Goal: Task Accomplishment & Management: Use online tool/utility

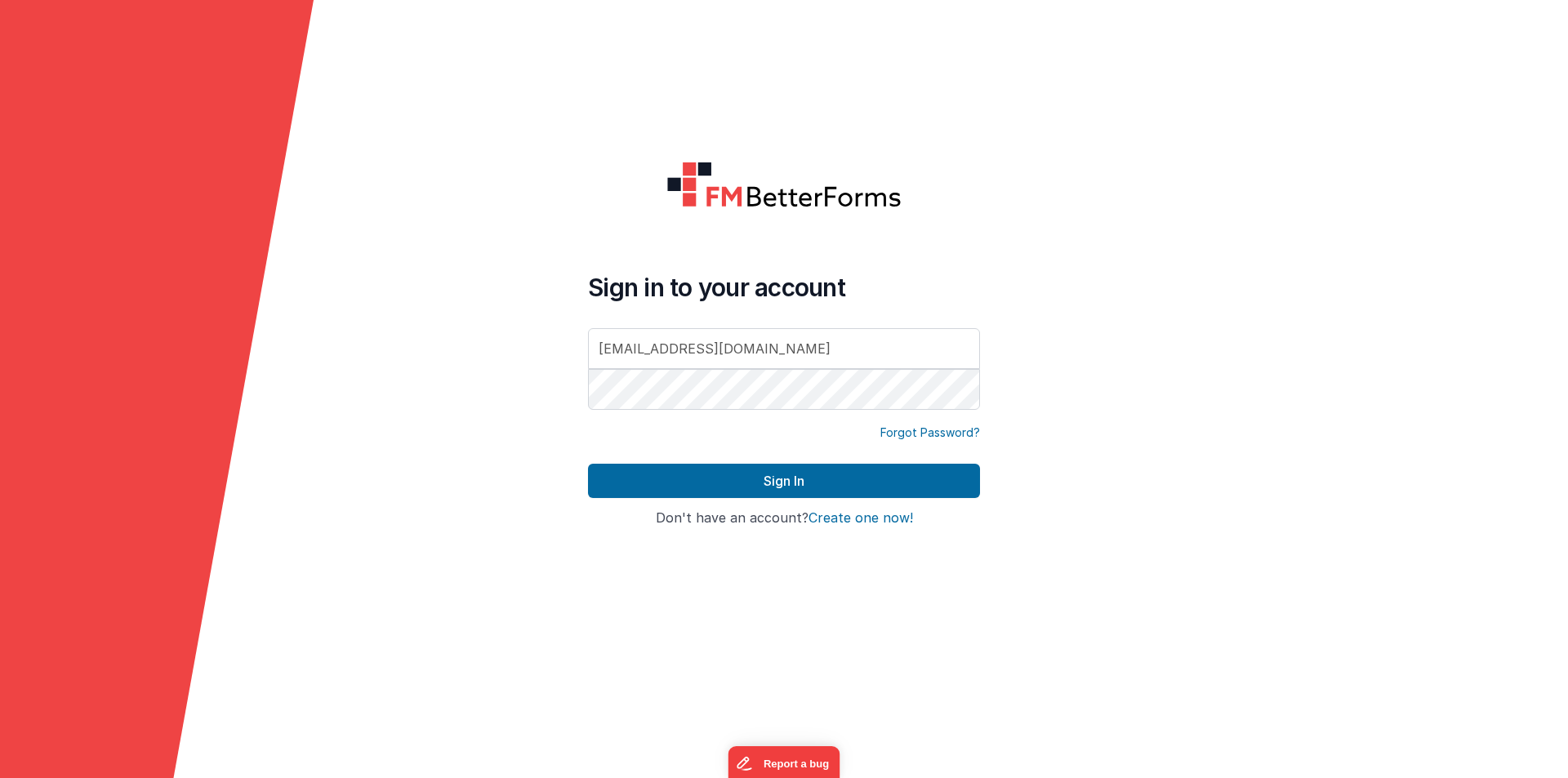
type input "[EMAIL_ADDRESS][DOMAIN_NAME]"
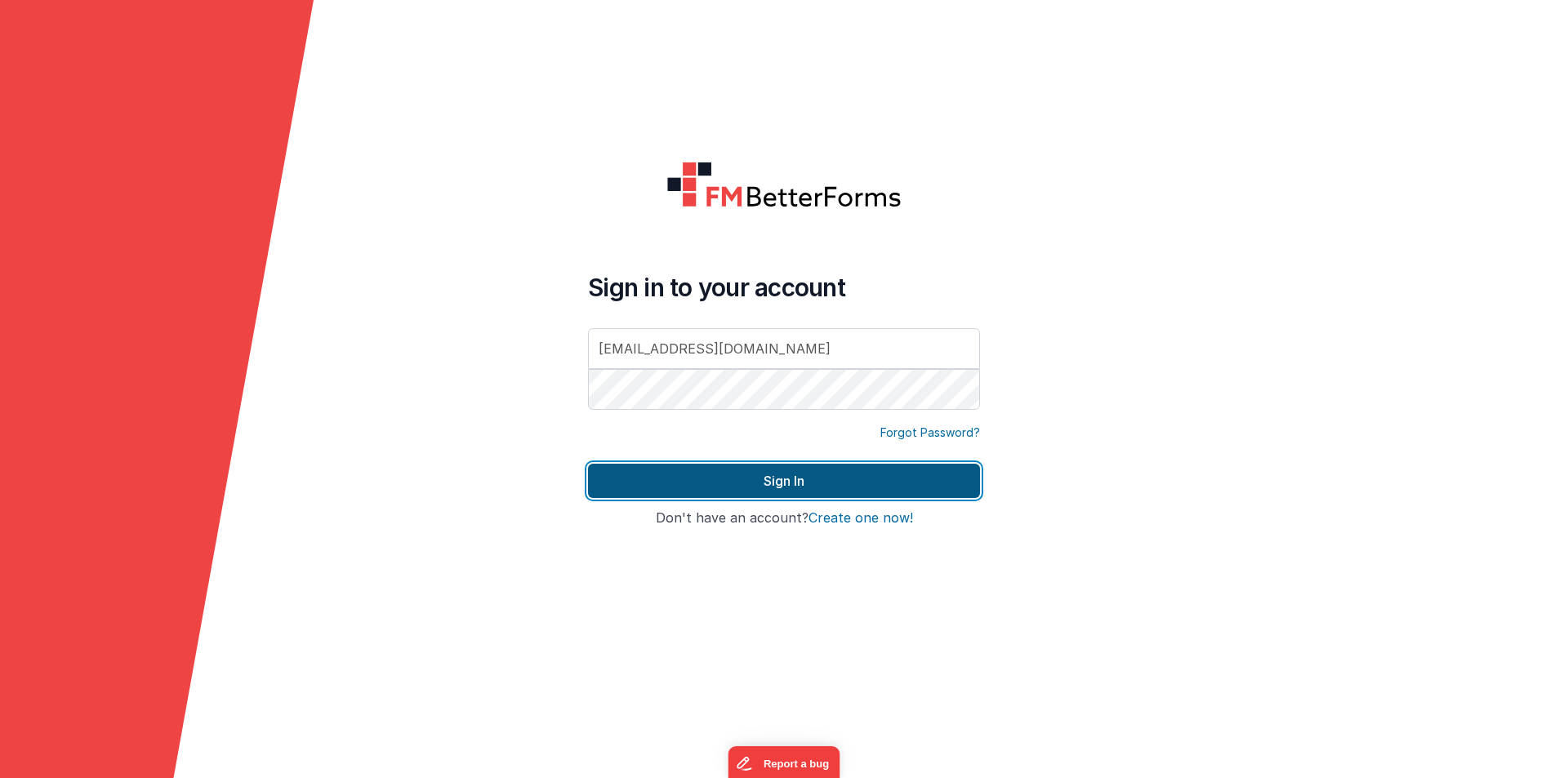
click at [722, 475] on button "Sign In" at bounding box center [784, 480] width 392 height 35
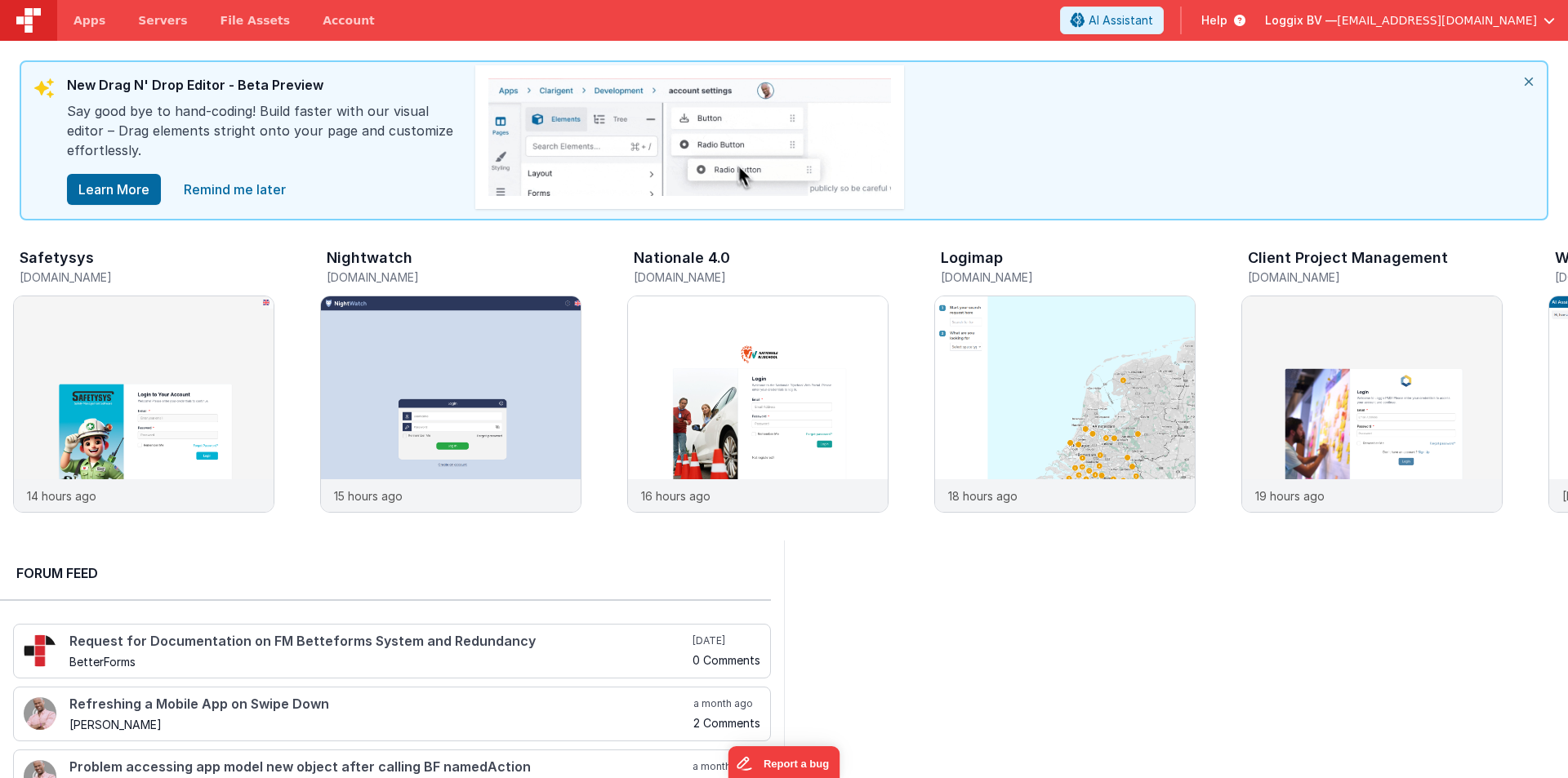
click at [1531, 78] on icon "close" at bounding box center [1529, 82] width 36 height 39
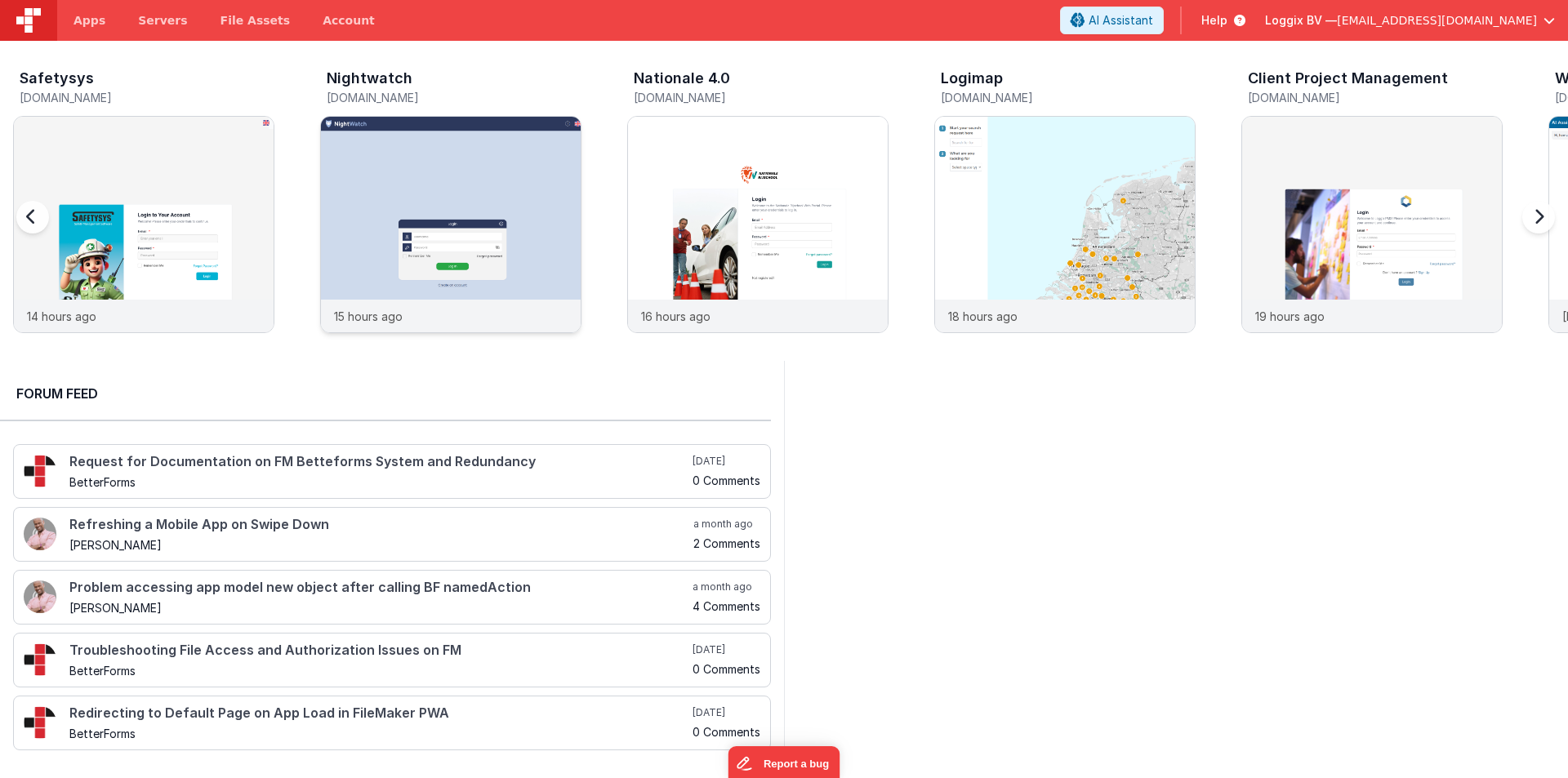
click at [417, 198] on img at bounding box center [450, 246] width 260 height 260
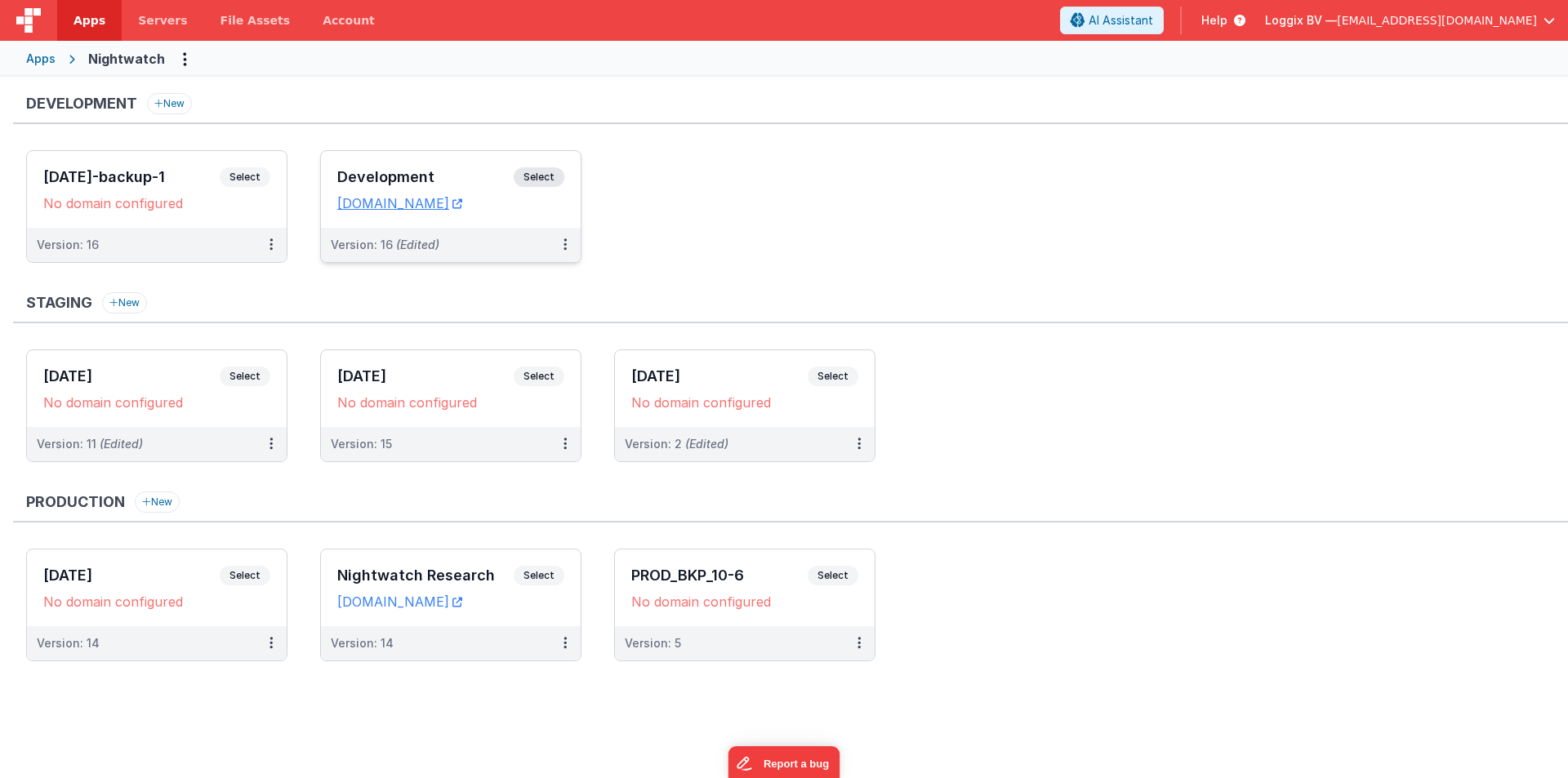
click at [353, 175] on h3 "Development" at bounding box center [425, 177] width 176 height 16
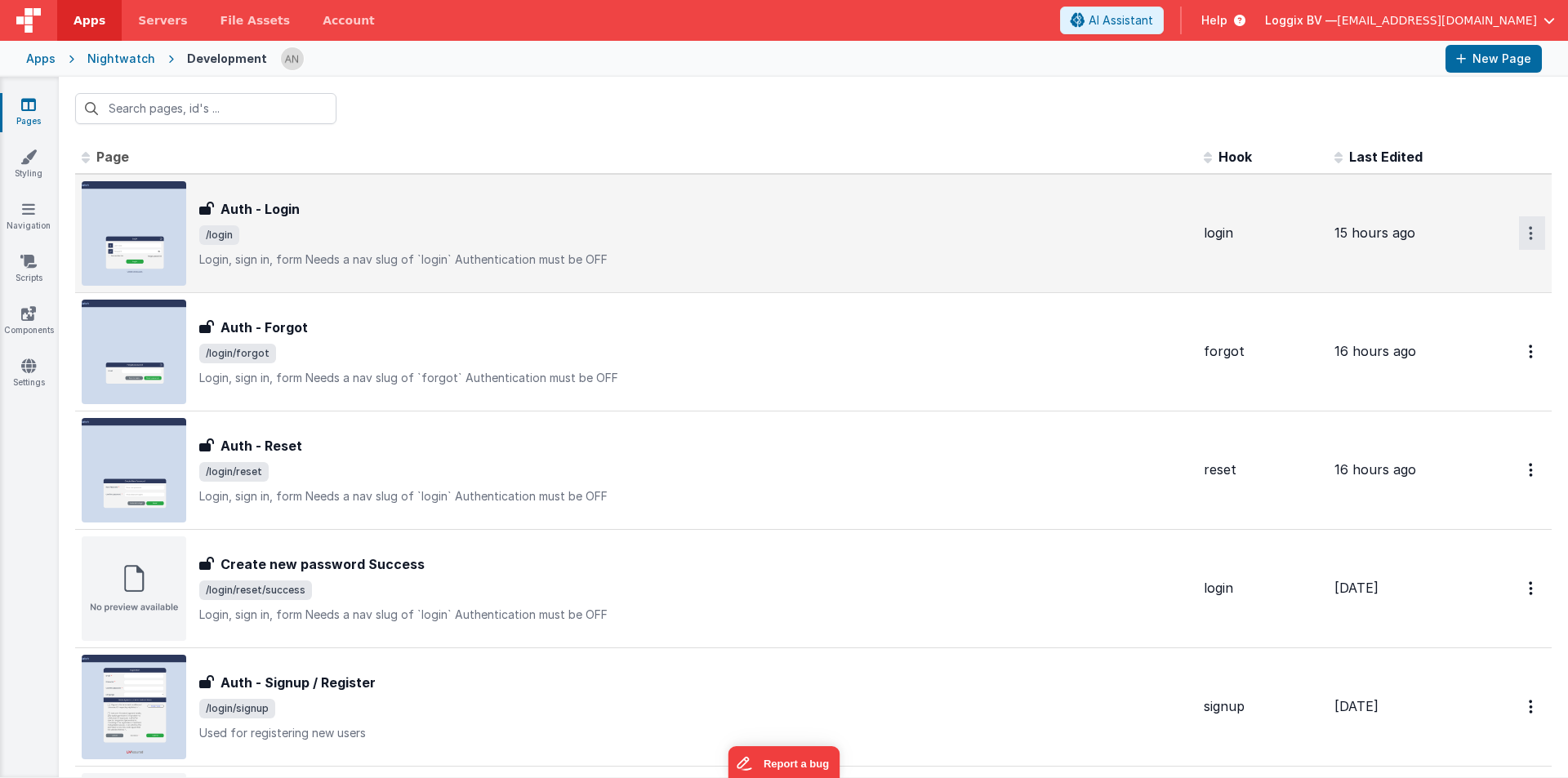
click at [1522, 228] on button "Options" at bounding box center [1532, 233] width 26 height 34
click at [1451, 269] on link "Preview" at bounding box center [1473, 270] width 144 height 29
click at [89, 20] on span "Apps" at bounding box center [90, 20] width 32 height 16
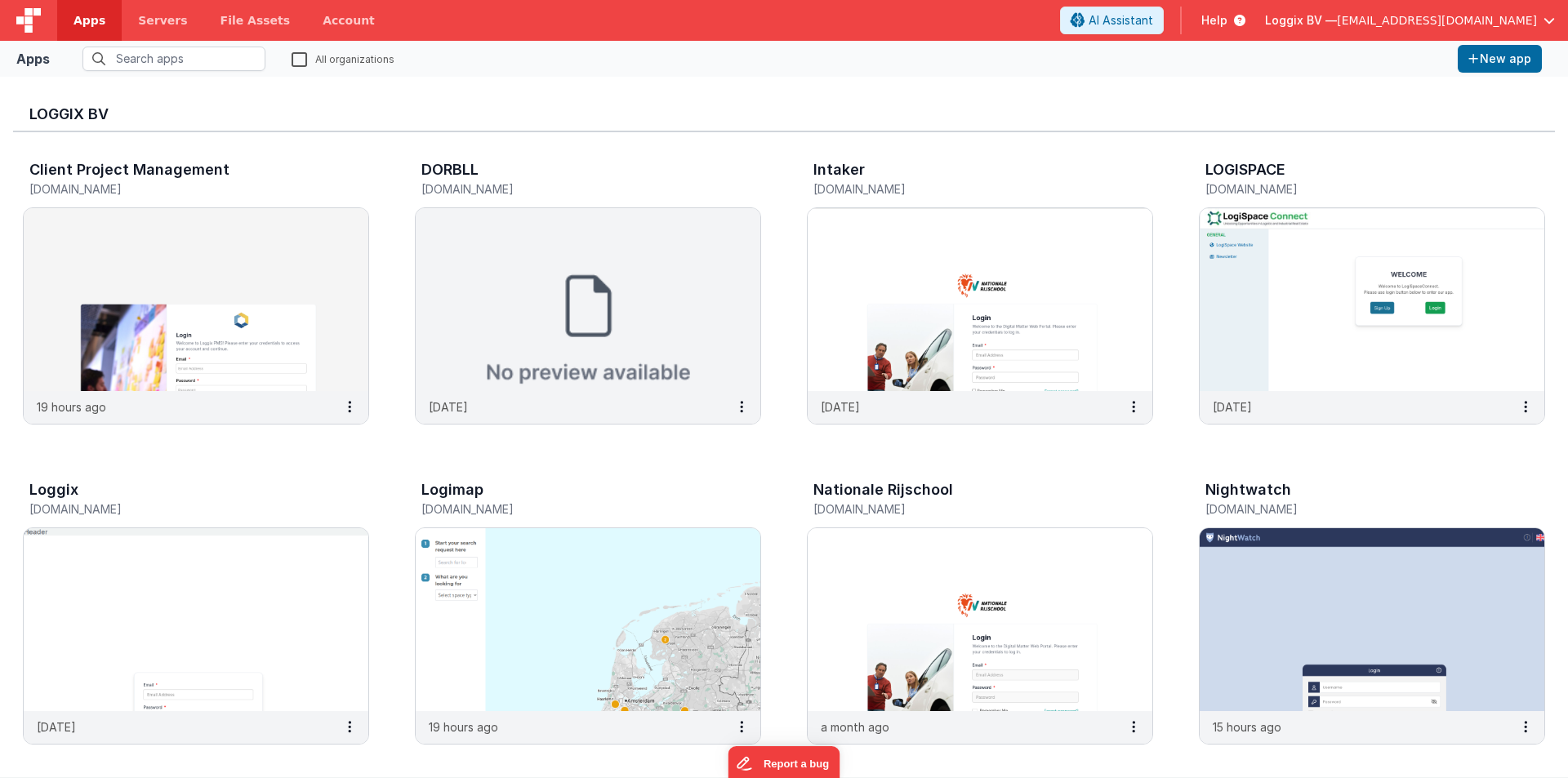
click at [194, 222] on img at bounding box center [196, 300] width 345 height 183
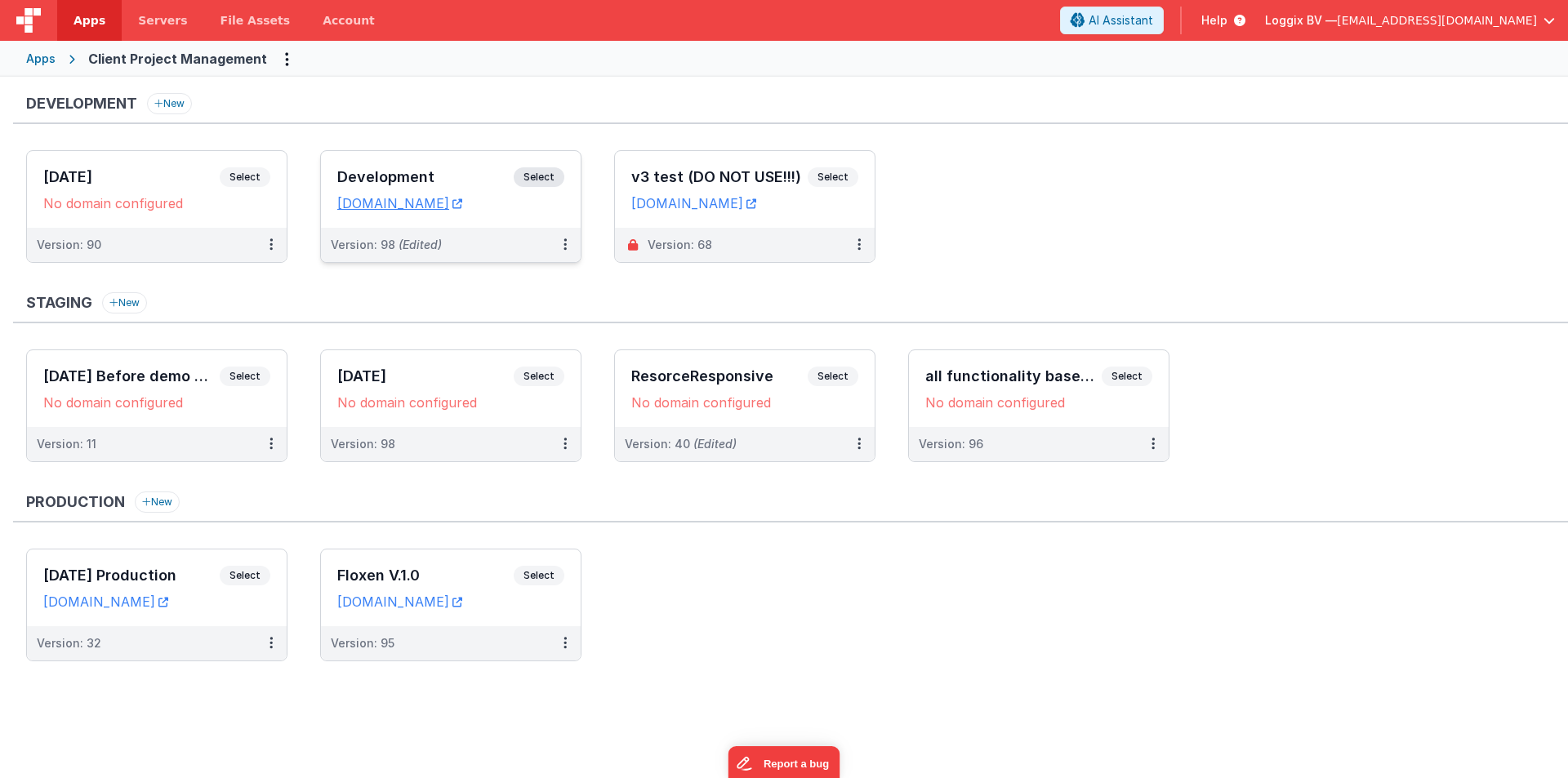
click at [435, 175] on h3 "Development" at bounding box center [425, 177] width 176 height 16
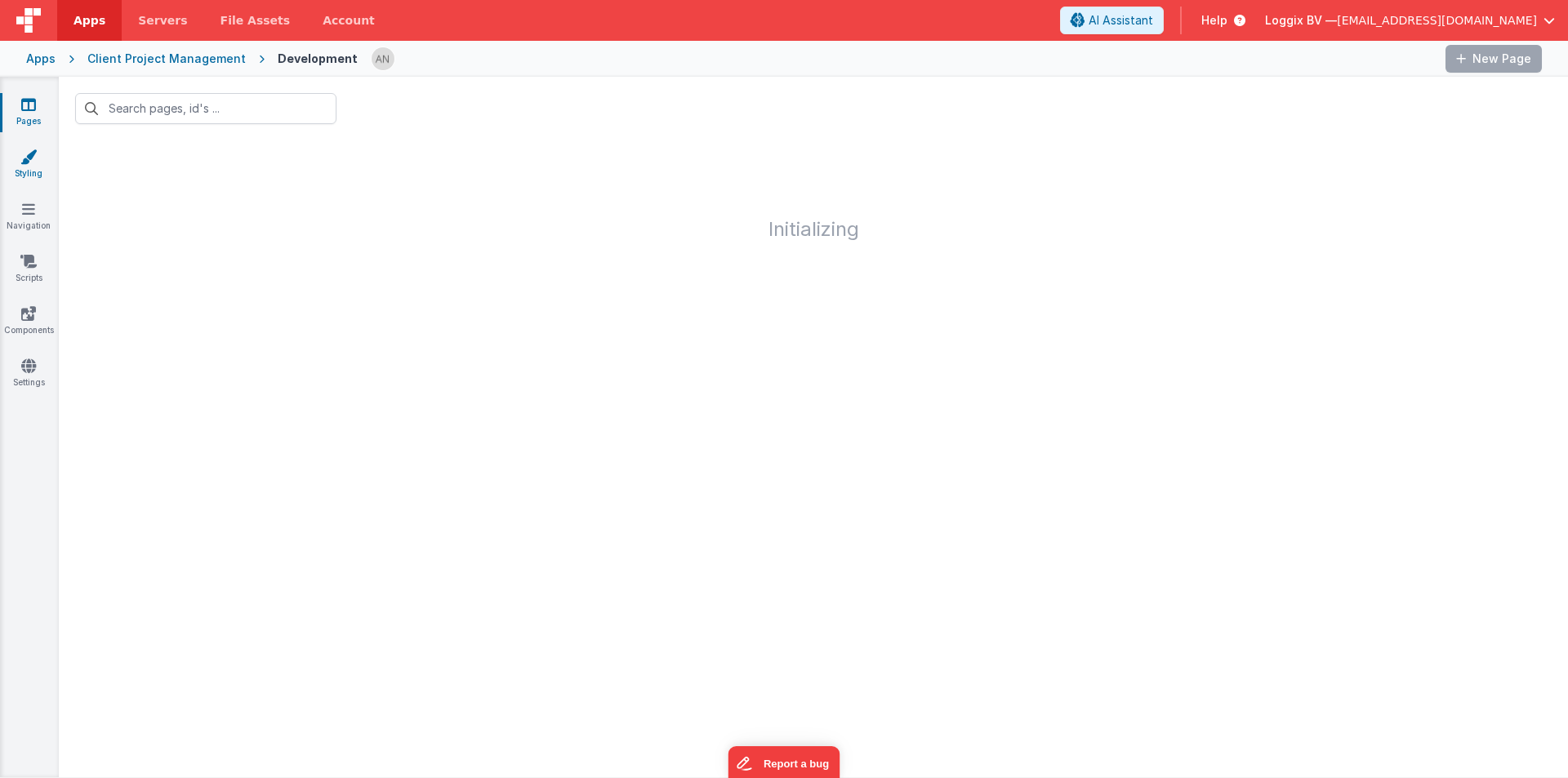
click at [19, 160] on link "Styling" at bounding box center [28, 165] width 59 height 33
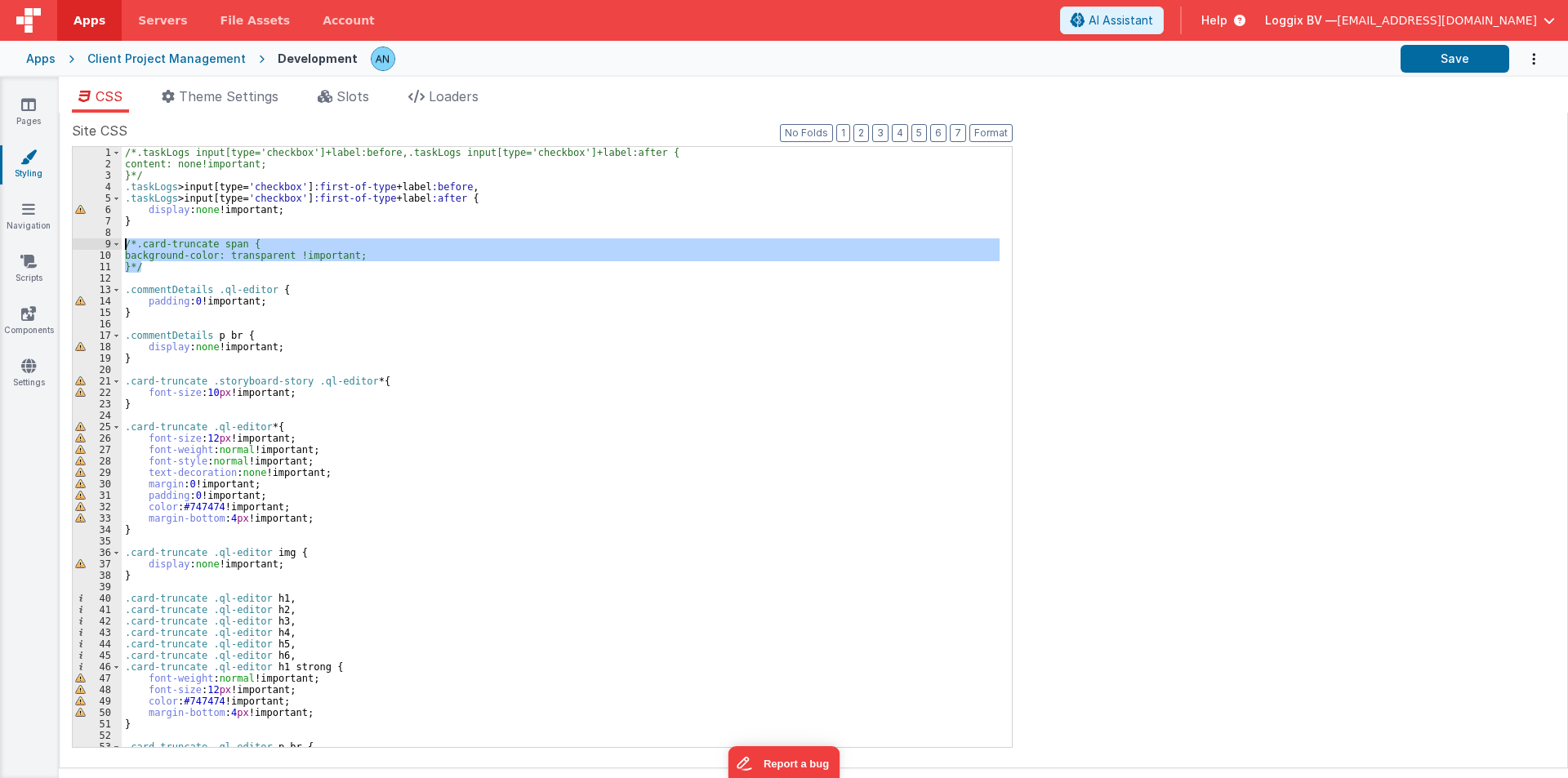
drag, startPoint x: 150, startPoint y: 268, endPoint x: 121, endPoint y: 247, distance: 35.8
click at [121, 247] on div "1 2 3 4 5 6 7 8 9 10 11 12 13 14 15 16 17 18 19 20 21 22 23 24 25 26 27 28 29 3…" at bounding box center [542, 447] width 941 height 602
click at [217, 246] on div "/*.taskLogs input[type='checkbox']+label:before,.taskLogs input[type='checkbox'…" at bounding box center [560, 447] width 878 height 600
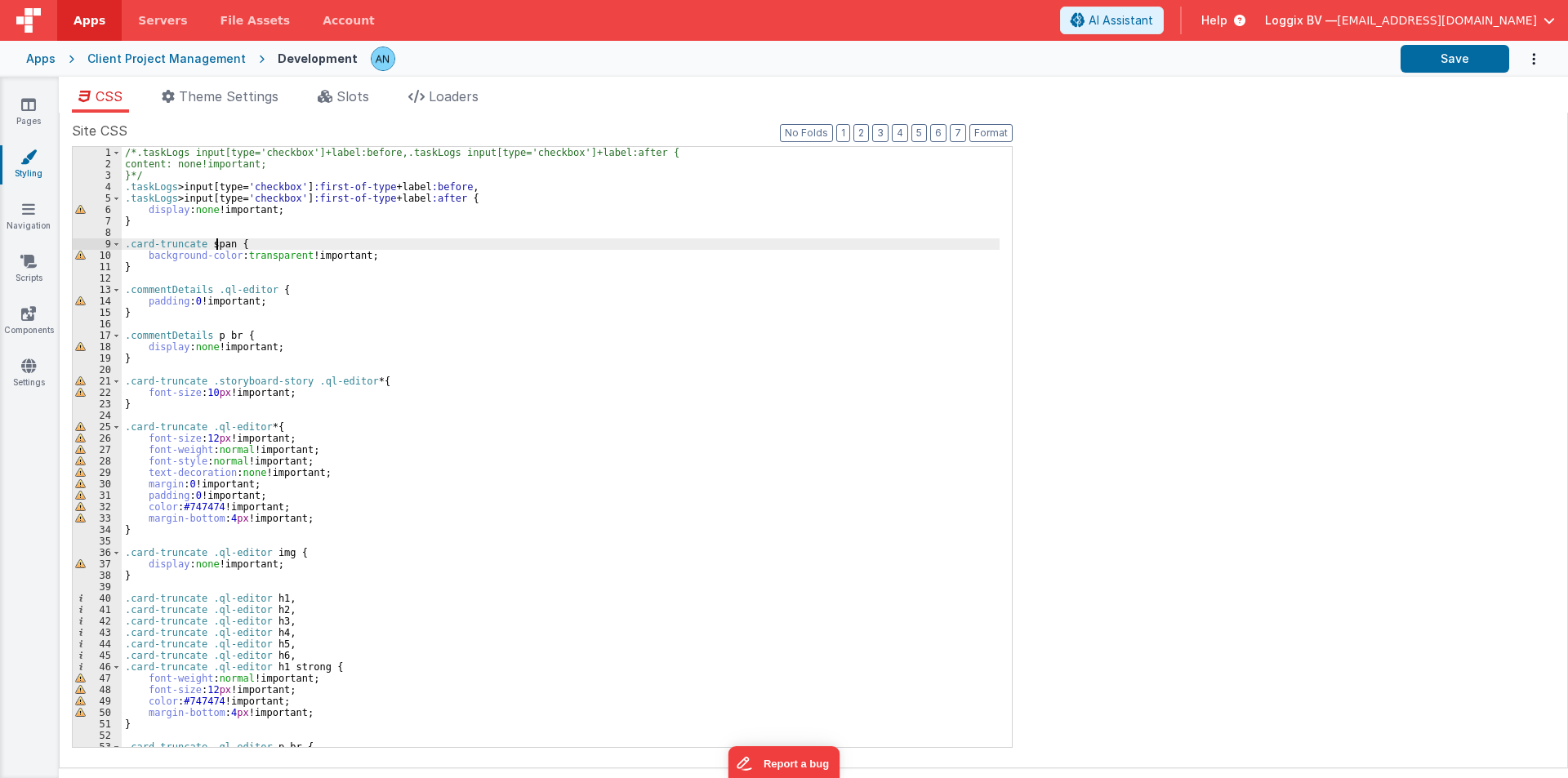
click at [217, 246] on div "/*.taskLogs input[type='checkbox']+label:before,.taskLogs input[type='checkbox'…" at bounding box center [560, 458] width 878 height 623
click at [1488, 51] on button "Save" at bounding box center [1455, 58] width 109 height 27
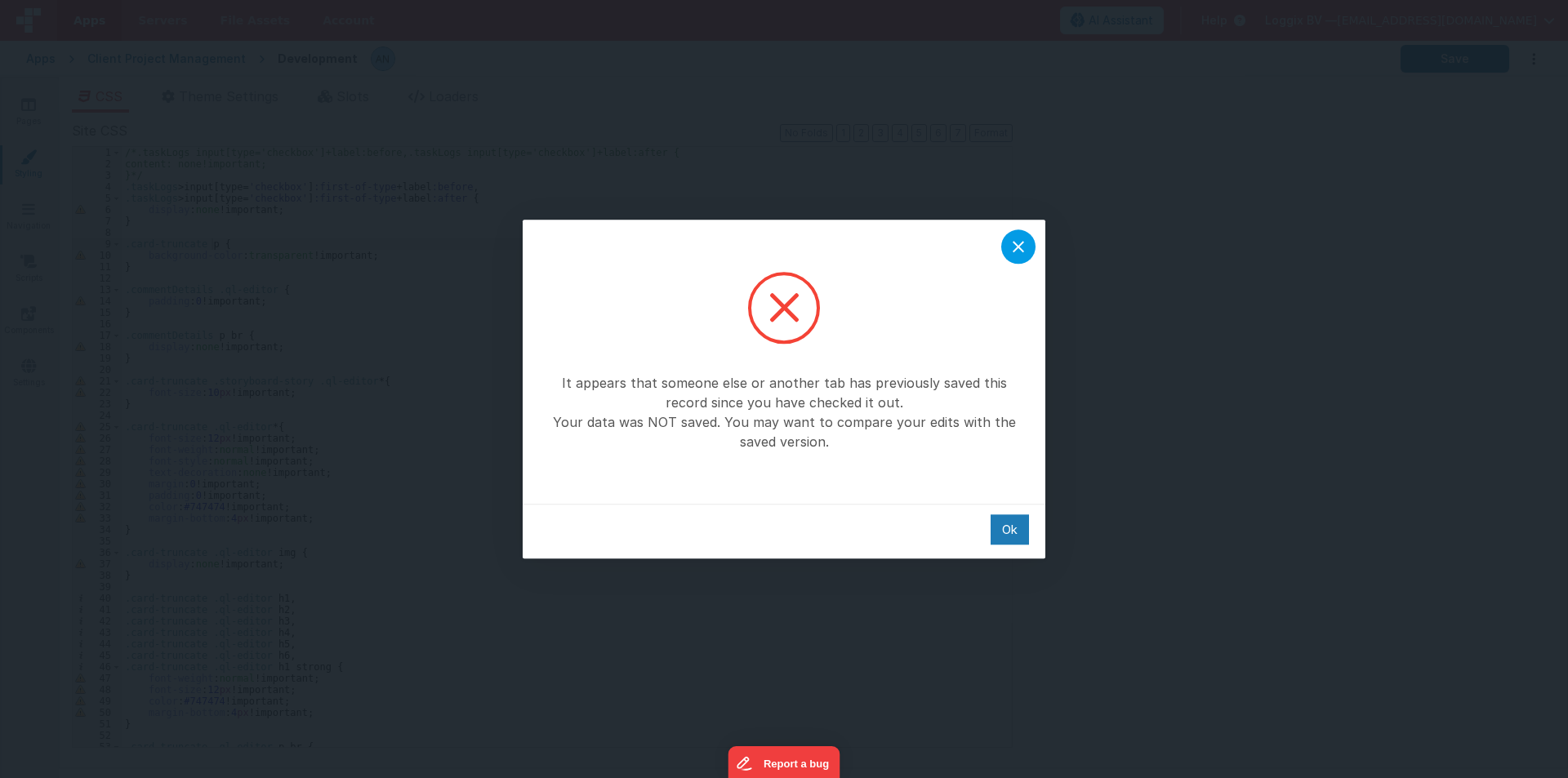
click at [1018, 258] on div at bounding box center [1018, 246] width 35 height 35
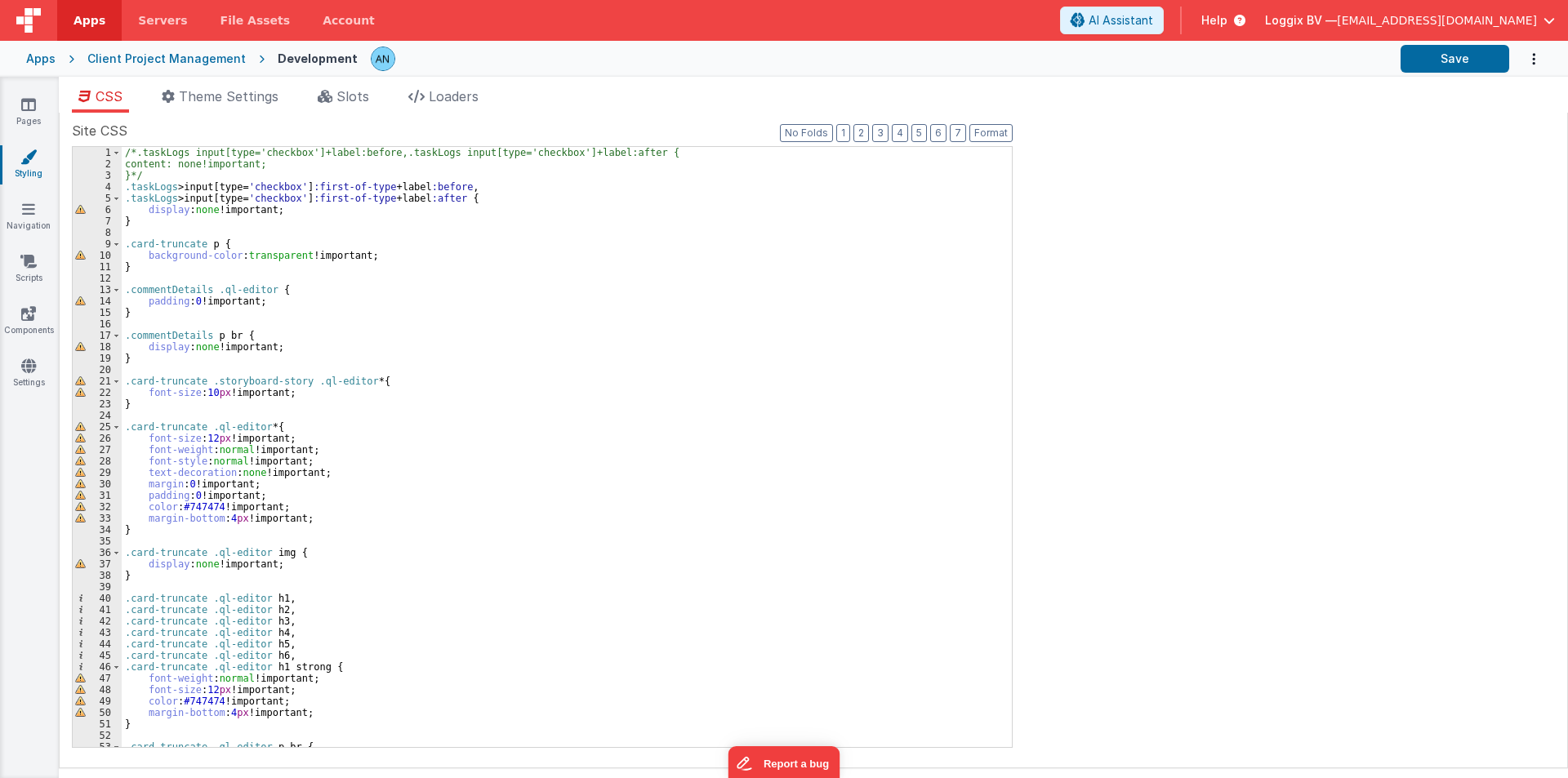
click at [191, 243] on div "/*.taskLogs input[type='checkbox']+label:before,.taskLogs input[type='checkbox'…" at bounding box center [560, 458] width 878 height 623
click at [211, 245] on div "/*.taskLogs input[type='checkbox']+label:before,.taskLogs input[type='checkbox'…" at bounding box center [560, 458] width 878 height 623
click at [1478, 54] on button "Save" at bounding box center [1455, 58] width 109 height 27
click at [229, 243] on div "/*.taskLogs input[type='checkbox']+label:before,.taskLogs input[type='checkbox'…" at bounding box center [560, 458] width 878 height 623
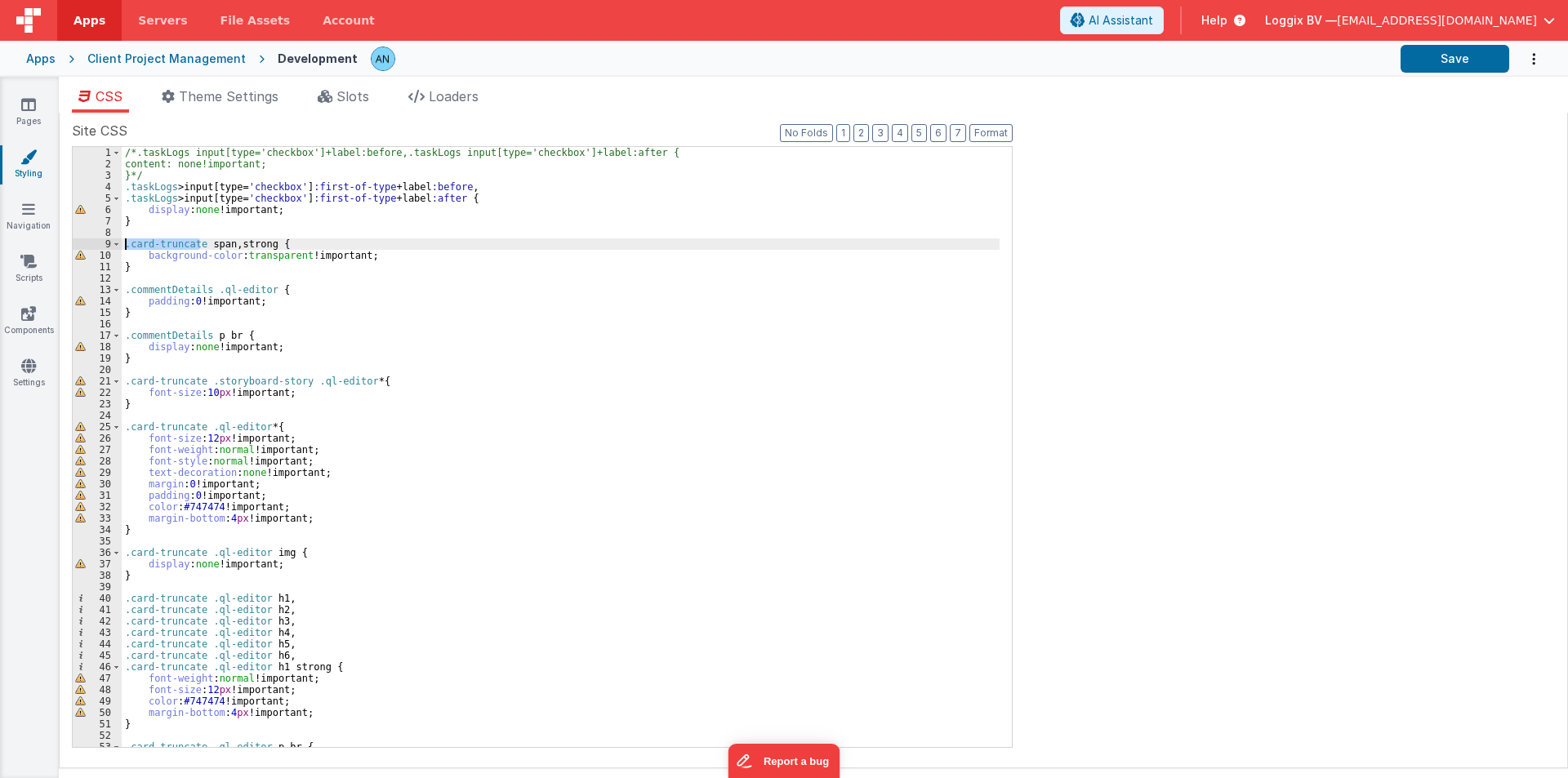
drag, startPoint x: 199, startPoint y: 244, endPoint x: 103, endPoint y: 244, distance: 96.0
click at [103, 244] on div "1 2 3 4 5 6 7 8 9 10 11 12 13 14 15 16 17 18 19 20 21 22 23 24 25 26 27 28 29 3…" at bounding box center [542, 447] width 941 height 602
click at [238, 241] on div "/*.taskLogs input[type='checkbox']+label:before,.taskLogs input[type='checkbox'…" at bounding box center [560, 458] width 878 height 623
paste textarea
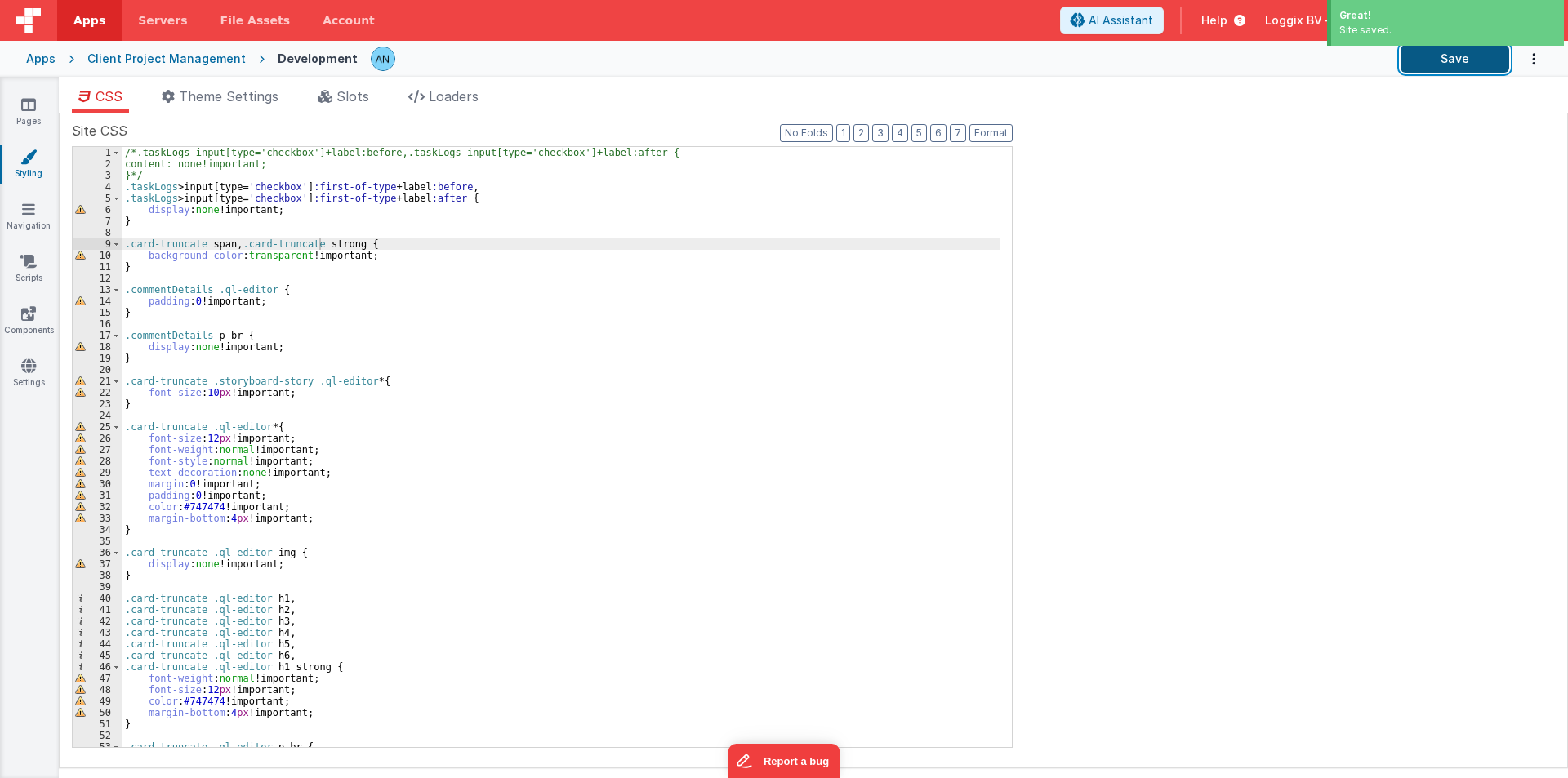
click at [1433, 56] on button "Save" at bounding box center [1455, 58] width 109 height 27
click at [35, 99] on icon at bounding box center [28, 105] width 15 height 16
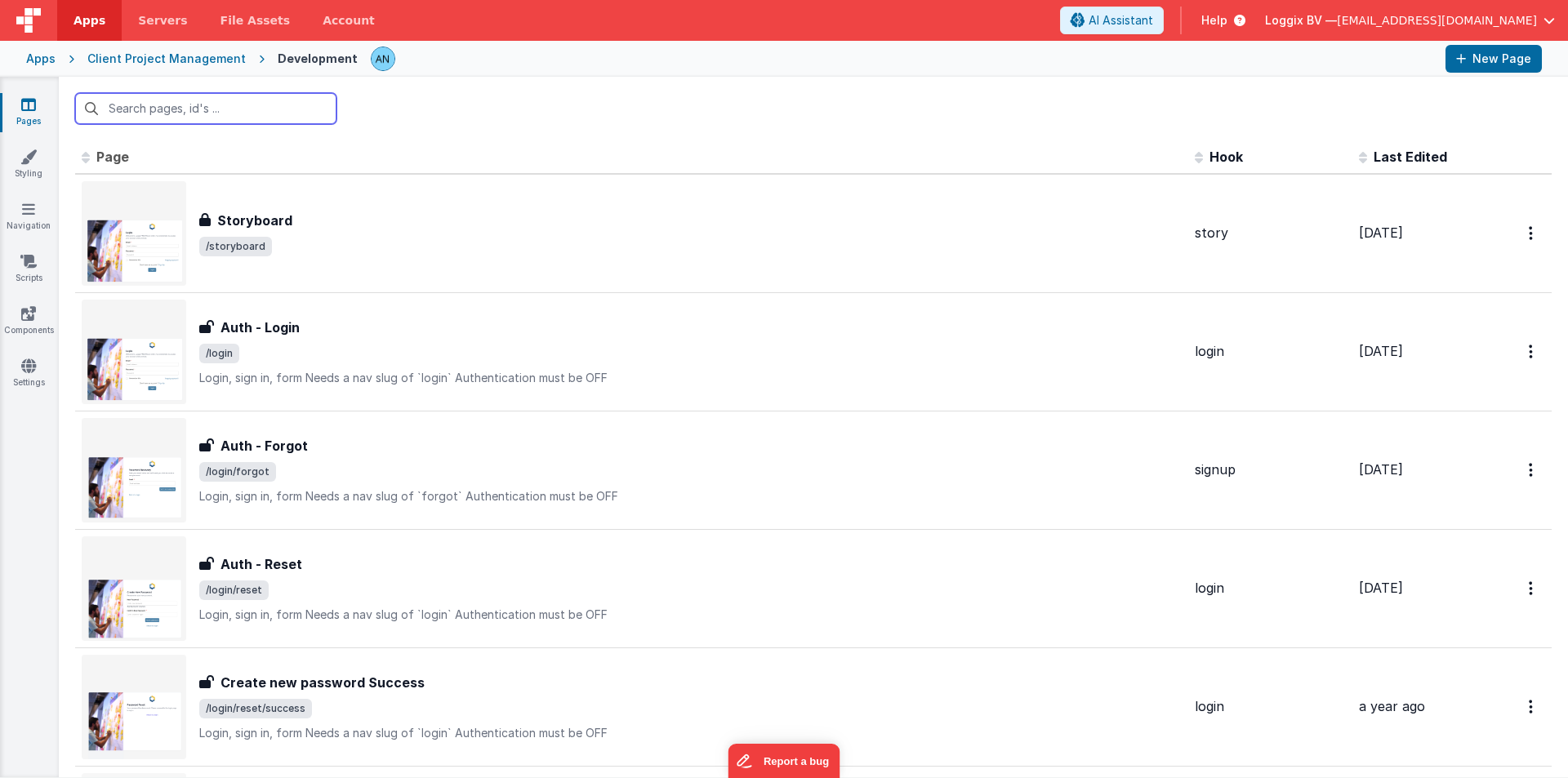
click at [181, 109] on input "text" at bounding box center [206, 108] width 261 height 31
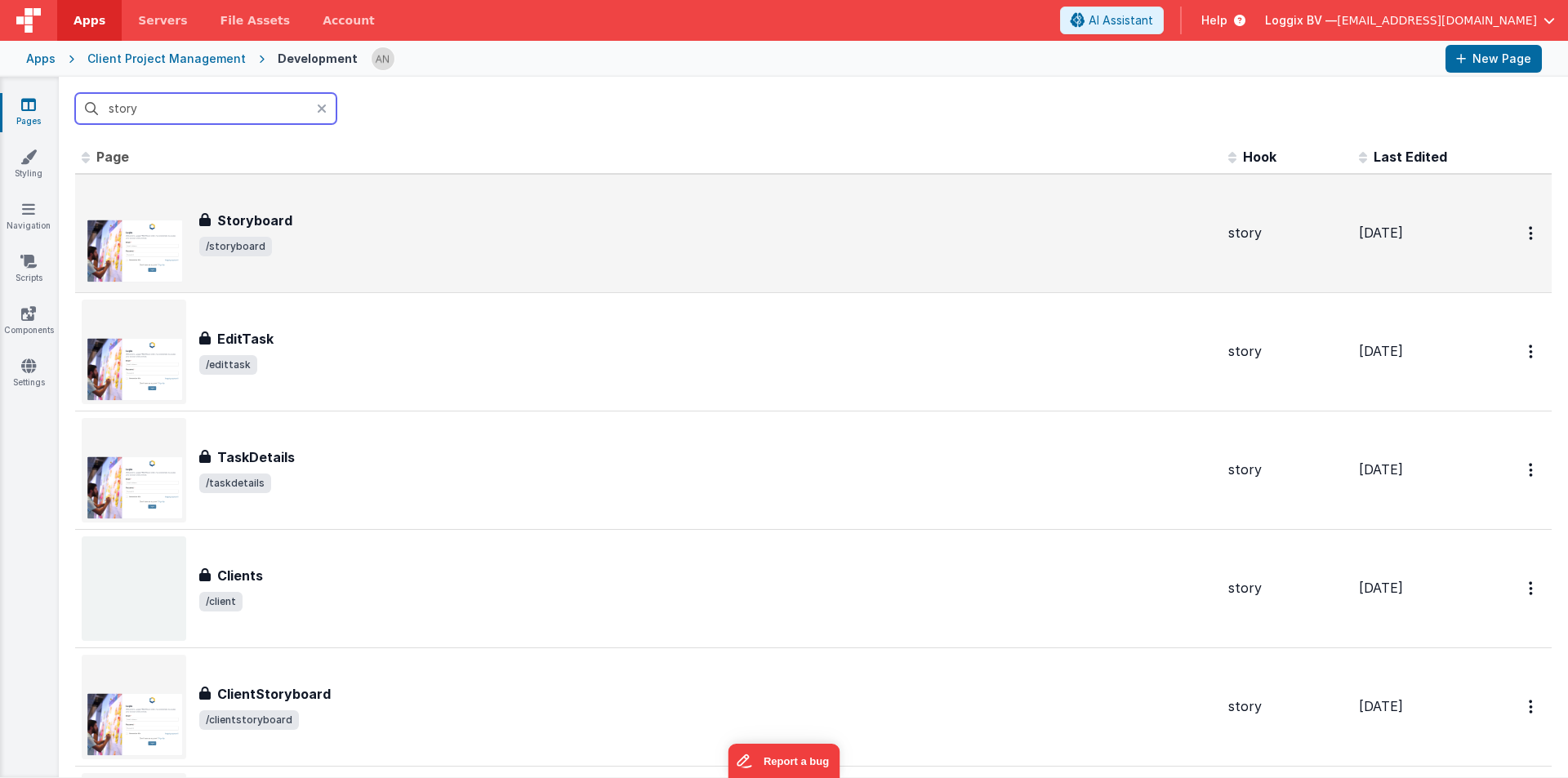
type input "story"
click at [293, 268] on div "Storyboard Storyboard /storyboard" at bounding box center [648, 234] width 1134 height 105
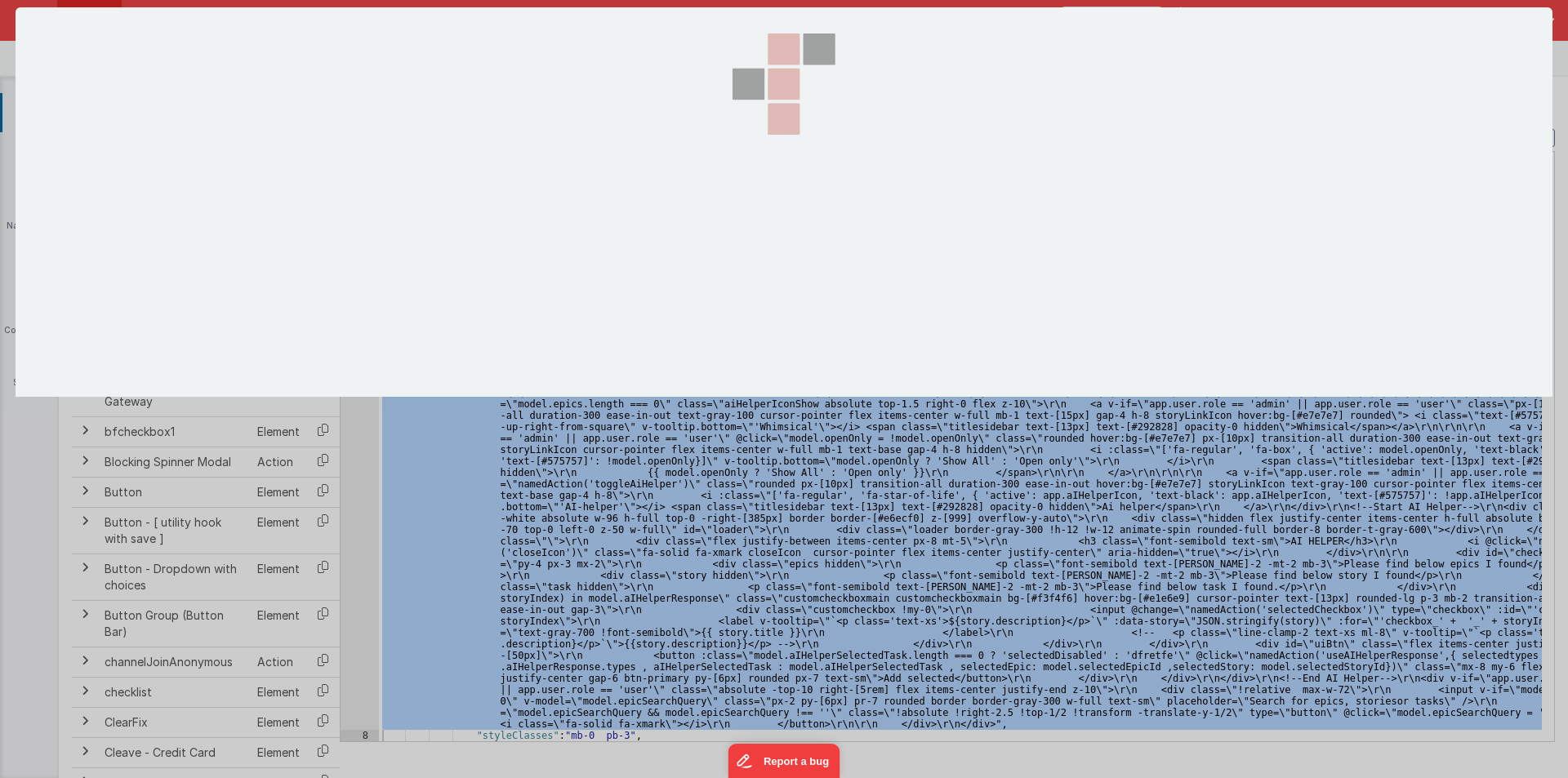
scroll to position [3640, 0]
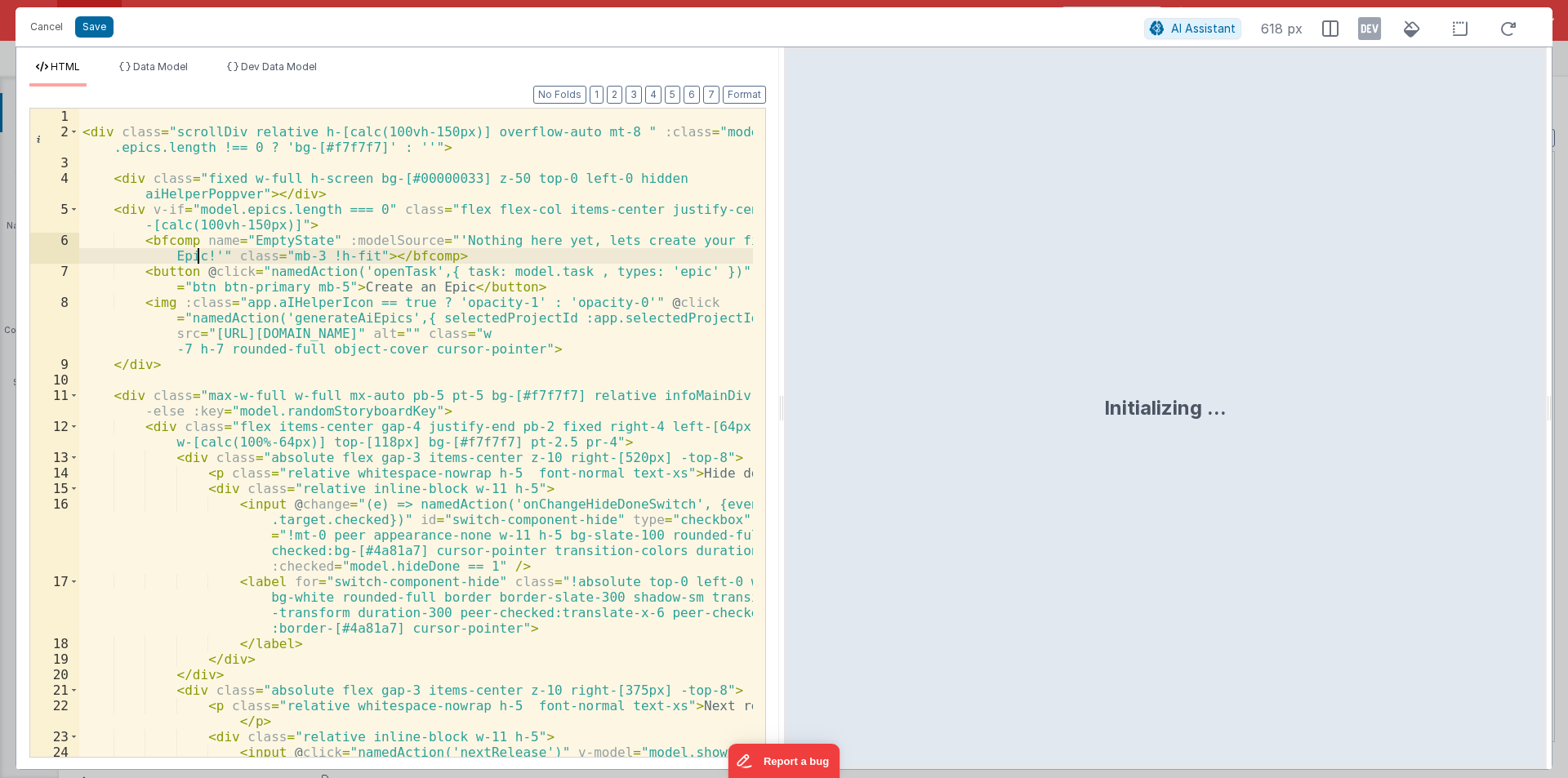
click at [197, 251] on div "< div class = "scrollDiv relative h-[calc(100vh-150px)] overflow-auto mt-8 " :c…" at bounding box center [416, 471] width 674 height 726
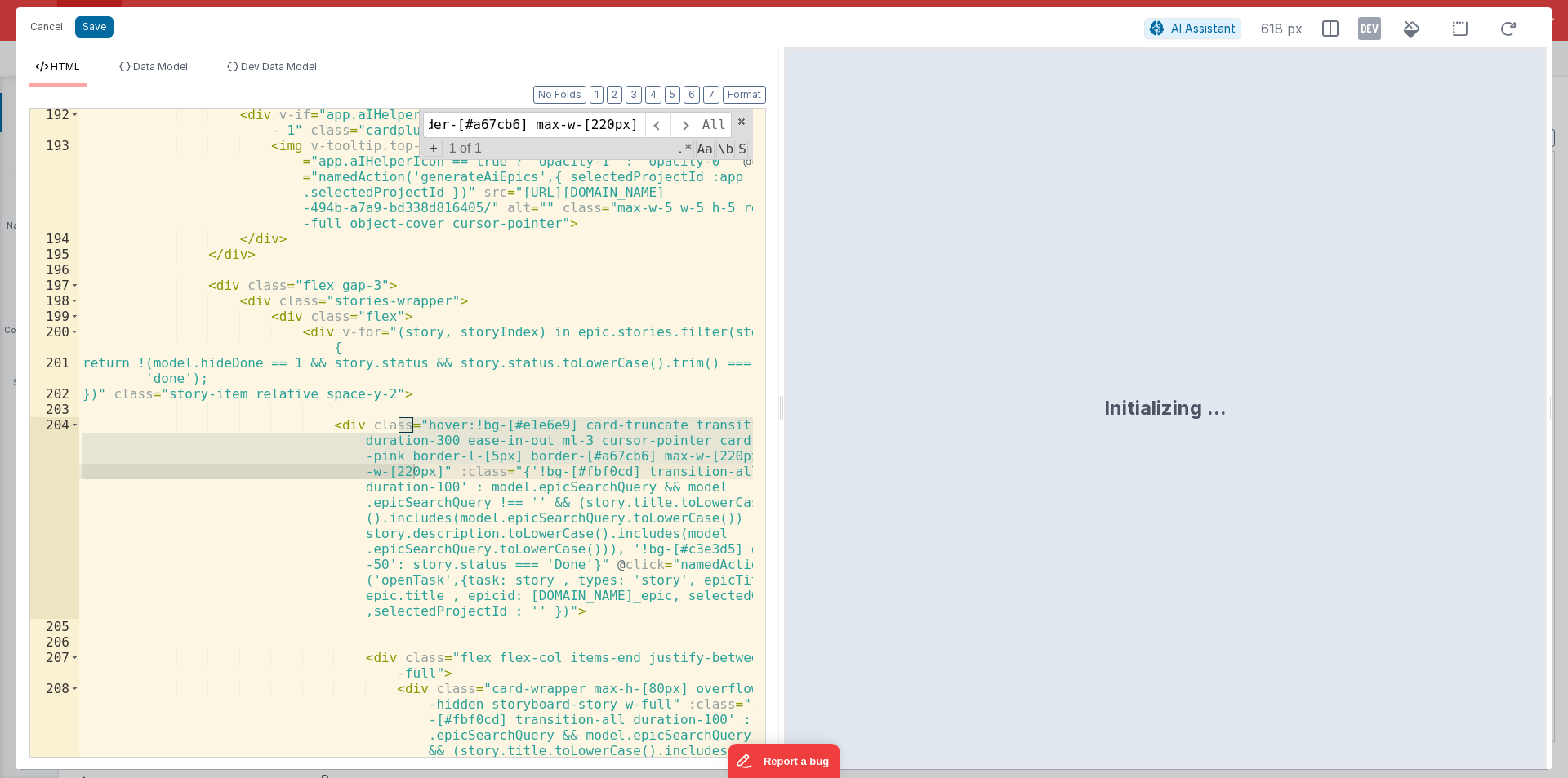
scroll to position [5571, 0]
click at [359, 416] on div "< div v-if = "app.aIHelperIcon == true && epicIndex === model.epics.length - 1"…" at bounding box center [416, 509] width 674 height 804
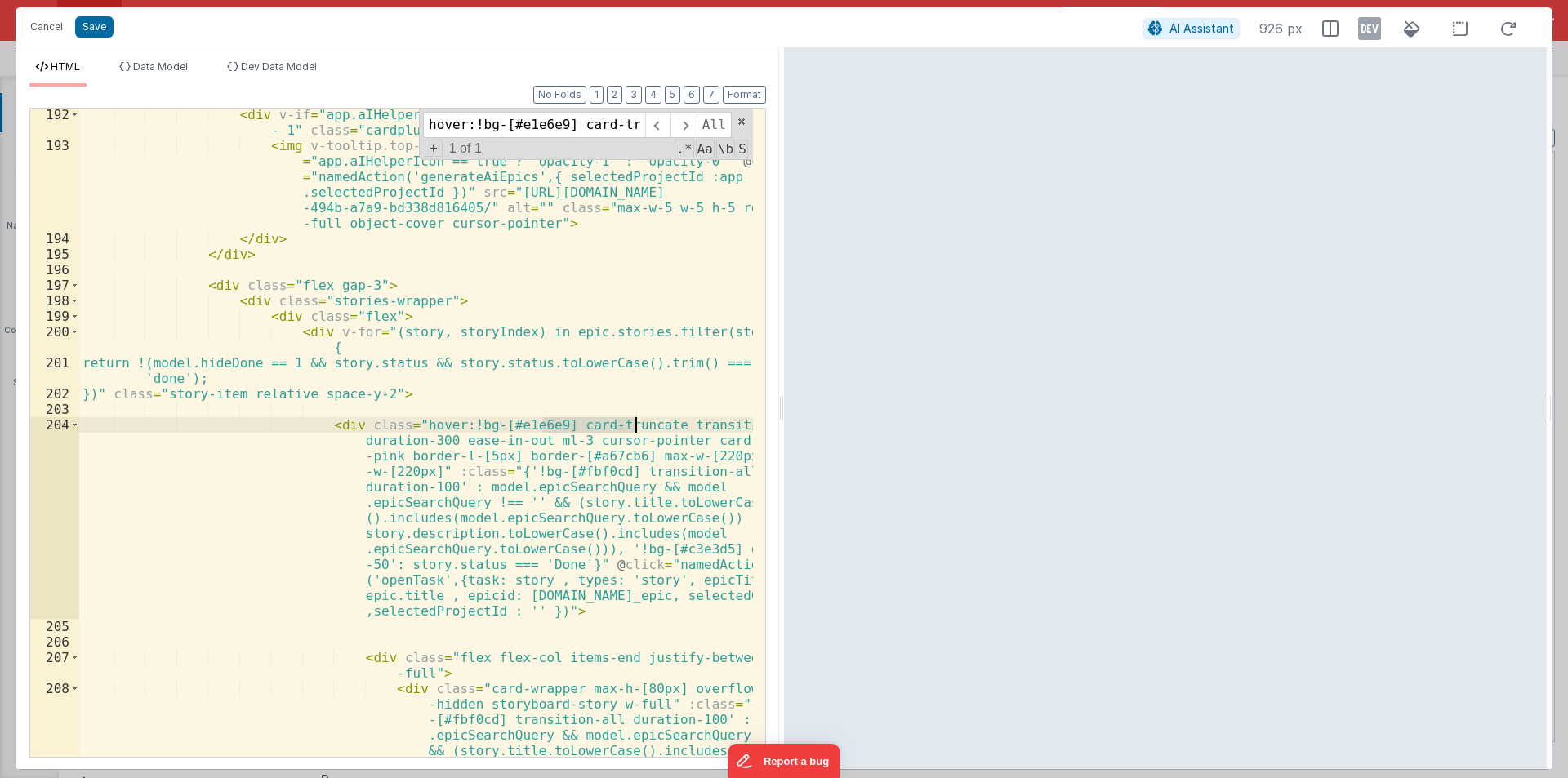
drag, startPoint x: 542, startPoint y: 424, endPoint x: 636, endPoint y: 424, distance: 94.0
click at [636, 424] on div "< div v-if = "app.aIHelperIcon == true && epicIndex === model.epics.length - 1"…" at bounding box center [416, 509] width 674 height 804
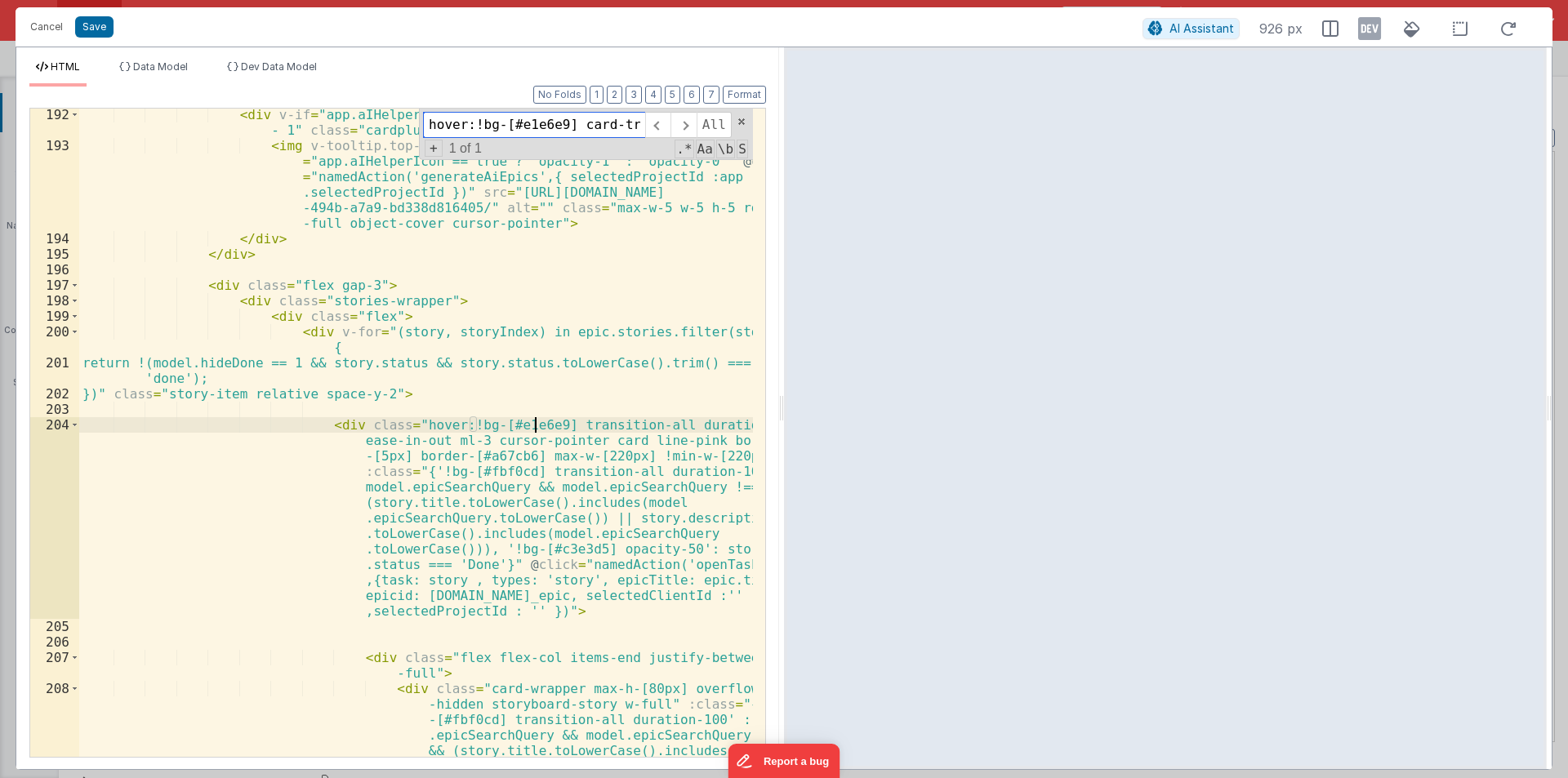
click at [511, 132] on input "hover:!bg-[#e1e6e9] card-truncate transition-all duration-300 ease-in-out ml-3 …" at bounding box center [534, 124] width 222 height 26
paste input "card-truncate"
type input "card-truncate"
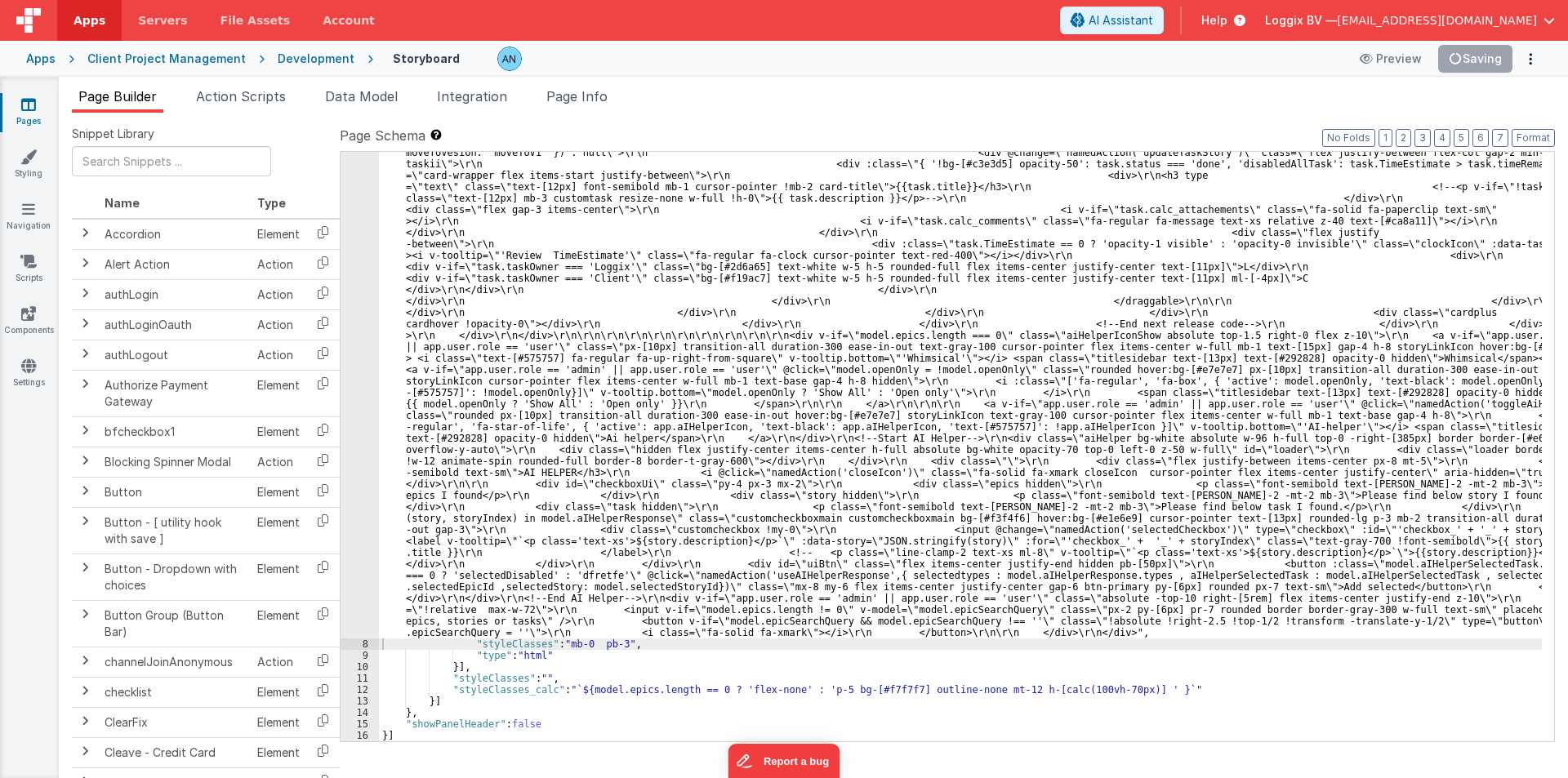
scroll to position [3412, 0]
click at [88, 17] on span "Apps" at bounding box center [90, 20] width 32 height 16
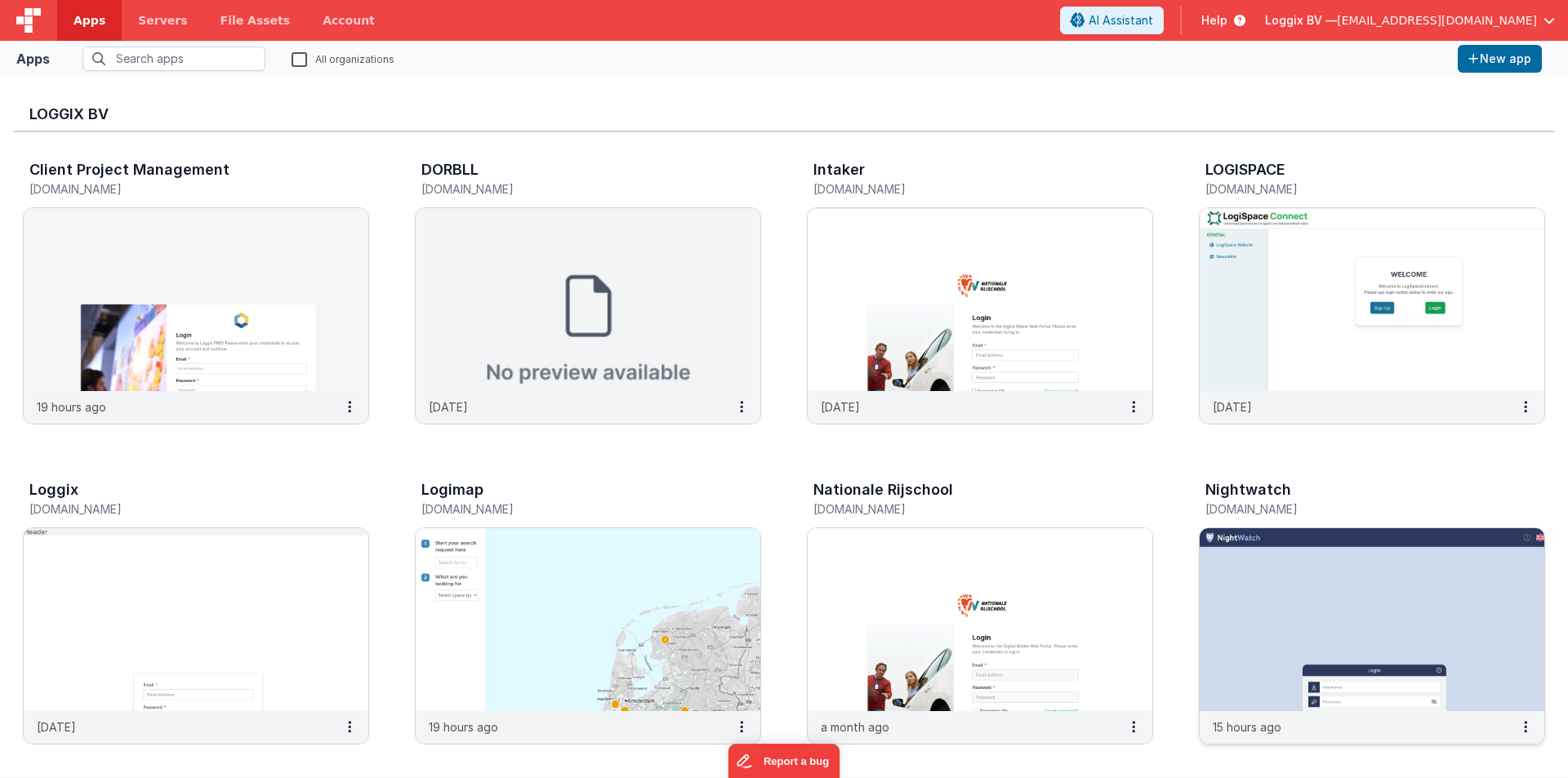
click at [1334, 632] on img at bounding box center [1372, 619] width 345 height 183
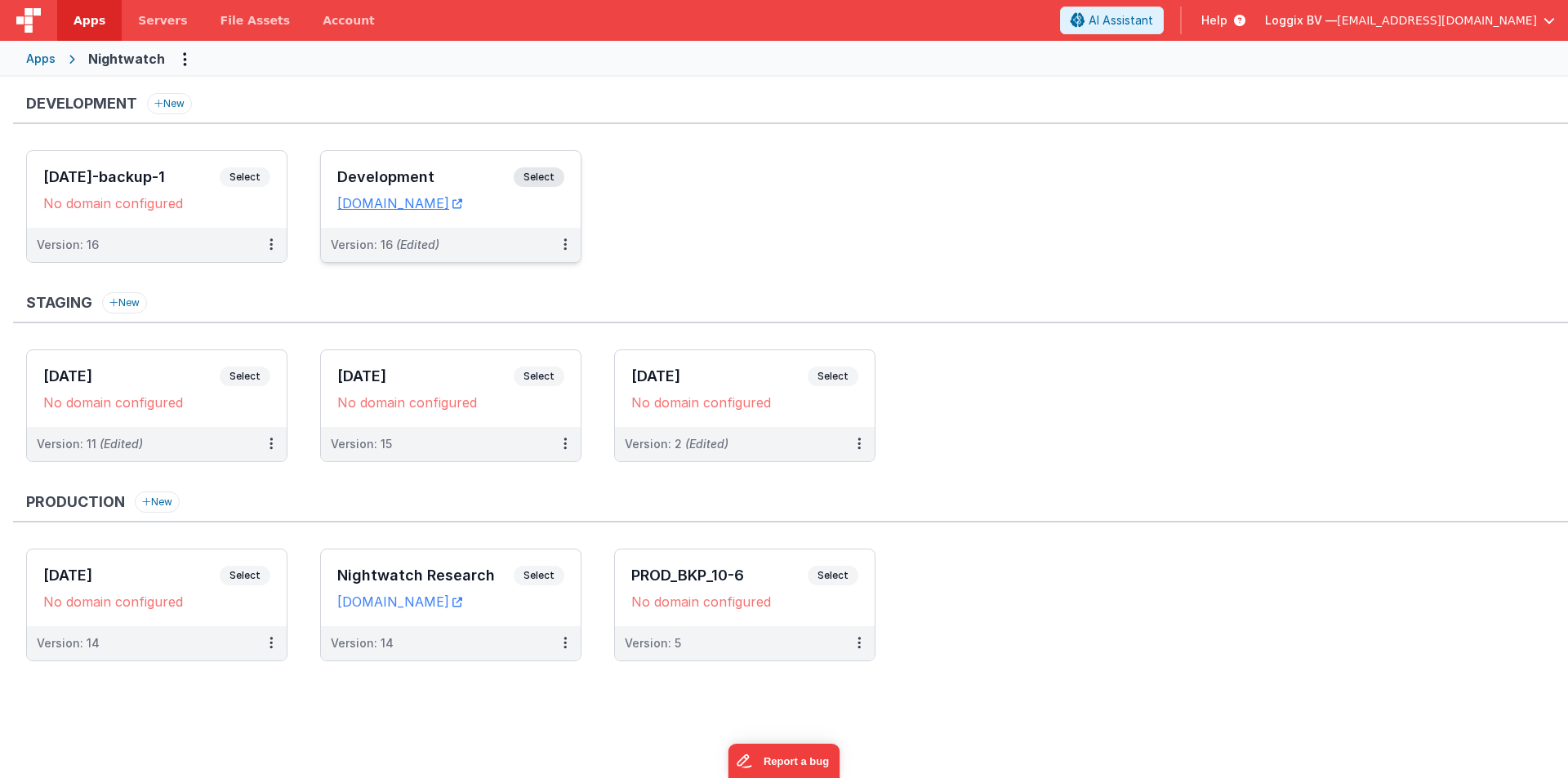
click at [401, 170] on h3 "Development" at bounding box center [425, 177] width 176 height 16
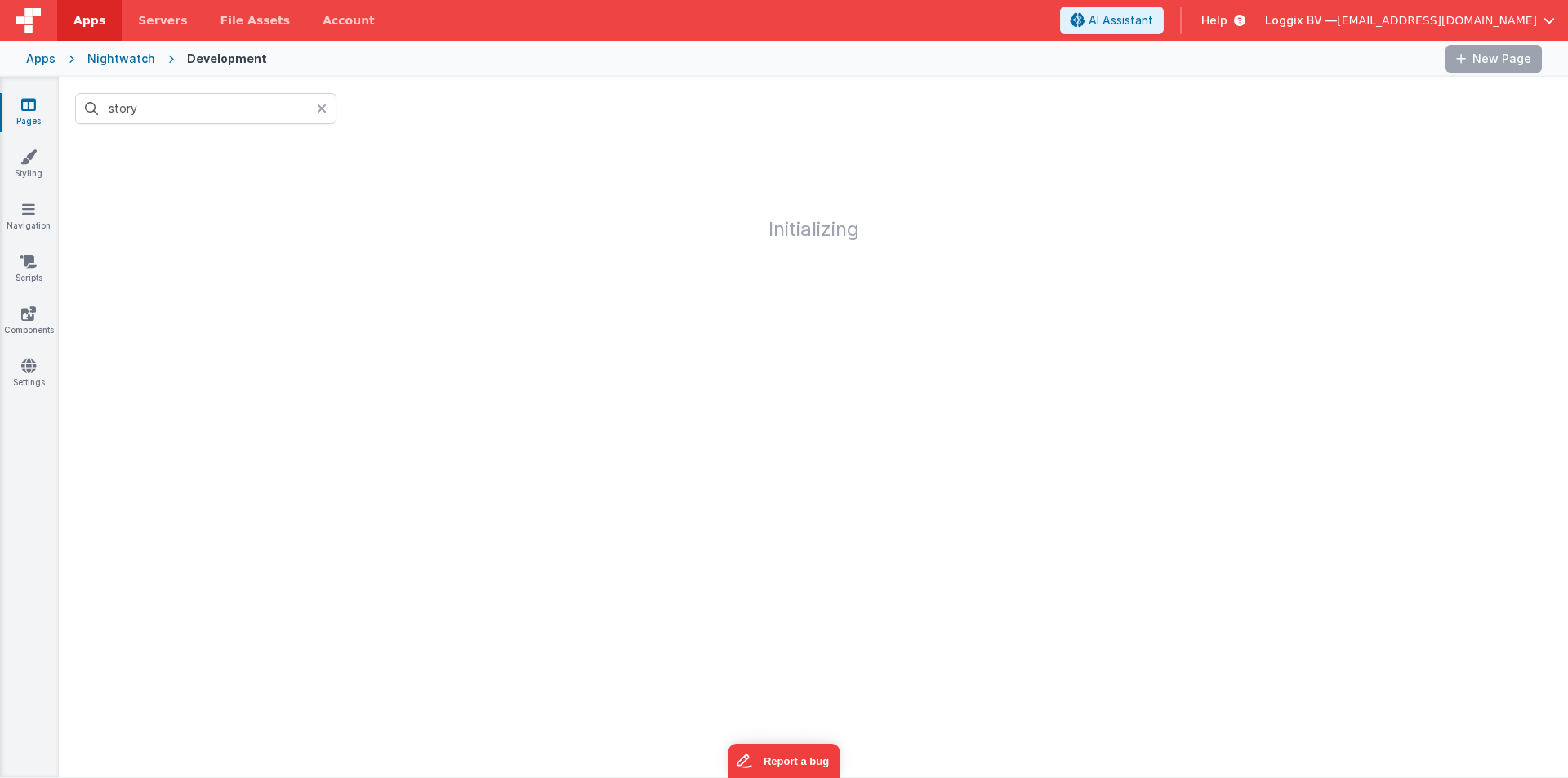
click at [322, 107] on icon at bounding box center [322, 108] width 10 height 13
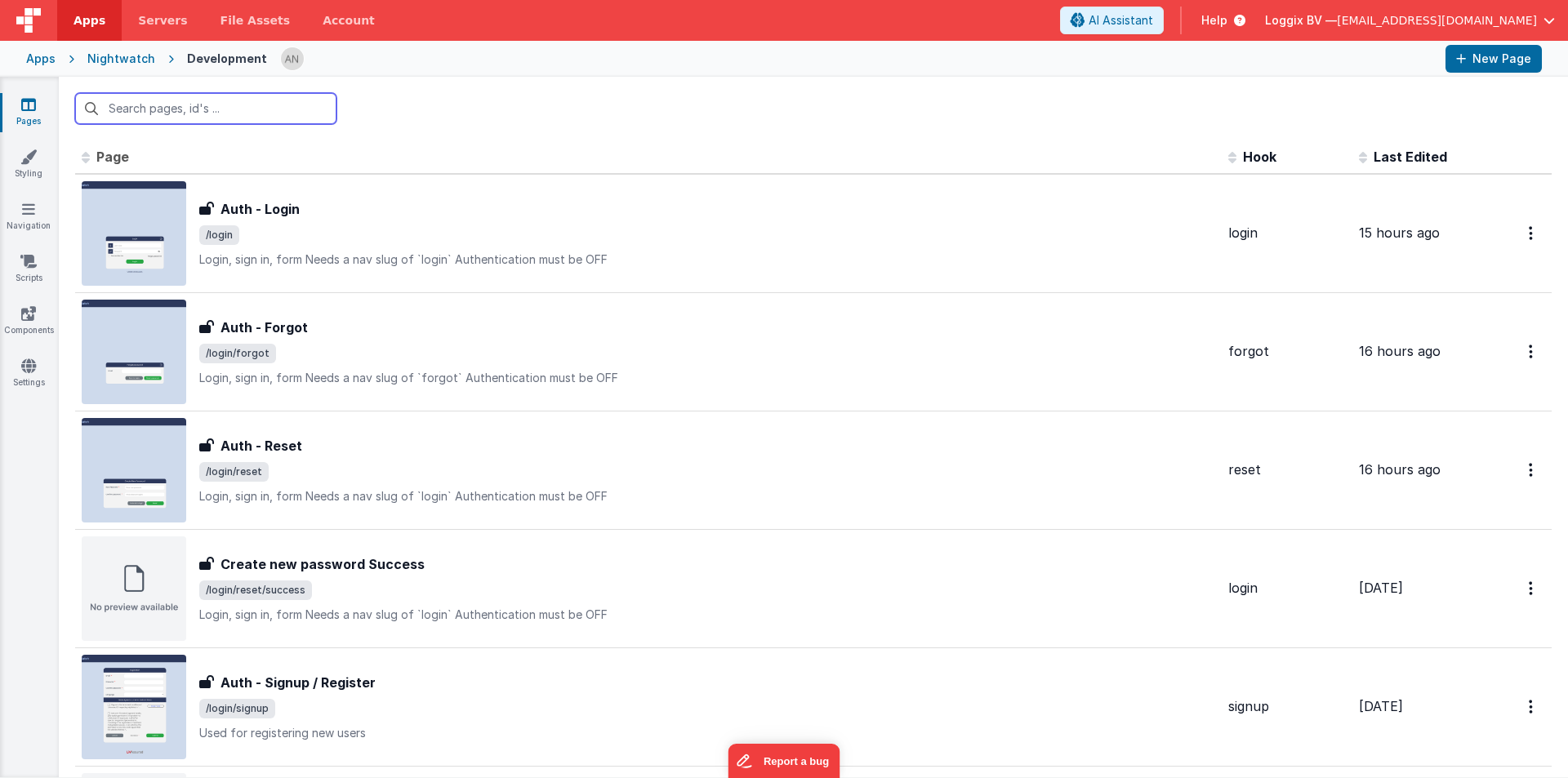
click at [153, 109] on input "text" at bounding box center [206, 108] width 261 height 31
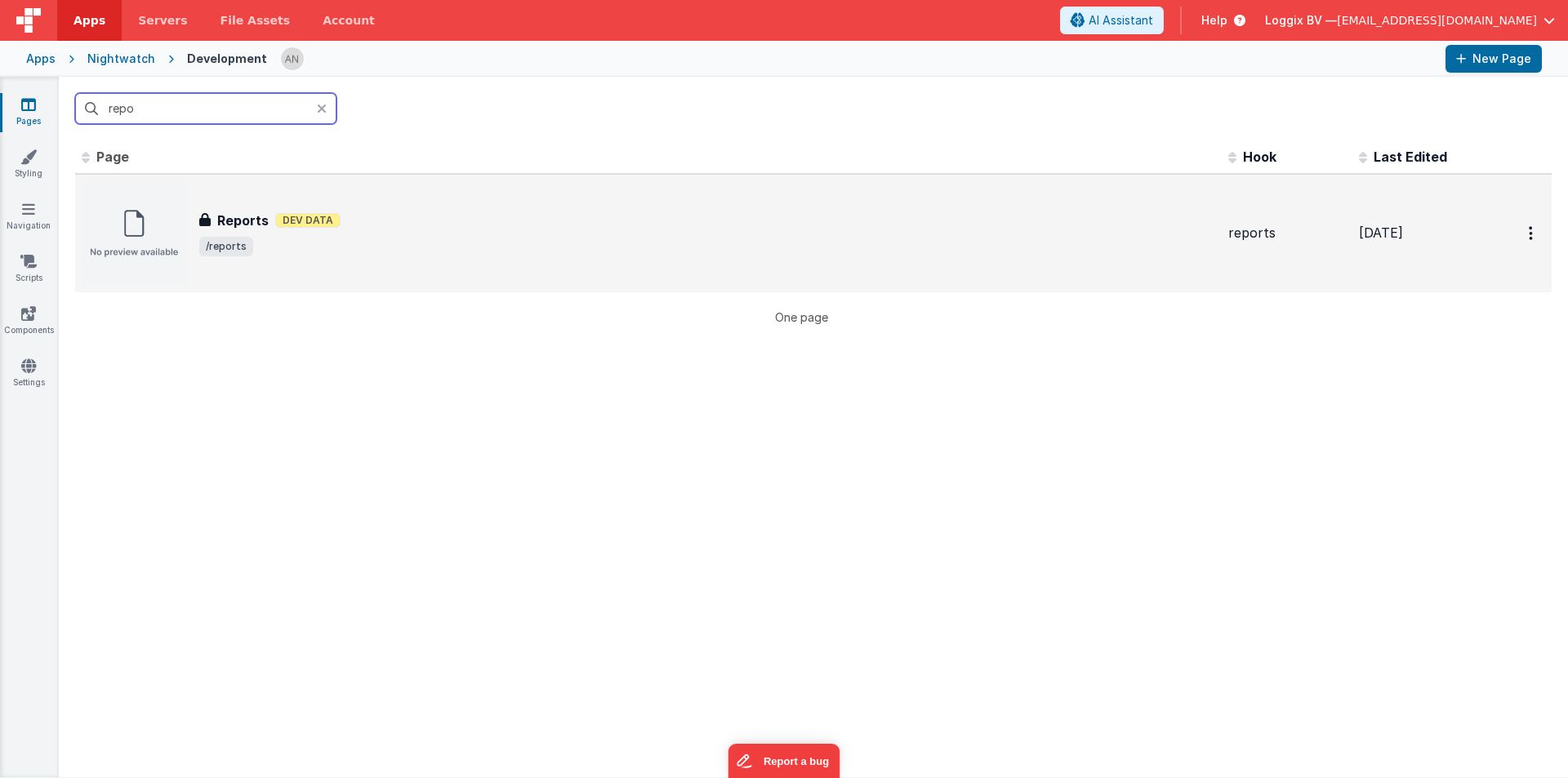
type input "repo"
click at [295, 238] on span "/reports" at bounding box center [707, 246] width 1016 height 19
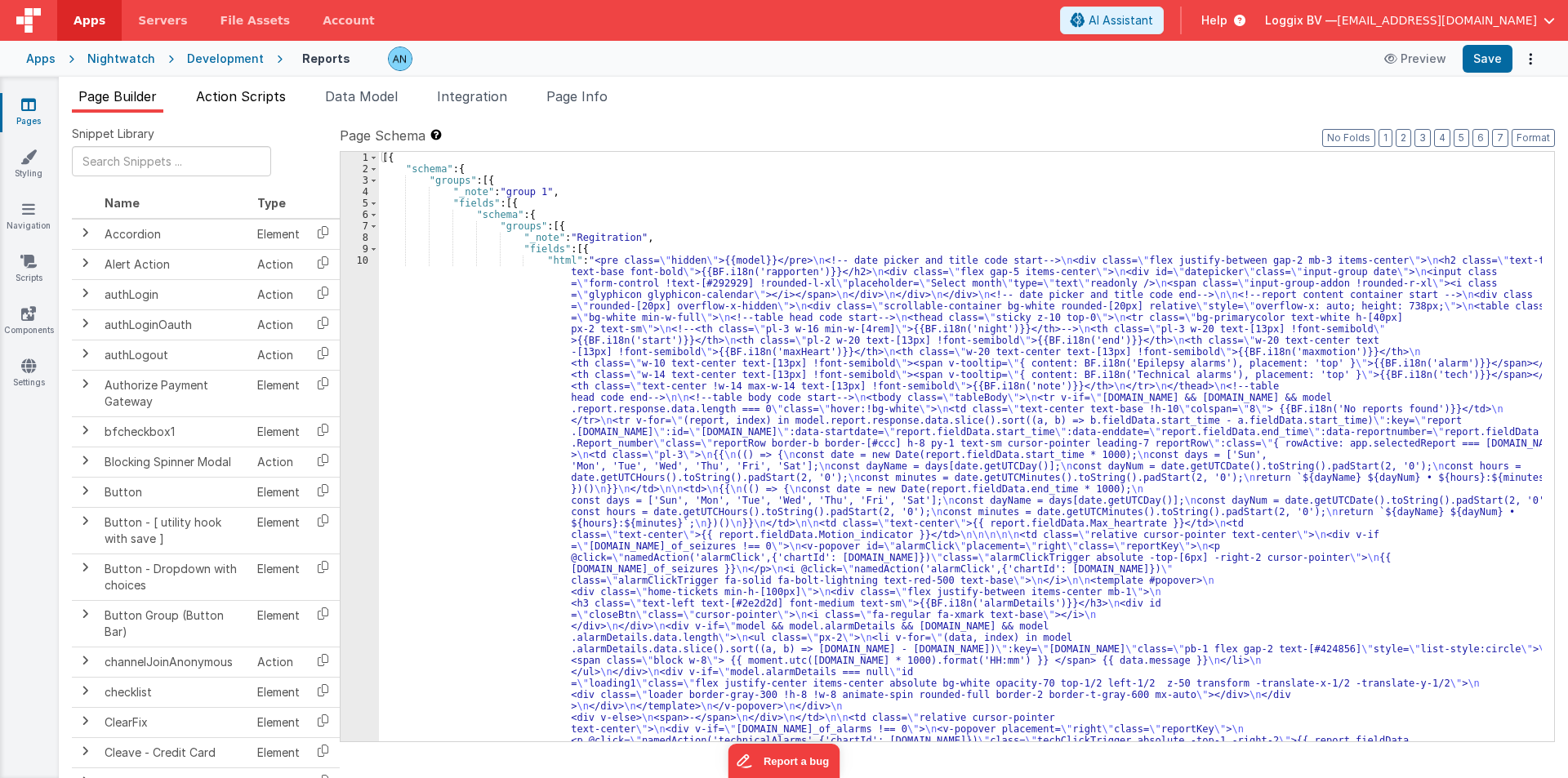
click at [230, 89] on span "Action Scripts" at bounding box center [240, 97] width 90 height 16
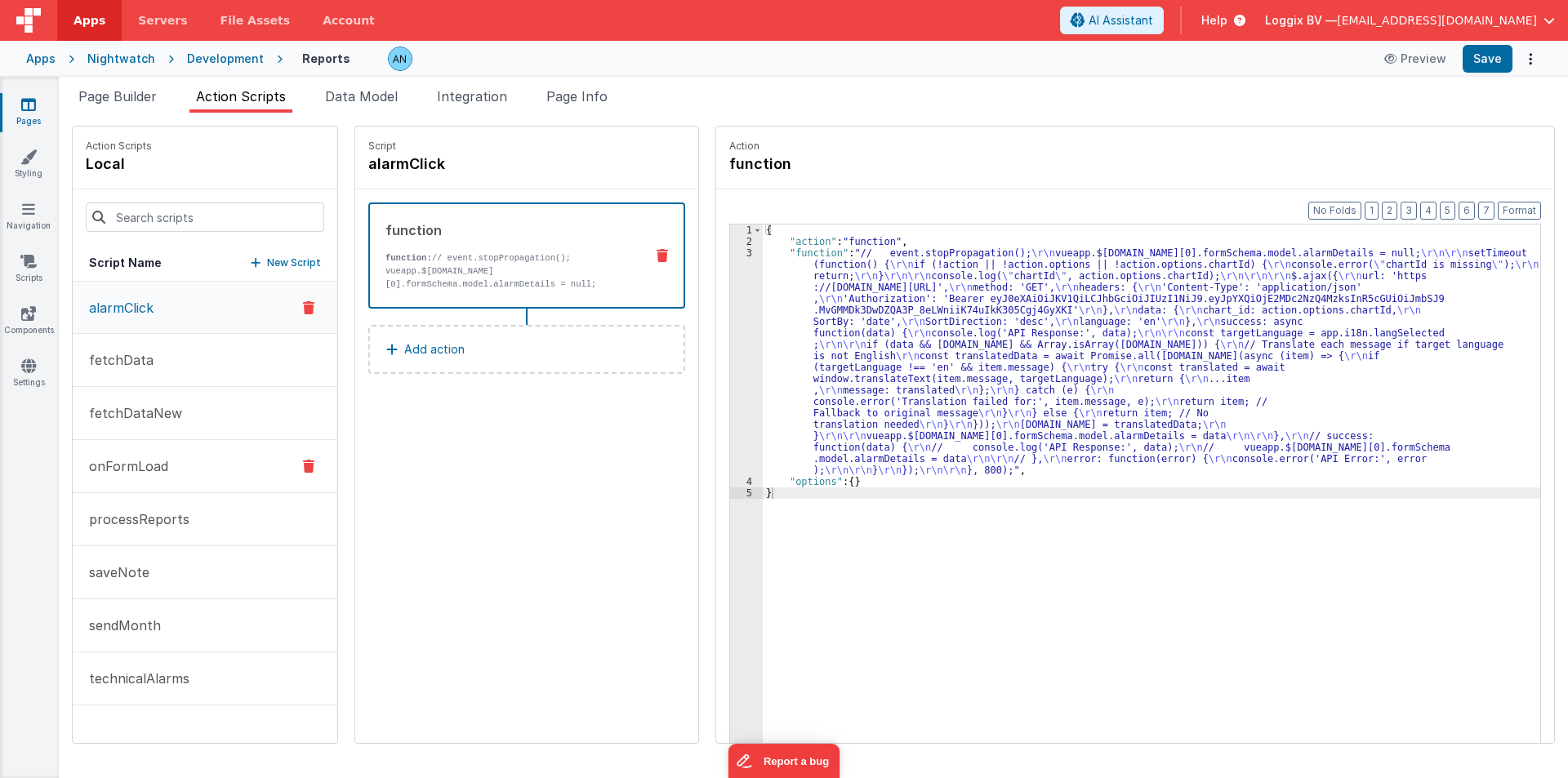
click at [173, 461] on button "onFormLoad" at bounding box center [205, 467] width 265 height 53
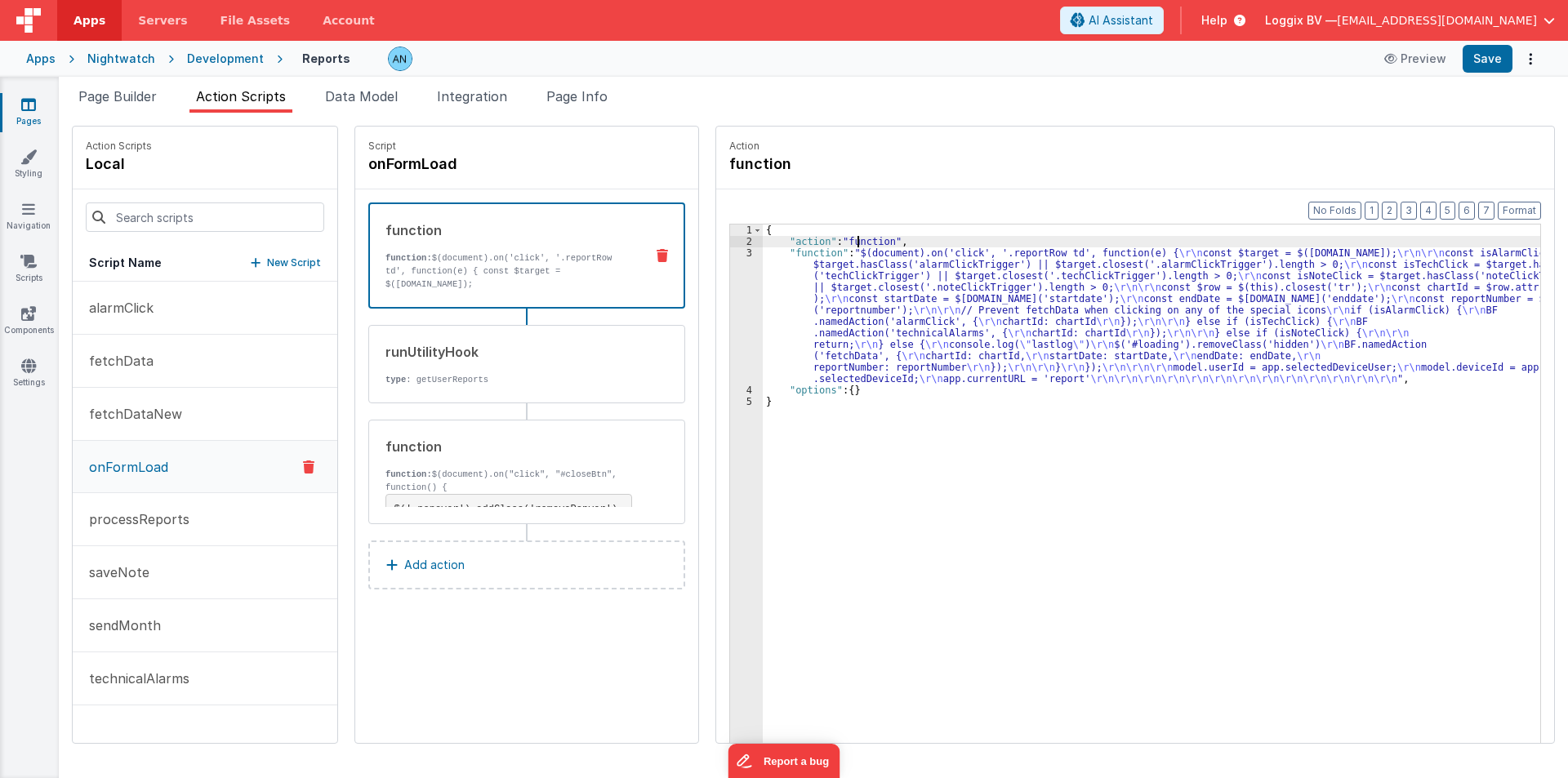
click at [842, 240] on div "{ "action" : "function" , "function" : "$(document).on('click', '.reportRow td'…" at bounding box center [1159, 520] width 793 height 592
click at [597, 420] on div "function function: $(document).on("click", "#closeBtn", function() { $('.popove…" at bounding box center [527, 472] width 317 height 105
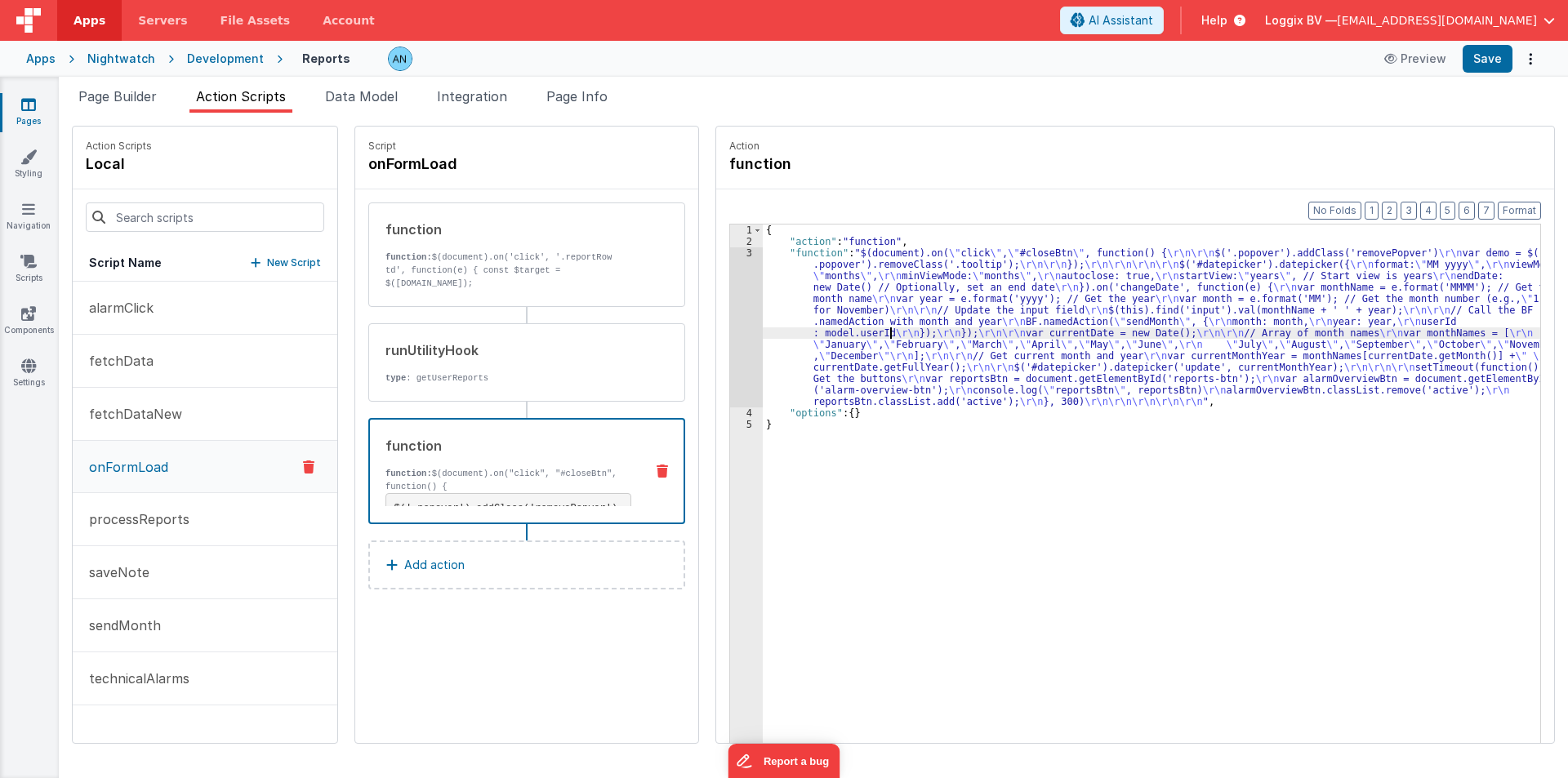
drag, startPoint x: 874, startPoint y: 334, endPoint x: 766, endPoint y: 318, distance: 109.2
click at [870, 333] on div "{ "action" : "function" , "function" : "$(document).on( \" click \" , \" #close…" at bounding box center [1159, 520] width 793 height 592
click at [730, 295] on div "3" at bounding box center [746, 327] width 33 height 160
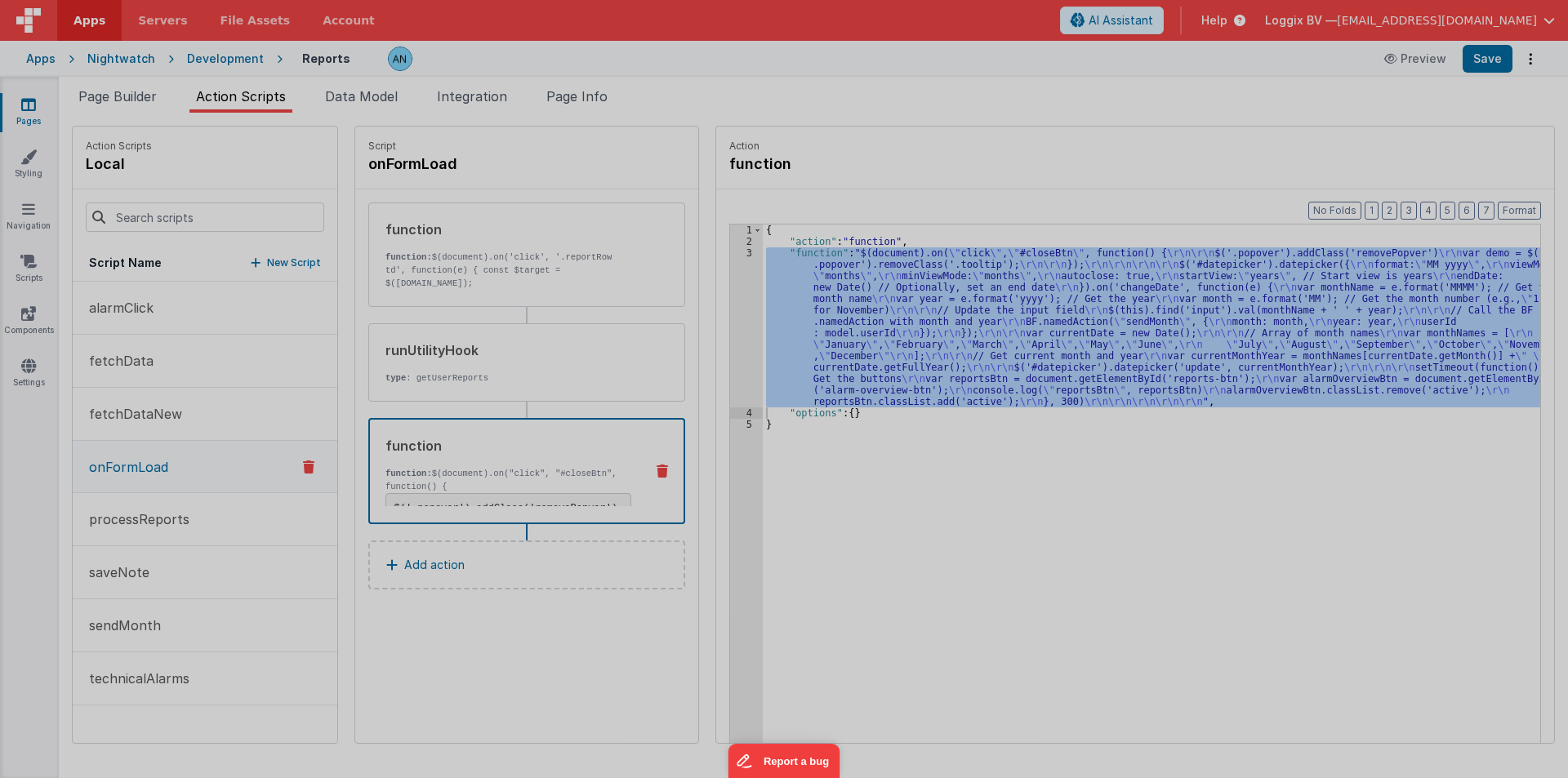
click at [726, 295] on div at bounding box center [784, 389] width 1568 height 778
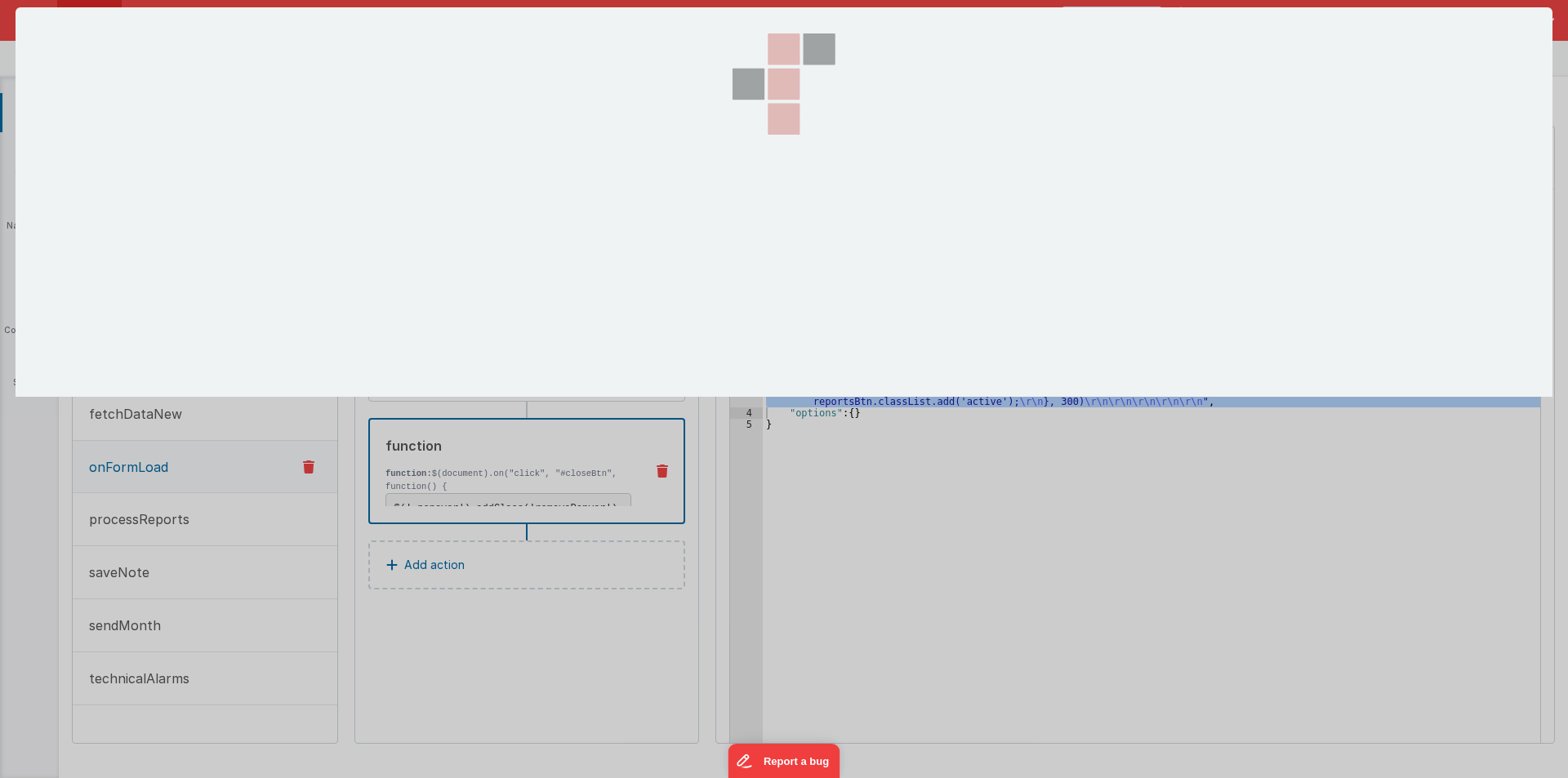
click at [726, 295] on div at bounding box center [784, 202] width 163 height 390
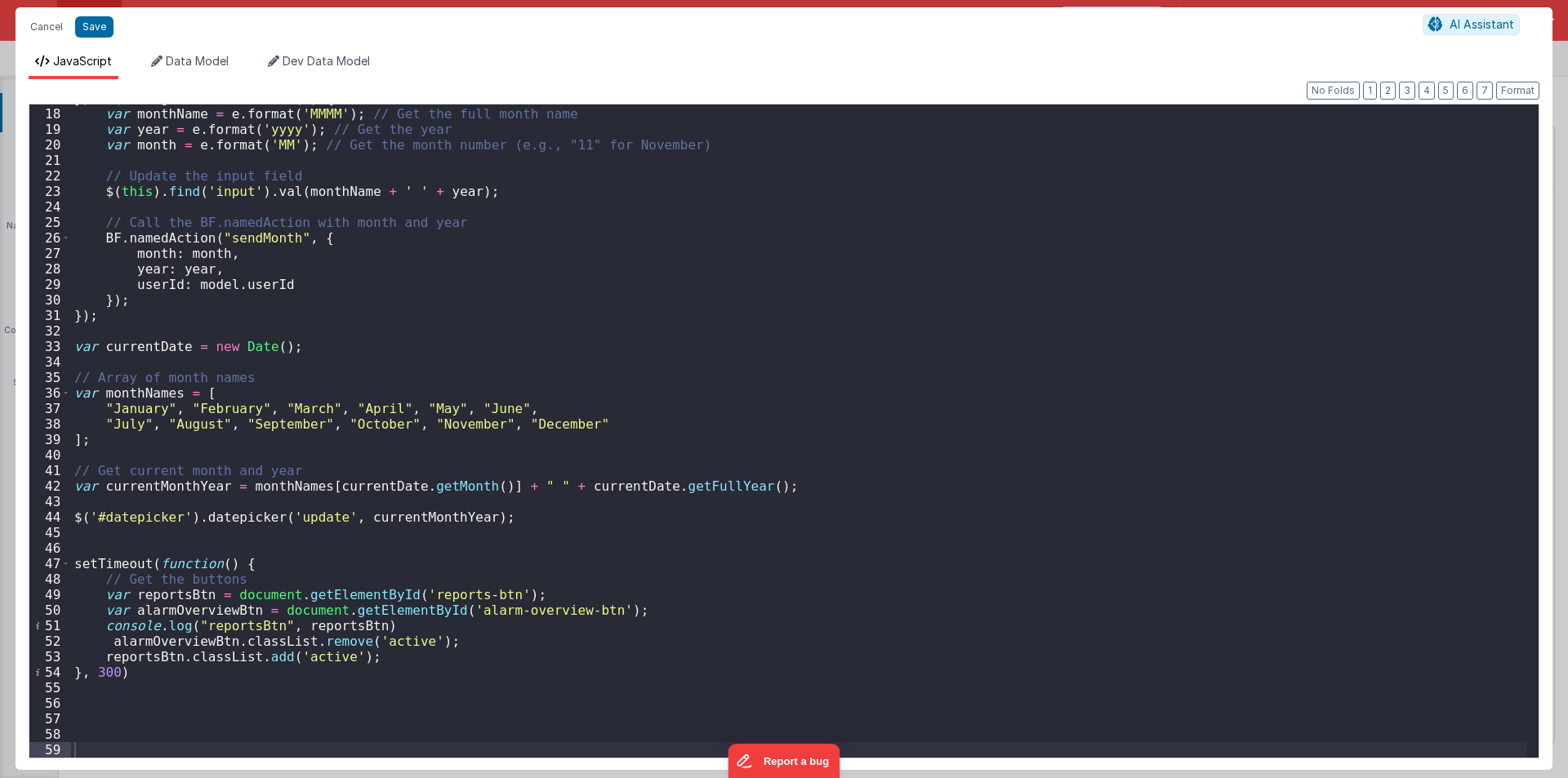
scroll to position [262, 0]
click at [36, 27] on button "Cancel" at bounding box center [46, 27] width 49 height 23
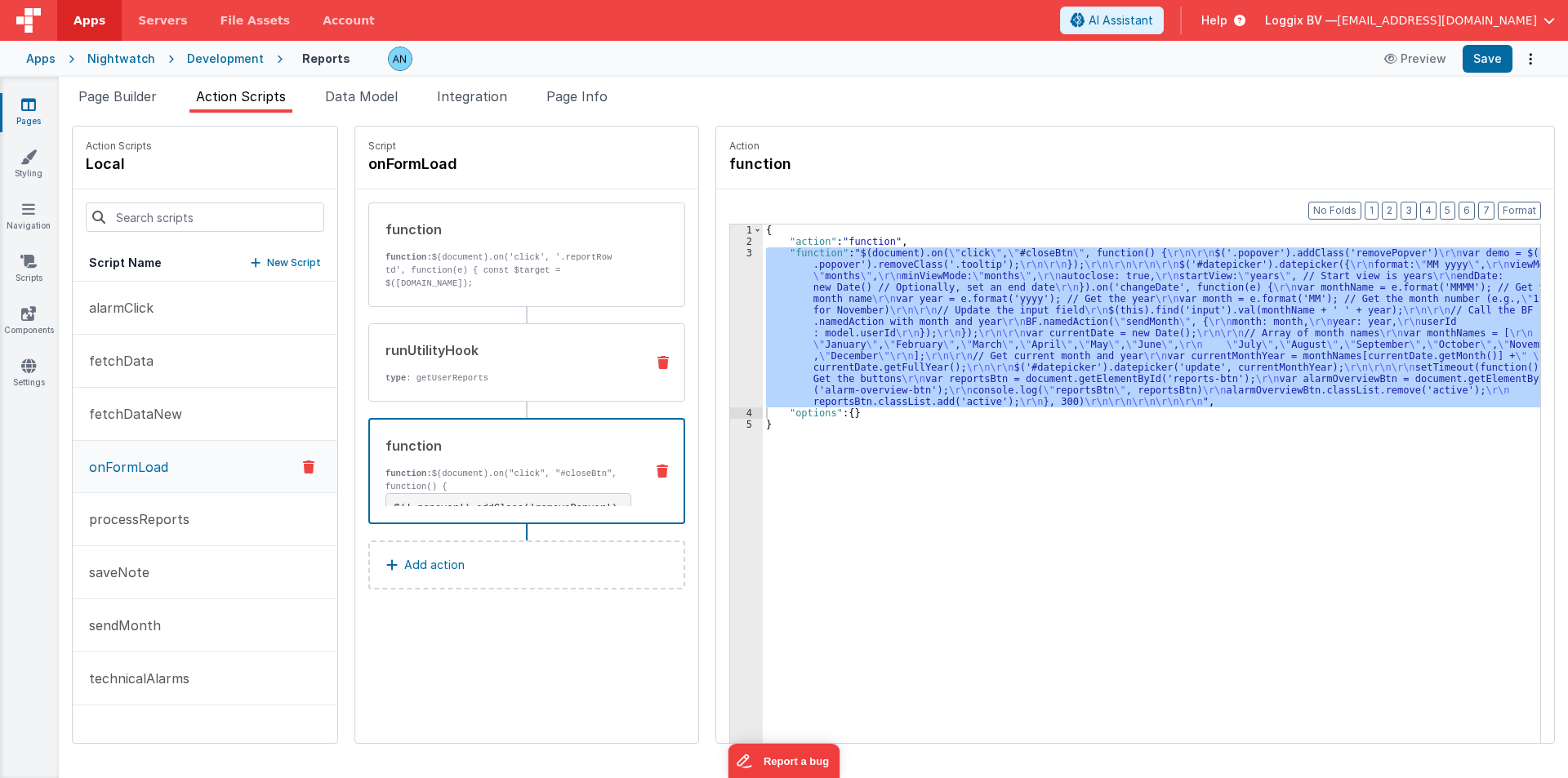
click at [488, 355] on div "runUtilityHook" at bounding box center [509, 350] width 246 height 19
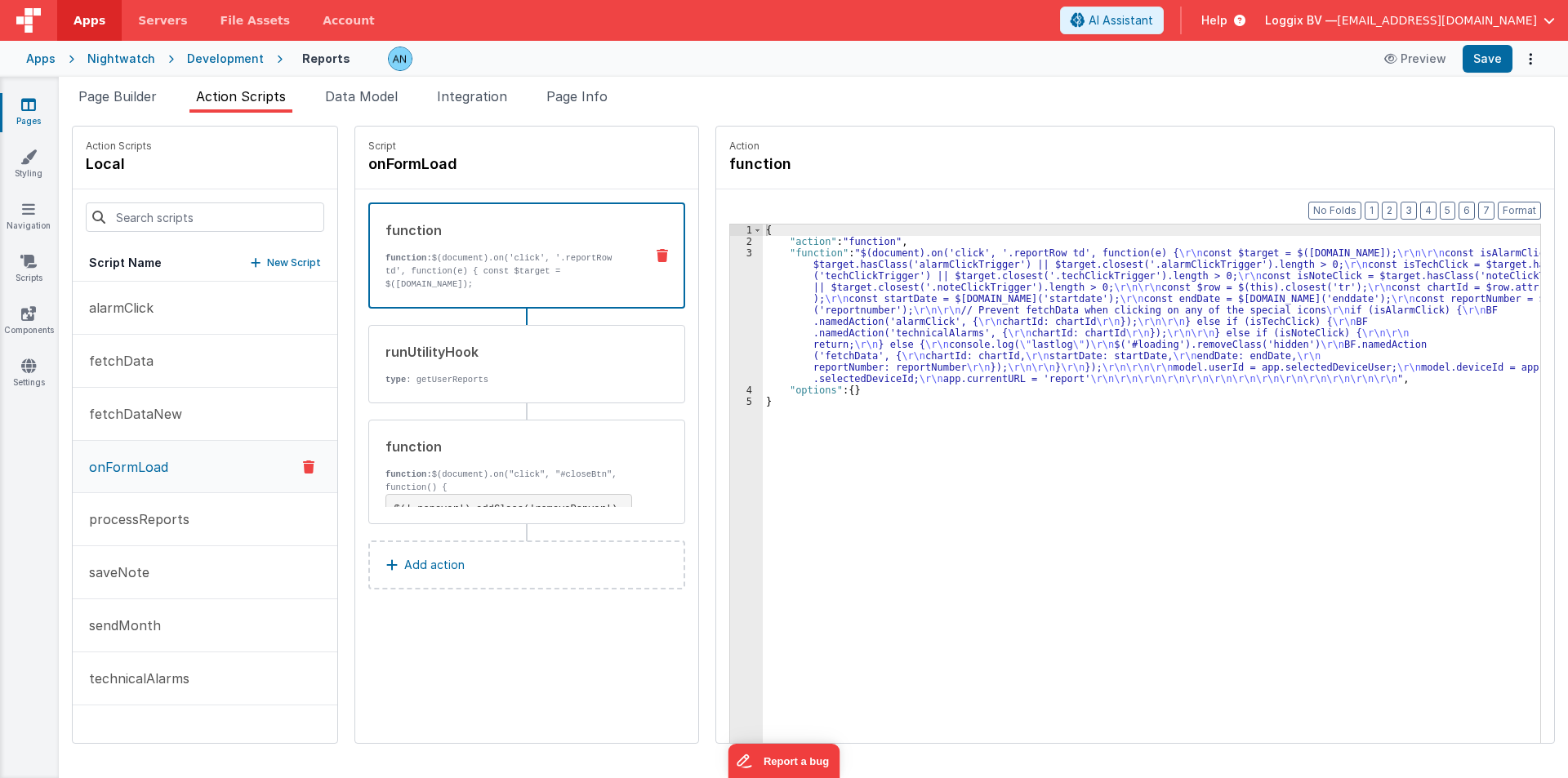
click at [519, 242] on div "function function: $(document).on('click', '.reportRow td', function(e) { const…" at bounding box center [500, 255] width 261 height 70
click at [816, 298] on div "{ "action" : "function" , "function" : "$(document).on('click', '.reportRow td'…" at bounding box center [1159, 520] width 793 height 592
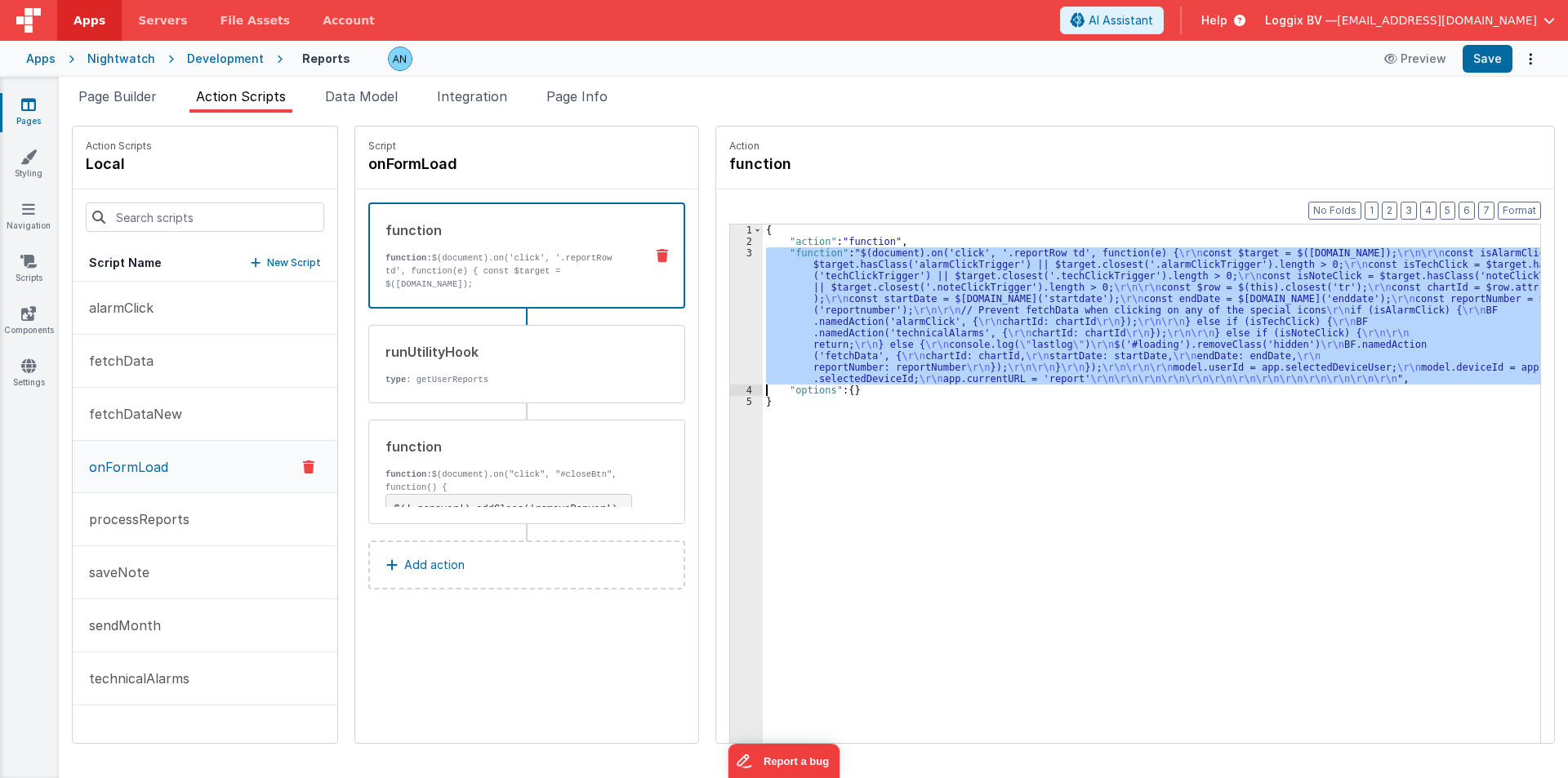
click at [730, 284] on div "3" at bounding box center [746, 315] width 33 height 137
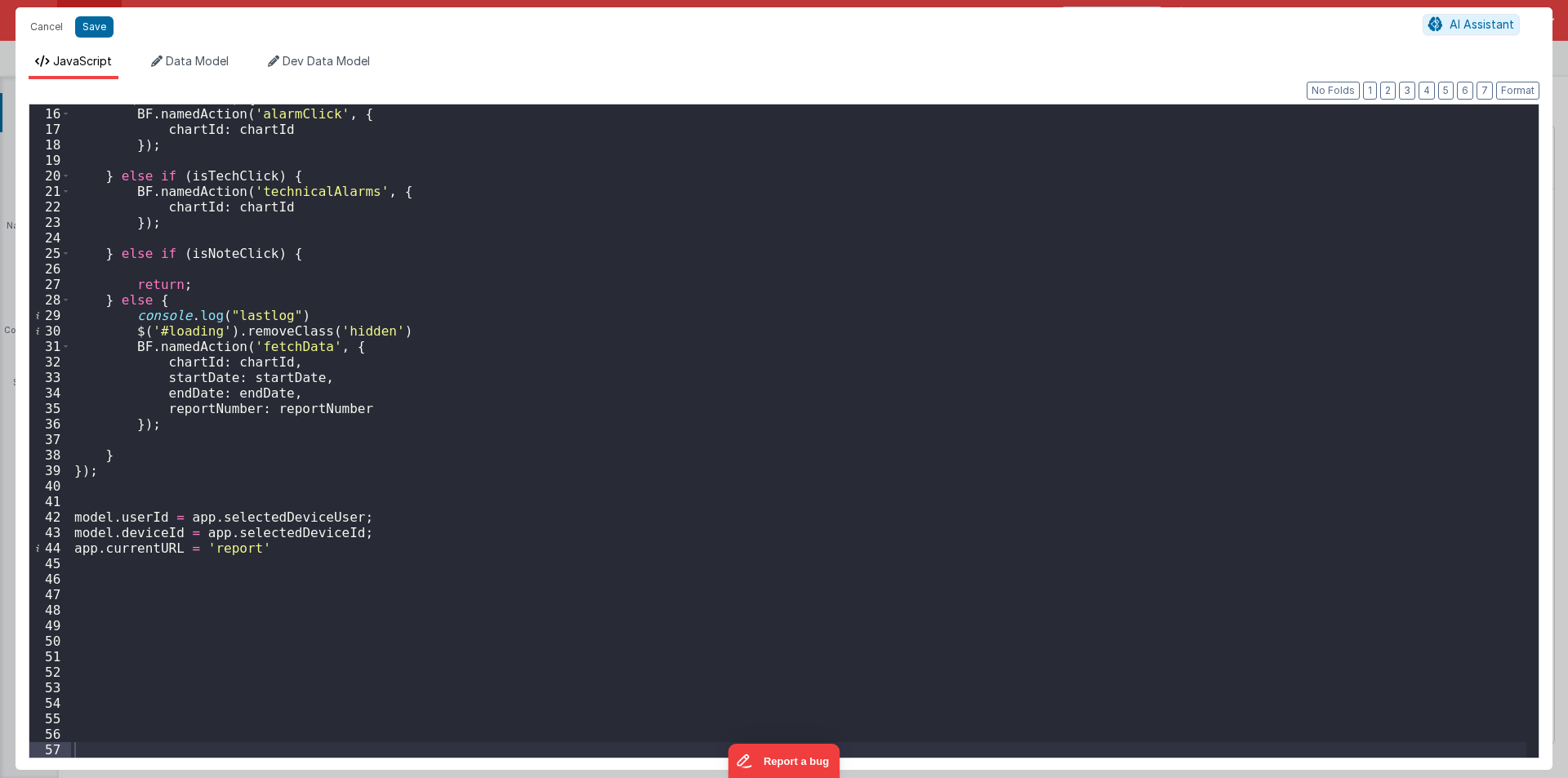
scroll to position [84, 0]
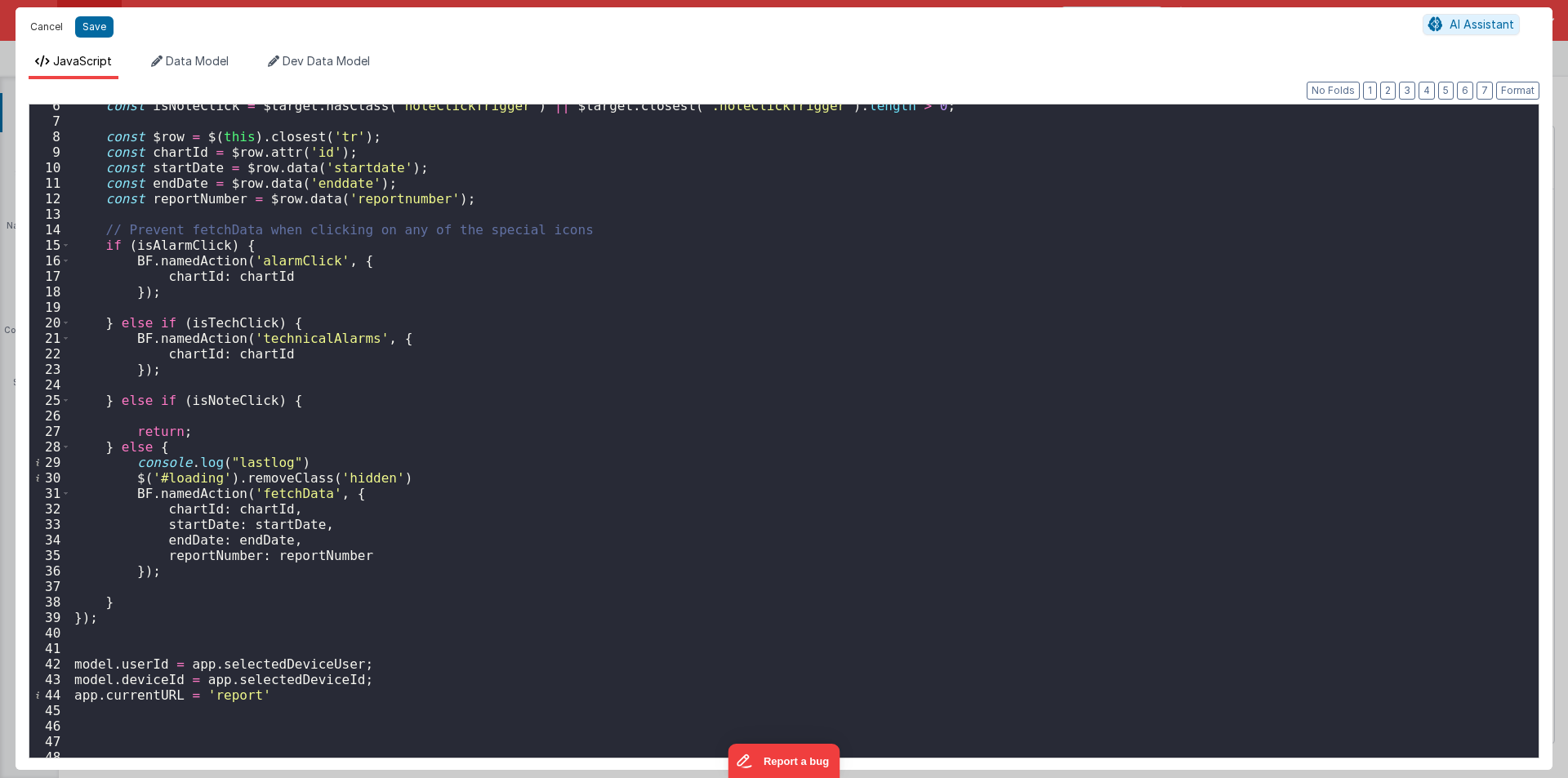
click at [51, 27] on button "Cancel" at bounding box center [46, 27] width 49 height 23
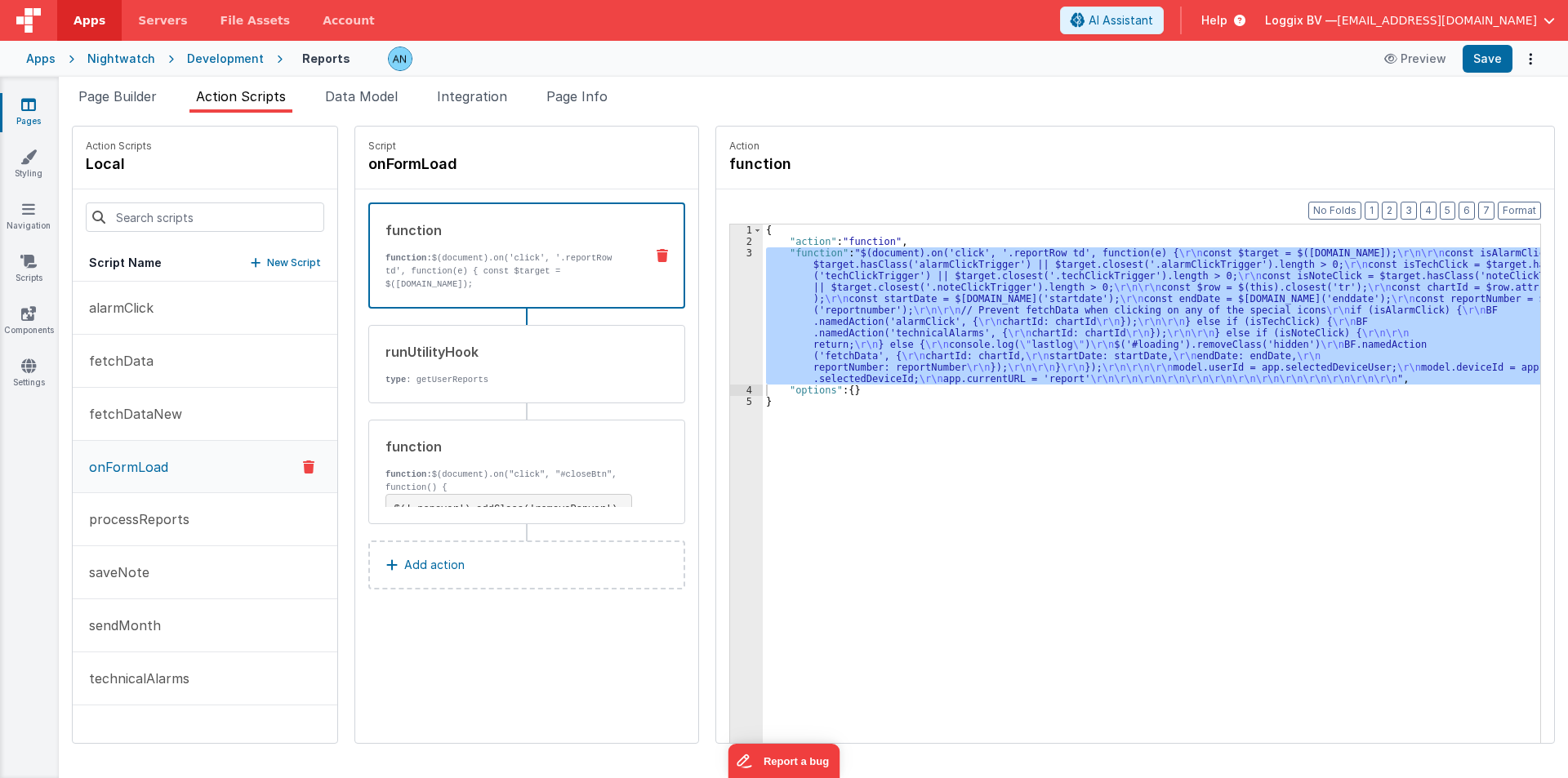
click at [208, 56] on div "Development" at bounding box center [225, 58] width 77 height 16
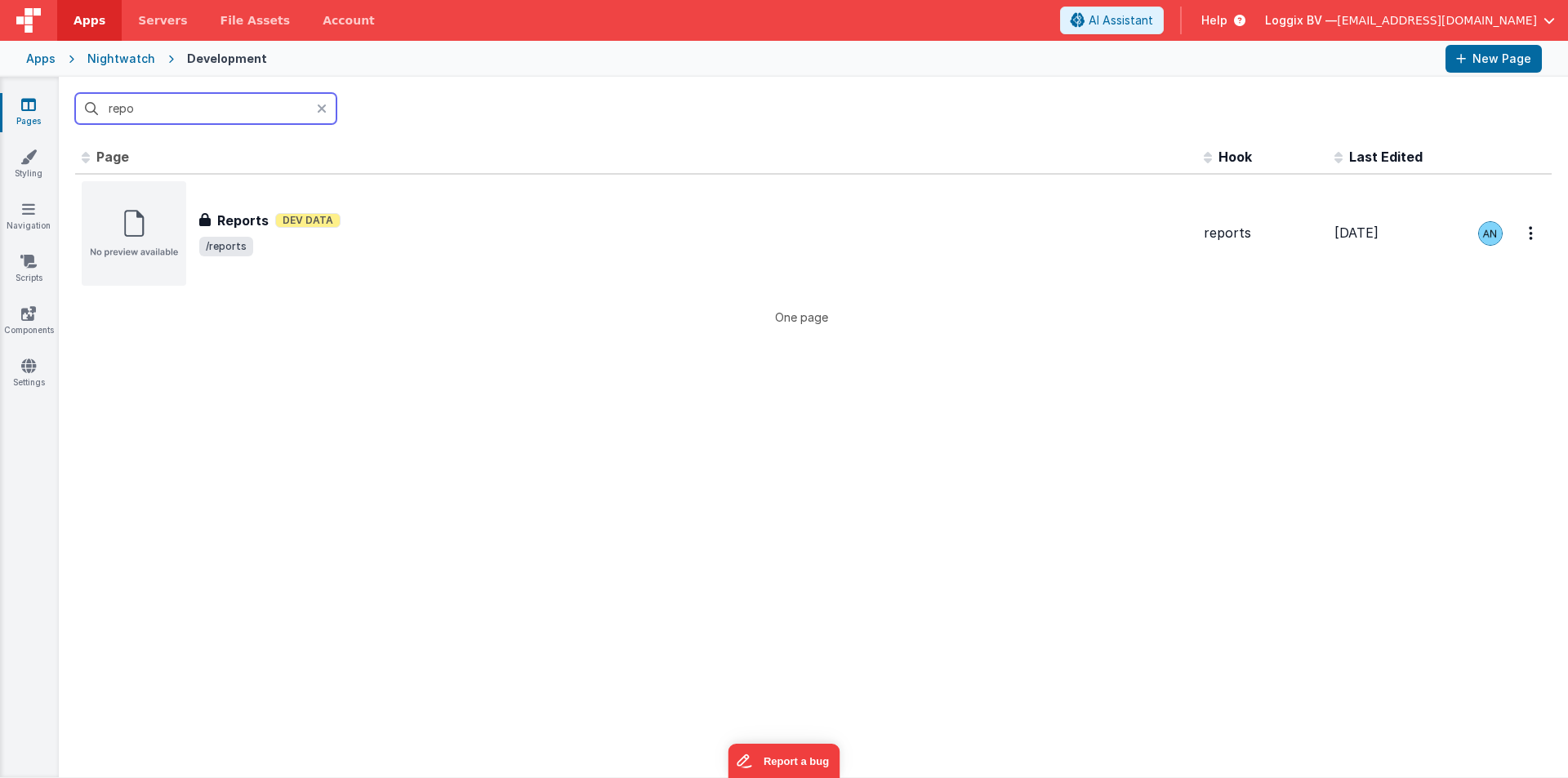
click at [134, 110] on input "repo" at bounding box center [206, 108] width 261 height 31
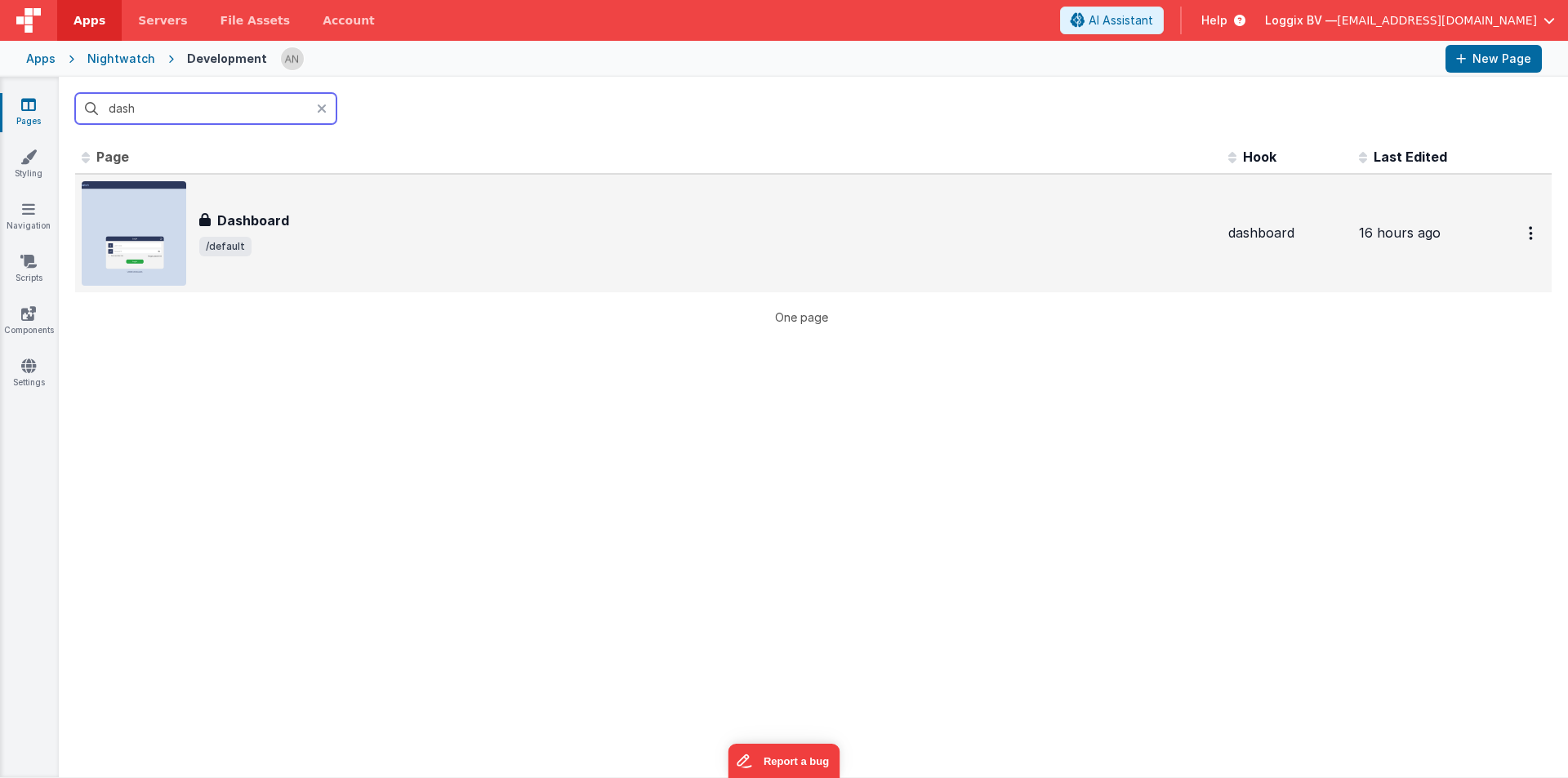
type input "dash"
click at [390, 203] on div "Dashboard Dashboard /default" at bounding box center [648, 234] width 1134 height 105
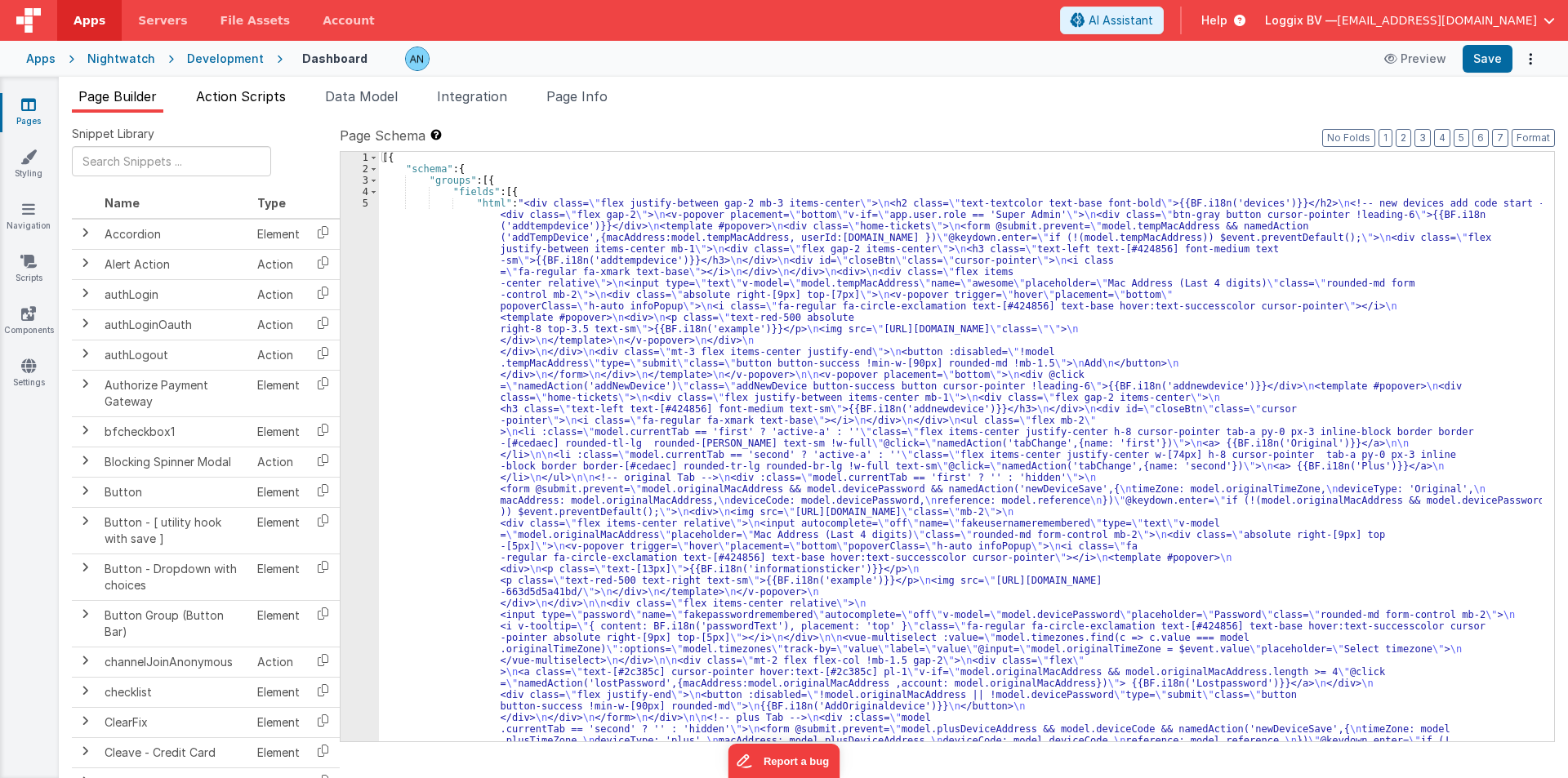
click at [265, 97] on span "Action Scripts" at bounding box center [240, 97] width 90 height 16
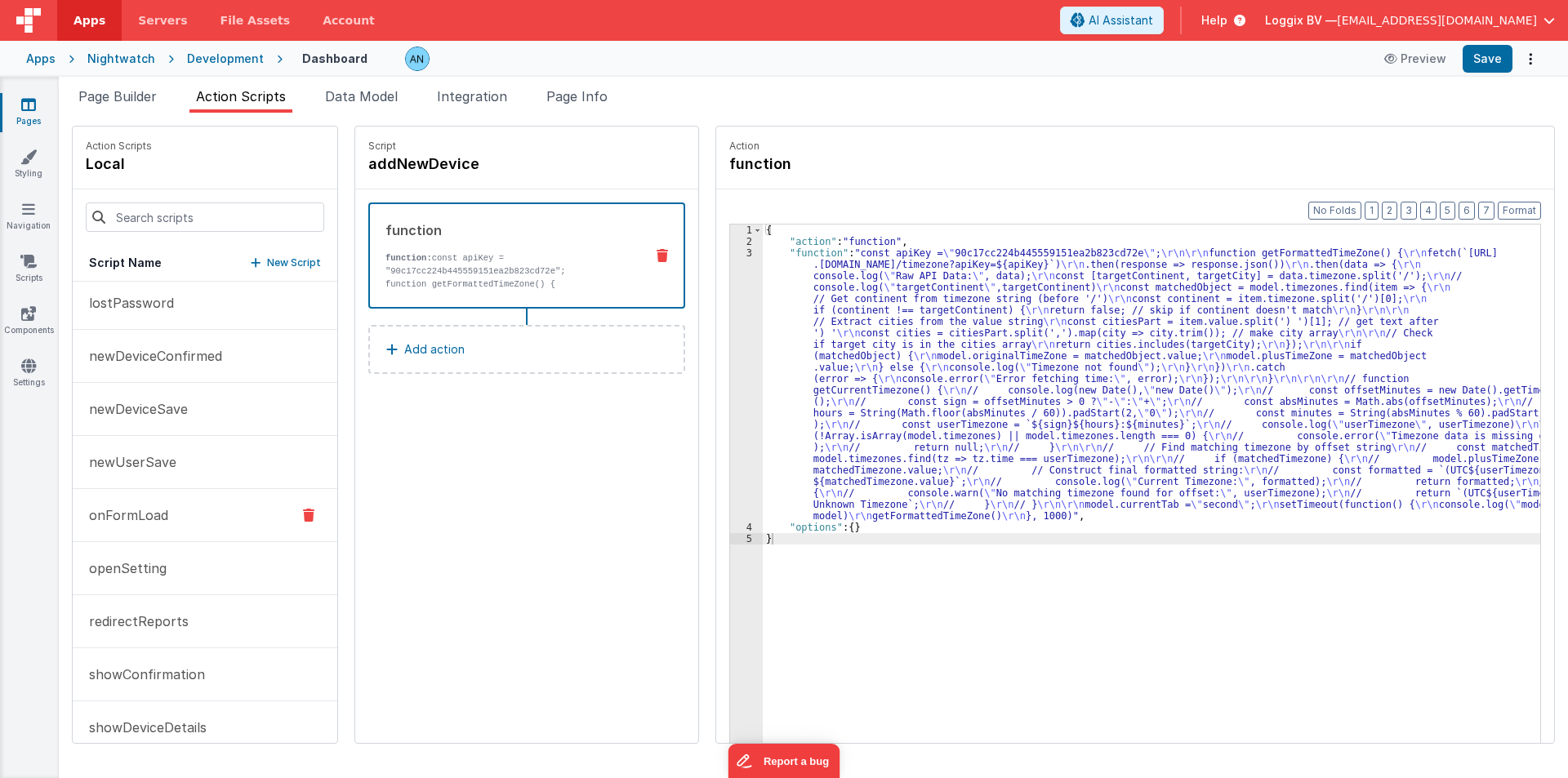
click at [127, 508] on p "onFormLoad" at bounding box center [123, 515] width 89 height 19
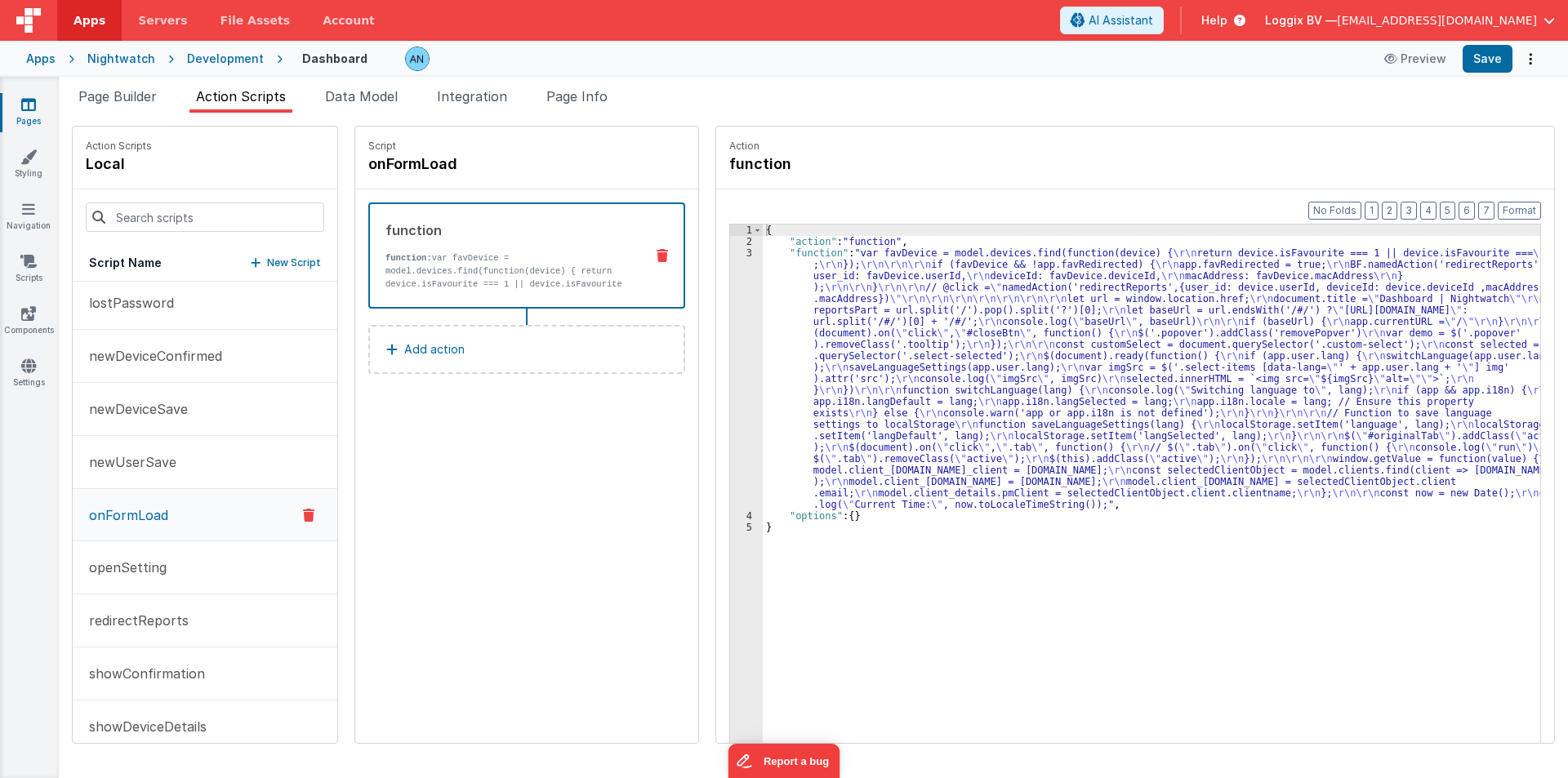
click at [774, 307] on div "{ "action" : "function" , "function" : "var favDevice = model.devices.find(func…" at bounding box center [1159, 520] width 793 height 592
click at [730, 292] on div "3" at bounding box center [746, 378] width 33 height 263
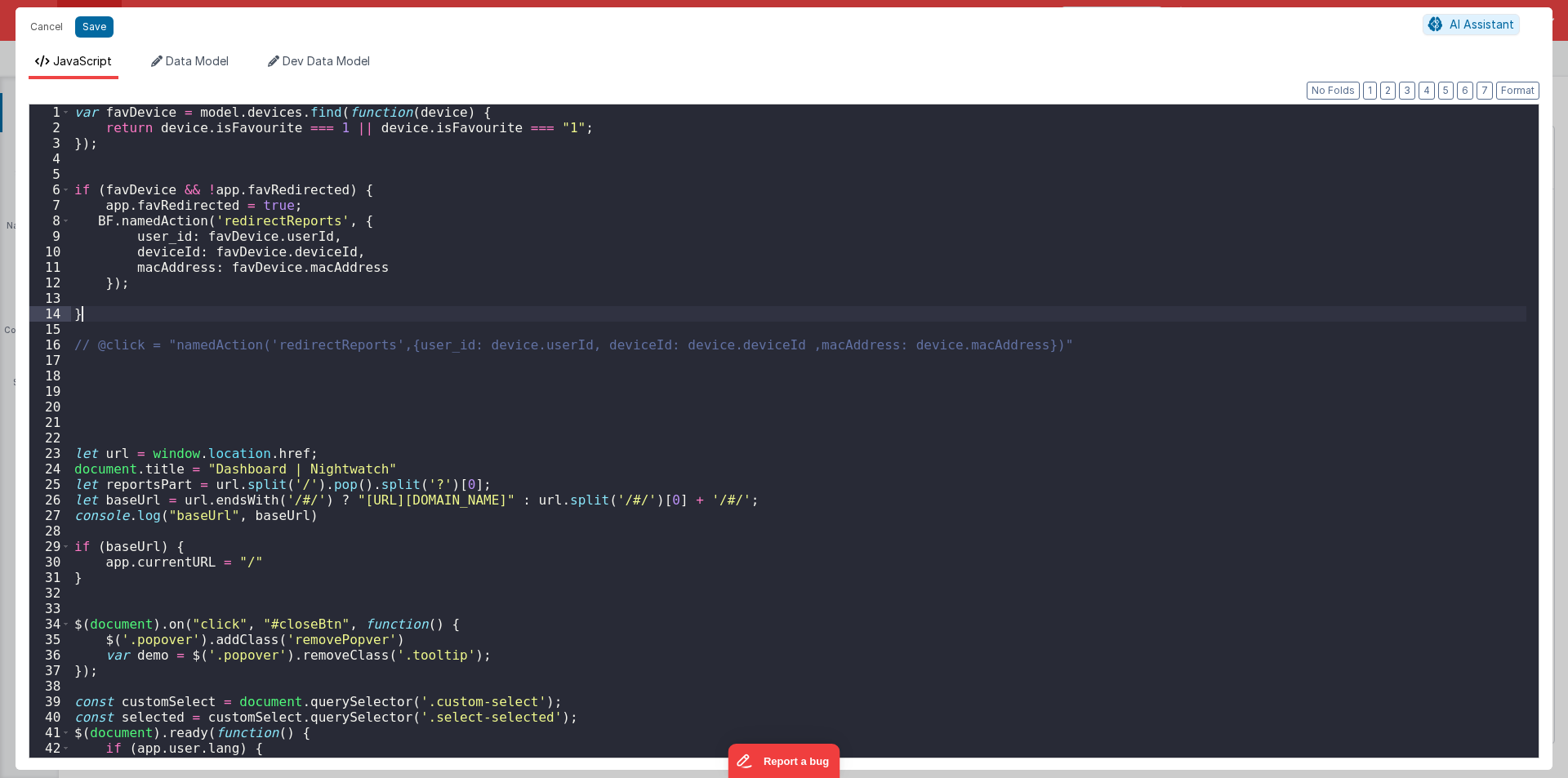
click at [726, 292] on div "var favDevice = model . devices . find ( function ( device ) { return device . …" at bounding box center [799, 447] width 1455 height 684
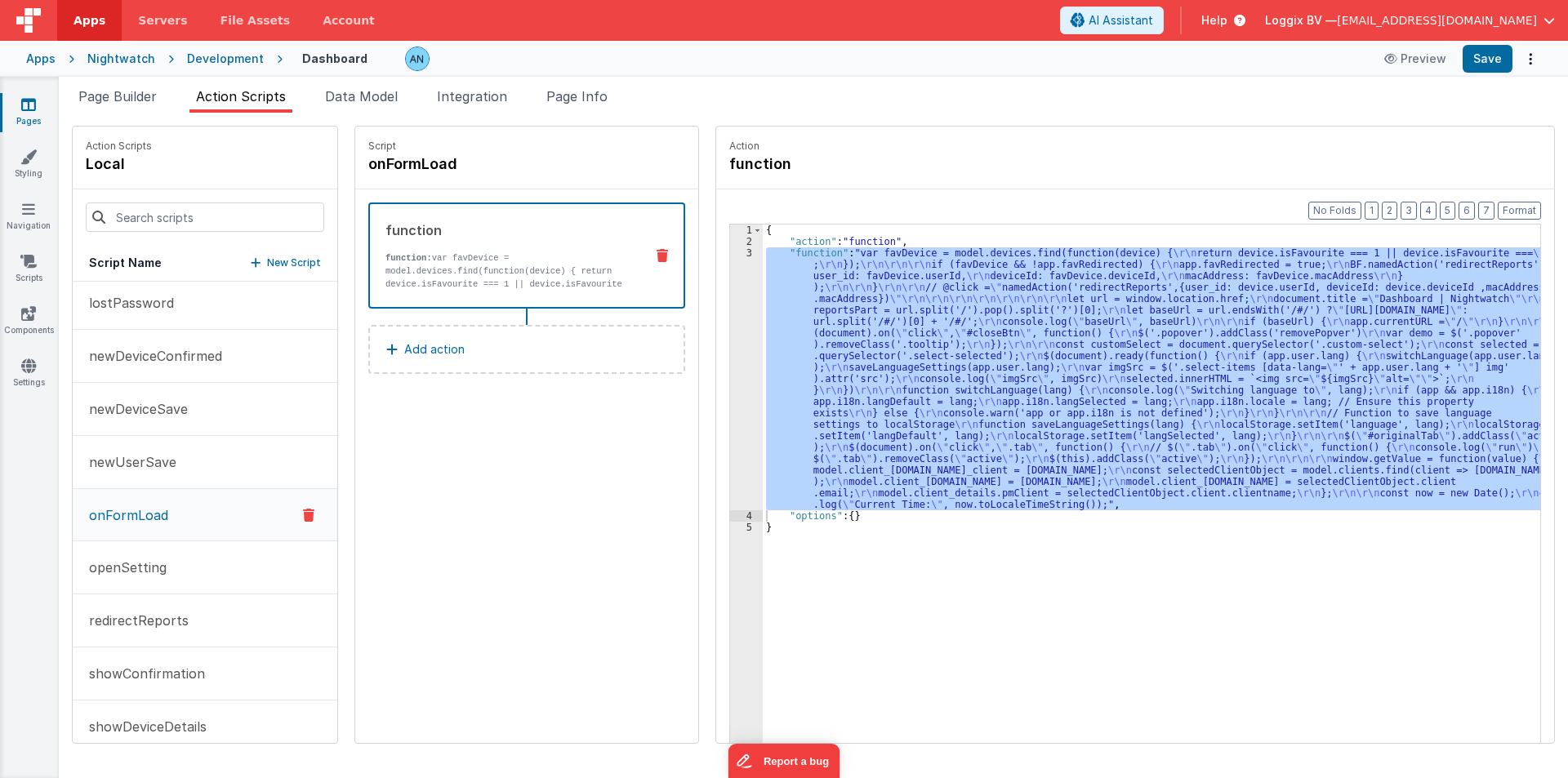
click at [716, 374] on div "Format 7 6 5 4 3 2 1 No Folds 1 2 3 4 5 { "action" : "function" , "function" : …" at bounding box center [1135, 498] width 838 height 617
click at [730, 369] on div "3" at bounding box center [746, 378] width 33 height 263
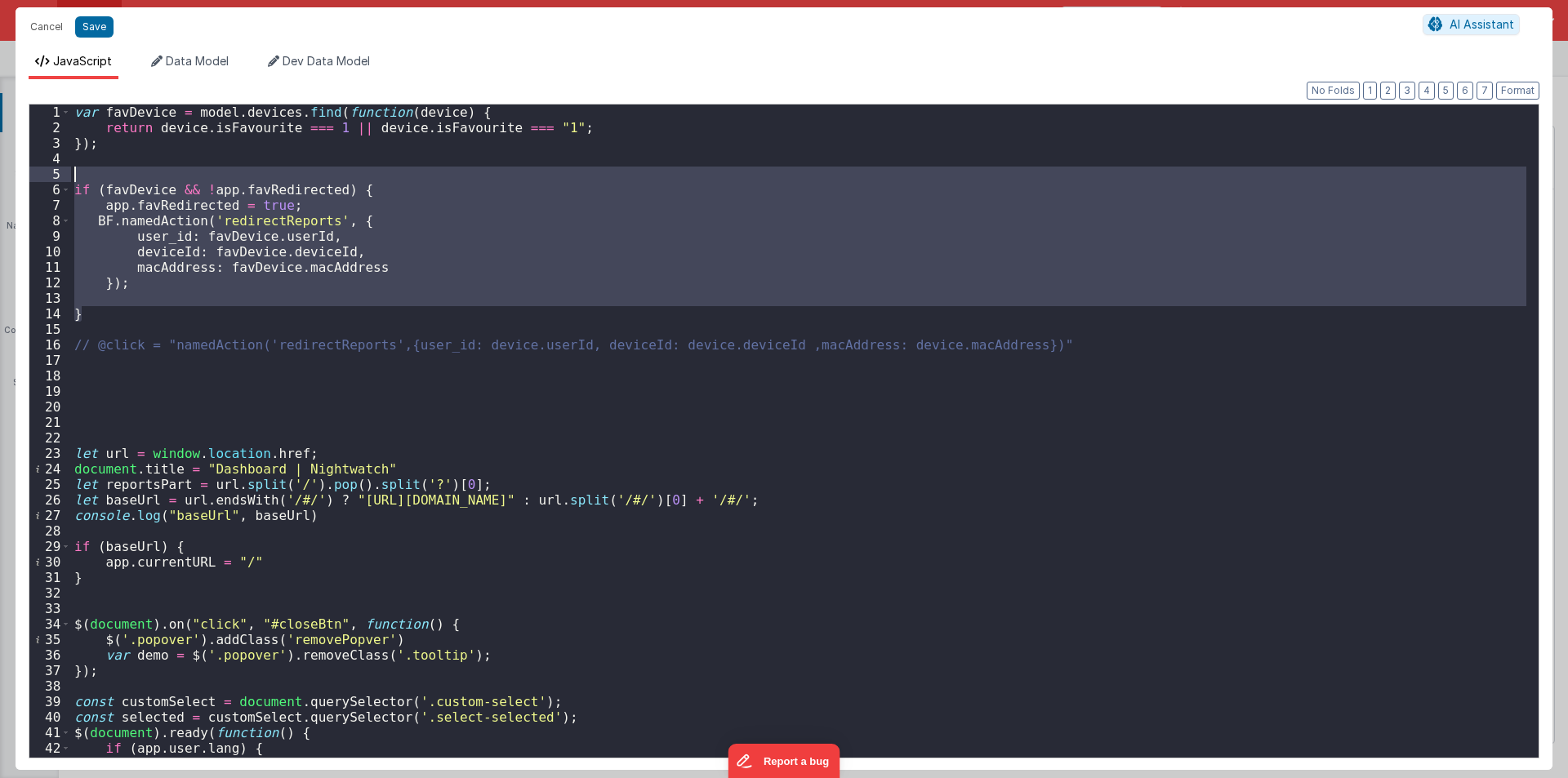
drag, startPoint x: 98, startPoint y: 311, endPoint x: 42, endPoint y: 182, distance: 140.6
click at [42, 182] on div "1 2 3 4 5 6 7 8 9 10 11 12 13 14 15 16 17 18 19 20 21 22 23 24 25 26 27 28 29 3…" at bounding box center [784, 431] width 1511 height 655
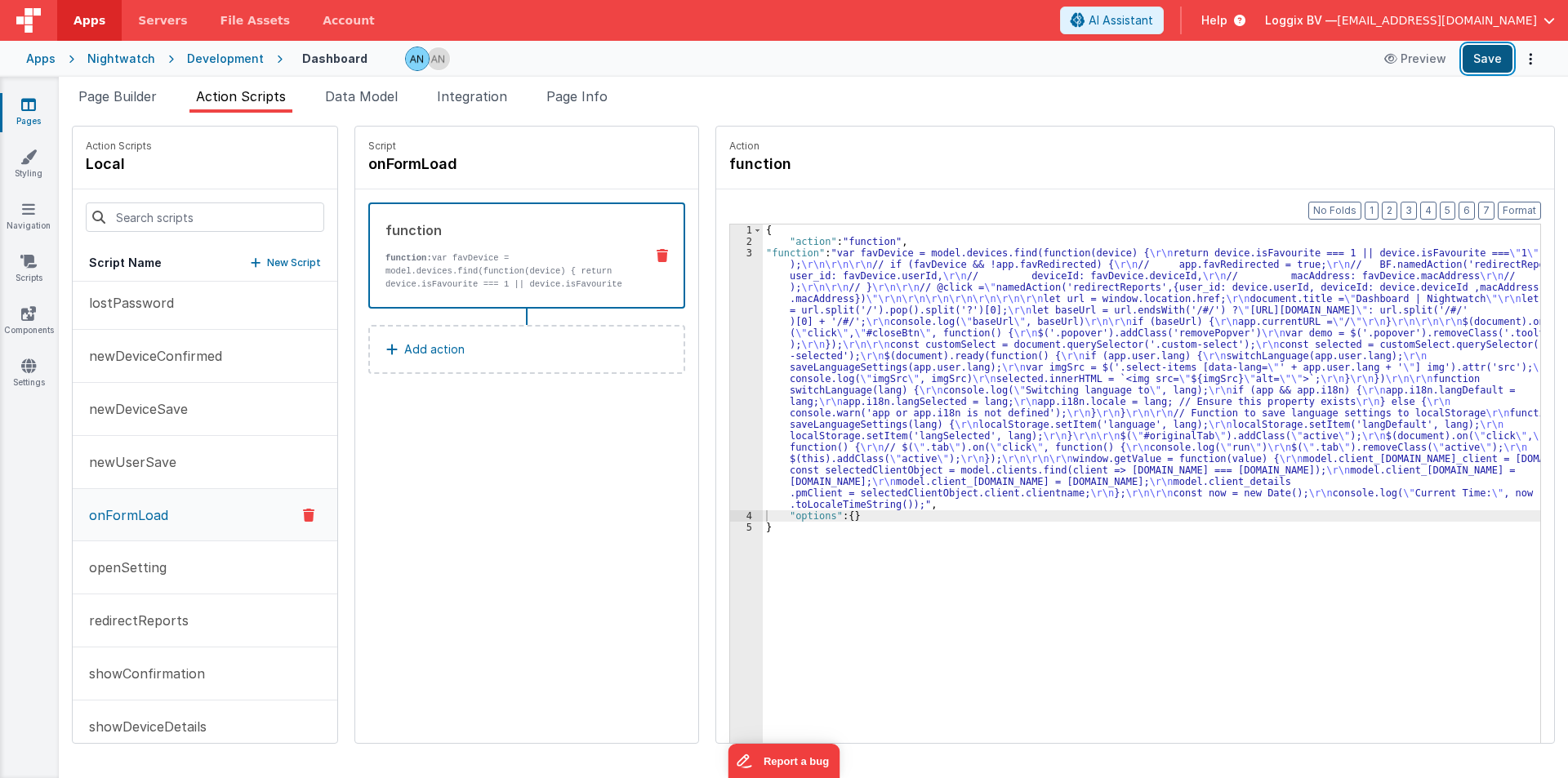
click at [1494, 62] on button "Save" at bounding box center [1487, 58] width 50 height 27
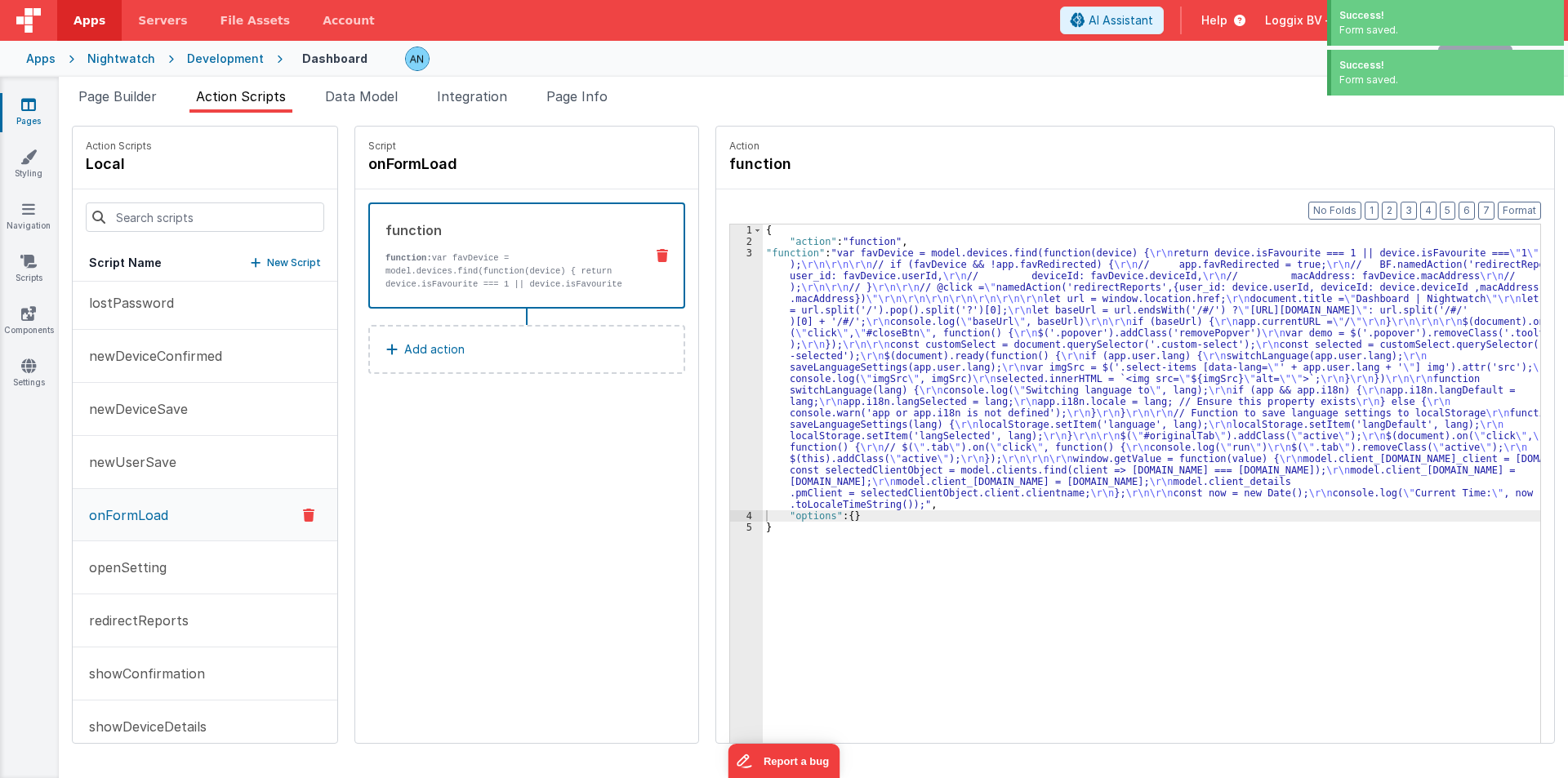
click at [243, 58] on div "Development" at bounding box center [225, 58] width 77 height 16
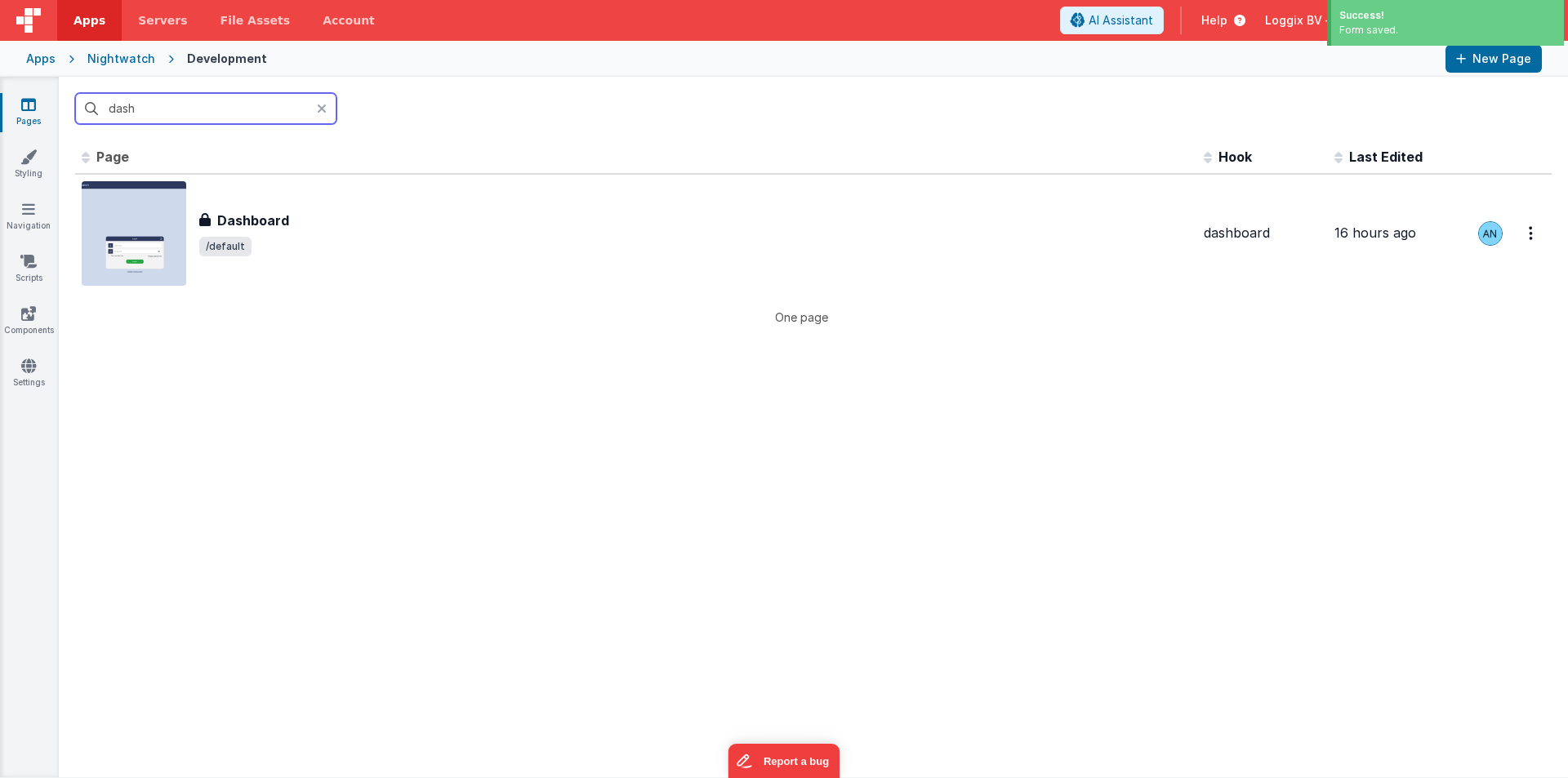
click at [181, 99] on input "dash" at bounding box center [206, 108] width 261 height 31
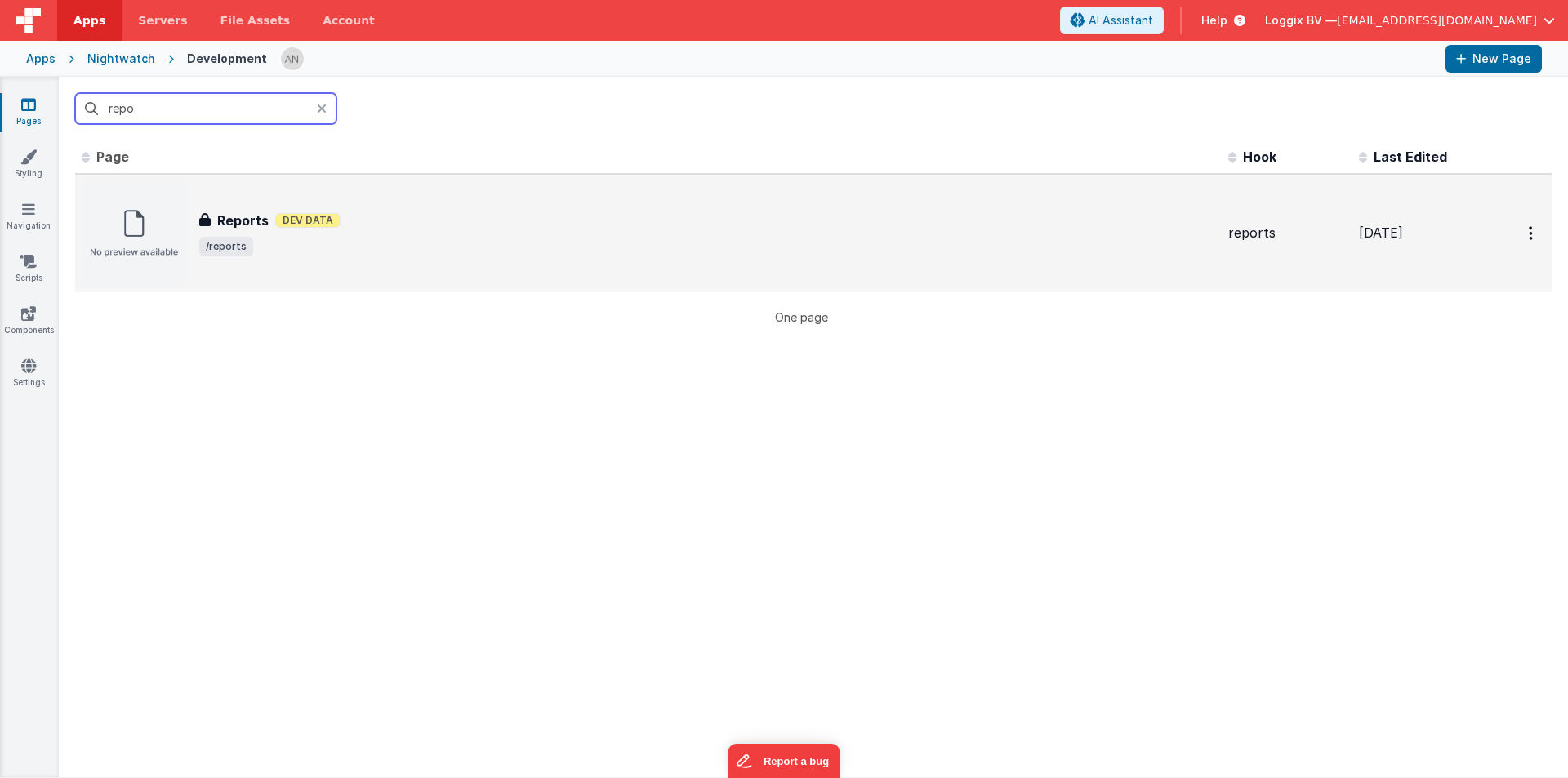
type input "repo"
click at [300, 263] on div "Reports Reports Dev Data /reports" at bounding box center [648, 234] width 1134 height 105
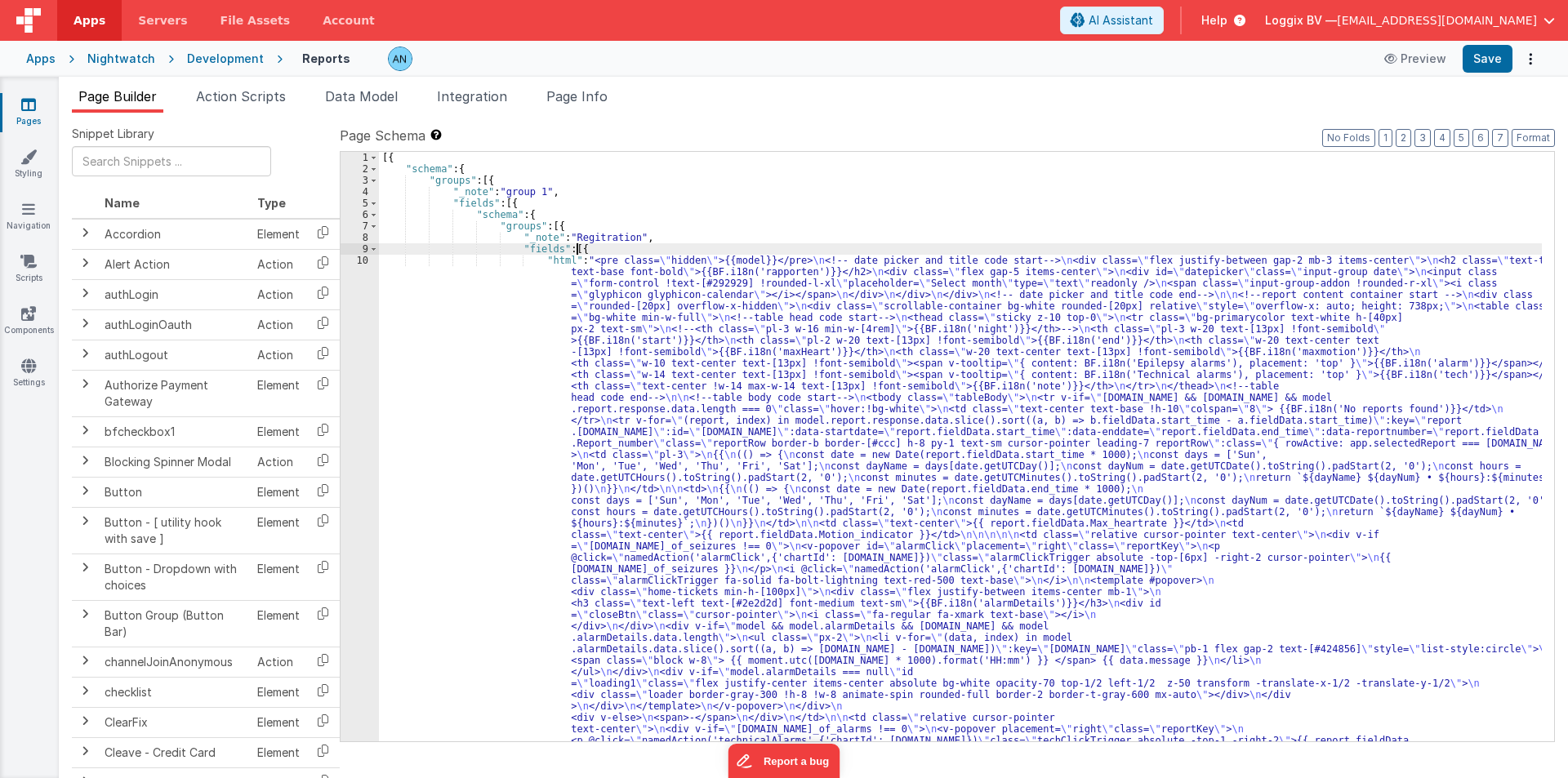
drag, startPoint x: 246, startPoint y: 91, endPoint x: 192, endPoint y: 370, distance: 284.2
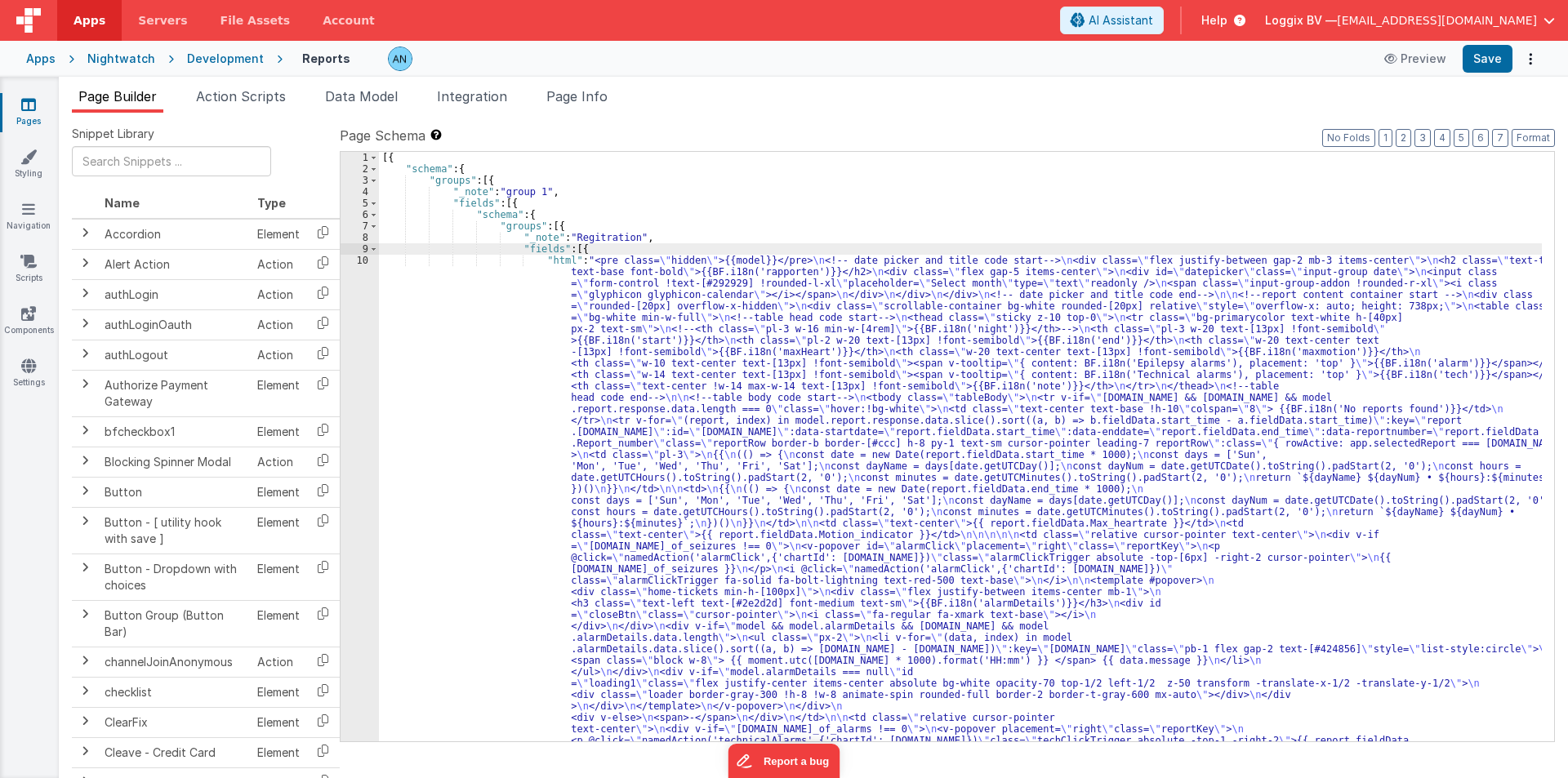
click at [246, 91] on span "Action Scripts" at bounding box center [240, 97] width 90 height 16
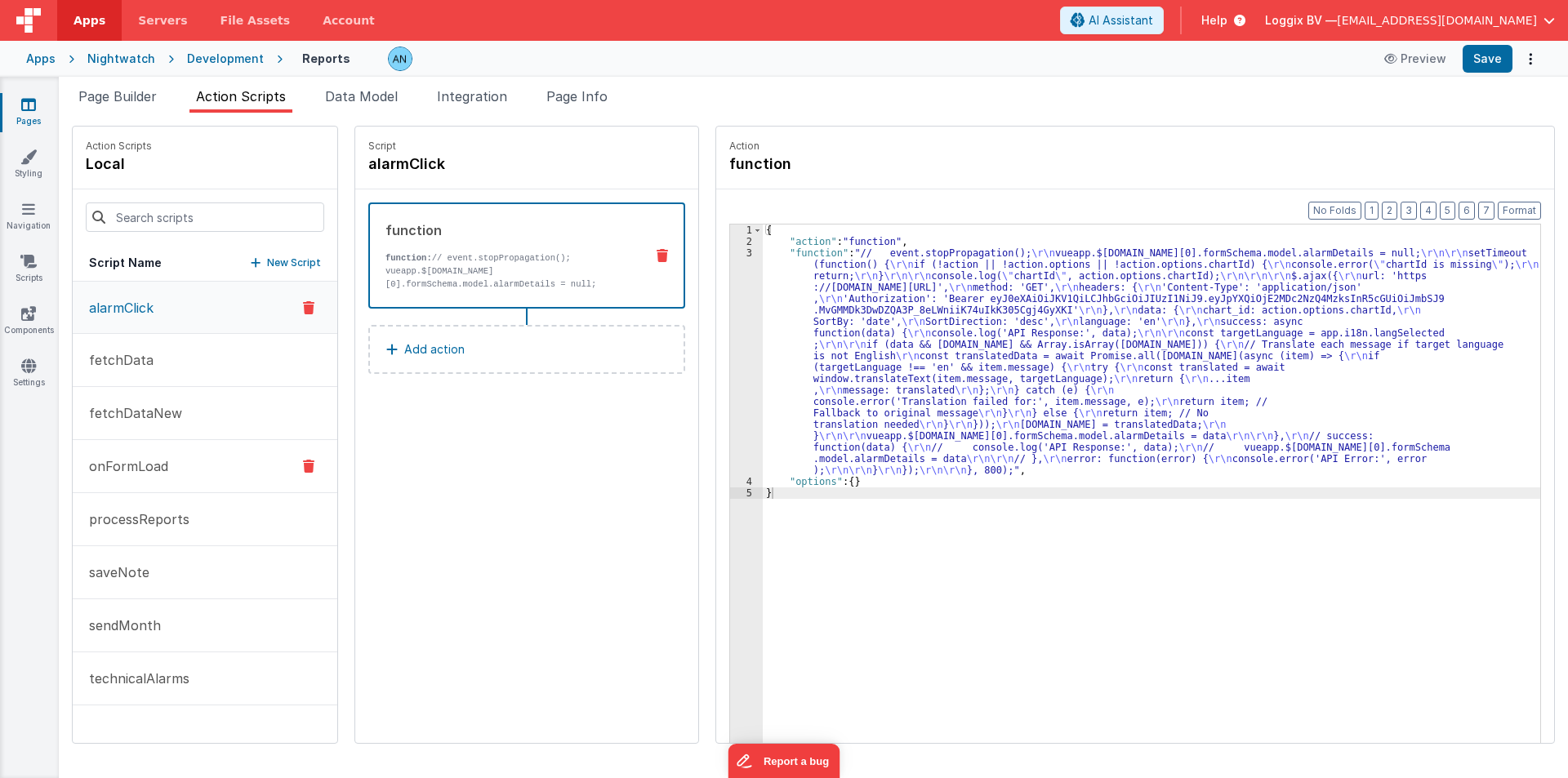
click at [160, 466] on p "onFormLoad" at bounding box center [123, 466] width 89 height 19
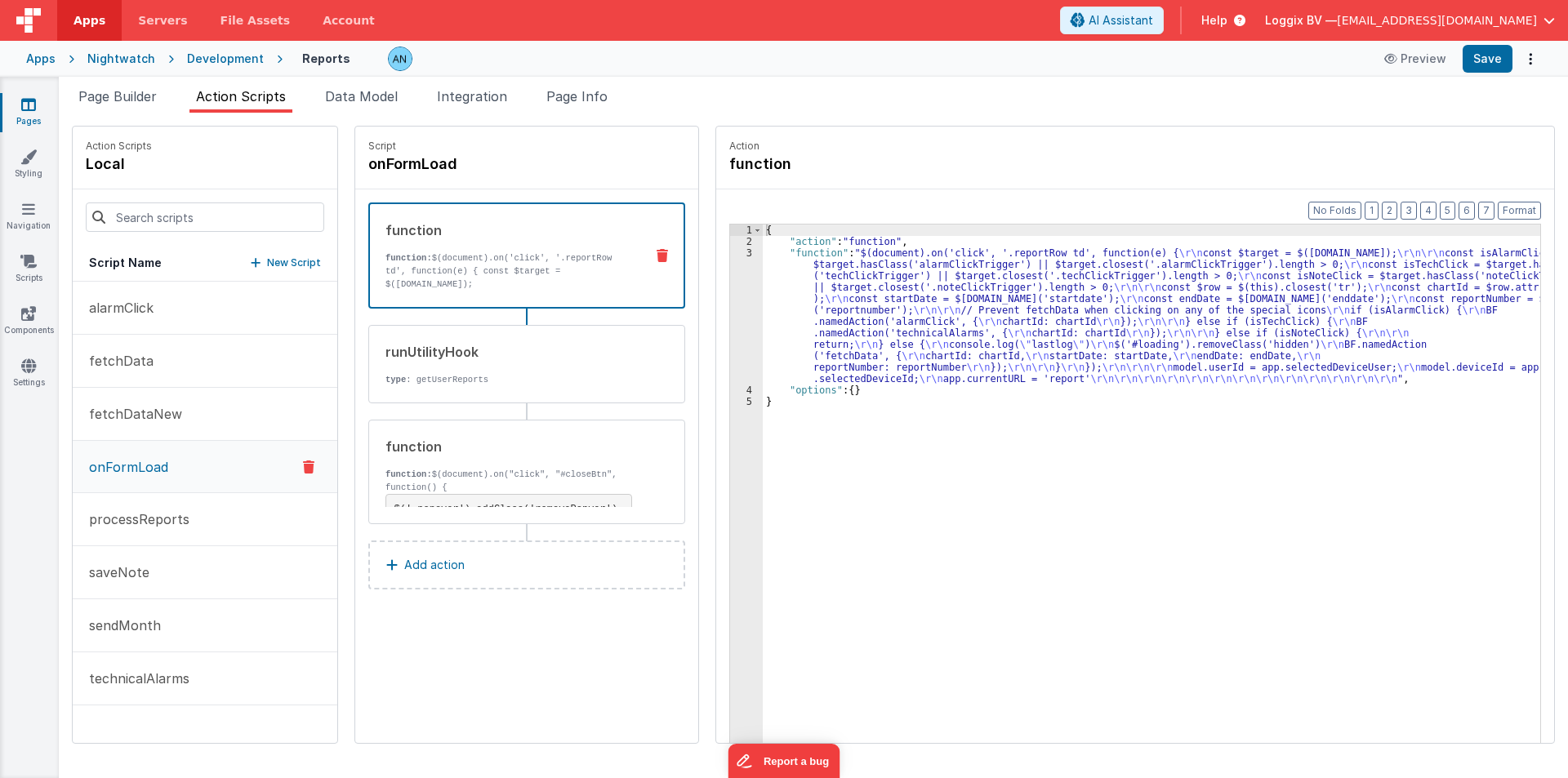
click at [765, 308] on div "{ "action" : "function" , "function" : "$(document).on('click', '.reportRow td'…" at bounding box center [1159, 520] width 793 height 592
click at [132, 99] on span "Page Builder" at bounding box center [117, 97] width 78 height 16
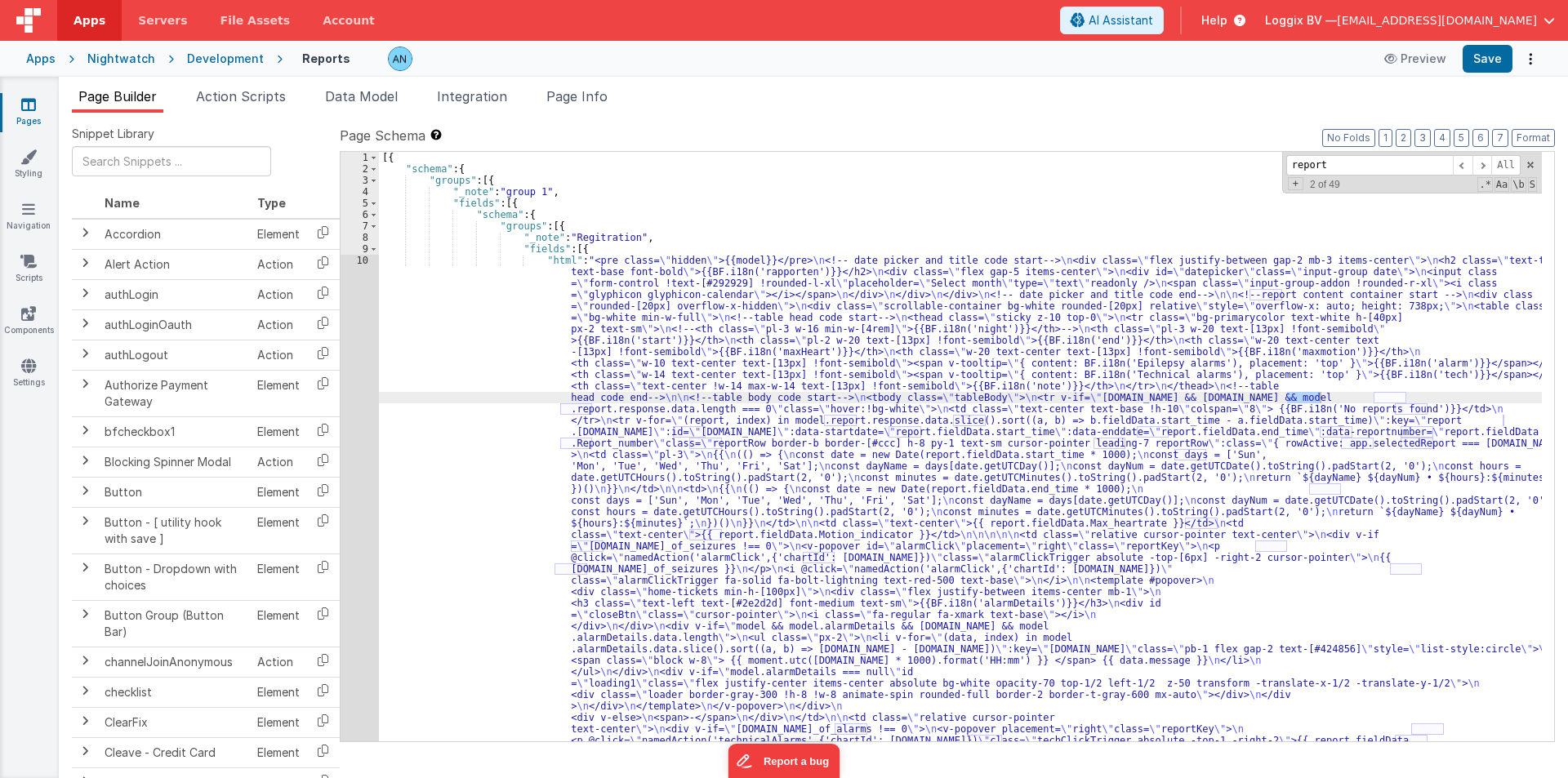
type input "report"
click at [349, 323] on div "10" at bounding box center [359, 649] width 38 height 789
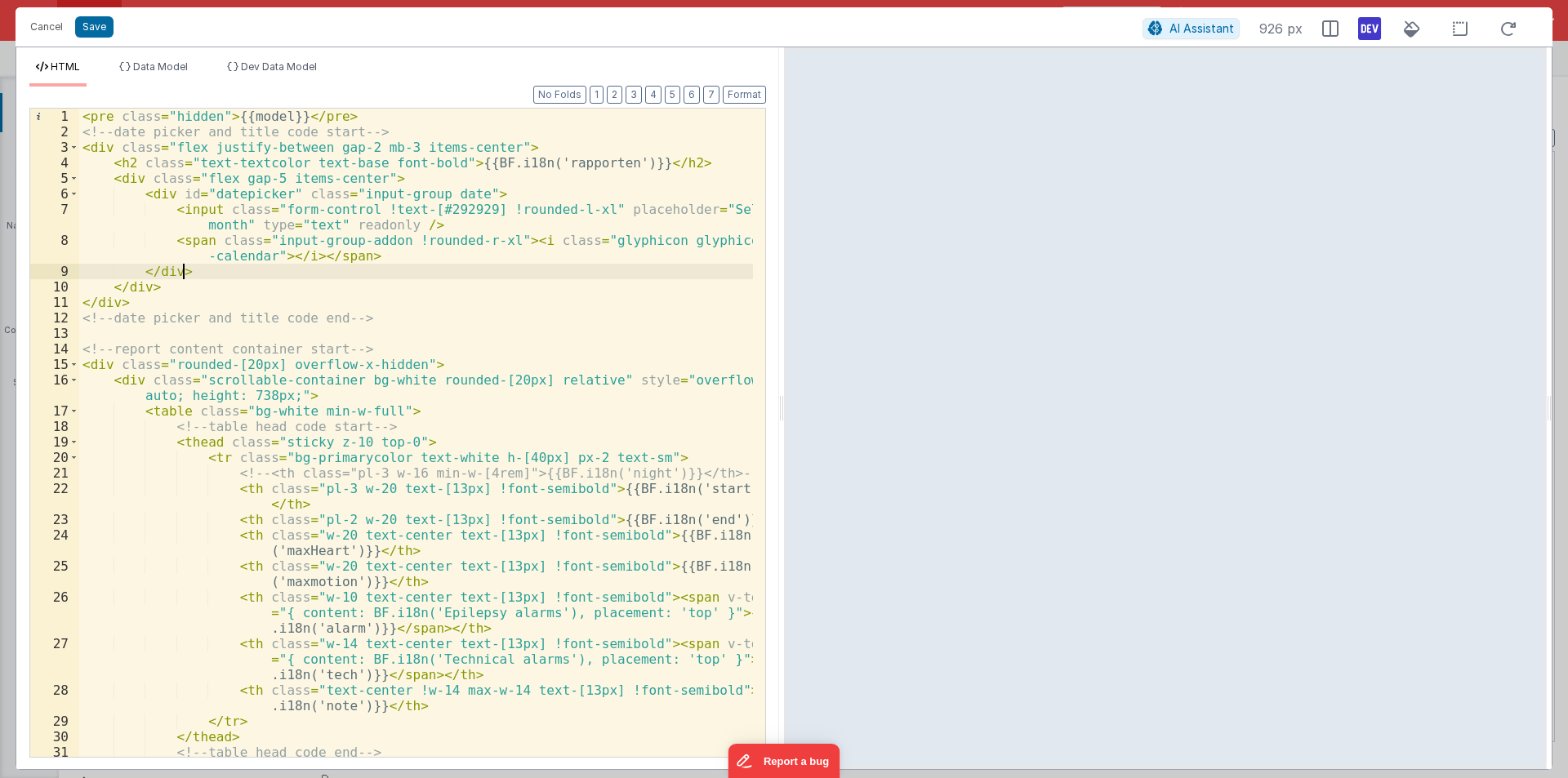
drag, startPoint x: 784, startPoint y: 406, endPoint x: 1463, endPoint y: 405, distance: 679.0
click at [1463, 405] on html "Cancel Save AI Assistant 926 px HTML Data Model Dev Data Model Format 7 6 5 4 3…" at bounding box center [784, 389] width 1568 height 778
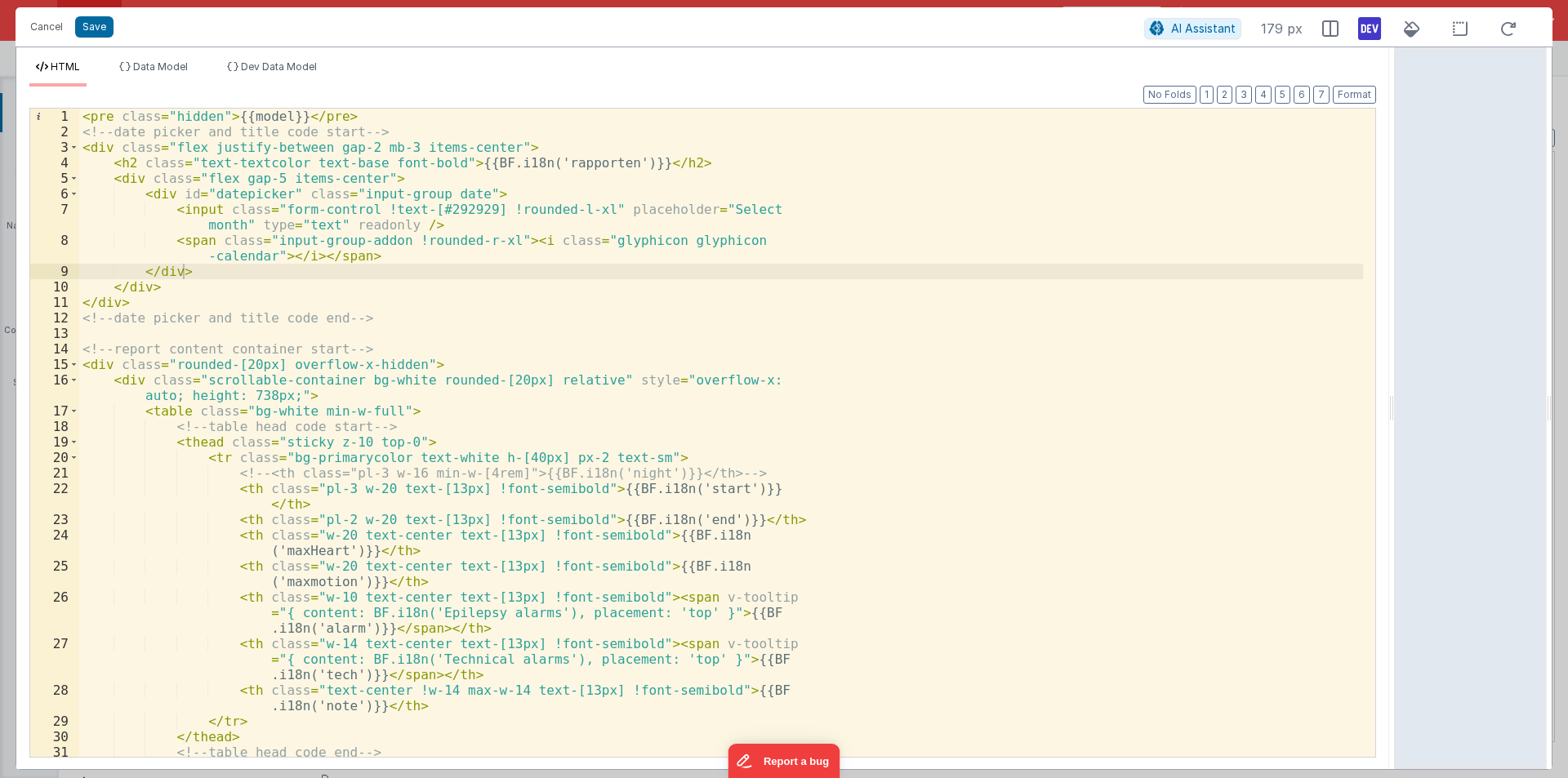
click at [858, 370] on div "< pre class = "hidden" > {{model}} </ pre > <!-- date picker and title code sta…" at bounding box center [721, 448] width 1284 height 680
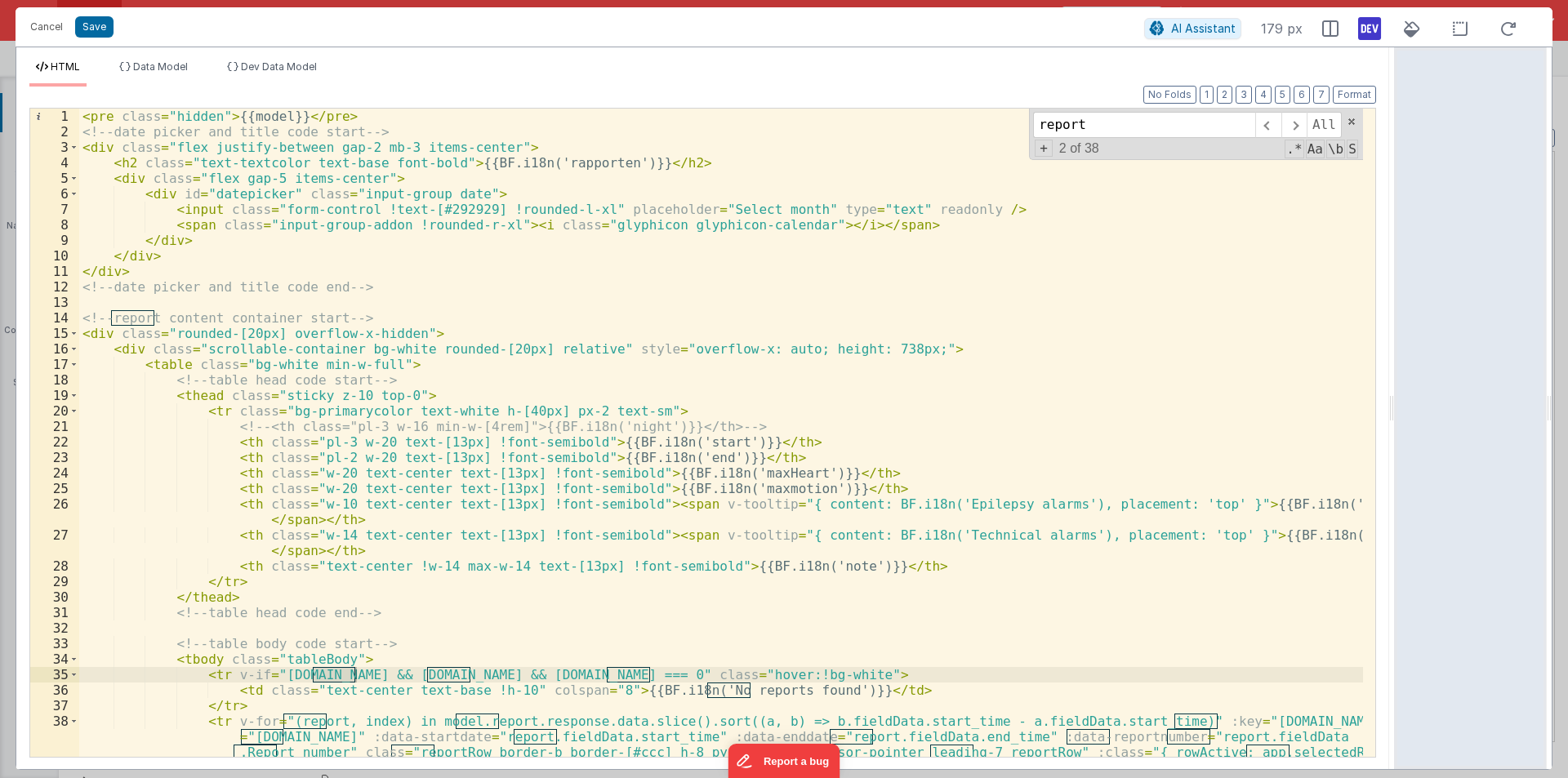
scroll to position [196, 0]
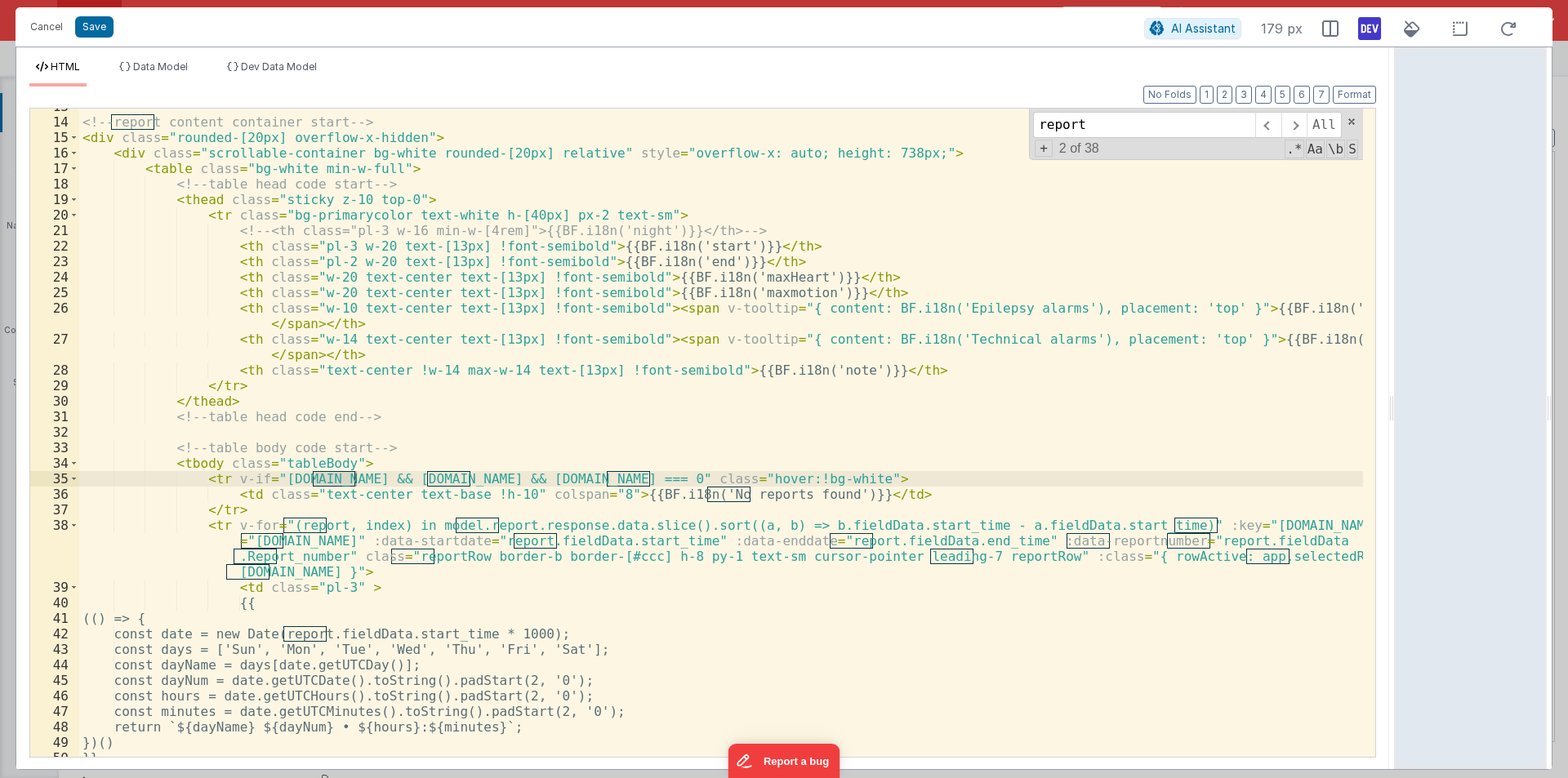
type input "report"
click at [69, 461] on span at bounding box center [74, 463] width 9 height 16
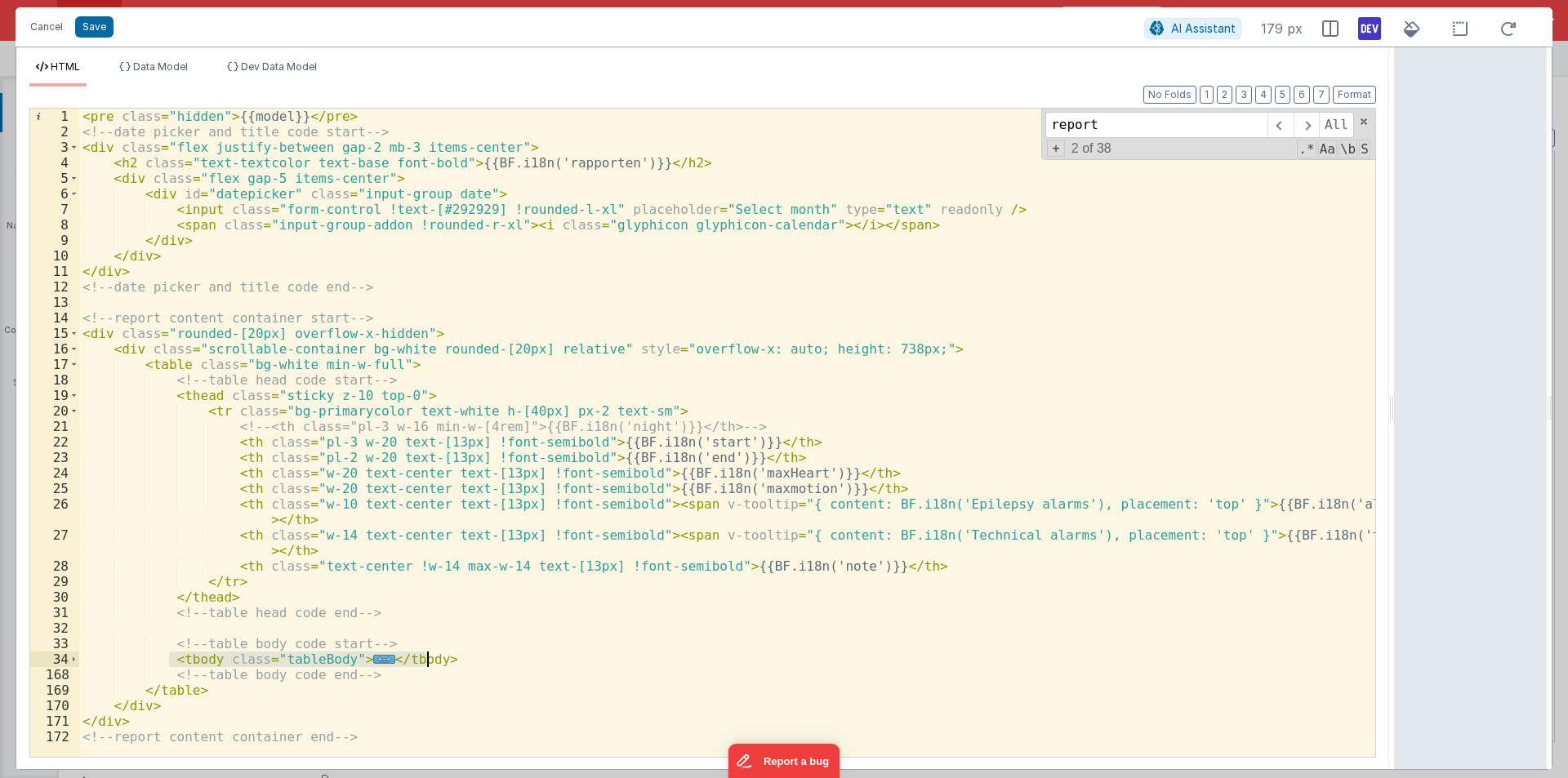
drag, startPoint x: 167, startPoint y: 655, endPoint x: 430, endPoint y: 658, distance: 263.0
click at [430, 658] on div "< pre class = "hidden" > {{model}} </ pre > <!-- date picker and title code sta…" at bounding box center [727, 448] width 1296 height 680
click at [43, 26] on button "Cancel" at bounding box center [46, 27] width 49 height 23
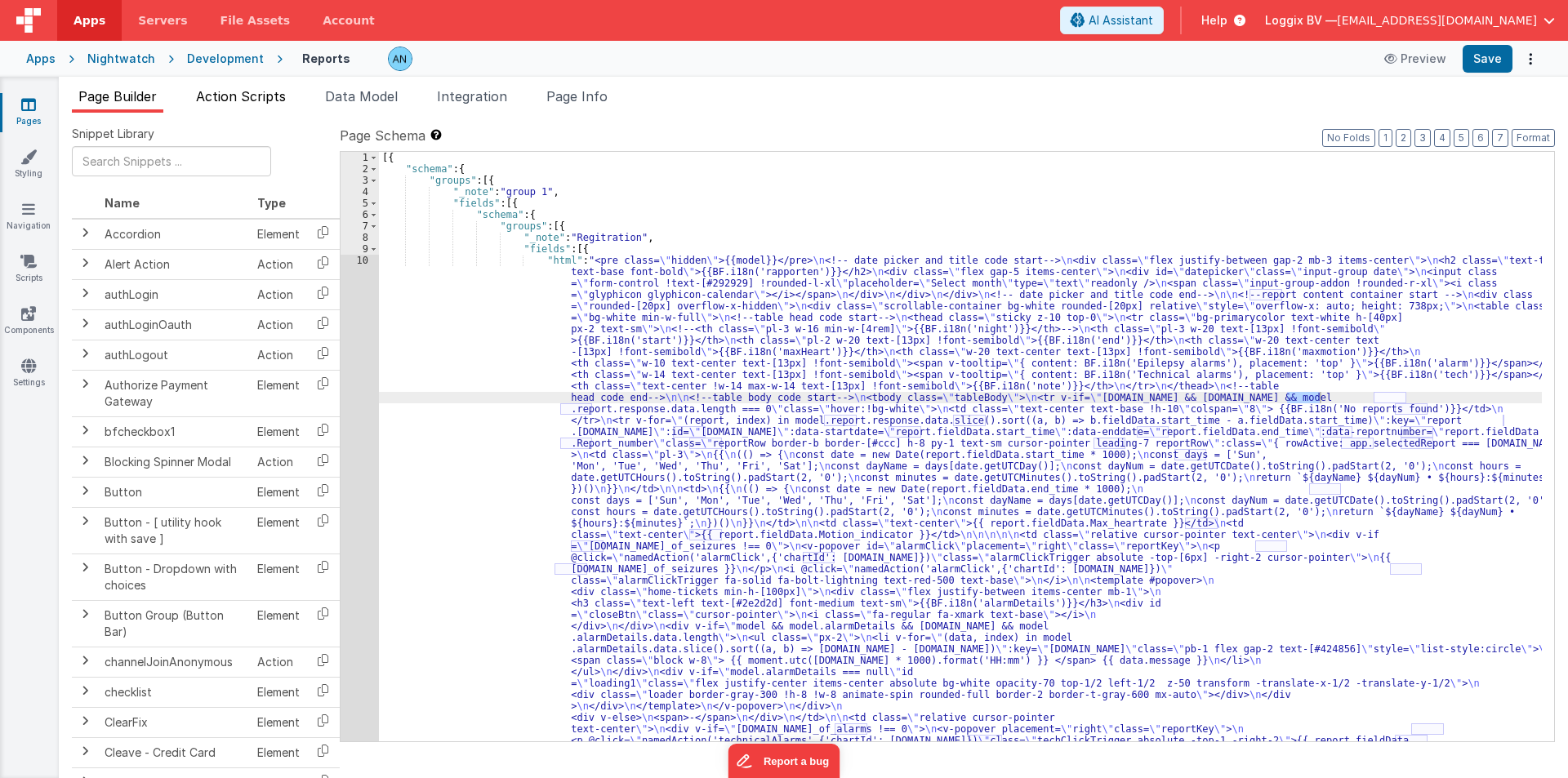
click at [233, 97] on span "Action Scripts" at bounding box center [240, 97] width 90 height 16
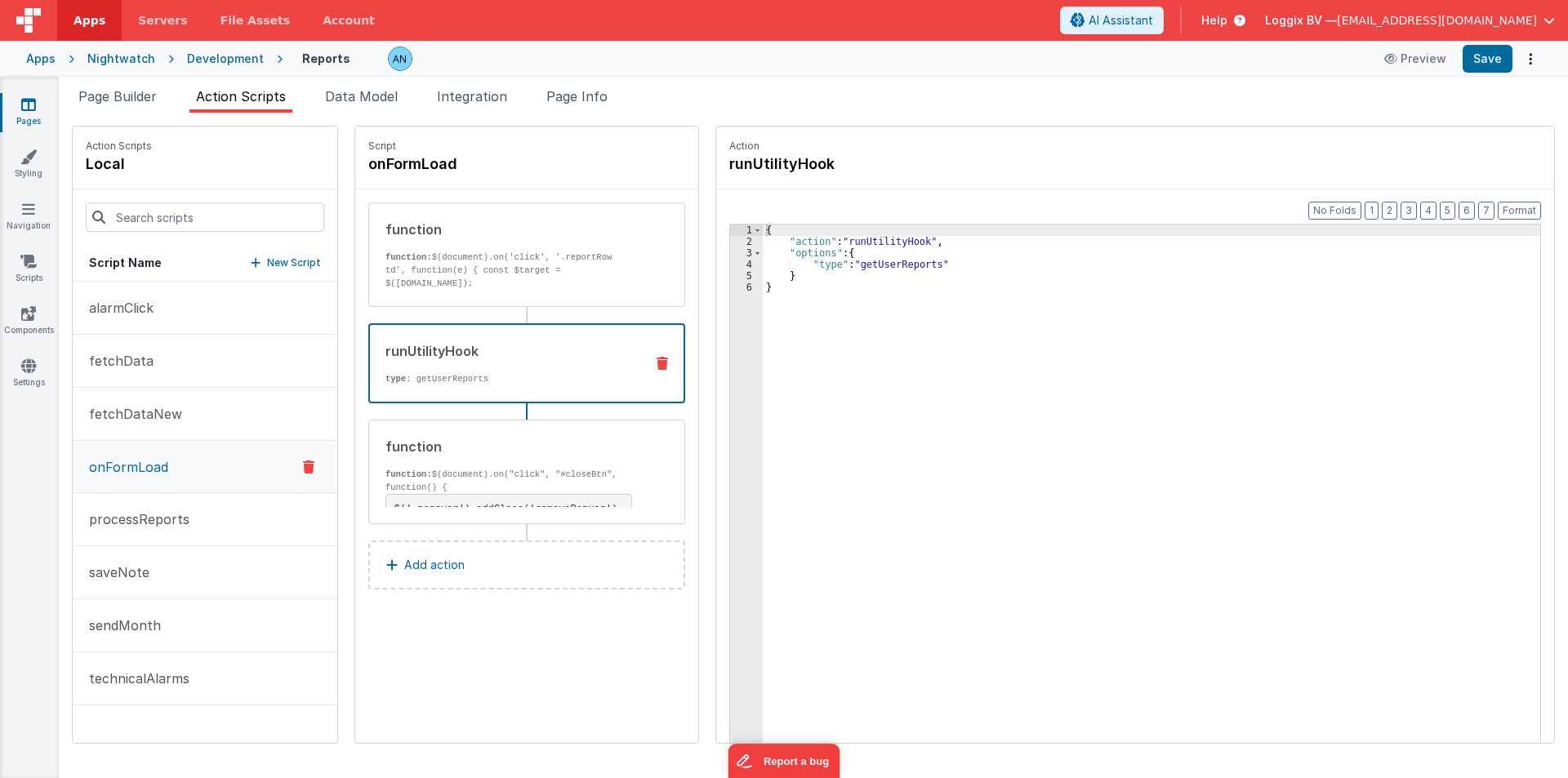
click at [472, 378] on p "type : getUserReports" at bounding box center [508, 378] width 246 height 13
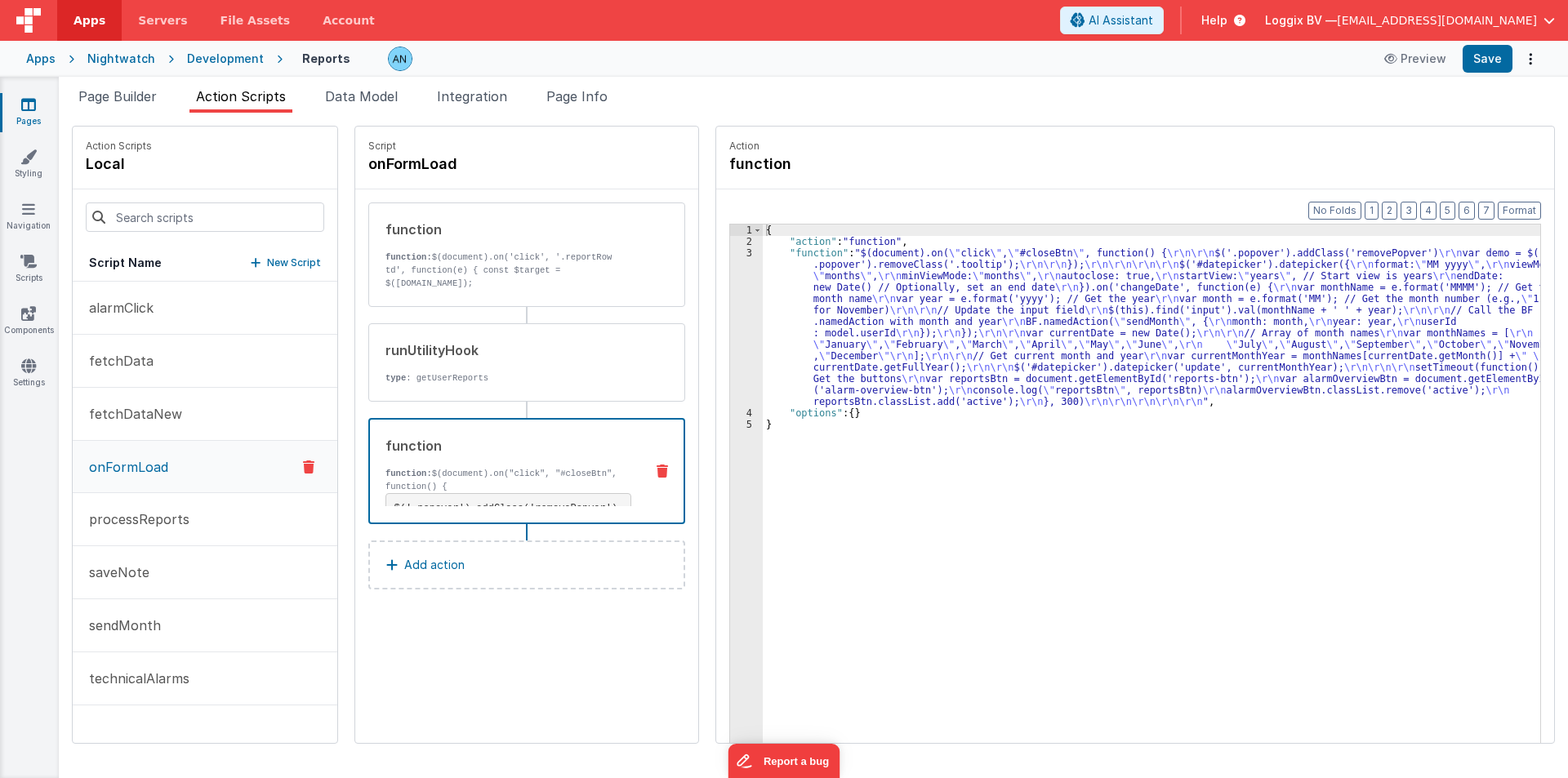
click at [470, 451] on div "function" at bounding box center [508, 446] width 246 height 19
click at [791, 350] on div "{ "action" : "function" , "function" : "$(document).on( \" click \" , \" #close…" at bounding box center [1159, 520] width 793 height 592
click at [730, 316] on div "3" at bounding box center [746, 327] width 33 height 160
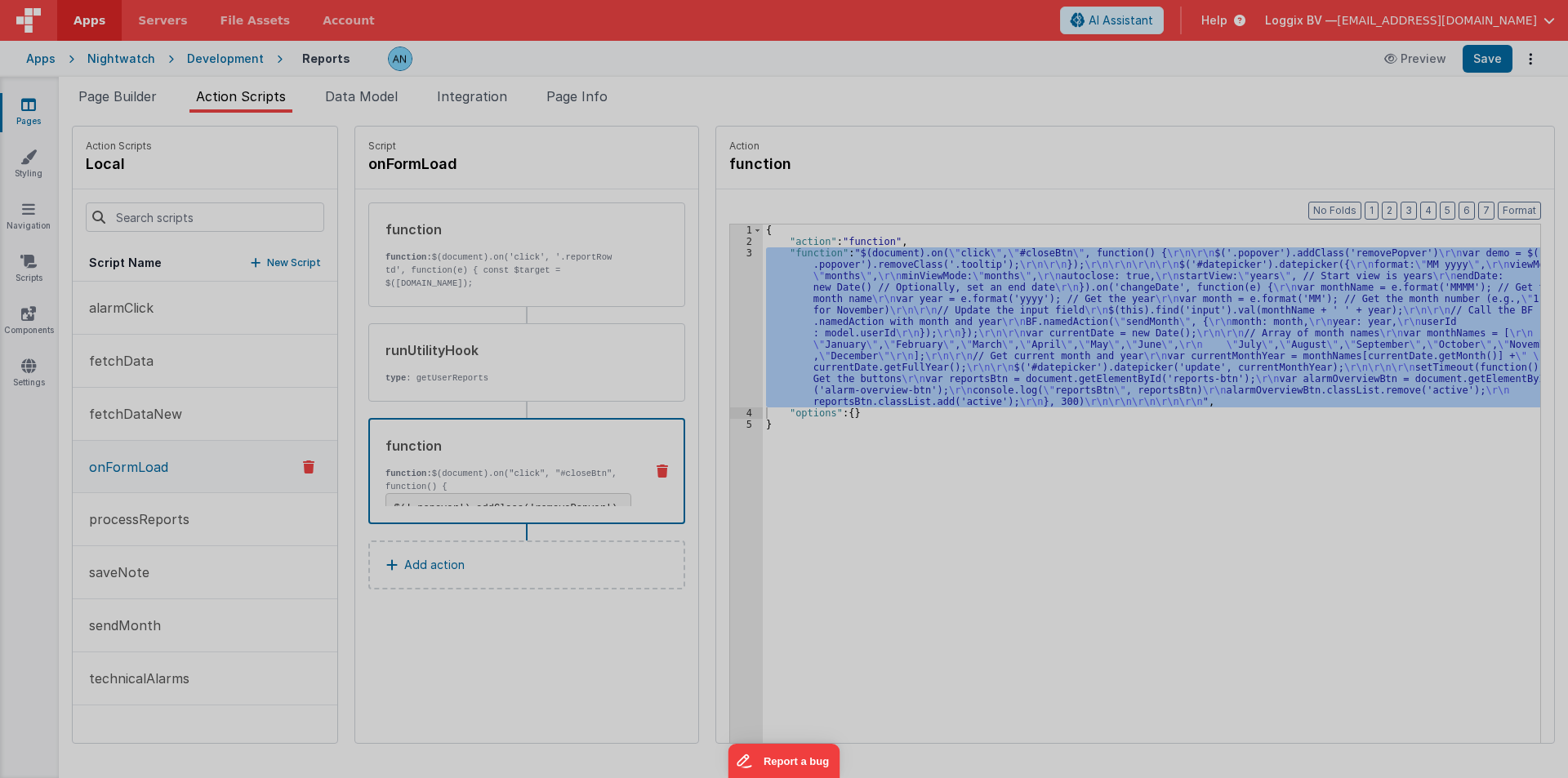
click at [729, 316] on div "$ ( document ) . on ( "click" , "#closeBtn" , function ( ) { $ ( '.popover' ) .…" at bounding box center [799, 431] width 1455 height 684
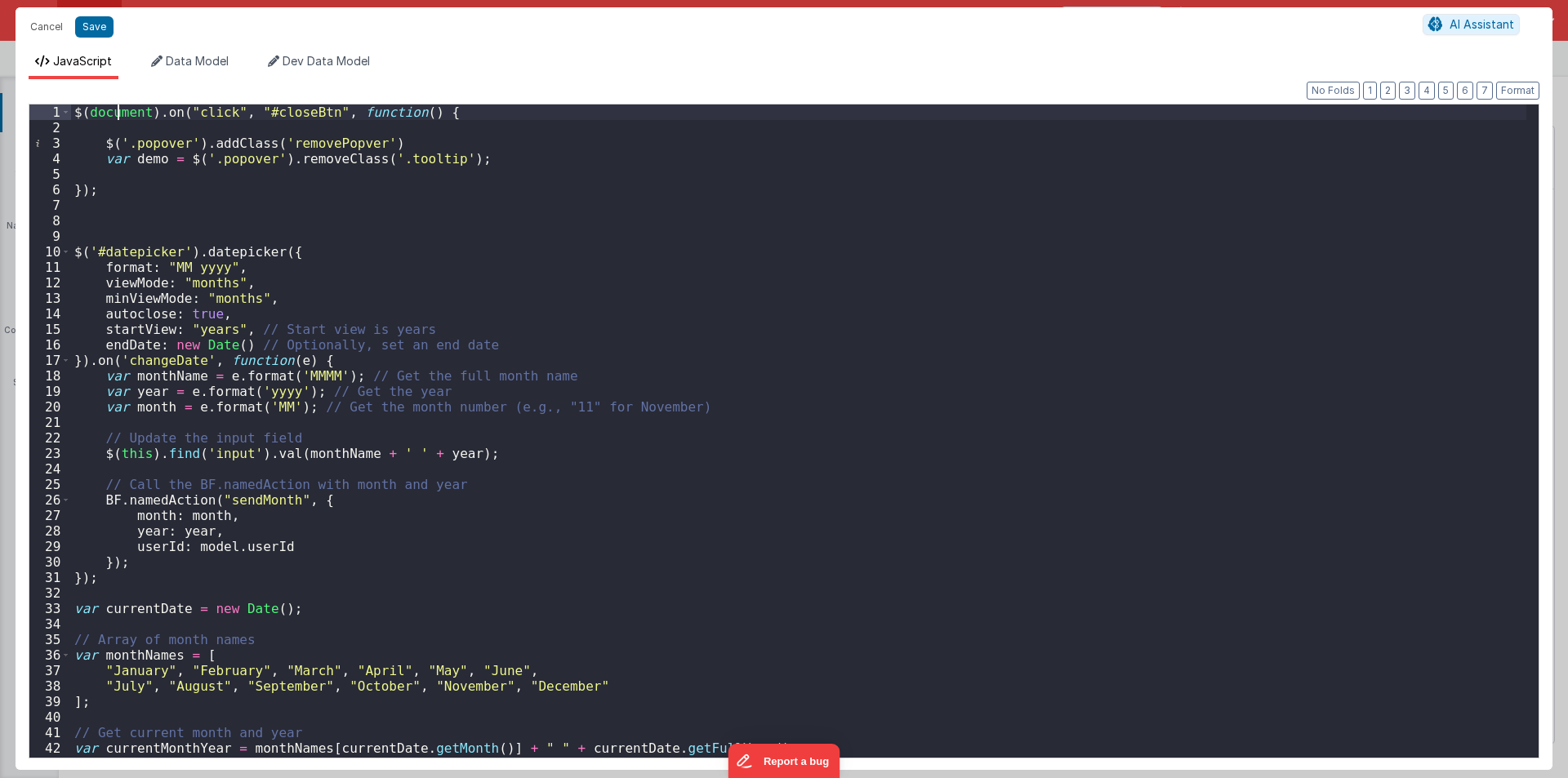
click at [117, 119] on div "$ ( document ) . on ( "click" , "#closeBtn" , function ( ) { $ ( '.popover' ) .…" at bounding box center [799, 447] width 1455 height 684
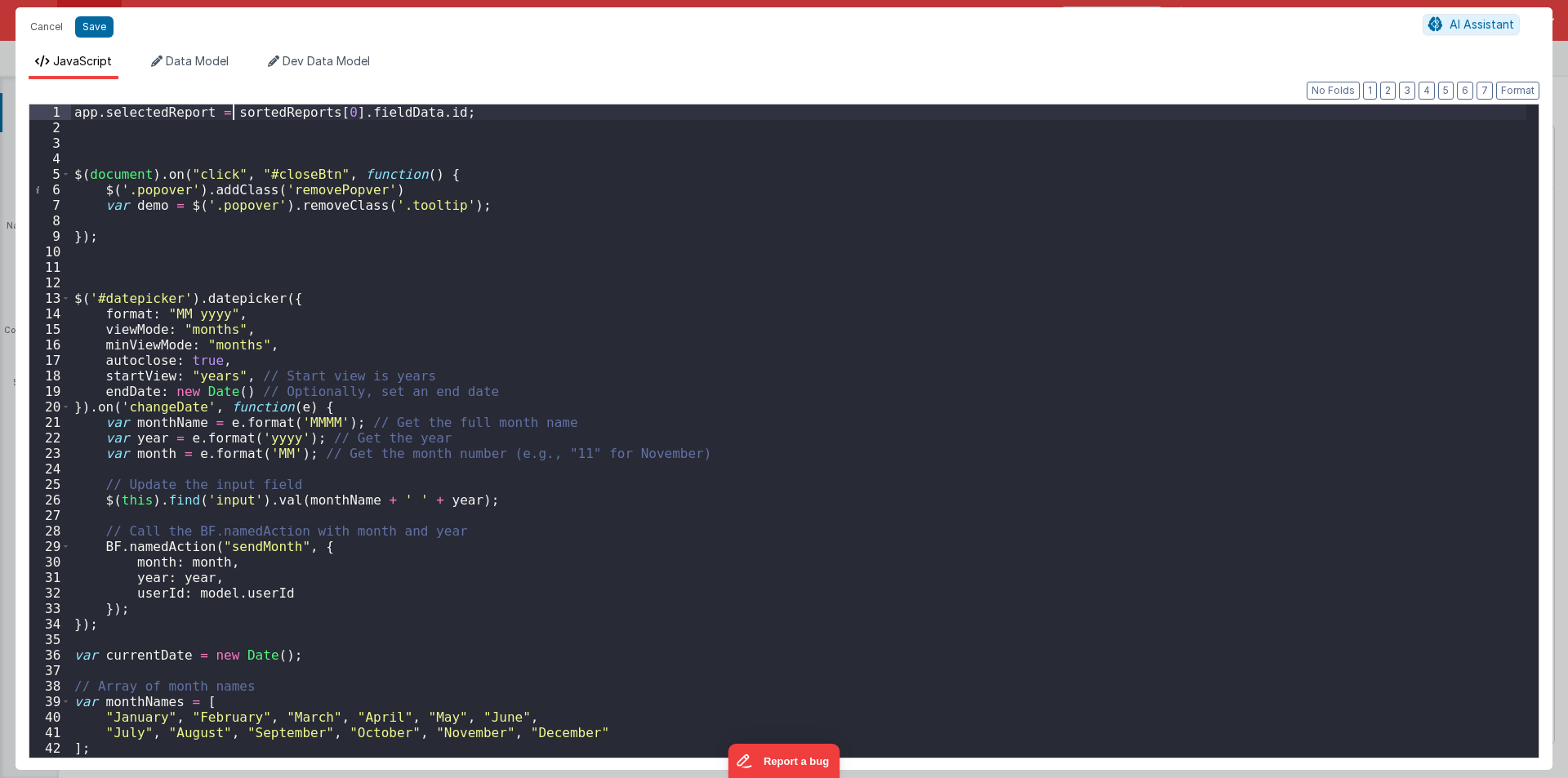
click at [230, 111] on div "app . selectedReport = sortedReports [ 0 ] . fieldData . id ; $ ( document ) . …" at bounding box center [799, 447] width 1455 height 684
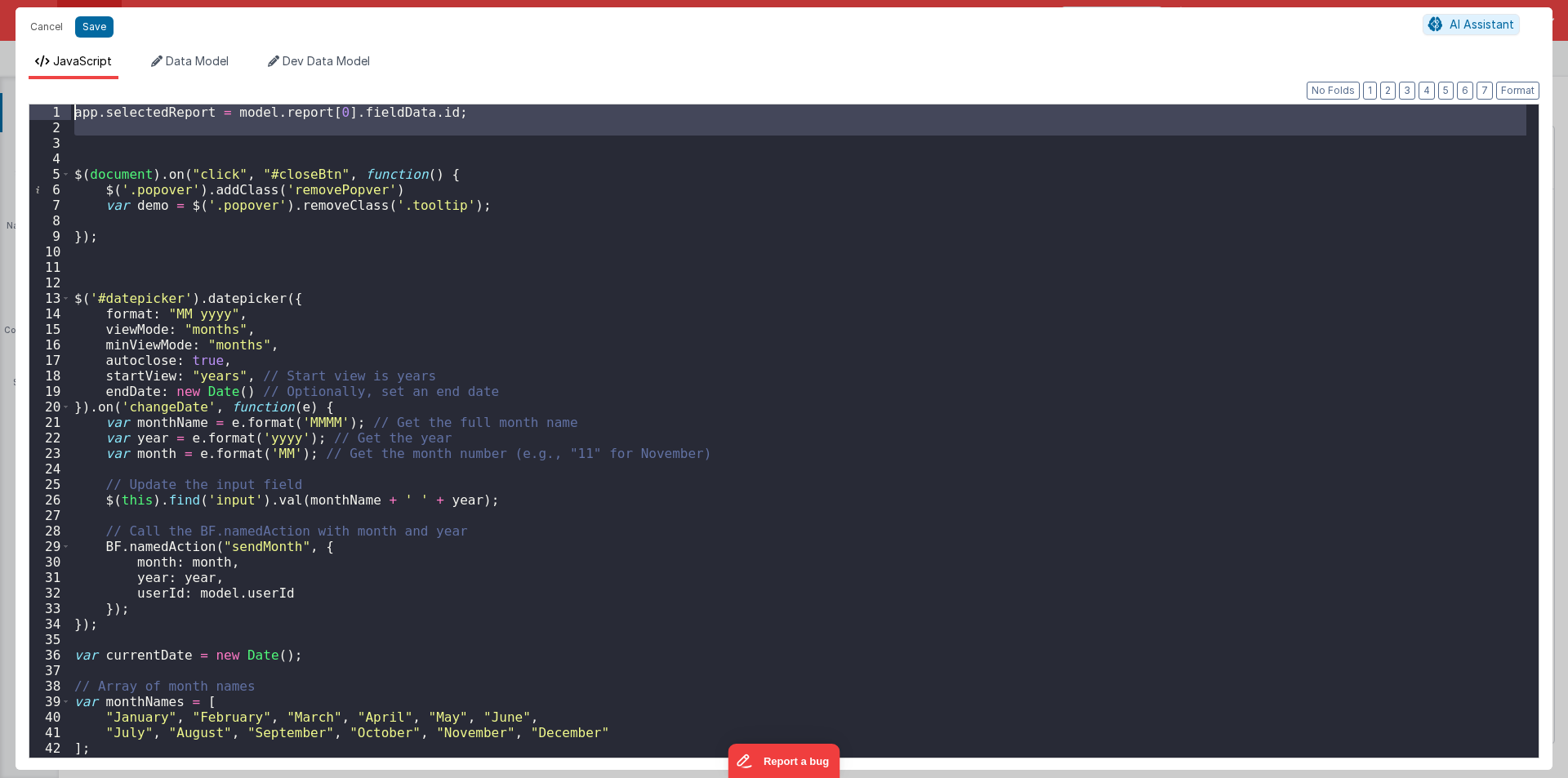
drag, startPoint x: 187, startPoint y: 136, endPoint x: 12, endPoint y: 102, distance: 178.3
click at [12, 102] on div "Cancel Save AI Assistant JavaScript Data Model Dev Data Model Format 7 6 5 4 3 …" at bounding box center [784, 389] width 1568 height 778
click at [96, 135] on div "app . selectedReport = model . report [ 0 ] . fieldData . id ; $ ( document ) .…" at bounding box center [799, 431] width 1455 height 653
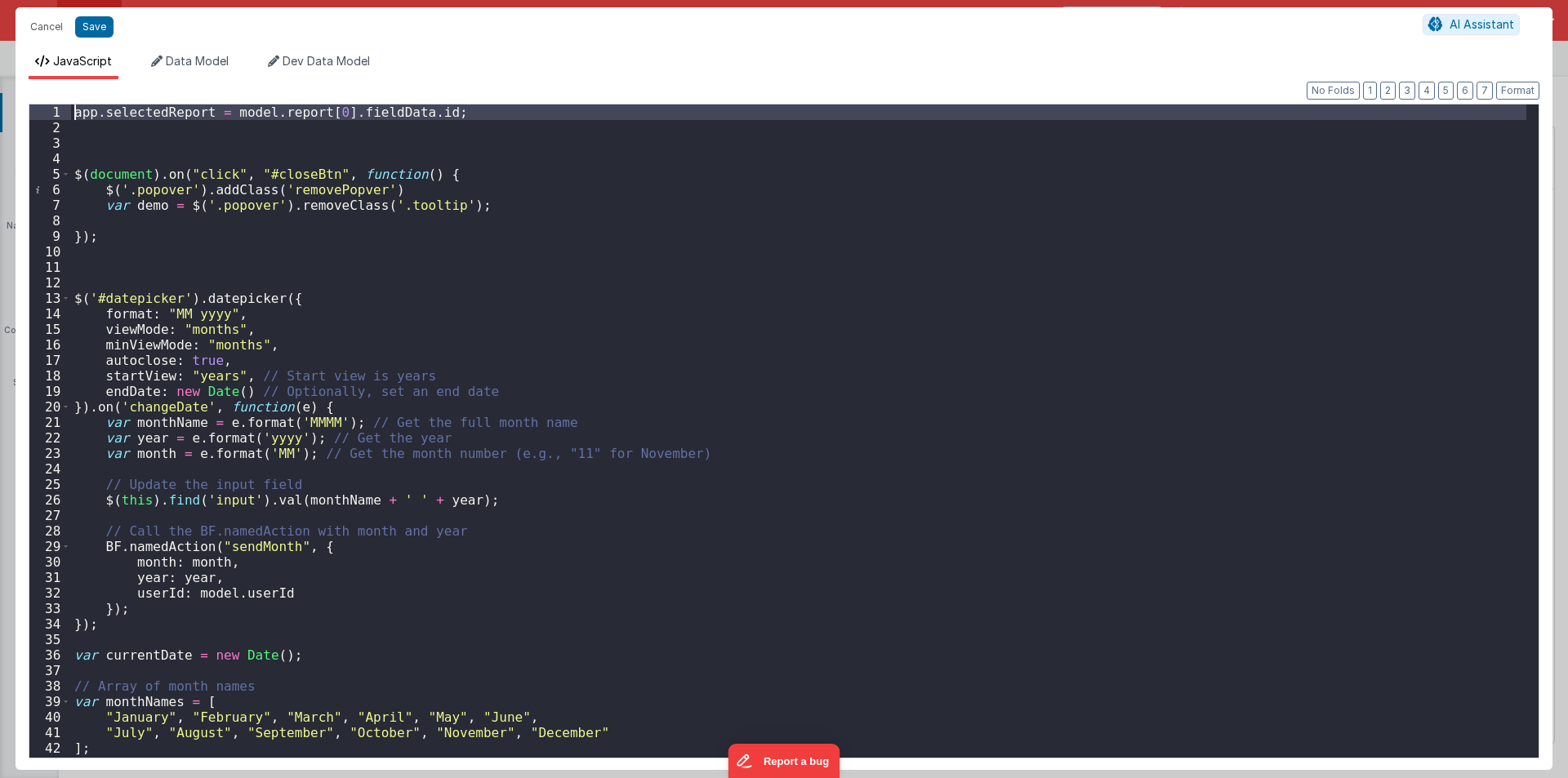
drag, startPoint x: 86, startPoint y: 133, endPoint x: 44, endPoint y: 94, distance: 57.3
click at [44, 94] on div "Format 7 6 5 4 3 2 1 No Folds 1 2 3 4 5 6 7 8 9 10 11 12 13 14 15 16 17 18 19 2…" at bounding box center [784, 424] width 1511 height 665
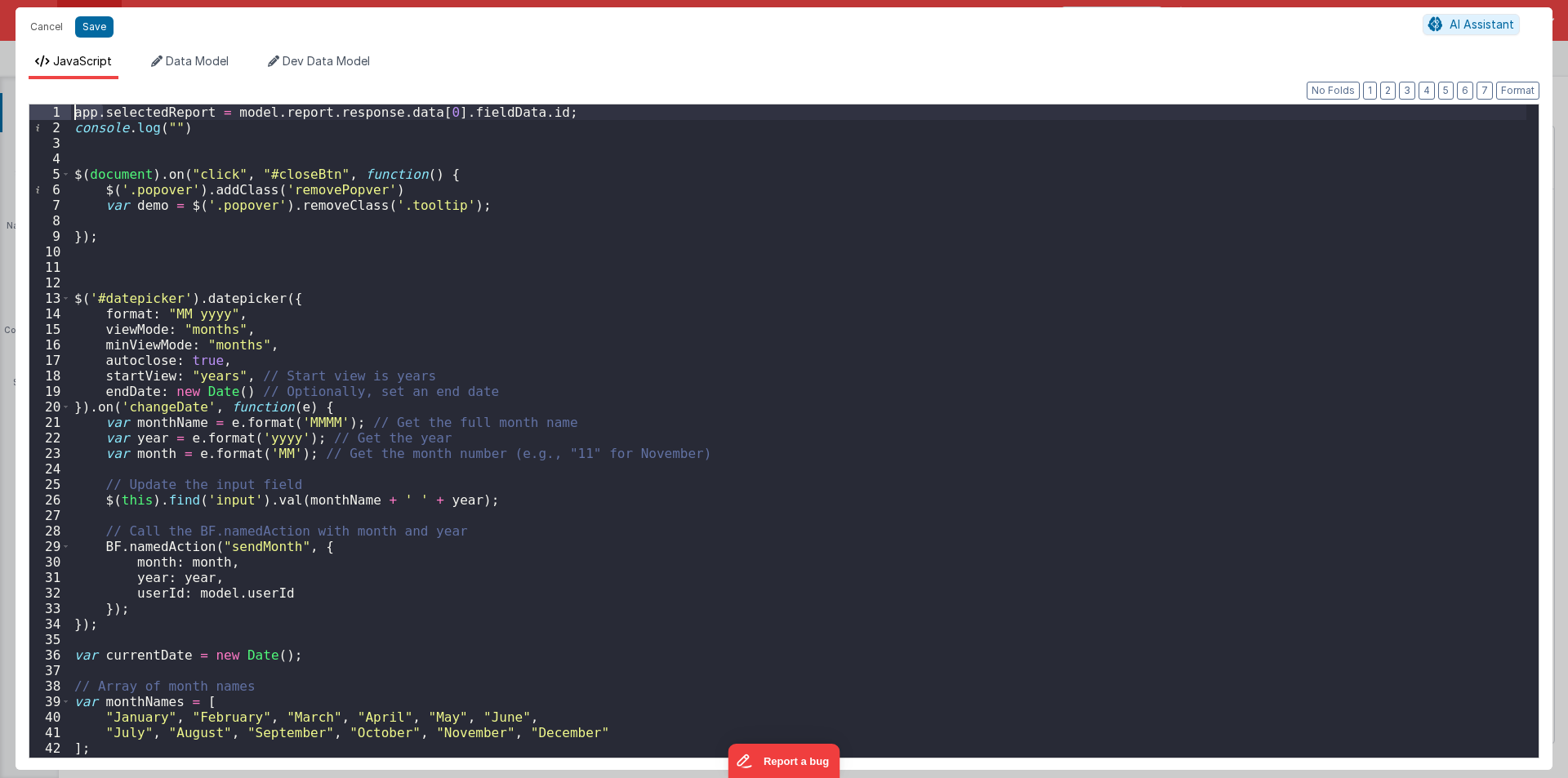
drag, startPoint x: 102, startPoint y: 113, endPoint x: 36, endPoint y: 109, distance: 66.1
click at [36, 109] on div "1 2 3 4 5 6 7 8 9 10 11 12 13 14 15 16 17 18 19 20 21 22 23 24 25 26 27 28 29 3…" at bounding box center [784, 431] width 1511 height 655
click at [150, 113] on div "var selectedReport = model . report . response . data [ 0 ] . fieldData . id ; …" at bounding box center [799, 447] width 1455 height 684
click at [166, 127] on div "var selectedReport = model . report . response . data [ 0 ] . fieldData . id ; …" at bounding box center [799, 447] width 1455 height 684
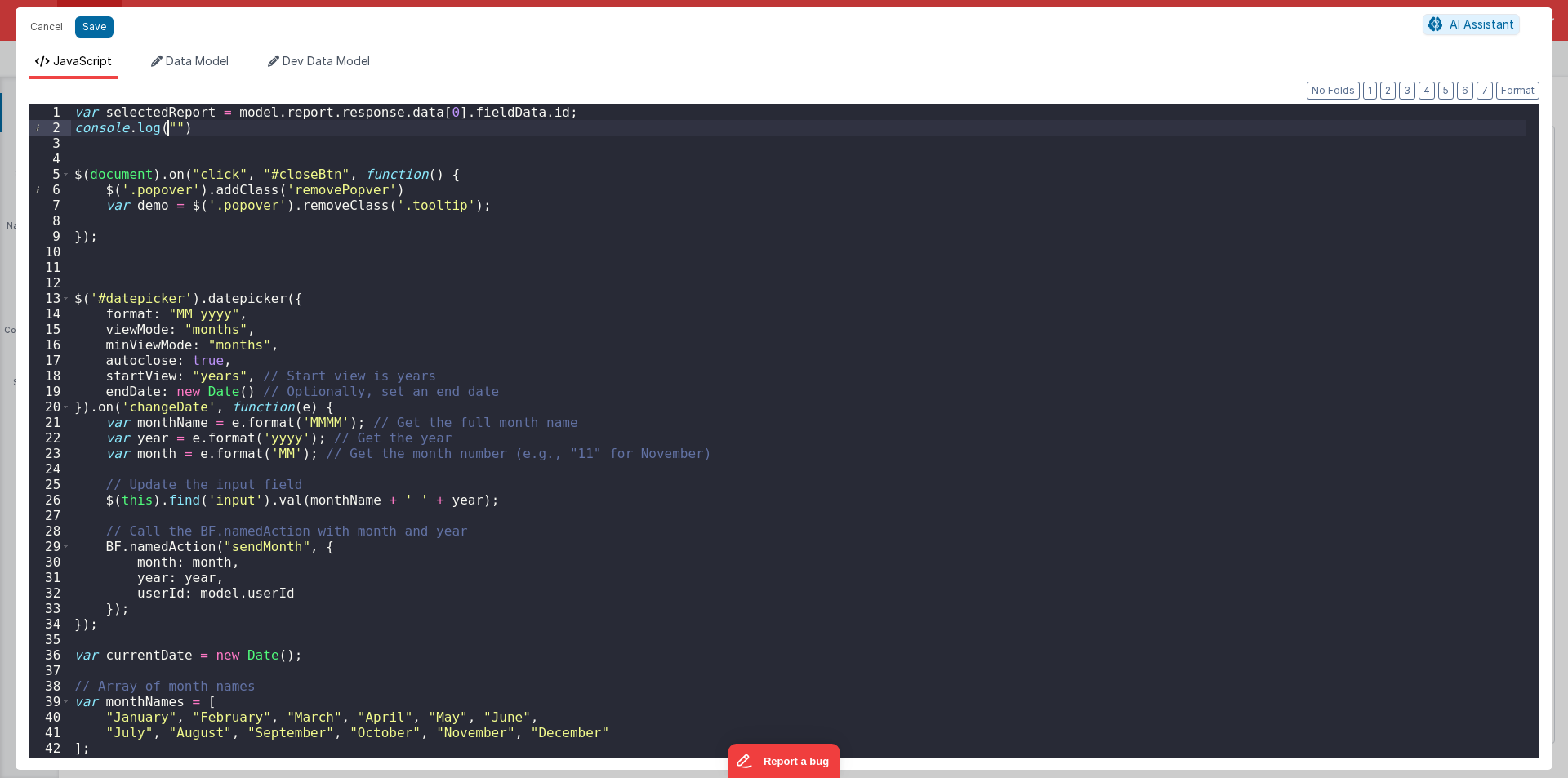
paste textarea
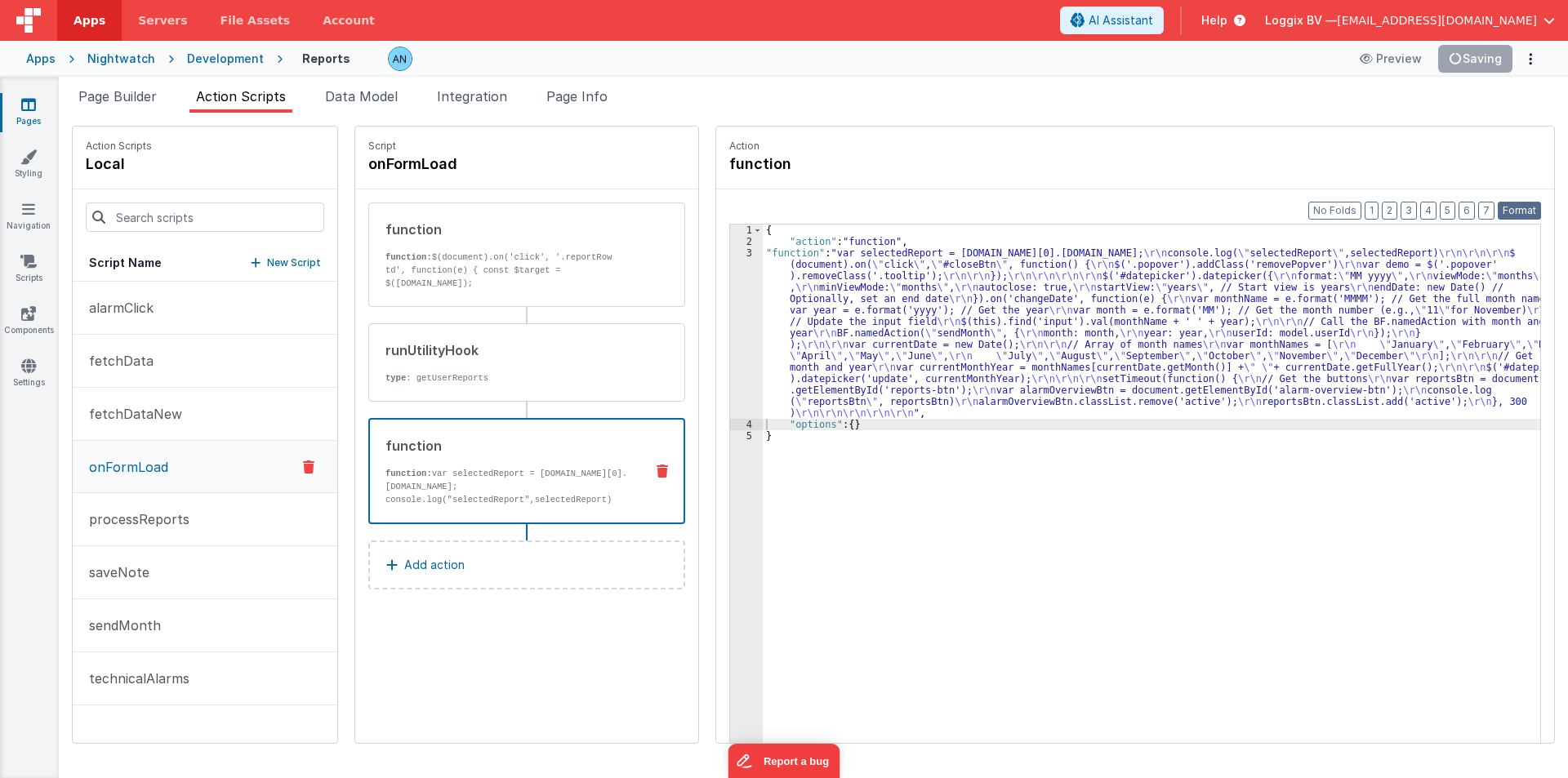
click at [1515, 206] on button "Format" at bounding box center [1519, 211] width 43 height 18
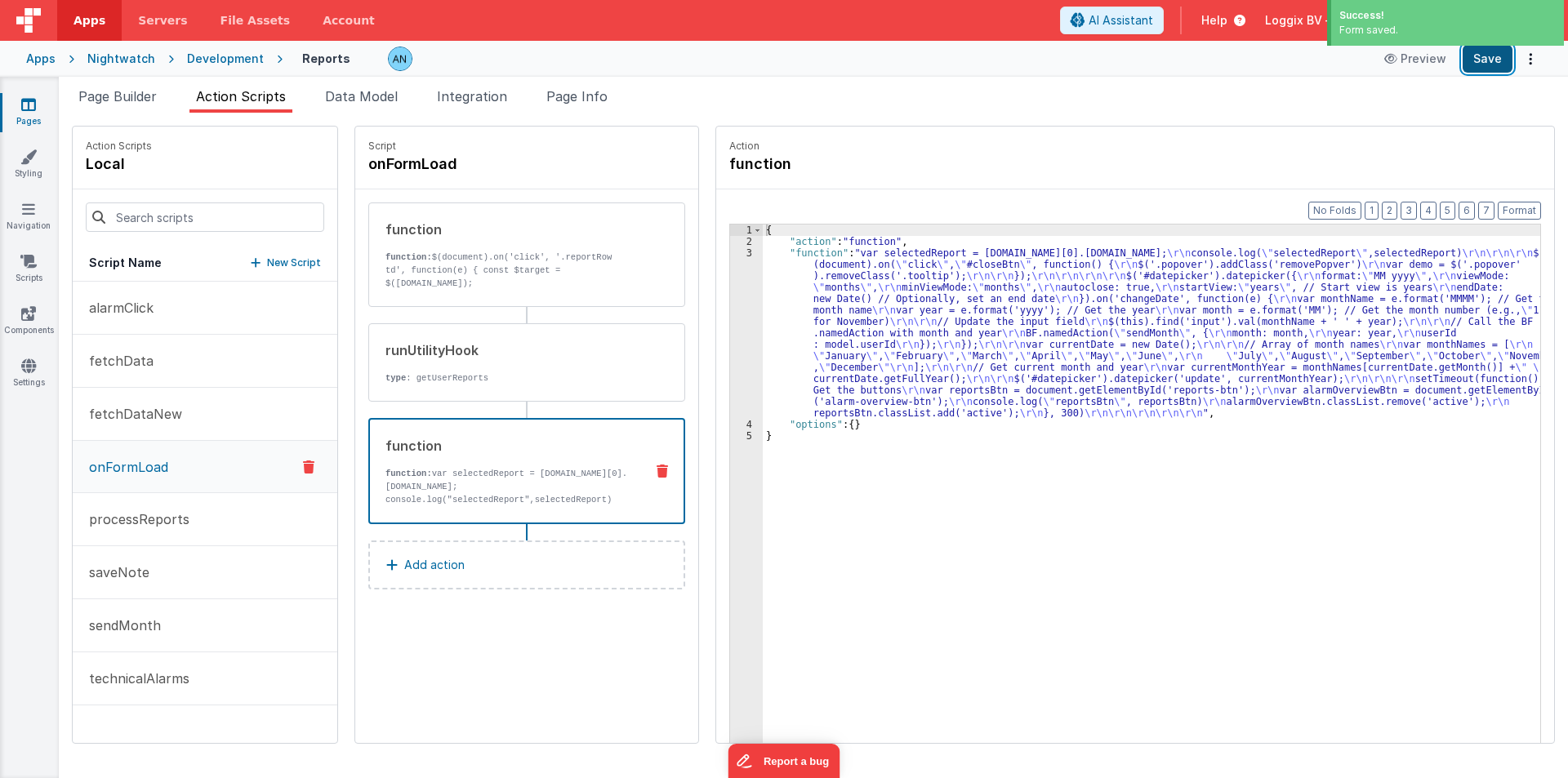
click at [1485, 62] on button "Save" at bounding box center [1487, 58] width 50 height 27
click at [1527, 214] on button "Format" at bounding box center [1519, 211] width 43 height 18
drag, startPoint x: 1484, startPoint y: 59, endPoint x: 1514, endPoint y: 165, distance: 110.2
click at [1485, 59] on button "Save" at bounding box center [1487, 58] width 50 height 27
click at [1521, 211] on button "Format" at bounding box center [1519, 211] width 43 height 18
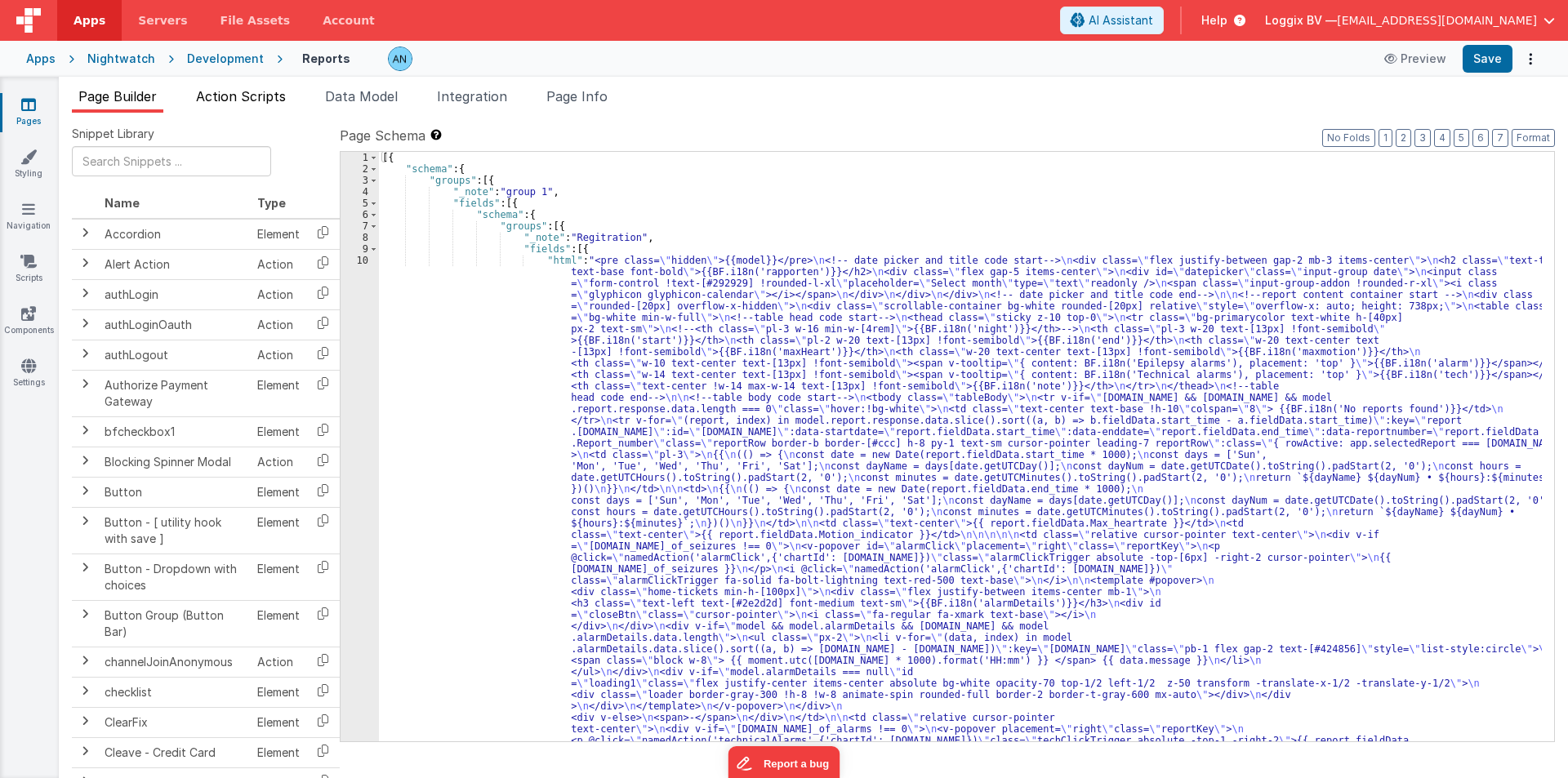
click at [239, 100] on span "Action Scripts" at bounding box center [240, 97] width 90 height 16
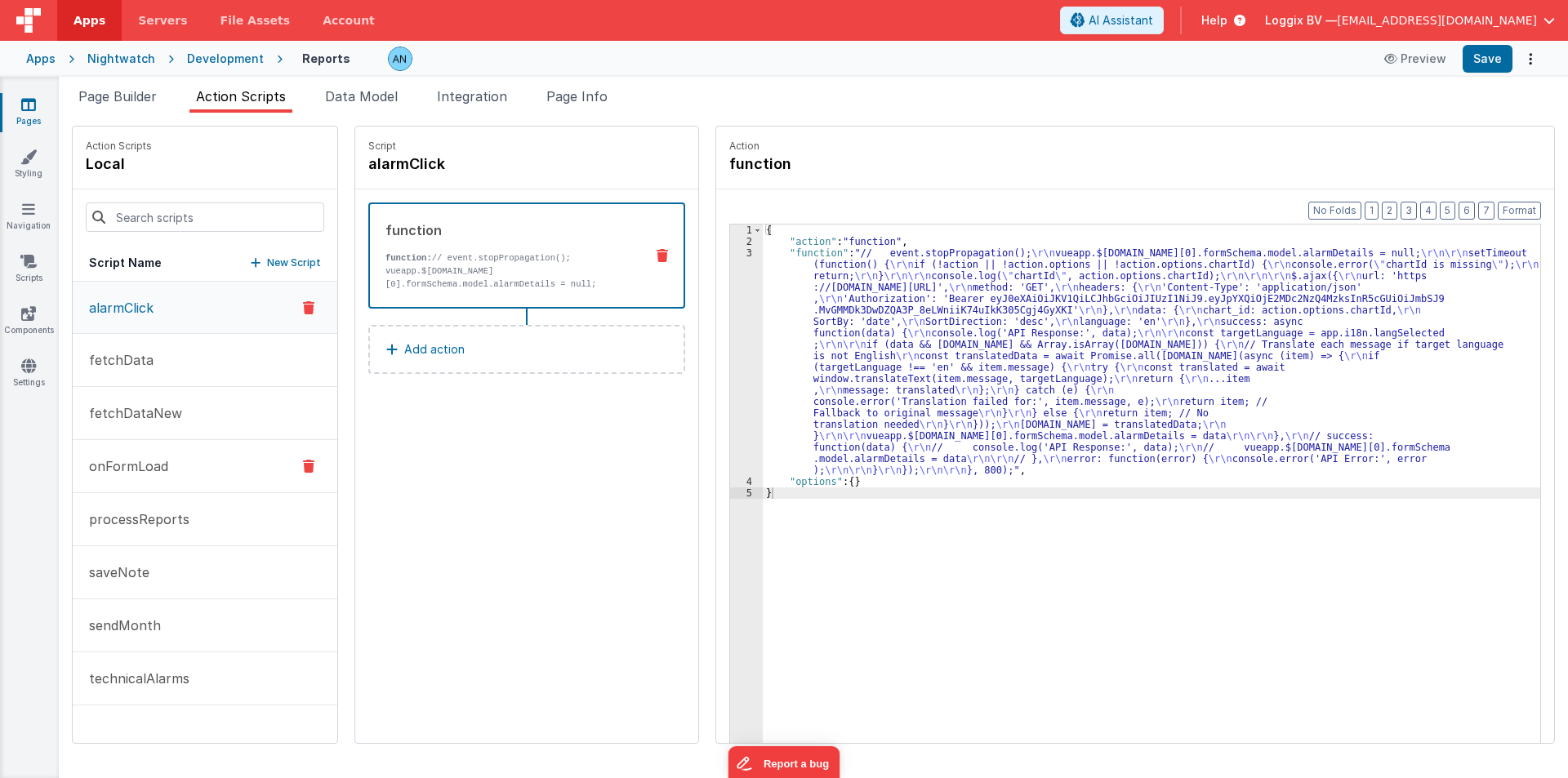
click at [121, 451] on button "onFormLoad" at bounding box center [205, 467] width 265 height 53
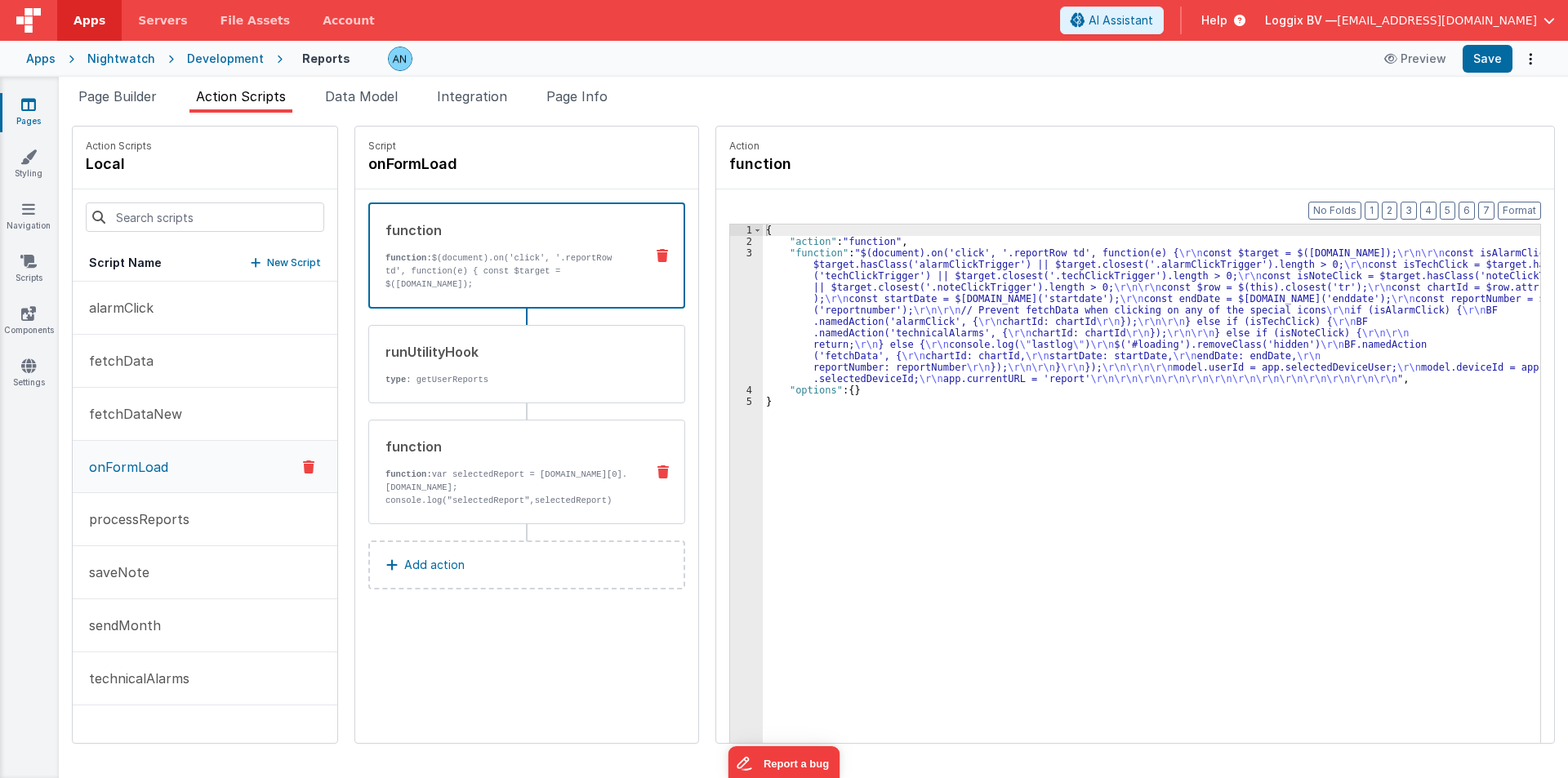
click at [411, 471] on strong "function:" at bounding box center [409, 474] width 47 height 10
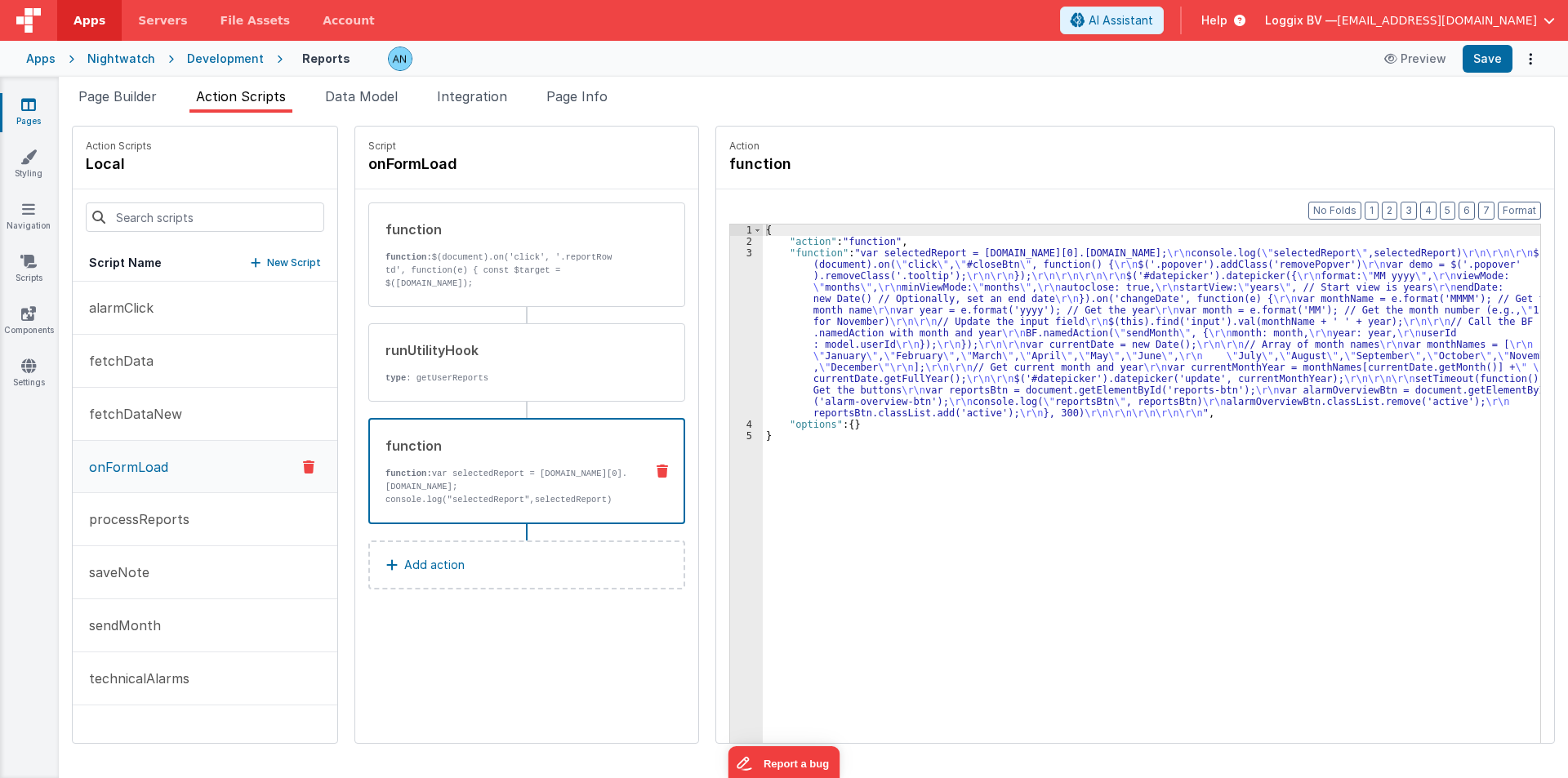
click at [820, 300] on div "{ "action" : "function" , "function" : "var selectedReport = model.report.respo…" at bounding box center [1159, 520] width 793 height 592
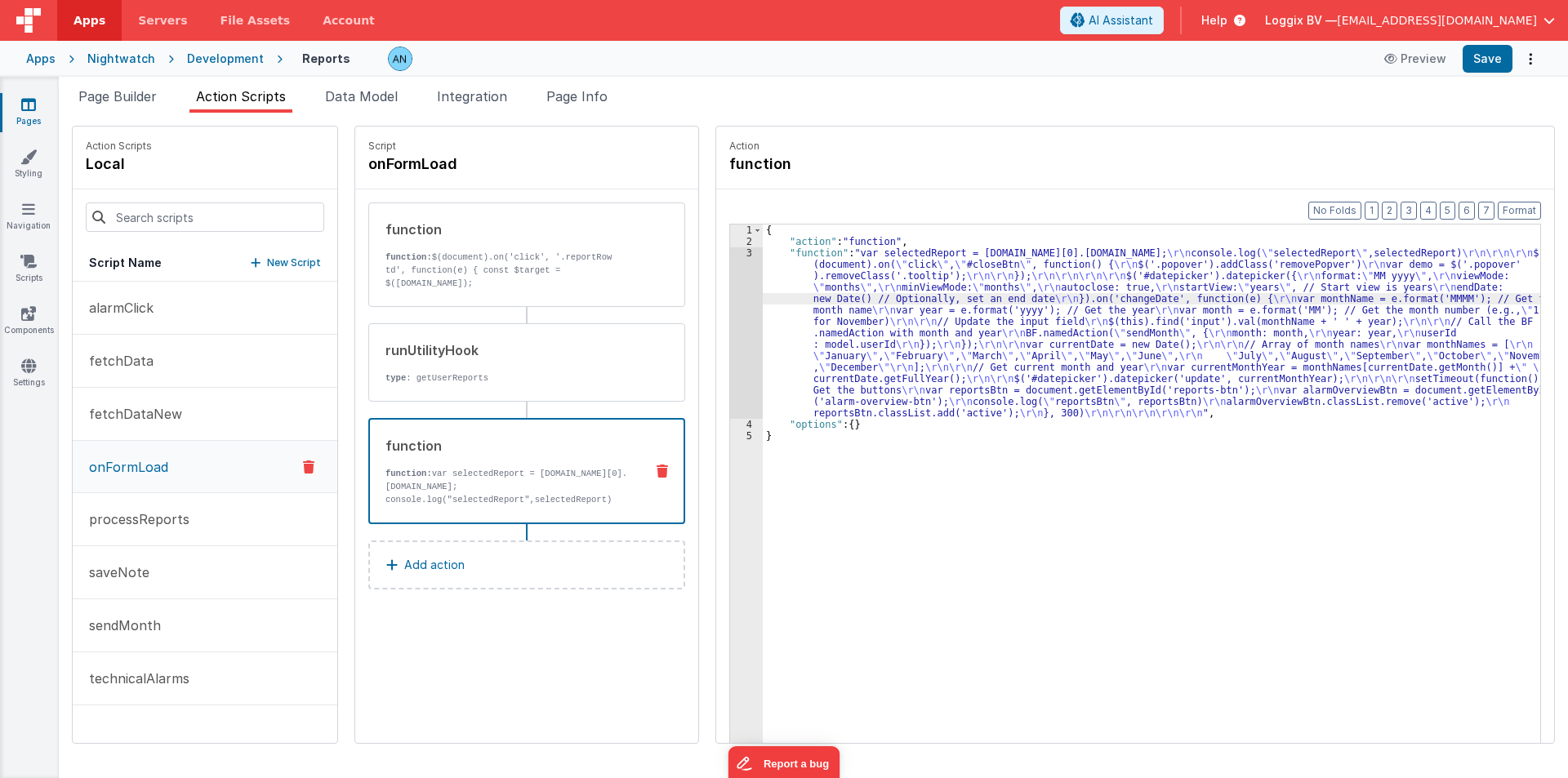
click at [730, 264] on div "3" at bounding box center [746, 333] width 33 height 172
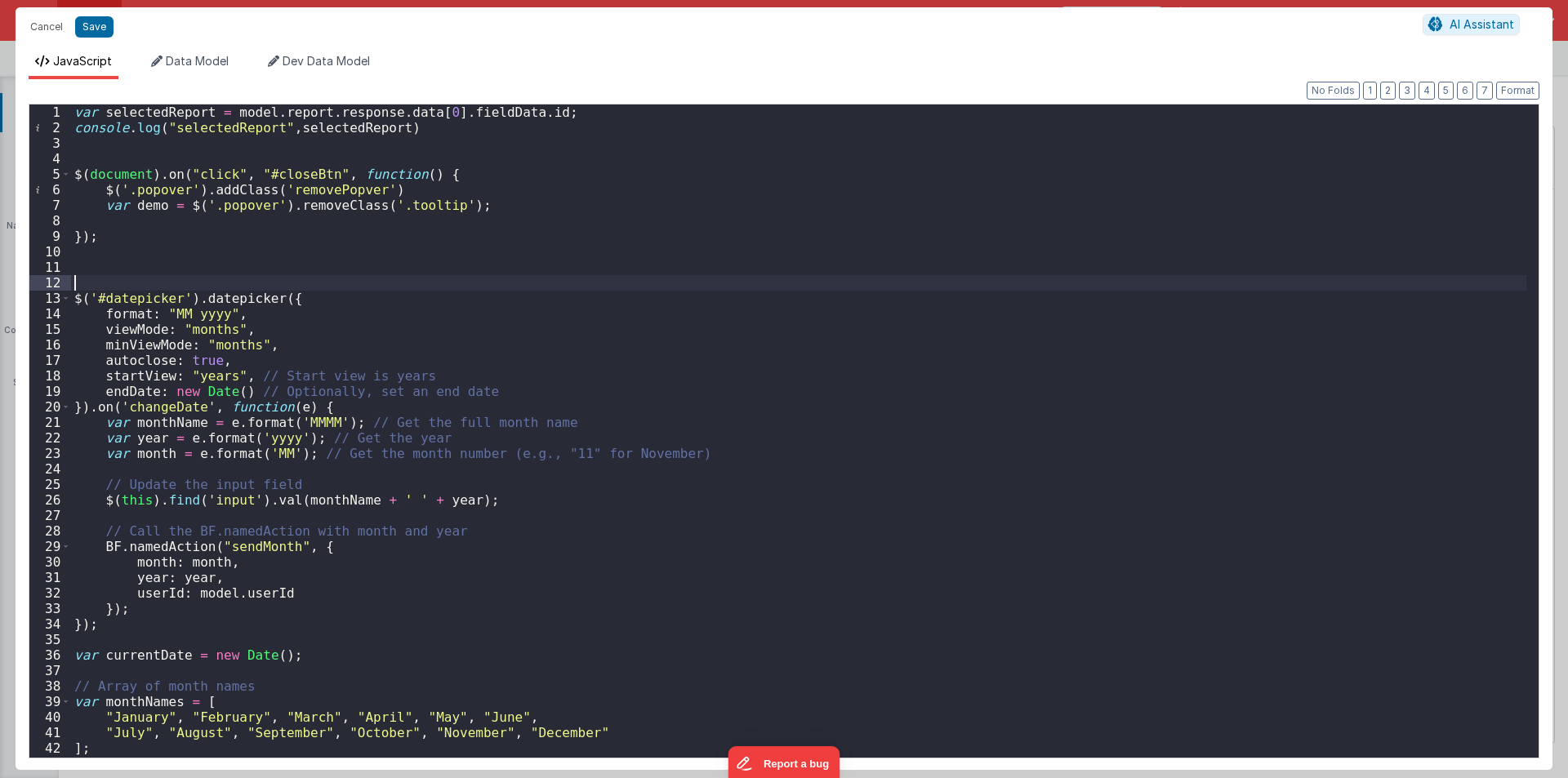
click at [433, 110] on div "var selectedReport = model . report . response . data [ 0 ] . fieldData . id ; …" at bounding box center [799, 447] width 1455 height 684
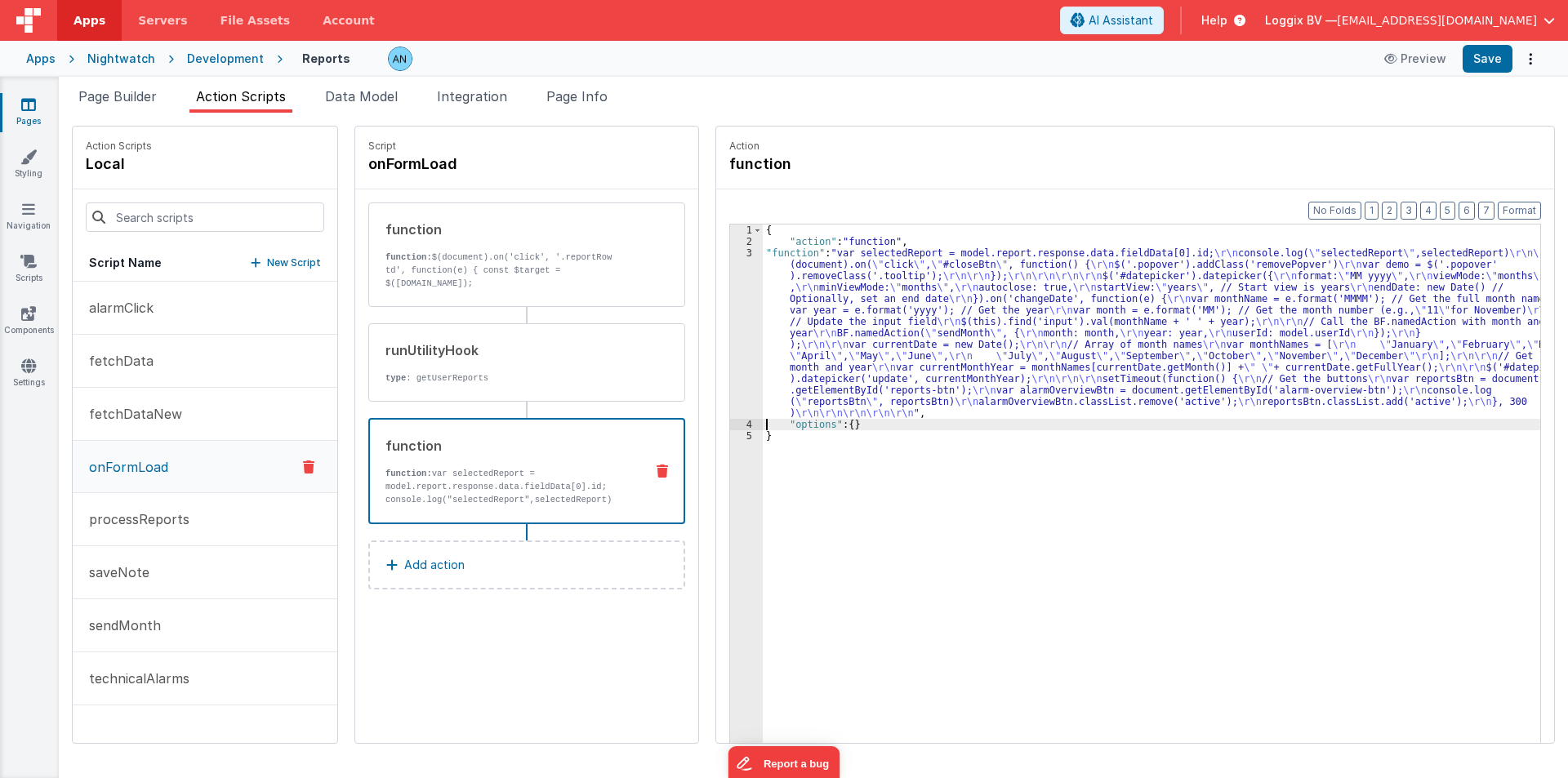
click at [730, 288] on div "3" at bounding box center [746, 333] width 33 height 172
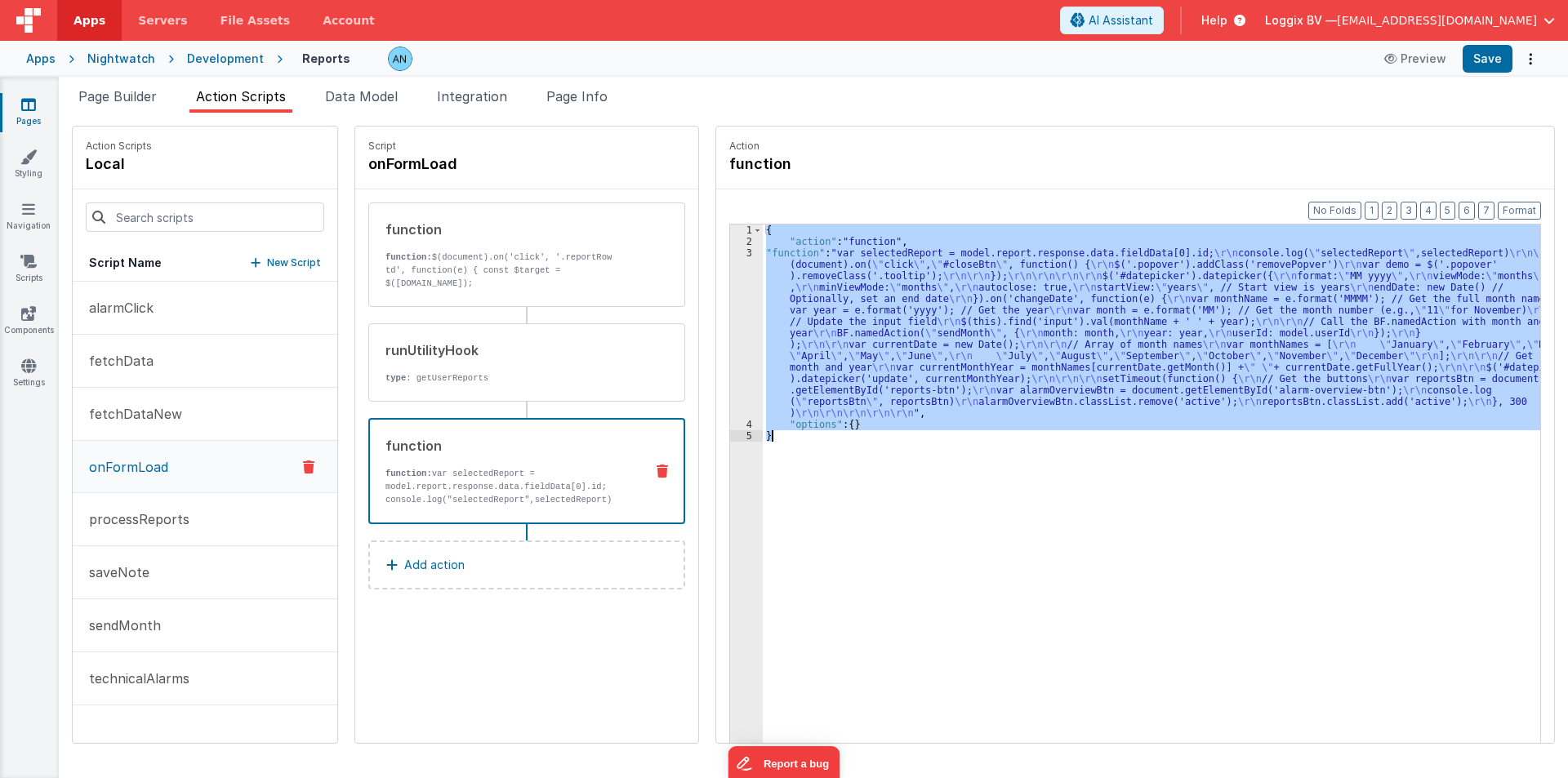
click at [730, 288] on div "3" at bounding box center [746, 333] width 33 height 172
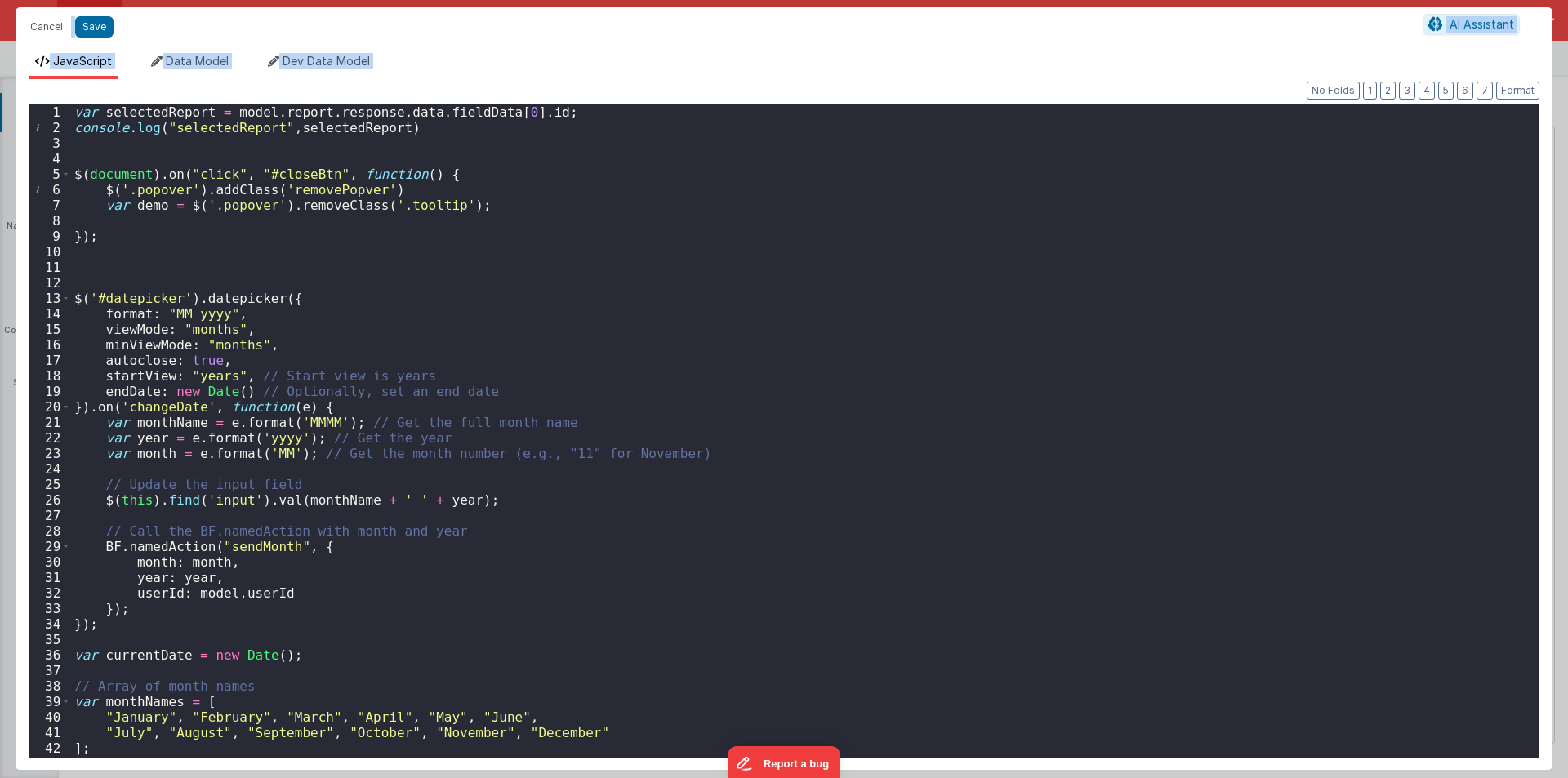
click at [505, 113] on div "var selectedReport = model . report . response . data . fieldData [ 0 ] . id ; …" at bounding box center [799, 447] width 1455 height 684
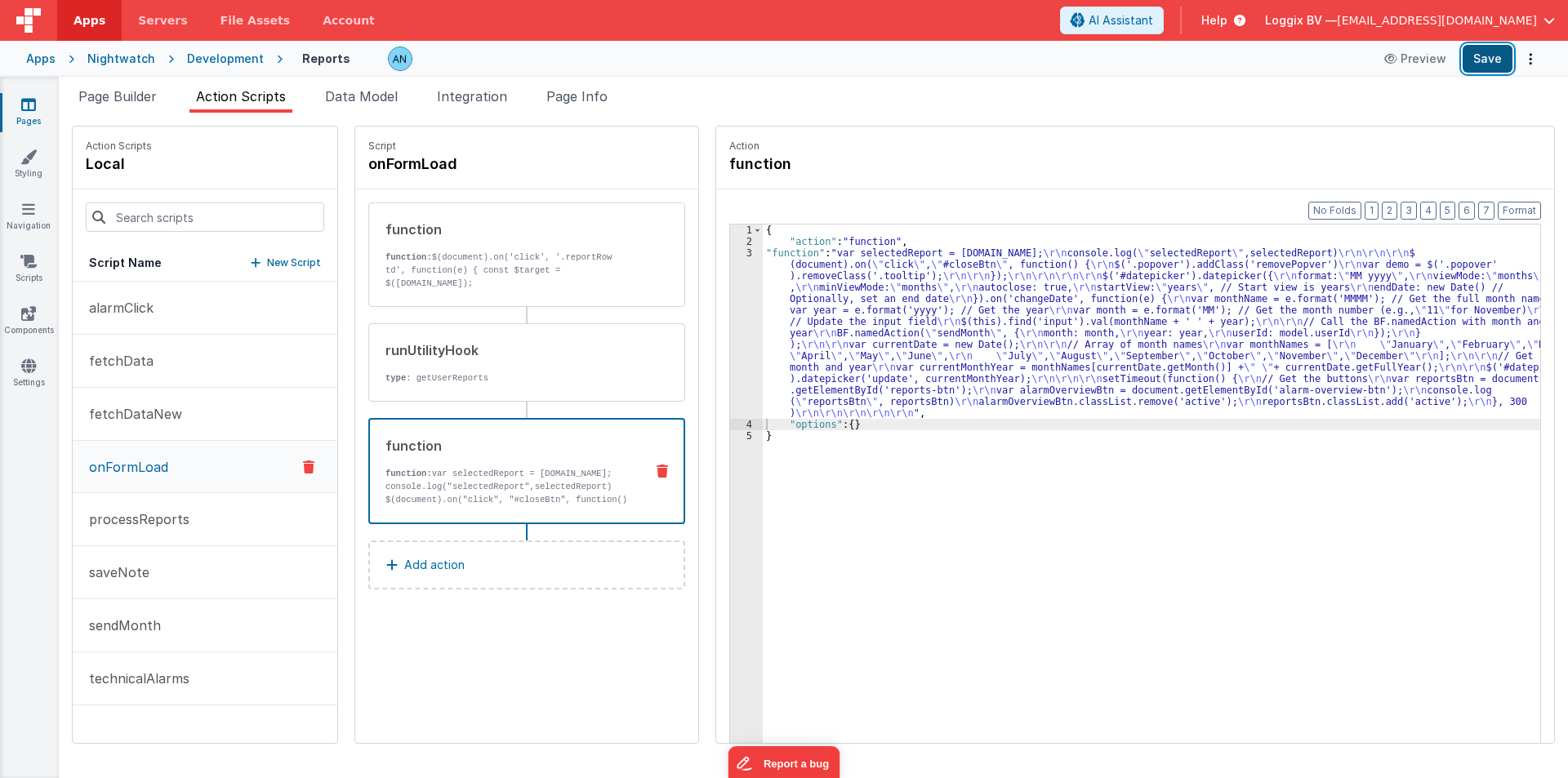
click at [1494, 56] on button "Save" at bounding box center [1487, 58] width 50 height 27
click at [1524, 211] on button "Format" at bounding box center [1519, 211] width 43 height 18
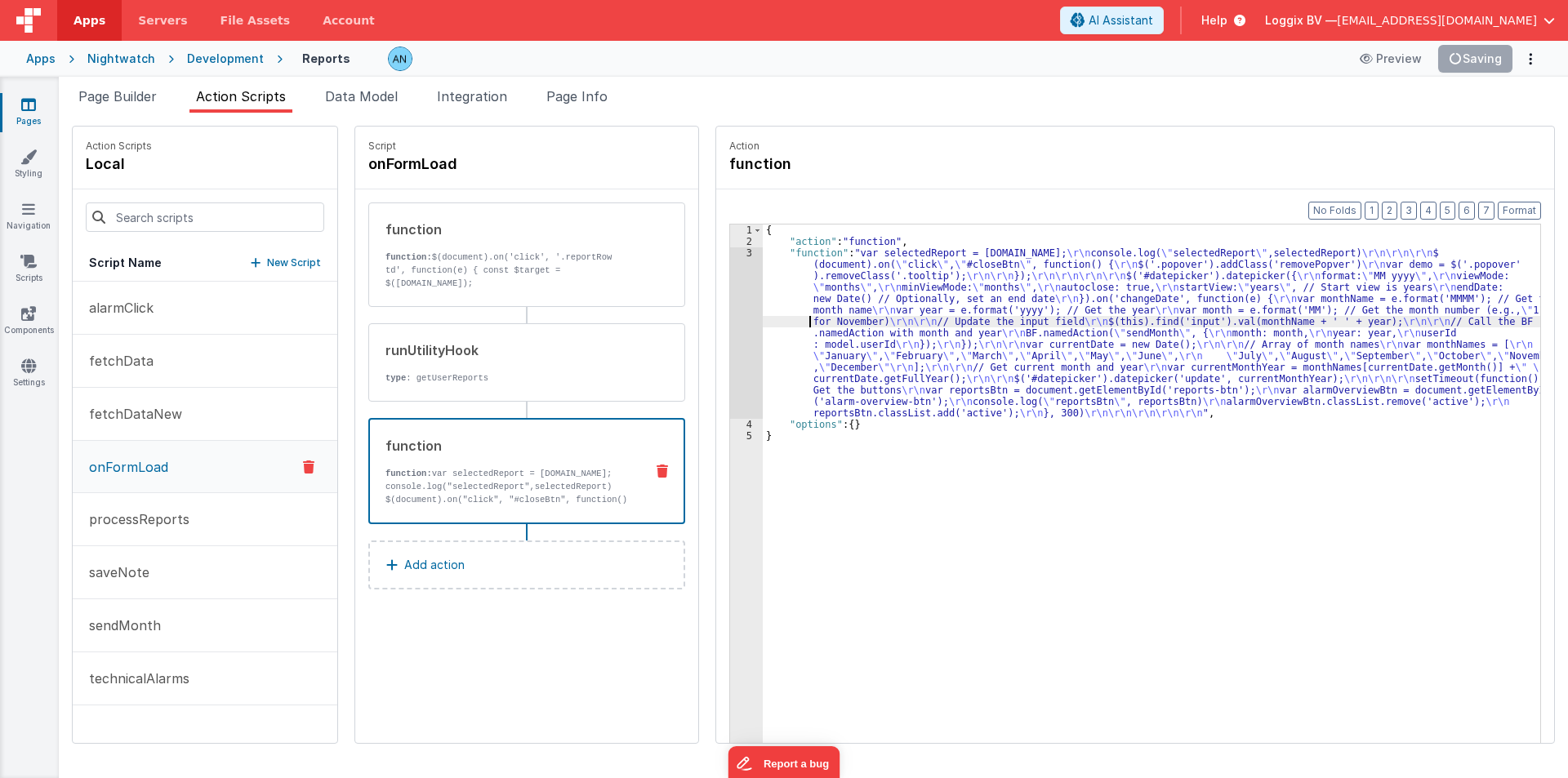
click at [764, 316] on div "{ "action" : "function" , "function" : "var selectedReport = model.report.respo…" at bounding box center [1159, 520] width 793 height 592
click at [1502, 58] on button "Save" at bounding box center [1487, 58] width 50 height 27
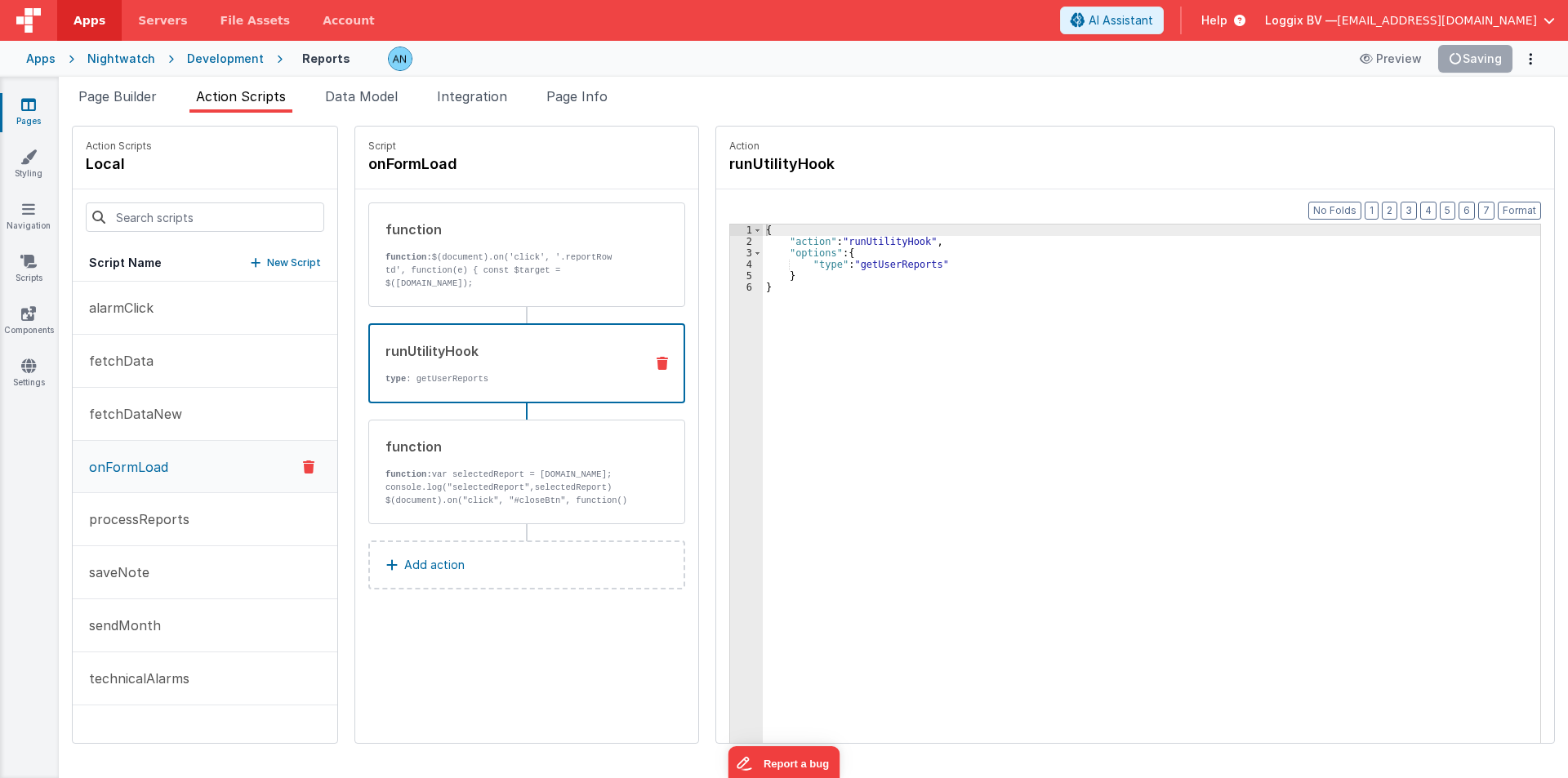
click at [515, 373] on p "type : getUserReports" at bounding box center [508, 378] width 246 height 13
click at [507, 431] on div "function function: var selectedReport = model.report.response.data.fieldData.id…" at bounding box center [527, 472] width 317 height 105
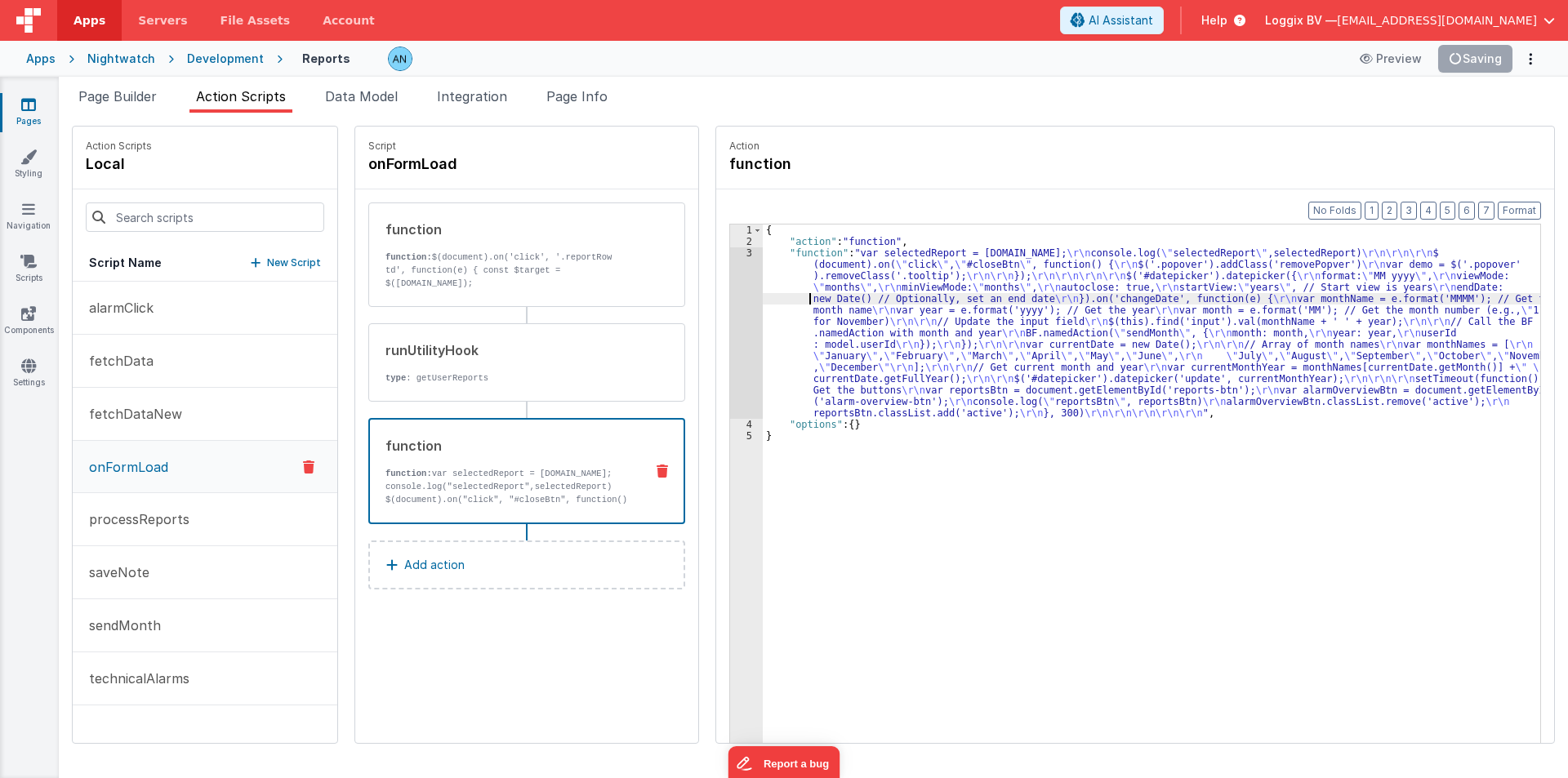
click at [763, 304] on div "{ "action" : "function" , "function" : "var selectedReport = model.report.respo…" at bounding box center [1159, 520] width 793 height 592
click at [716, 259] on div "Format 7 6 5 4 3 2 1 No Folds 1 2 3 4 5 { "action" : "function" , "function" : …" at bounding box center [1135, 498] width 838 height 617
click at [730, 259] on div "3" at bounding box center [746, 333] width 33 height 172
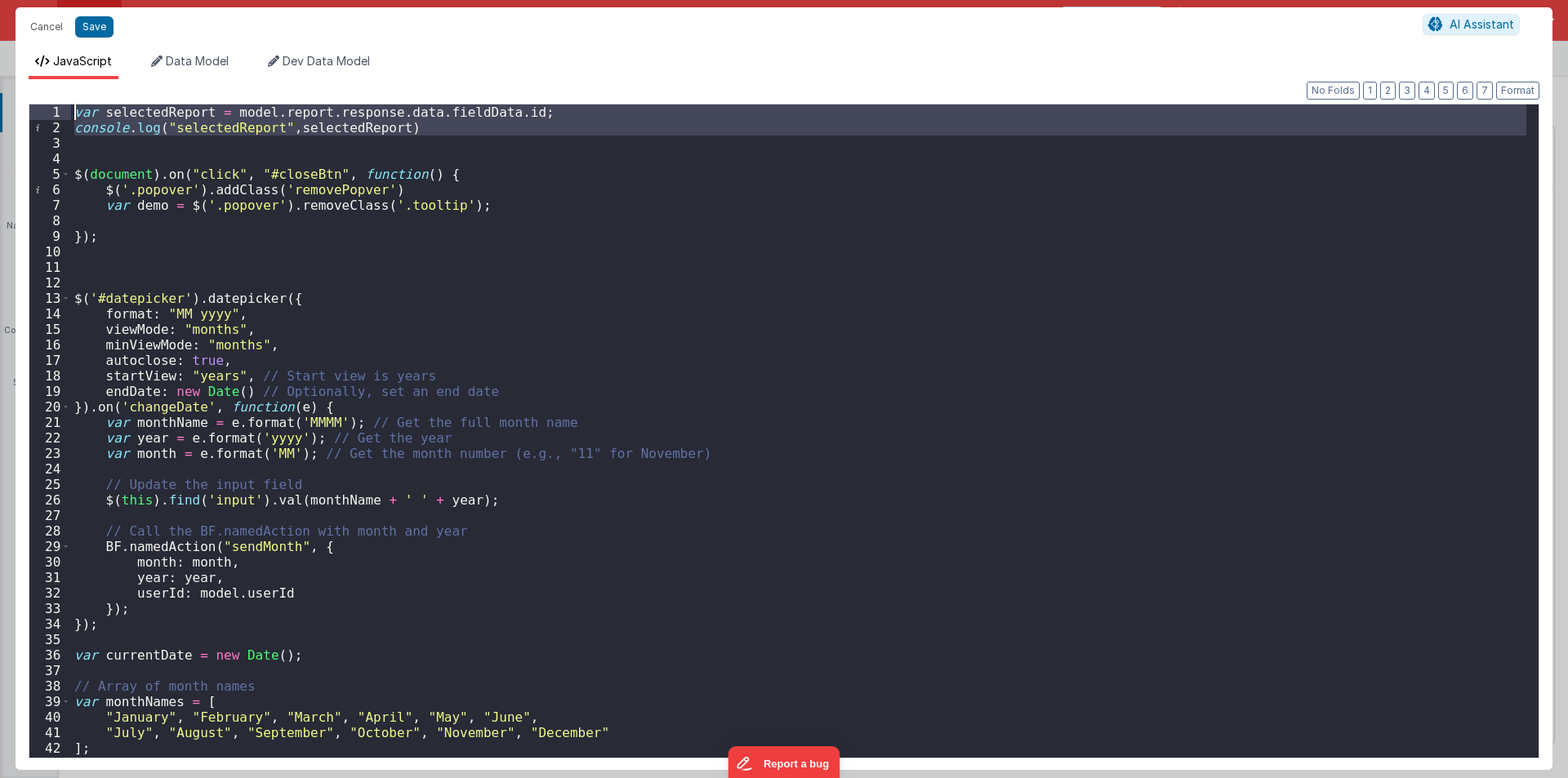
drag, startPoint x: 107, startPoint y: 145, endPoint x: 55, endPoint y: 108, distance: 63.8
click at [55, 108] on div "1 2 3 4 5 6 7 8 9 10 11 12 13 14 15 16 17 18 19 20 21 22 23 24 25 26 27 28 29 3…" at bounding box center [784, 431] width 1511 height 655
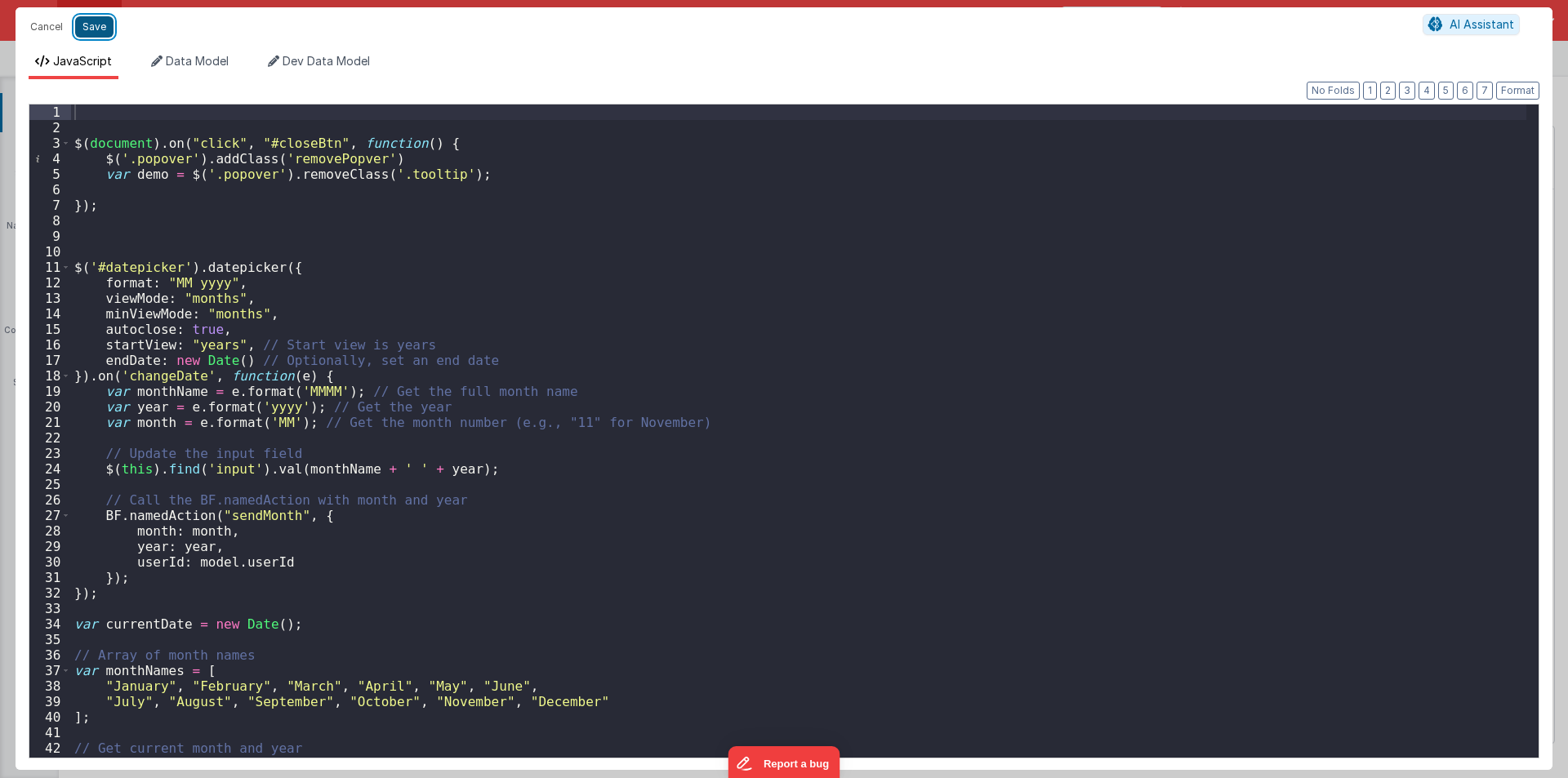
click at [86, 19] on button "Save" at bounding box center [94, 27] width 38 height 21
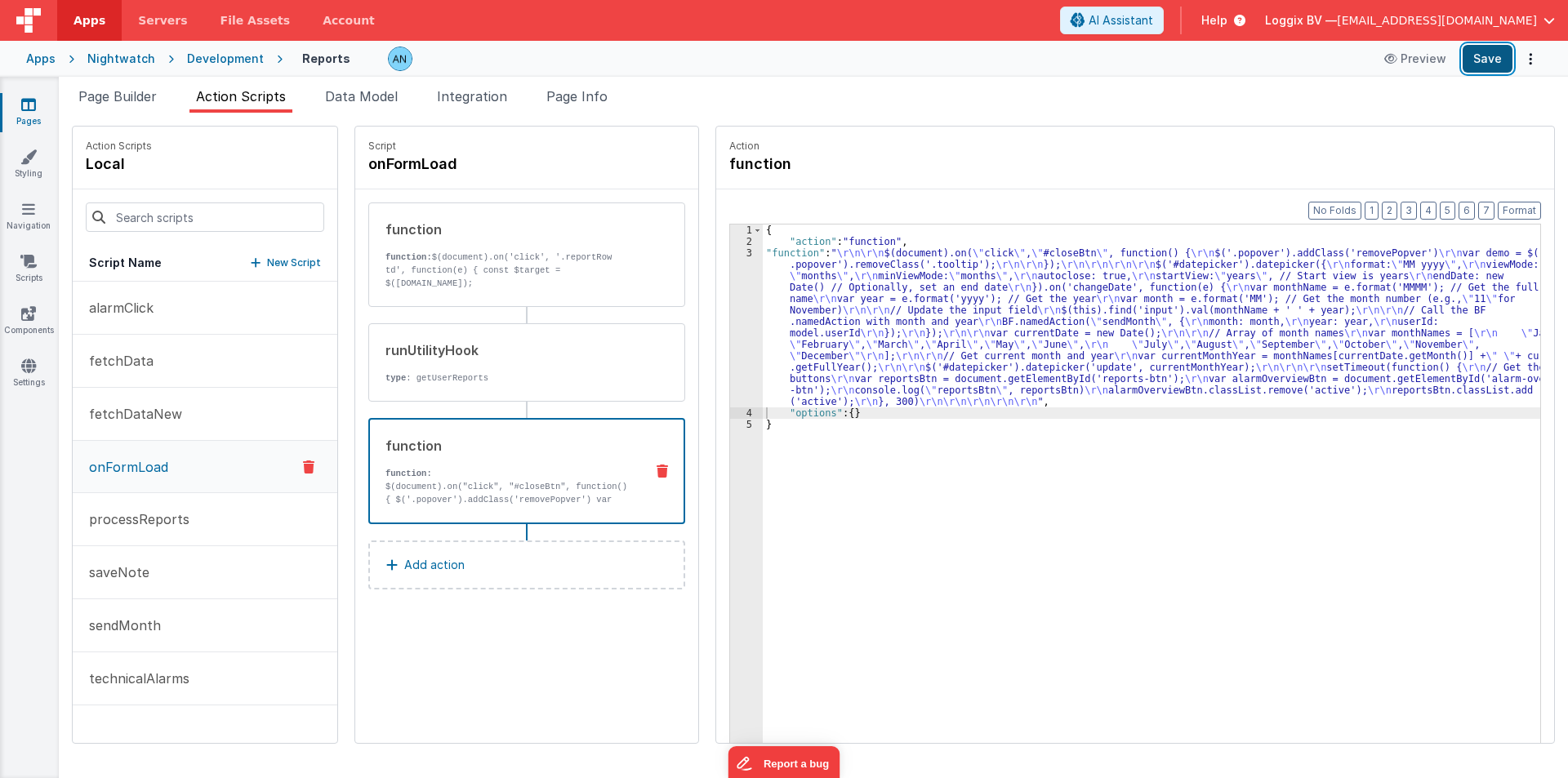
click at [1483, 58] on button "Save" at bounding box center [1487, 58] width 50 height 27
click at [135, 348] on button "fetchData" at bounding box center [205, 362] width 265 height 53
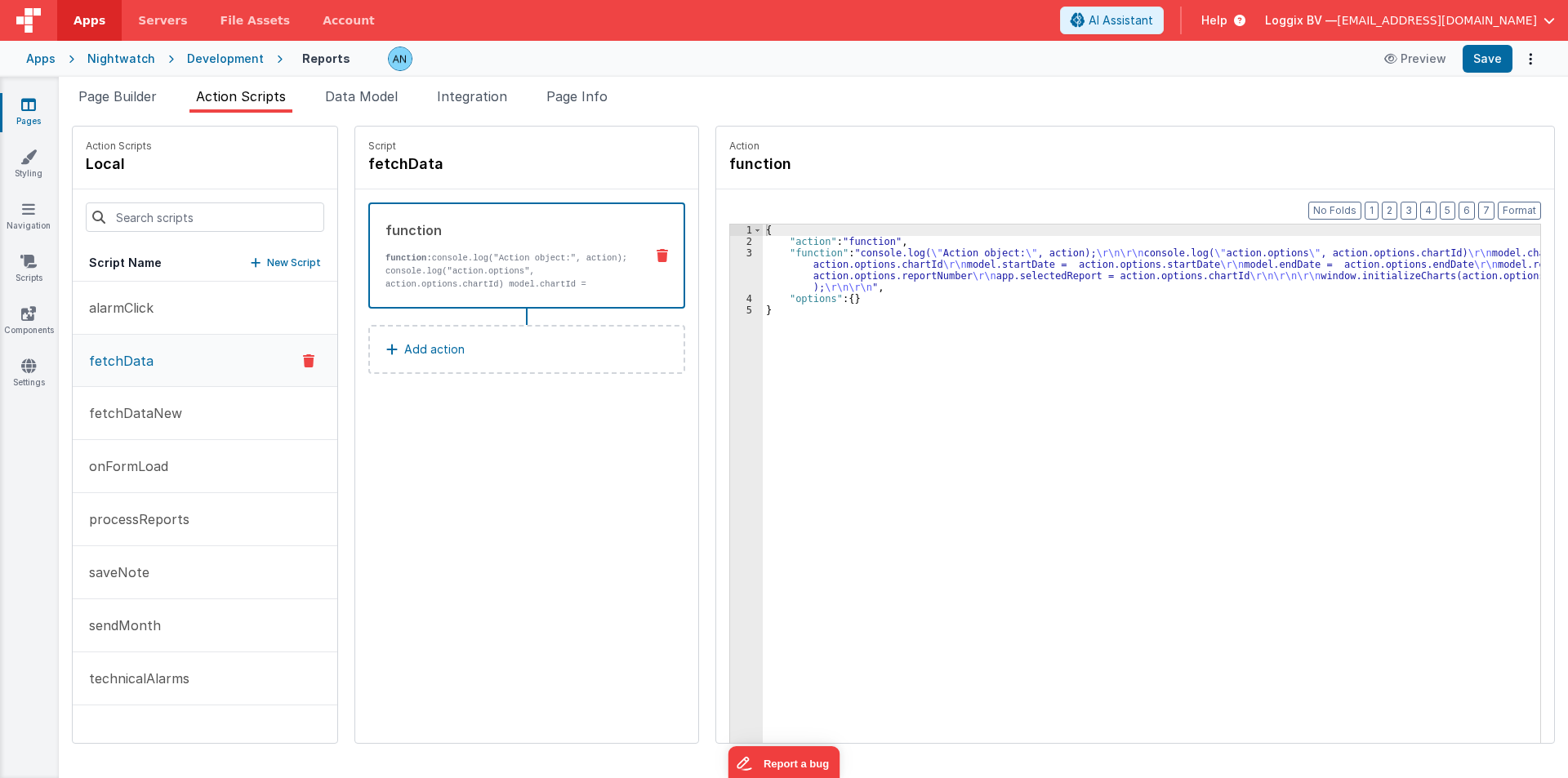
click at [770, 258] on div "{ "action" : "function" , "function" : "console.log( \" Action object: \" , act…" at bounding box center [1159, 520] width 793 height 592
click at [144, 310] on p "alarmClick" at bounding box center [116, 307] width 74 height 19
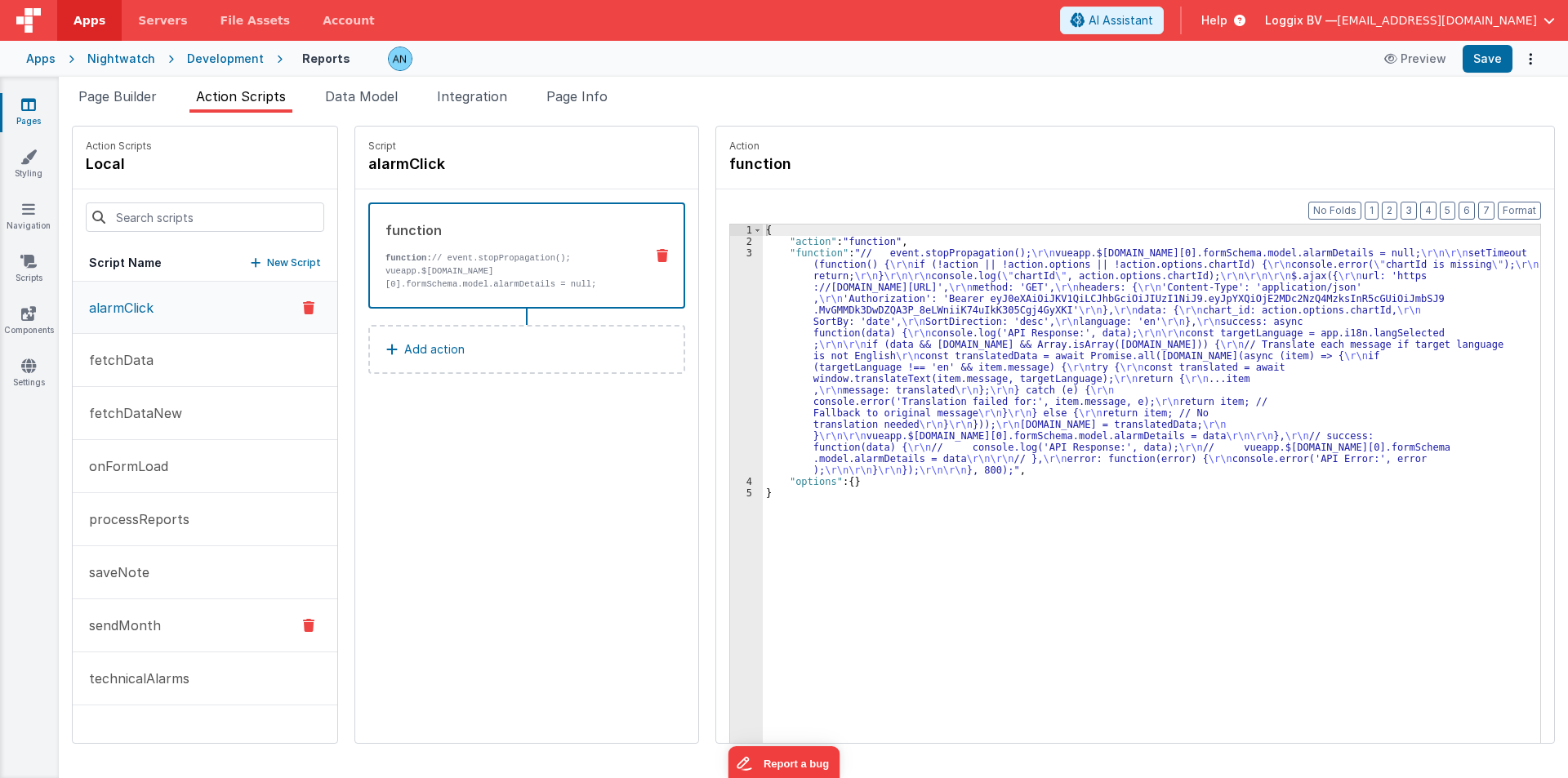
click at [143, 644] on button "sendMonth" at bounding box center [205, 626] width 265 height 53
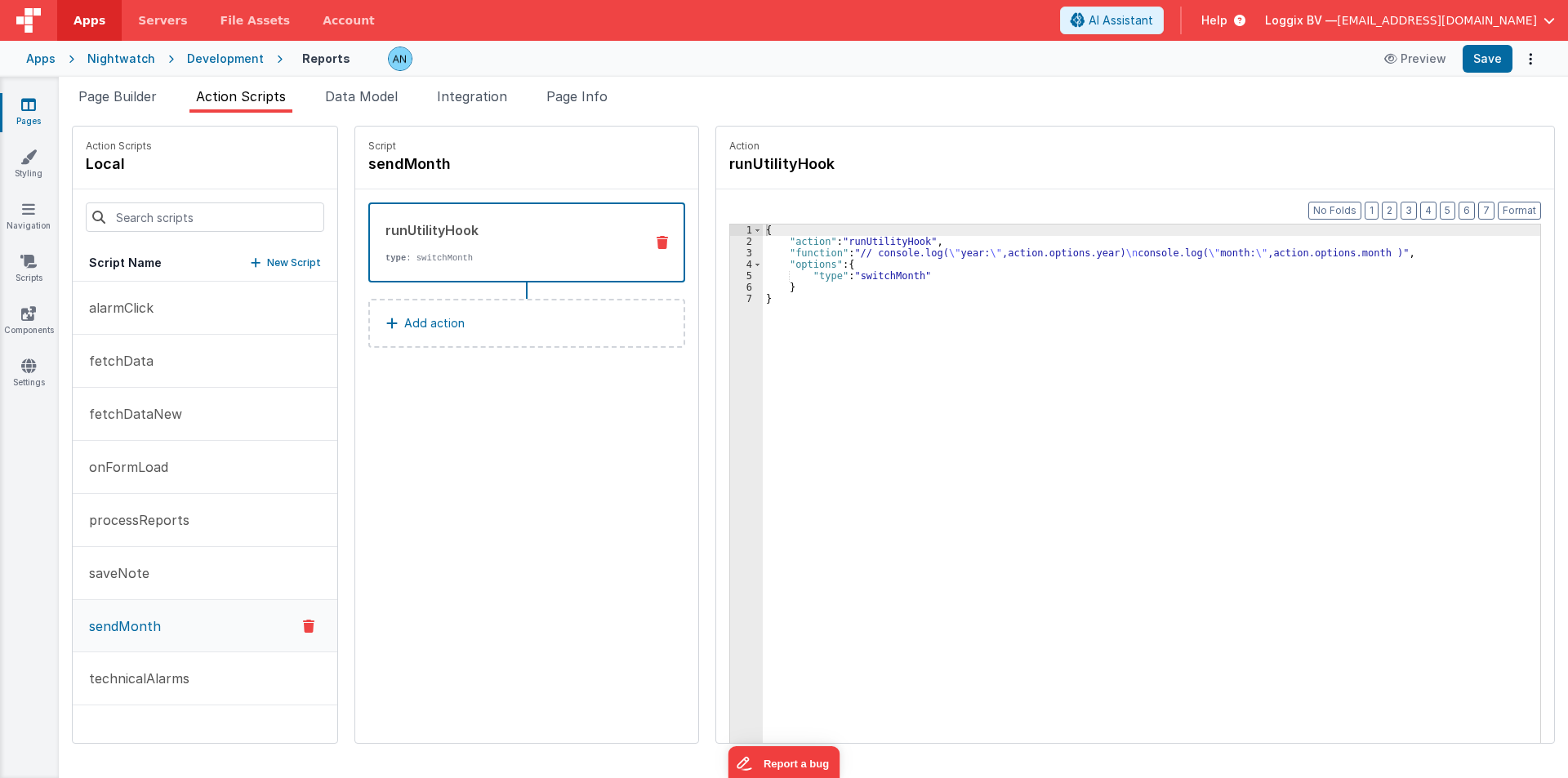
click at [522, 301] on button "Add action" at bounding box center [527, 323] width 317 height 49
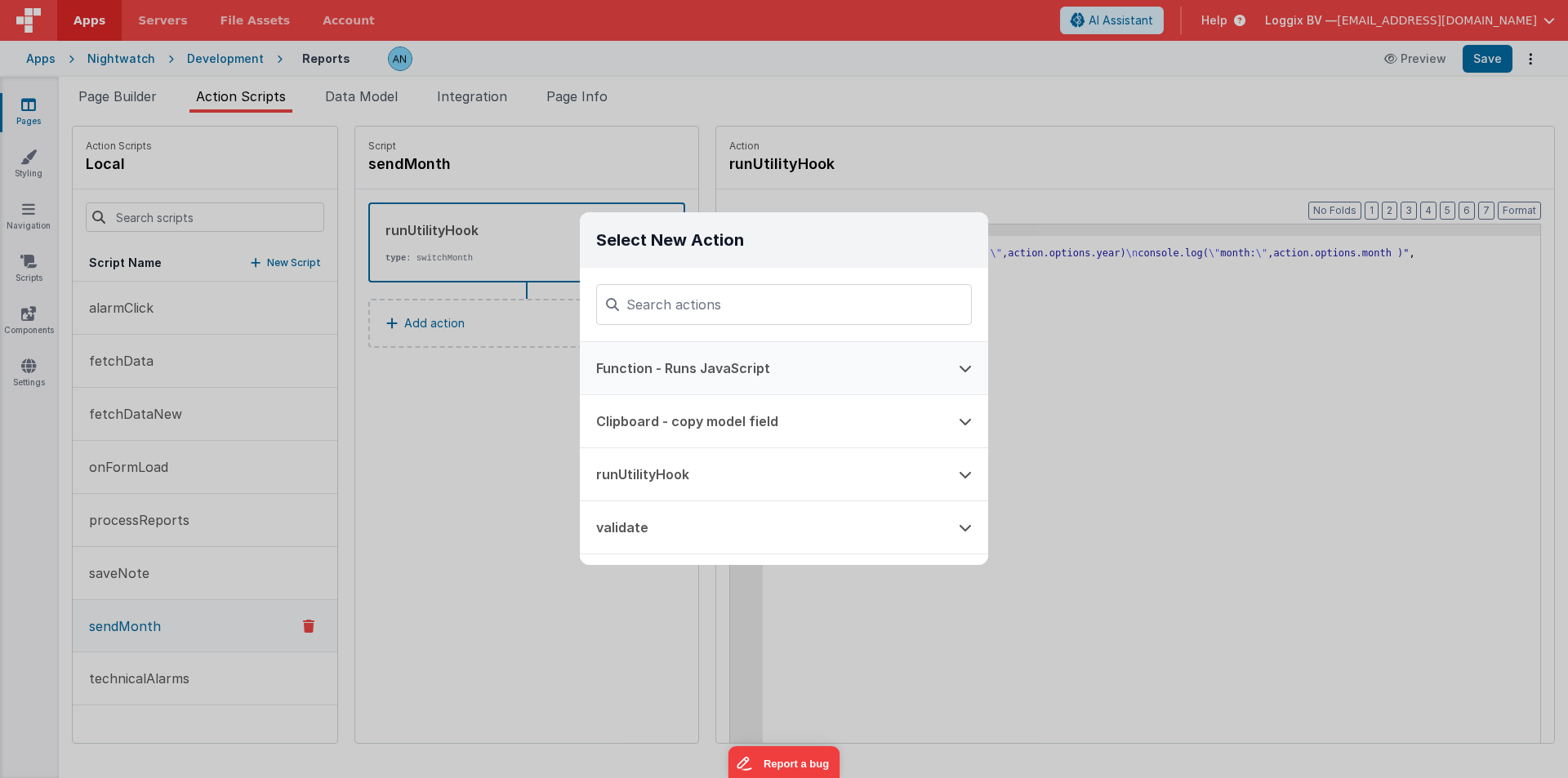
click at [629, 386] on button "Function - Runs JavaScript" at bounding box center [761, 368] width 363 height 52
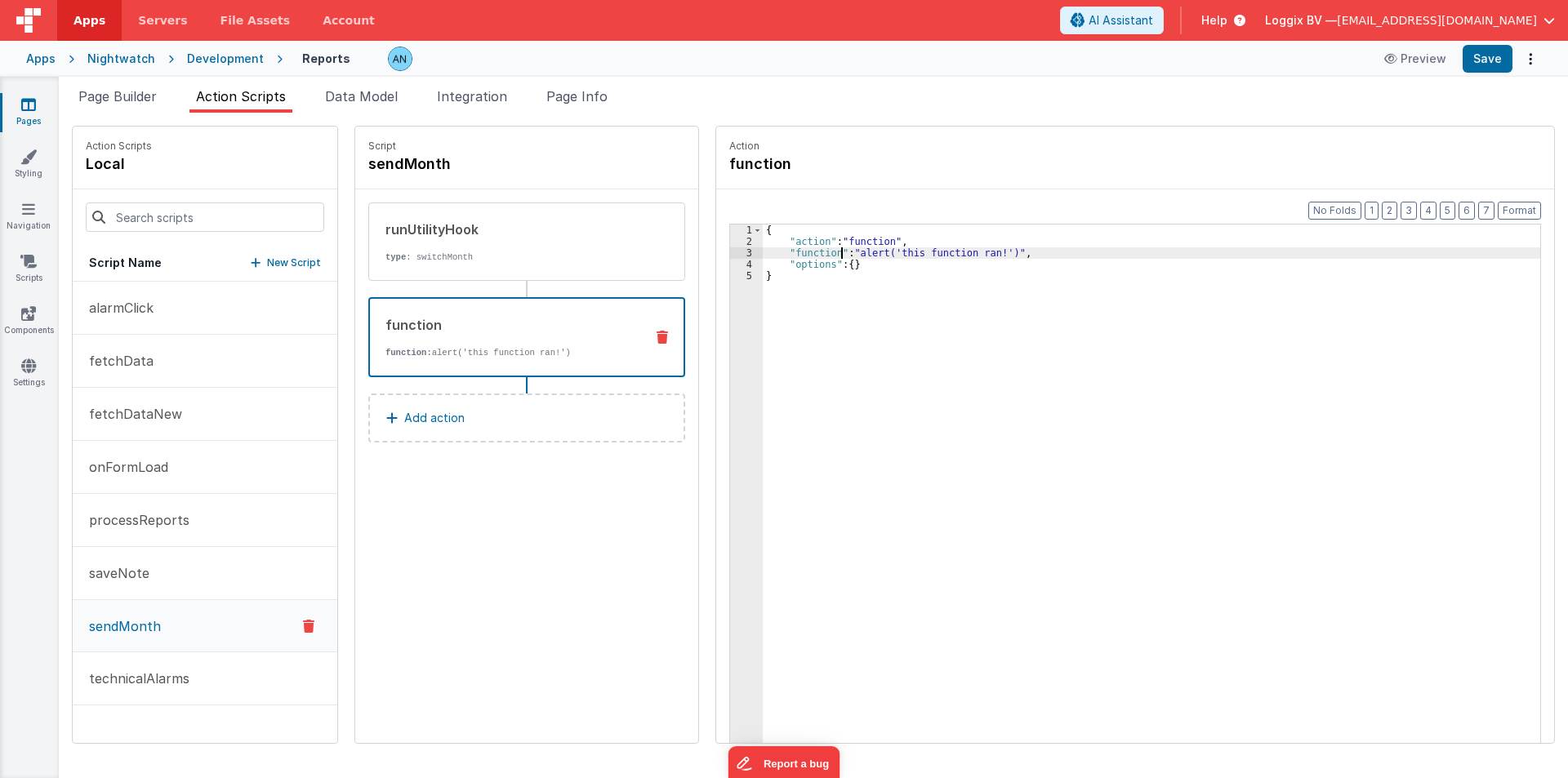
click at [827, 252] on div "{ "action" : "function" , "function" : "alert('this function ran!')" , "options…" at bounding box center [1159, 520] width 793 height 592
click at [733, 254] on div "3" at bounding box center [746, 253] width 33 height 12
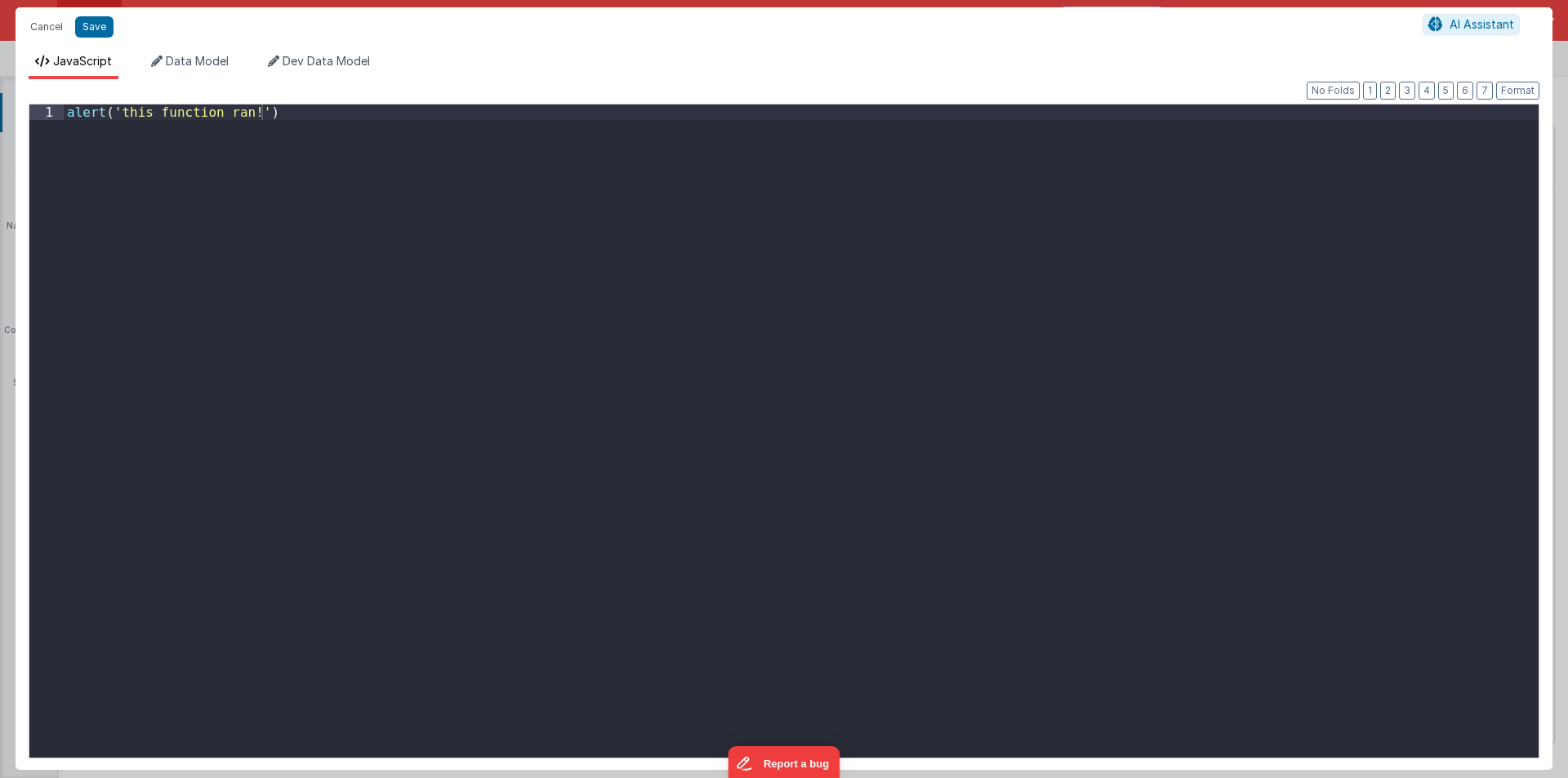
click at [551, 280] on div "alert ( 'this function ran!' )" at bounding box center [801, 447] width 1475 height 684
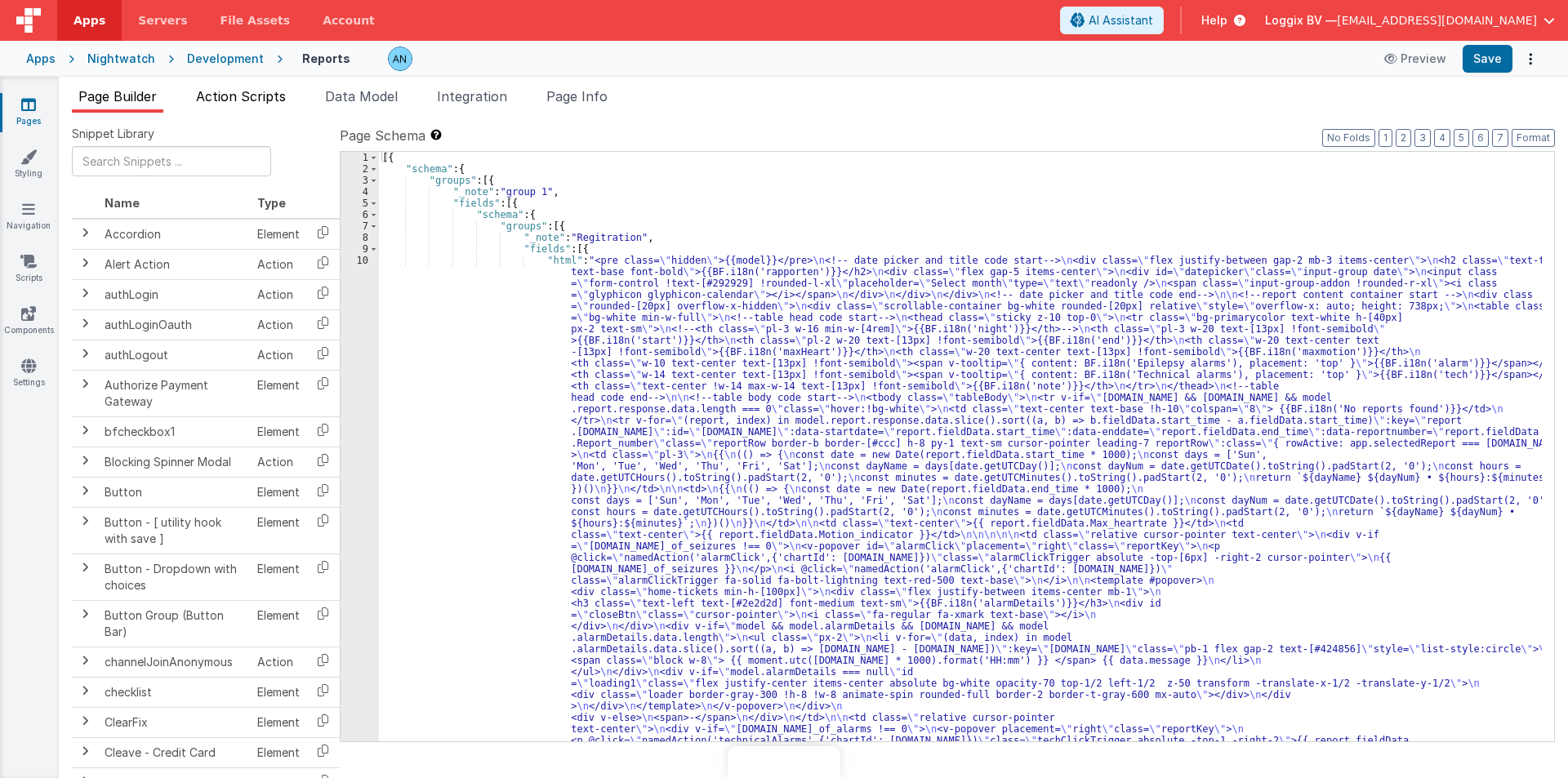
click at [246, 90] on span "Action Scripts" at bounding box center [240, 97] width 90 height 16
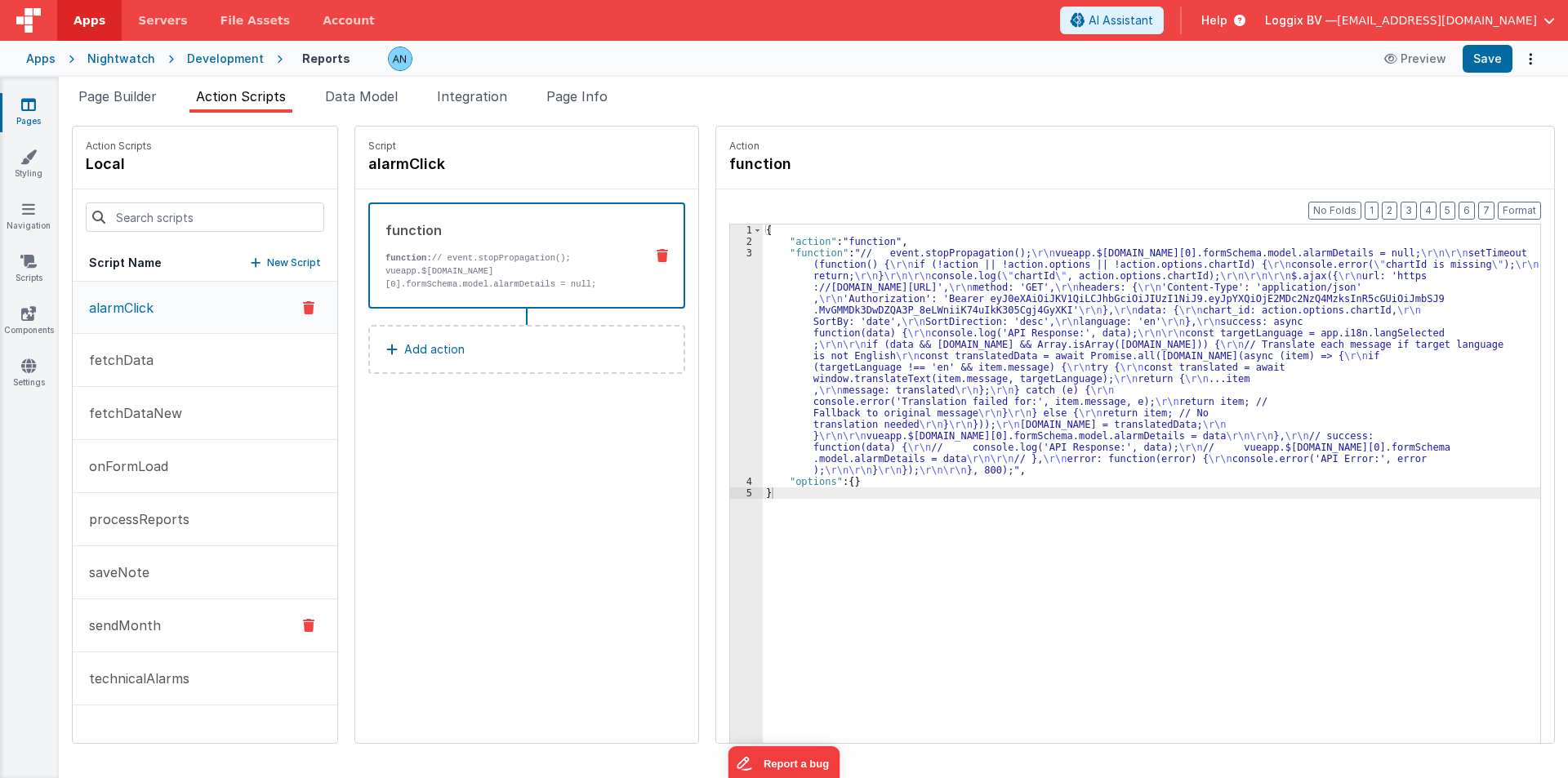
click at [136, 611] on button "sendMonth" at bounding box center [205, 626] width 265 height 53
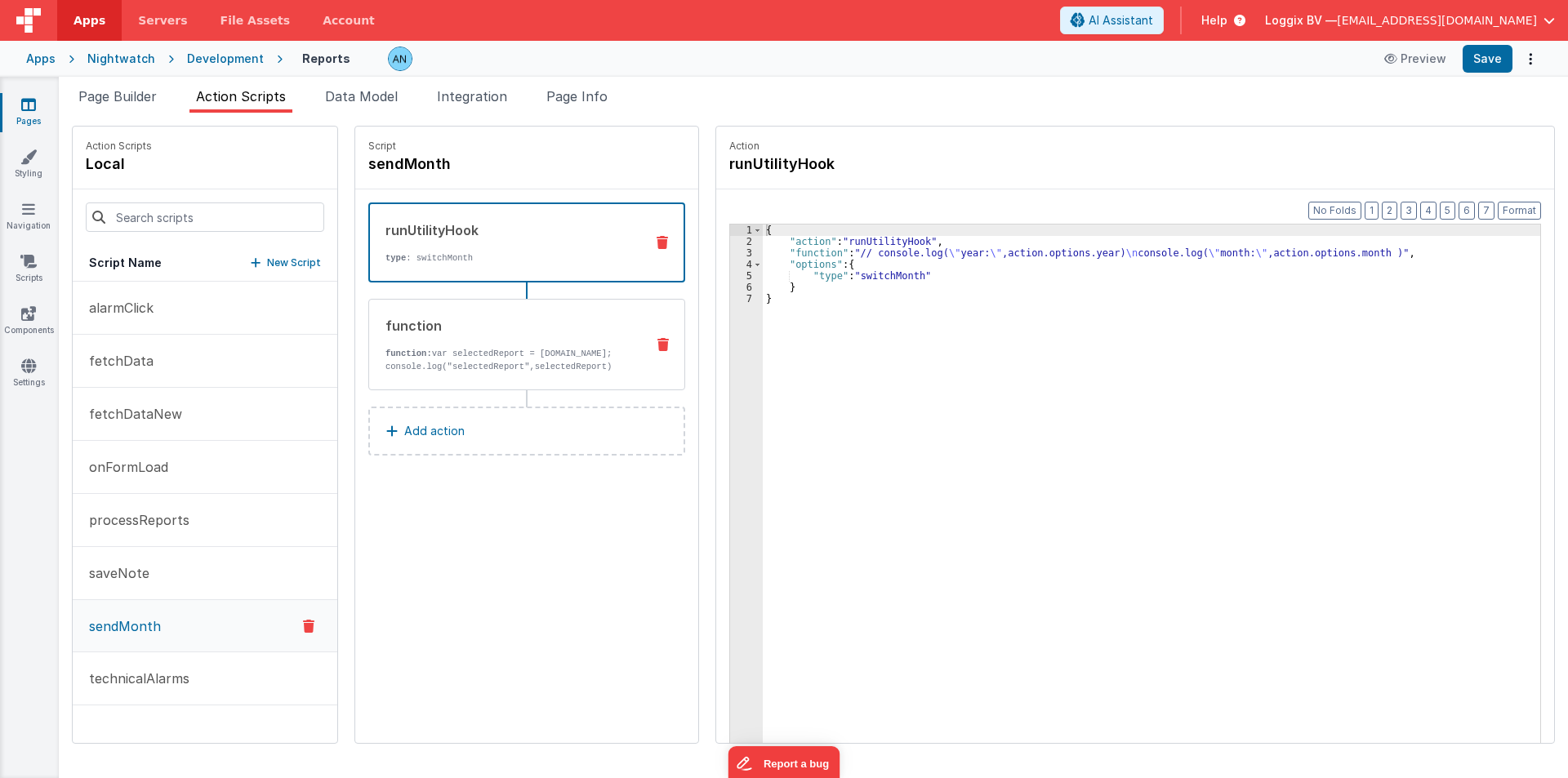
click at [528, 373] on p "function: var selectedReport = [DOMAIN_NAME]; console.log("selectedReport",sele…" at bounding box center [509, 360] width 246 height 26
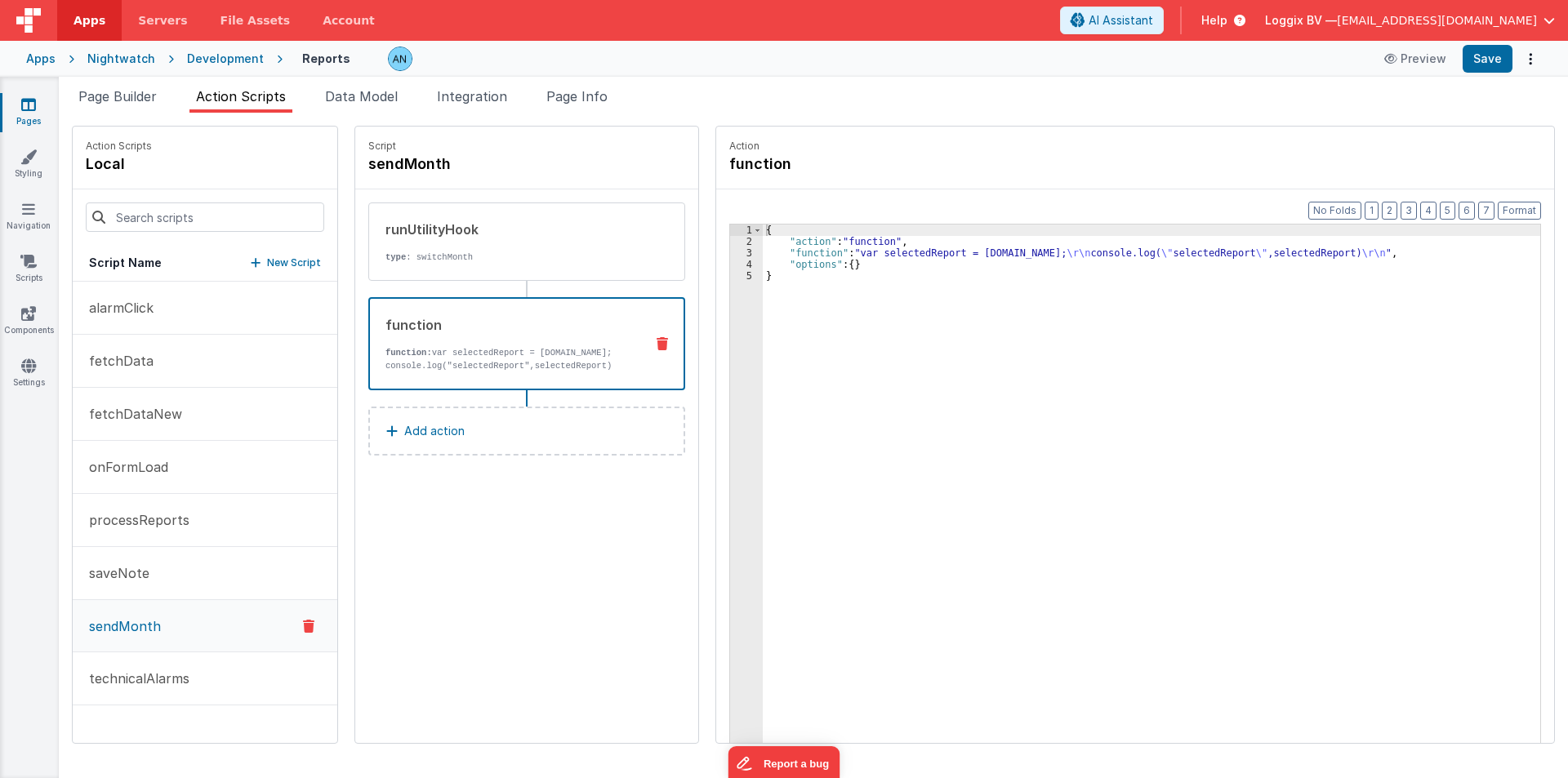
click at [832, 254] on div "{ "action" : "function" , "function" : "var selectedReport = [DOMAIN_NAME]; \r\…" at bounding box center [1159, 520] width 793 height 592
click at [730, 254] on div "3" at bounding box center [746, 253] width 33 height 12
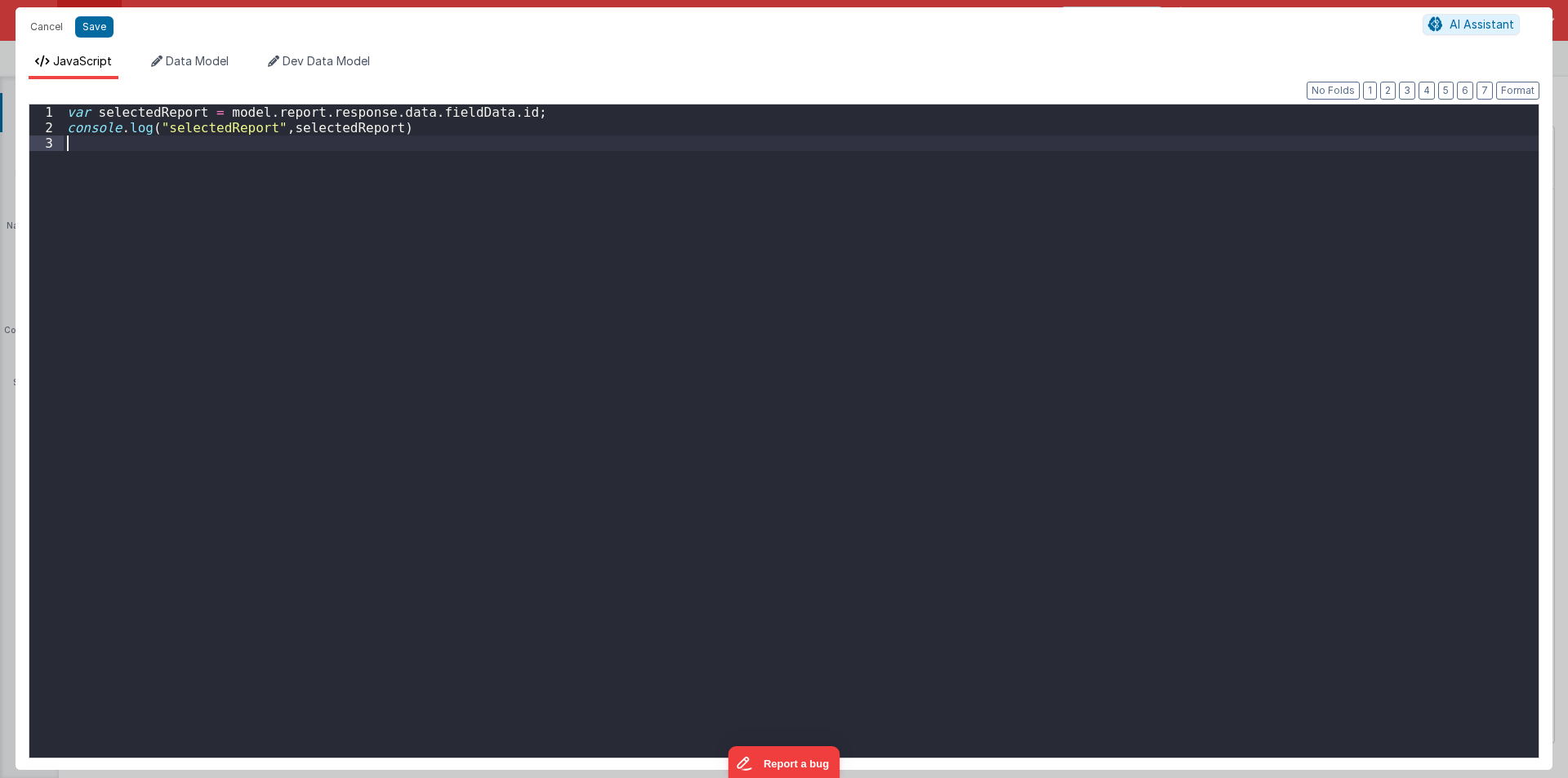
click at [721, 254] on div "var selectedReport = model . report . response . data . fieldData . id ; consol…" at bounding box center [801, 447] width 1475 height 684
click at [477, 112] on div "var selectedReport = model . report . response . data . fieldData . id ; consol…" at bounding box center [801, 447] width 1475 height 684
click at [90, 32] on button "Save" at bounding box center [94, 27] width 38 height 21
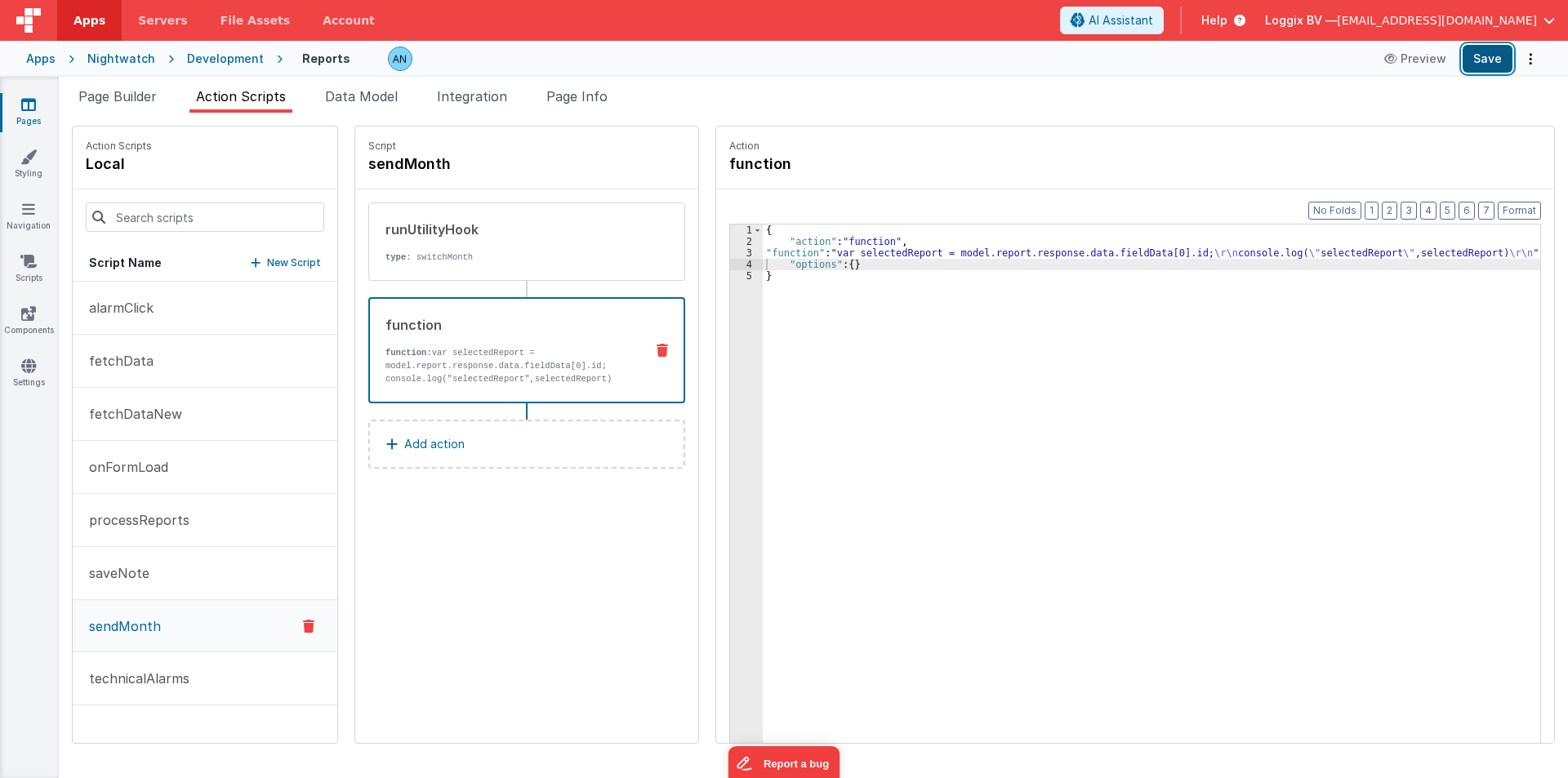
click at [1482, 51] on button "Save" at bounding box center [1487, 58] width 50 height 27
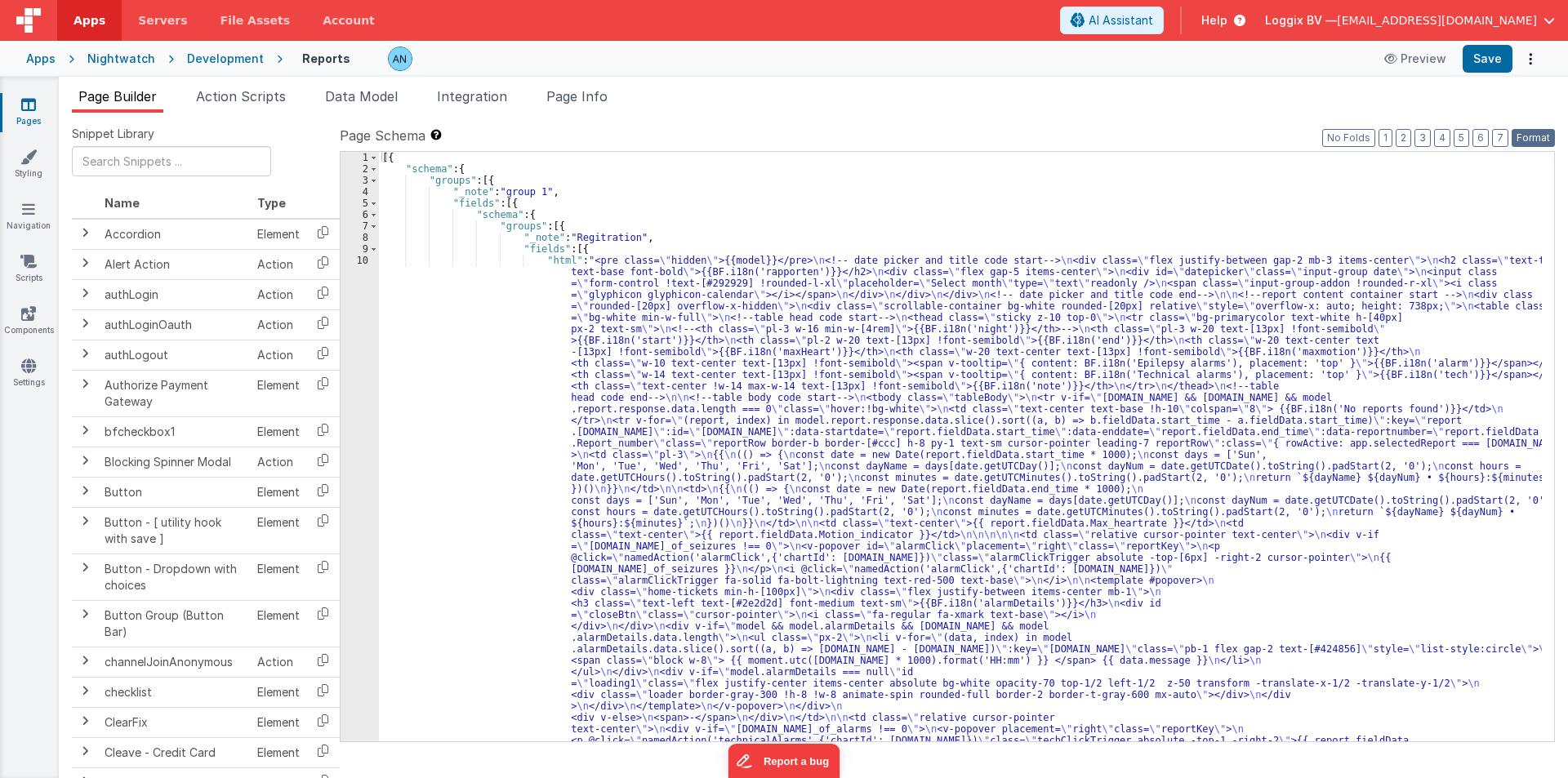
click at [1541, 134] on button "Format" at bounding box center [1533, 138] width 43 height 18
click at [1491, 58] on button "Save" at bounding box center [1487, 58] width 50 height 27
click at [238, 99] on span "Action Scripts" at bounding box center [240, 97] width 90 height 16
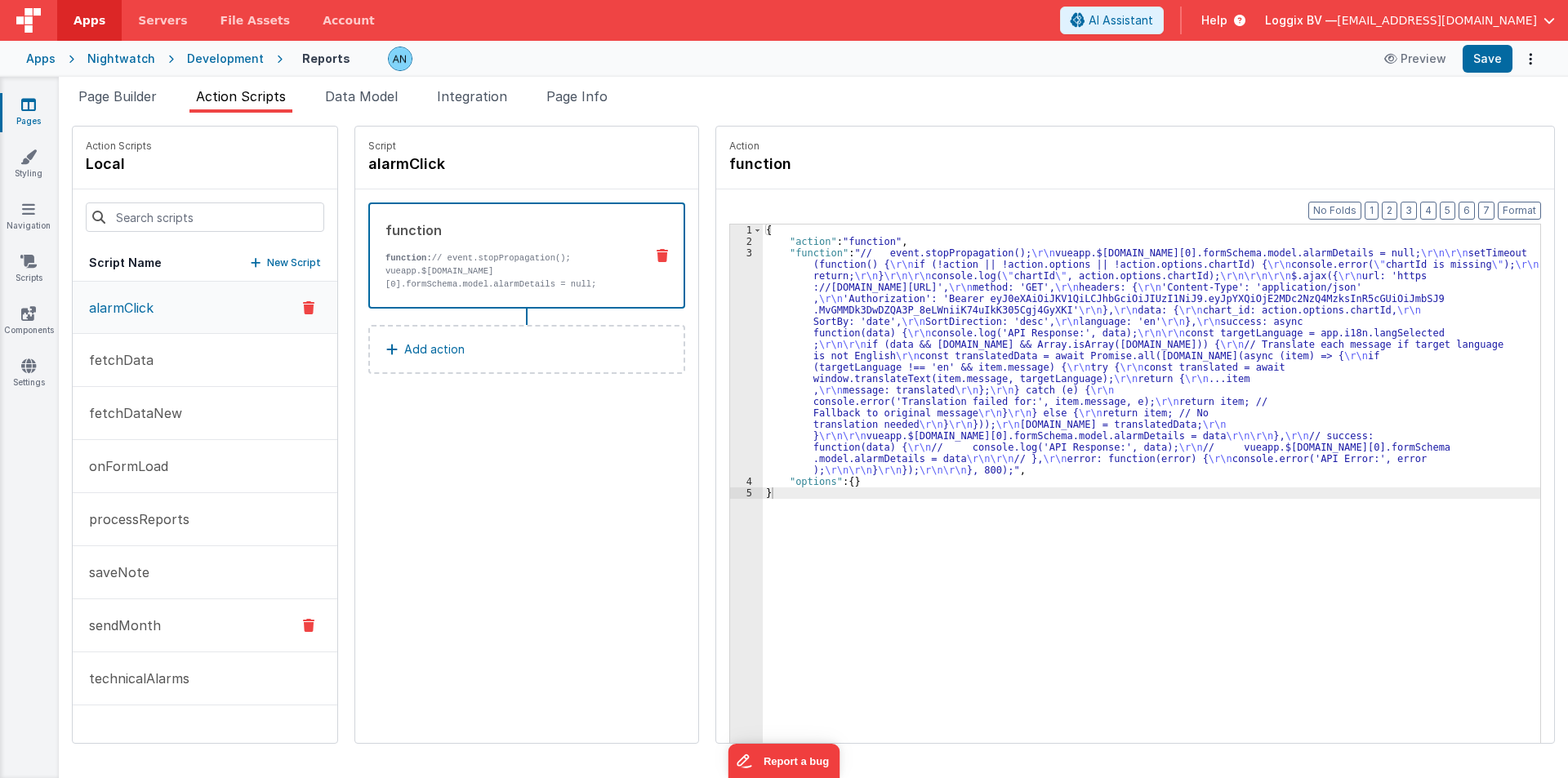
click at [191, 624] on button "sendMonth" at bounding box center [205, 626] width 265 height 53
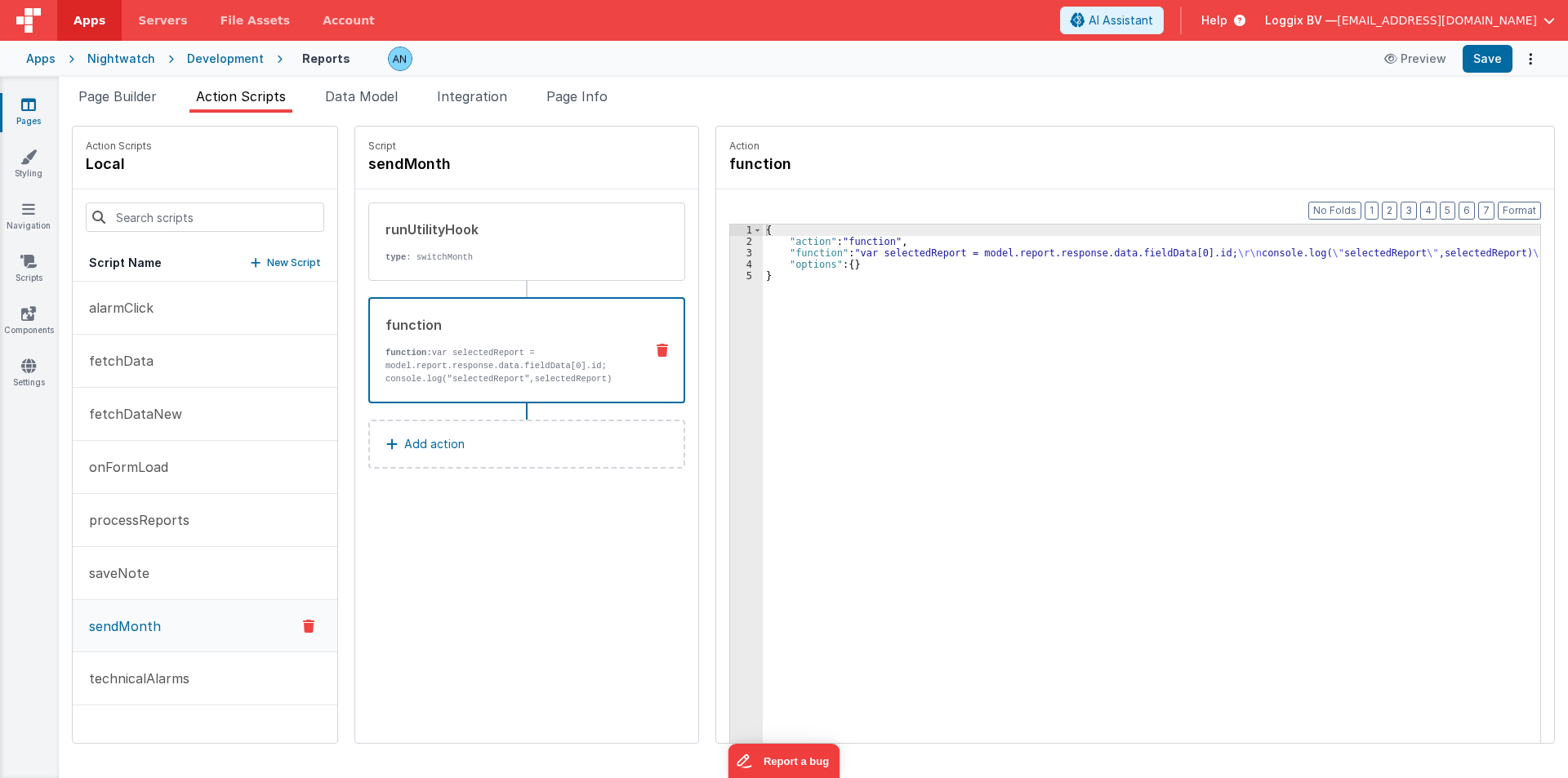
click at [557, 346] on div "function function: var selectedReport = model.report.response.data.fieldData[0]…" at bounding box center [500, 350] width 261 height 70
click at [797, 252] on div "{ "action" : "function" , "function" : "var selectedReport = model.report.respo…" at bounding box center [1159, 520] width 793 height 592
click at [730, 251] on div "3" at bounding box center [746, 253] width 33 height 12
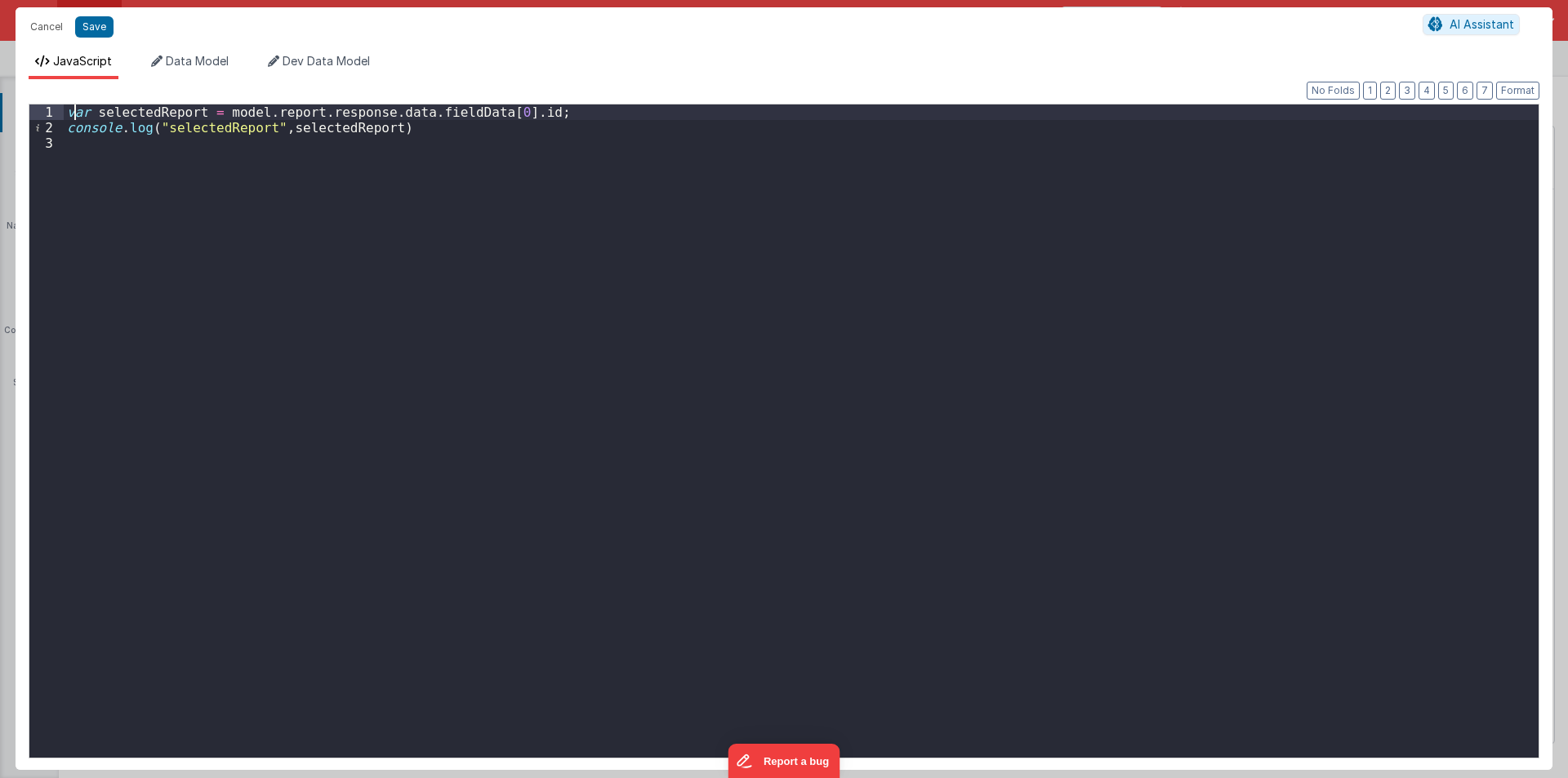
click at [72, 115] on div "var selectedReport = model . report . response . data . fieldData [ 0 ] . id ; …" at bounding box center [801, 447] width 1475 height 684
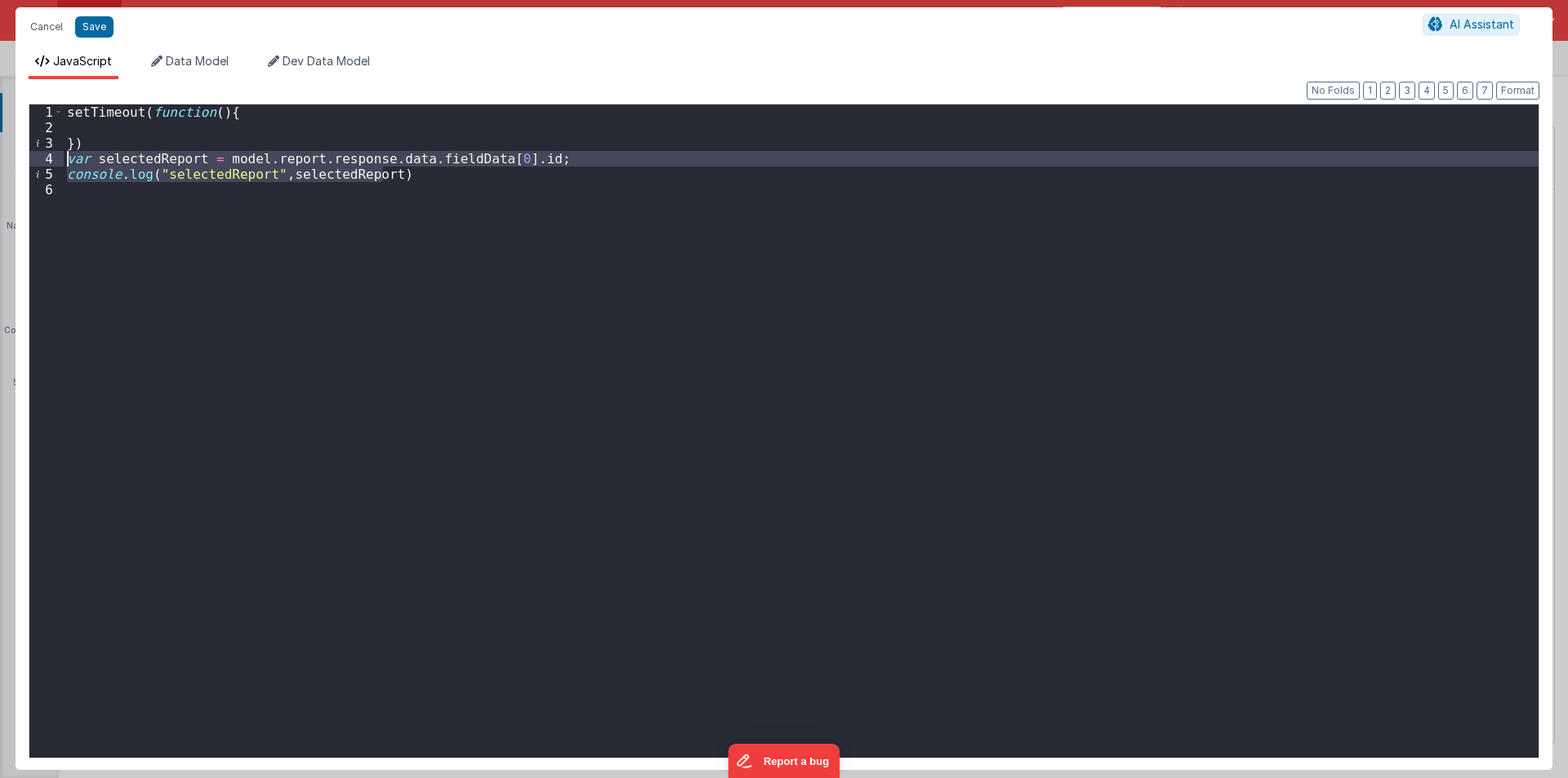
drag, startPoint x: 390, startPoint y: 176, endPoint x: 35, endPoint y: 159, distance: 355.4
click at [35, 159] on div "1 2 3 4 5 6 setTimeout ( function ( ) { }) var selectedReport = model . report …" at bounding box center [784, 431] width 1511 height 655
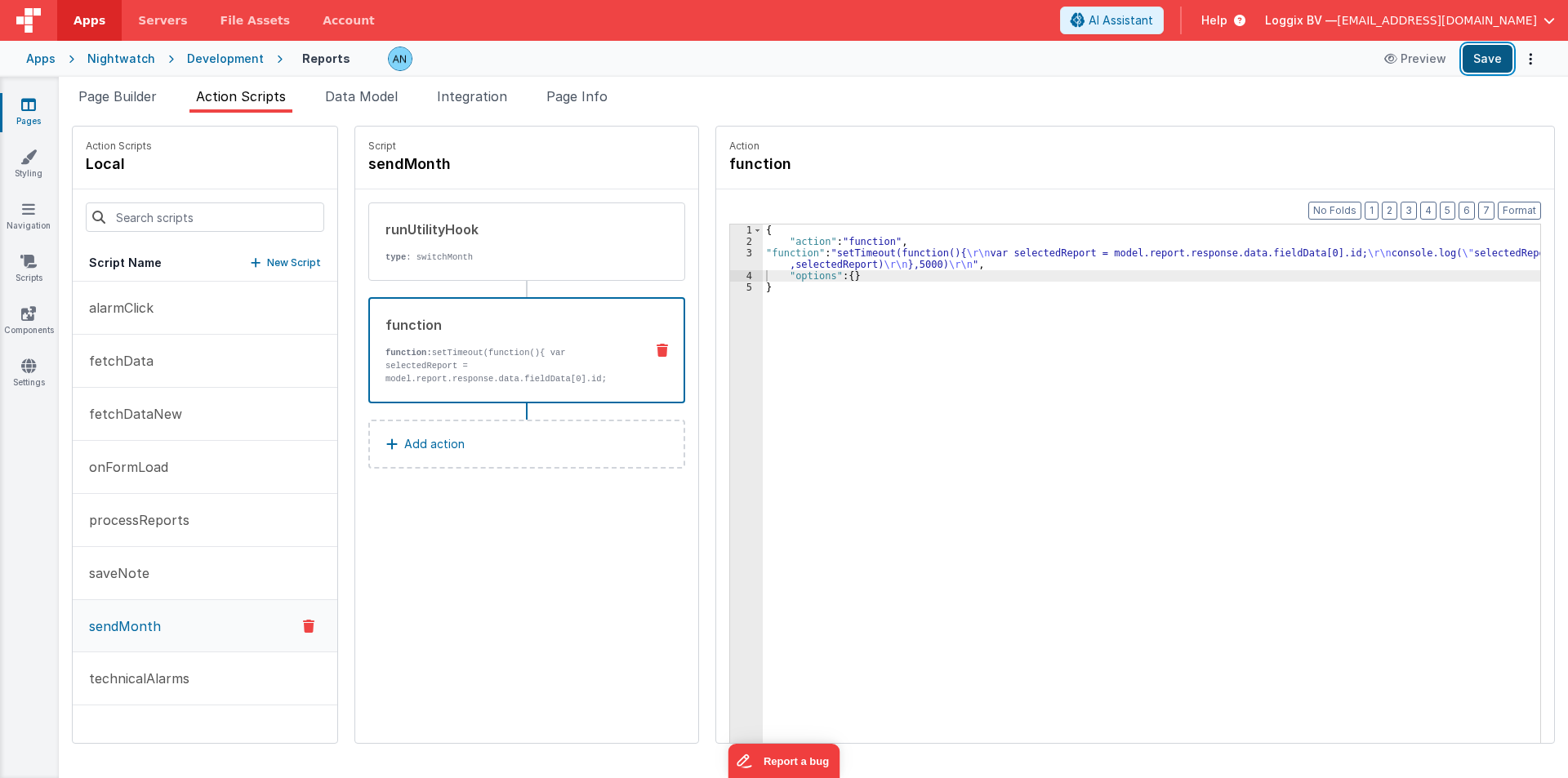
click at [1475, 56] on button "Save" at bounding box center [1487, 58] width 50 height 27
click at [1521, 203] on button "Format" at bounding box center [1519, 211] width 43 height 18
click at [918, 237] on div "{ "action" : "function" , "function" : "setTimeout(function(){ \r\n var selecte…" at bounding box center [1159, 520] width 793 height 592
click at [1527, 205] on button "Format" at bounding box center [1519, 211] width 43 height 18
click at [814, 411] on div "{ "action" : "function" , "function" : "setTimeout(function(){ \r\n var selecte…" at bounding box center [1159, 520] width 793 height 592
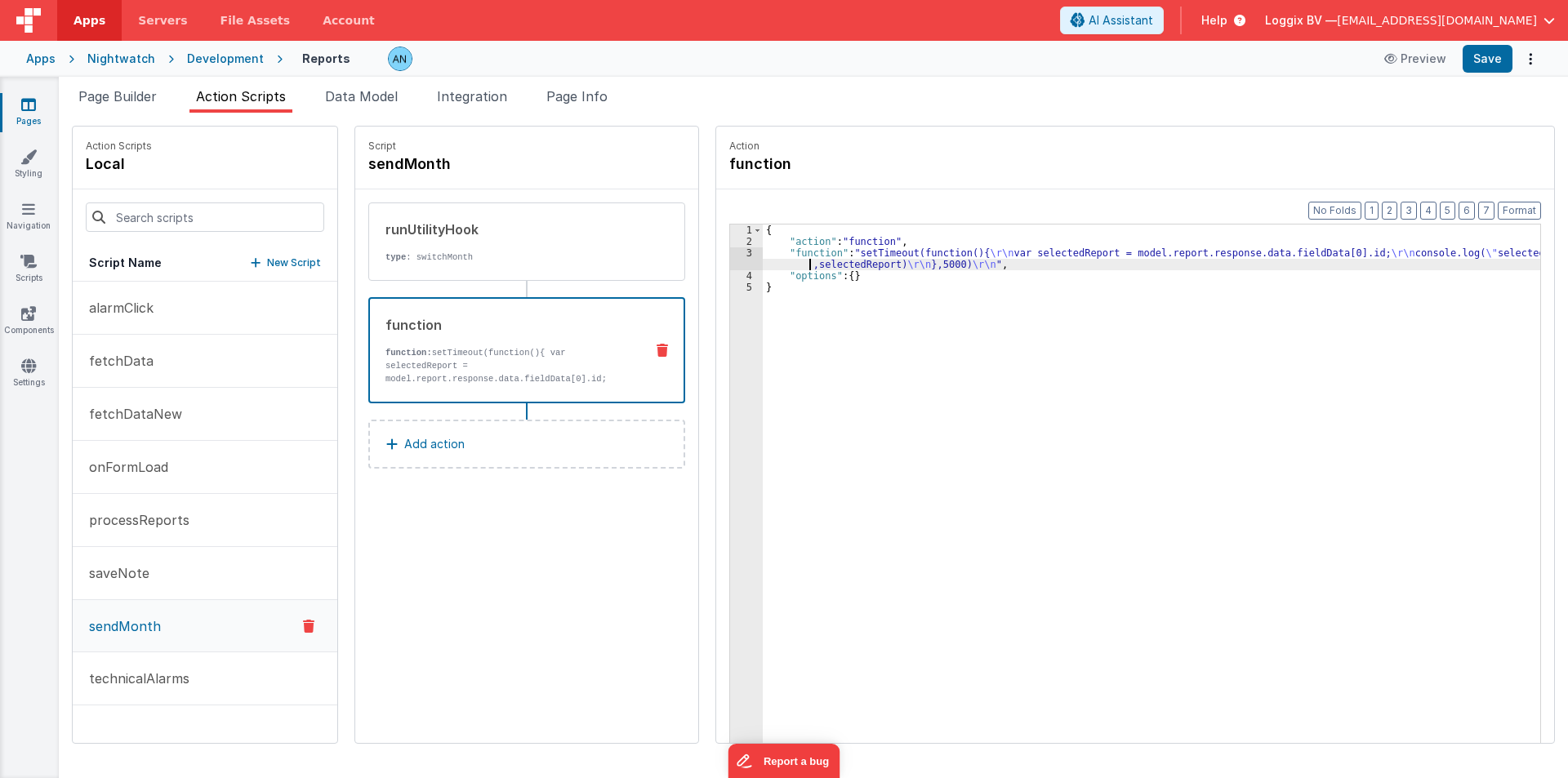
click at [769, 260] on div "{ "action" : "function" , "function" : "setTimeout(function(){ \r\n var selecte…" at bounding box center [1159, 520] width 793 height 592
click at [730, 254] on div "3" at bounding box center [746, 259] width 33 height 23
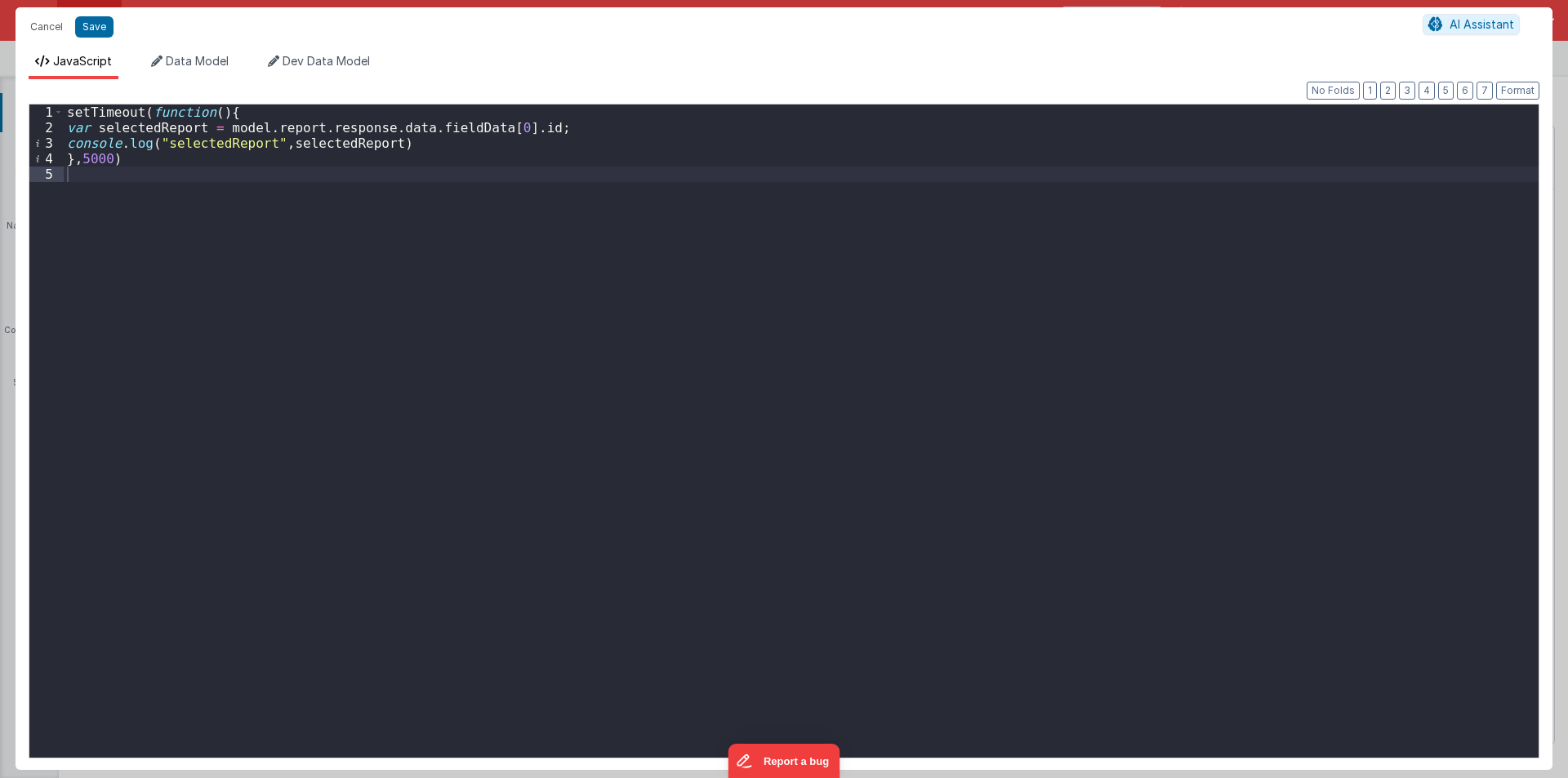
click at [402, 130] on div "setTimeout ( function ( ) { var selectedReport = model . report . response . da…" at bounding box center [801, 447] width 1475 height 684
click at [519, 127] on div "setTimeout ( function ( ) { var selectedReport = model . report . response . da…" at bounding box center [801, 447] width 1475 height 684
click at [84, 17] on button "Save" at bounding box center [94, 27] width 38 height 21
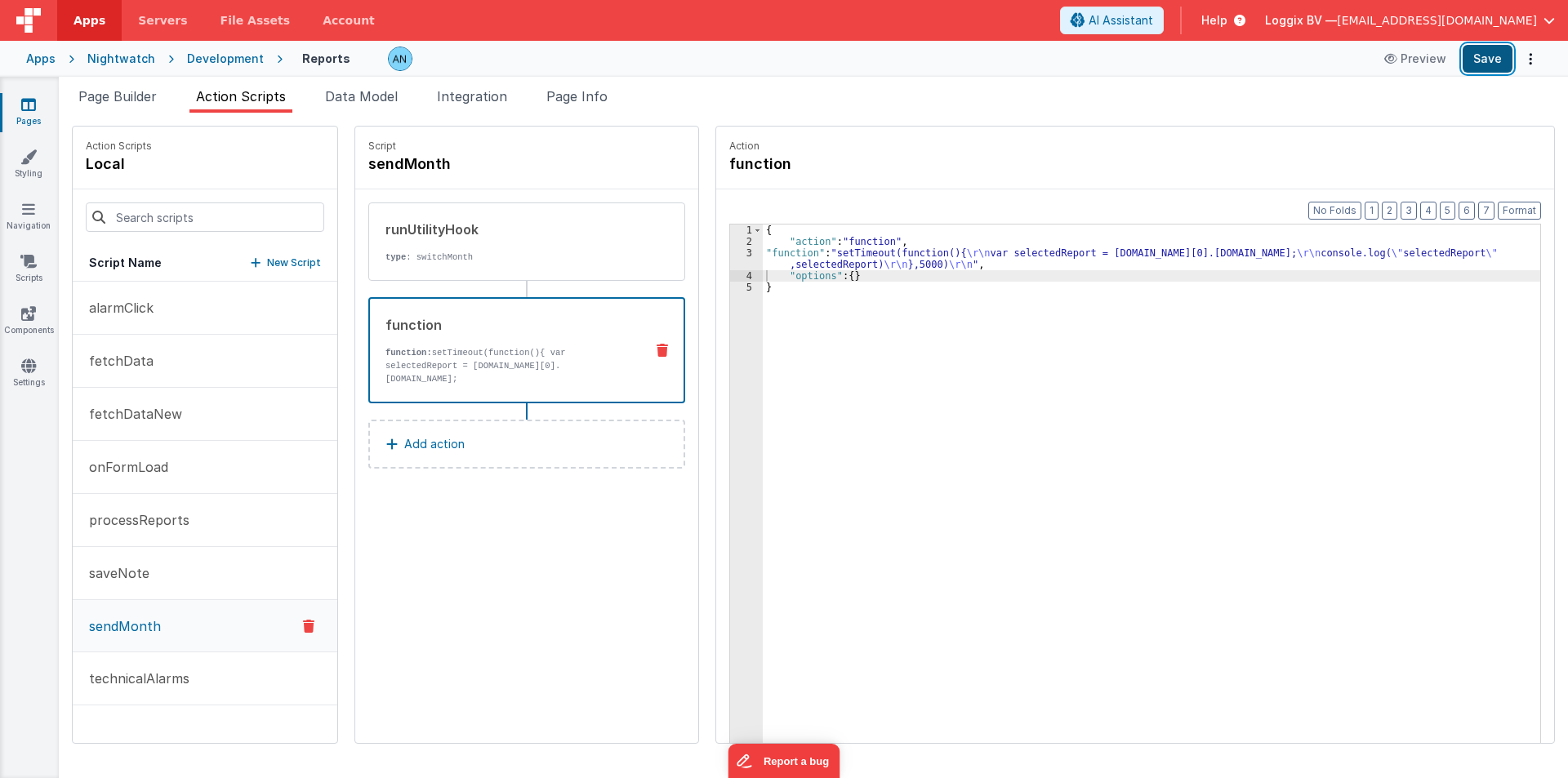
click at [1486, 52] on button "Save" at bounding box center [1487, 58] width 50 height 27
click at [1513, 206] on button "Format" at bounding box center [1519, 211] width 43 height 18
click at [1489, 59] on button "Save" at bounding box center [1487, 58] width 50 height 27
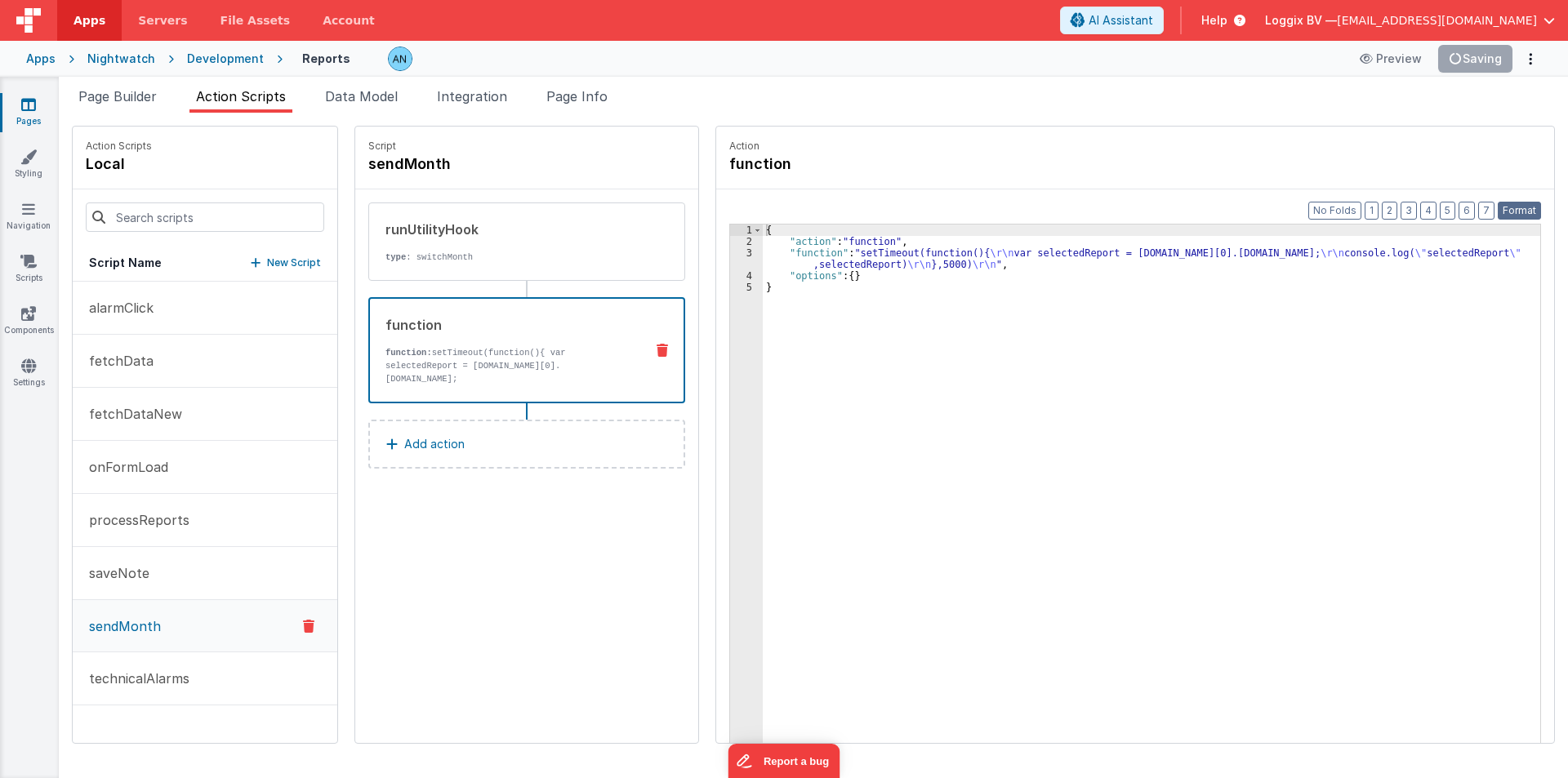
click at [1525, 215] on button "Format" at bounding box center [1519, 211] width 43 height 18
click at [1511, 220] on div "Format 7 6 5 4 3 2 1 No Folds 1 2 3 4 5 { "action" : "function" , "function" : …" at bounding box center [1135, 498] width 838 height 617
click at [1517, 208] on button "Format" at bounding box center [1519, 211] width 43 height 18
click at [1494, 74] on div "Apps Nightwatch Development Reports Preview Save" at bounding box center [784, 58] width 1568 height 36
click at [1493, 52] on button "Save" at bounding box center [1487, 58] width 50 height 27
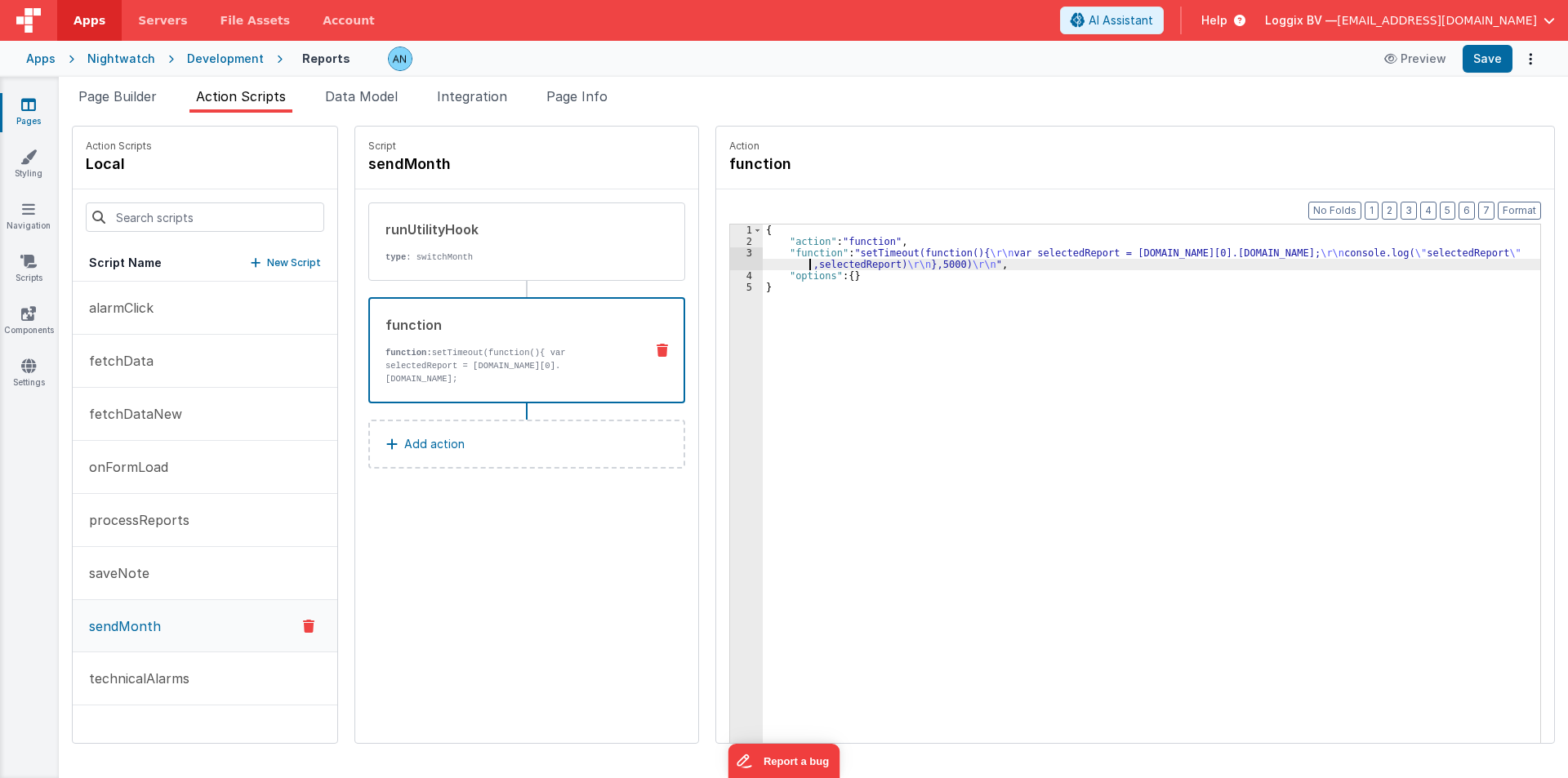
click at [795, 269] on div "{ "action" : "function" , "function" : "setTimeout(function(){ \r\n var selecte…" at bounding box center [1159, 520] width 793 height 592
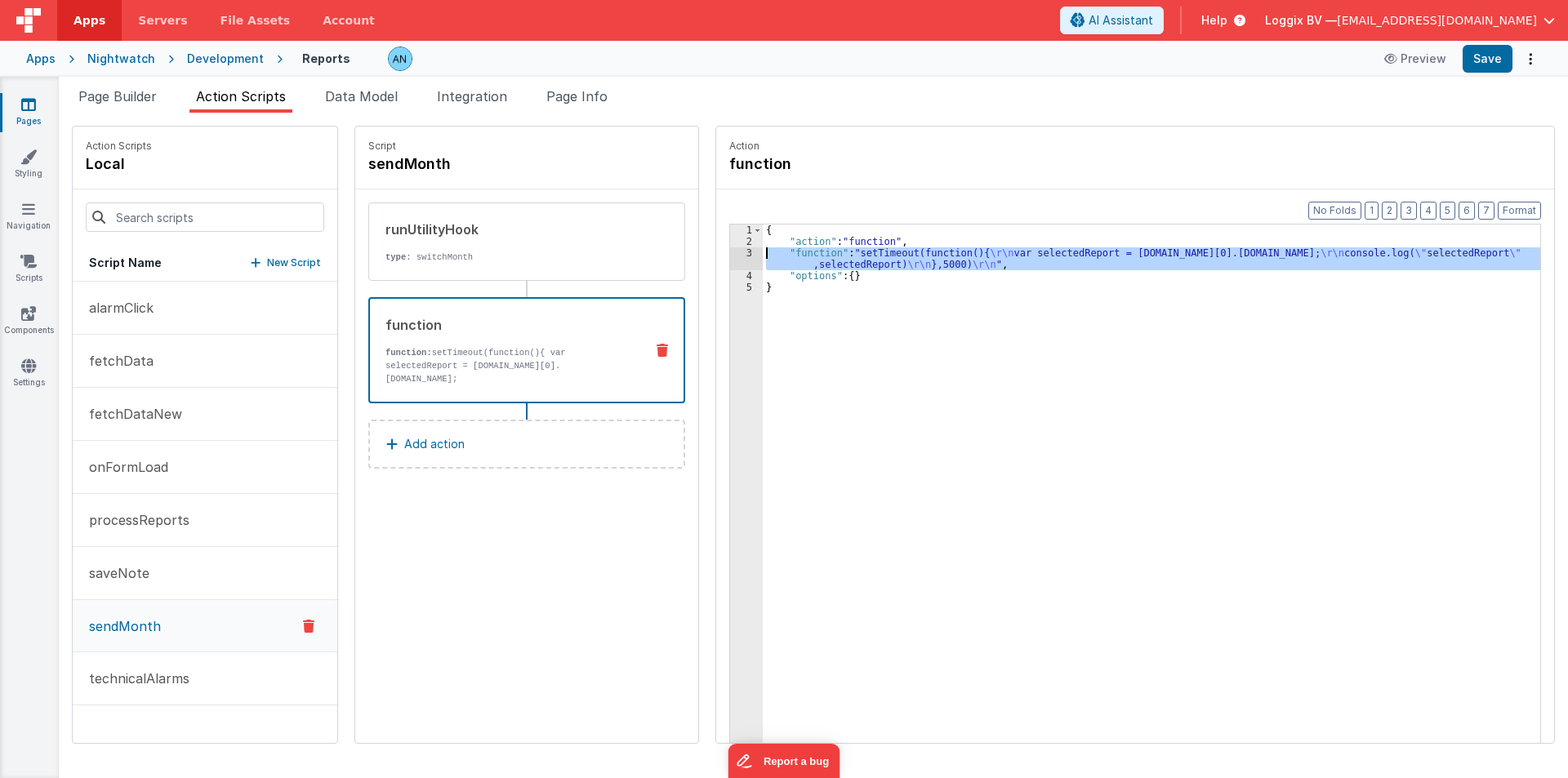
click at [730, 253] on div "3" at bounding box center [746, 259] width 33 height 23
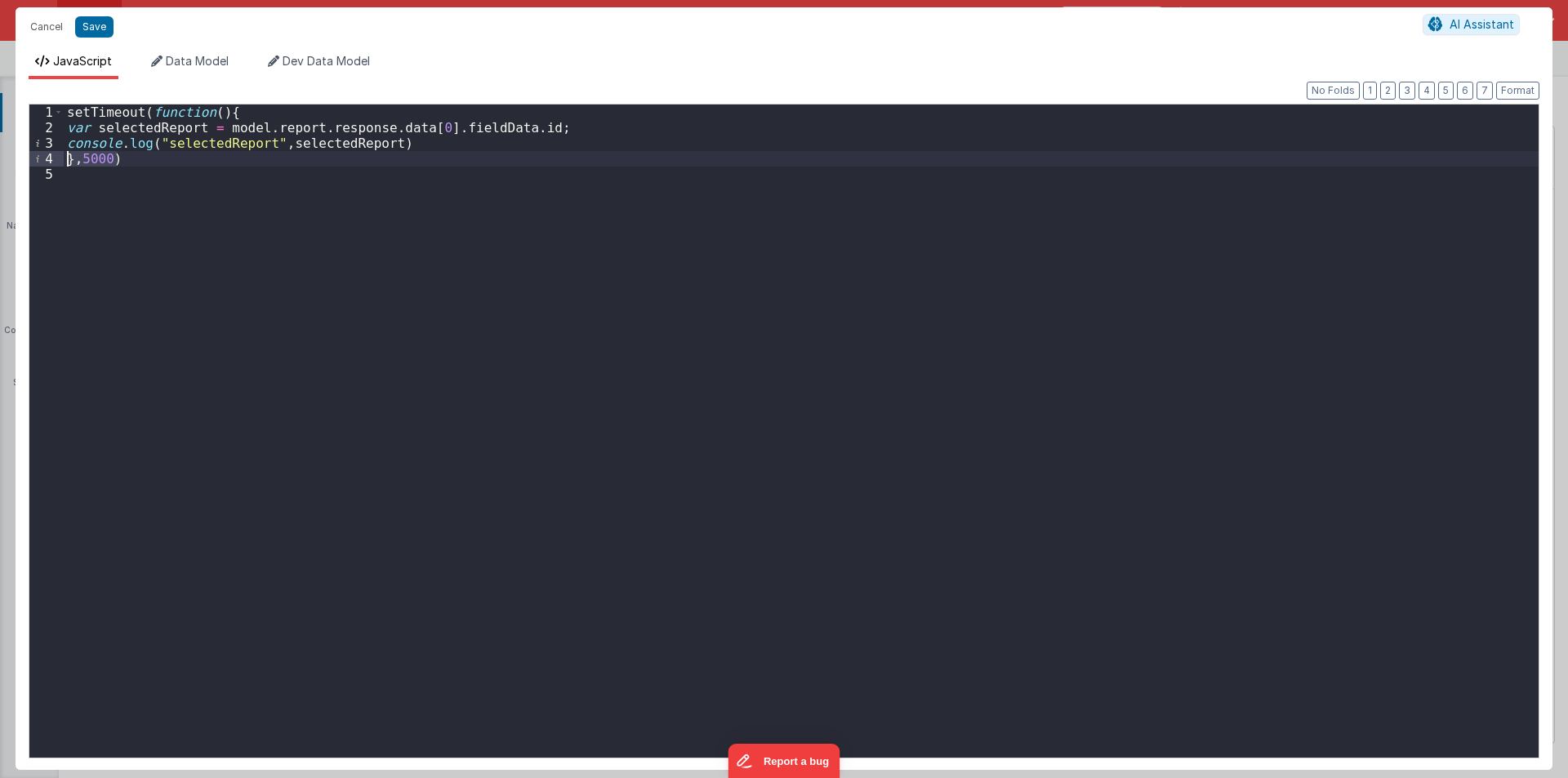
drag, startPoint x: 129, startPoint y: 159, endPoint x: 41, endPoint y: 159, distance: 88.0
click at [41, 159] on div "1 2 3 4 5 setTimeout ( function ( ) { var selectedReport = model . report . res…" at bounding box center [784, 431] width 1511 height 655
click at [173, 128] on div "// setTimeout(function(){ var selectedReport = model . report . response . data…" at bounding box center [801, 447] width 1475 height 684
click at [97, 128] on div "// setTimeout(function(){ var selectedReport = model . report . response . data…" at bounding box center [801, 431] width 1475 height 653
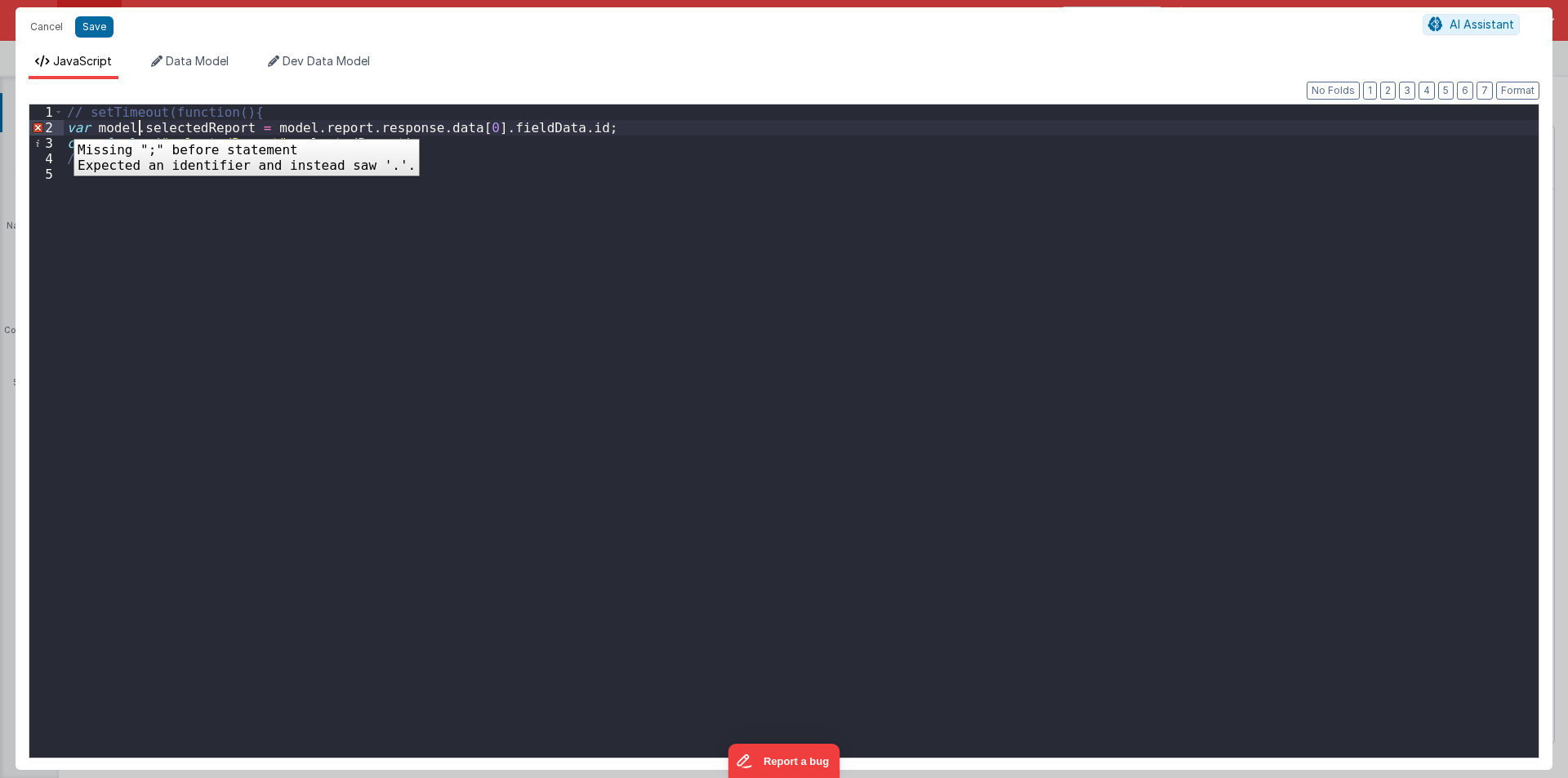
click at [61, 127] on div "2" at bounding box center [46, 128] width 35 height 16
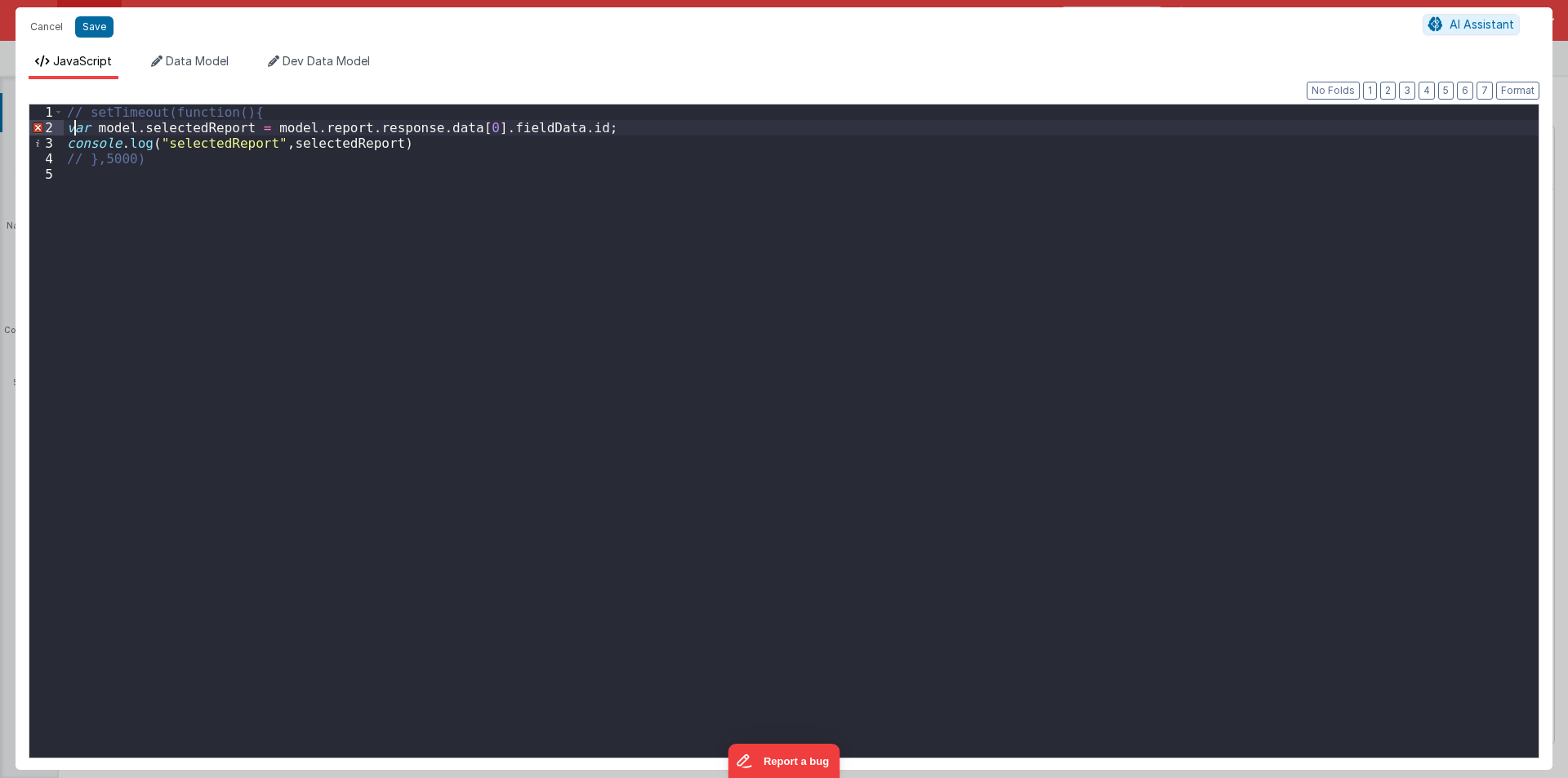
click at [77, 128] on div "// setTimeout(function(){ var model . selectedReport = model . report . respons…" at bounding box center [801, 447] width 1475 height 684
click at [149, 131] on div "// setTimeout(function(){ model . selectedReport = model . report . response . …" at bounding box center [801, 447] width 1475 height 684
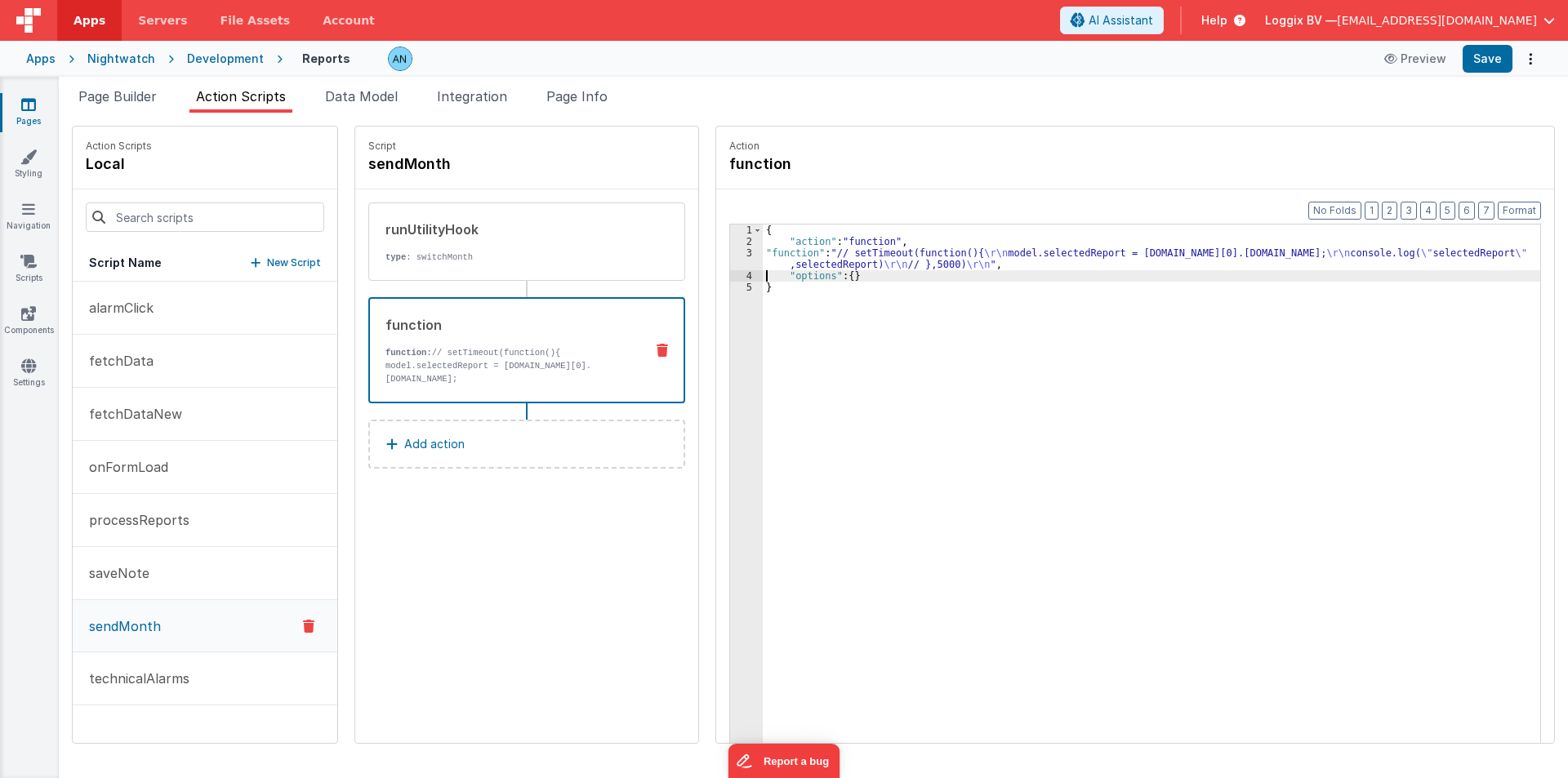
click at [730, 259] on div "3" at bounding box center [746, 259] width 33 height 23
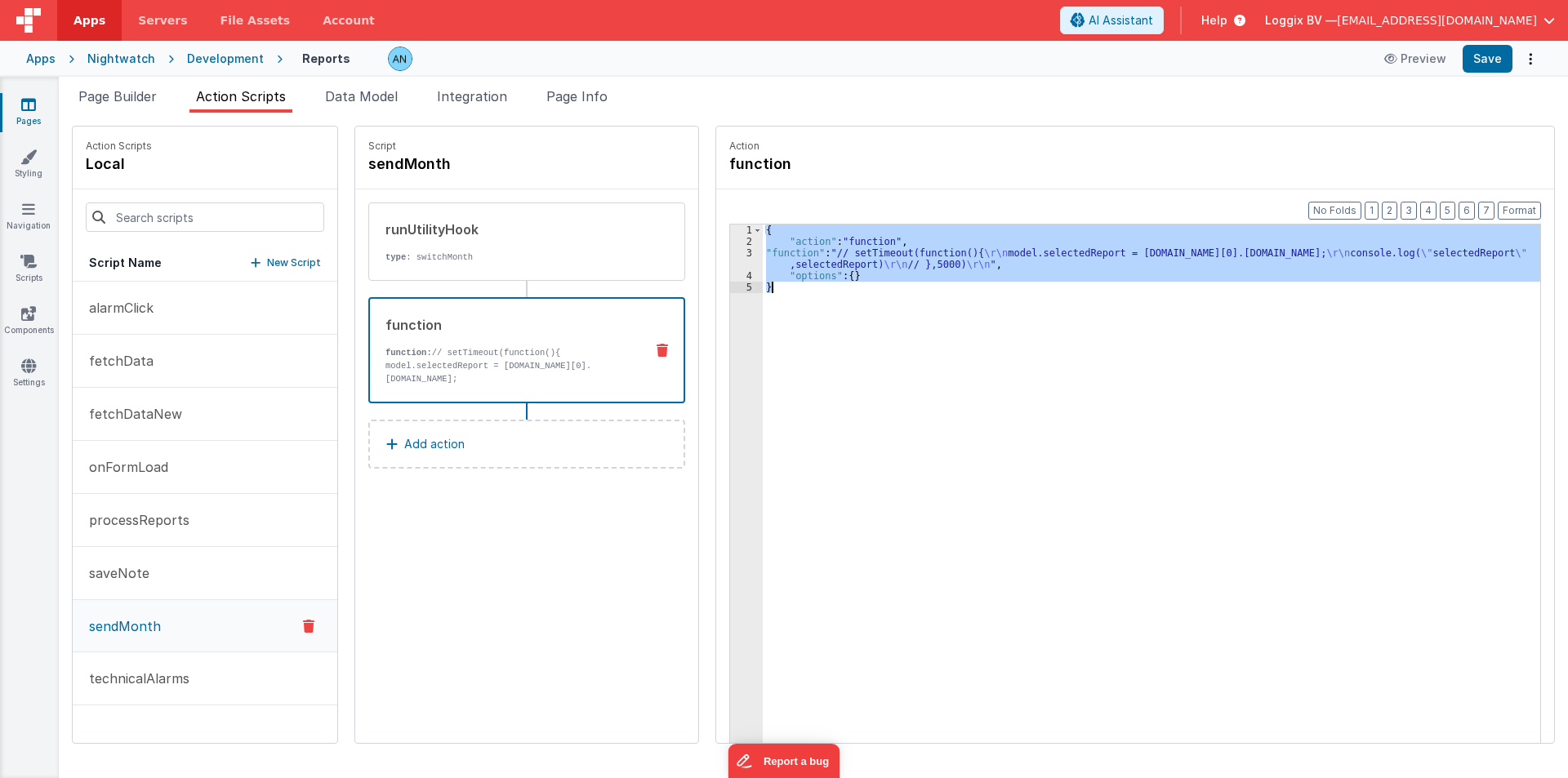
click at [730, 259] on div "3" at bounding box center [746, 259] width 33 height 23
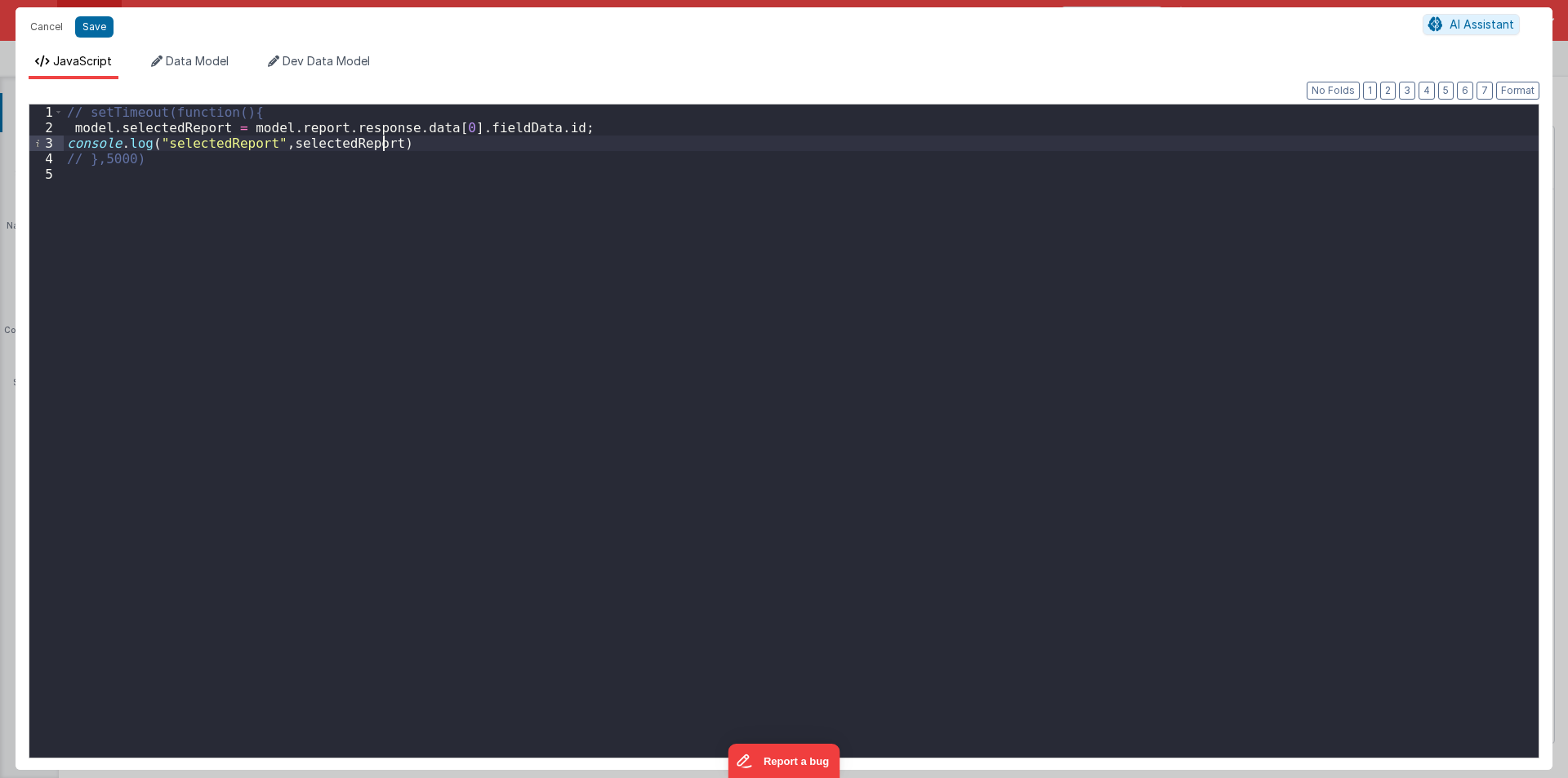
click at [422, 151] on div "// setTimeout(function(){ model . selectedReport = model . report . response . …" at bounding box center [801, 447] width 1475 height 684
drag, startPoint x: 245, startPoint y: 128, endPoint x: 546, endPoint y: 126, distance: 301.0
click at [546, 126] on div "// setTimeout(function(){ model . selectedReport = model . report . response . …" at bounding box center [805, 447] width 1468 height 684
click at [233, 225] on div "// setTimeout(function(){ model . selectedReport = model . report . response . …" at bounding box center [805, 447] width 1468 height 684
click at [88, 206] on div "// setTimeout(function(){ model . selectedReport = model . report . response . …" at bounding box center [805, 447] width 1468 height 684
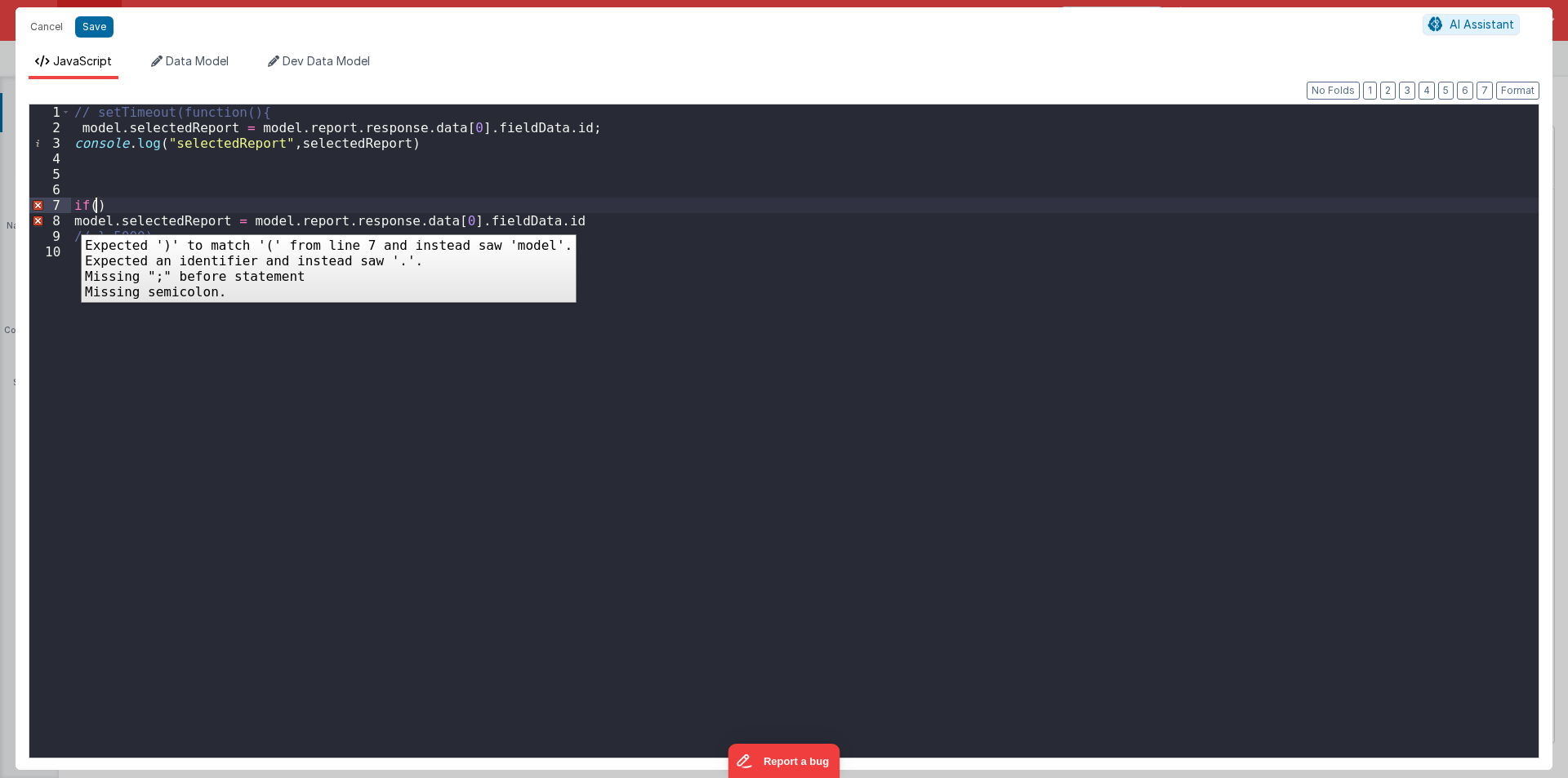
click at [68, 222] on div "8" at bounding box center [50, 222] width 42 height 16
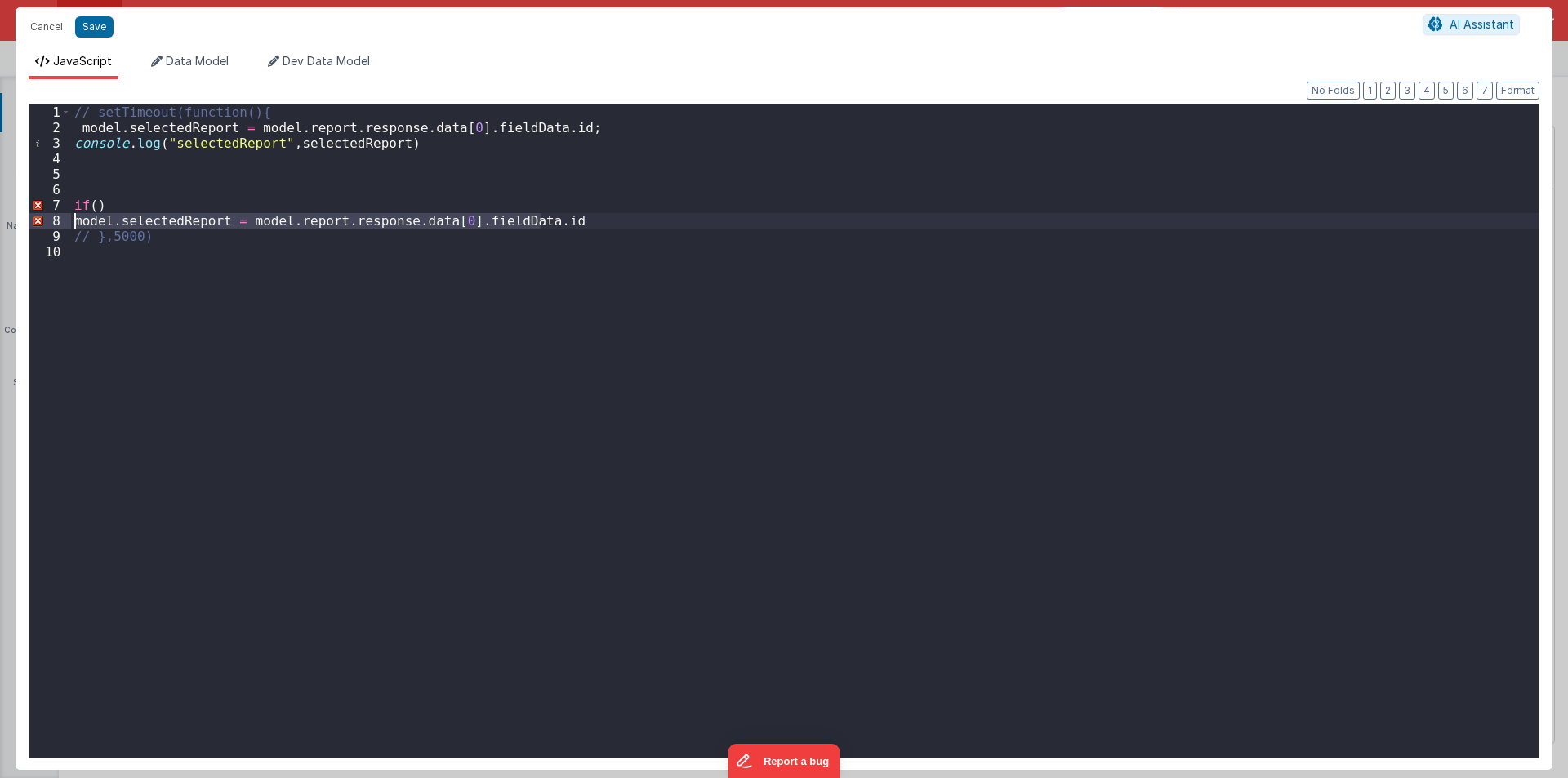
drag, startPoint x: 555, startPoint y: 215, endPoint x: 51, endPoint y: 215, distance: 504.0
click at [51, 215] on div "1 2 3 4 5 6 7 8 9 10 // setTimeout(function(){ model . selectedReport = model .…" at bounding box center [784, 431] width 1511 height 655
click at [98, 203] on div "// setTimeout(function(){ model . selectedReport = model . report . response . …" at bounding box center [805, 447] width 1468 height 684
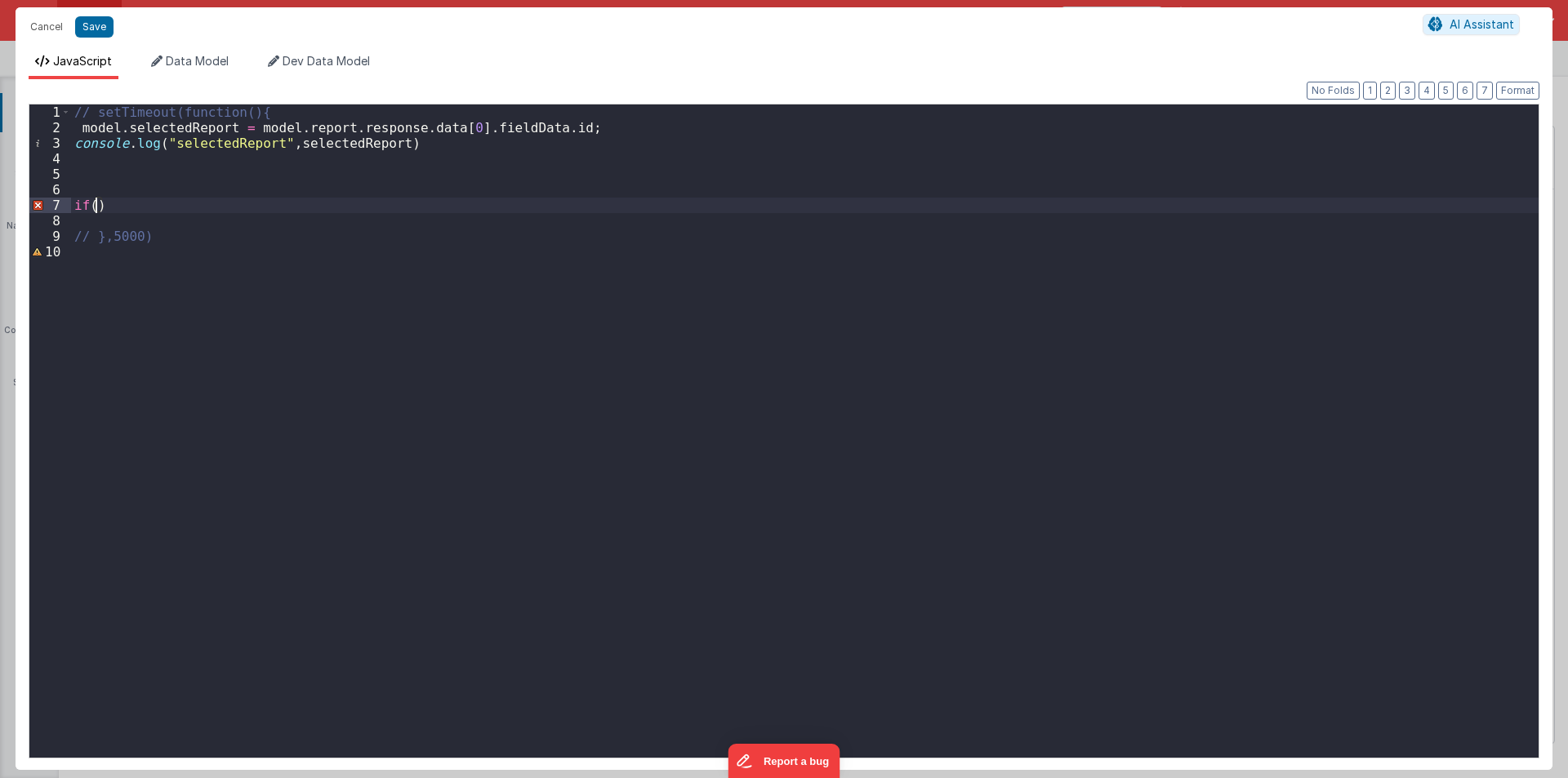
paste textarea
click at [594, 205] on div "// setTimeout(function(){ model . selectedReport = model . report . response . …" at bounding box center [805, 447] width 1468 height 684
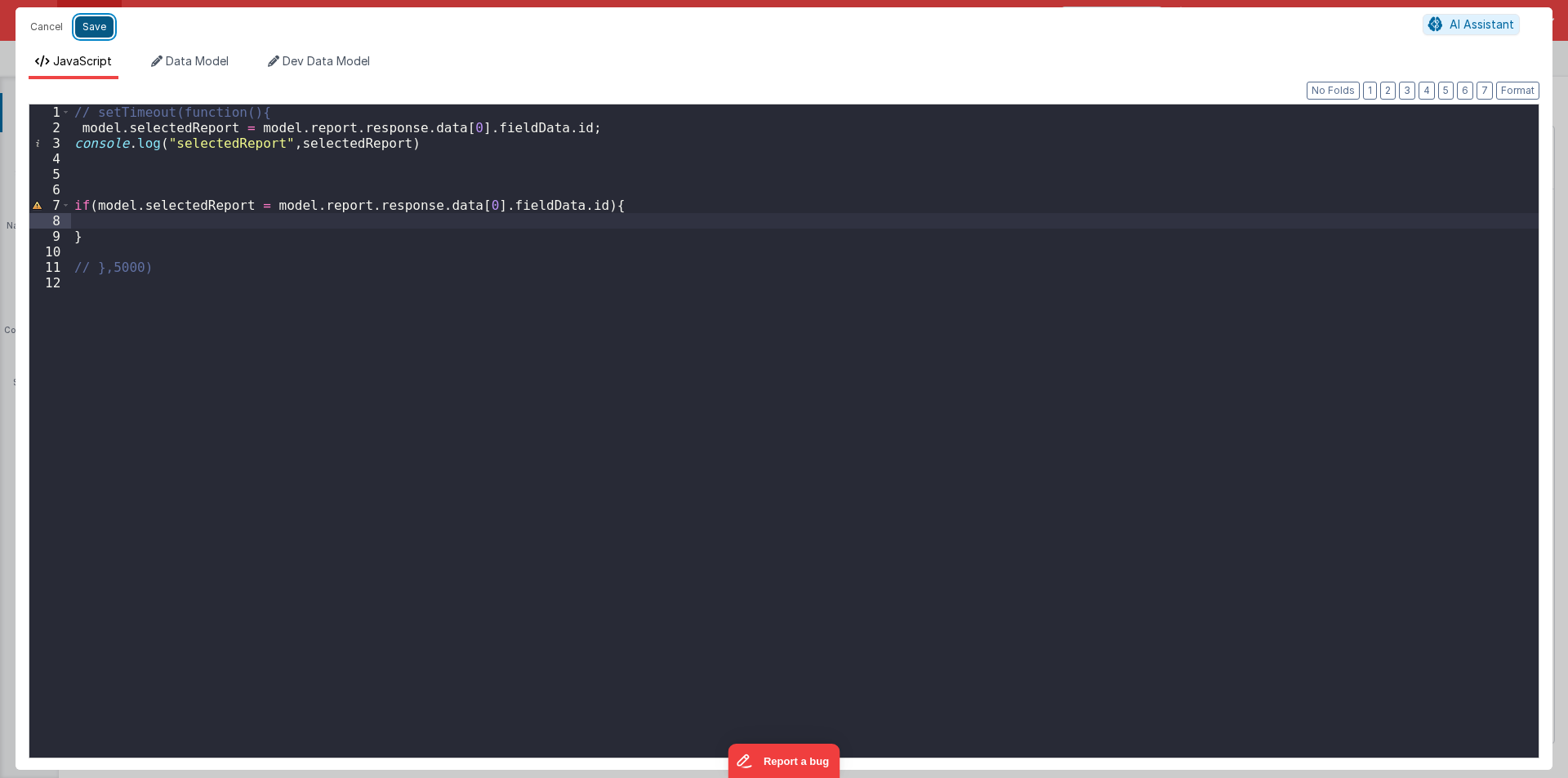
click at [86, 25] on button "Save" at bounding box center [94, 27] width 38 height 21
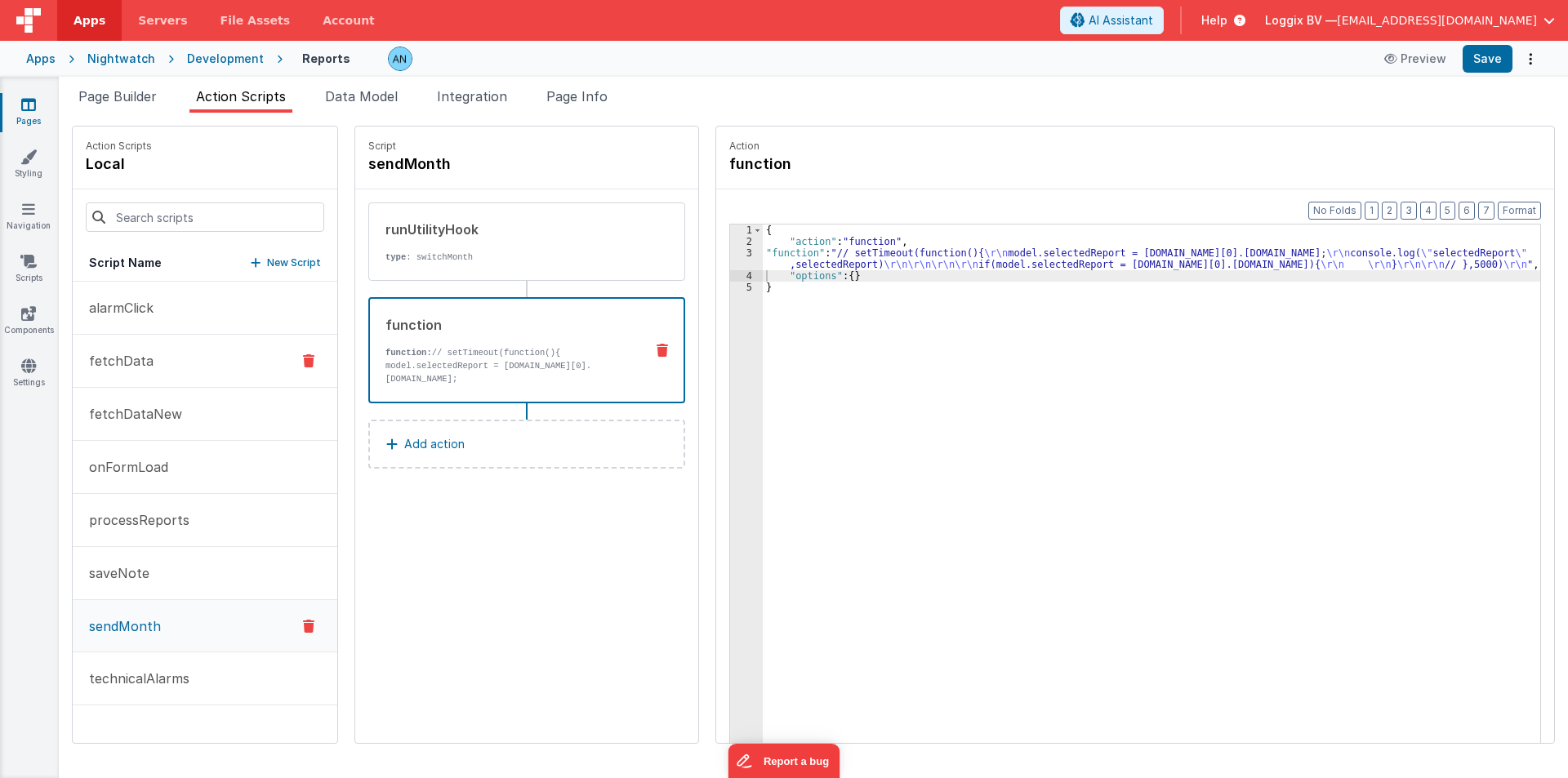
click at [146, 369] on p "fetchData" at bounding box center [116, 361] width 74 height 19
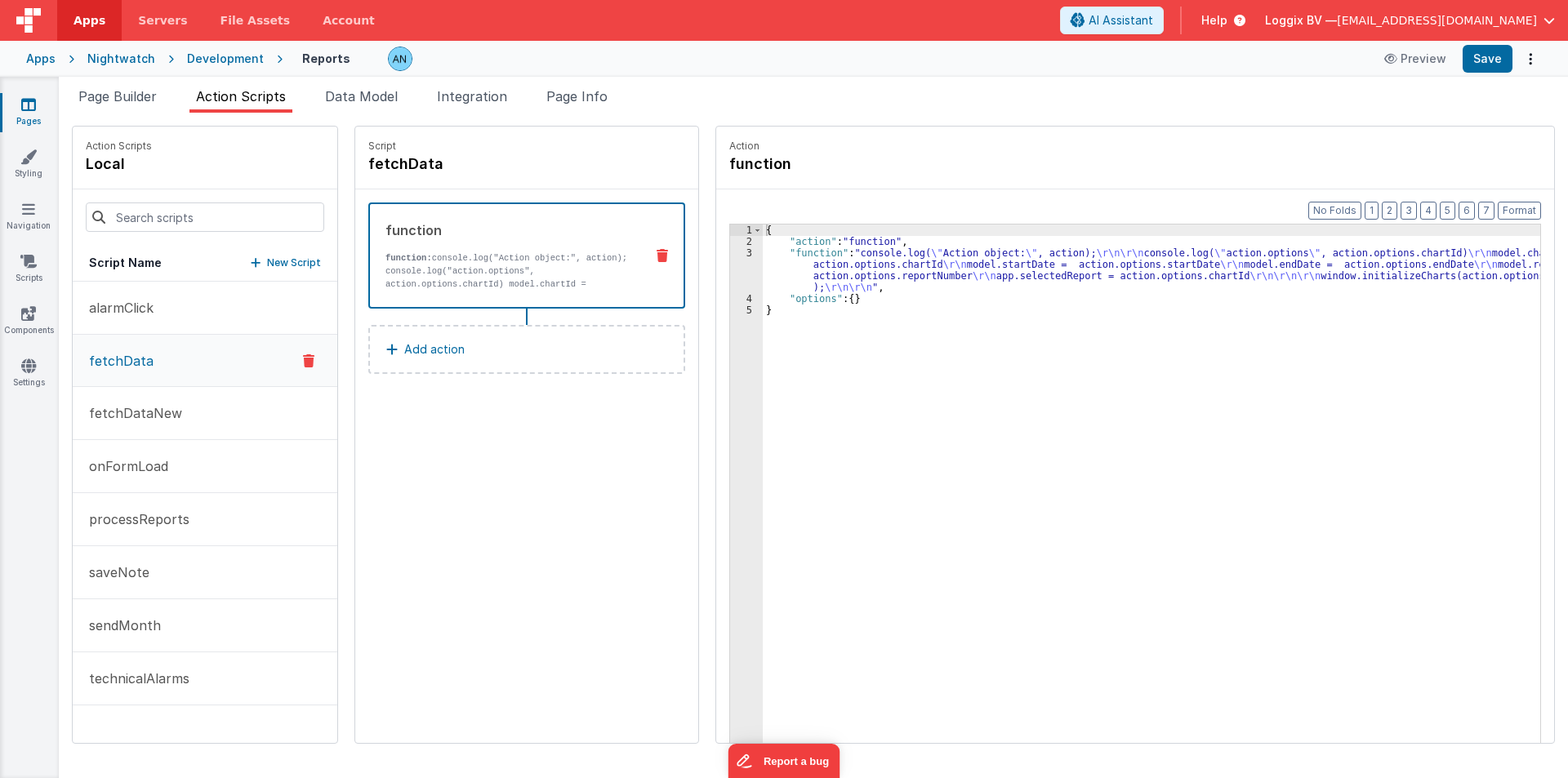
click at [887, 270] on div "{ "action" : "function" , "function" : "console.log( \" Action object: \" , act…" at bounding box center [1159, 520] width 793 height 592
click at [730, 265] on div "3" at bounding box center [746, 270] width 33 height 46
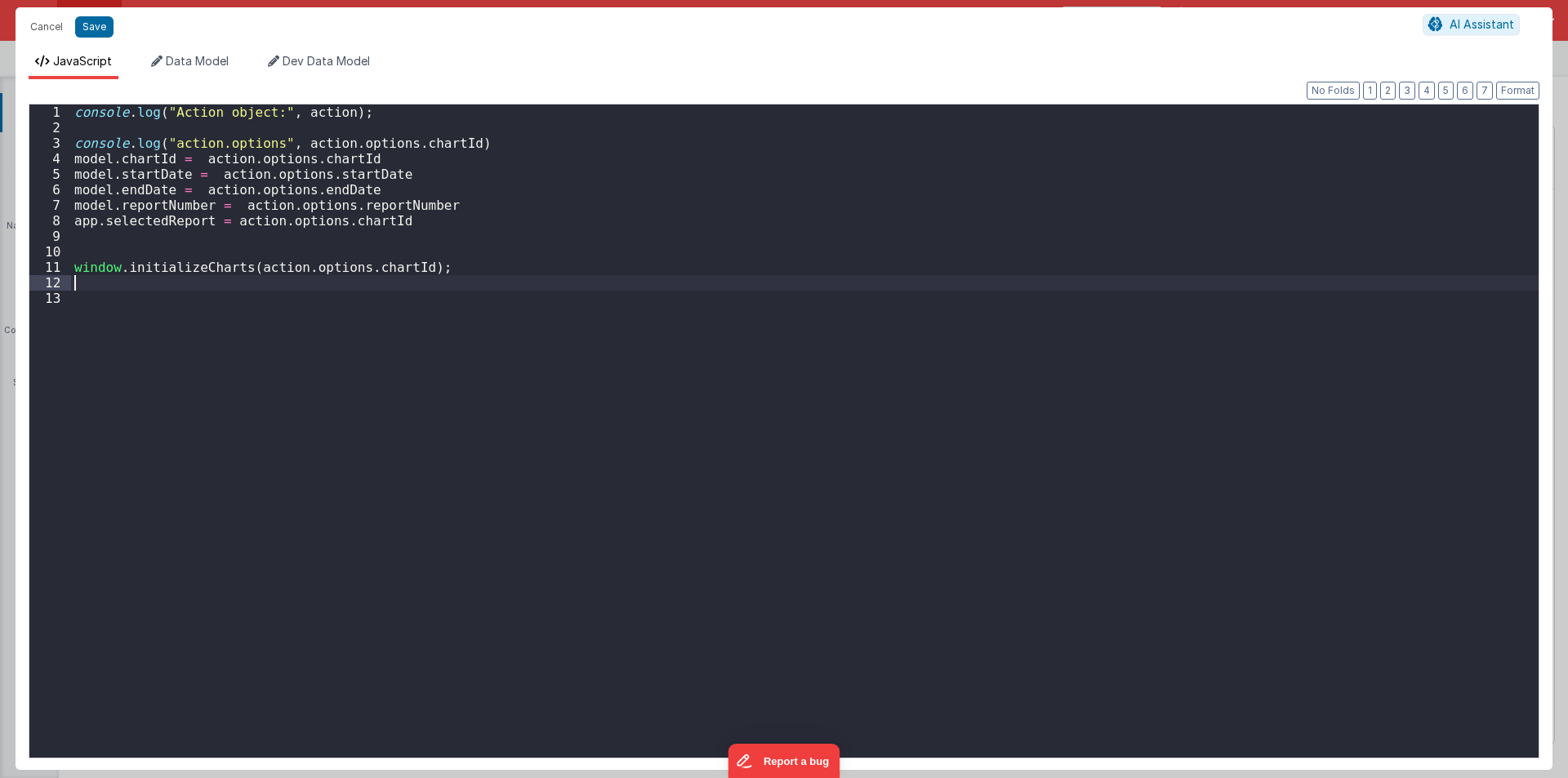
click at [723, 265] on div "console . log ( "Action object:" , action ) ; console . log ( "action.options" …" at bounding box center [805, 447] width 1468 height 684
click at [136, 296] on div "console . log ( "Action object:" , action ) ; console . log ( "action.options" …" at bounding box center [805, 447] width 1468 height 684
drag, startPoint x: 430, startPoint y: 265, endPoint x: 2, endPoint y: 266, distance: 428.0
click at [2, 266] on div "Cancel Save AI Assistant JavaScript Data Model Dev Data Model Format 7 6 5 4 3 …" at bounding box center [784, 389] width 1568 height 778
click at [55, 24] on button "Cancel" at bounding box center [46, 27] width 49 height 23
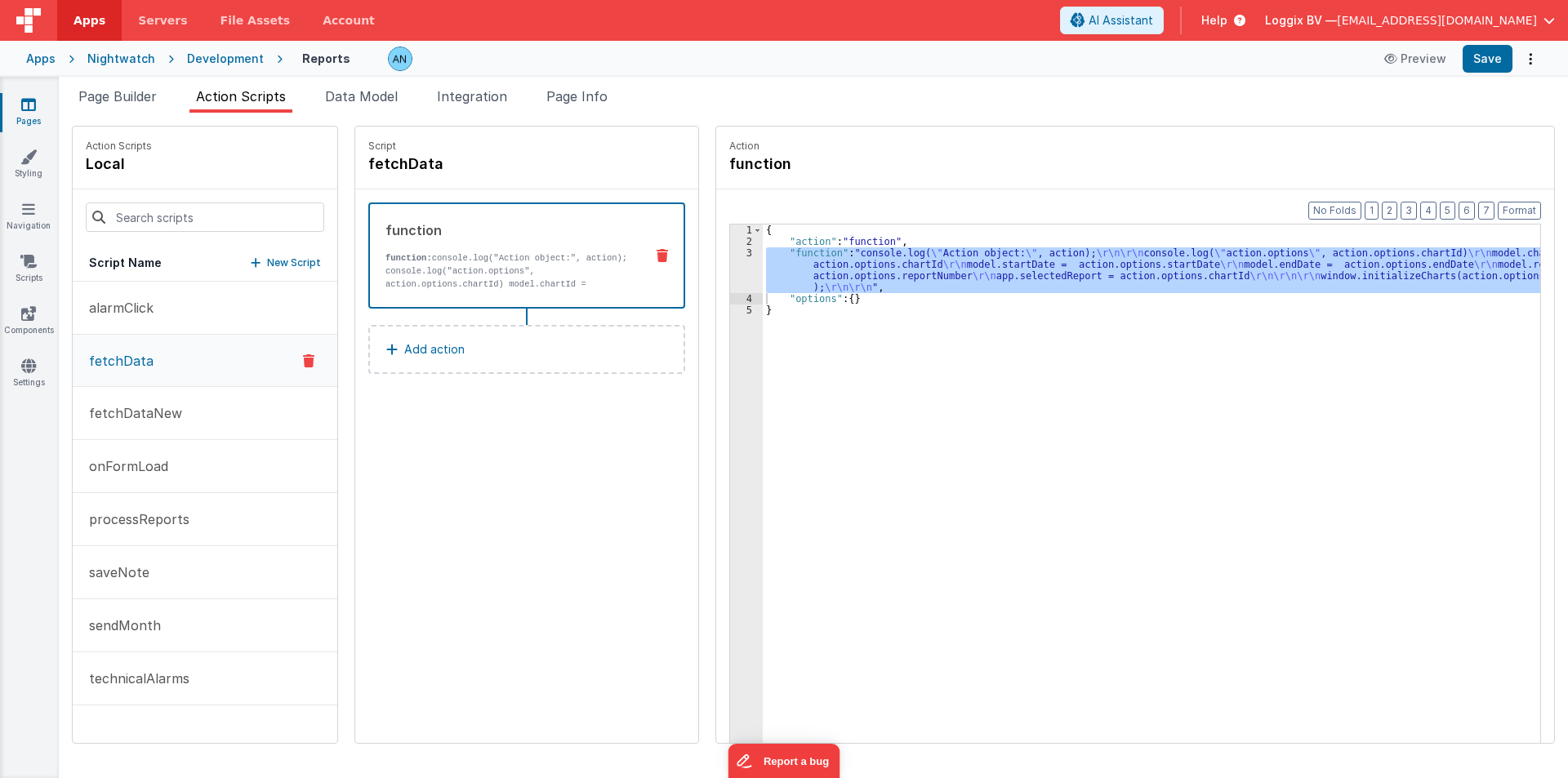
click at [741, 272] on div "3" at bounding box center [746, 270] width 33 height 46
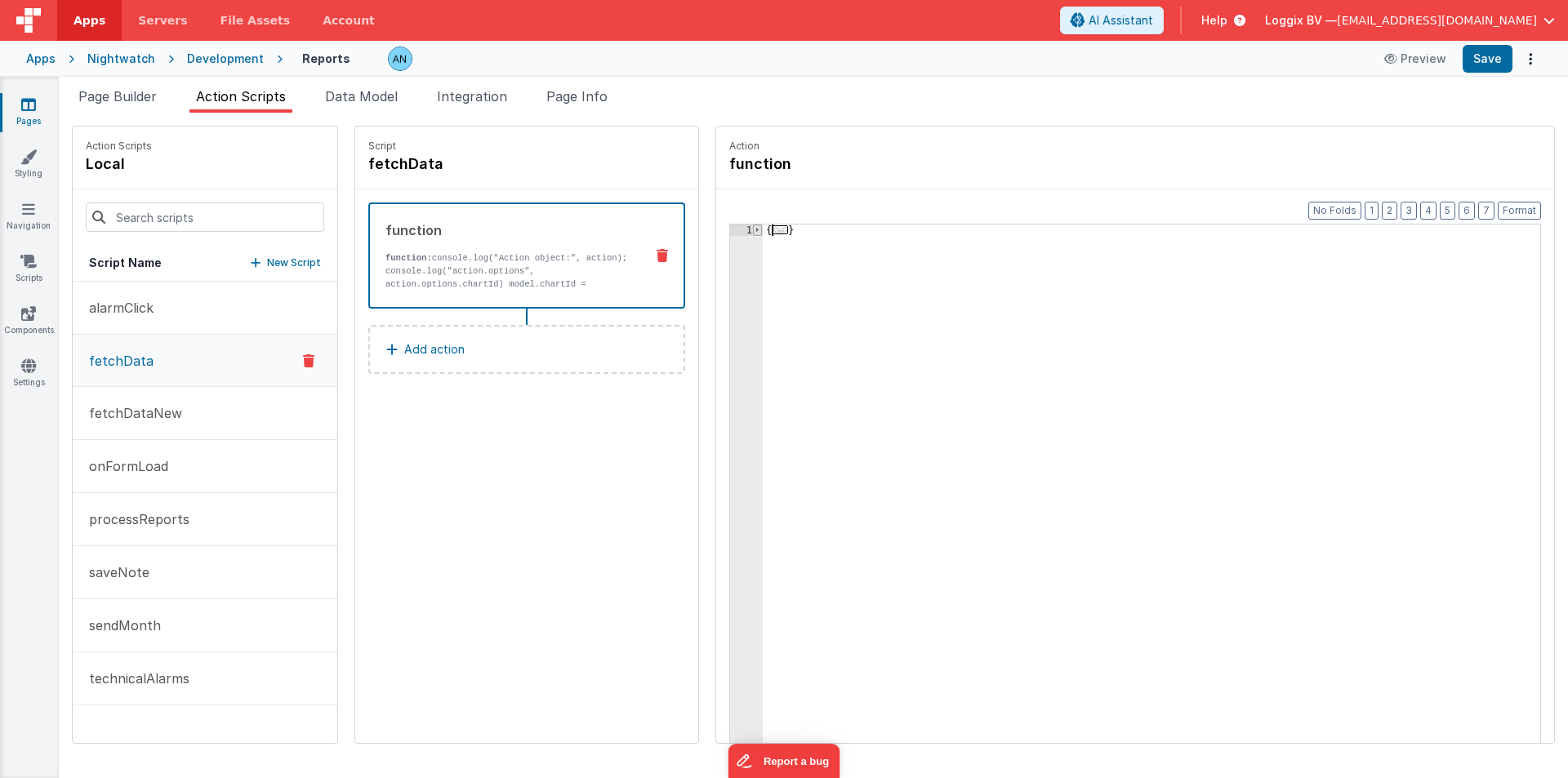
click at [753, 233] on span at bounding box center [758, 230] width 9 height 12
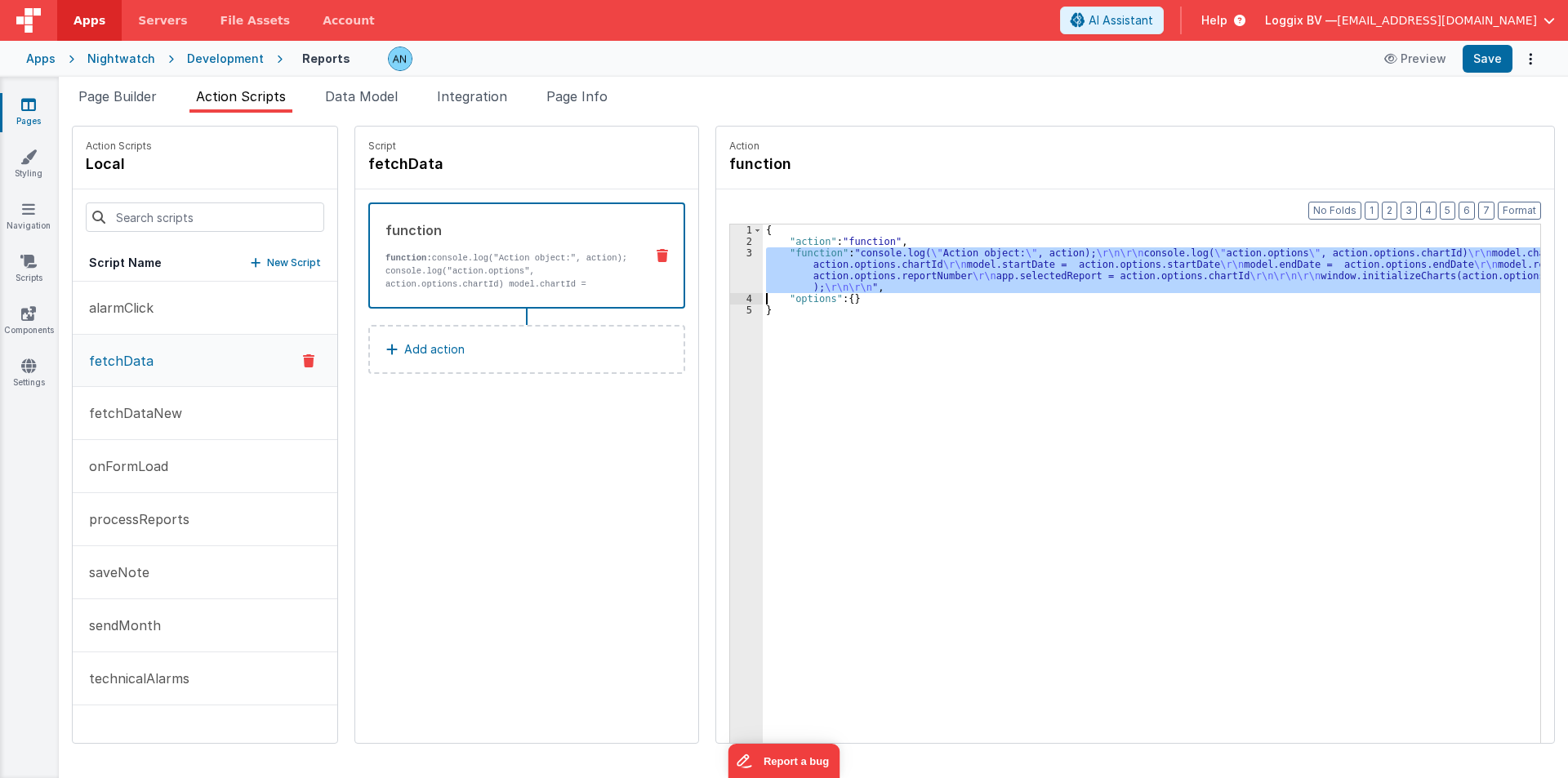
click at [730, 278] on div "3" at bounding box center [746, 270] width 33 height 46
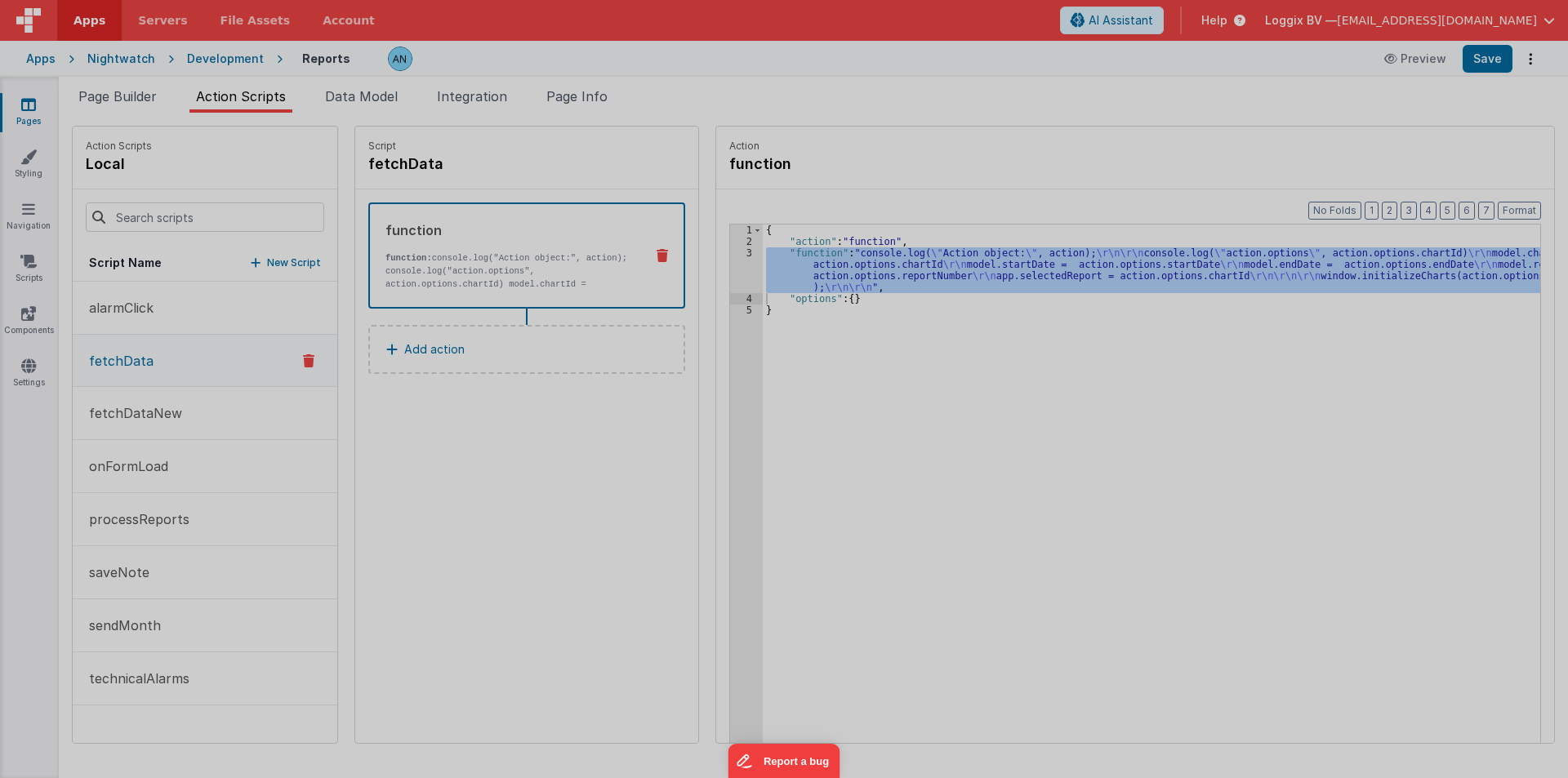
click at [722, 277] on div "console . log ( "Action object:" , action ) ; console . log ( "action.options" …" at bounding box center [805, 431] width 1468 height 684
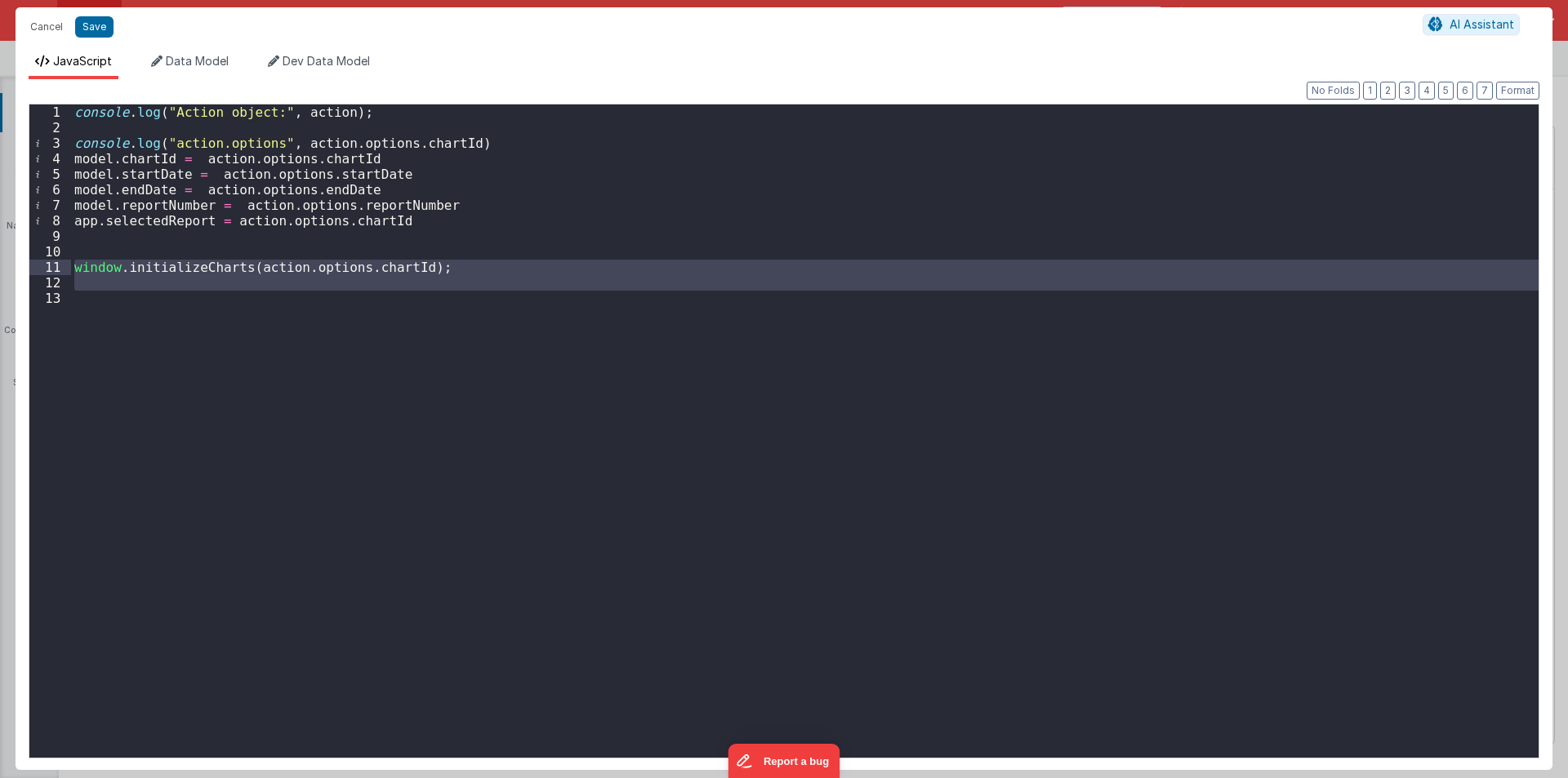
drag, startPoint x: 112, startPoint y: 292, endPoint x: 67, endPoint y: 263, distance: 53.5
click at [67, 263] on div "1 2 3 4 5 6 7 8 9 10 11 12 13 console . log ( "Action object:" , action ) ; con…" at bounding box center [784, 431] width 1511 height 655
click at [43, 31] on button "Cancel" at bounding box center [46, 27] width 49 height 23
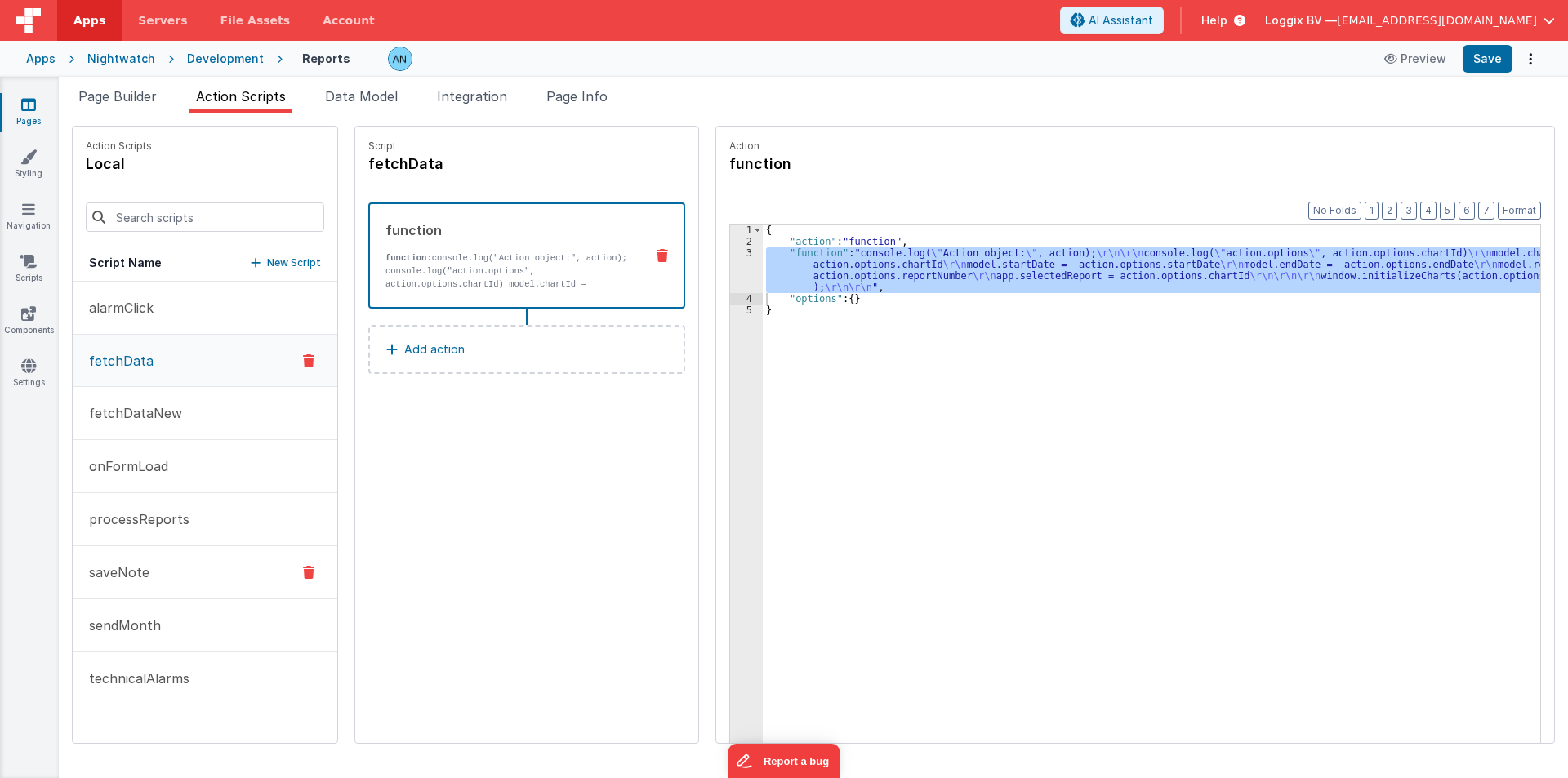
drag, startPoint x: 218, startPoint y: 611, endPoint x: 218, endPoint y: 597, distance: 14.0
click at [219, 611] on button "sendMonth" at bounding box center [205, 626] width 265 height 53
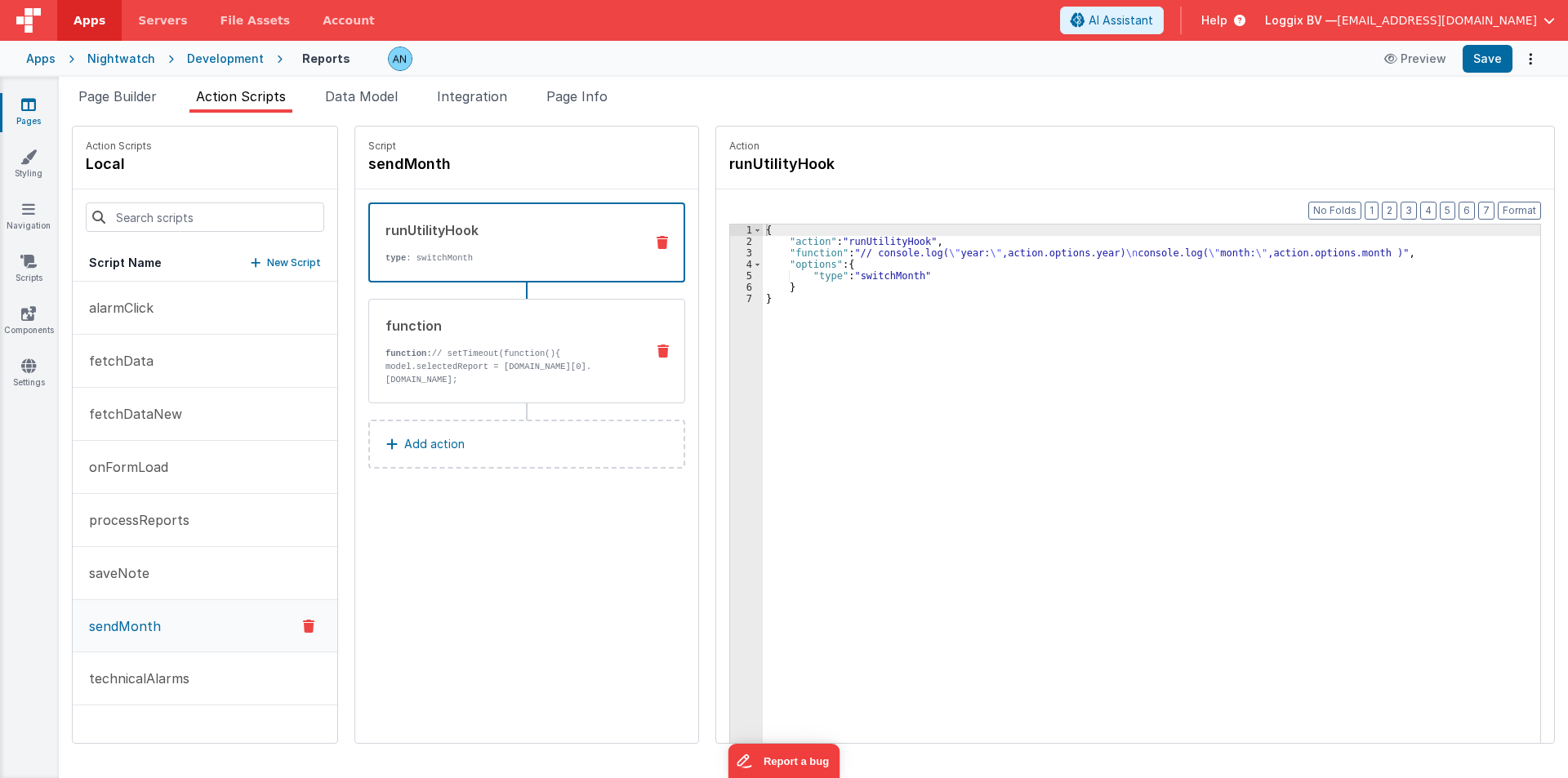
click at [557, 331] on div "function" at bounding box center [509, 326] width 246 height 19
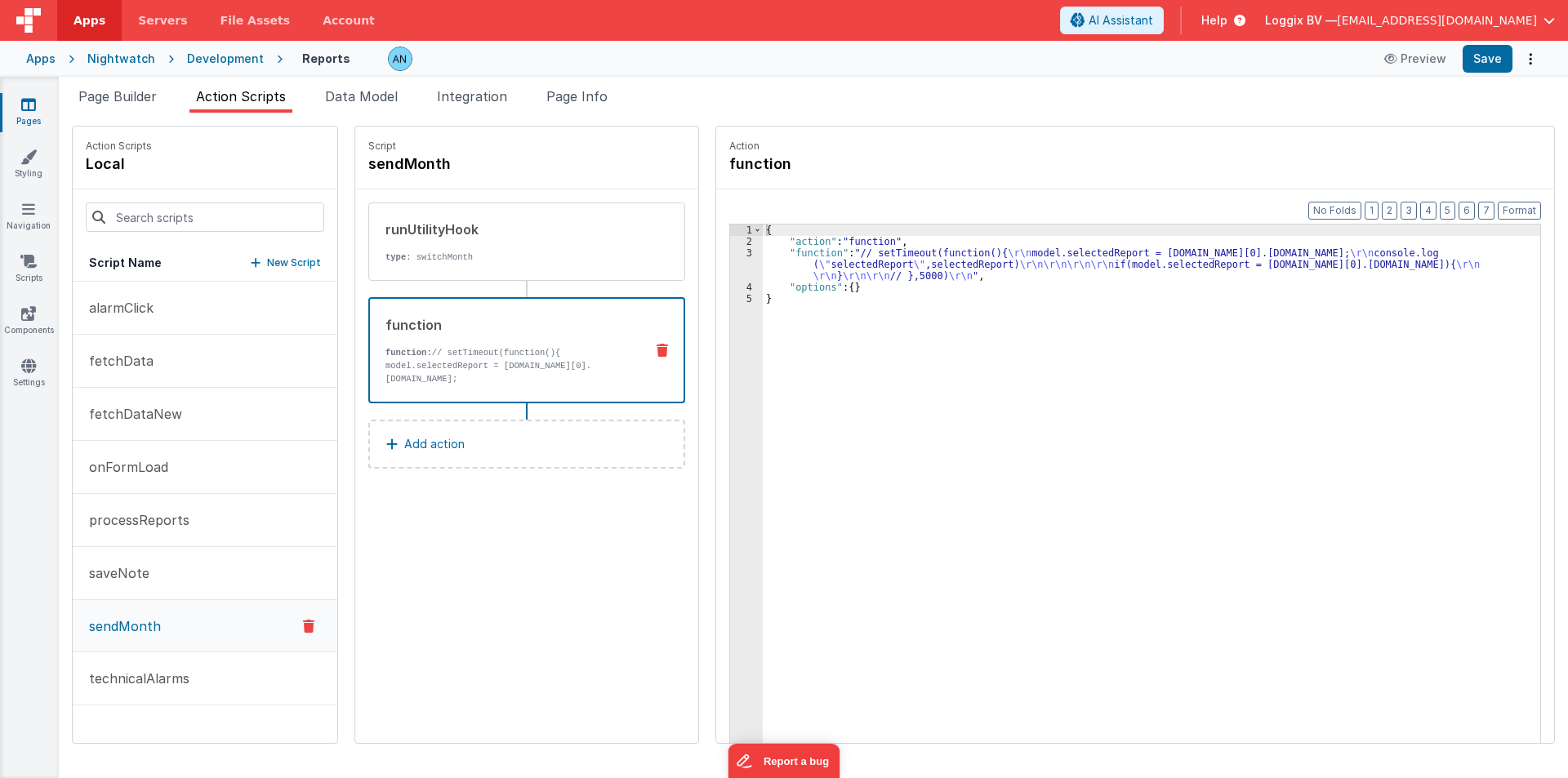
click at [768, 264] on div "{ "action" : "function" , "function" : "// setTimeout(function(){ \r\n model.se…" at bounding box center [1159, 520] width 793 height 592
click at [739, 267] on div "3" at bounding box center [746, 264] width 33 height 35
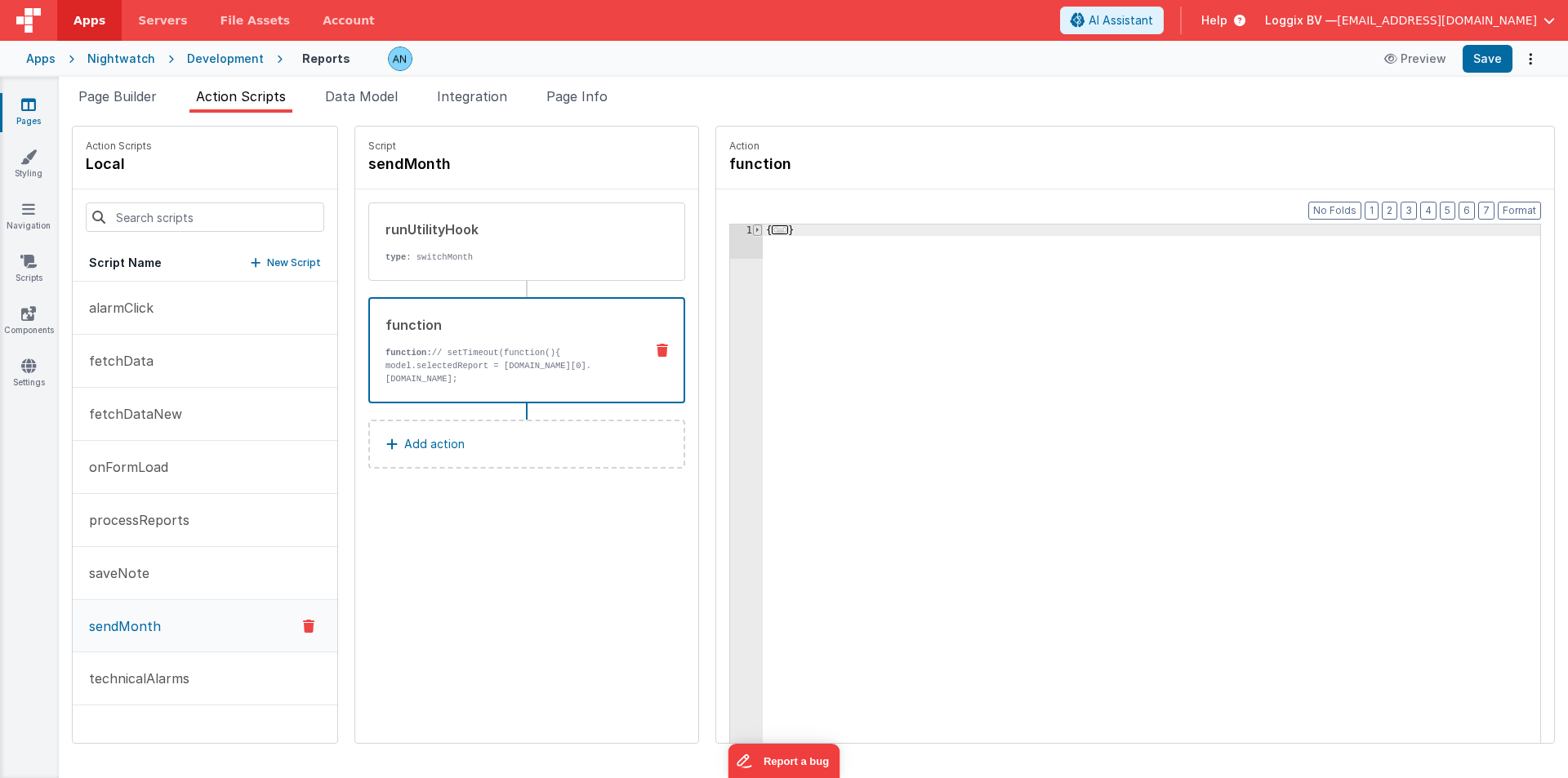
click at [753, 231] on span at bounding box center [758, 230] width 9 height 12
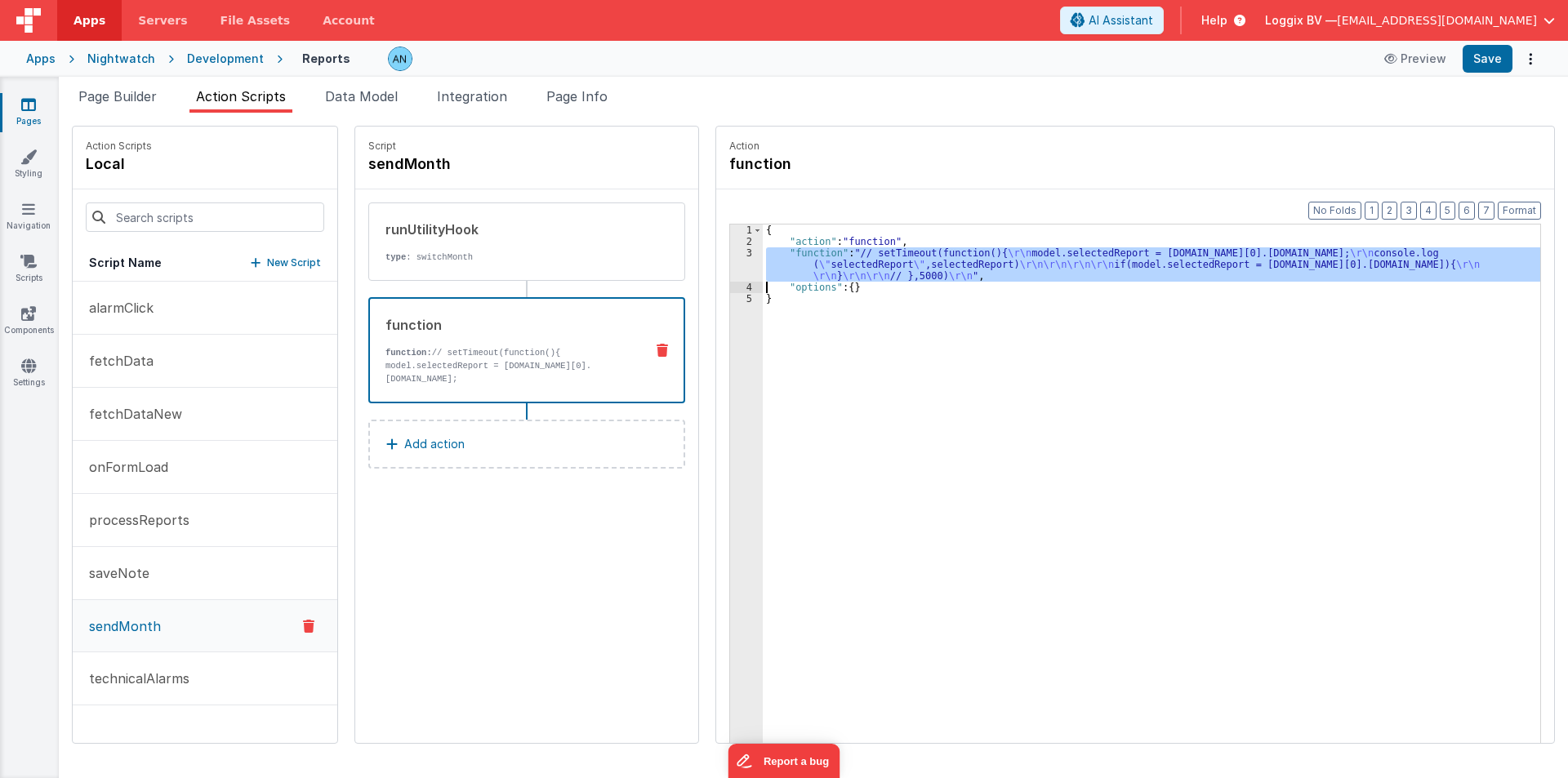
click at [730, 267] on div "3" at bounding box center [746, 264] width 33 height 35
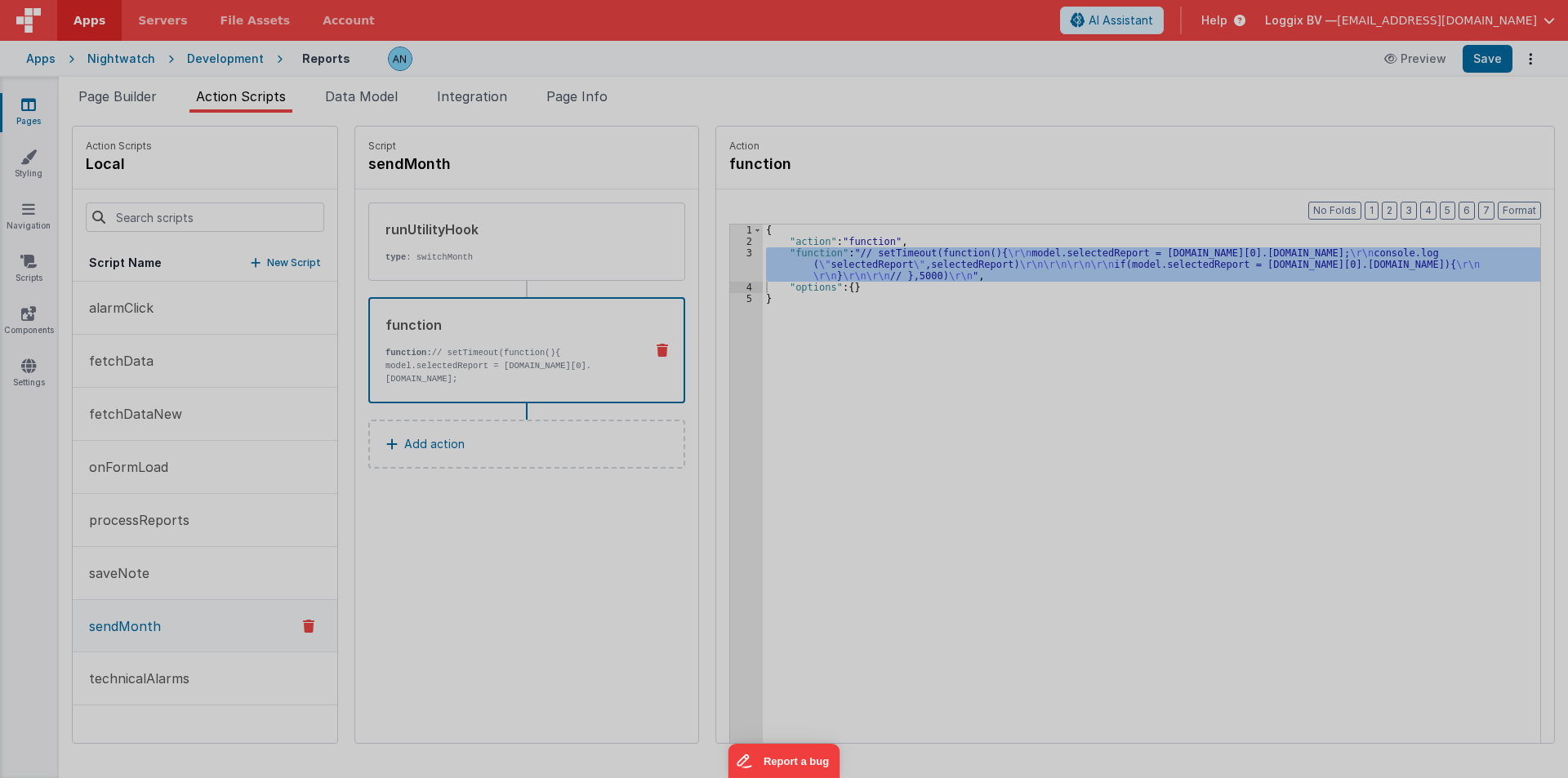
drag, startPoint x: 718, startPoint y: 267, endPoint x: 32, endPoint y: 362, distance: 692.5
click at [716, 268] on div "// setTimeout(function(){ model . selectedReport = model . report . response . …" at bounding box center [805, 431] width 1468 height 684
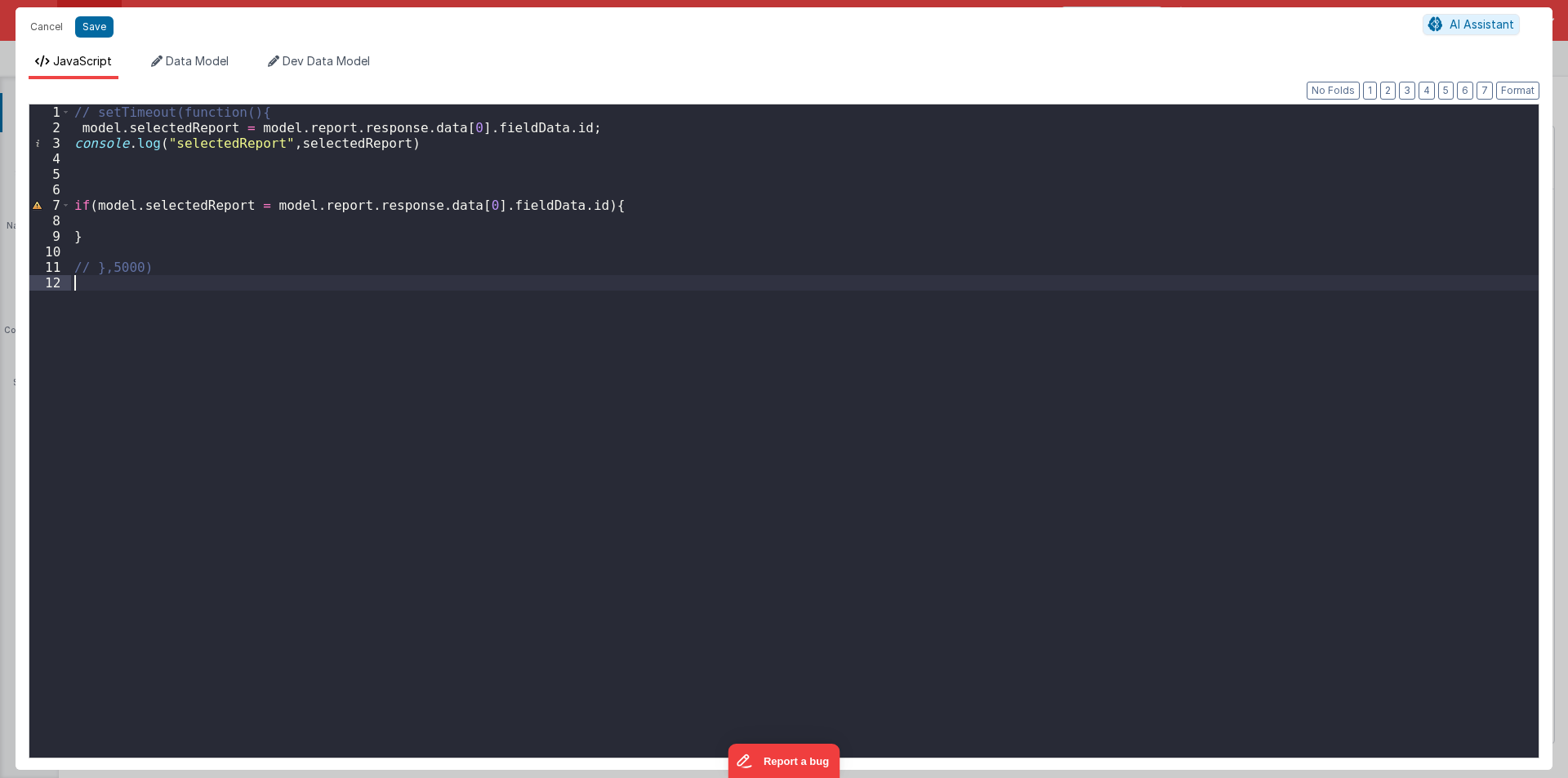
click at [110, 225] on div "// setTimeout(function(){ model . selectedReport = model . report . response . …" at bounding box center [805, 447] width 1468 height 684
drag, startPoint x: 261, startPoint y: 205, endPoint x: 560, endPoint y: 200, distance: 299.0
click at [560, 200] on div "// setTimeout(function(){ model . selectedReport = model . report . response . …" at bounding box center [805, 447] width 1468 height 684
drag, startPoint x: 276, startPoint y: 220, endPoint x: 434, endPoint y: 222, distance: 158.0
click at [434, 222] on div "// setTimeout(function(){ model . selectedReport = model . report . response . …" at bounding box center [805, 447] width 1468 height 684
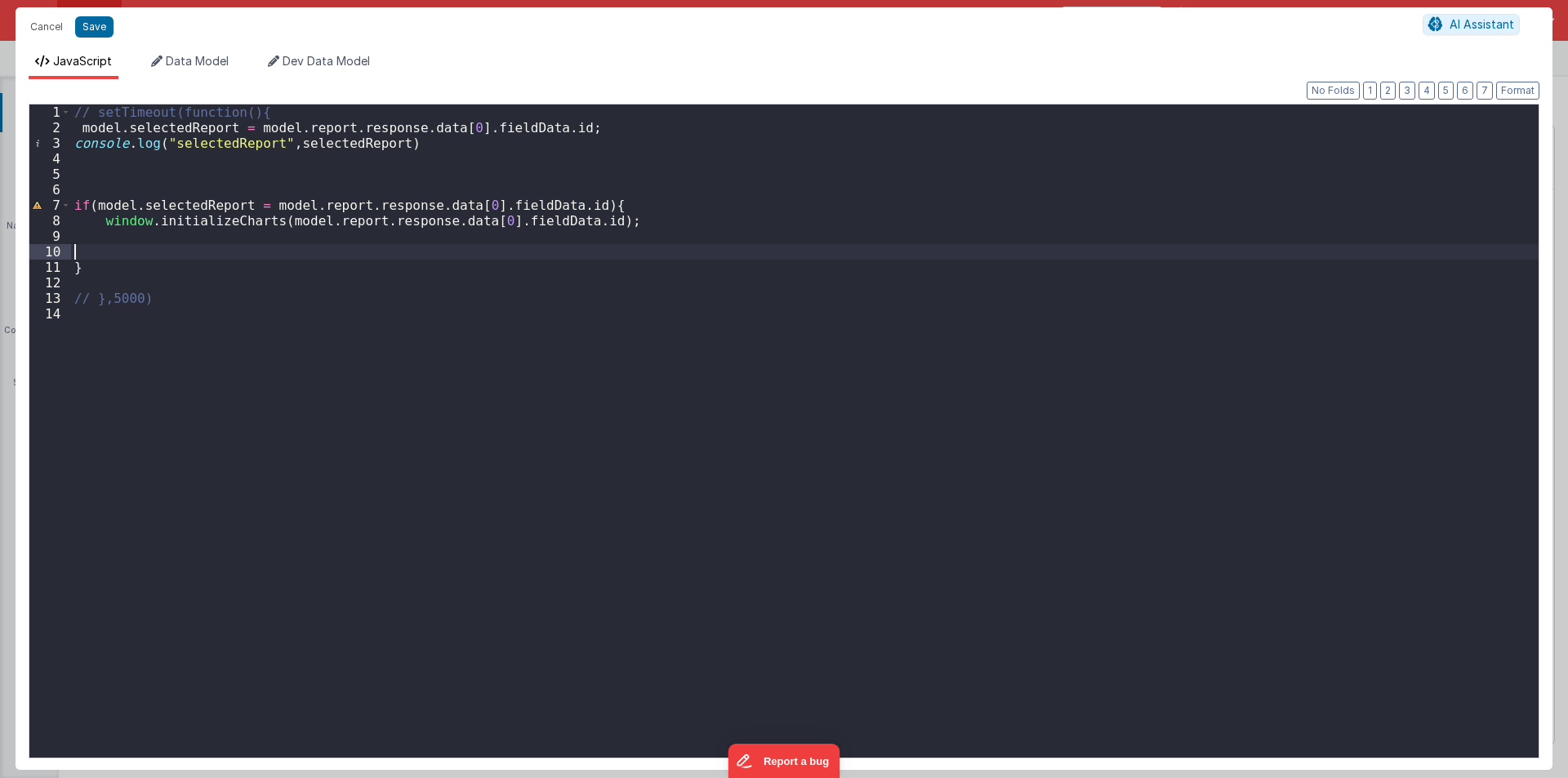
click at [111, 250] on div "// setTimeout(function(){ model . selectedReport = model . report . response . …" at bounding box center [805, 447] width 1468 height 684
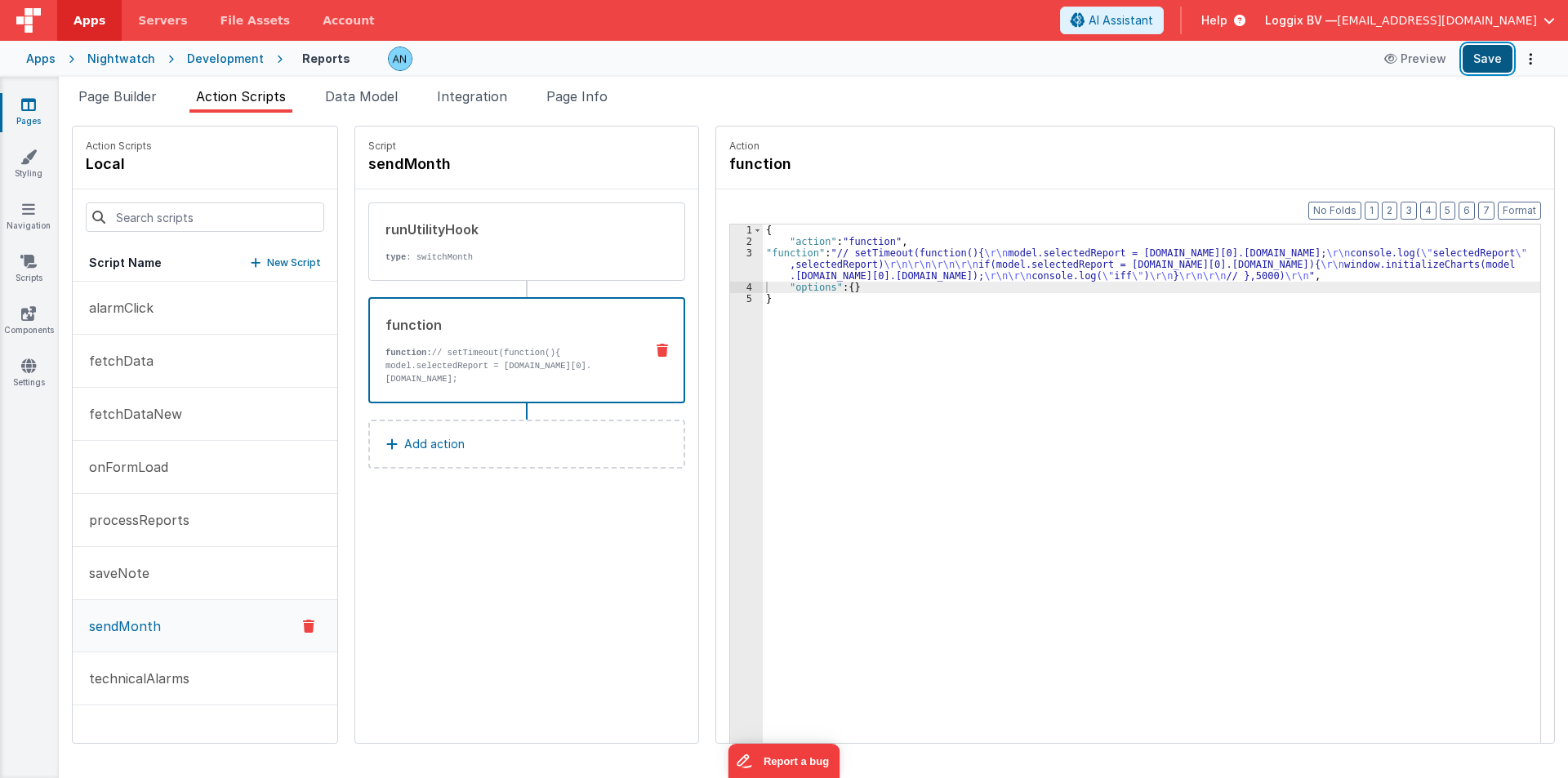
click at [1485, 58] on button "Save" at bounding box center [1487, 58] width 50 height 27
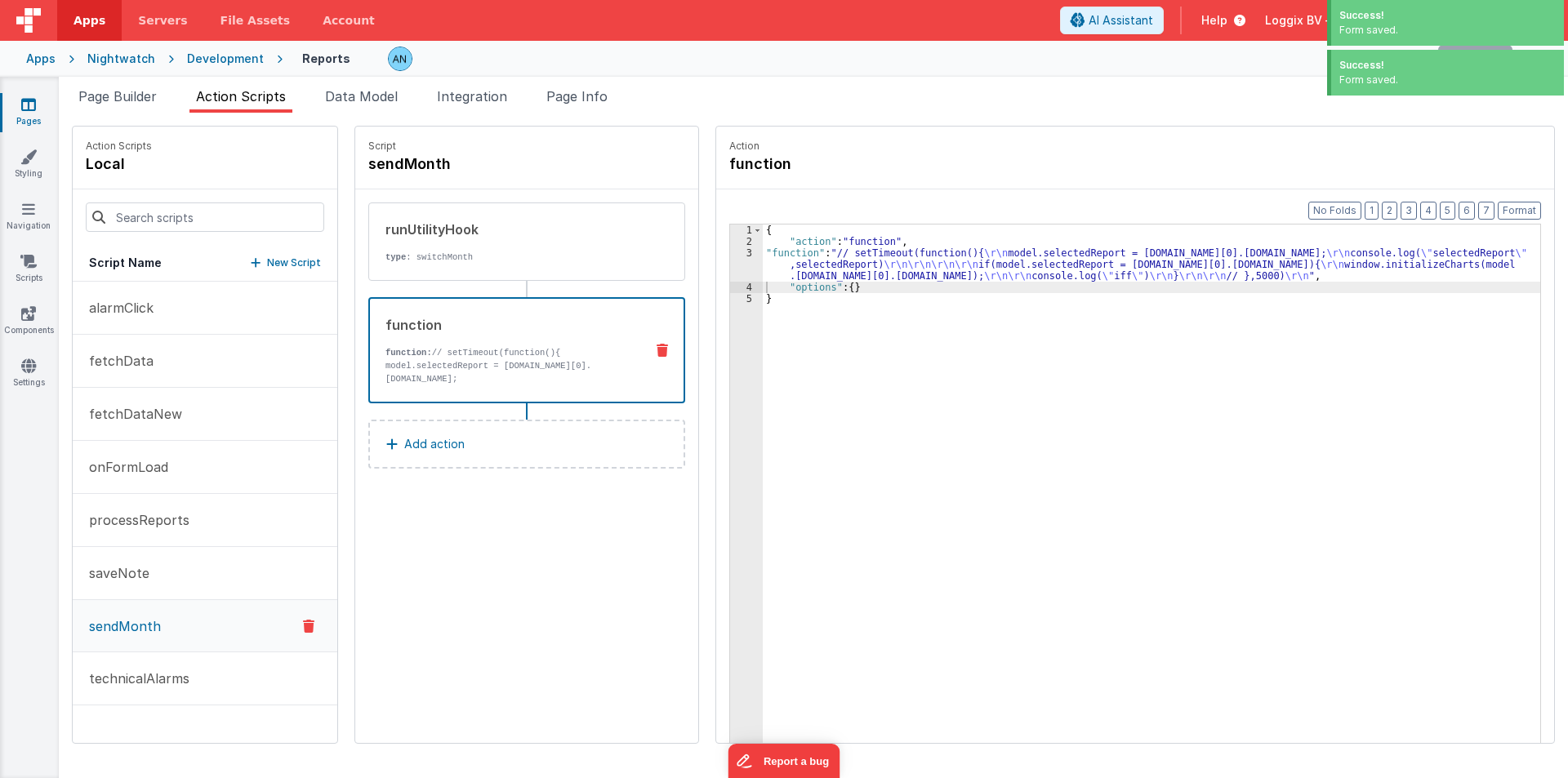
click at [1526, 189] on div "Action function" at bounding box center [1135, 158] width 838 height 63
click at [1514, 205] on button "Format" at bounding box center [1519, 211] width 43 height 18
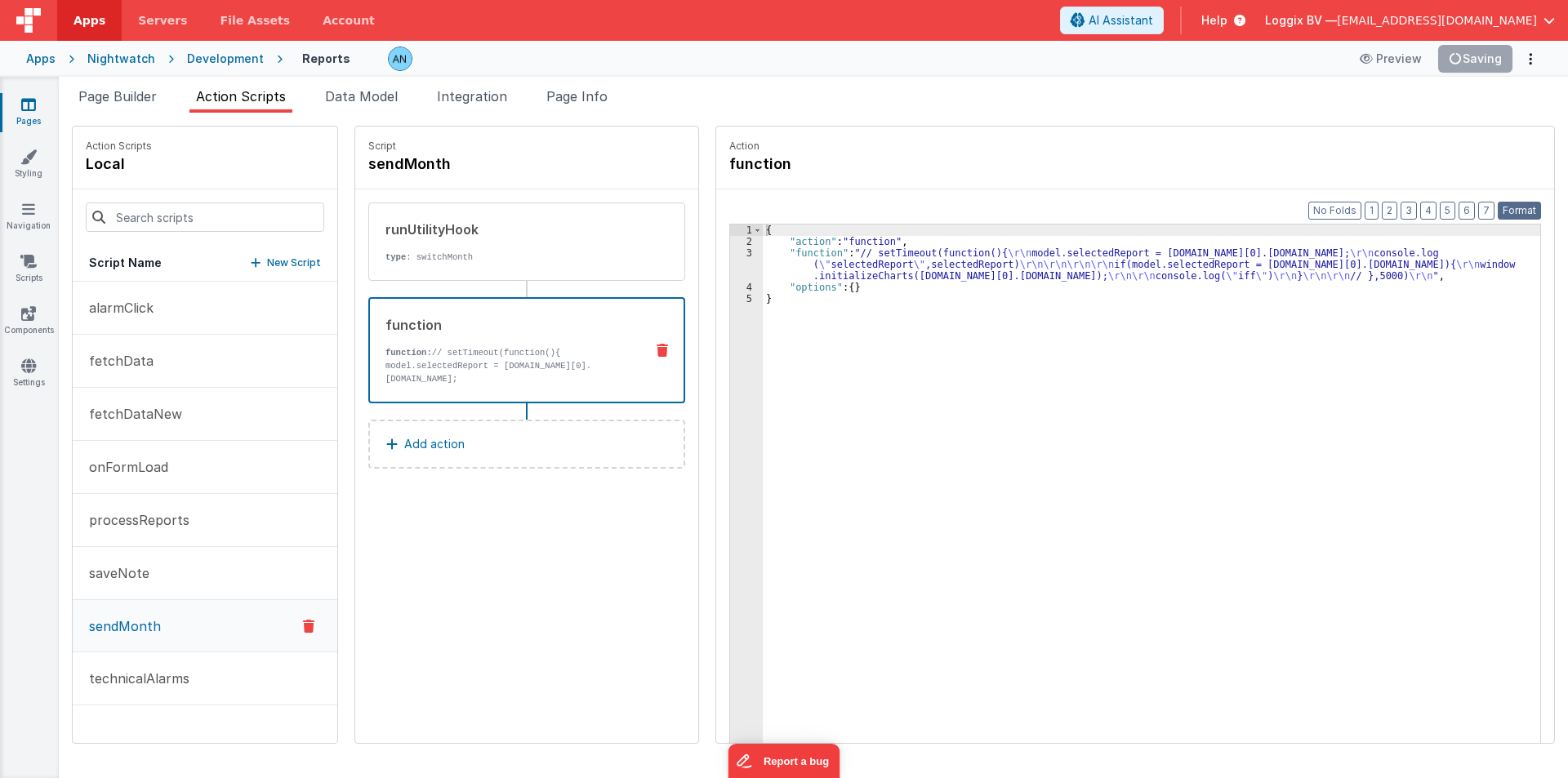
click at [1524, 203] on button "Format" at bounding box center [1519, 211] width 43 height 18
click at [894, 242] on div "{ "action" : "function" , "function" : "// setTimeout(function(){ \r\n model.se…" at bounding box center [1159, 520] width 793 height 592
click at [1489, 54] on button "Save" at bounding box center [1487, 58] width 50 height 27
drag, startPoint x: 1507, startPoint y: 209, endPoint x: 1494, endPoint y: 209, distance: 13.0
click at [1506, 209] on button "Format" at bounding box center [1519, 211] width 43 height 18
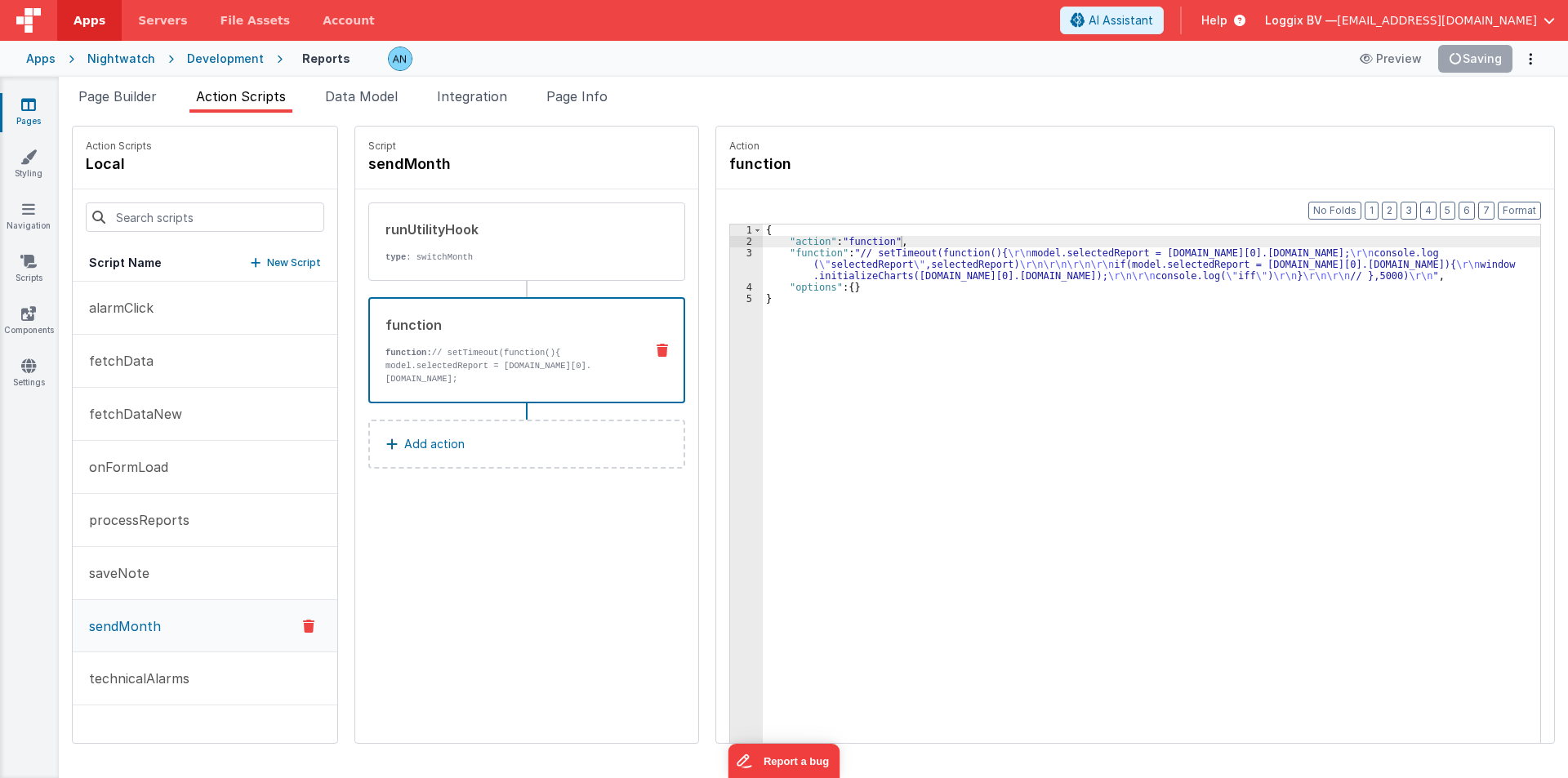
click at [1543, 205] on div "Format 7 6 5 4 3 2 1 No Folds 1 2 3 4 5 { "action" : "function" , "function" : …" at bounding box center [1135, 498] width 838 height 617
click at [1515, 209] on button "Format" at bounding box center [1519, 211] width 43 height 18
click at [893, 342] on div "{ "action" : "function" , "function" : "// setTimeout(function(){ \r\n model.se…" at bounding box center [1159, 520] width 793 height 592
click at [1509, 211] on button "Format" at bounding box center [1519, 211] width 43 height 18
click at [792, 243] on div "{ "action" : "function" , "function" : "// setTimeout(function(){ \r\n model.se…" at bounding box center [1159, 520] width 793 height 592
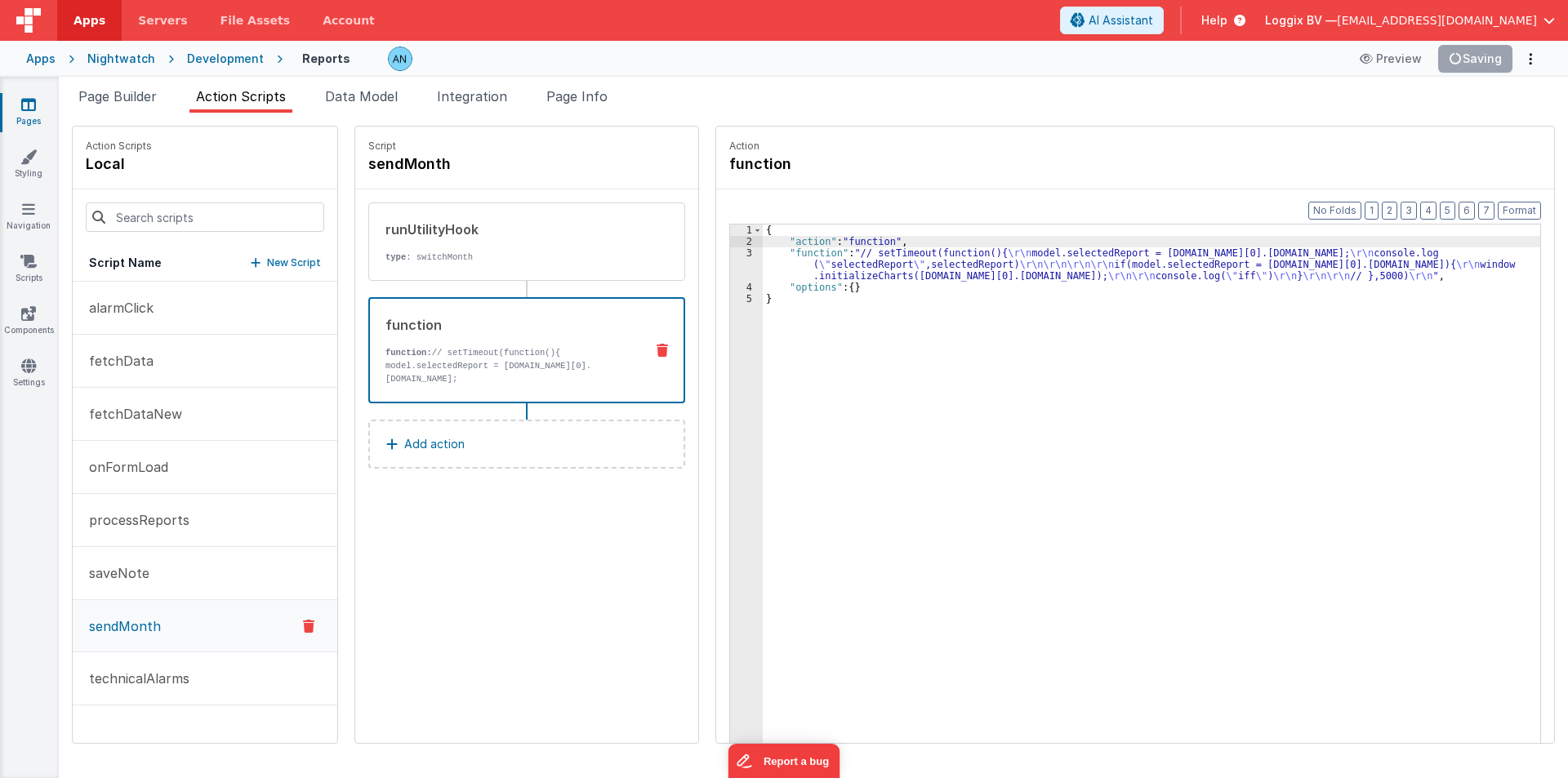
click at [785, 243] on div "{ "action" : "function" , "function" : "// setTimeout(function(){ \r\n model.se…" at bounding box center [1159, 520] width 793 height 592
click at [1474, 64] on button "Save" at bounding box center [1487, 58] width 50 height 27
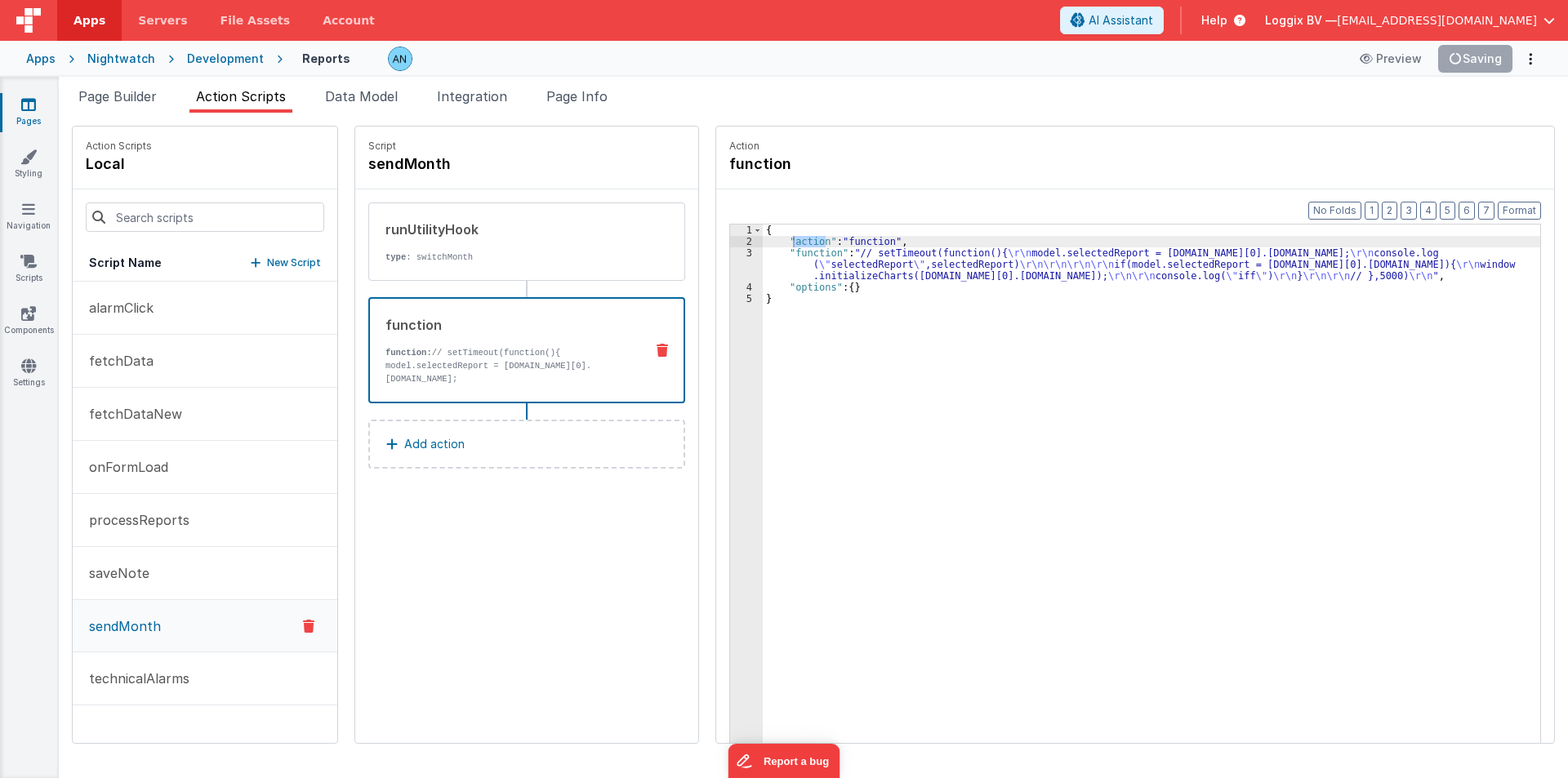
click at [763, 268] on div "{ "action" : "function" , "function" : "// setTimeout(function(){ \r\n model.se…" at bounding box center [1159, 520] width 793 height 592
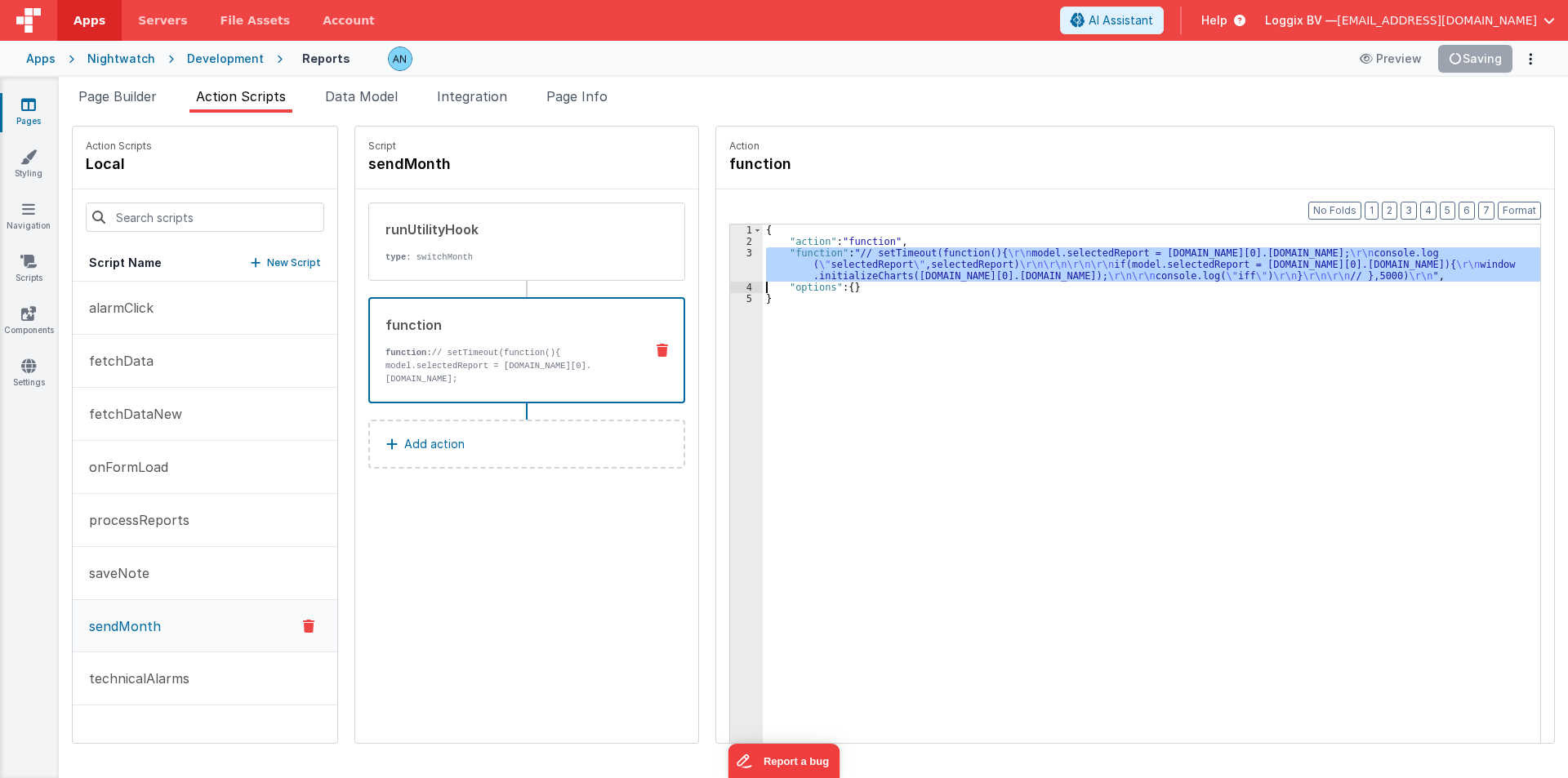
click at [730, 262] on div "3" at bounding box center [746, 264] width 33 height 35
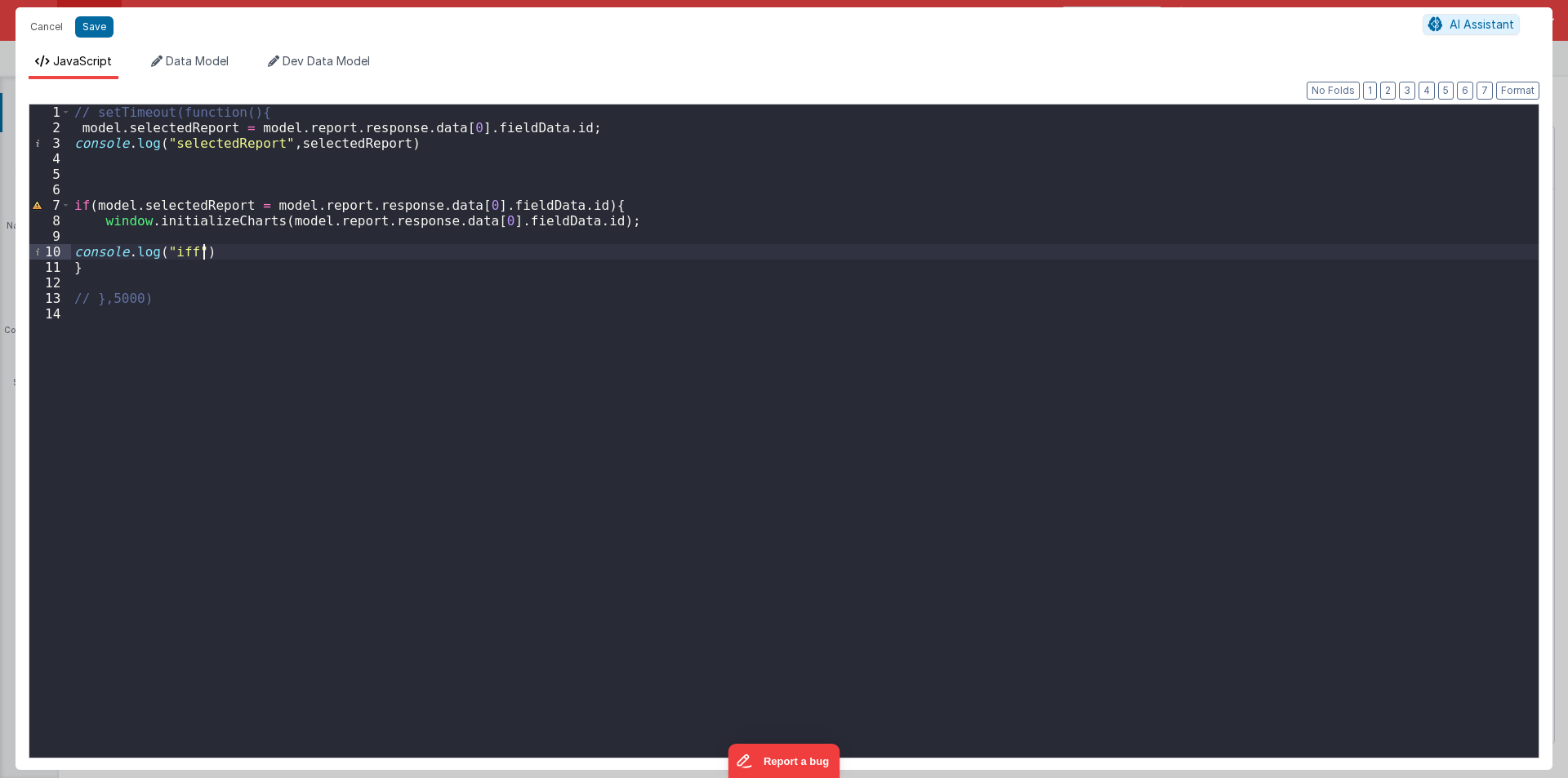
click at [371, 245] on div "// setTimeout(function(){ model . selectedReport = model . report . response . …" at bounding box center [805, 447] width 1468 height 684
click at [283, 146] on div "// setTimeout(function(){ model . selectedReport = model . report . response . …" at bounding box center [805, 447] width 1468 height 684
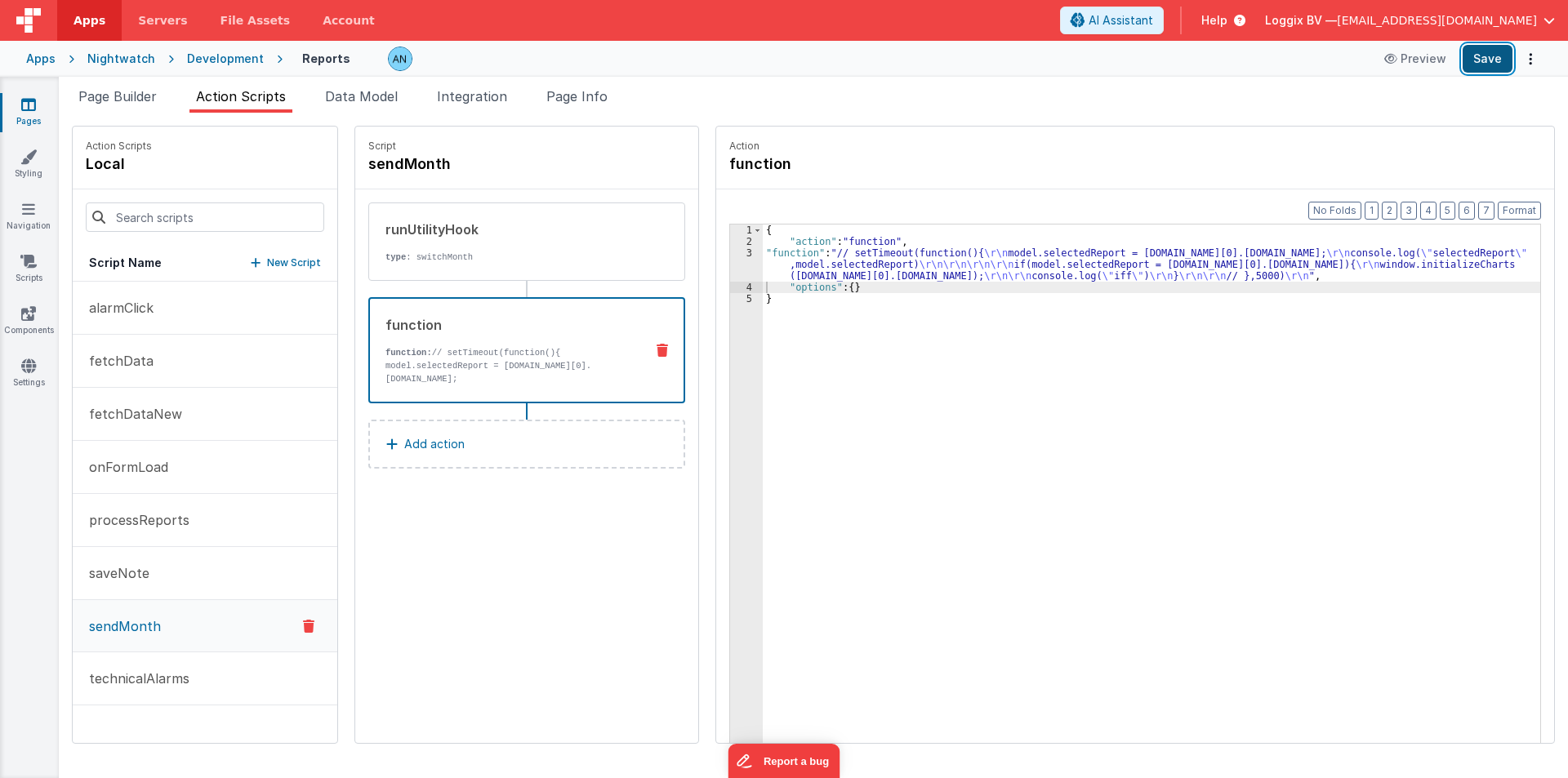
click at [1493, 47] on button "Save" at bounding box center [1487, 58] width 50 height 27
click at [1517, 205] on button "Format" at bounding box center [1519, 211] width 43 height 18
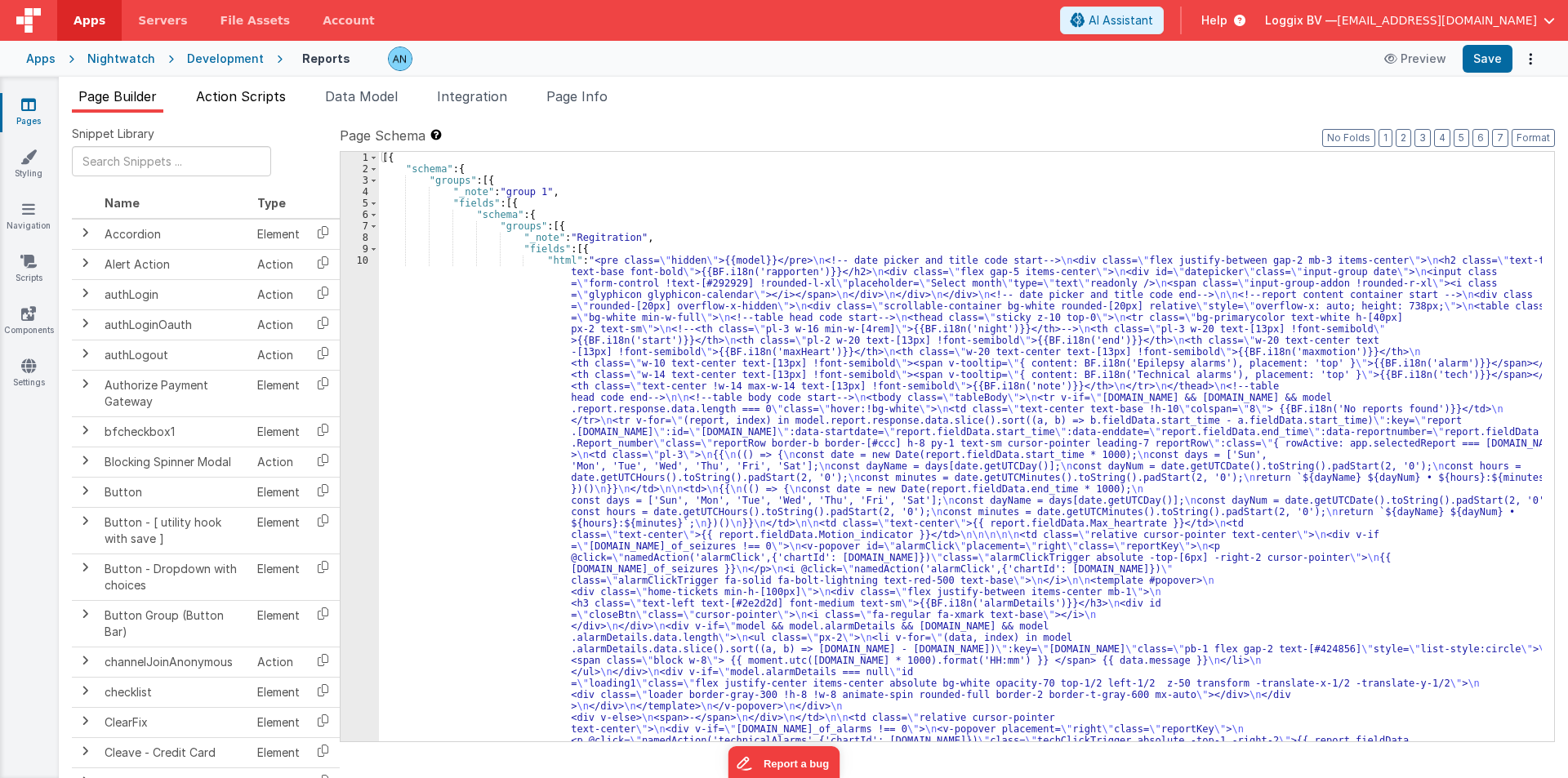
click at [253, 93] on span "Action Scripts" at bounding box center [240, 97] width 90 height 16
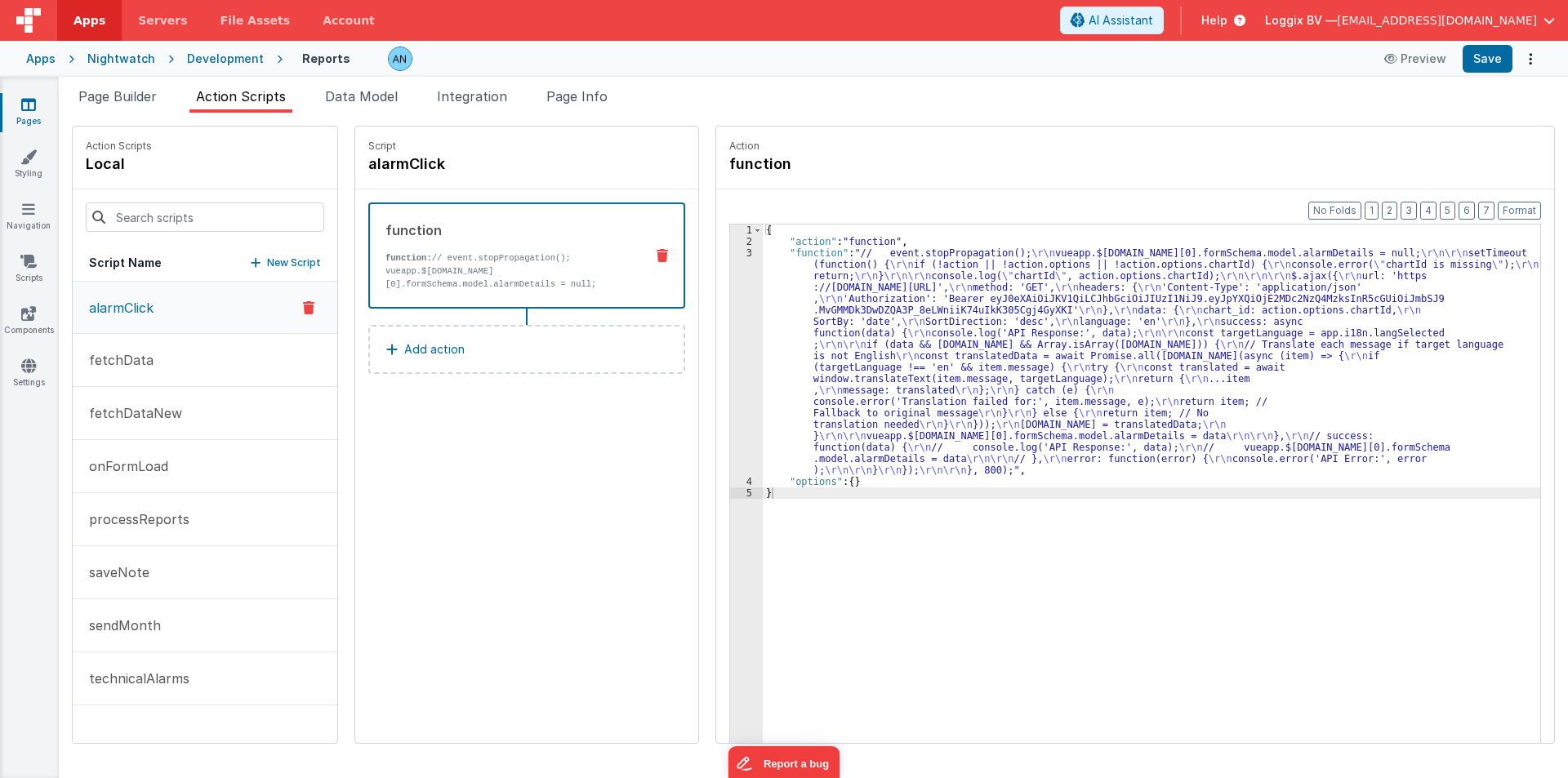
click at [730, 302] on div "3" at bounding box center [746, 362] width 33 height 229
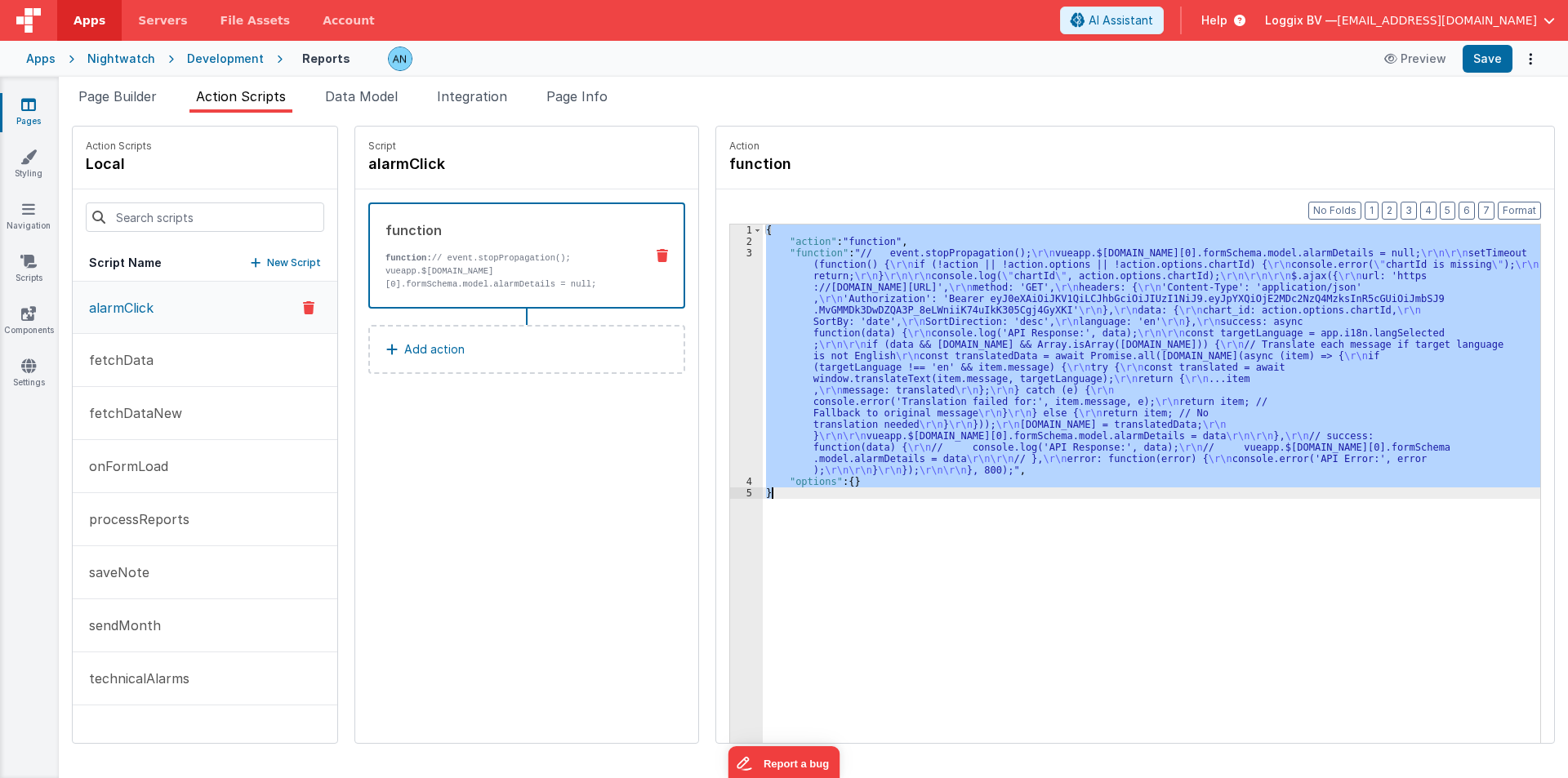
click at [730, 302] on div "3" at bounding box center [746, 362] width 33 height 229
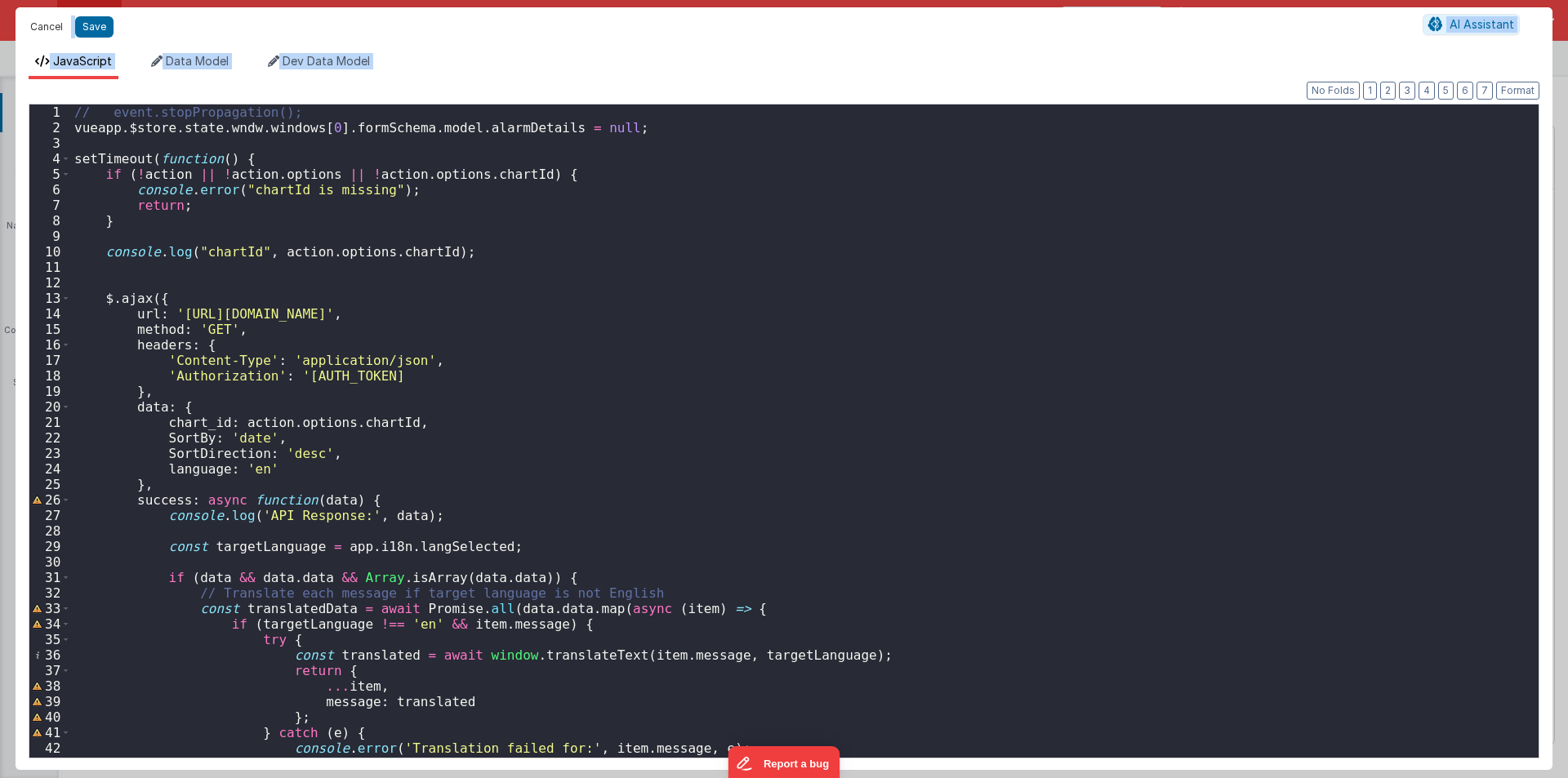
click at [46, 22] on button "Cancel" at bounding box center [46, 27] width 49 height 23
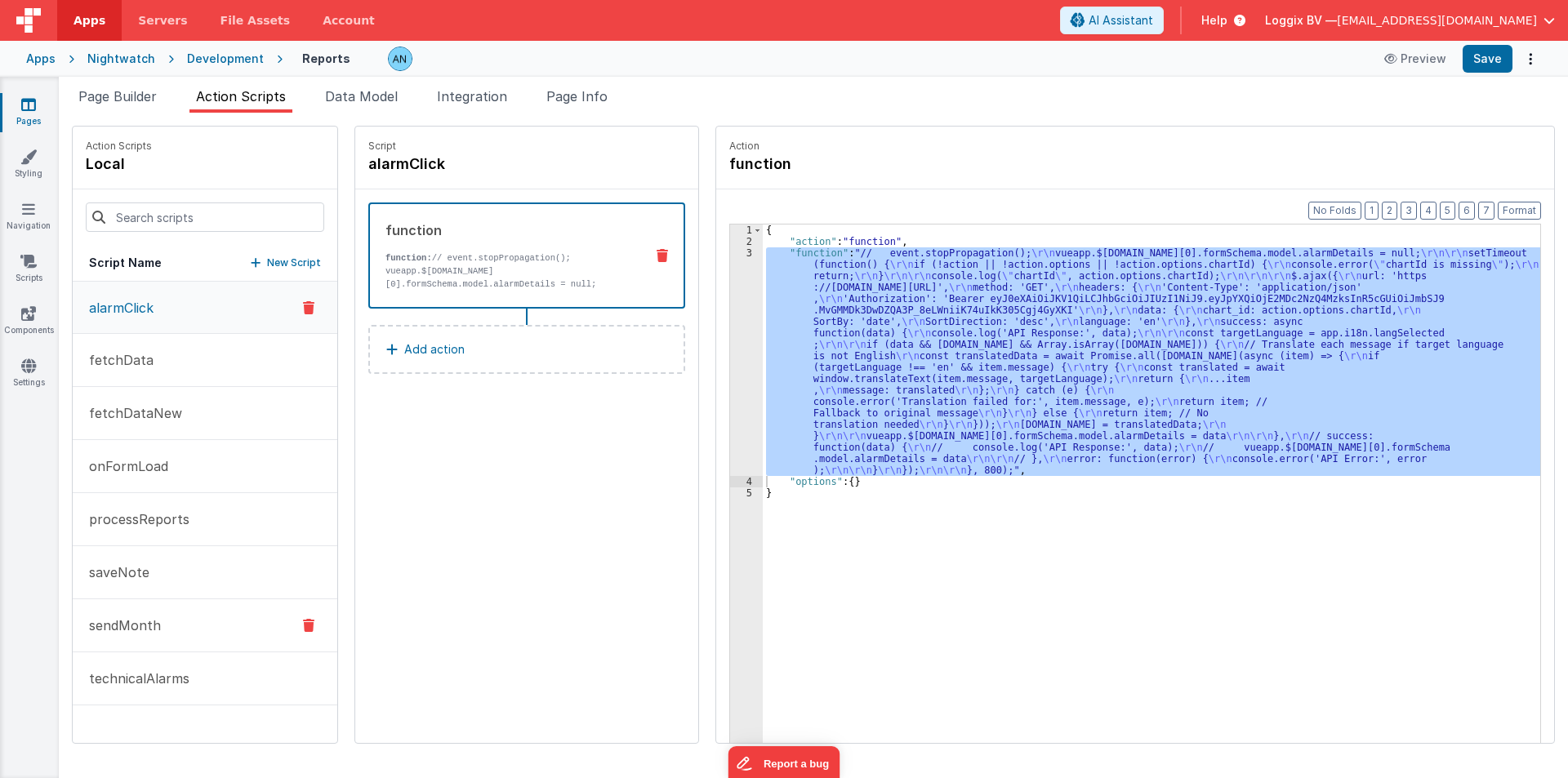
click at [157, 619] on p "sendMonth" at bounding box center [120, 626] width 82 height 19
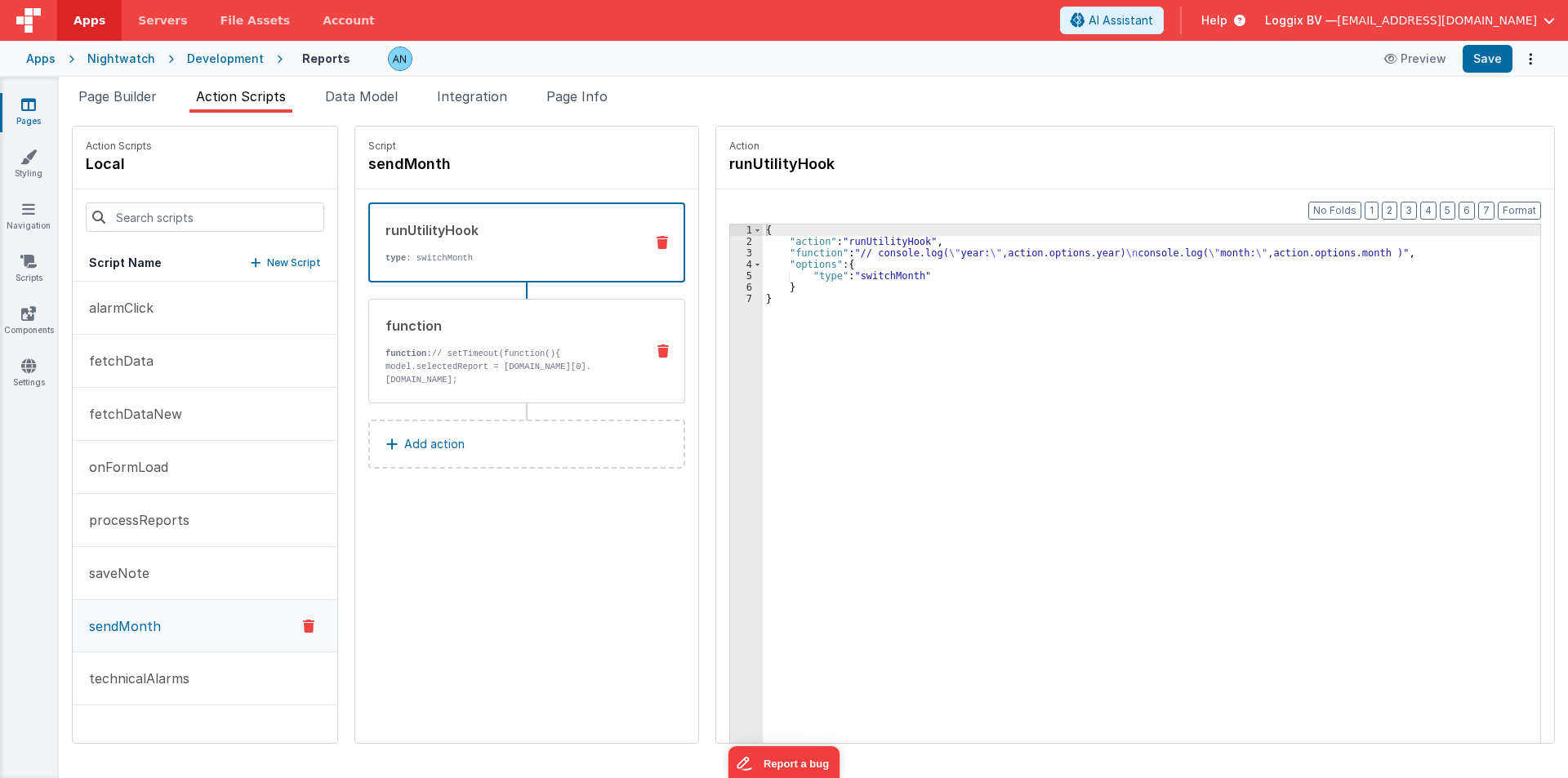
click at [477, 349] on p "function: // setTimeout(function(){ model.selectedReport = [DOMAIN_NAME][0].[DO…" at bounding box center [509, 373] width 246 height 52
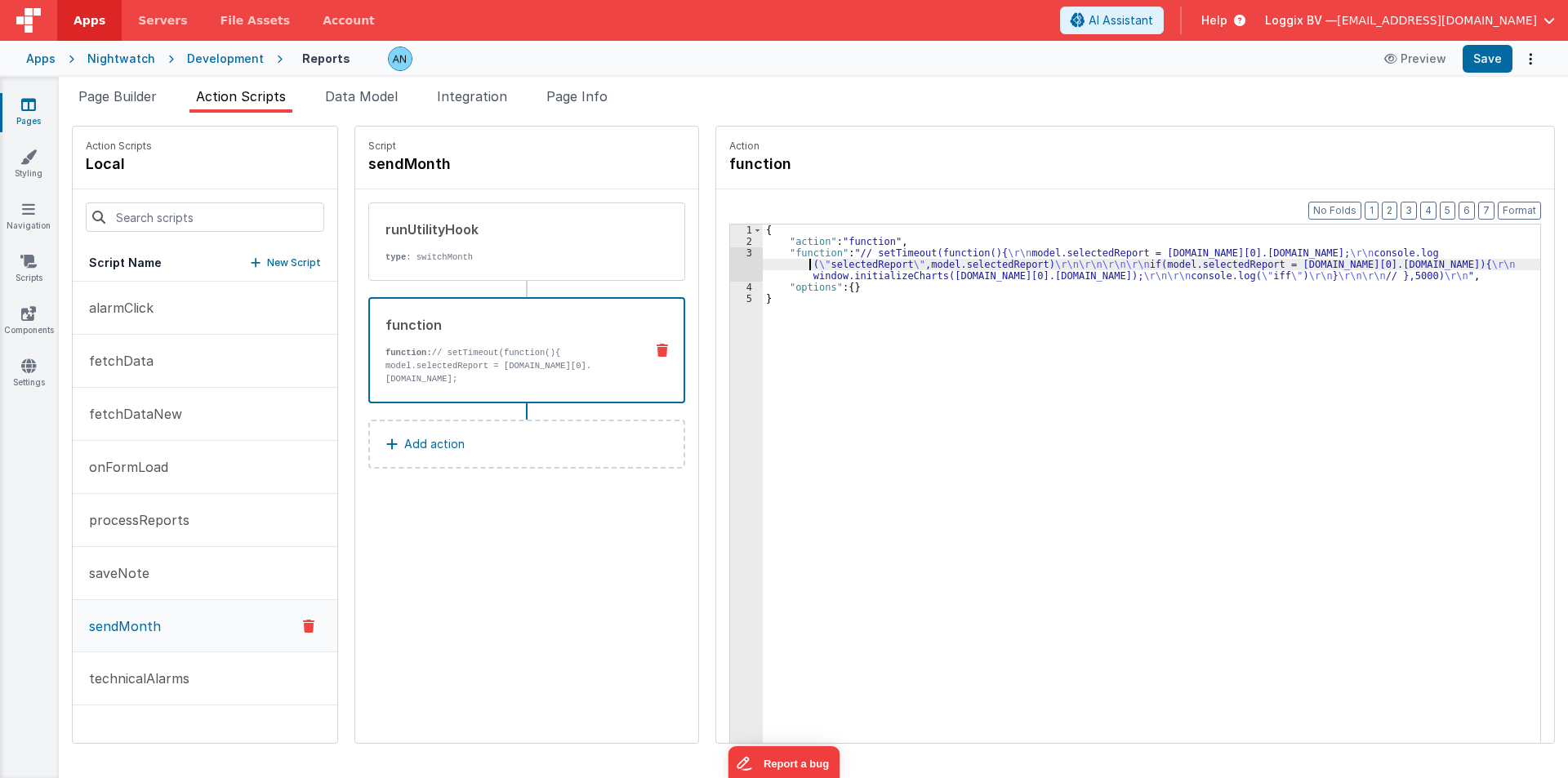
click at [785, 262] on div "{ "action" : "function" , "function" : "// setTimeout(function(){ \r\n model.se…" at bounding box center [1159, 520] width 793 height 592
click at [730, 267] on div "3" at bounding box center [746, 264] width 33 height 35
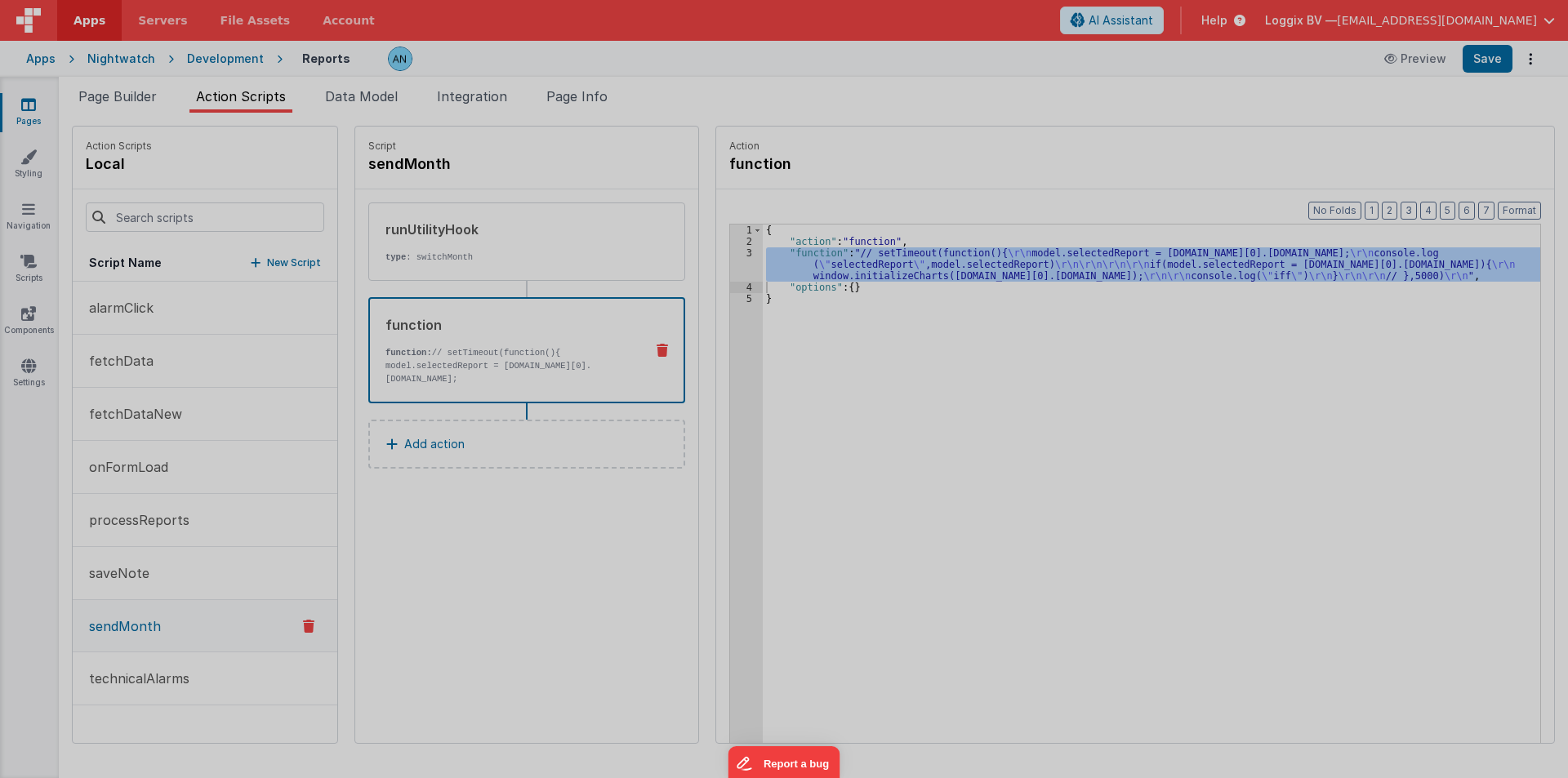
drag, startPoint x: 715, startPoint y: 267, endPoint x: 674, endPoint y: 284, distance: 44.4
click at [714, 268] on div "// setTimeout(function(){ model . selectedReport = model . report . response . …" at bounding box center [805, 431] width 1468 height 684
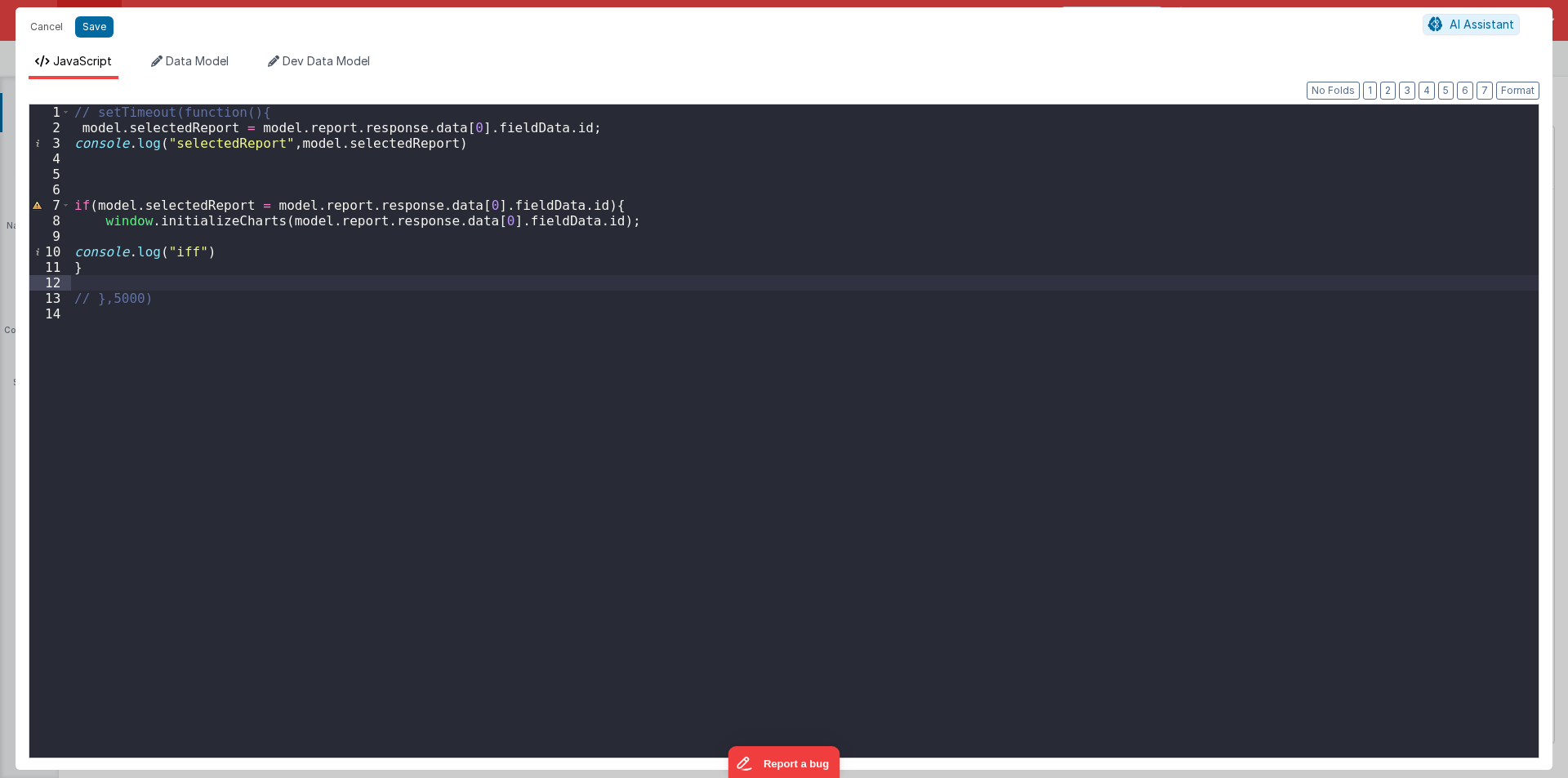
click at [480, 215] on div "// setTimeout(function(){ model . selectedReport = model . report . response . …" at bounding box center [805, 447] width 1468 height 684
click at [92, 21] on button "Save" at bounding box center [94, 27] width 38 height 21
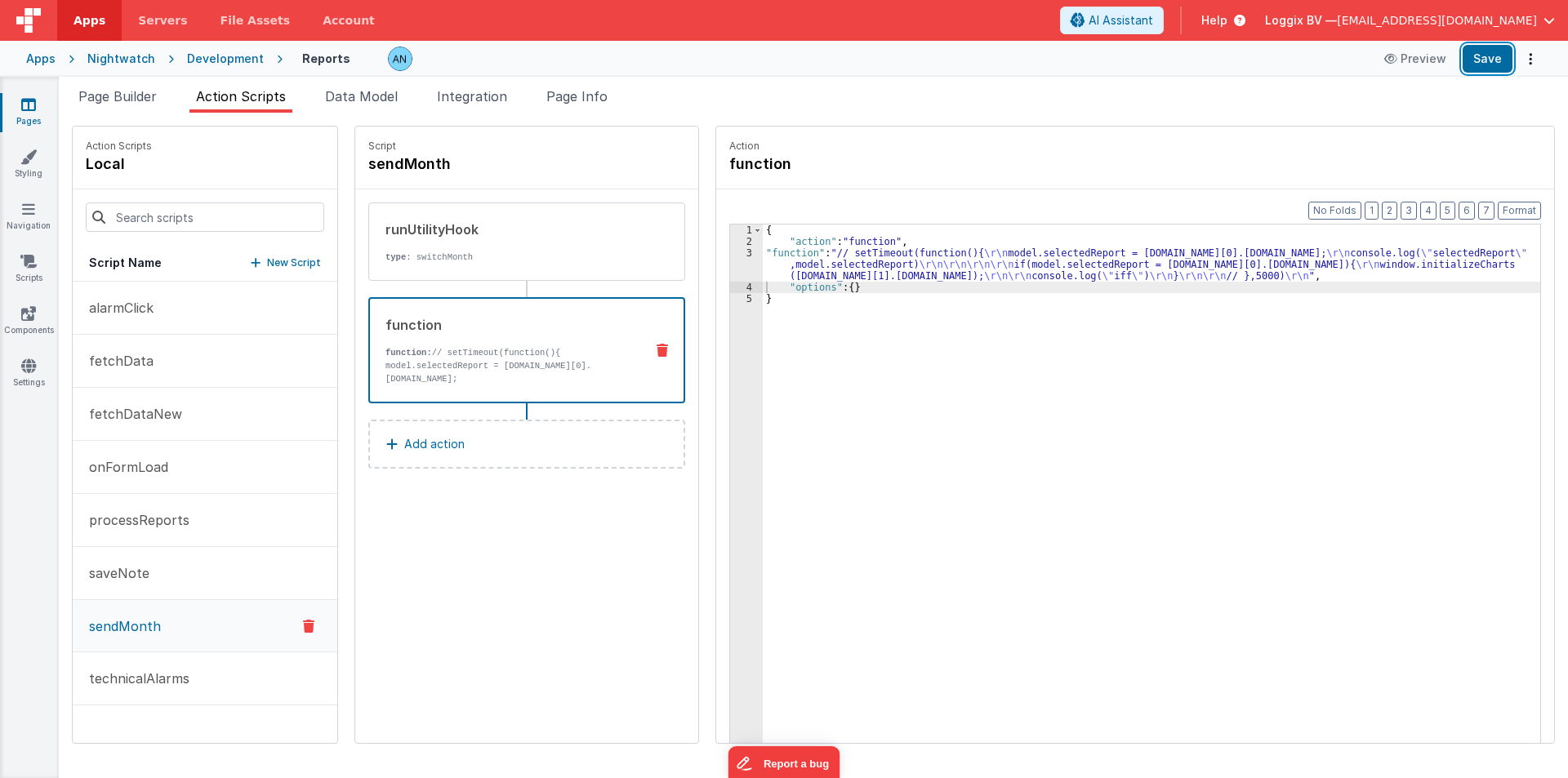
drag, startPoint x: 1491, startPoint y: 53, endPoint x: 815, endPoint y: 2, distance: 677.9
click at [1491, 53] on button "Save" at bounding box center [1487, 58] width 50 height 27
click at [1499, 60] on button "Save" at bounding box center [1487, 58] width 50 height 27
click at [1516, 204] on button "Format" at bounding box center [1519, 211] width 43 height 18
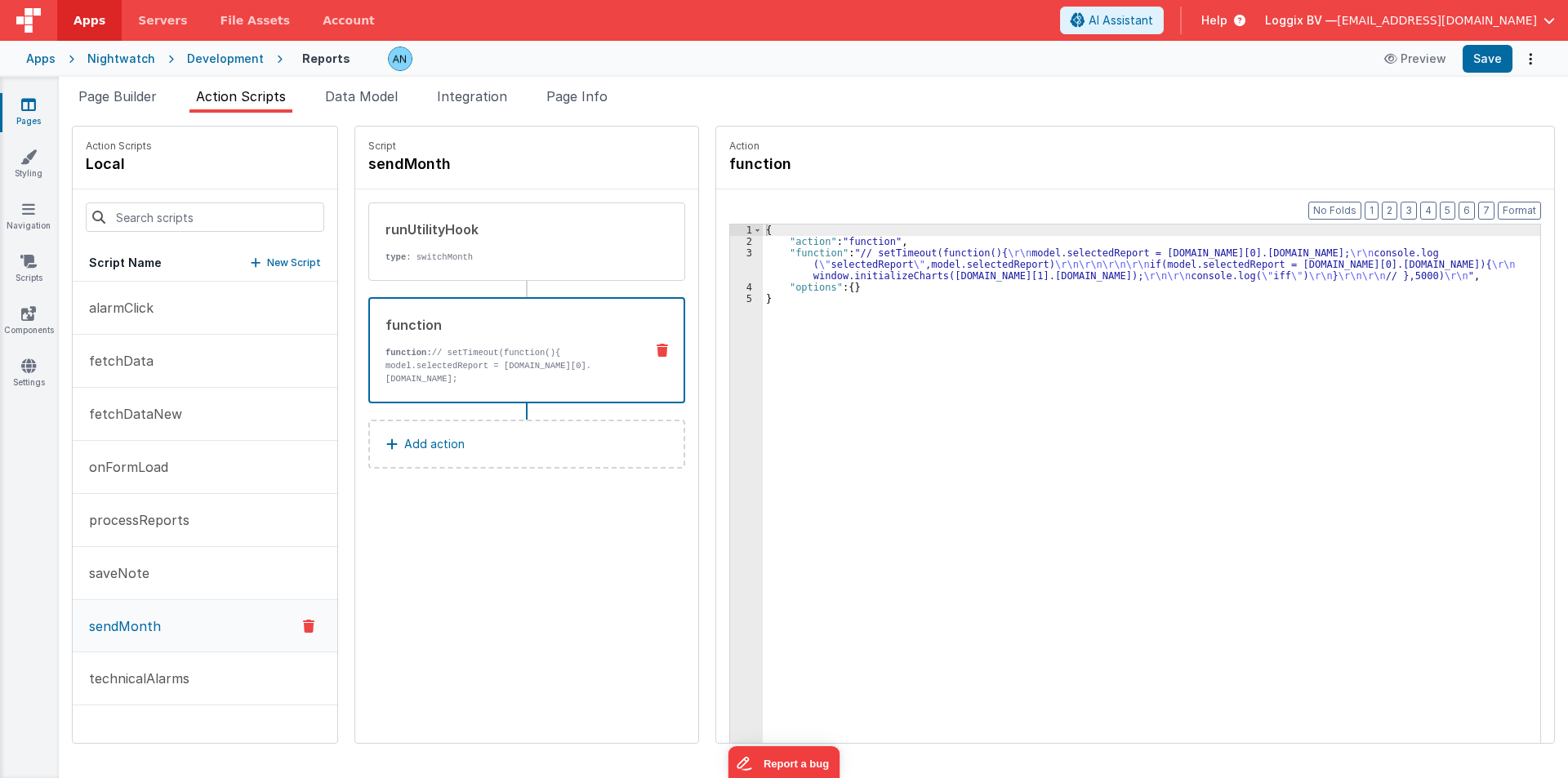
click at [730, 274] on div "3" at bounding box center [746, 264] width 33 height 35
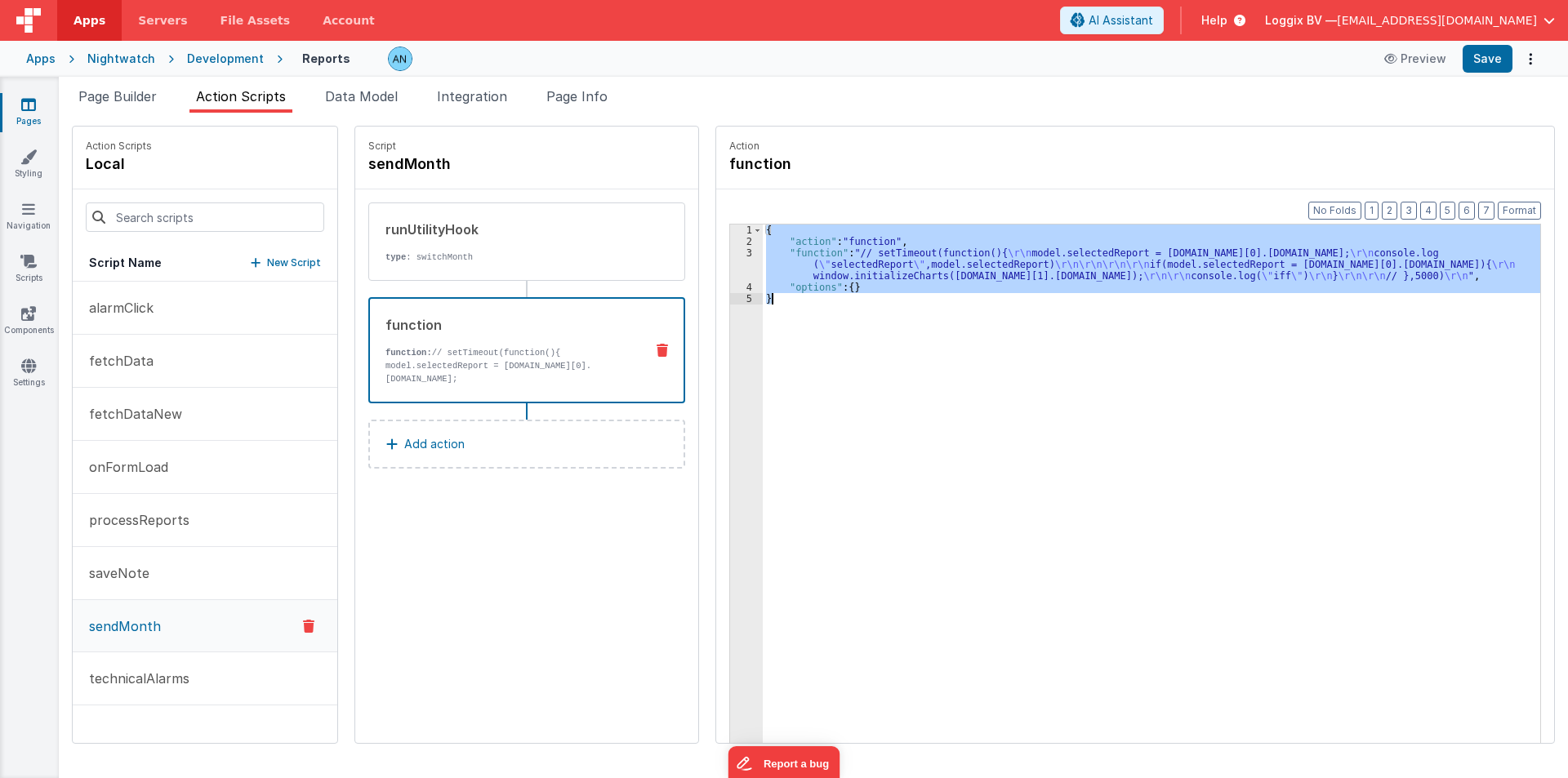
click at [730, 274] on div "3" at bounding box center [746, 264] width 33 height 35
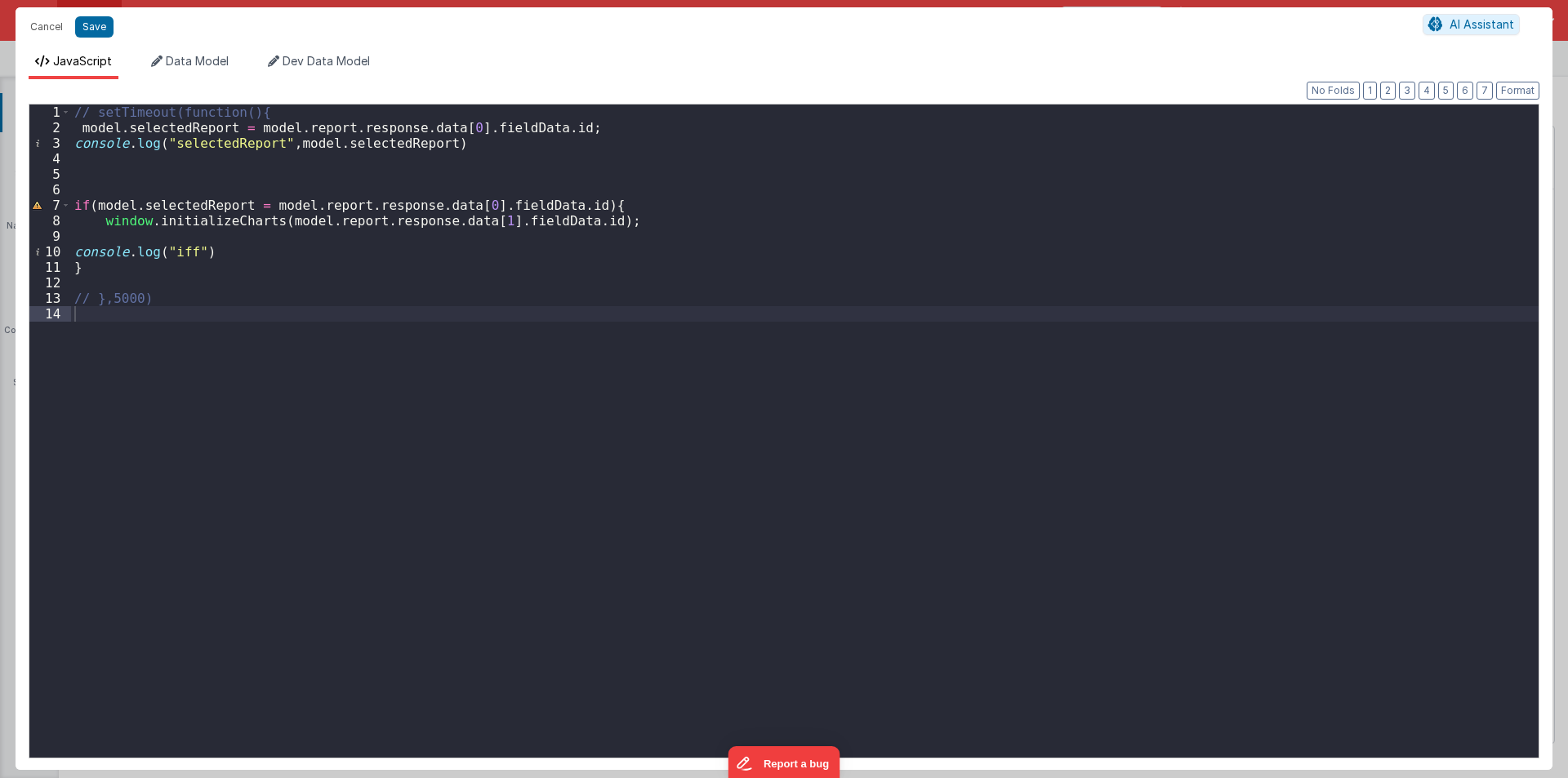
click at [478, 226] on div "// setTimeout(function(){ model . selectedReport = model . report . response . …" at bounding box center [805, 447] width 1468 height 684
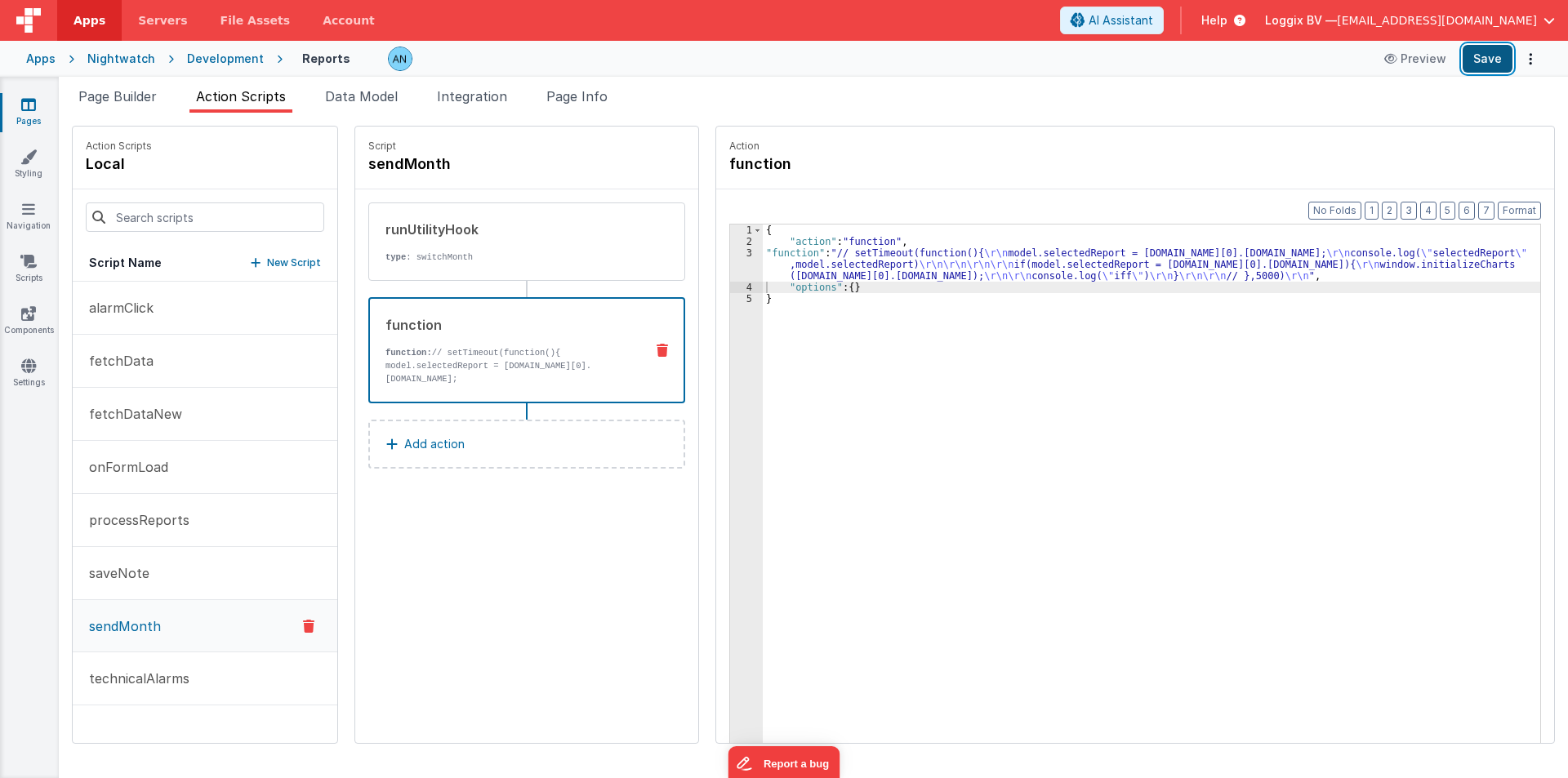
click at [1486, 49] on button "Save" at bounding box center [1487, 58] width 50 height 27
click at [1519, 206] on button "Format" at bounding box center [1519, 211] width 43 height 18
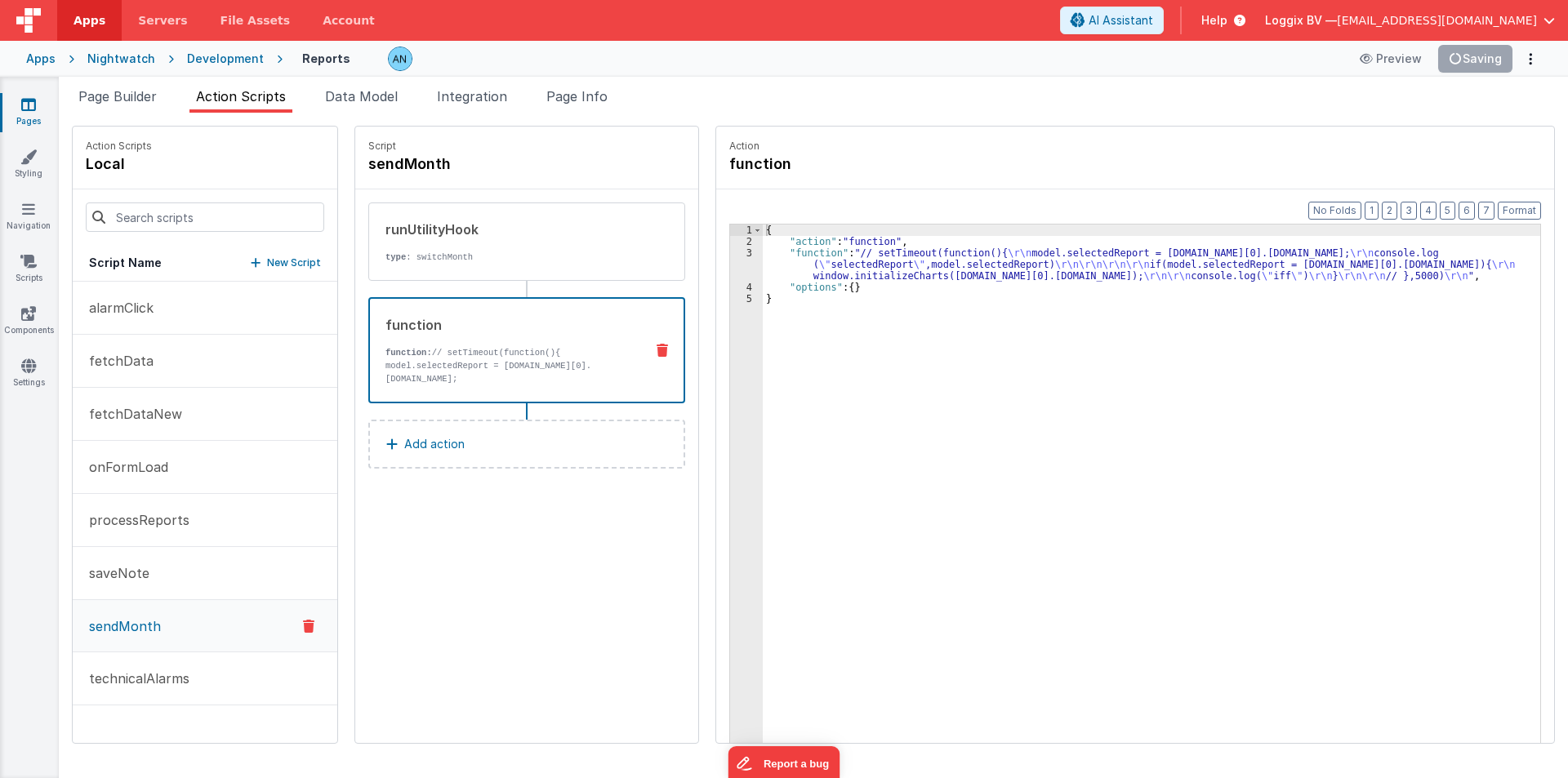
click at [730, 261] on div "3" at bounding box center [746, 264] width 33 height 35
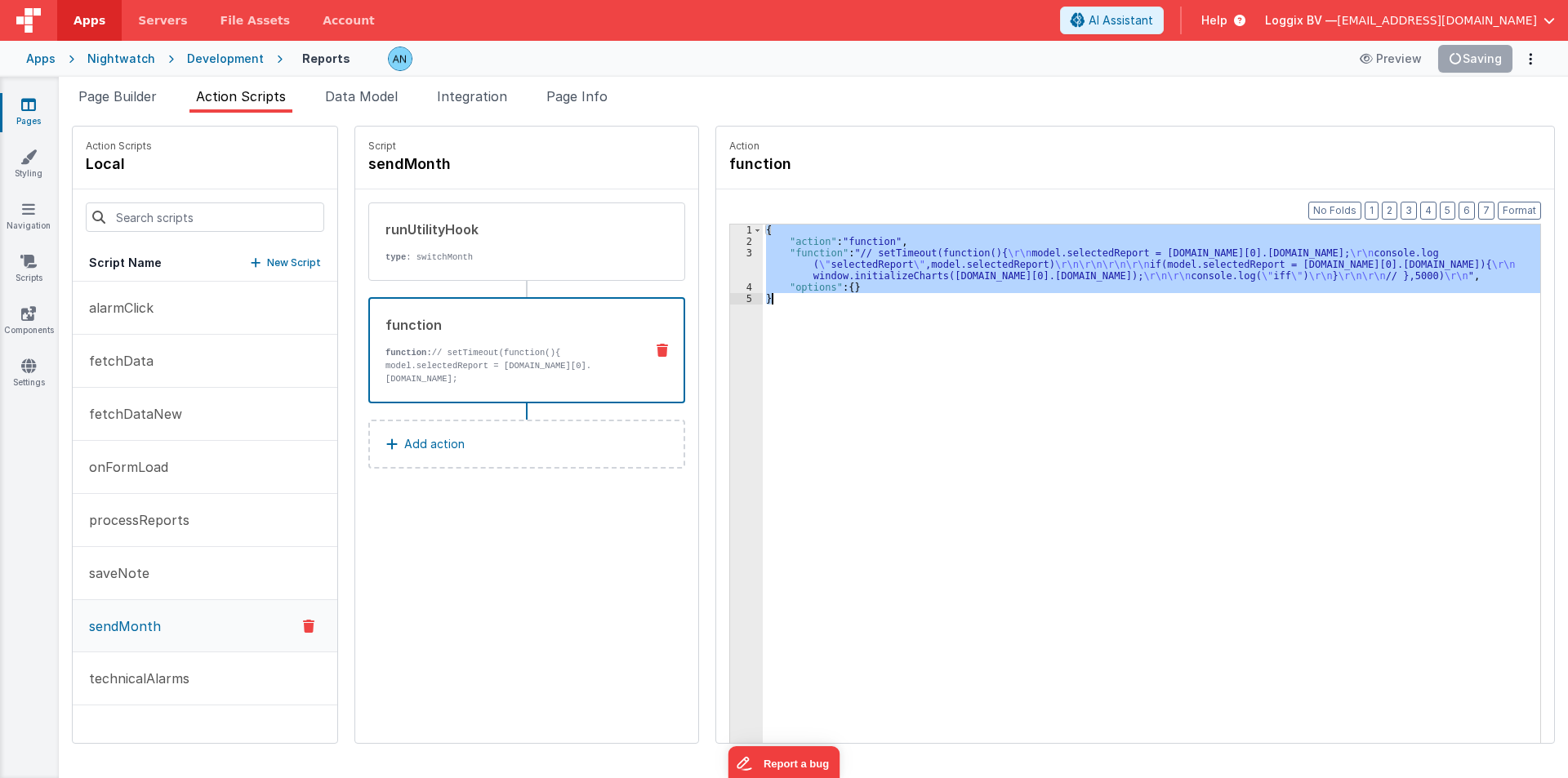
click at [730, 261] on div "3" at bounding box center [746, 264] width 33 height 35
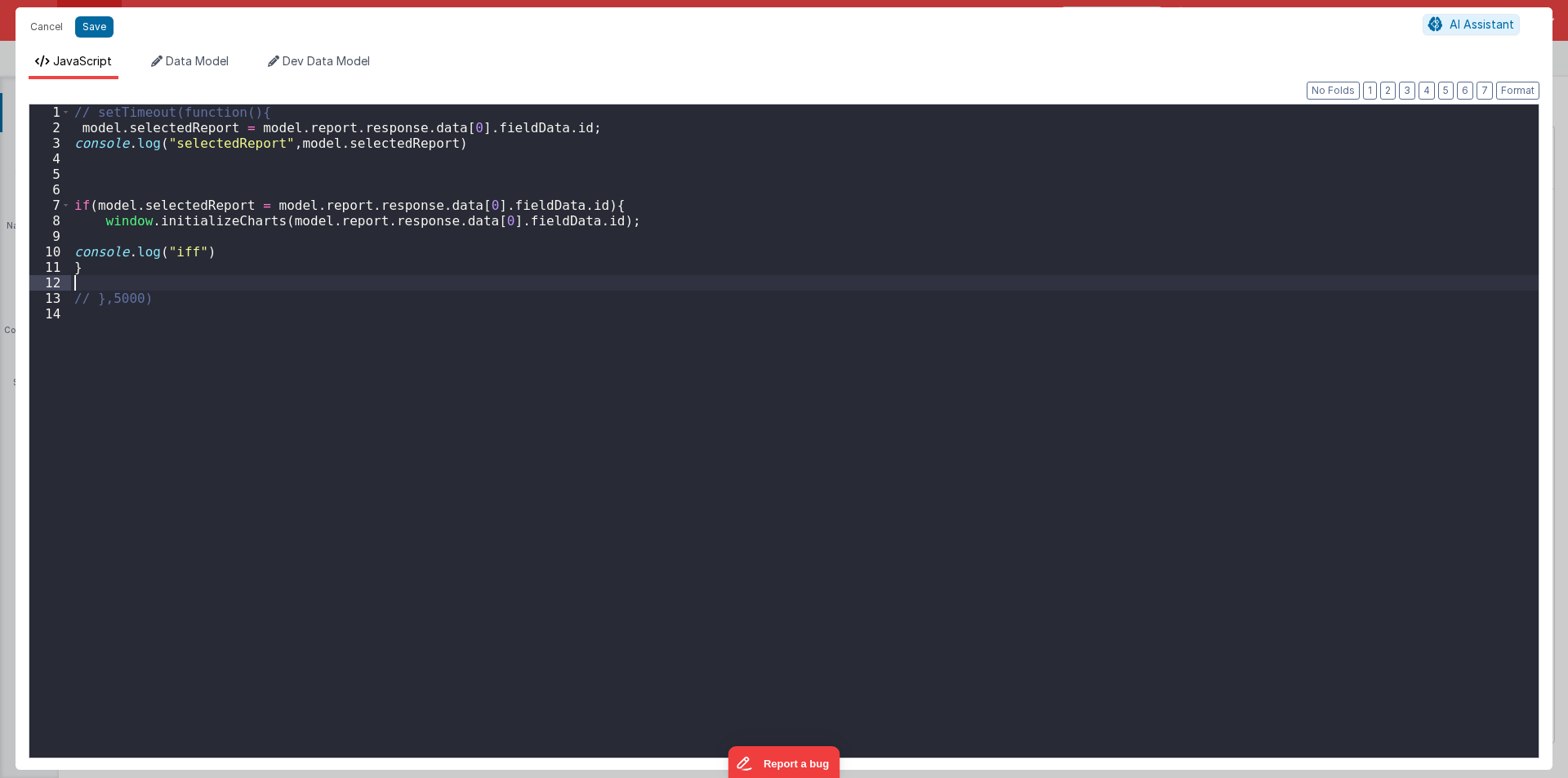
click at [728, 261] on div "// setTimeout(function(){ model . selectedReport = model . report . response . …" at bounding box center [805, 447] width 1468 height 684
click at [196, 120] on div "// setTimeout(function(){ model . selectedReport = model . report . response . …" at bounding box center [805, 447] width 1468 height 684
click at [198, 128] on div "// setTimeout(function(){ model . selectedReport = model . report . response . …" at bounding box center [805, 447] width 1468 height 684
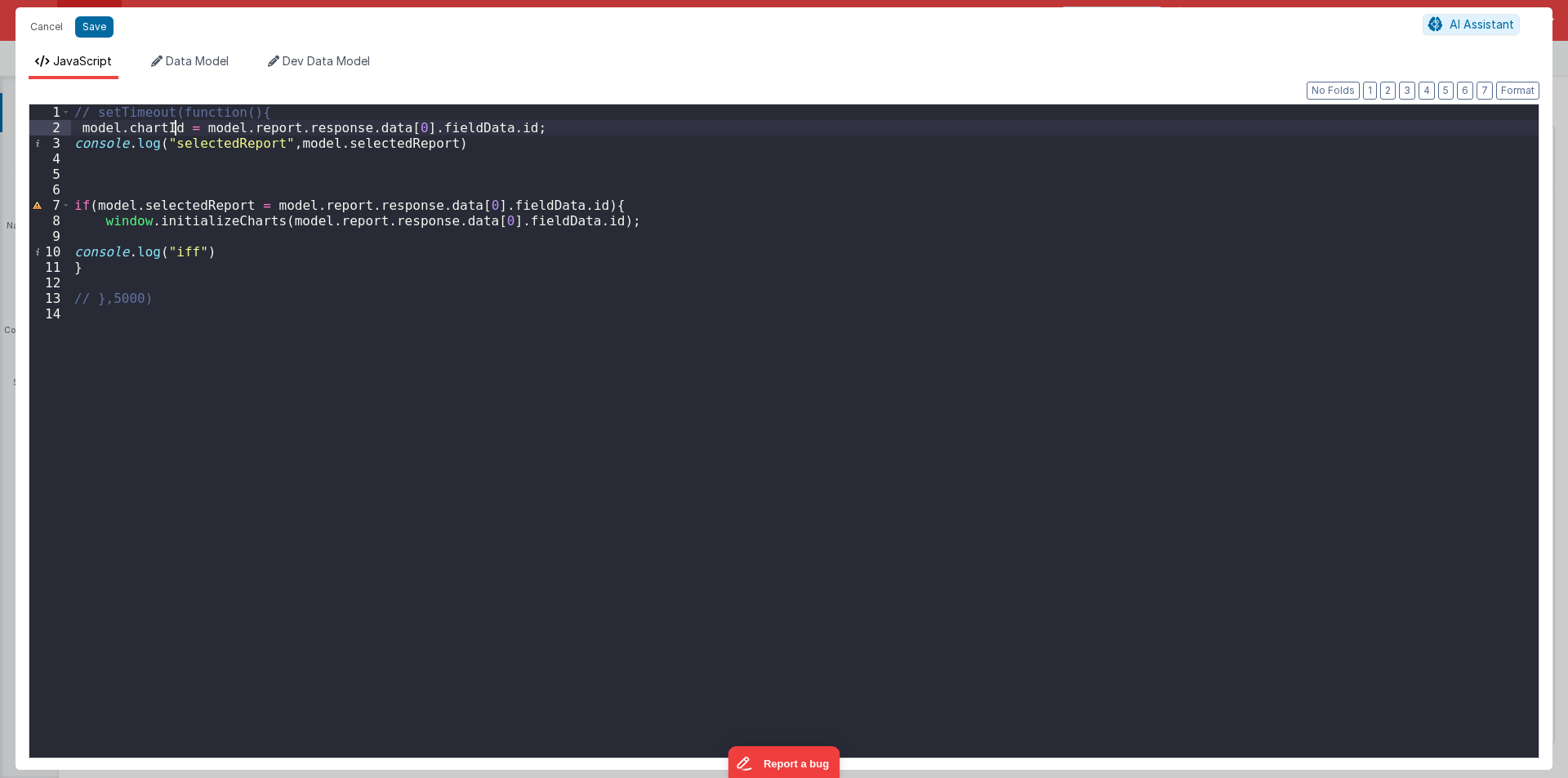
click at [379, 141] on div "// setTimeout(function(){ model . chartId = model . report . response . data [ …" at bounding box center [805, 447] width 1468 height 684
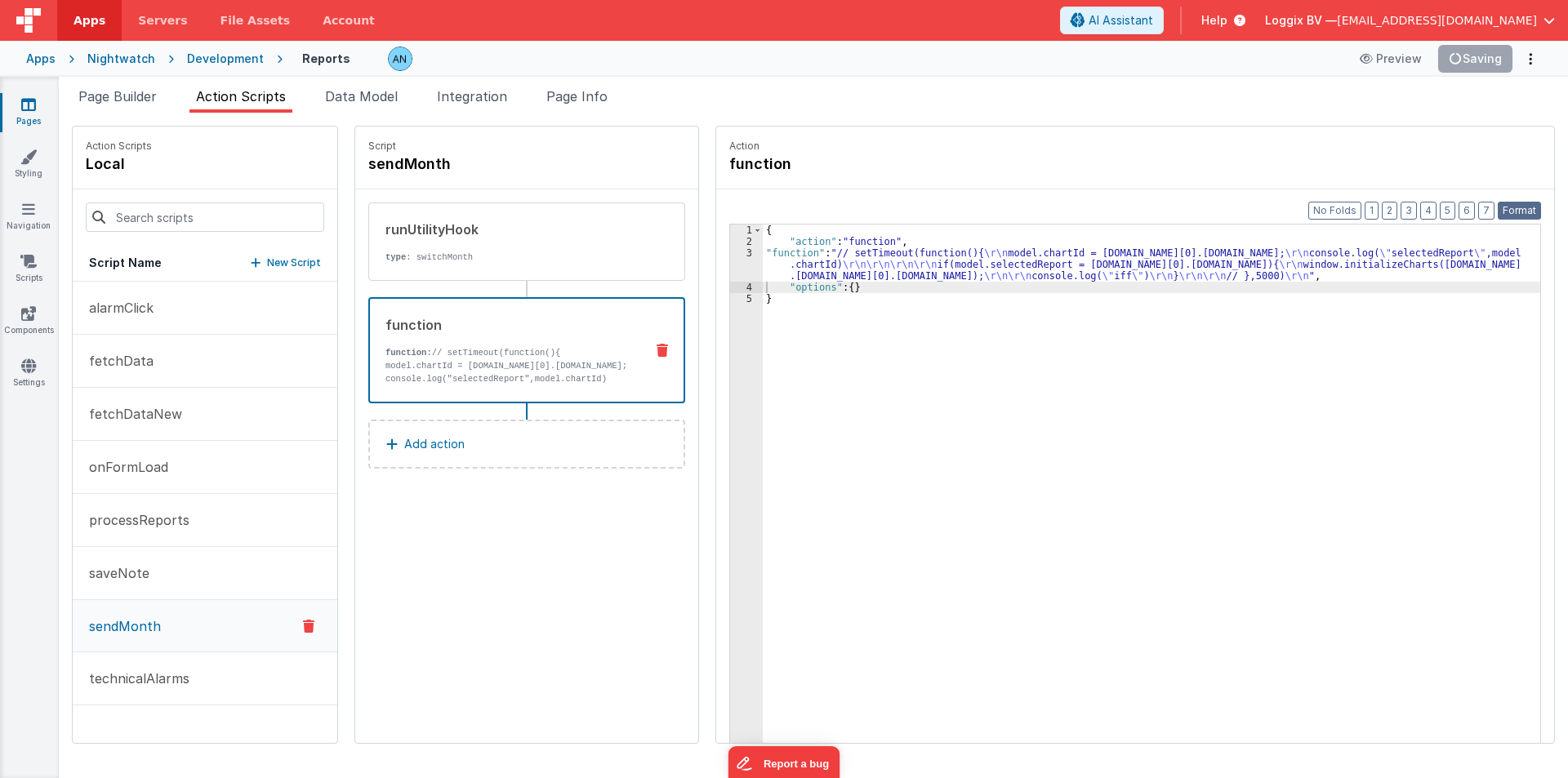
click at [1521, 207] on button "Format" at bounding box center [1519, 211] width 43 height 18
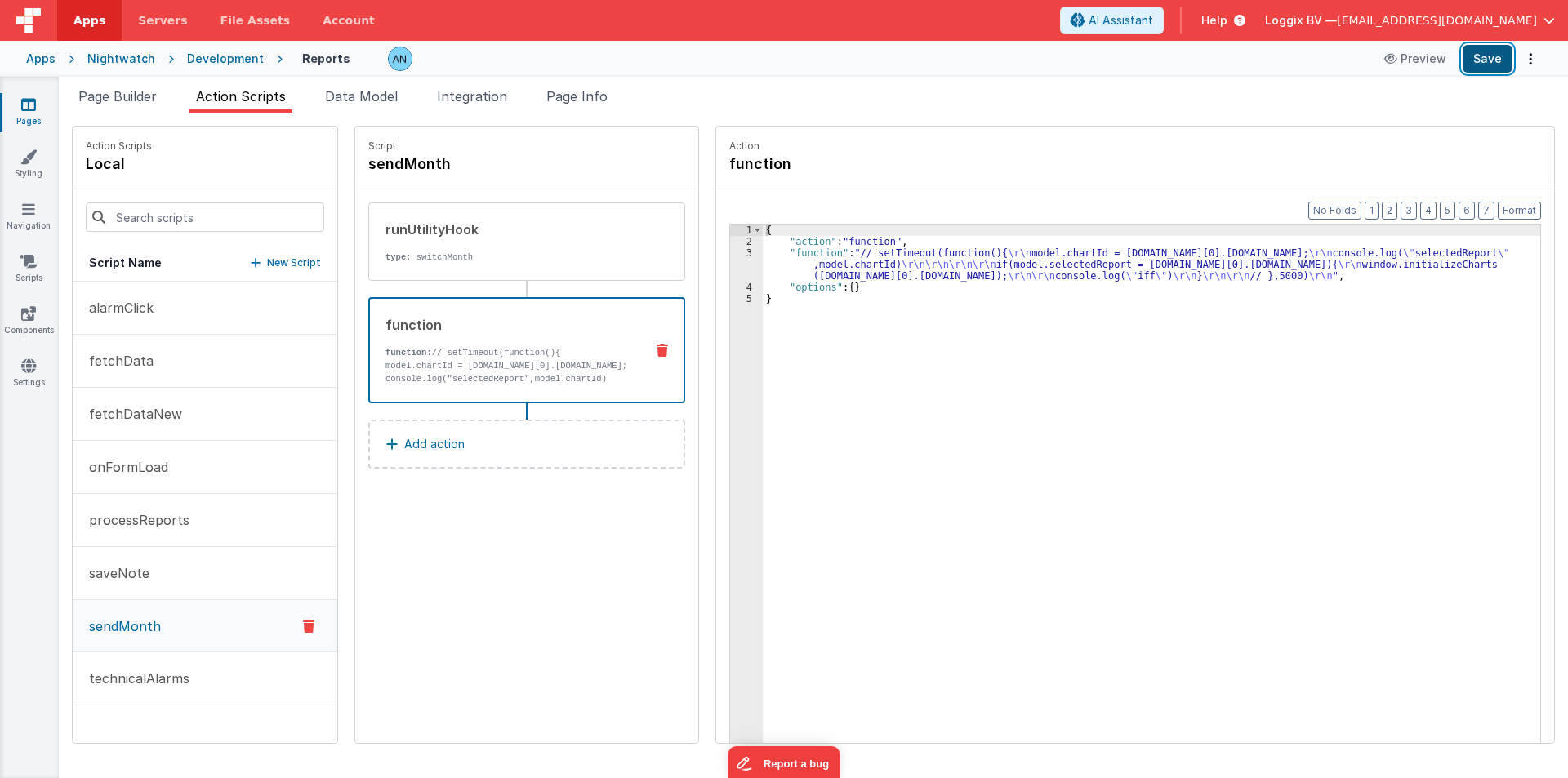
click at [1498, 51] on button "Save" at bounding box center [1487, 58] width 50 height 27
click at [1518, 211] on button "Format" at bounding box center [1519, 211] width 43 height 18
click at [1480, 59] on button "Save" at bounding box center [1487, 58] width 50 height 27
click at [1518, 206] on button "Format" at bounding box center [1519, 211] width 43 height 18
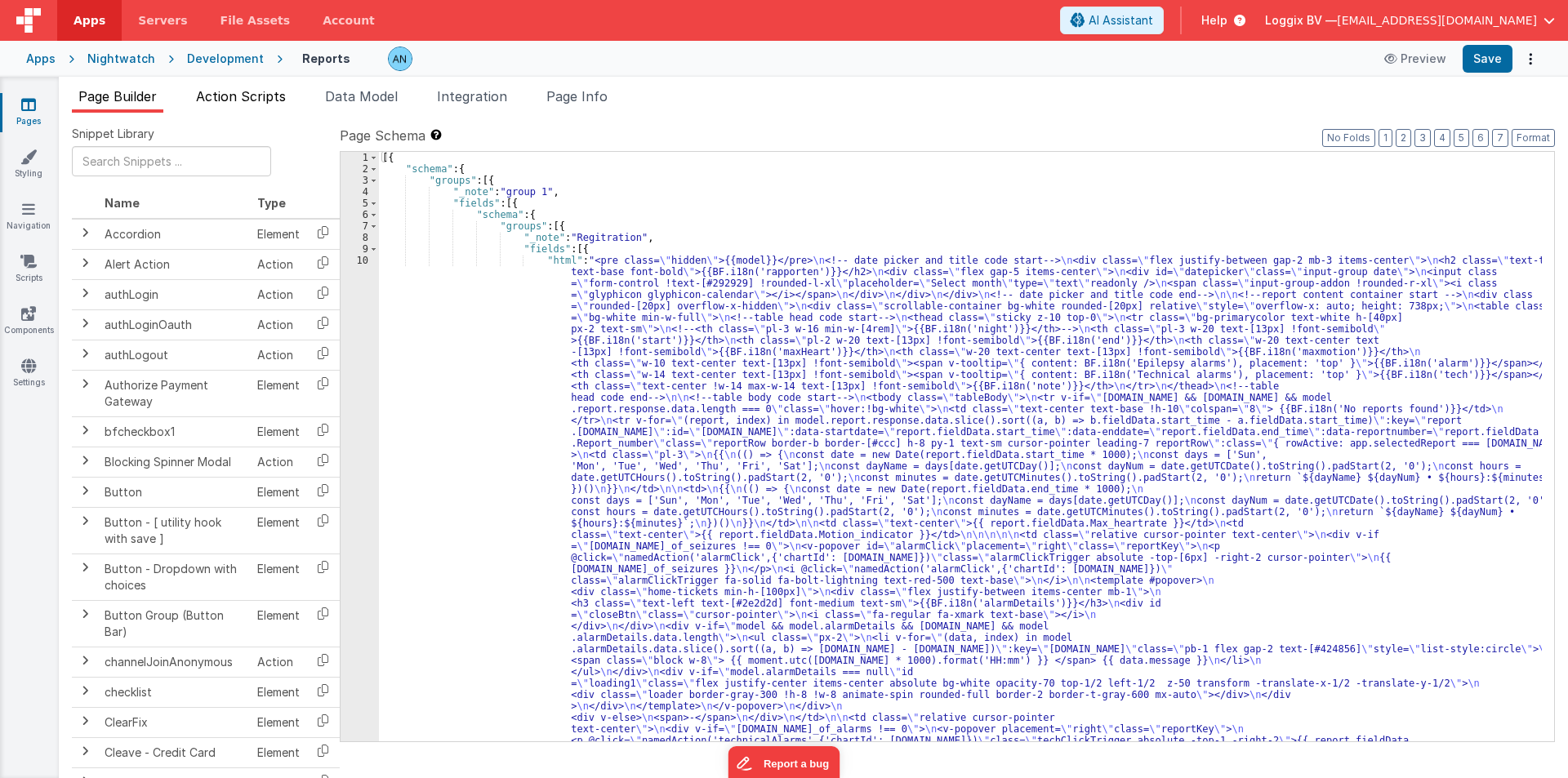
click at [256, 93] on span "Action Scripts" at bounding box center [240, 97] width 90 height 16
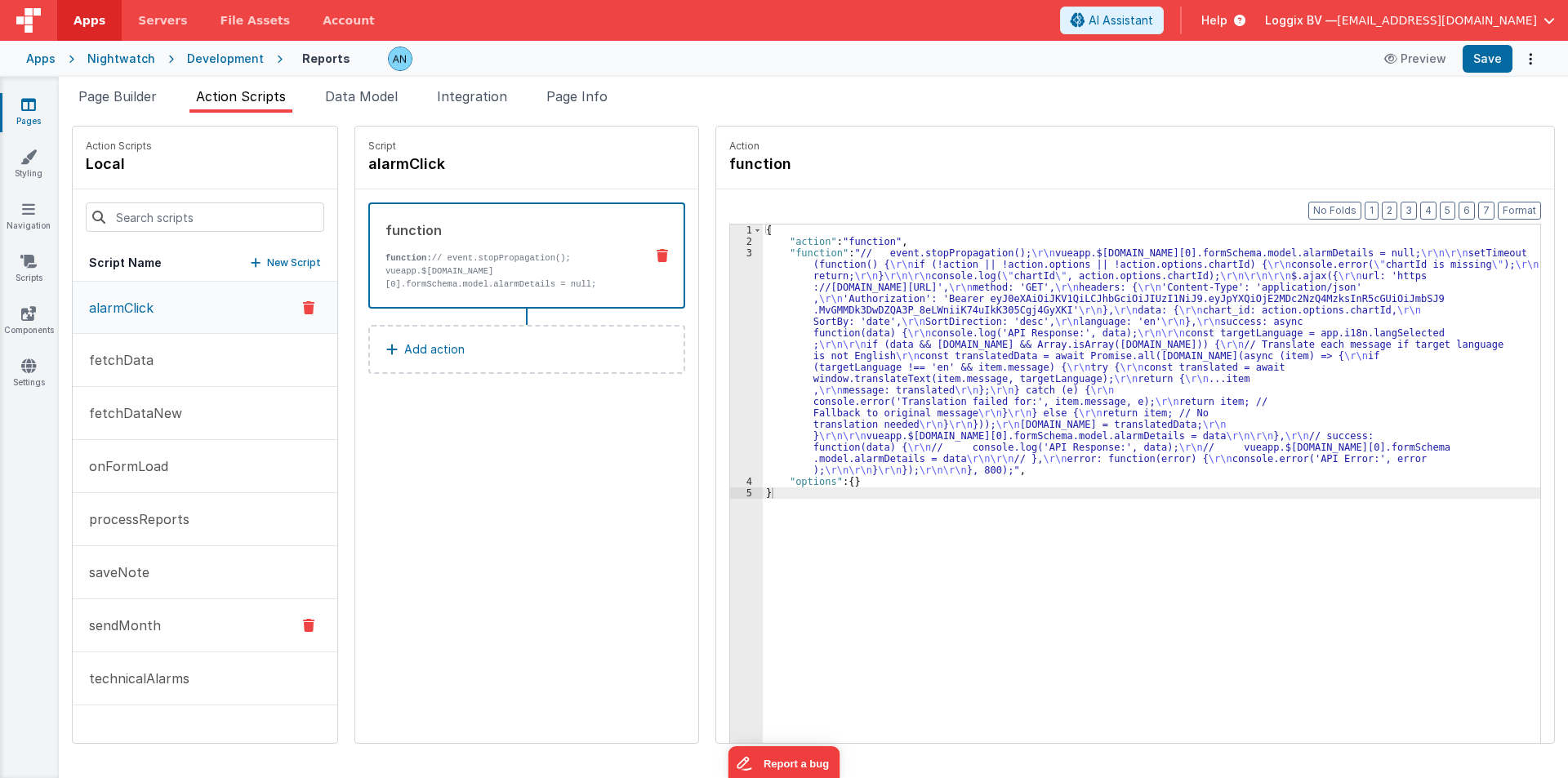
click at [190, 634] on button "sendMonth" at bounding box center [205, 626] width 265 height 53
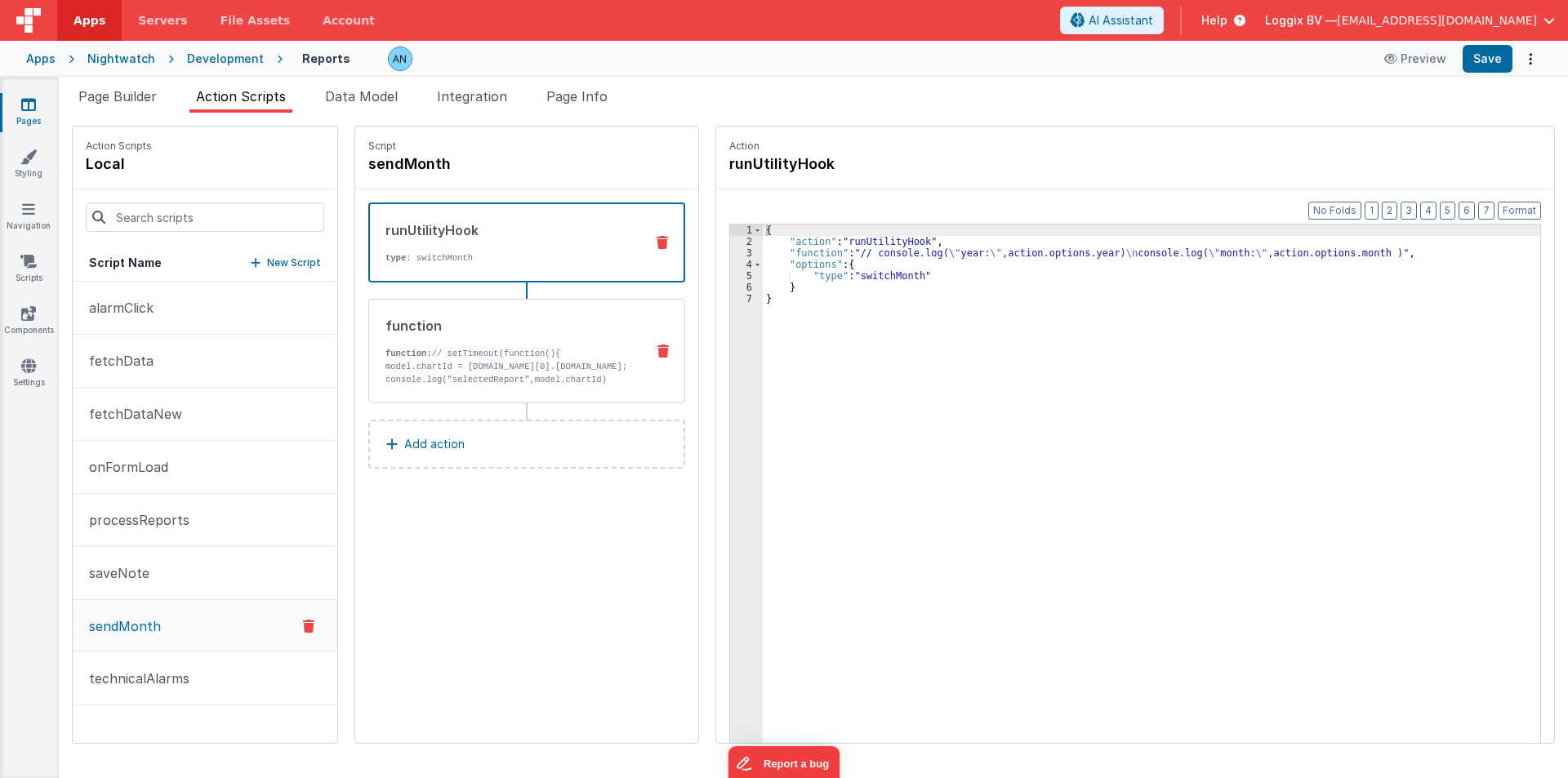
click at [568, 376] on p "function: // setTimeout(function(){ model.chartId = [DOMAIN_NAME][0].[DOMAIN_NA…" at bounding box center [509, 367] width 246 height 39
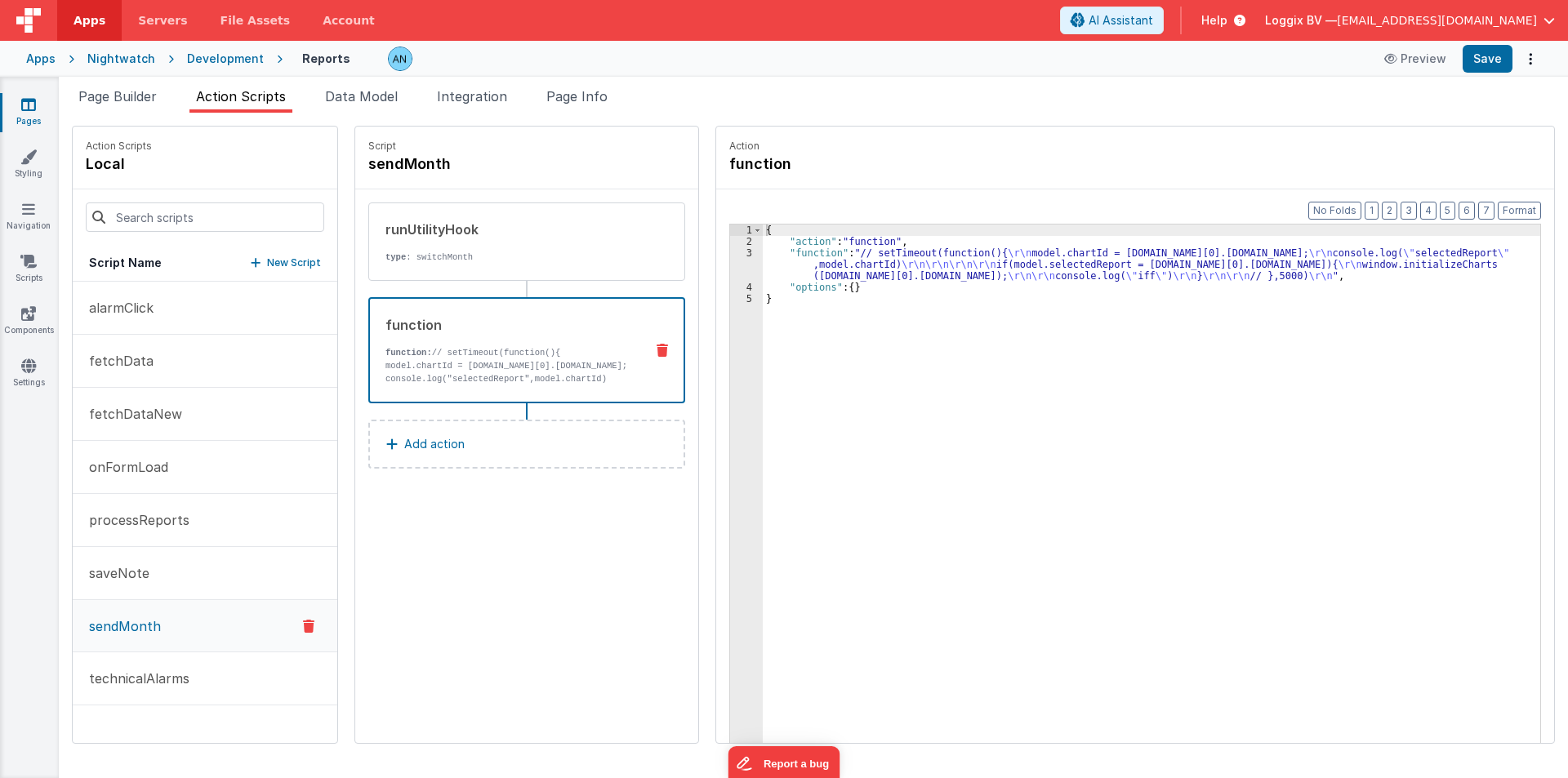
click at [763, 257] on div "{ "action" : "function" , "function" : "// setTimeout(function(){ \r\n model.ch…" at bounding box center [1159, 520] width 793 height 592
click at [730, 261] on div "3" at bounding box center [746, 264] width 33 height 35
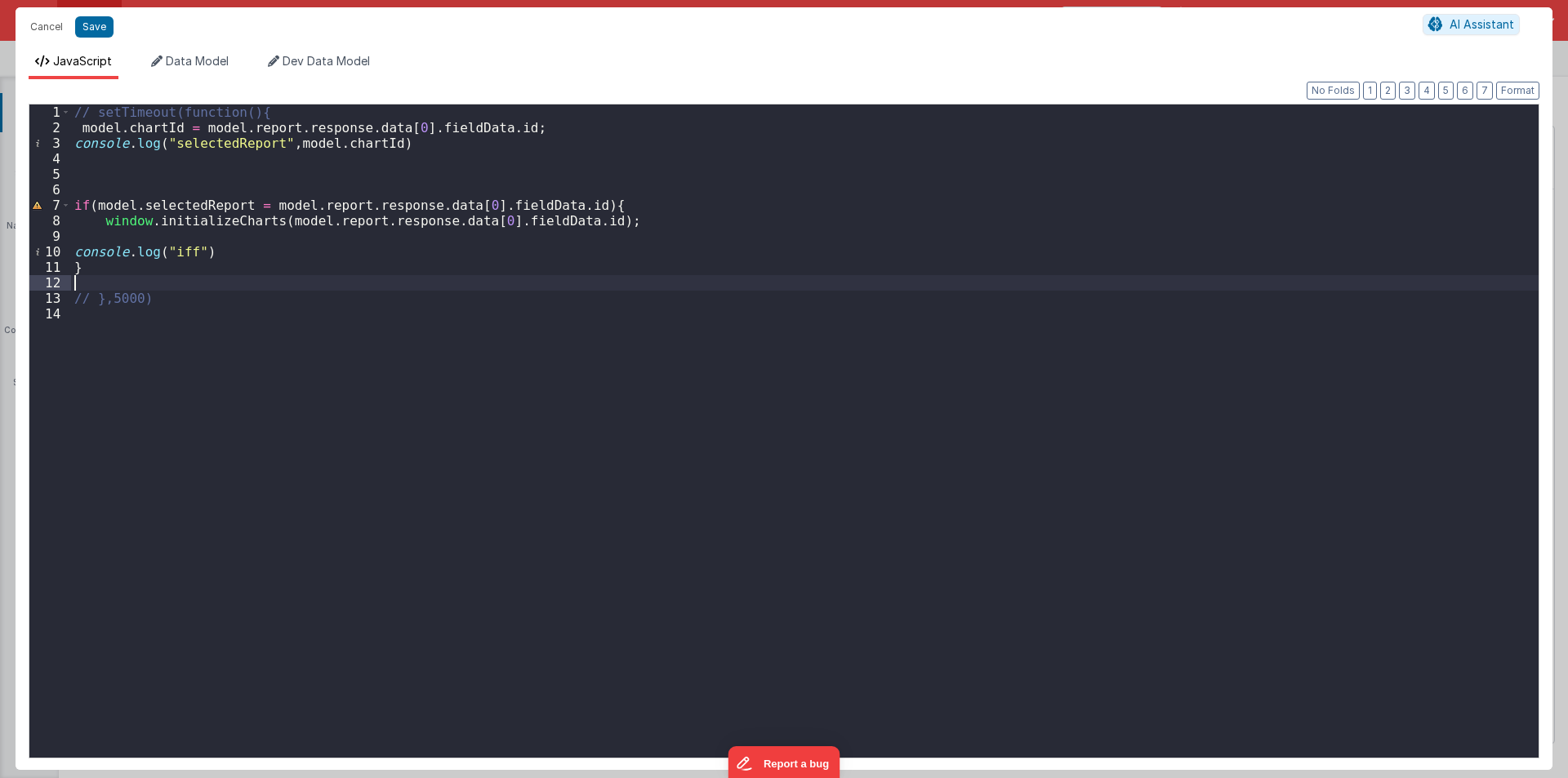
click at [411, 284] on div "// setTimeout(function(){ model . chartId = model . report . response . data [ …" at bounding box center [805, 447] width 1468 height 684
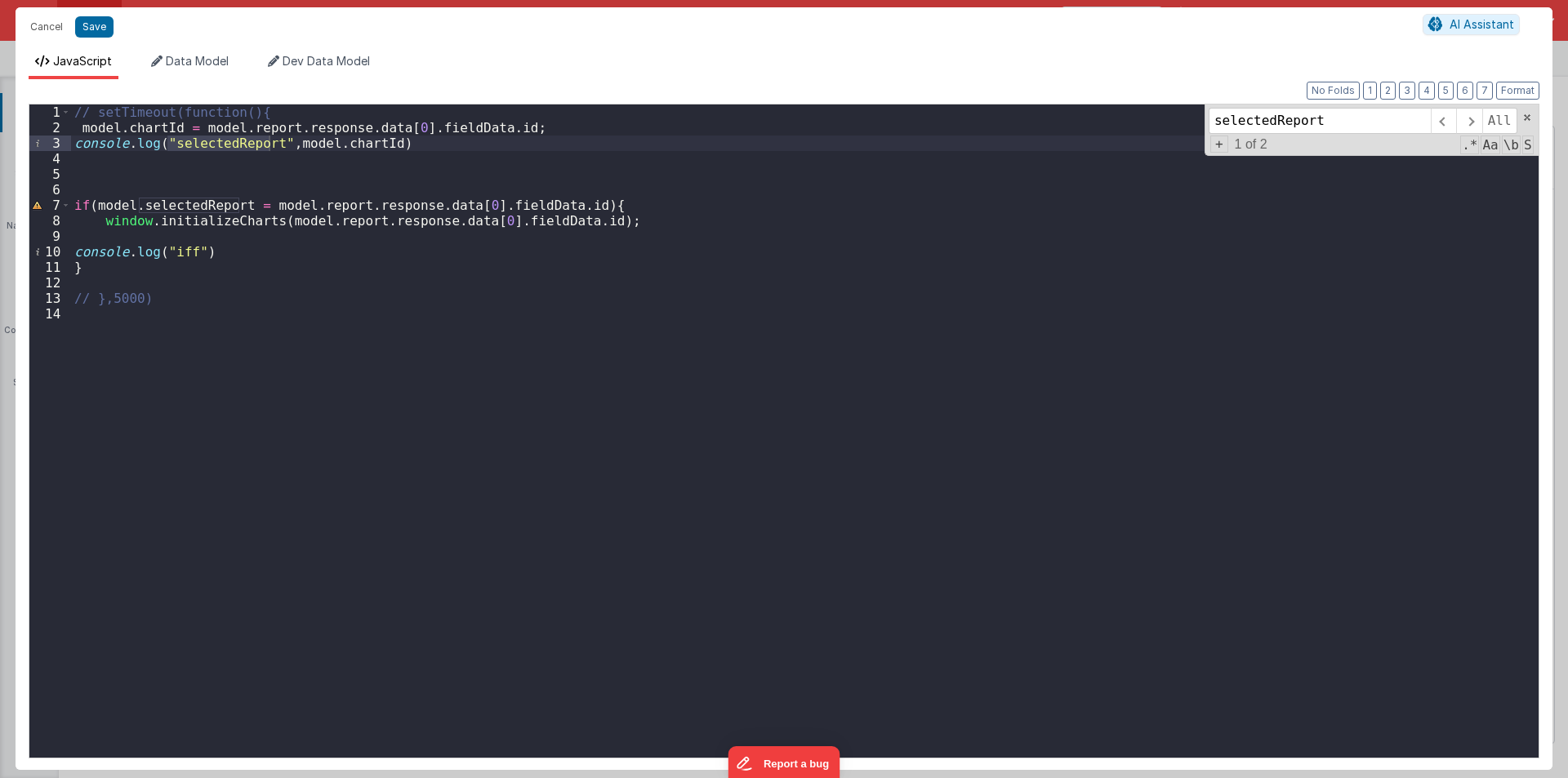
type input "selectedReport"
click at [358, 144] on div "// setTimeout(function(){ model . chartId = model . report . response . data [ …" at bounding box center [805, 447] width 1468 height 684
click at [169, 207] on div "// setTimeout(function(){ model . chartId = model . report . response . data [ …" at bounding box center [805, 447] width 1468 height 684
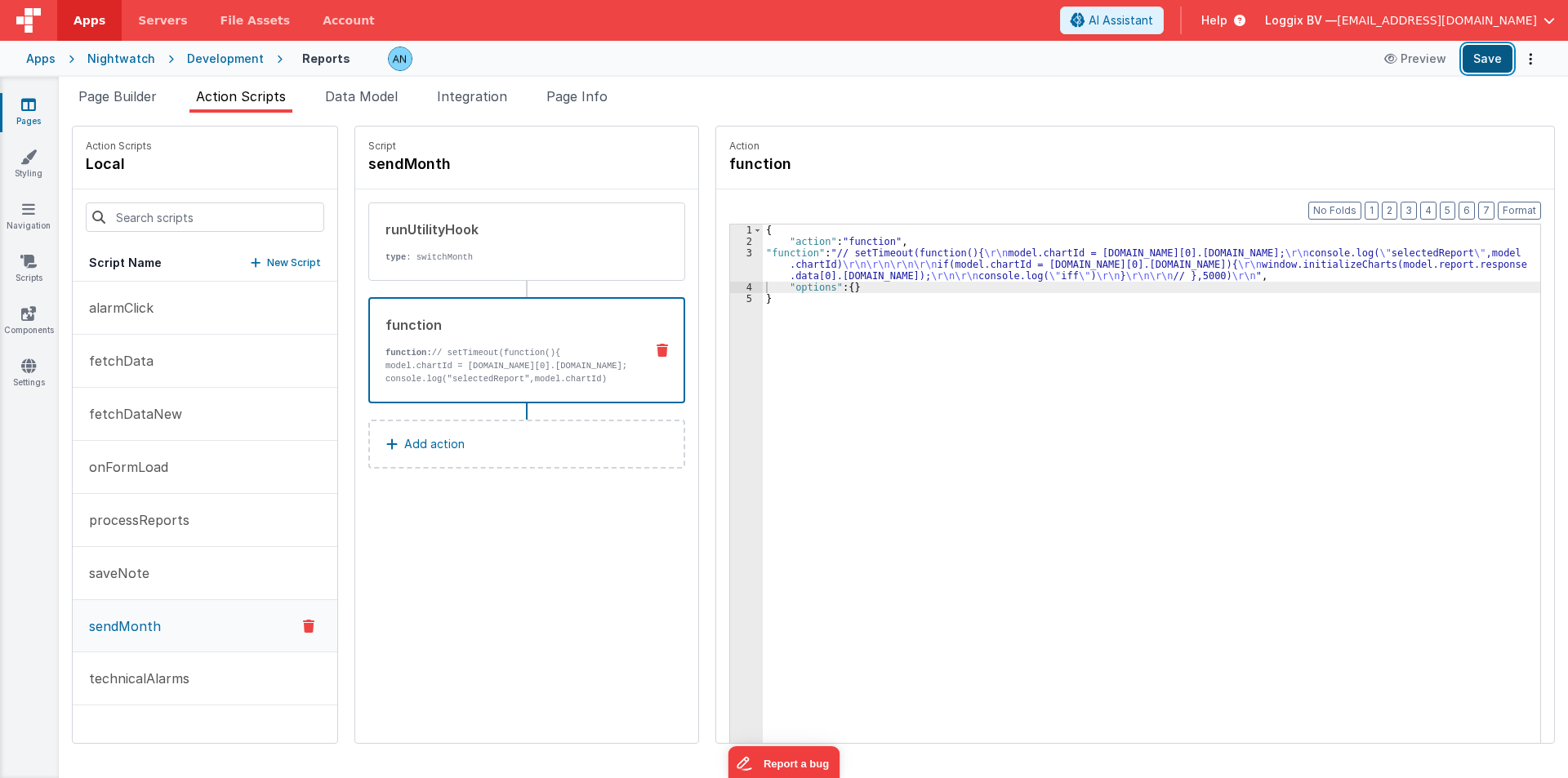
click at [1486, 51] on button "Save" at bounding box center [1487, 58] width 50 height 27
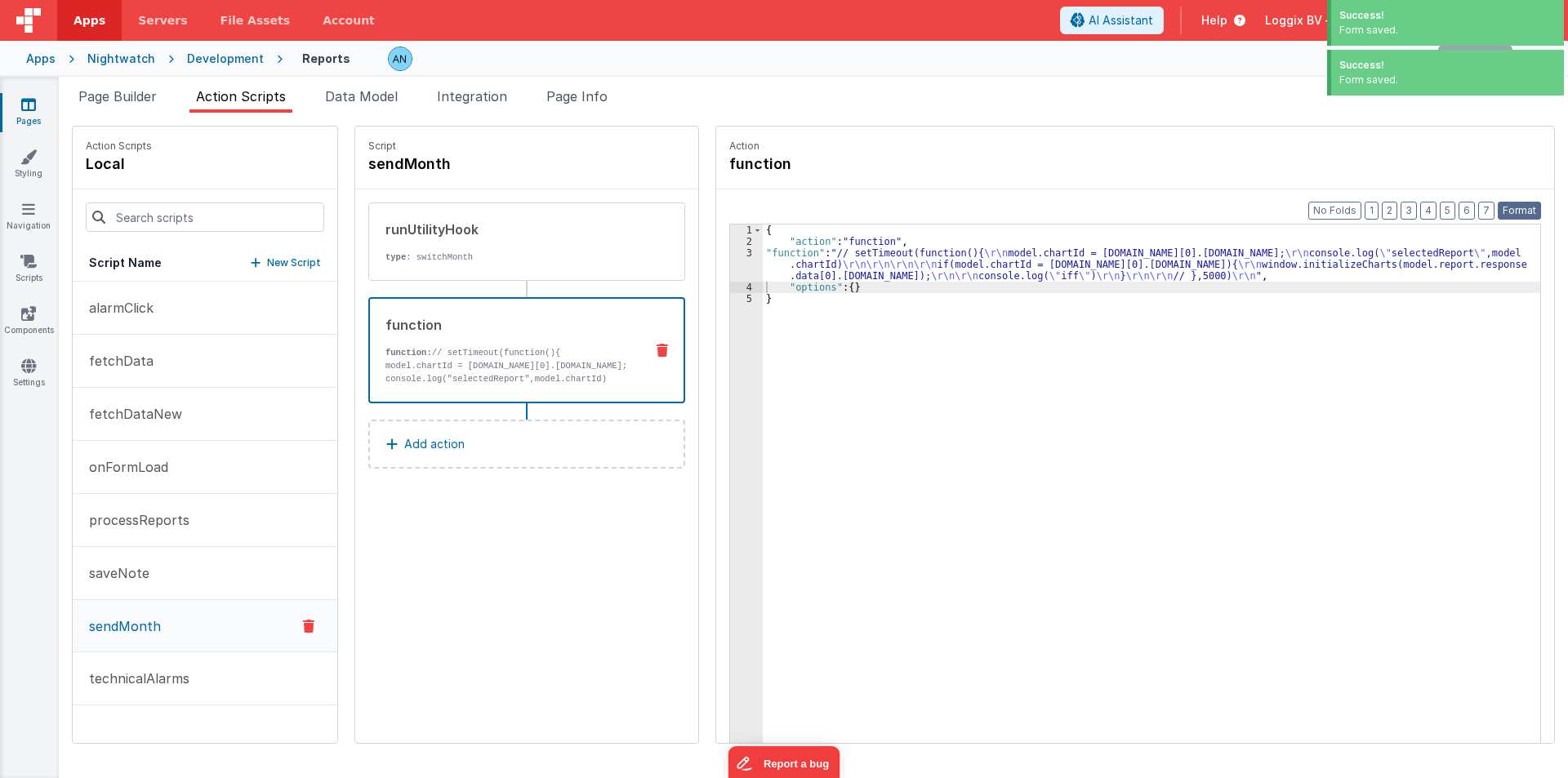
click at [1510, 207] on button "Format" at bounding box center [1519, 211] width 43 height 18
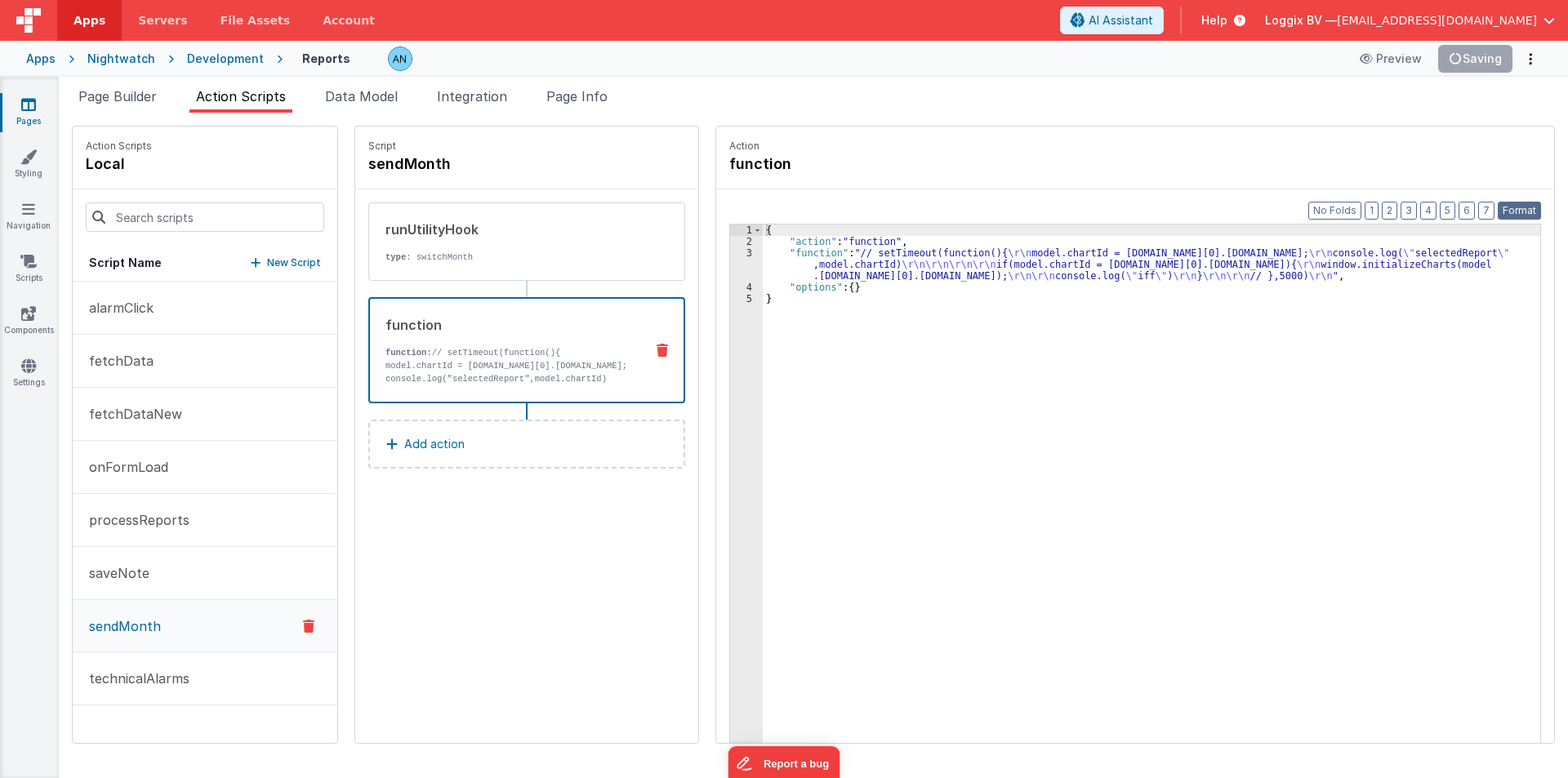
click at [1515, 203] on button "Format" at bounding box center [1519, 211] width 43 height 18
click at [793, 404] on div "{ "action" : "function" , "function" : "// setTimeout(function(){ \r\n model.ch…" at bounding box center [1159, 520] width 793 height 592
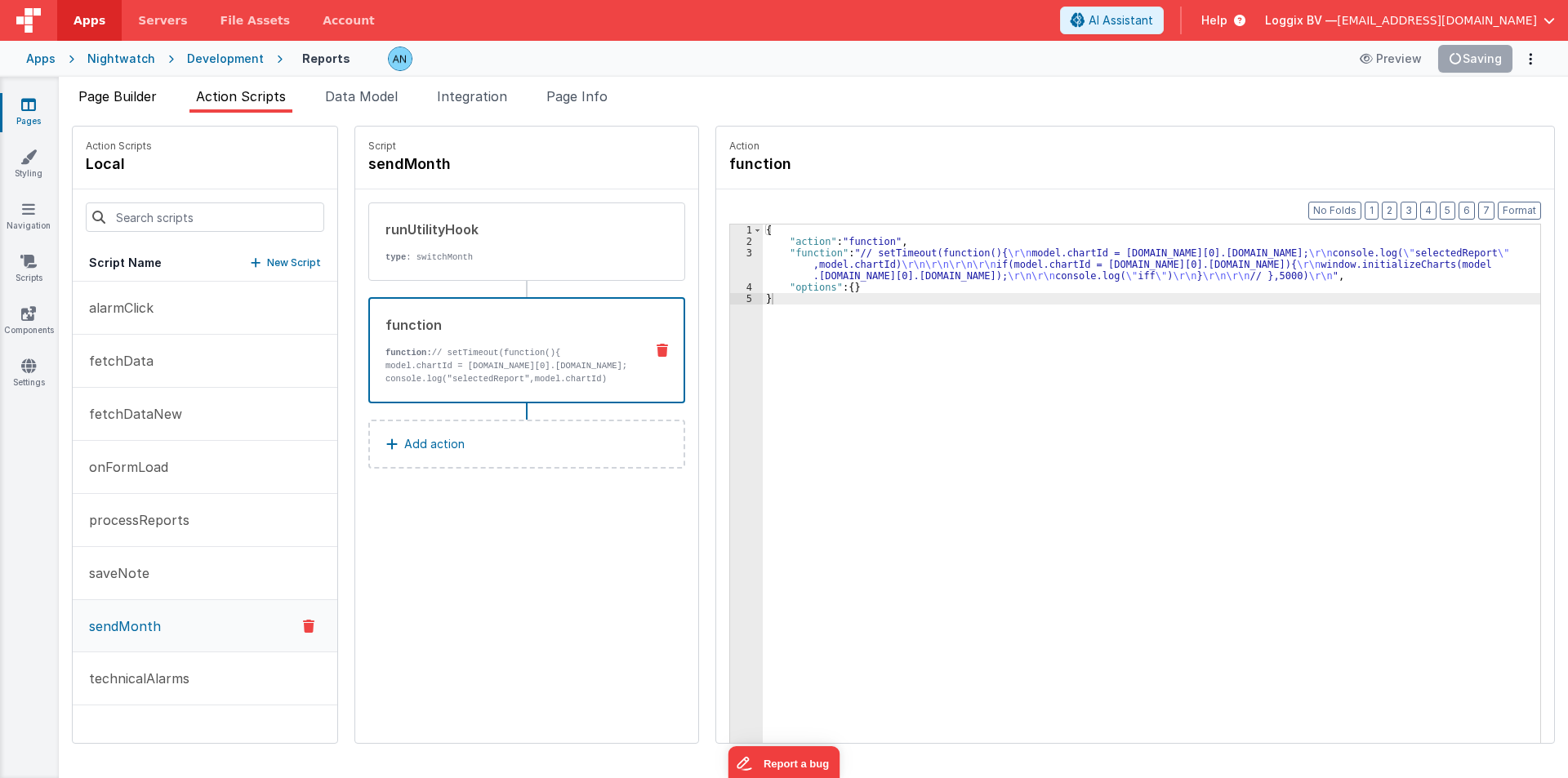
click at [127, 102] on span "Page Builder" at bounding box center [117, 97] width 78 height 16
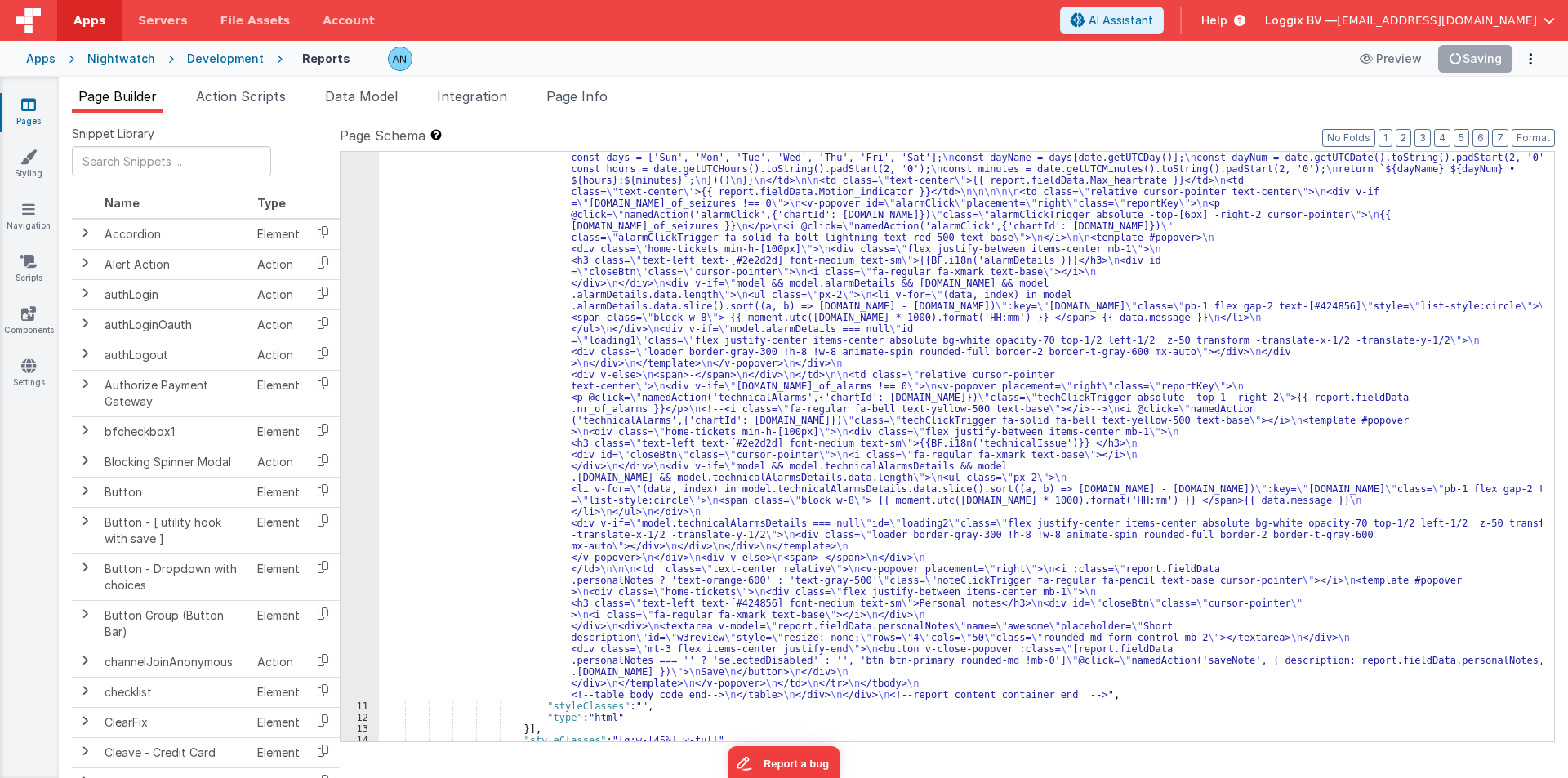
scroll to position [680, 0]
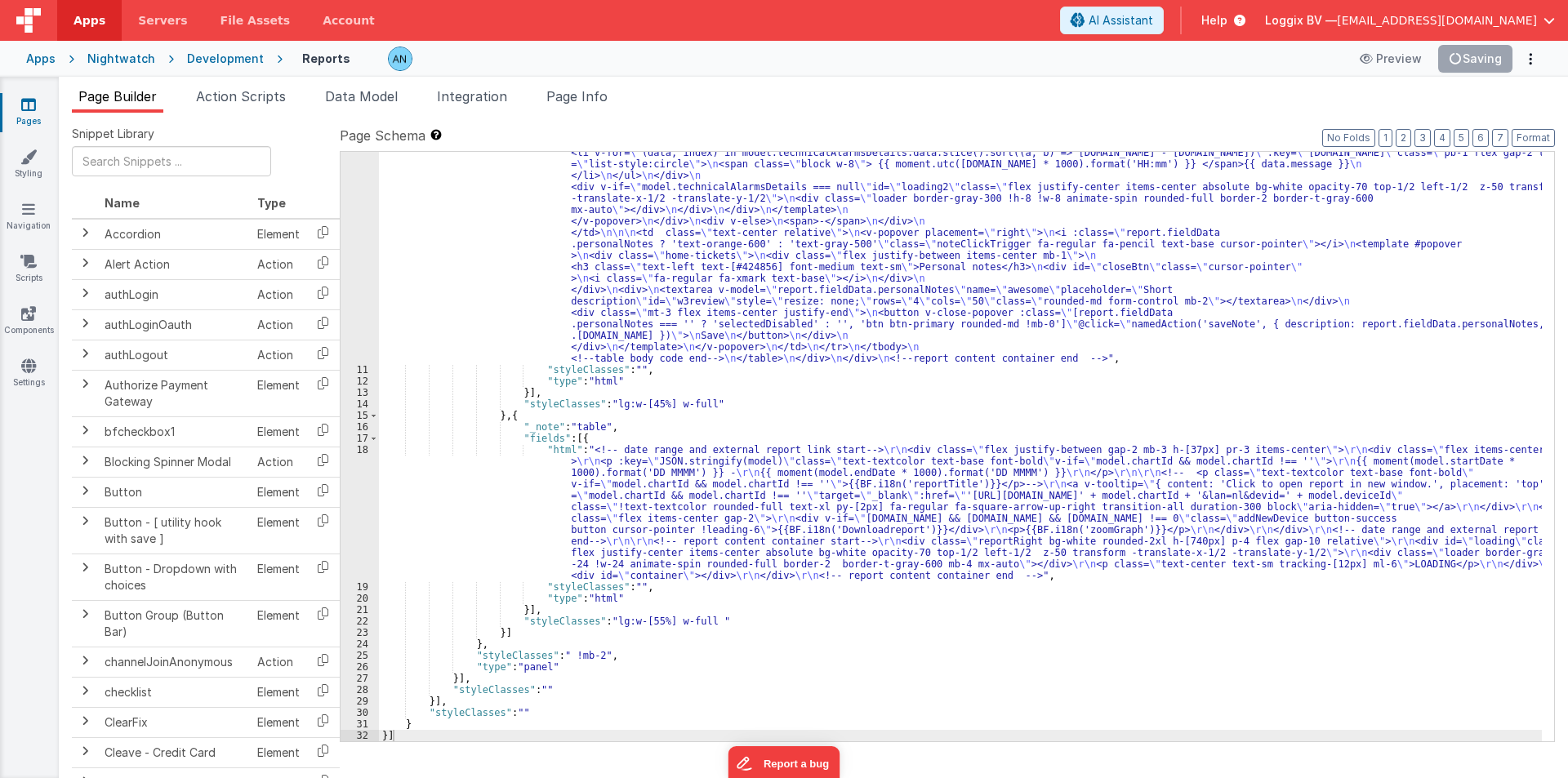
click at [479, 320] on div ""html" : "<pre class= \" hidden \" >{{model}}</pre> \n <!-- date picker and tit…" at bounding box center [961, 270] width 1163 height 1389
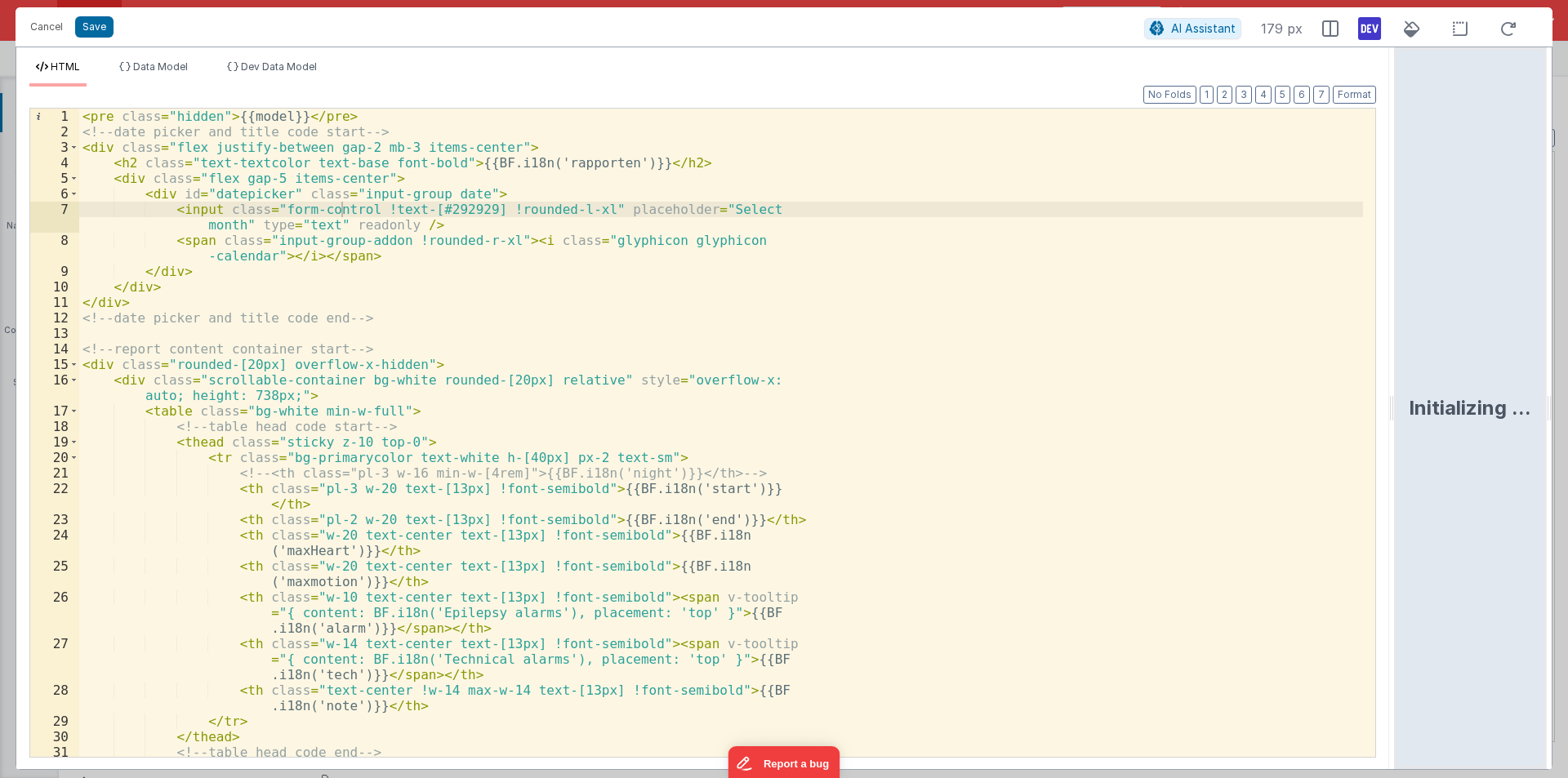
drag, startPoint x: 782, startPoint y: 401, endPoint x: 1567, endPoint y: 455, distance: 786.9
click at [1567, 455] on html "Cancel Save AI Assistant 179 px HTML Data Model Dev Data Model Format 7 6 5 4 3…" at bounding box center [784, 389] width 1568 height 778
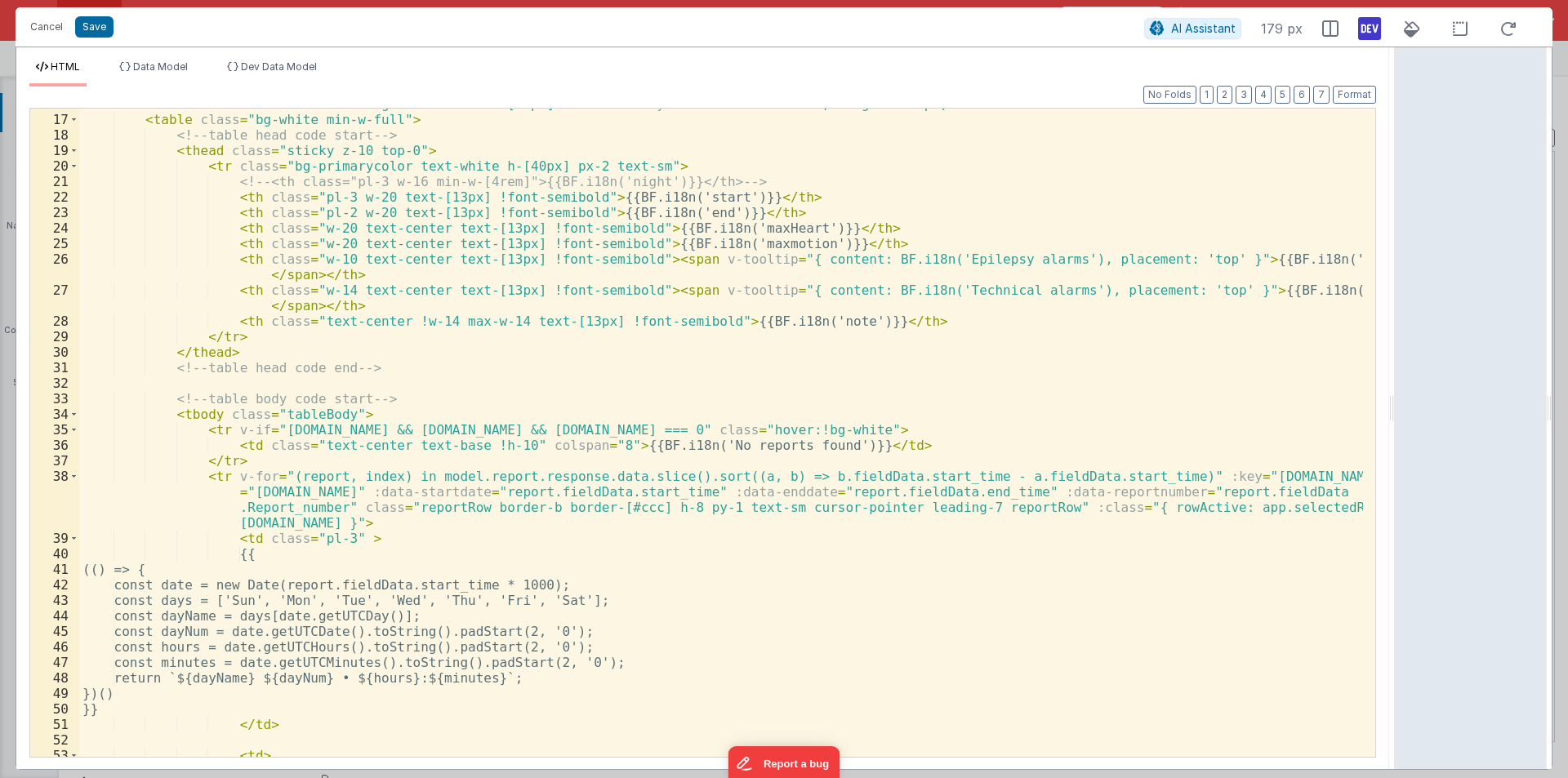
scroll to position [245, 0]
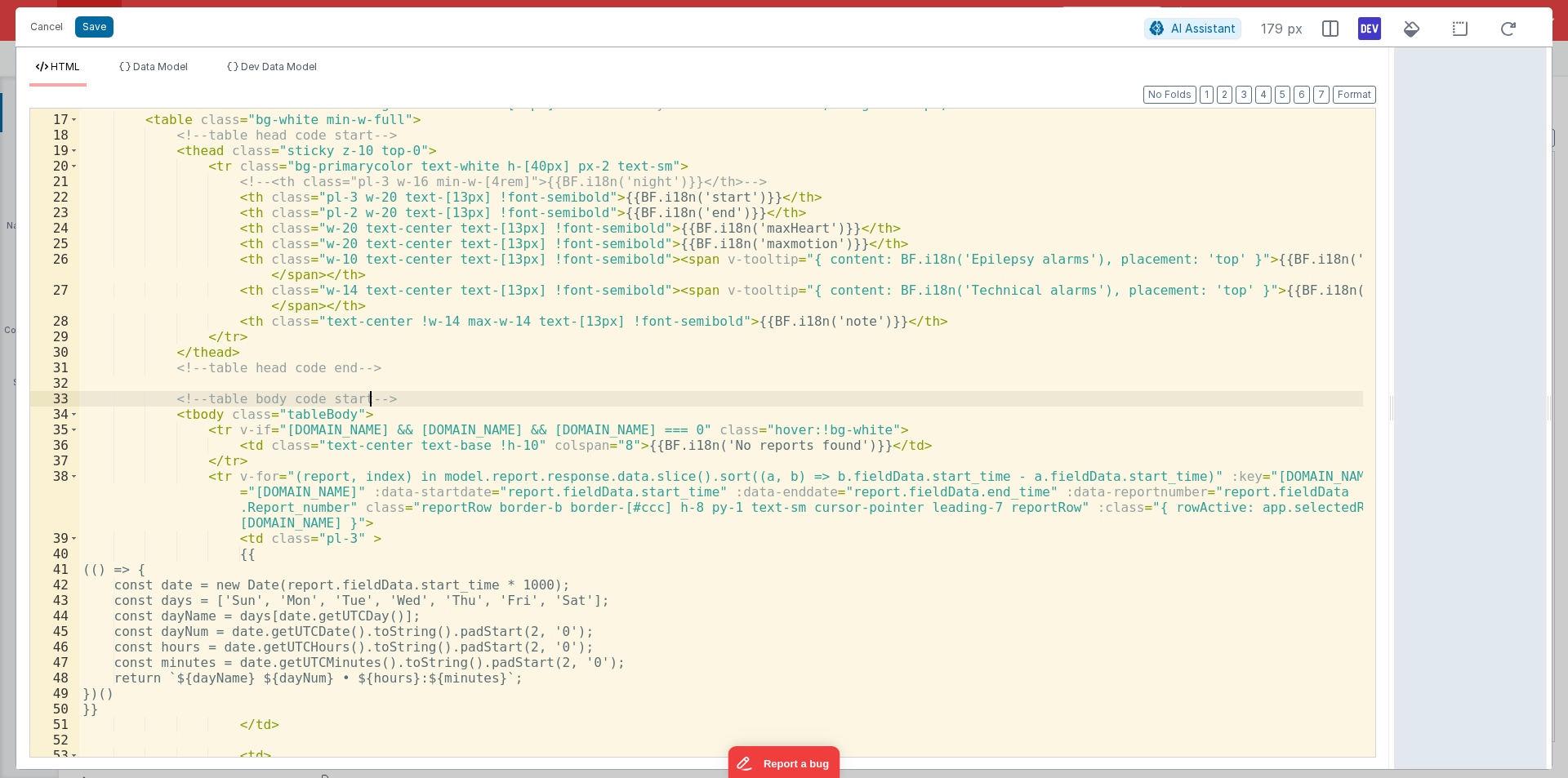
click at [460, 399] on div "< div class = "scrollable-container bg-white rounded-[20px] relative" style = "…" at bounding box center [721, 436] width 1284 height 680
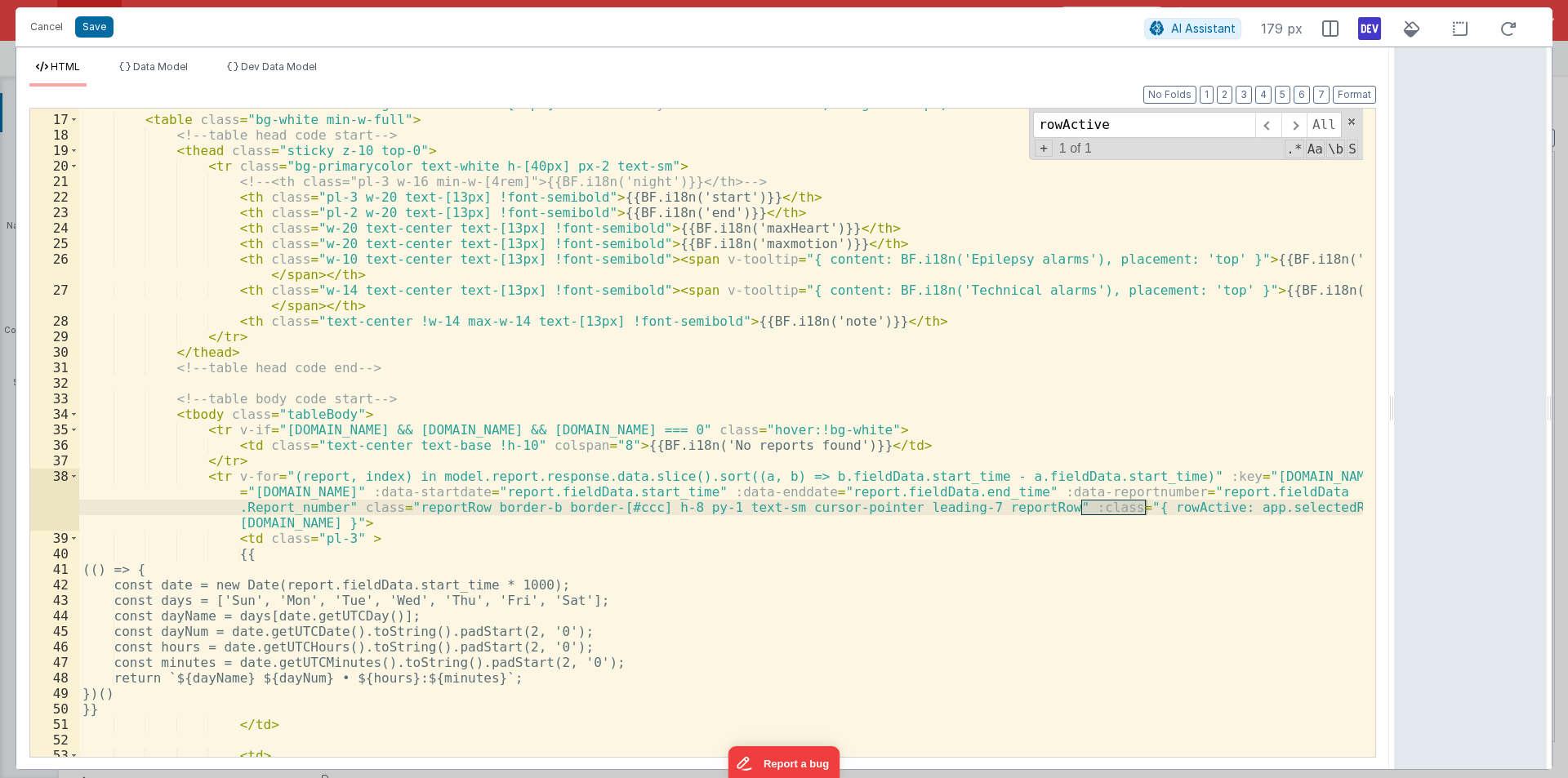
type input "rowActive"
click at [1219, 506] on div "< div class = "scrollable-container bg-white rounded-[20px] relative" style = "…" at bounding box center [721, 436] width 1284 height 680
click at [1220, 505] on div "< div class = "scrollable-container bg-white rounded-[20px] relative" style = "…" at bounding box center [721, 433] width 1284 height 649
click at [1220, 505] on div "< div class = "scrollable-container bg-white rounded-[20px] relative" style = "…" at bounding box center [721, 436] width 1284 height 680
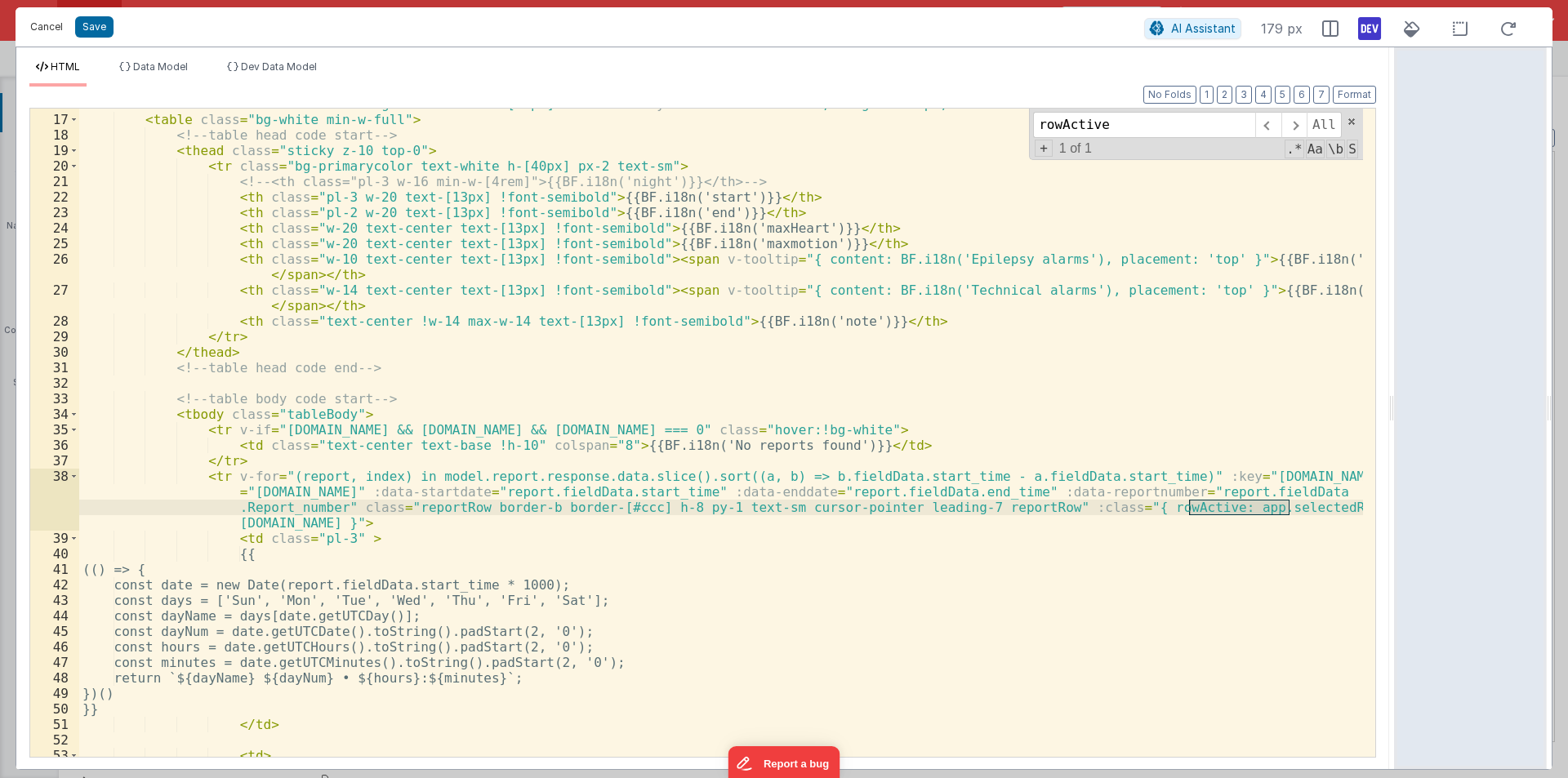
click at [50, 27] on button "Cancel" at bounding box center [46, 27] width 49 height 23
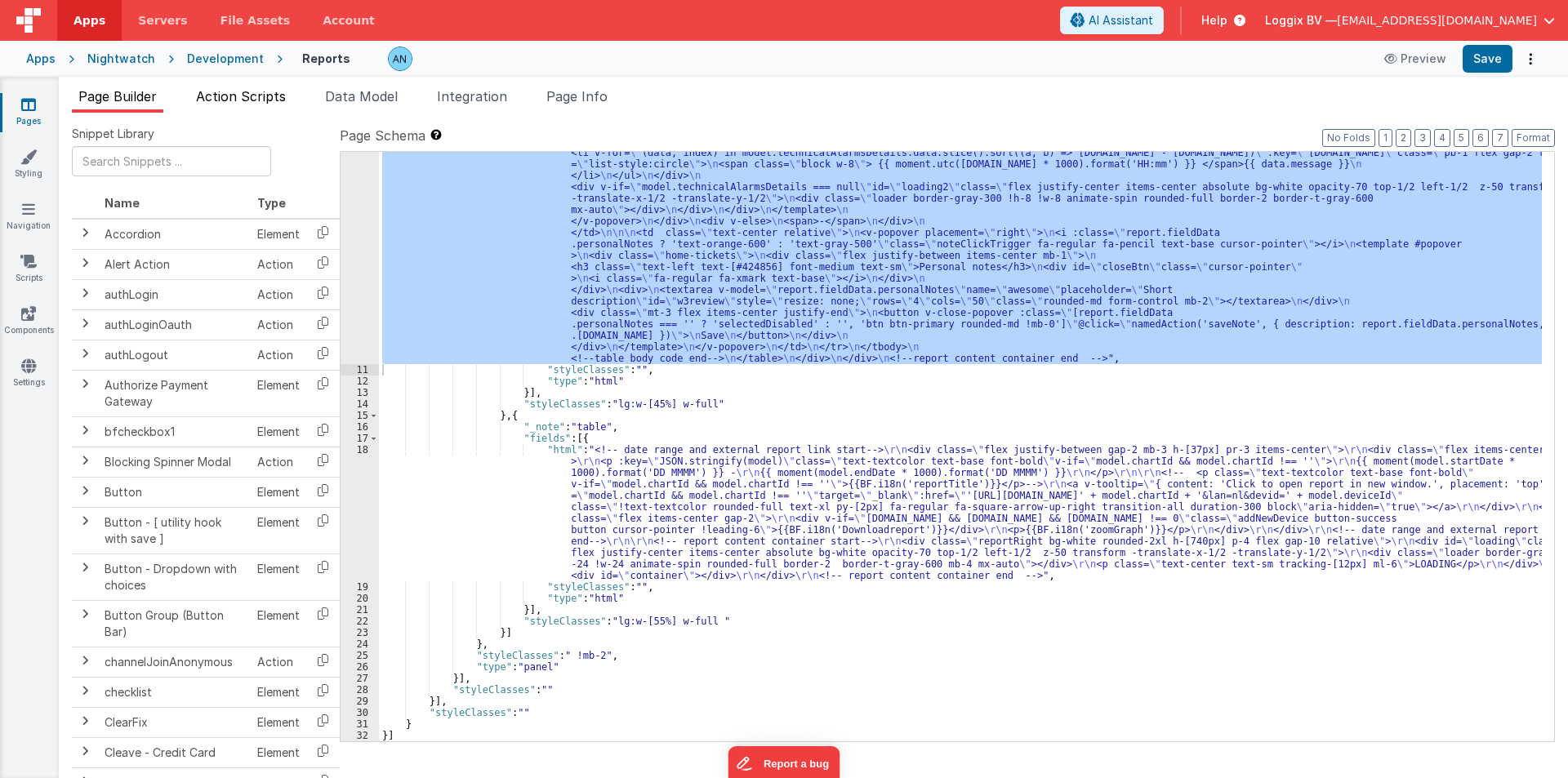
click at [220, 97] on span "Action Scripts" at bounding box center [240, 97] width 90 height 16
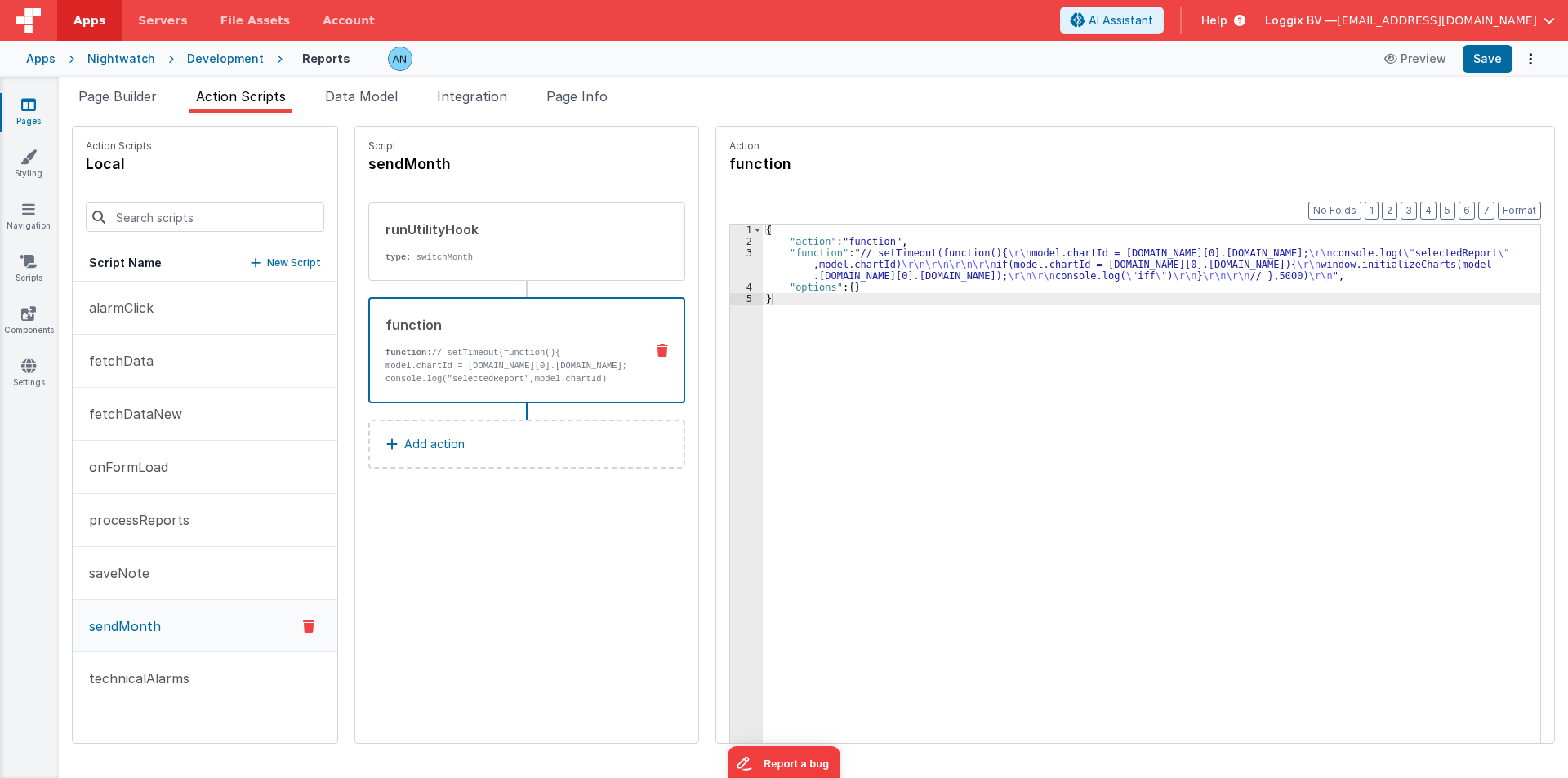
click at [148, 619] on p "sendMonth" at bounding box center [120, 626] width 82 height 19
click at [789, 258] on div "{ "action" : "function" , "function" : "// setTimeout(function(){ \r\n model.ch…" at bounding box center [1159, 520] width 793 height 592
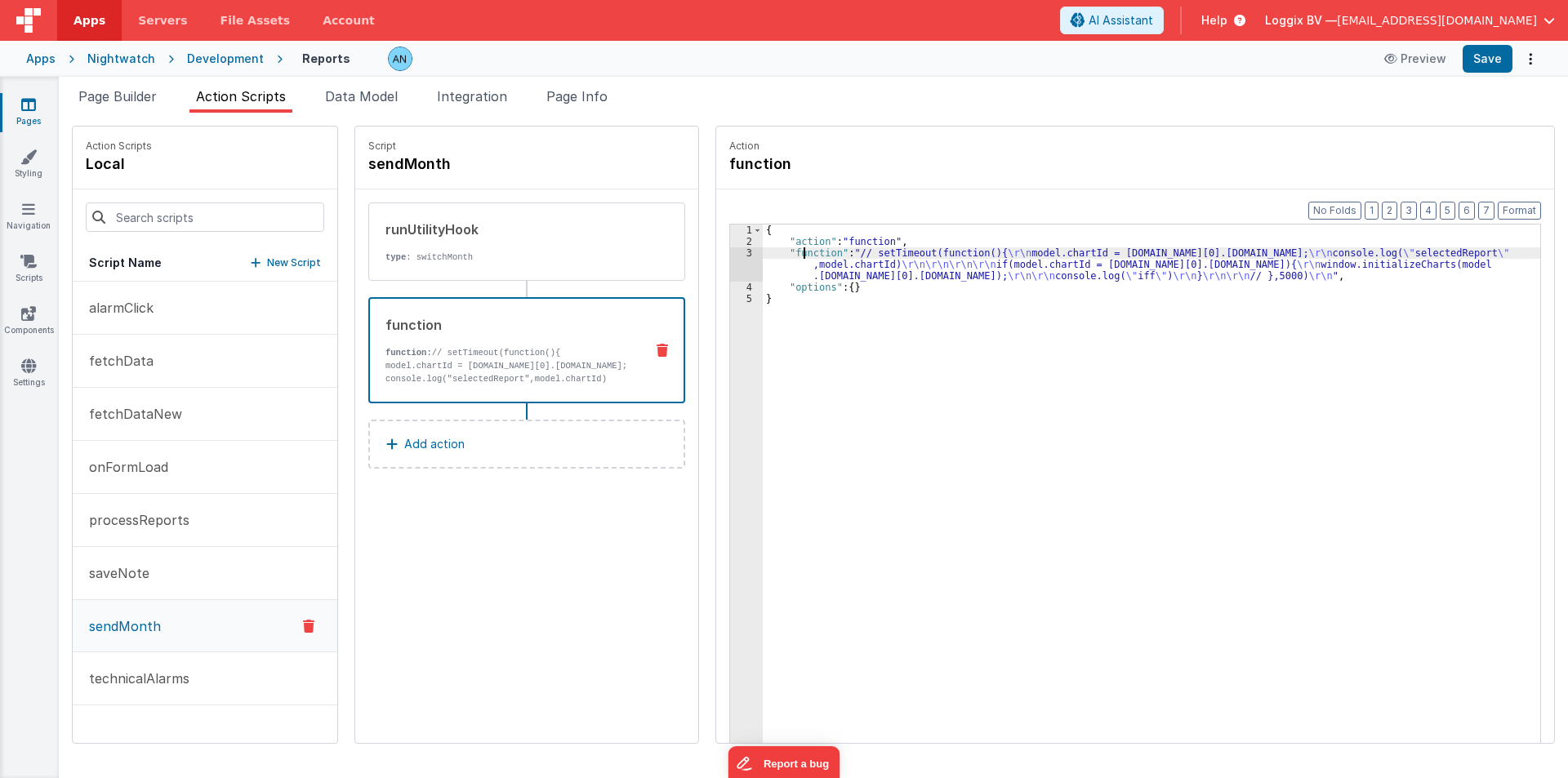
click at [730, 257] on div "3" at bounding box center [746, 264] width 33 height 35
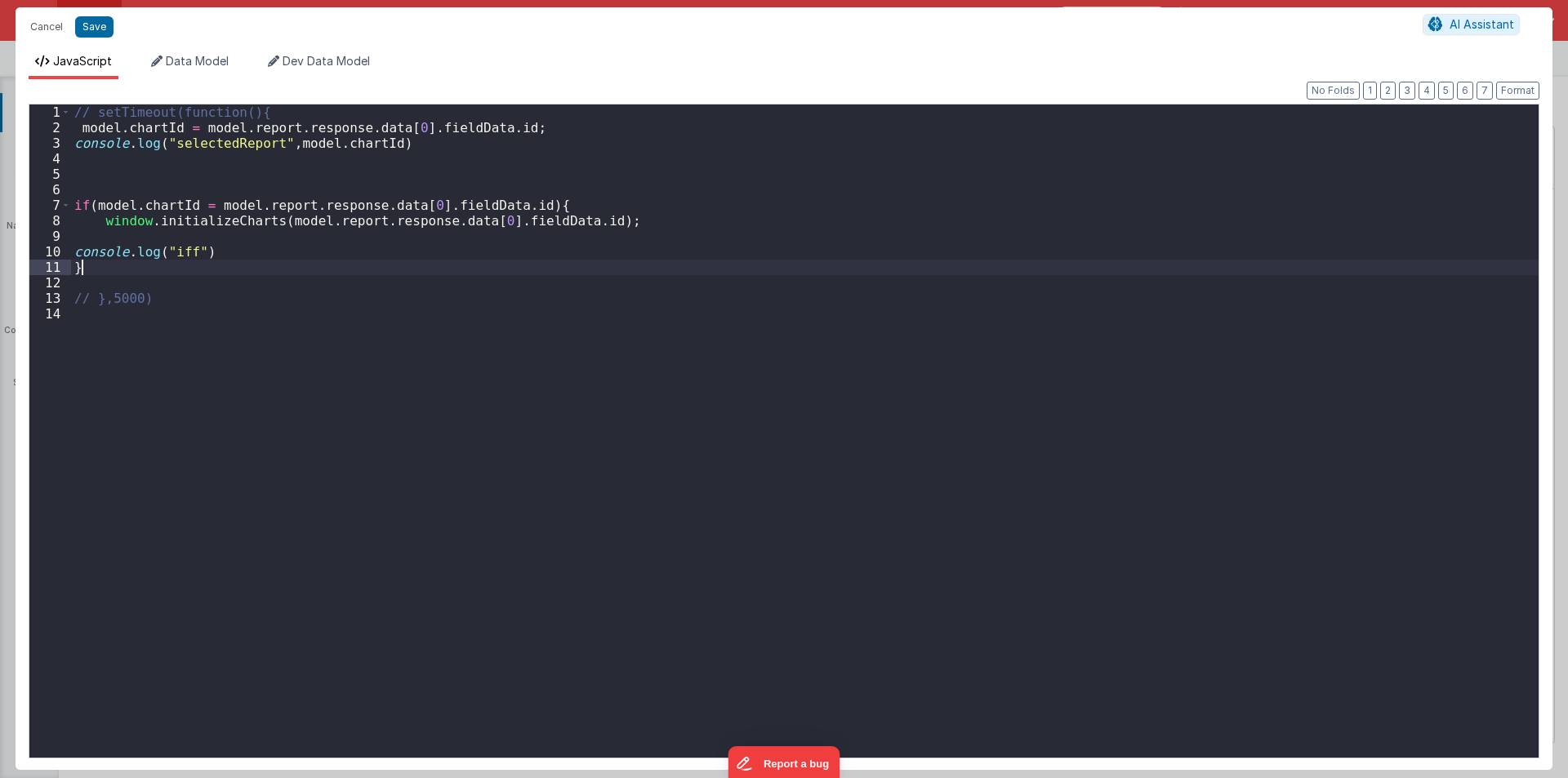
click at [723, 257] on div "// setTimeout(function(){ model . chartId = model . report . response . data [ …" at bounding box center [805, 447] width 1468 height 684
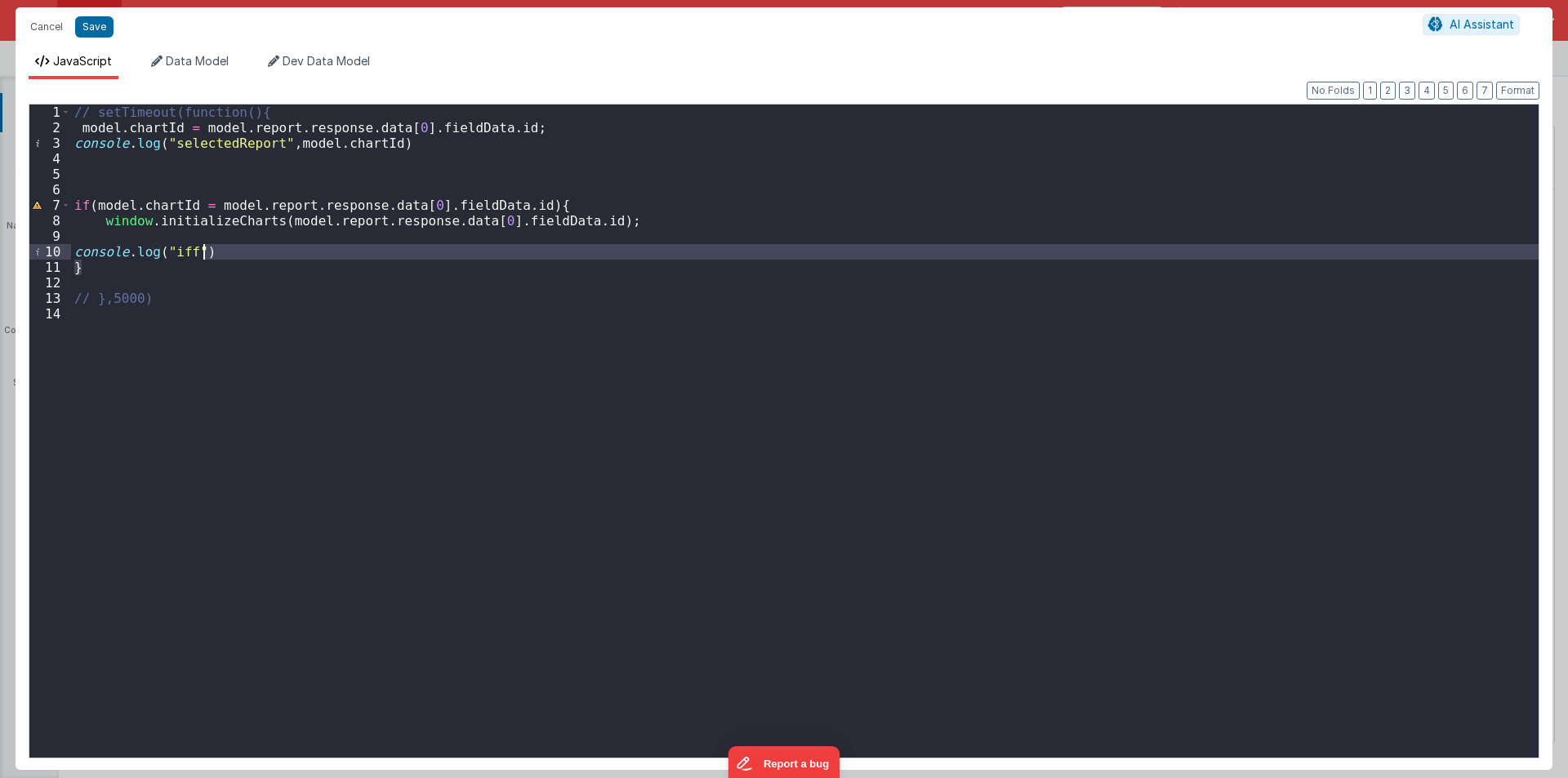
click at [96, 121] on div "// setTimeout(function(){ model . chartId = model . report . response . data [ …" at bounding box center [805, 447] width 1468 height 684
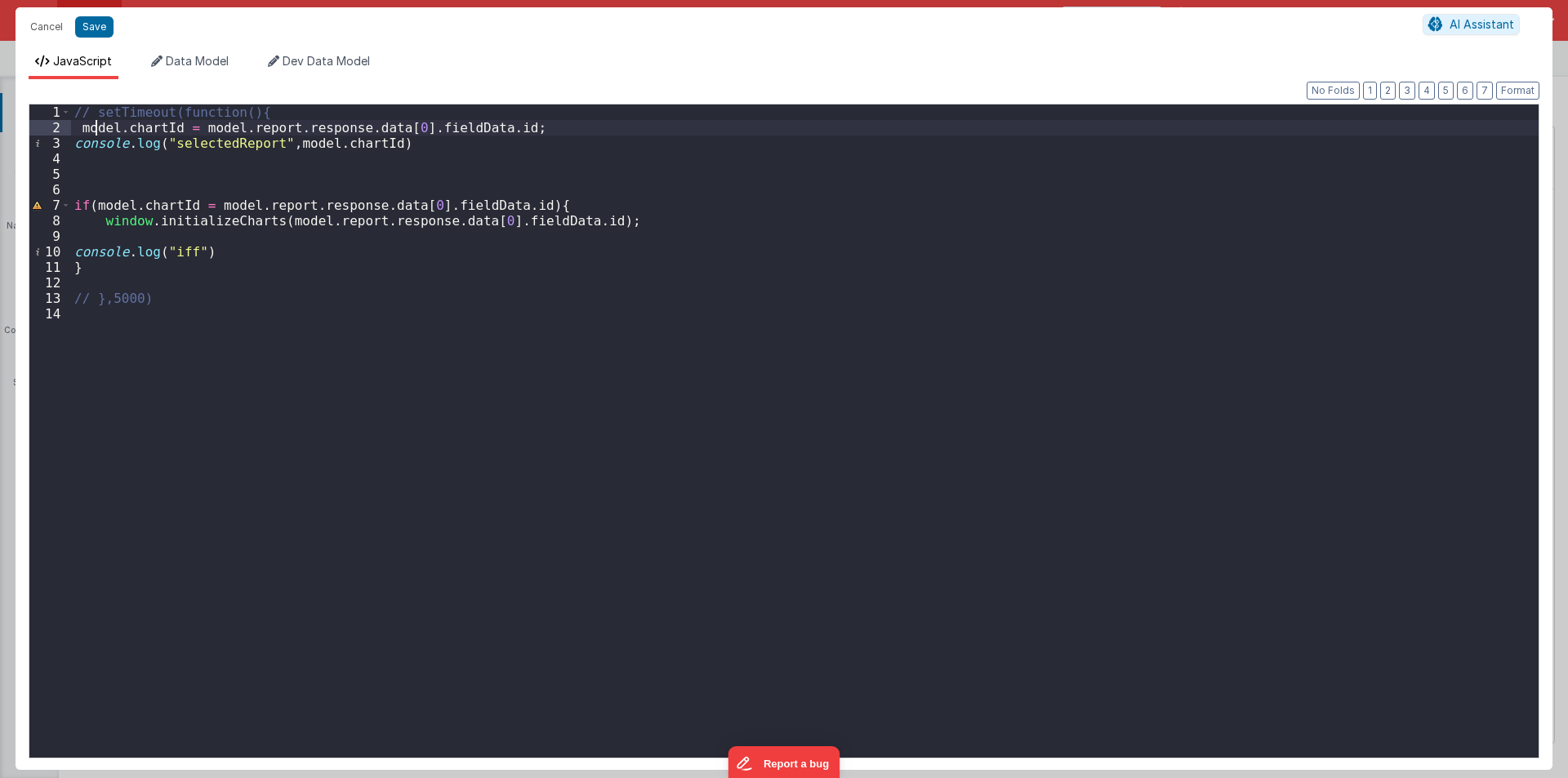
click at [96, 121] on div "// setTimeout(function(){ model . chartId = model . report . response . data [ …" at bounding box center [805, 447] width 1468 height 684
drag, startPoint x: 78, startPoint y: 125, endPoint x: 216, endPoint y: 132, distance: 138.2
click at [216, 132] on div "// setTimeout(function(){ app . selectedReport = model . report . response . da…" at bounding box center [805, 447] width 1468 height 684
drag, startPoint x: 300, startPoint y: 141, endPoint x: 285, endPoint y: 144, distance: 15.3
click at [297, 144] on div "// setTimeout(function(){ app . selectedReport = model . report . response . da…" at bounding box center [805, 447] width 1468 height 684
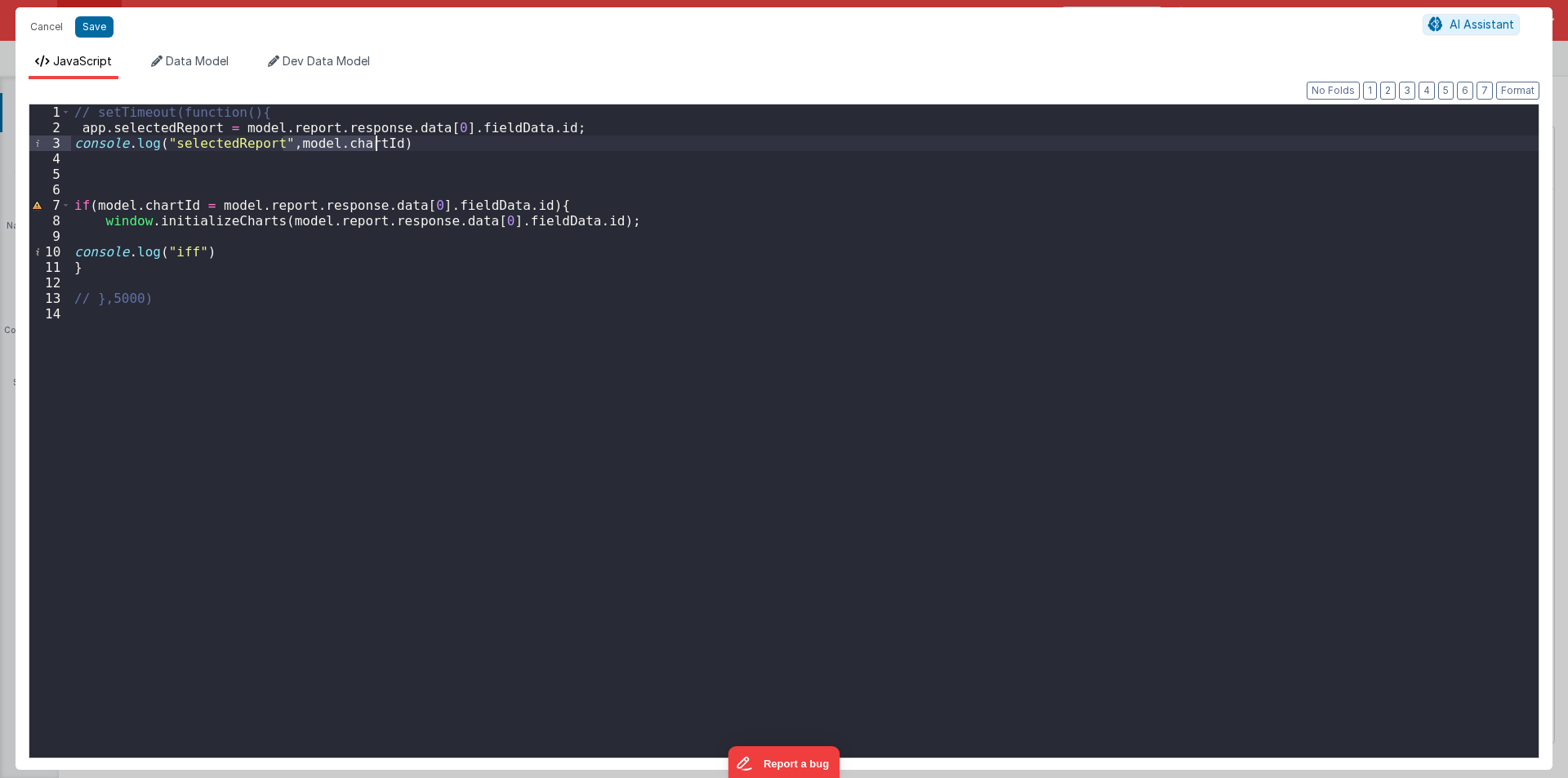
drag, startPoint x: 280, startPoint y: 143, endPoint x: 378, endPoint y: 140, distance: 98.0
click at [378, 140] on div "// setTimeout(function(){ app . selectedReport = model . report . response . da…" at bounding box center [805, 447] width 1468 height 684
drag, startPoint x: 92, startPoint y: 206, endPoint x: 188, endPoint y: 206, distance: 96.0
click at [188, 206] on div "// setTimeout(function(){ app . selectedReport = model . report . response . da…" at bounding box center [805, 447] width 1468 height 684
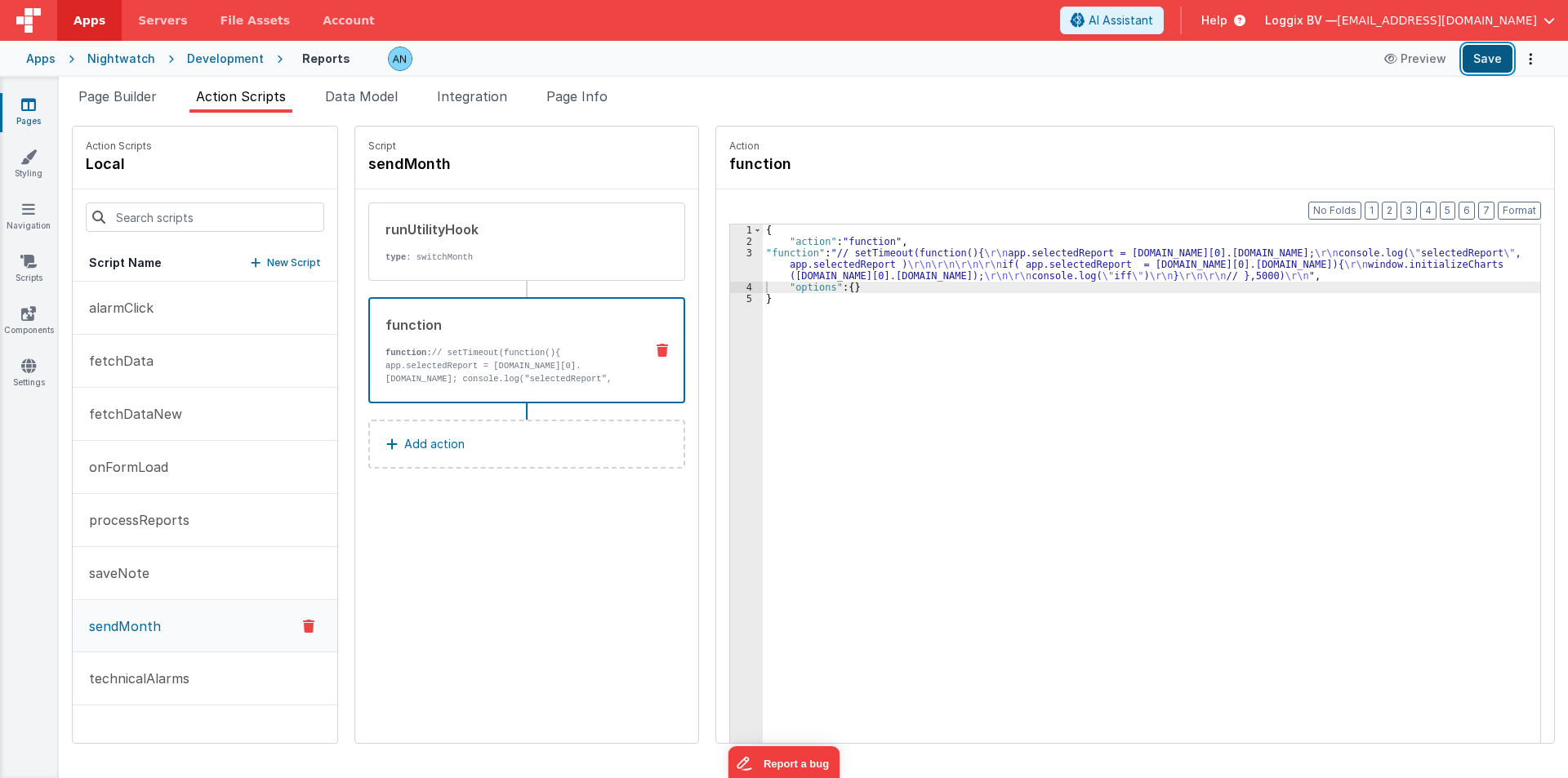
click at [1471, 46] on button "Save" at bounding box center [1487, 58] width 50 height 27
click at [1530, 205] on button "Format" at bounding box center [1519, 211] width 43 height 18
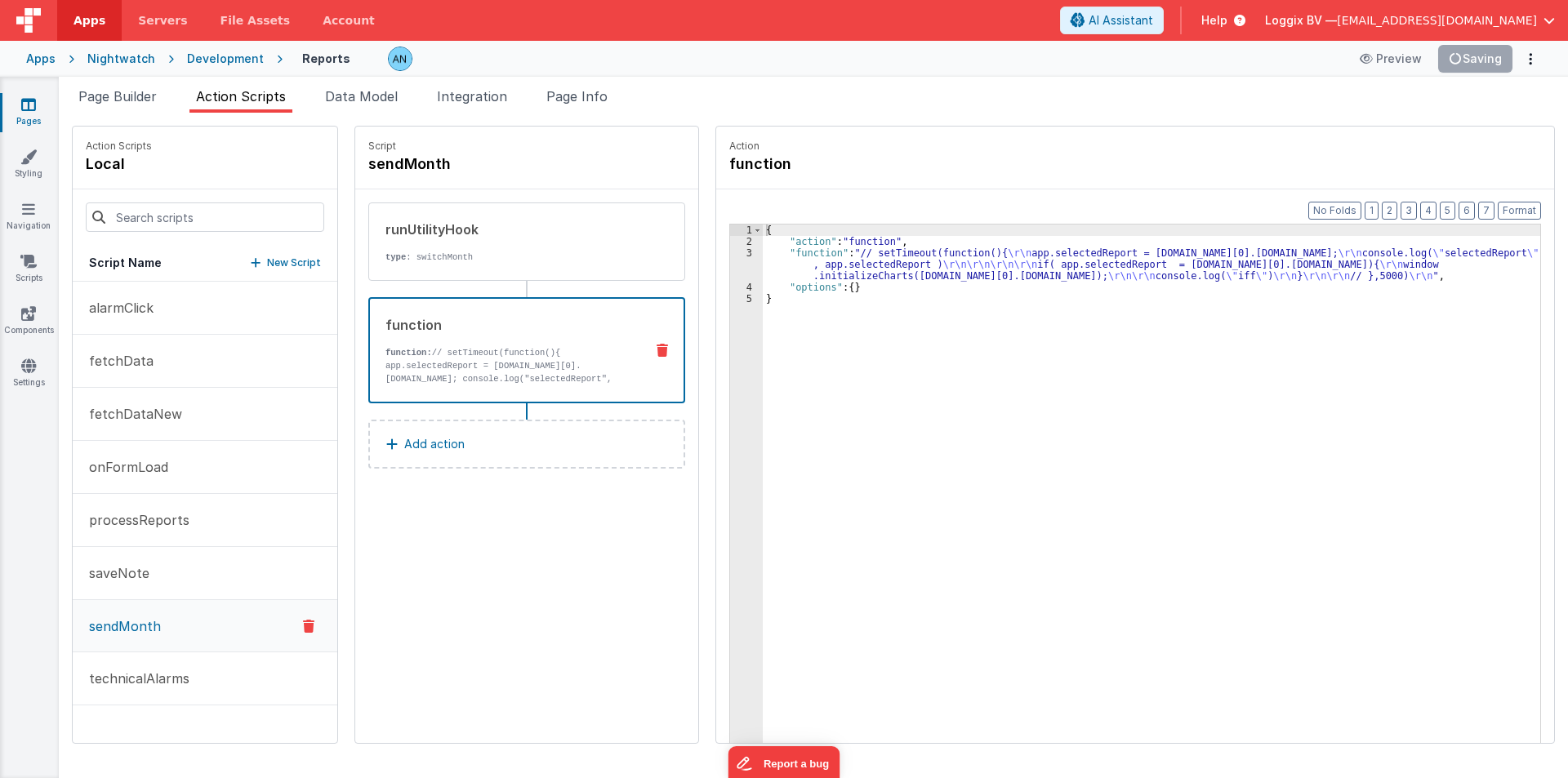
click at [1126, 378] on div "{ "action" : "function" , "function" : "// setTimeout(function(){ \r\n app.sele…" at bounding box center [1159, 520] width 793 height 592
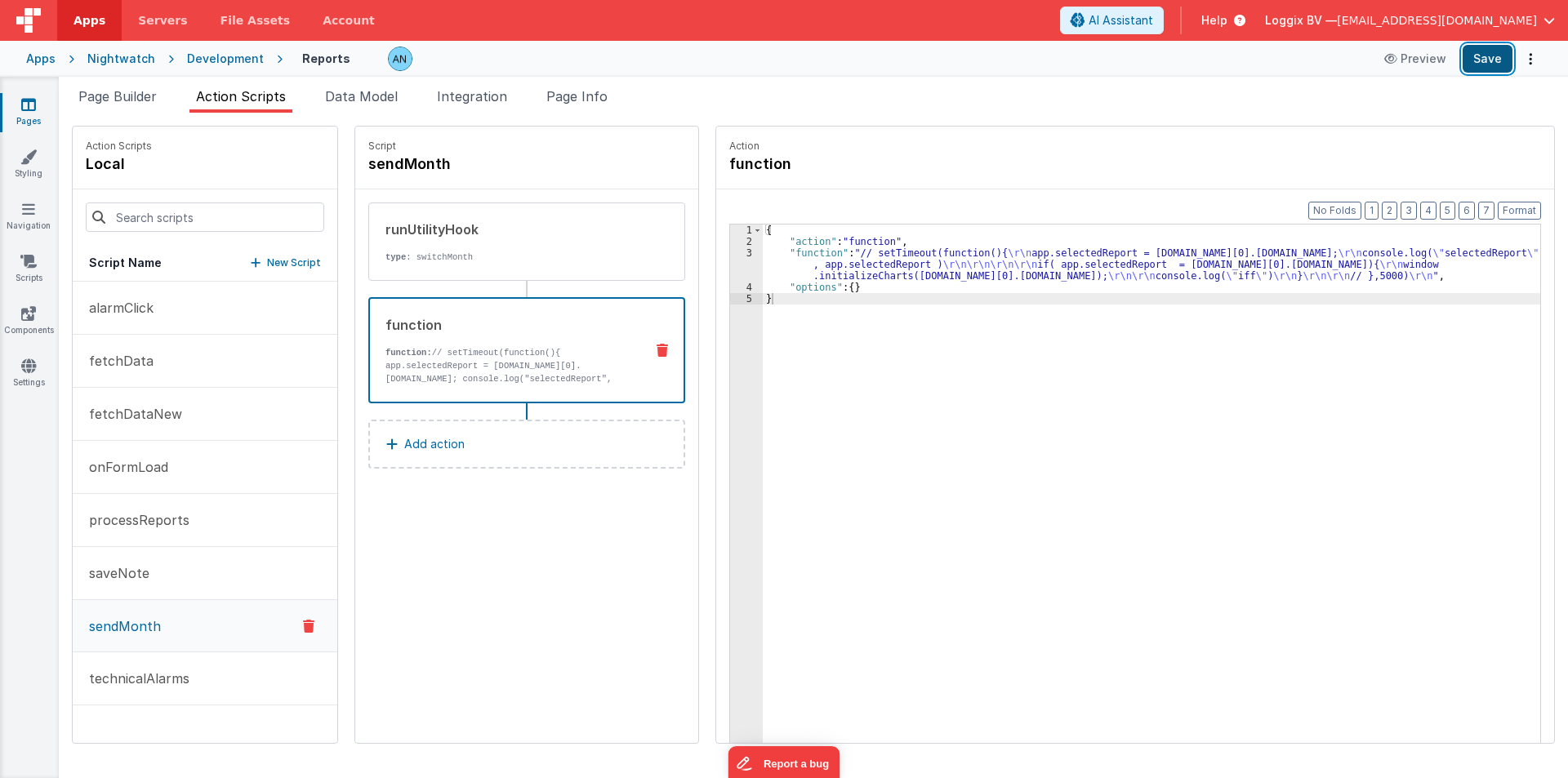
click at [1506, 58] on button "Save" at bounding box center [1487, 58] width 50 height 27
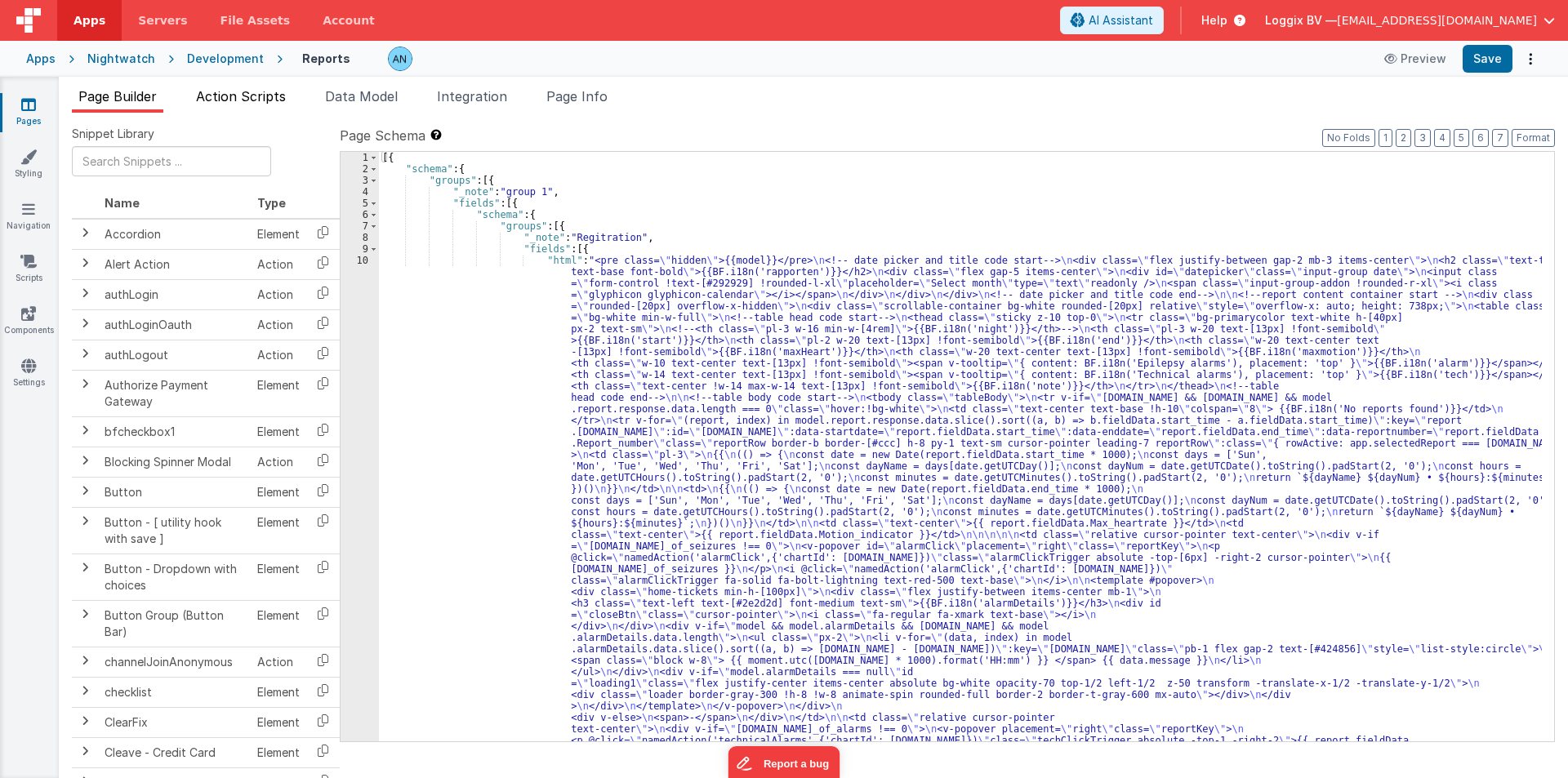
click at [265, 105] on li "Action Scripts" at bounding box center [241, 99] width 103 height 26
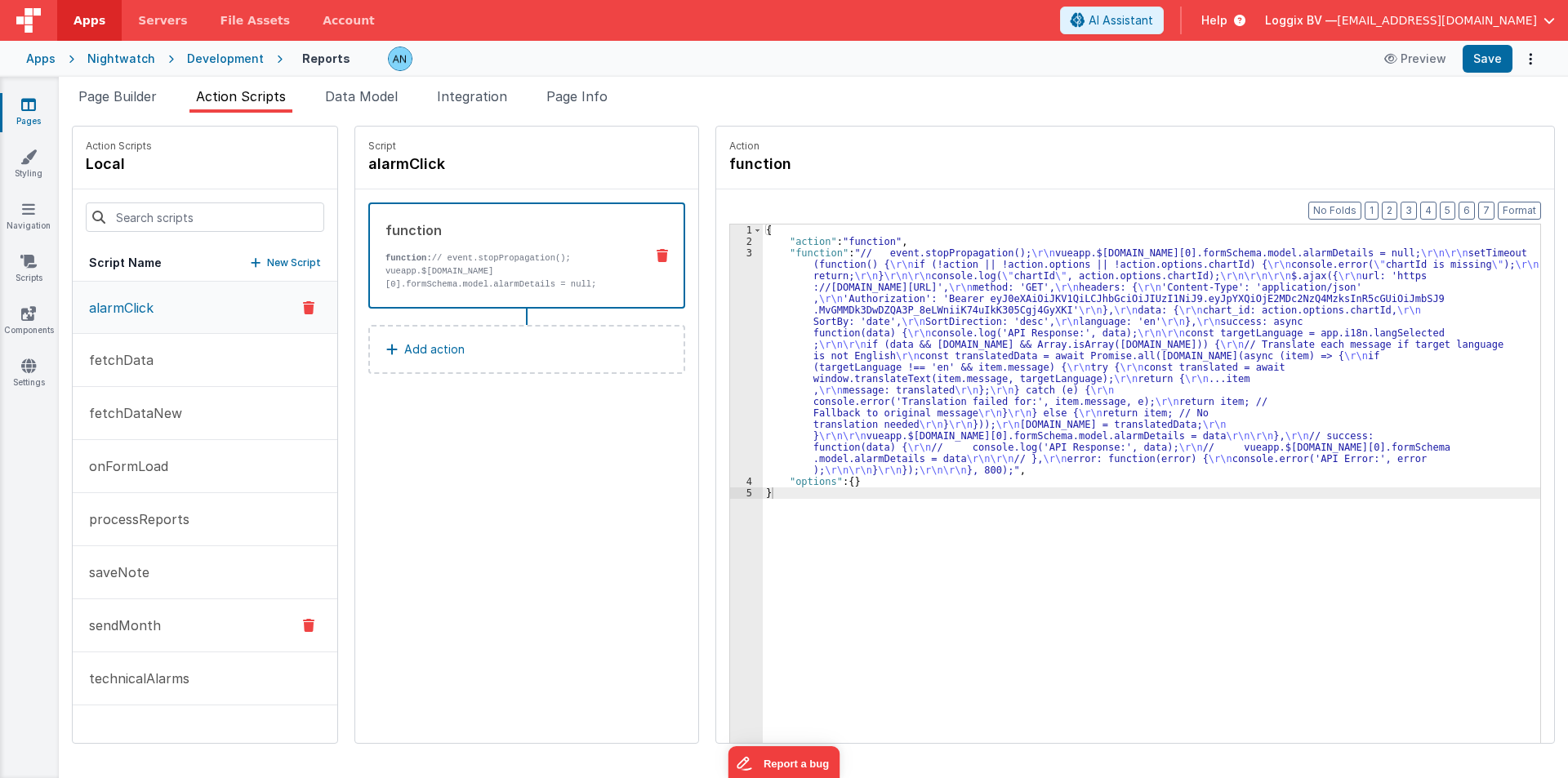
click at [120, 610] on button "sendMonth" at bounding box center [205, 626] width 265 height 53
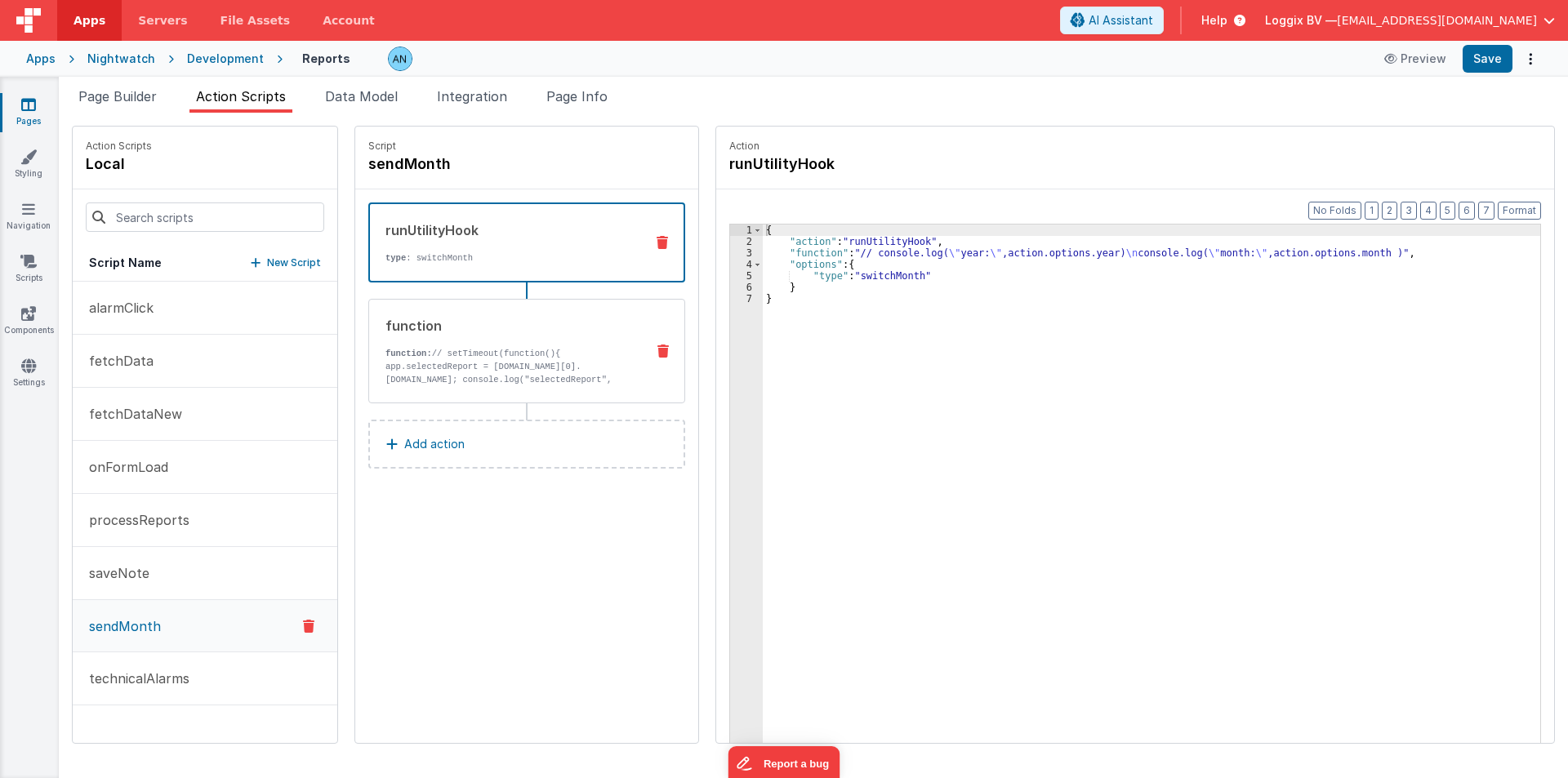
click at [578, 331] on div "function" at bounding box center [509, 326] width 246 height 19
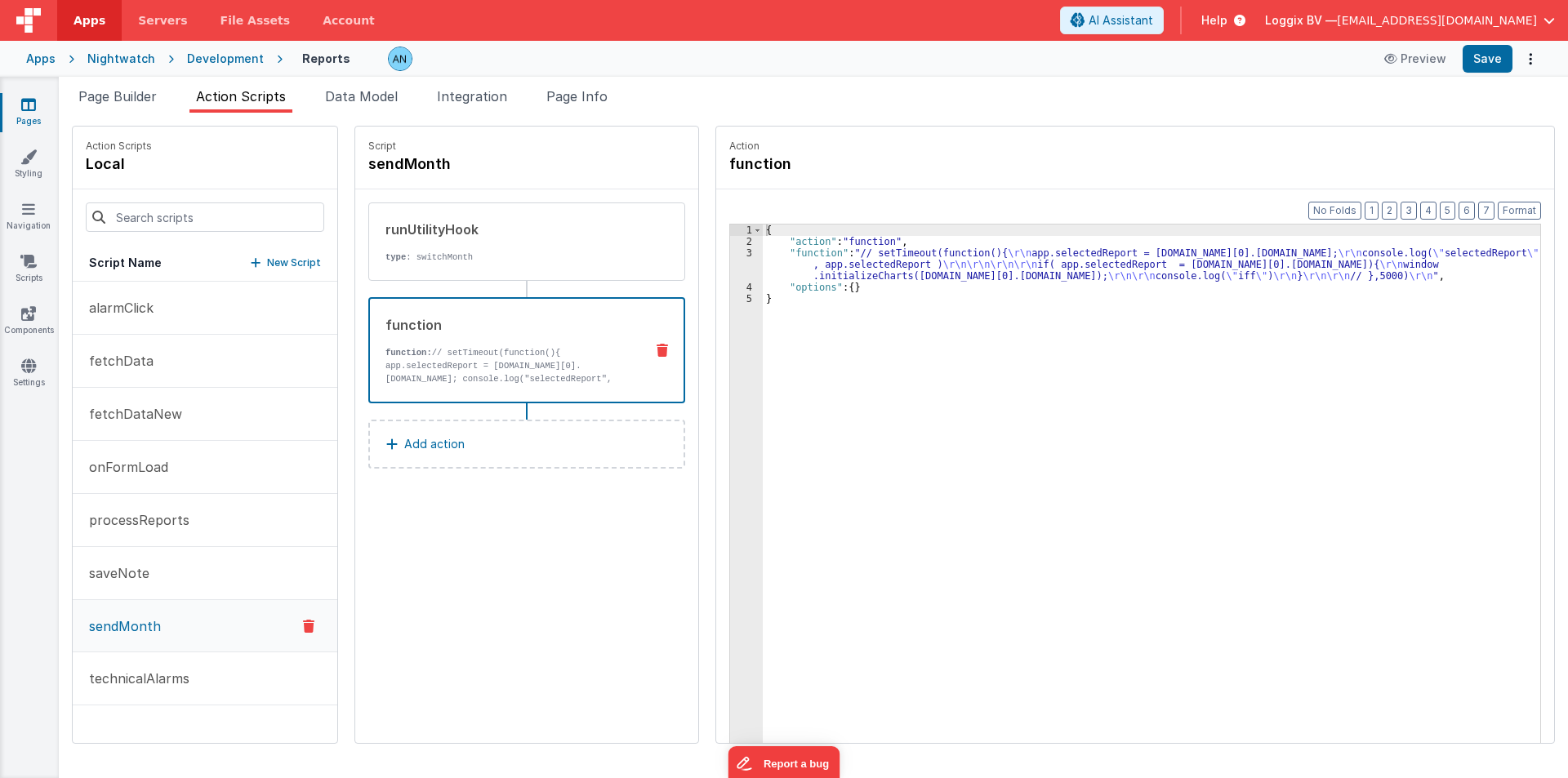
click at [783, 278] on div "{ "action" : "function" , "function" : "// setTimeout(function(){ \r\n app.sele…" at bounding box center [1159, 520] width 793 height 592
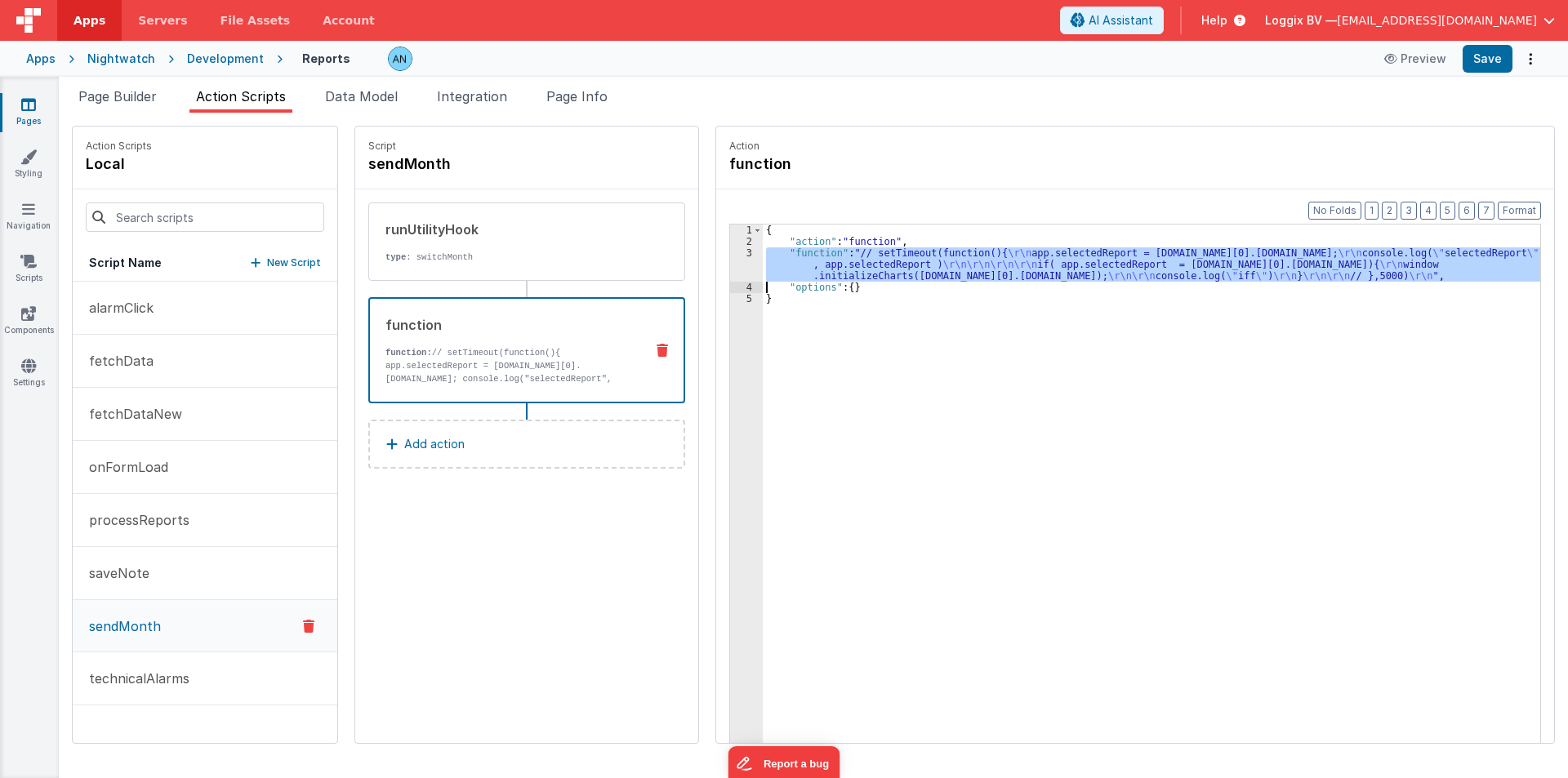
click at [730, 261] on div "3" at bounding box center [746, 264] width 33 height 35
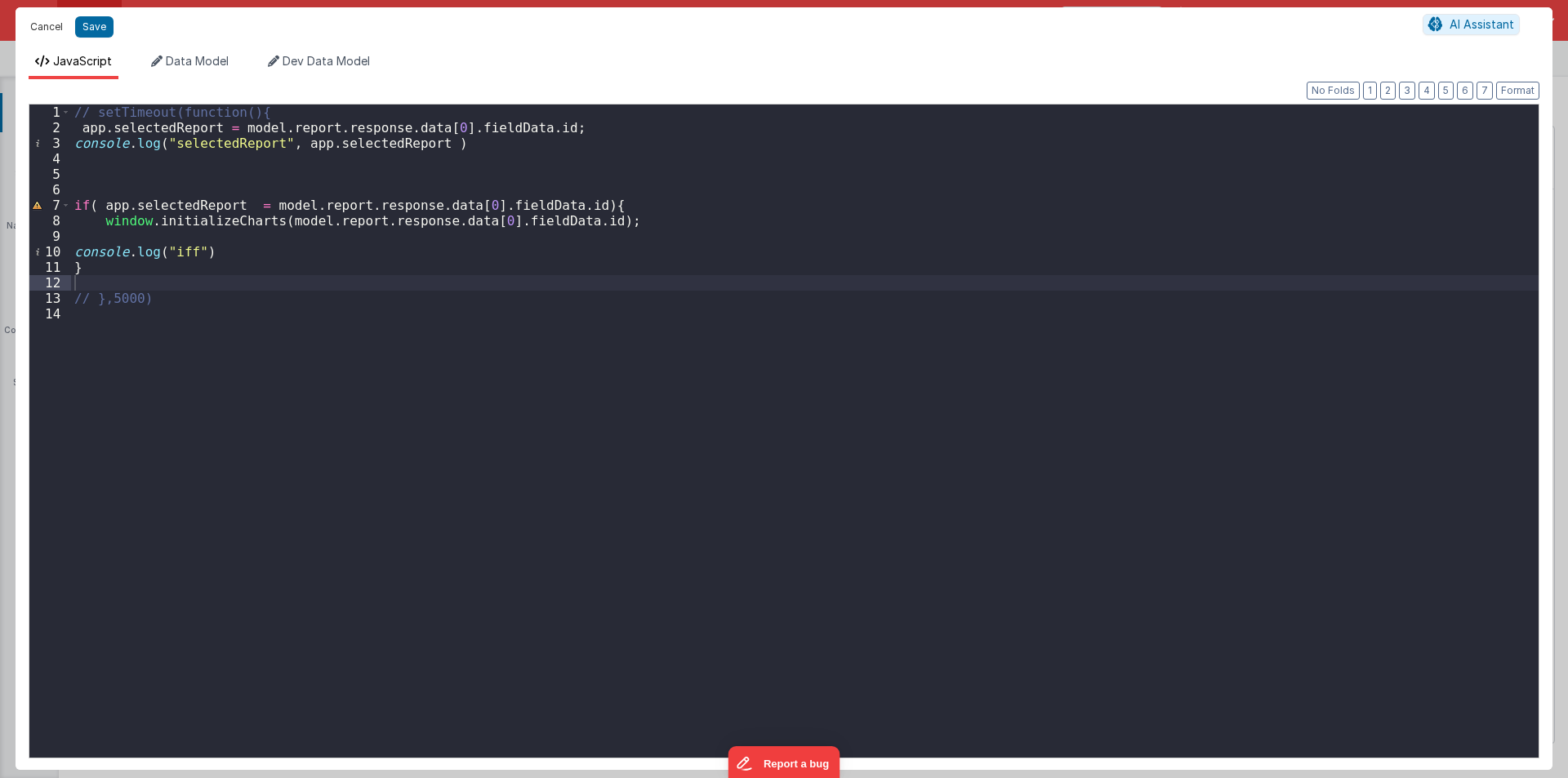
click at [42, 25] on button "Cancel" at bounding box center [46, 27] width 49 height 23
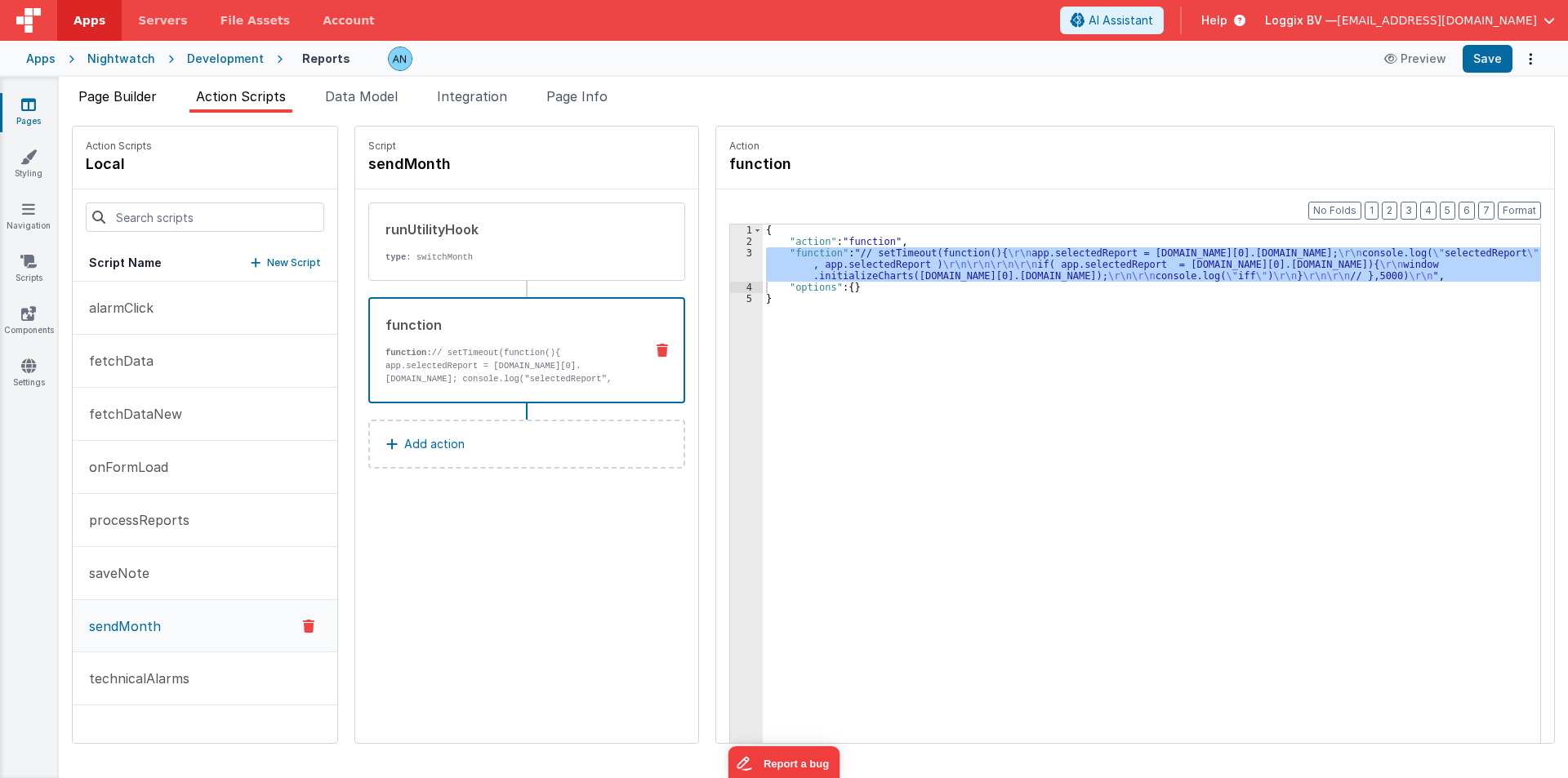
click at [143, 97] on span "Page Builder" at bounding box center [117, 97] width 78 height 16
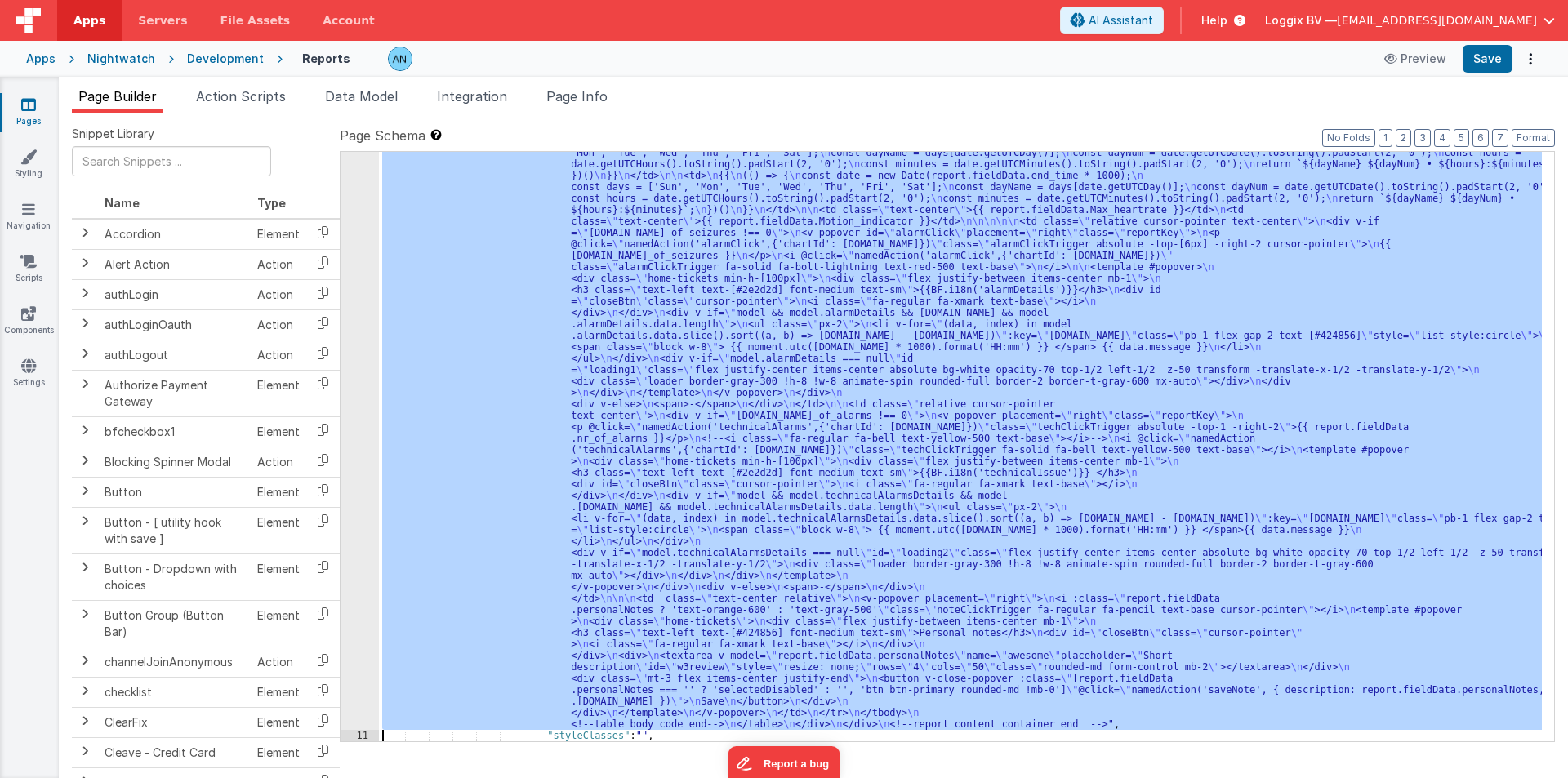
click at [362, 337] on div "10 11 12 13 14 15 16 17 18 19 20 21 22 23 24 25 26 27 28 29 30 31" at bounding box center [359, 636] width 38 height 1389
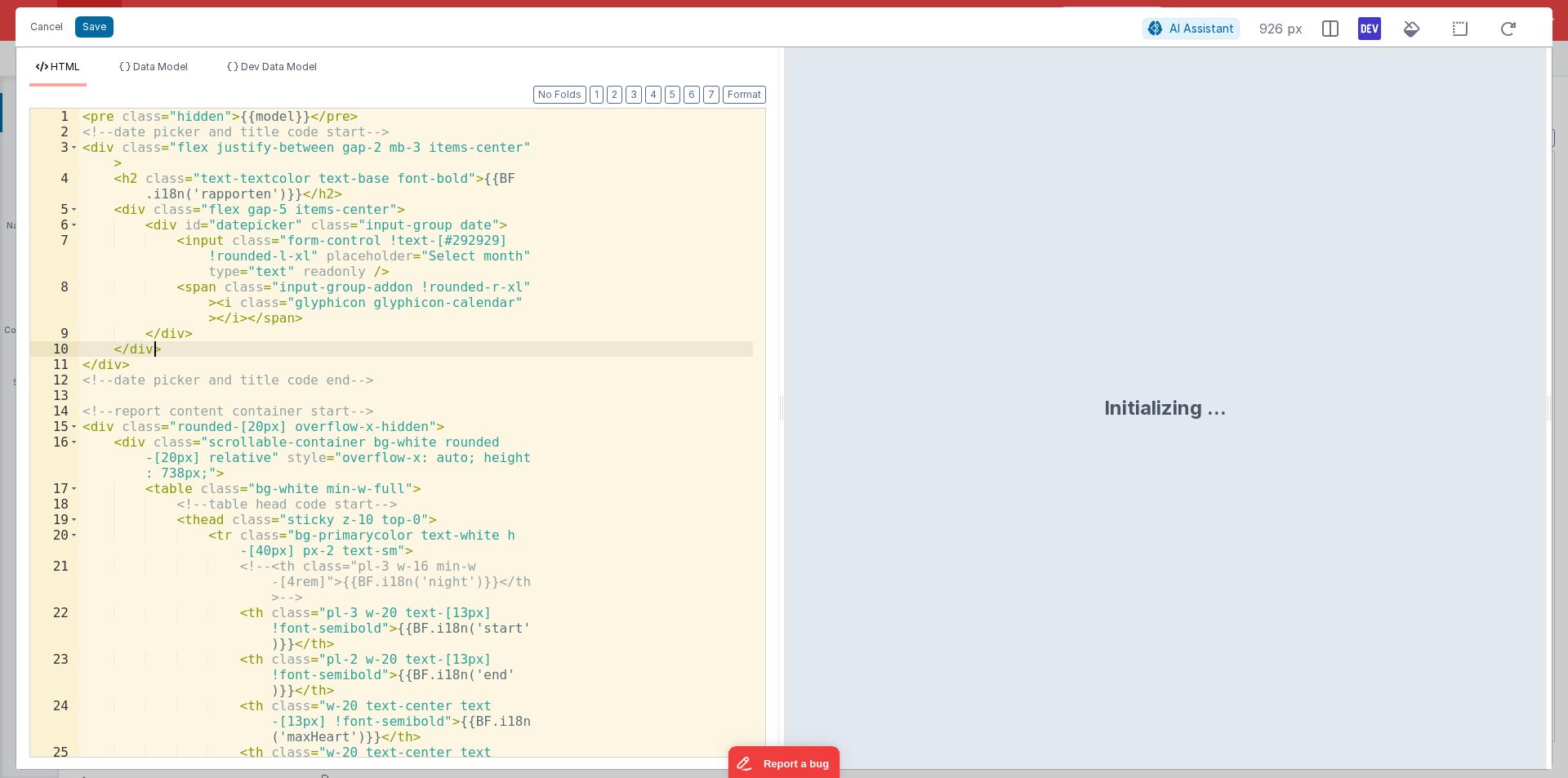
scroll to position [314, 0]
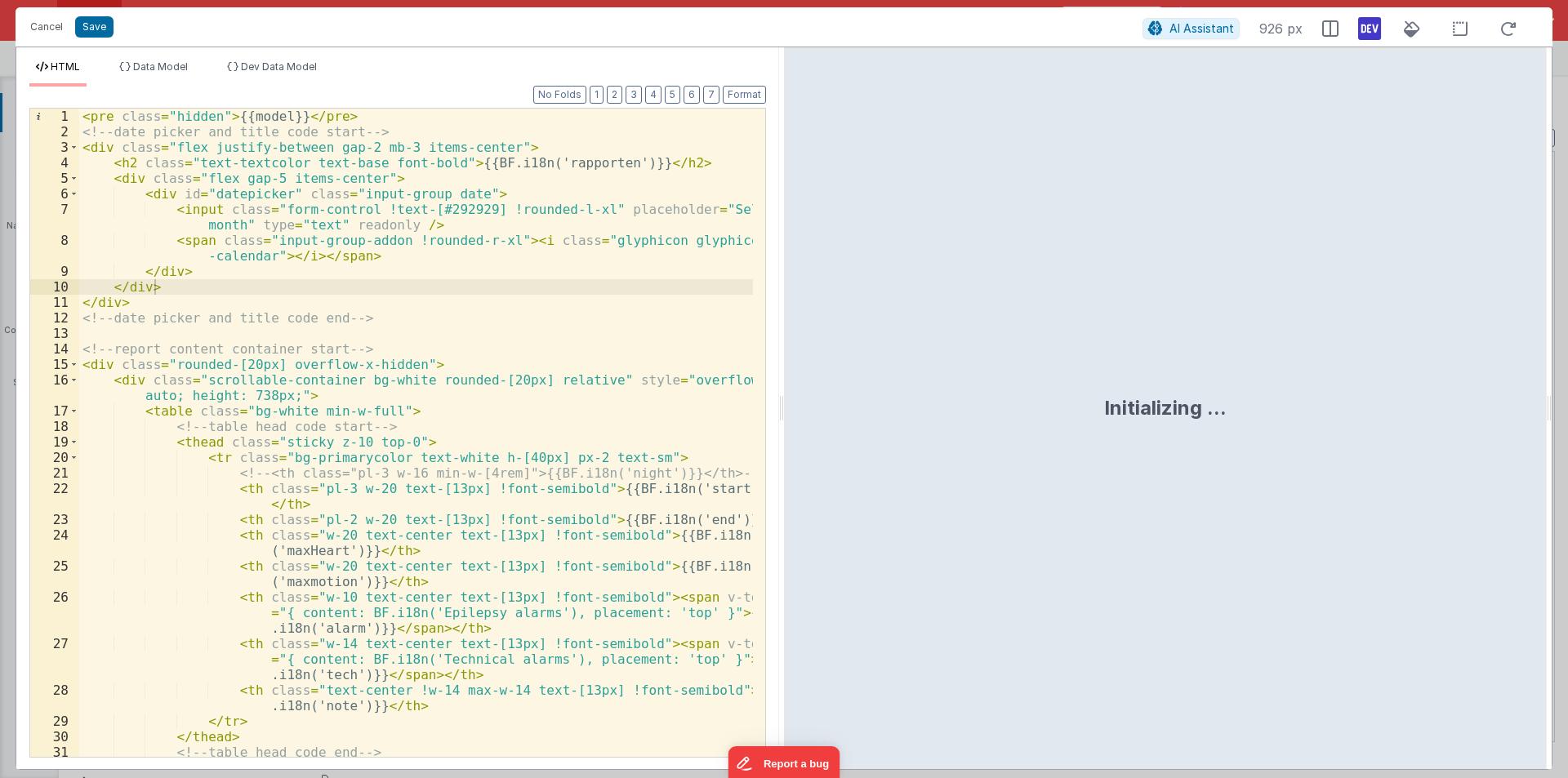
drag, startPoint x: 781, startPoint y: 401, endPoint x: 1567, endPoint y: 405, distance: 786.0
click at [1567, 405] on html "Cancel Save AI Assistant 926 px HTML Data Model Dev Data Model Format 7 6 5 4 3…" at bounding box center [784, 389] width 1568 height 778
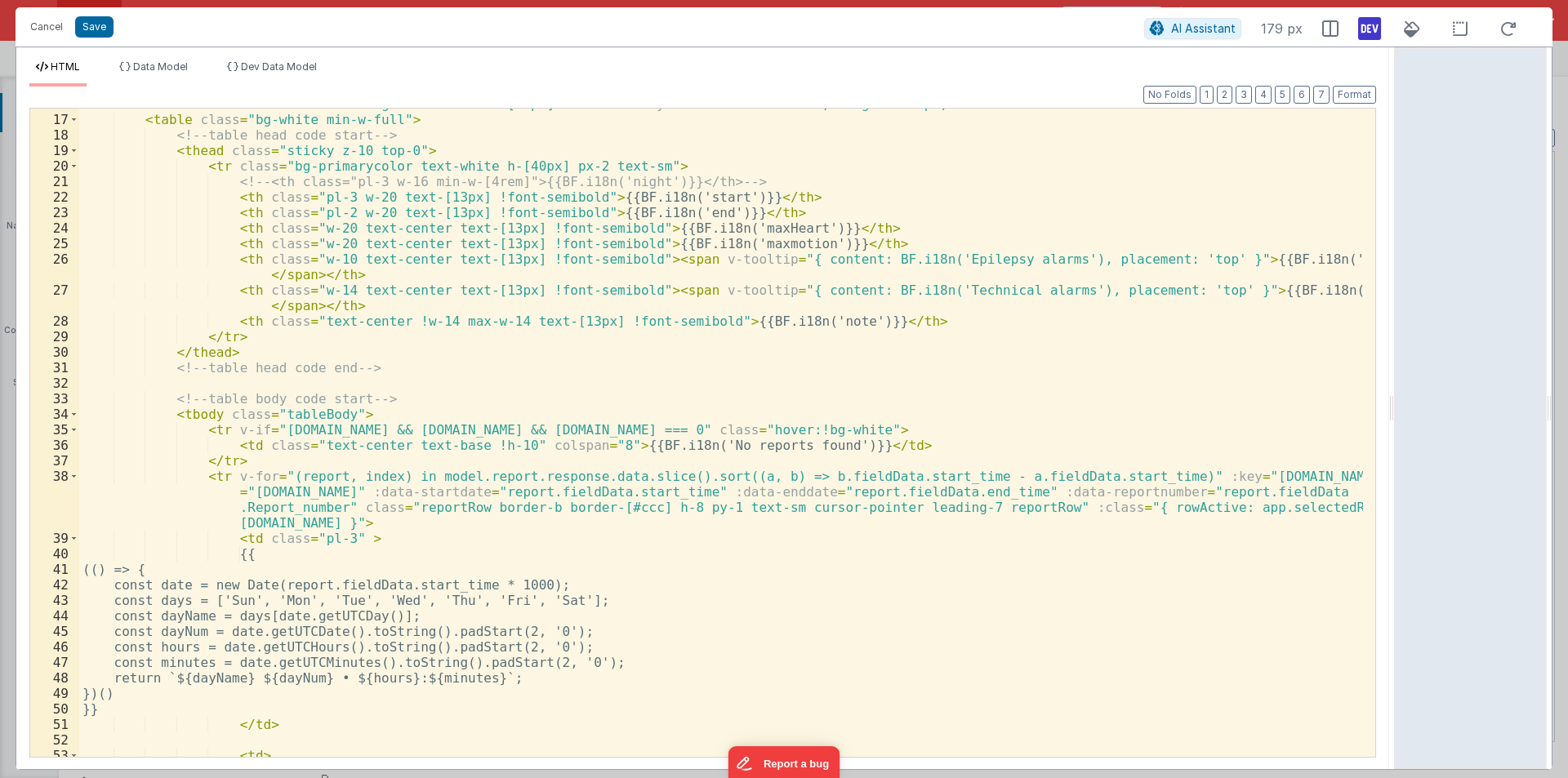
scroll to position [294, 0]
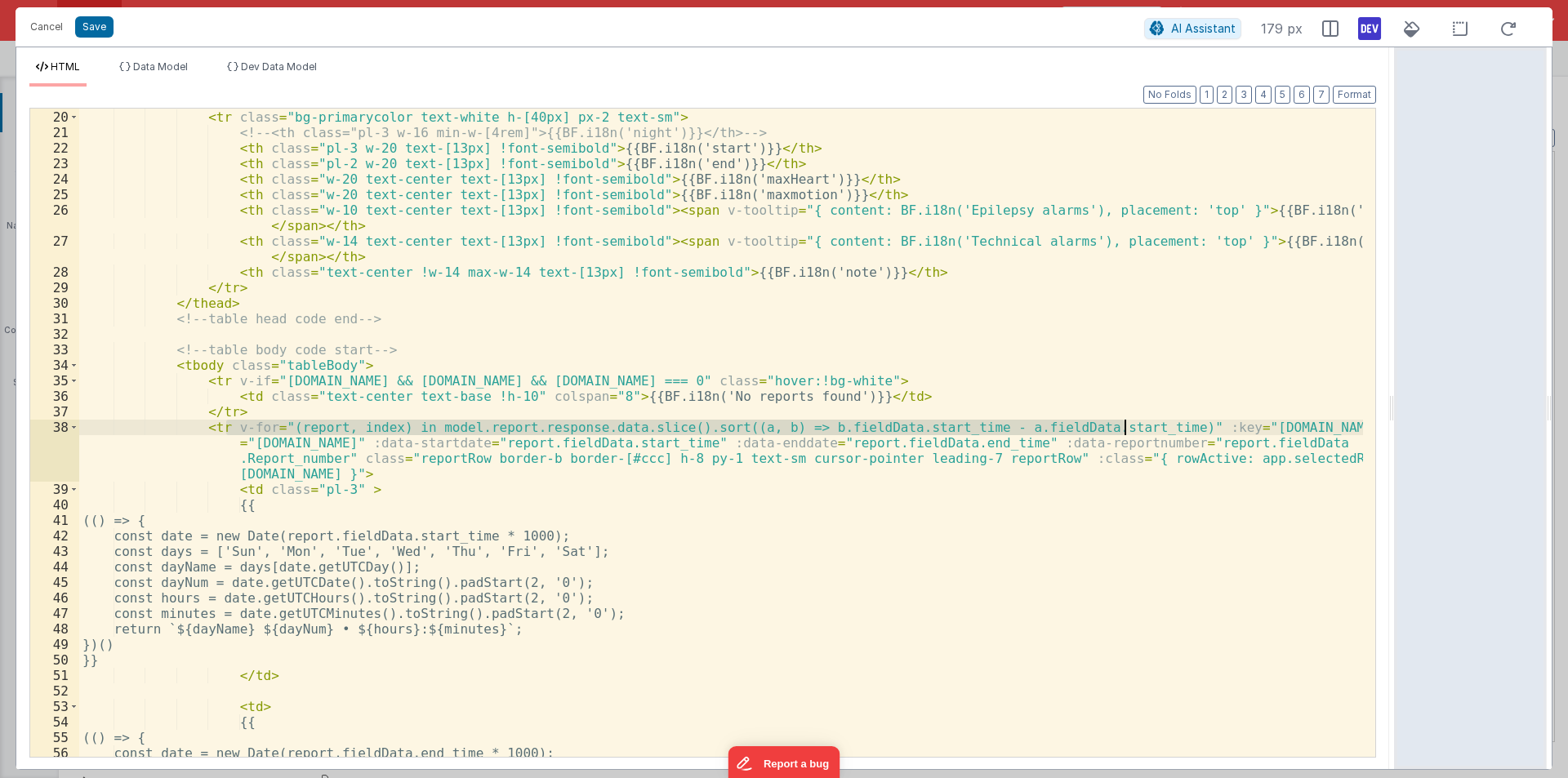
drag, startPoint x: 226, startPoint y: 427, endPoint x: 1127, endPoint y: 425, distance: 901.0
click at [1127, 425] on div "< thead class = "sticky z-10 top-0" > < tr class = "bg-primarycolor text-white …" at bounding box center [721, 433] width 1284 height 680
click at [240, 411] on div "< thead class = "sticky z-10 top-0" > < tr class = "bg-primarycolor text-white …" at bounding box center [721, 433] width 1284 height 680
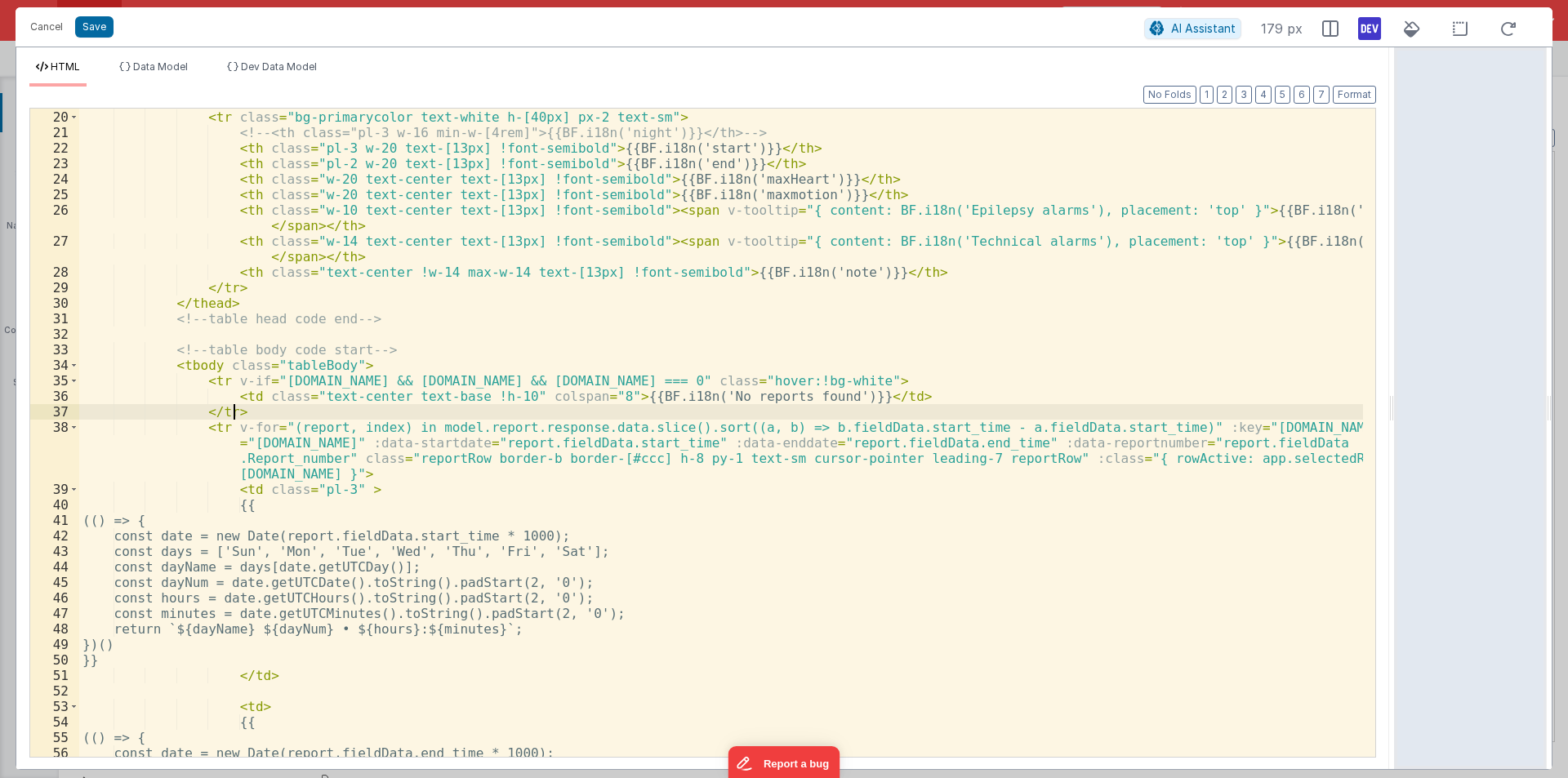
paste textarea
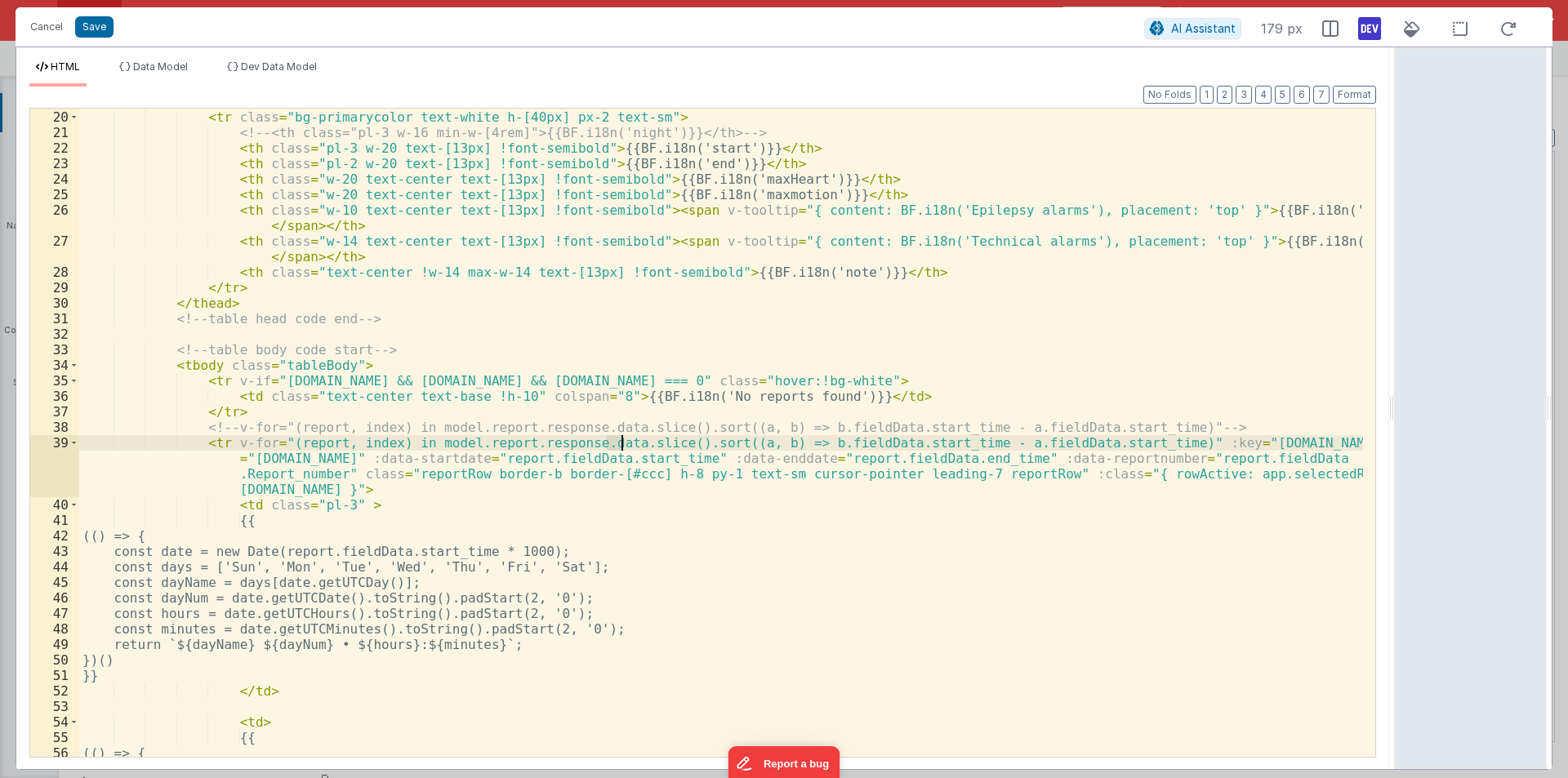
drag, startPoint x: 604, startPoint y: 440, endPoint x: 620, endPoint y: 439, distance: 16.0
click at [620, 439] on div "< thead class = "sticky z-10 top-0" > < tr class = "bg-primarycolor text-white …" at bounding box center [721, 433] width 1284 height 680
drag, startPoint x: 229, startPoint y: 442, endPoint x: 1123, endPoint y: 439, distance: 894.0
click at [1123, 439] on div "< thead class = "sticky z-10 top-0" > < tr class = "bg-primarycolor text-white …" at bounding box center [721, 433] width 1284 height 680
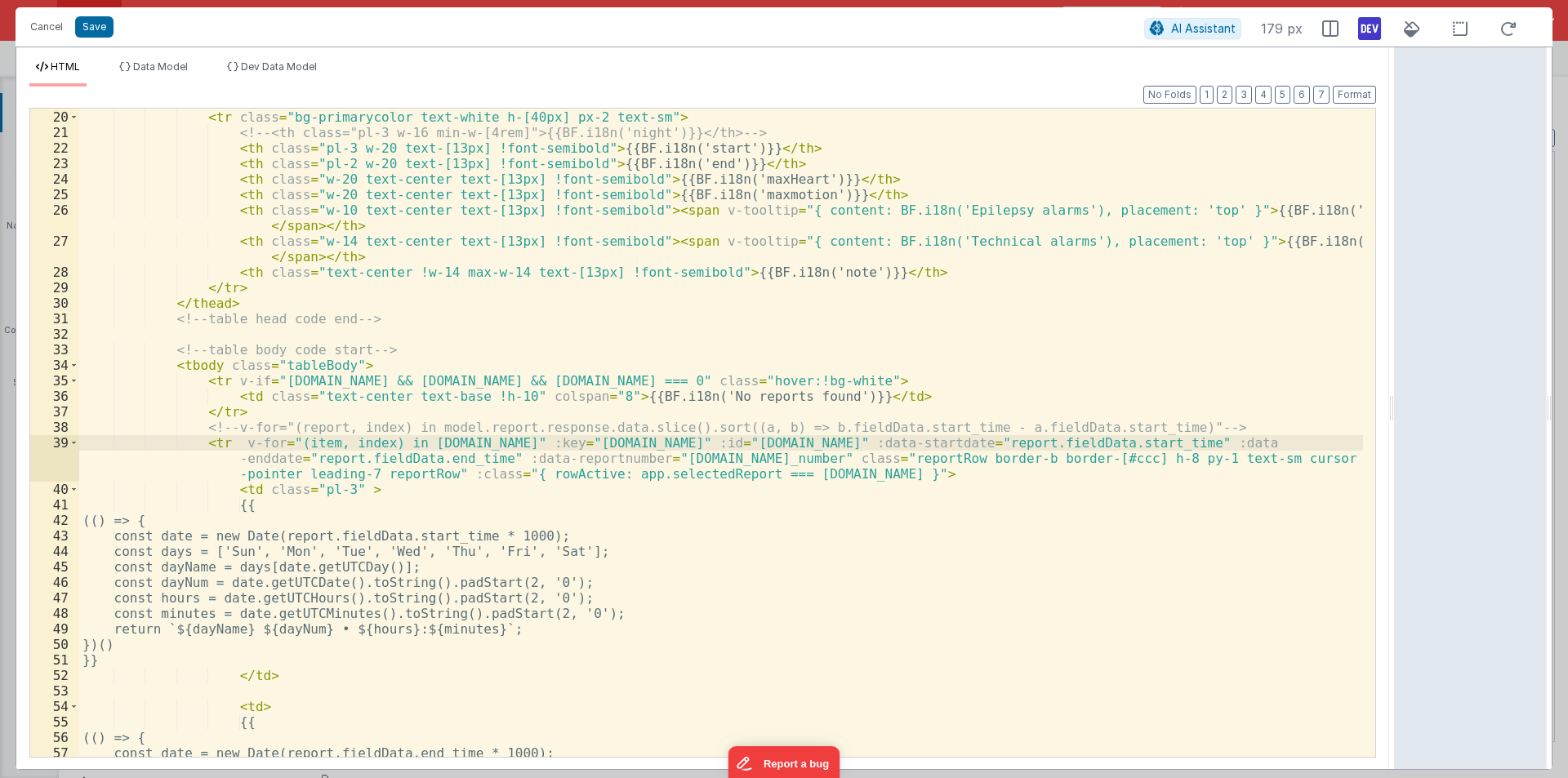
click at [299, 425] on div "< thead class = "sticky z-10 top-0" > < tr class = "bg-primarycolor text-white …" at bounding box center [721, 433] width 1284 height 680
click at [300, 424] on div "< thead class = "sticky z-10 top-0" > < tr class = "bg-primarycolor text-white …" at bounding box center [721, 433] width 1284 height 680
click at [300, 440] on div "< thead class = "sticky z-10 top-0" > < tr class = "bg-primarycolor text-white …" at bounding box center [721, 433] width 1284 height 680
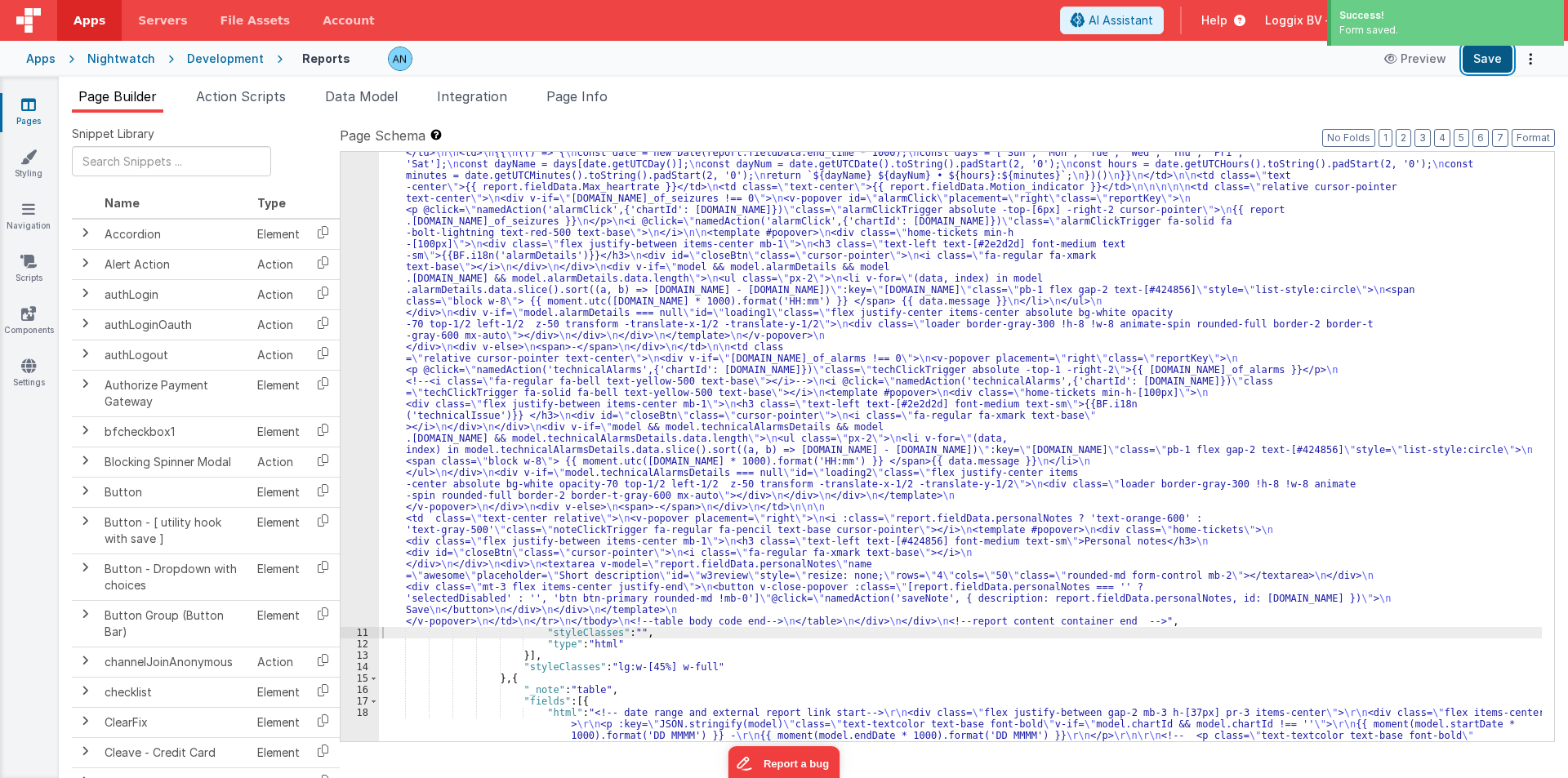
click at [1500, 65] on button "Save" at bounding box center [1487, 58] width 50 height 27
click at [1534, 139] on button "Format" at bounding box center [1533, 138] width 43 height 18
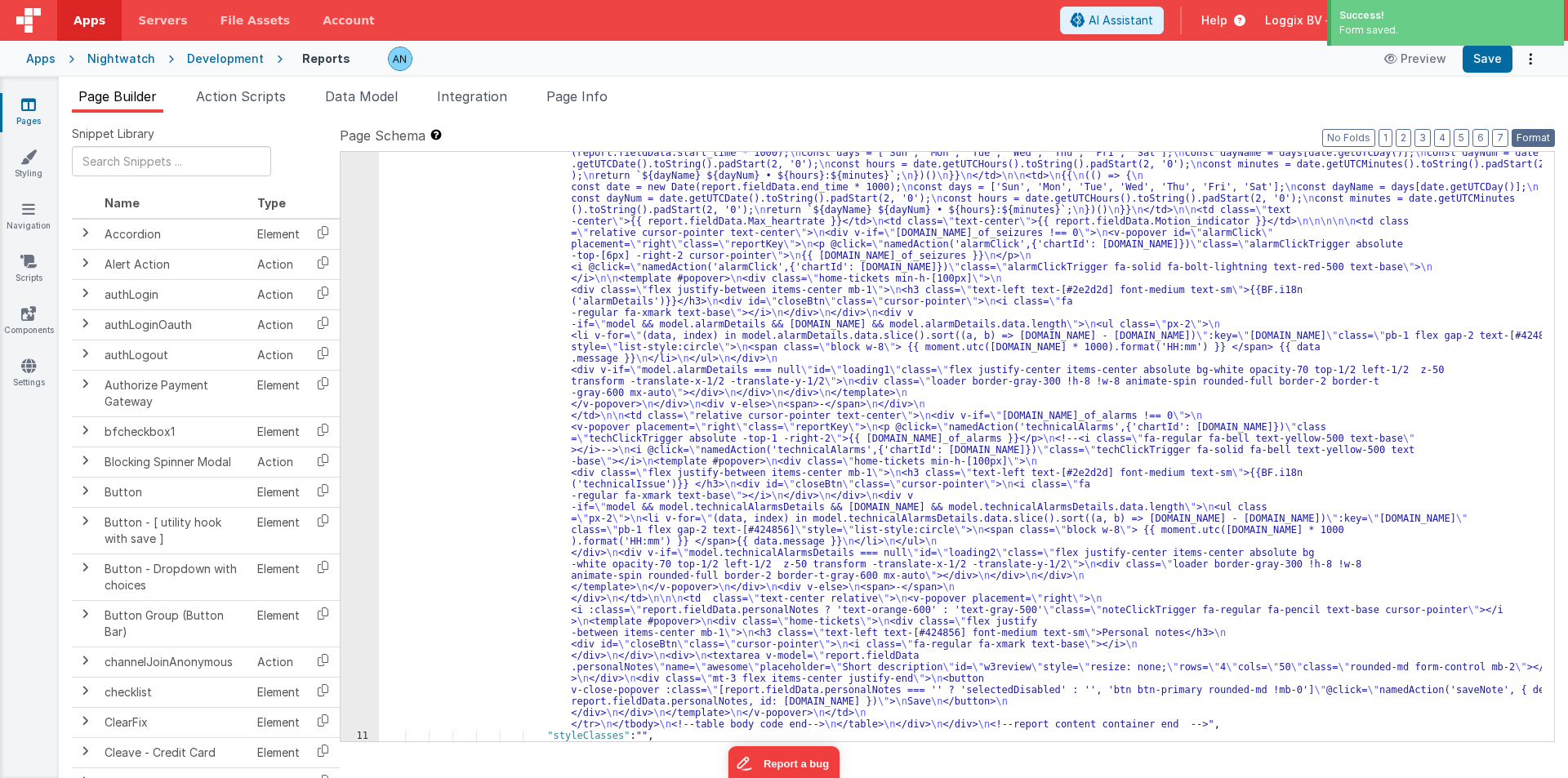
click at [1527, 136] on button "Format" at bounding box center [1533, 138] width 43 height 18
click at [1493, 61] on button "Save" at bounding box center [1487, 58] width 50 height 27
click at [1474, 64] on button "Save" at bounding box center [1487, 58] width 50 height 27
click at [1534, 137] on button "Format" at bounding box center [1533, 138] width 43 height 18
click at [438, 299] on div ""html" : "<pre class= \" hidden \" >{{model}}</pre> \n <!-- date picker and tit…" at bounding box center [961, 636] width 1163 height 1389
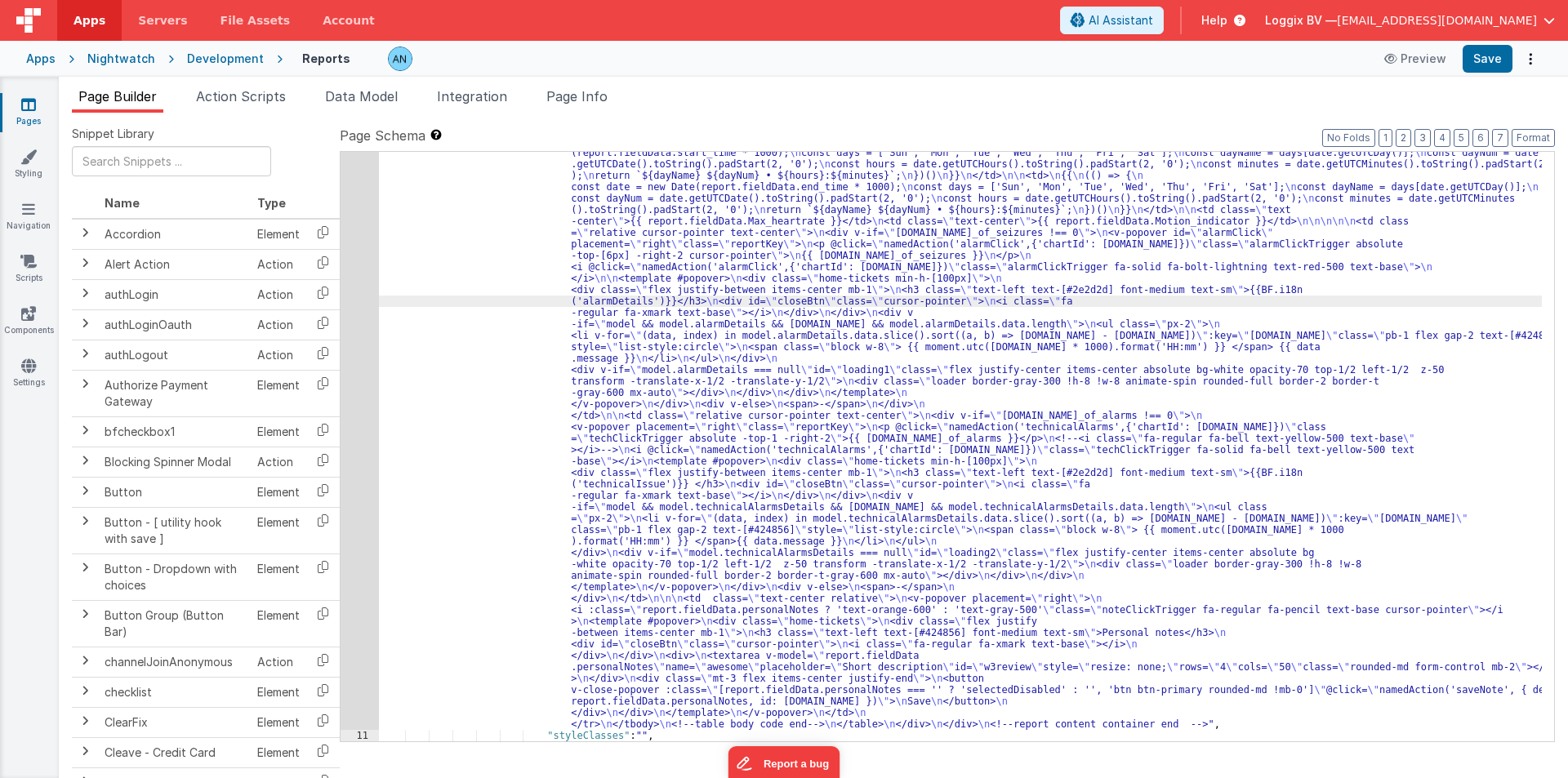
click at [360, 249] on div "10" at bounding box center [359, 336] width 38 height 789
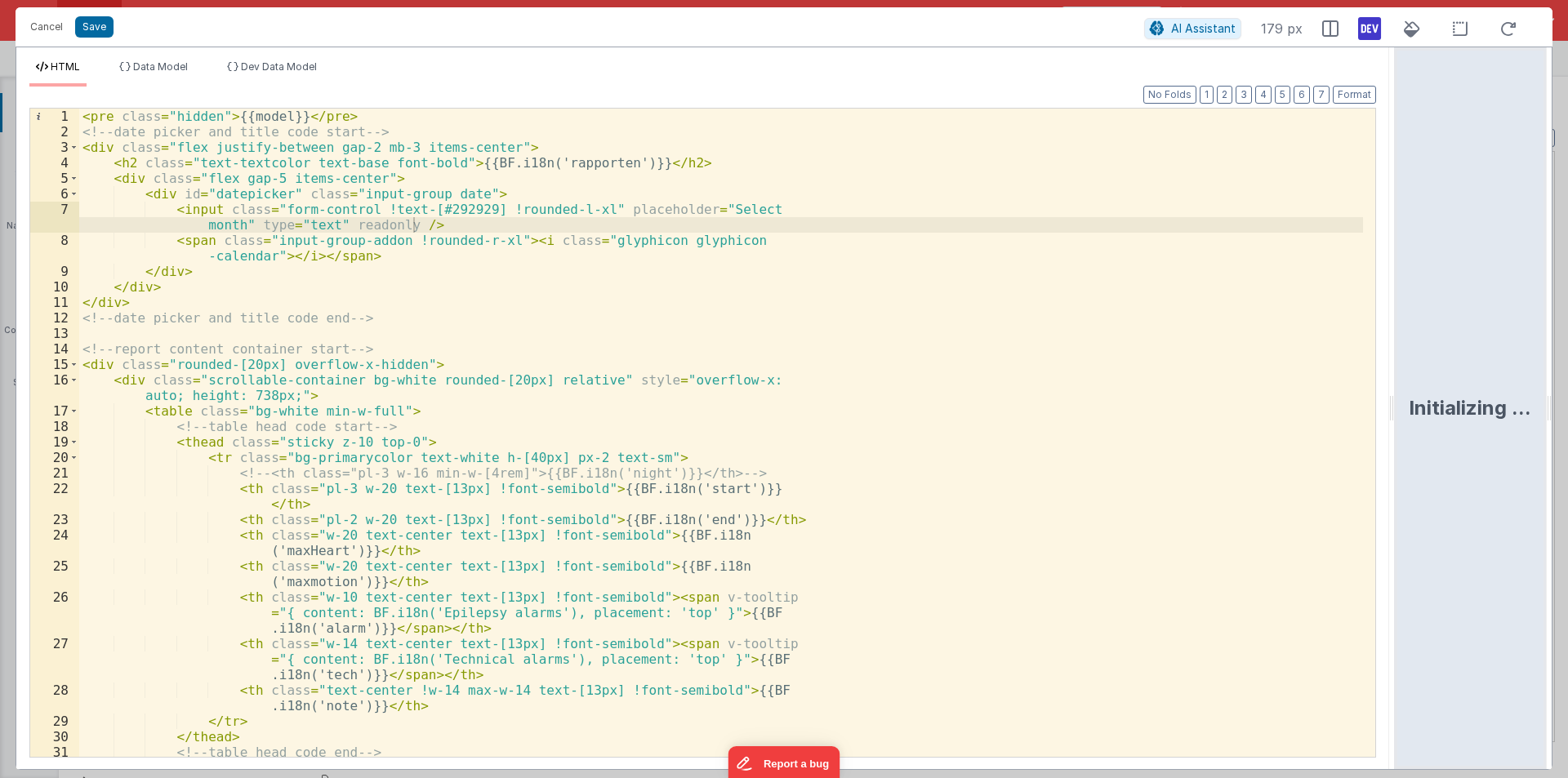
drag, startPoint x: 780, startPoint y: 407, endPoint x: 1567, endPoint y: 460, distance: 788.8
click at [1567, 460] on html "Cancel Save AI Assistant 179 px HTML Data Model Dev Data Model Format 7 6 5 4 3…" at bounding box center [784, 389] width 1568 height 778
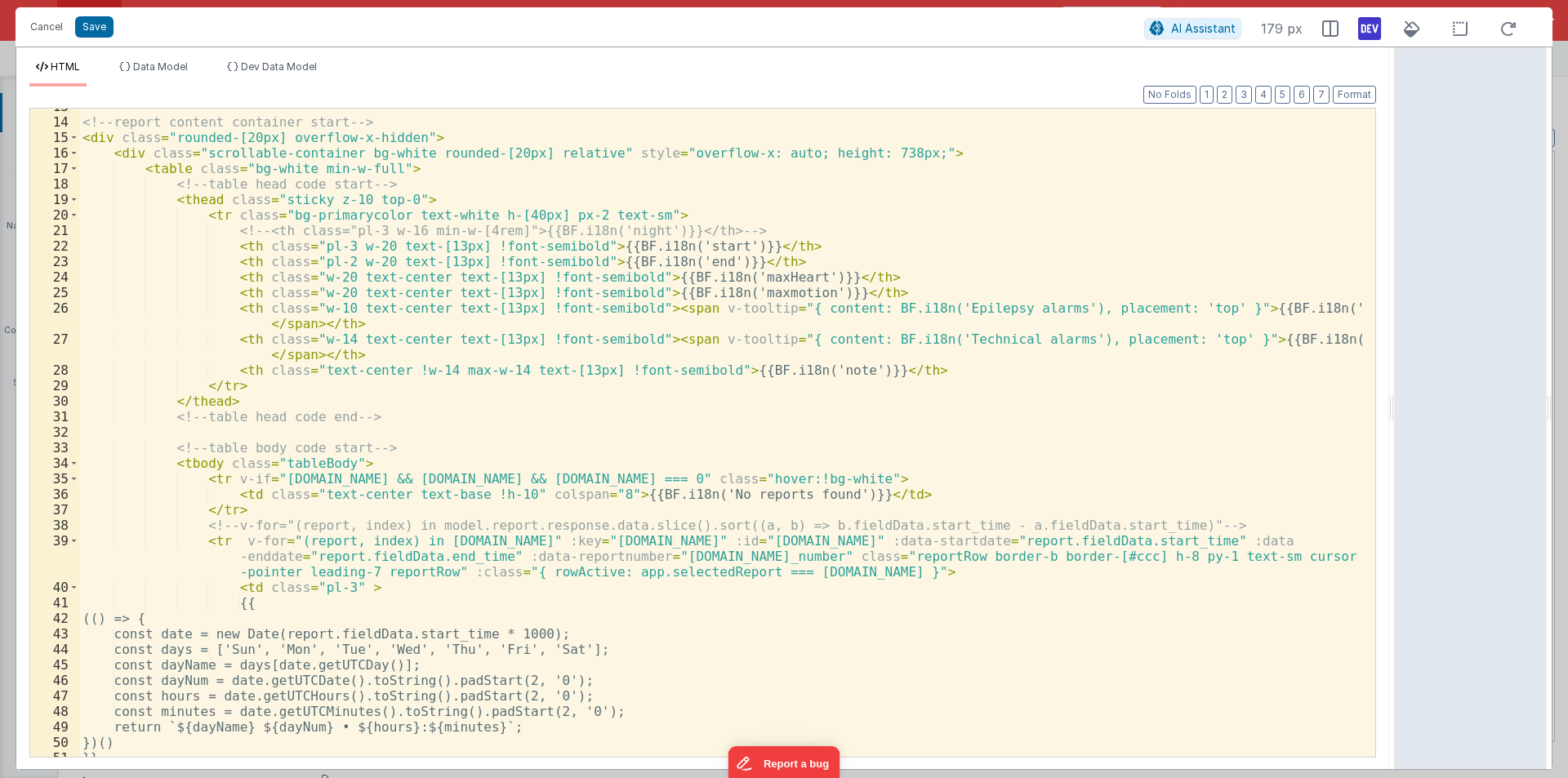
scroll to position [343, 0]
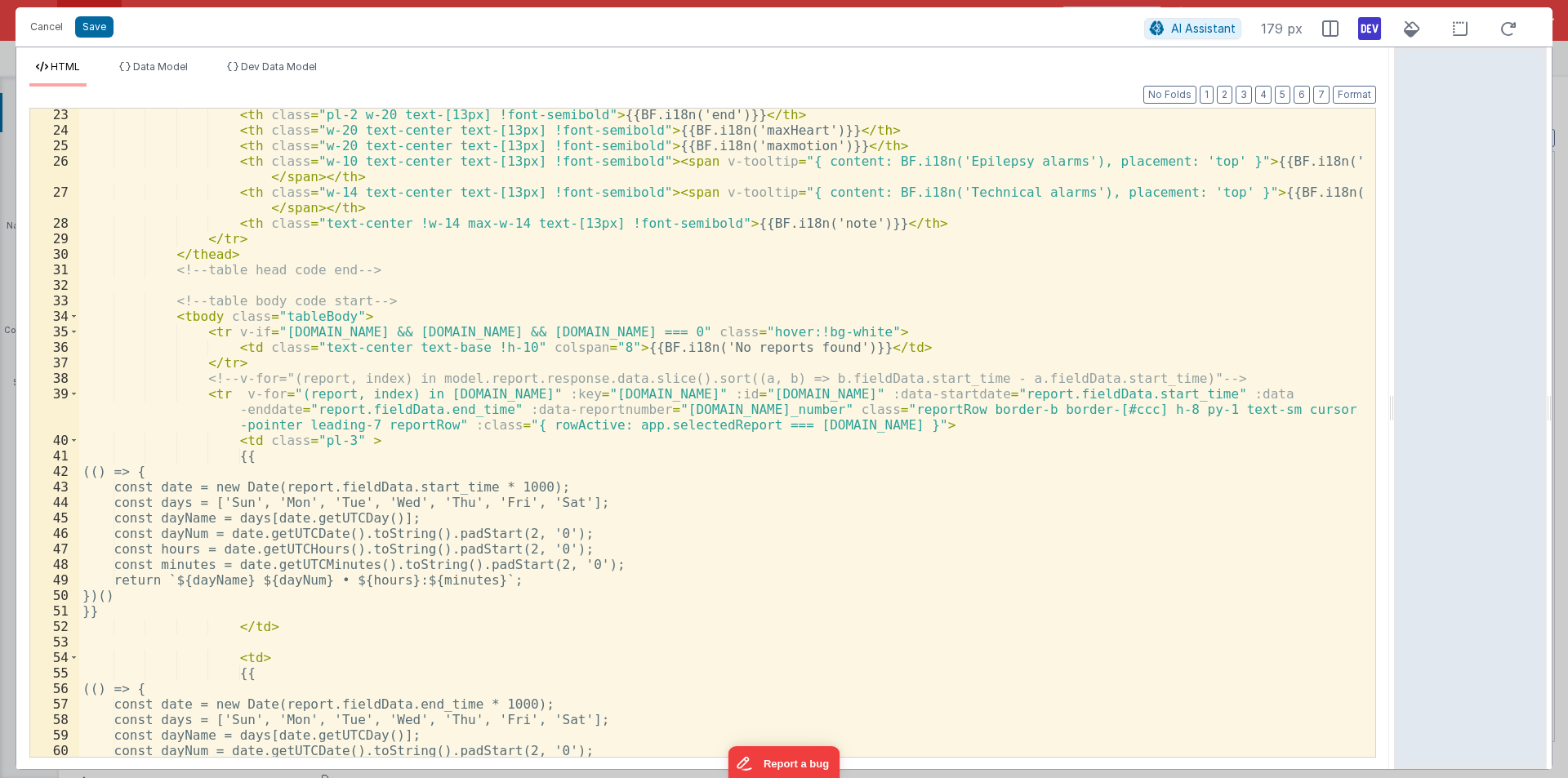
click at [313, 391] on div "< th class = "pl-2 w-20 text-[13px] !font-semibold" > {{BF.i18n('end')}} </ th …" at bounding box center [721, 447] width 1284 height 680
click at [419, 393] on div "< th class = "pl-2 w-20 text-[13px] !font-semibold" > {{BF.i18n('end')}} </ th …" at bounding box center [721, 447] width 1284 height 680
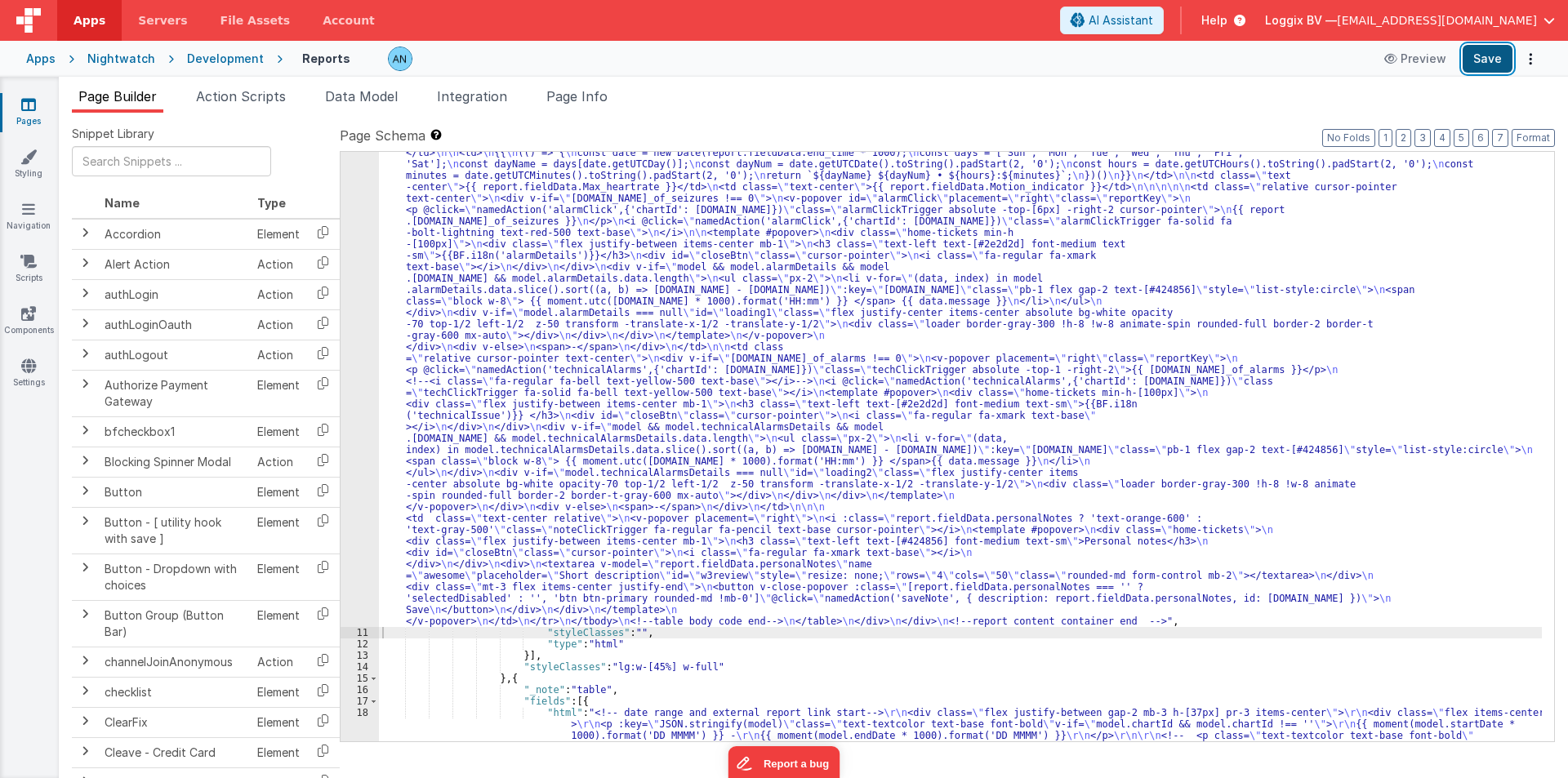
click at [1494, 54] on button "Save" at bounding box center [1487, 58] width 50 height 27
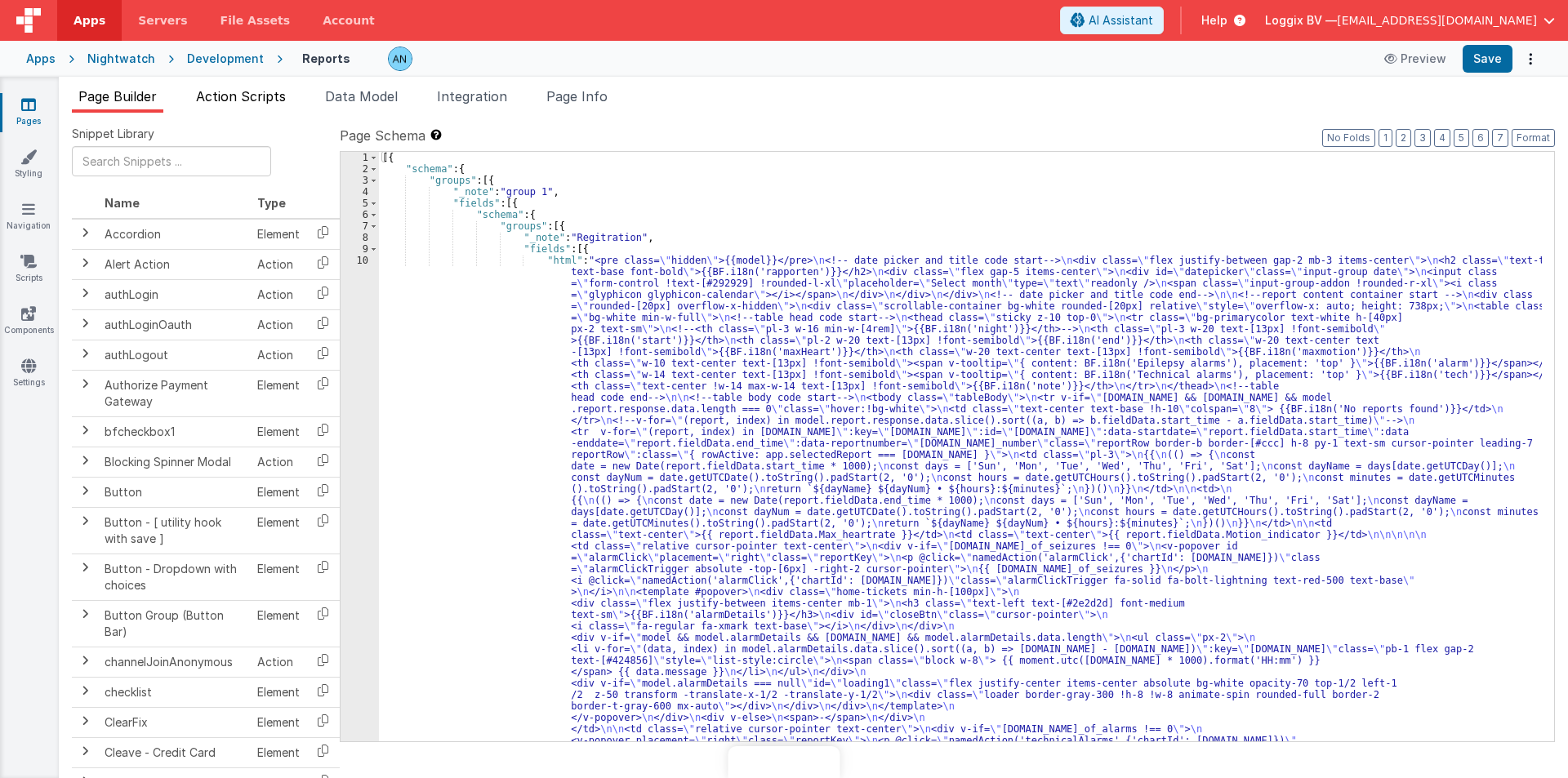
click at [246, 96] on span "Action Scripts" at bounding box center [240, 97] width 90 height 16
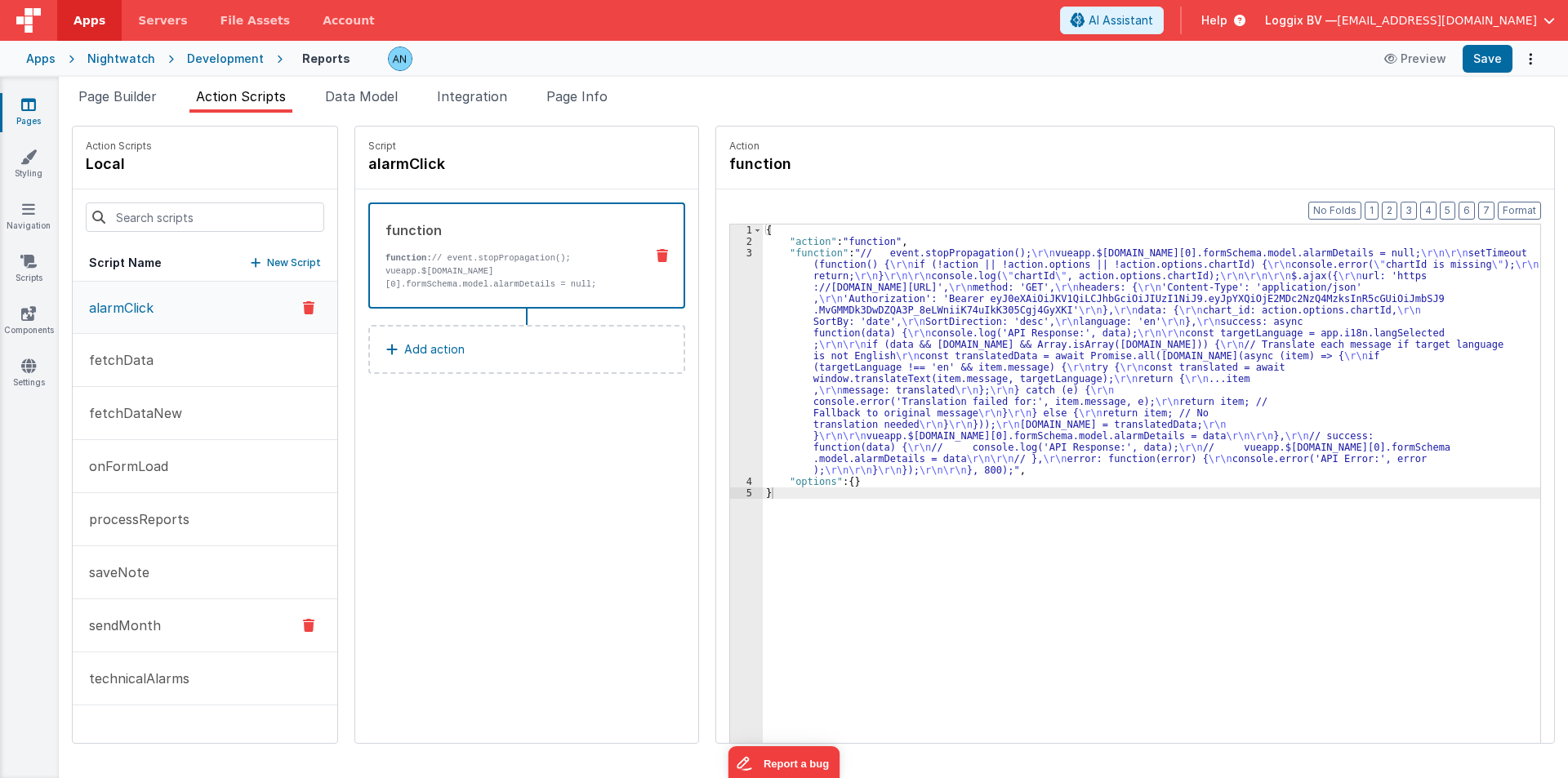
click at [131, 628] on p "sendMonth" at bounding box center [120, 626] width 82 height 19
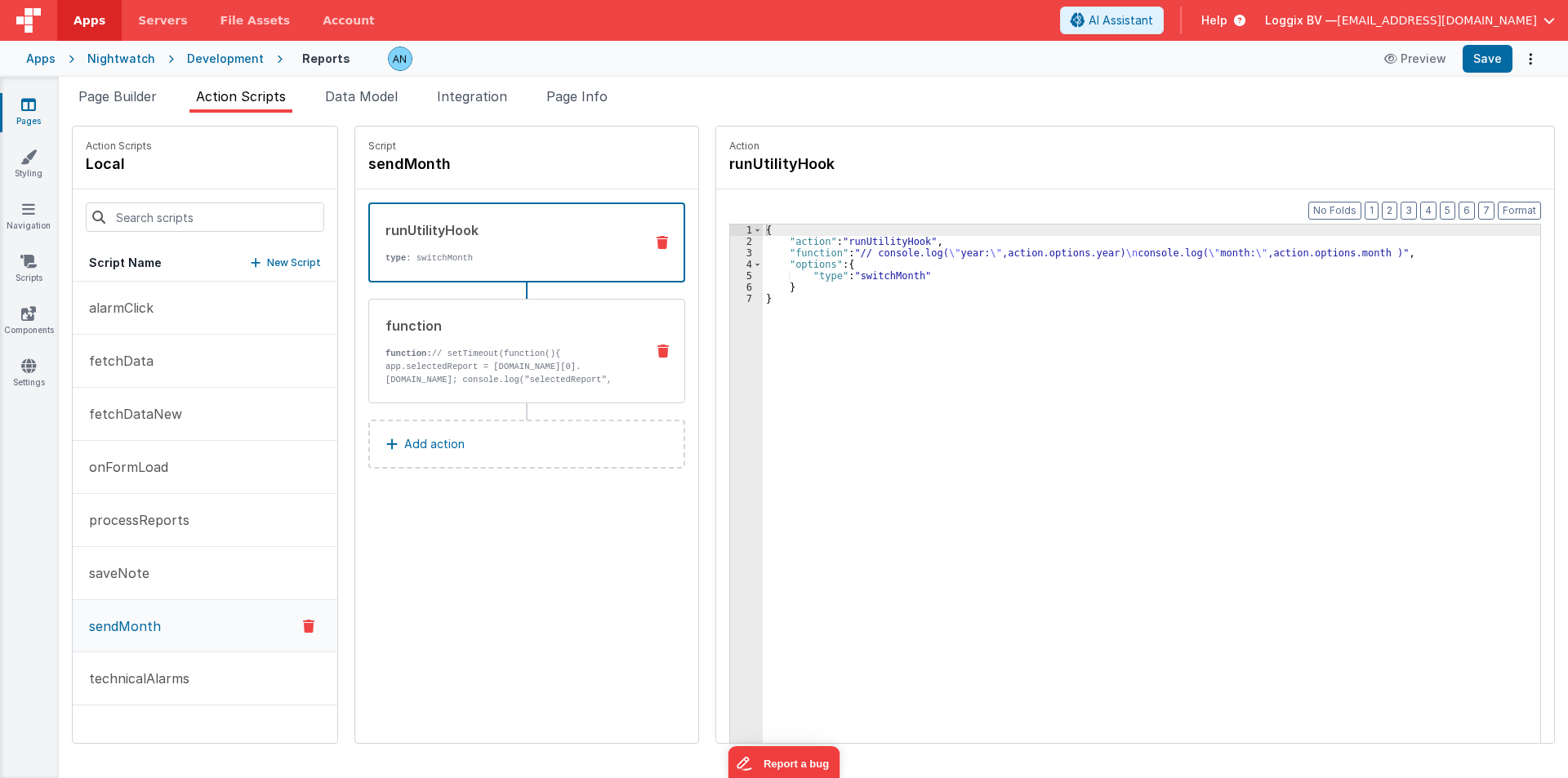
click at [526, 328] on div "function" at bounding box center [509, 326] width 246 height 19
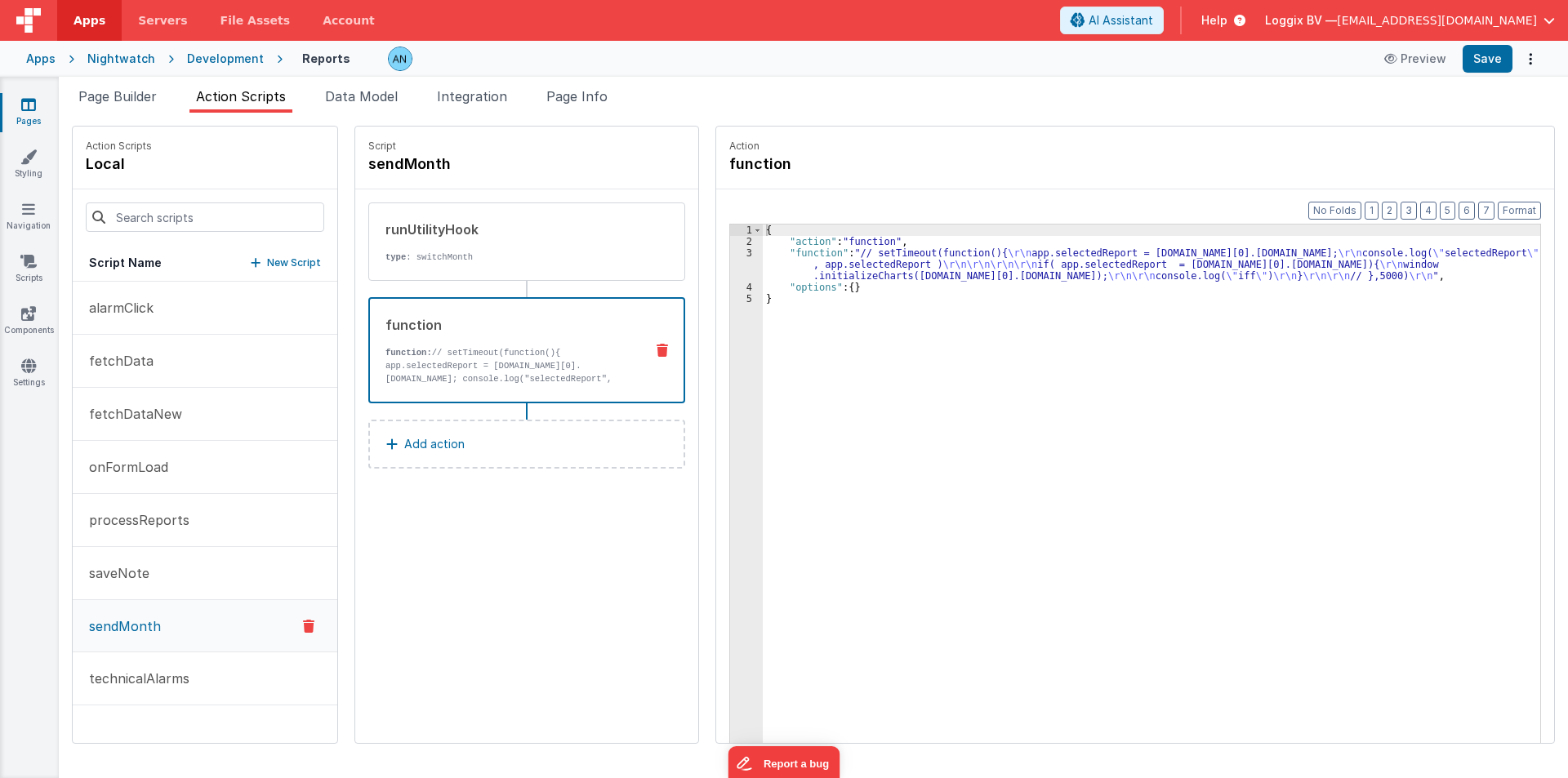
click at [790, 276] on div "{ "action" : "function" , "function" : "// setTimeout(function(){ \r\n app.sele…" at bounding box center [1159, 520] width 793 height 592
click at [731, 261] on div "3" at bounding box center [746, 264] width 33 height 35
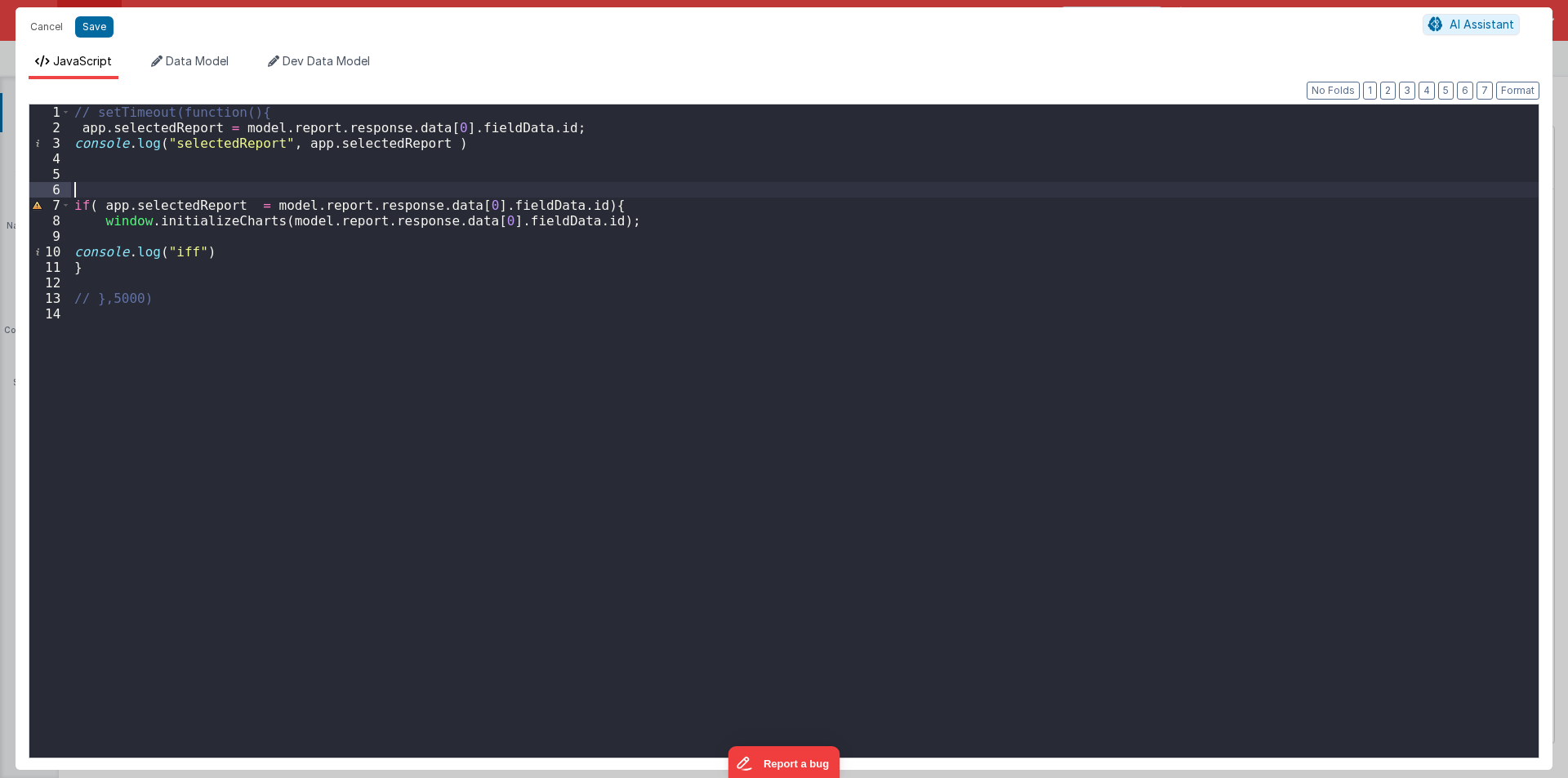
click at [98, 184] on div "// setTimeout(function(){ app . selectedReport = model . report . response . da…" at bounding box center [805, 447] width 1468 height 684
drag, startPoint x: 332, startPoint y: 192, endPoint x: 59, endPoint y: 192, distance: 273.0
click at [59, 192] on div "1 2 3 4 5 6 7 8 9 10 11 12 13 14 // setTimeout(function(){ app . selectedReport…" at bounding box center [784, 431] width 1511 height 655
click at [99, 276] on div "// setTimeout(function(){ app . selectedReport = model . report . response . da…" at bounding box center [805, 447] width 1468 height 684
drag, startPoint x: 170, startPoint y: 282, endPoint x: 213, endPoint y: 286, distance: 43.2
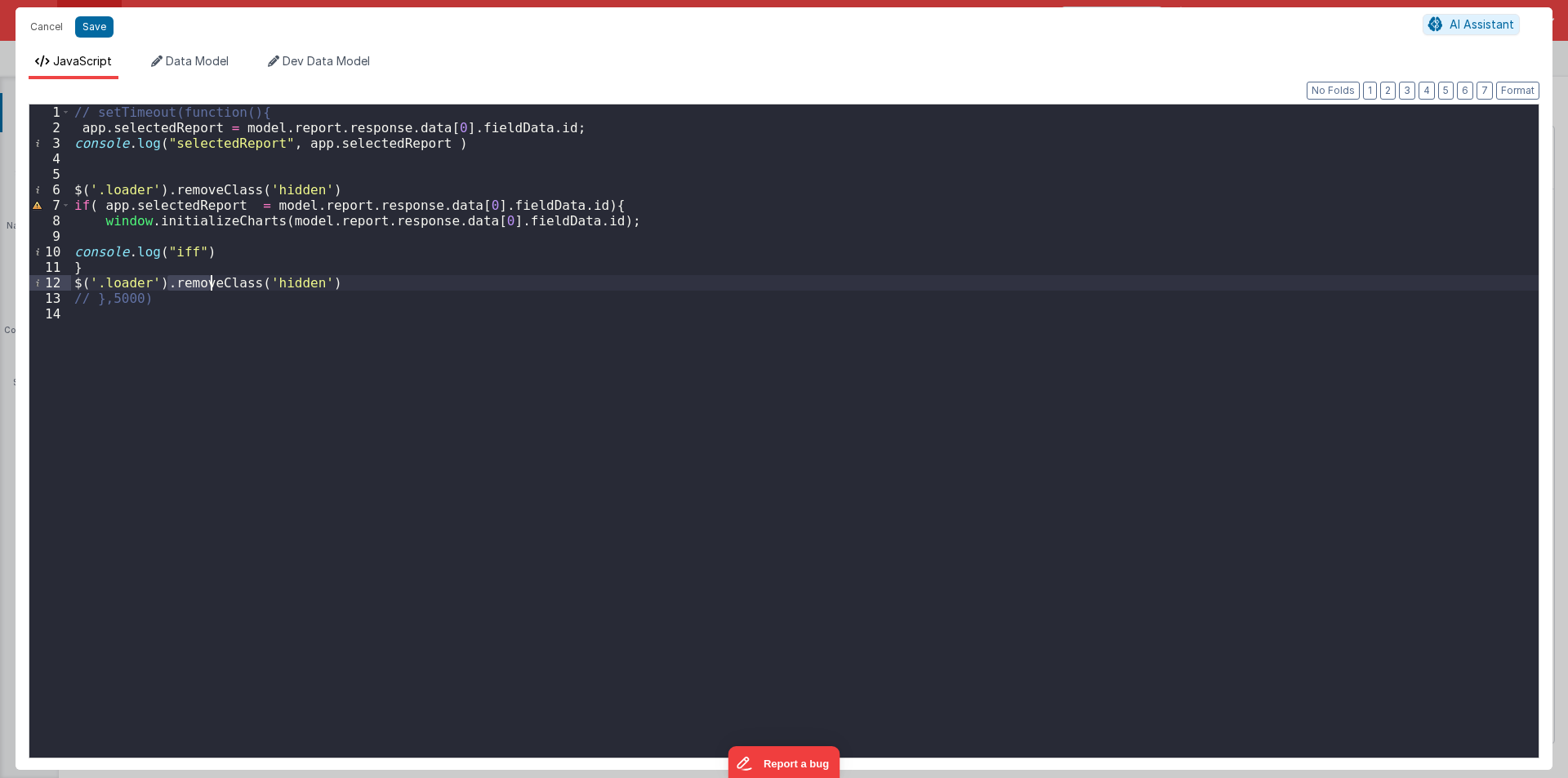
click at [213, 286] on div "// setTimeout(function(){ app . selectedReport = model . report . response . da…" at bounding box center [805, 447] width 1468 height 684
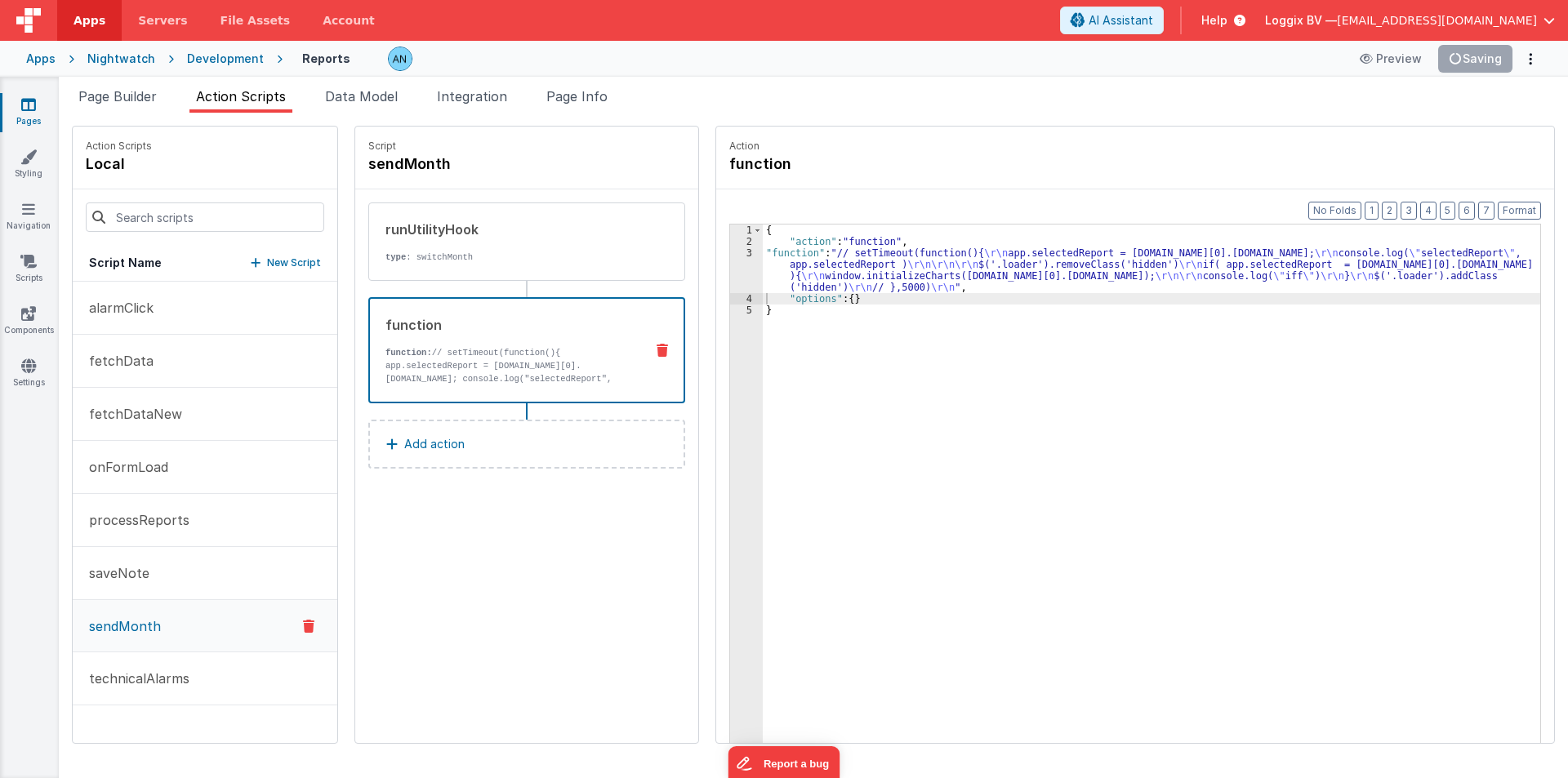
click at [730, 268] on div "3" at bounding box center [746, 270] width 33 height 46
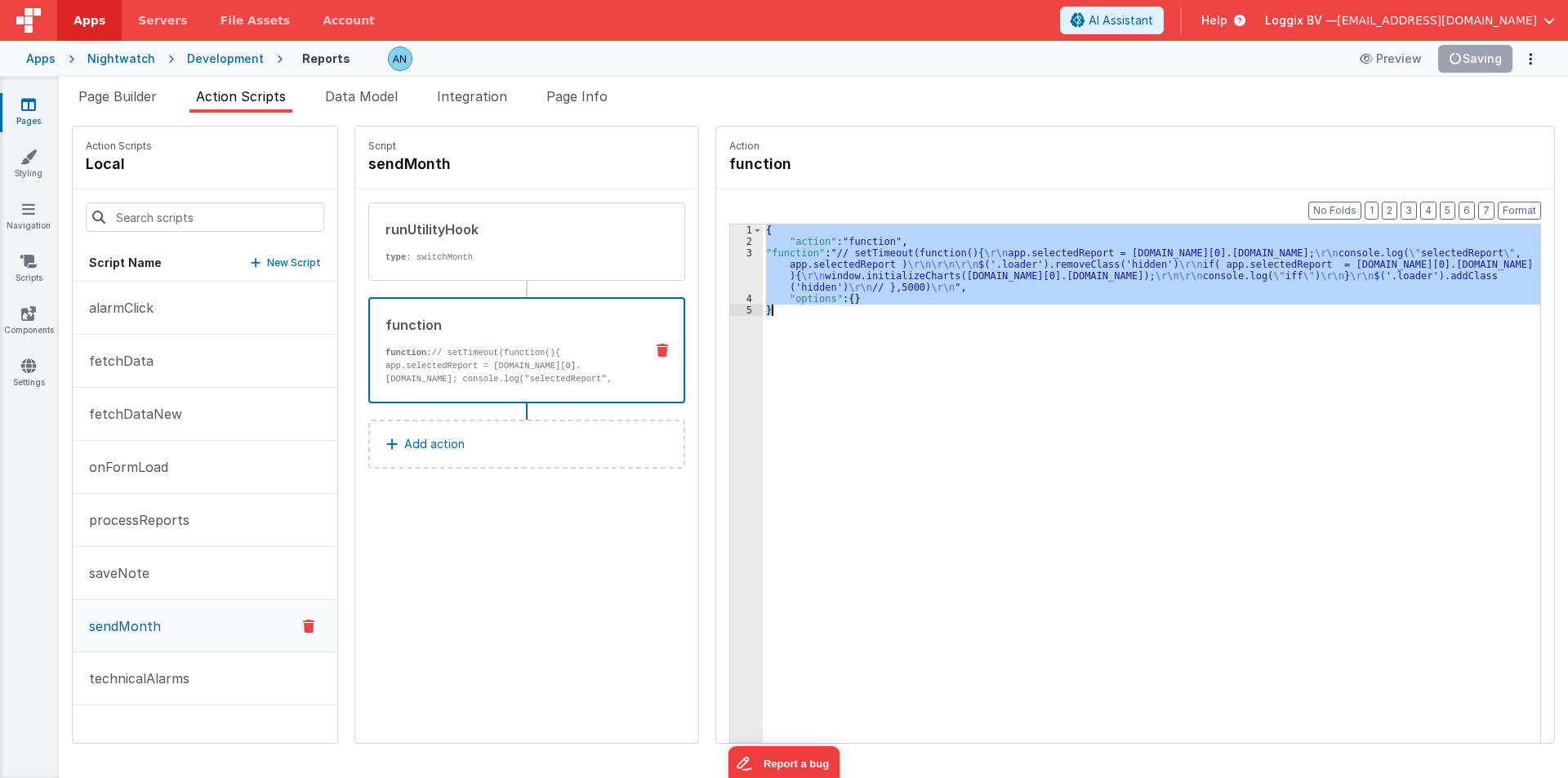
click at [730, 268] on div "3" at bounding box center [746, 270] width 33 height 46
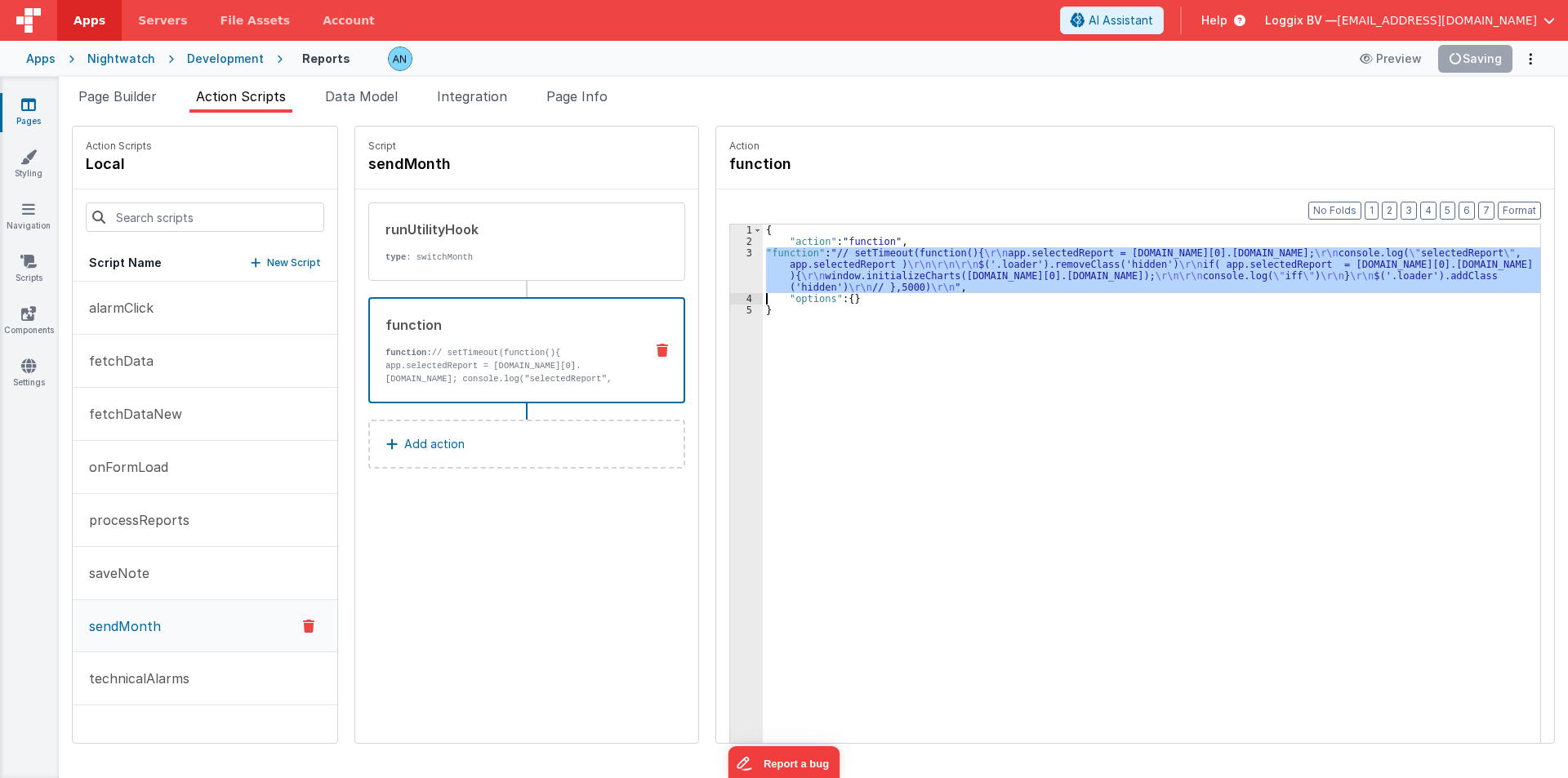
click at [730, 268] on div "3" at bounding box center [746, 270] width 33 height 46
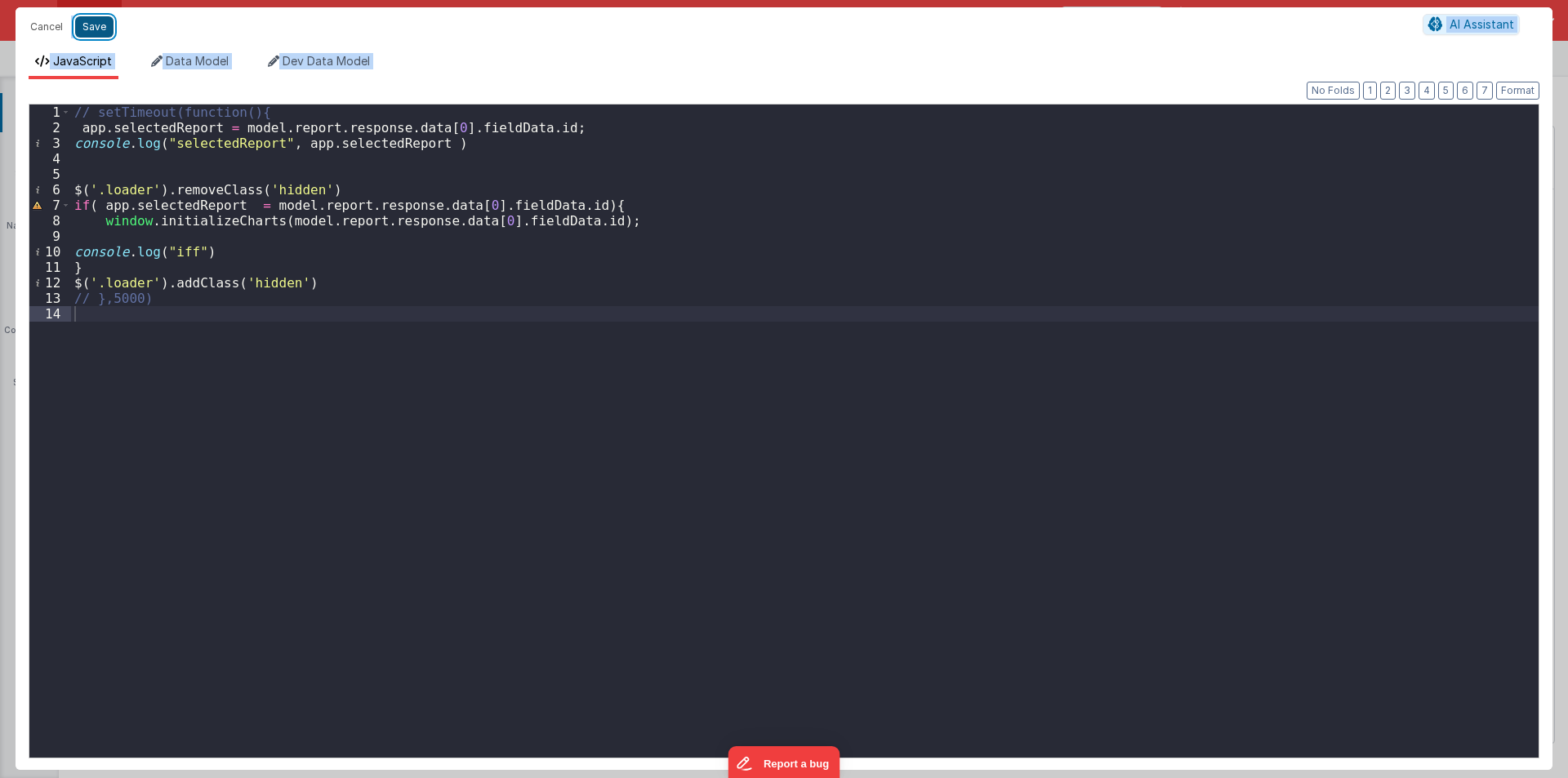
click at [82, 21] on button "Save" at bounding box center [94, 27] width 38 height 21
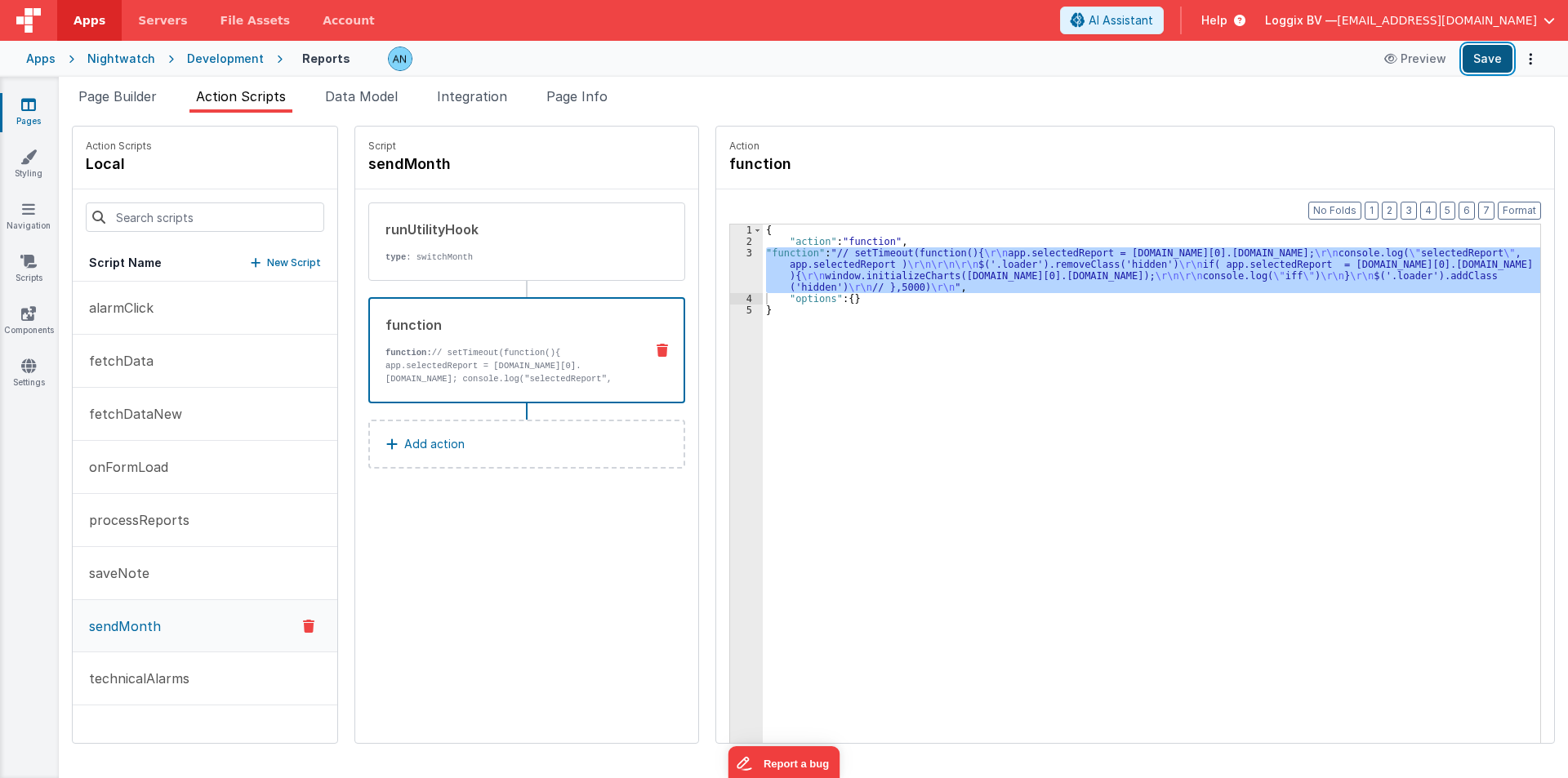
click at [1488, 54] on button "Save" at bounding box center [1487, 58] width 50 height 27
click at [1535, 208] on button "Format" at bounding box center [1519, 211] width 43 height 18
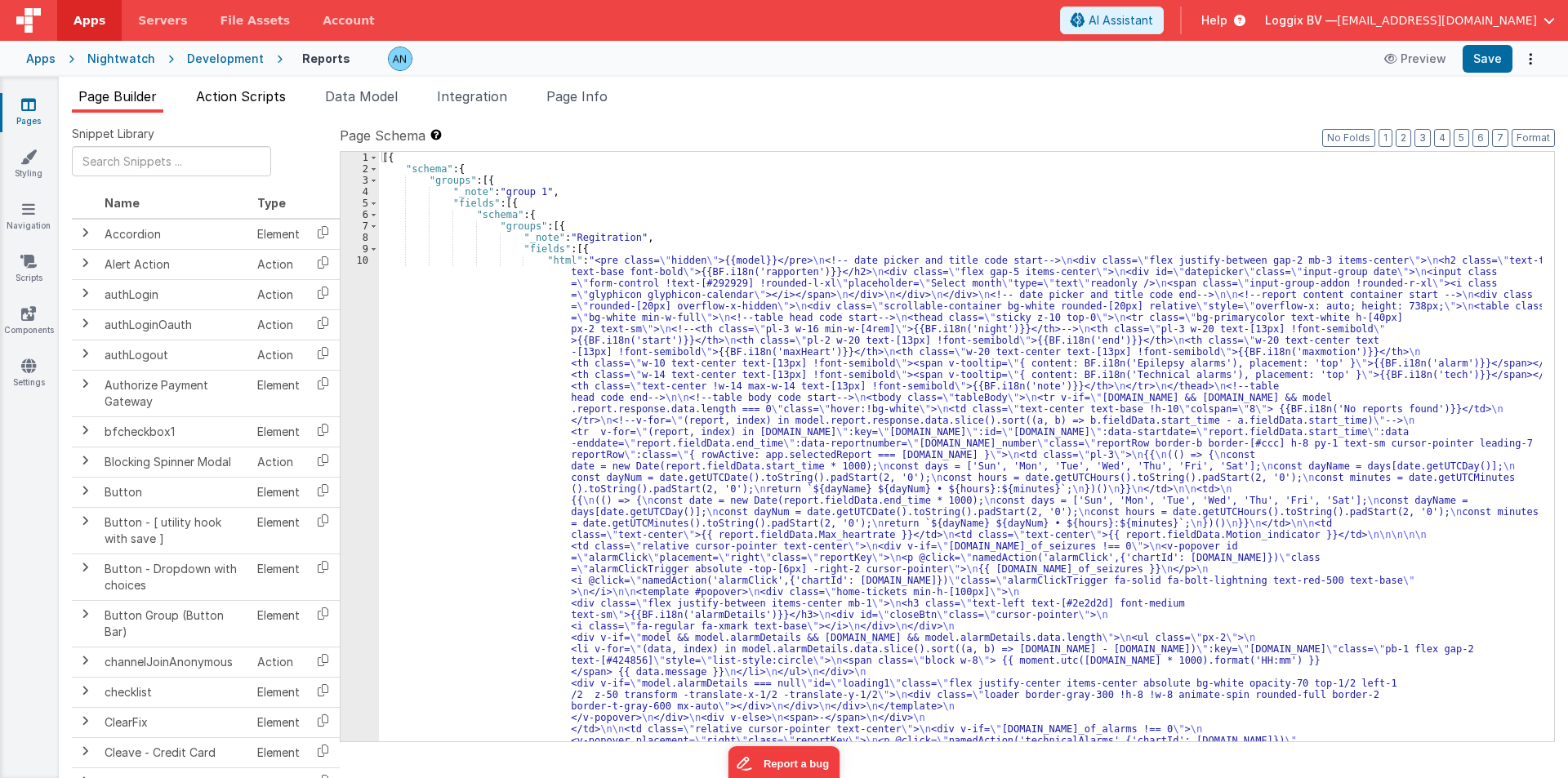
click at [230, 91] on span "Action Scripts" at bounding box center [240, 97] width 90 height 16
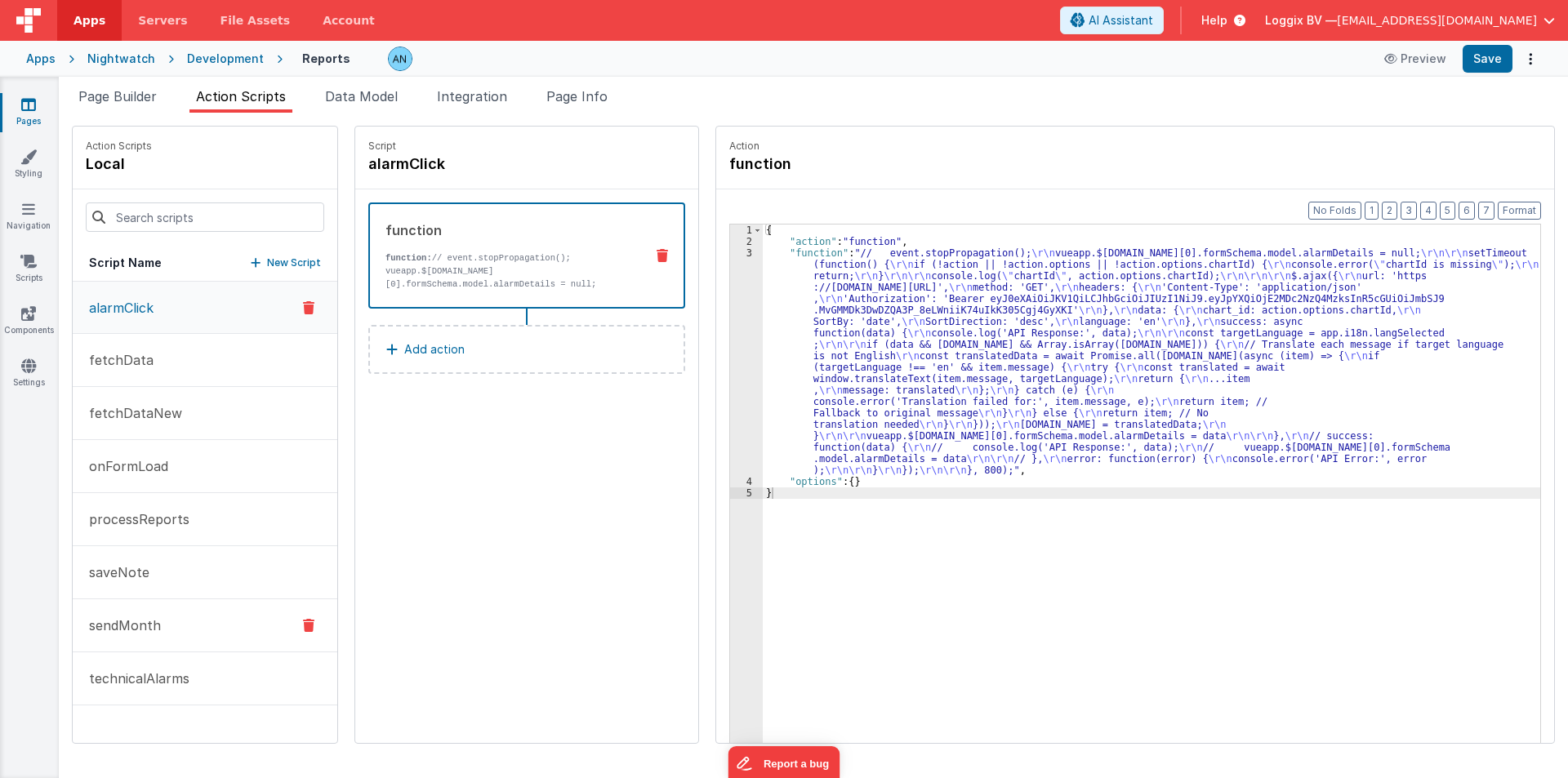
click at [169, 615] on button "sendMonth" at bounding box center [205, 626] width 265 height 53
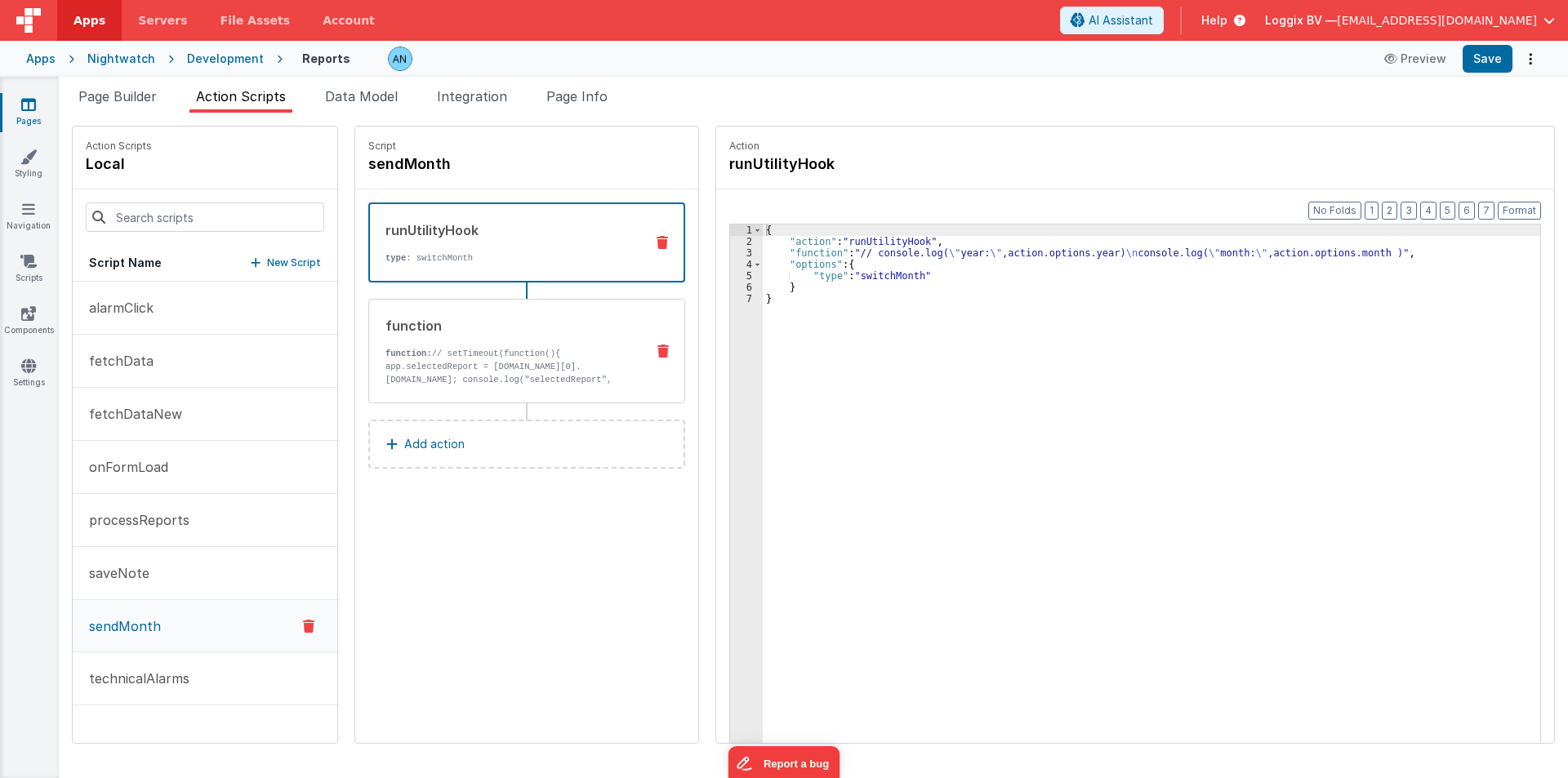
click at [492, 368] on p "function: // setTimeout(function(){ app.selectedReport = model.report.response.…" at bounding box center [509, 373] width 246 height 52
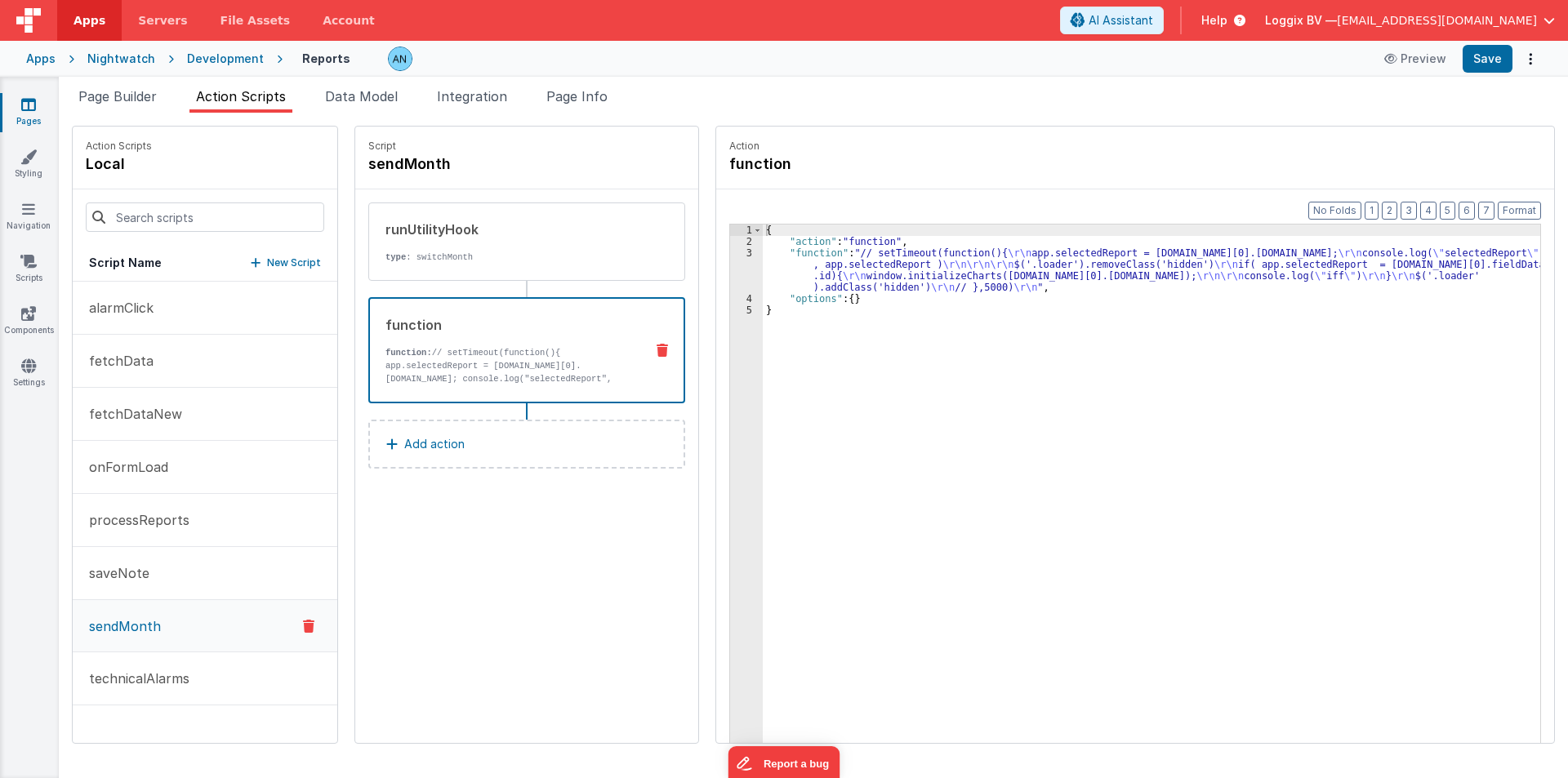
click at [763, 281] on div "{ "action" : "function" , "function" : "// setTimeout(function(){ \r\n app.sele…" at bounding box center [1159, 520] width 793 height 592
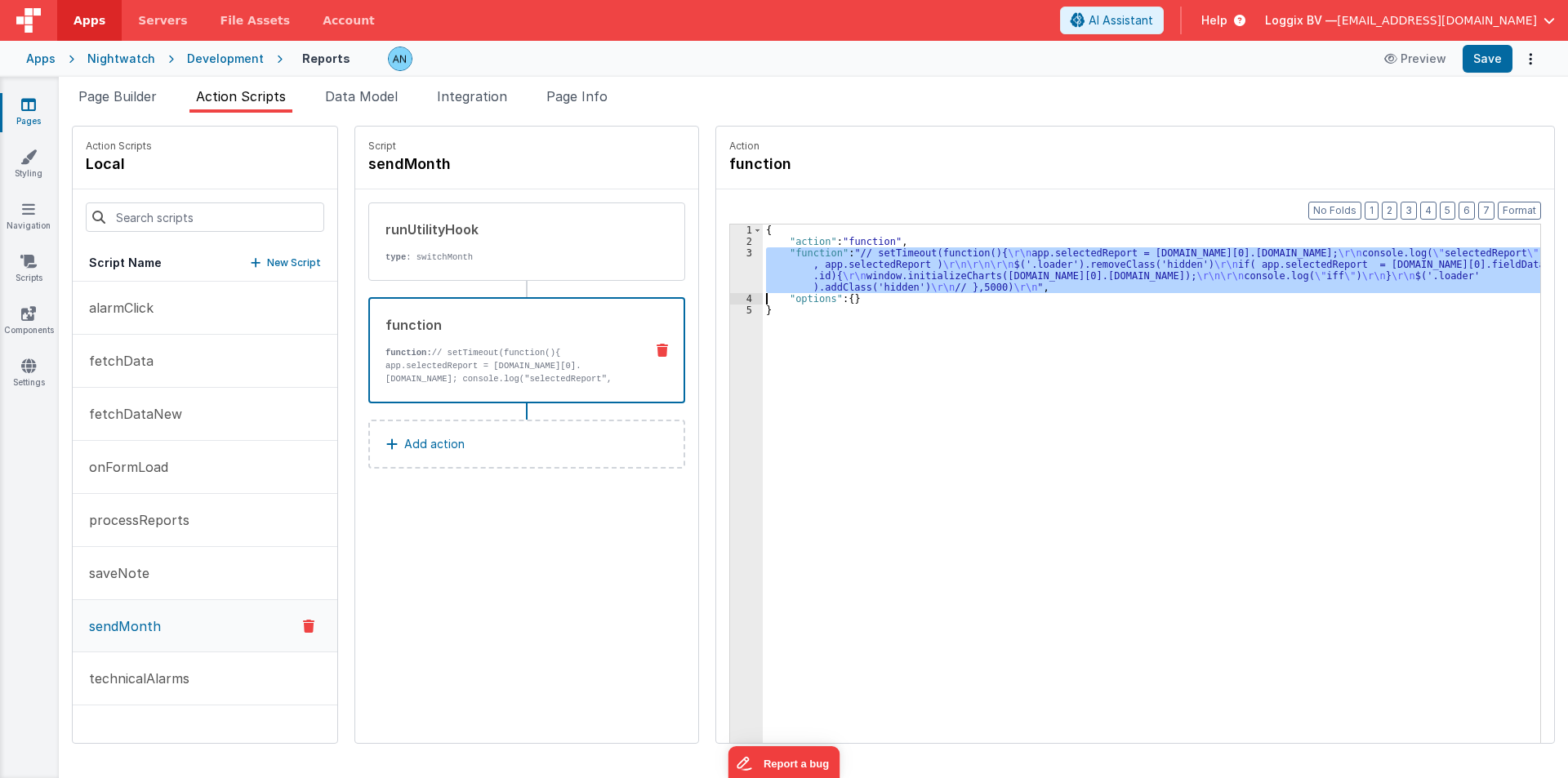
click at [730, 263] on div "3" at bounding box center [746, 270] width 33 height 46
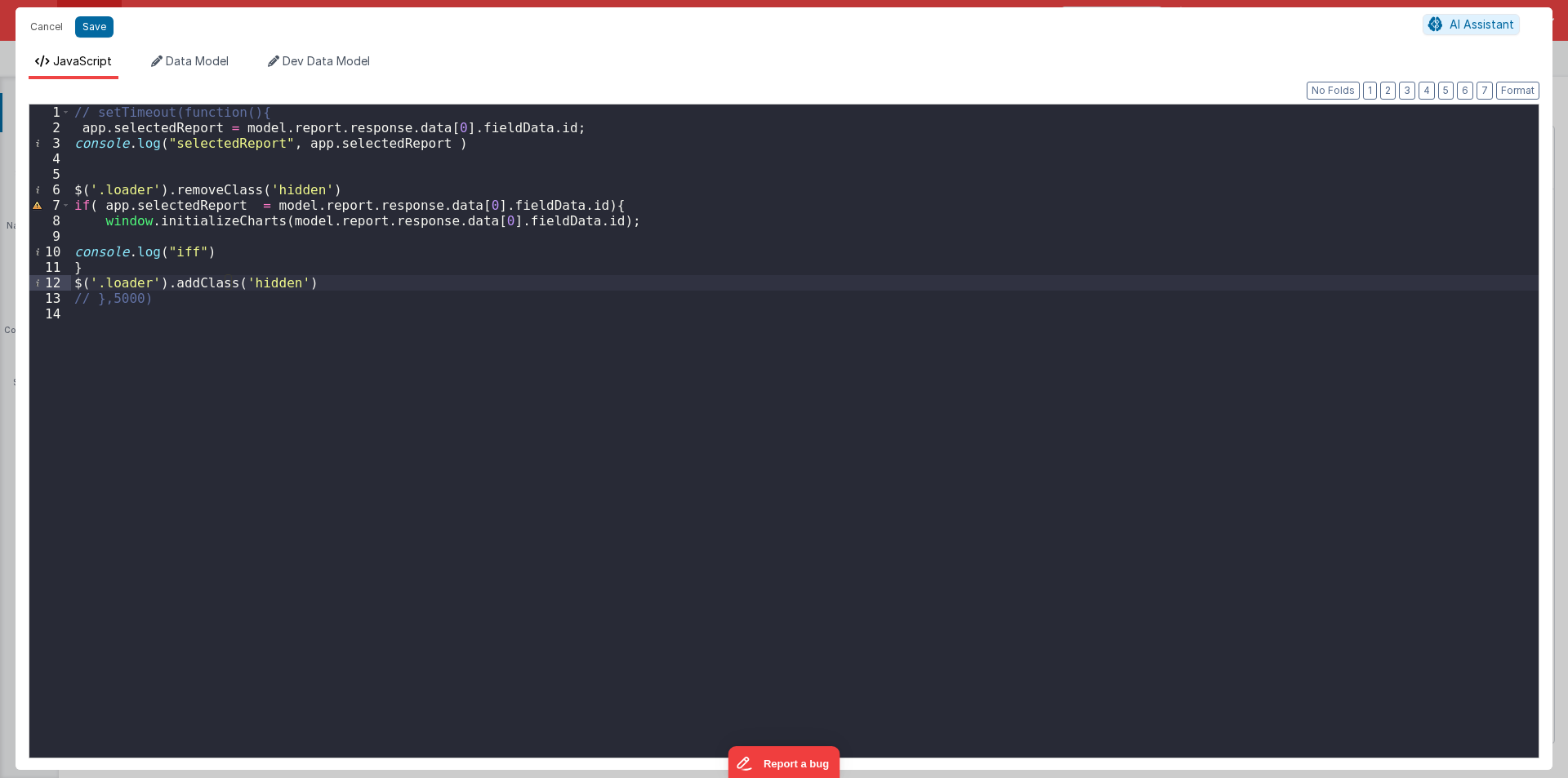
click at [307, 283] on div "// setTimeout(function(){ app . selectedReport = model . report . response . da…" at bounding box center [805, 447] width 1468 height 684
drag, startPoint x: 315, startPoint y: 286, endPoint x: 64, endPoint y: 276, distance: 251.2
click at [64, 276] on div "1 2 3 4 5 6 7 8 9 10 11 12 13 14 // setTimeout(function(){ app . selectedReport…" at bounding box center [784, 431] width 1511 height 655
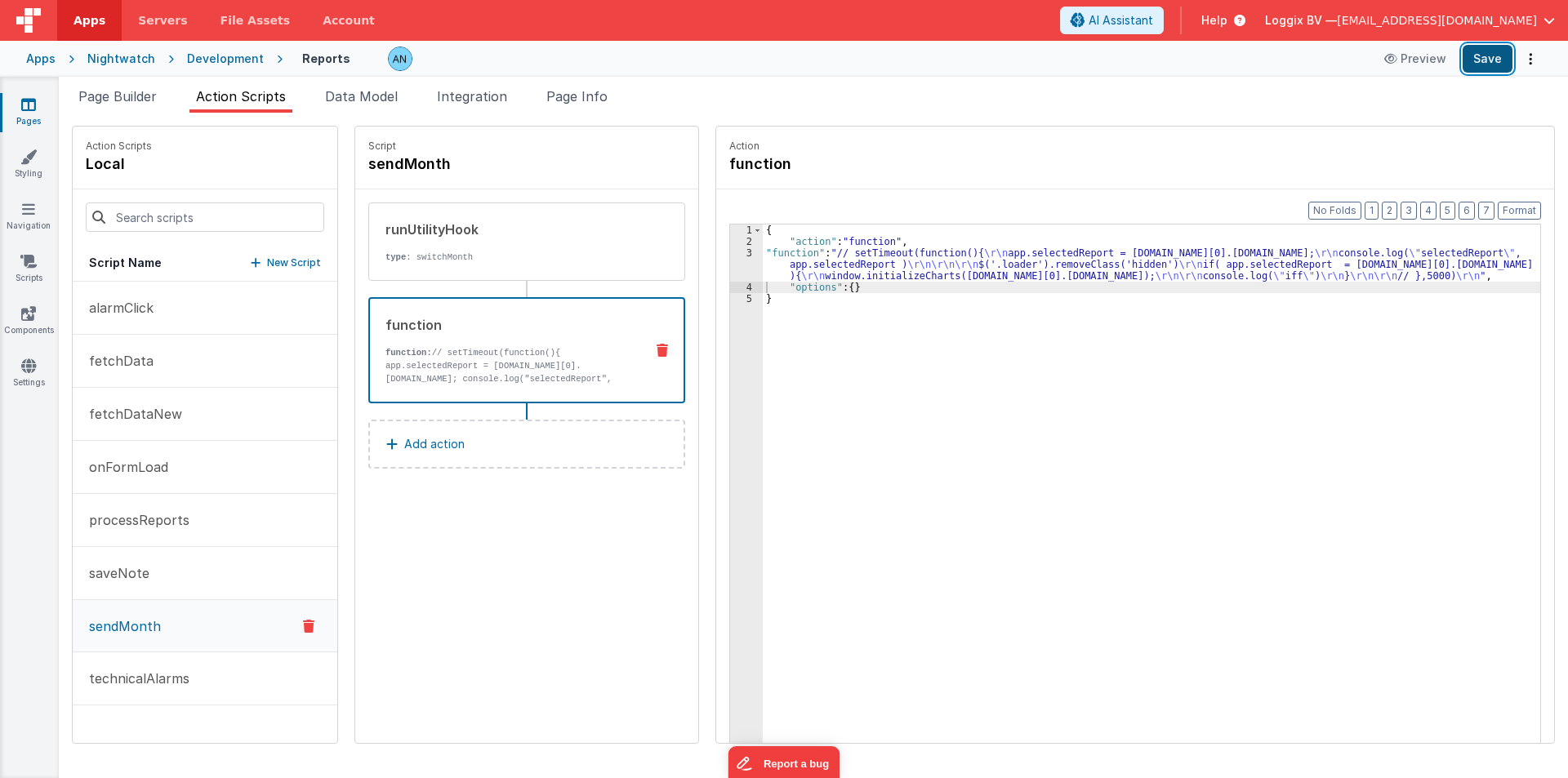
click at [1500, 48] on button "Save" at bounding box center [1487, 58] width 50 height 27
click at [1523, 205] on button "Format" at bounding box center [1519, 211] width 43 height 18
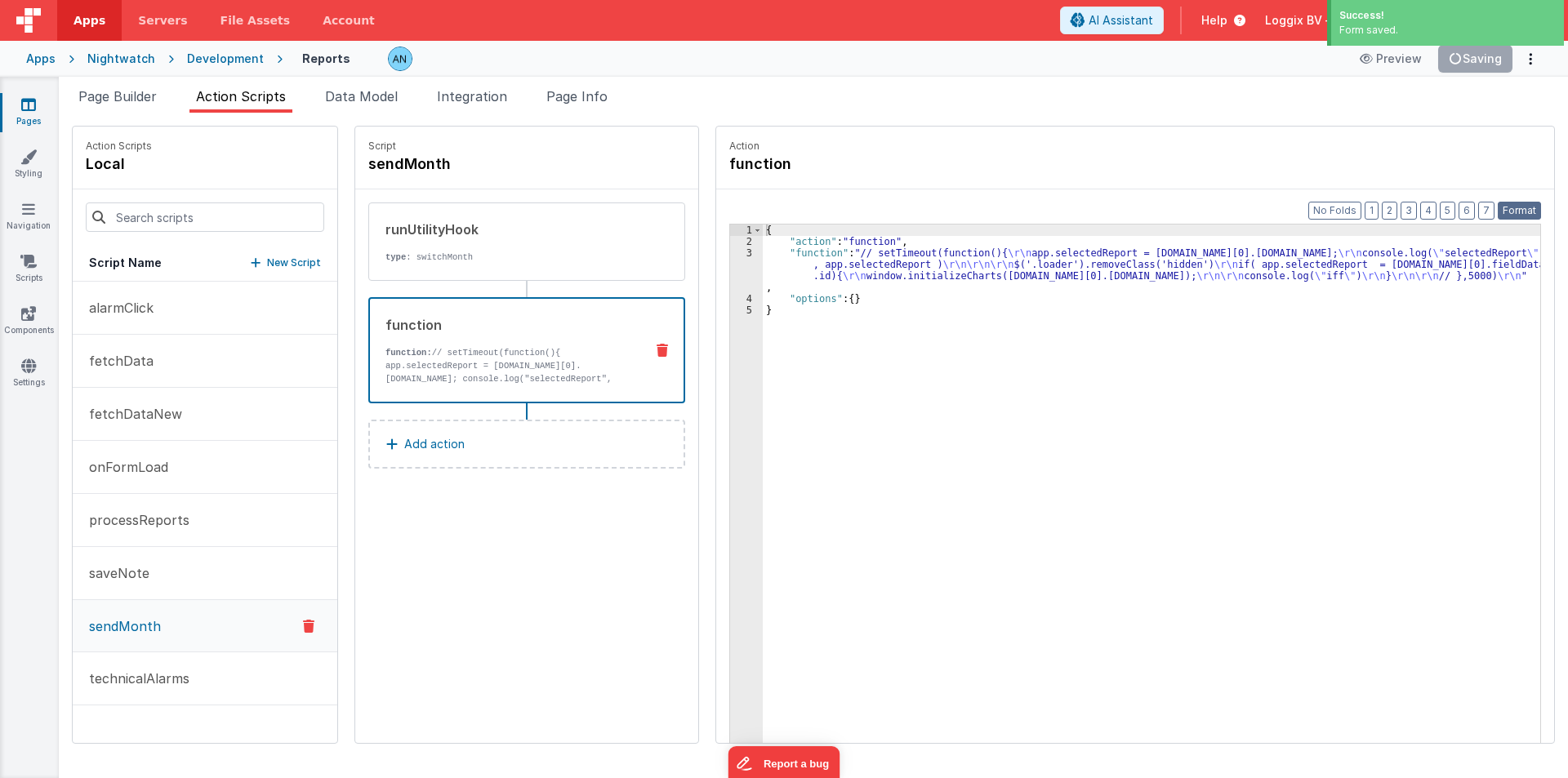
click at [1517, 205] on button "Format" at bounding box center [1519, 211] width 43 height 18
click at [965, 414] on div "{ "action" : "function" , "function" : "// setTimeout(function(){ \r\n app.sele…" at bounding box center [1159, 520] width 793 height 592
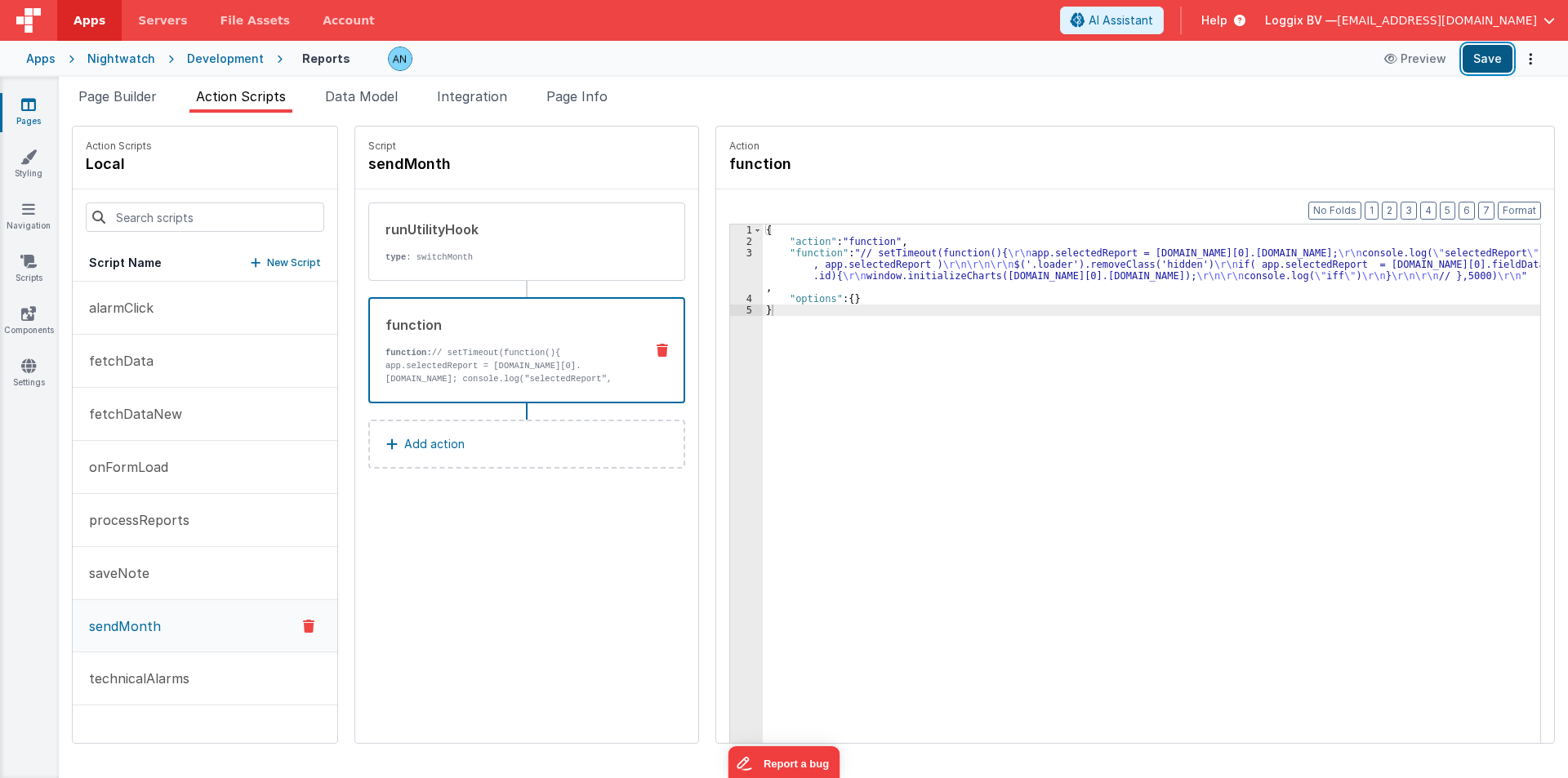
click at [1484, 60] on button "Save" at bounding box center [1487, 58] width 50 height 27
click at [730, 272] on div "3" at bounding box center [746, 270] width 33 height 46
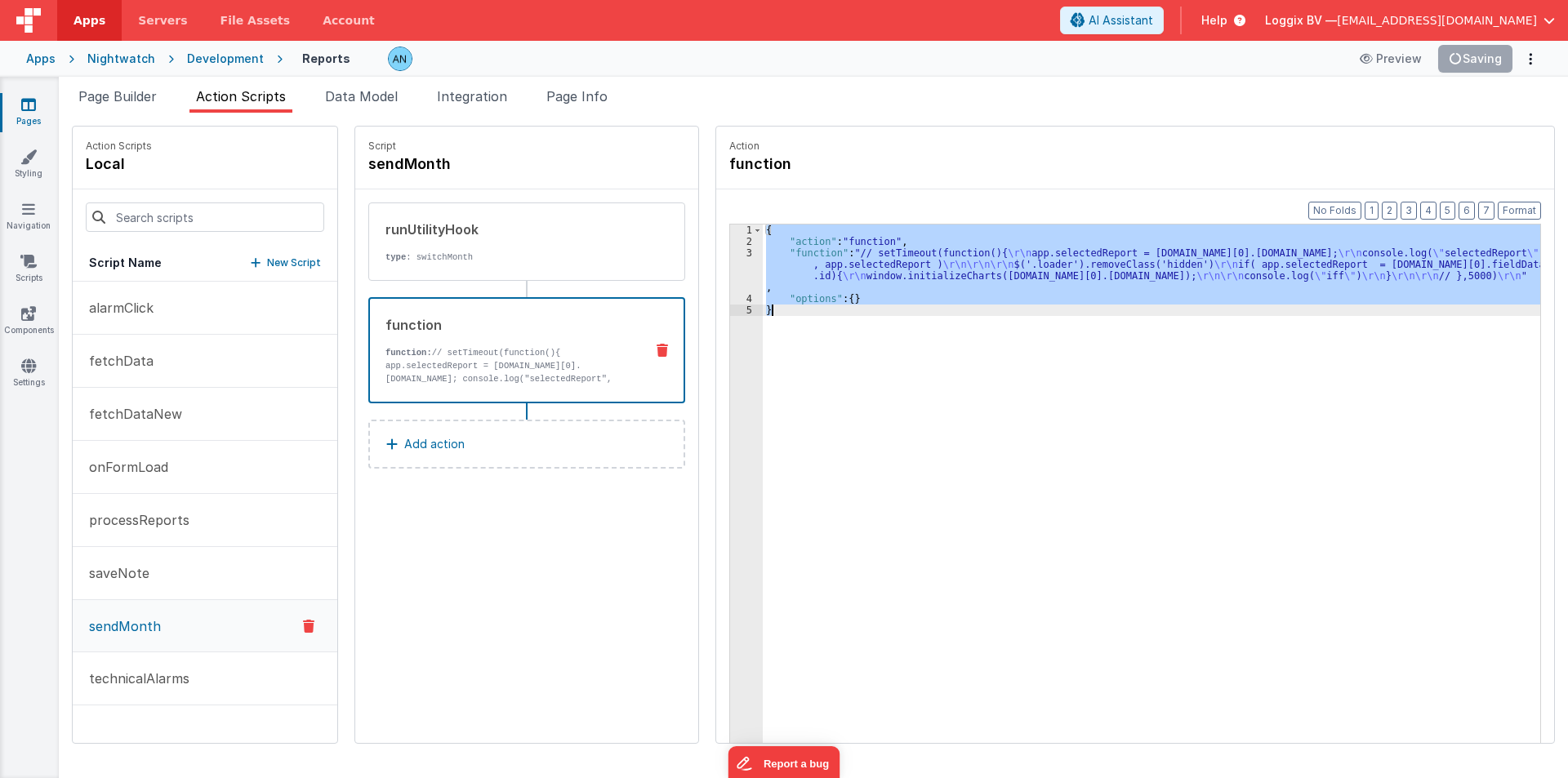
click at [730, 273] on div "3" at bounding box center [746, 270] width 33 height 46
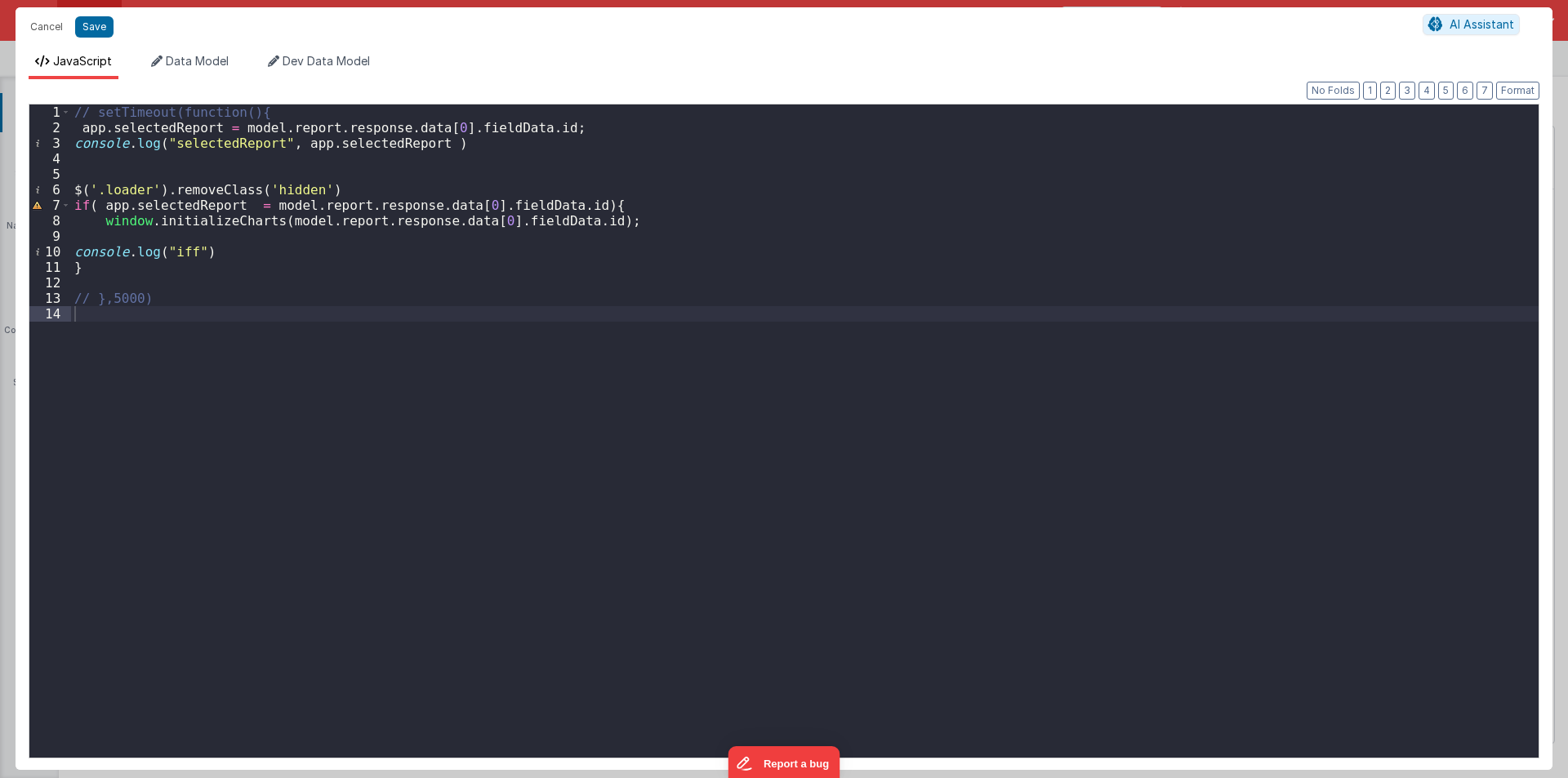
click at [133, 184] on div "// setTimeout(function(){ app . selectedReport = model . report . response . da…" at bounding box center [805, 447] width 1468 height 684
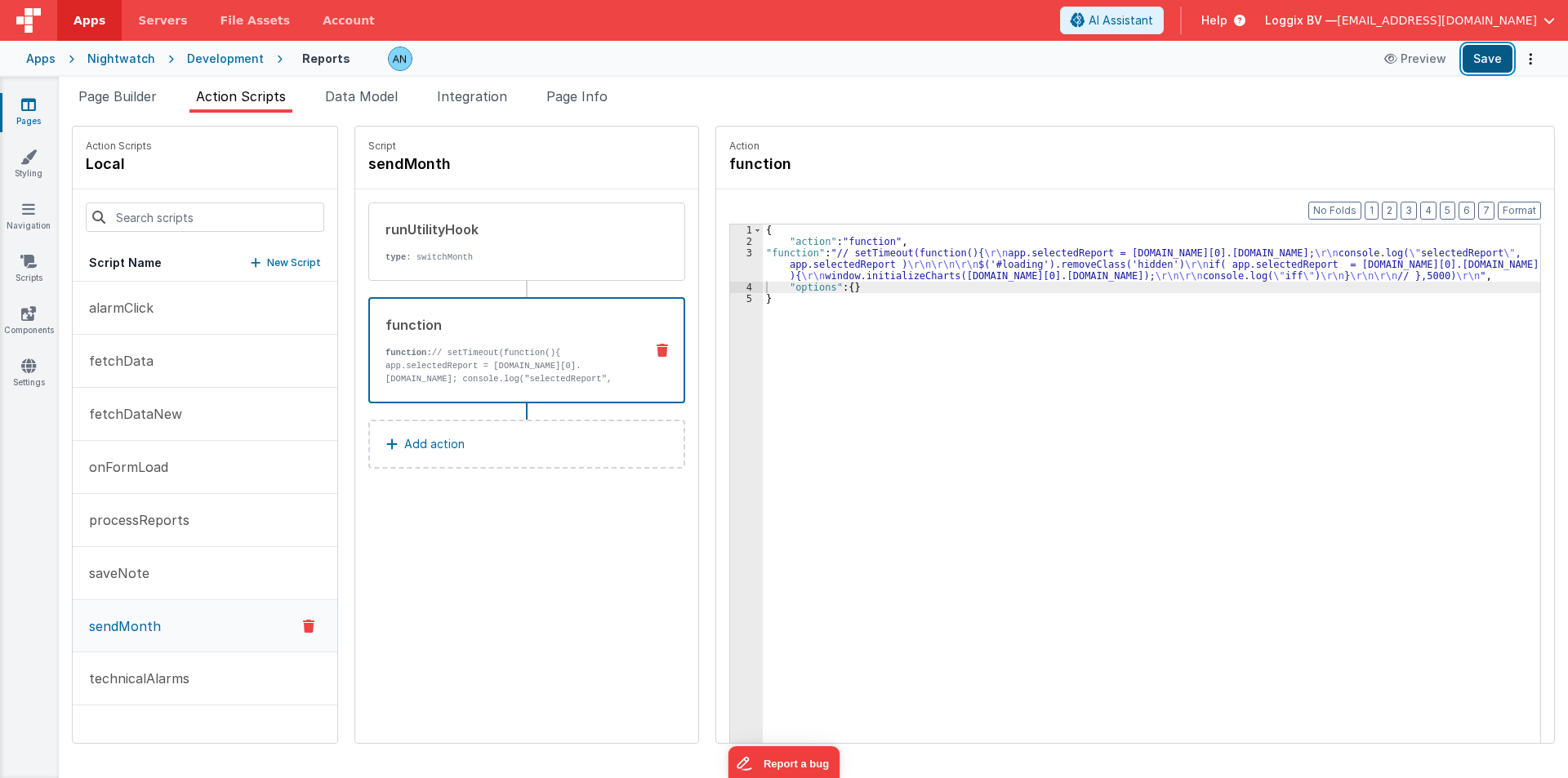
click at [1489, 54] on button "Save" at bounding box center [1487, 58] width 50 height 27
click at [1517, 211] on button "Format" at bounding box center [1519, 211] width 43 height 18
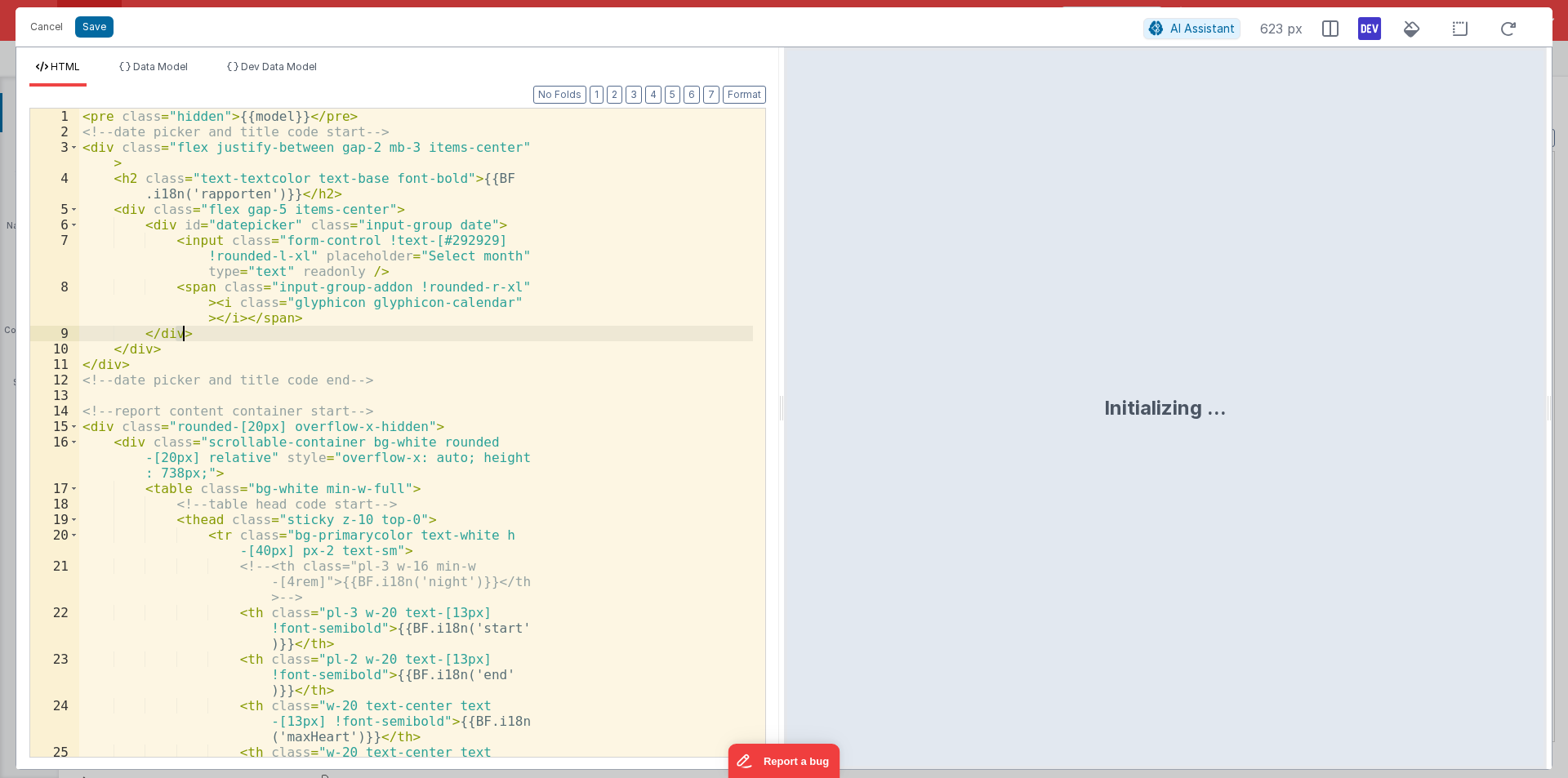
scroll to position [314, 0]
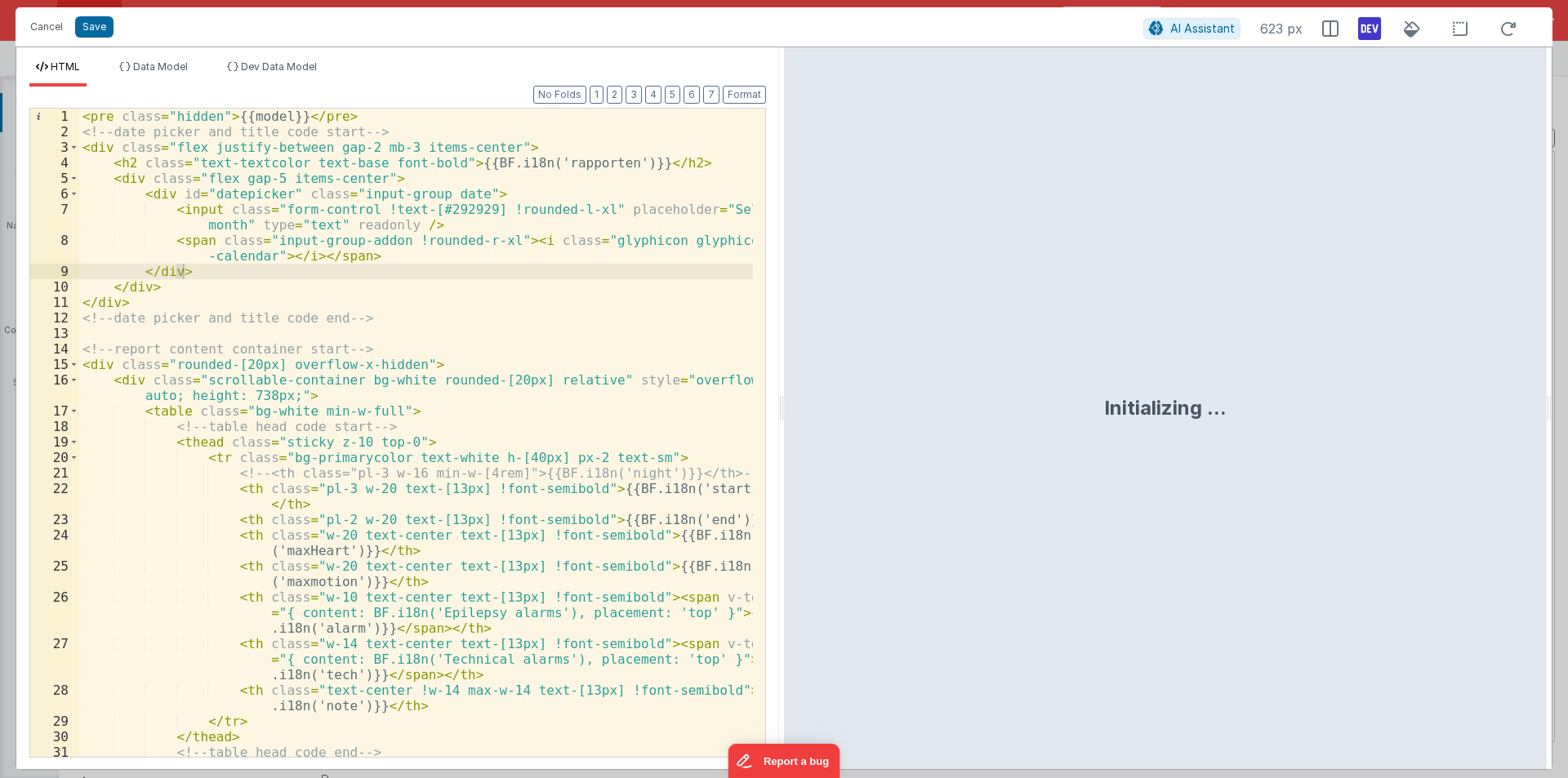
drag, startPoint x: 778, startPoint y: 401, endPoint x: 1567, endPoint y: 412, distance: 789.1
click at [1567, 412] on html "Cancel Save AI Assistant 623 px HTML Data Model Dev Data Model Format 7 6 5 4 3…" at bounding box center [784, 389] width 1568 height 778
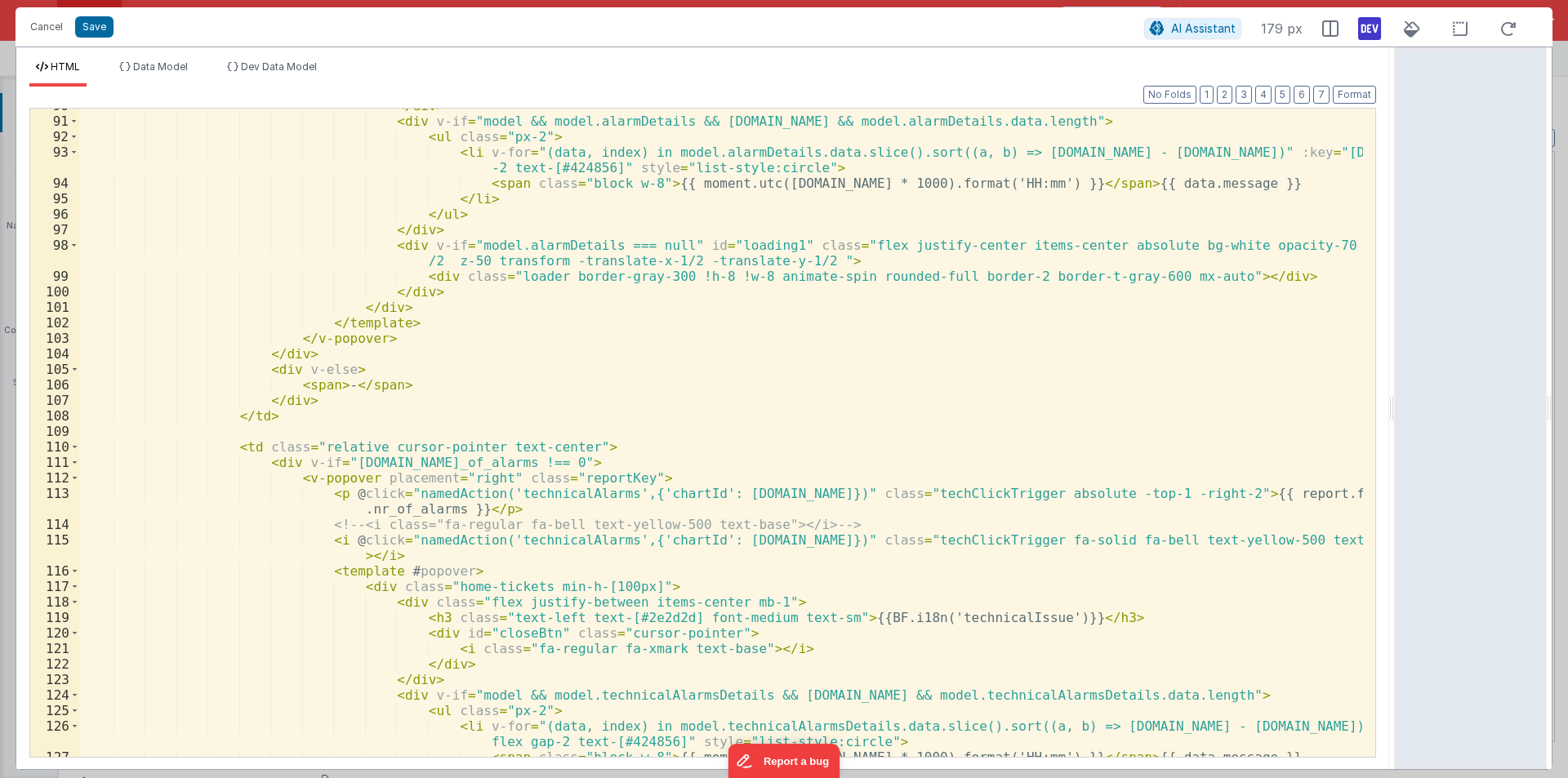
scroll to position [1420, 0]
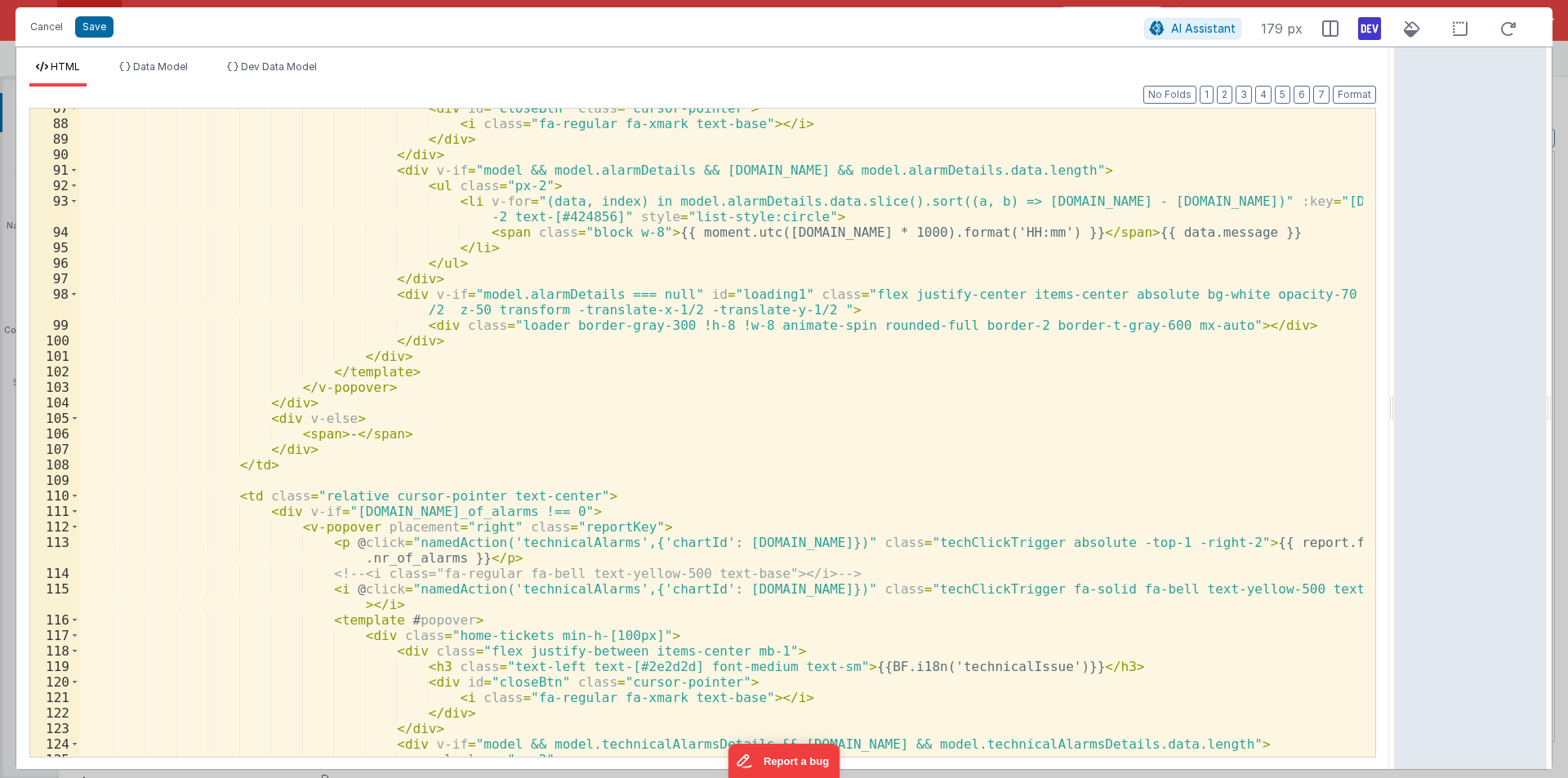
click at [417, 313] on div "< div id = "closeBtn" class = "cursor-pointer" > < i class = "fa-regular fa-xma…" at bounding box center [721, 440] width 1284 height 680
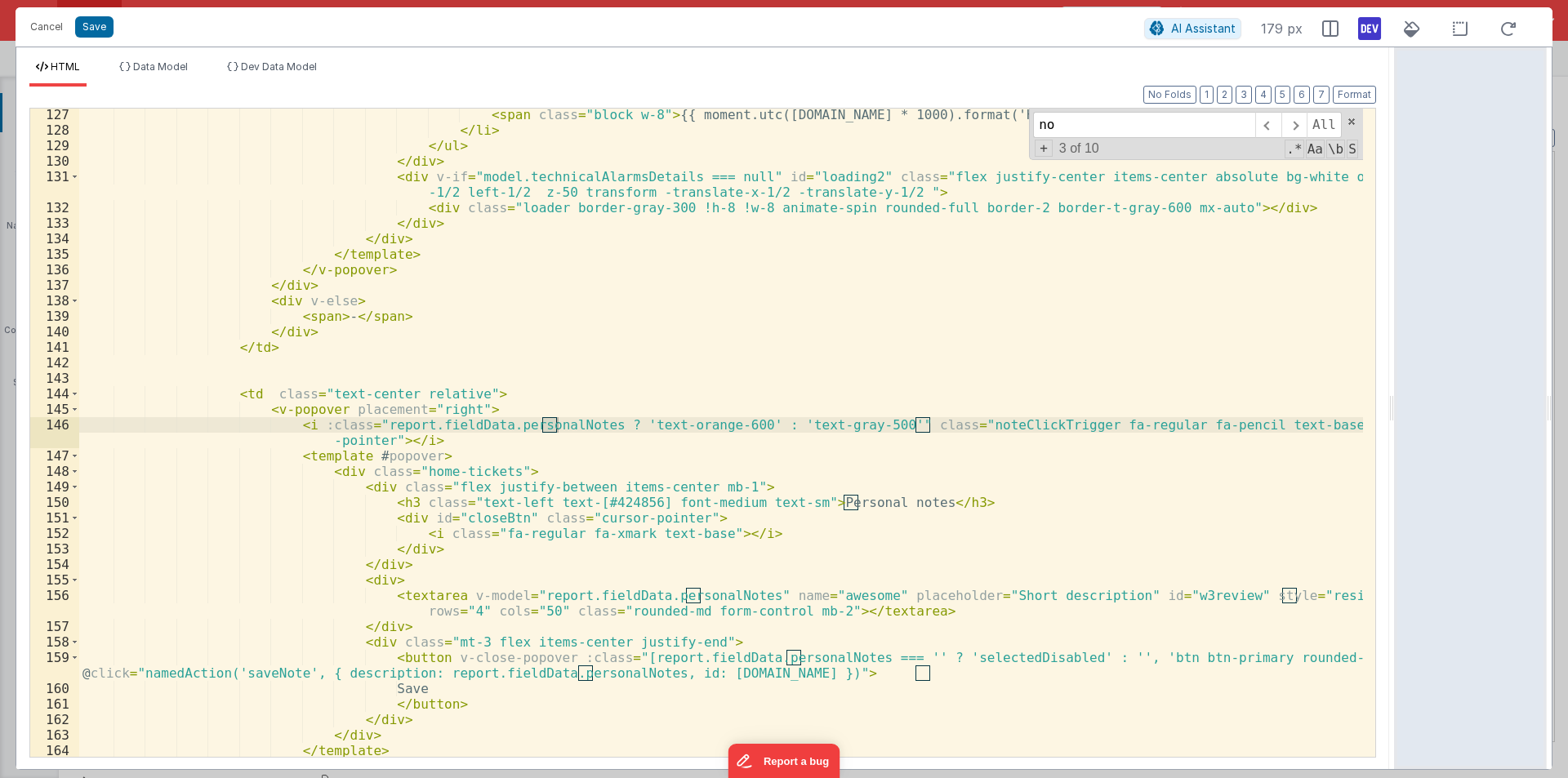
scroll to position [250, 0]
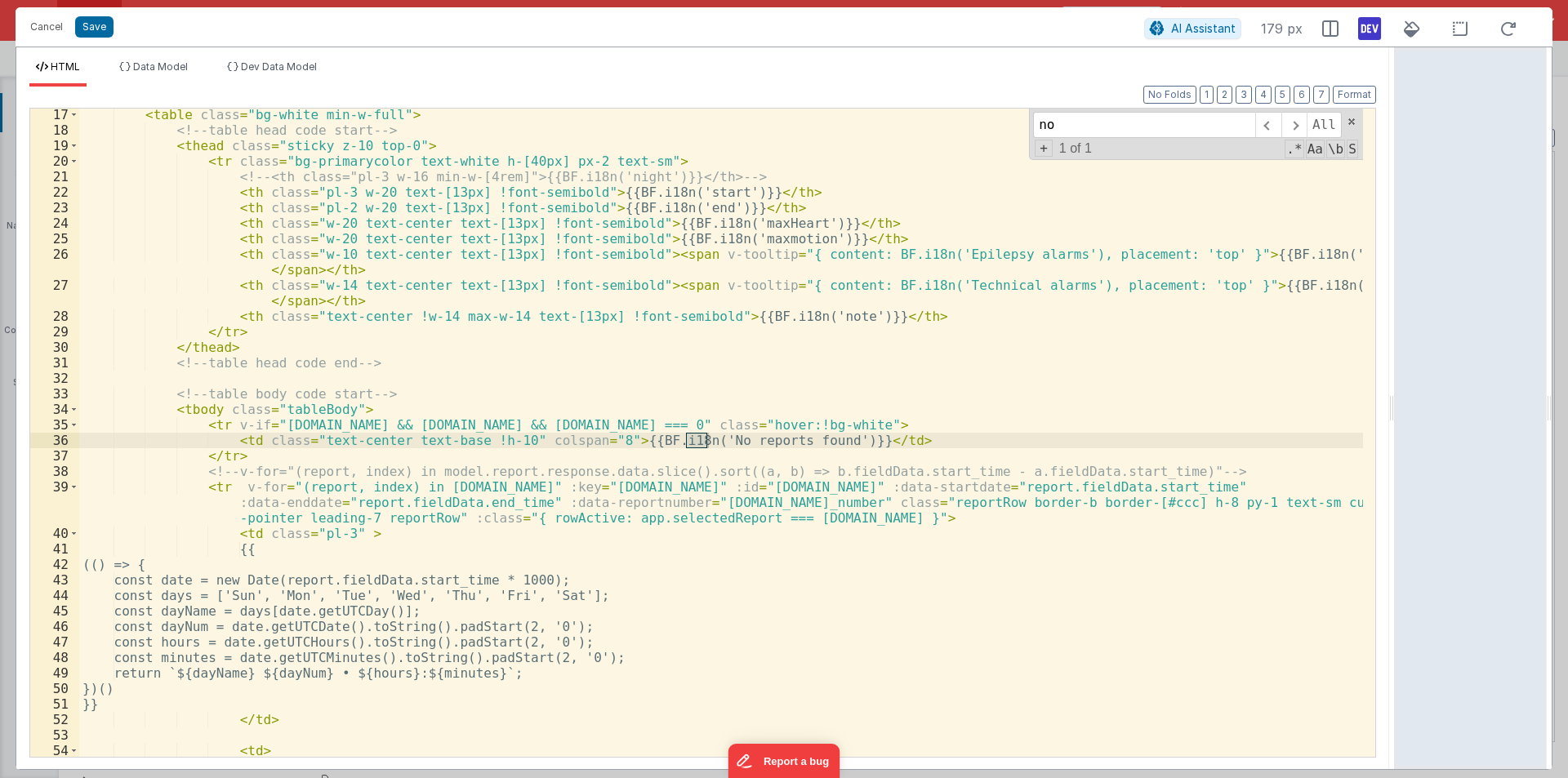
type input "no"
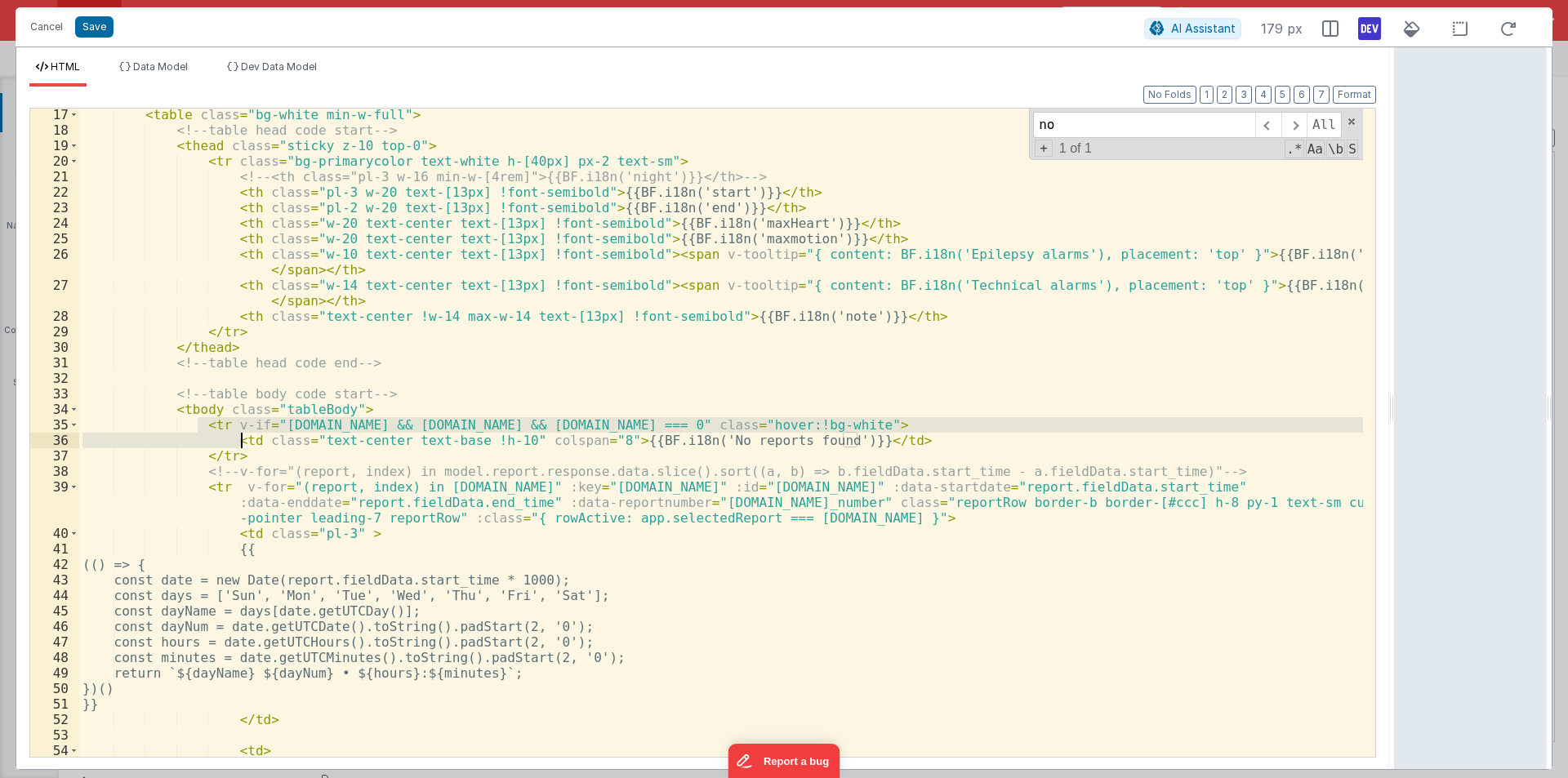
drag, startPoint x: 194, startPoint y: 423, endPoint x: 239, endPoint y: 446, distance: 50.5
click at [239, 446] on div "< table class = "bg-white min-w-full" > <!-- table head code start --> < thead …" at bounding box center [721, 447] width 1284 height 680
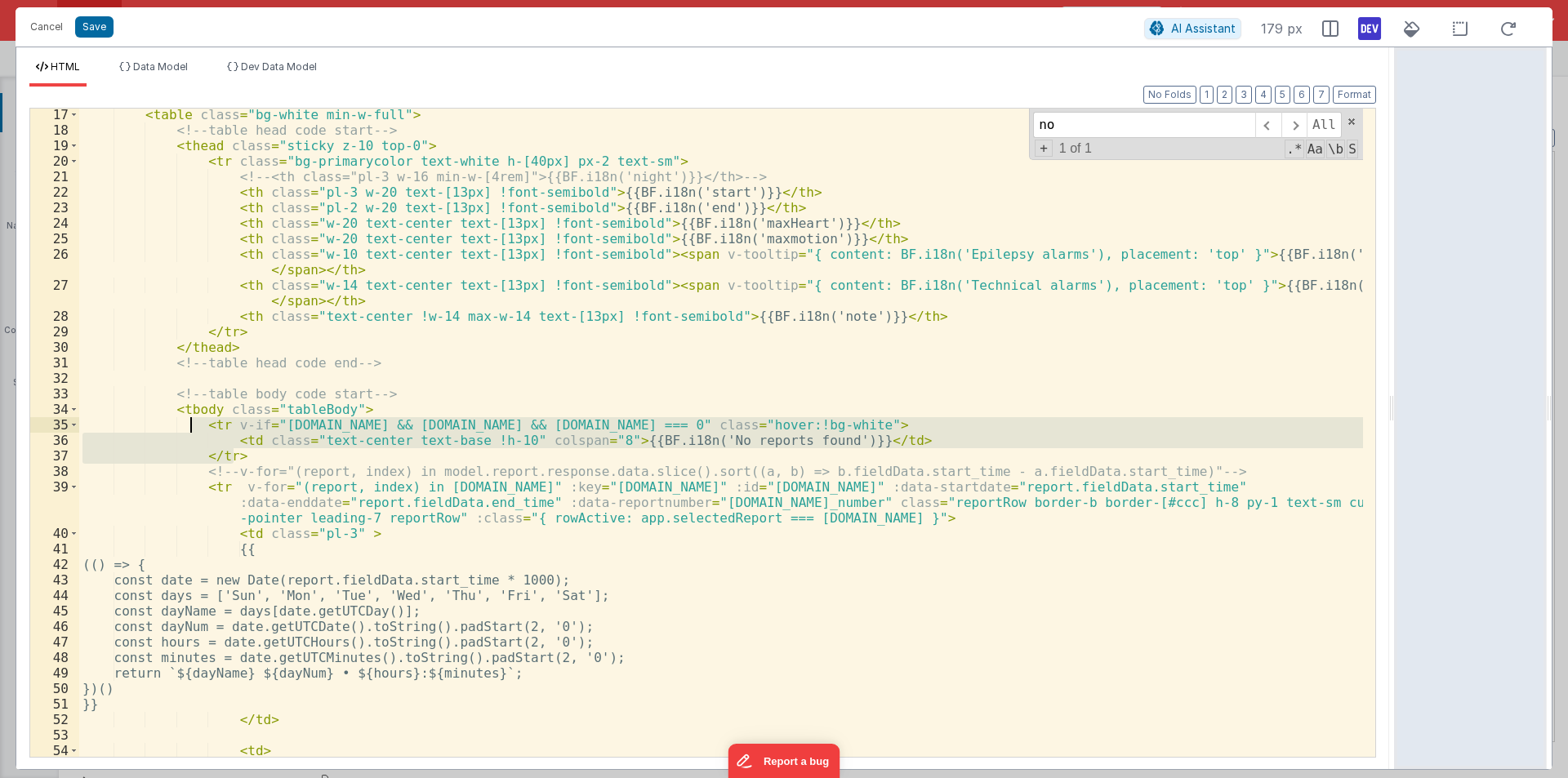
drag, startPoint x: 242, startPoint y: 458, endPoint x: 192, endPoint y: 431, distance: 56.8
click at [192, 431] on div "< table class = "bg-white min-w-full" > <!-- table head code start --> < thead …" at bounding box center [721, 447] width 1284 height 680
click at [362, 405] on div "< table class = "bg-white min-w-full" > <!-- table head code start --> < thead …" at bounding box center [721, 447] width 1284 height 680
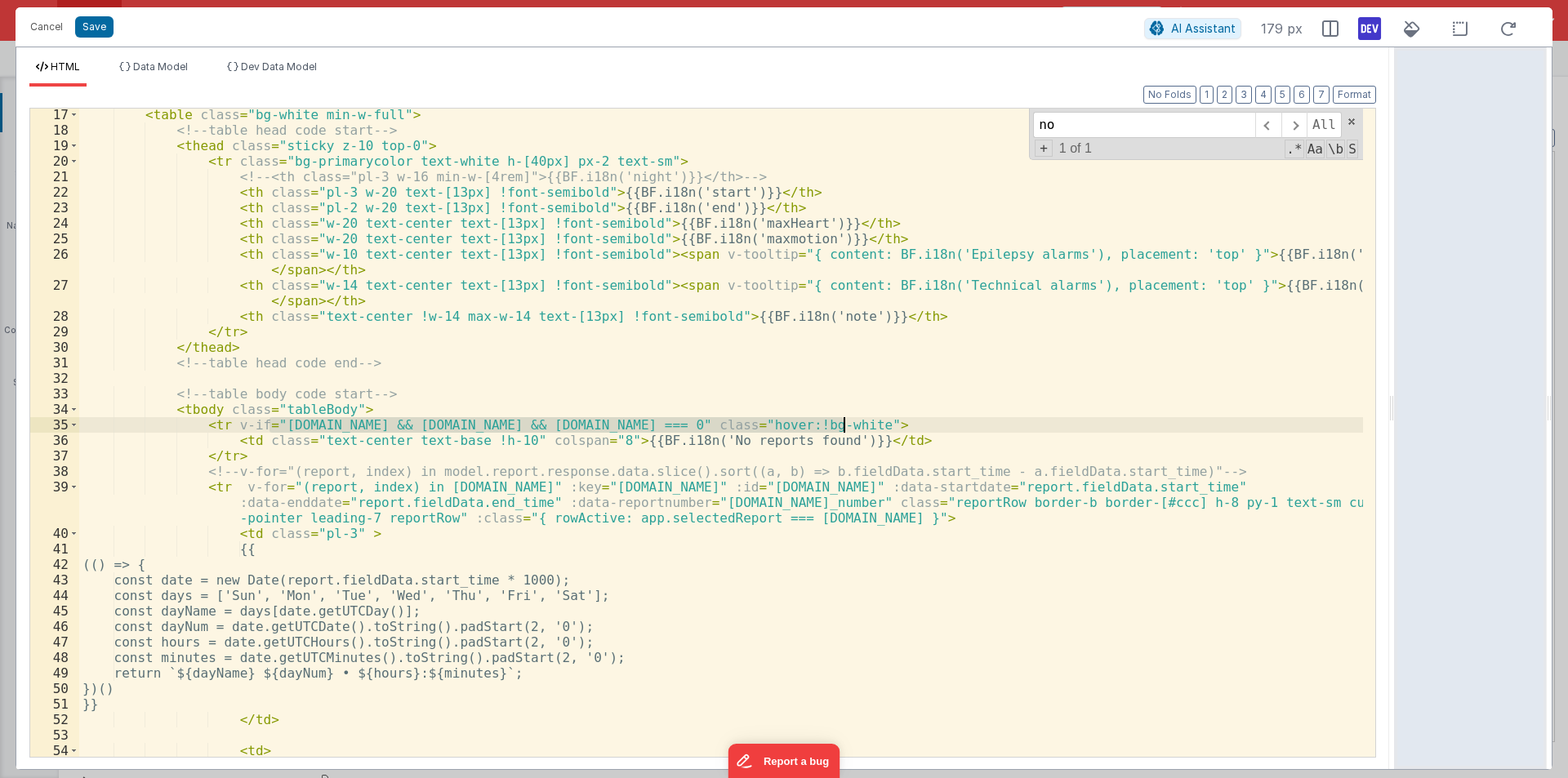
drag, startPoint x: 270, startPoint y: 426, endPoint x: 841, endPoint y: 422, distance: 571.0
click at [841, 422] on div "< table class = "bg-white min-w-full" > <!-- table head code start --> < thead …" at bounding box center [721, 447] width 1284 height 680
click at [41, 13] on div "Cancel Save AI Assistant 179 px" at bounding box center [784, 27] width 1537 height 39
click at [42, 19] on button "Cancel" at bounding box center [46, 27] width 49 height 23
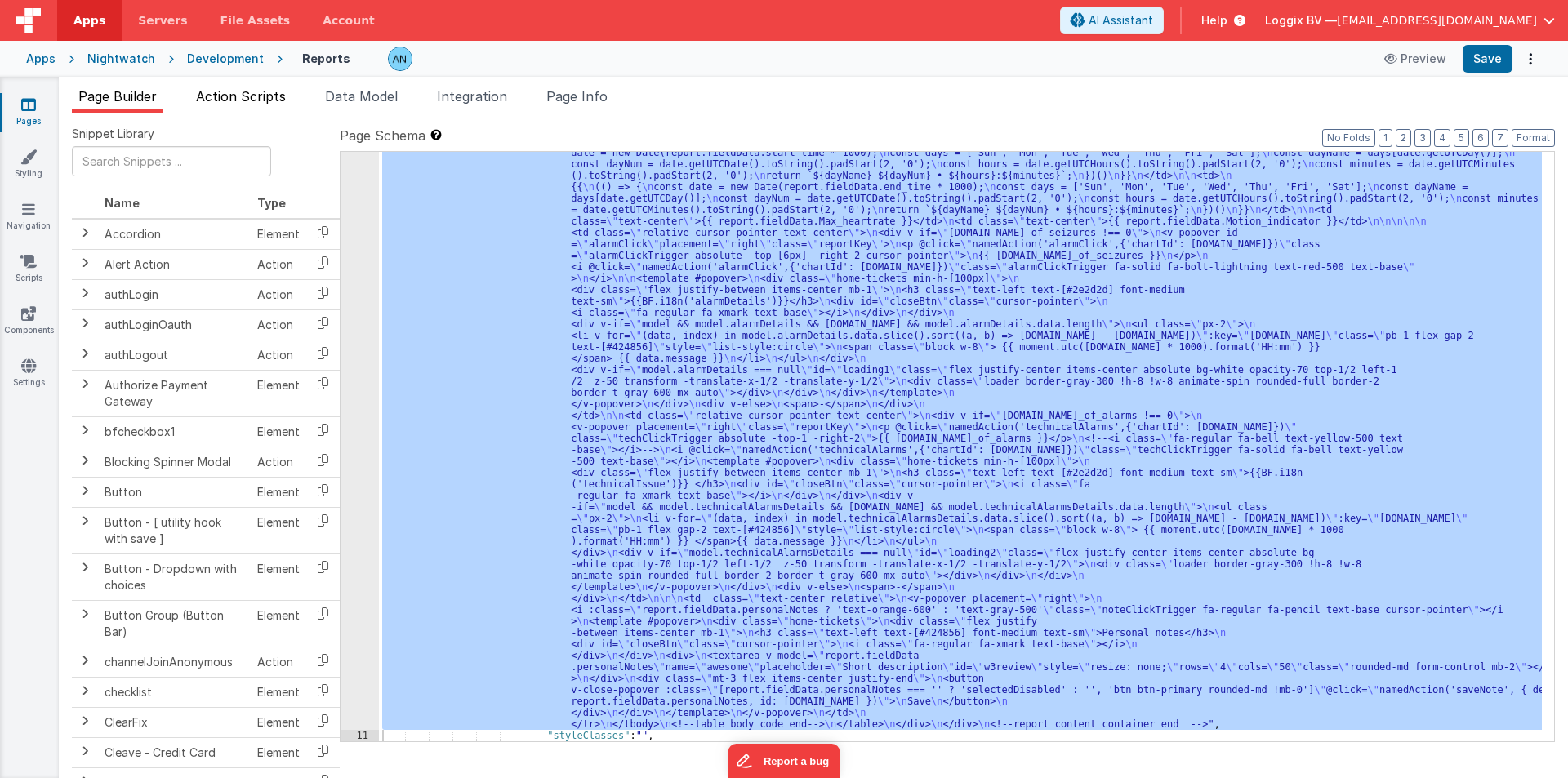
click at [261, 90] on span "Action Scripts" at bounding box center [240, 97] width 90 height 16
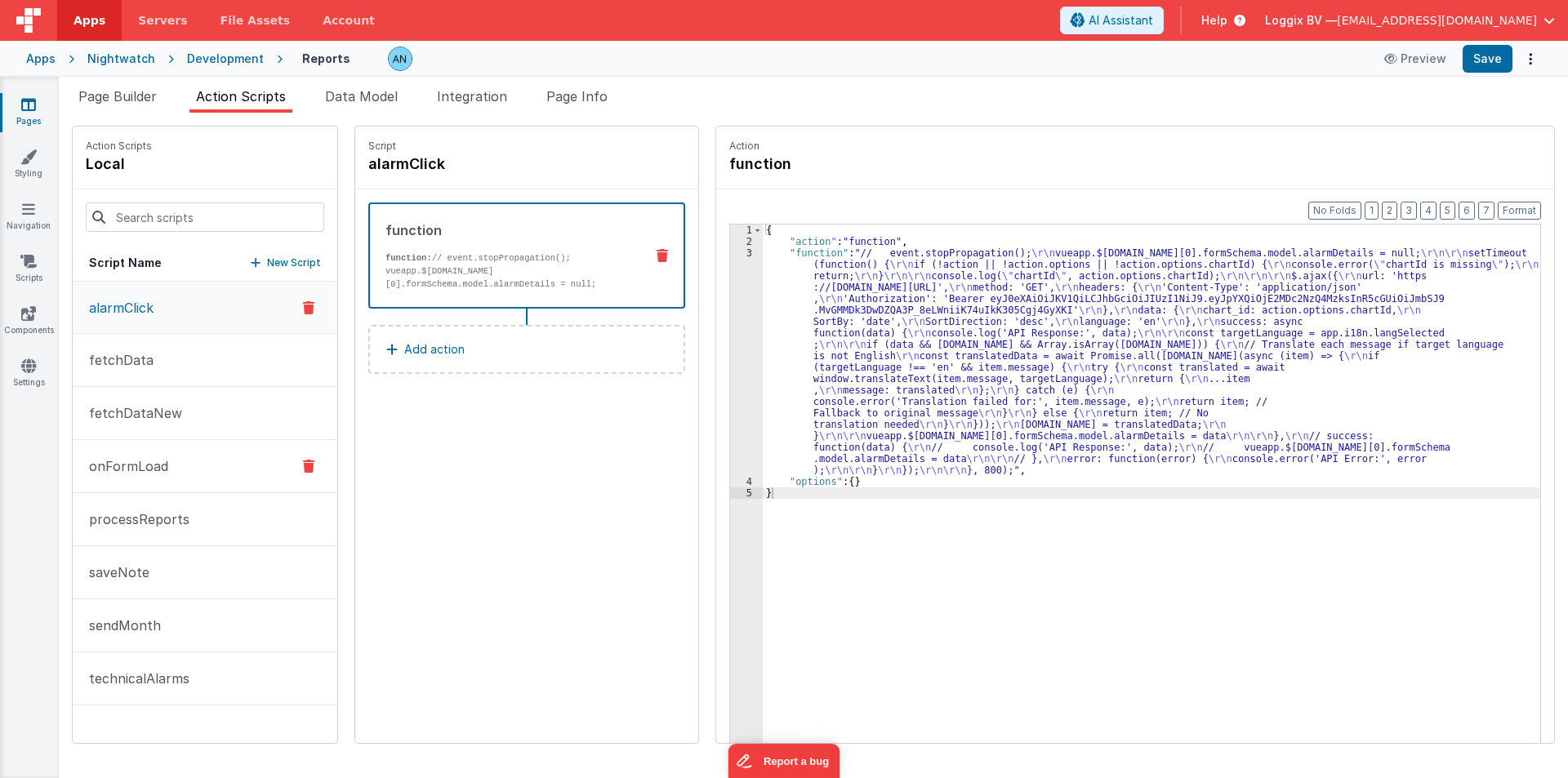
click at [204, 463] on button "onFormLoad" at bounding box center [205, 467] width 265 height 53
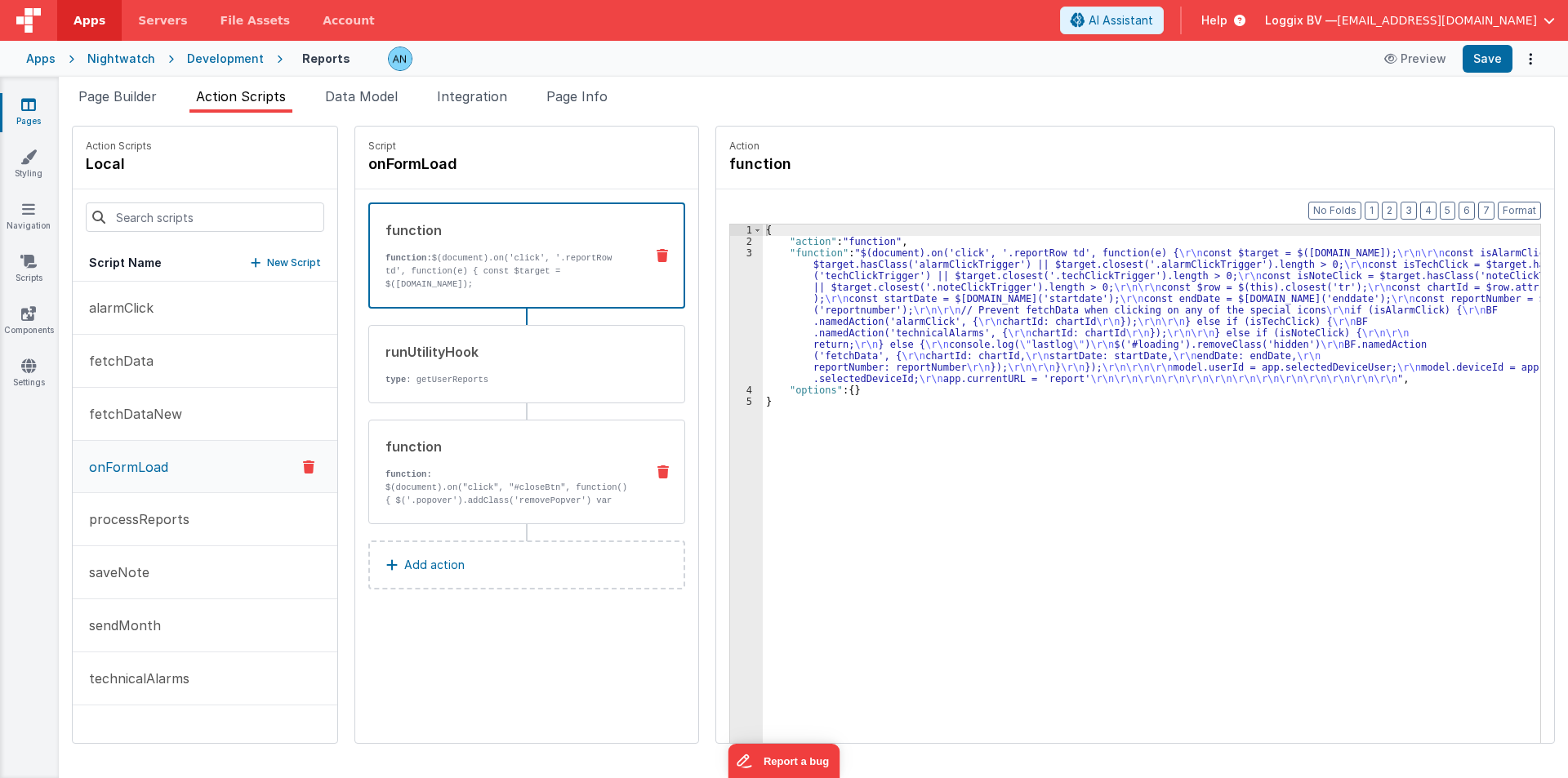
click at [508, 452] on div "function" at bounding box center [509, 447] width 246 height 19
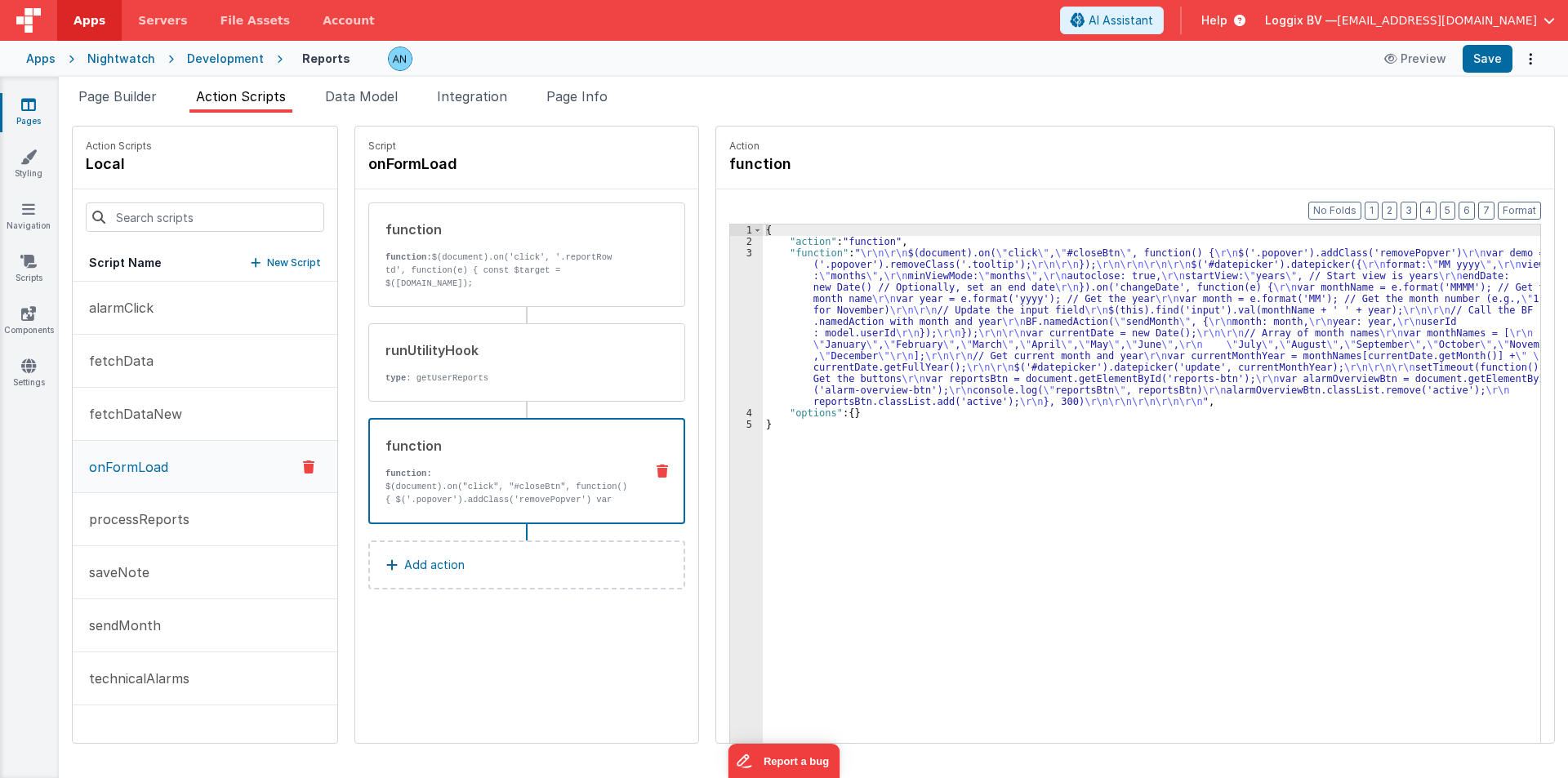
click at [730, 280] on div "3" at bounding box center [746, 327] width 33 height 160
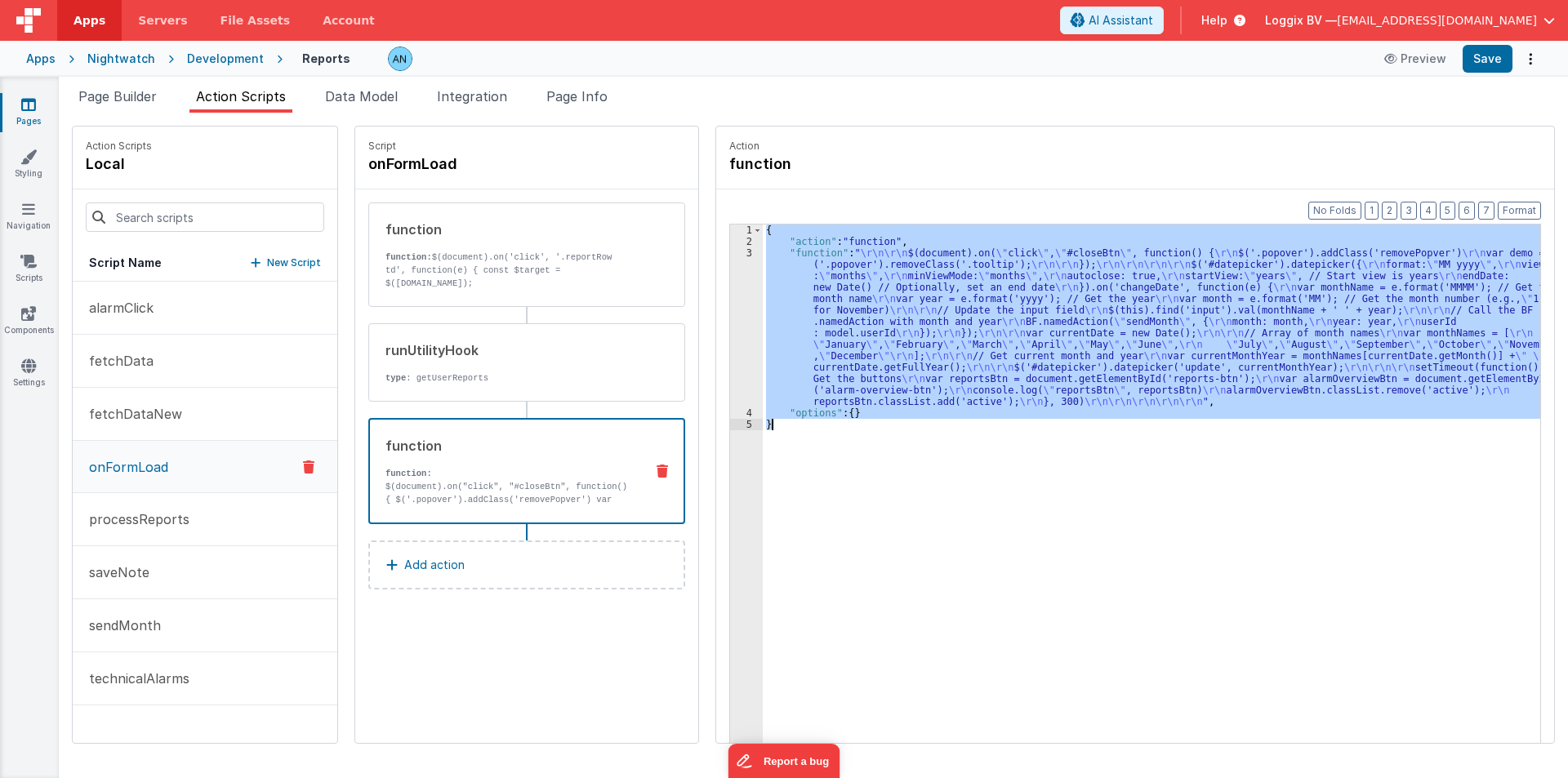
click at [730, 280] on div "3" at bounding box center [746, 327] width 33 height 160
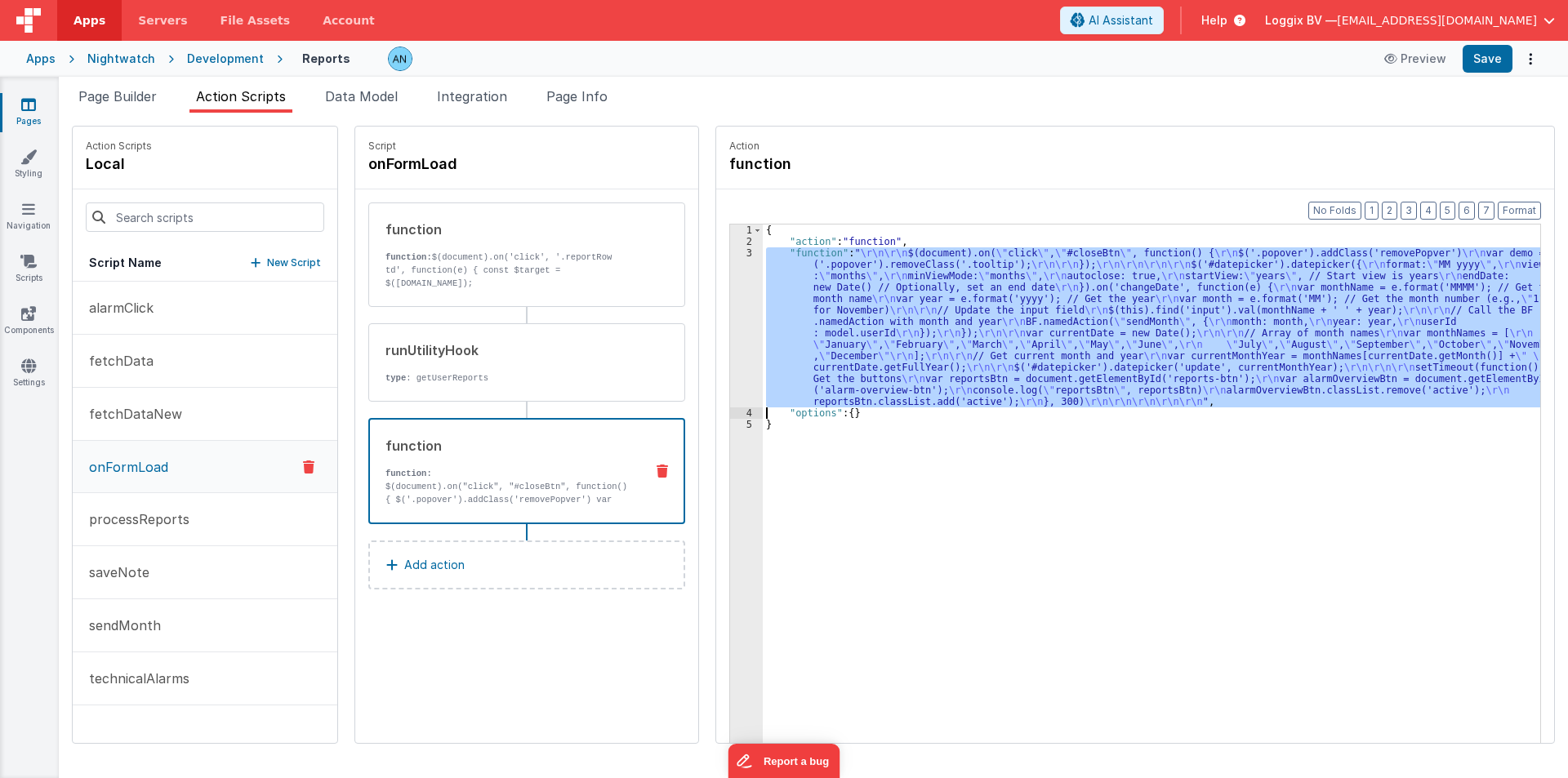
click at [730, 280] on div "3" at bounding box center [746, 327] width 33 height 160
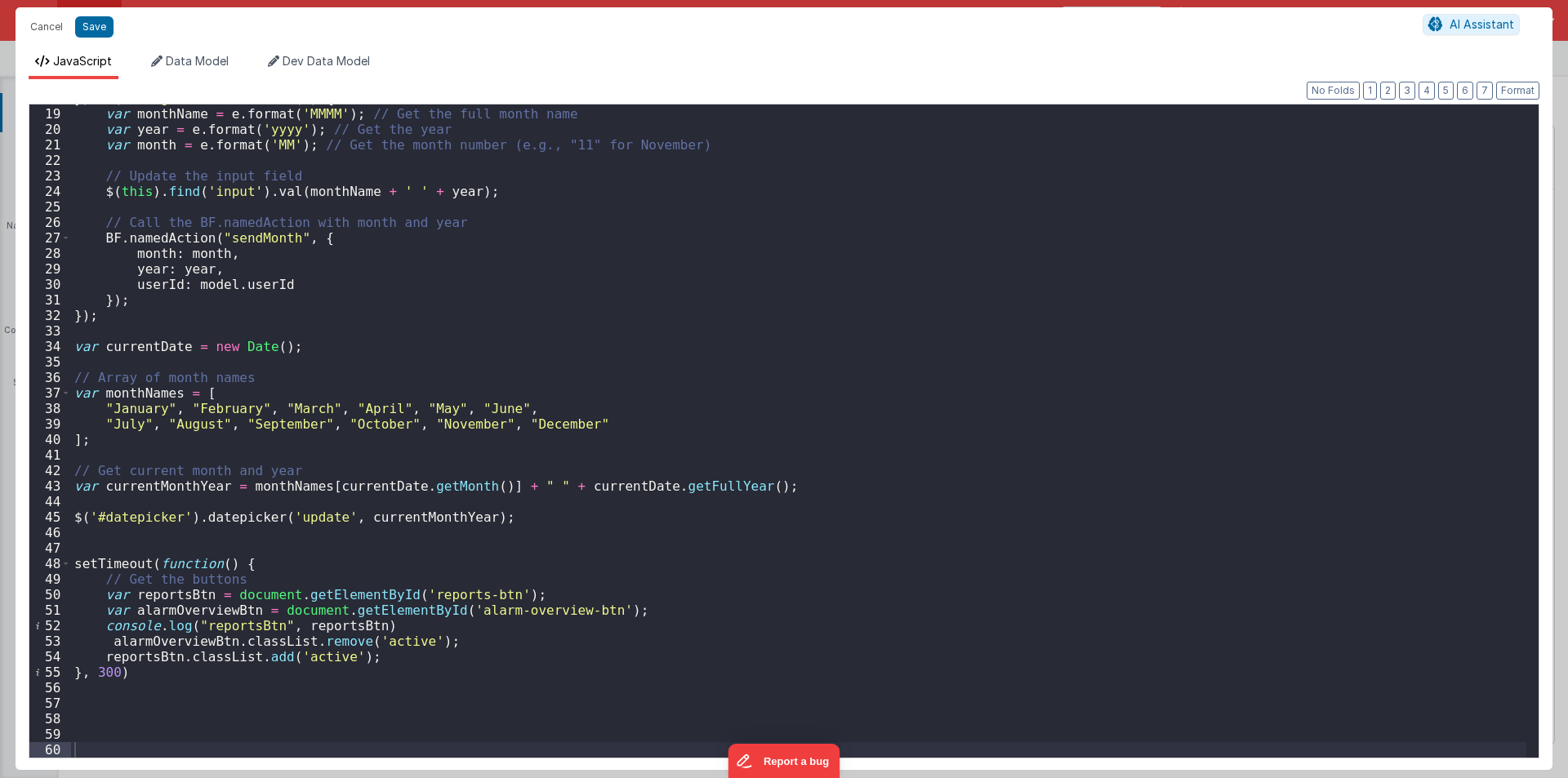
scroll to position [277, 0]
click at [170, 715] on div "}) . on ( 'changeDate' , function ( e ) { var monthName = e . format ( 'MMMM' )…" at bounding box center [799, 432] width 1455 height 684
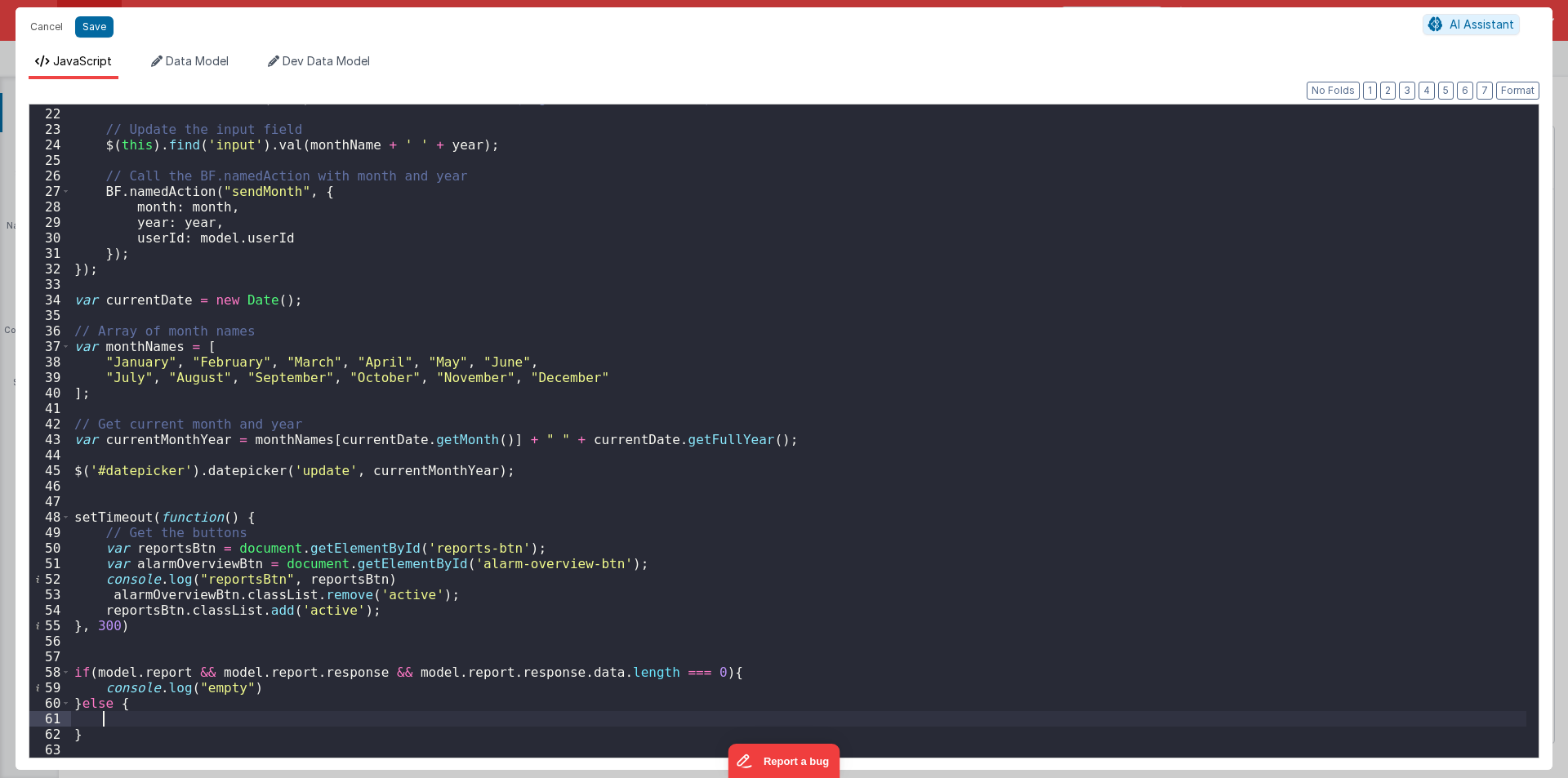
scroll to position [324, 0]
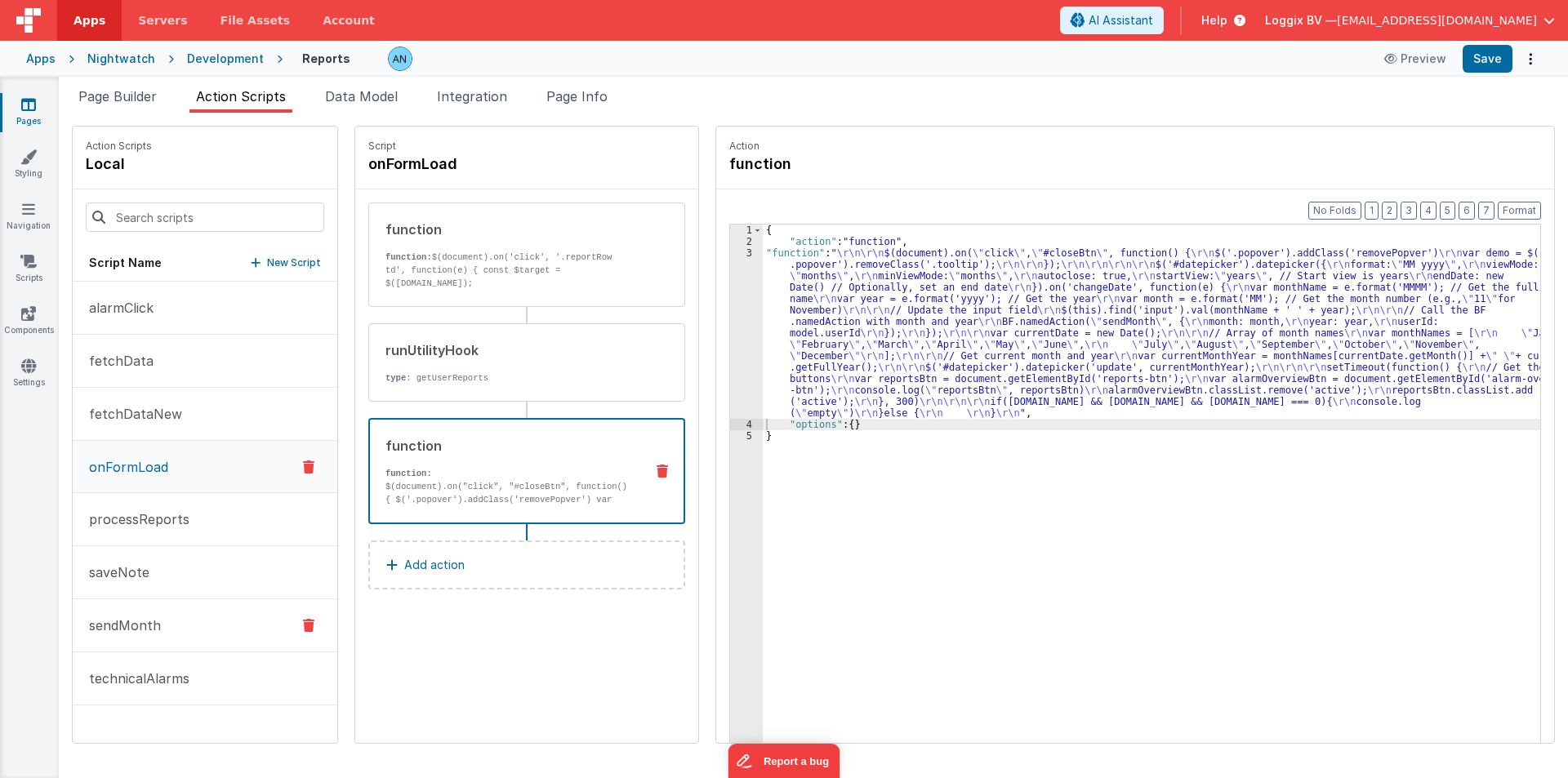
click at [189, 616] on button "sendMonth" at bounding box center [205, 626] width 265 height 53
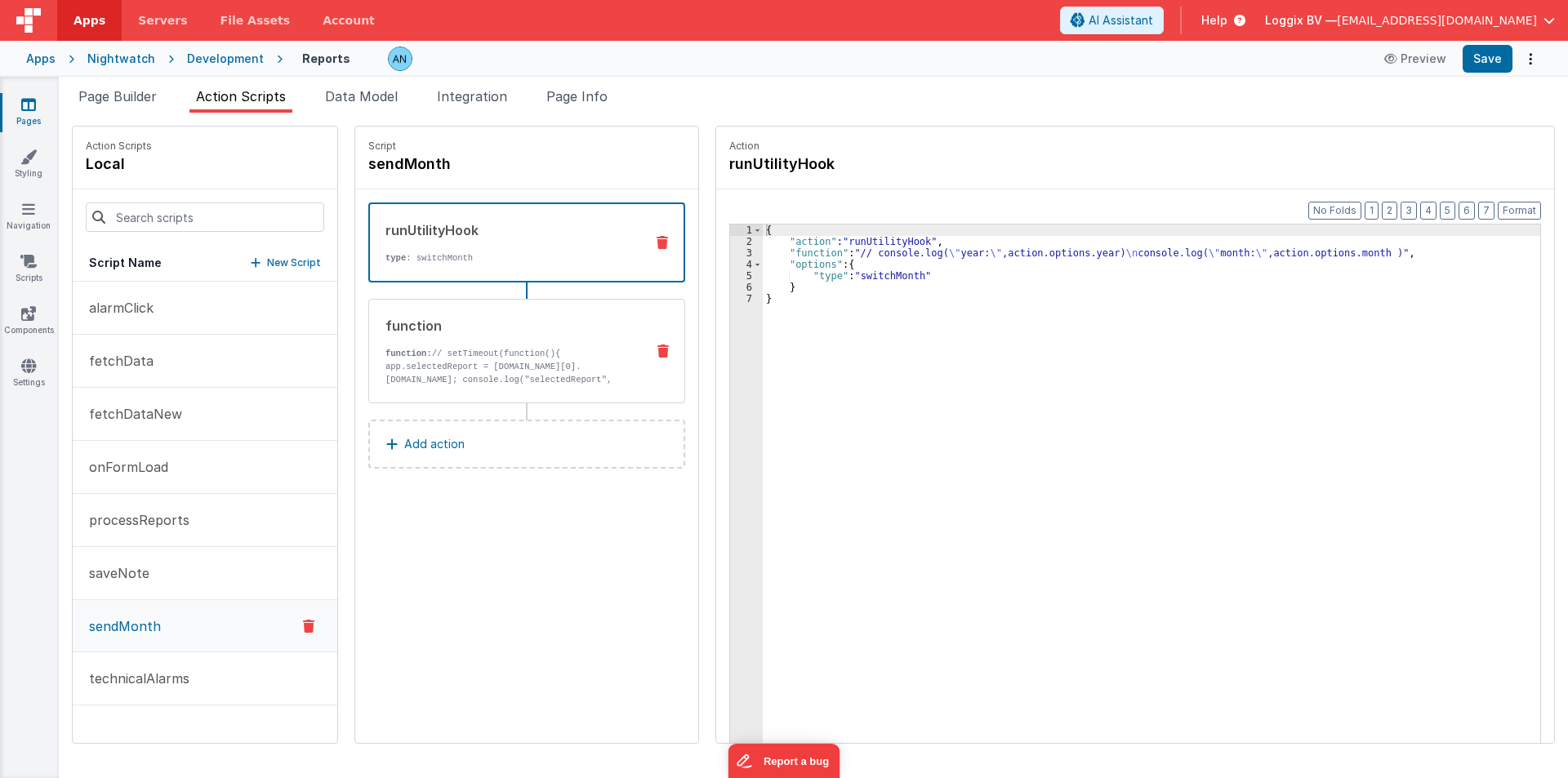
click at [494, 357] on p "function: // setTimeout(function(){ app.selectedReport = model.report.response.…" at bounding box center [509, 373] width 246 height 52
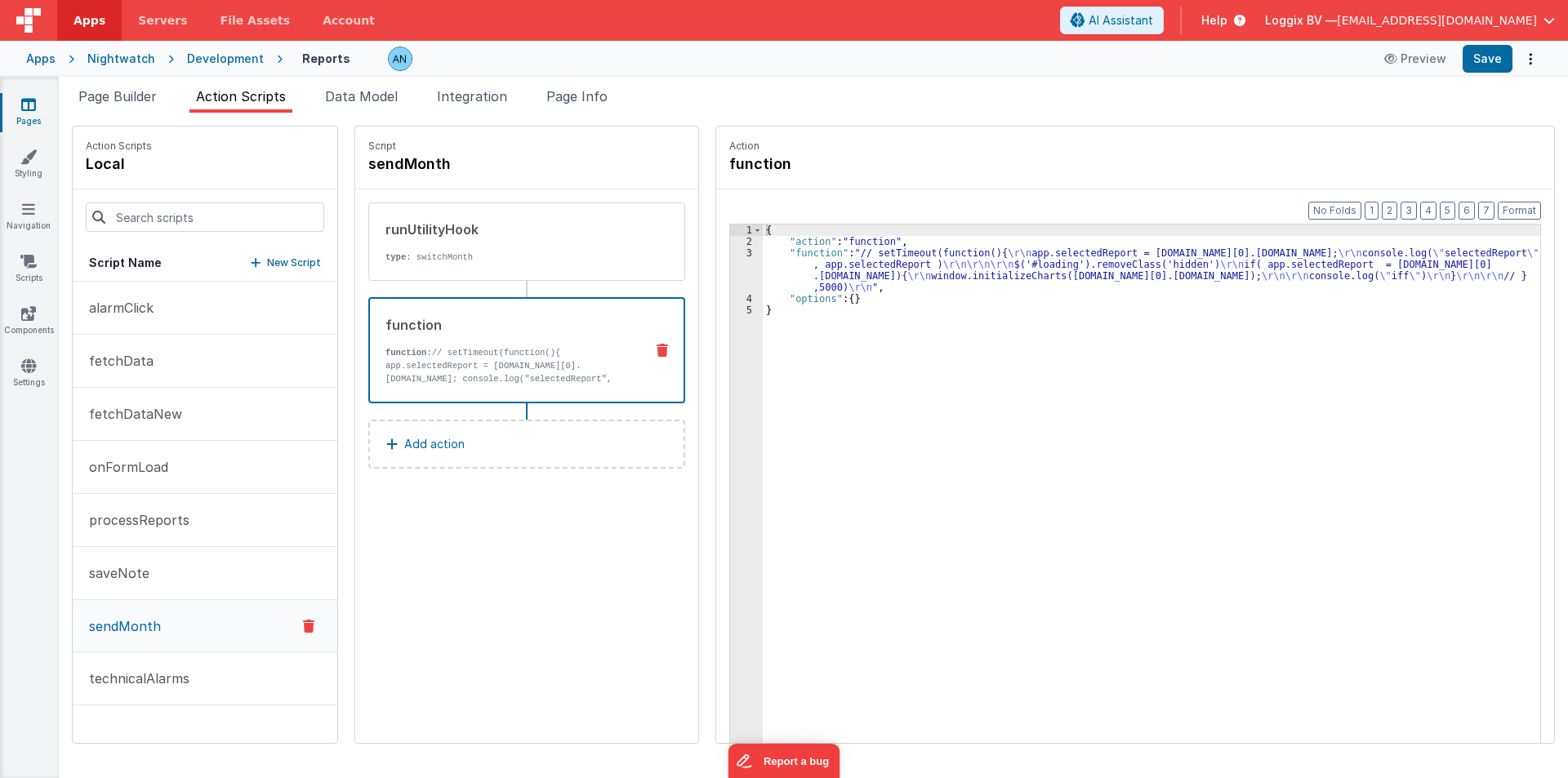
click at [815, 261] on div "{ "action" : "function" , "function" : "// setTimeout(function(){ \r\n app.sele…" at bounding box center [1159, 520] width 793 height 592
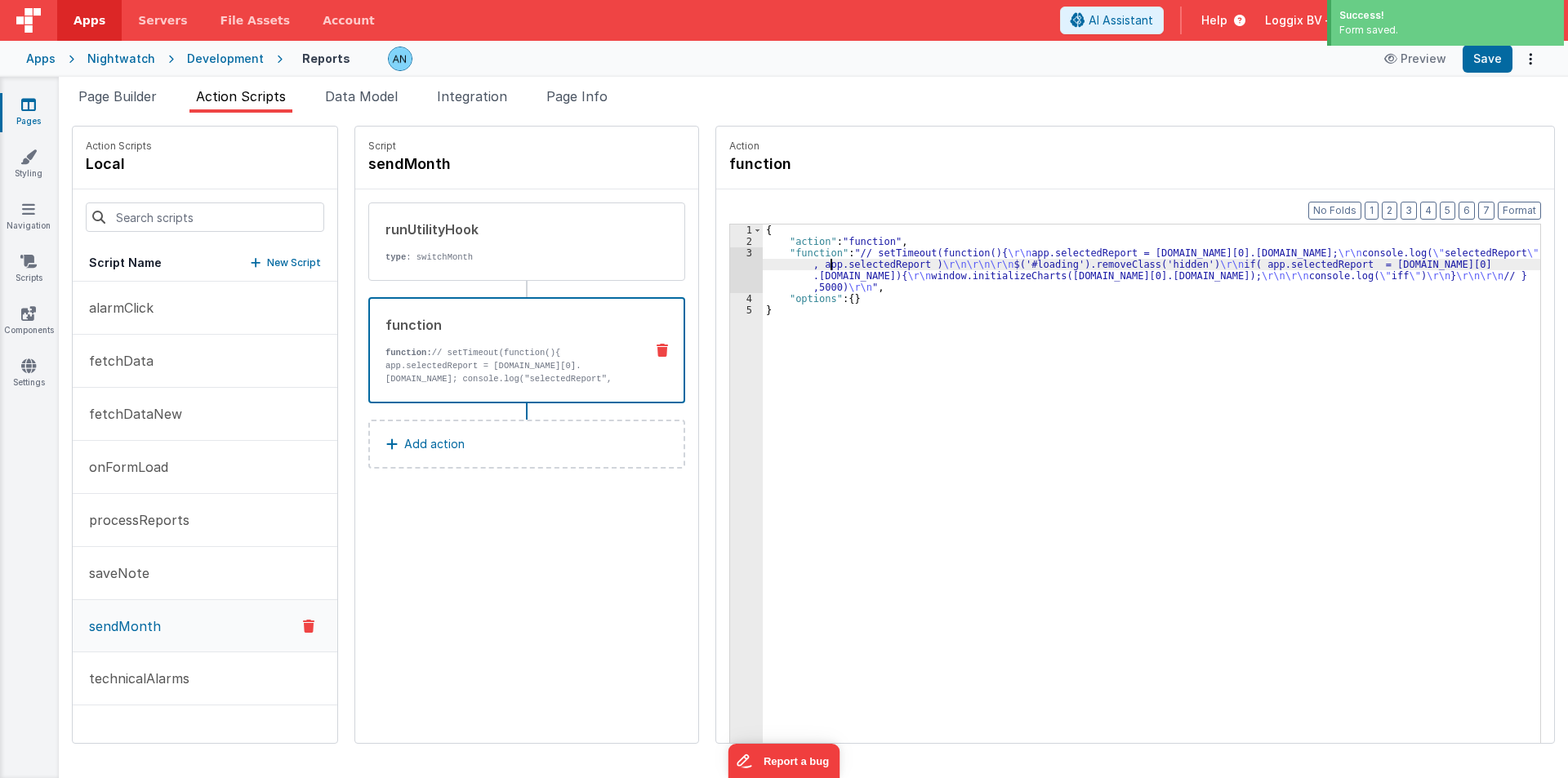
click at [730, 271] on div "3" at bounding box center [746, 270] width 33 height 46
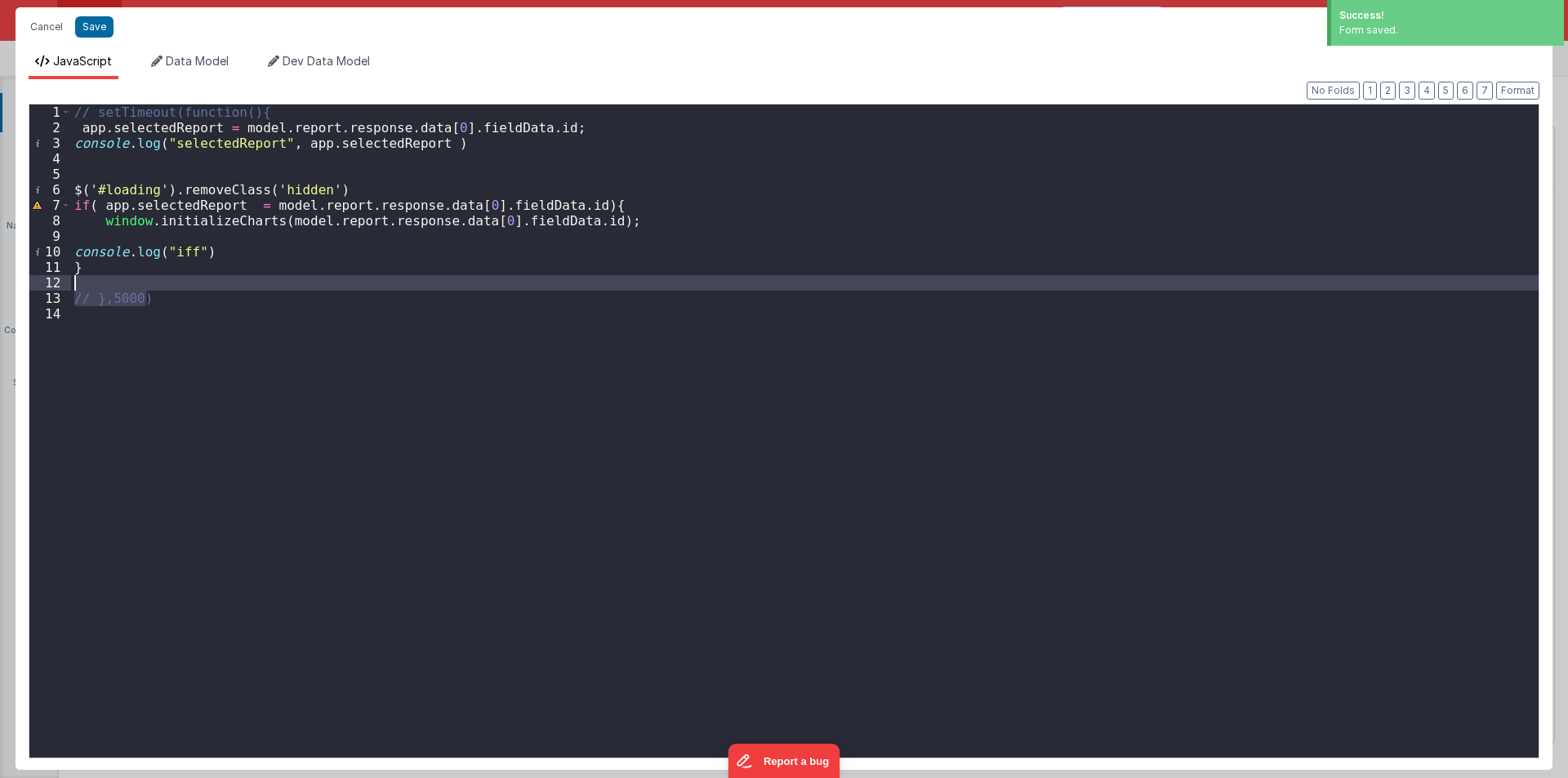
drag, startPoint x: 162, startPoint y: 294, endPoint x: 67, endPoint y: 284, distance: 95.5
click at [67, 284] on div "1 2 3 4 5 6 7 8 9 10 11 12 13 14 // setTimeout(function(){ app . selectedReport…" at bounding box center [784, 431] width 1511 height 655
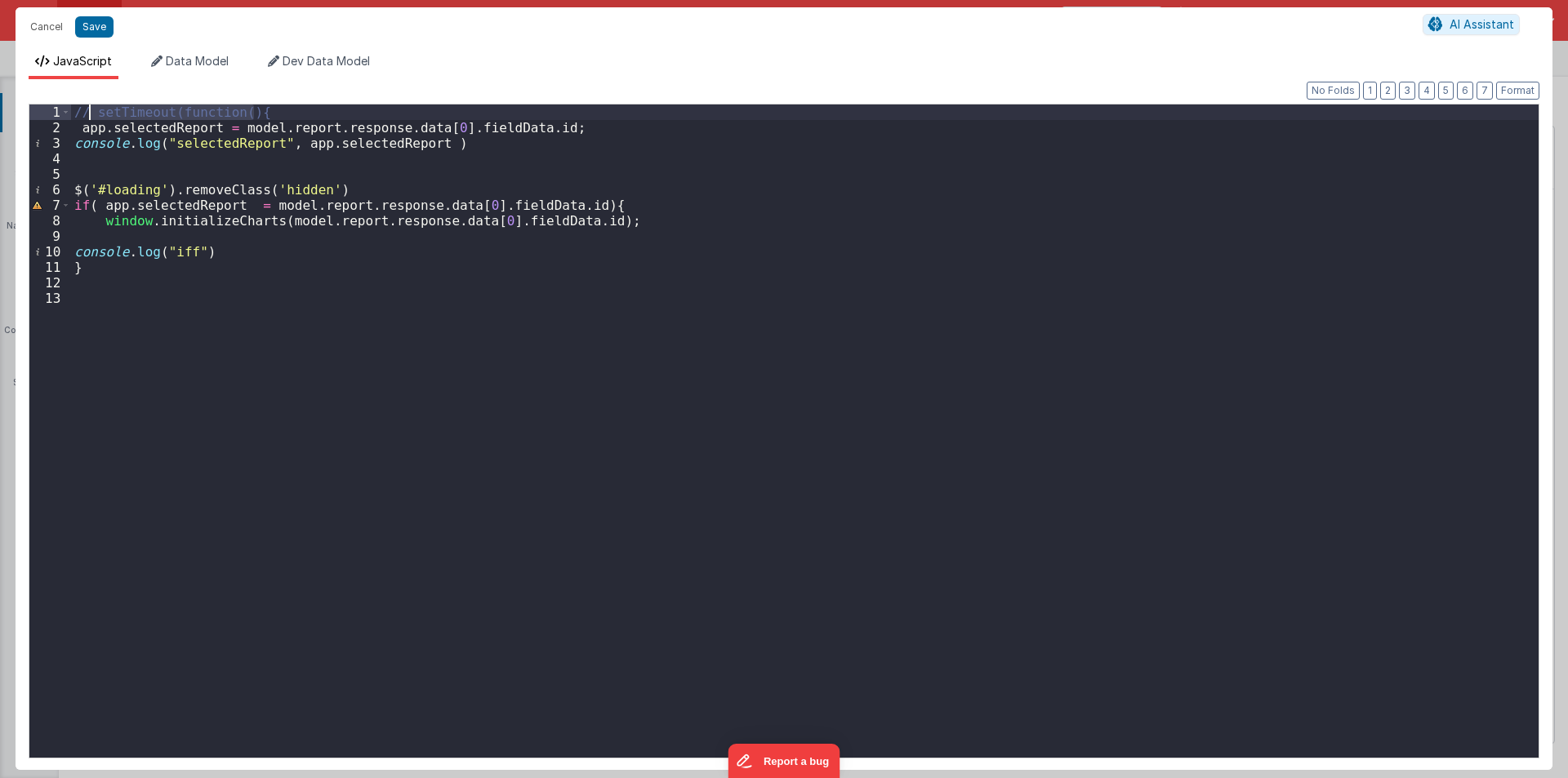
drag, startPoint x: 277, startPoint y: 107, endPoint x: 78, endPoint y: 107, distance: 199.0
click at [78, 107] on div "// setTimeout(function(){ app . selectedReport = model . report . response . da…" at bounding box center [805, 447] width 1468 height 684
click at [1517, 84] on button "Format" at bounding box center [1517, 90] width 43 height 18
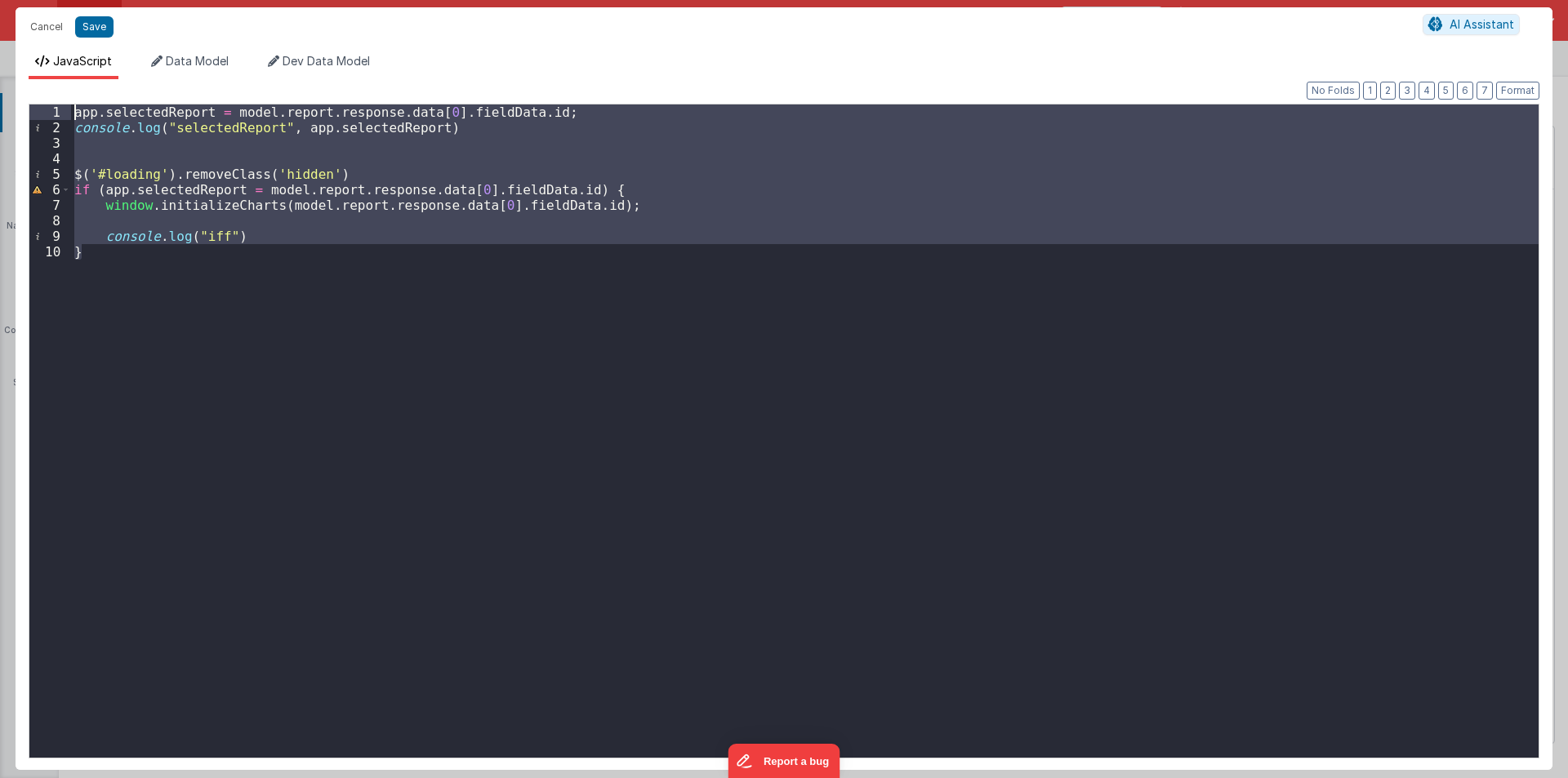
drag, startPoint x: 63, startPoint y: 226, endPoint x: 4, endPoint y: 103, distance: 136.4
click at [4, 103] on div "Cancel Save AI Assistant JavaScript Data Model Dev Data Model Format 7 6 5 4 3 …" at bounding box center [784, 389] width 1568 height 778
click at [86, 22] on button "Save" at bounding box center [94, 27] width 38 height 21
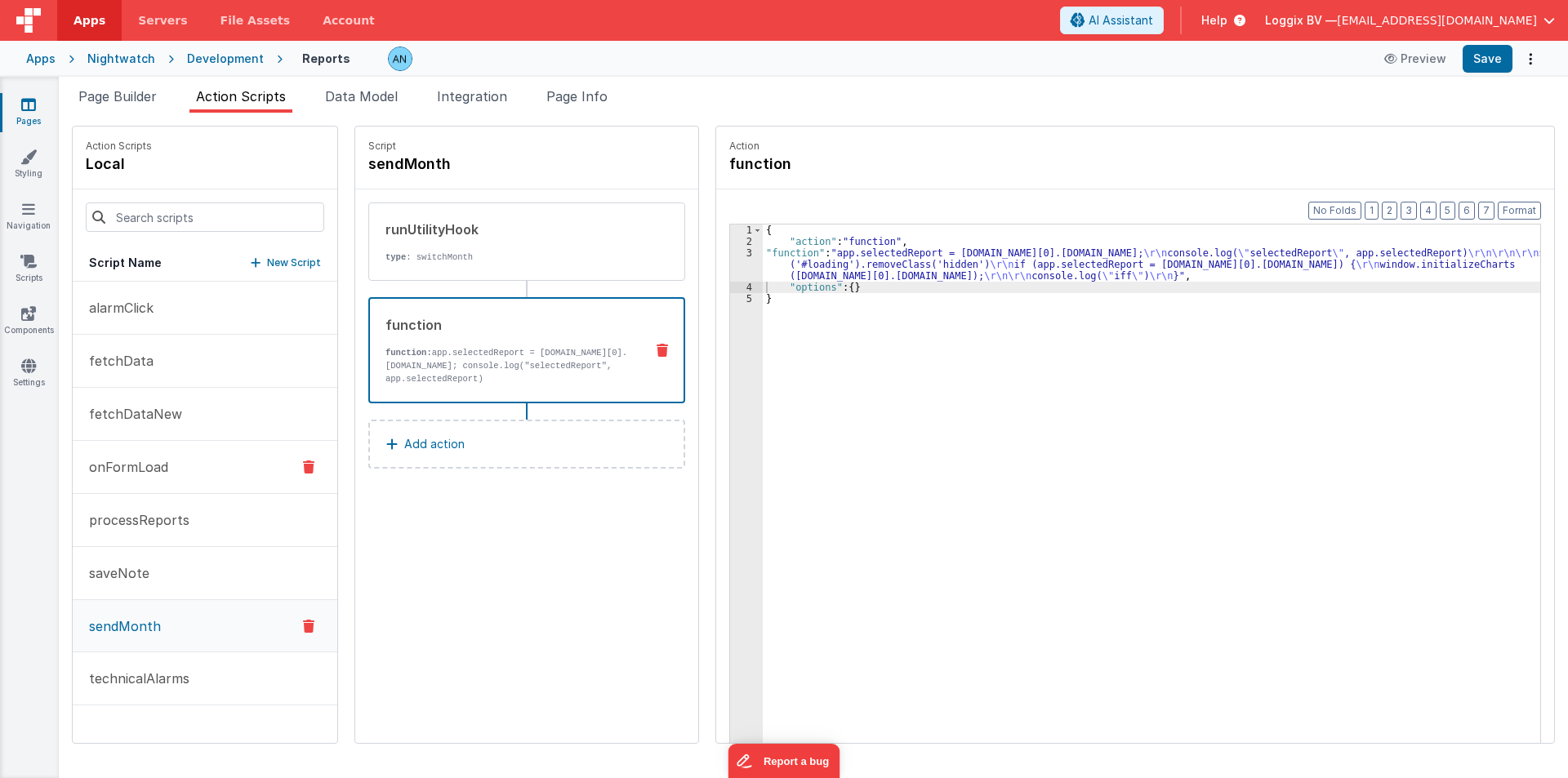
click at [106, 470] on p "onFormLoad" at bounding box center [123, 467] width 89 height 19
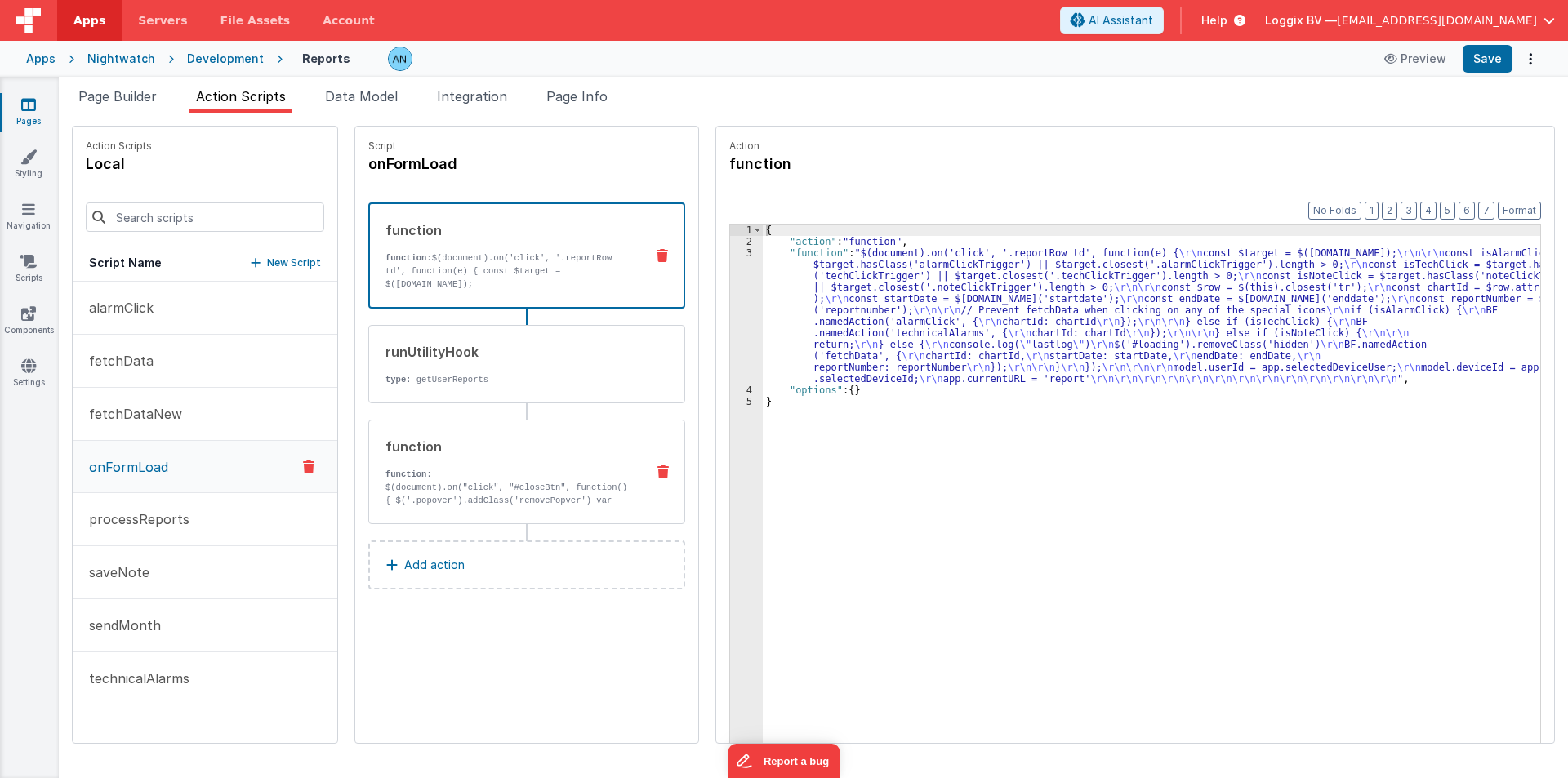
click at [461, 475] on p "function:" at bounding box center [509, 474] width 246 height 13
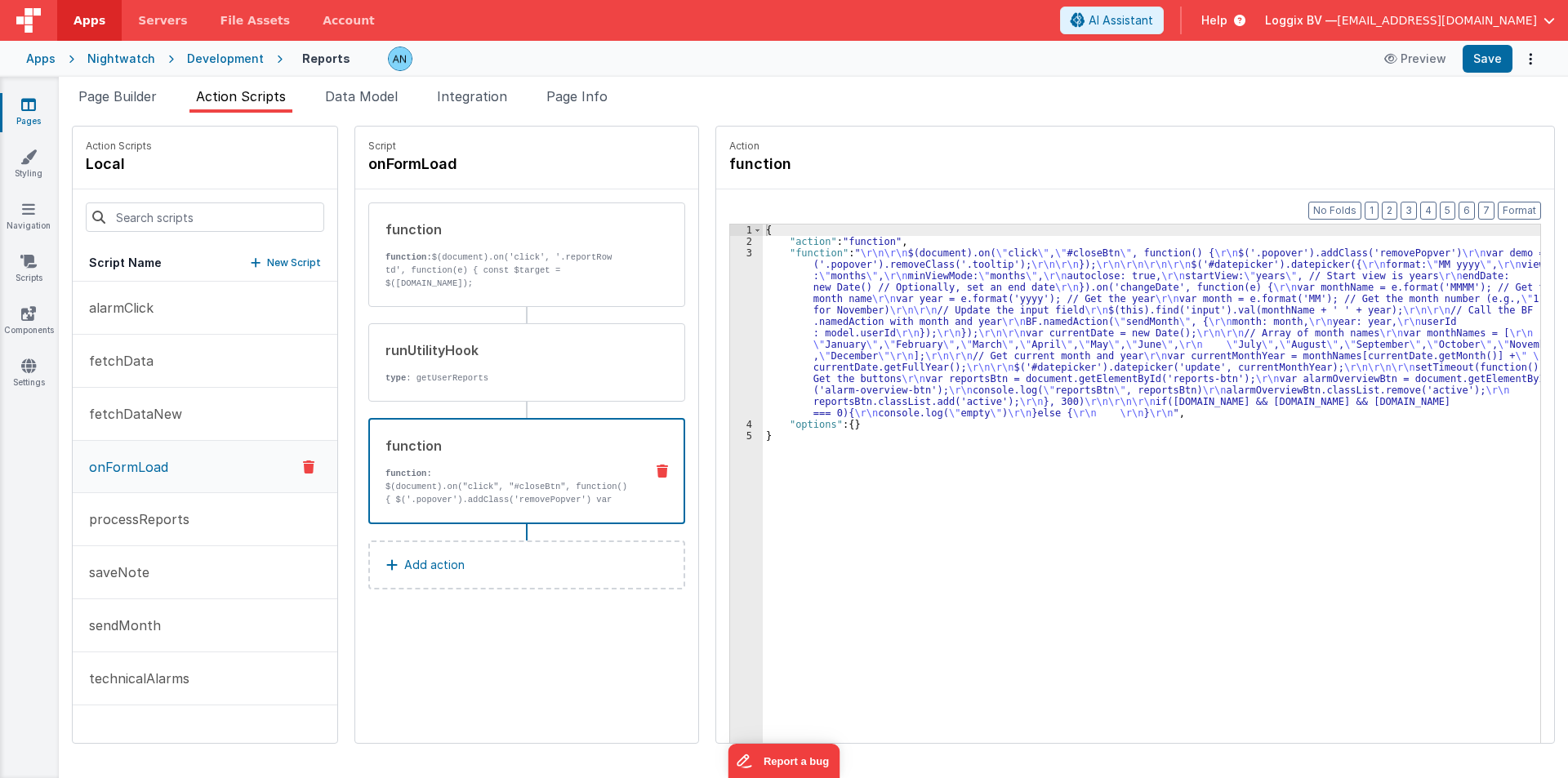
click at [796, 319] on div "{ "action" : "function" , "function" : " \r\n\r\n $(document).on( \" click \" ,…" at bounding box center [1159, 520] width 793 height 592
click at [730, 287] on div "3" at bounding box center [746, 333] width 33 height 172
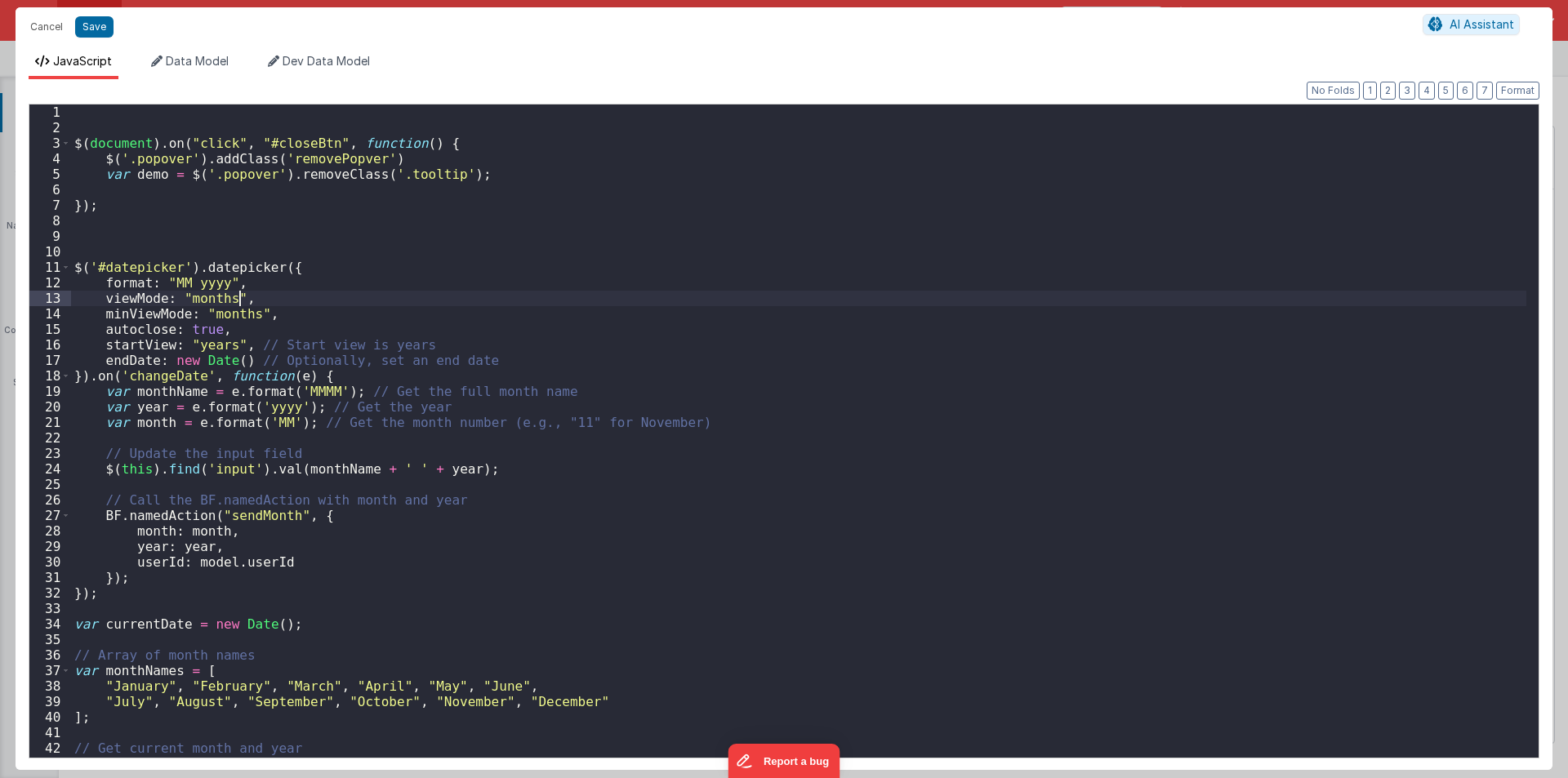
click at [725, 287] on div "$ ( document ) . on ( "click" , "#closeBtn" , function ( ) { $ ( '.popover' ) .…" at bounding box center [799, 447] width 1455 height 684
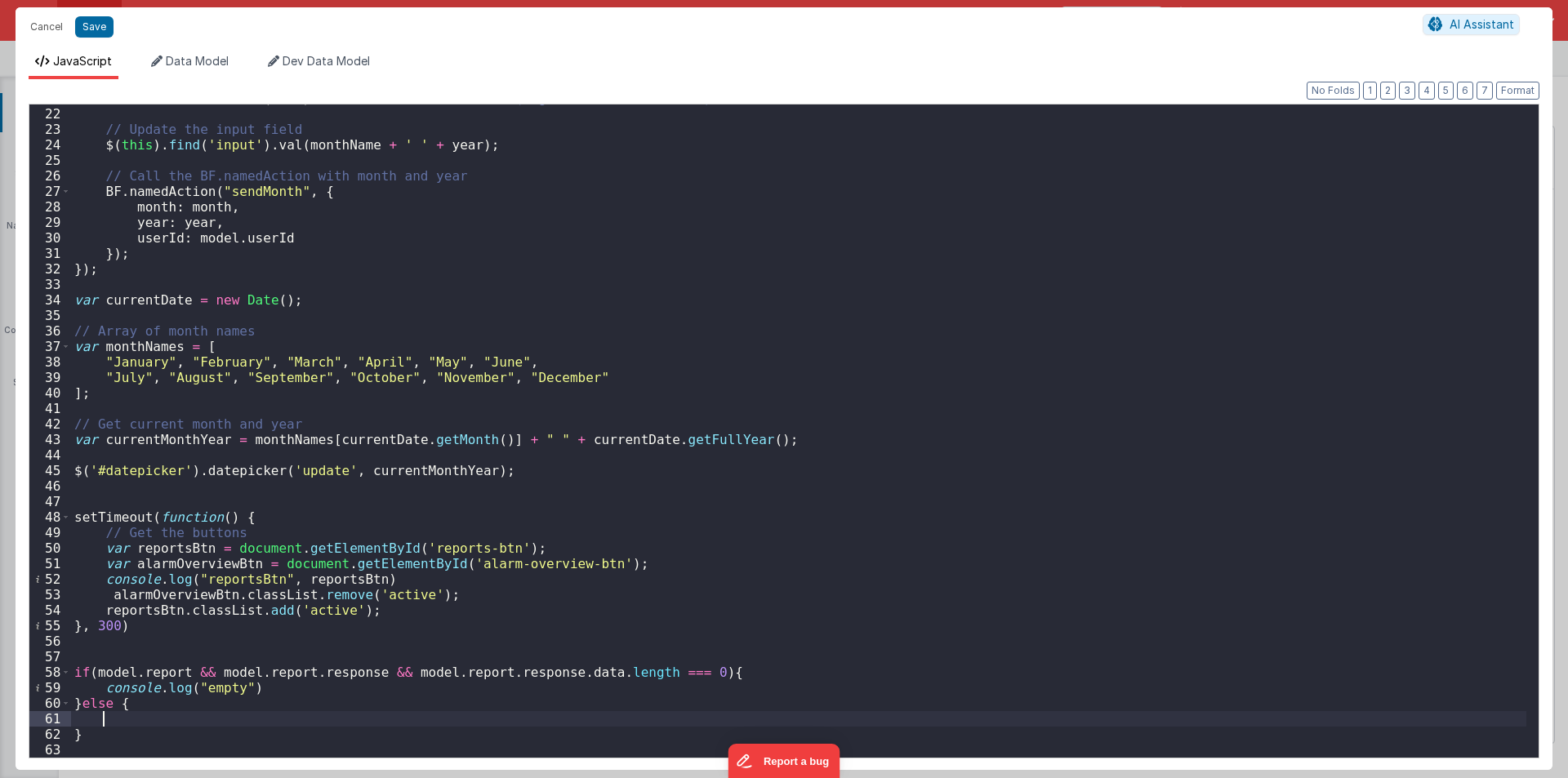
click at [105, 721] on div "var month = e . format ( 'MM' ) ; // Get the month number (e.g., "11" for Novem…" at bounding box center [799, 432] width 1455 height 684
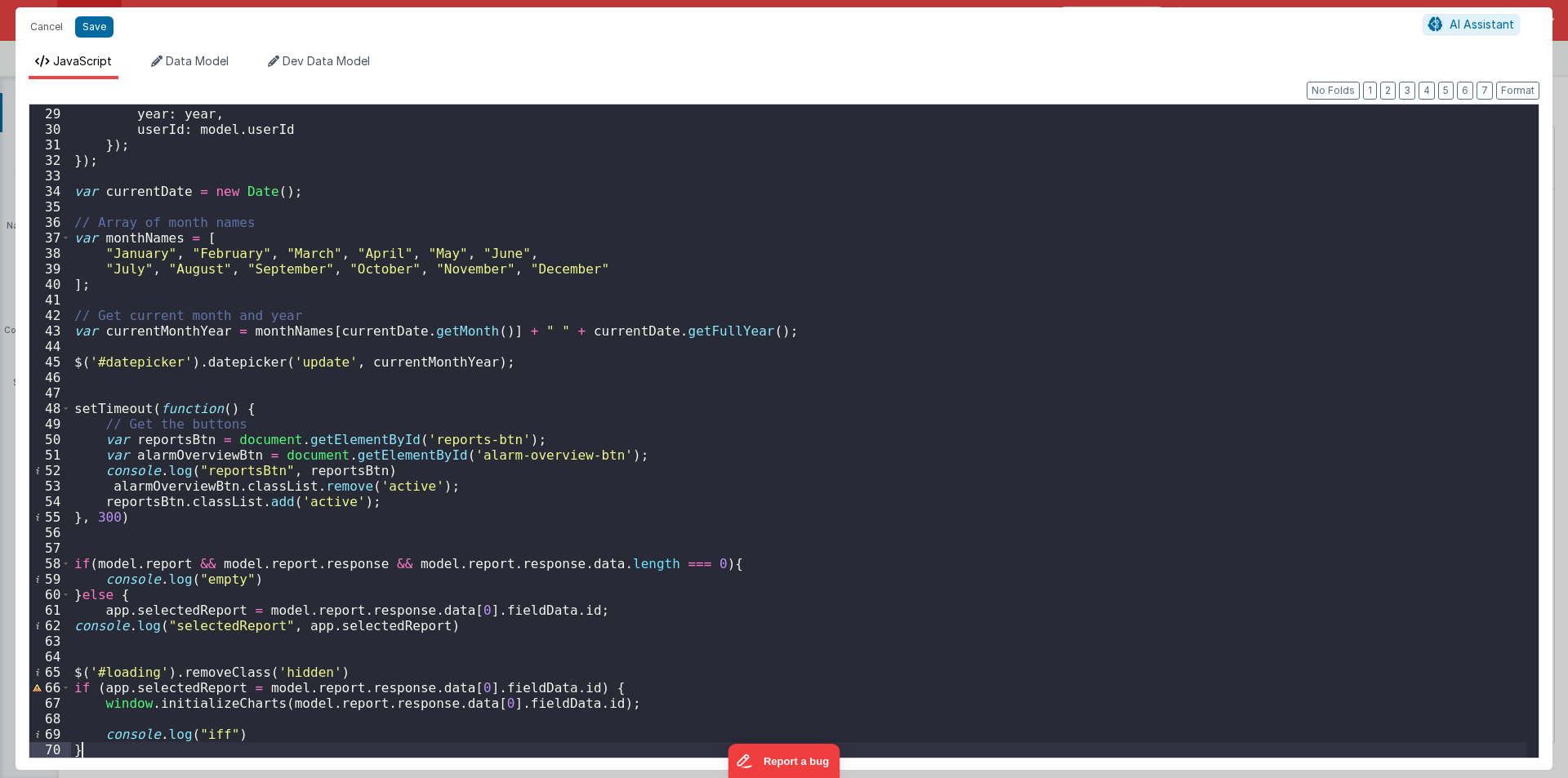
click at [214, 732] on div "month : month , year : year , userId : model . userId }) ; }) ; var currentDate…" at bounding box center [799, 432] width 1455 height 684
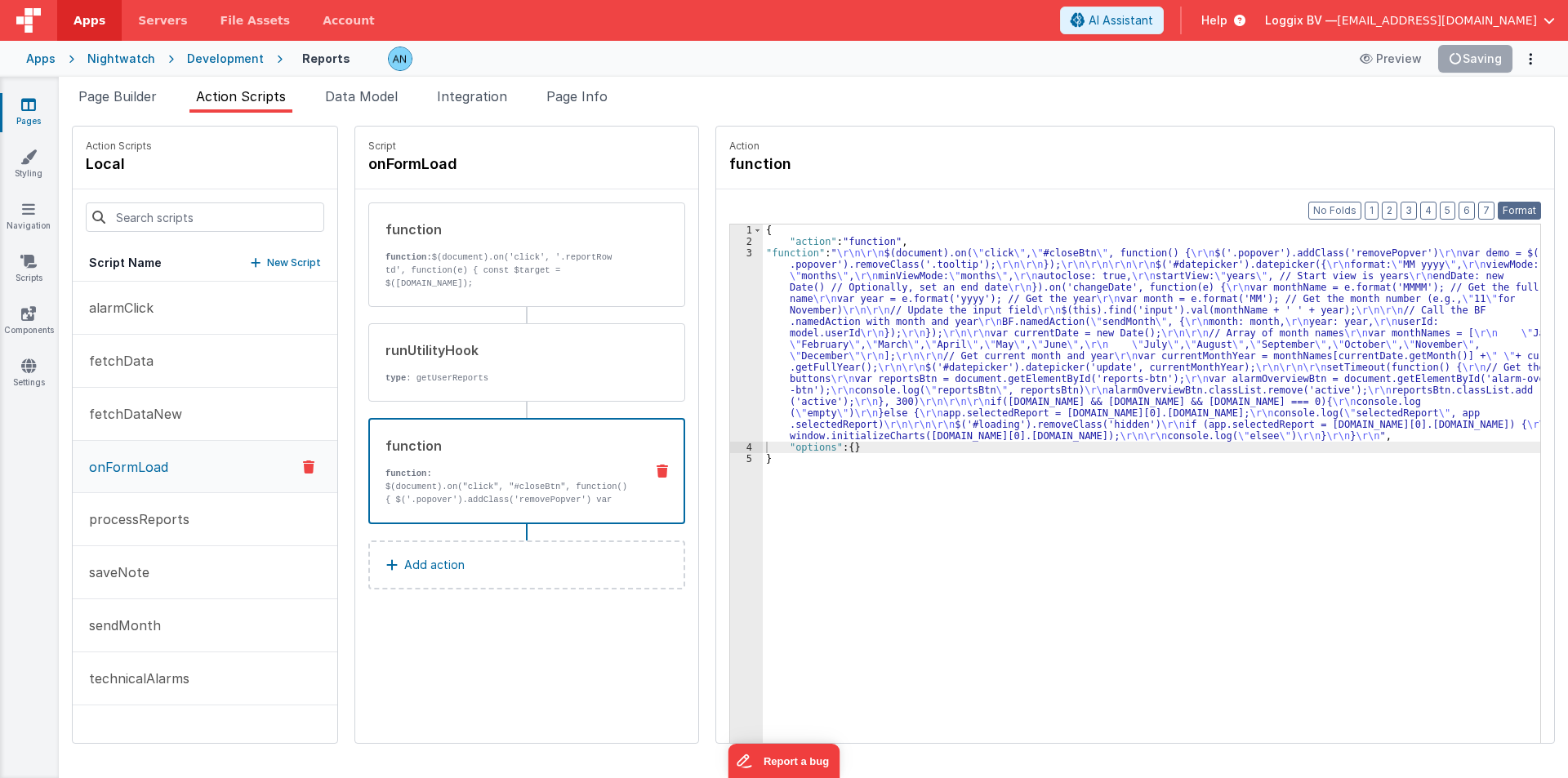
click at [1513, 211] on button "Format" at bounding box center [1519, 211] width 43 height 18
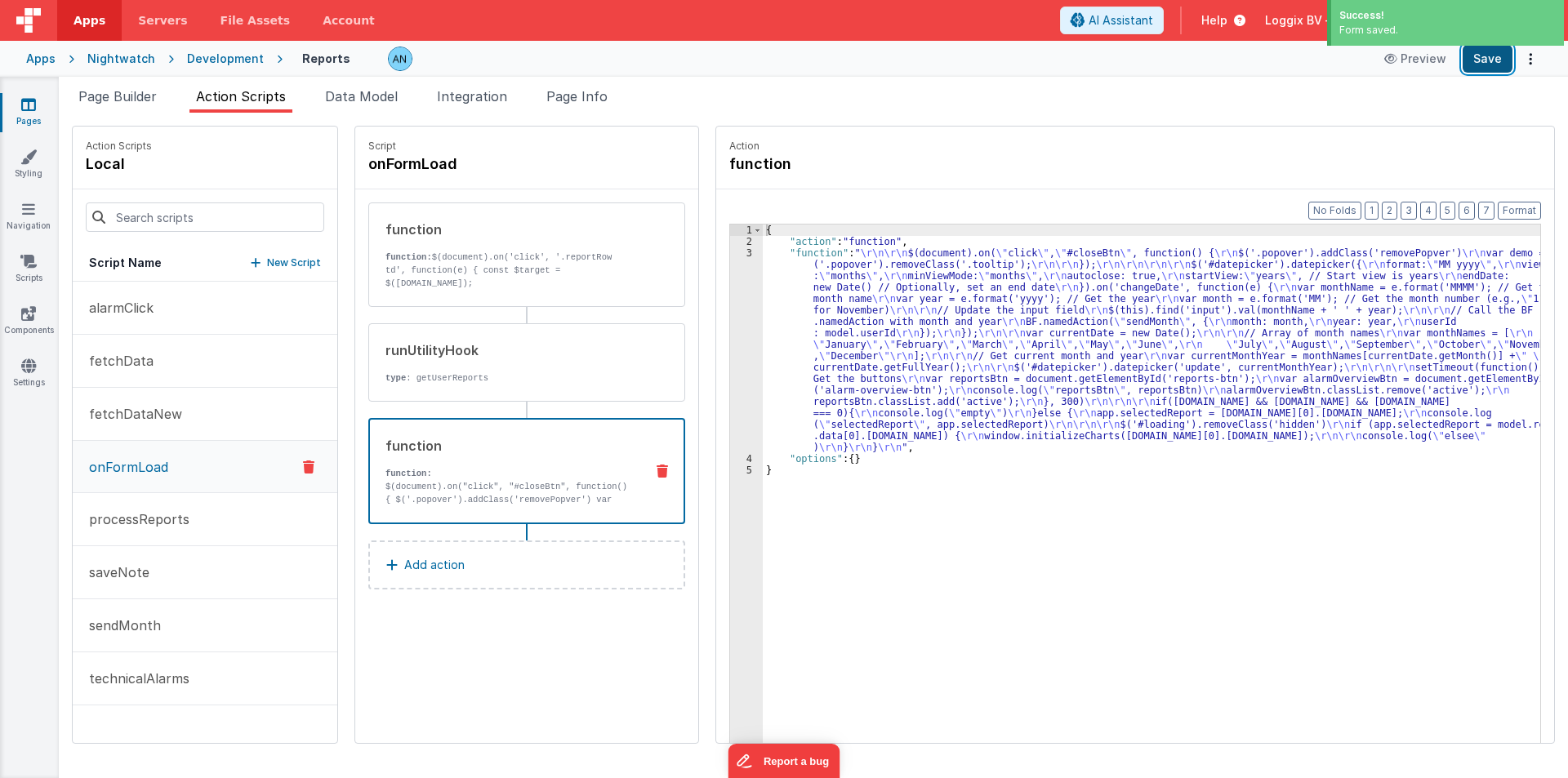
click at [1482, 56] on button "Save" at bounding box center [1487, 58] width 50 height 27
click at [1493, 52] on button "Save" at bounding box center [1487, 58] width 50 height 27
click at [1525, 206] on button "Format" at bounding box center [1519, 211] width 43 height 18
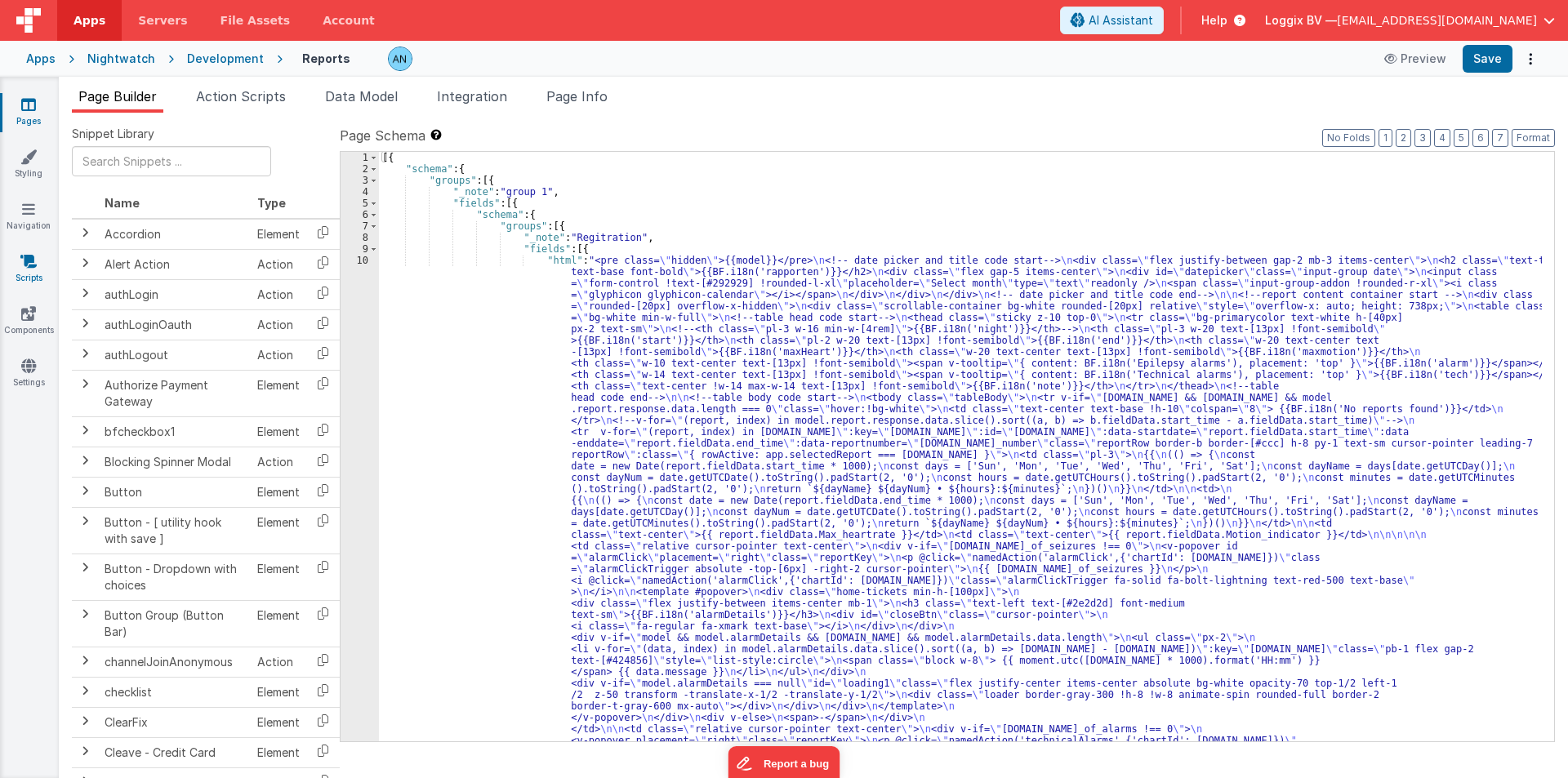
click at [28, 269] on link "Scripts" at bounding box center [28, 269] width 59 height 33
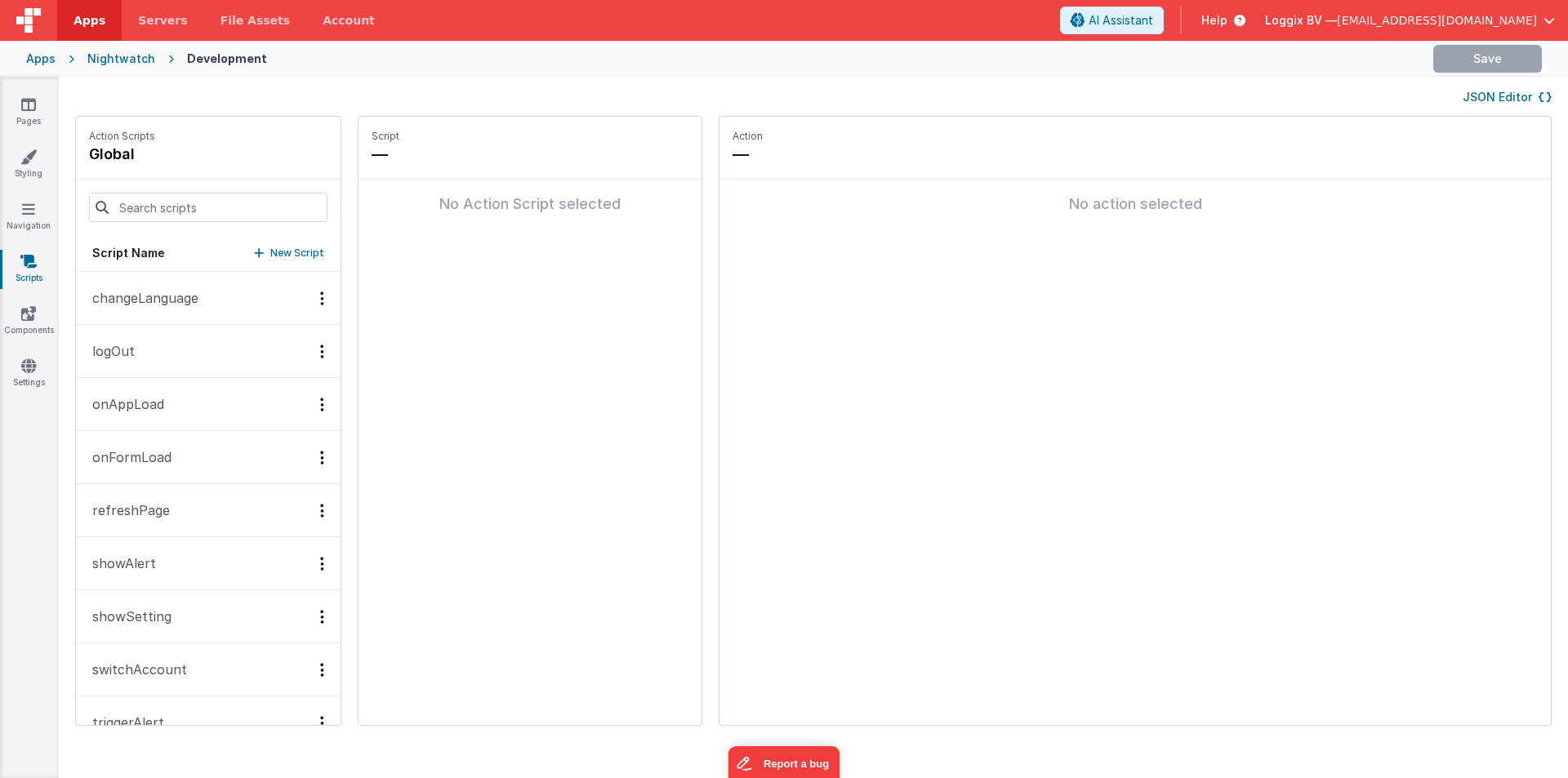
click at [199, 406] on button "onAppLoad" at bounding box center [208, 405] width 265 height 53
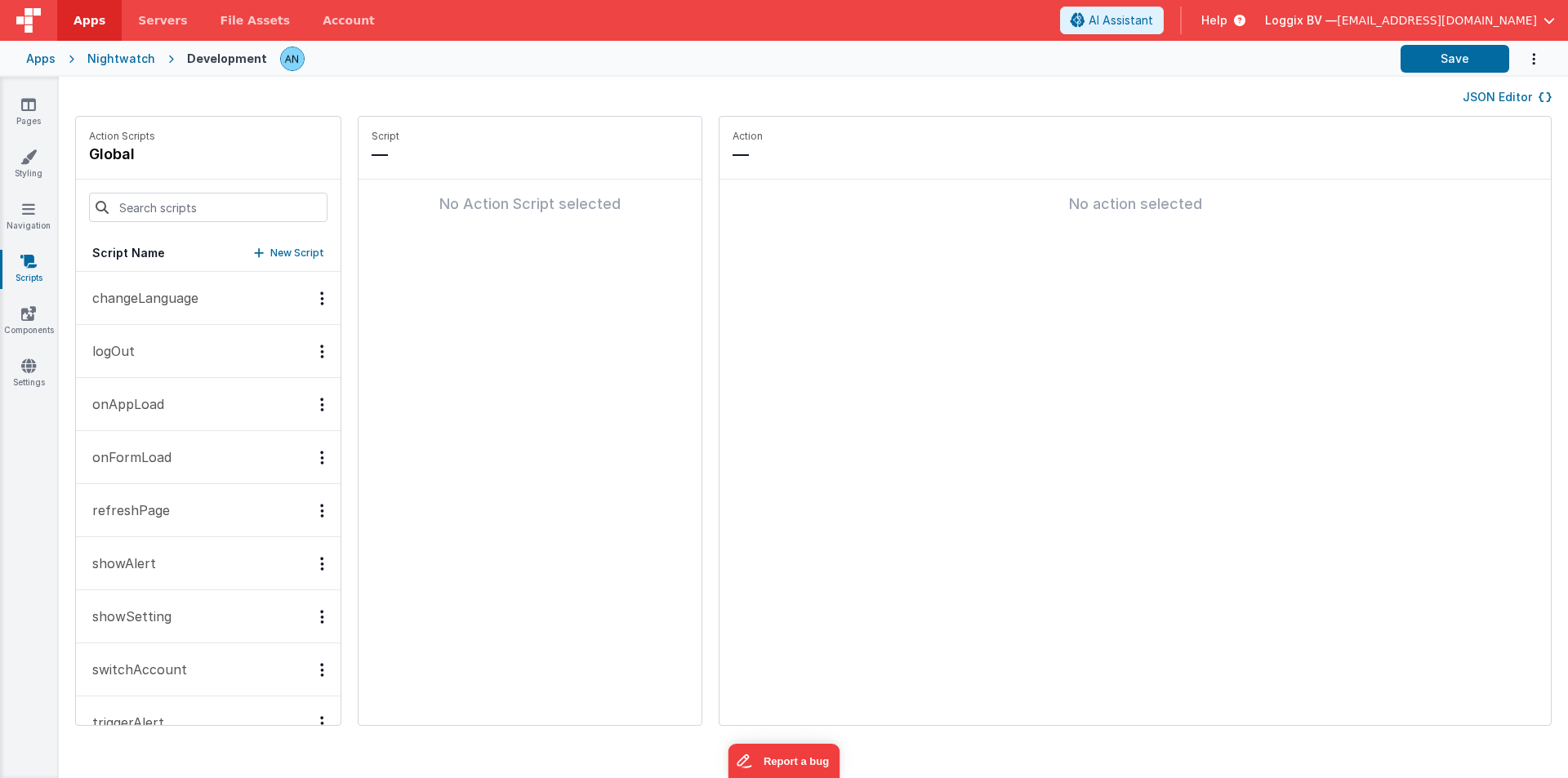
click at [146, 397] on p "onAppLoad" at bounding box center [123, 404] width 82 height 19
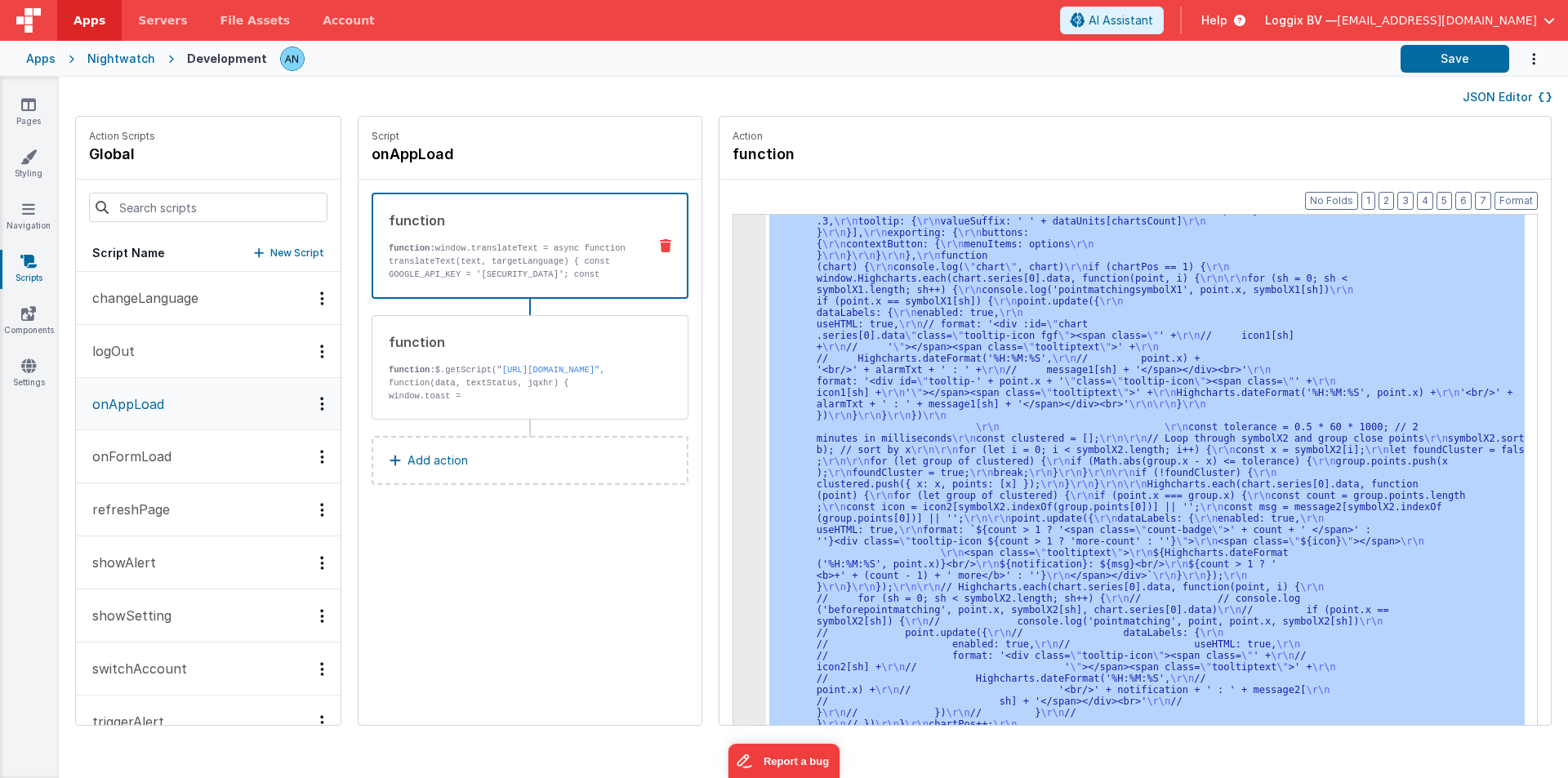
scroll to position [2136, 0]
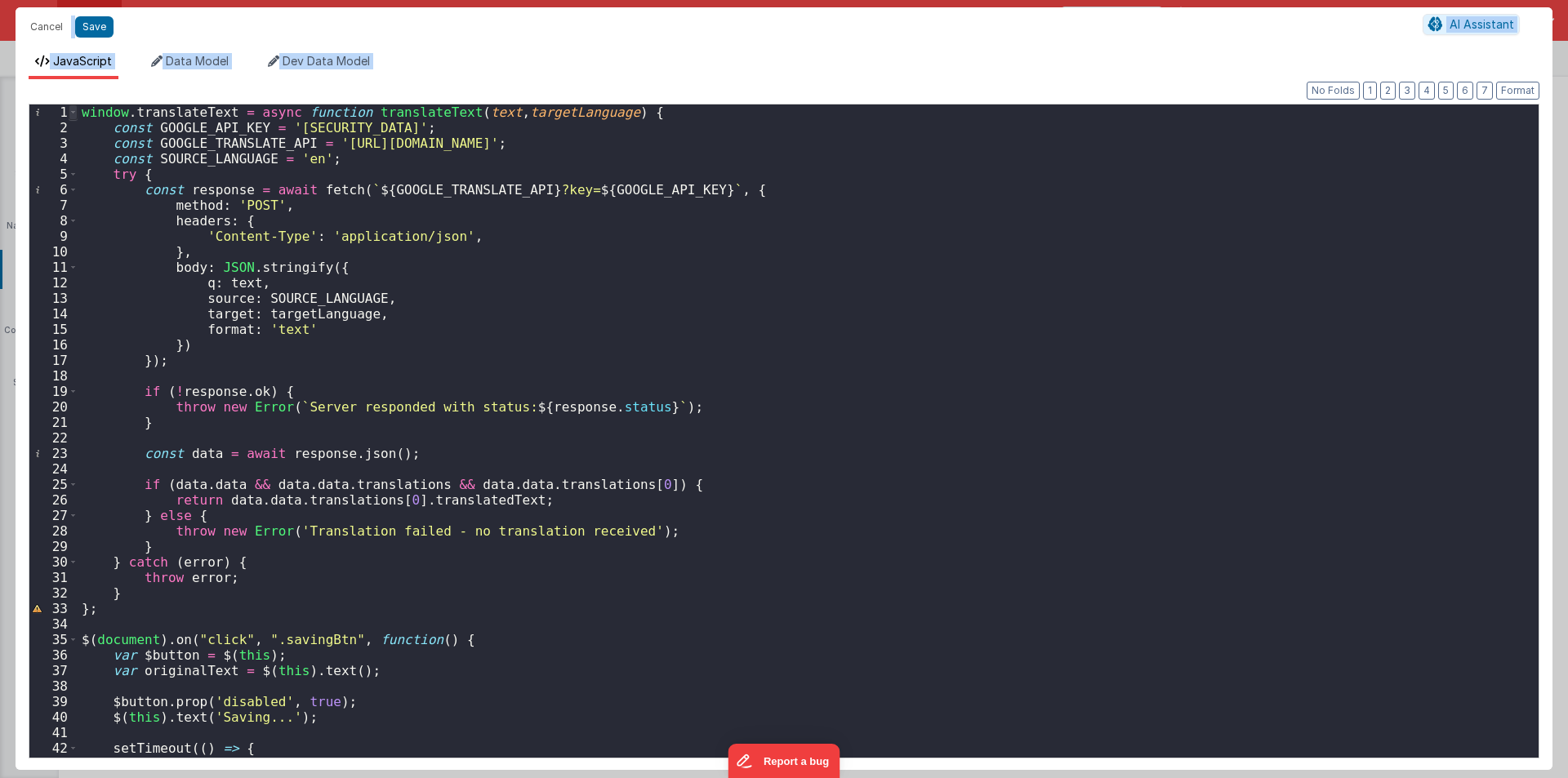
click at [72, 113] on span at bounding box center [73, 113] width 9 height 16
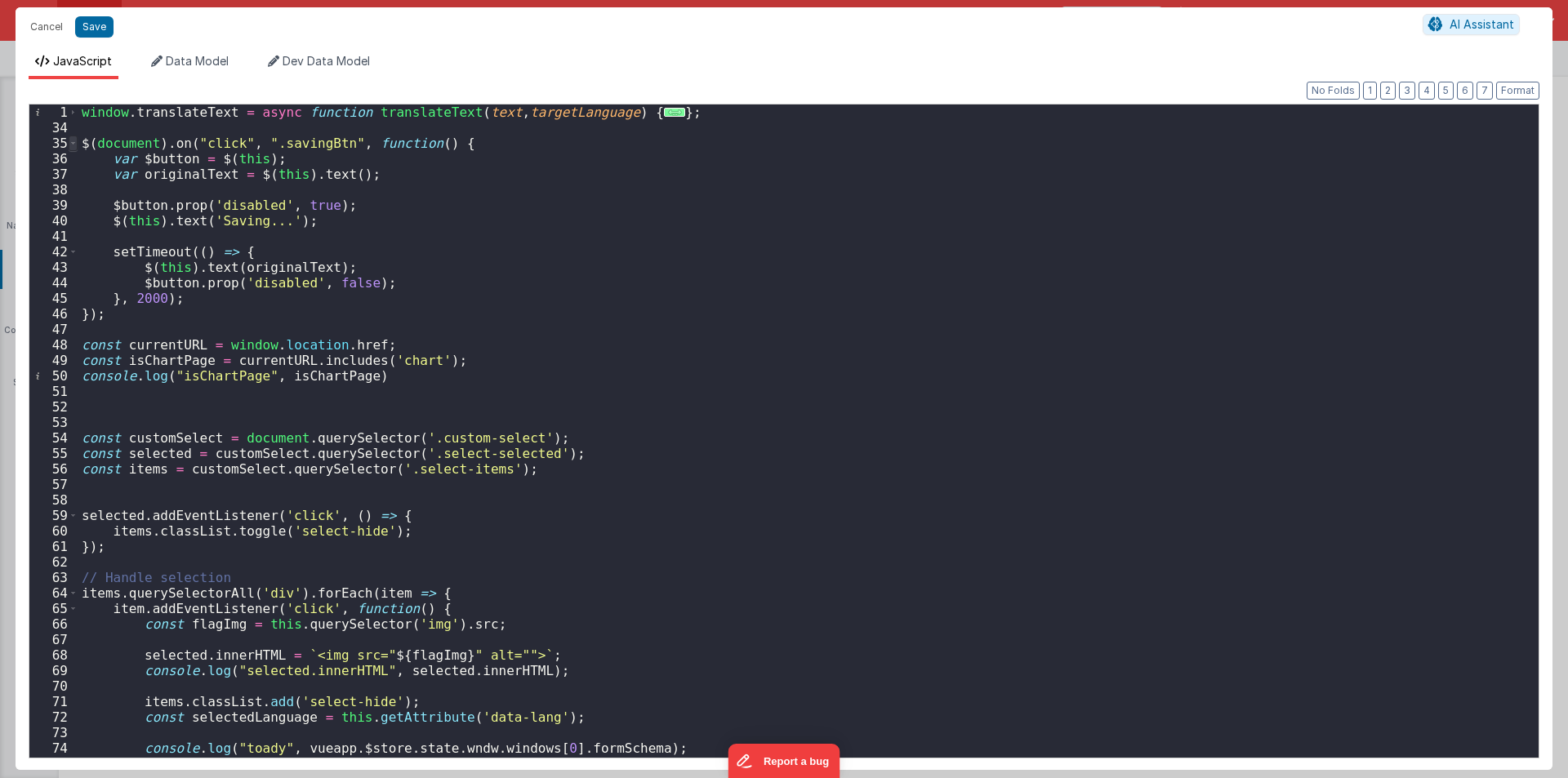
click at [74, 143] on span at bounding box center [73, 144] width 9 height 16
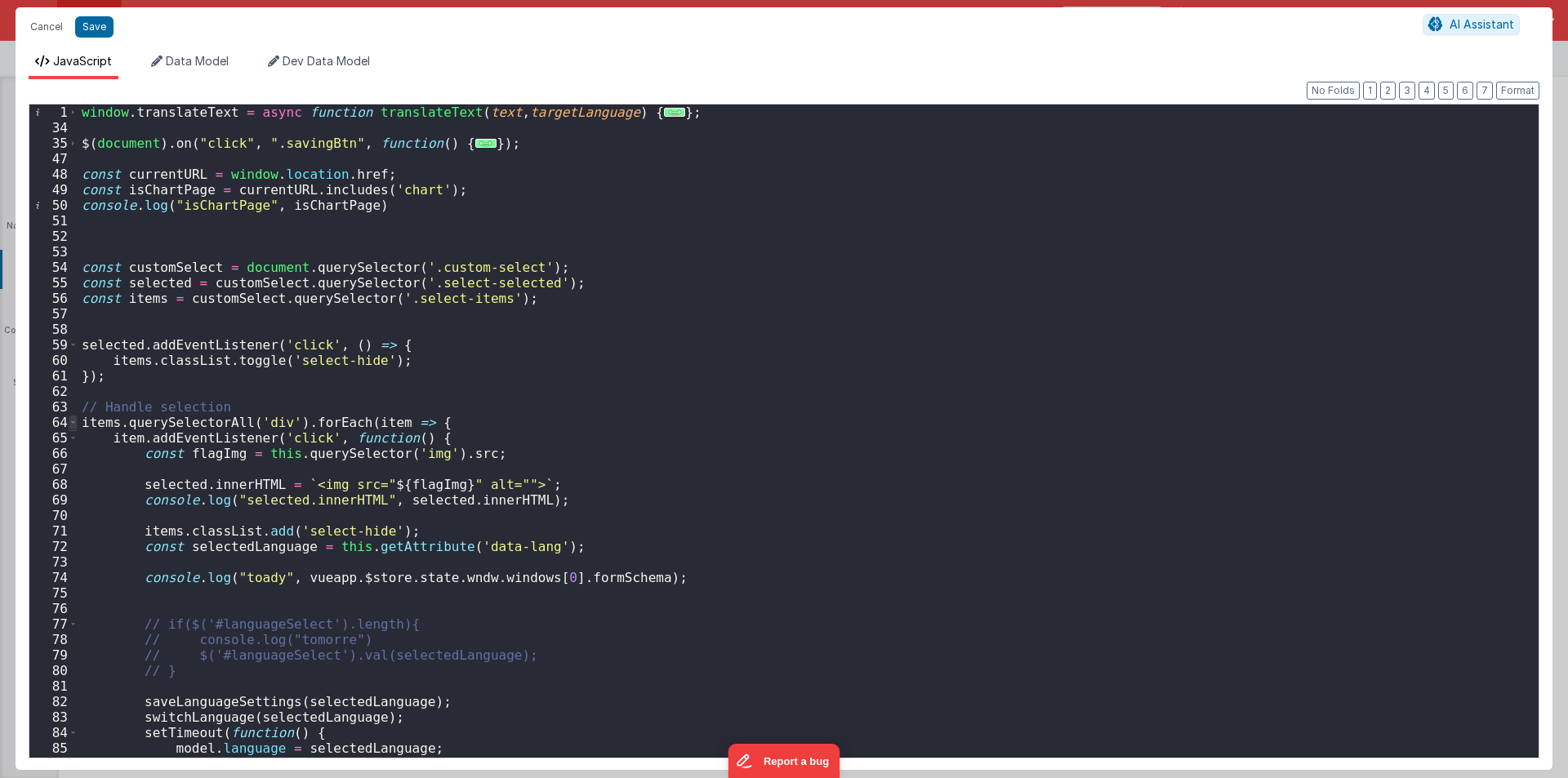
click at [77, 422] on span at bounding box center [73, 423] width 9 height 16
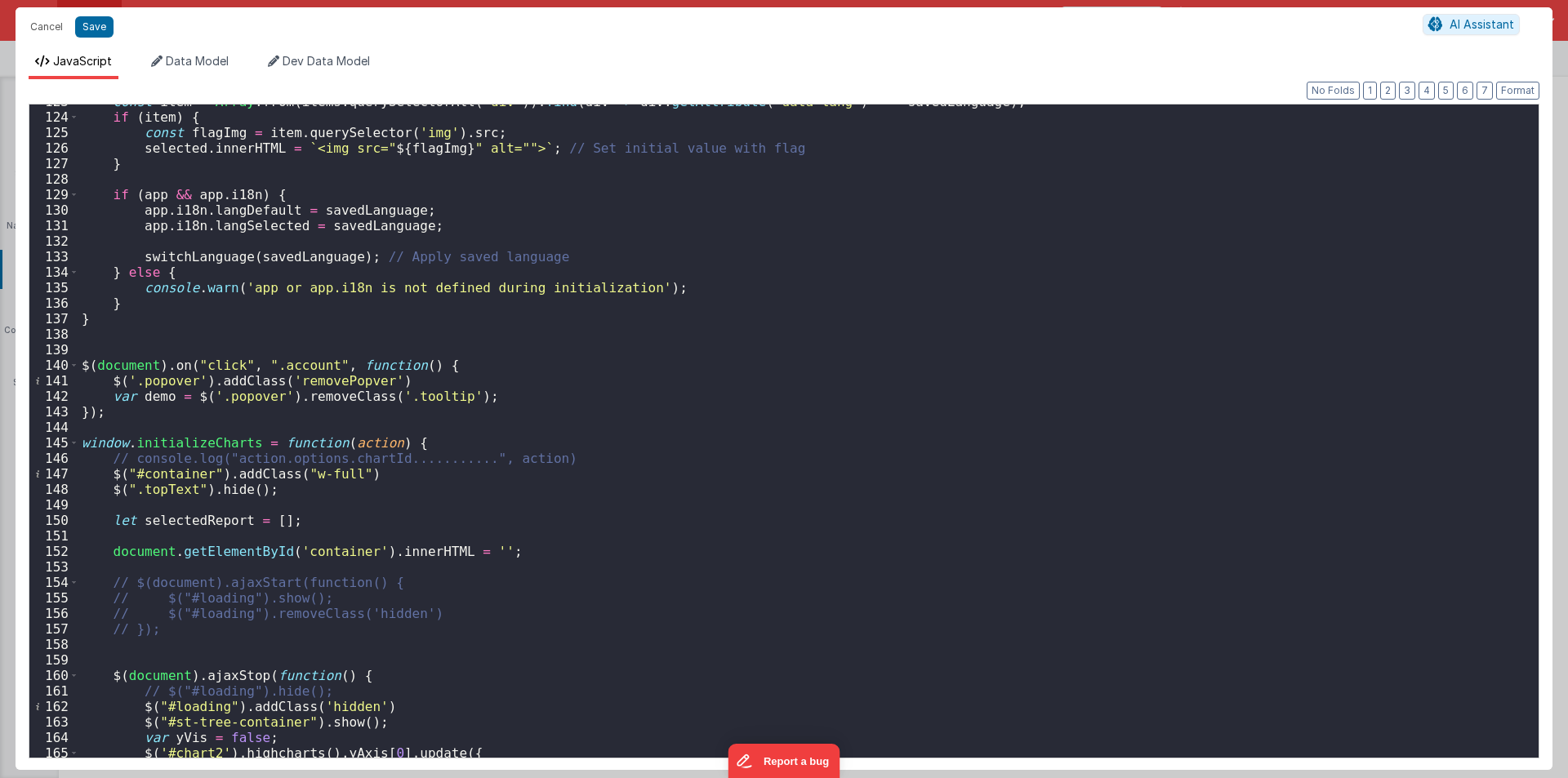
scroll to position [833, 0]
click at [73, 442] on span at bounding box center [74, 443] width 9 height 16
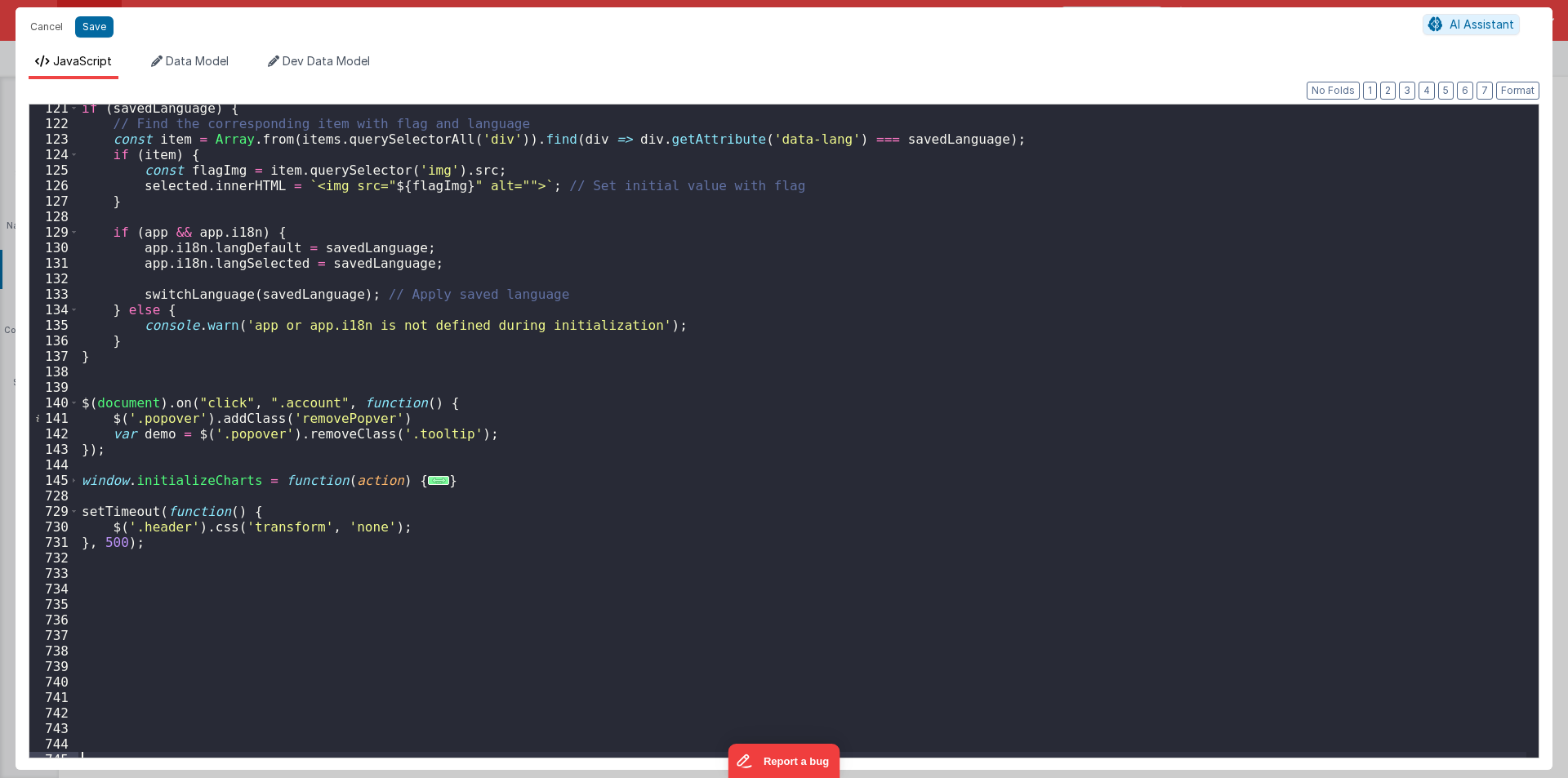
scroll to position [796, 0]
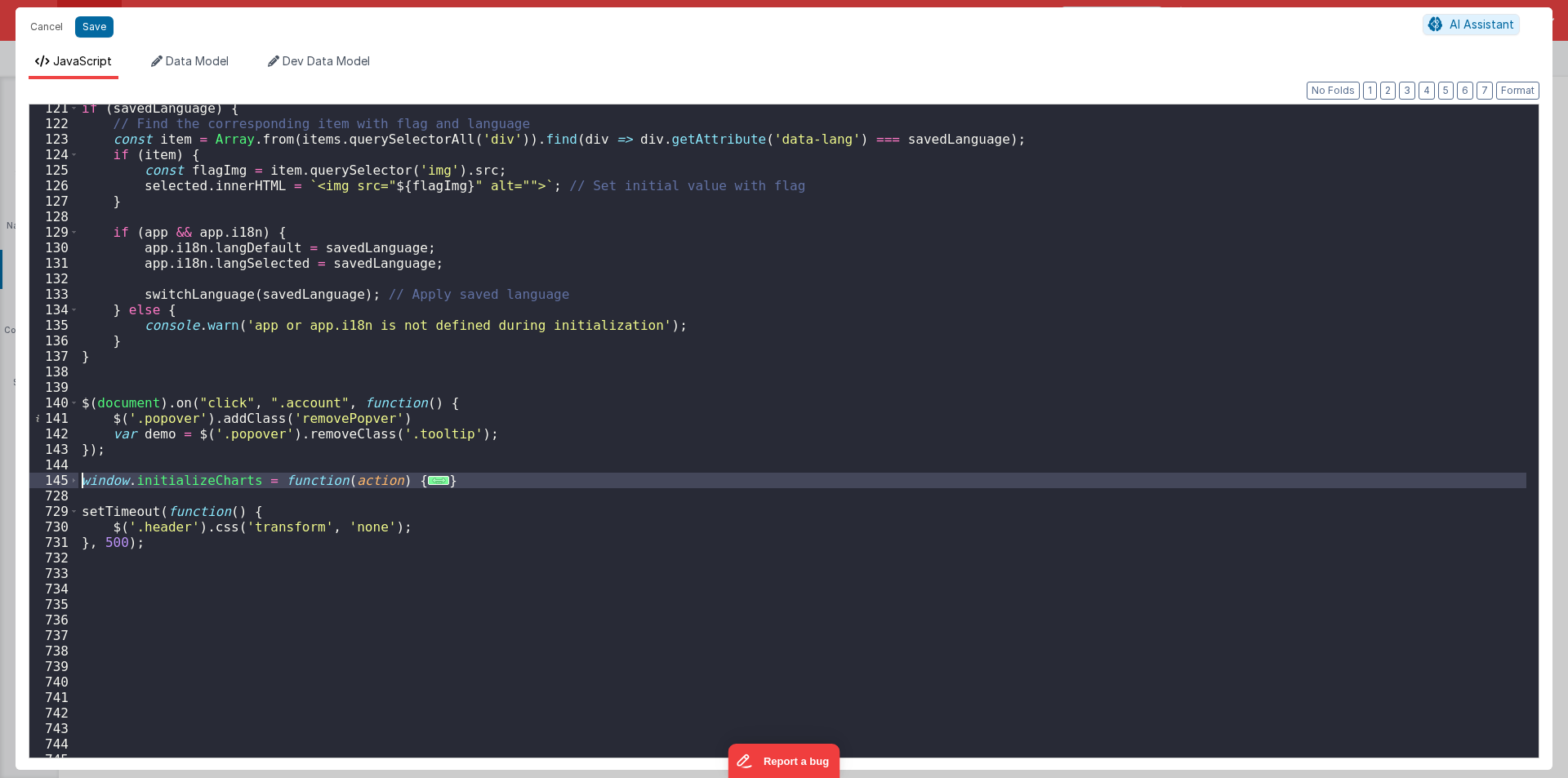
drag, startPoint x: 116, startPoint y: 497, endPoint x: 73, endPoint y: 468, distance: 51.9
click at [73, 468] on div "121 122 123 124 125 126 127 128 129 130 131 132 133 134 135 136 137 138 139 140…" at bounding box center [784, 431] width 1511 height 655
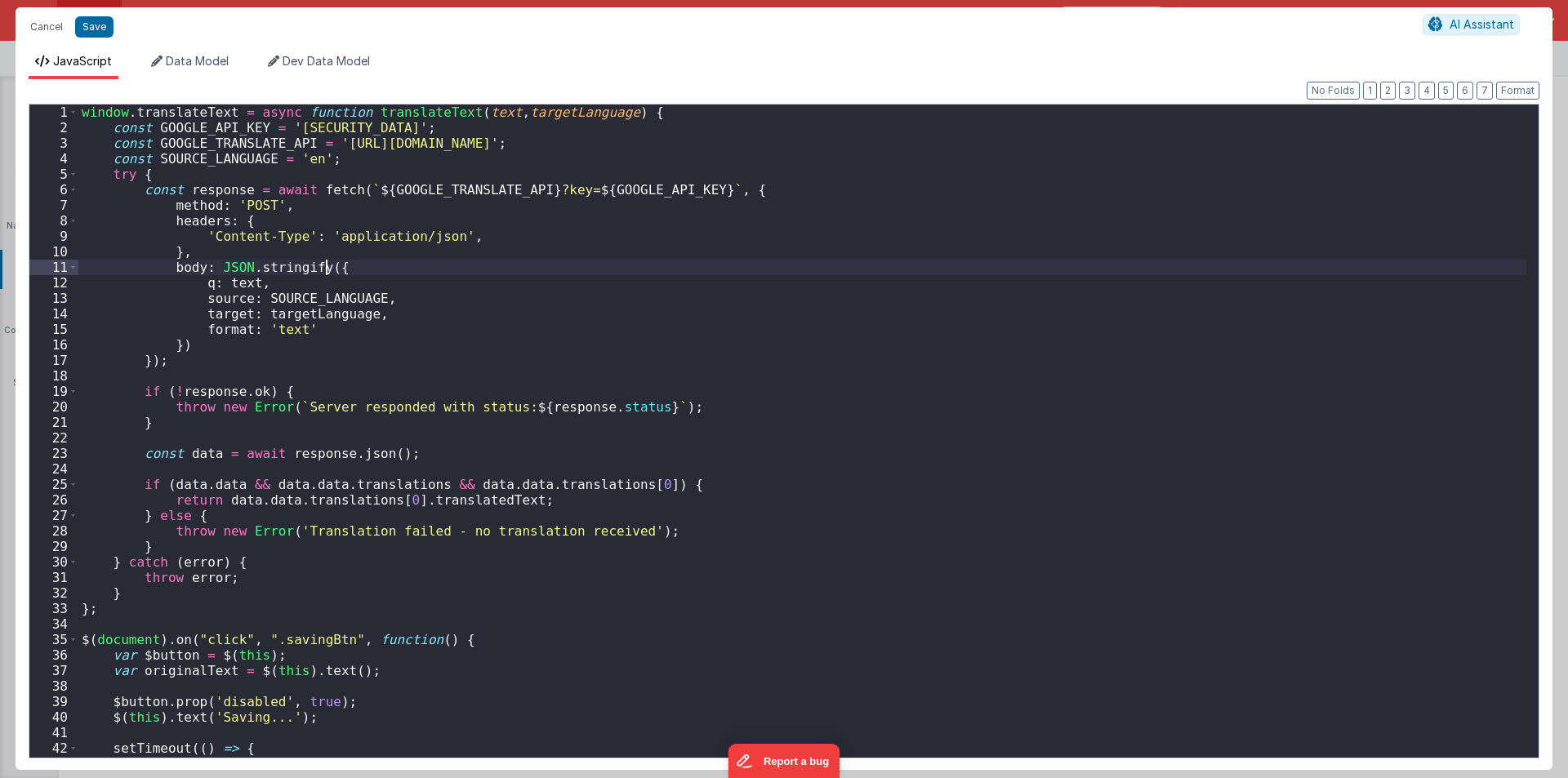
click at [728, 246] on div "window . translateText = async function translateText ( text , targetLanguage )…" at bounding box center [802, 447] width 1448 height 684
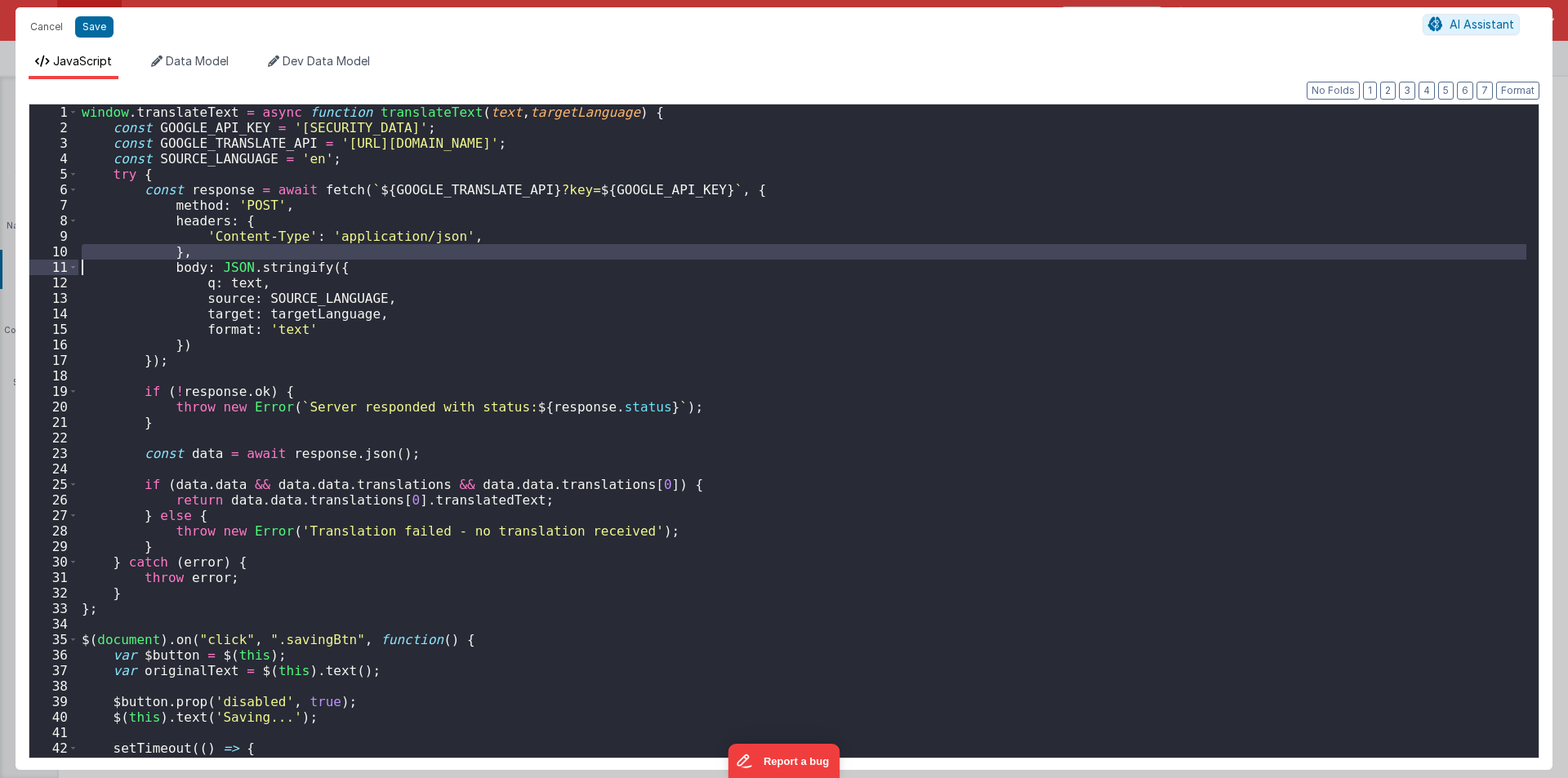
click at [728, 246] on div "window . translateText = async function translateText ( text , targetLanguage )…" at bounding box center [802, 447] width 1448 height 684
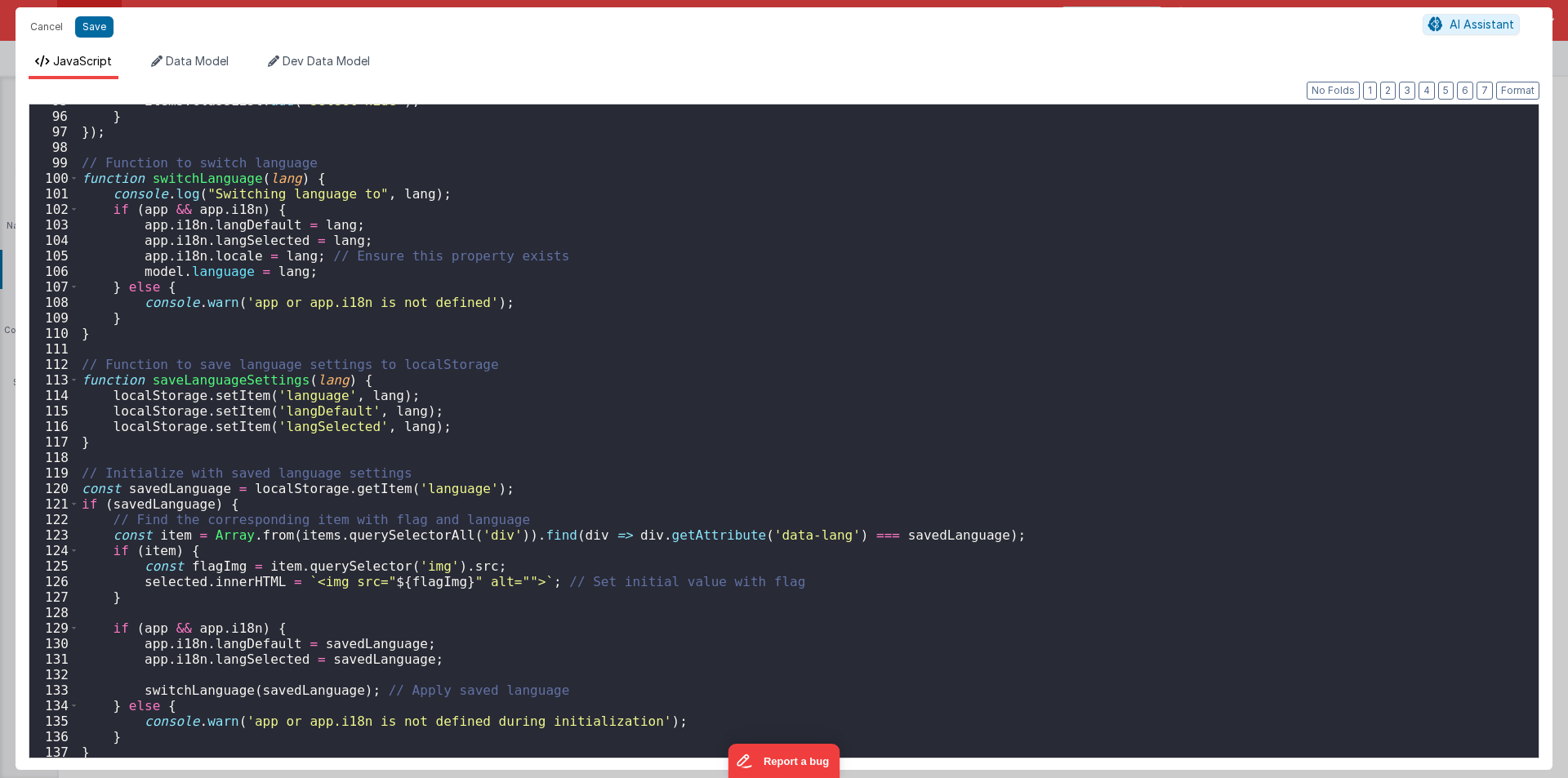
scroll to position [1862, 0]
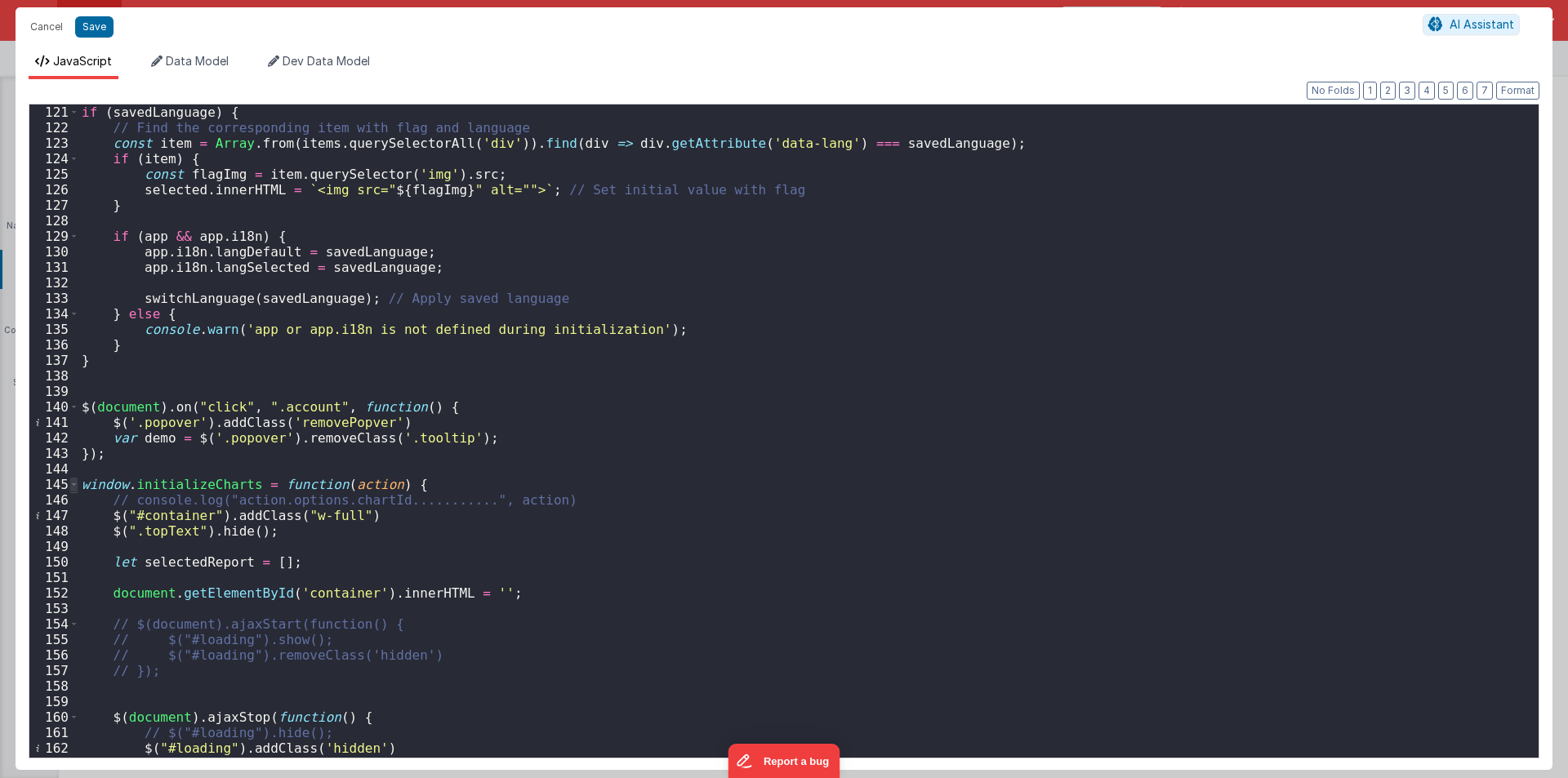
click at [75, 483] on span at bounding box center [74, 485] width 9 height 16
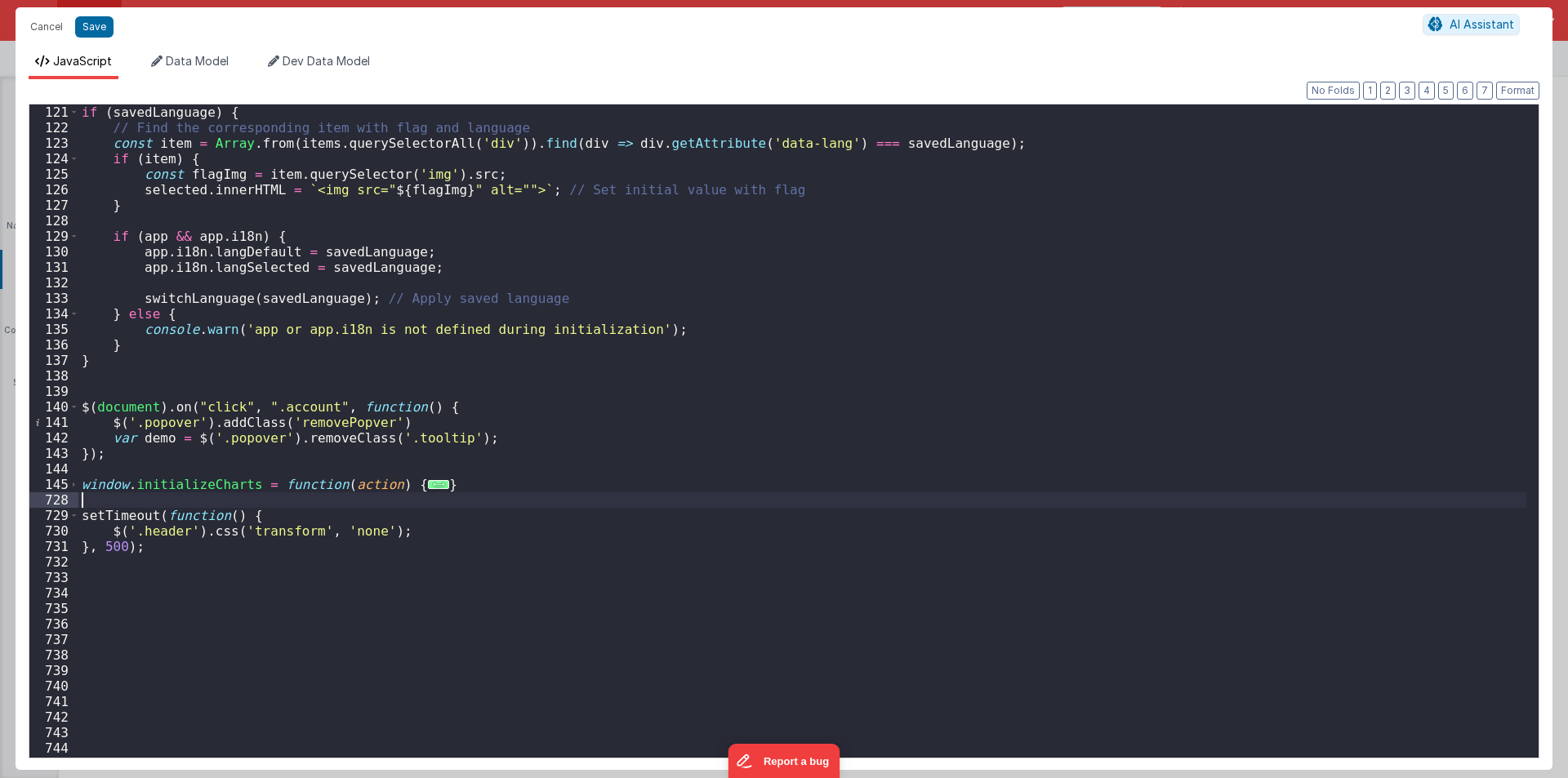
click at [109, 502] on div "if ( savedLanguage ) { // Find the corresponding item with flag and language co…" at bounding box center [802, 447] width 1448 height 684
paste textarea
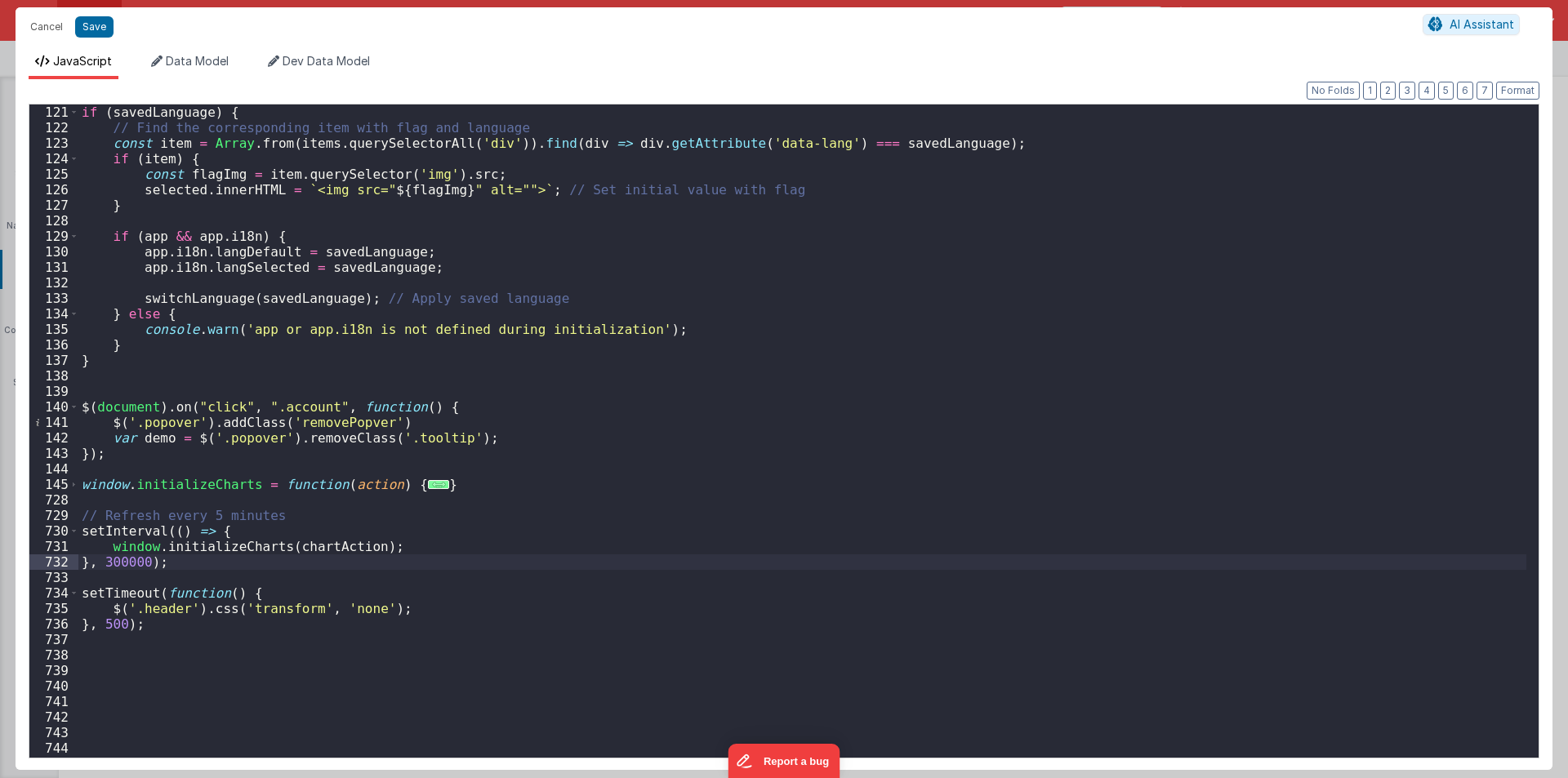
click at [220, 530] on div "if ( savedLanguage ) { // Find the corresponding item with flag and language co…" at bounding box center [802, 447] width 1448 height 684
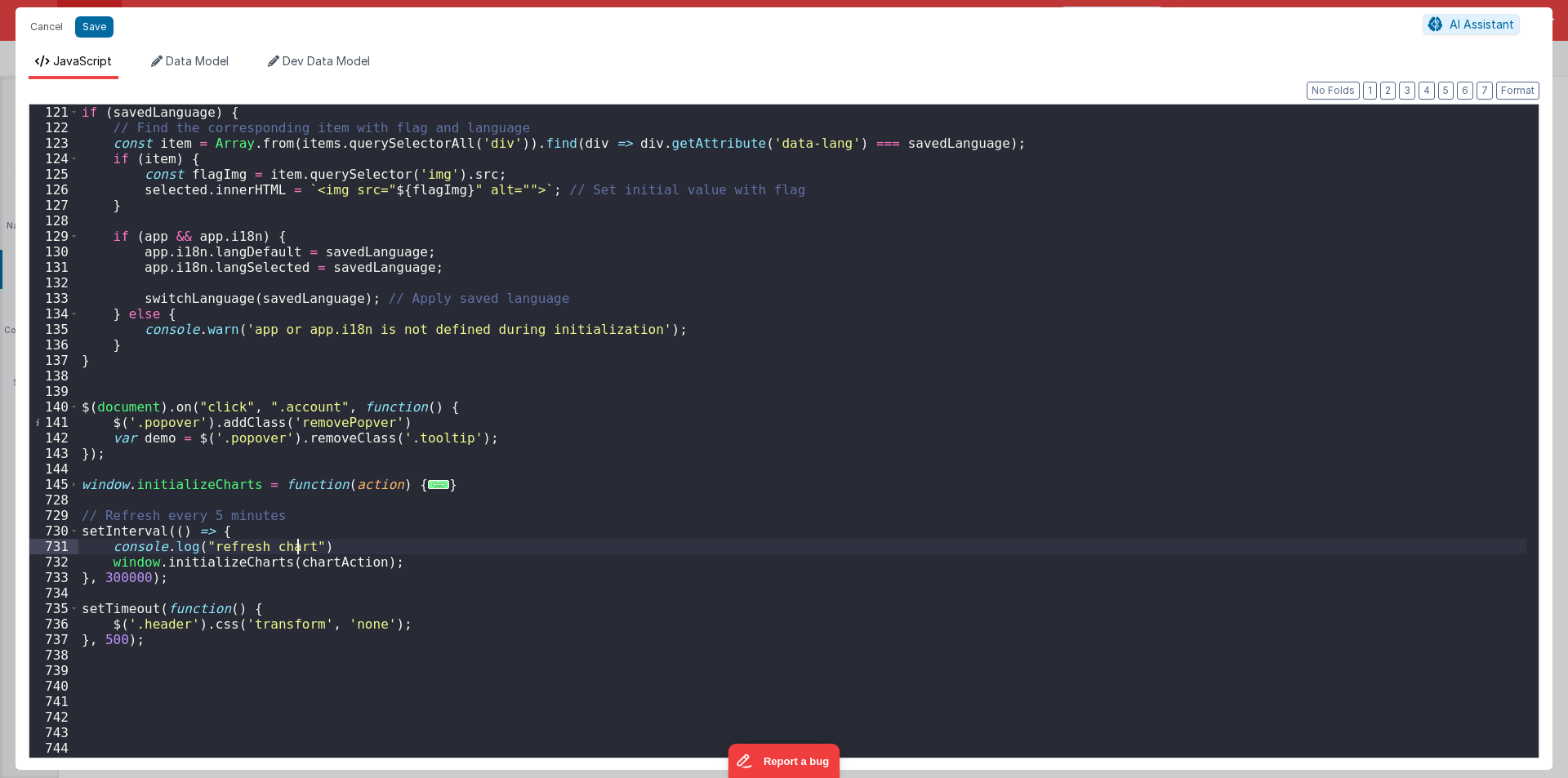
click at [109, 575] on div "if ( savedLanguage ) { // Find the corresponding item with flag and language co…" at bounding box center [802, 447] width 1448 height 684
drag, startPoint x: 104, startPoint y: 577, endPoint x: 146, endPoint y: 577, distance: 42.0
click at [146, 577] on div "if ( savedLanguage ) { // Find the corresponding item with flag and language co…" at bounding box center [802, 447] width 1448 height 684
click at [130, 576] on div "if ( savedLanguage ) { // Find the corresponding item with flag and language co…" at bounding box center [802, 431] width 1448 height 653
drag, startPoint x: 105, startPoint y: 577, endPoint x: 150, endPoint y: 580, distance: 45.1
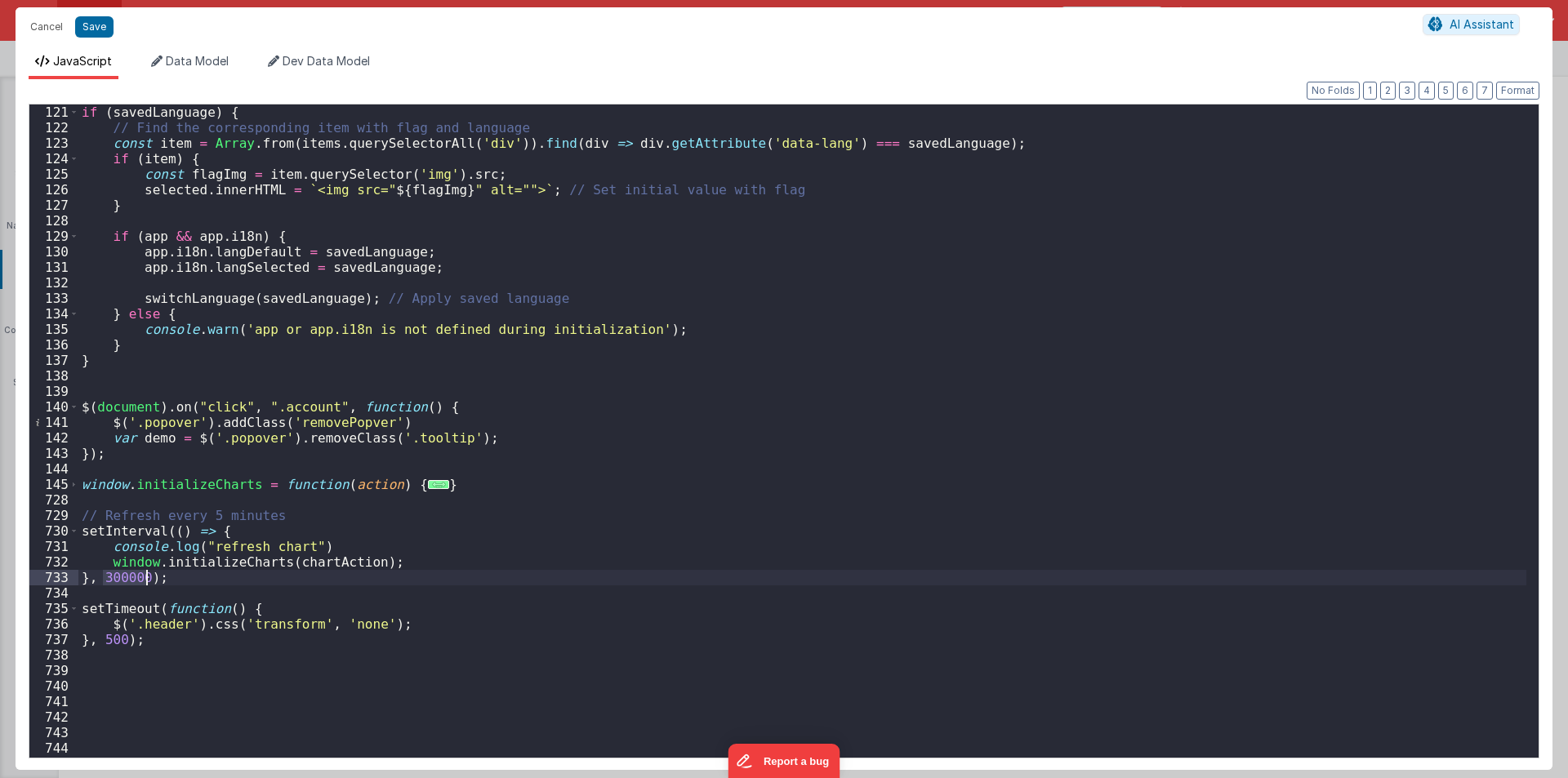
click at [150, 580] on div "if ( savedLanguage ) { // Find the corresponding item with flag and language co…" at bounding box center [802, 447] width 1448 height 684
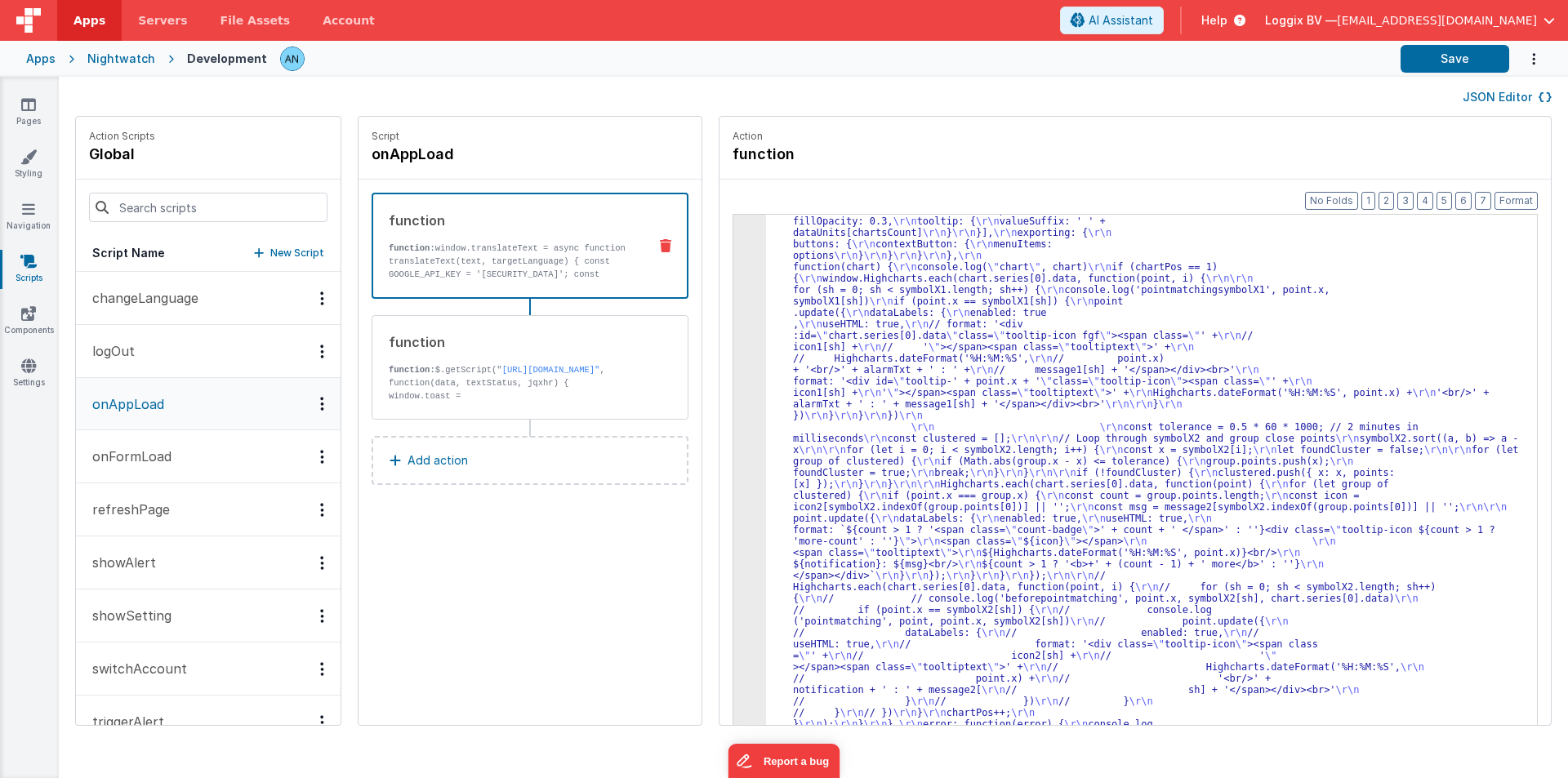
scroll to position [2068, 0]
click at [1431, 58] on button "Save" at bounding box center [1455, 58] width 109 height 27
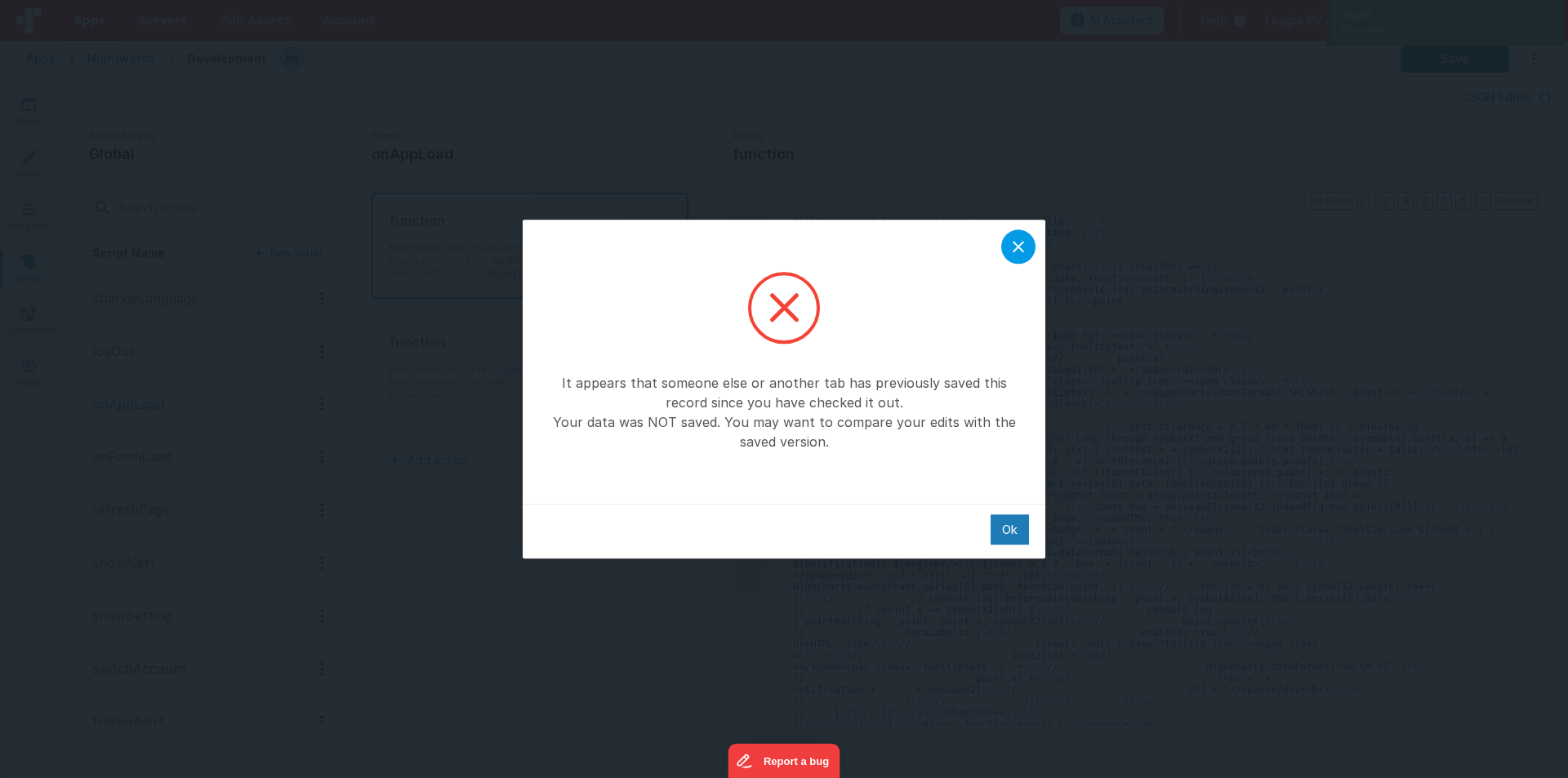
click at [1010, 248] on icon at bounding box center [1018, 246] width 20 height 19
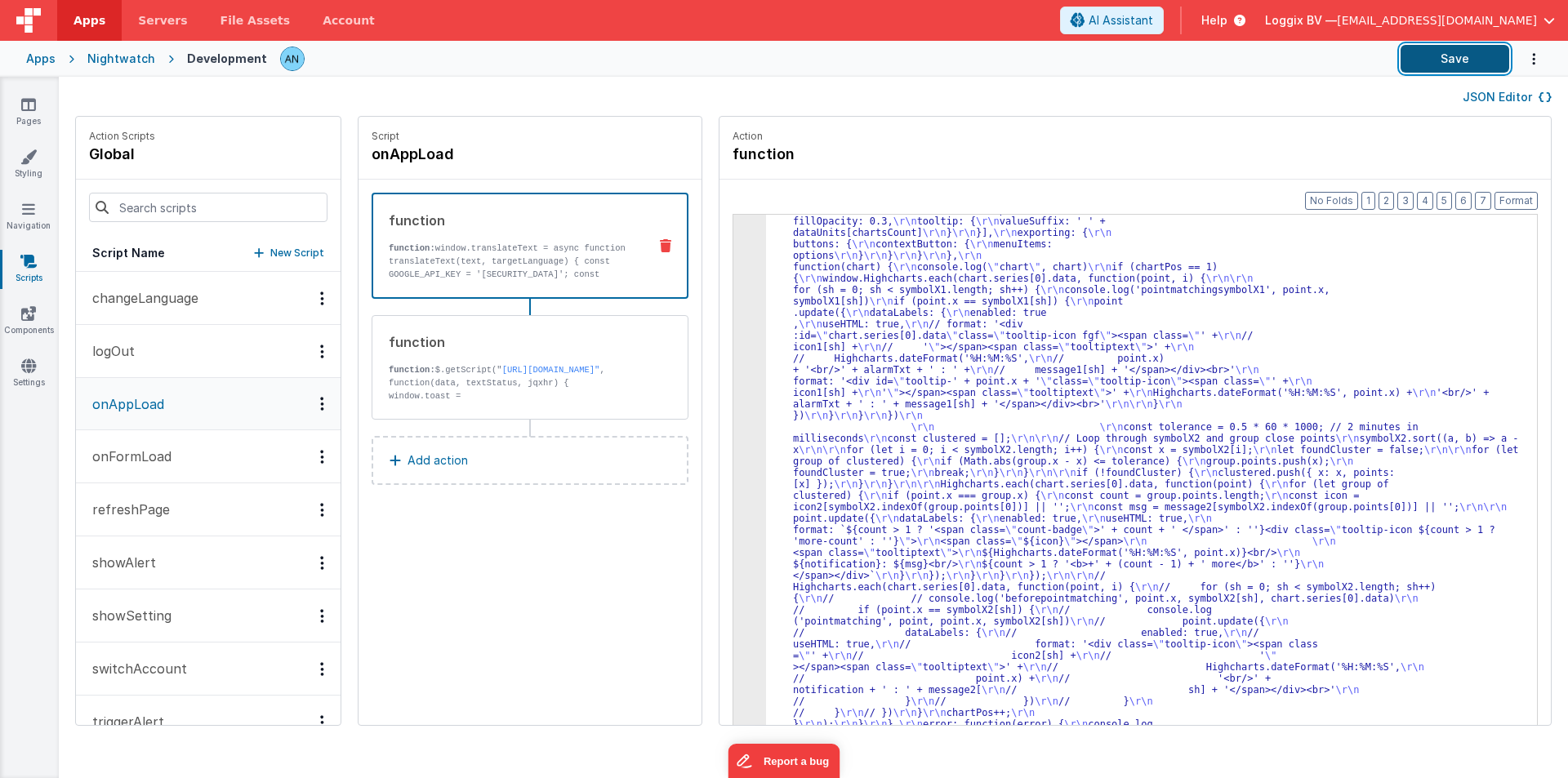
click at [1419, 60] on button "Save" at bounding box center [1455, 58] width 109 height 27
click at [1520, 198] on button "Format" at bounding box center [1516, 201] width 43 height 18
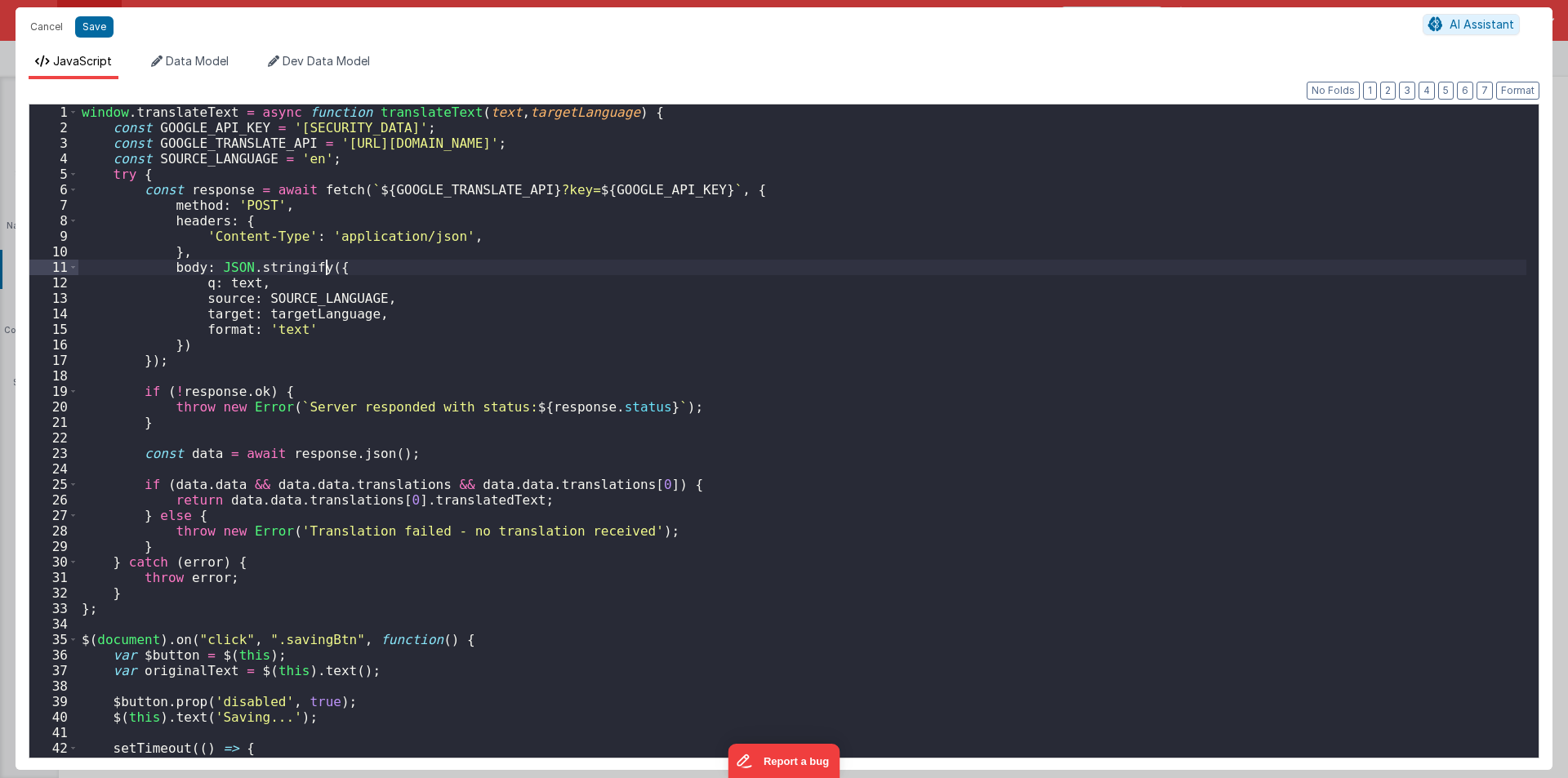
scroll to position [2148, 0]
click at [456, 390] on div "window . translateText = async function translateText ( text , targetLanguage )…" at bounding box center [802, 447] width 1448 height 684
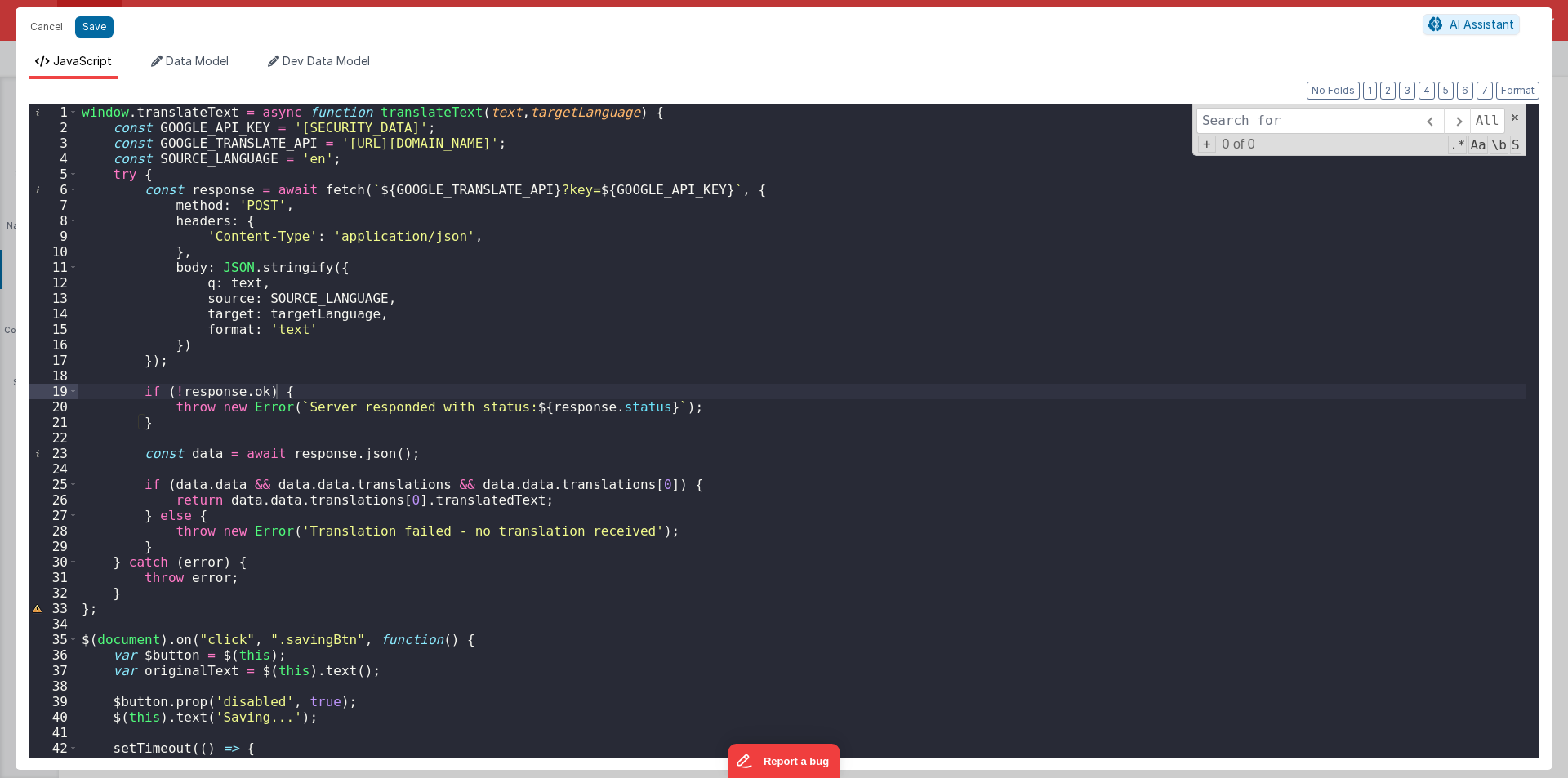
type input "chartAction"
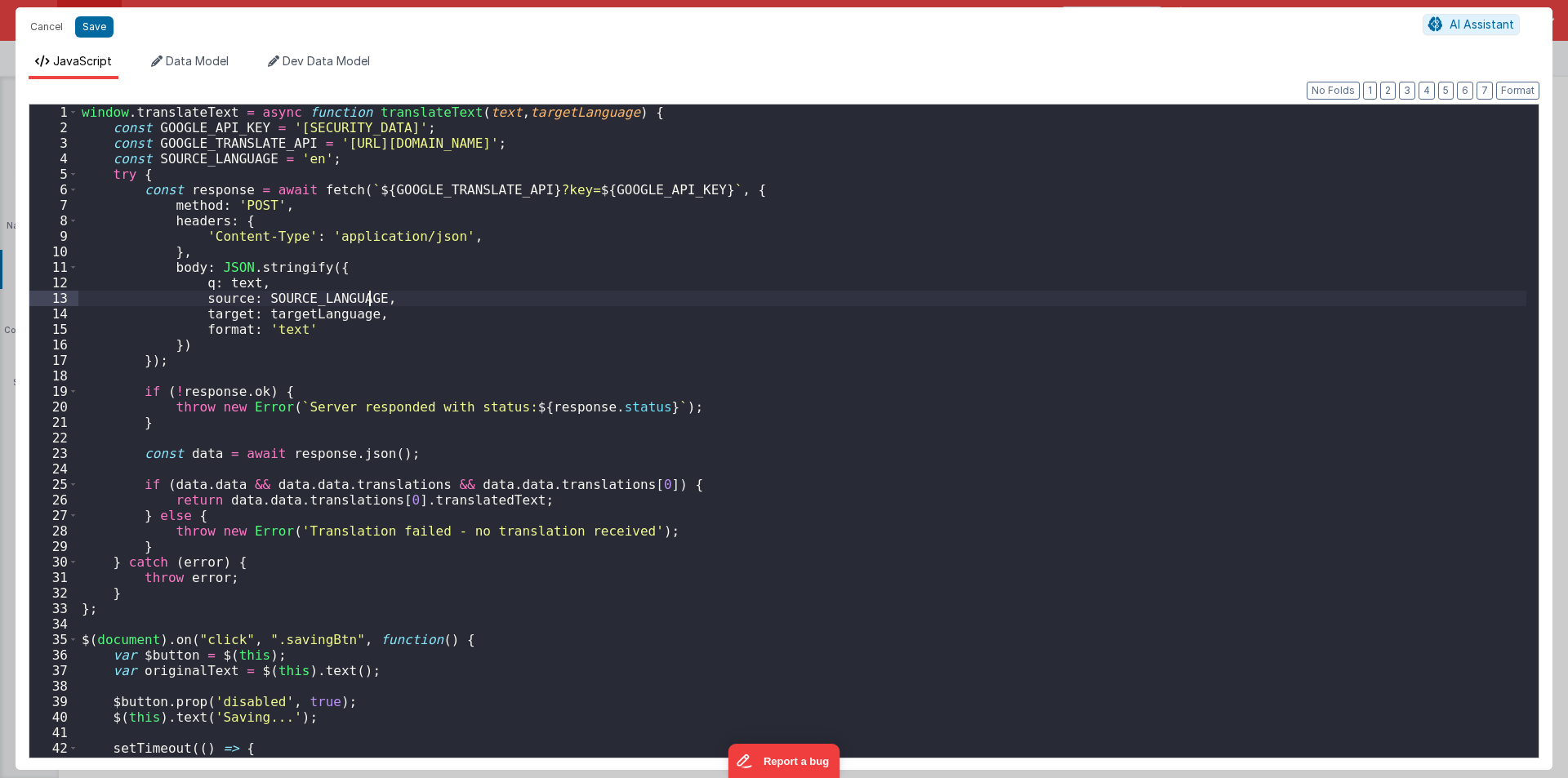
click at [730, 287] on div "window . translateText = async function translateText ( text , targetLanguage )…" at bounding box center [802, 447] width 1448 height 684
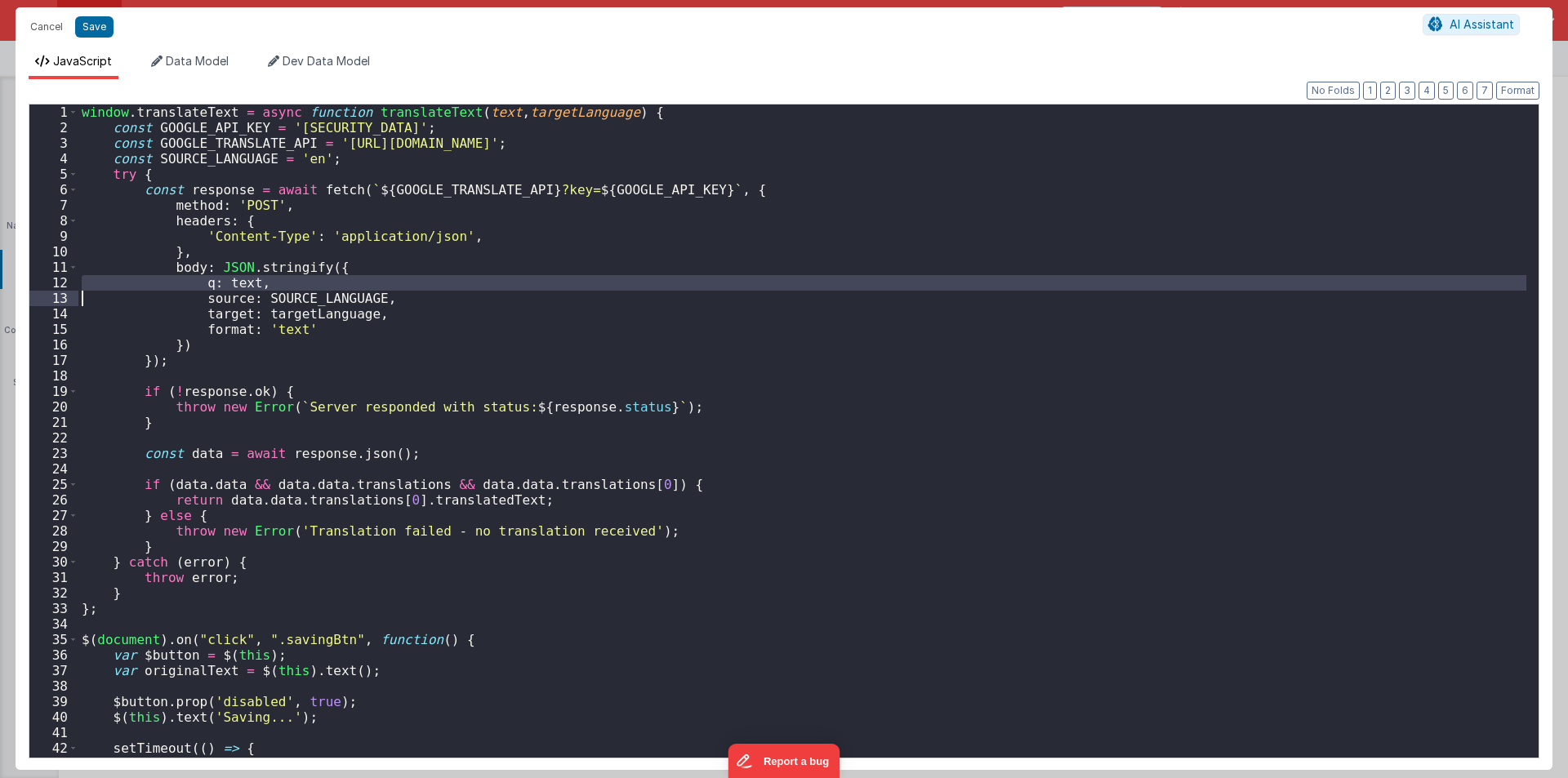
click at [730, 287] on div "window . translateText = async function translateText ( text , targetLanguage )…" at bounding box center [802, 447] width 1448 height 684
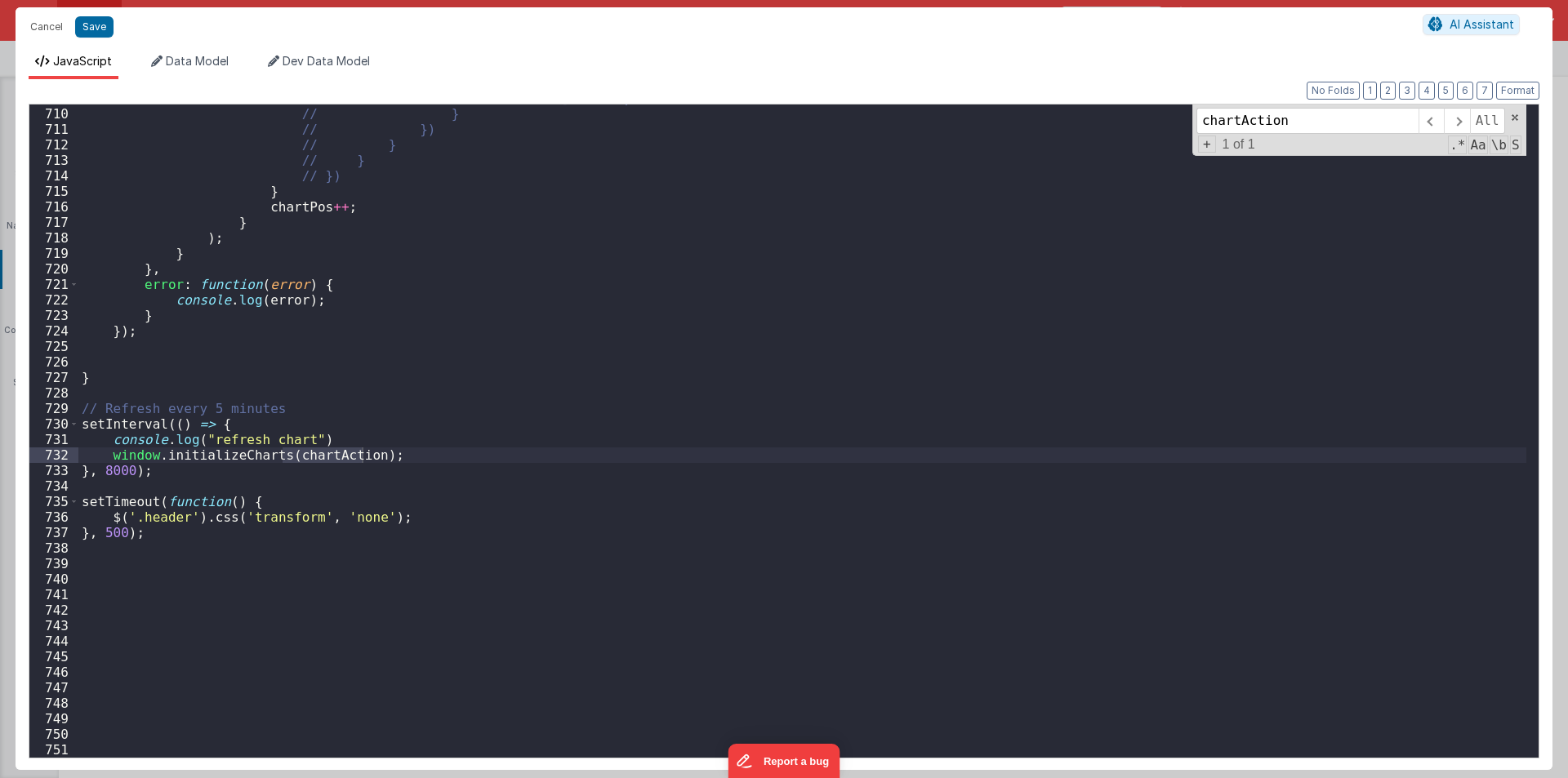
type input "chartAction"
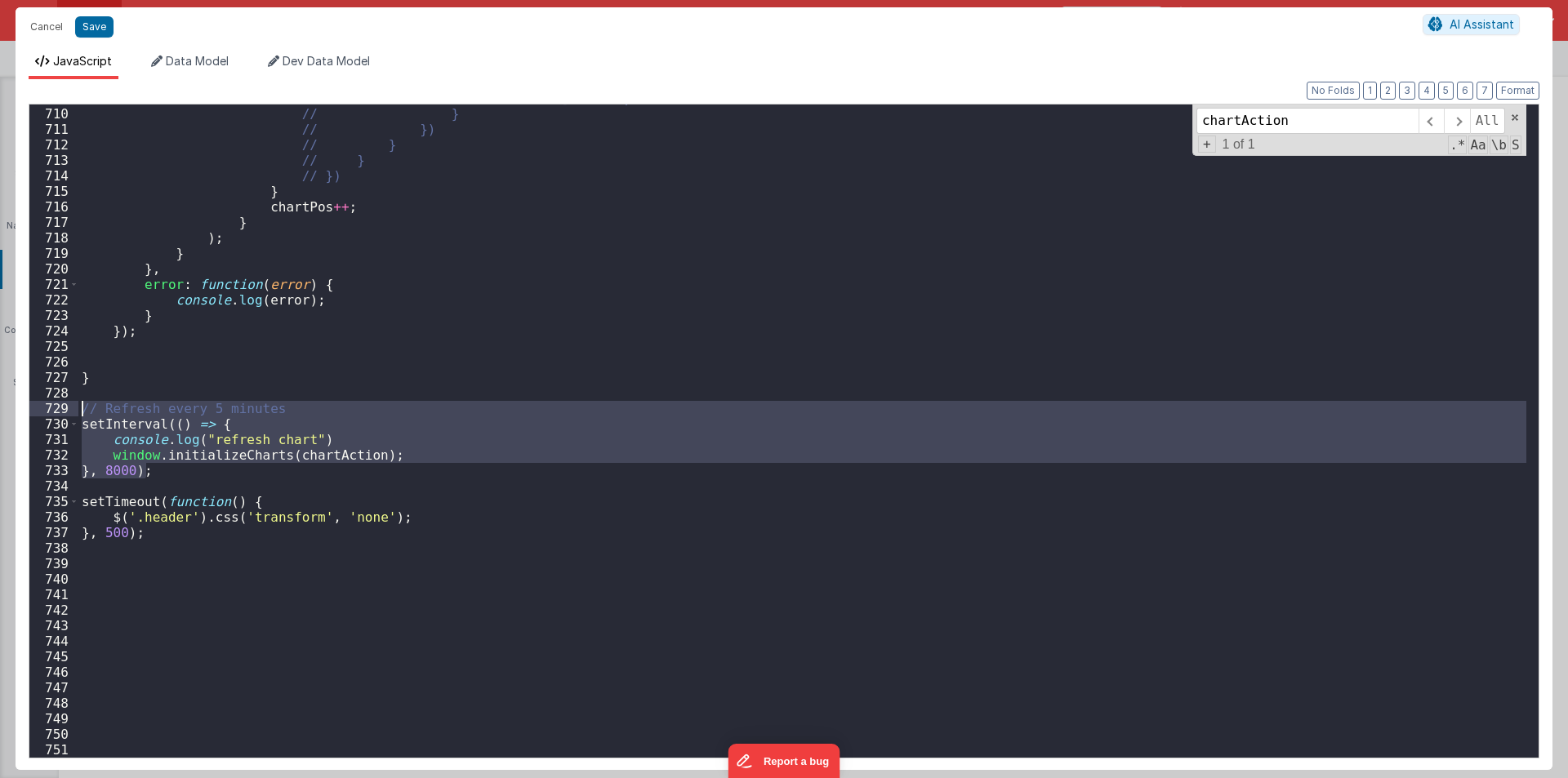
drag, startPoint x: 158, startPoint y: 472, endPoint x: 53, endPoint y: 408, distance: 123.0
click at [53, 408] on div "709 710 711 712 713 714 715 716 717 718 719 720 721 722 723 724 725 726 727 728…" at bounding box center [784, 431] width 1511 height 655
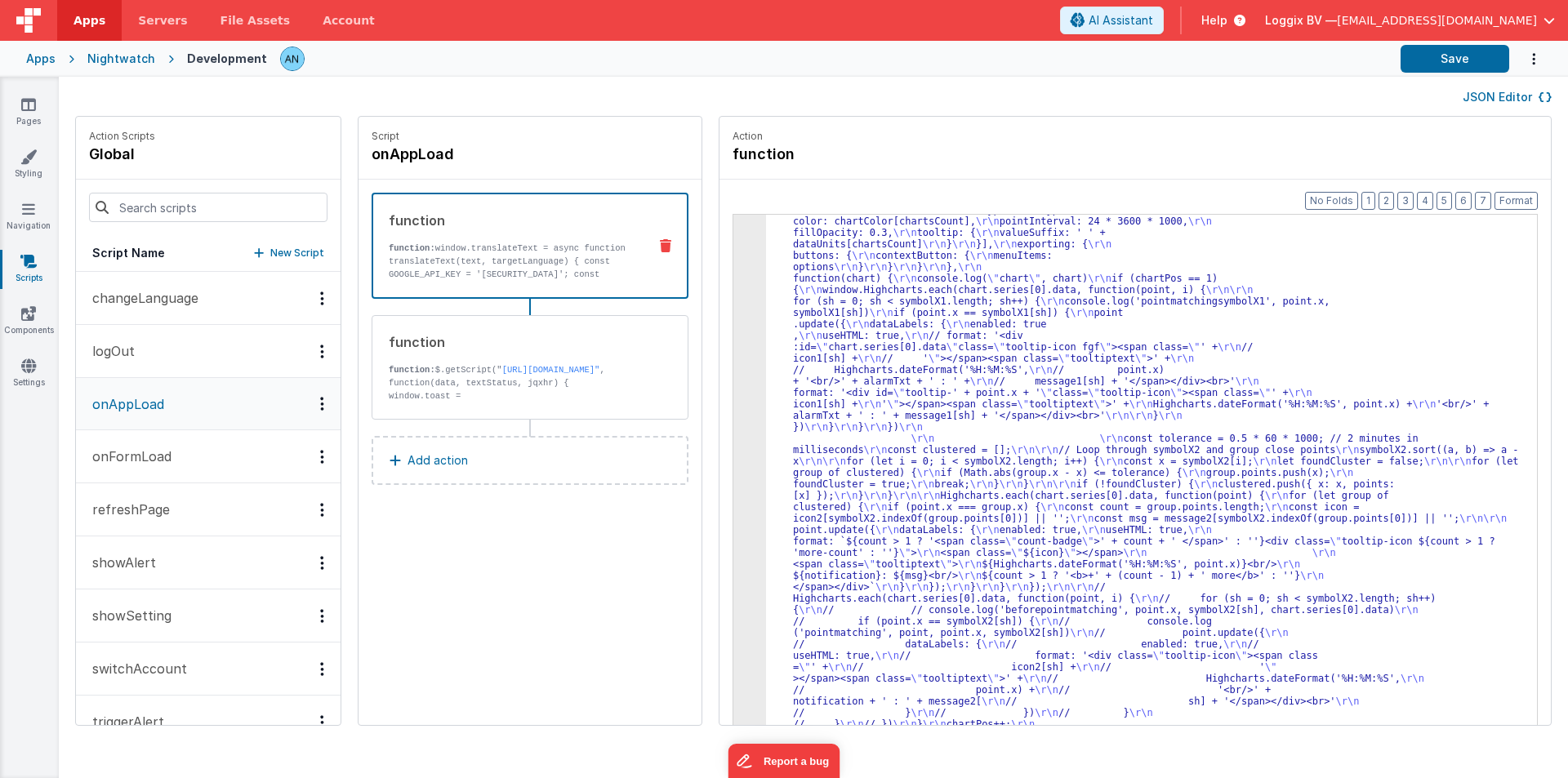
scroll to position [2057, 0]
click at [1426, 51] on button "Save" at bounding box center [1455, 58] width 109 height 27
click at [1510, 198] on button "Format" at bounding box center [1516, 201] width 43 height 18
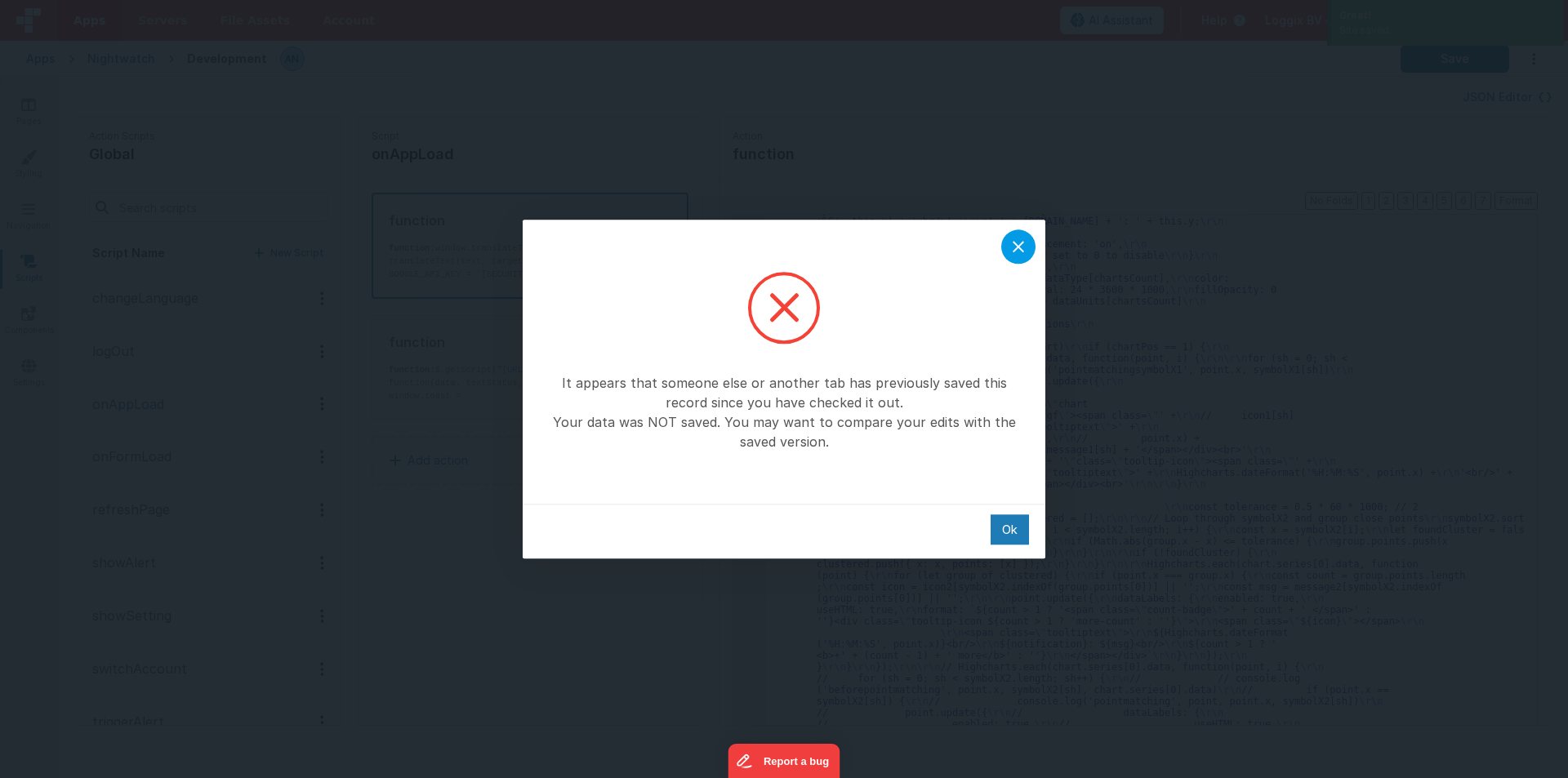
click at [1014, 237] on icon at bounding box center [1018, 246] width 20 height 19
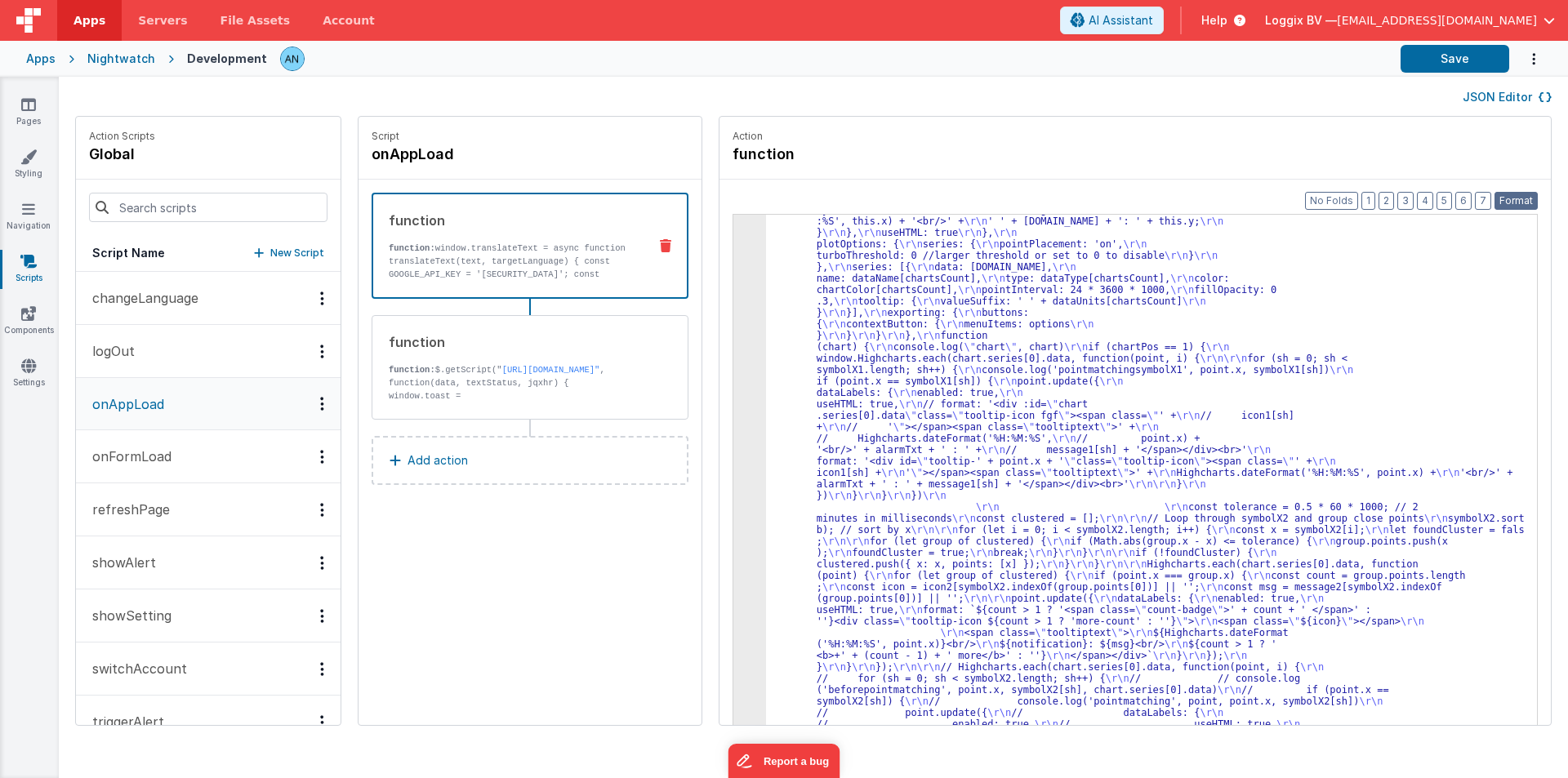
click at [1524, 198] on button "Format" at bounding box center [1516, 201] width 43 height 18
click at [1436, 63] on button "Save" at bounding box center [1455, 58] width 109 height 27
click at [43, 102] on link "Pages" at bounding box center [28, 113] width 59 height 33
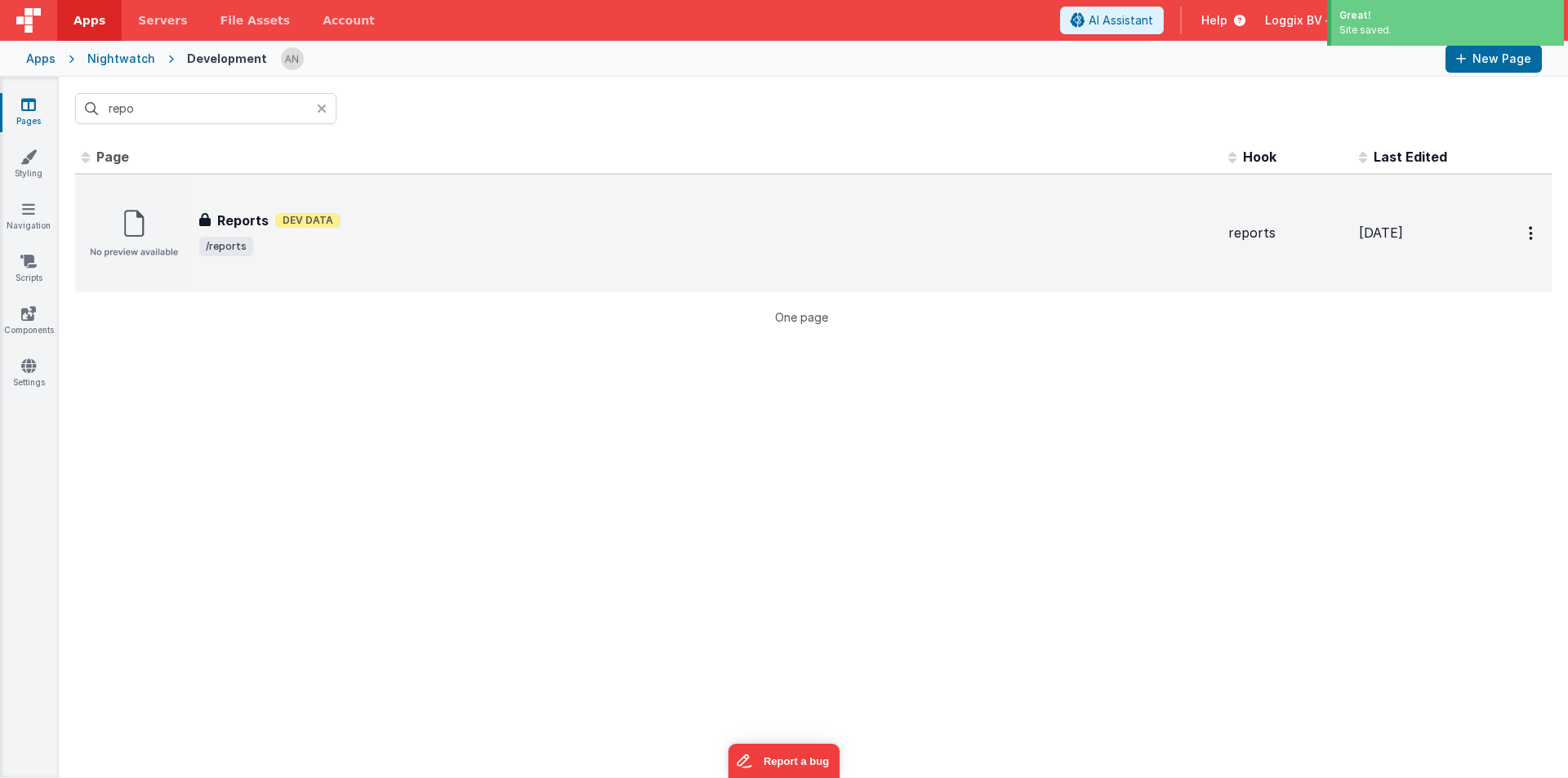
click at [214, 202] on div "Reports Reports Dev Data /reports" at bounding box center [648, 234] width 1134 height 105
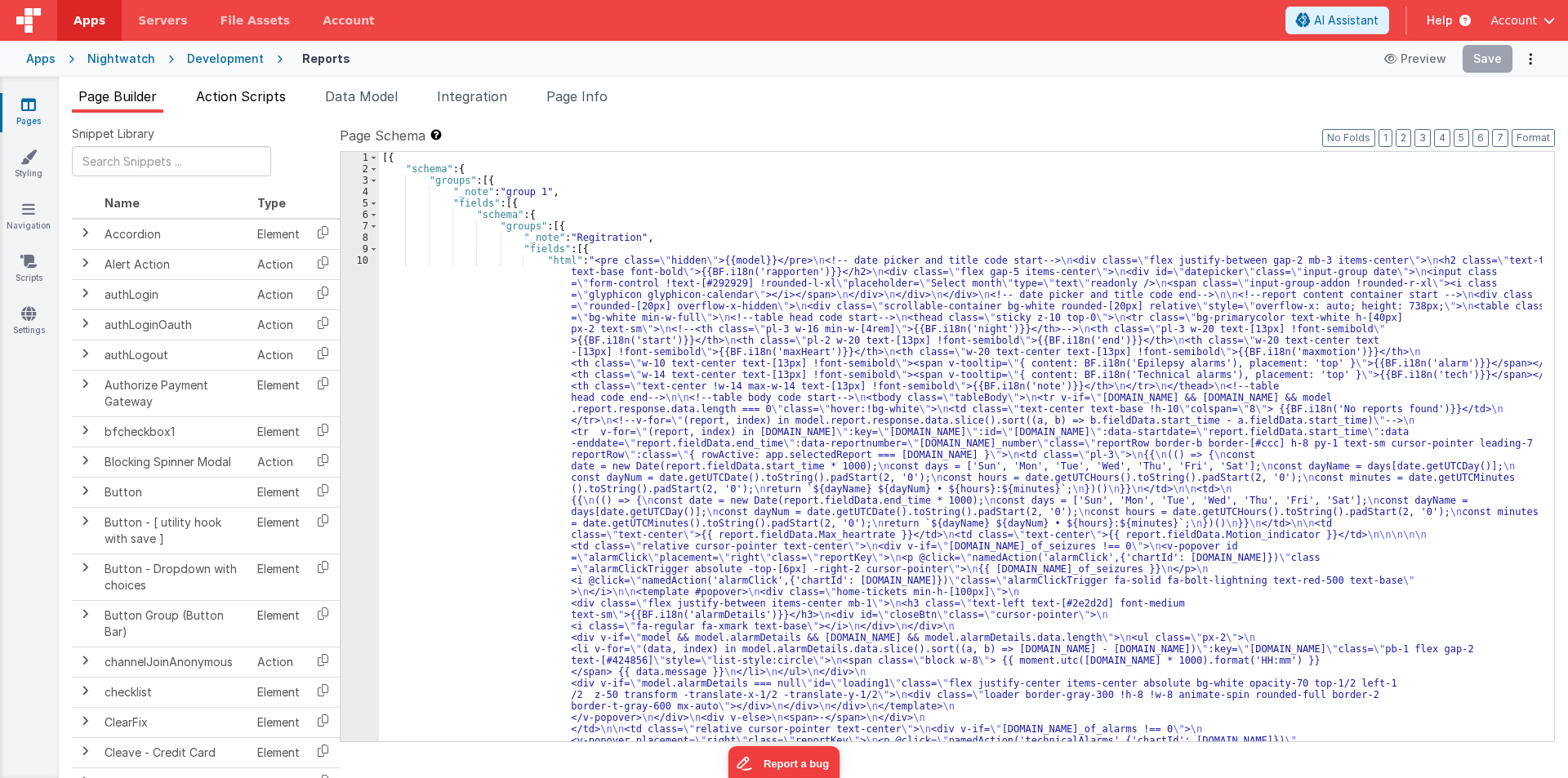
click at [238, 101] on span "Action Scripts" at bounding box center [240, 97] width 90 height 16
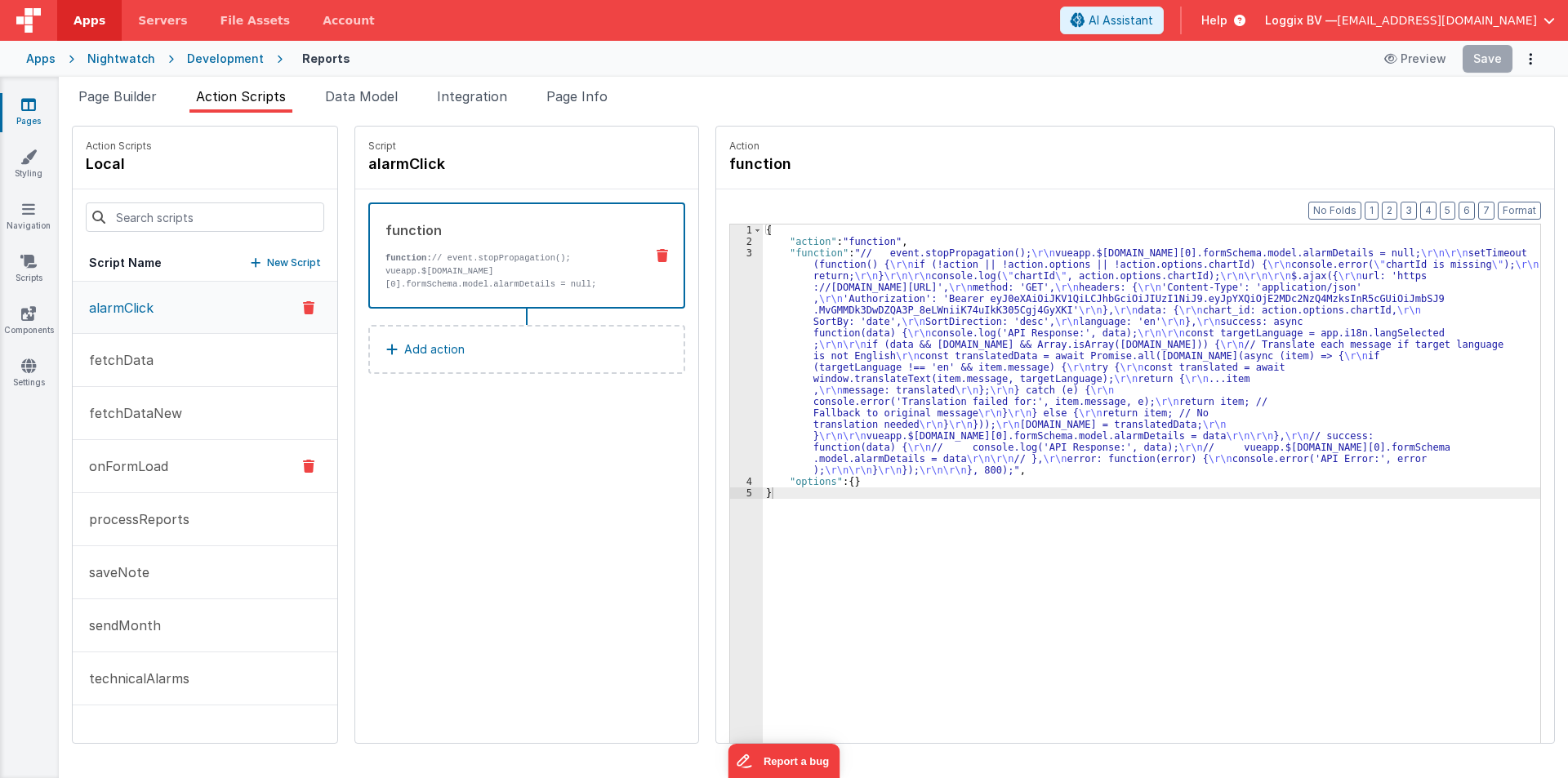
drag, startPoint x: 151, startPoint y: 448, endPoint x: 160, endPoint y: 447, distance: 9.1
click at [151, 448] on button "onFormLoad" at bounding box center [205, 467] width 265 height 53
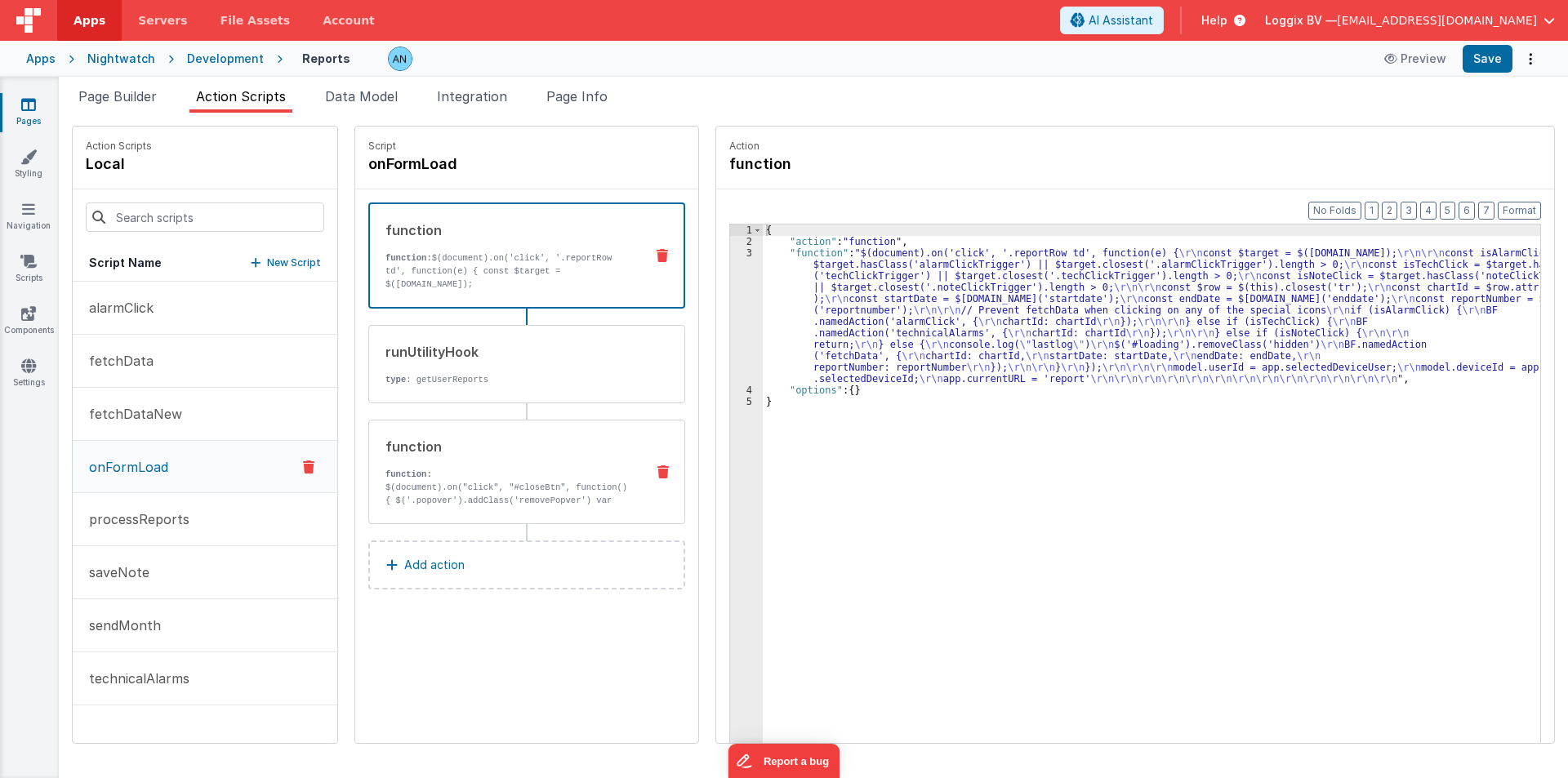
click at [518, 478] on p "function:" at bounding box center [509, 474] width 246 height 13
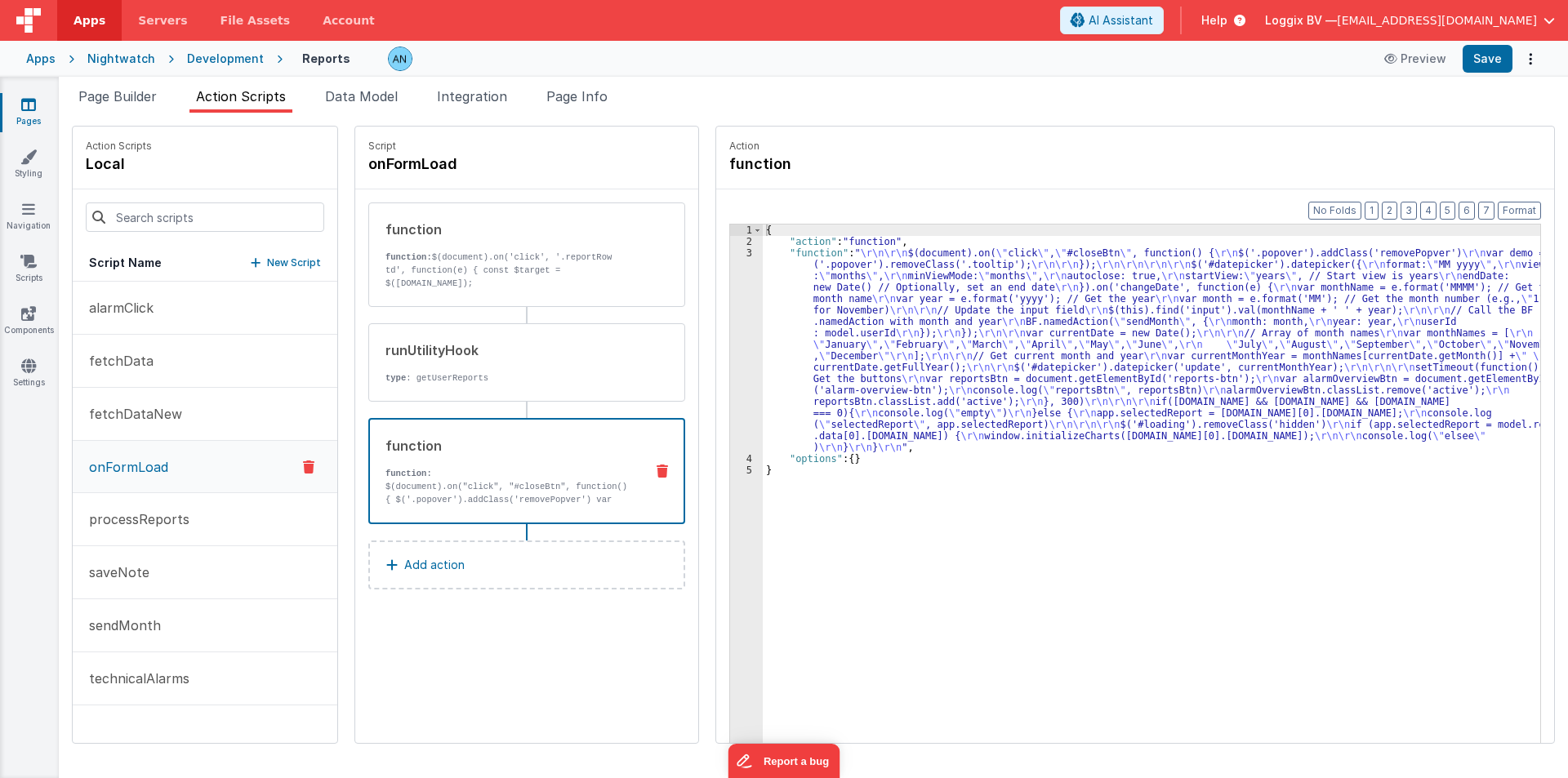
drag, startPoint x: 771, startPoint y: 328, endPoint x: 744, endPoint y: 312, distance: 31.4
click at [770, 328] on div "{ "action" : "function" , "function" : " \r\n\r\n $(document).on( \" click \" ,…" at bounding box center [1159, 520] width 793 height 592
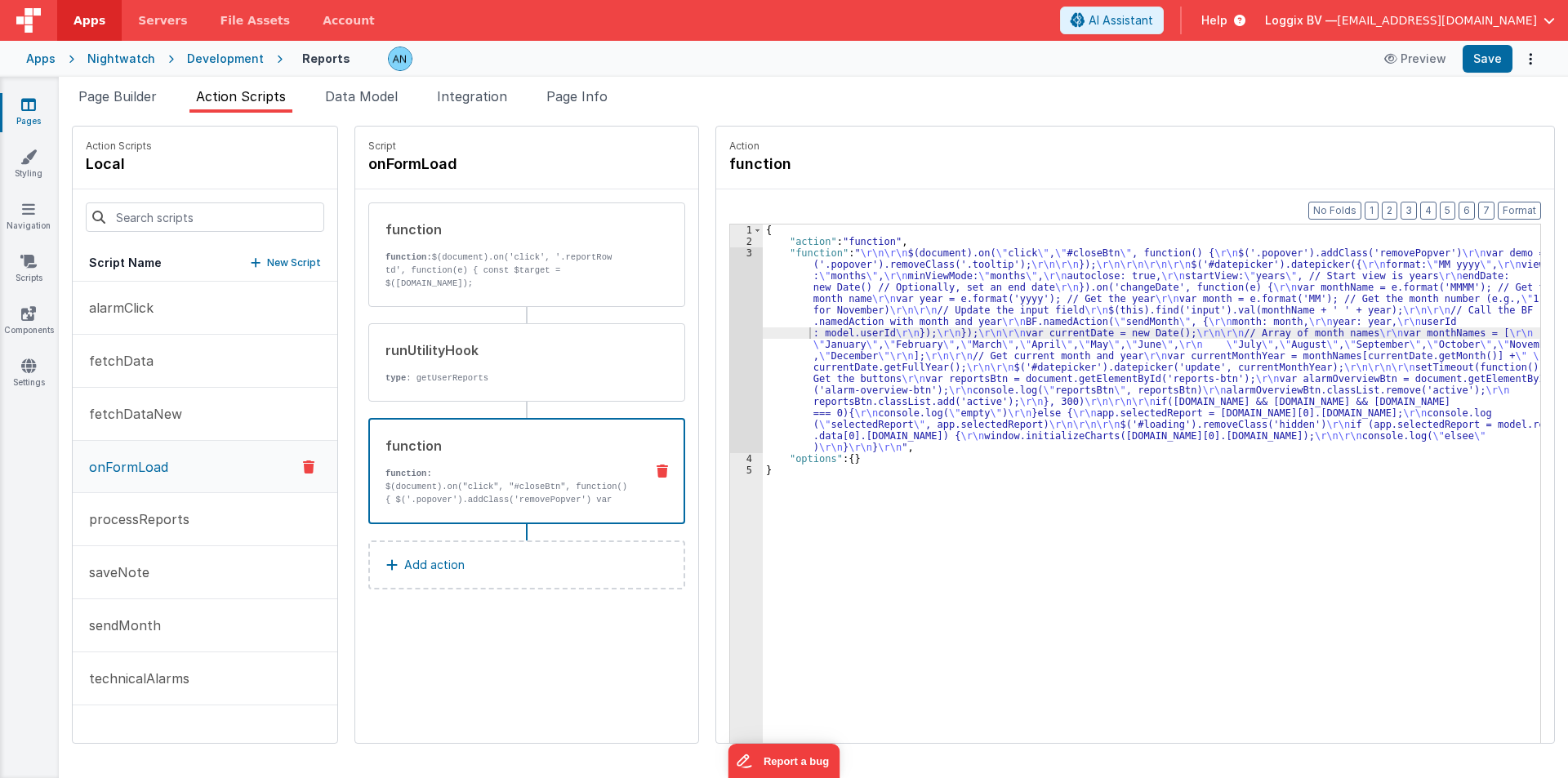
click at [729, 296] on div "1 2 3 4 5 { "action" : "function" , "function" : " \r\n\r\n $(document).on( \" …" at bounding box center [1135, 509] width 812 height 571
click at [730, 294] on div "3" at bounding box center [746, 350] width 33 height 206
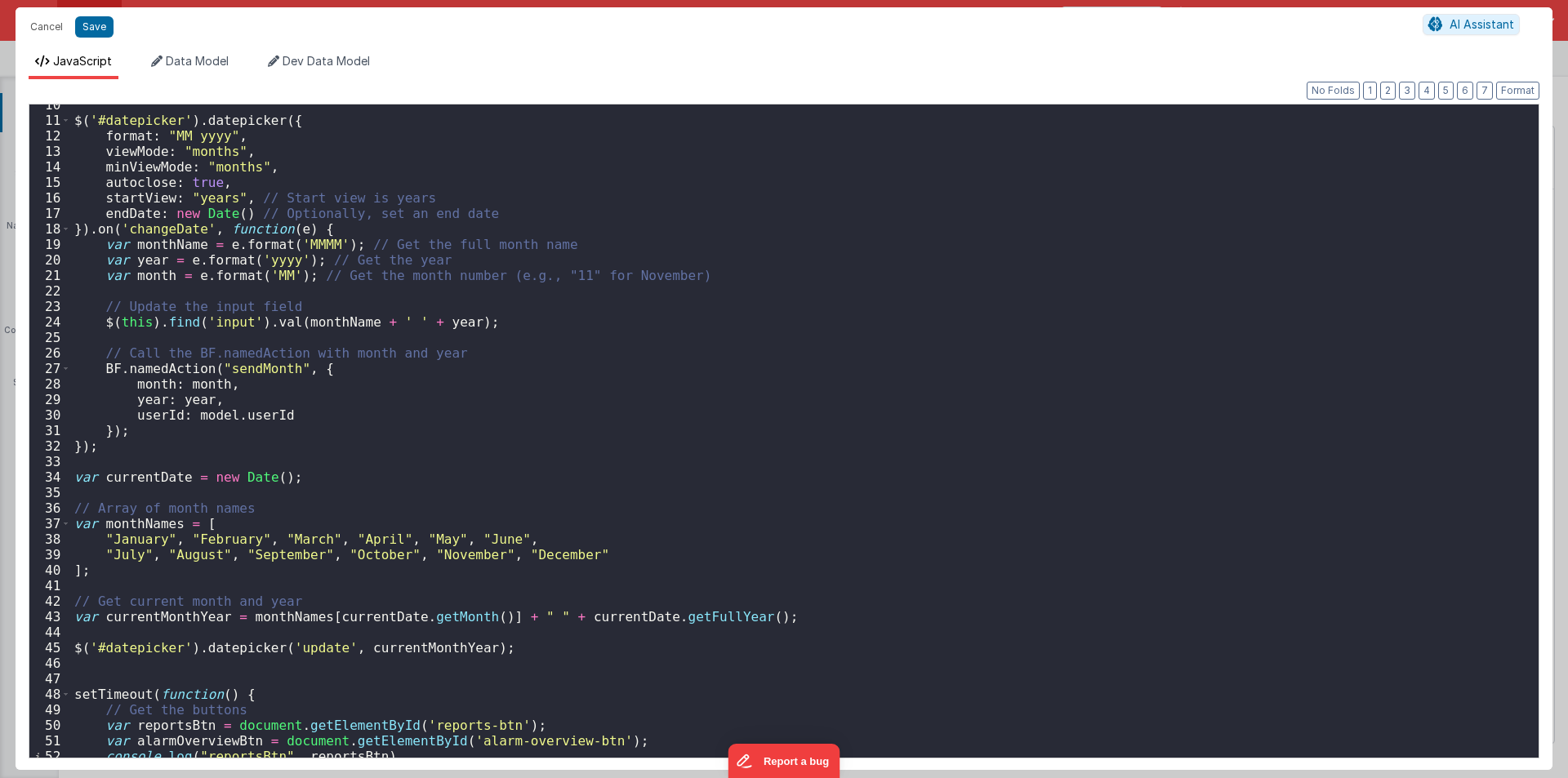
scroll to position [463, 0]
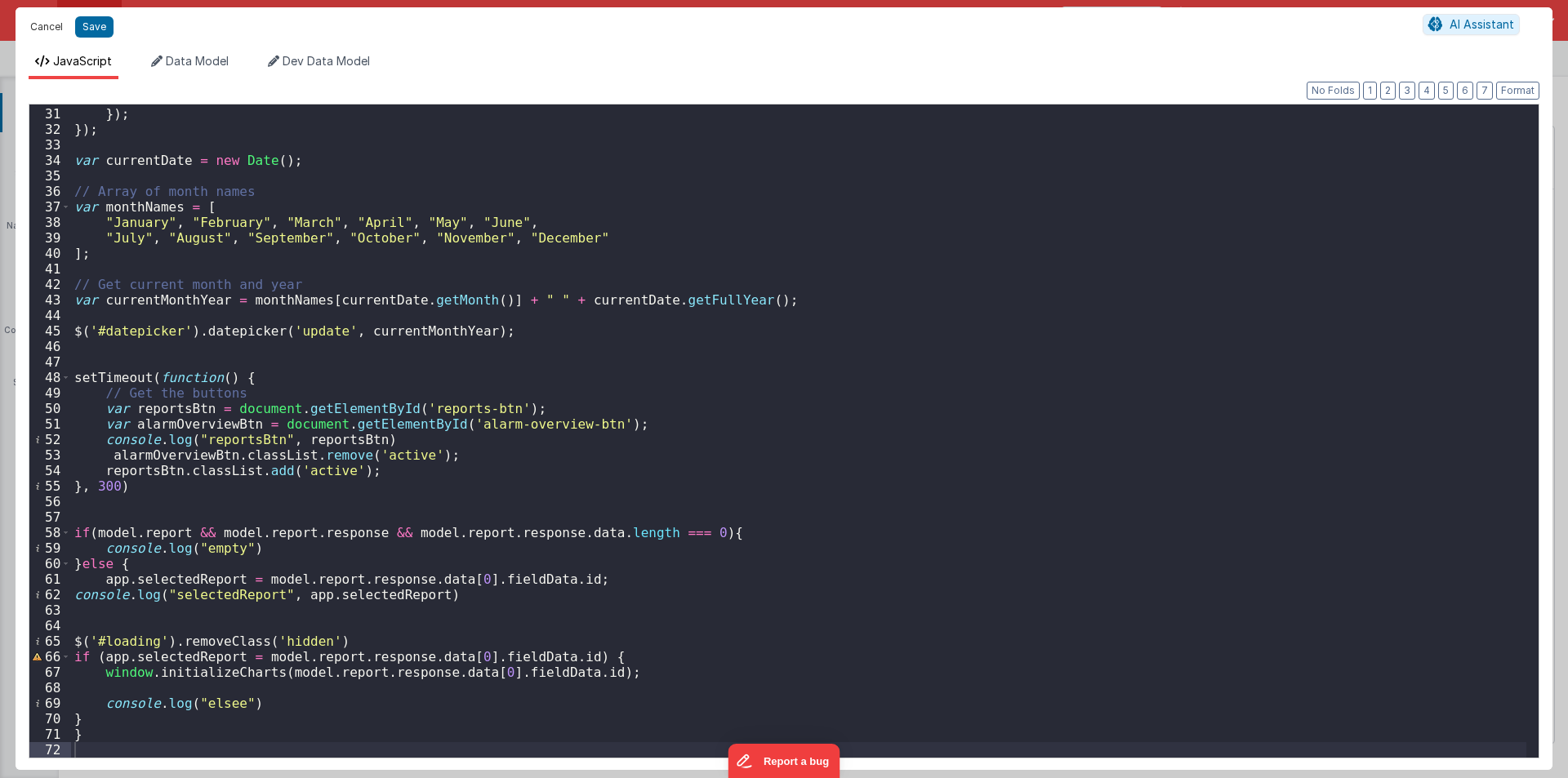
click at [49, 35] on button "Cancel" at bounding box center [46, 27] width 49 height 23
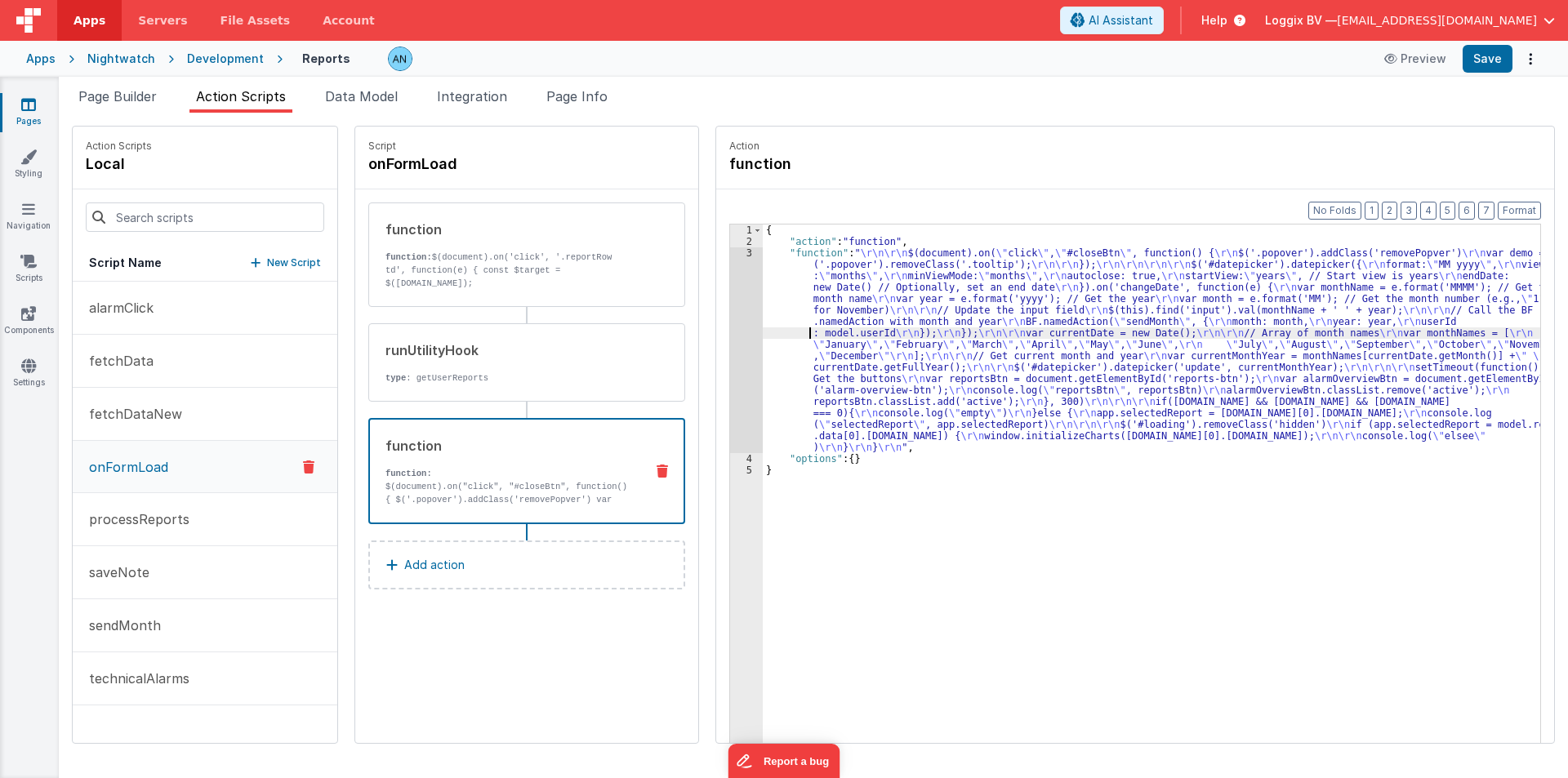
click at [730, 292] on div "3" at bounding box center [746, 350] width 33 height 206
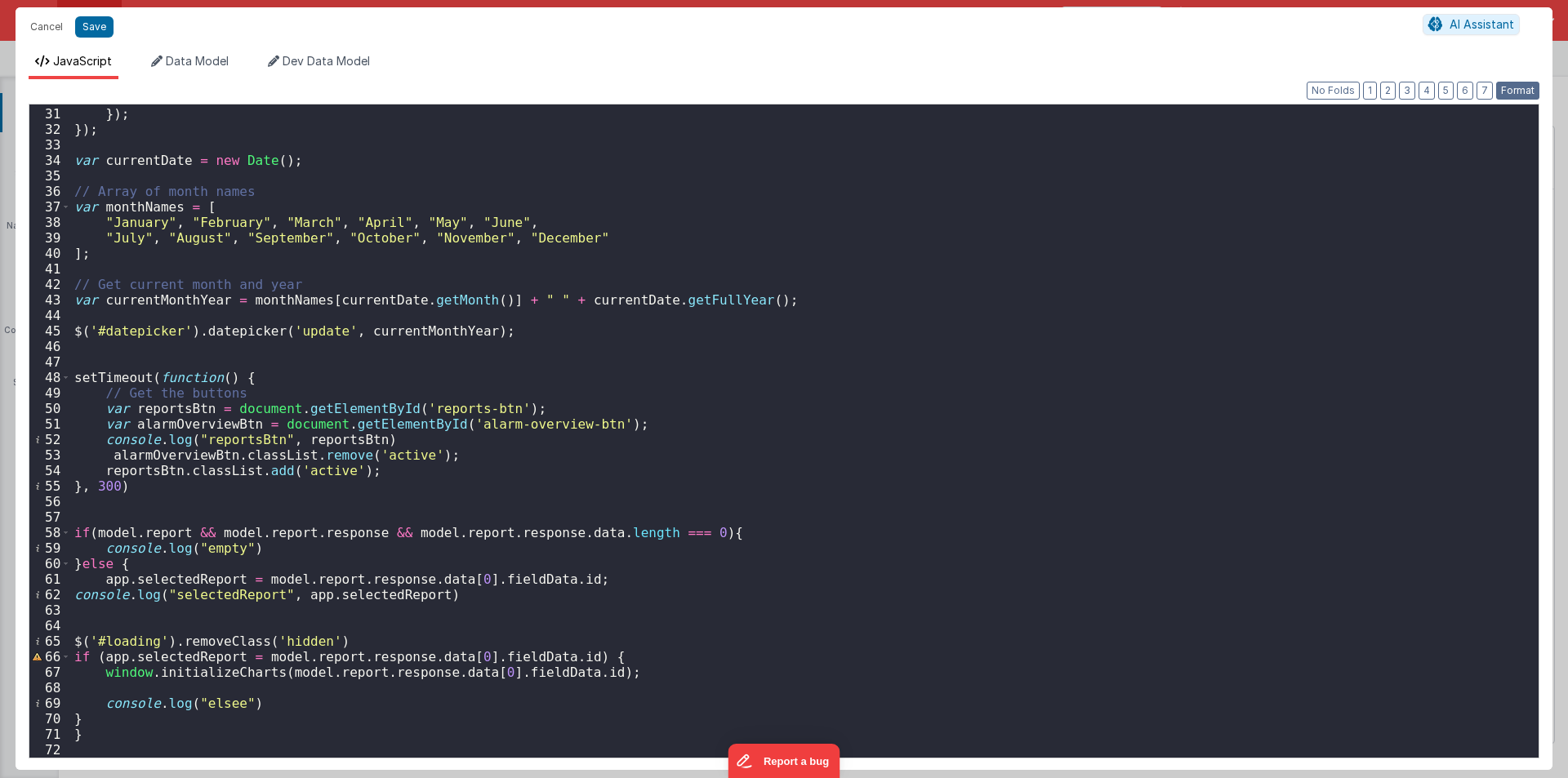
click at [1518, 90] on button "Format" at bounding box center [1517, 90] width 43 height 18
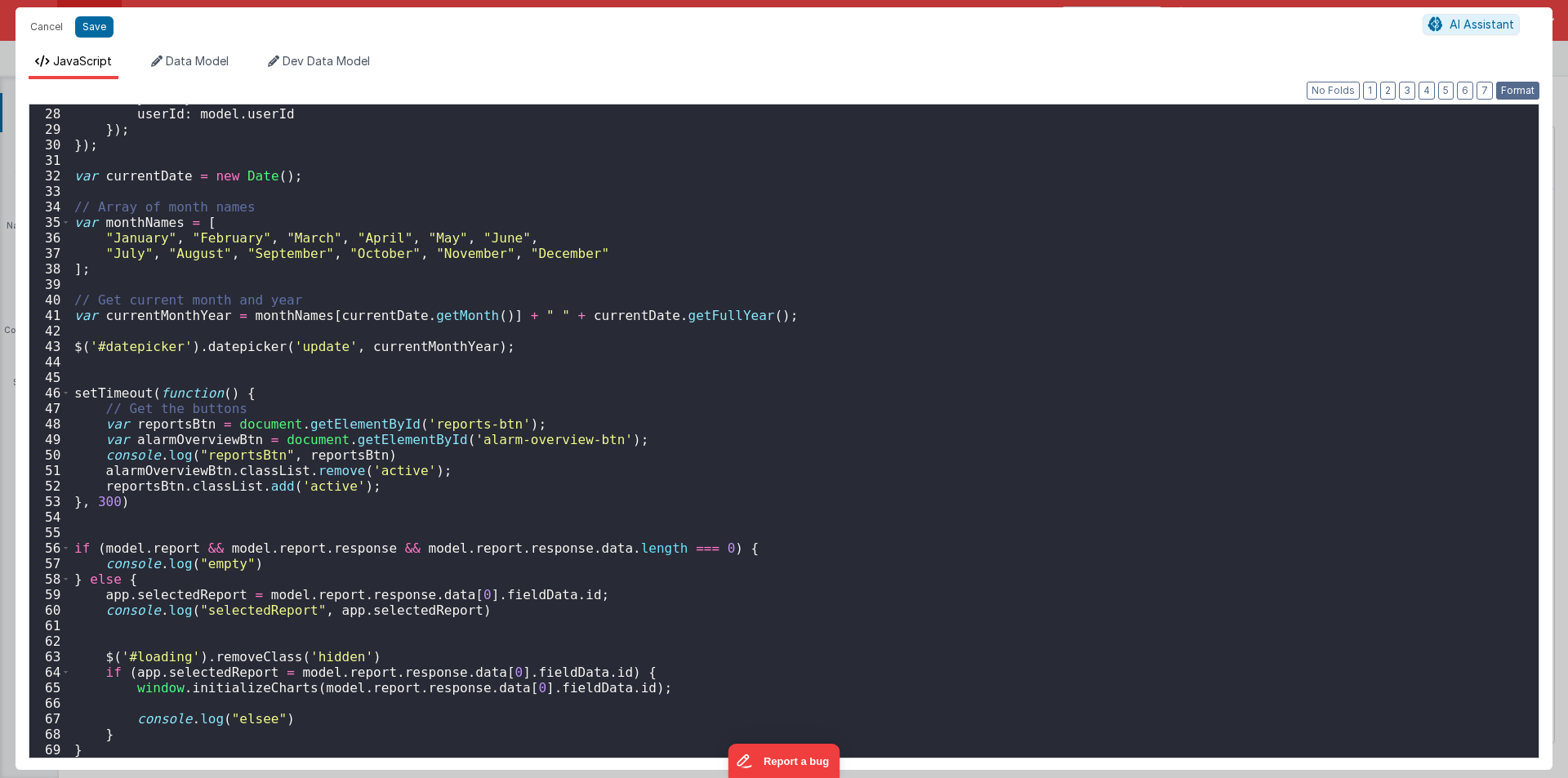
scroll to position [417, 0]
click at [127, 751] on div "year : year , userId : model . userId }) ; }) ; var currentDate = new Date ( ) …" at bounding box center [799, 432] width 1455 height 684
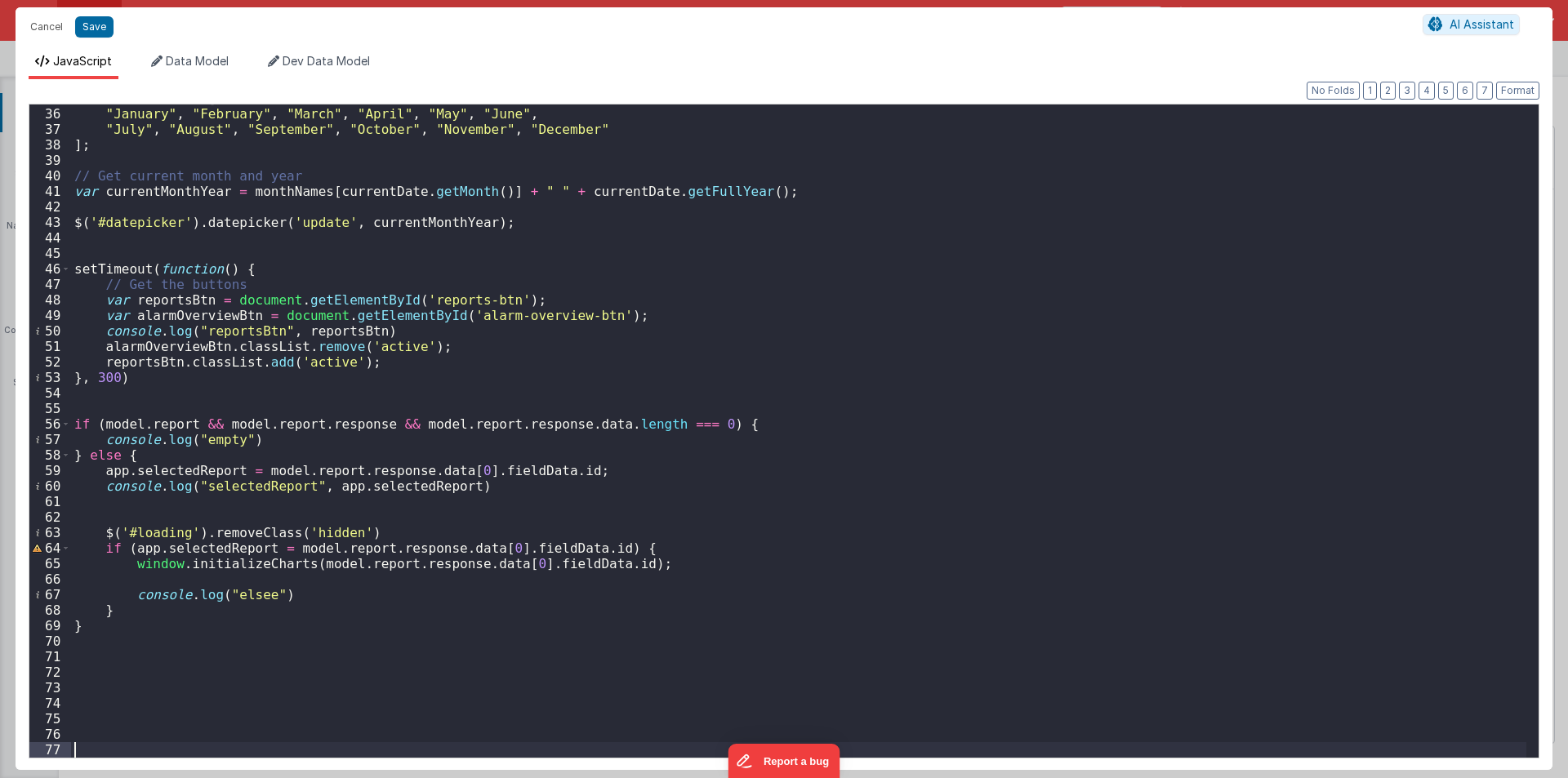
scroll to position [541, 0]
click at [110, 515] on div "var monthNames = [ "January" , "February" , "March" , "April" , "May" , "June" …" at bounding box center [799, 432] width 1455 height 684
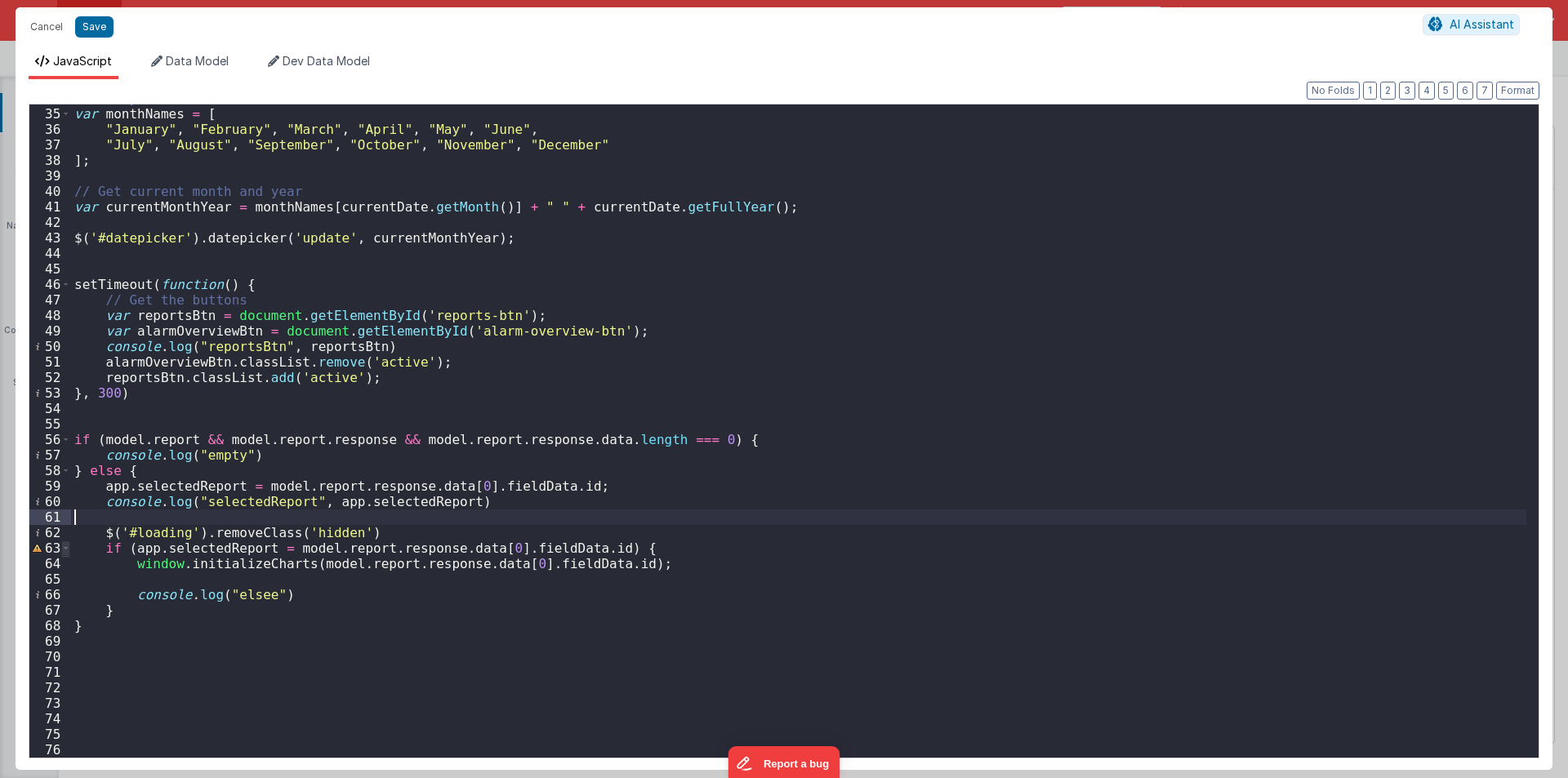
click at [62, 547] on span at bounding box center [66, 548] width 9 height 16
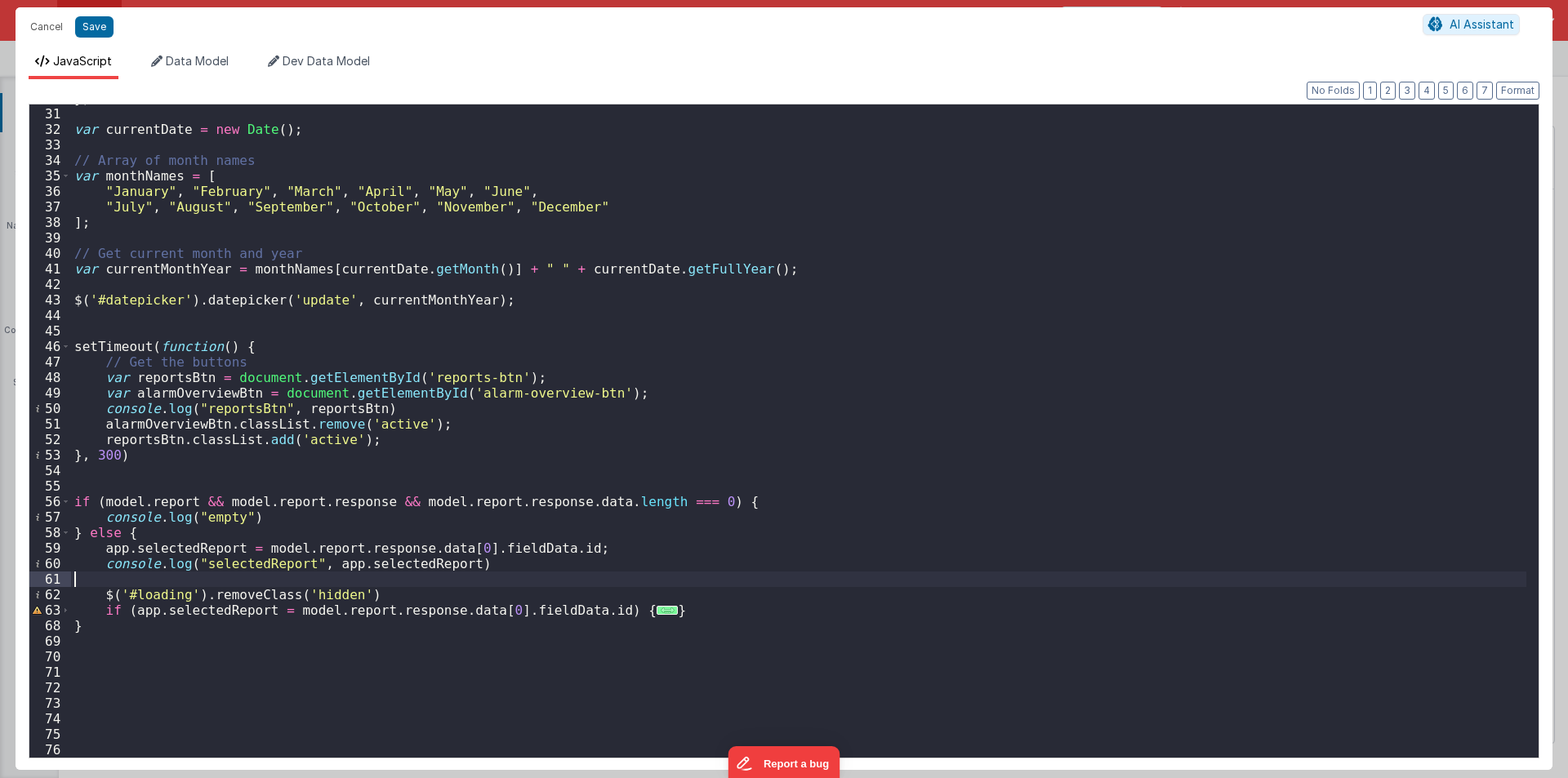
click at [669, 611] on div "}) ; var currentDate = new Date ( ) ; // Array of month names var monthNames = …" at bounding box center [799, 432] width 1455 height 684
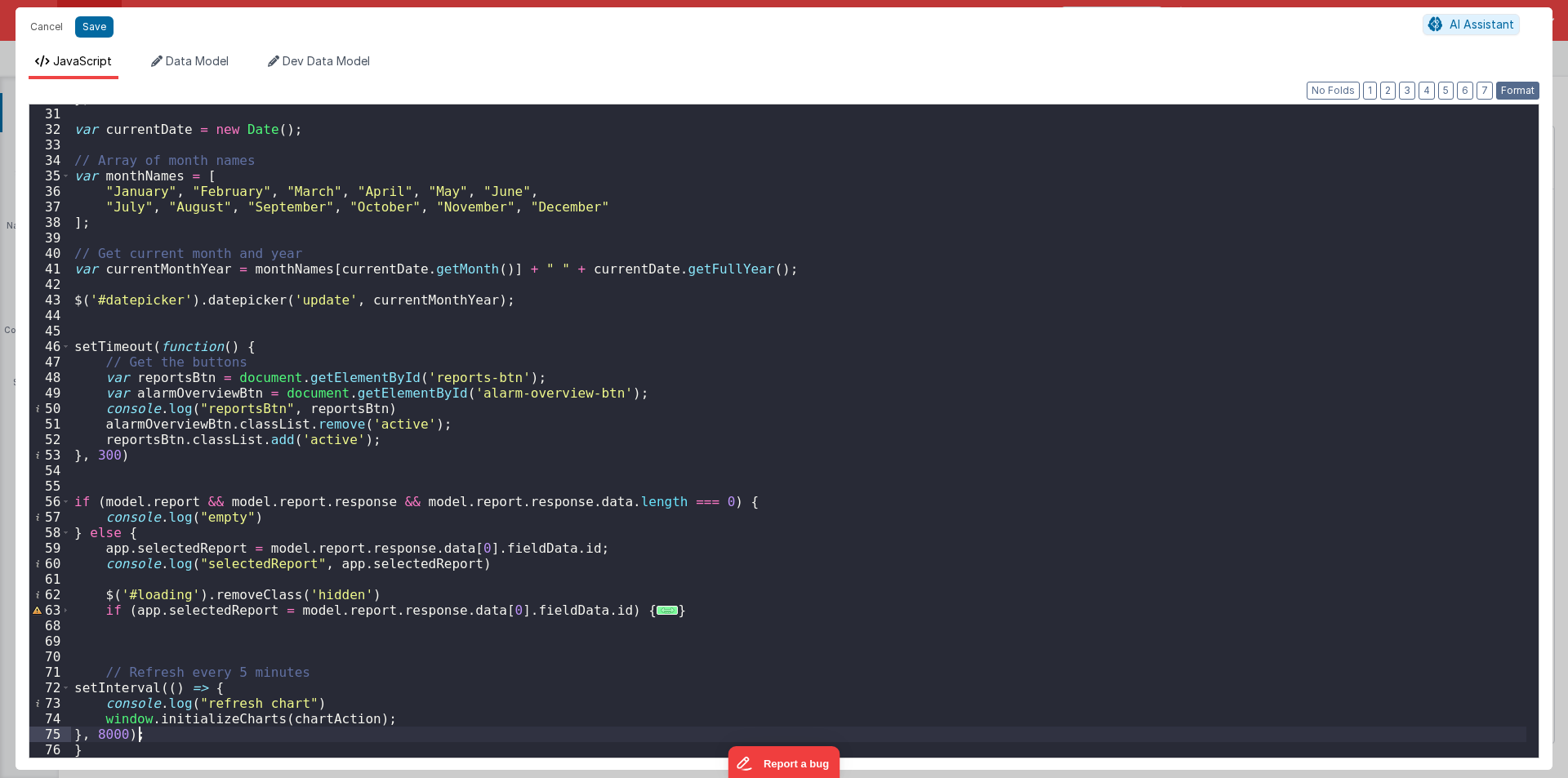
click at [1525, 82] on button "Format" at bounding box center [1517, 90] width 43 height 18
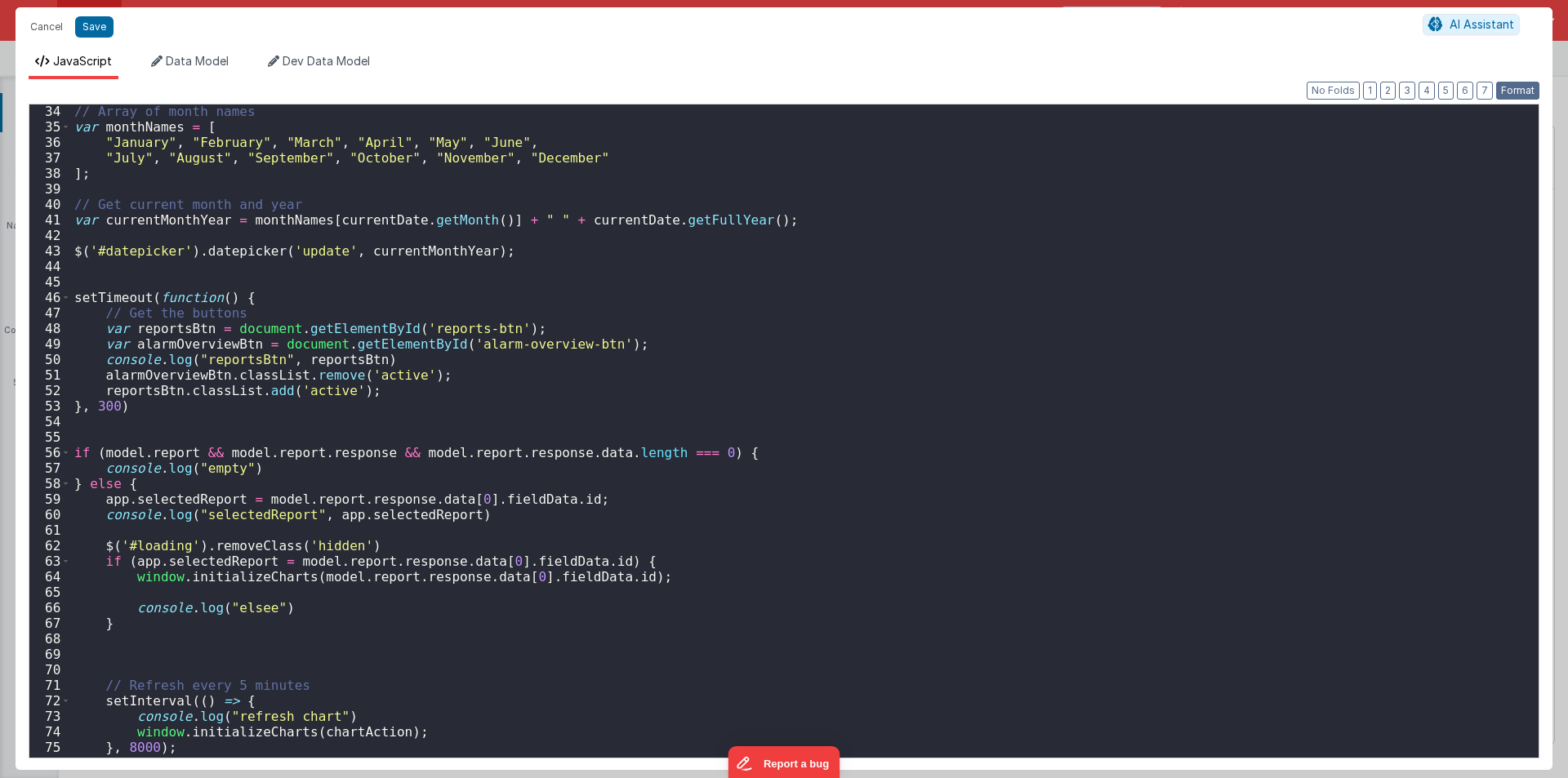
scroll to position [525, 0]
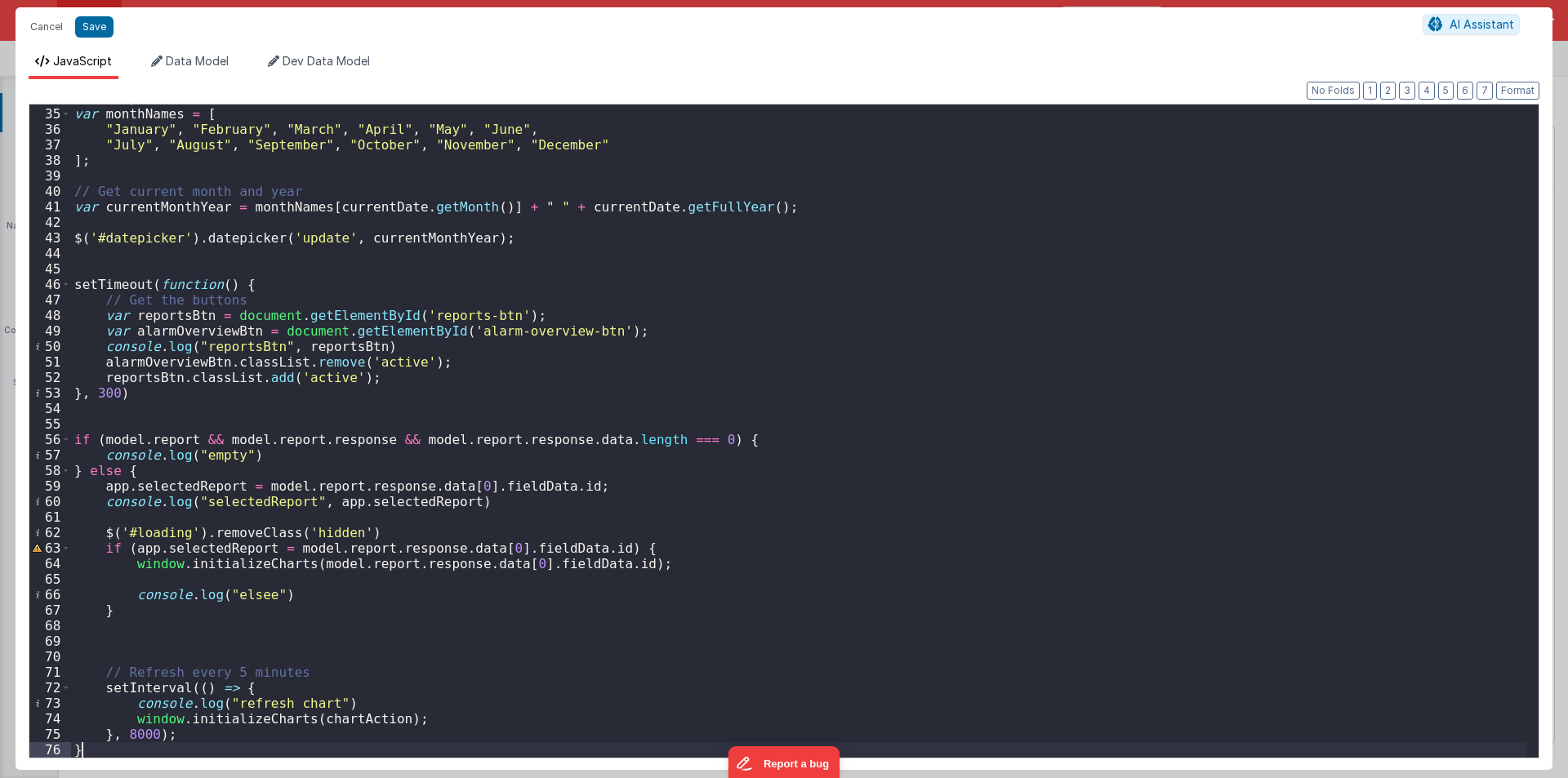
click at [91, 749] on div "// Array of month names var monthNames = [ "January" , "February" , "March" , "…" at bounding box center [799, 432] width 1455 height 684
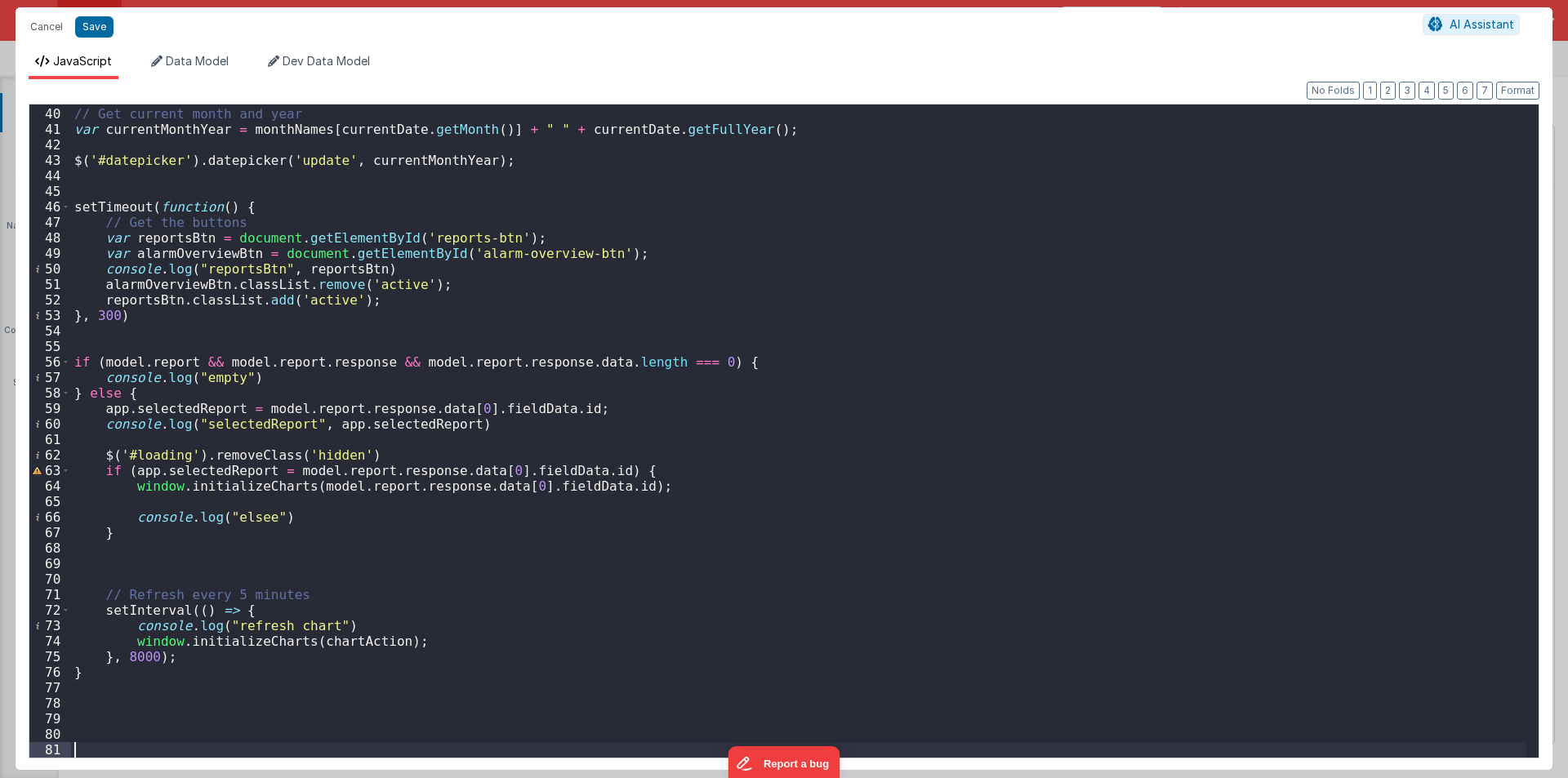
scroll to position [603, 0]
click at [346, 645] on div "// Get current month and year var currentMonthYear = monthNames [ currentDate .…" at bounding box center [799, 432] width 1455 height 684
click at [346, 646] on div "// Get current month and year var currentMonthYear = monthNames [ currentDate .…" at bounding box center [799, 432] width 1455 height 684
drag, startPoint x: 133, startPoint y: 471, endPoint x: 261, endPoint y: 471, distance: 128.0
click at [261, 471] on div "// Get current month and year var currentMonthYear = monthNames [ currentDate .…" at bounding box center [799, 432] width 1455 height 684
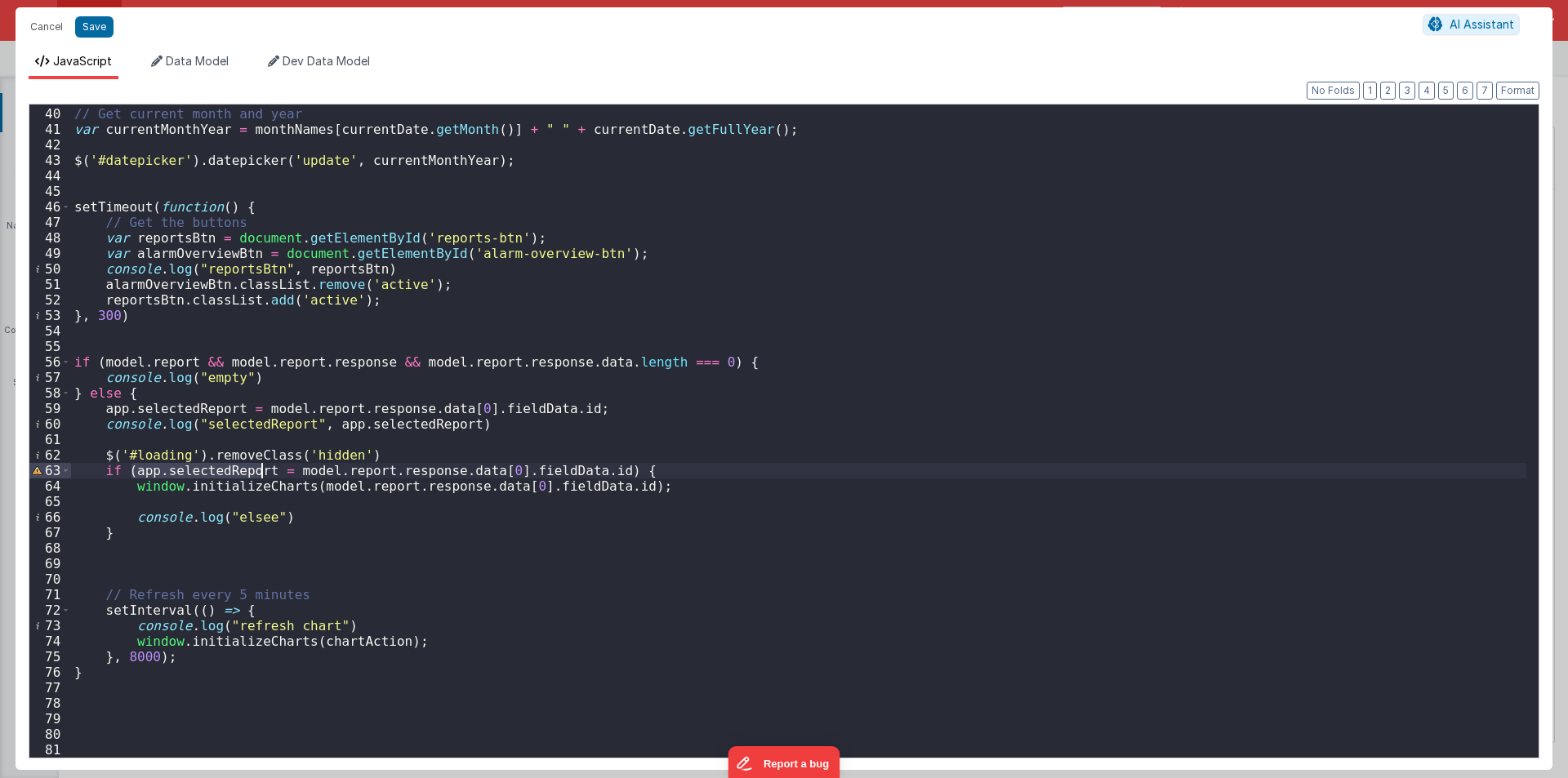
click at [320, 644] on div "// Get current month and year var currentMonthYear = monthNames [ currentDate .…" at bounding box center [799, 432] width 1455 height 684
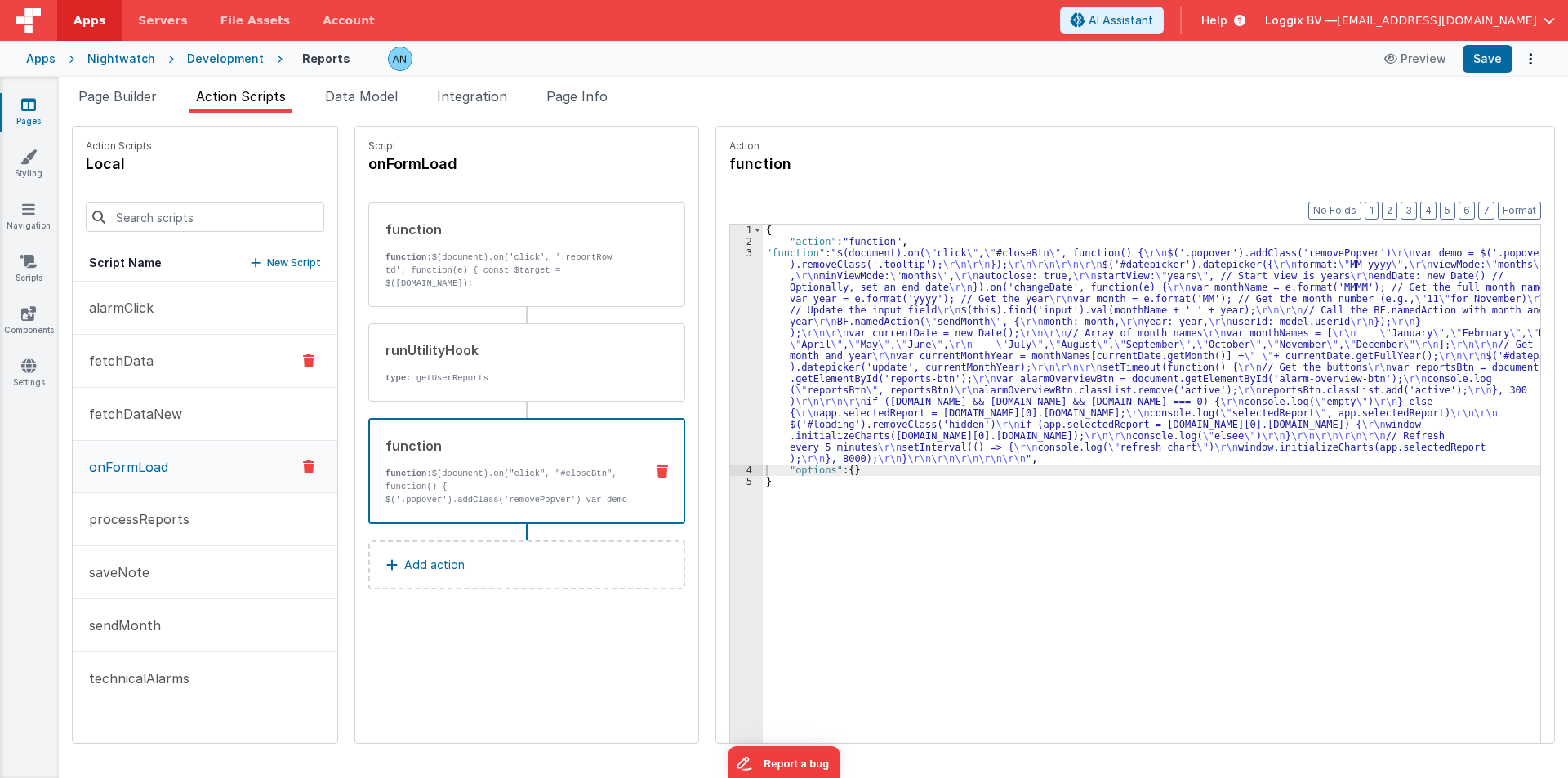
click at [109, 362] on p "fetchData" at bounding box center [116, 361] width 74 height 19
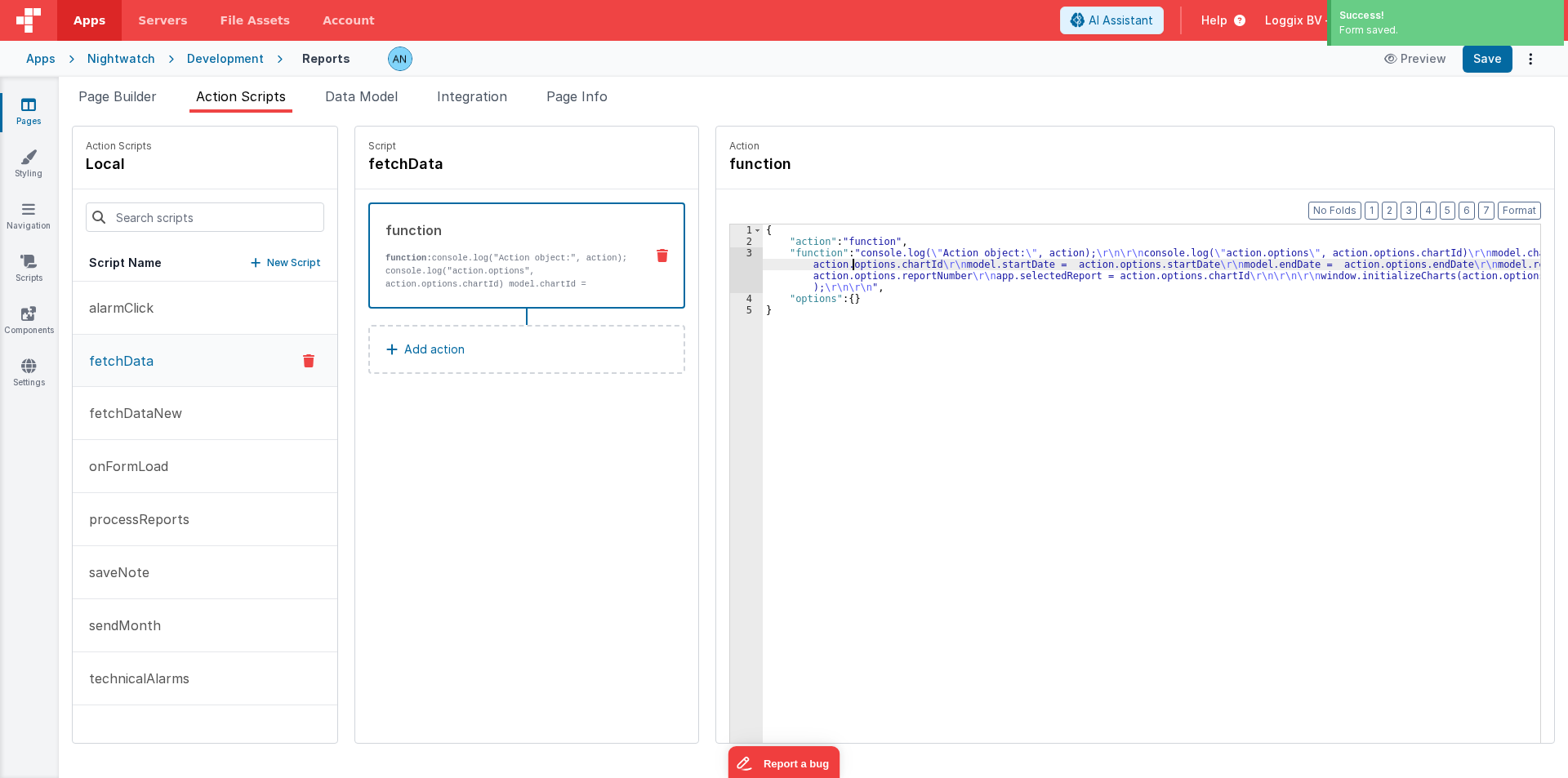
click at [838, 265] on div "{ "action" : "function" , "function" : "console.log( \" Action object: \" , act…" at bounding box center [1159, 520] width 793 height 592
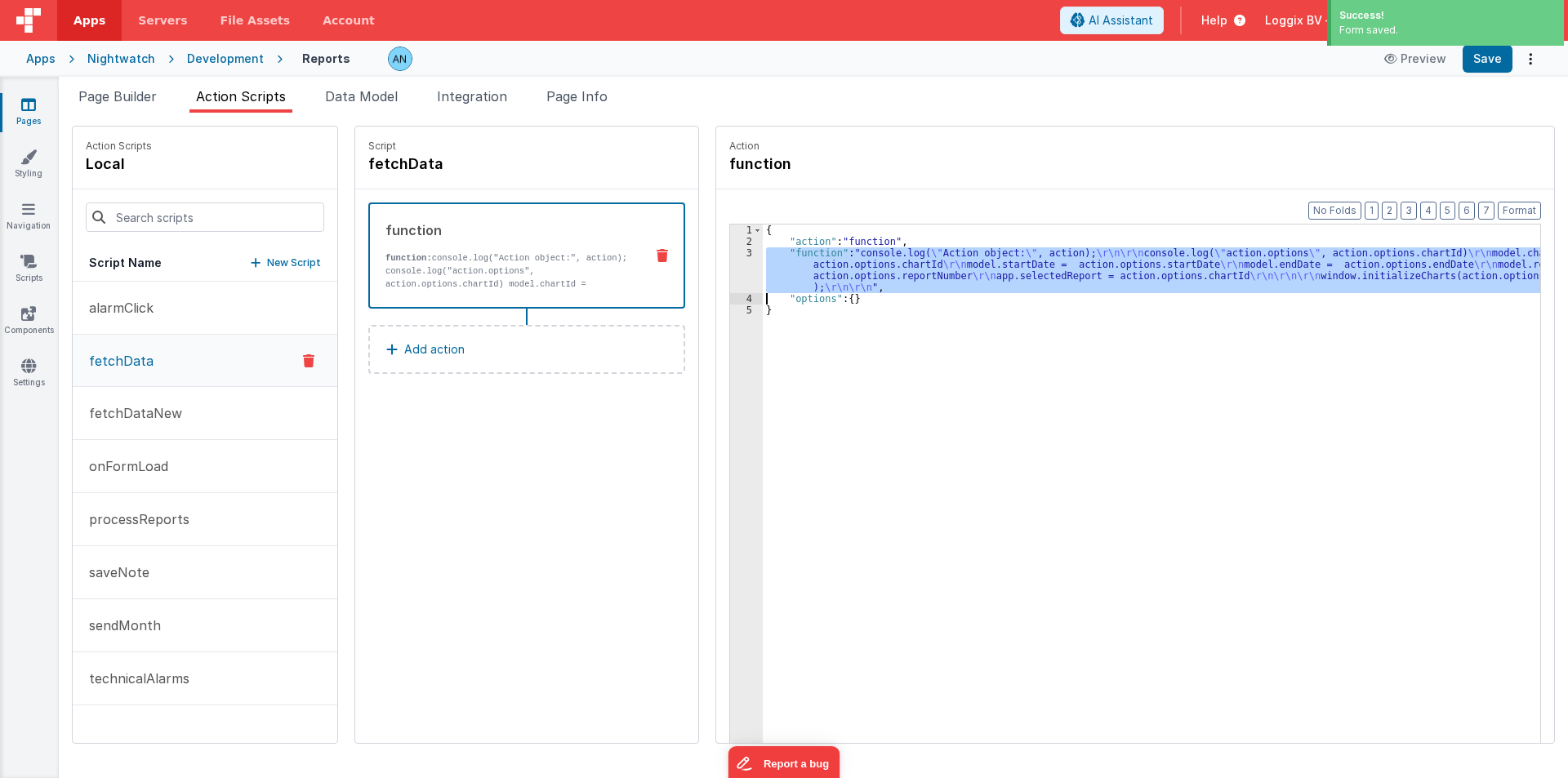
click at [730, 265] on div "3" at bounding box center [746, 270] width 33 height 46
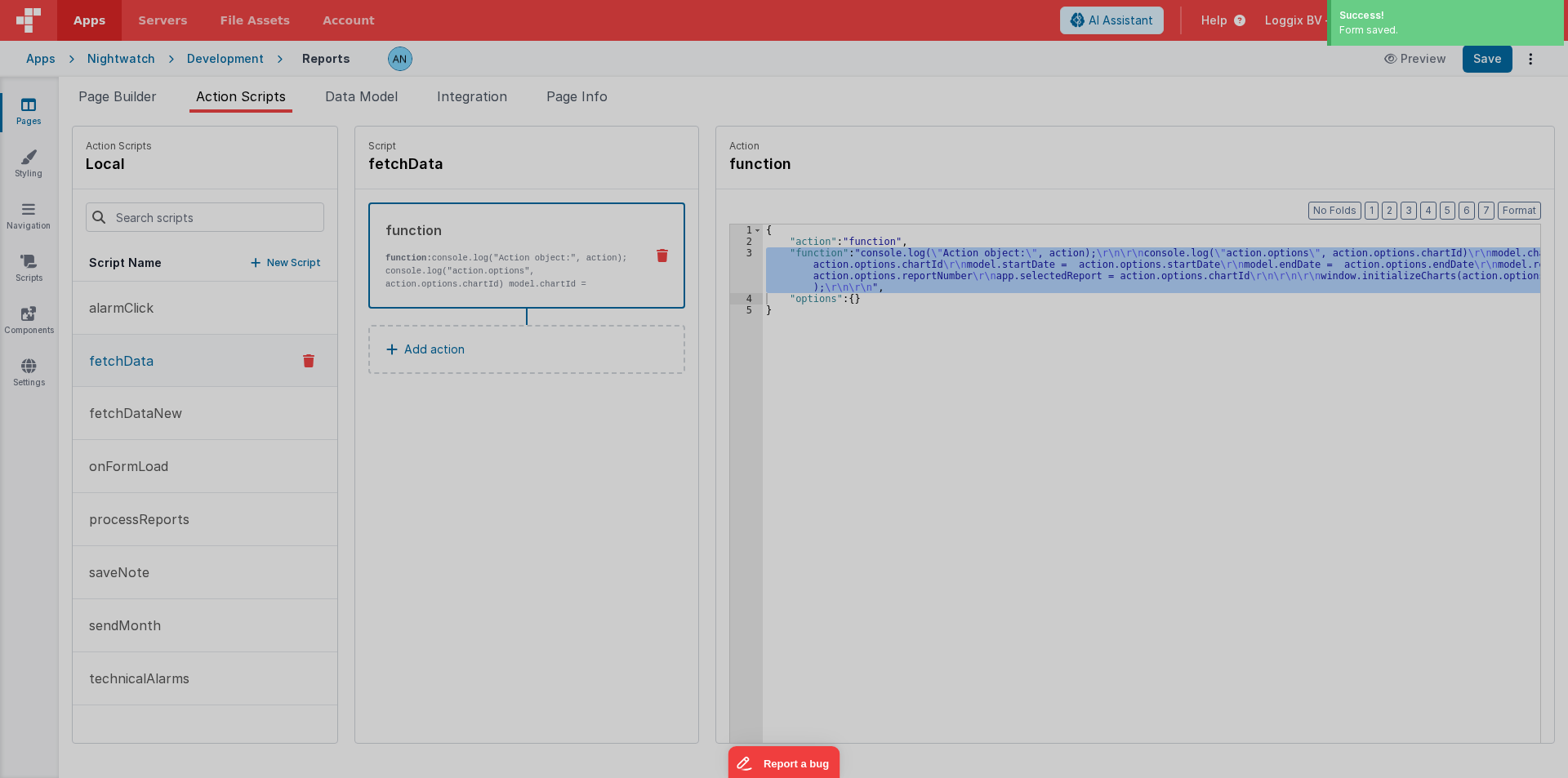
click at [727, 265] on div "console . log ( "Action object:" , action ) ; console . log ( "action.options" …" at bounding box center [805, 431] width 1468 height 684
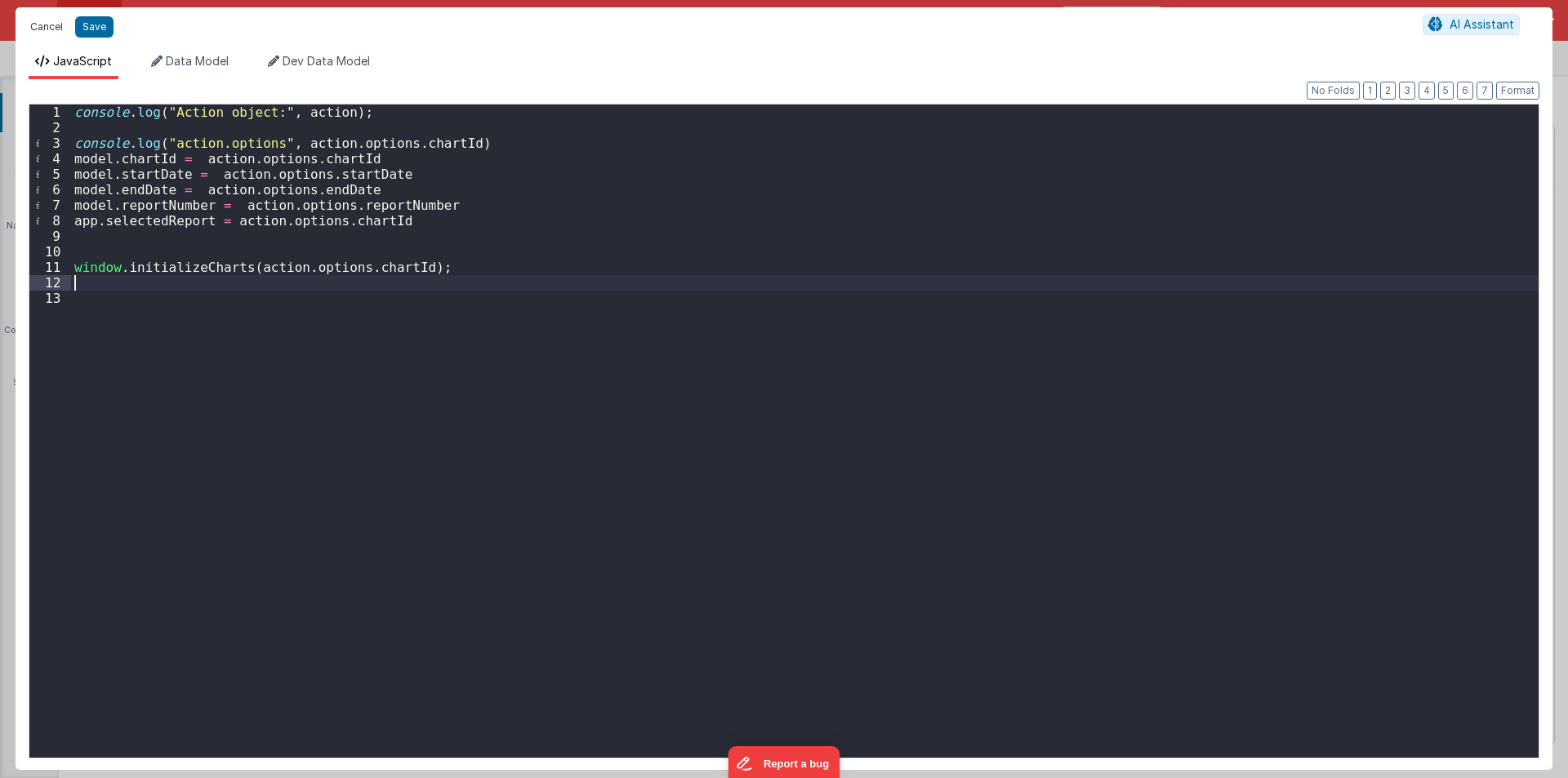
click at [46, 20] on button "Cancel" at bounding box center [46, 27] width 49 height 23
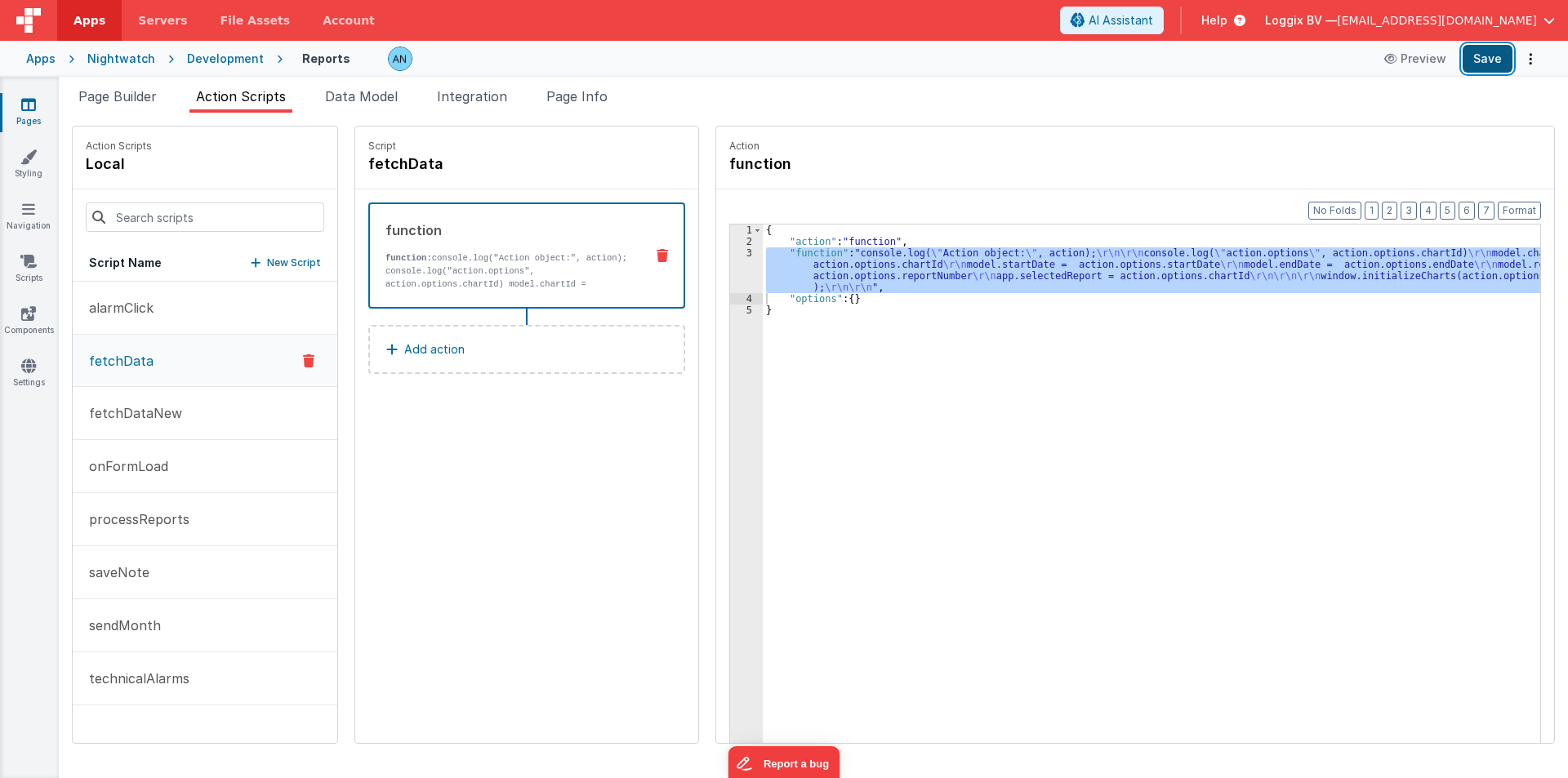
click at [1481, 56] on button "Save" at bounding box center [1487, 58] width 50 height 27
click at [1515, 207] on button "Format" at bounding box center [1519, 211] width 43 height 18
click at [141, 467] on p "onFormLoad" at bounding box center [123, 466] width 89 height 19
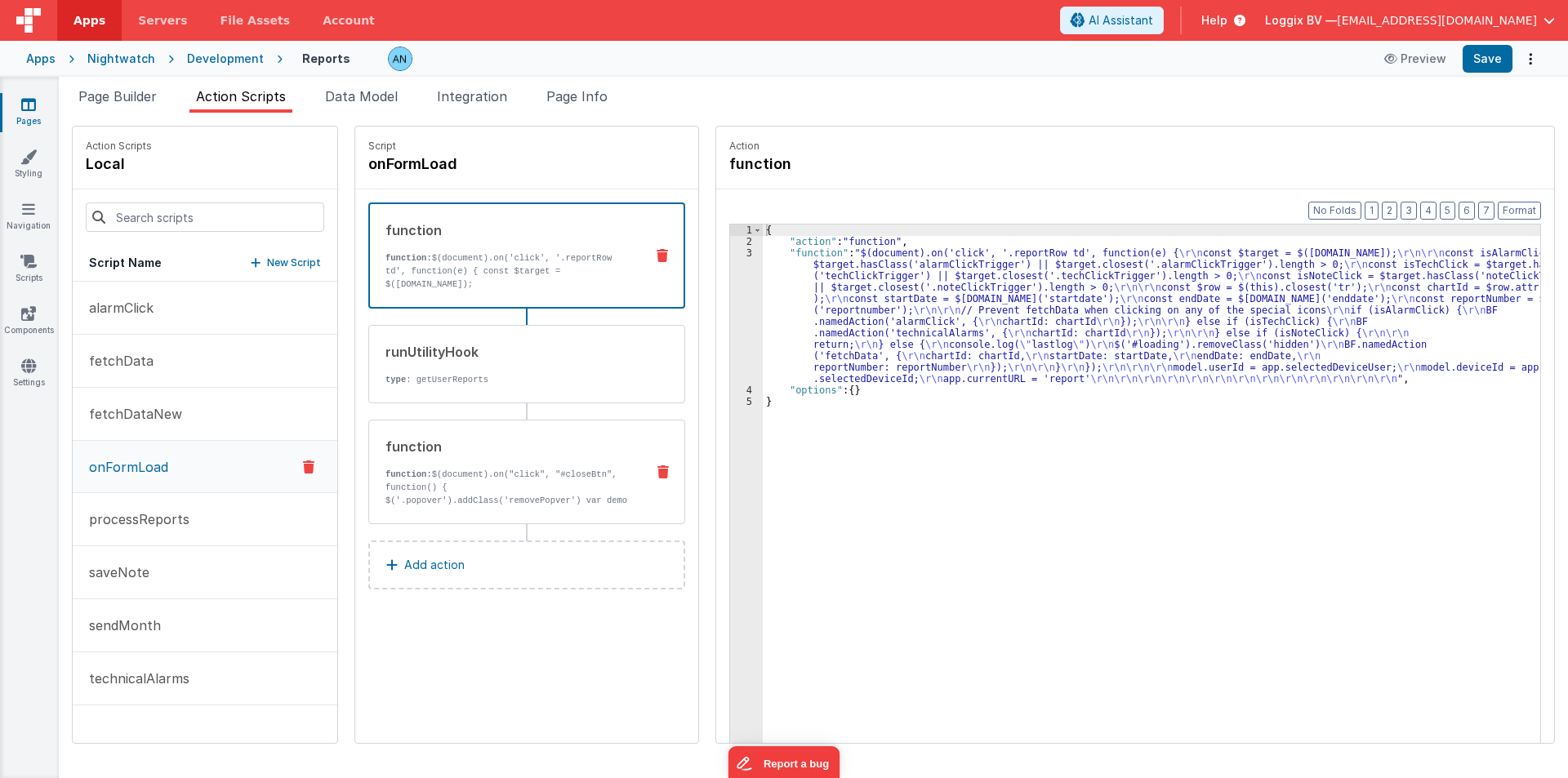
click at [526, 454] on div "function" at bounding box center [509, 447] width 246 height 19
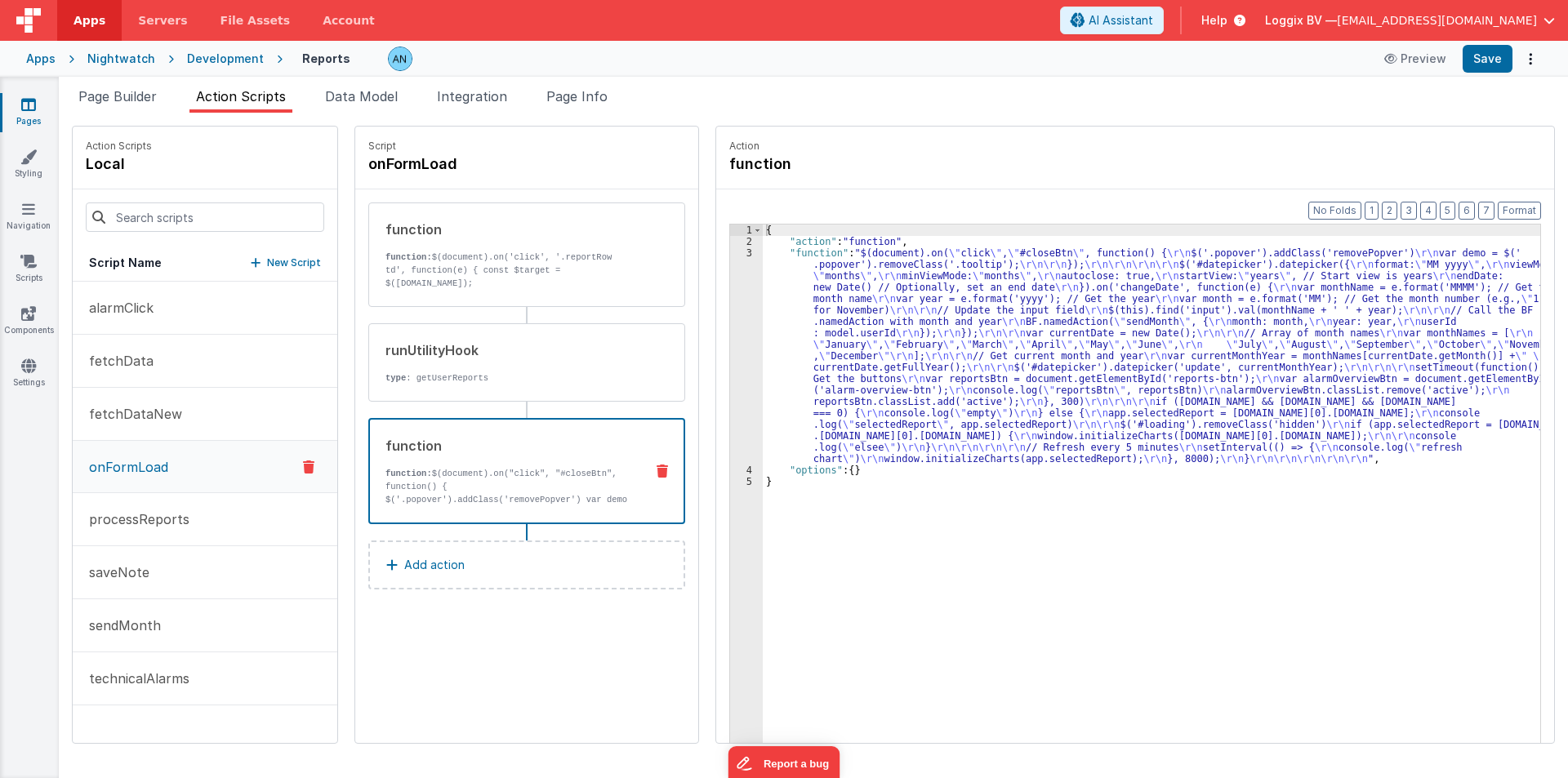
click at [794, 338] on div "{ "action" : "function" , "function" : "$(document).on( \" click \" , \" #close…" at bounding box center [1159, 520] width 793 height 592
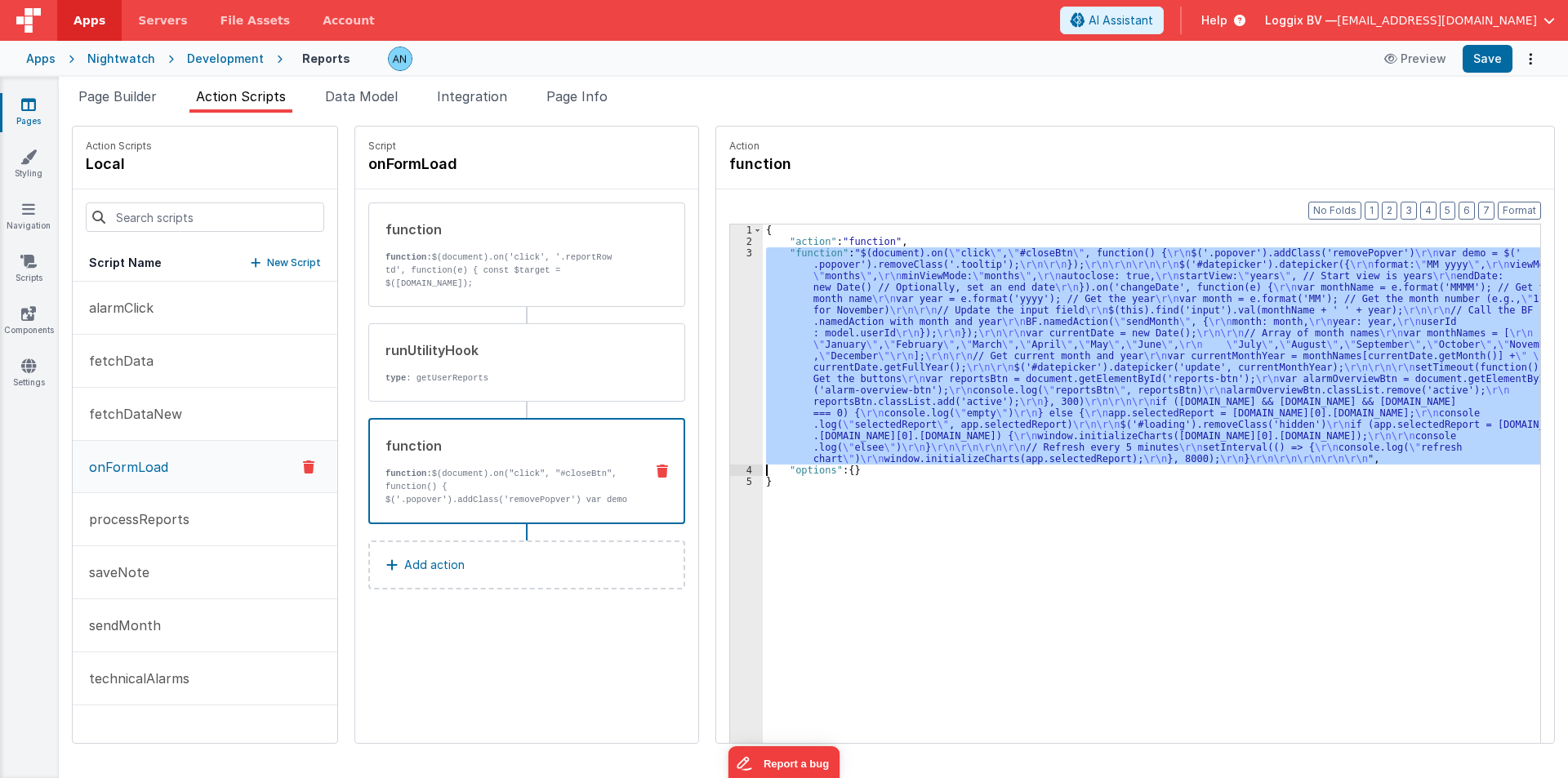
click at [730, 318] on div "3" at bounding box center [746, 355] width 33 height 217
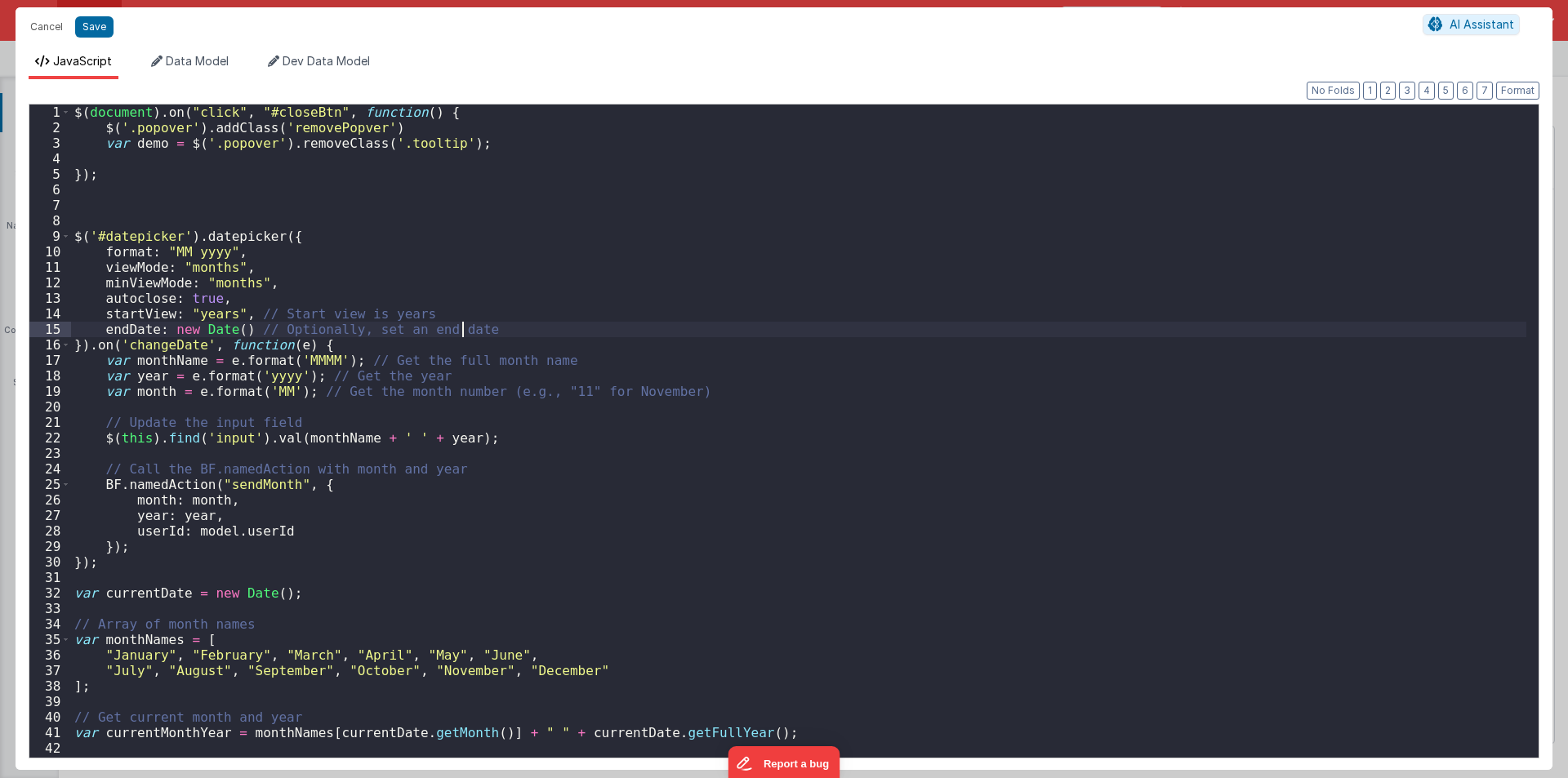
click at [725, 318] on div "$ ( document ) . on ( "click" , "#closeBtn" , function ( ) { $ ( '.popover' ) .…" at bounding box center [799, 447] width 1455 height 684
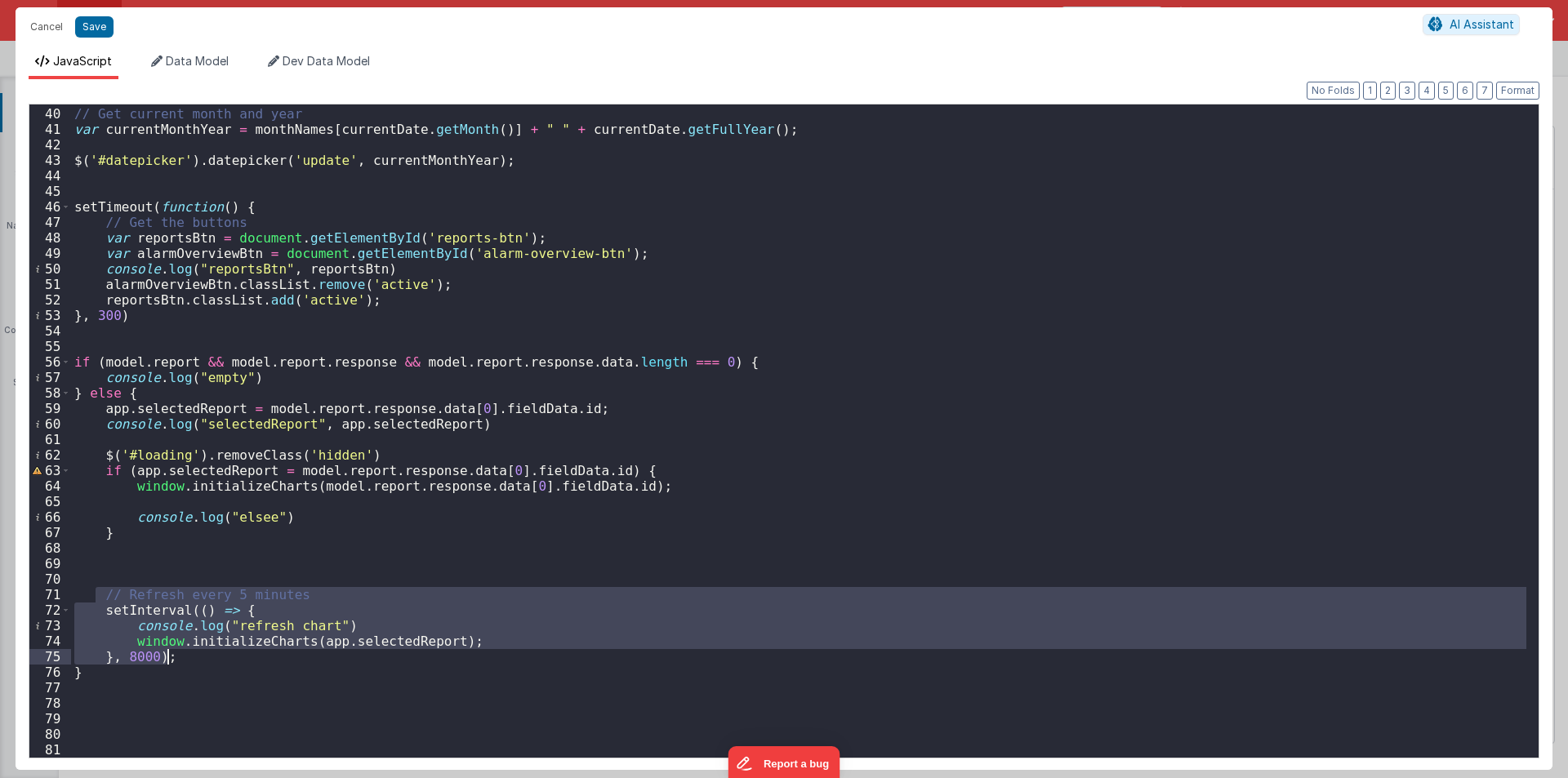
drag, startPoint x: 92, startPoint y: 587, endPoint x: 180, endPoint y: 659, distance: 113.7
click at [180, 659] on div "// Get current month and year var currentMonthYear = monthNames [ currentDate .…" at bounding box center [799, 432] width 1455 height 684
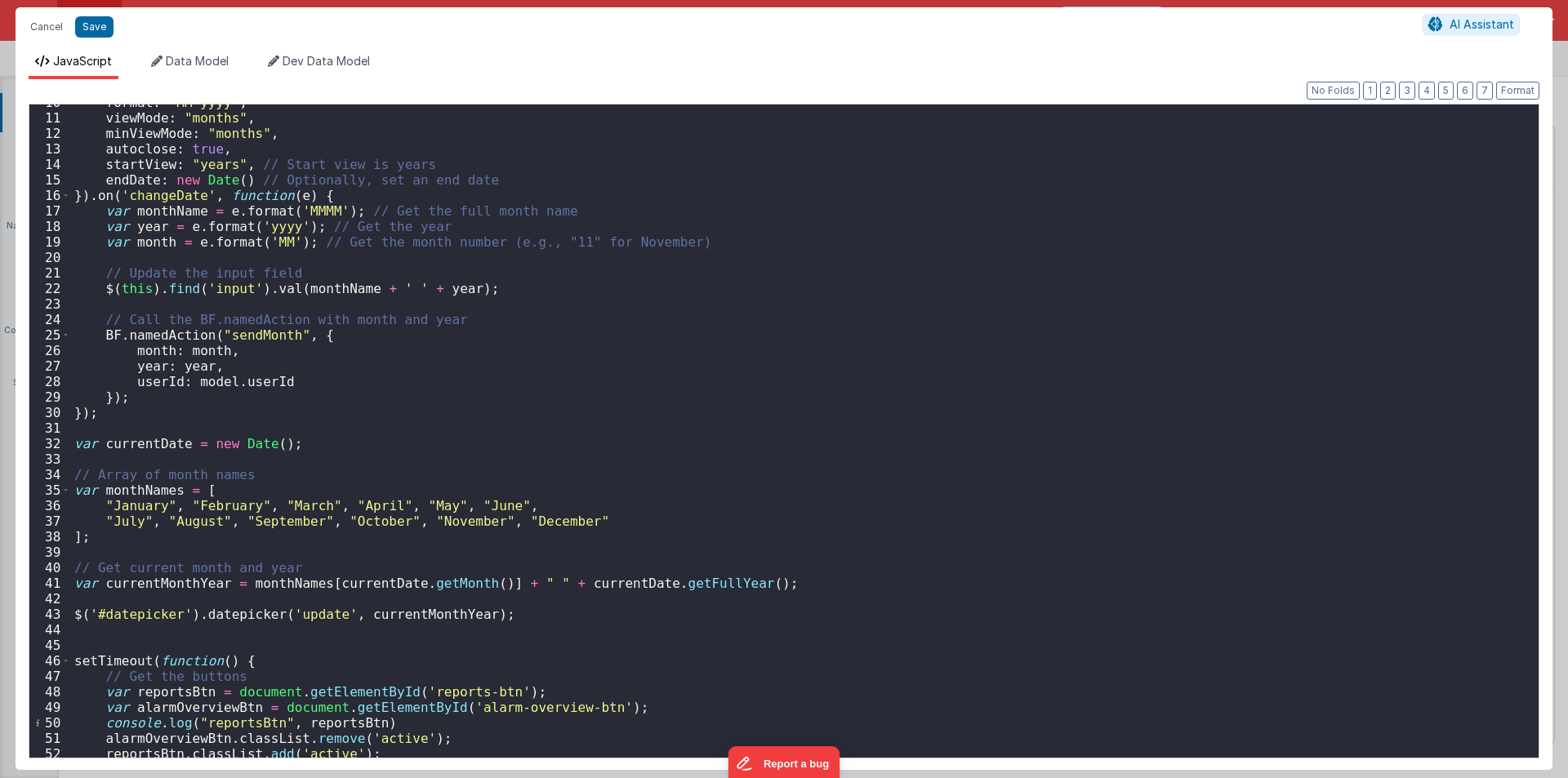
scroll to position [100, 0]
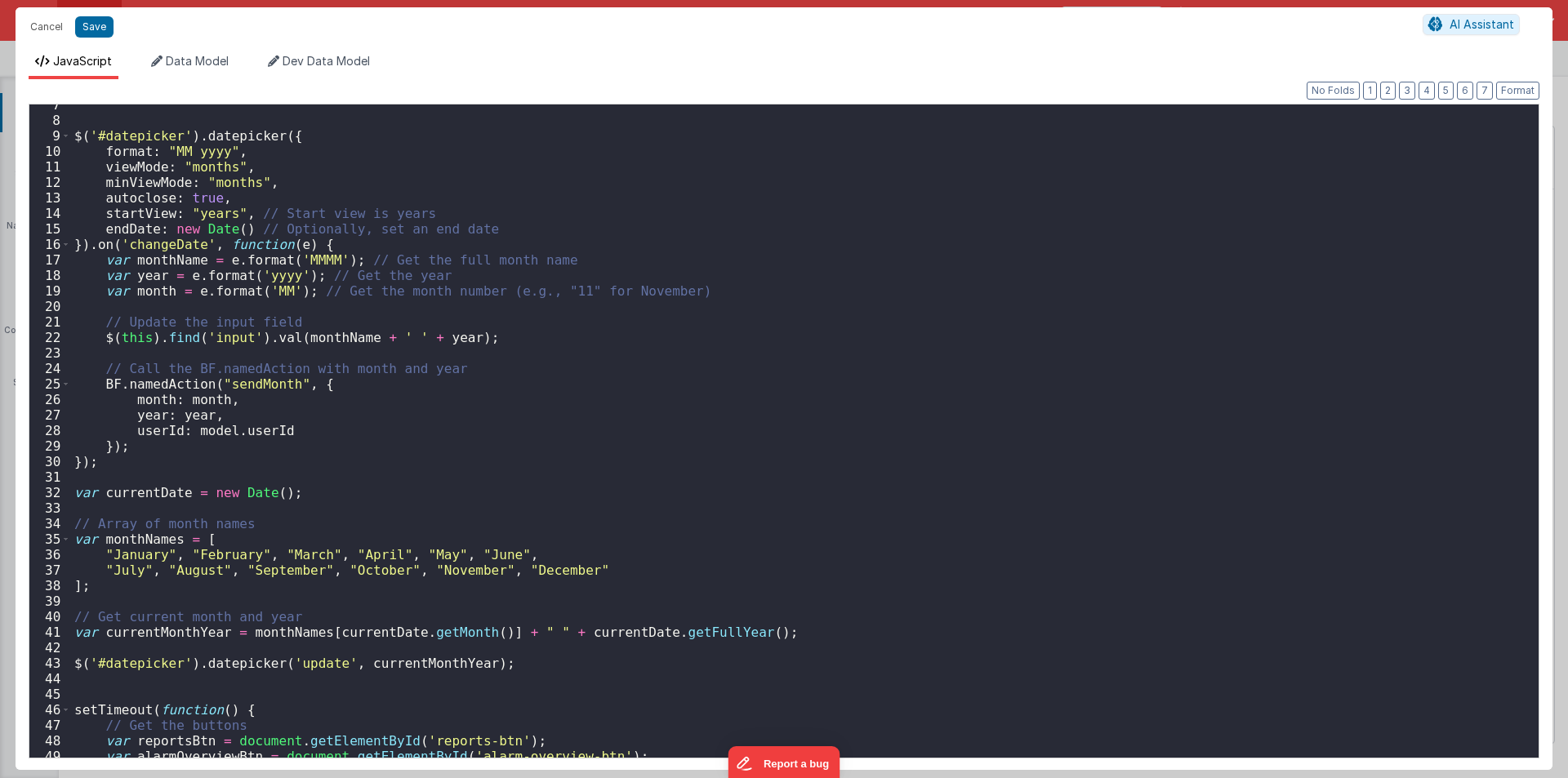
click at [111, 109] on div "$ ( '#datepicker' ) . datepicker ({ format : "MM yyyy" , viewMode : "months" , …" at bounding box center [799, 440] width 1455 height 684
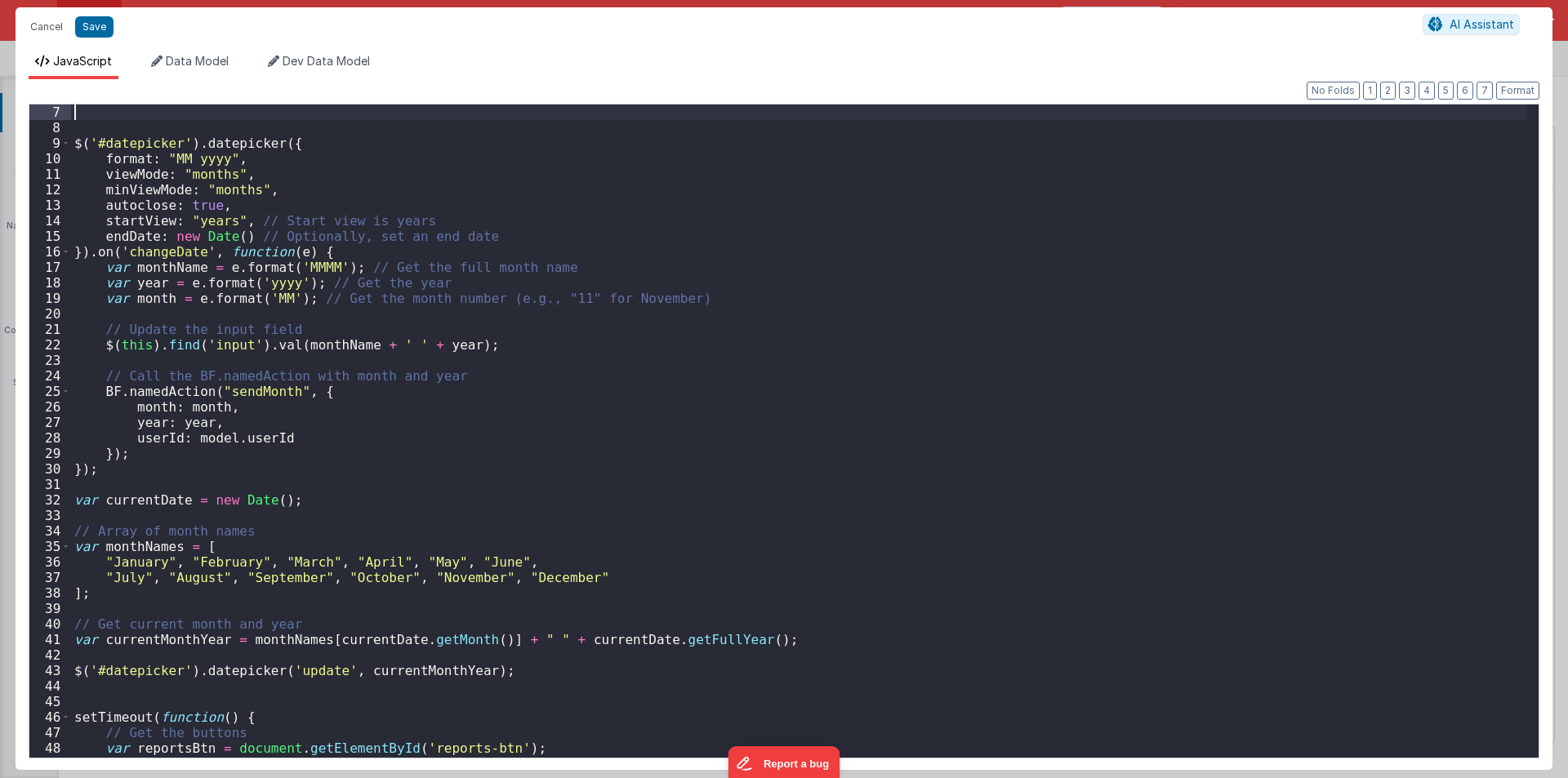
scroll to position [0, 0]
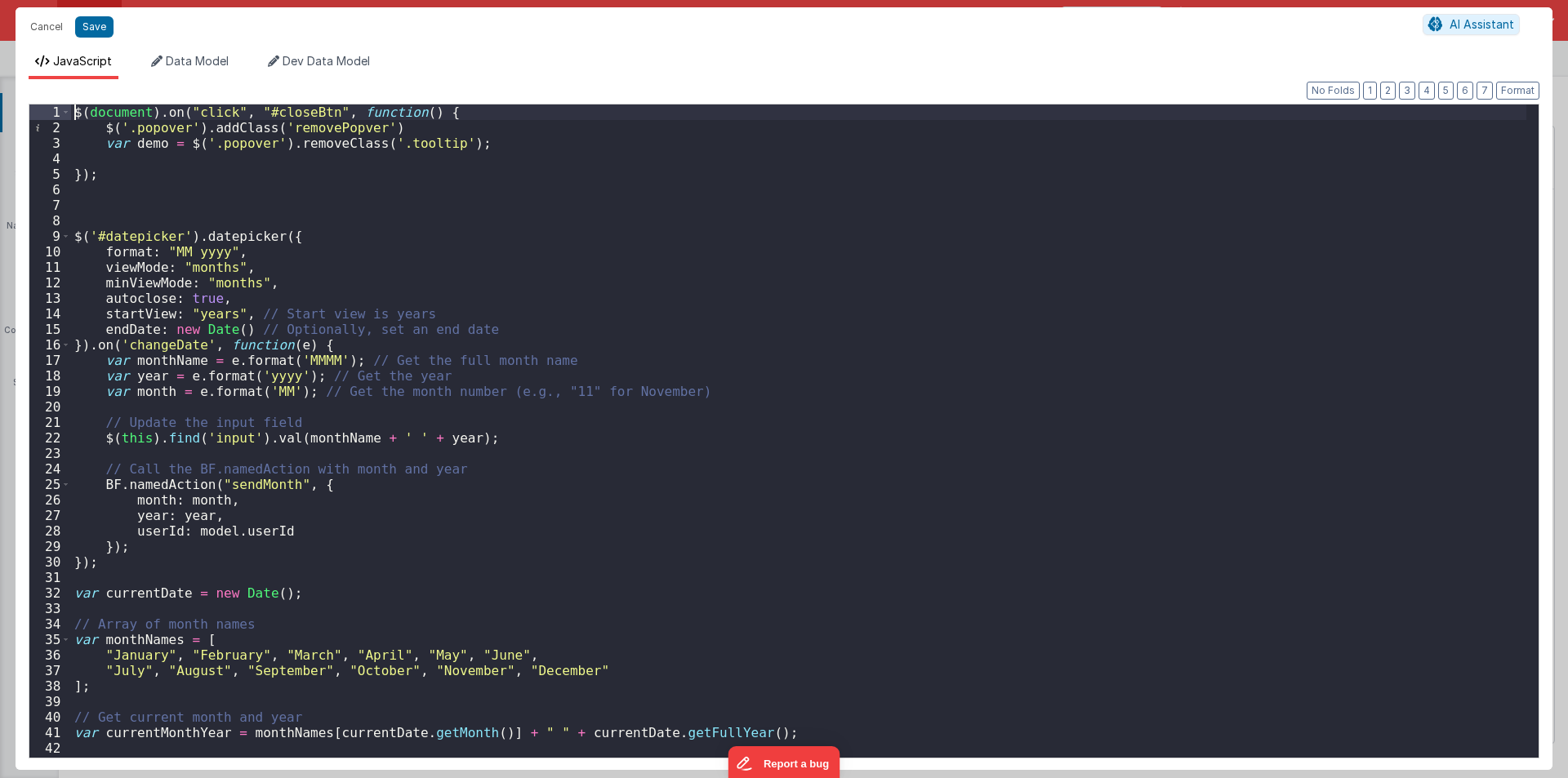
click at [74, 113] on div "$ ( document ) . on ( "click" , "#closeBtn" , function ( ) { $ ( '.popover' ) .…" at bounding box center [799, 447] width 1455 height 684
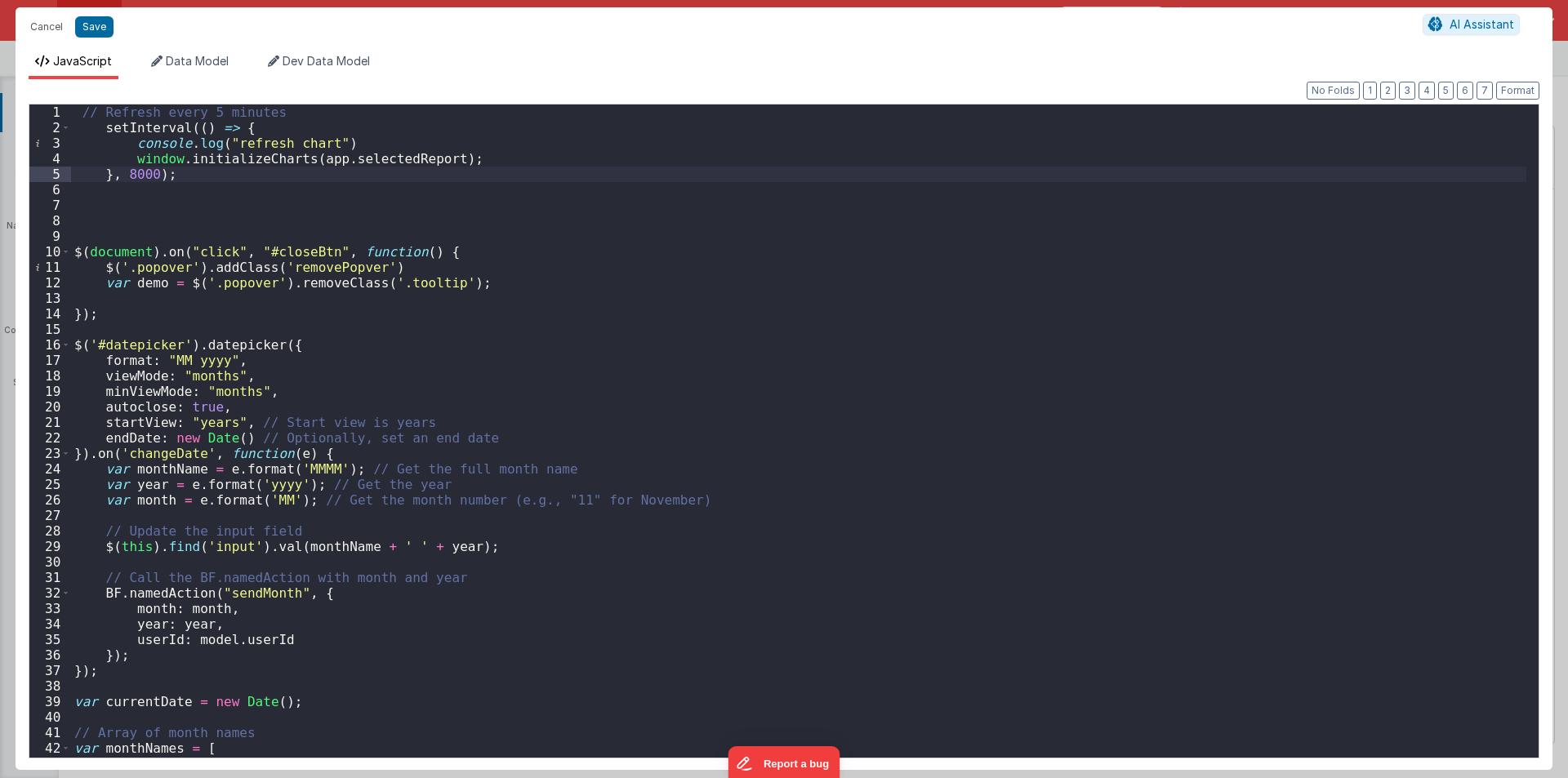
click at [393, 159] on div "// Refresh every 5 minutes setInterval (( ) => { console . log ( "refresh chart…" at bounding box center [799, 447] width 1455 height 684
drag, startPoint x: 304, startPoint y: 159, endPoint x: 433, endPoint y: 156, distance: 129.0
click at [433, 156] on div "// Refresh every 5 minutes setInterval (( ) => { console . log ( "refresh chart…" at bounding box center [799, 447] width 1455 height 684
click at [325, 140] on div "// Refresh every 5 minutes setInterval (( ) => { console . log ( "refresh chart…" at bounding box center [799, 447] width 1455 height 684
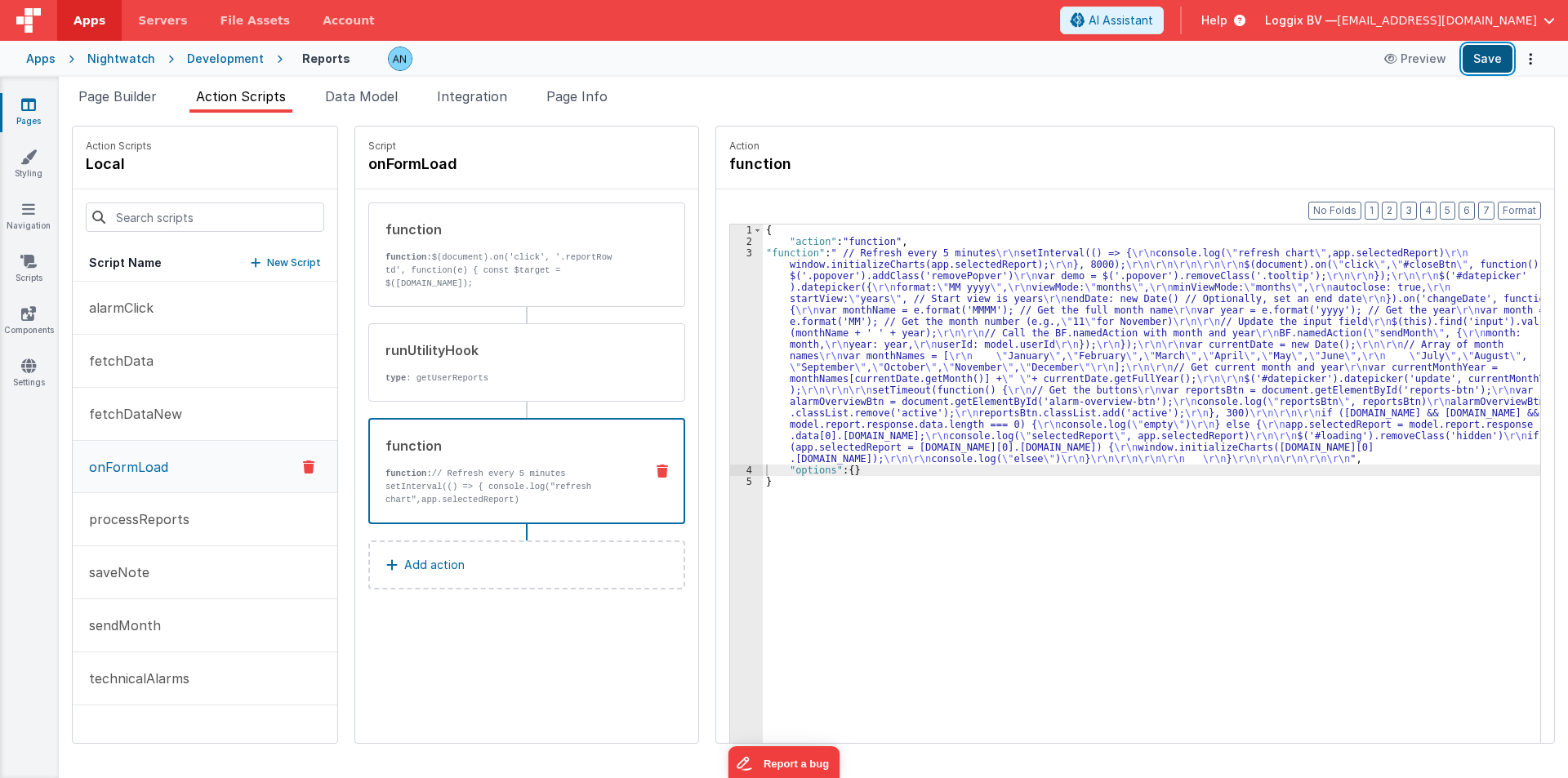
click at [1486, 58] on button "Save" at bounding box center [1487, 58] width 50 height 27
click at [1521, 199] on div "Format 7 6 5 4 3 2 1 No Folds 1 2 3 4 5 { "action" : "function" , "function" : …" at bounding box center [1135, 498] width 838 height 617
click at [1521, 206] on button "Format" at bounding box center [1519, 211] width 43 height 18
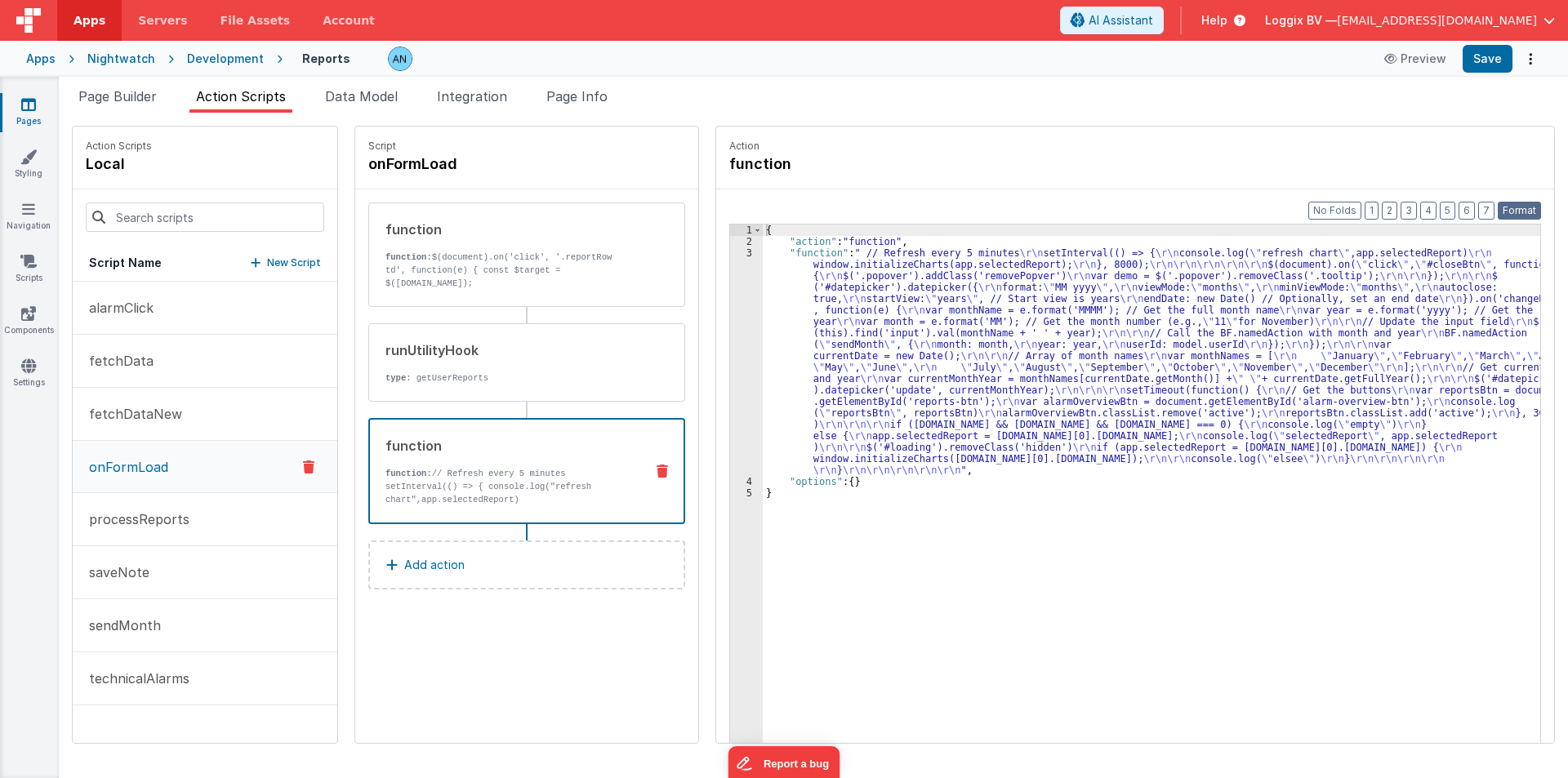
click at [1528, 205] on button "Format" at bounding box center [1519, 211] width 43 height 18
click at [730, 284] on div "3" at bounding box center [746, 362] width 33 height 229
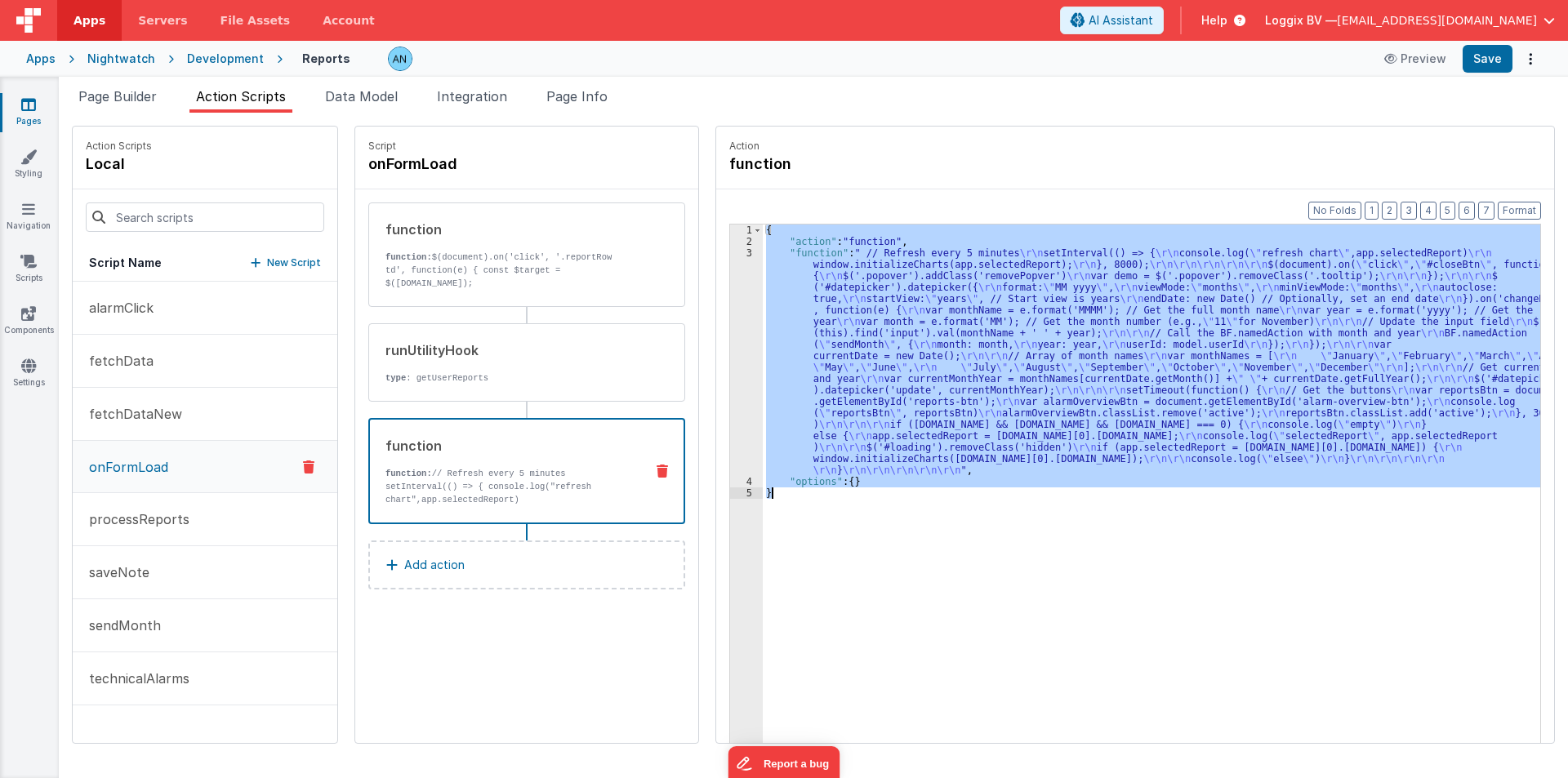
click at [730, 284] on div "3" at bounding box center [746, 362] width 33 height 229
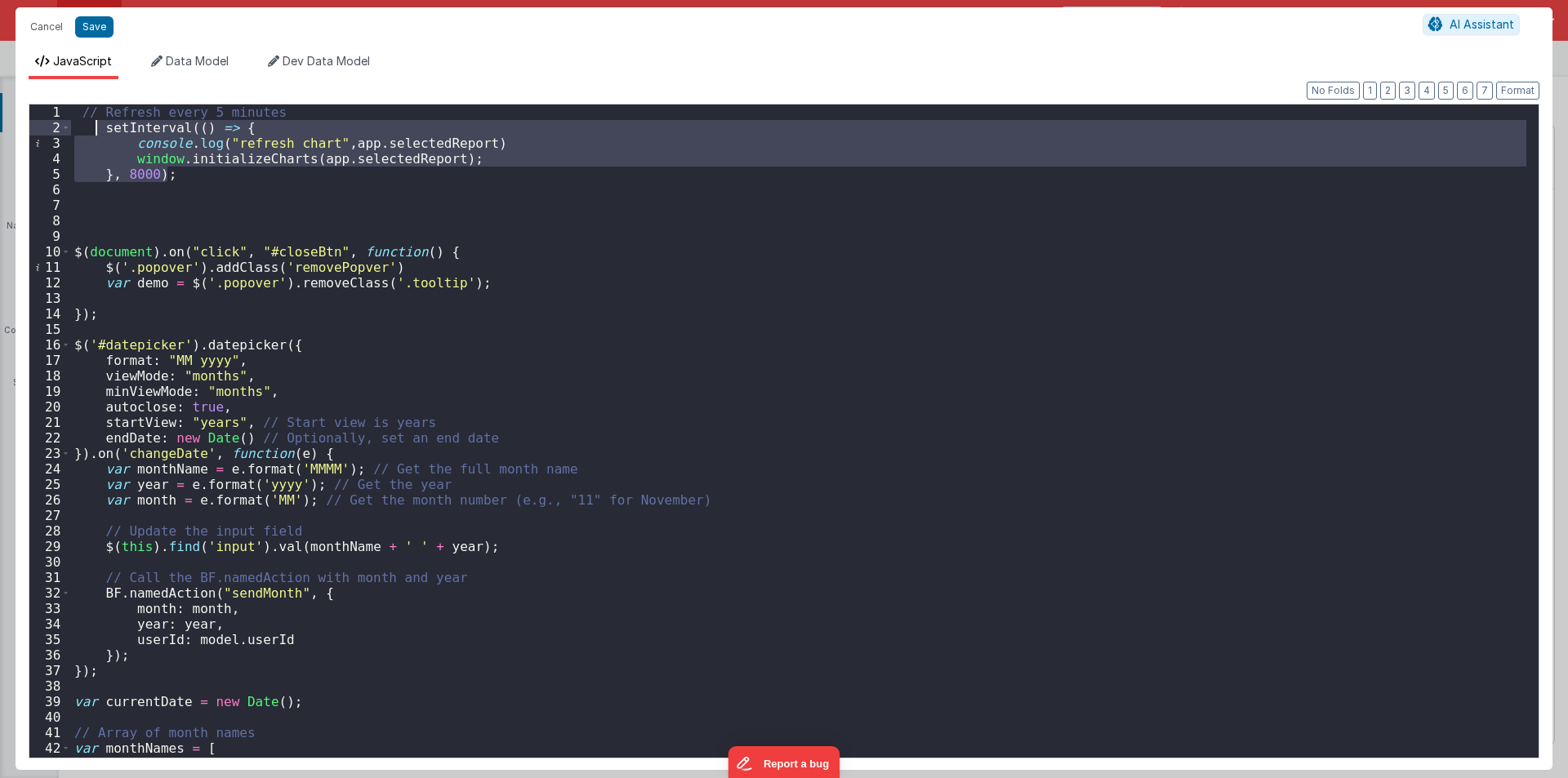
drag, startPoint x: 180, startPoint y: 173, endPoint x: 98, endPoint y: 128, distance: 93.5
click at [98, 128] on div "// Refresh every 5 minutes setInterval (( ) => { console . log ( "refresh chart…" at bounding box center [799, 447] width 1455 height 684
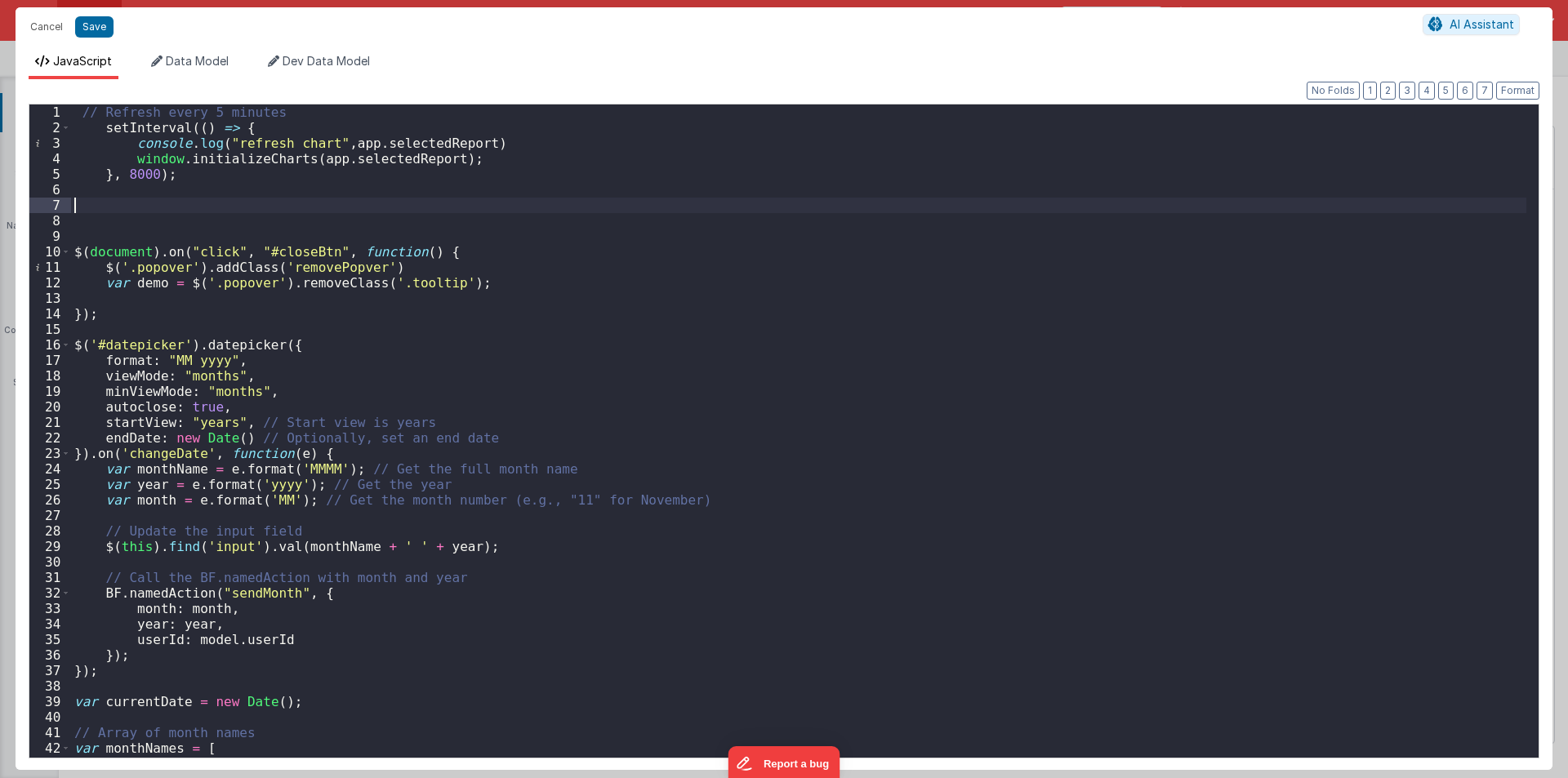
click at [145, 201] on div "// Refresh every 5 minutes setInterval (( ) => { console . log ( "refresh chart…" at bounding box center [799, 447] width 1455 height 684
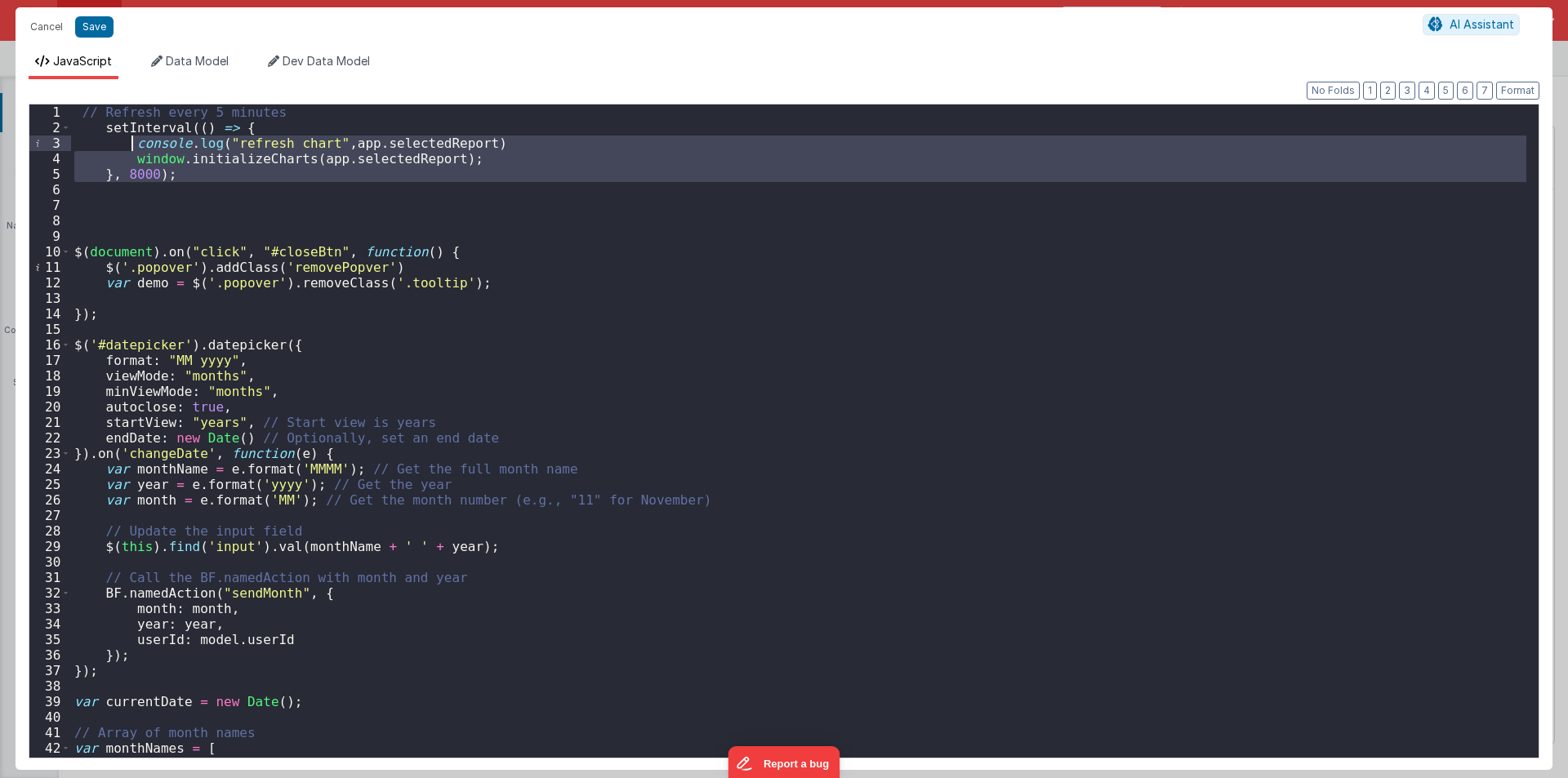
drag, startPoint x: 183, startPoint y: 184, endPoint x: 0, endPoint y: 57, distance: 222.8
click at [0, 57] on div "Cancel Save AI Assistant JavaScript Data Model Dev Data Model Format 7 6 5 4 3 …" at bounding box center [784, 389] width 1568 height 778
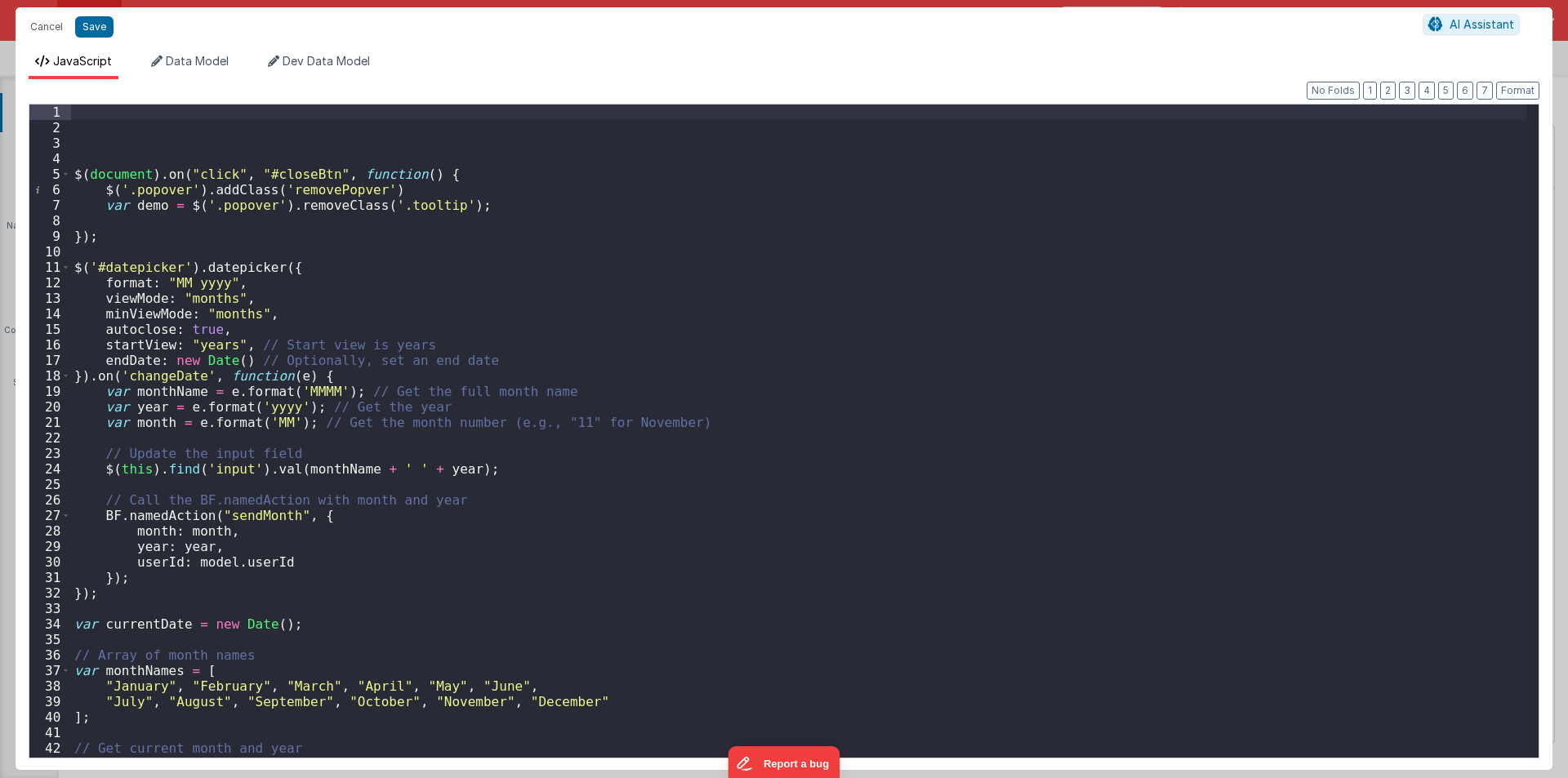
click at [85, 162] on div "$ ( document ) . on ( "click" , "#closeBtn" , function ( ) { $ ( '.popover' ) .…" at bounding box center [799, 447] width 1455 height 684
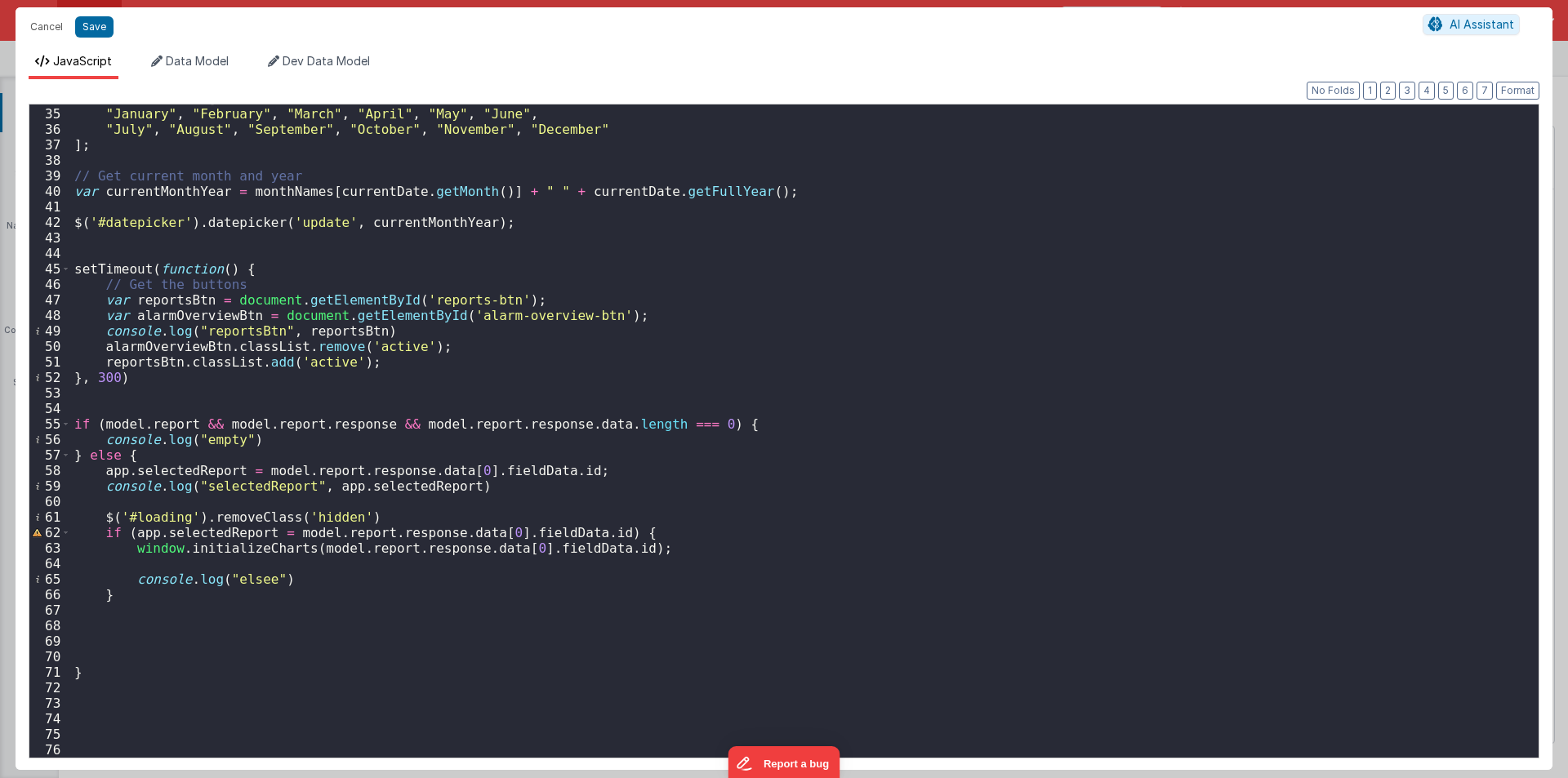
scroll to position [525, 0]
click at [280, 576] on div "var monthNames = [ "January" , "February" , "March" , "April" , "May" , "June" …" at bounding box center [799, 432] width 1455 height 684
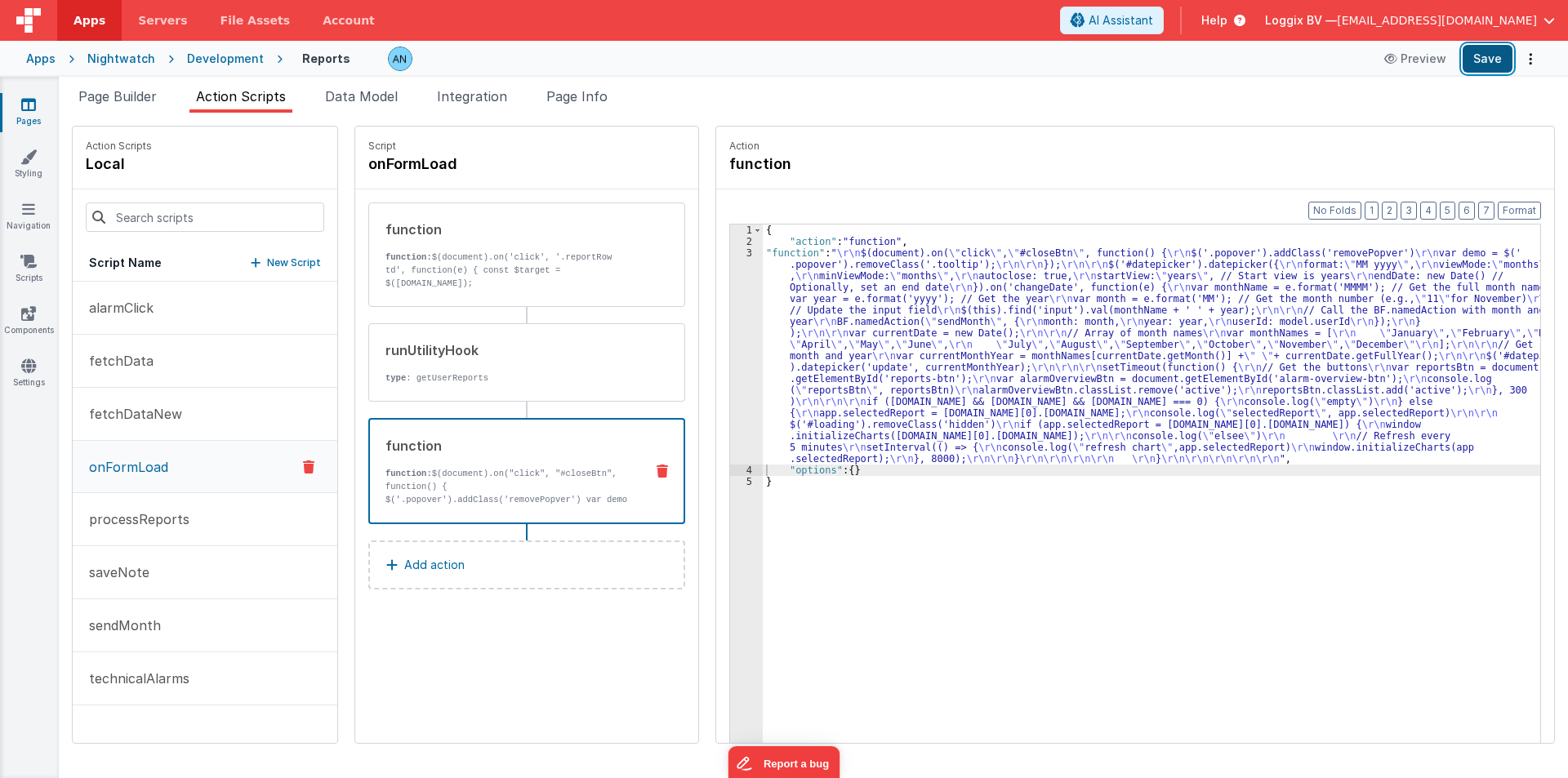
click at [1476, 53] on button "Save" at bounding box center [1487, 58] width 50 height 27
click at [1525, 213] on button "Format" at bounding box center [1519, 211] width 43 height 18
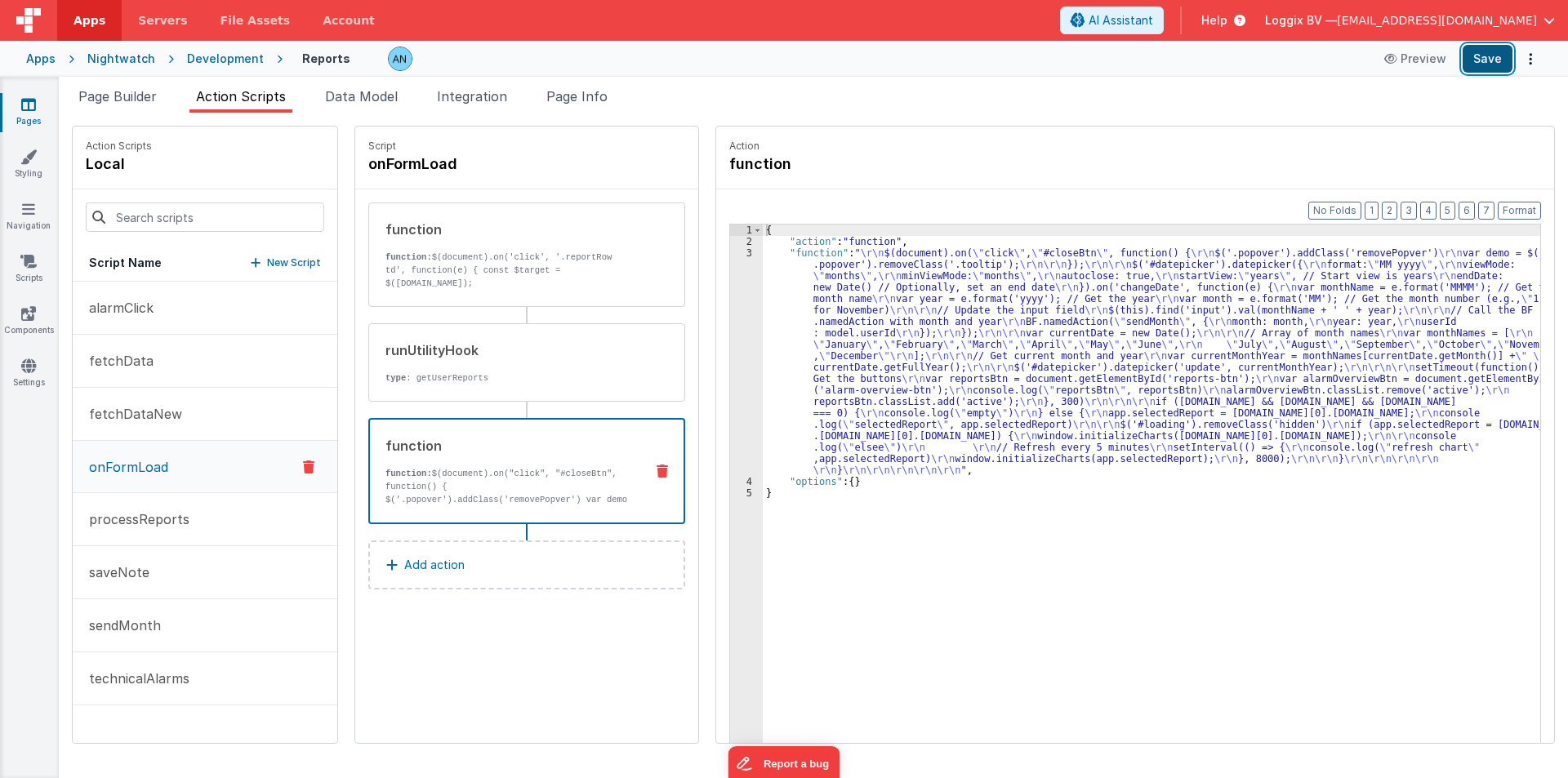
click at [1499, 62] on button "Save" at bounding box center [1487, 58] width 50 height 27
click at [730, 321] on div "3" at bounding box center [746, 362] width 33 height 229
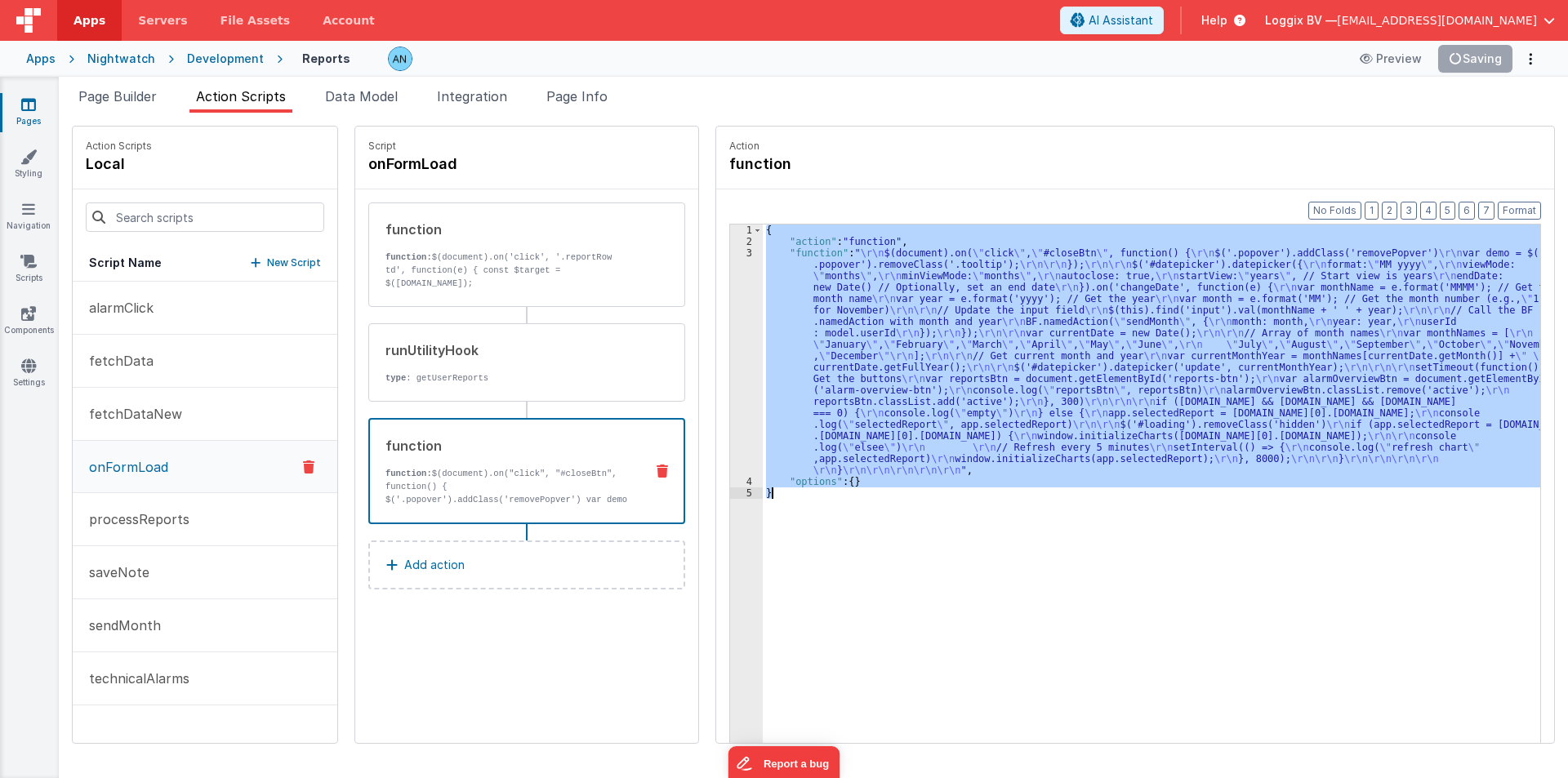
click at [730, 321] on div "3" at bounding box center [746, 362] width 33 height 229
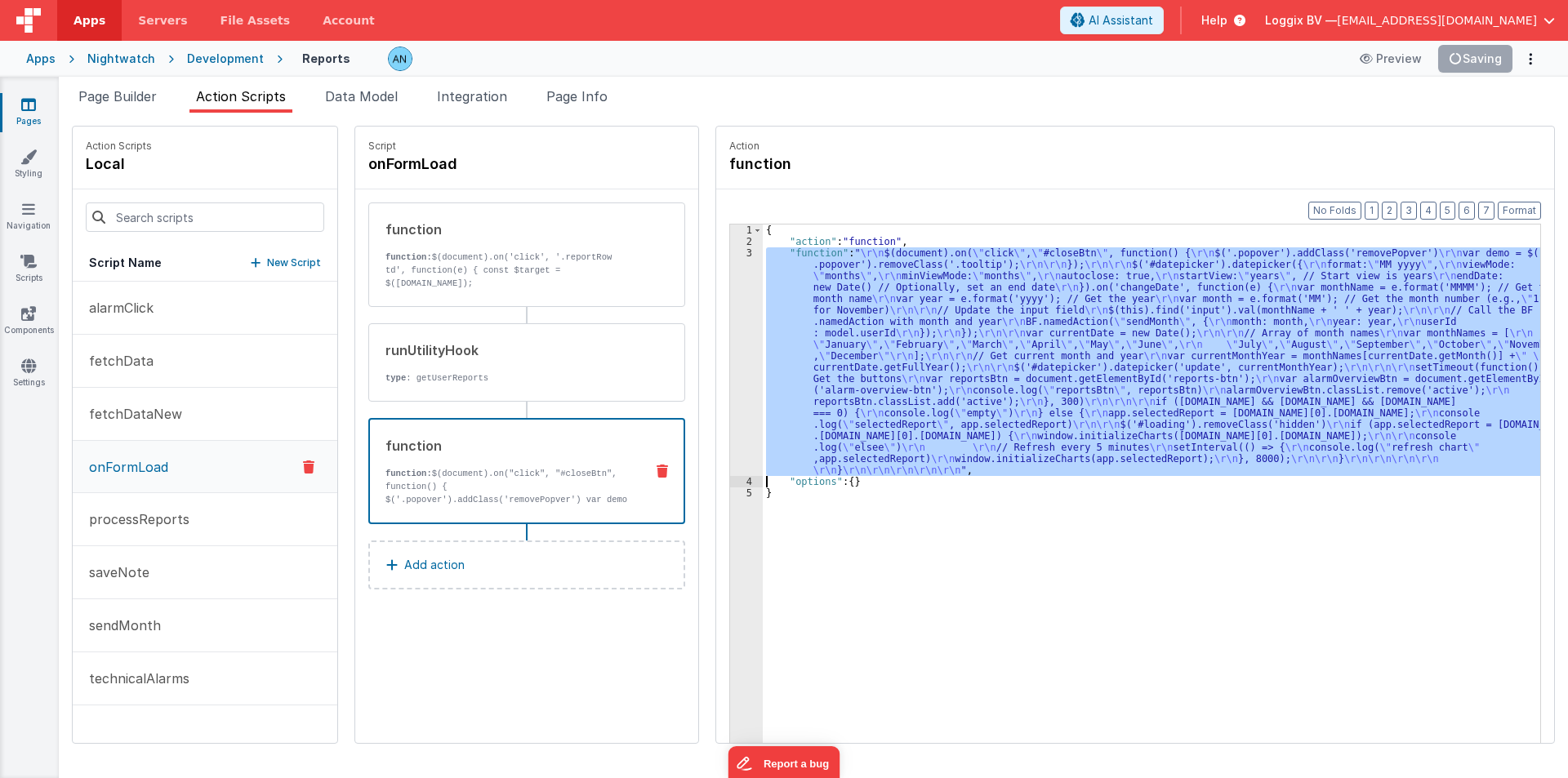
click at [730, 321] on div "3" at bounding box center [746, 362] width 33 height 229
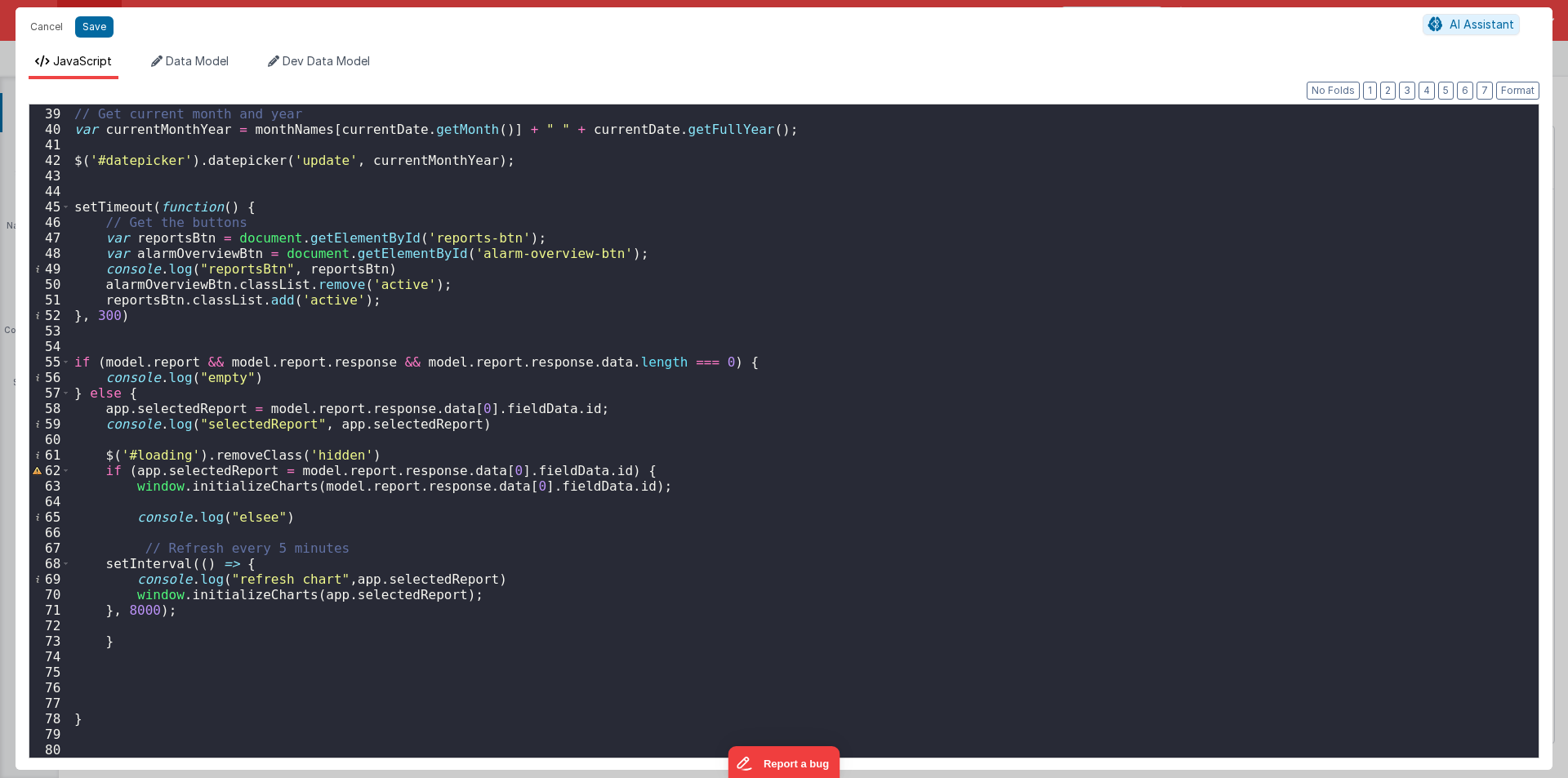
scroll to position [634, 0]
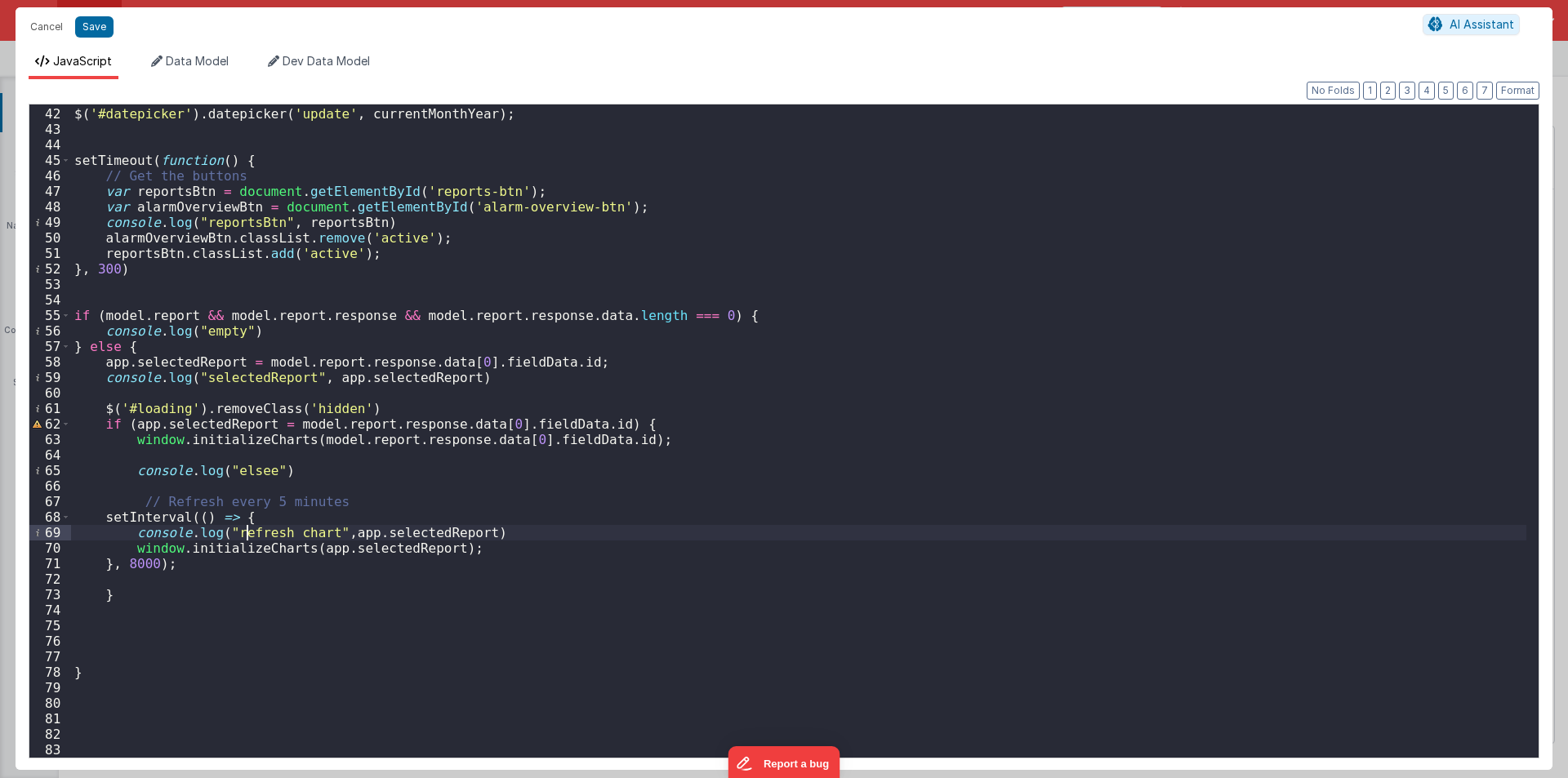
click at [245, 531] on div "$ ( '#datepicker' ) . datepicker ( 'update' , currentMonthYear ) ; setTimeout (…" at bounding box center [799, 432] width 1455 height 684
click at [67, 517] on span at bounding box center [66, 517] width 9 height 16
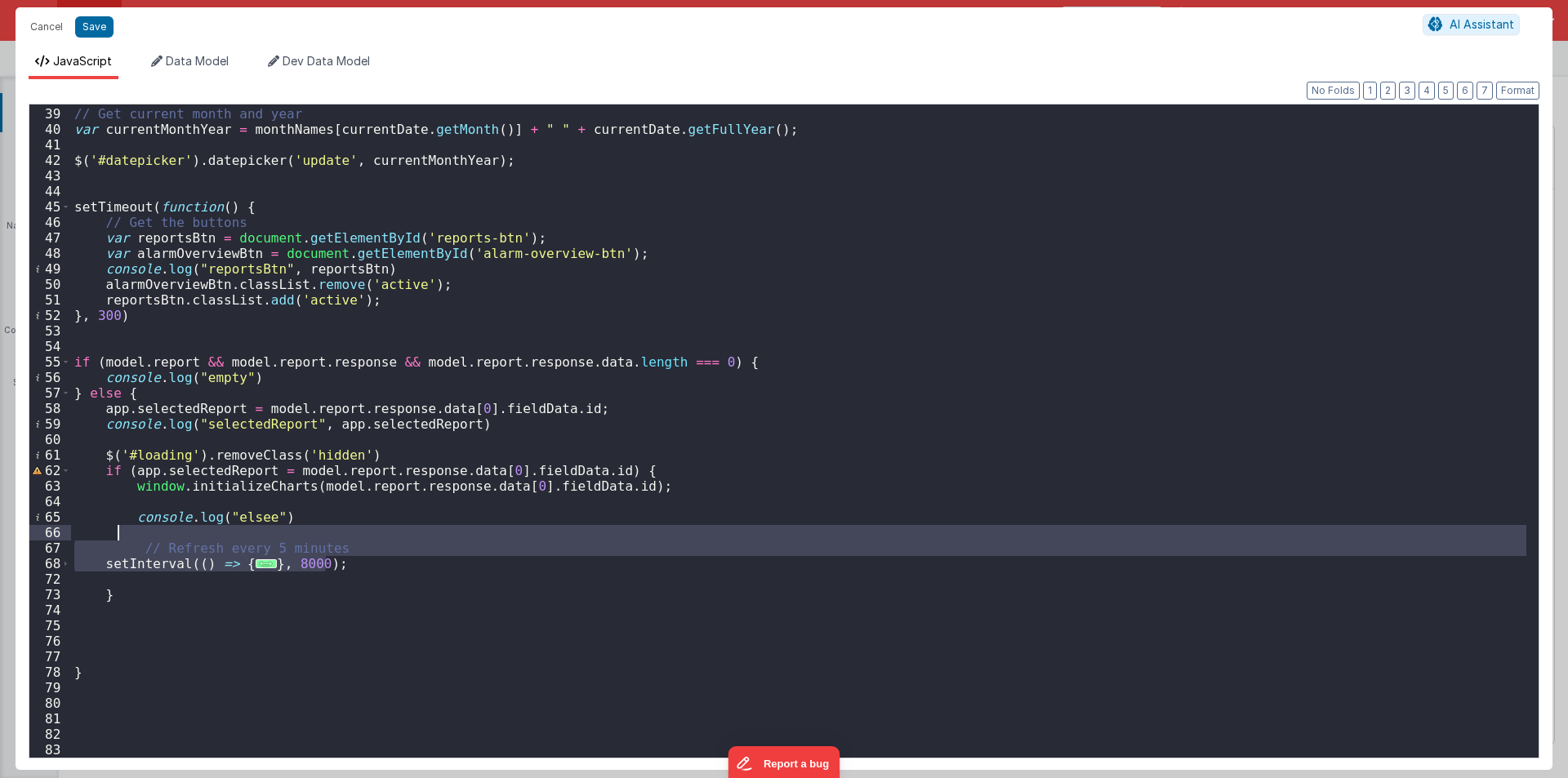
drag, startPoint x: 332, startPoint y: 561, endPoint x: 120, endPoint y: 531, distance: 214.1
click at [120, 531] on div "// Get current month and year var currentMonthYear = monthNames [ currentDate .…" at bounding box center [799, 432] width 1455 height 684
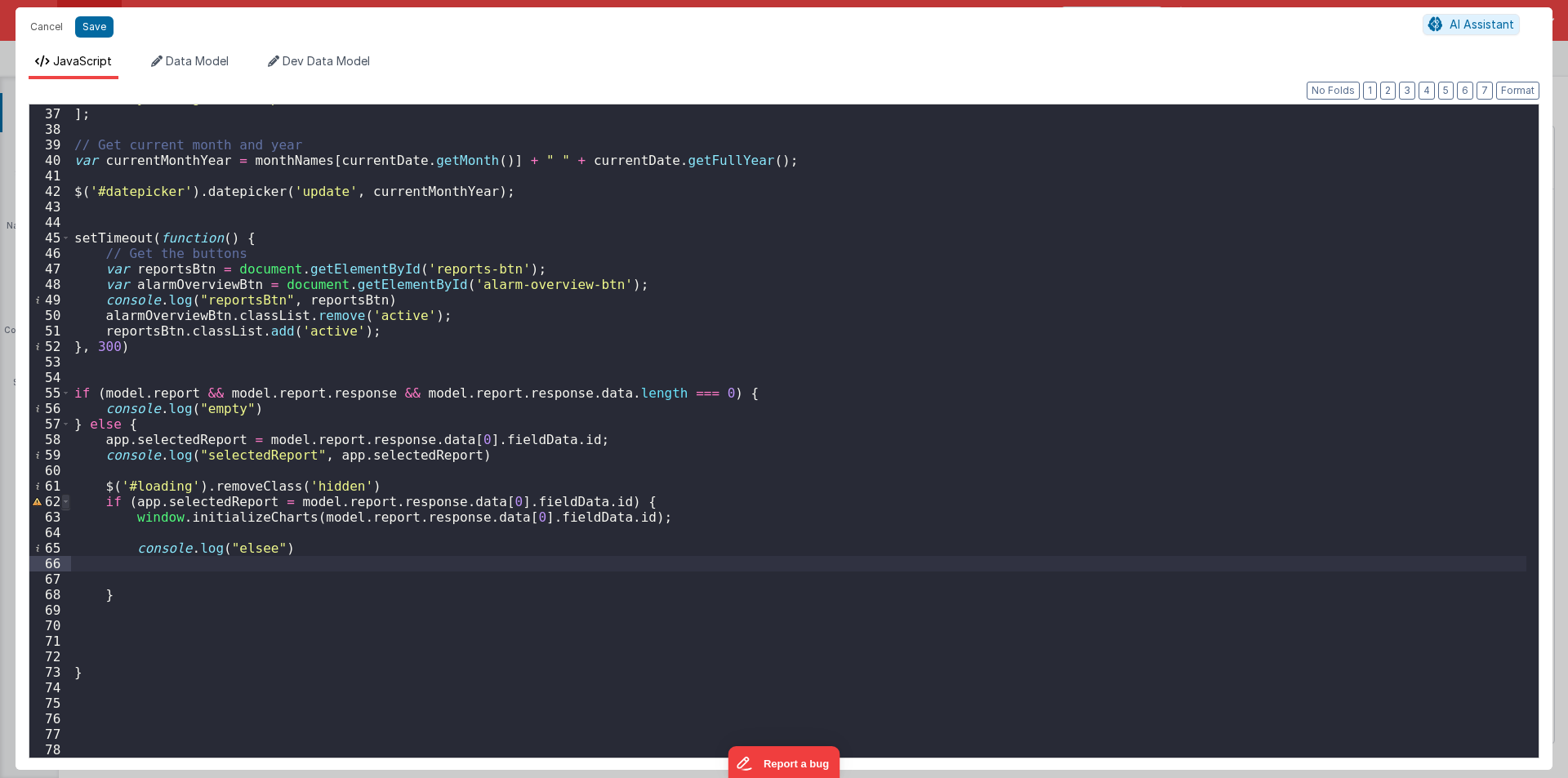
click at [65, 505] on span at bounding box center [66, 502] width 9 height 16
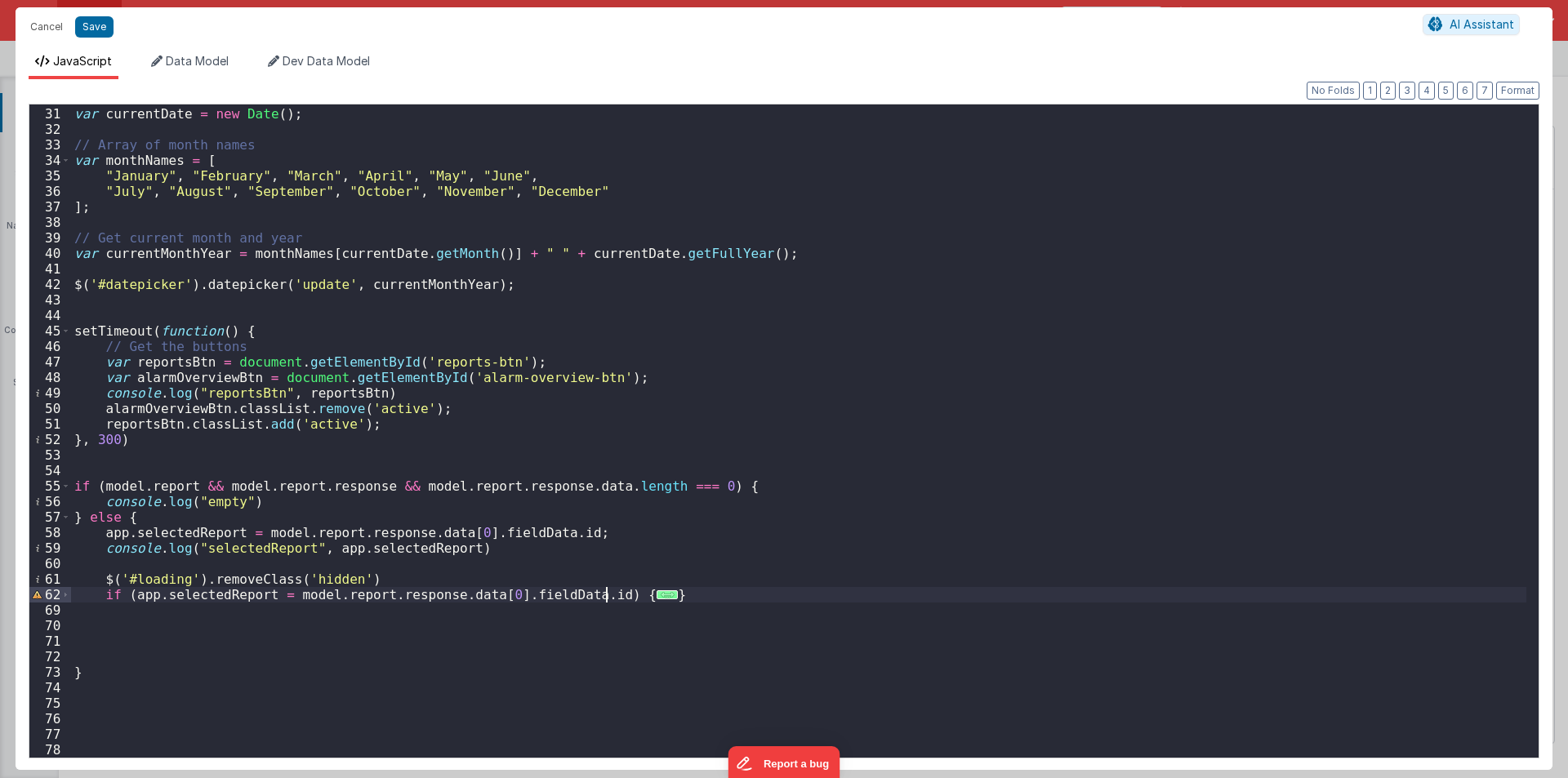
scroll to position [463, 0]
click at [104, 626] on div "var currentDate = new Date ( ) ; // Array of month names var monthNames = [ "Ja…" at bounding box center [799, 432] width 1455 height 684
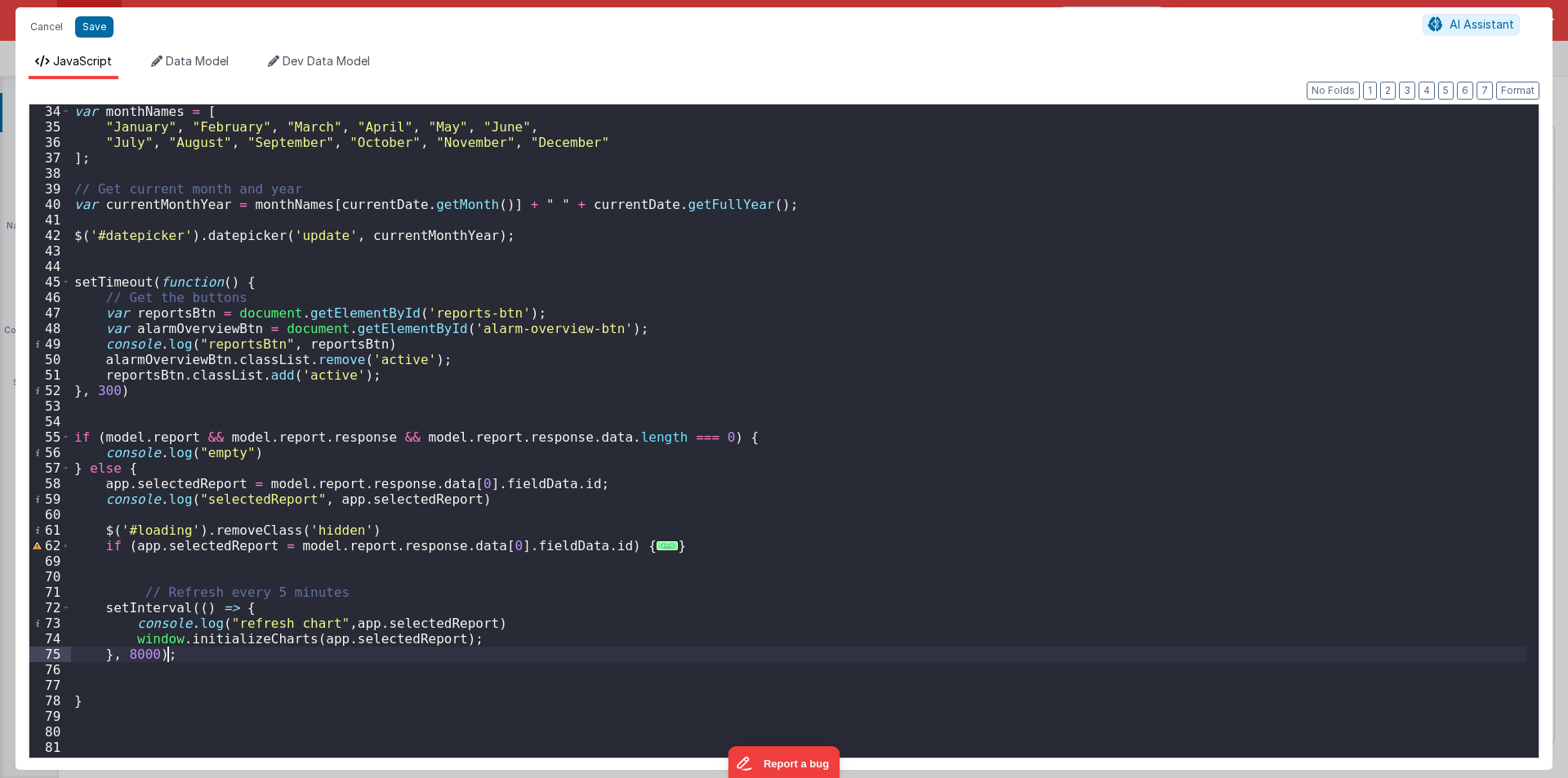
scroll to position [513, 0]
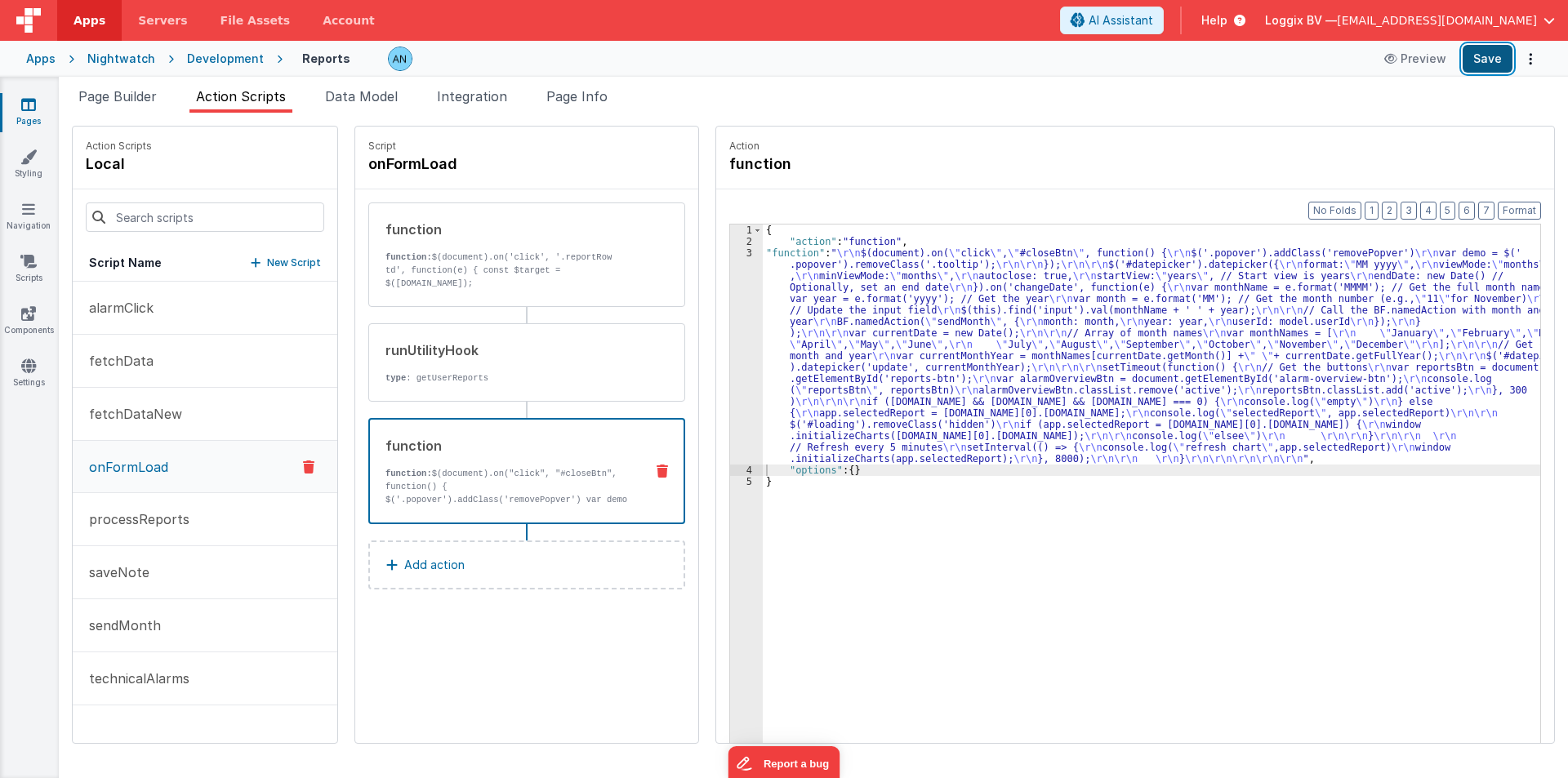
click at [1494, 57] on button "Save" at bounding box center [1487, 58] width 50 height 27
click at [1515, 202] on button "Format" at bounding box center [1519, 211] width 43 height 18
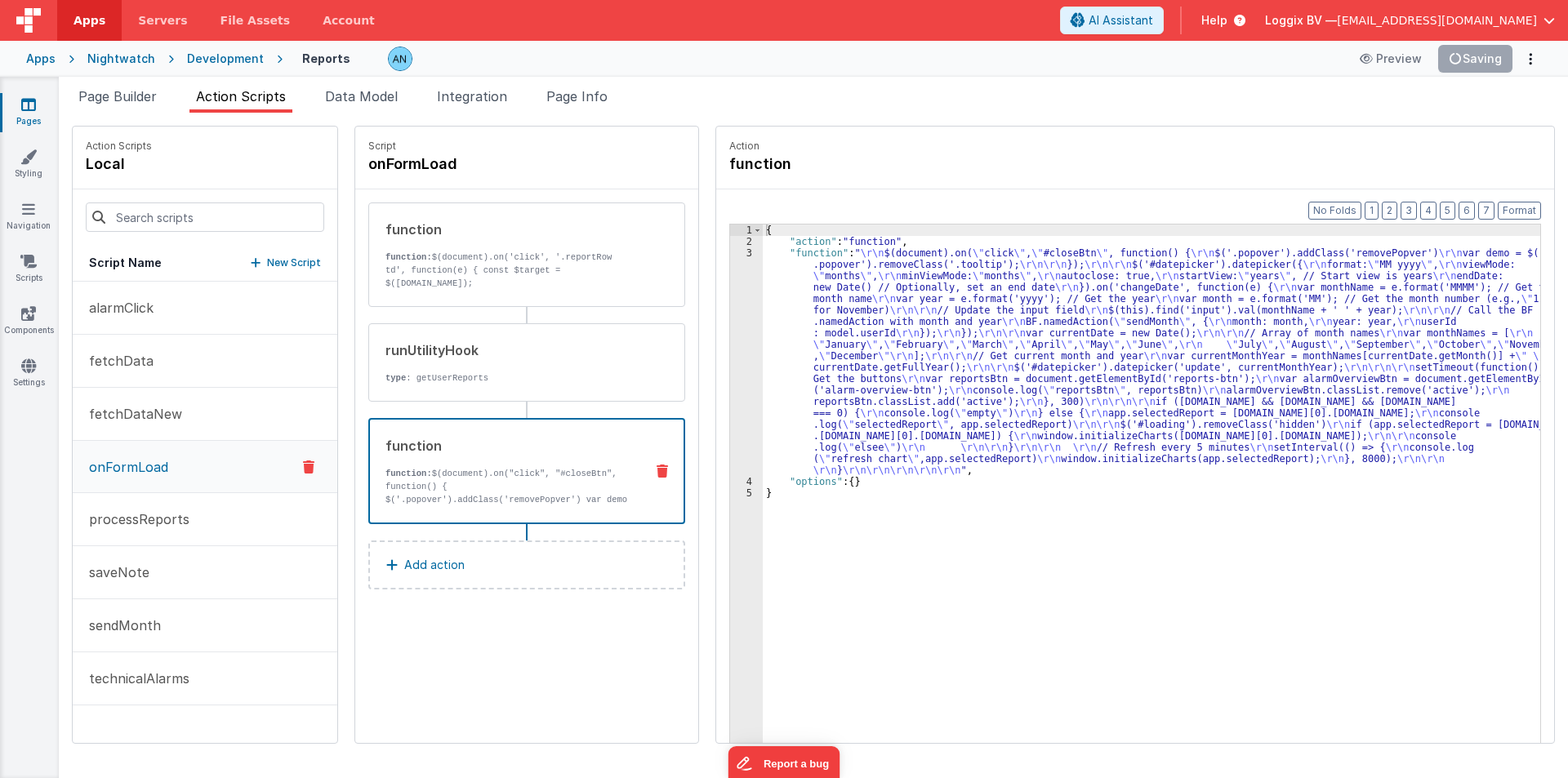
click at [768, 327] on div "{ "action" : "function" , "function" : " \r\n $(document).on( \" click \" , \" …" at bounding box center [1159, 520] width 793 height 592
click at [1511, 51] on button "Save" at bounding box center [1487, 58] width 50 height 27
click at [1529, 204] on button "Format" at bounding box center [1519, 211] width 43 height 18
click at [730, 292] on div "3" at bounding box center [746, 362] width 33 height 229
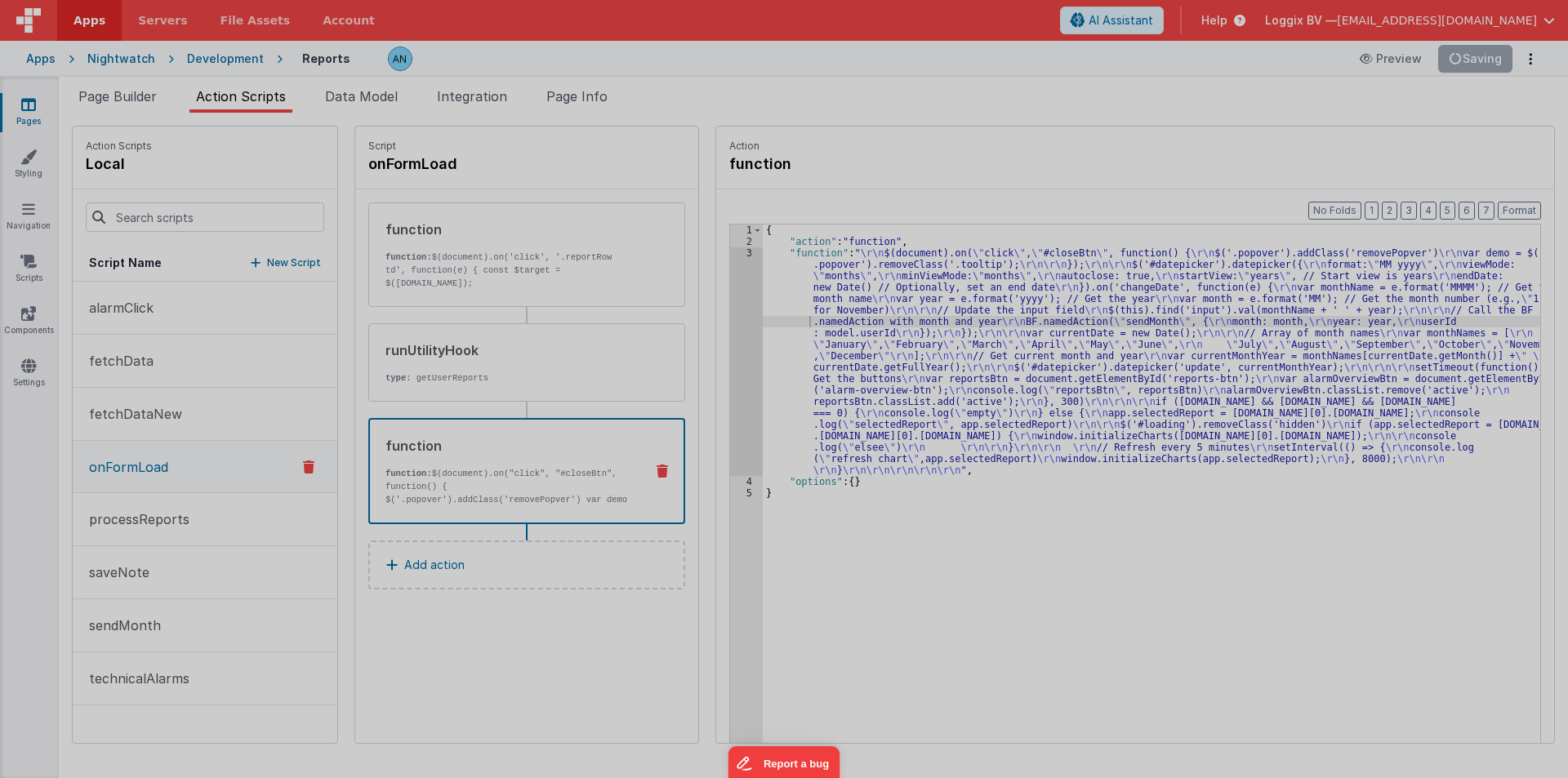
click at [716, 292] on div "$ ( document ) . on ( "click" , "#closeBtn" , function ( ) { $ ( '.popover' ) .…" at bounding box center [799, 431] width 1455 height 684
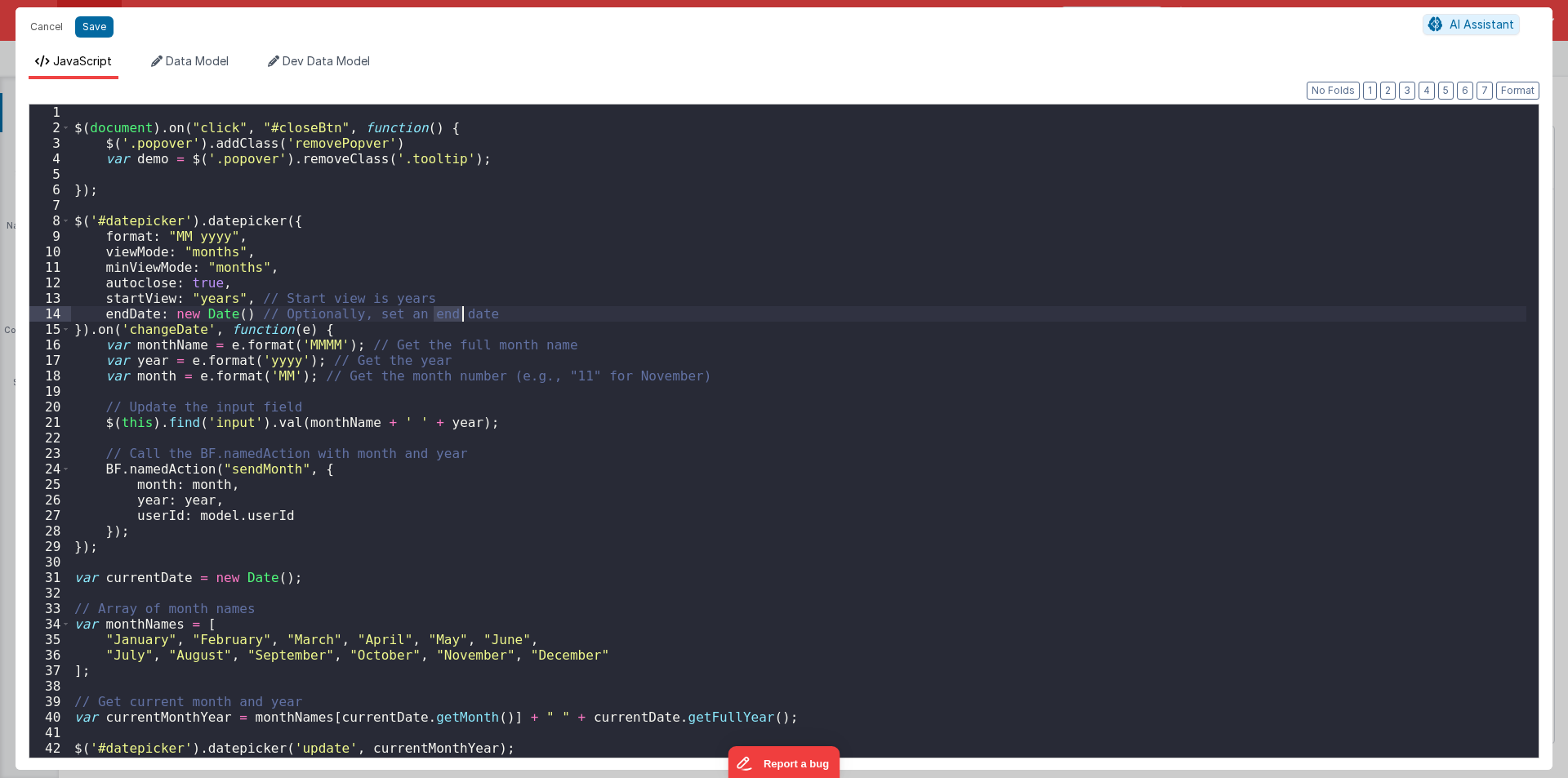
click at [716, 292] on div "$ ( document ) . on ( "click" , "#closeBtn" , function ( ) { $ ( '.popover' ) .…" at bounding box center [799, 447] width 1455 height 684
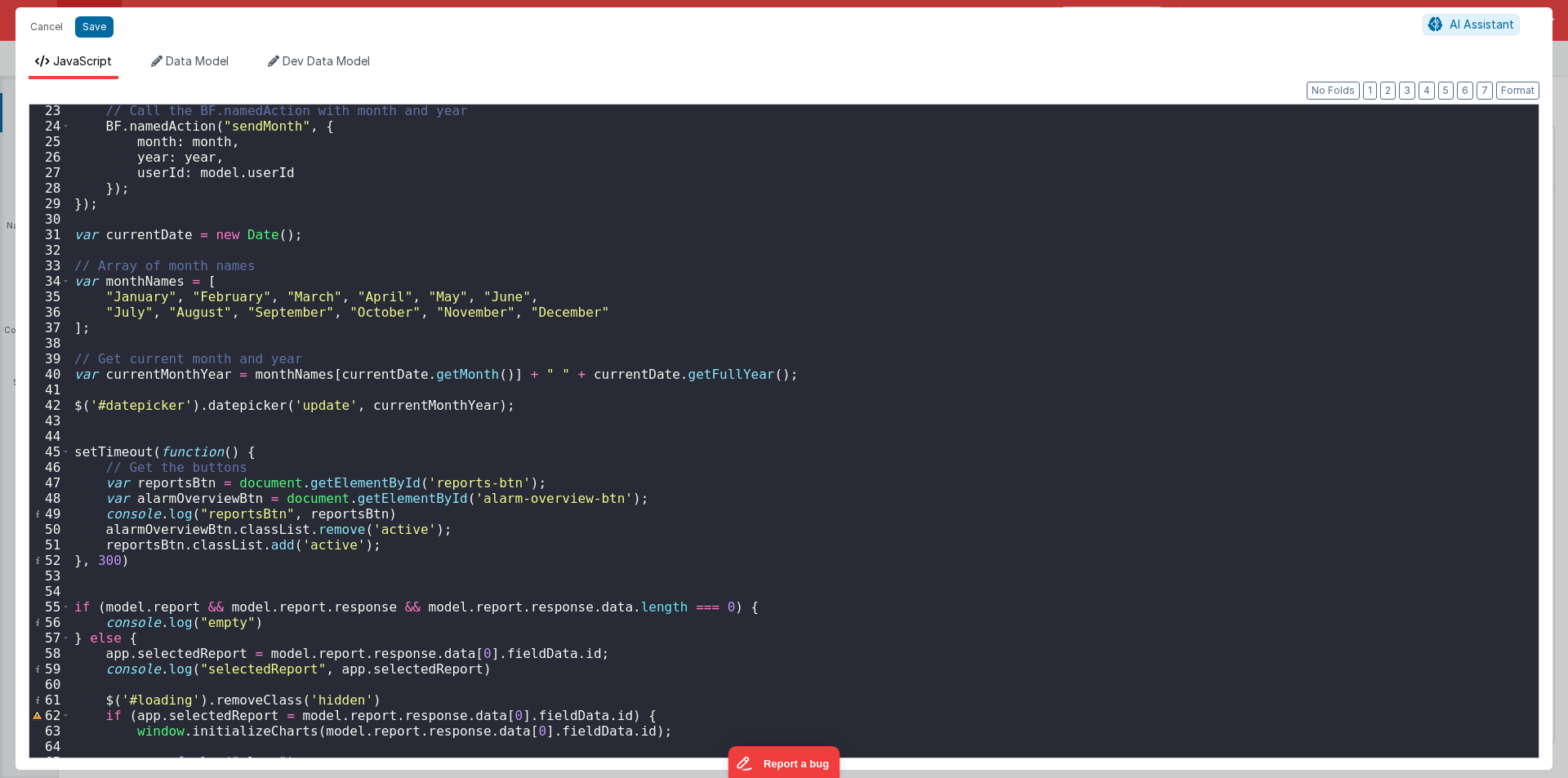
scroll to position [634, 0]
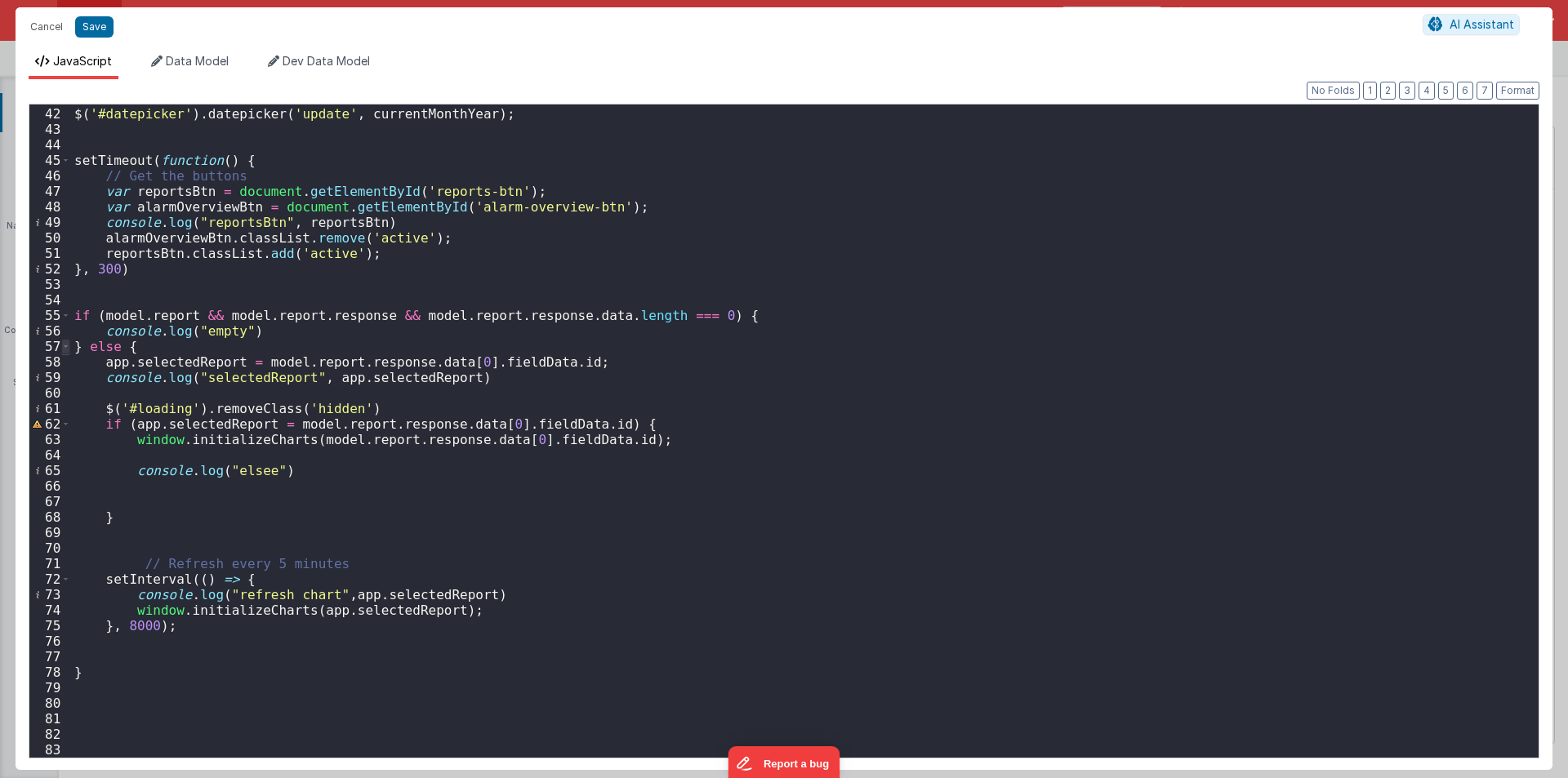
click at [65, 347] on span at bounding box center [66, 346] width 9 height 16
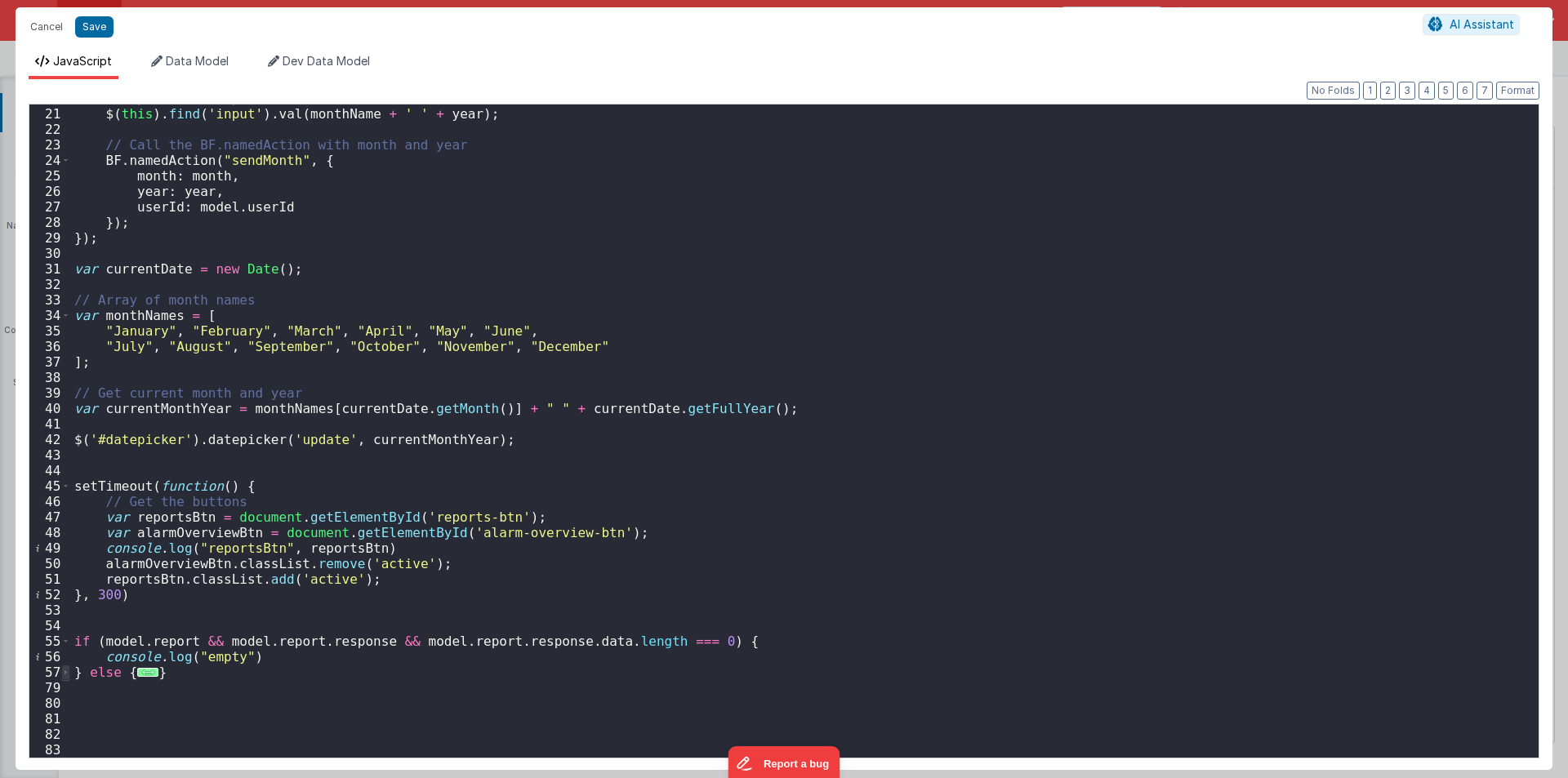
click at [64, 673] on span at bounding box center [66, 673] width 9 height 16
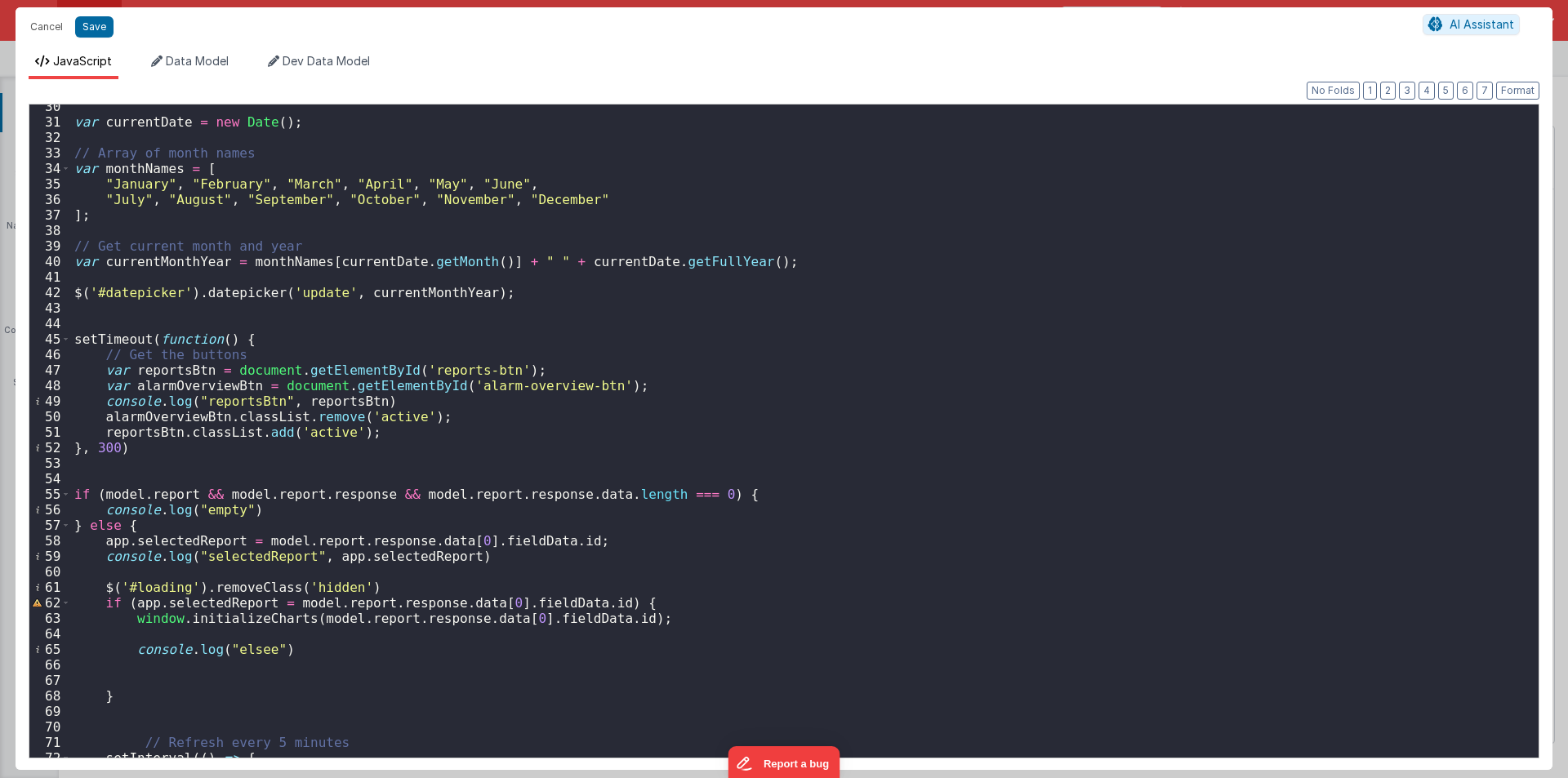
scroll to position [603, 0]
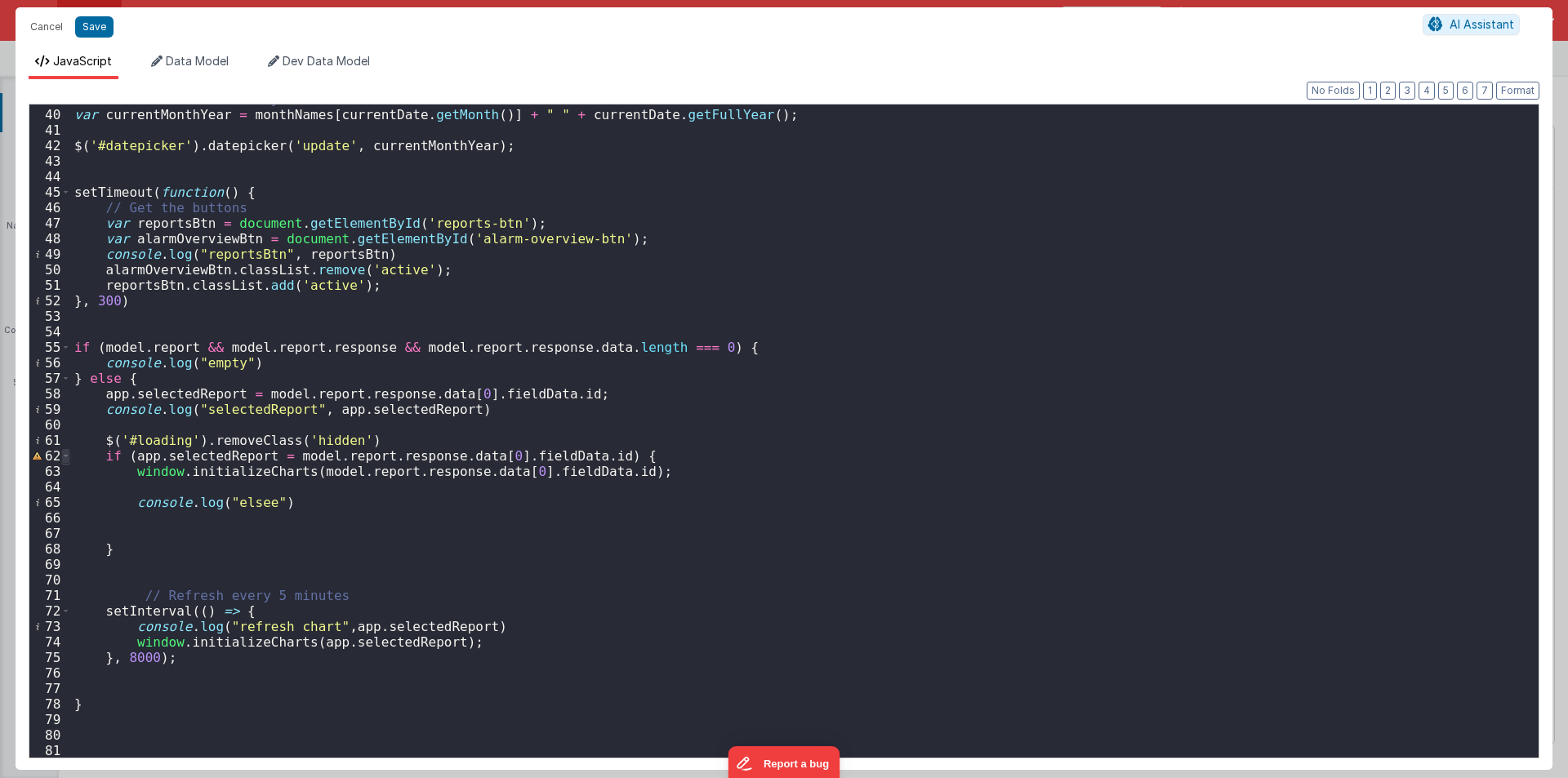
click at [63, 455] on span at bounding box center [66, 456] width 9 height 16
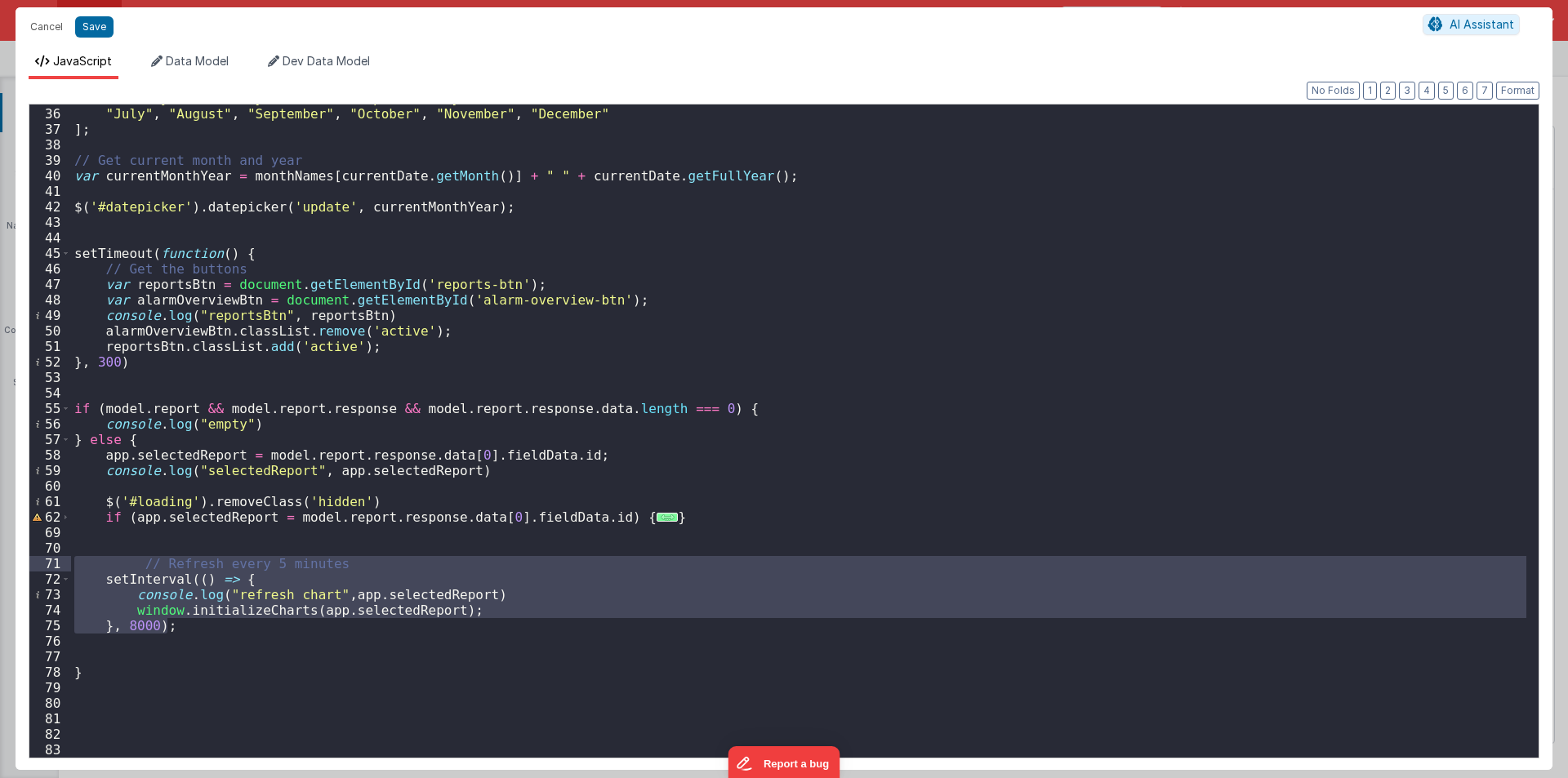
drag, startPoint x: 172, startPoint y: 629, endPoint x: 55, endPoint y: 556, distance: 137.9
click at [55, 556] on div "35 36 37 38 39 40 41 42 43 44 45 46 47 48 49 50 51 52 53 54 55 56 57 58 59 60 6…" at bounding box center [784, 431] width 1511 height 655
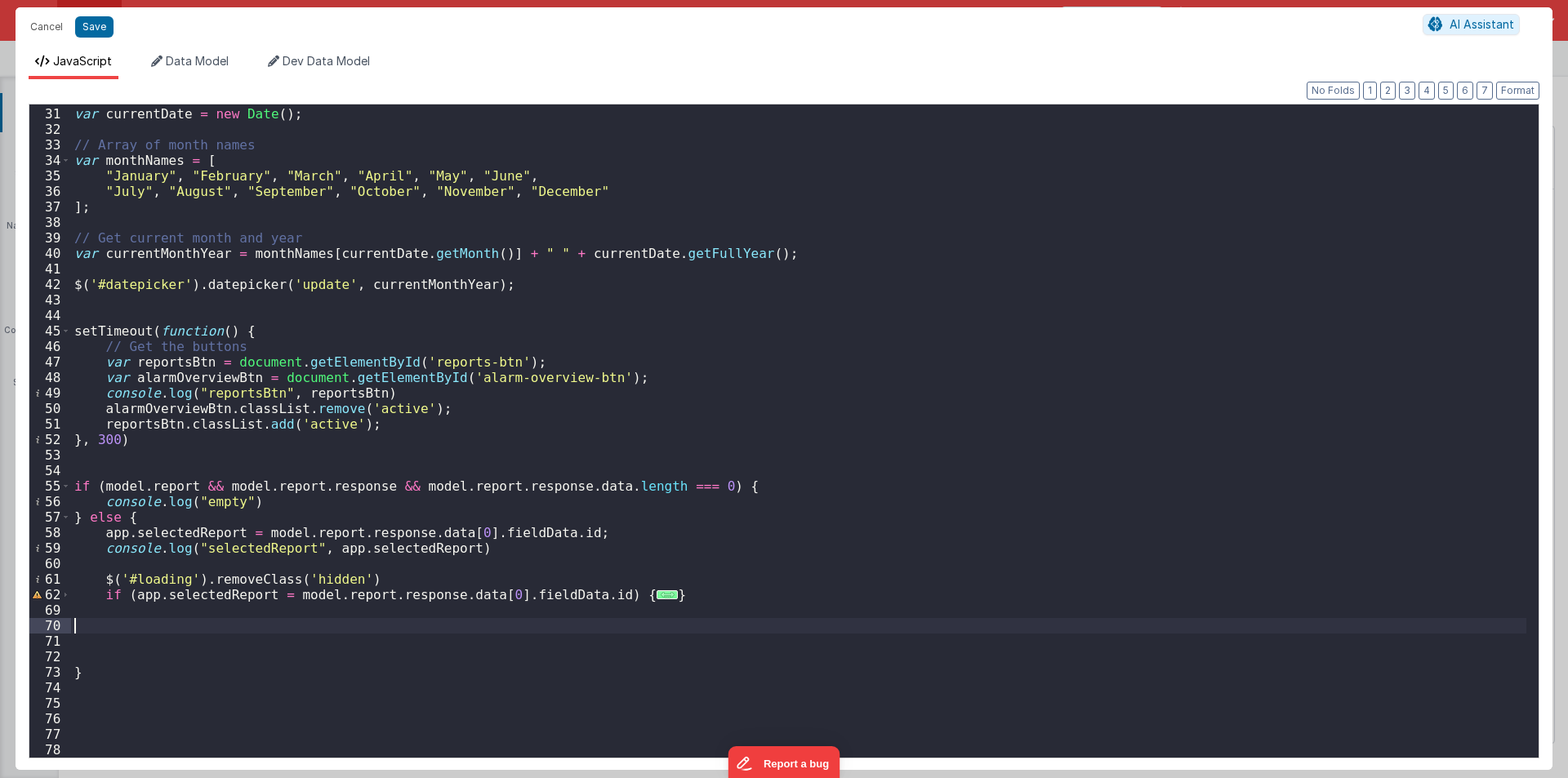
scroll to position [463, 0]
click at [92, 693] on div "var currentDate = new Date ( ) ; // Array of month names var monthNames = [ "Ja…" at bounding box center [799, 432] width 1455 height 684
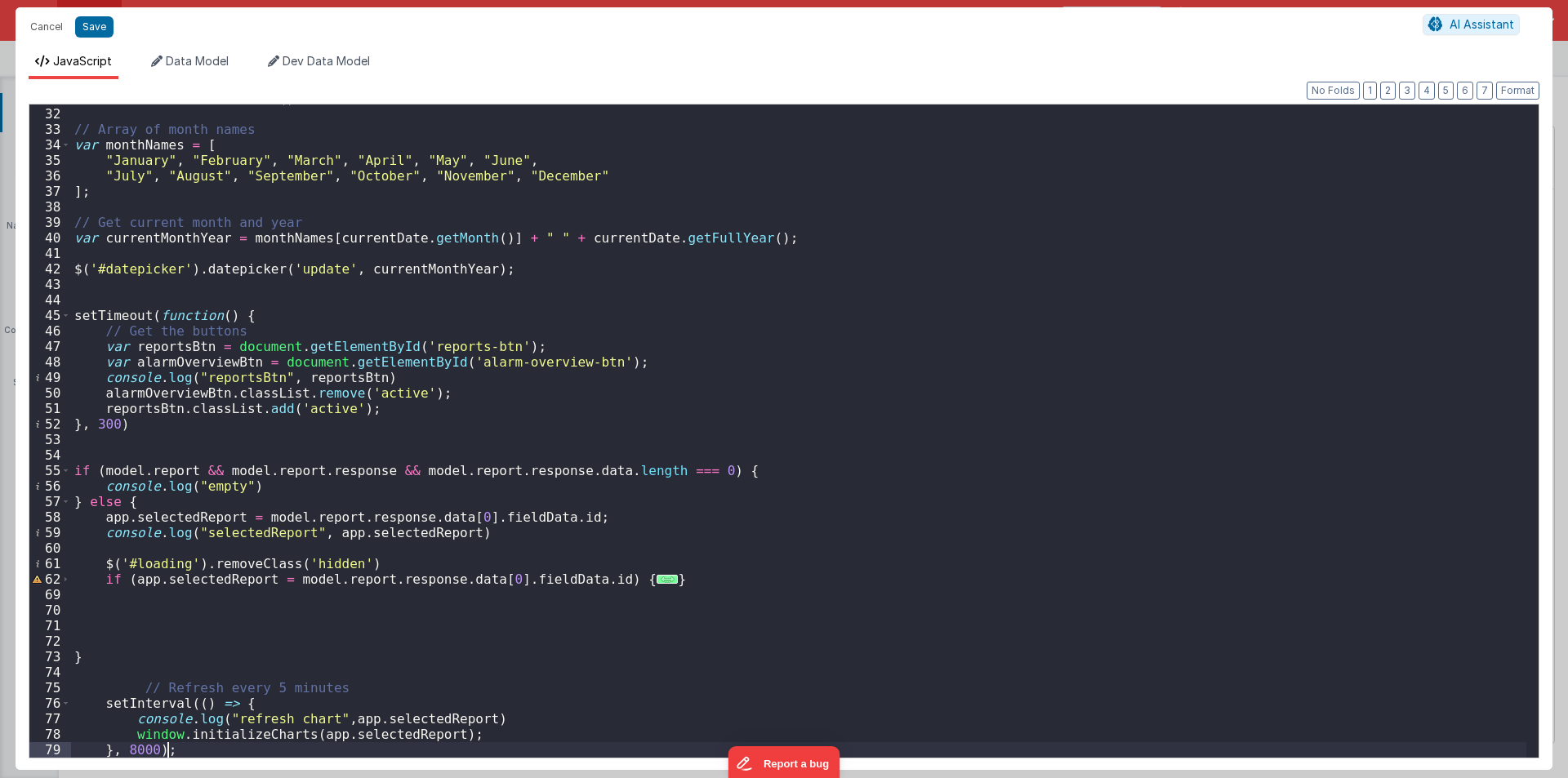
scroll to position [479, 0]
click at [137, 746] on div "var currentDate = new Date ( ) ; // Array of month names var monthNames = [ "Ja…" at bounding box center [799, 432] width 1455 height 684
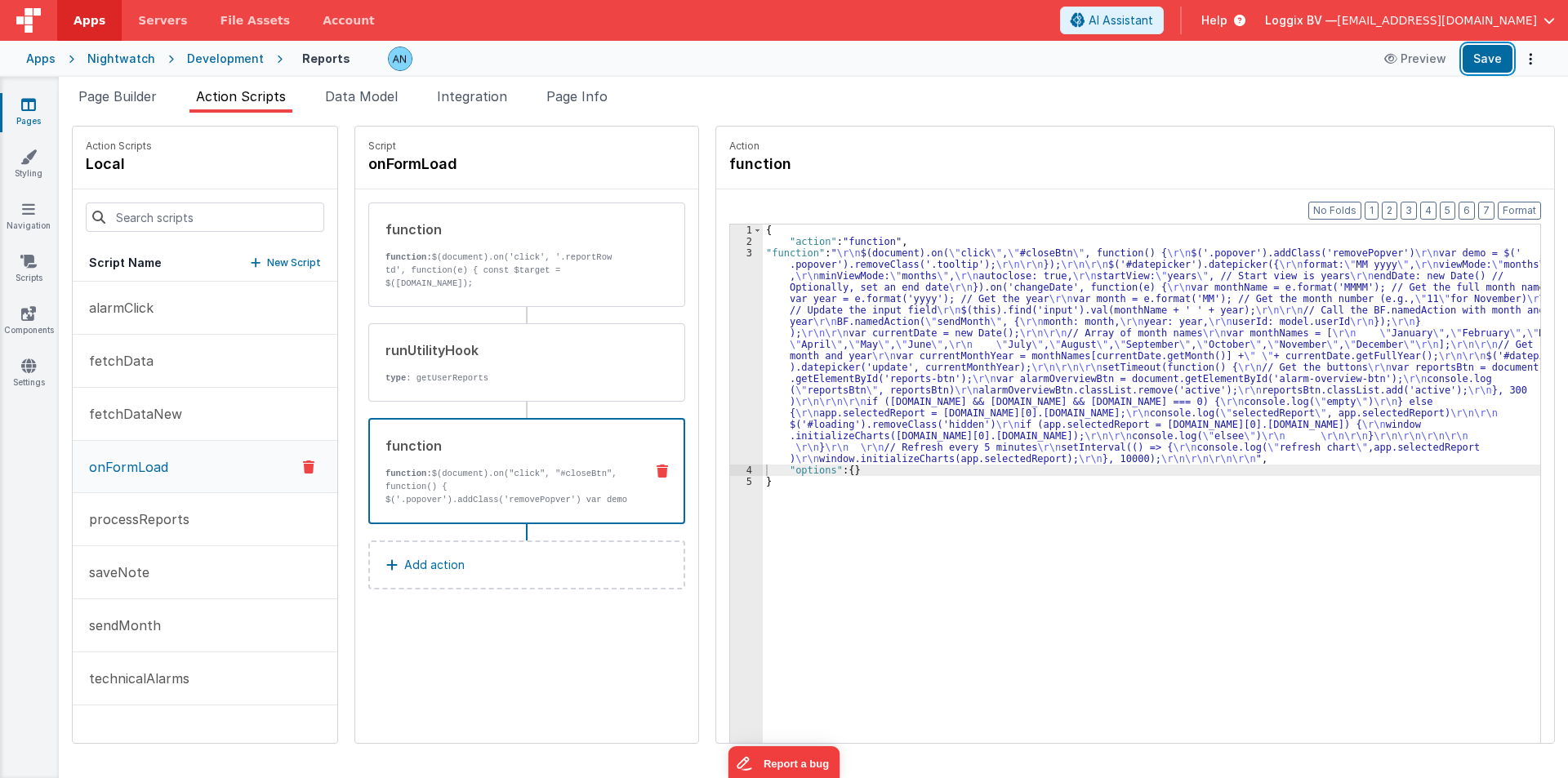
click at [1495, 61] on button "Save" at bounding box center [1487, 58] width 50 height 27
click at [1520, 211] on button "Format" at bounding box center [1519, 211] width 43 height 18
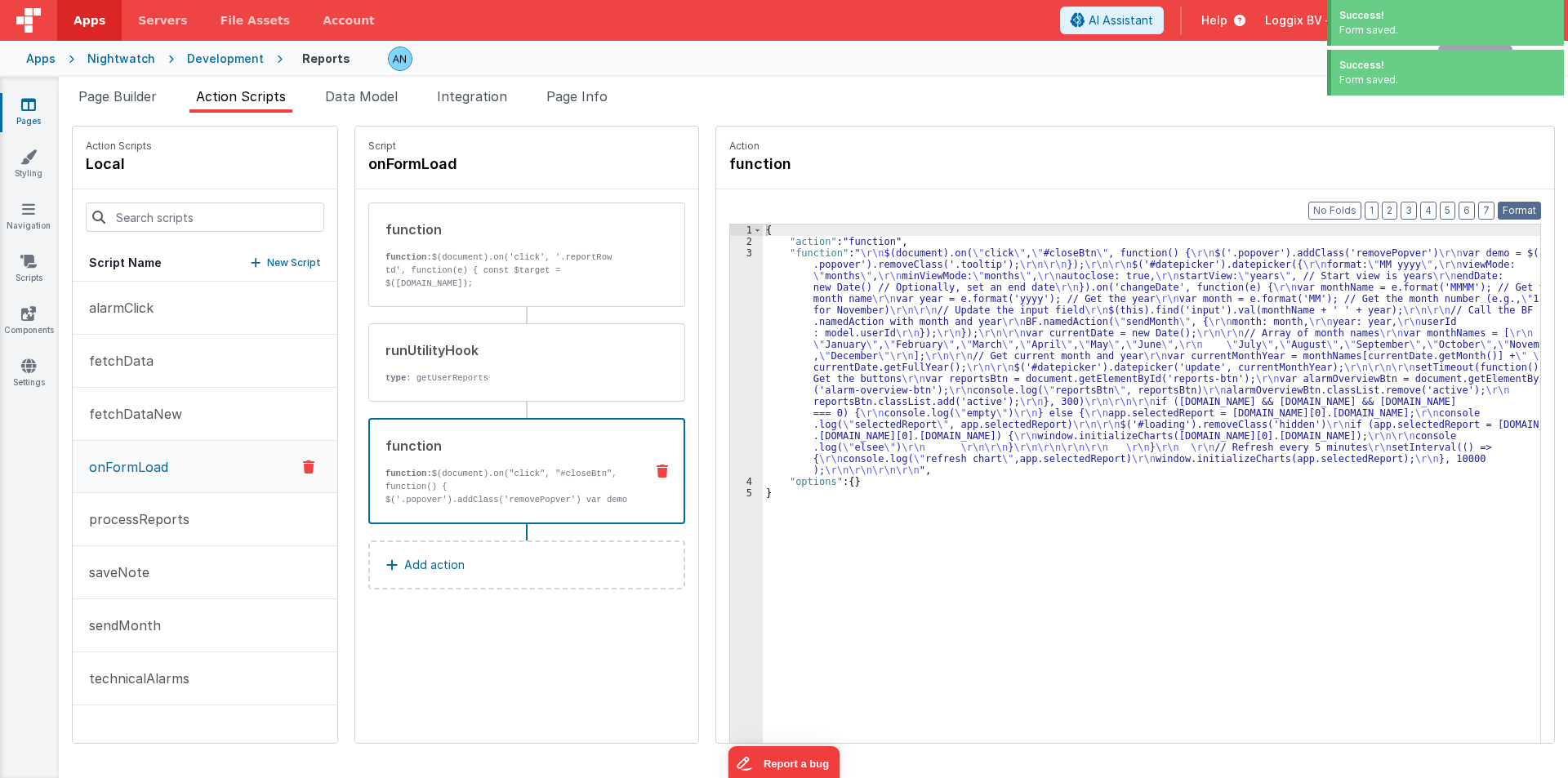
click at [1524, 208] on button "Format" at bounding box center [1519, 211] width 43 height 18
click at [841, 303] on div "{ "action" : "function" , "function" : " \r\n $(document).on( \" click \" , \" …" at bounding box center [1159, 520] width 793 height 592
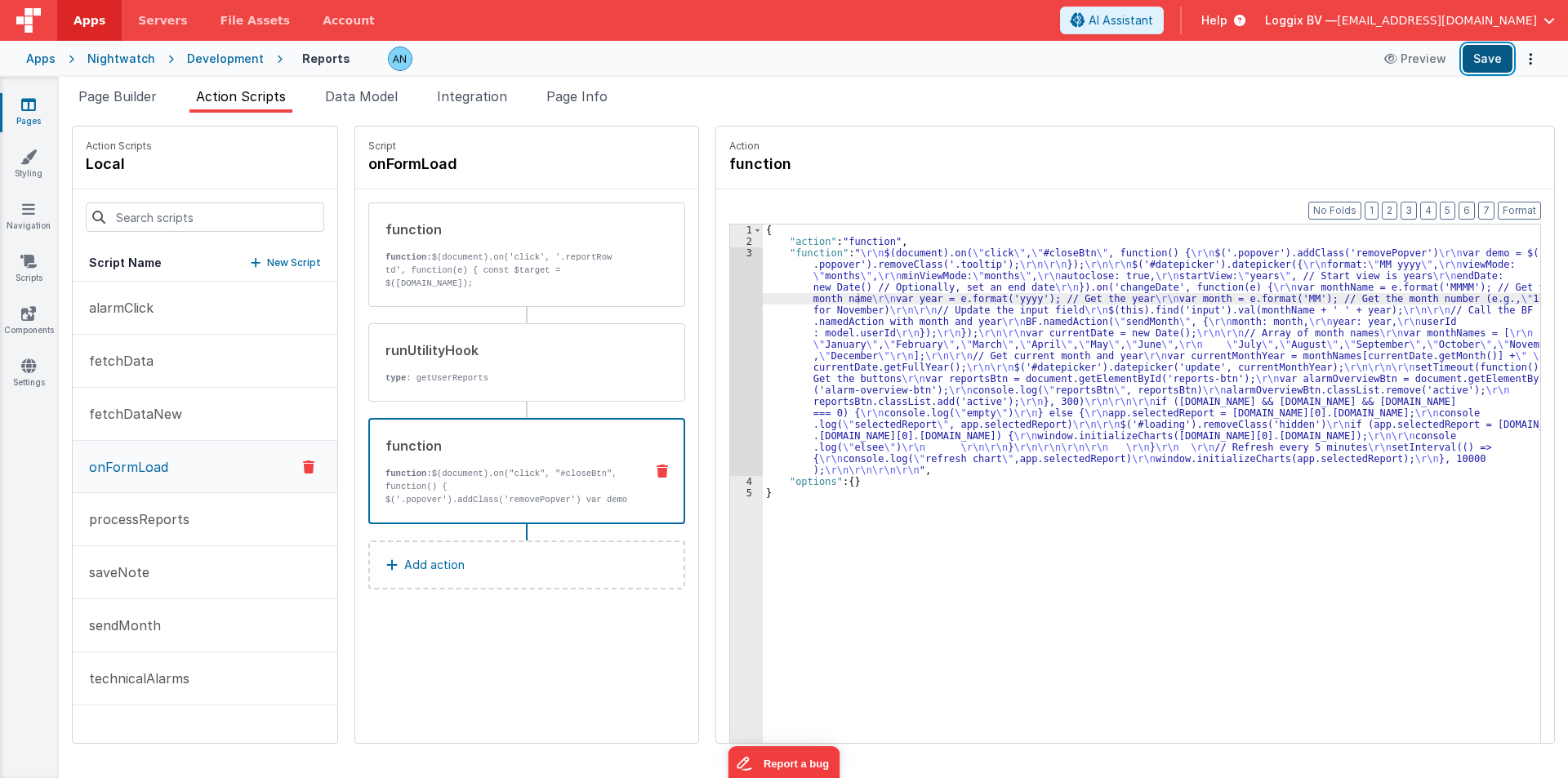
click at [1493, 66] on button "Save" at bounding box center [1487, 58] width 50 height 27
click at [738, 285] on div "3" at bounding box center [746, 362] width 33 height 229
click at [730, 276] on div "3" at bounding box center [746, 362] width 33 height 229
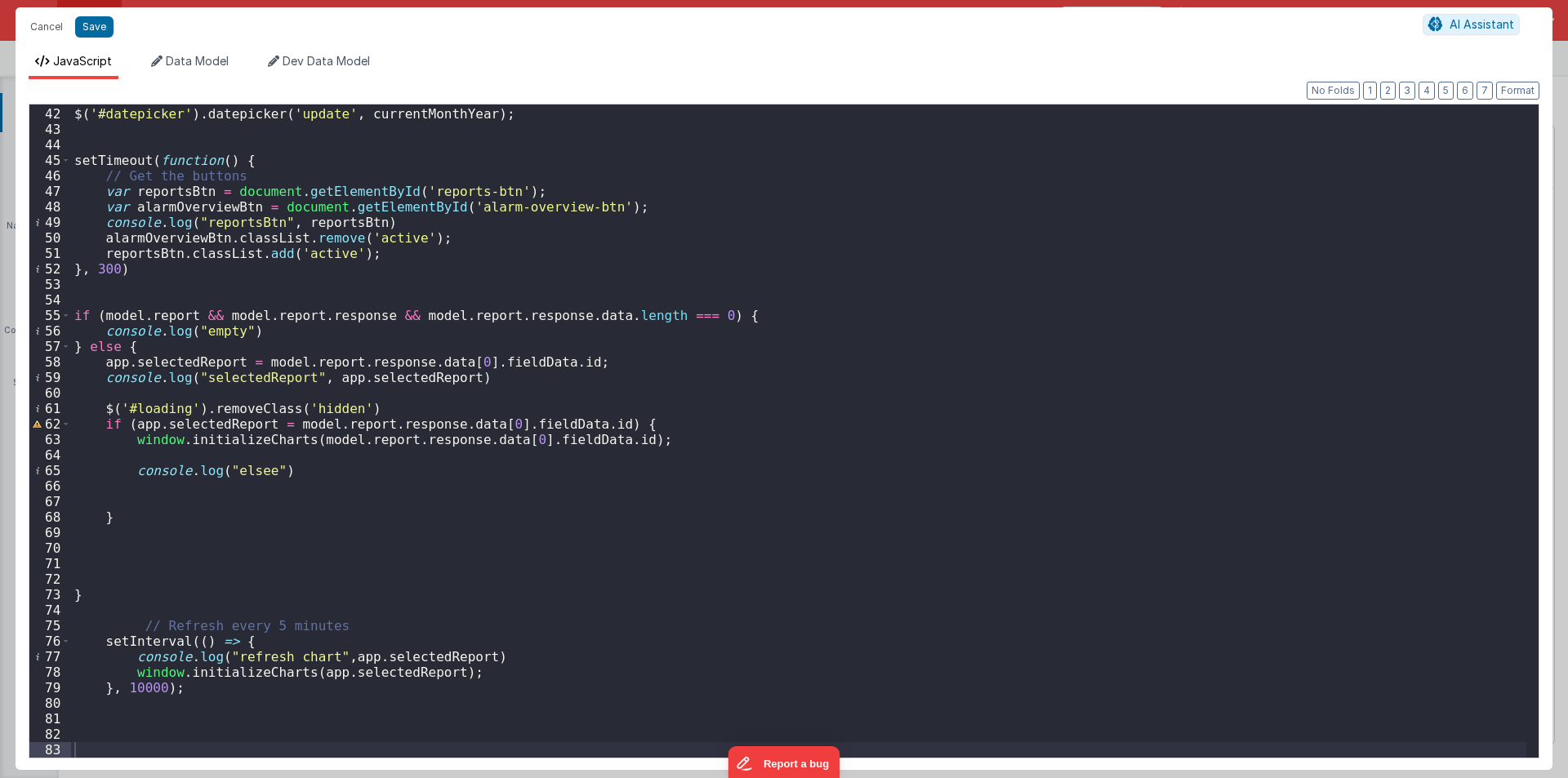
scroll to position [634, 0]
click at [135, 684] on div "$ ( '#datepicker' ) . datepicker ( 'update' , currentMonthYear ) ; setTimeout (…" at bounding box center [799, 432] width 1455 height 684
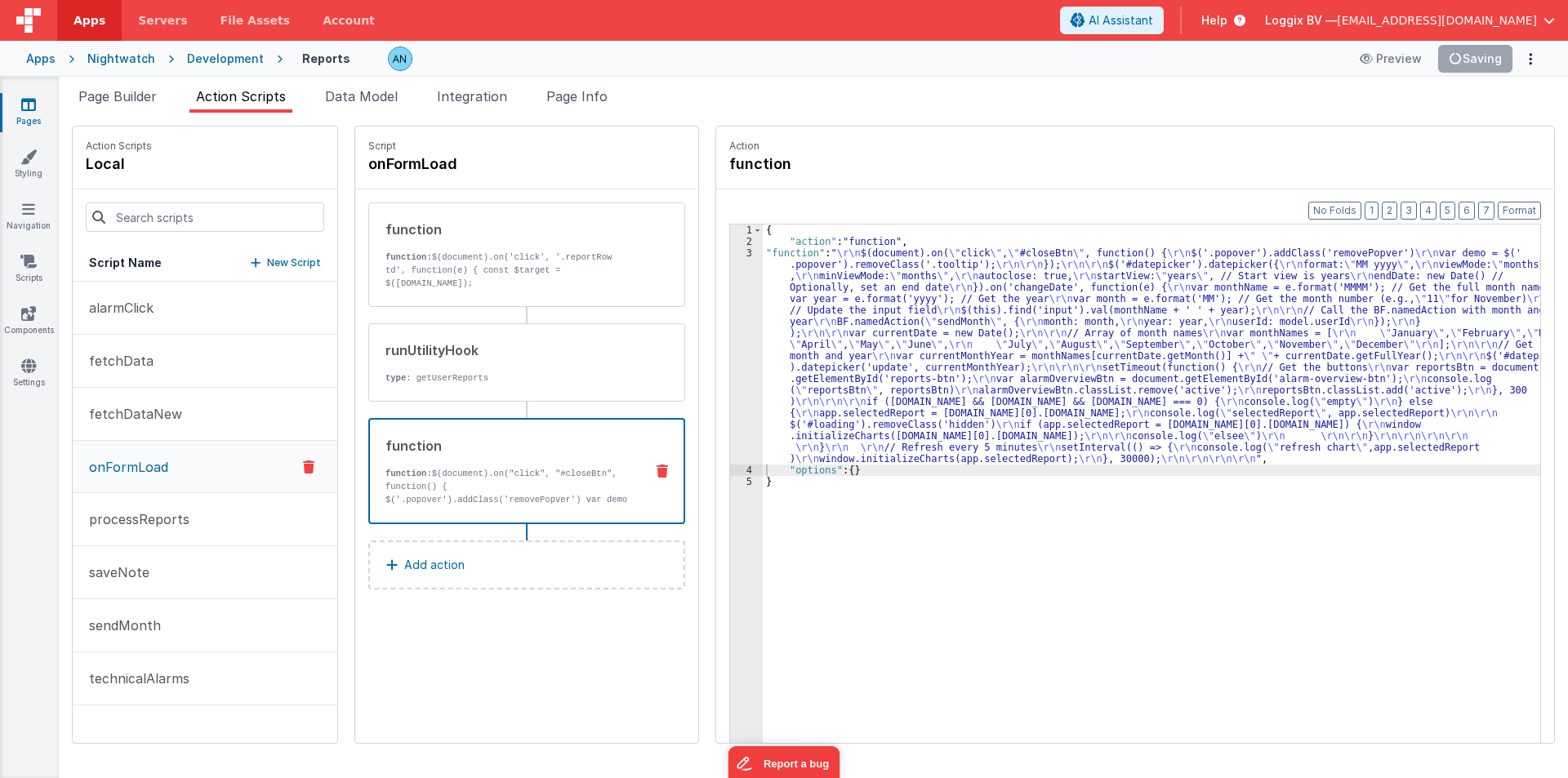
click at [1455, 52] on div "Preview Saving" at bounding box center [1446, 58] width 192 height 27
click at [1507, 202] on button "Format" at bounding box center [1519, 211] width 43 height 18
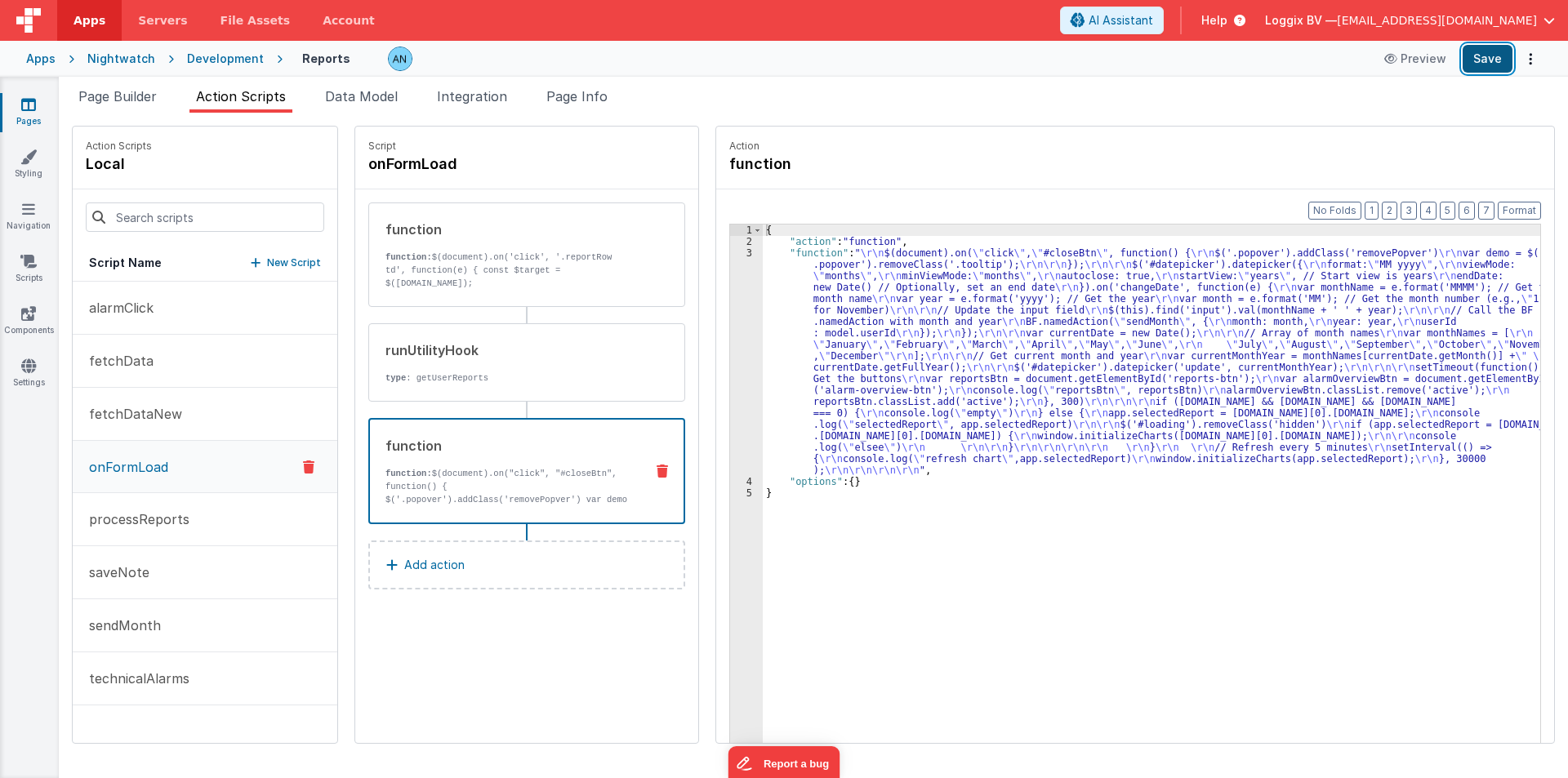
click at [1500, 52] on button "Save" at bounding box center [1487, 58] width 50 height 27
drag, startPoint x: 1520, startPoint y: 207, endPoint x: 1274, endPoint y: 235, distance: 247.6
click at [1519, 207] on button "Format" at bounding box center [1519, 211] width 43 height 18
click at [730, 299] on div "3" at bounding box center [746, 362] width 33 height 229
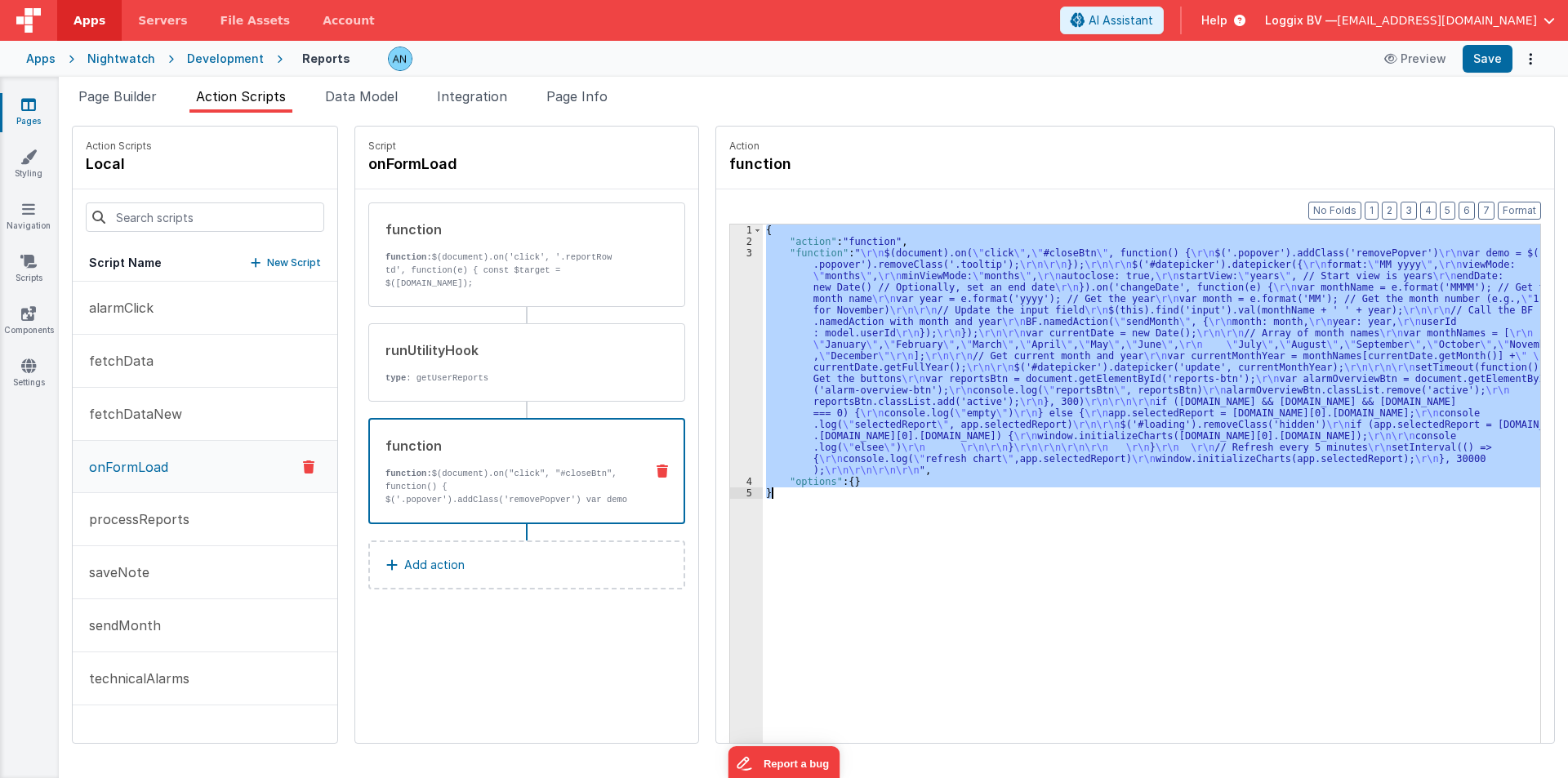
click at [730, 299] on div "3" at bounding box center [746, 362] width 33 height 229
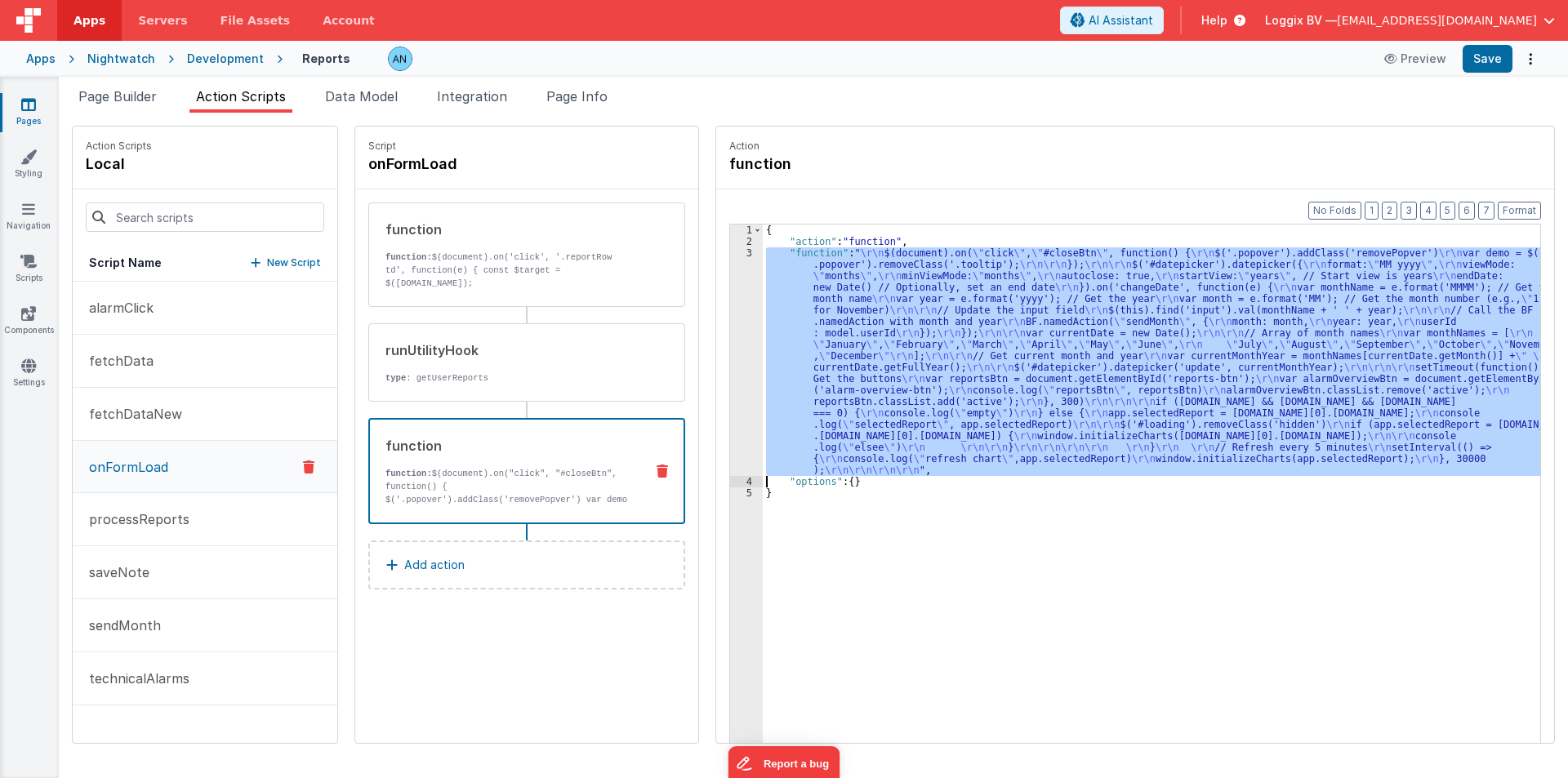
click at [730, 299] on div "3" at bounding box center [746, 362] width 33 height 229
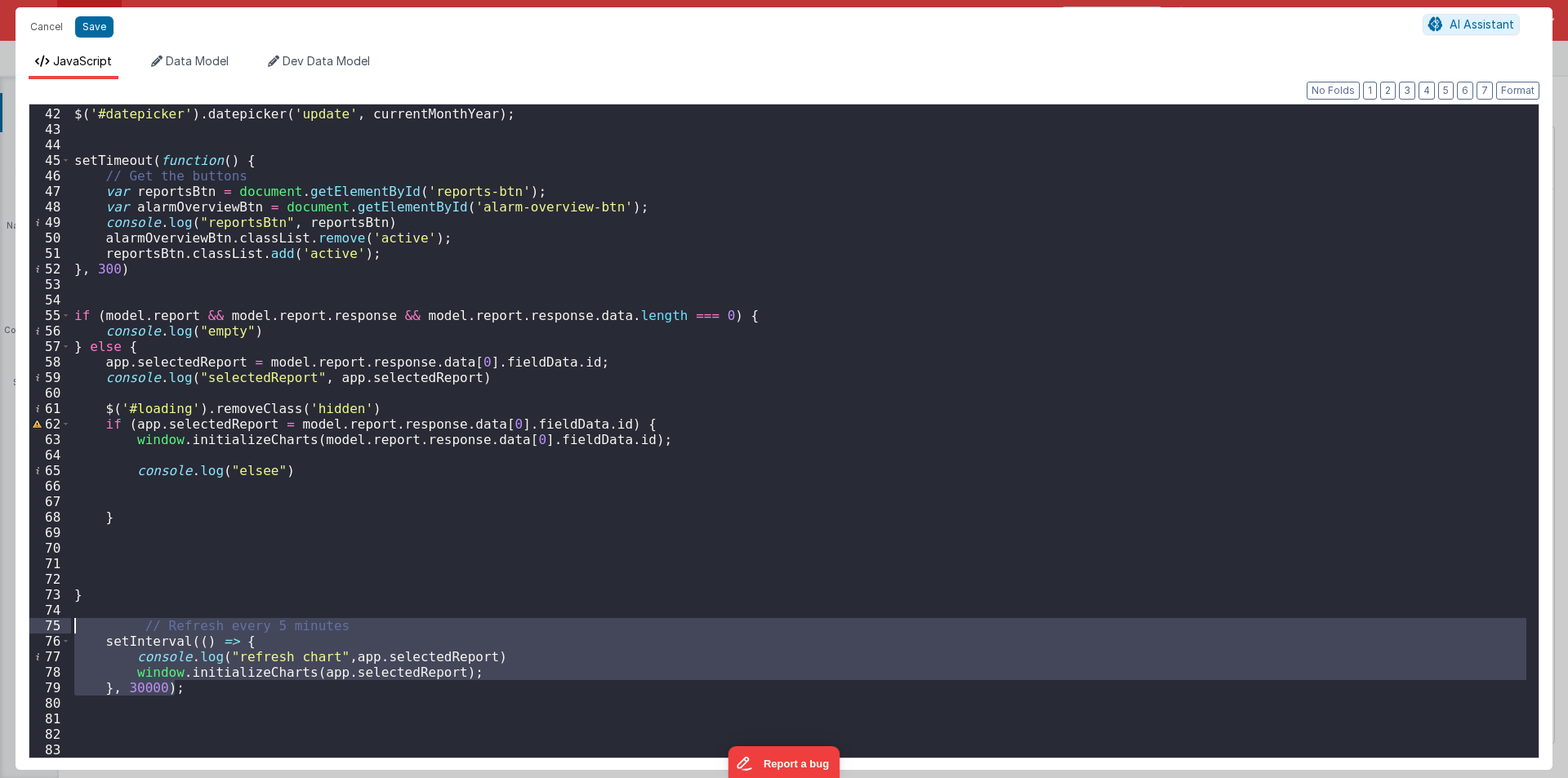
drag, startPoint x: 187, startPoint y: 695, endPoint x: 56, endPoint y: 616, distance: 153.0
click at [58, 619] on div "41 42 43 44 45 46 47 48 49 50 51 52 53 54 55 56 57 58 59 60 61 62 63 64 65 66 6…" at bounding box center [784, 431] width 1511 height 655
click at [216, 699] on div "$ ( '#datepicker' ) . datepicker ( 'update' , currentMonthYear ) ; setTimeout (…" at bounding box center [799, 432] width 1455 height 684
drag, startPoint x: 207, startPoint y: 694, endPoint x: 66, endPoint y: 626, distance: 156.5
click at [66, 626] on div "41 42 43 44 45 46 47 48 49 50 51 52 53 54 55 56 57 58 59 60 61 62 63 64 65 66 6…" at bounding box center [784, 431] width 1511 height 655
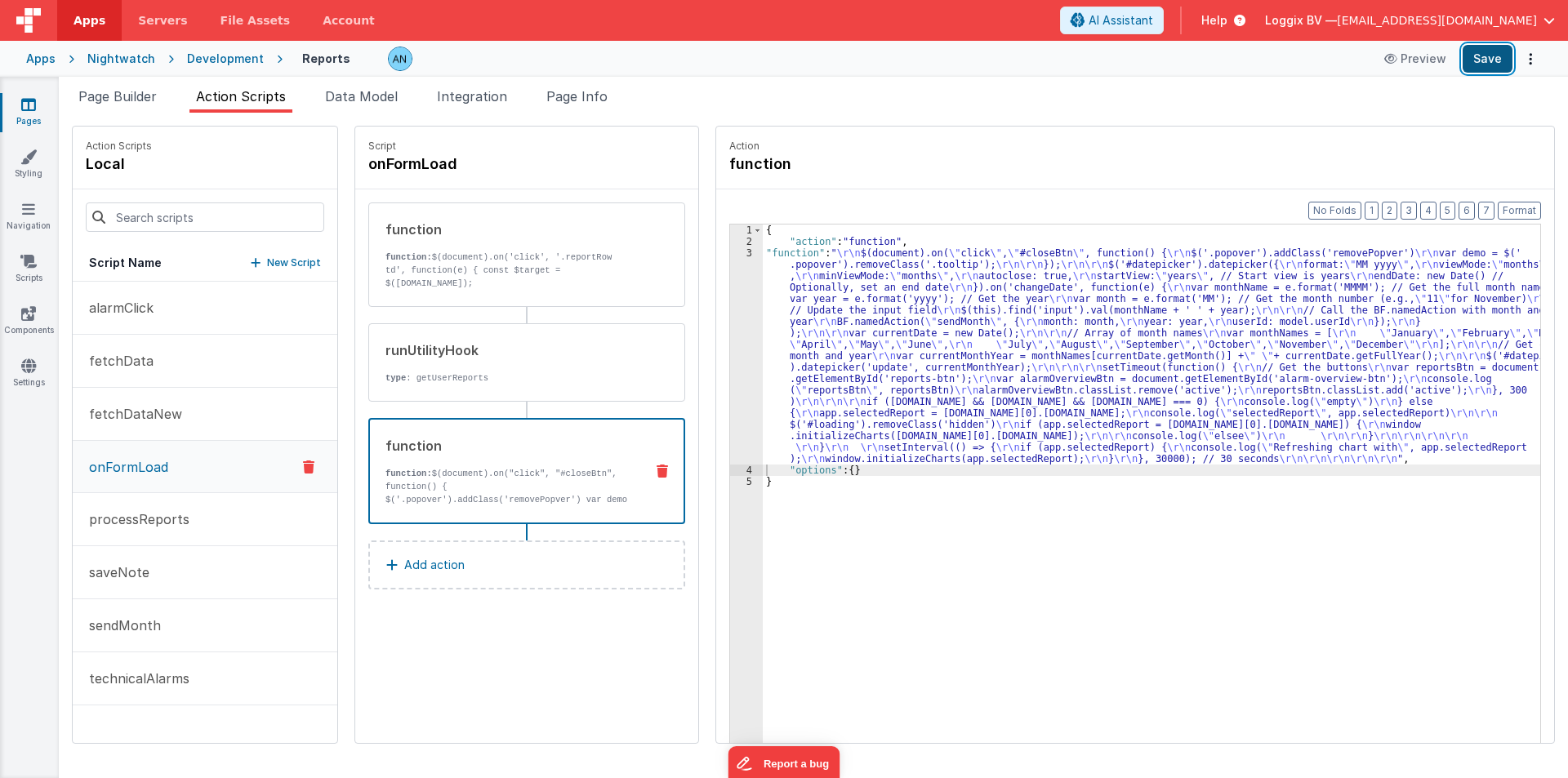
click at [1478, 57] on button "Save" at bounding box center [1487, 58] width 50 height 27
click at [1516, 210] on button "Format" at bounding box center [1519, 211] width 43 height 18
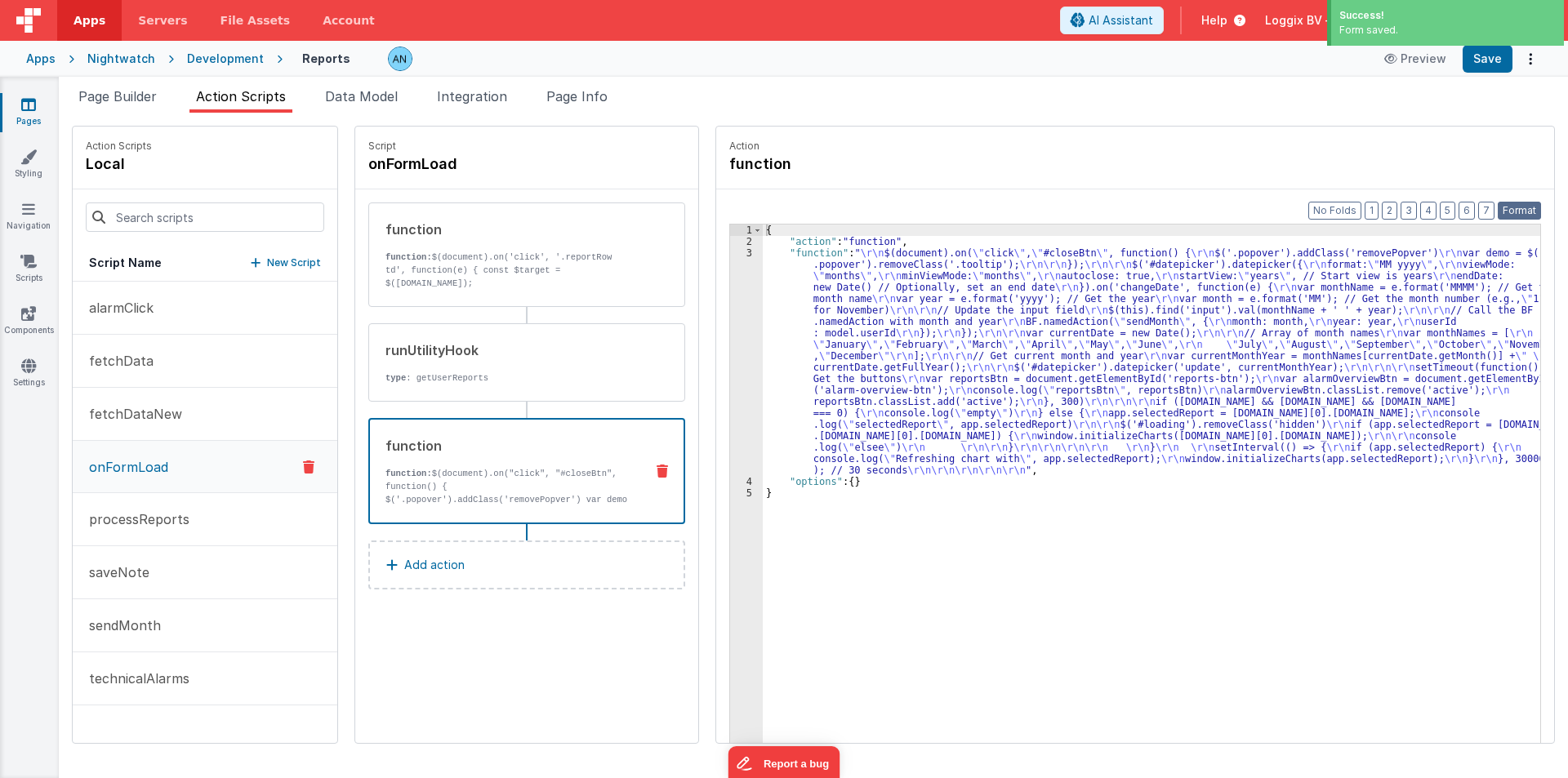
click at [1519, 215] on button "Format" at bounding box center [1519, 211] width 43 height 18
click at [1484, 58] on button "Save" at bounding box center [1487, 58] width 50 height 27
click at [1527, 211] on button "Format" at bounding box center [1519, 211] width 43 height 18
click at [1495, 65] on button "Save" at bounding box center [1487, 58] width 50 height 27
click at [1506, 206] on button "Format" at bounding box center [1519, 211] width 43 height 18
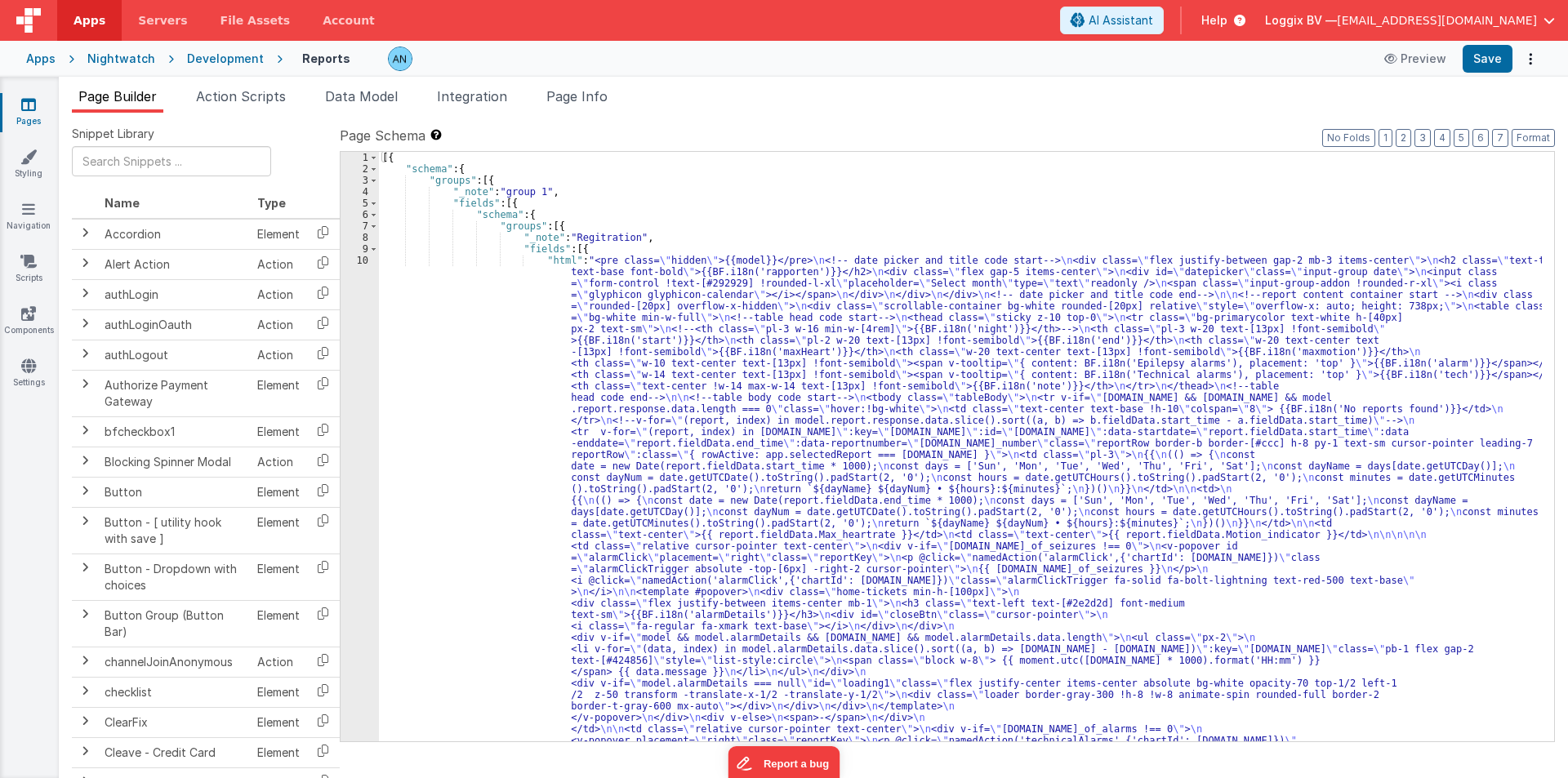
click at [246, 62] on div "Development" at bounding box center [225, 58] width 77 height 16
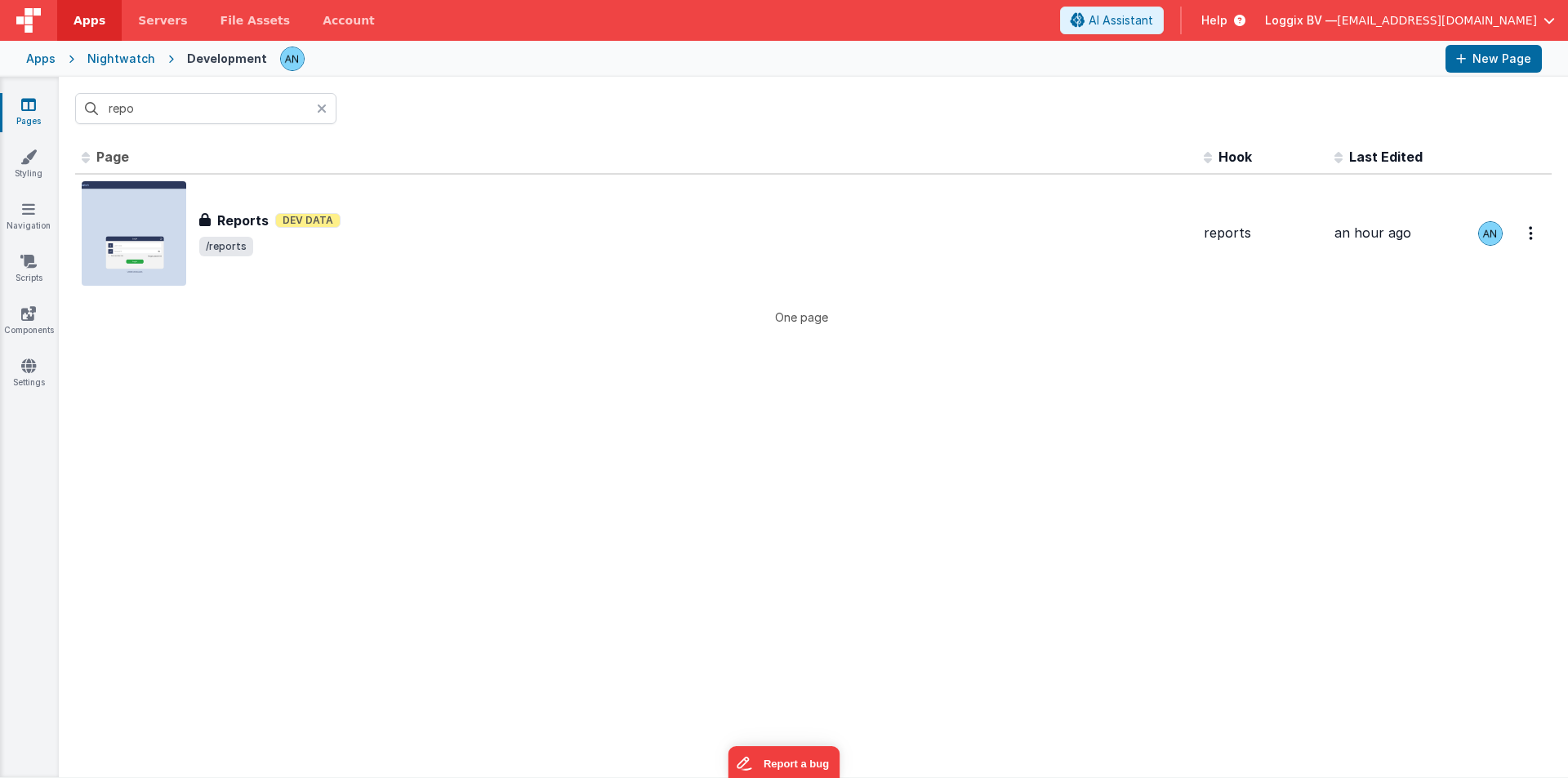
click at [200, 115] on input "repo" at bounding box center [206, 108] width 261 height 31
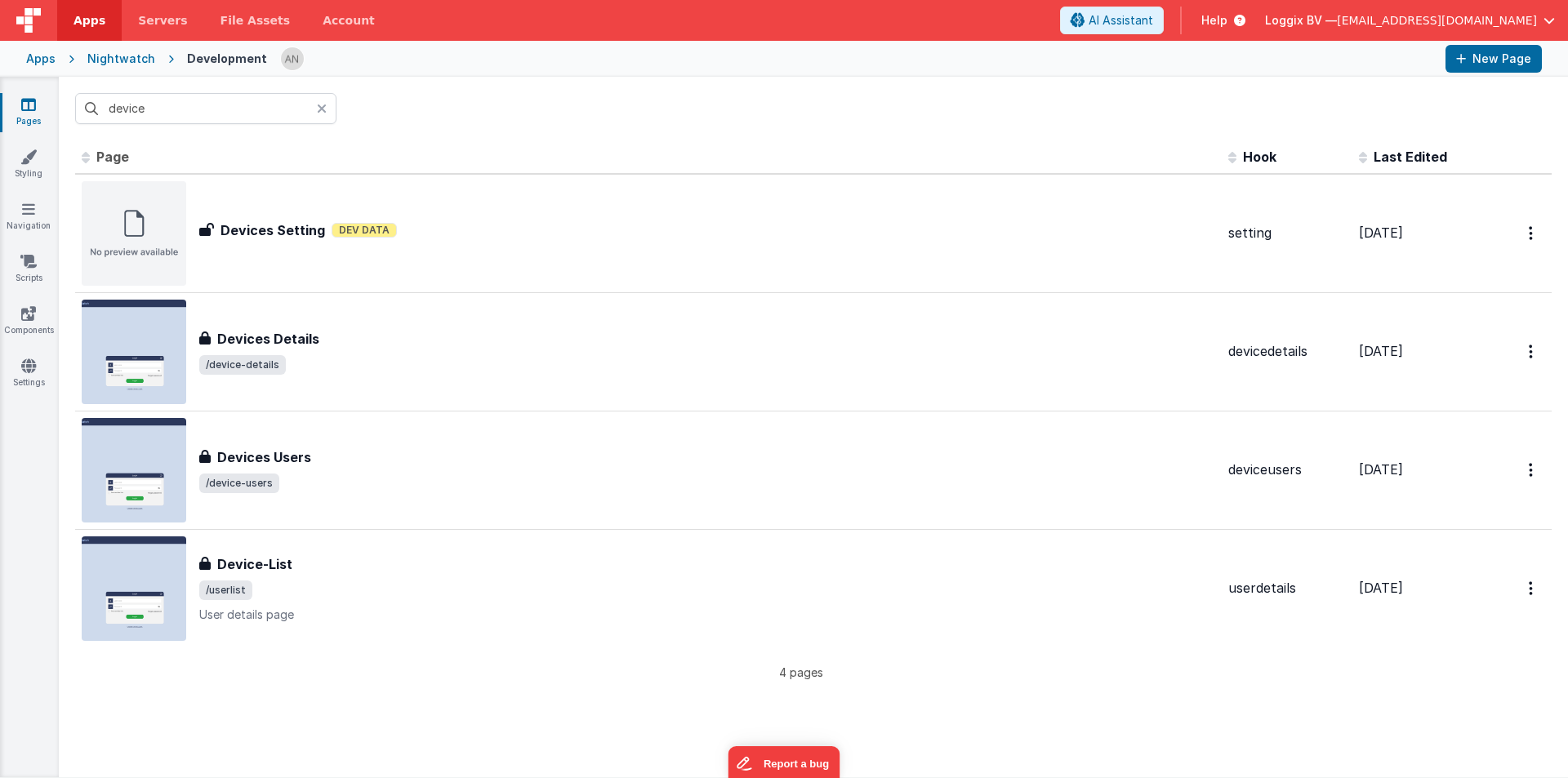
click at [169, 110] on input "device" at bounding box center [206, 108] width 261 height 31
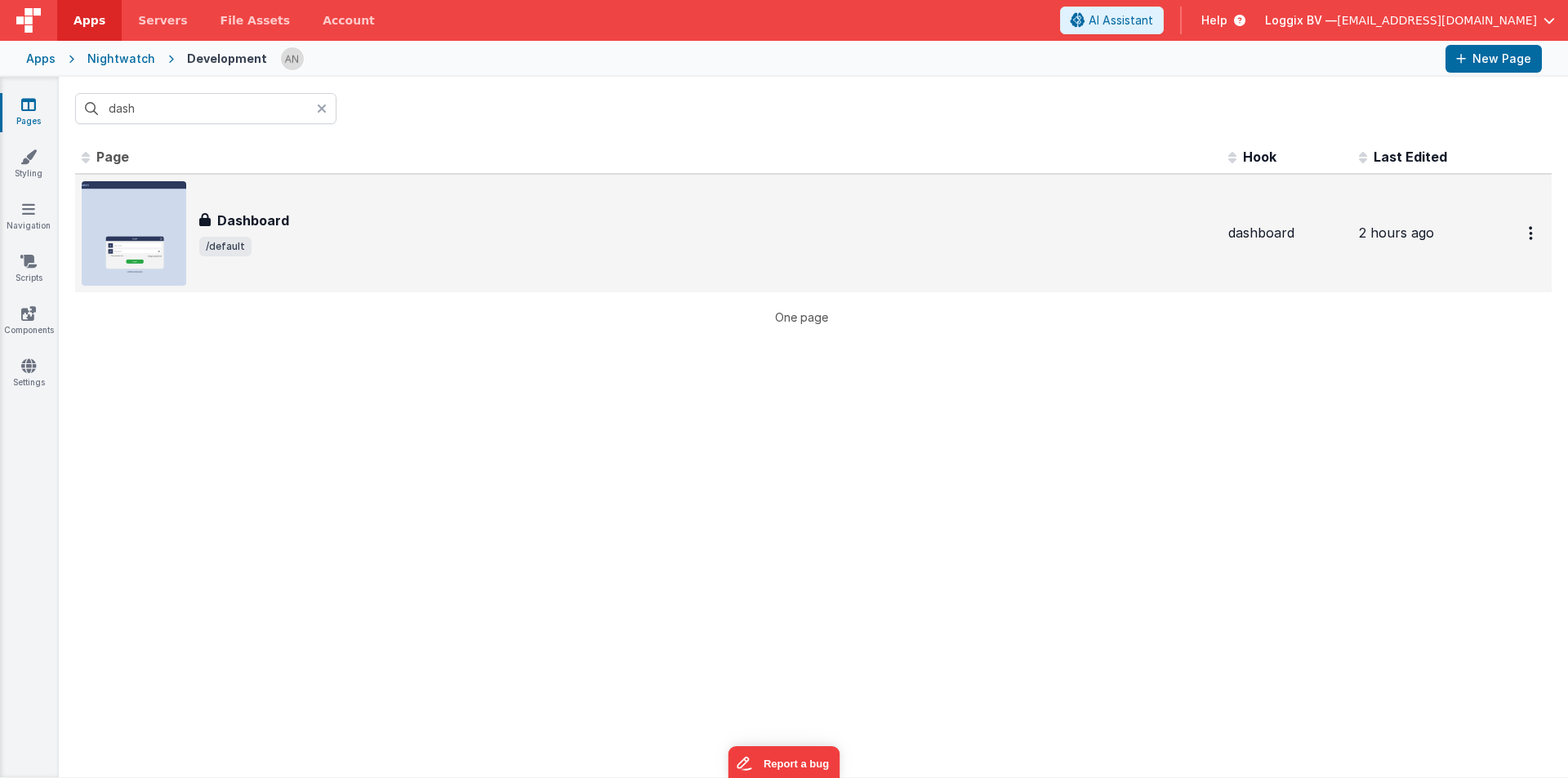
type input "dash"
click at [371, 245] on span "/default" at bounding box center [707, 246] width 1016 height 19
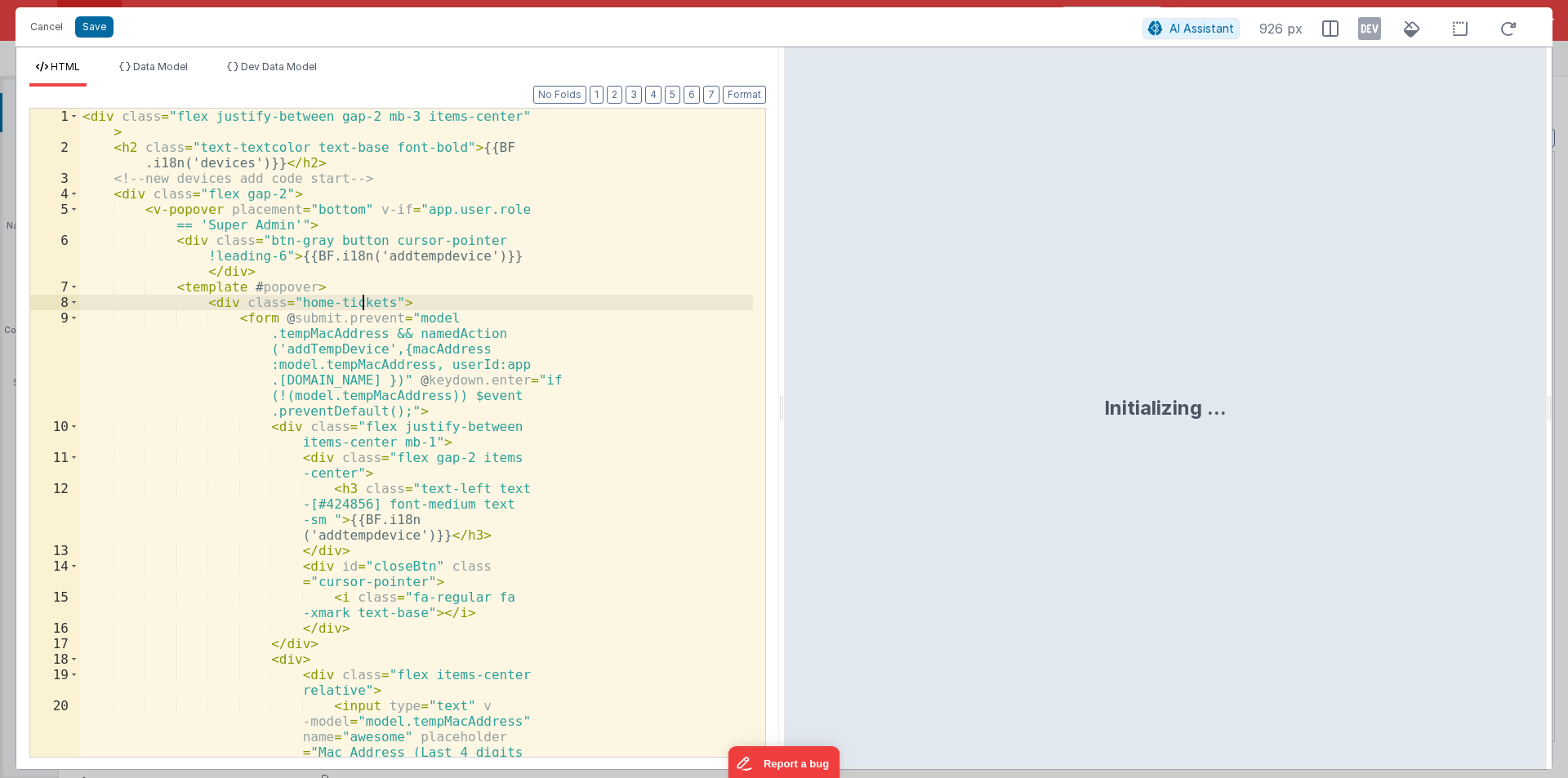
scroll to position [542, 0]
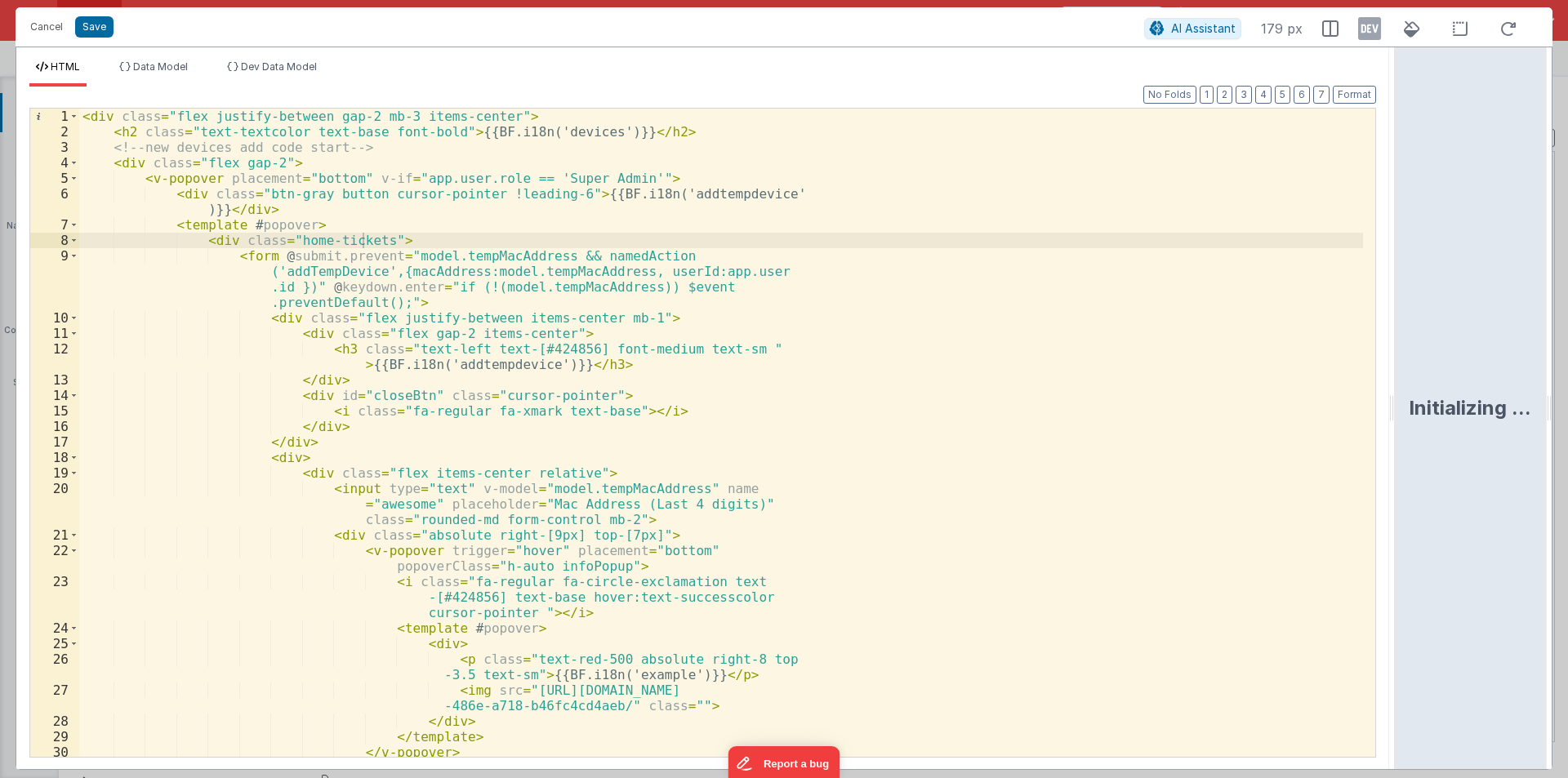
drag, startPoint x: 783, startPoint y: 404, endPoint x: 1567, endPoint y: 411, distance: 784.0
click at [1567, 411] on html "Cancel Save AI Assistant 179 px HTML Data Model Dev Data Model Format 7 6 5 4 3…" at bounding box center [784, 389] width 1568 height 778
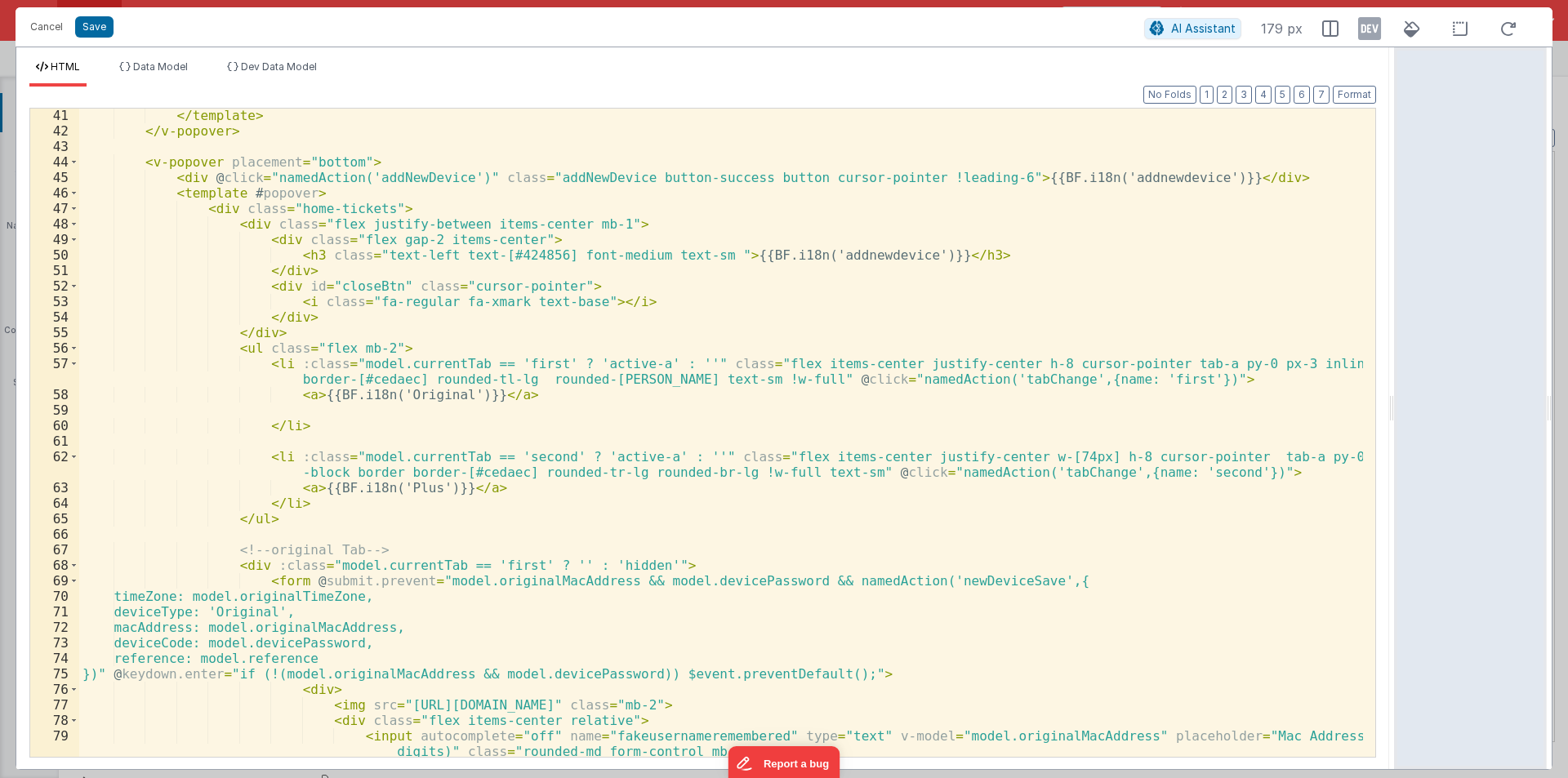
scroll to position [930, 0]
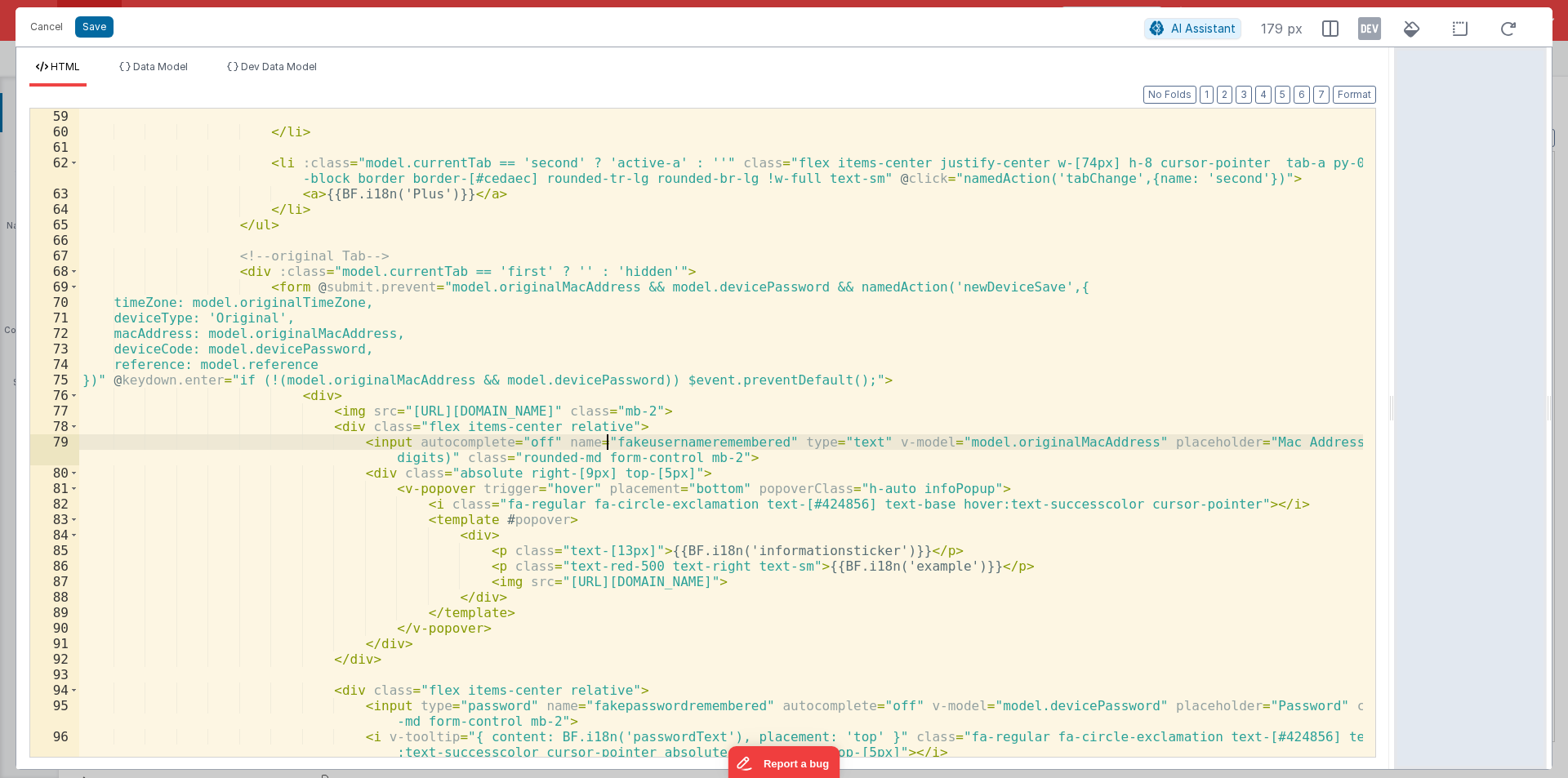
click at [610, 442] on div "</ li > < li :class = "model.currentTab == 'second' ? 'active-a' : ''" class = …" at bounding box center [721, 448] width 1284 height 680
click at [394, 442] on div "</ li > < li :class = "model.currentTab == 'second' ? 'active-a' : ''" class = …" at bounding box center [721, 448] width 1284 height 680
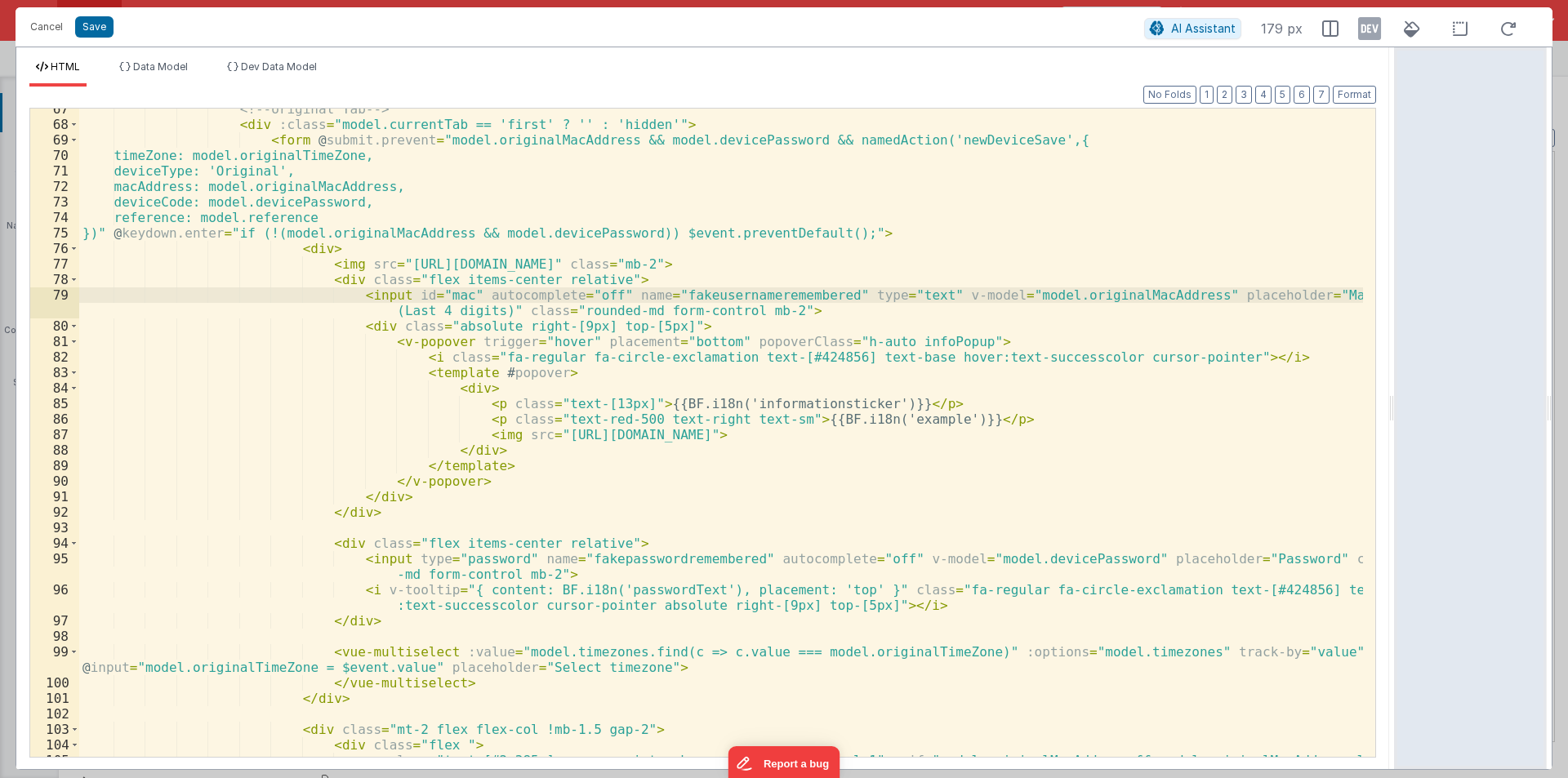
click at [387, 555] on div "<!-- original Tab --> < div :class = "model.currentTab == 'first' ? '' : 'hidde…" at bounding box center [721, 456] width 1284 height 711
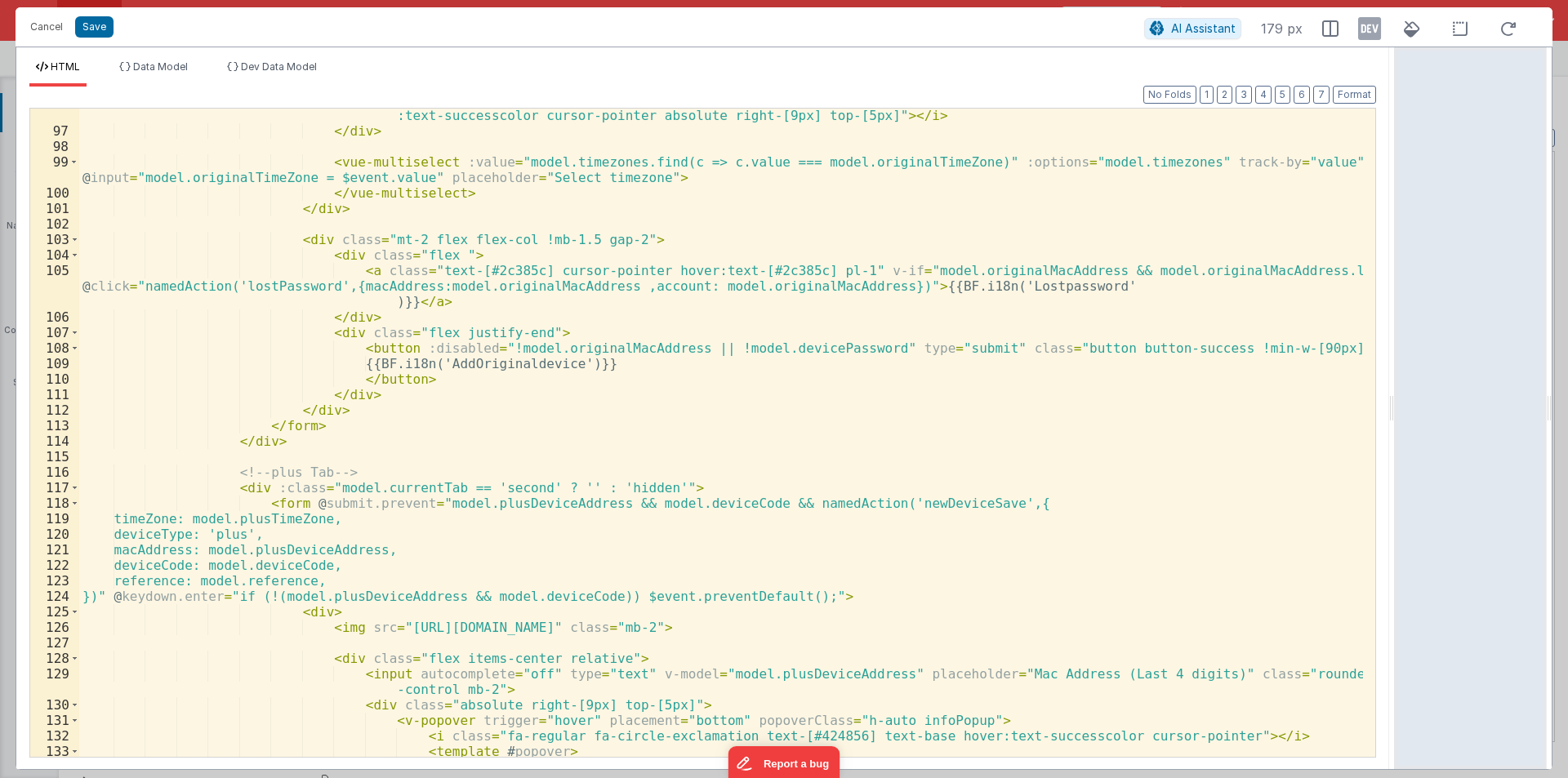
scroll to position [1617, 0]
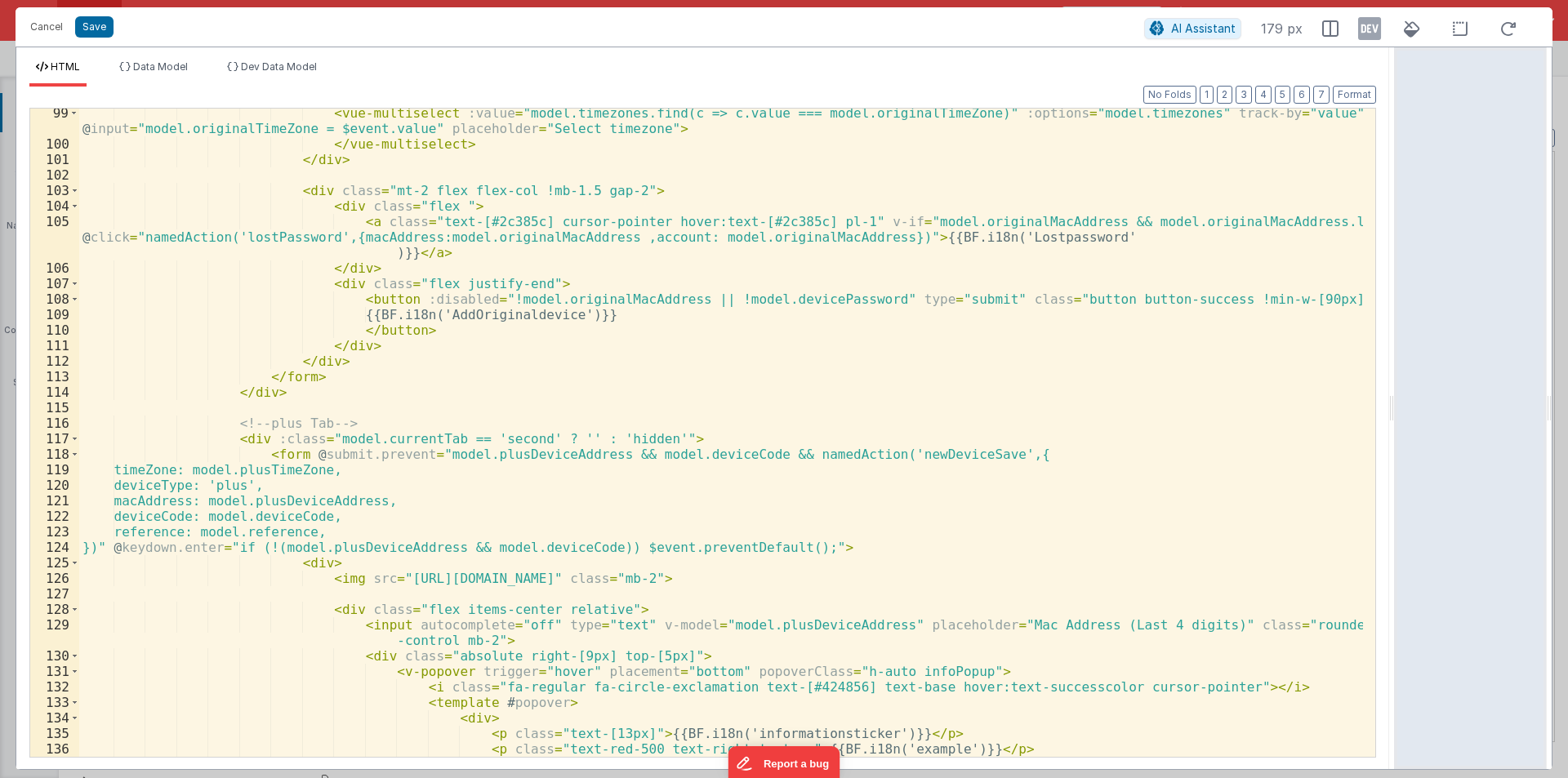
click at [390, 625] on div "< vue-multiselect :value = "model.timezones.find(c => c.value === model.origina…" at bounding box center [721, 453] width 1284 height 695
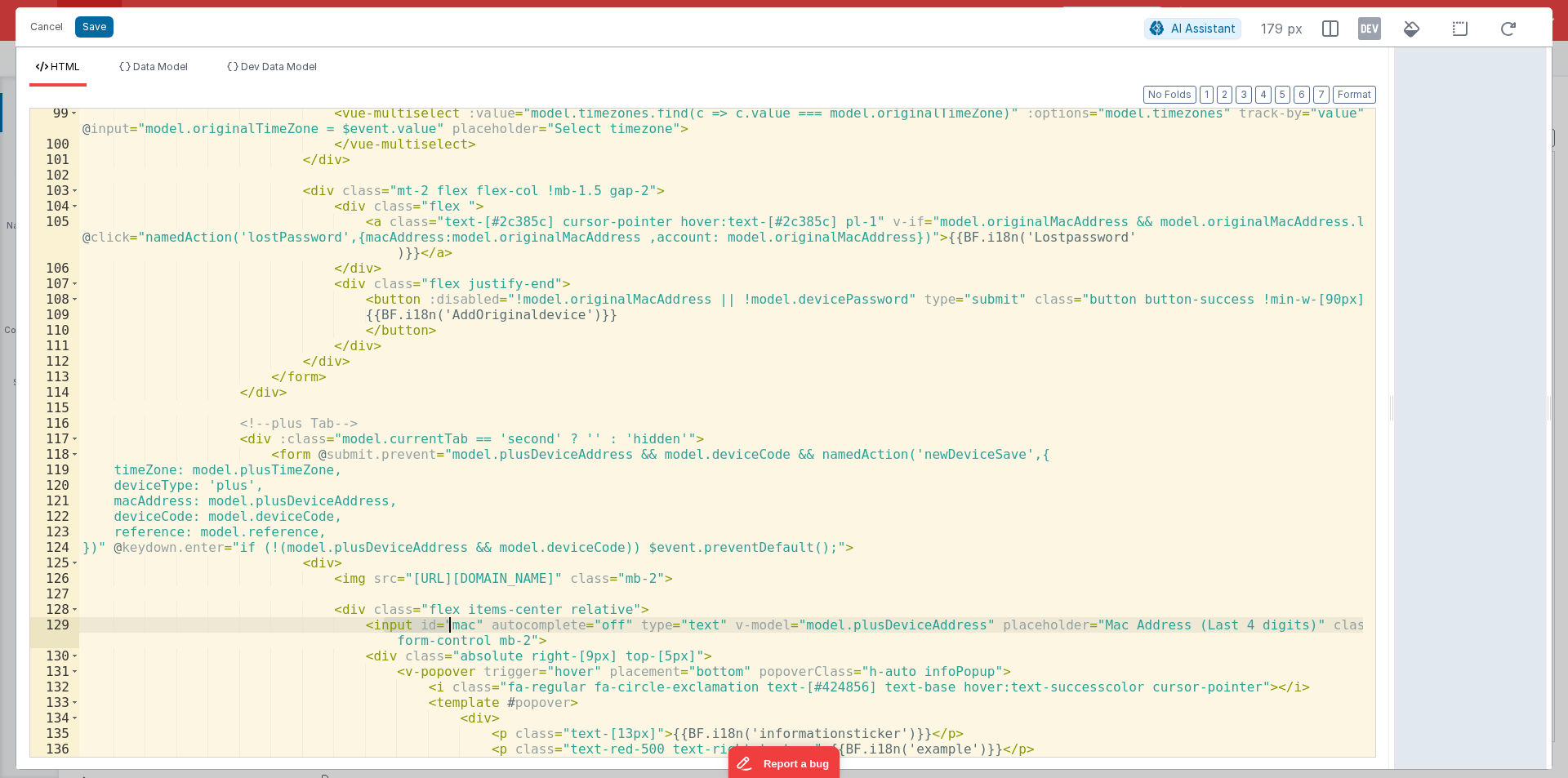
drag, startPoint x: 386, startPoint y: 626, endPoint x: 446, endPoint y: 620, distance: 60.3
click at [446, 620] on div "< vue-multiselect :value = "model.timezones.find(c => c.value === model.origina…" at bounding box center [721, 453] width 1284 height 695
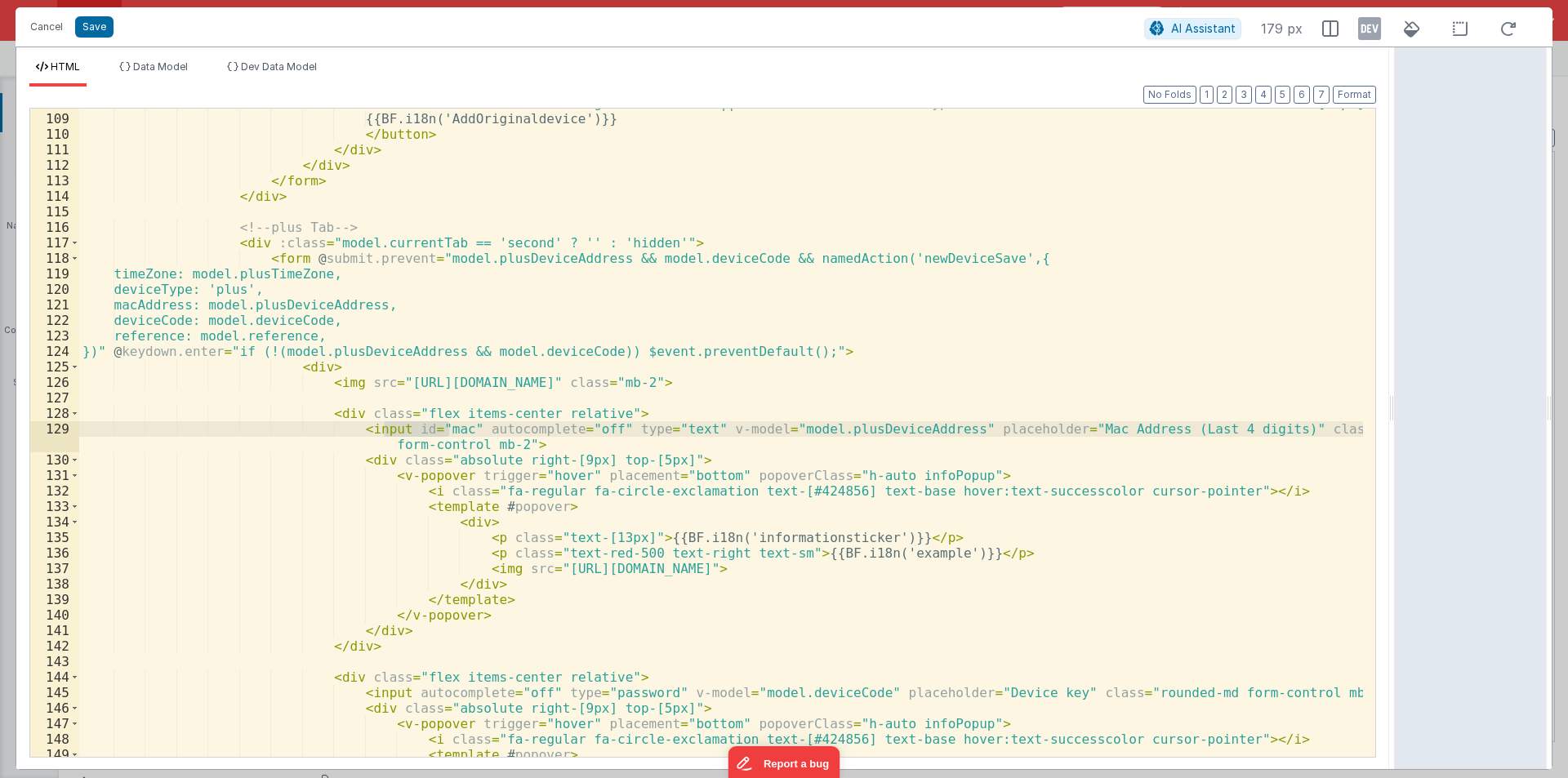
scroll to position [1910, 0]
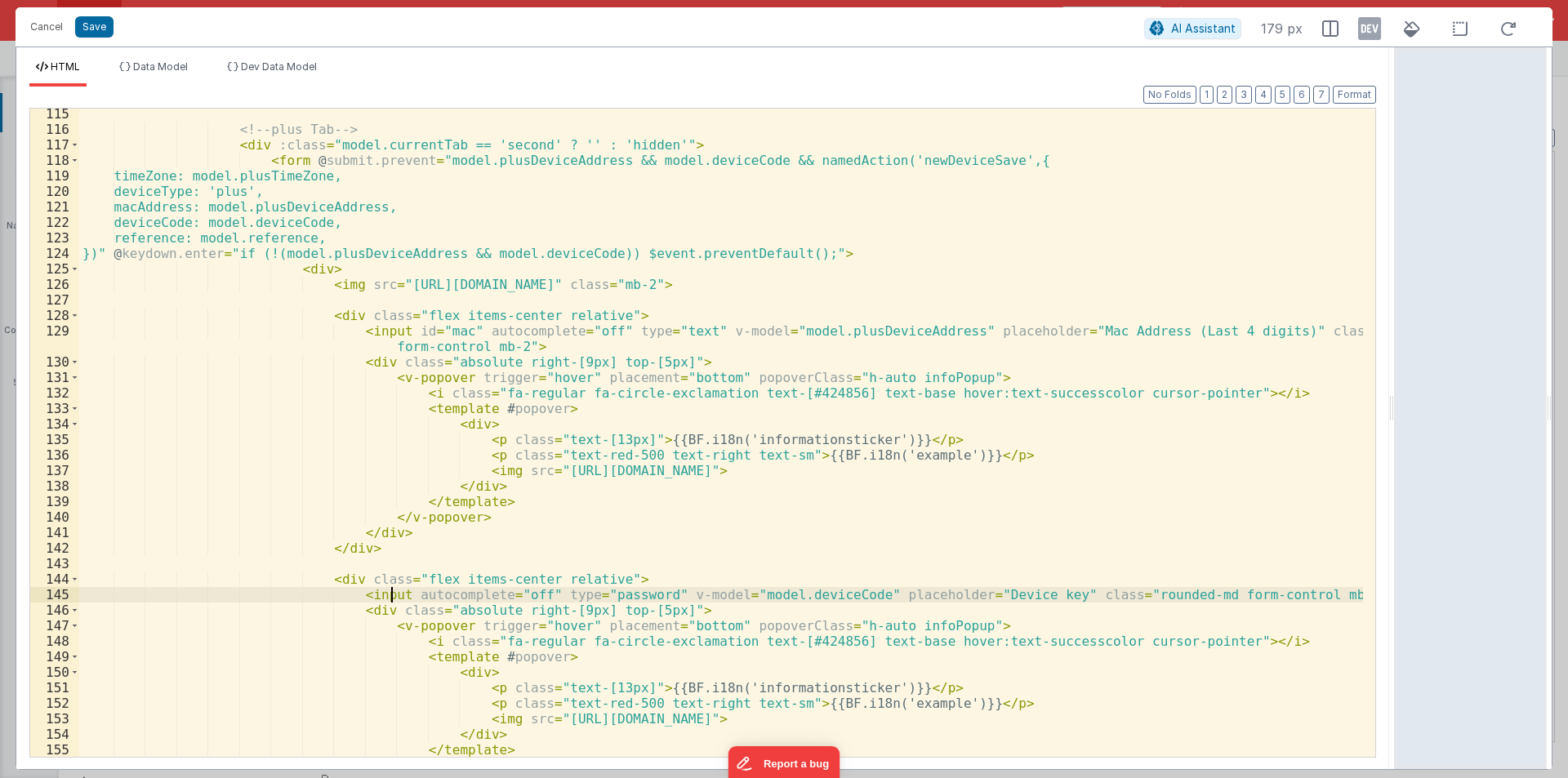
click at [393, 593] on div "<!-- plus Tab --> < div :class = "model.currentTab == 'second' ? '' : 'hidden'"…" at bounding box center [721, 446] width 1284 height 680
paste textarea
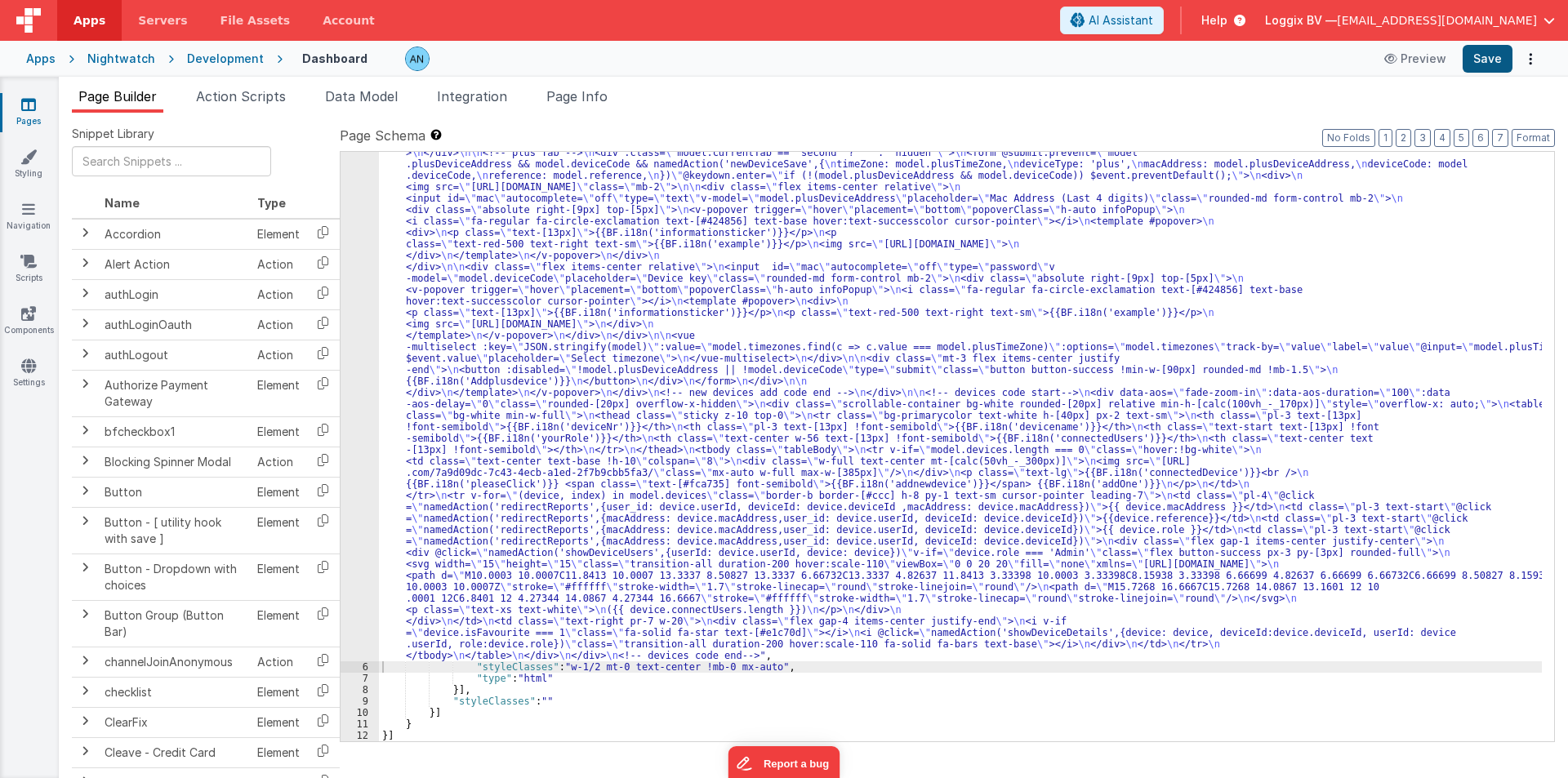
scroll to position [531, 0]
click at [1488, 50] on button "Save" at bounding box center [1487, 58] width 50 height 27
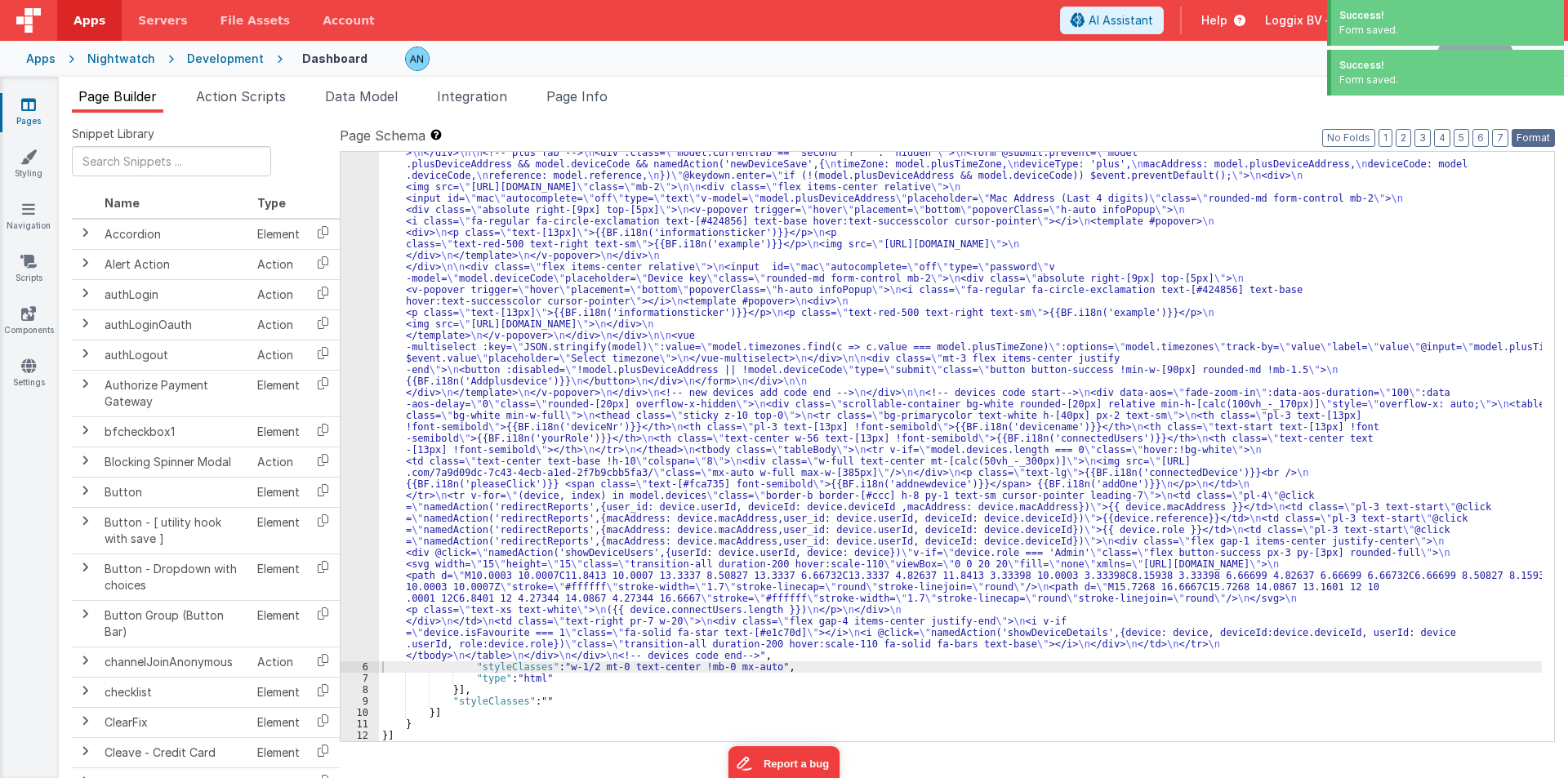
click at [1538, 131] on button "Format" at bounding box center [1533, 138] width 43 height 18
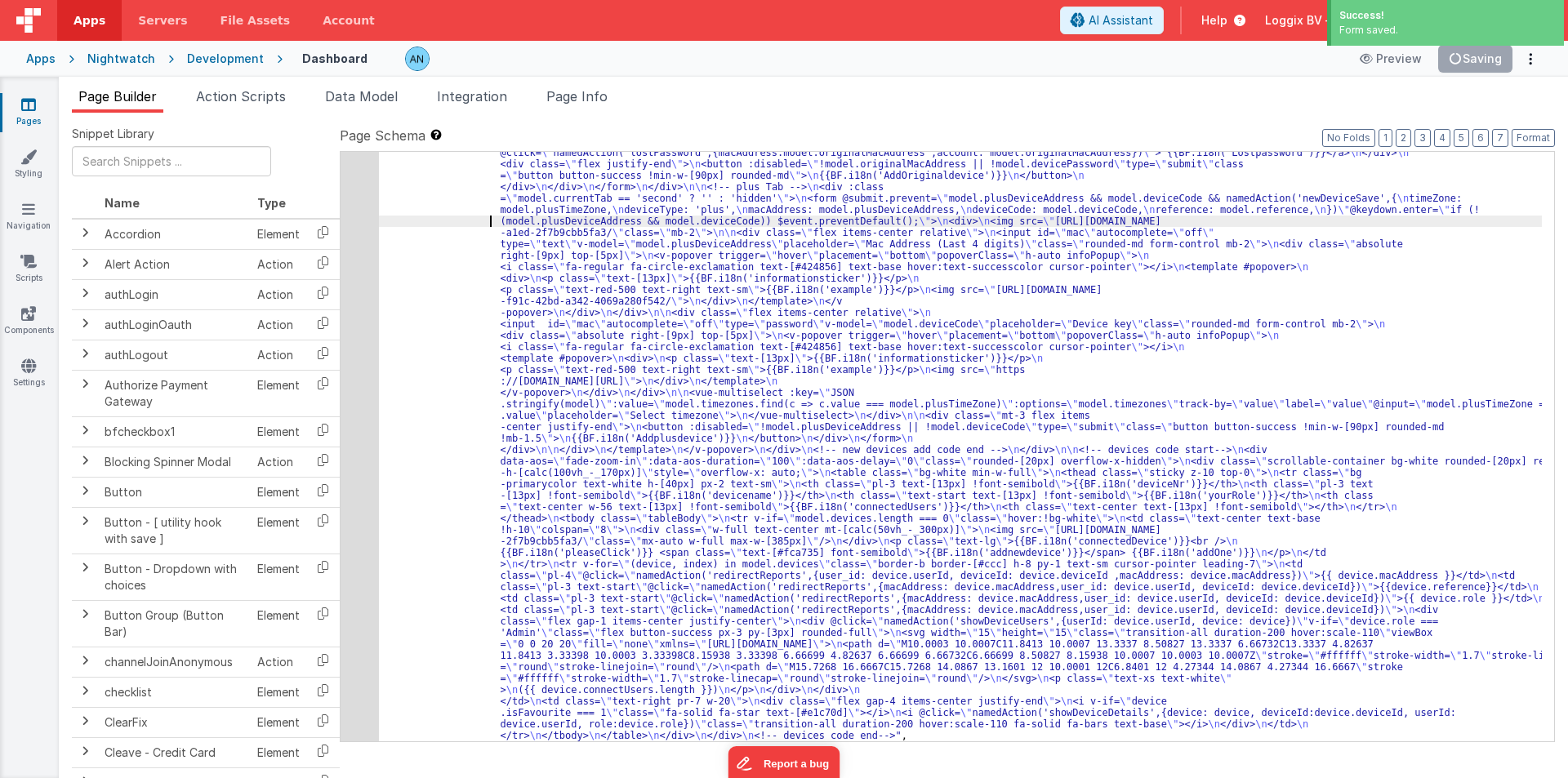
click at [442, 226] on div ""html" : "<div class= \" flex justify-between gap-2 mb-3 items-center \" > \n <…" at bounding box center [961, 504] width 1163 height 1676
click at [230, 98] on span "Action Scripts" at bounding box center [240, 97] width 90 height 16
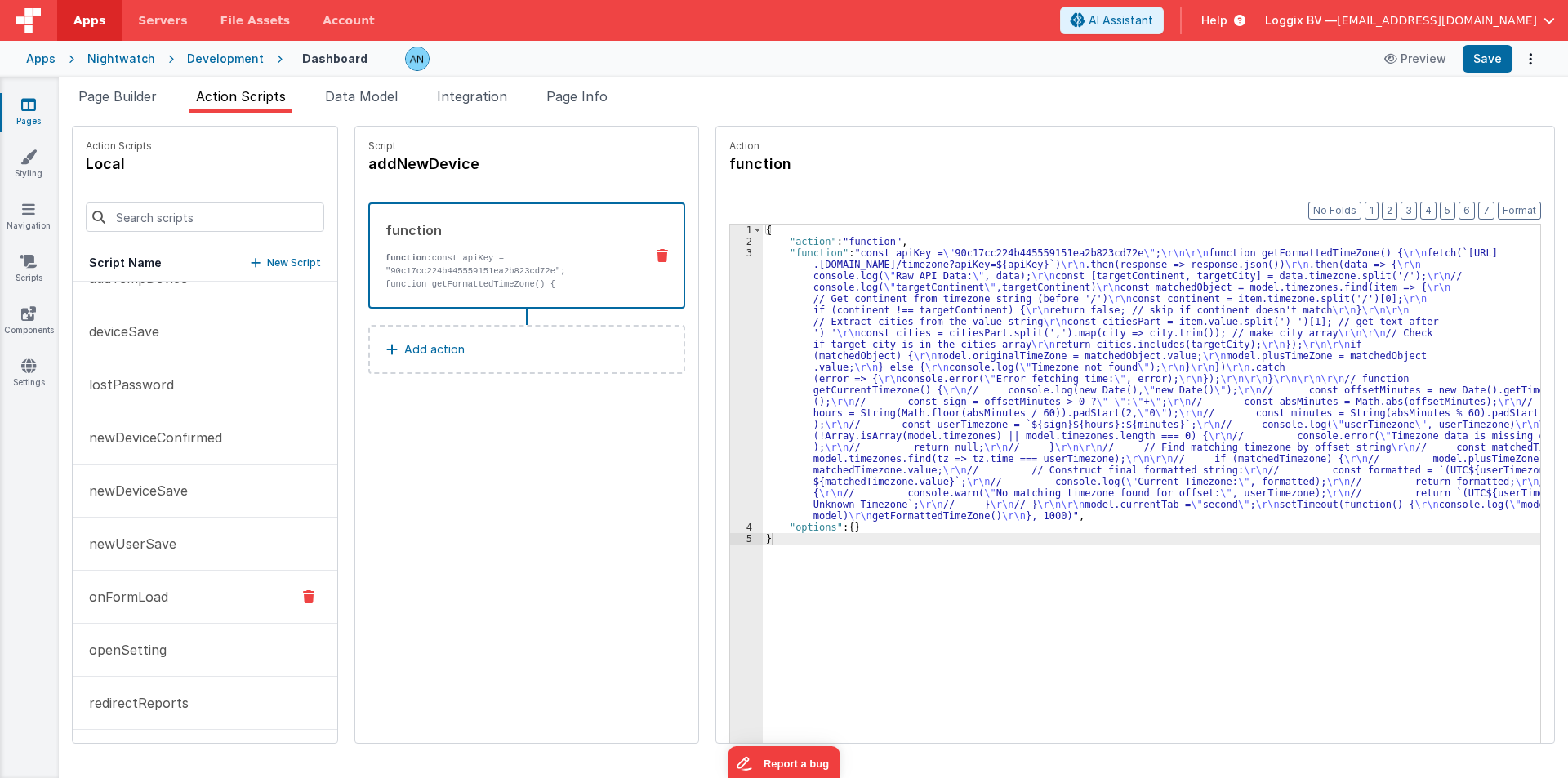
click at [139, 603] on p "onFormLoad" at bounding box center [123, 597] width 89 height 19
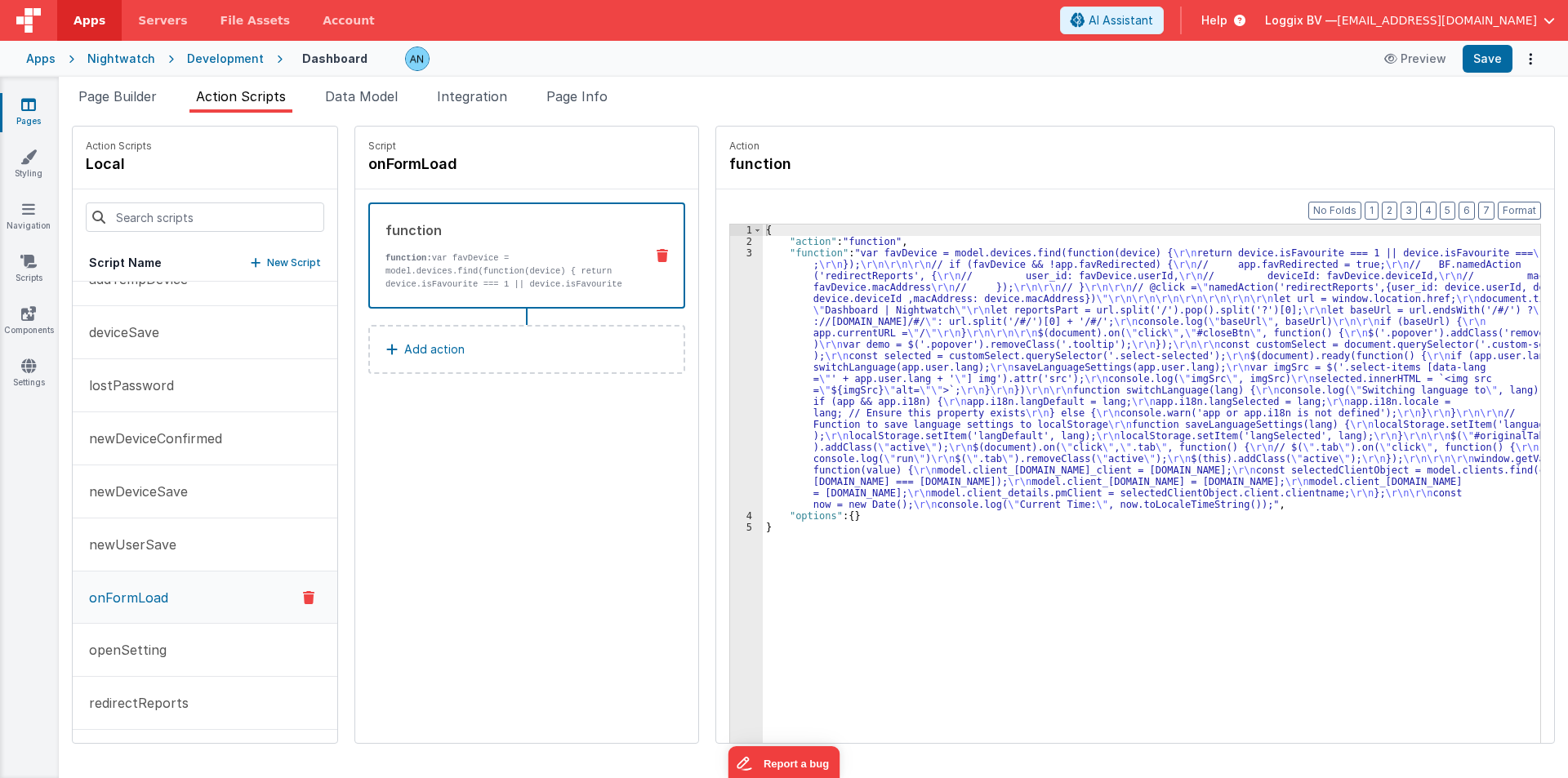
scroll to position [82, 0]
click at [746, 276] on div "3" at bounding box center [746, 378] width 33 height 263
click at [730, 269] on div "3" at bounding box center [746, 378] width 33 height 263
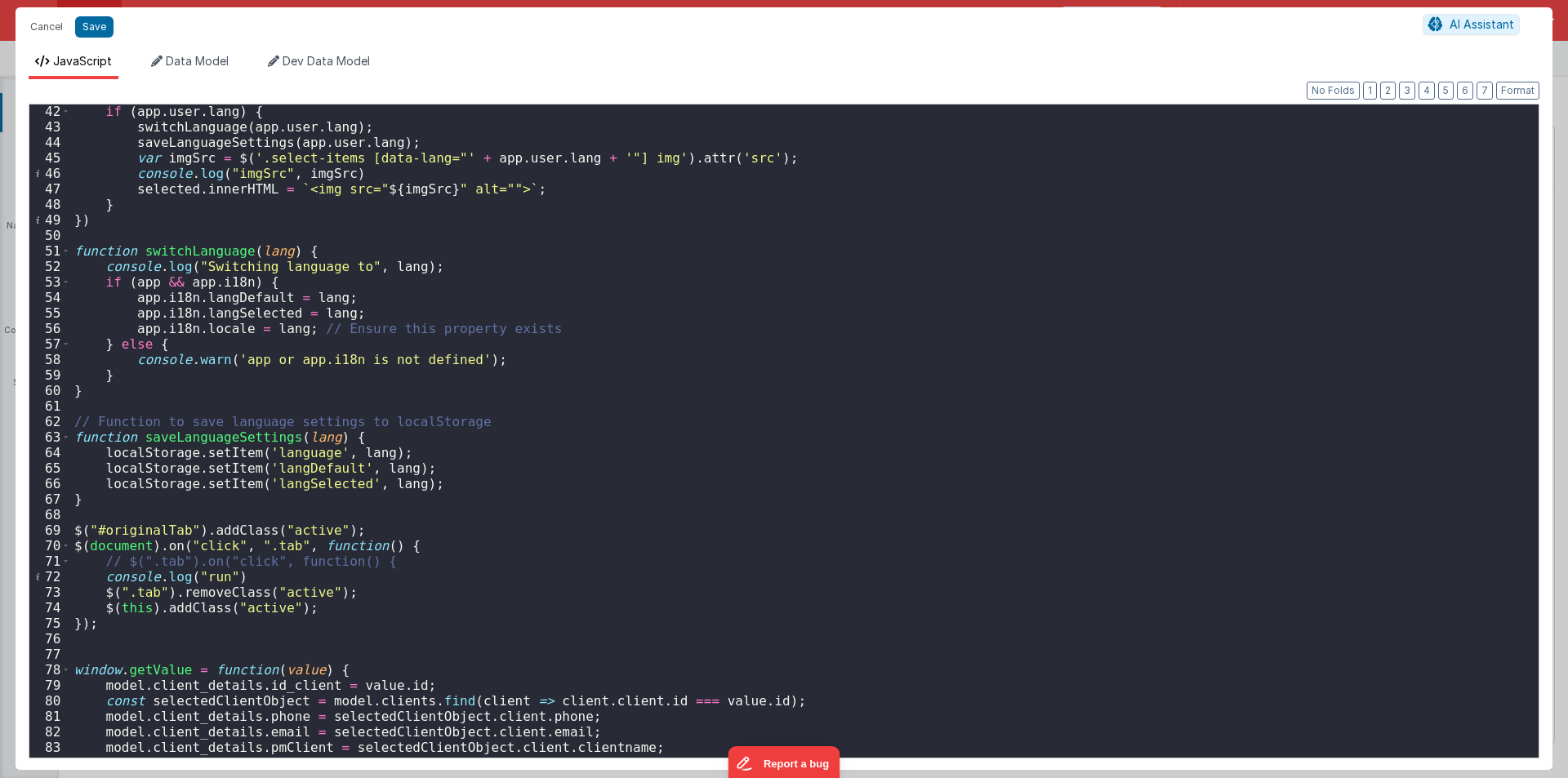
scroll to position [696, 0]
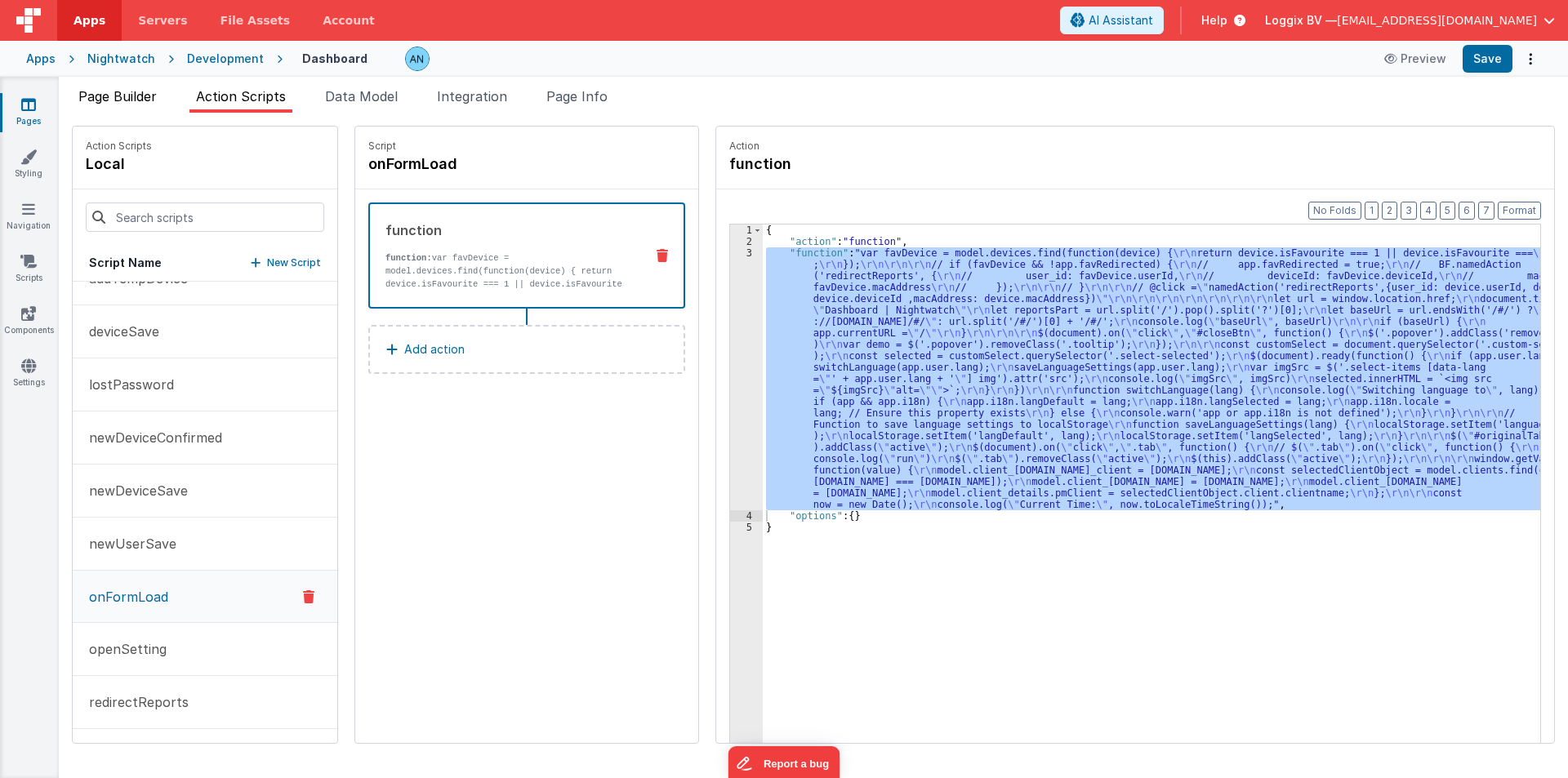
click at [131, 93] on span "Page Builder" at bounding box center [117, 97] width 78 height 16
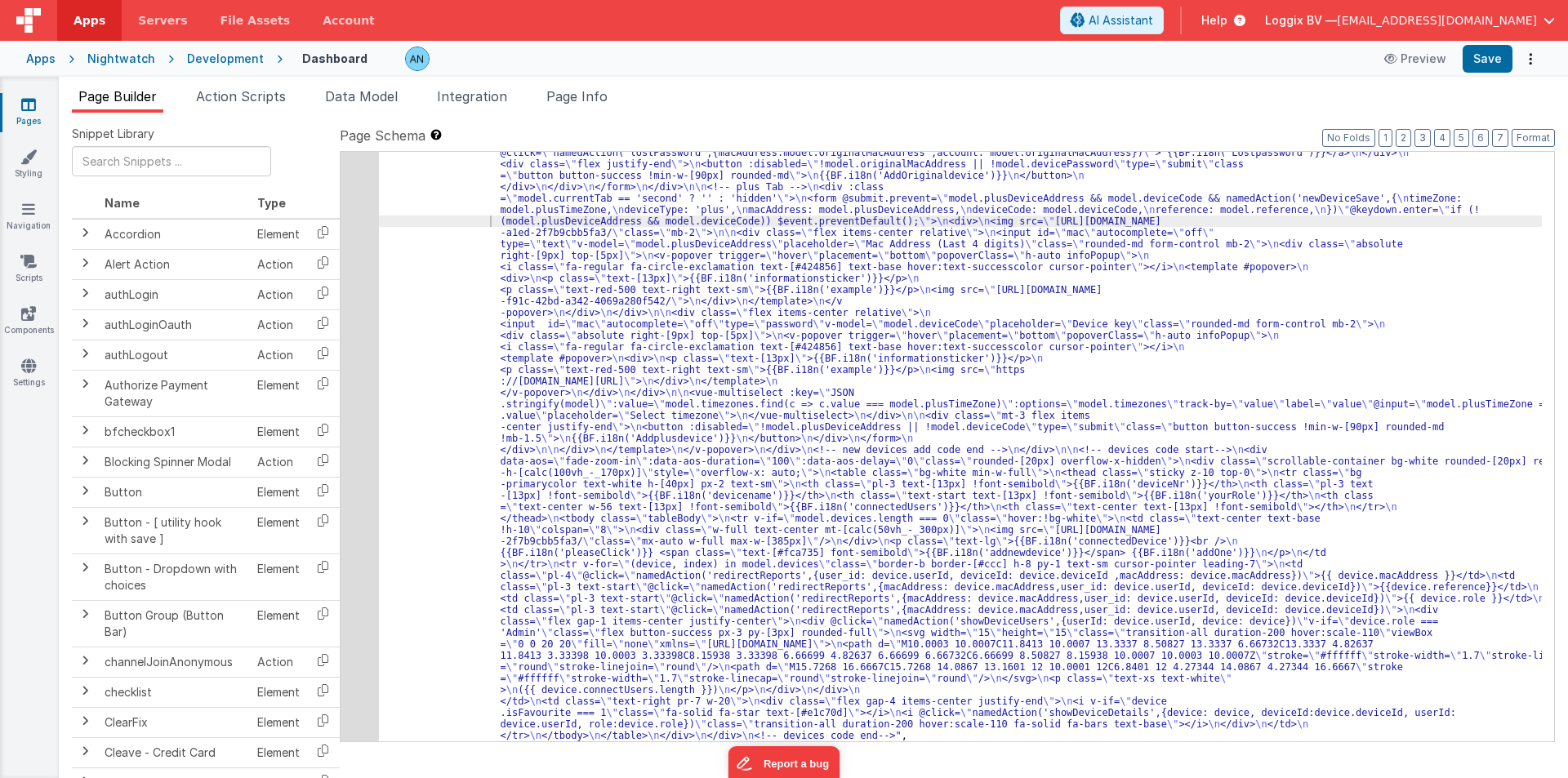
click at [425, 333] on div ""html" : "<div class= \" flex justify-between gap-2 mb-3 items-center \" > \n <…" at bounding box center [961, 504] width 1163 height 1676
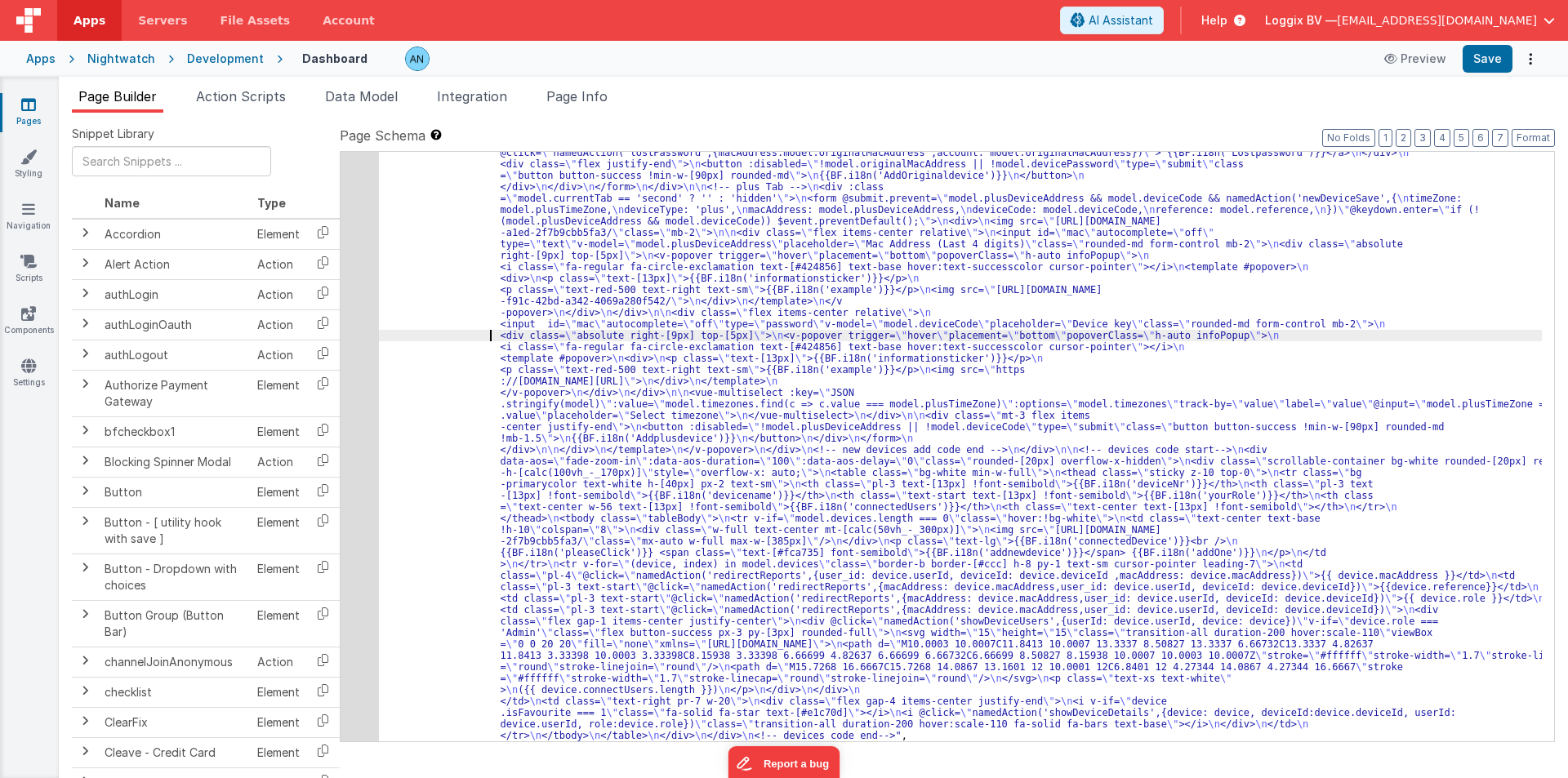
click at [350, 263] on div "5" at bounding box center [359, 204] width 38 height 1075
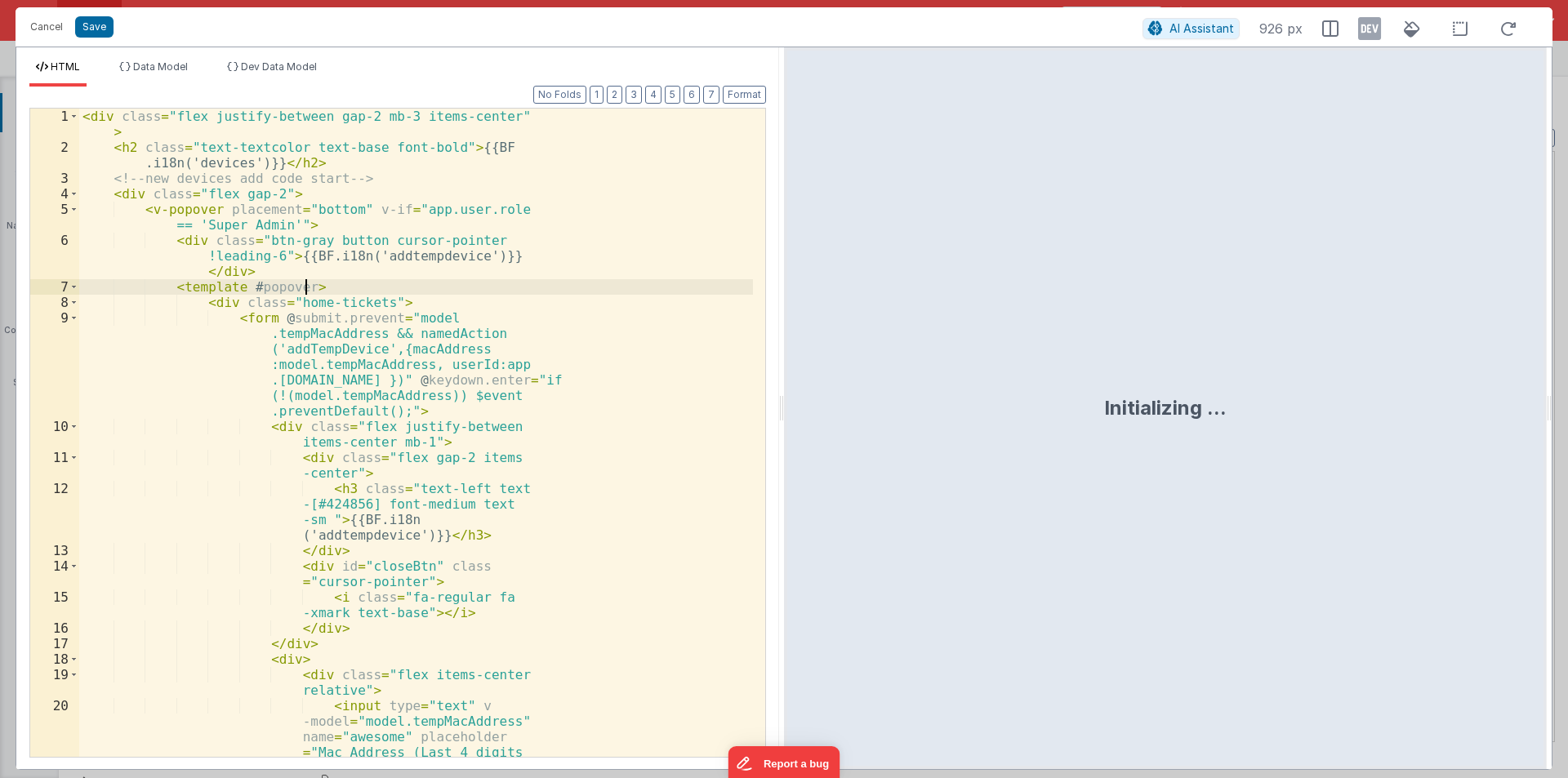
scroll to position [542, 0]
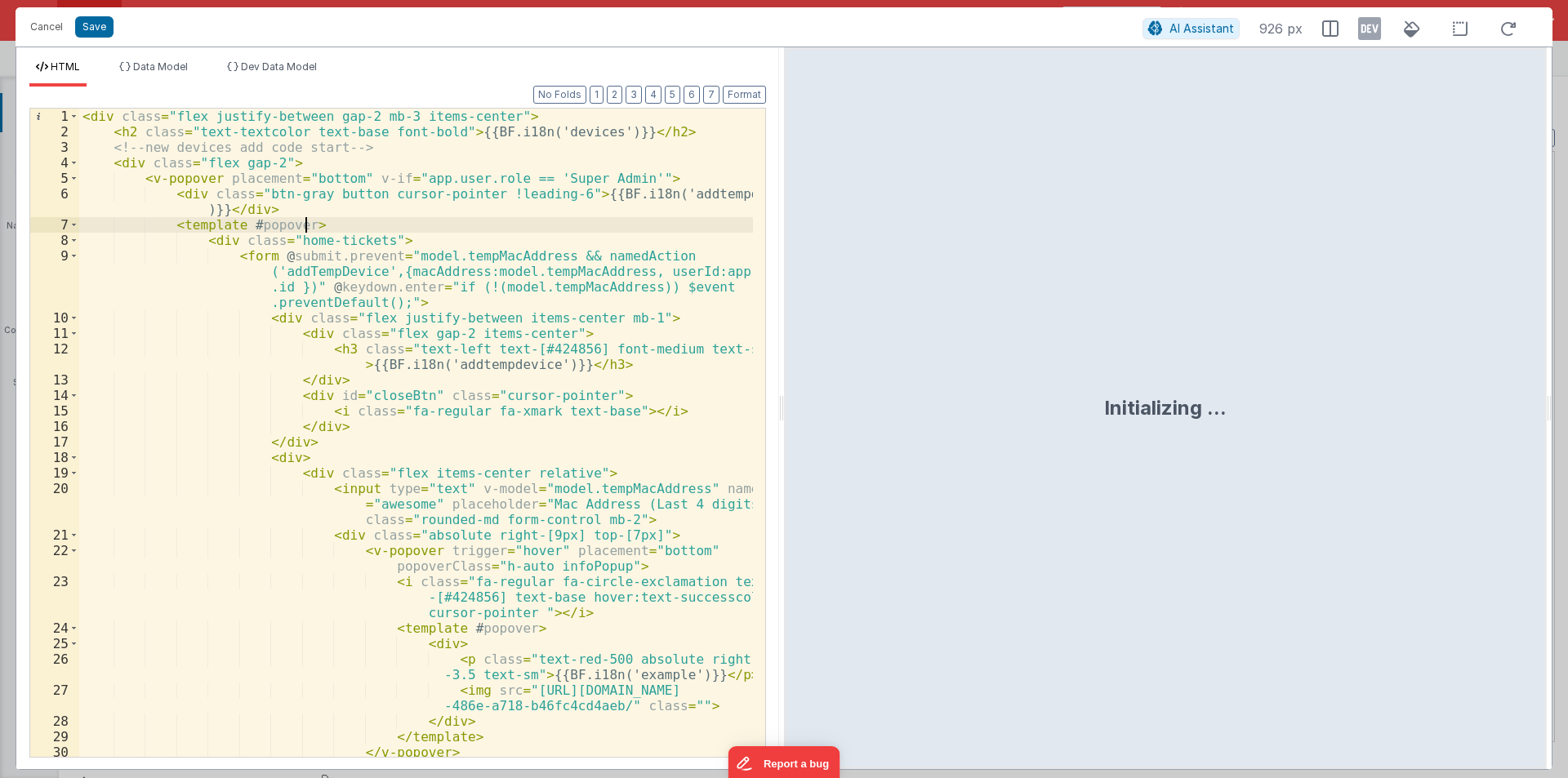
drag, startPoint x: 777, startPoint y: 399, endPoint x: 1567, endPoint y: 424, distance: 790.4
click at [1567, 424] on html "Cancel Save AI Assistant 926 px HTML Data Model Dev Data Model Format 7 6 5 4 3…" at bounding box center [784, 389] width 1568 height 778
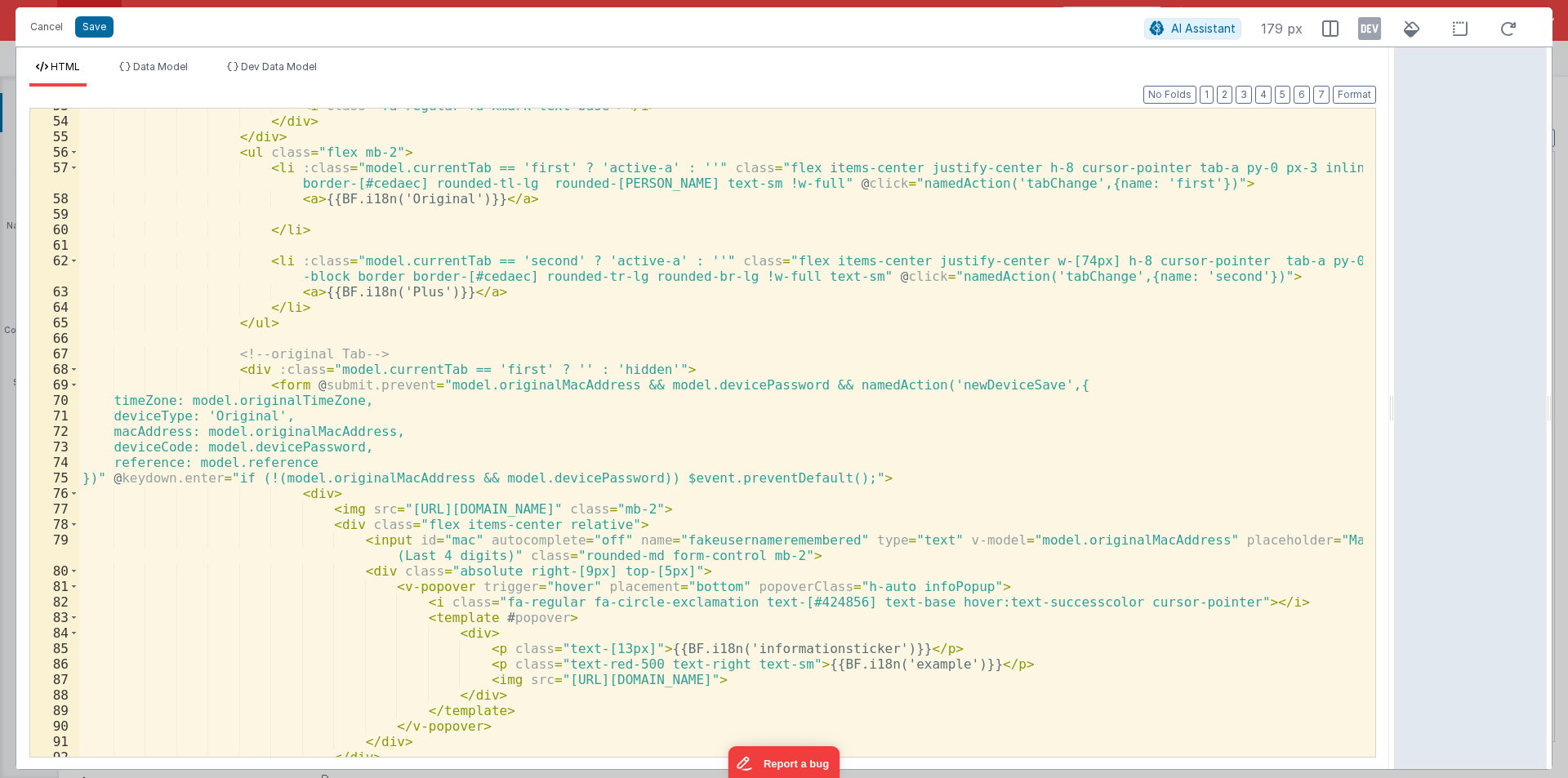
scroll to position [882, 0]
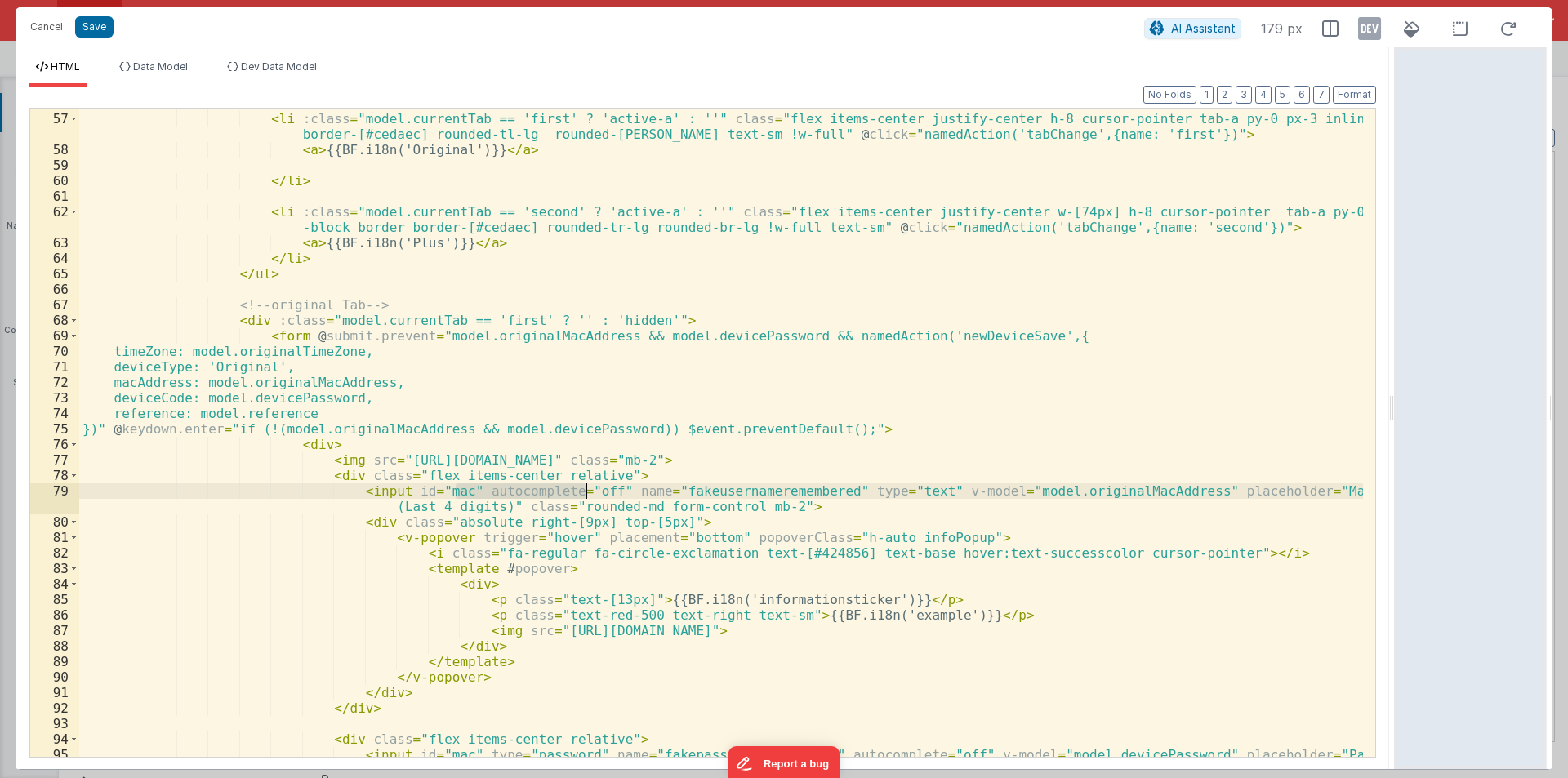
drag, startPoint x: 457, startPoint y: 494, endPoint x: 589, endPoint y: 490, distance: 132.1
click at [589, 490] on div "< ul class = "flex mb-2" > < li :class = "model.currentTab == 'first' ? 'active…" at bounding box center [721, 443] width 1284 height 695
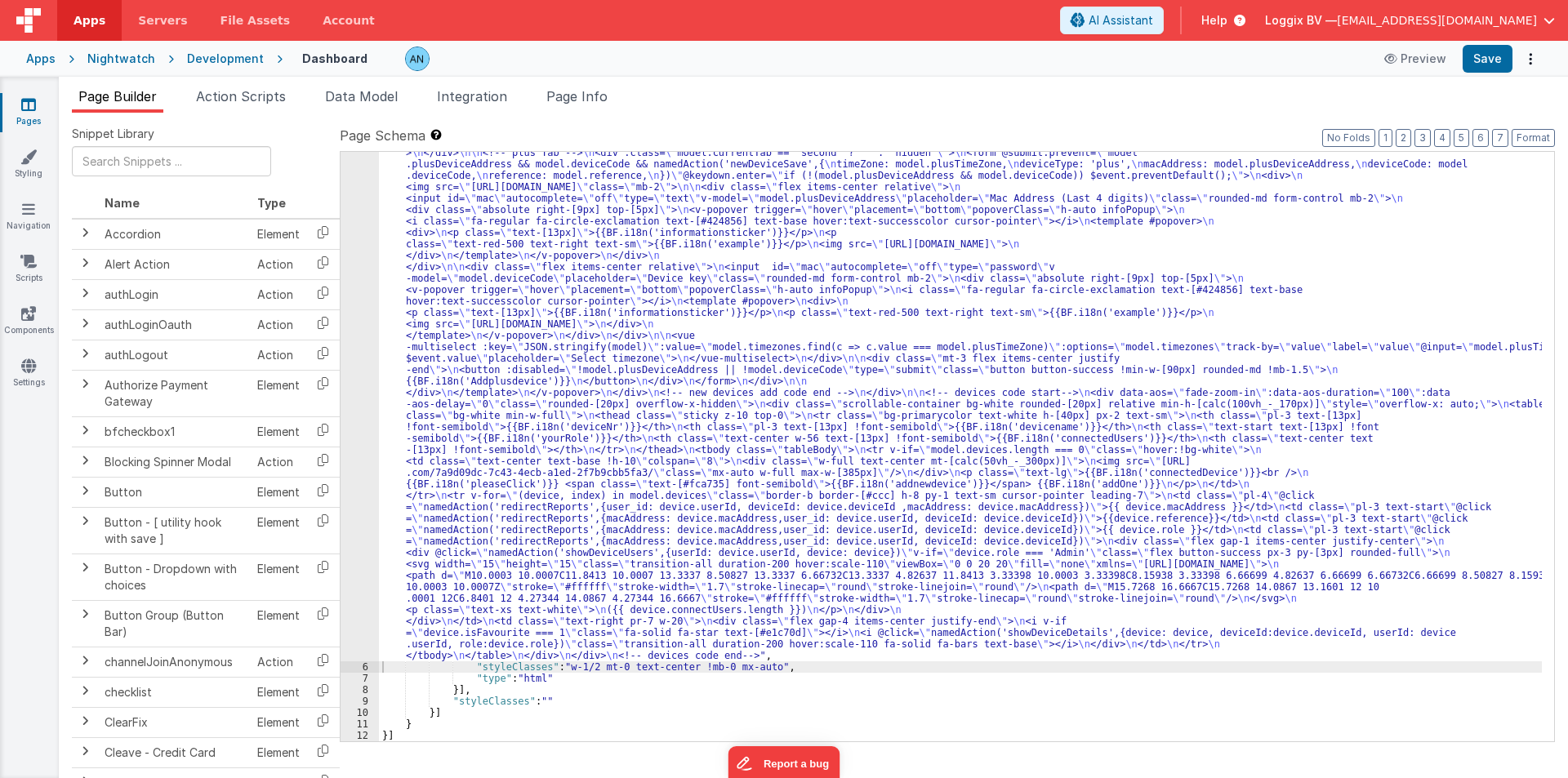
scroll to position [531, 0]
click at [1499, 58] on button "Save" at bounding box center [1487, 58] width 50 height 27
click at [368, 280] on div "5" at bounding box center [359, 164] width 38 height 994
click at [369, 282] on div "5" at bounding box center [359, 164] width 38 height 994
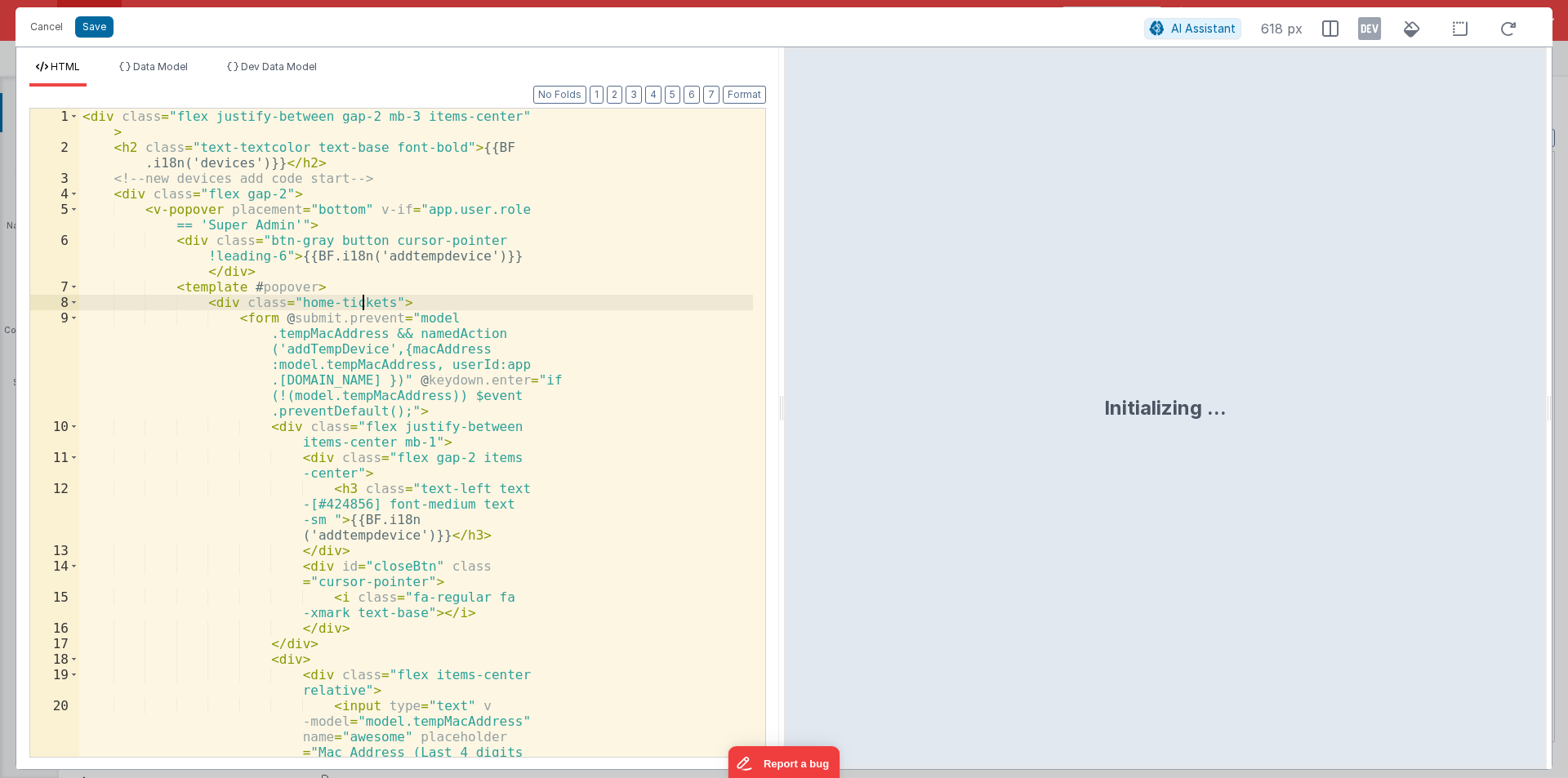
click at [359, 291] on div "< div class = "flex justify-between gap-2 mb-3 items-center" > < h2 class = "te…" at bounding box center [416, 495] width 674 height 773
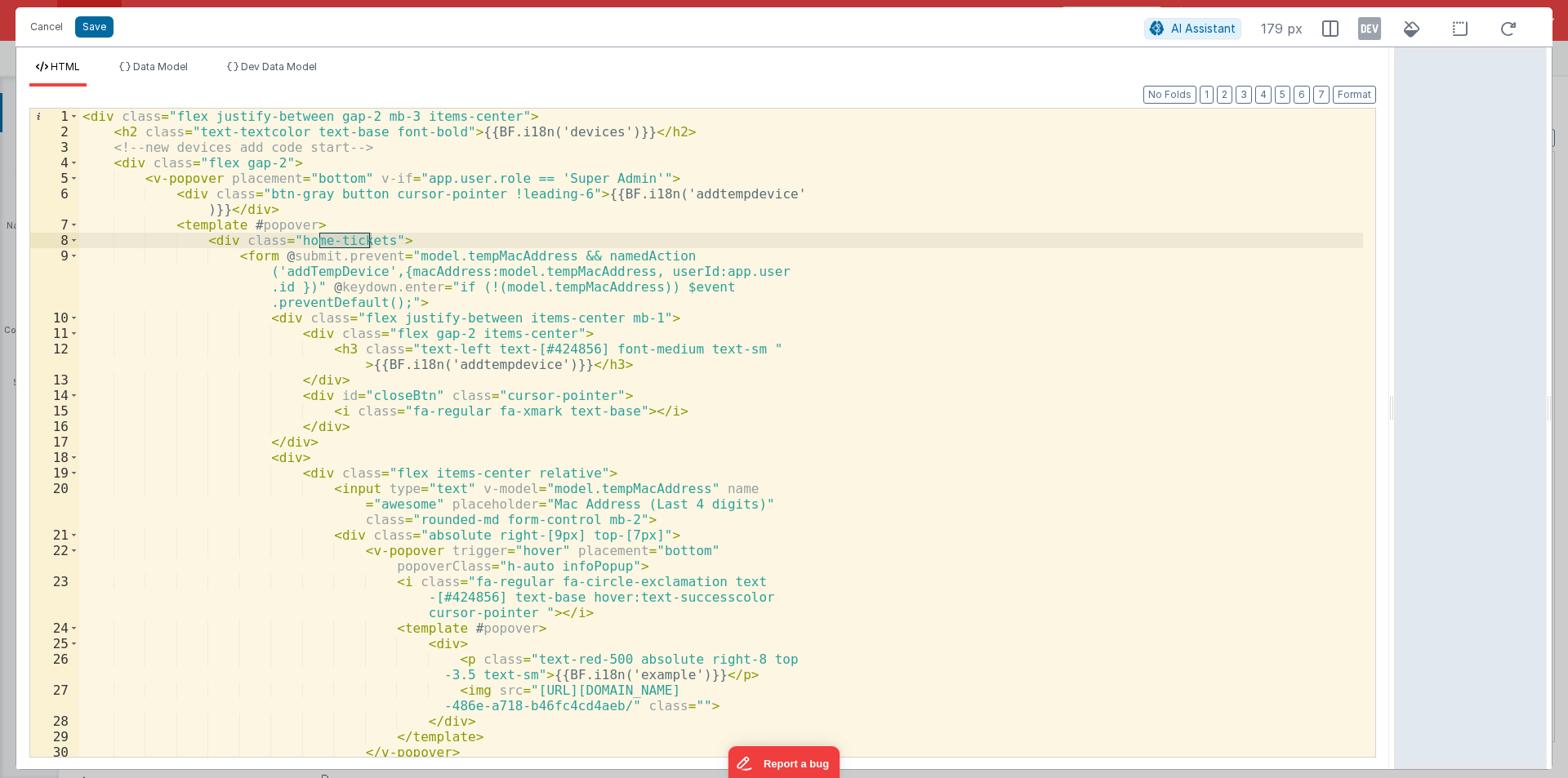
drag, startPoint x: 782, startPoint y: 401, endPoint x: 1567, endPoint y: 401, distance: 785.0
click at [1567, 401] on html "Cancel Save AI Assistant 179 px HTML Data Model Dev Data Model Format 7 6 5 4 3…" at bounding box center [784, 389] width 1568 height 778
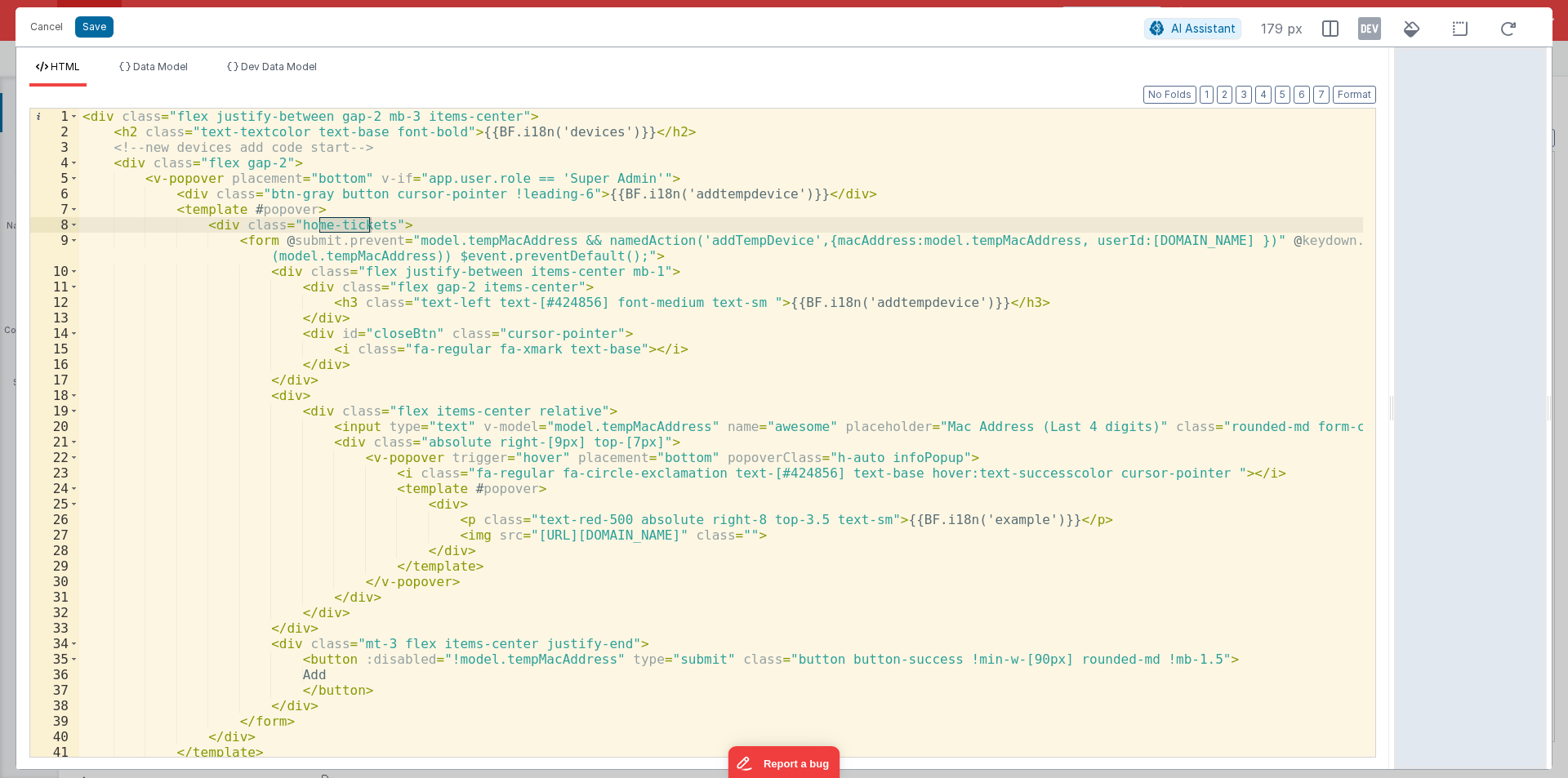
click at [576, 408] on div "< div class = "flex justify-between gap-2 mb-3 items-center" > < h2 class = "te…" at bounding box center [721, 448] width 1284 height 680
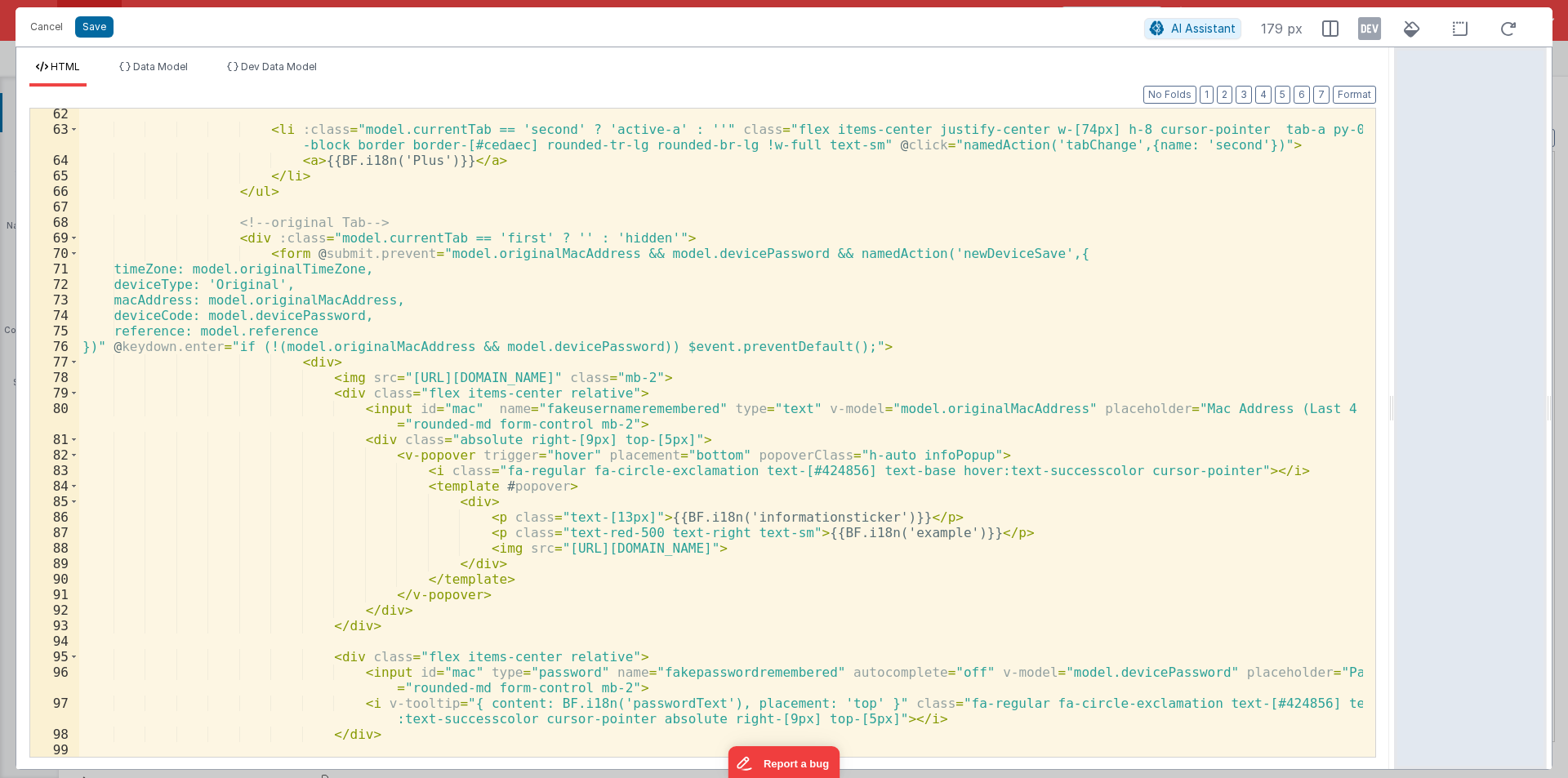
scroll to position [980, 0]
click at [649, 398] on div "< li :class = "model.currentTab == 'second' ? 'active-a' : ''" class = "flex it…" at bounding box center [721, 454] width 1284 height 695
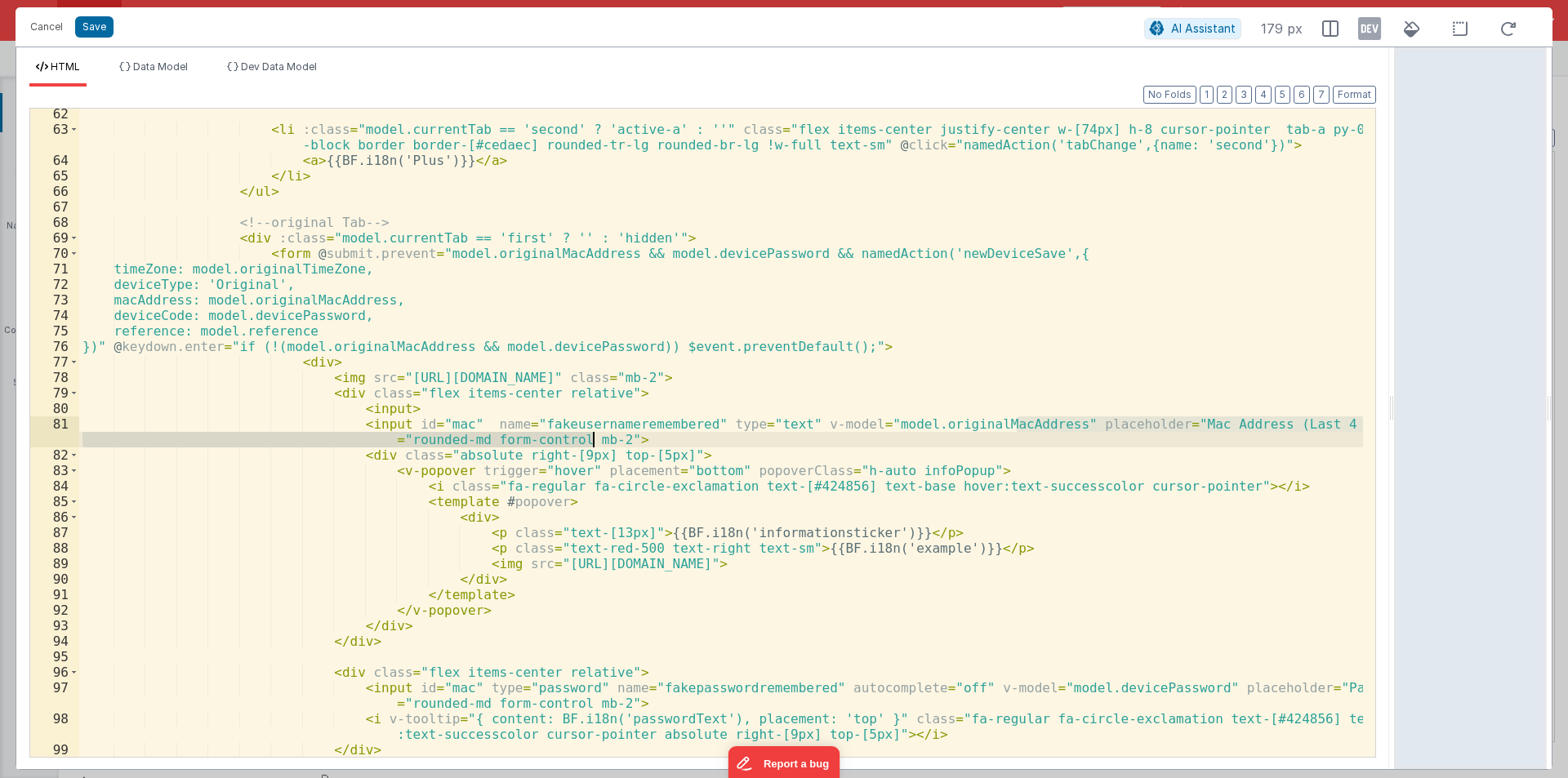
drag, startPoint x: 1016, startPoint y: 424, endPoint x: 594, endPoint y: 437, distance: 422.2
click at [594, 437] on div "< li :class = "model.currentTab == 'second' ? 'active-a' : ''" class = "flex it…" at bounding box center [721, 446] width 1284 height 680
click at [383, 410] on div "< li :class = "model.currentTab == 'second' ? 'active-a' : ''" class = "flex it…" at bounding box center [721, 446] width 1284 height 680
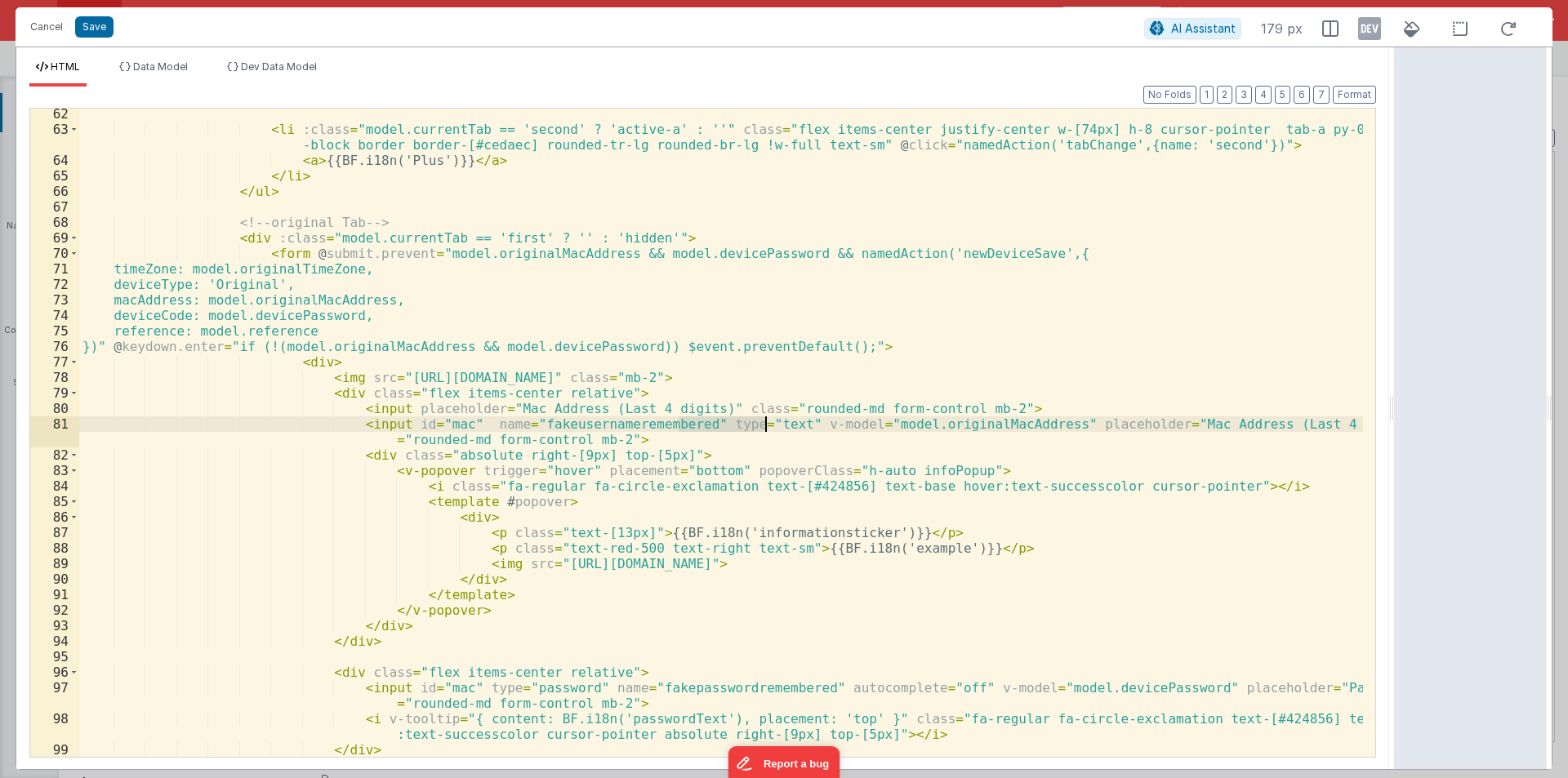
drag, startPoint x: 676, startPoint y: 422, endPoint x: 765, endPoint y: 422, distance: 89.0
click at [765, 422] on div "< li :class = "model.currentTab == 'second' ? 'active-a' : ''" class = "flex it…" at bounding box center [721, 446] width 1284 height 680
click at [391, 409] on div "< li :class = "model.currentTab == 'second' ? 'active-a' : ''" class = "flex it…" at bounding box center [721, 446] width 1284 height 680
paste textarea
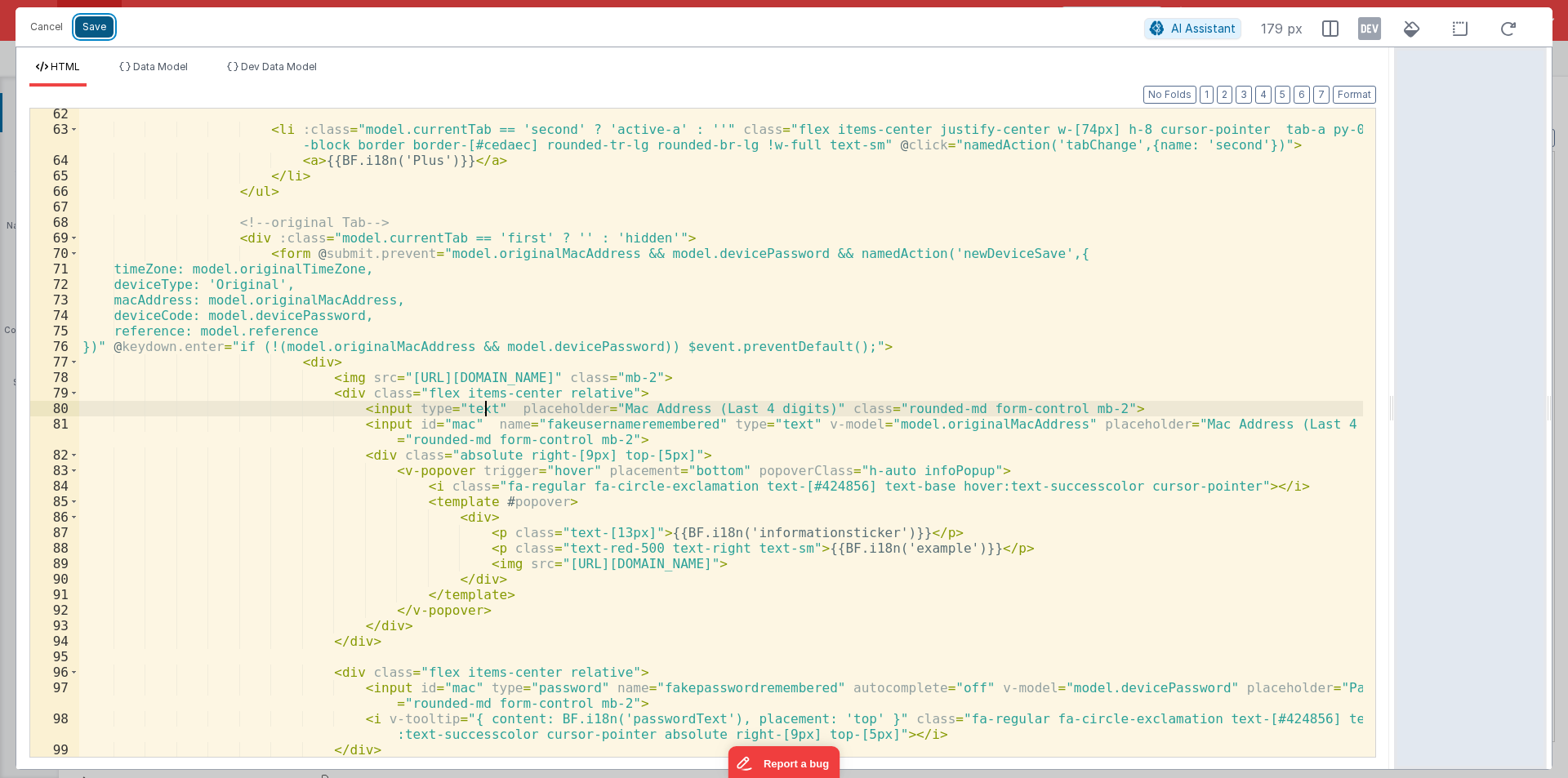
click at [99, 18] on button "Save" at bounding box center [94, 27] width 38 height 21
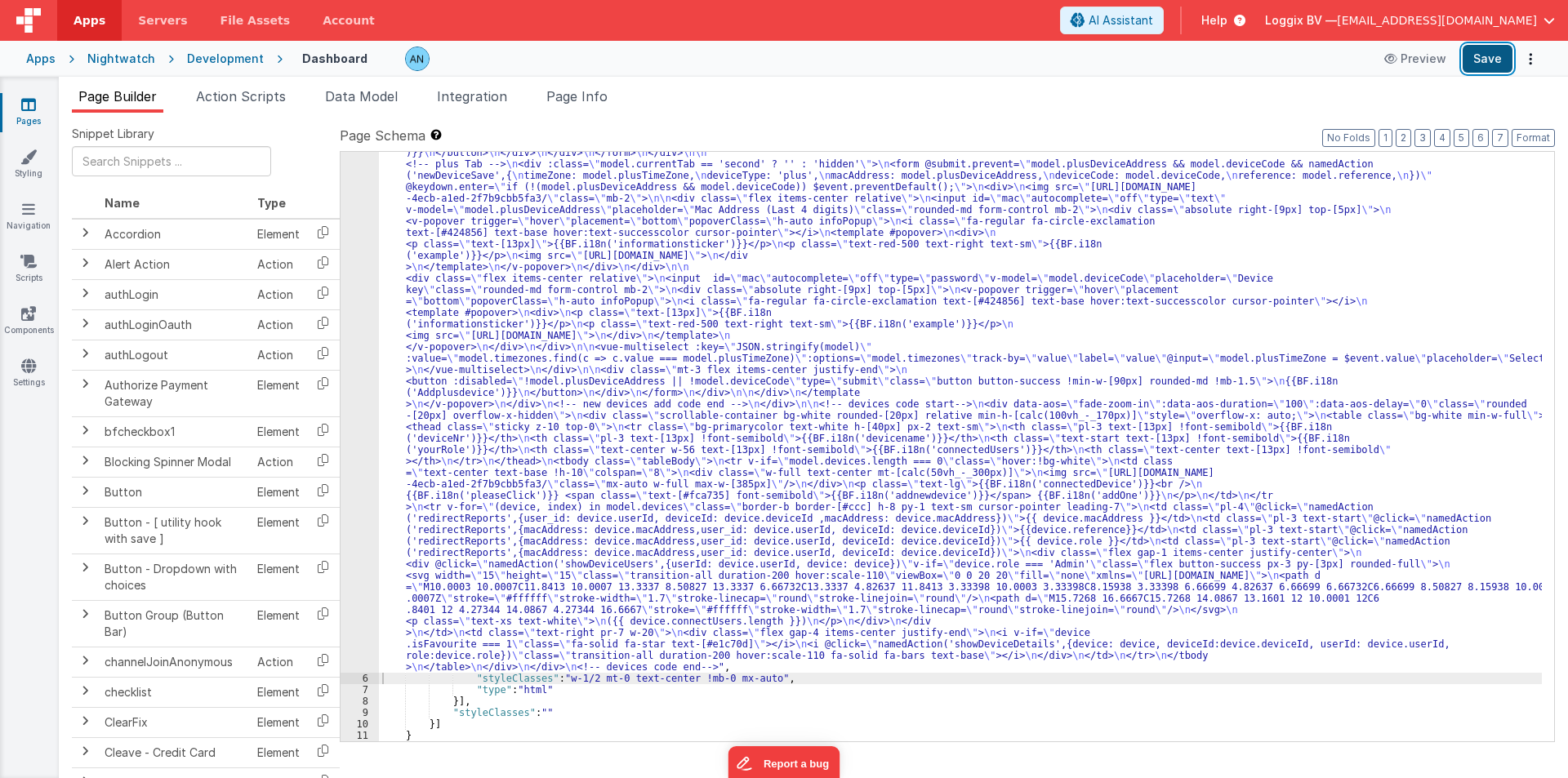
click at [1482, 51] on button "Save" at bounding box center [1487, 58] width 50 height 27
click at [1536, 140] on button "Format" at bounding box center [1533, 138] width 43 height 18
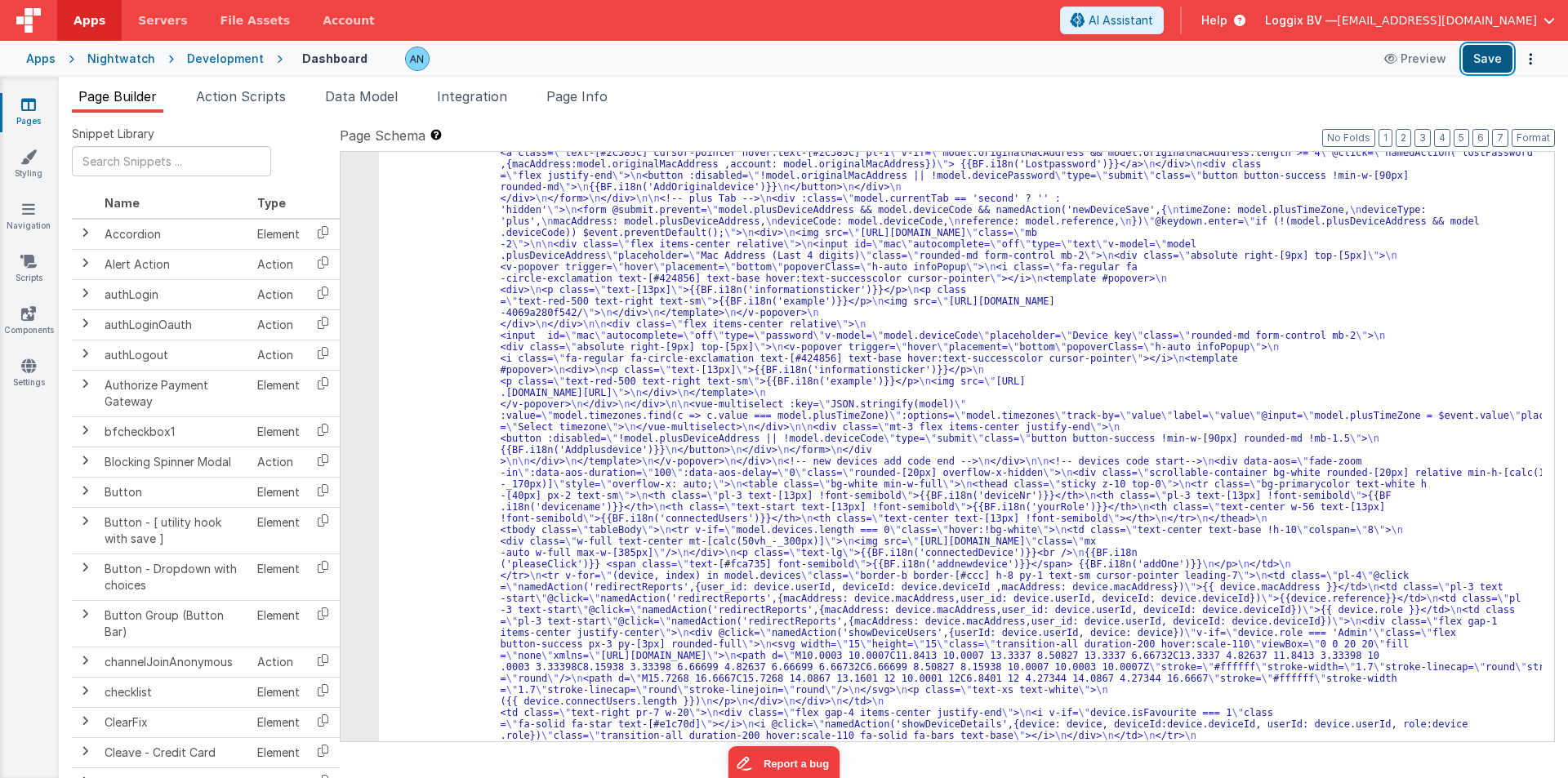
click at [1482, 51] on button "Save" at bounding box center [1487, 58] width 50 height 27
click at [1532, 130] on button "Format" at bounding box center [1533, 138] width 43 height 18
click at [353, 184] on div "5" at bounding box center [359, 210] width 38 height 1086
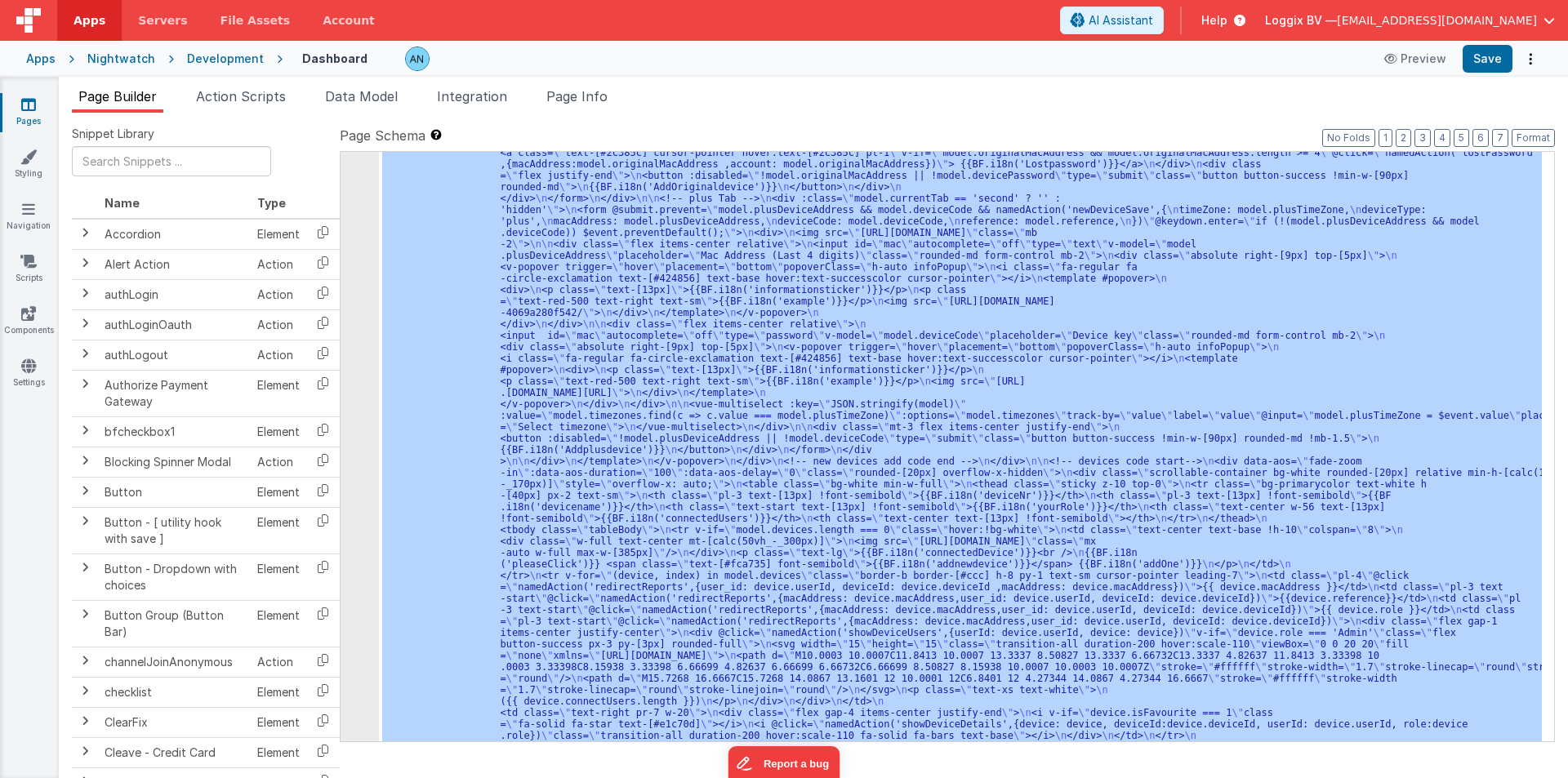
click at [353, 184] on div "5" at bounding box center [359, 210] width 38 height 1086
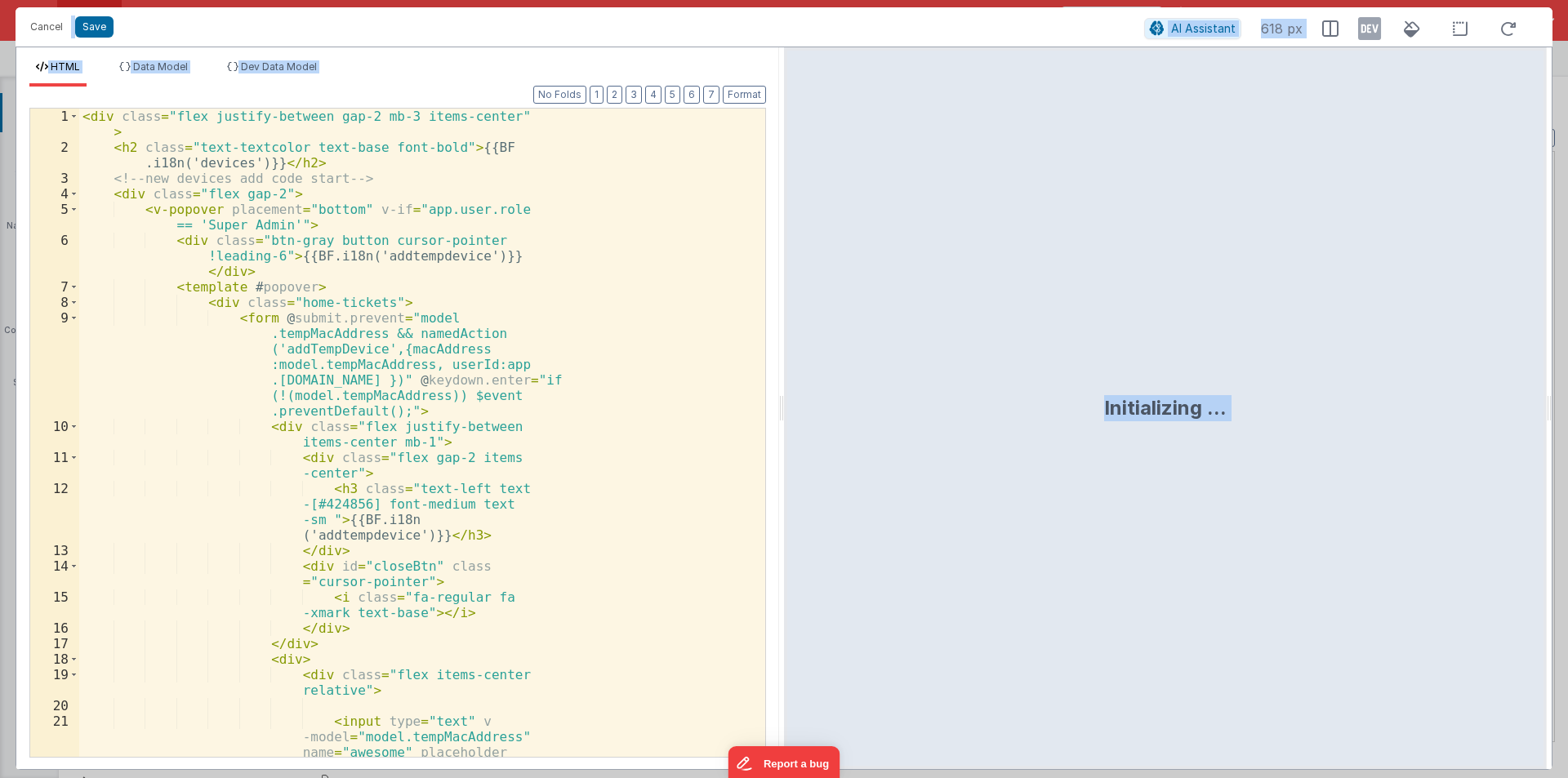
scroll to position [554, 0]
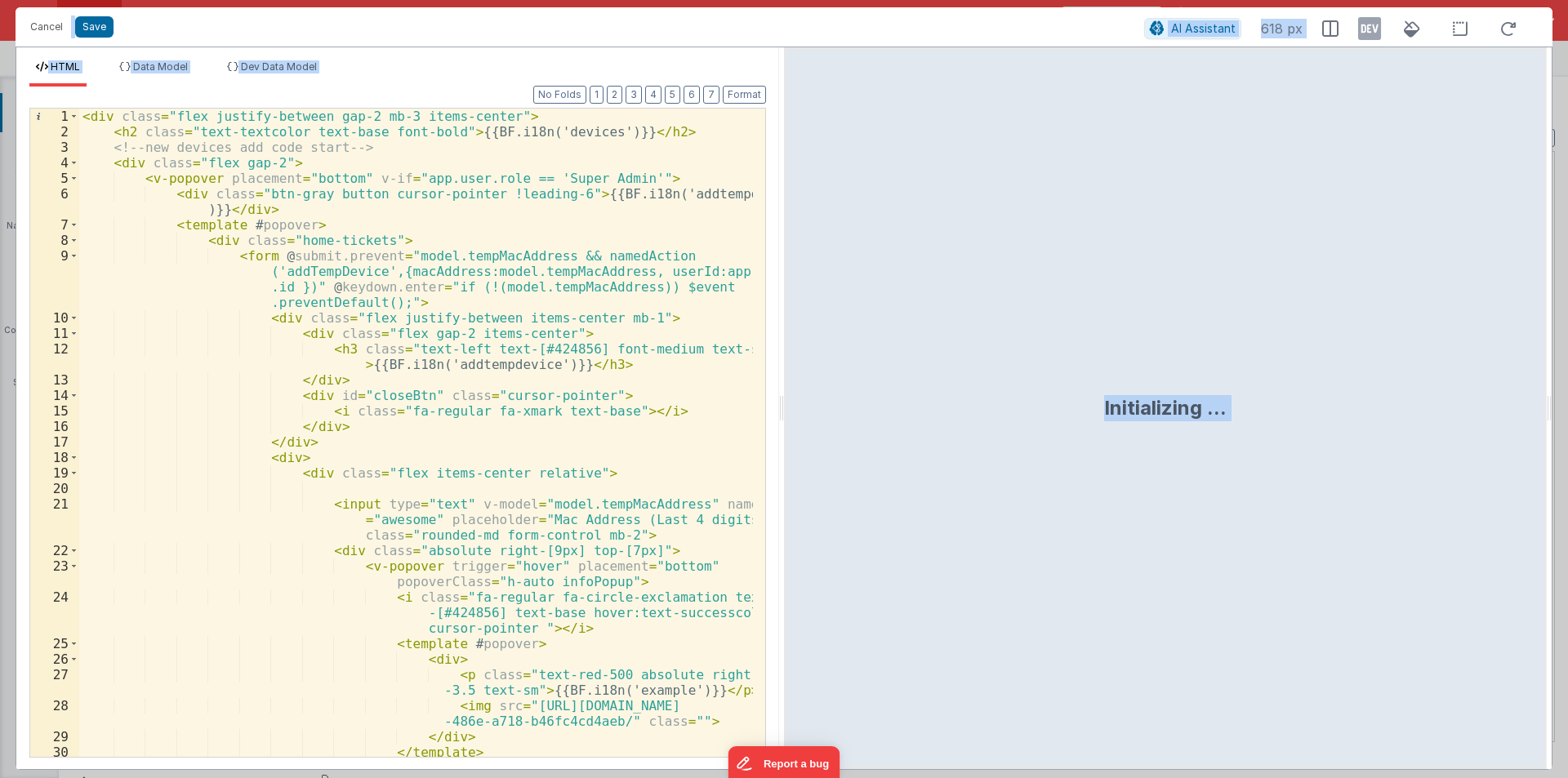
drag, startPoint x: 778, startPoint y: 397, endPoint x: 1330, endPoint y: 456, distance: 555.1
click at [1565, 415] on html "Cancel Save AI Assistant 618 px HTML Data Model Dev Data Model Format 7 6 5 4 3…" at bounding box center [784, 389] width 1568 height 778
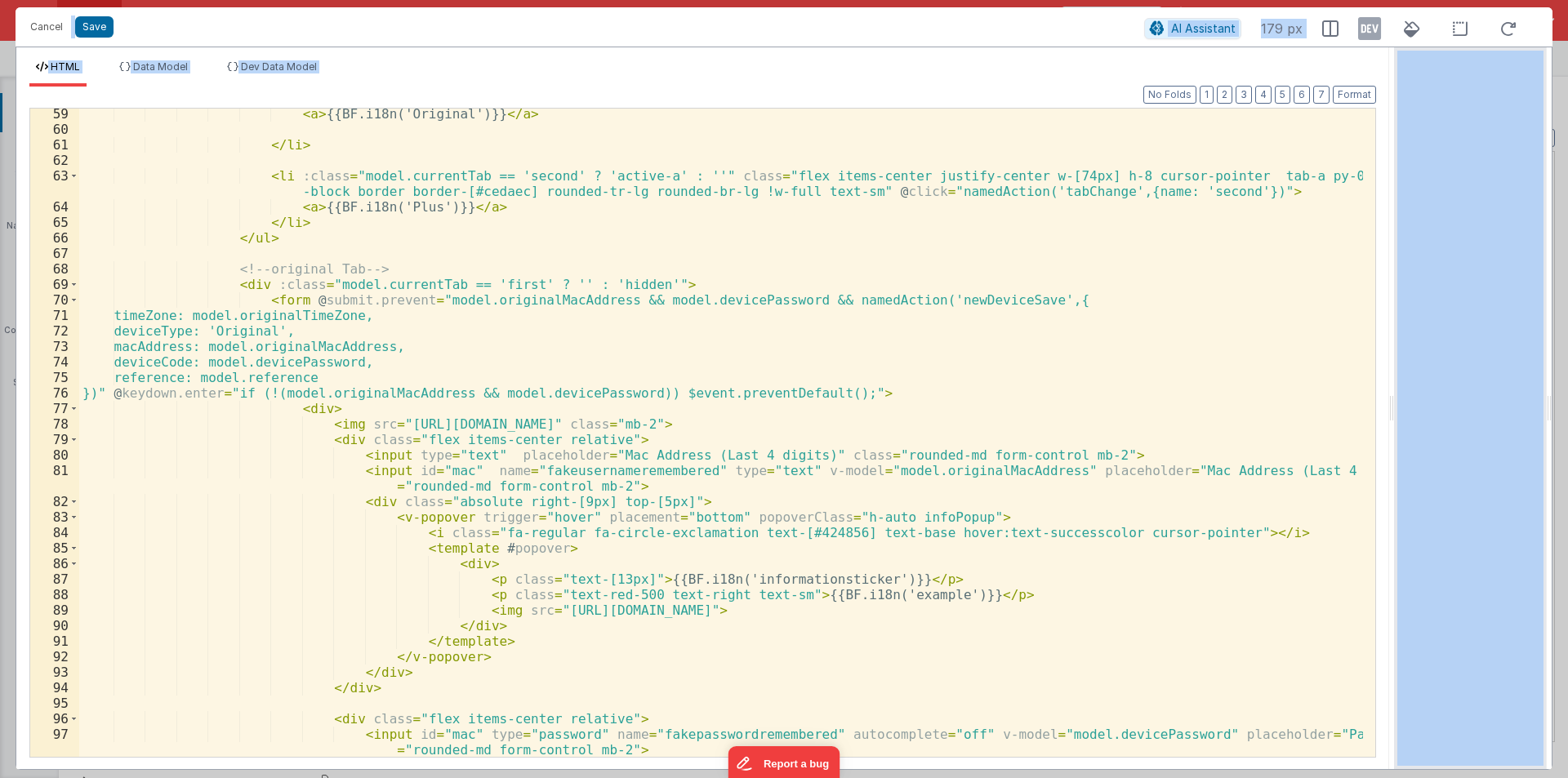
scroll to position [933, 0]
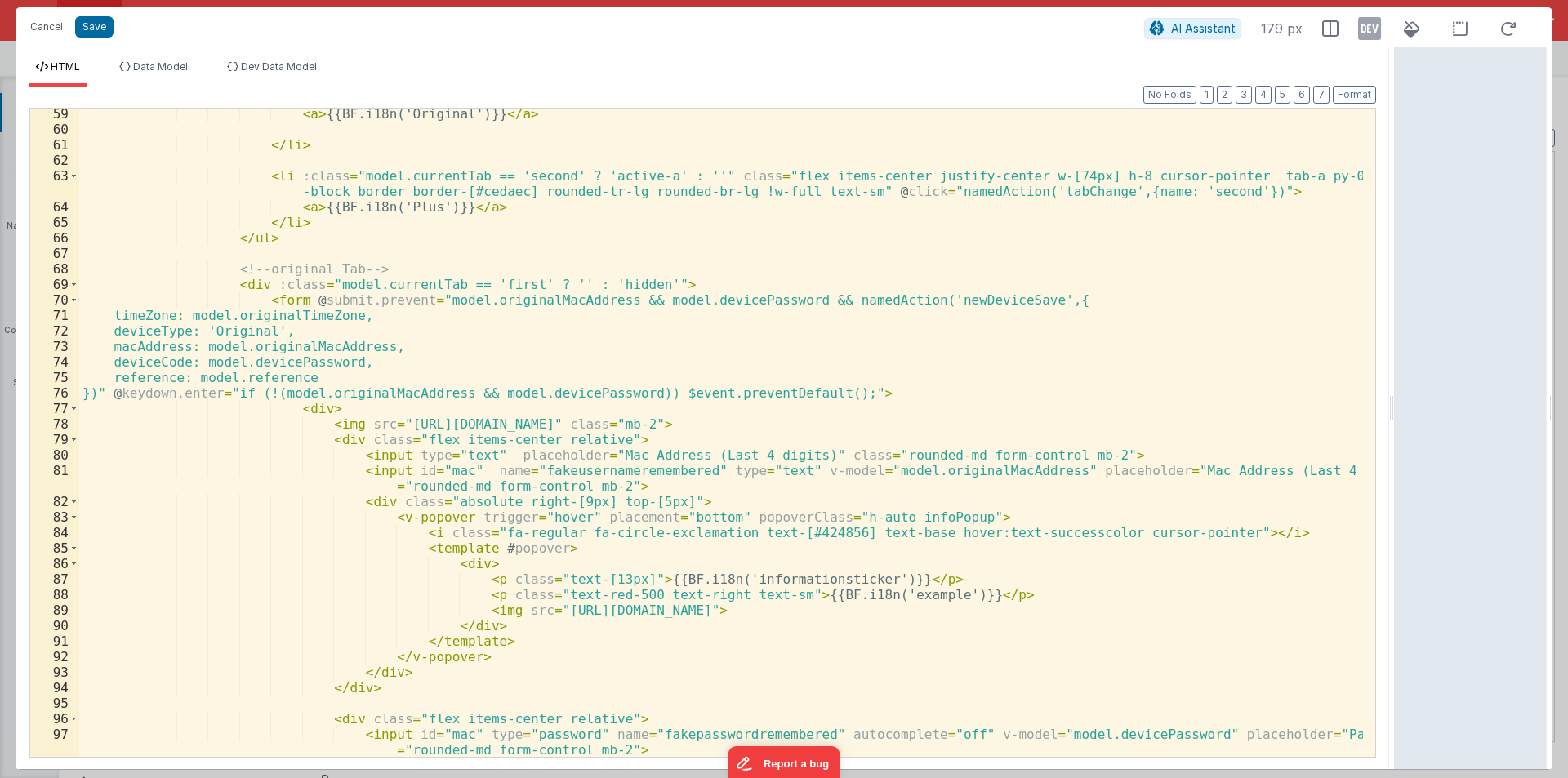
click at [519, 475] on div "< a > {{BF.i18n('Original')}} </ a > </ li > < li :class = "model.currentTab ==…" at bounding box center [721, 454] width 1284 height 695
drag, startPoint x: 761, startPoint y: 469, endPoint x: 1011, endPoint y: 471, distance: 250.0
click at [1011, 471] on div "< a > {{BF.i18n('Original')}} </ a > </ li > < li :class = "model.currentTab ==…" at bounding box center [721, 454] width 1284 height 695
click at [473, 455] on div "< a > {{BF.i18n('Original')}} </ a > </ li > < li :class = "model.currentTab ==…" at bounding box center [721, 454] width 1284 height 695
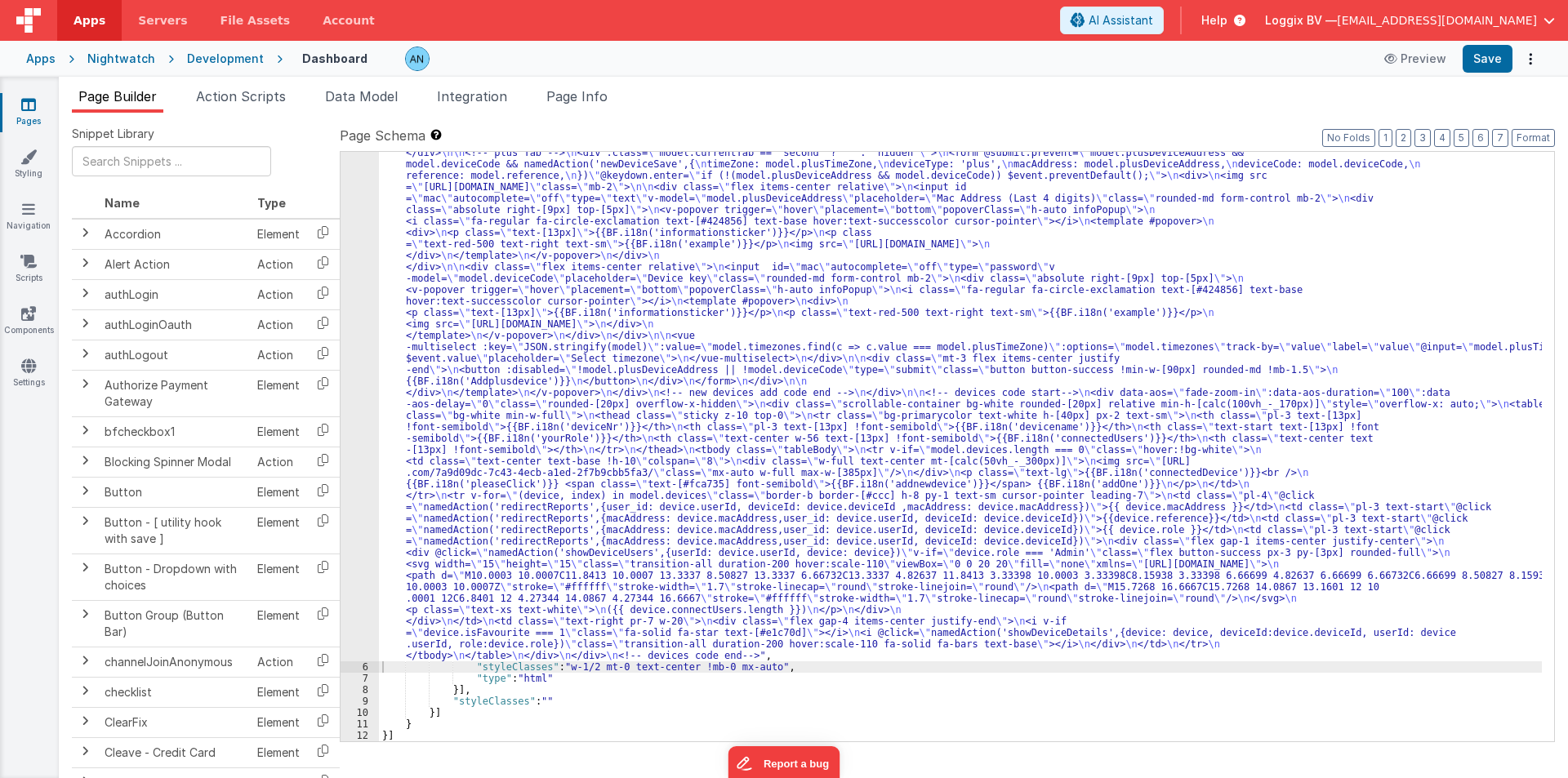
scroll to position [542, 0]
click at [1501, 58] on button "Save" at bounding box center [1487, 58] width 50 height 27
click at [1534, 126] on label "Page Schema Shortcuts: Find: command-f Fold: command-option-L Unfold: command-o…" at bounding box center [947, 136] width 1215 height 19
click at [1533, 132] on button "Format" at bounding box center [1533, 138] width 43 height 18
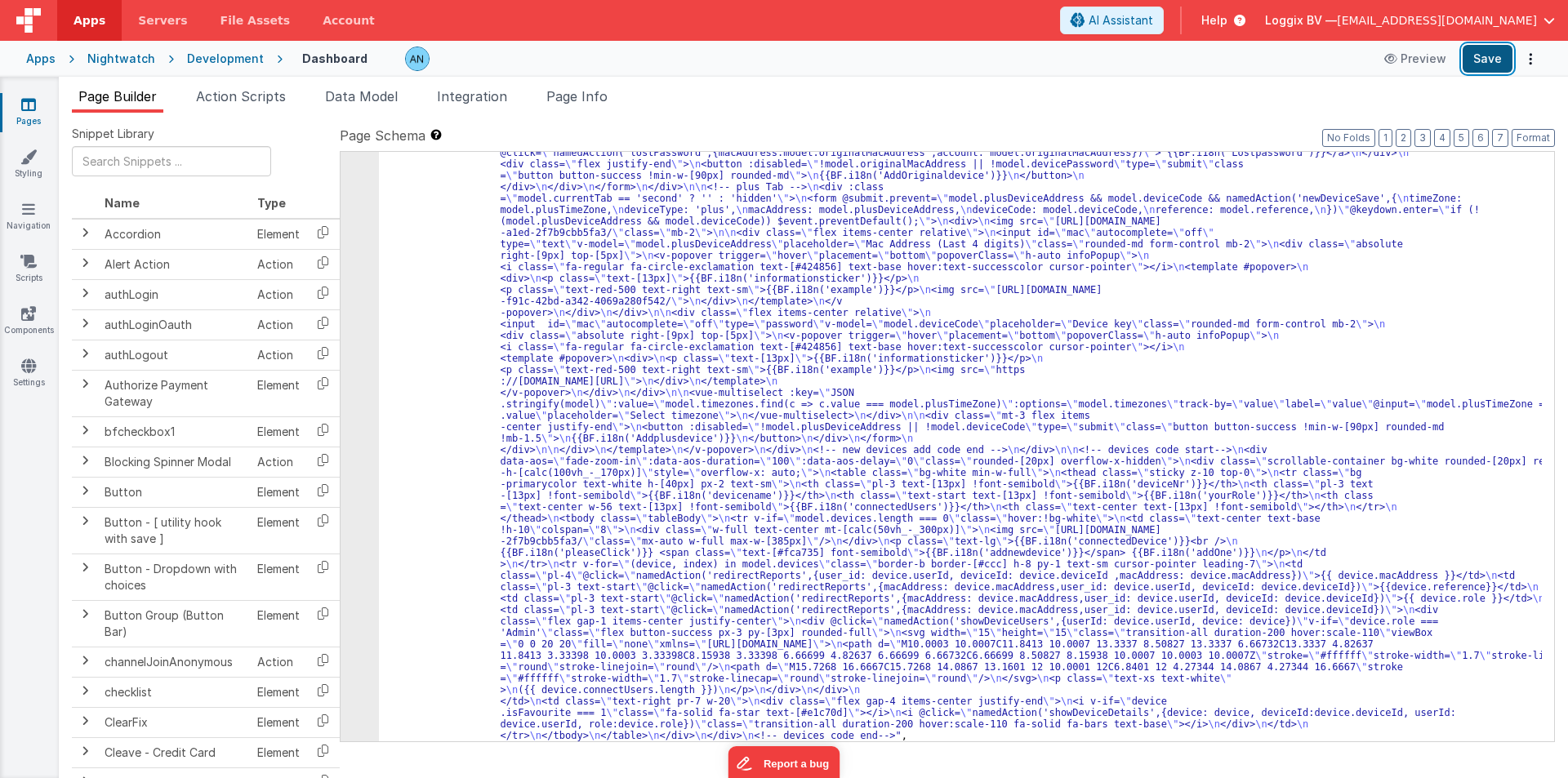
click at [1490, 59] on button "Save" at bounding box center [1487, 58] width 50 height 27
click at [361, 244] on div "5" at bounding box center [359, 198] width 38 height 1086
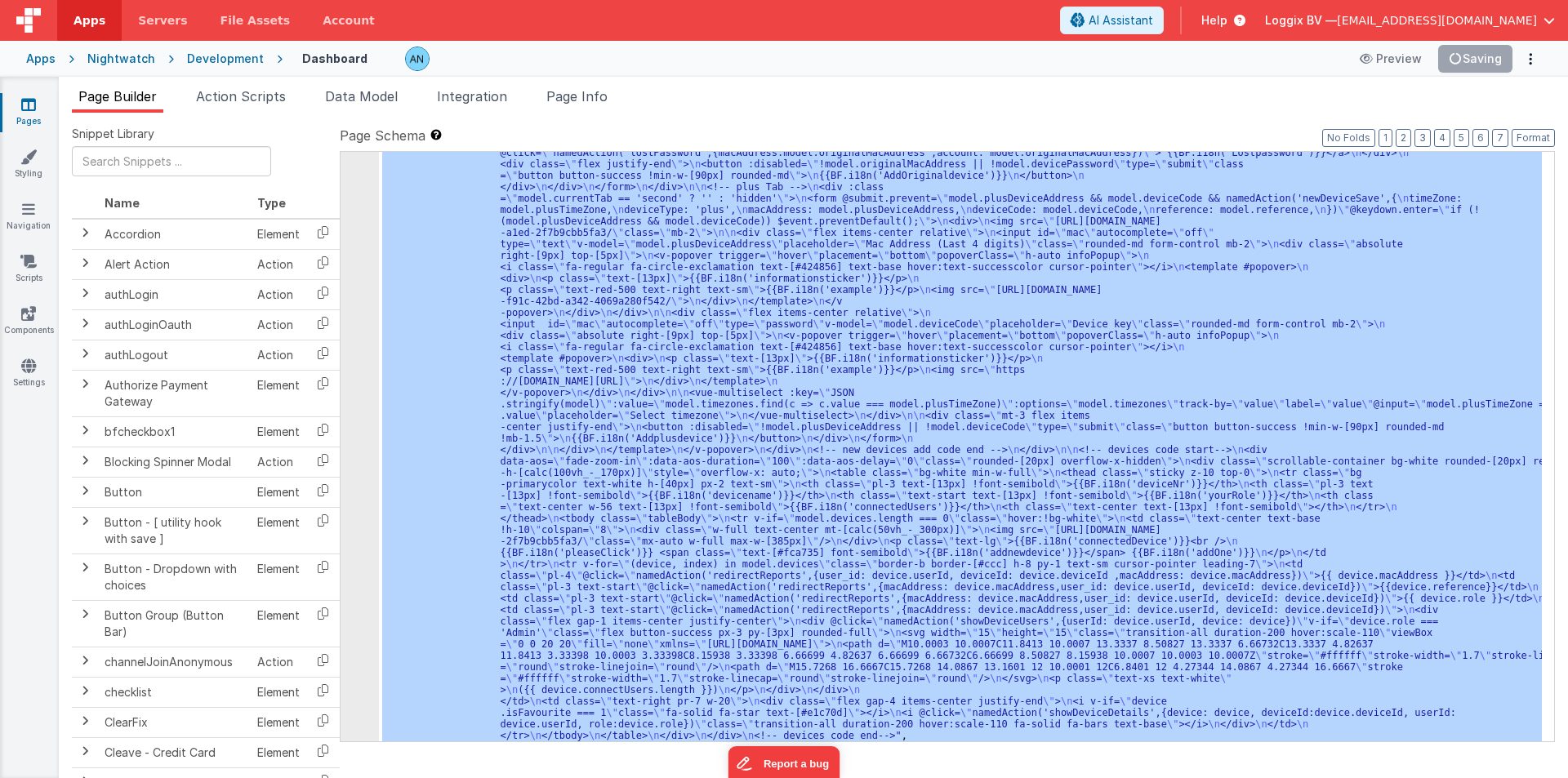
click at [361, 244] on div "5" at bounding box center [359, 198] width 38 height 1086
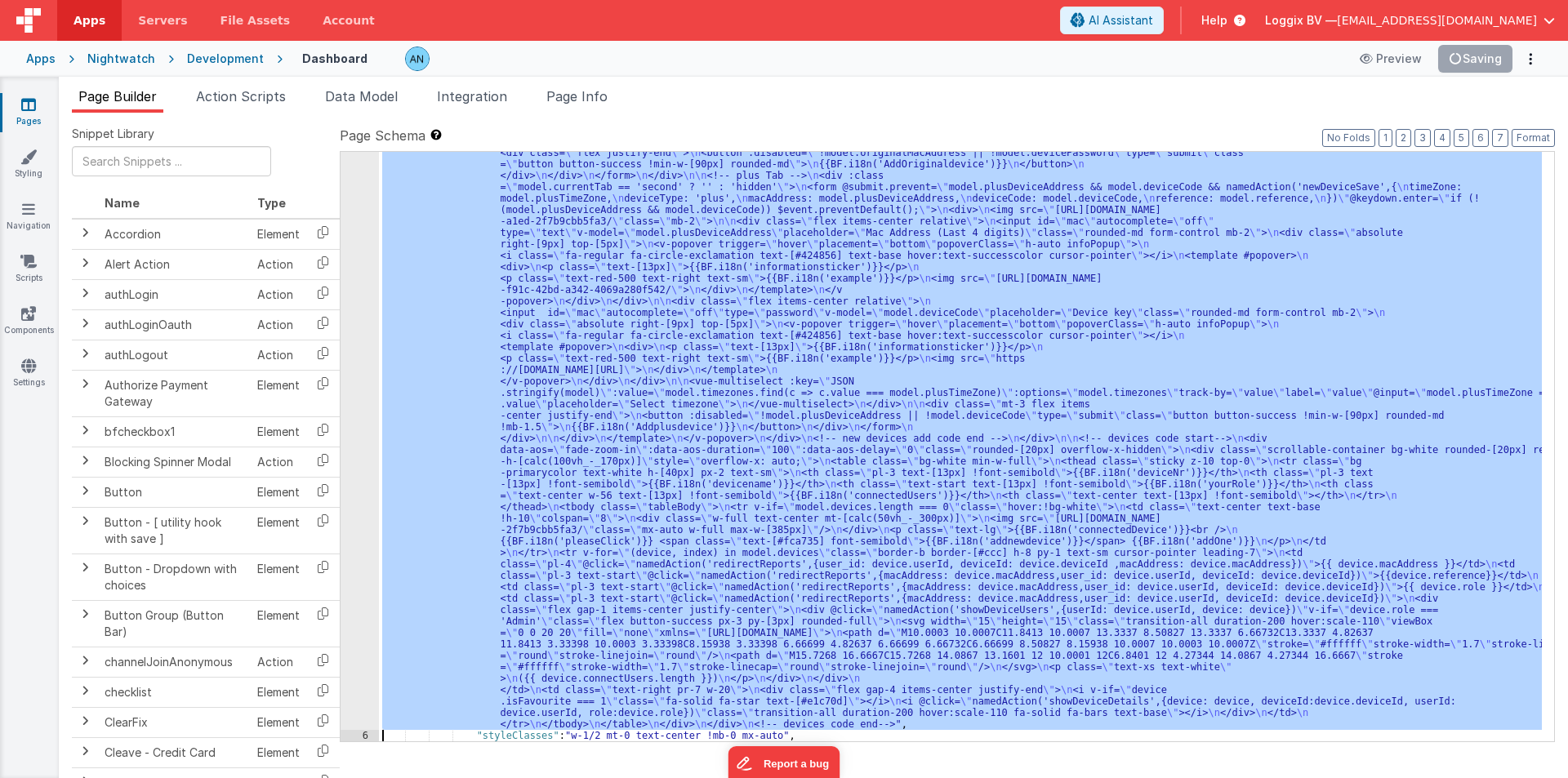
click at [361, 244] on div "5" at bounding box center [359, 187] width 38 height 1086
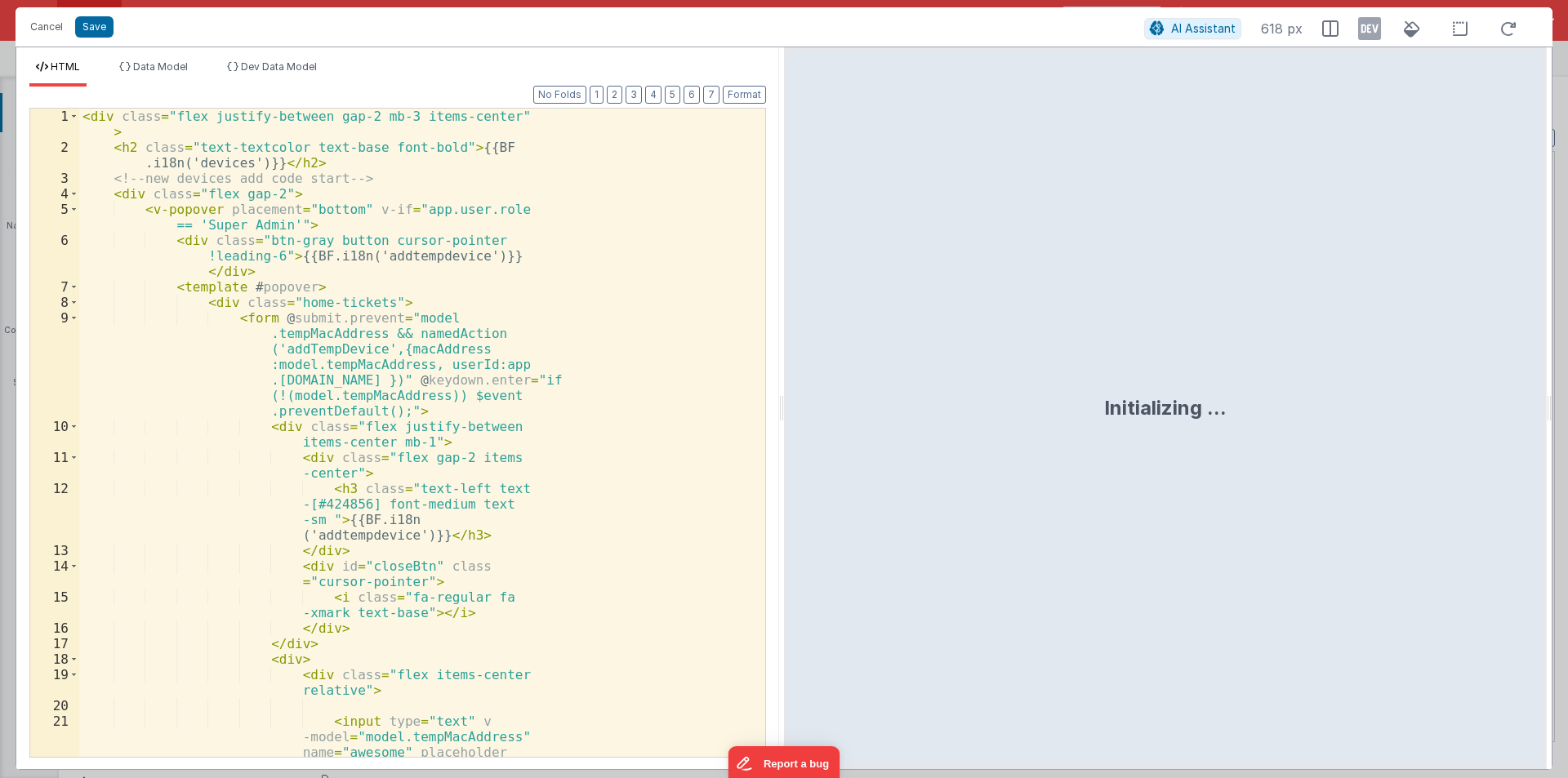
scroll to position [554, 0]
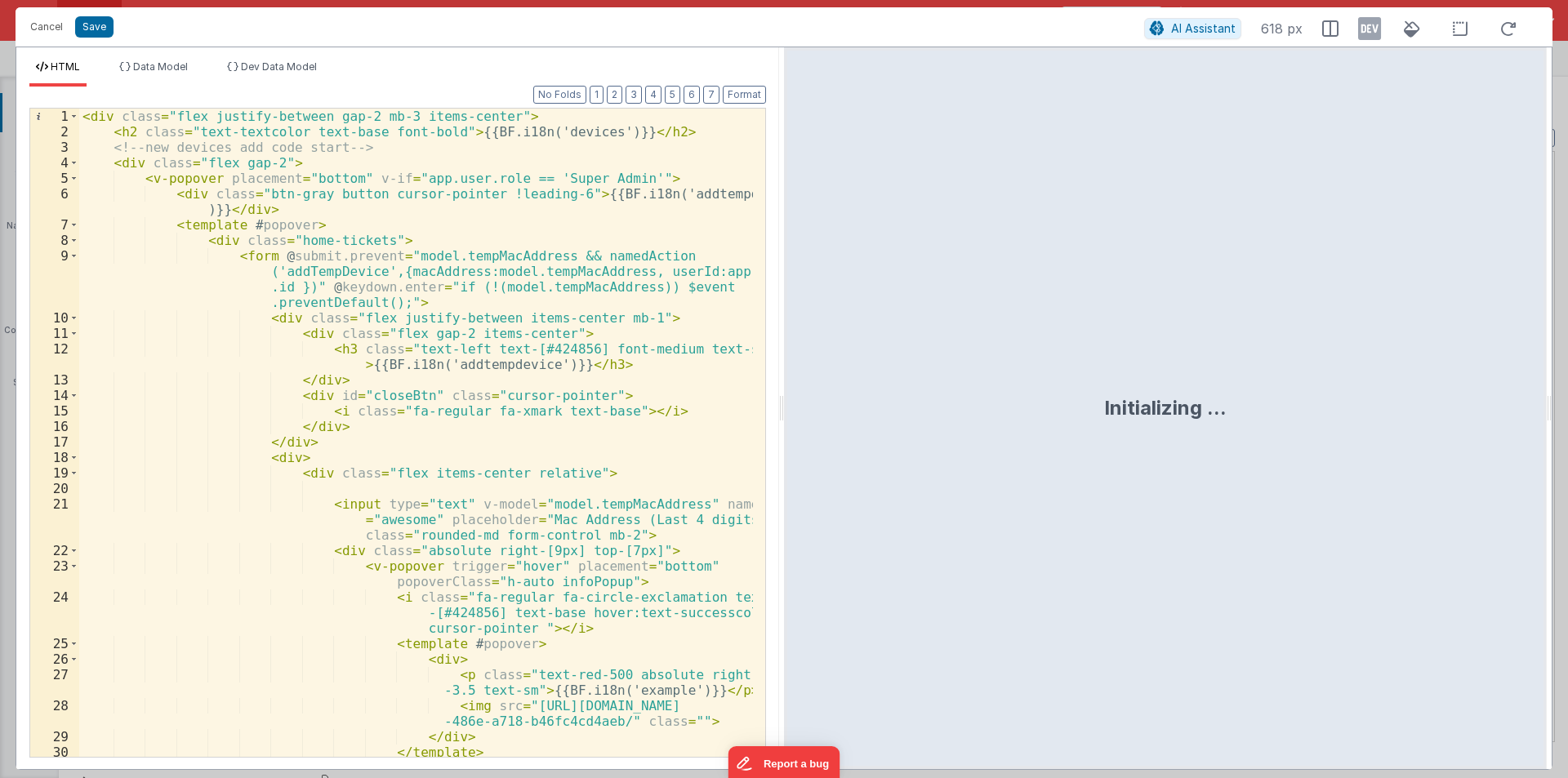
drag, startPoint x: 782, startPoint y: 401, endPoint x: 1244, endPoint y: 418, distance: 462.3
click at [1378, 421] on html "Cancel Save AI Assistant 618 px HTML Data Model Dev Data Model Format 7 6 5 4 3…" at bounding box center [784, 389] width 1568 height 778
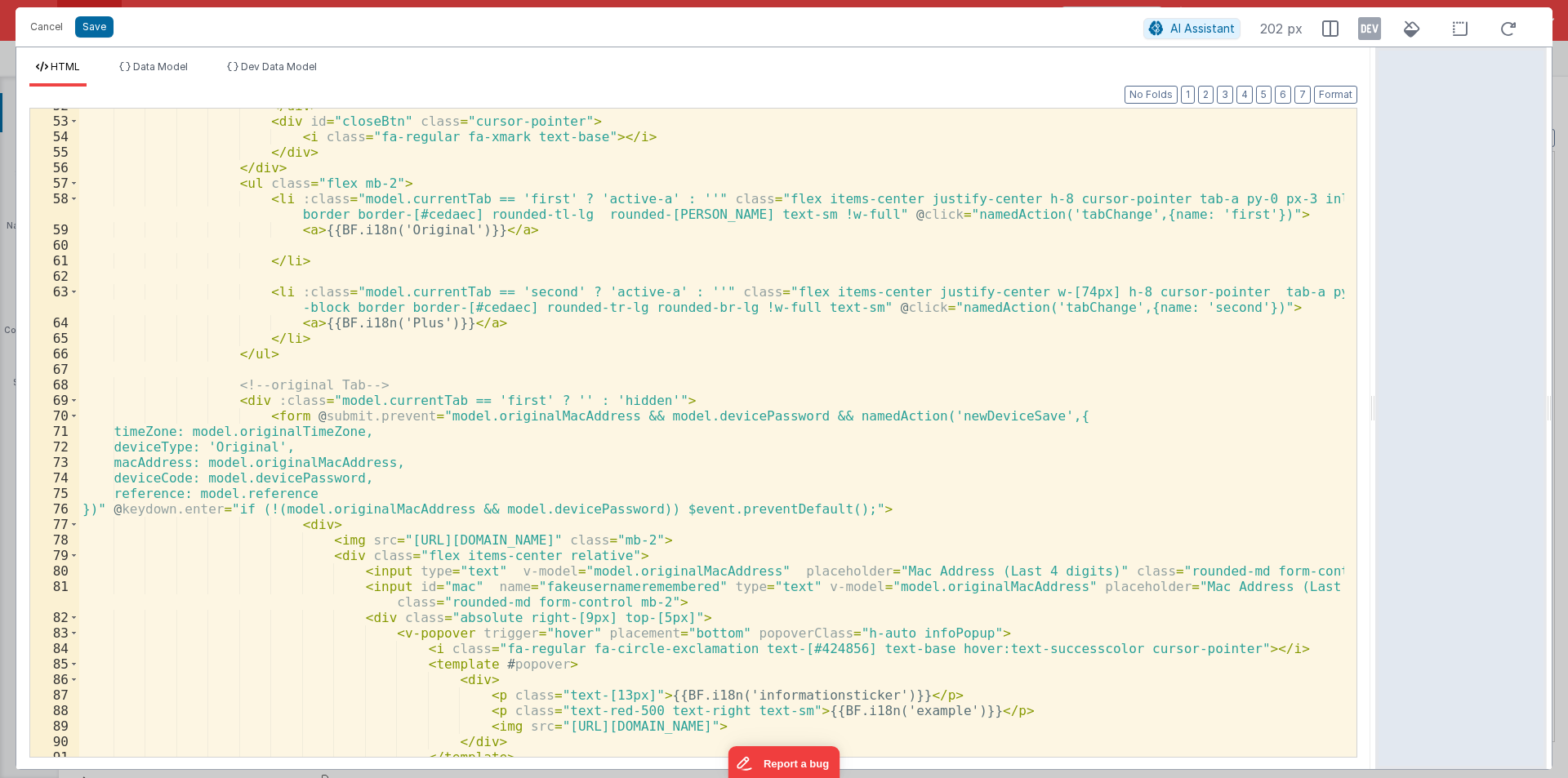
scroll to position [882, 0]
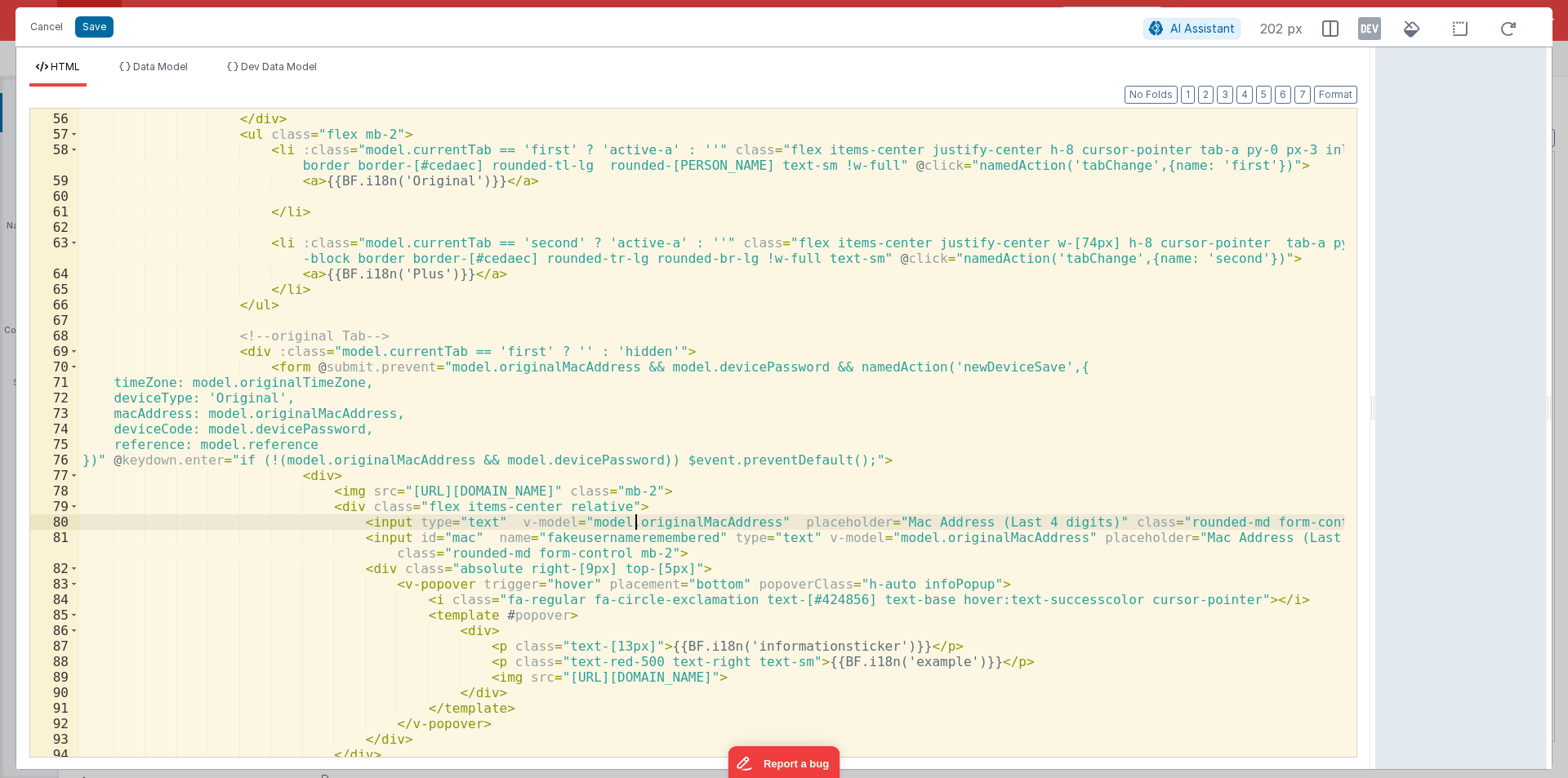
click at [635, 524] on div "</ div > </ div > < ul class = "flex mb-2" > < li :class = "model.currentTab ==…" at bounding box center [711, 435] width 1265 height 680
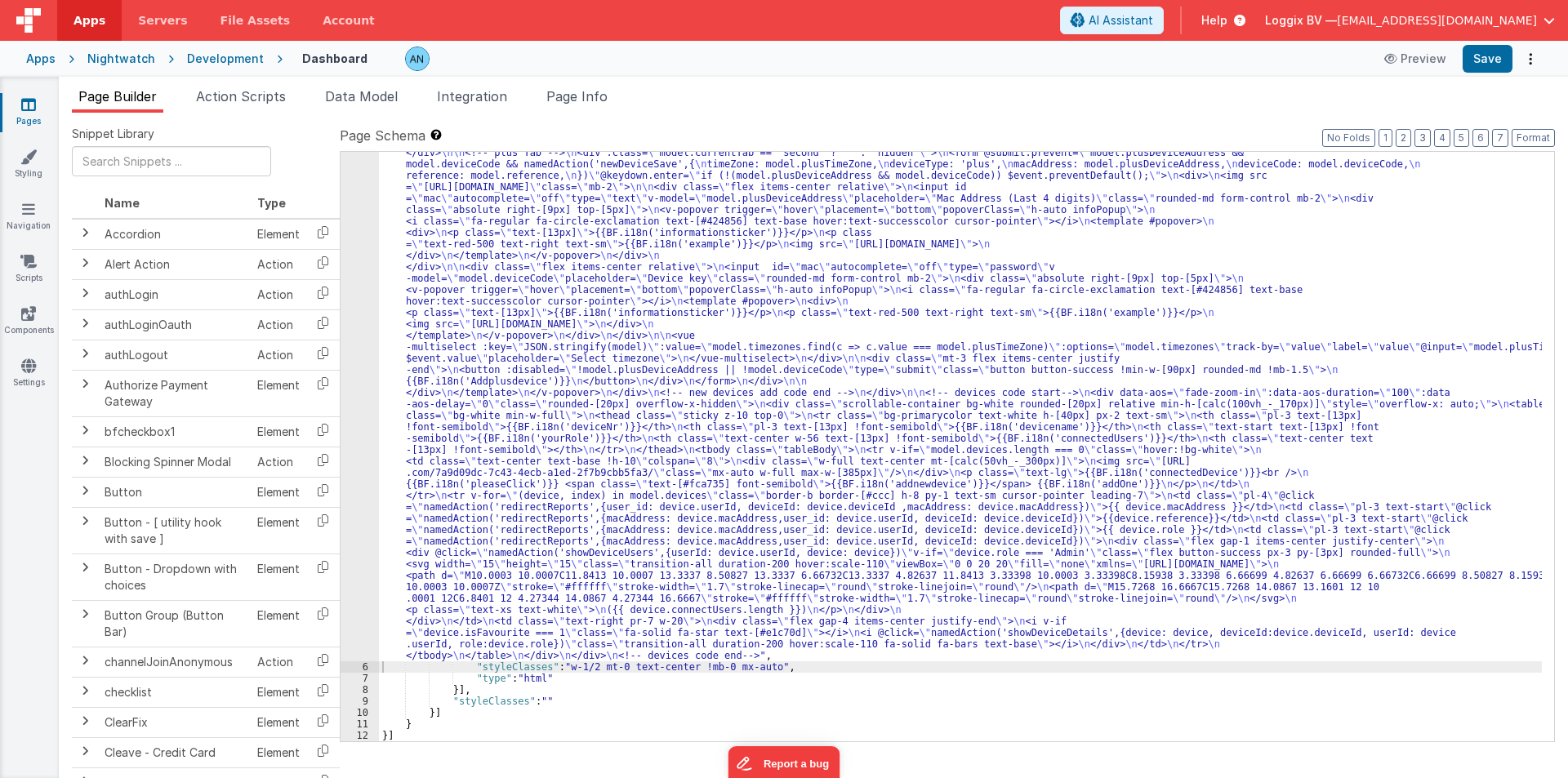
scroll to position [542, 0]
click at [1494, 63] on button "Save" at bounding box center [1487, 58] width 50 height 27
click at [594, 97] on span "Page Info" at bounding box center [576, 97] width 61 height 16
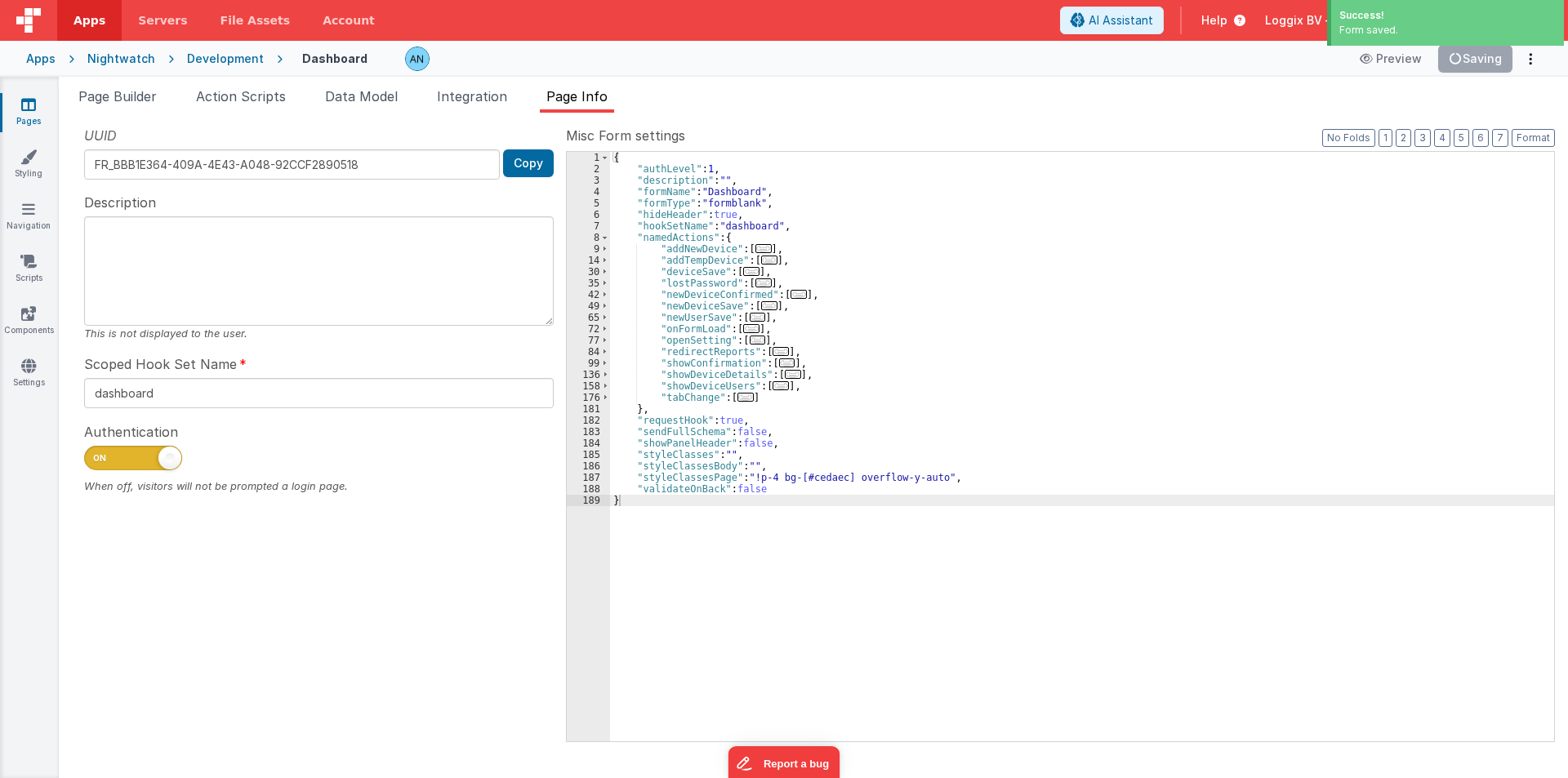
click at [859, 397] on div "{ "authLevel" : 1 , "description" : "" , "formName" : "Dashboard" , "formType" …" at bounding box center [1081, 457] width 944 height 612
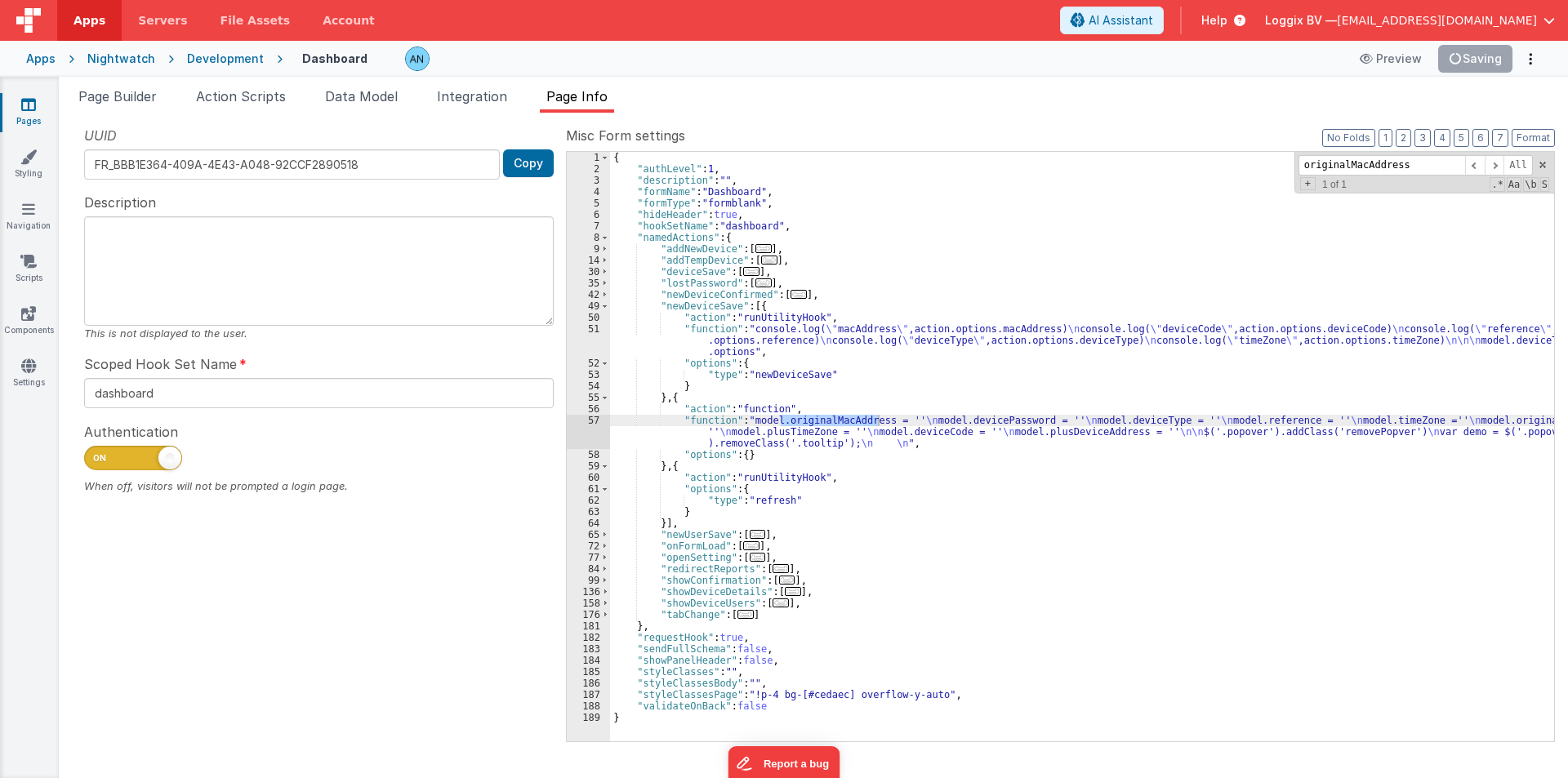
type input "originalMacAddress"
click at [1166, 165] on div "{ "authLevel" : 1 , "description" : "" , "formName" : "Dashboard" , "formType" …" at bounding box center [1081, 457] width 944 height 612
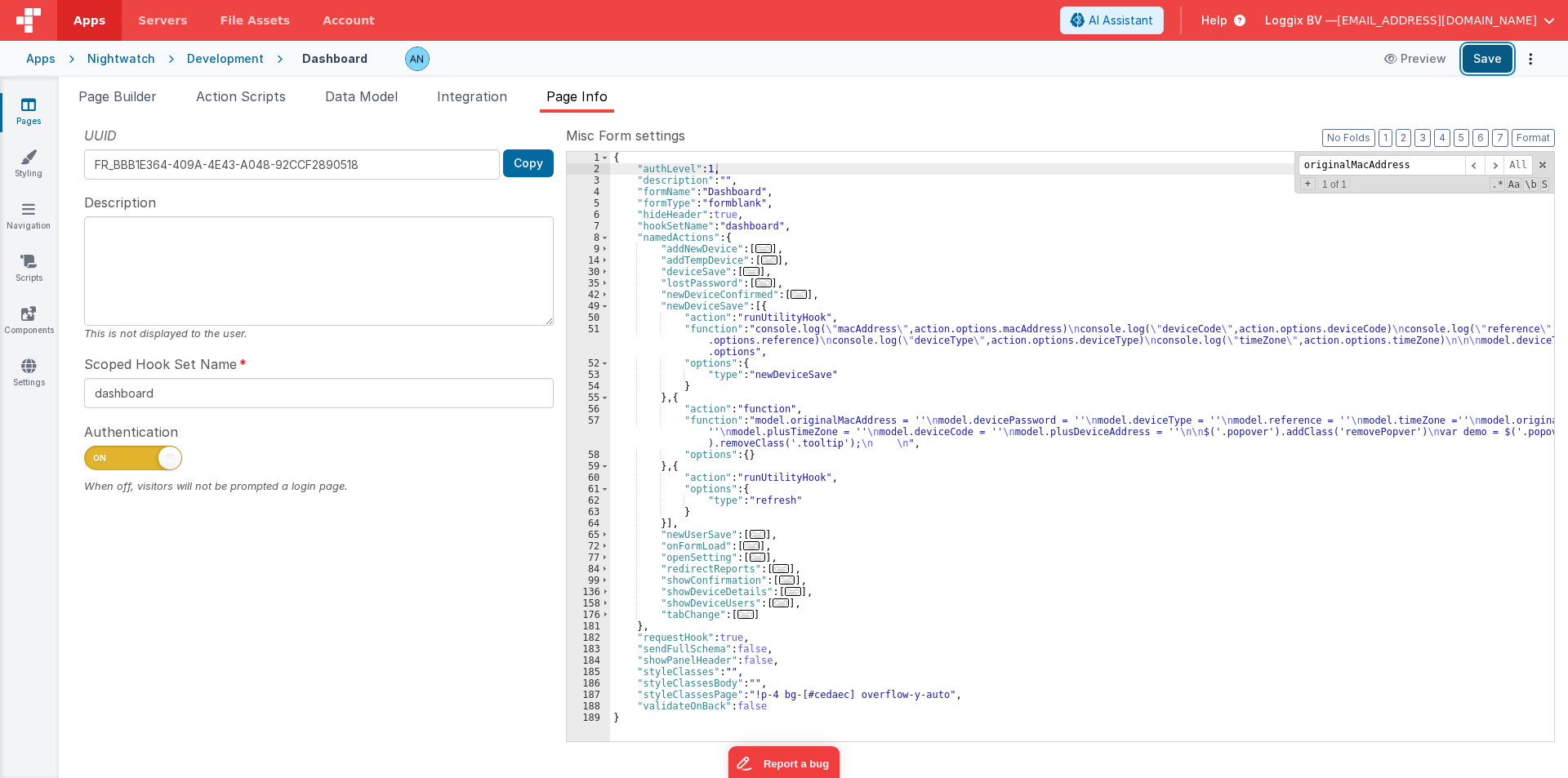
click at [1474, 65] on button "Save" at bounding box center [1487, 58] width 50 height 27
click at [1405, 172] on input "originalMacAddress" at bounding box center [1382, 165] width 167 height 20
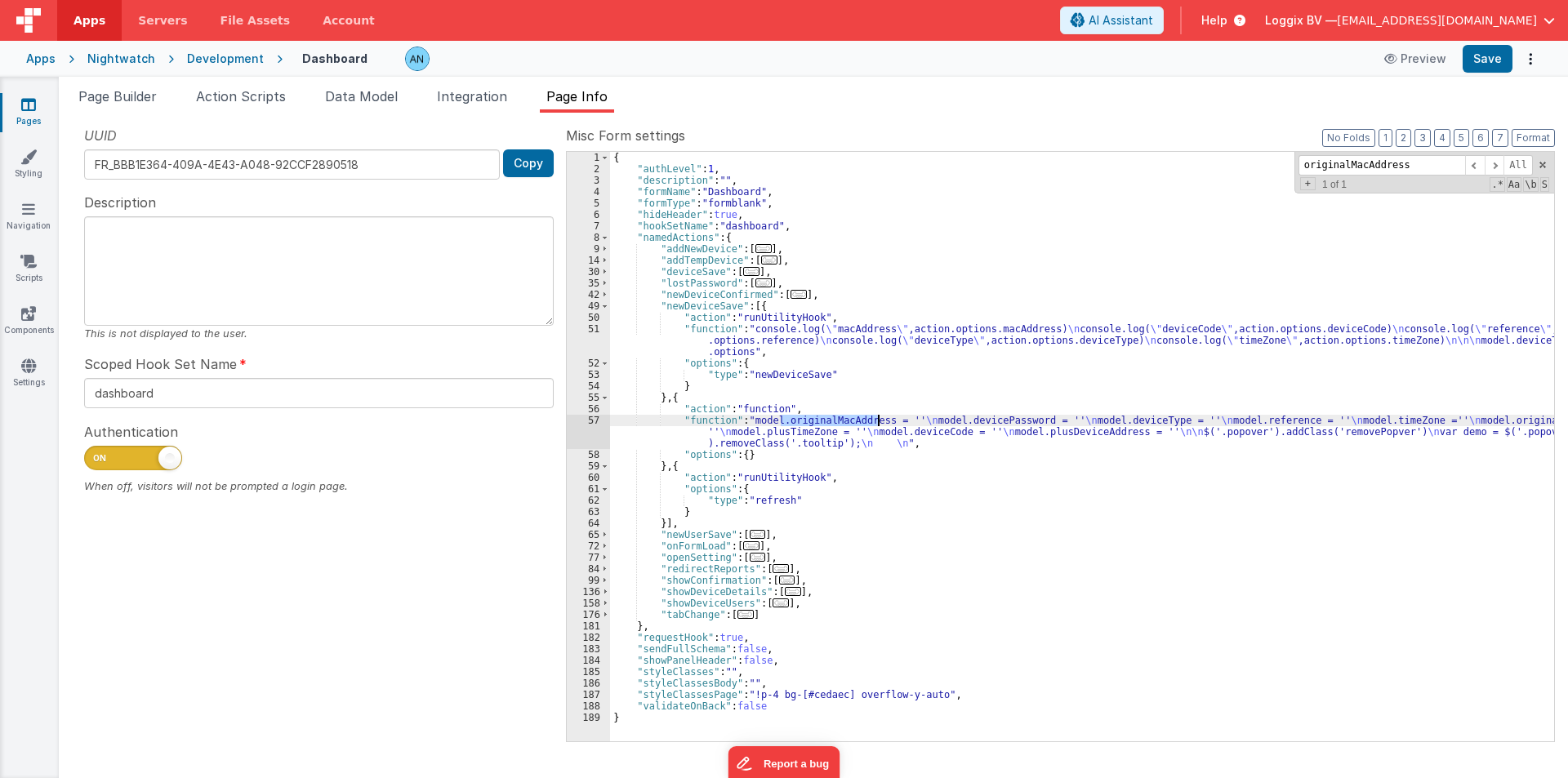
click at [576, 429] on div "57" at bounding box center [589, 432] width 43 height 35
click at [1146, 298] on div "{ "authLevel" : 1 , "description" : "" , "formName" : "Dashboard" , "formType" …" at bounding box center [1081, 457] width 944 height 612
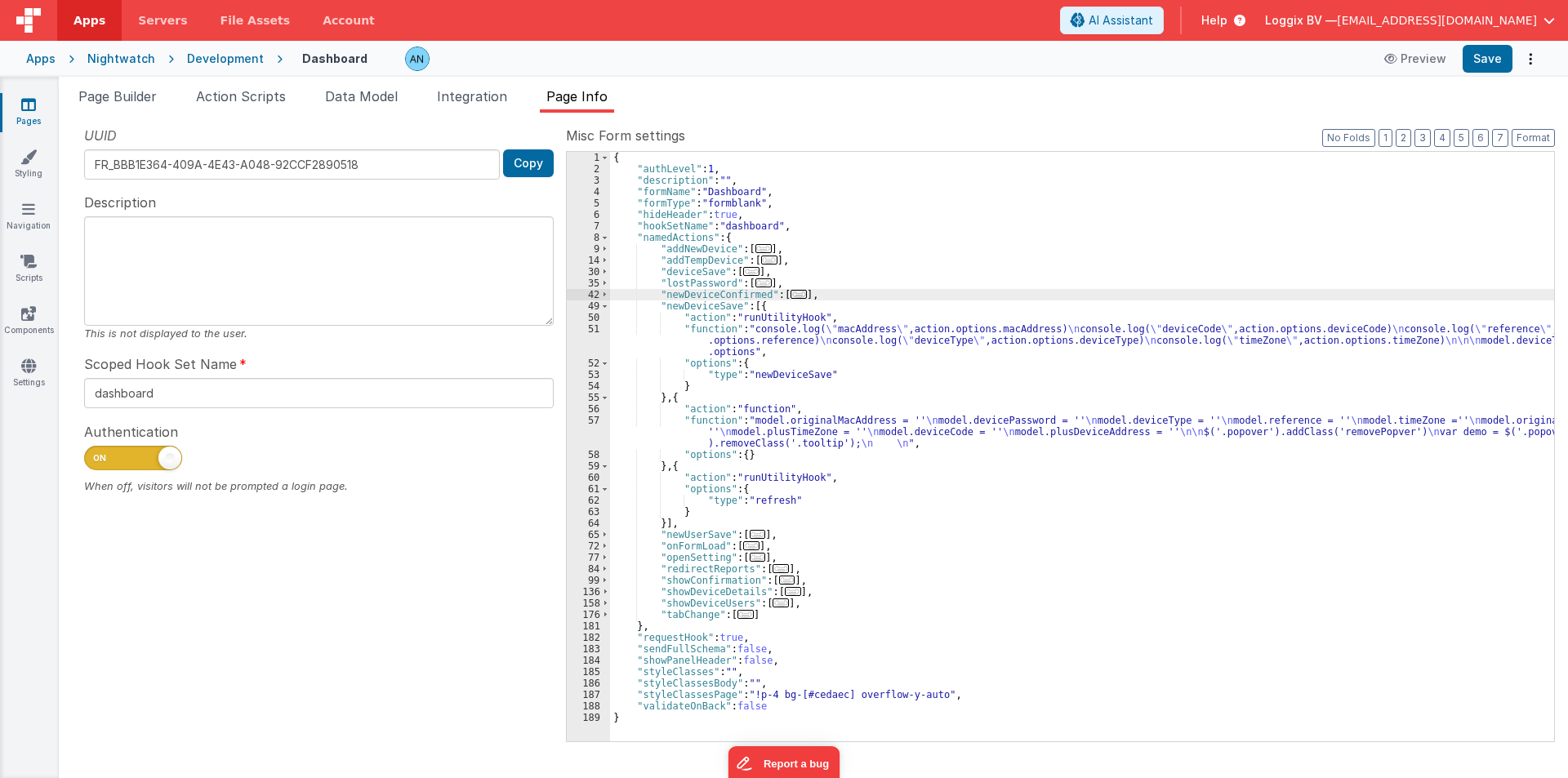
click at [844, 416] on div "{ "authLevel" : 1 , "description" : "" , "formName" : "Dashboard" , "formType" …" at bounding box center [1081, 457] width 944 height 612
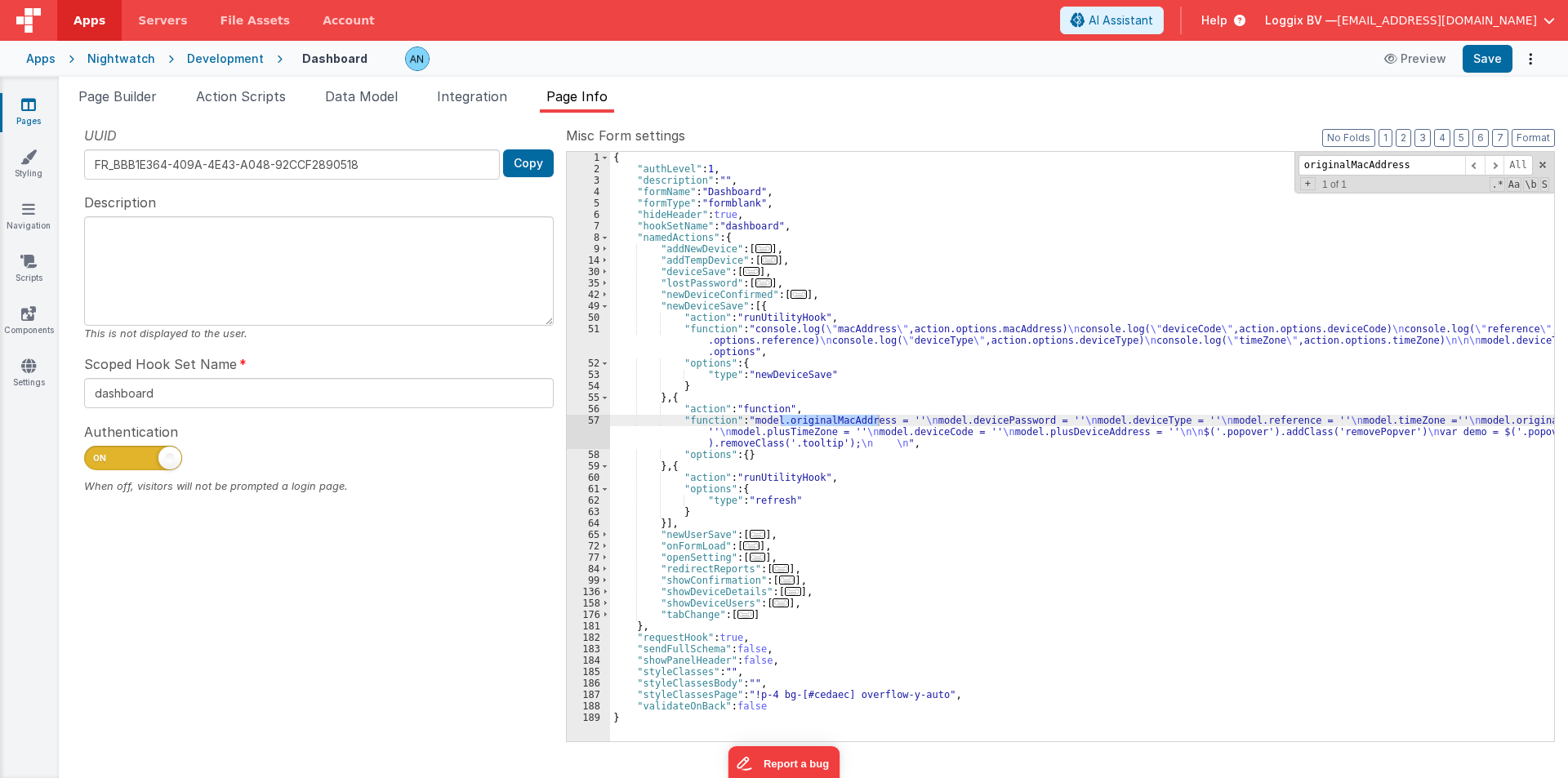
click at [212, 53] on div "Development" at bounding box center [225, 58] width 77 height 16
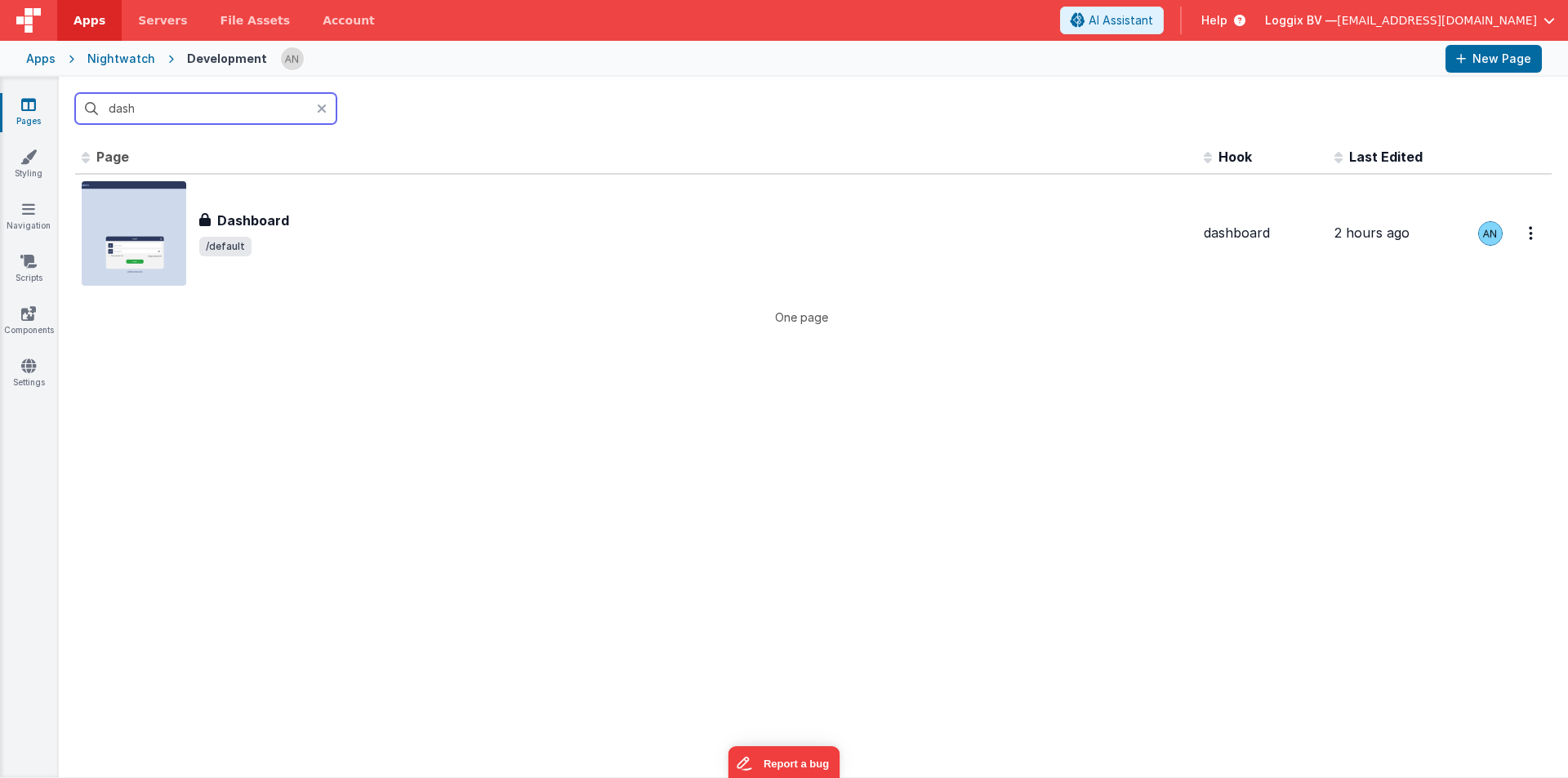
click at [190, 113] on input "dash" at bounding box center [206, 108] width 261 height 31
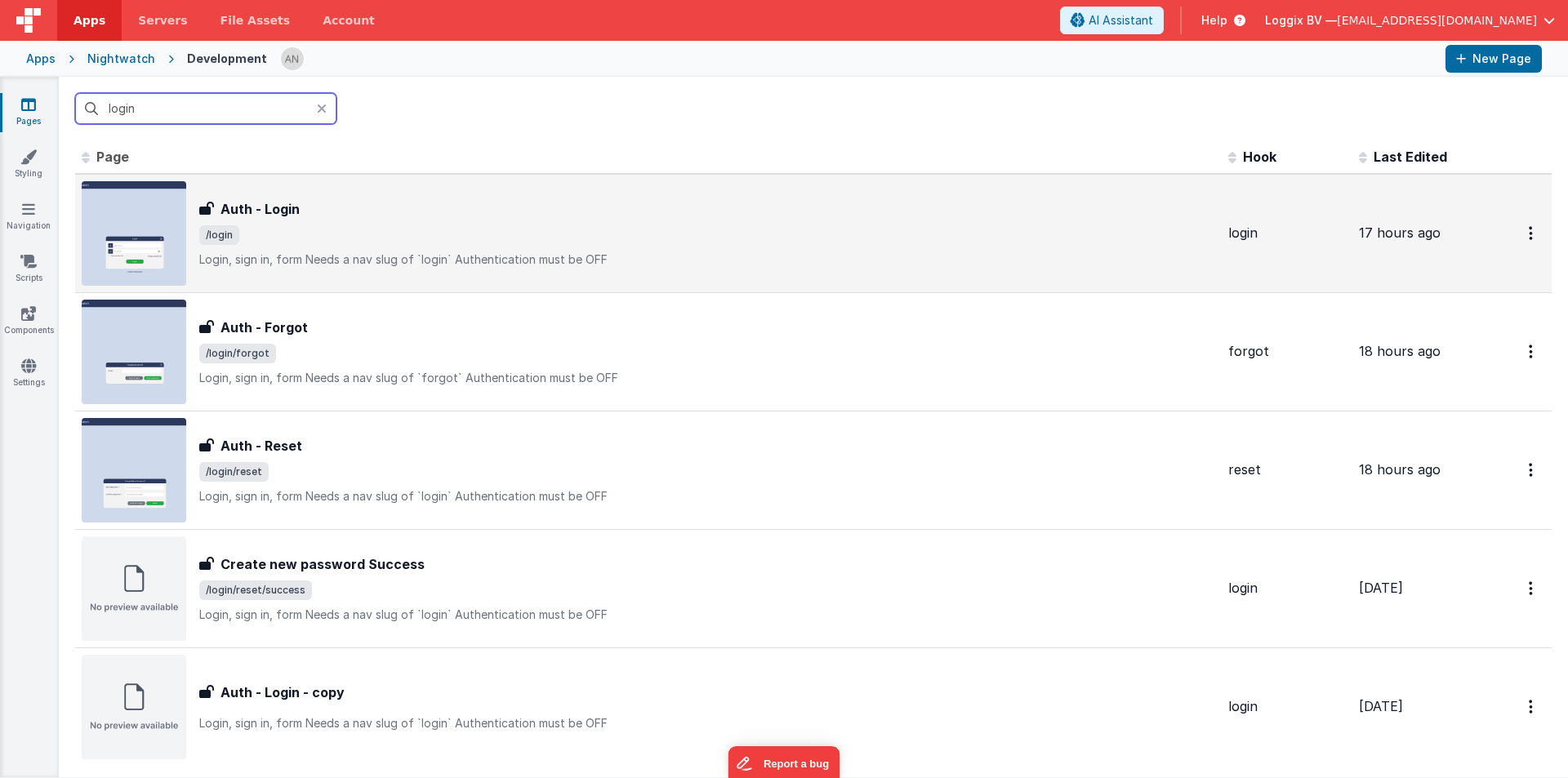
type input "login"
click at [363, 243] on span "/login" at bounding box center [707, 235] width 1016 height 19
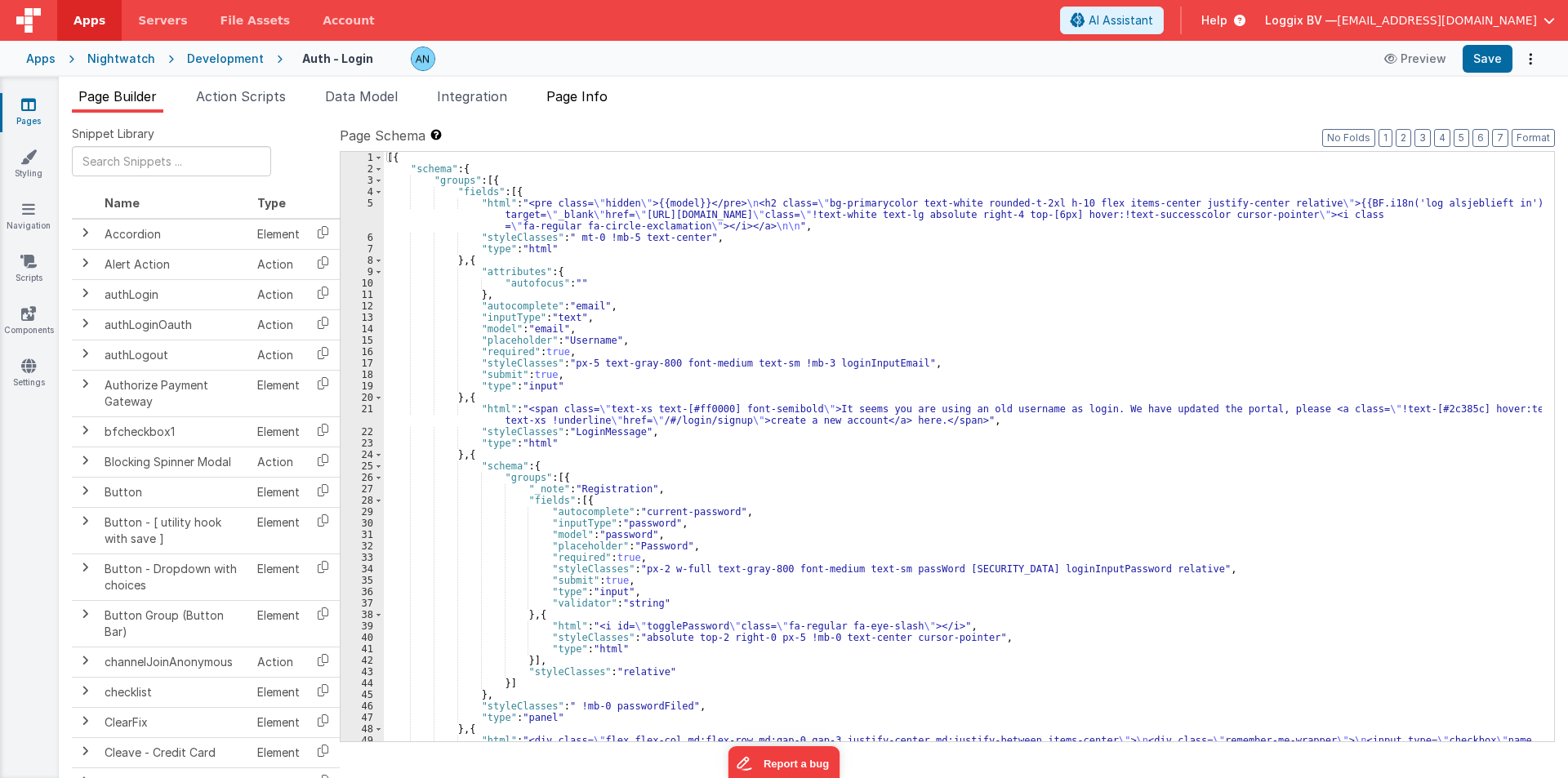
click at [580, 102] on span "Page Info" at bounding box center [576, 97] width 61 height 16
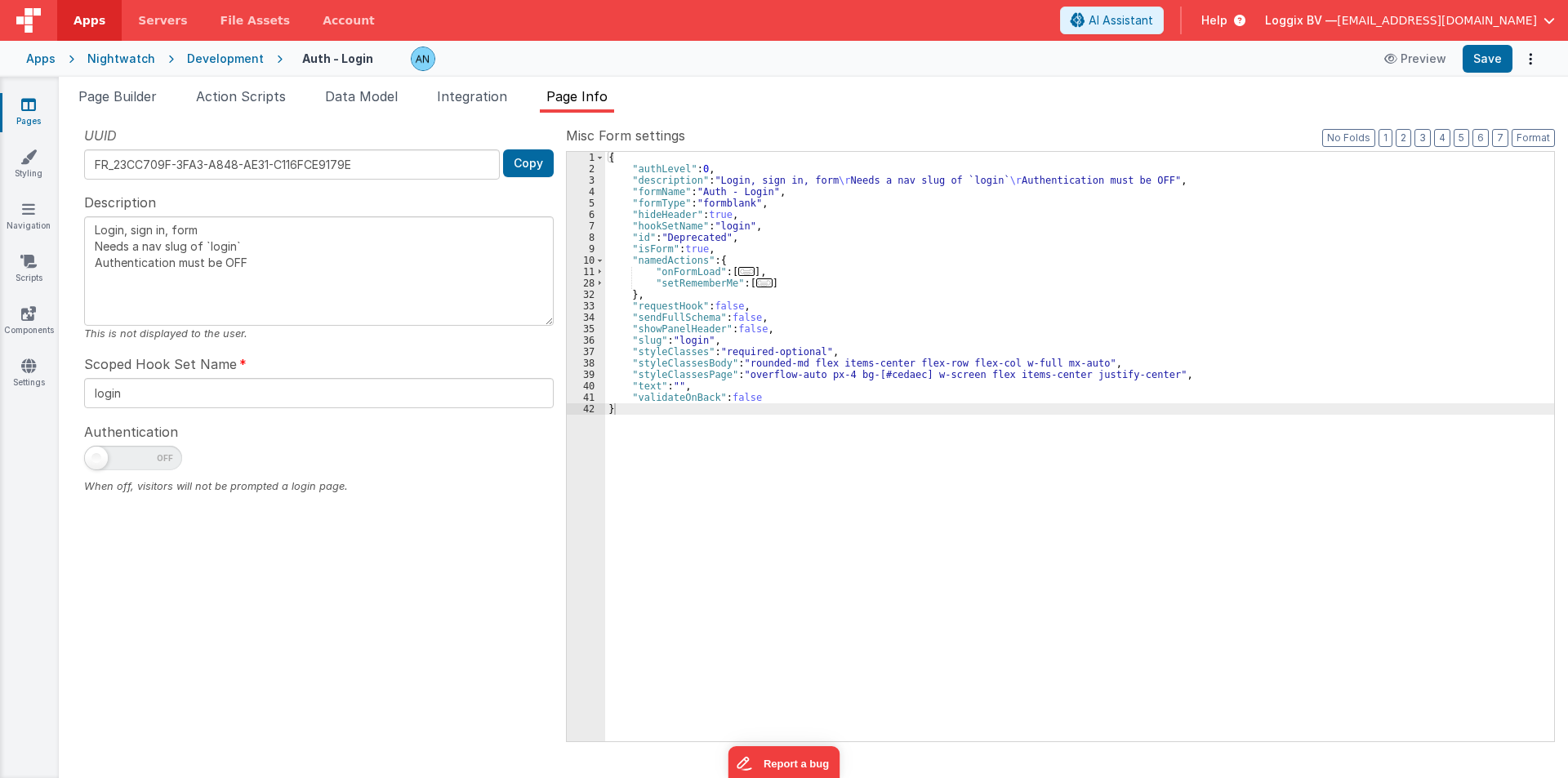
click at [826, 284] on div "{ "authLevel" : 0 , "description" : "Login, sign in, form \r Needs a nav slug o…" at bounding box center [1080, 457] width 949 height 612
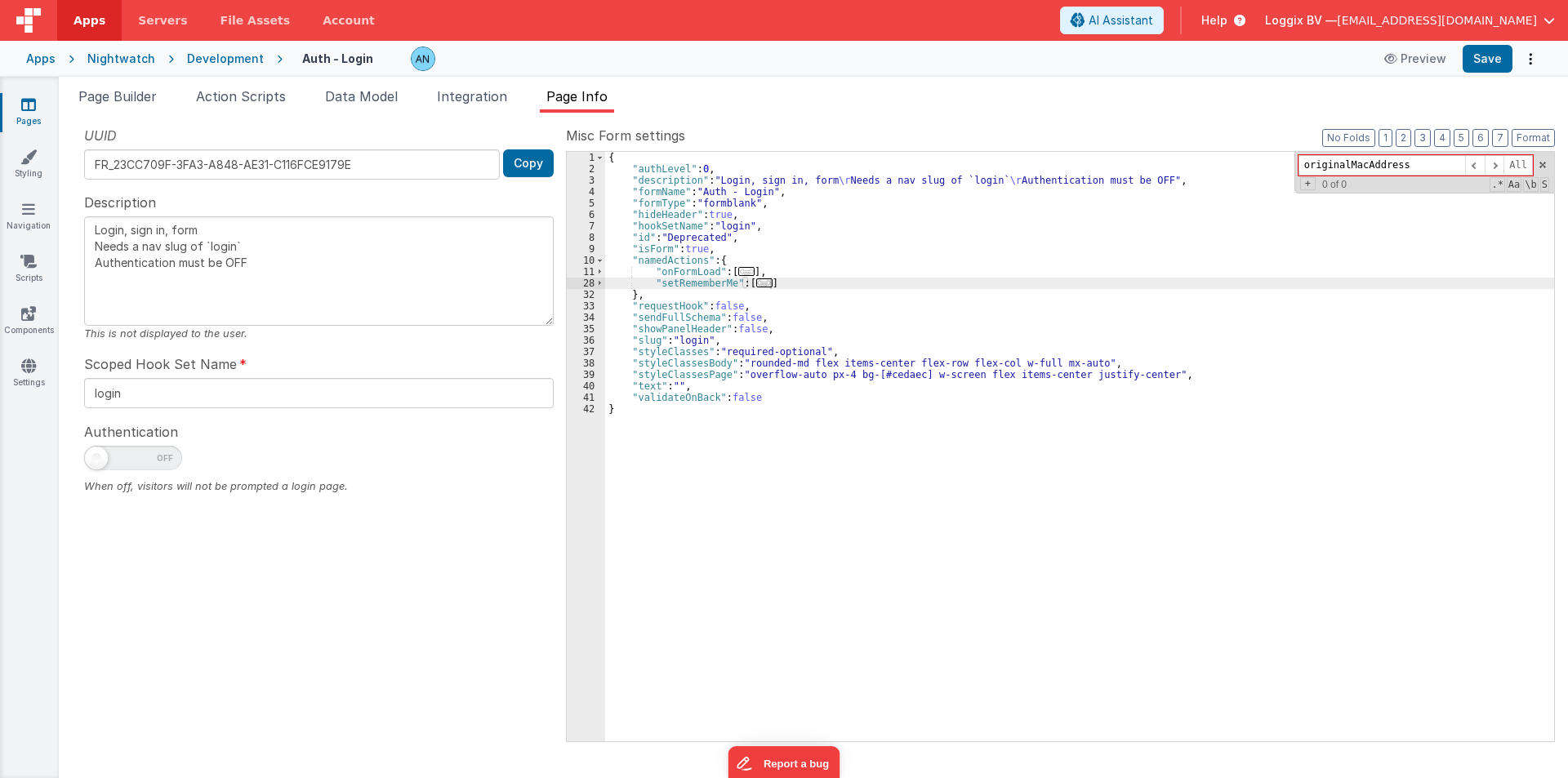
type input "originalMacAddress"
click at [234, 58] on div "Development" at bounding box center [225, 58] width 77 height 16
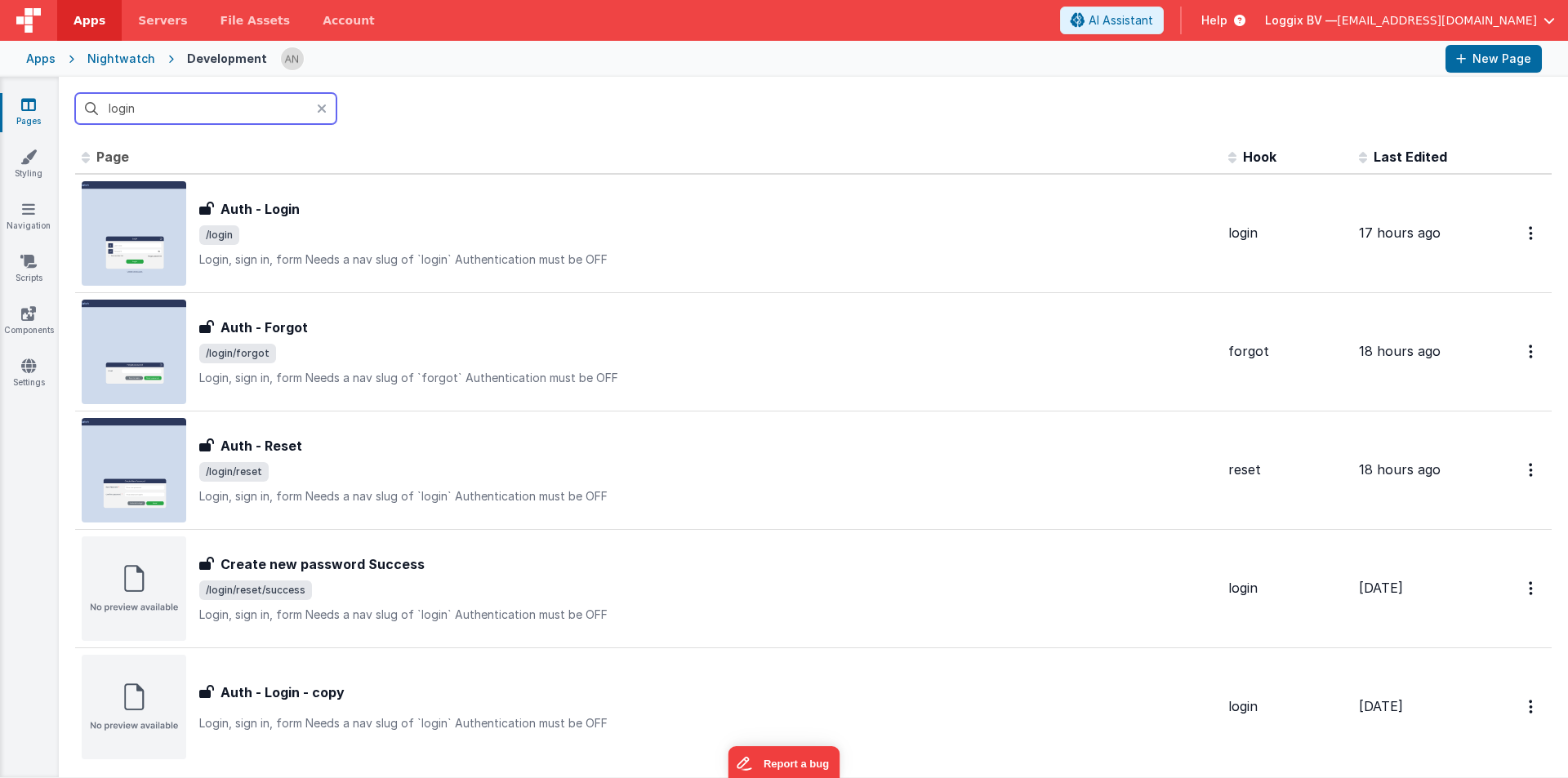
click at [201, 101] on input "login" at bounding box center [206, 108] width 261 height 31
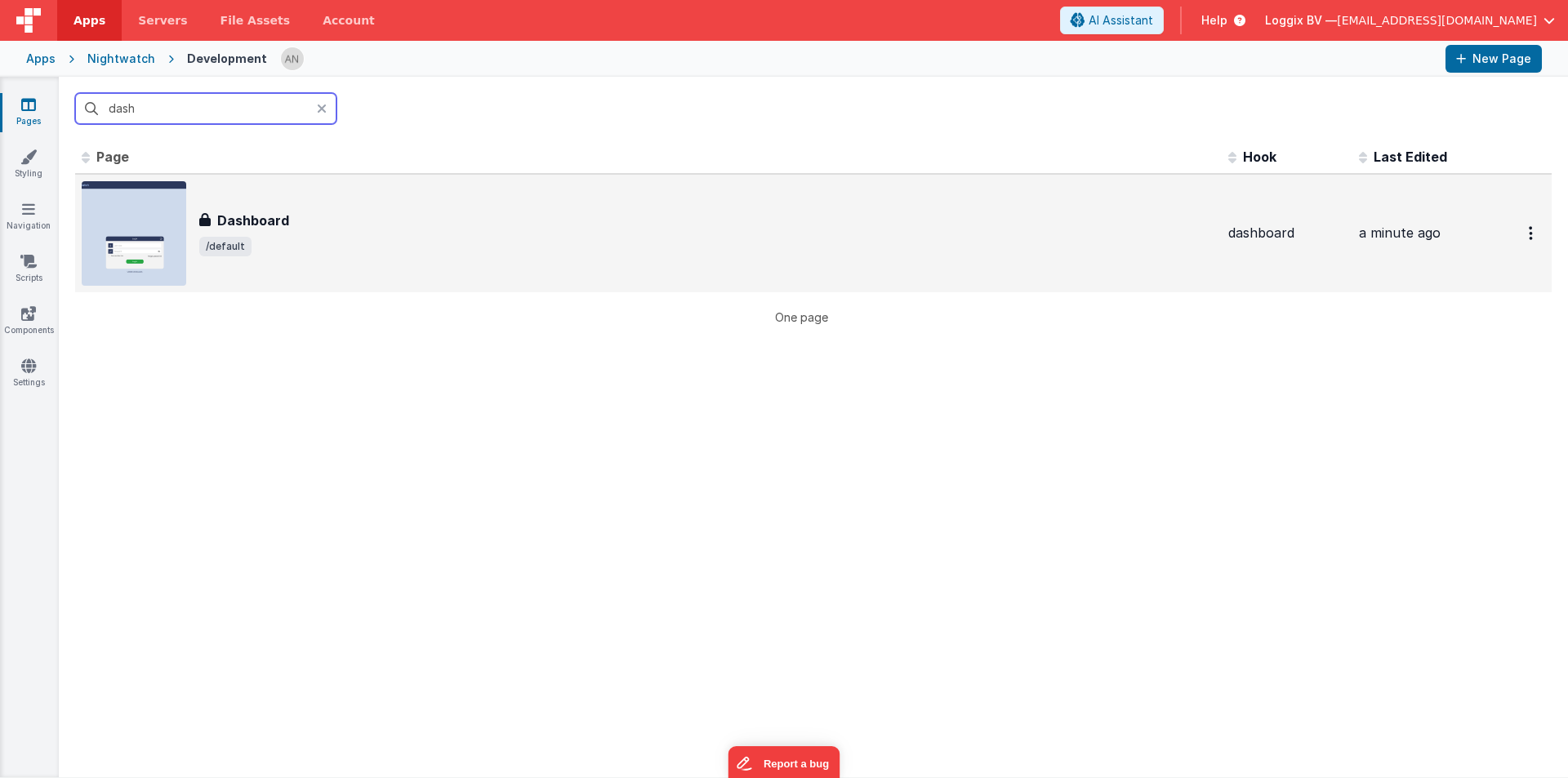
type input "dash"
click at [363, 245] on span "/default" at bounding box center [707, 246] width 1016 height 19
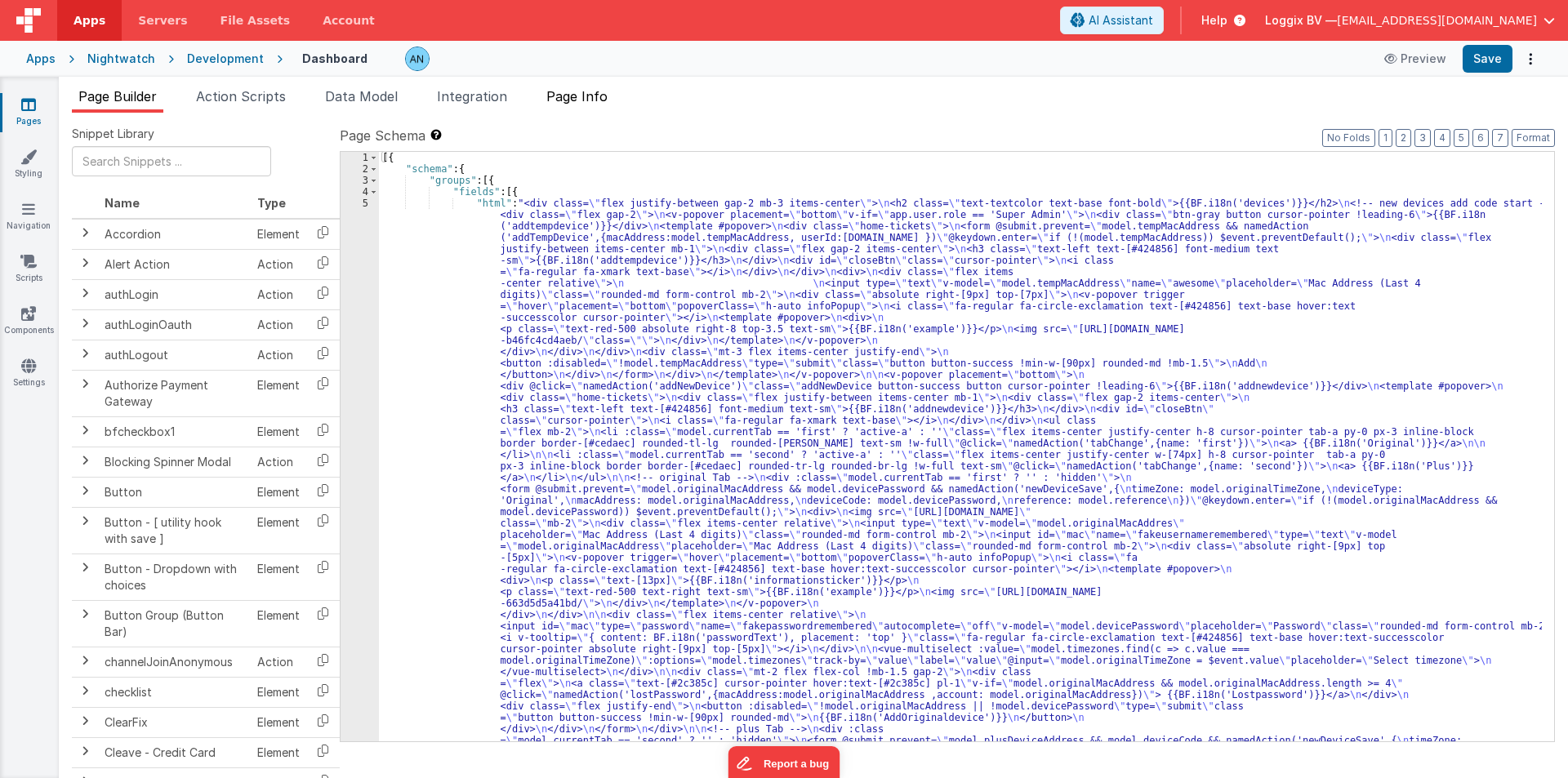
click at [580, 97] on span "Page Info" at bounding box center [576, 97] width 61 height 16
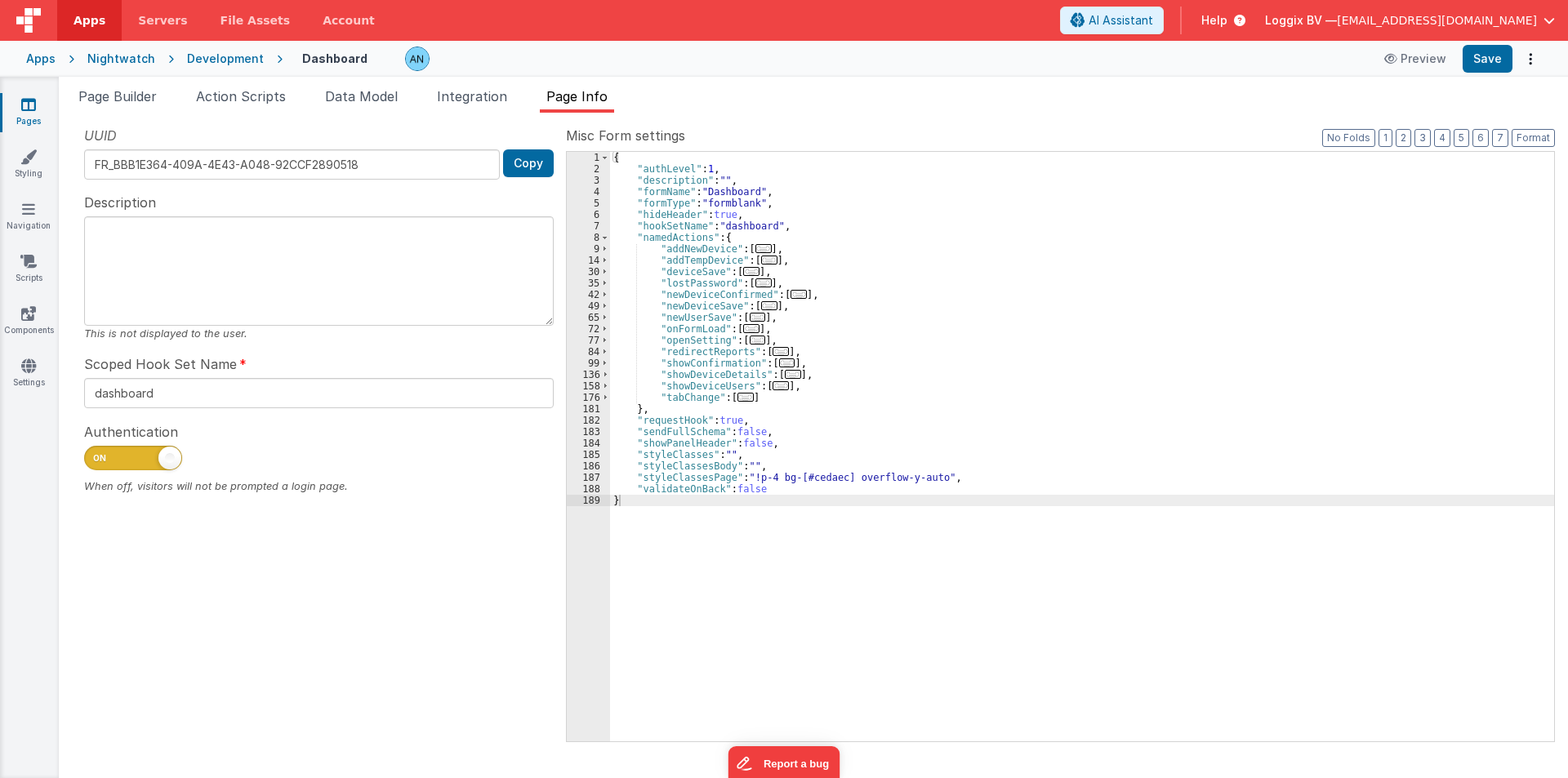
click at [1102, 332] on div "{ "authLevel" : 1 , "description" : "" , "formName" : "Dashboard" , "formType" …" at bounding box center [1081, 457] width 944 height 612
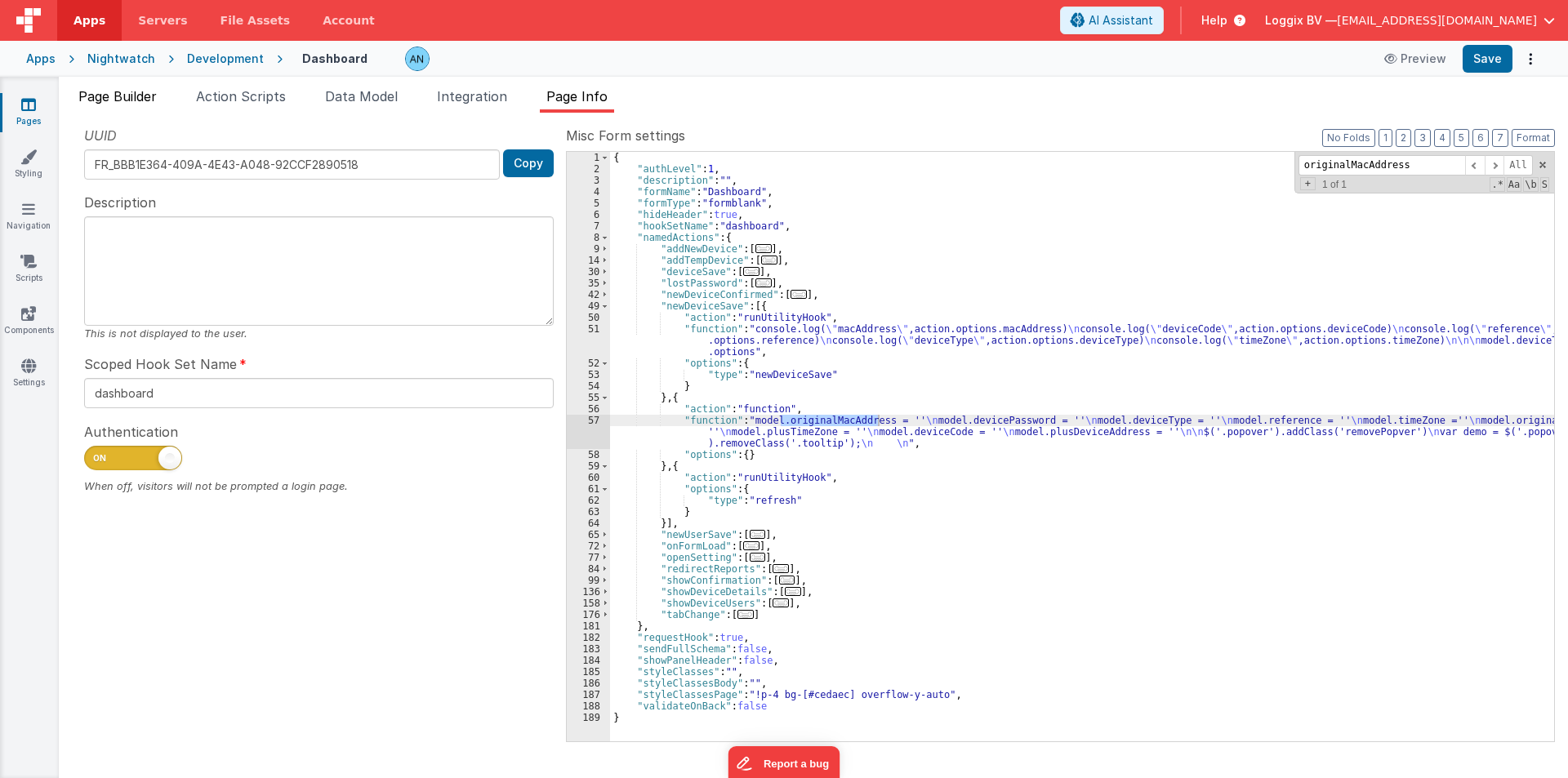
type input "originalMacAddress"
click at [143, 94] on span "Page Builder" at bounding box center [117, 97] width 78 height 16
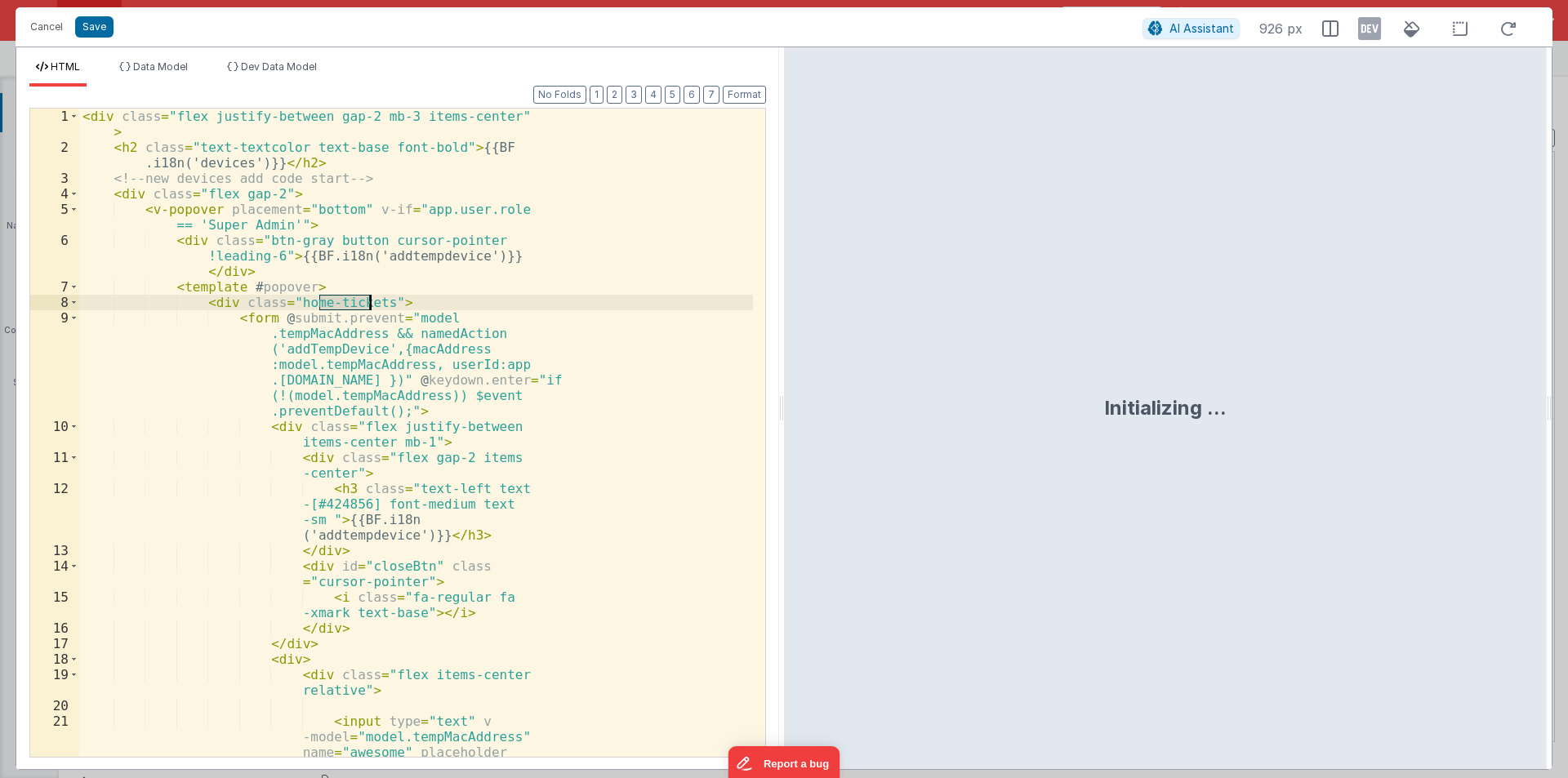
scroll to position [554, 0]
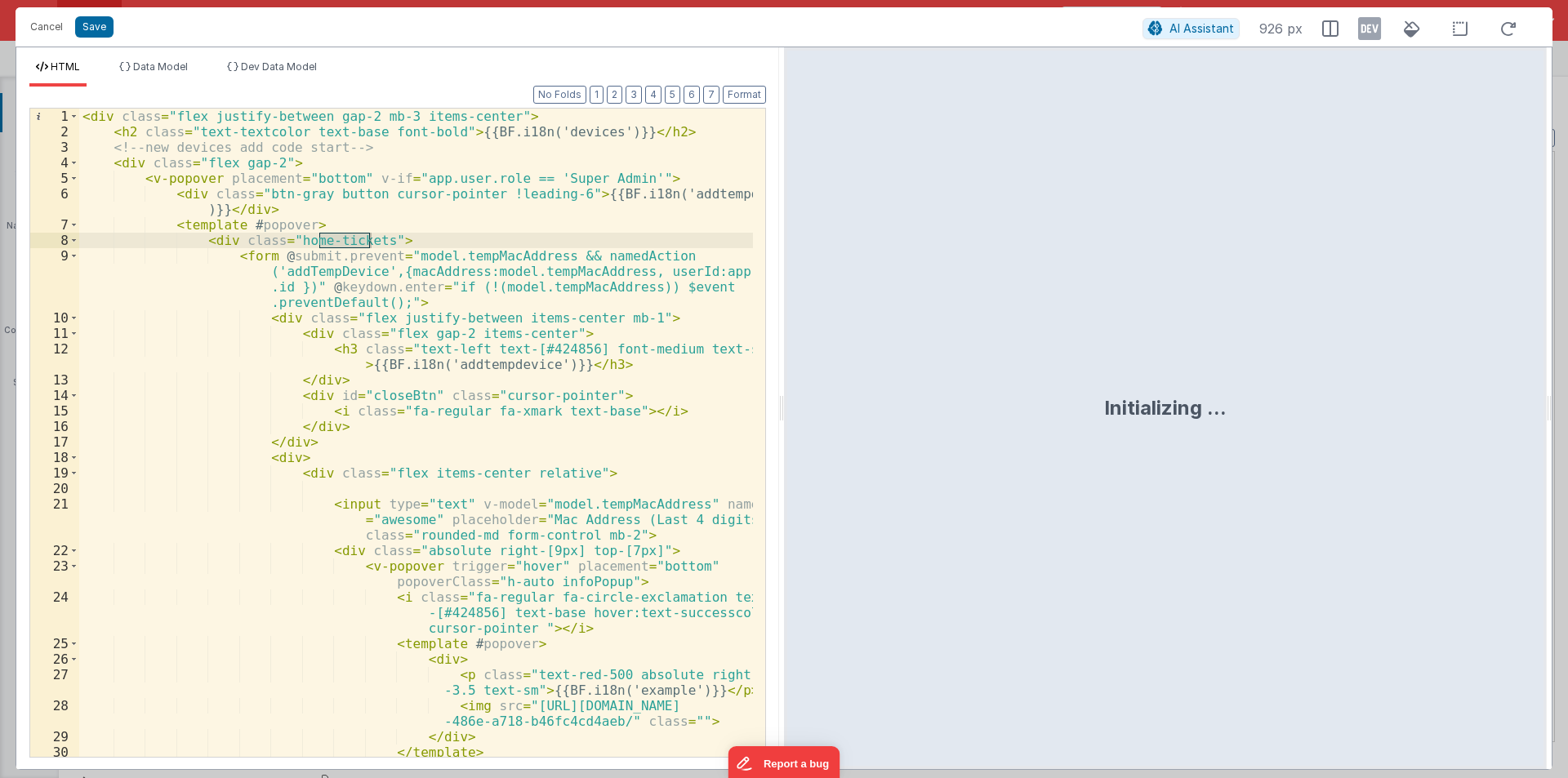
drag, startPoint x: 779, startPoint y: 408, endPoint x: 725, endPoint y: 488, distance: 96.5
click at [1548, 468] on html "Cancel Save AI Assistant 926 px HTML Data Model Dev Data Model Format 7 6 5 4 3…" at bounding box center [784, 389] width 1568 height 778
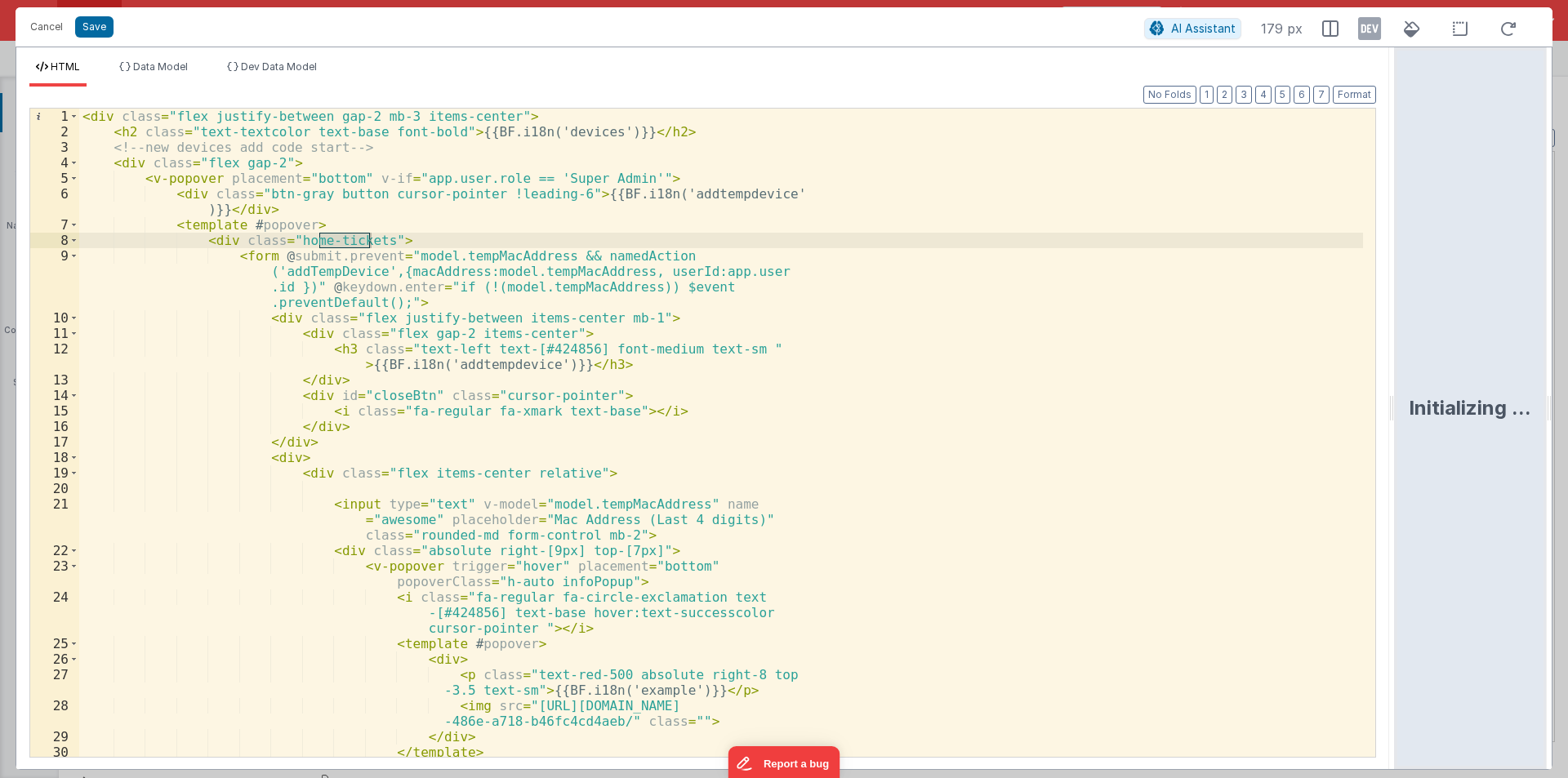
click at [725, 488] on html "Cancel Save AI Assistant 179 px HTML Data Model Dev Data Model Format 7 6 5 4 3…" at bounding box center [784, 389] width 1568 height 778
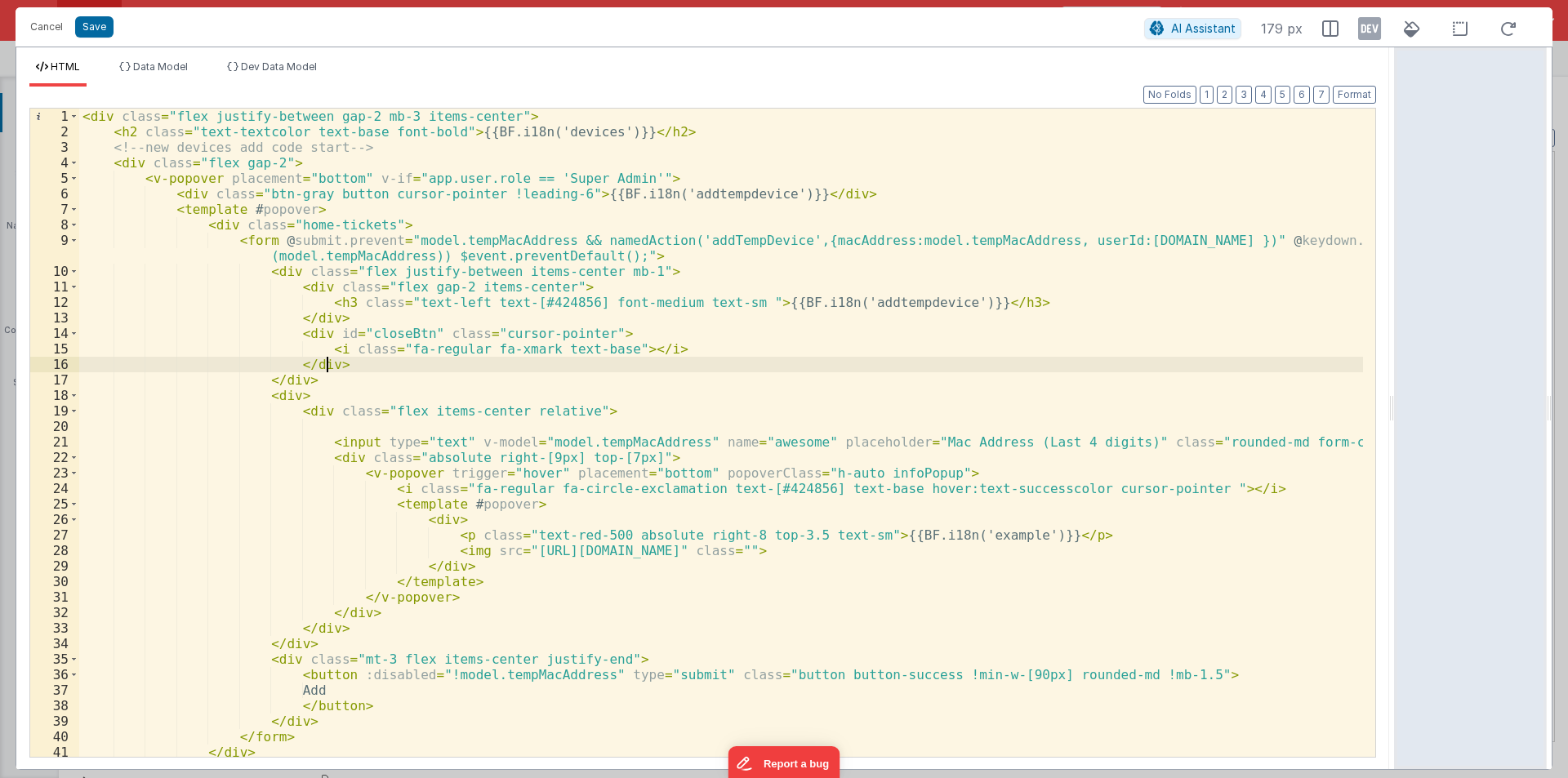
click at [744, 360] on div "< div class = "flex justify-between gap-2 mb-3 items-center" > < h2 class = "te…" at bounding box center [721, 448] width 1284 height 680
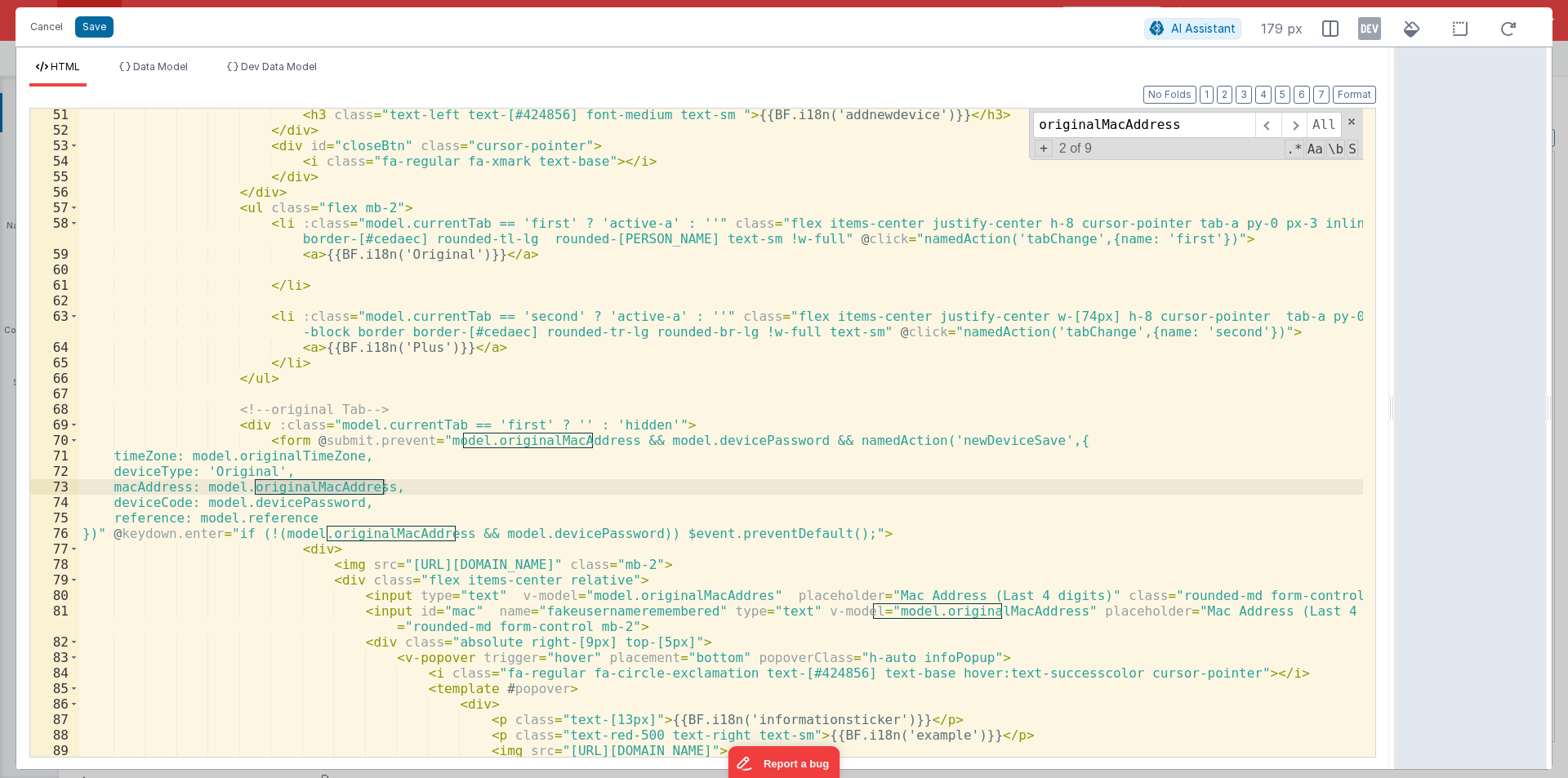
scroll to position [940, 0]
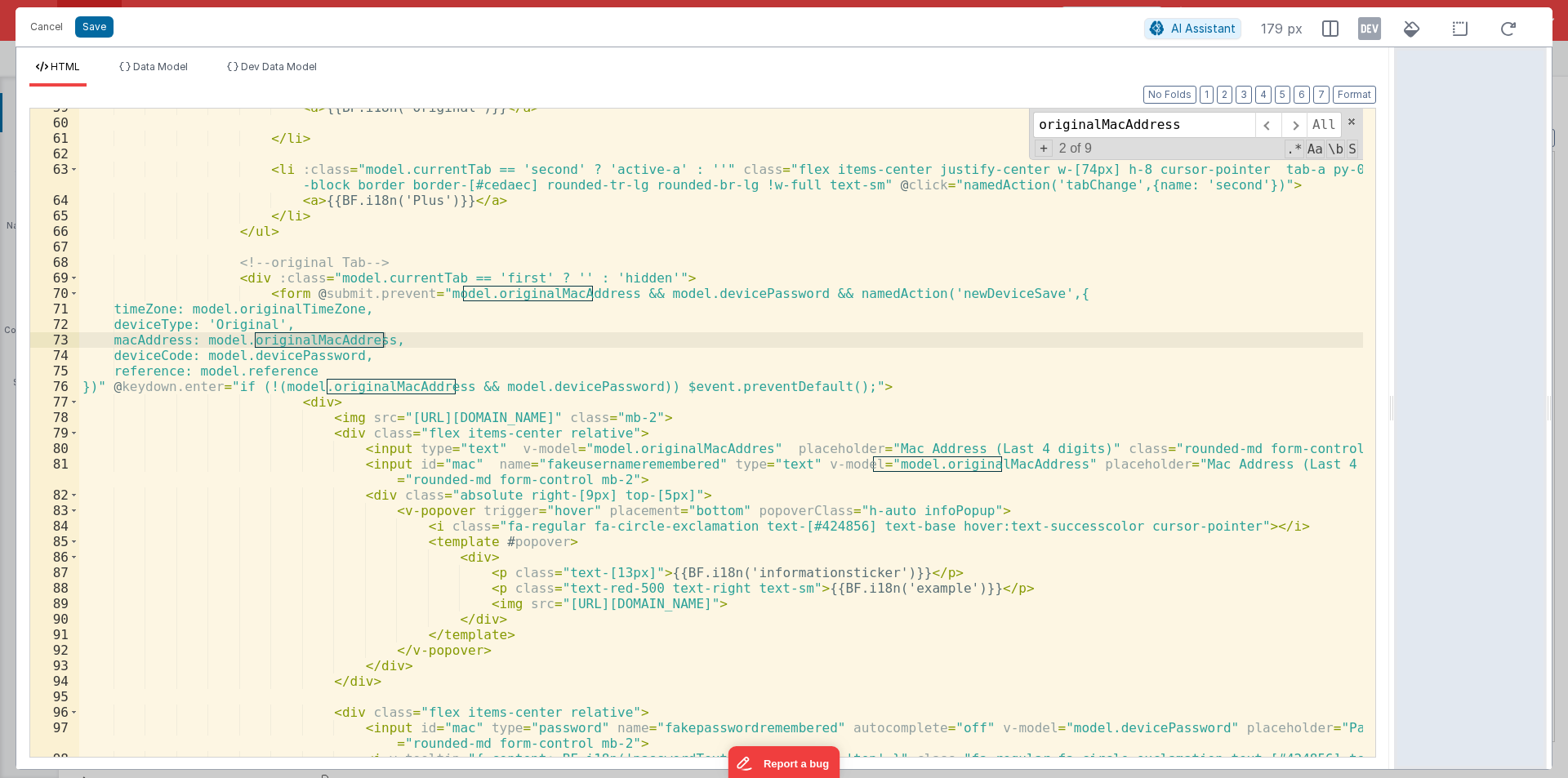
type input "originalMacAddress"
click at [626, 447] on div "< a > {{BF.i18n('Original')}} </ a > </ li > < li :class = "model.currentTab ==…" at bounding box center [721, 447] width 1284 height 695
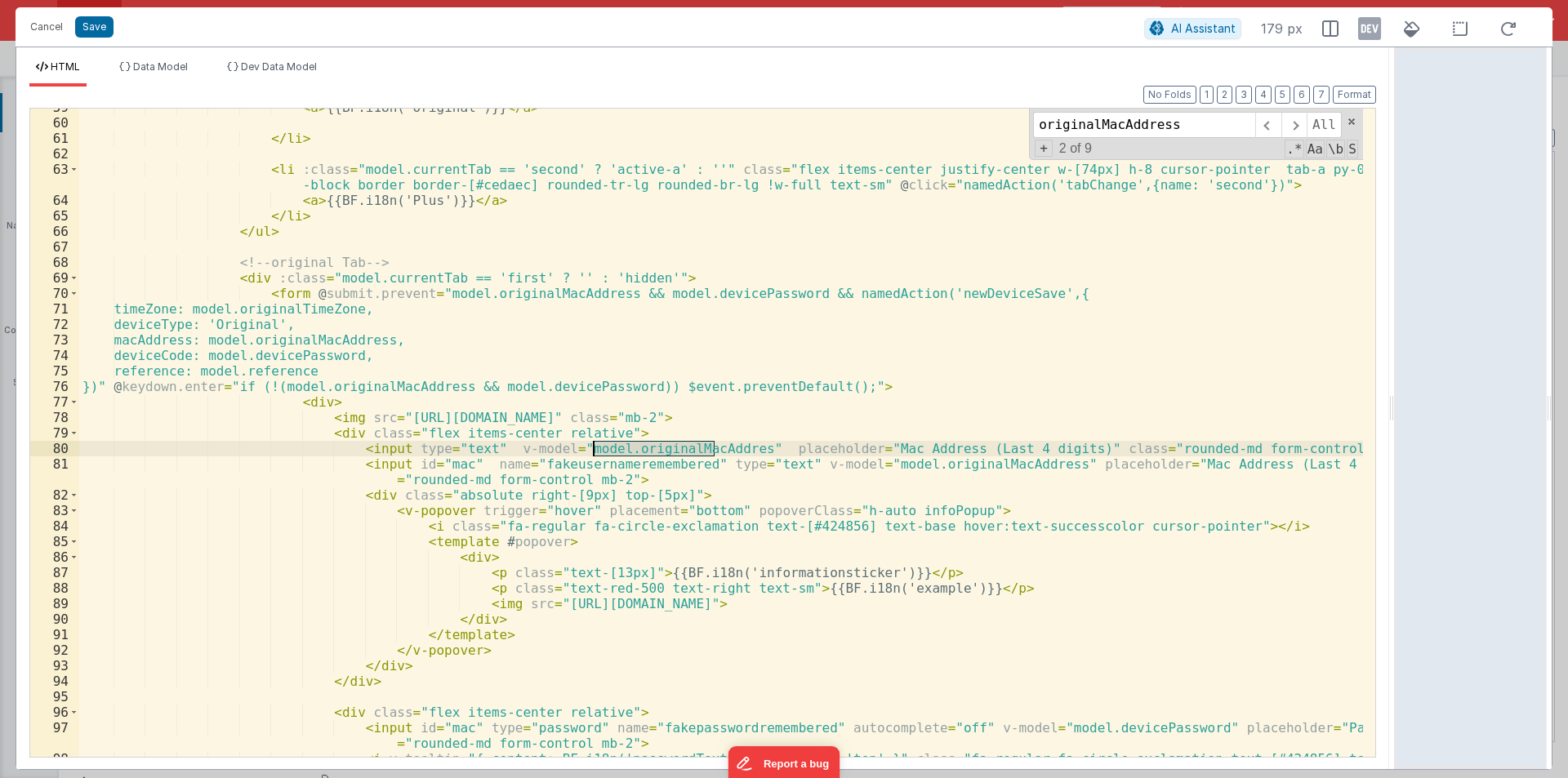
click at [626, 447] on div "< a > {{BF.i18n('Original')}} </ a > </ li > < li :class = "model.currentTab ==…" at bounding box center [721, 447] width 1284 height 695
click at [891, 462] on div "< a > {{BF.i18n('Original')}} </ a > </ li > < li :class = "model.currentTab ==…" at bounding box center [721, 447] width 1284 height 695
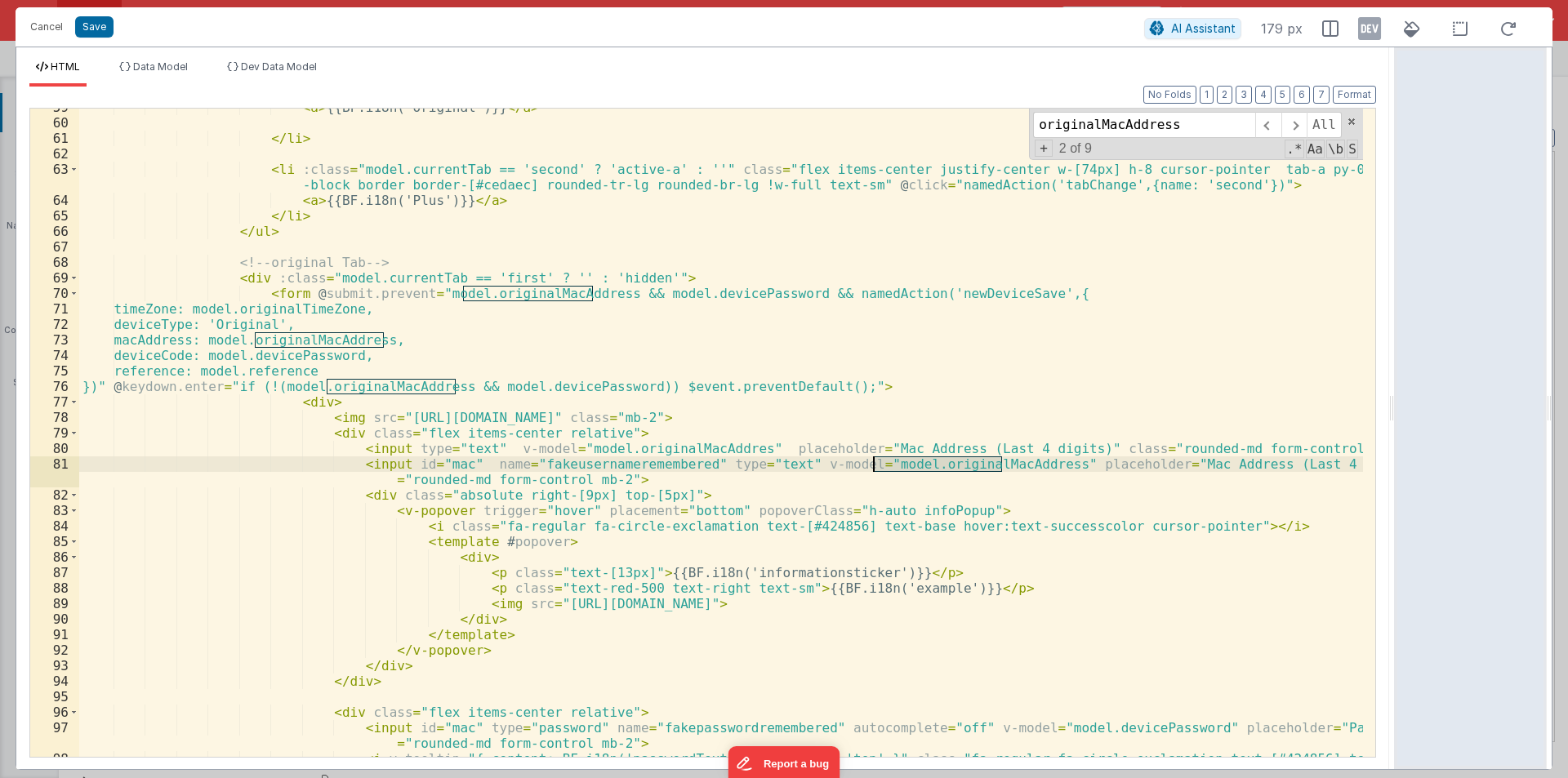
click at [891, 462] on div "< a > {{BF.i18n('Original')}} </ a > </ li > < li :class = "model.currentTab ==…" at bounding box center [721, 447] width 1284 height 695
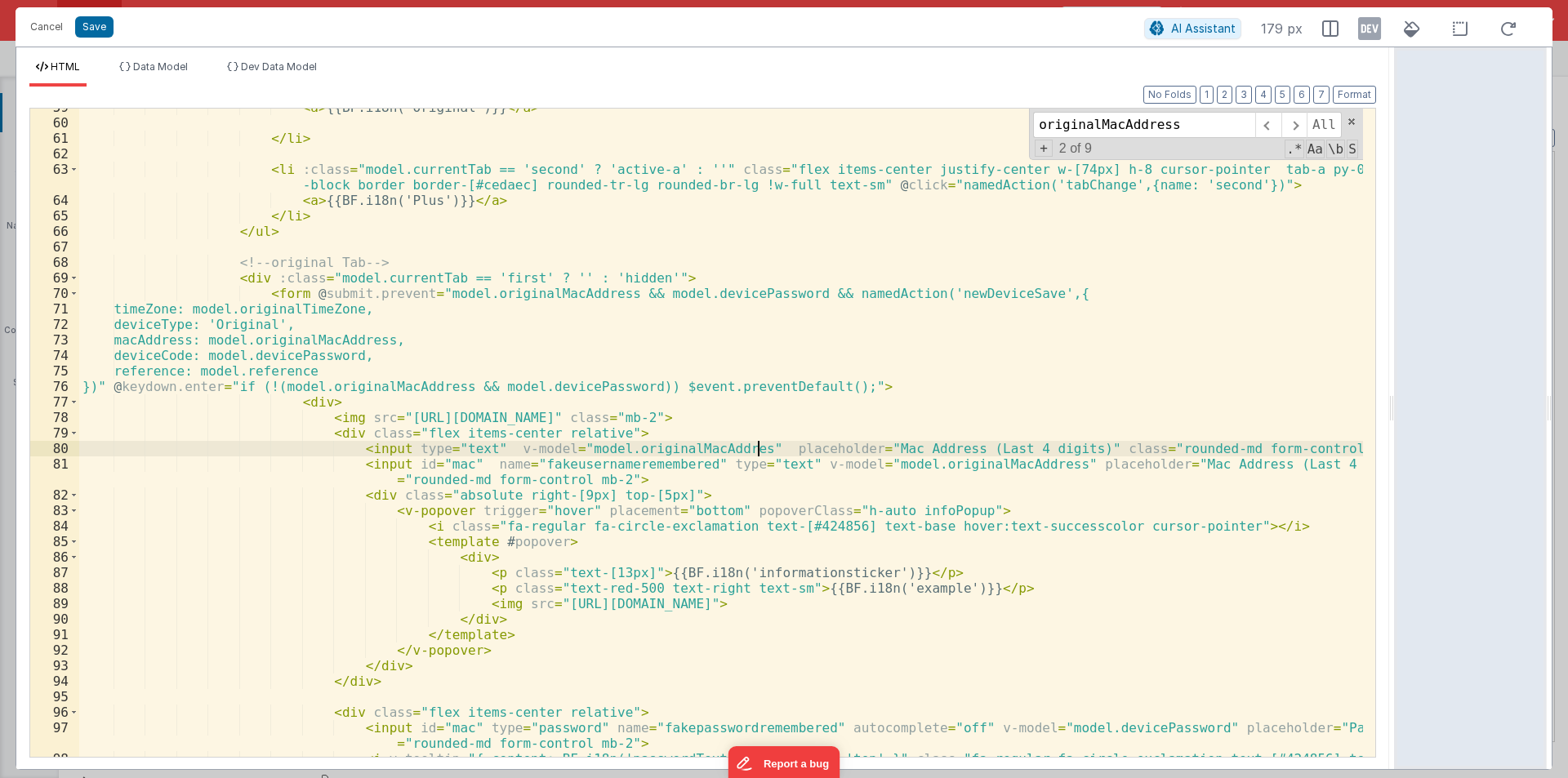
click at [760, 452] on div "< a > {{BF.i18n('Original')}} </ a > </ li > < li :class = "model.currentTab ==…" at bounding box center [721, 447] width 1284 height 695
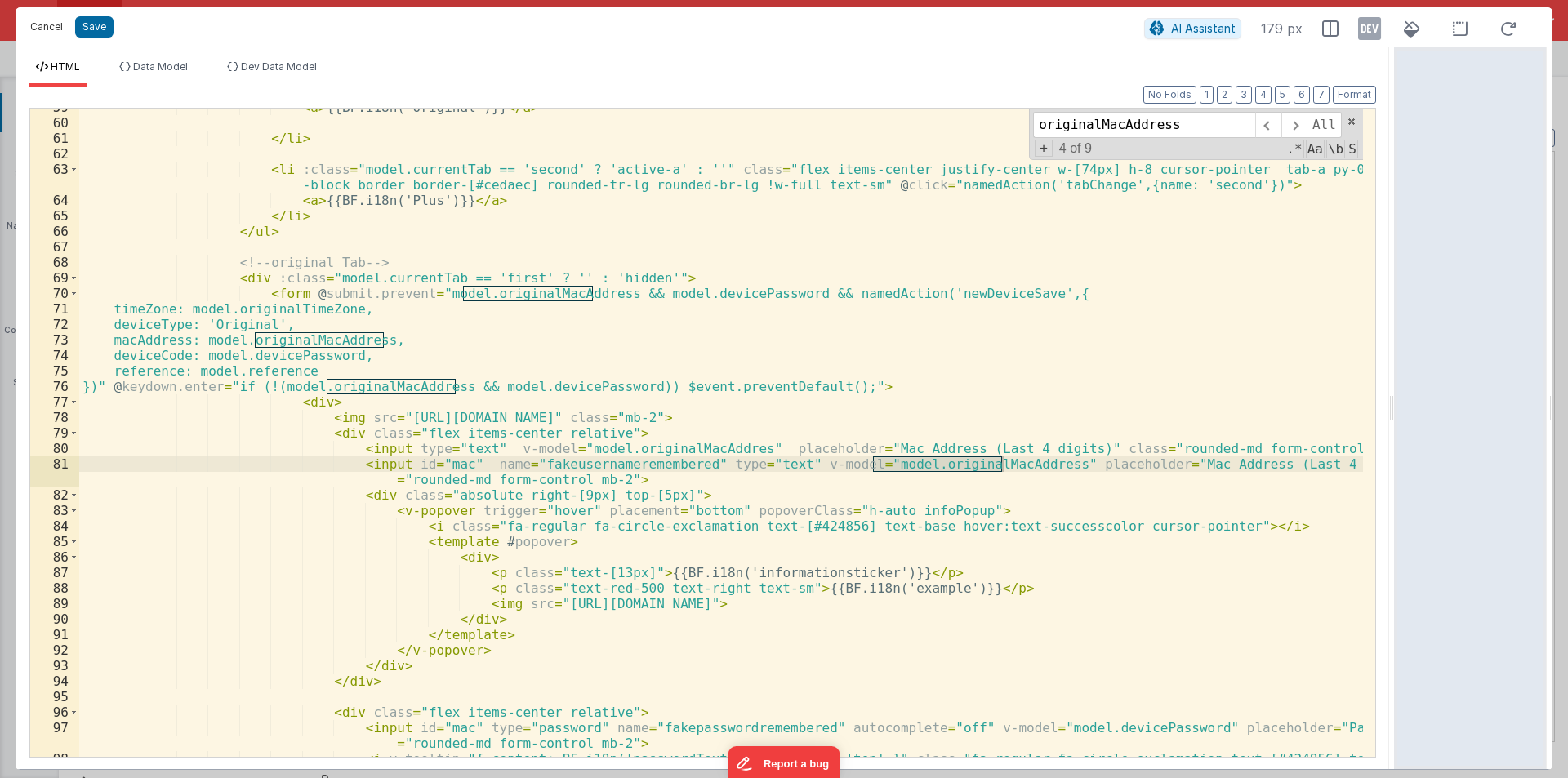
click at [52, 23] on button "Cancel" at bounding box center [46, 27] width 49 height 23
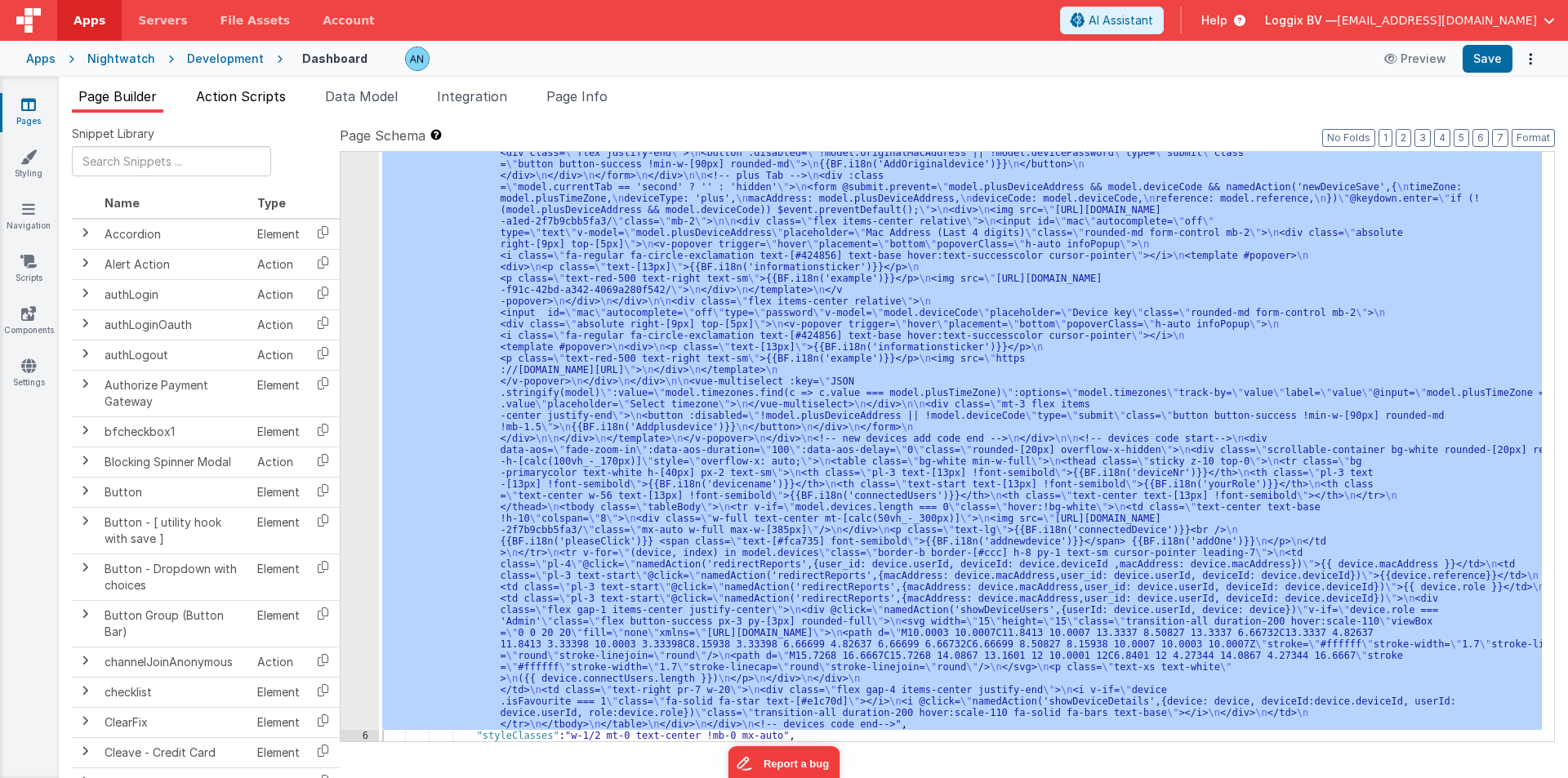
click at [229, 101] on span "Action Scripts" at bounding box center [240, 97] width 90 height 16
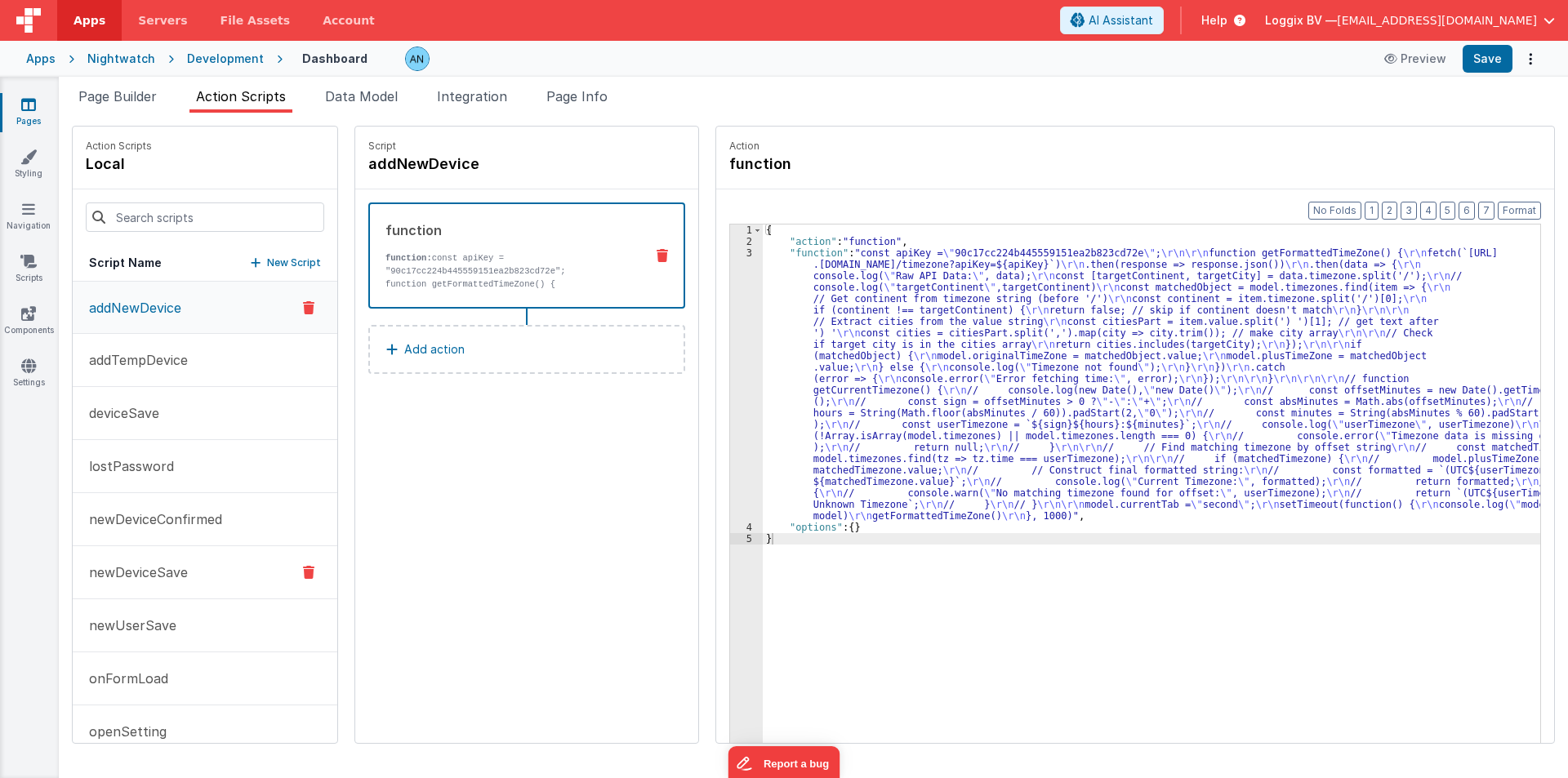
click at [137, 585] on button "newDeviceSave" at bounding box center [205, 572] width 265 height 53
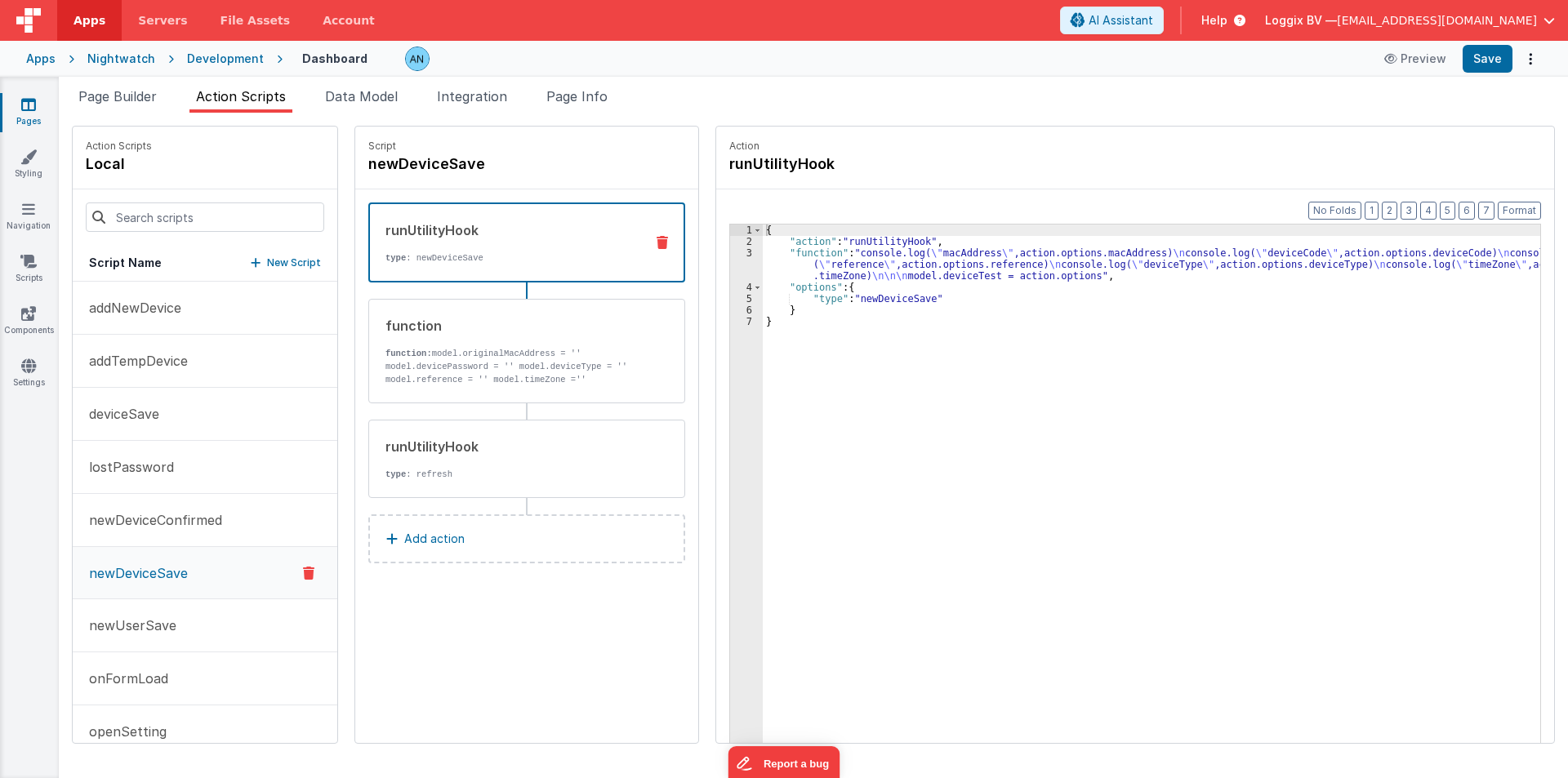
click at [730, 266] on div "3" at bounding box center [746, 264] width 33 height 35
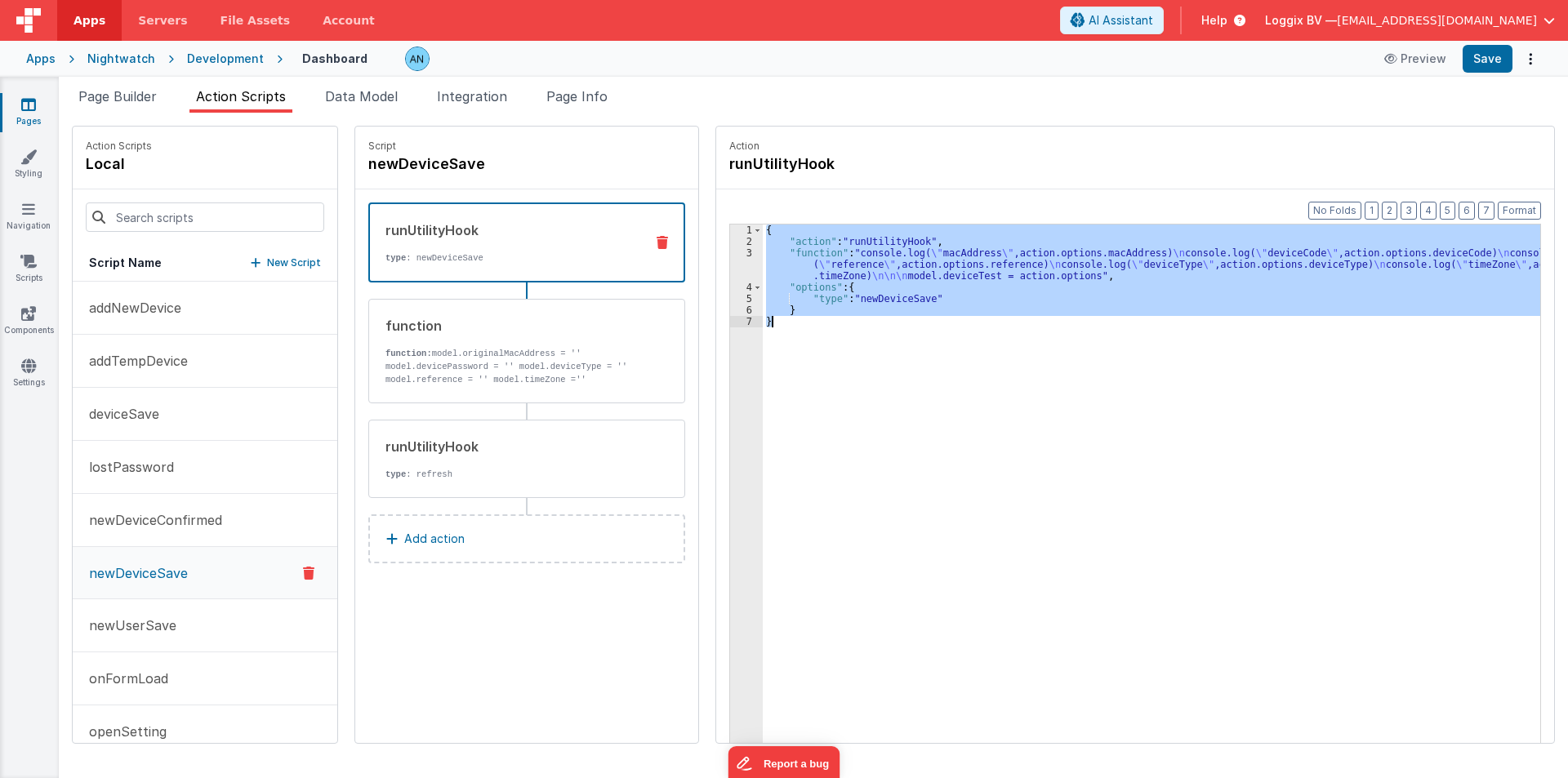
click at [730, 266] on div "3" at bounding box center [746, 264] width 33 height 35
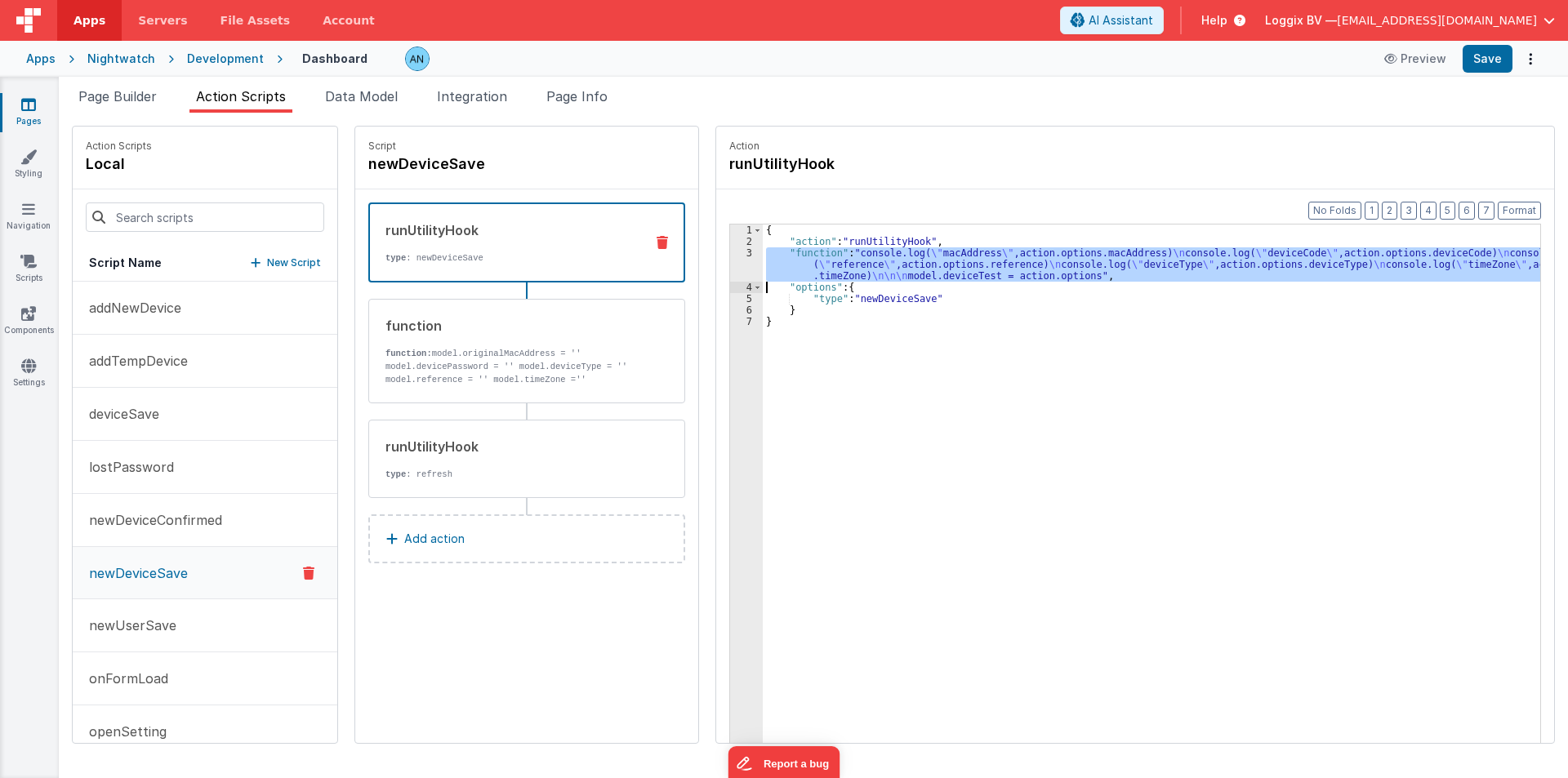
click at [730, 266] on div "3" at bounding box center [746, 264] width 33 height 35
click at [415, 349] on p "function: model.originalMacAddress = '' model.devicePassword = '' model.deviceT…" at bounding box center [509, 386] width 246 height 78
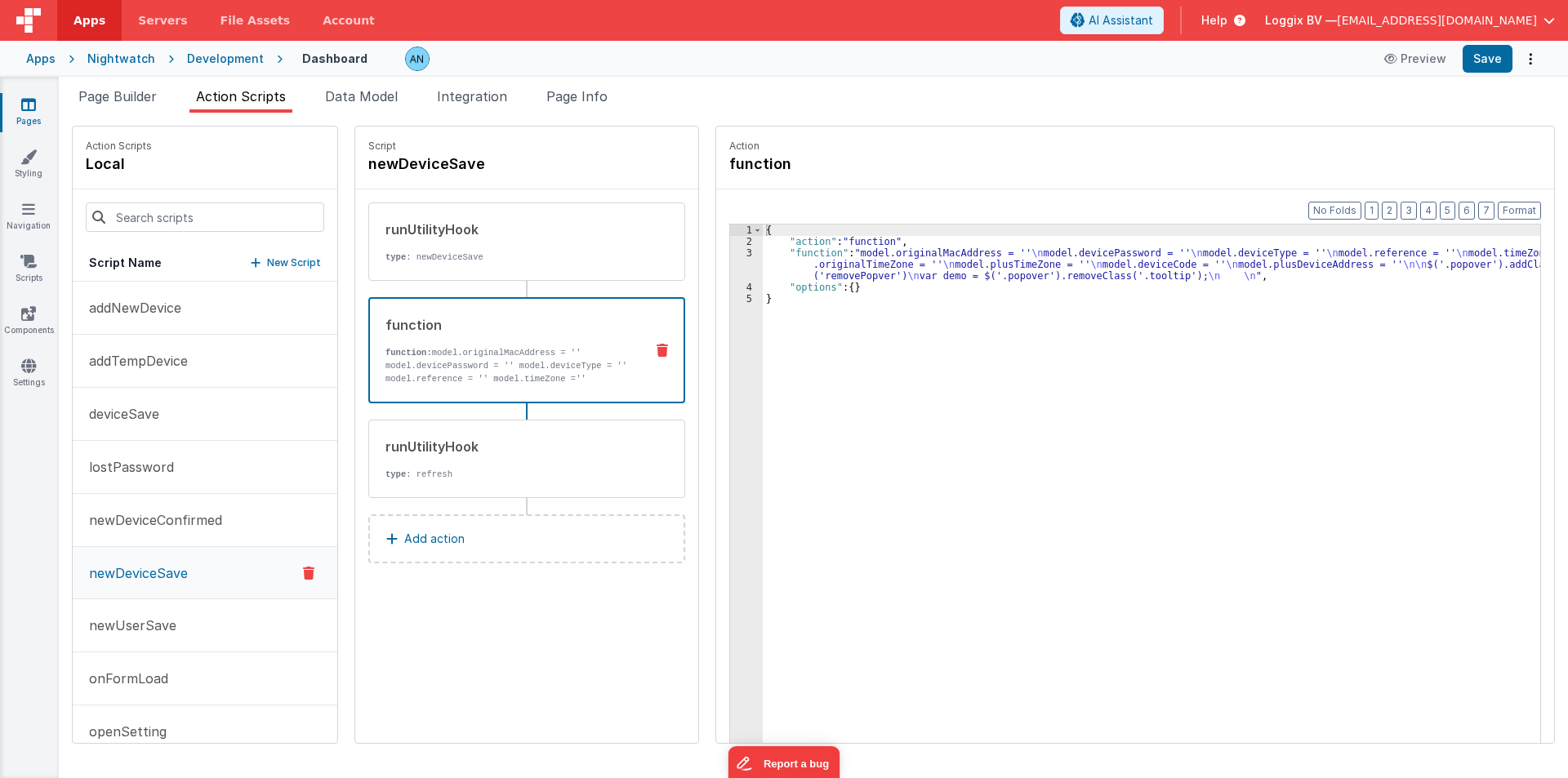
click at [790, 276] on div "{ "action" : "function" , "function" : "model.originalMacAddress = '' \n model.…" at bounding box center [1159, 520] width 793 height 592
click at [733, 261] on div "3" at bounding box center [746, 264] width 33 height 35
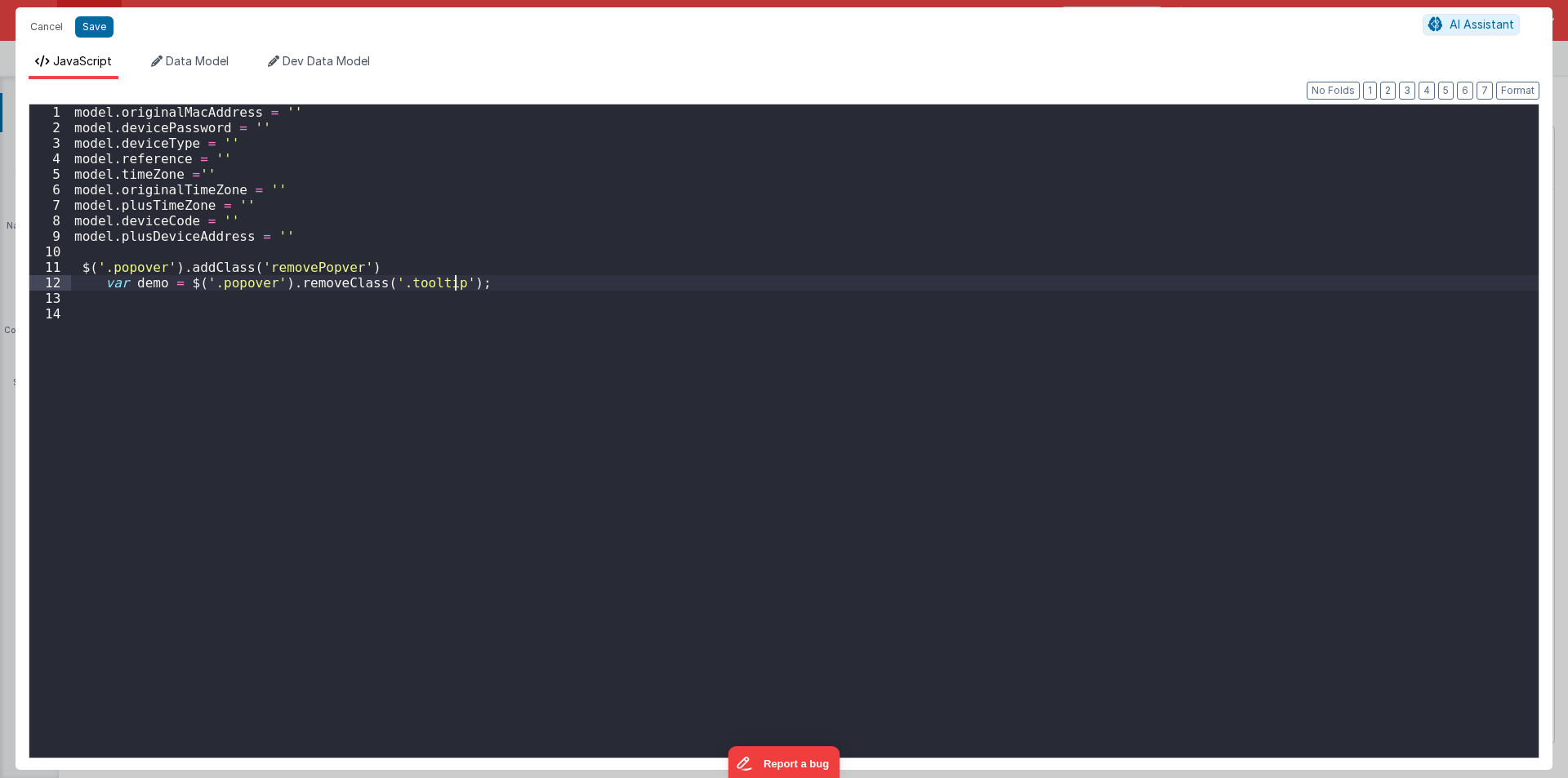
click at [733, 261] on div "model . originalMacAddress = '' model . devicePassword = '' model . deviceType …" at bounding box center [805, 447] width 1468 height 684
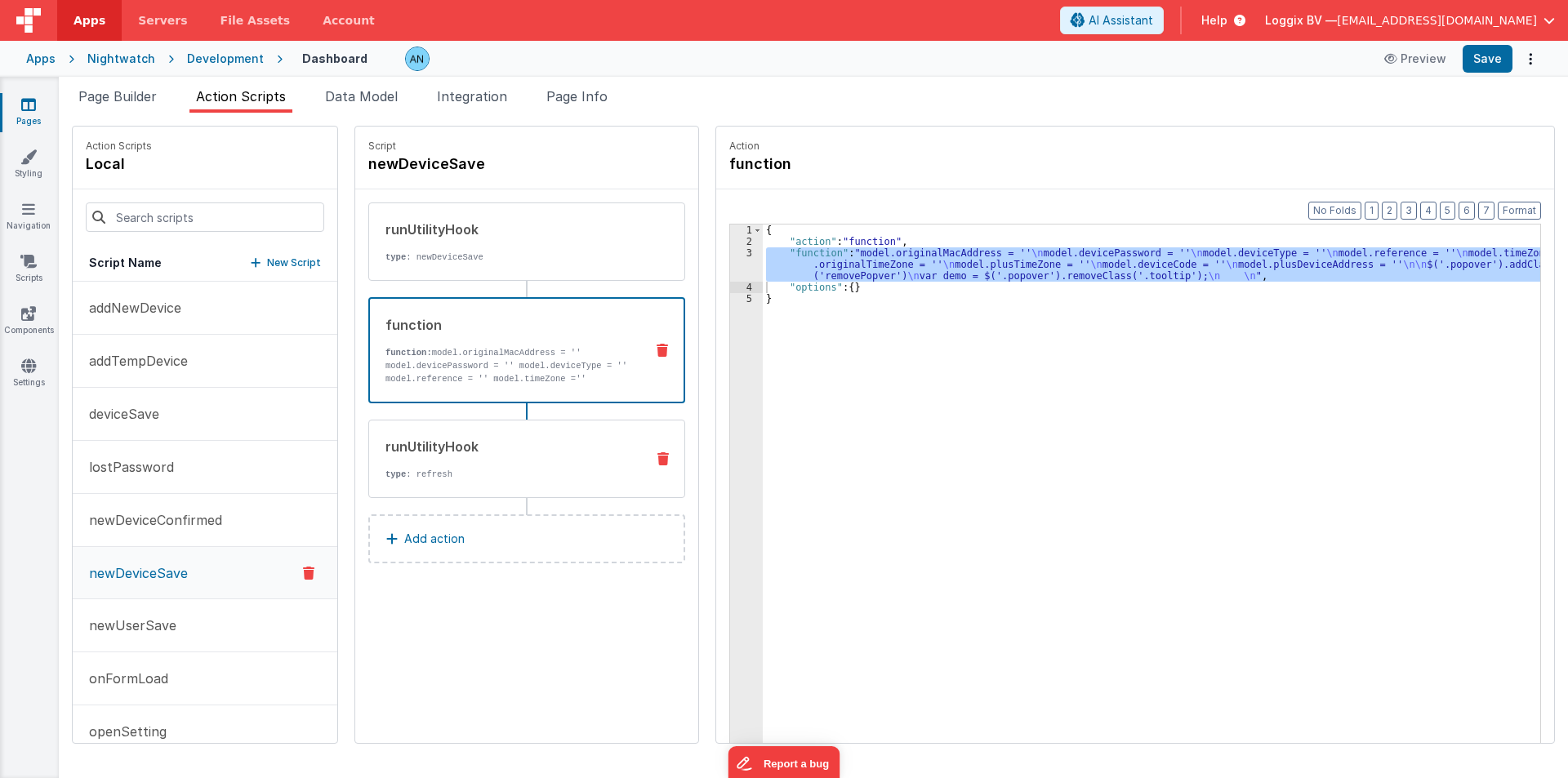
click at [442, 438] on div "runUtilityHook" at bounding box center [509, 447] width 246 height 19
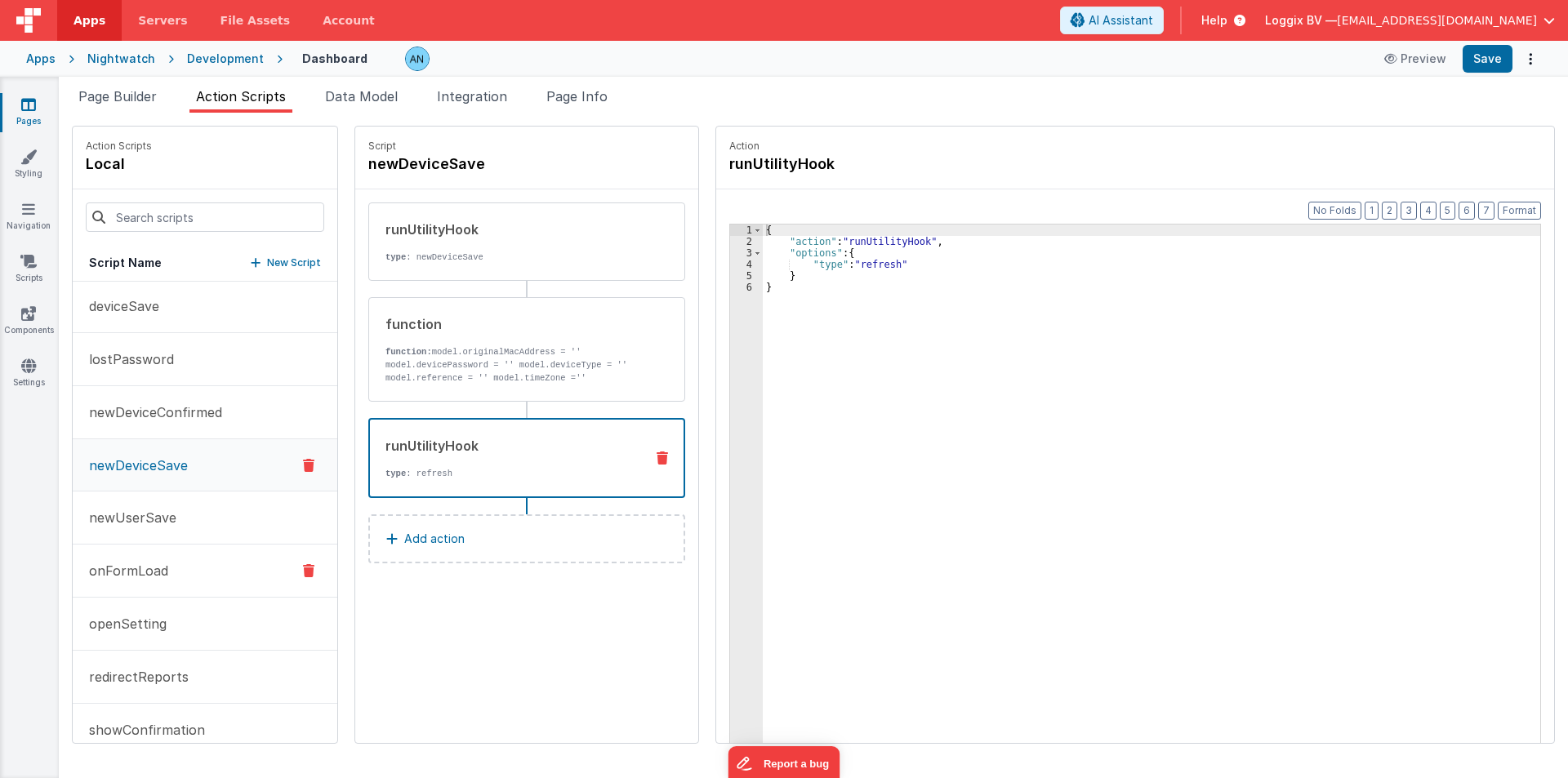
scroll to position [245, 0]
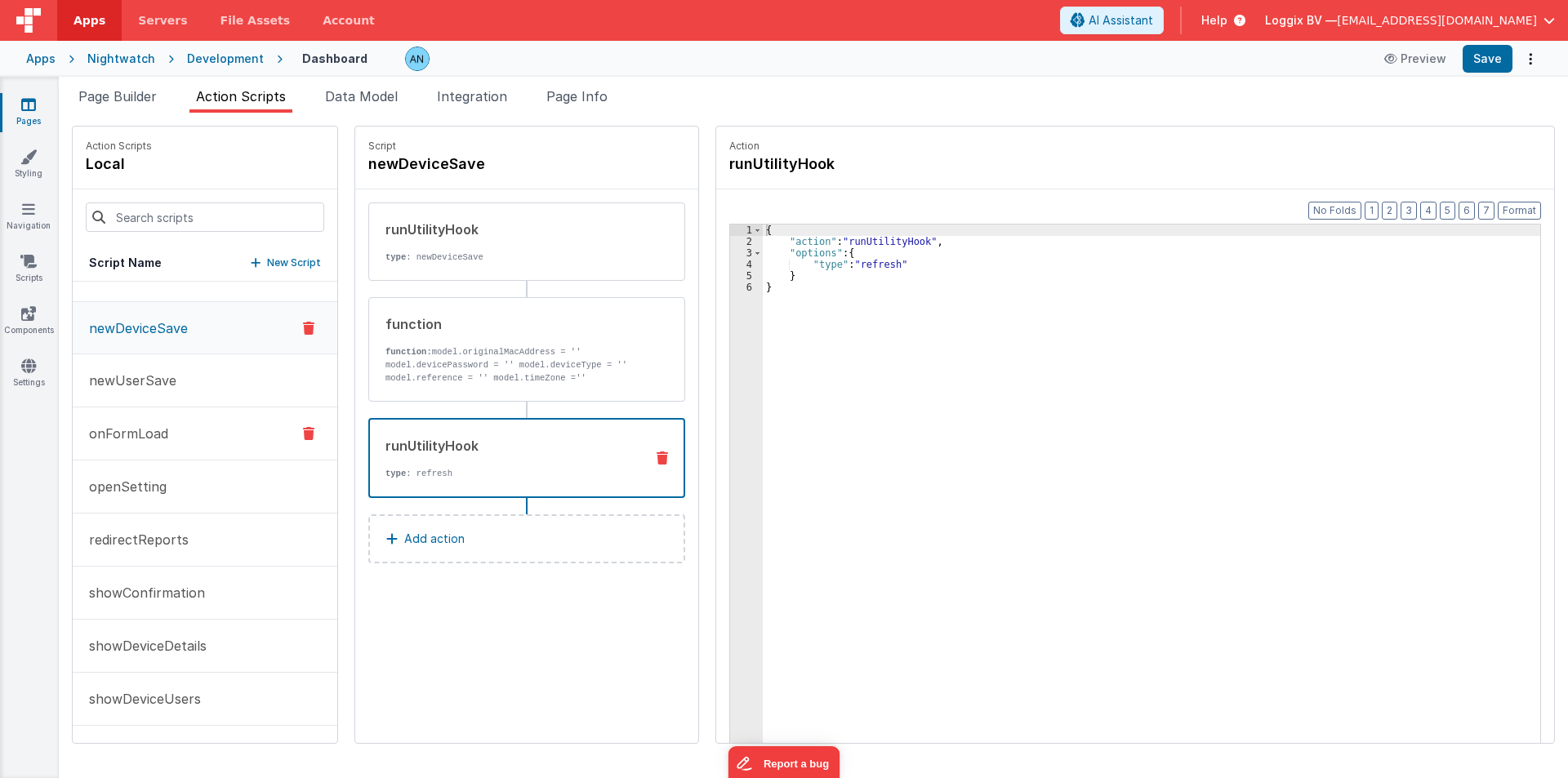
click at [130, 445] on button "onFormLoad" at bounding box center [205, 434] width 265 height 53
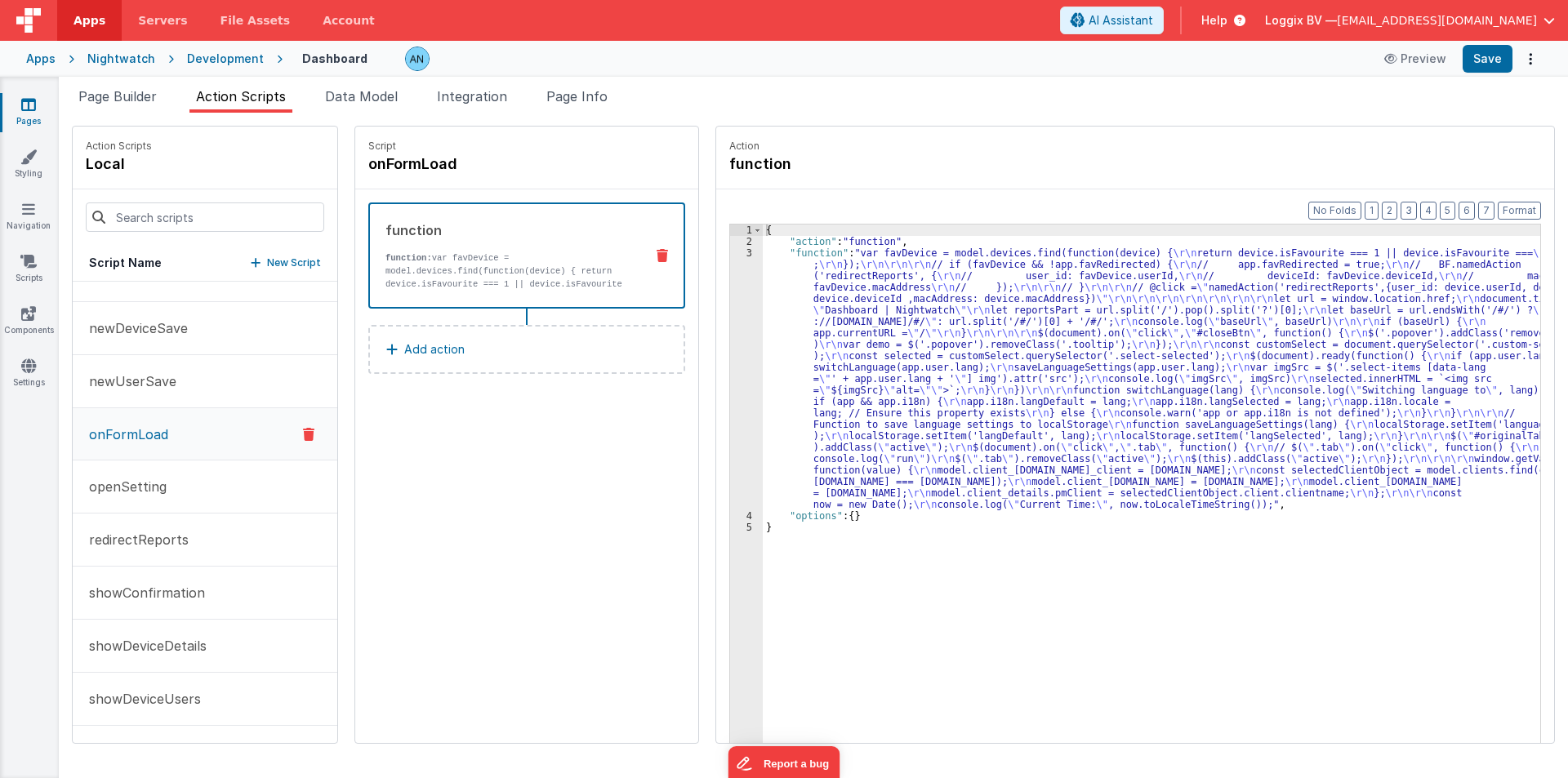
click at [729, 313] on div "1 2 3 4 5 { "action" : "function" , "function" : "var favDevice = model.devices…" at bounding box center [1135, 509] width 812 height 571
click at [730, 310] on div "3" at bounding box center [746, 378] width 33 height 263
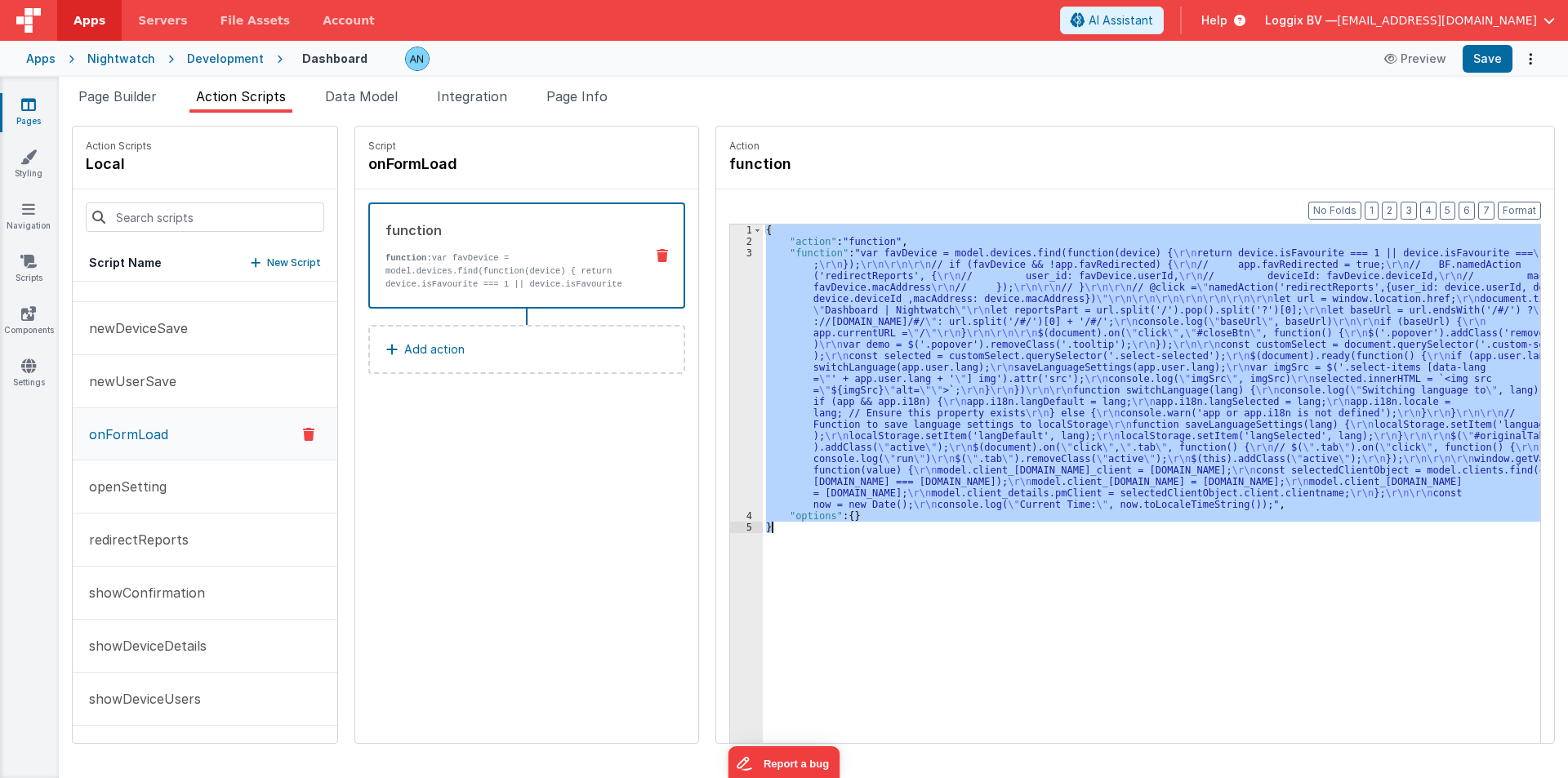
click at [730, 310] on div "3" at bounding box center [746, 378] width 33 height 263
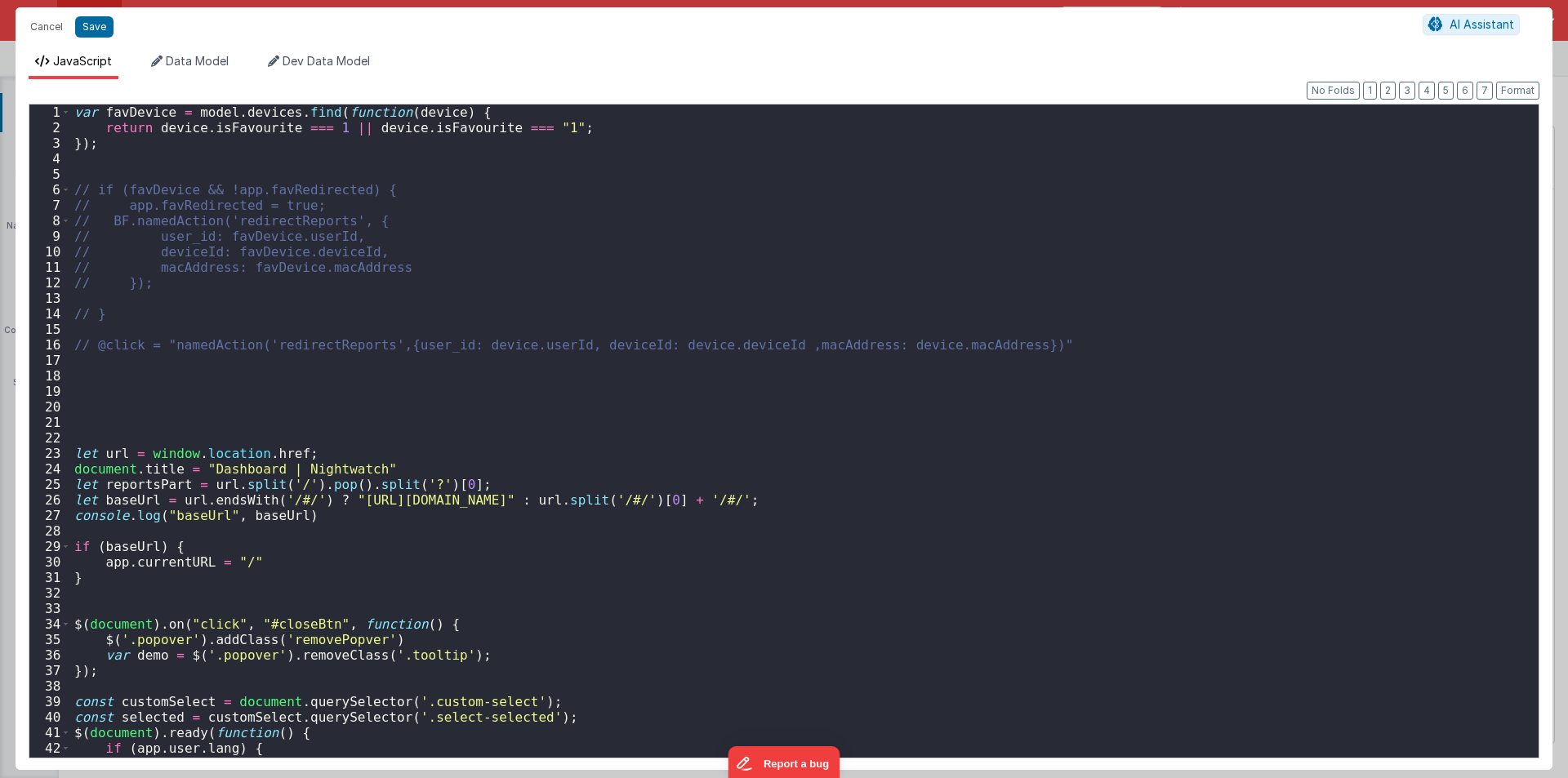
click at [718, 310] on div "var favDevice = model . devices . find ( function ( device ) { return device . …" at bounding box center [799, 447] width 1455 height 684
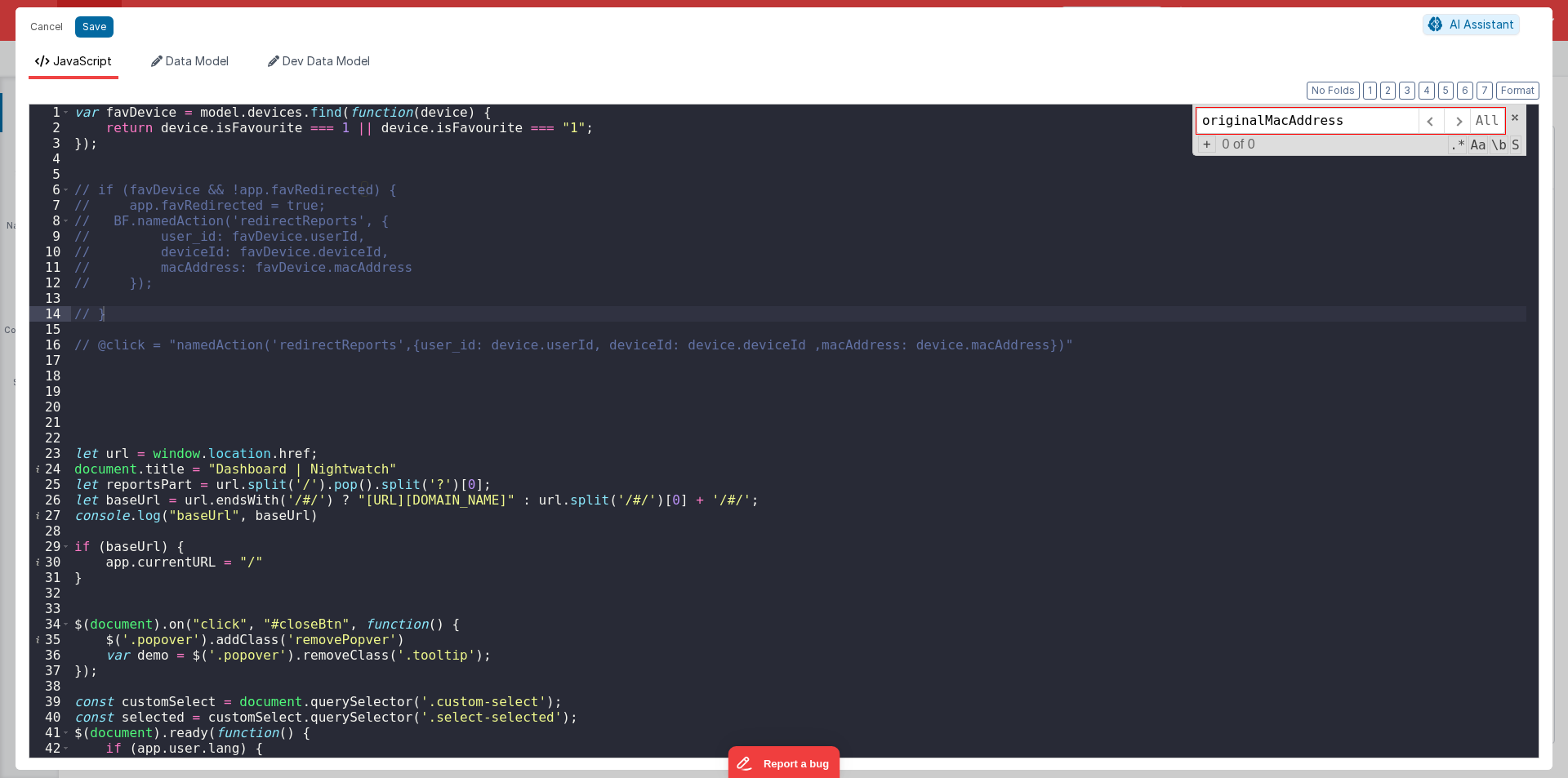
type input "originalMacAddres"
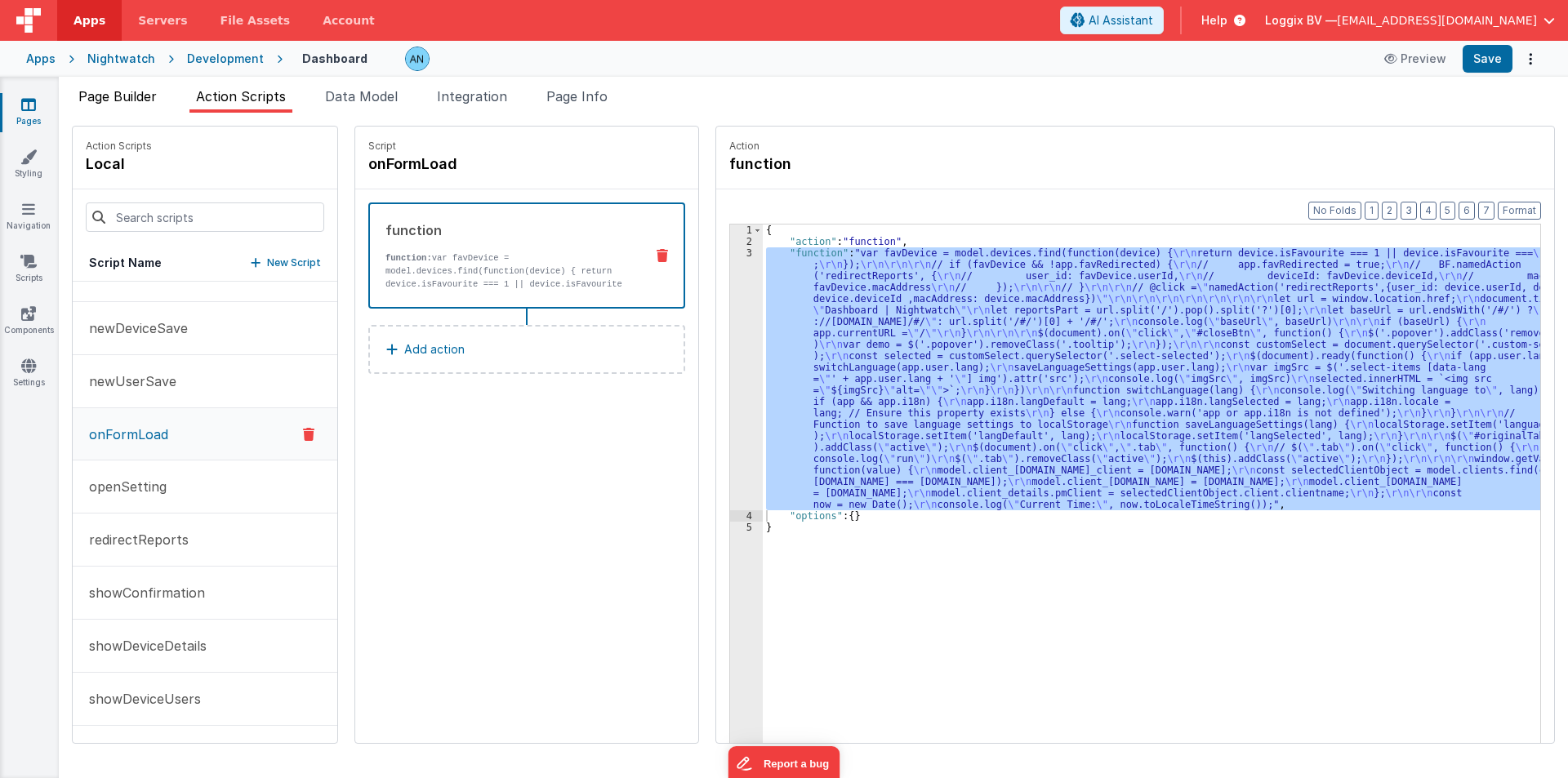
click at [110, 103] on span "Page Builder" at bounding box center [117, 97] width 78 height 16
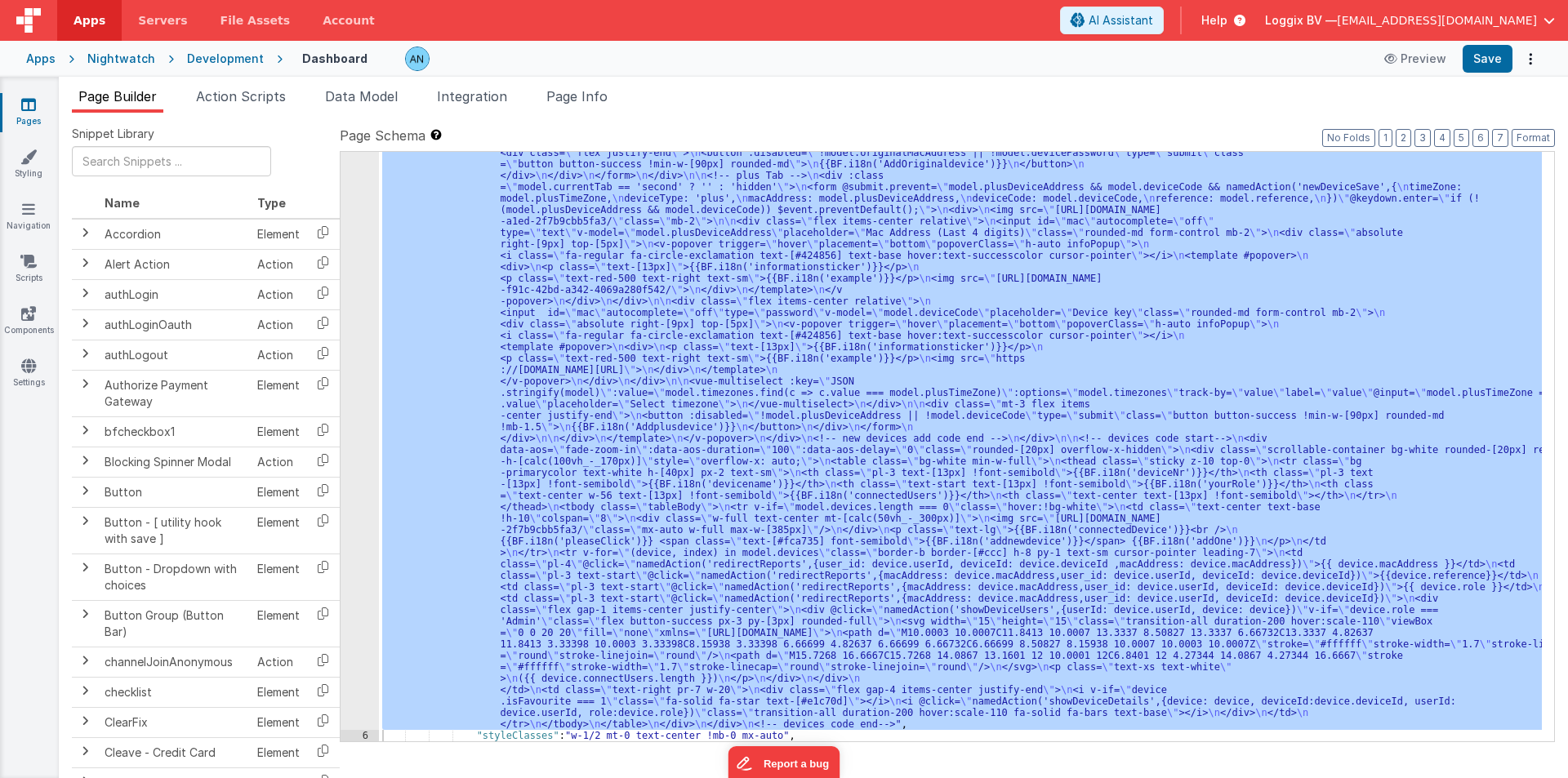
click at [343, 301] on div "5" at bounding box center [359, 187] width 38 height 1086
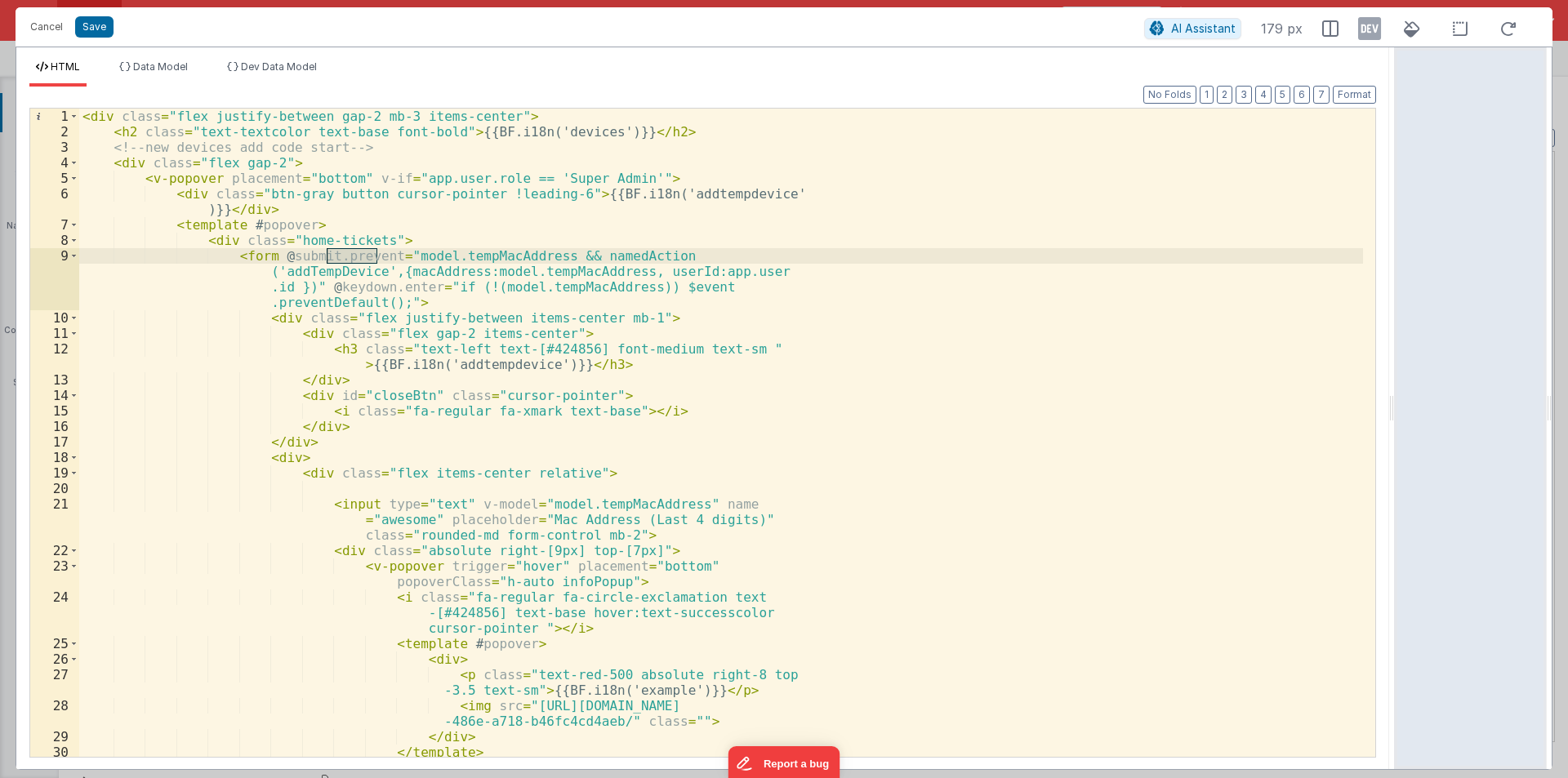
drag, startPoint x: 780, startPoint y: 408, endPoint x: 1567, endPoint y: 404, distance: 787.0
click at [1567, 404] on html "Cancel Save AI Assistant 179 px HTML Data Model Dev Data Model Format 7 6 5 4 3…" at bounding box center [784, 389] width 1568 height 778
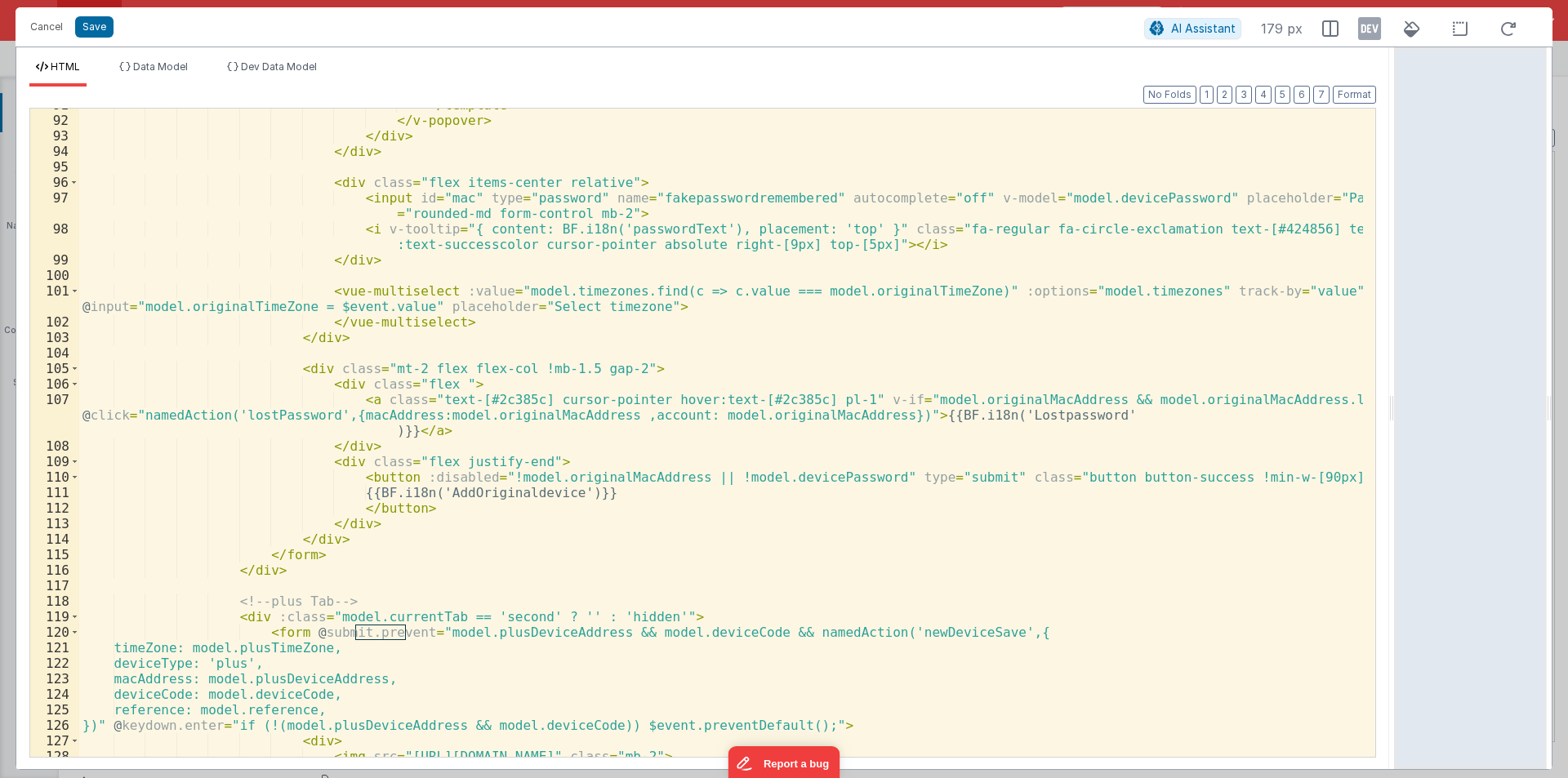
scroll to position [1763, 0]
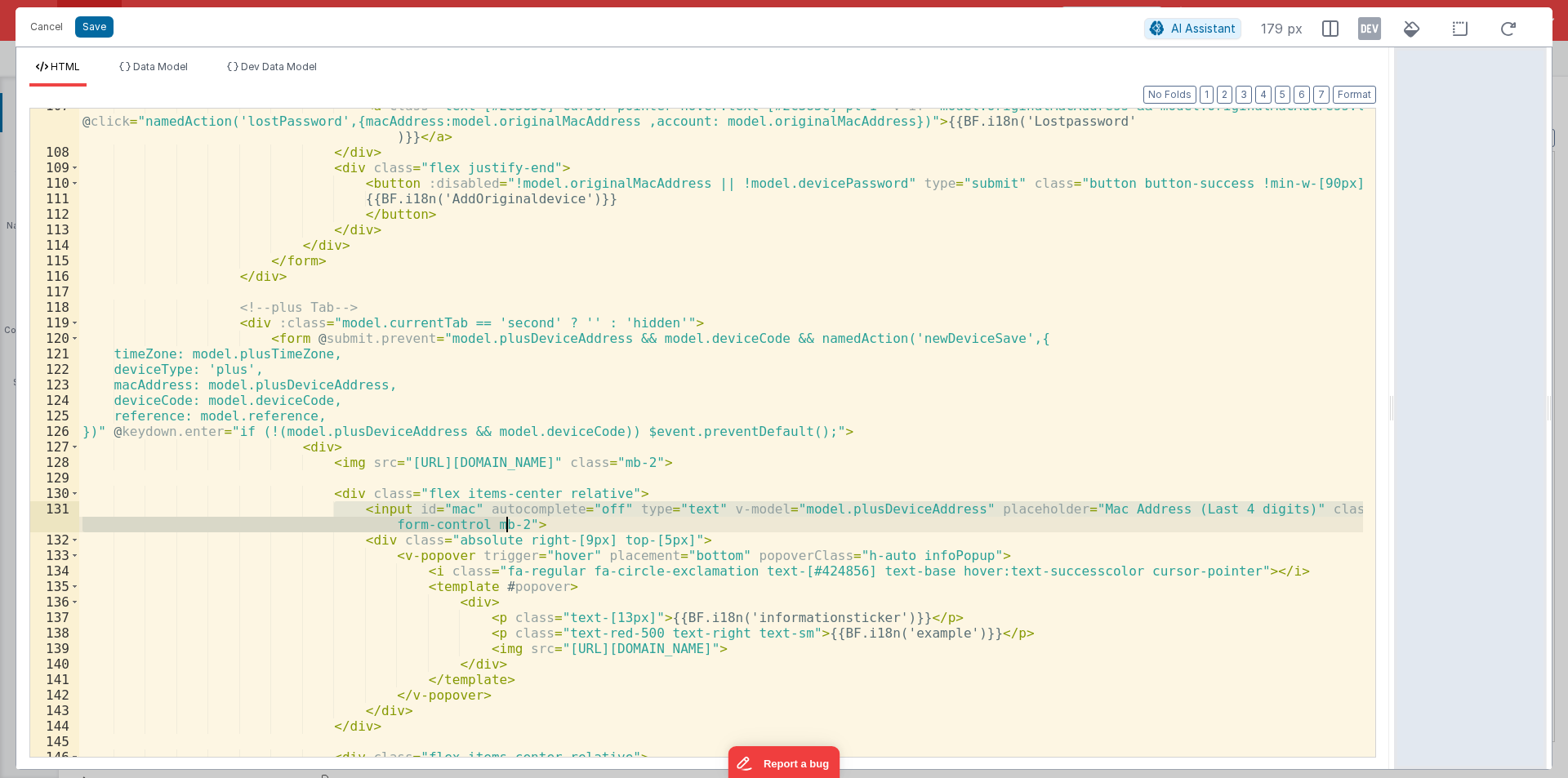
drag, startPoint x: 335, startPoint y: 507, endPoint x: 574, endPoint y: 517, distance: 239.2
click at [574, 517] on div "< a class = "text-[#2c385c] cursor-pointer hover:text-[#2c385c] pl-1" v-if = "m…" at bounding box center [721, 454] width 1284 height 711
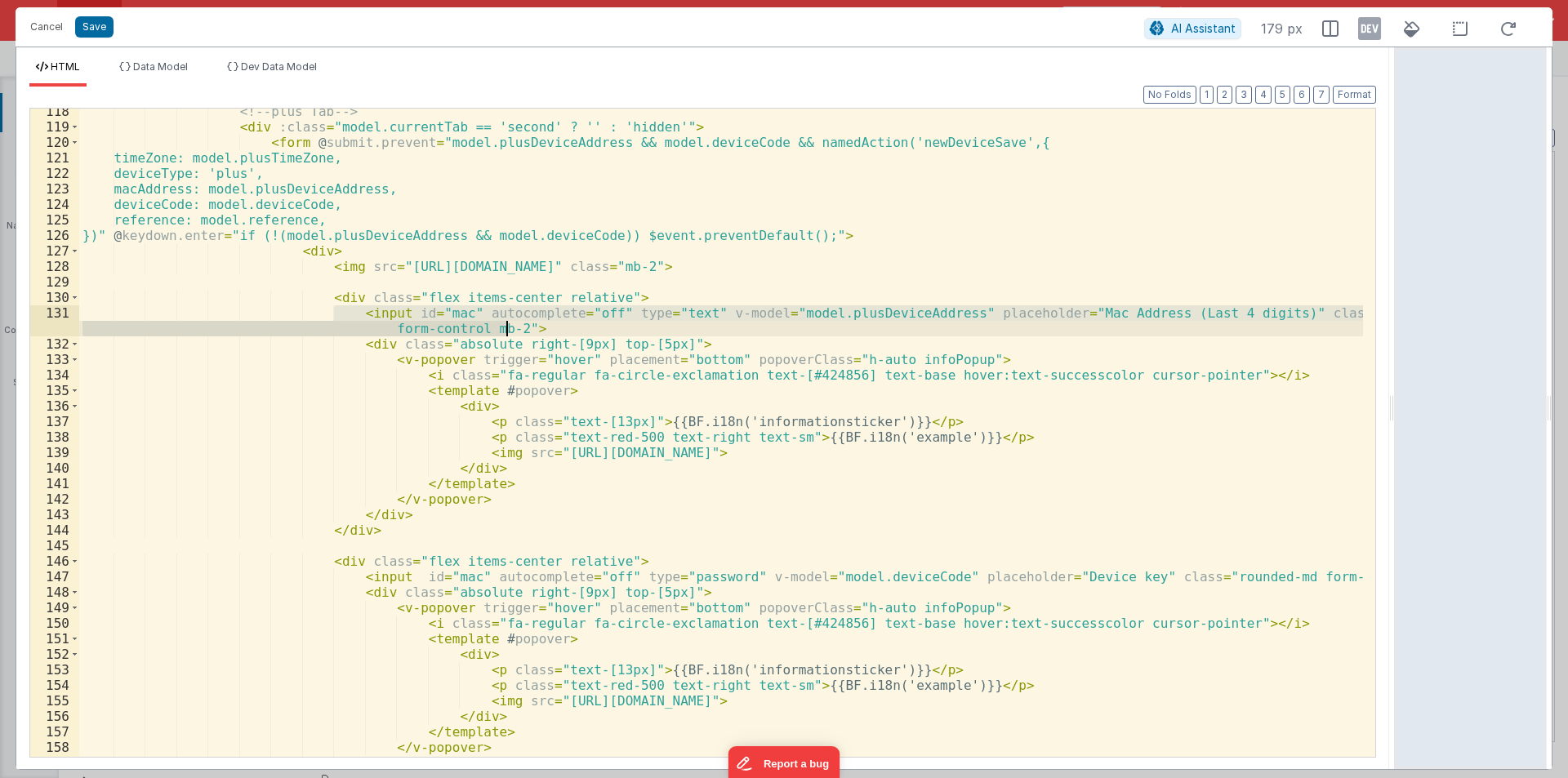
scroll to position [2009, 0]
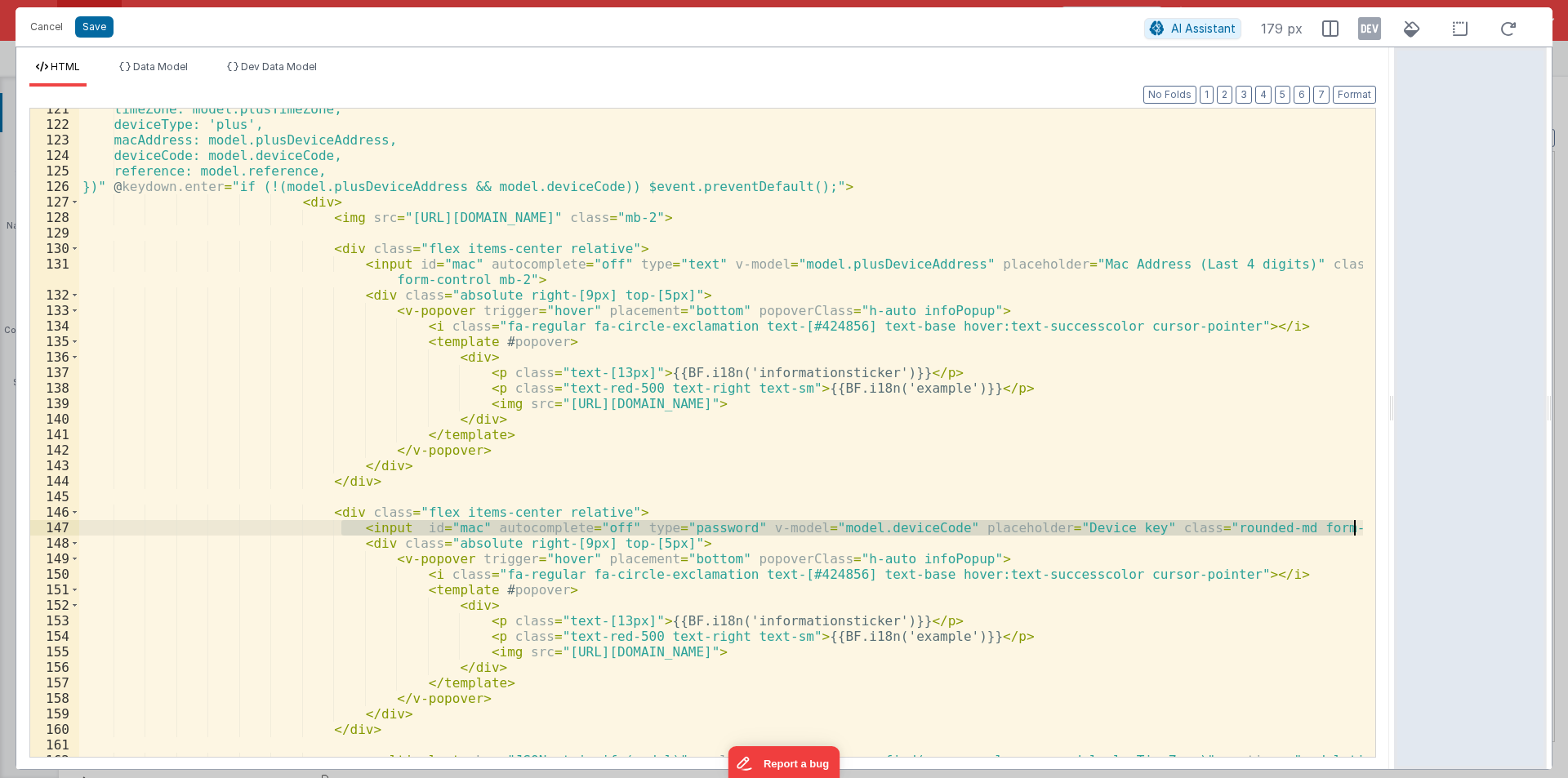
drag, startPoint x: 339, startPoint y: 528, endPoint x: 1376, endPoint y: 527, distance: 1037.0
click at [1376, 527] on div "121 122 123 124 125 126 127 128 129 130 131 132 133 134 135 136 137 138 139 140…" at bounding box center [703, 432] width 1347 height 650
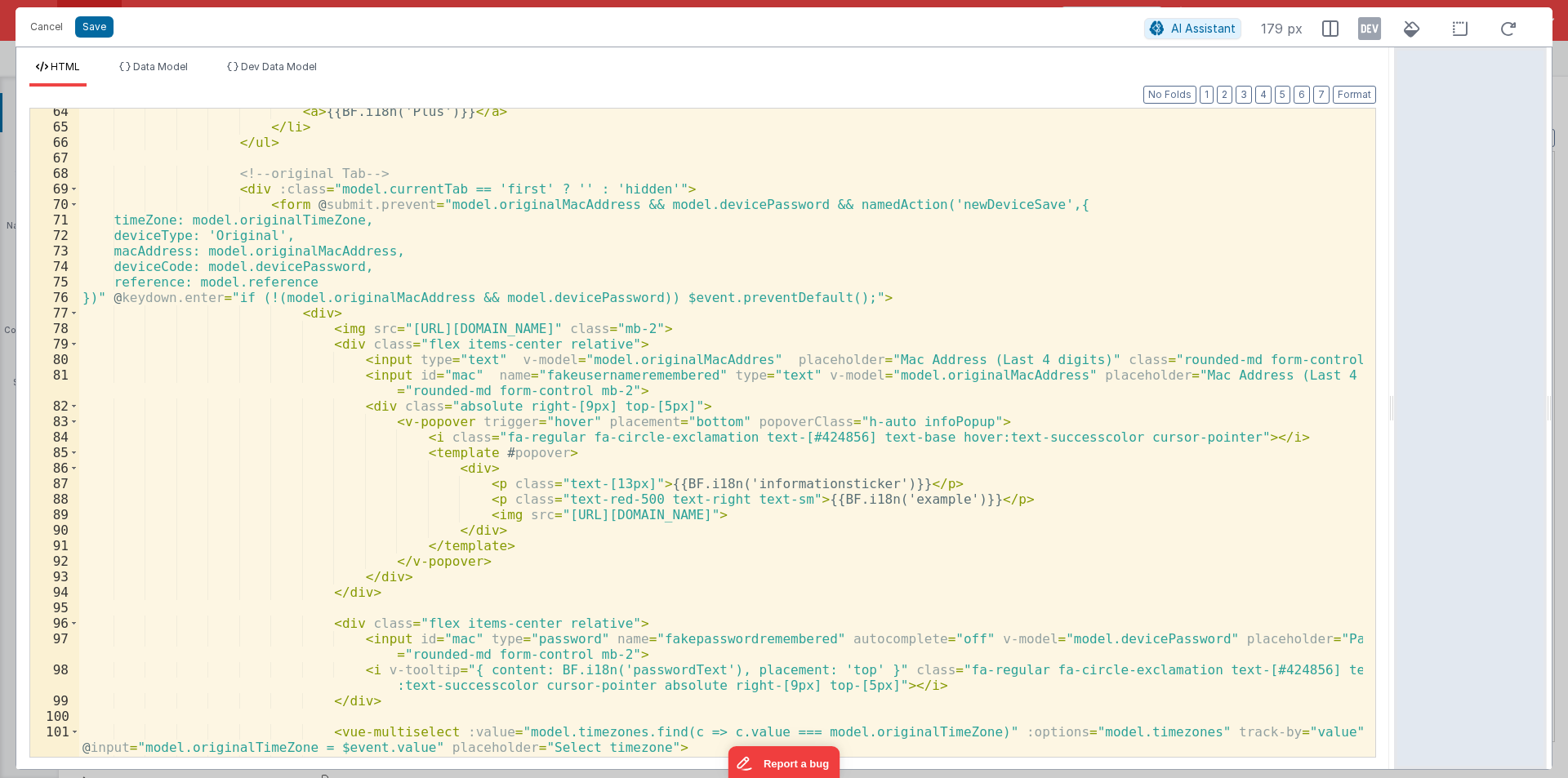
scroll to position [1029, 0]
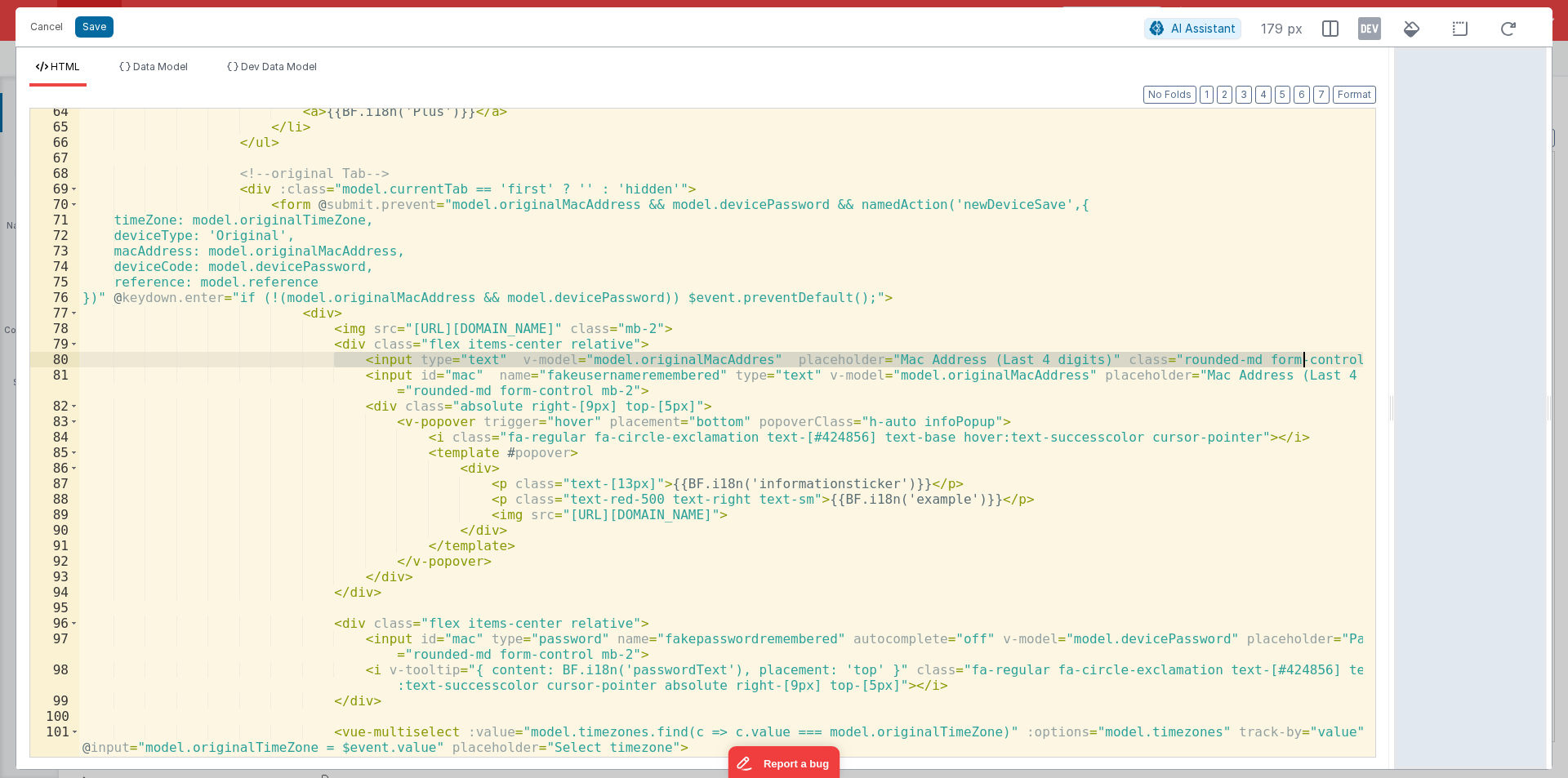
drag, startPoint x: 334, startPoint y: 359, endPoint x: 1310, endPoint y: 356, distance: 976.0
click at [1310, 356] on div "< a > {{BF.i18n('Plus')}} </ a > </ li > </ ul > <!-- original Tab --> < div :c…" at bounding box center [721, 443] width 1284 height 680
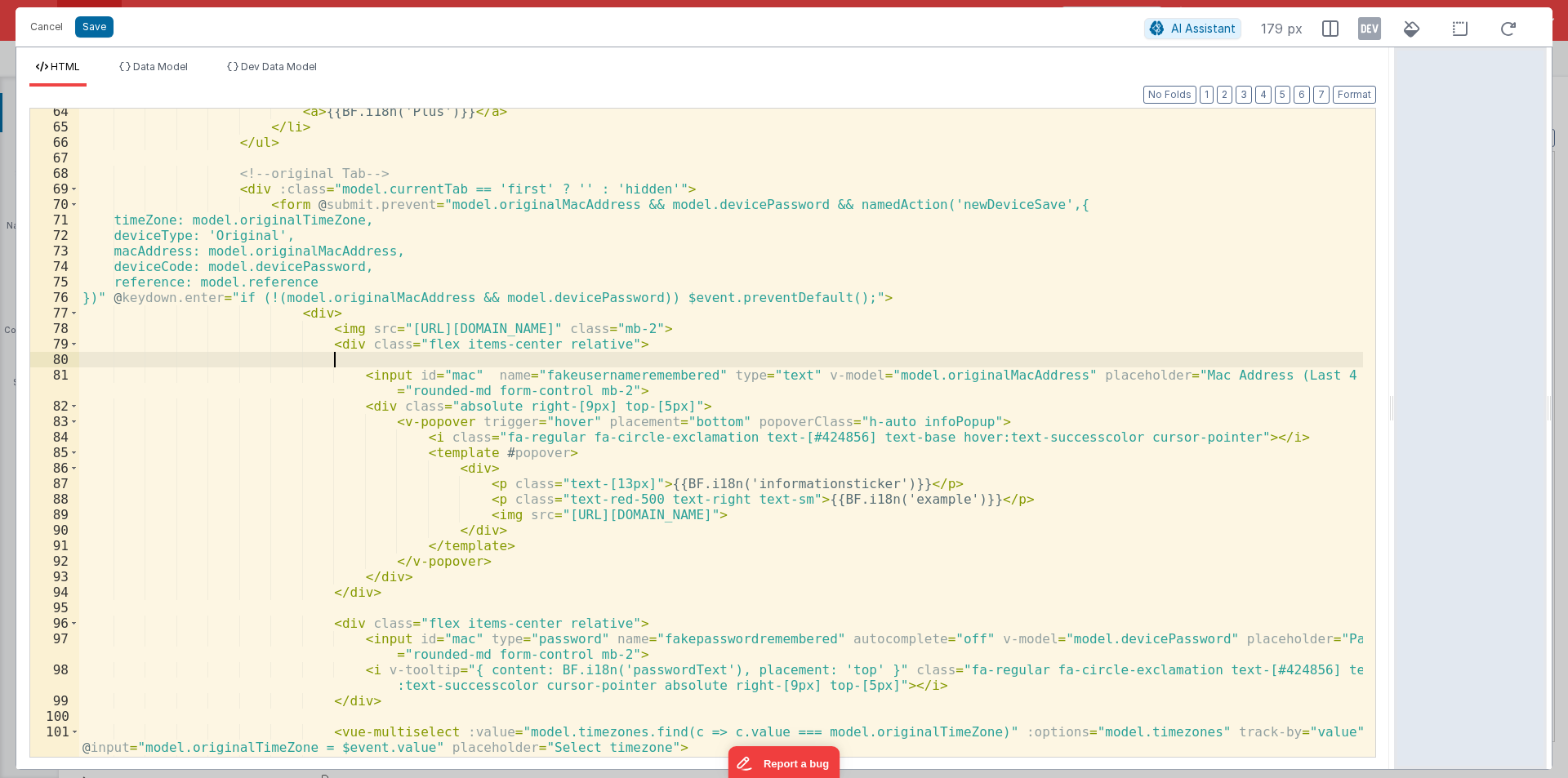
click at [454, 370] on div "< a > {{BF.i18n('Plus')}} </ a > </ li > </ ul > <!-- original Tab --> < div :c…" at bounding box center [721, 443] width 1284 height 680
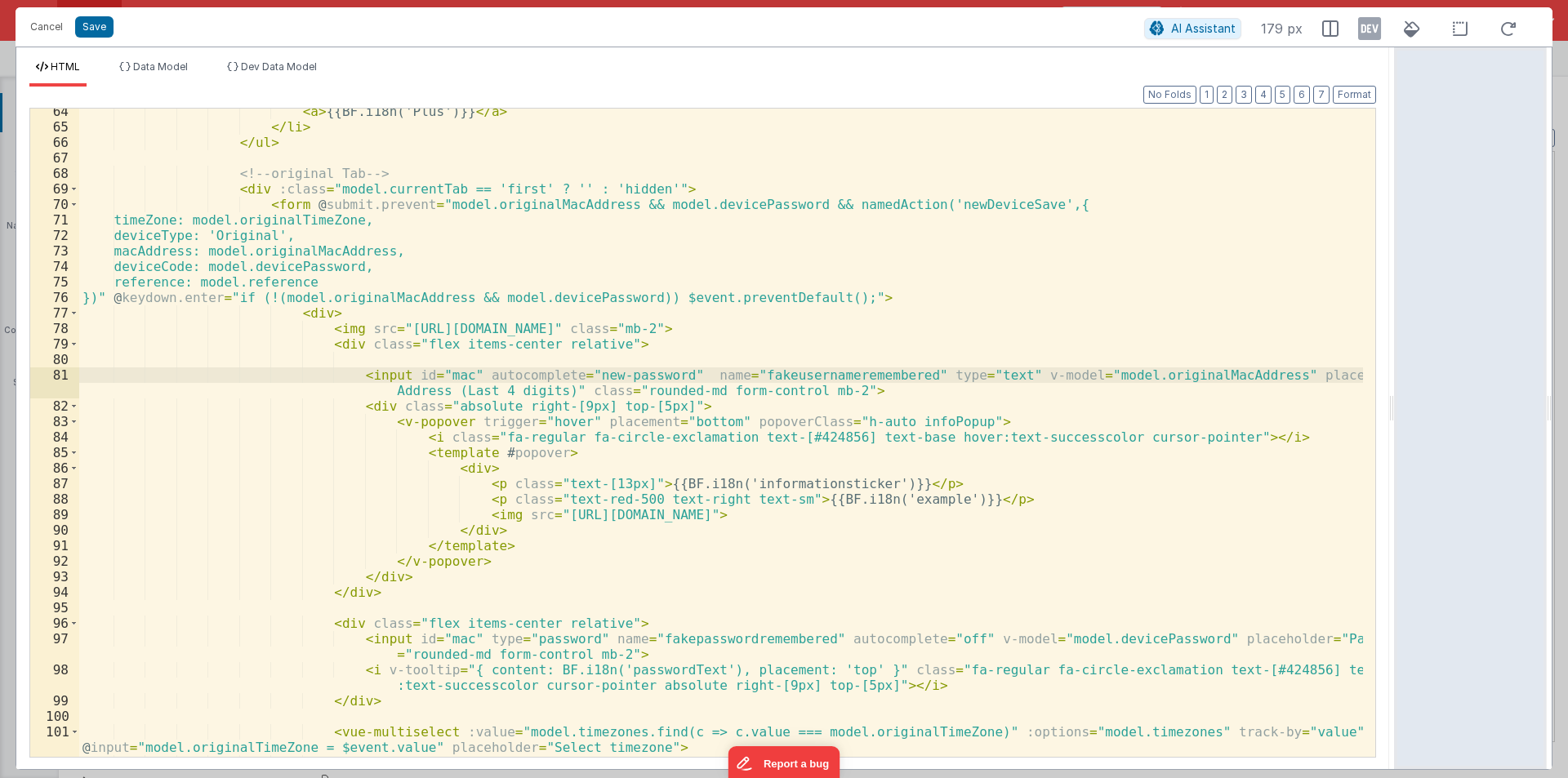
click at [720, 376] on div "< a > {{BF.i18n('Plus')}} </ a > </ li > </ ul > <!-- original Tab --> < div :c…" at bounding box center [721, 443] width 1284 height 680
drag, startPoint x: 1135, startPoint y: 375, endPoint x: 1202, endPoint y: 374, distance: 67.0
click at [1202, 374] on div "< a > {{BF.i18n('Plus')}} </ a > </ li > </ ul > <!-- original Tab --> < div :c…" at bounding box center [721, 443] width 1284 height 680
click at [608, 370] on div "< a > {{BF.i18n('Plus')}} </ a > </ li > </ ul > <!-- original Tab --> < div :c…" at bounding box center [721, 443] width 1284 height 680
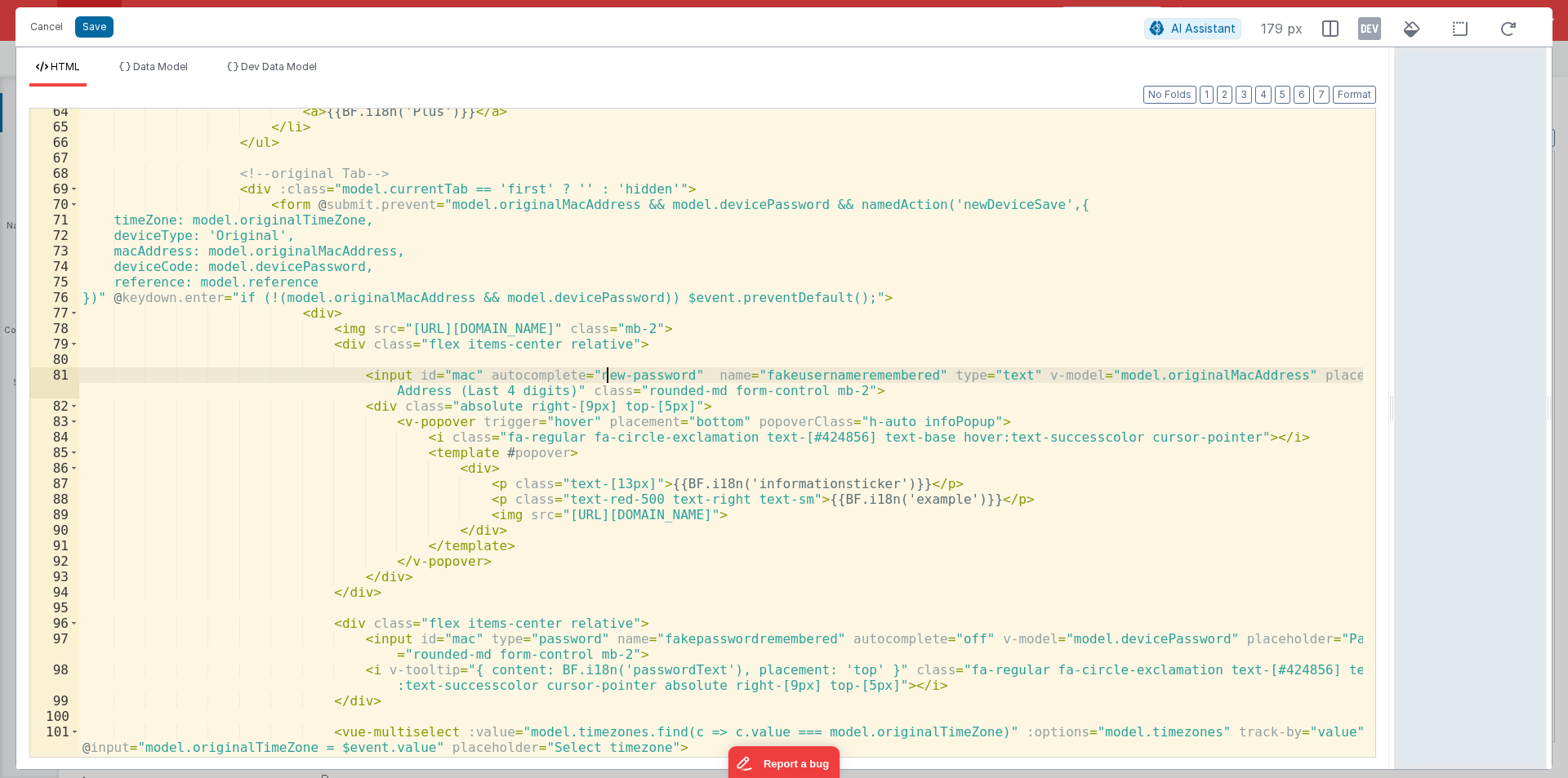
click at [608, 370] on div "< a > {{BF.i18n('Plus')}} </ a > </ li > </ ul > <!-- original Tab --> < div :c…" at bounding box center [721, 443] width 1284 height 680
click at [595, 374] on div "< a > {{BF.i18n('Plus')}} </ a > </ li > </ ul > <!-- original Tab --> < div :c…" at bounding box center [721, 443] width 1284 height 680
drag, startPoint x: 454, startPoint y: 376, endPoint x: 667, endPoint y: 370, distance: 213.1
click at [667, 370] on div "< a > {{BF.i18n('Plus')}} </ a > </ li > </ ul > <!-- original Tab --> < div :c…" at bounding box center [721, 443] width 1284 height 680
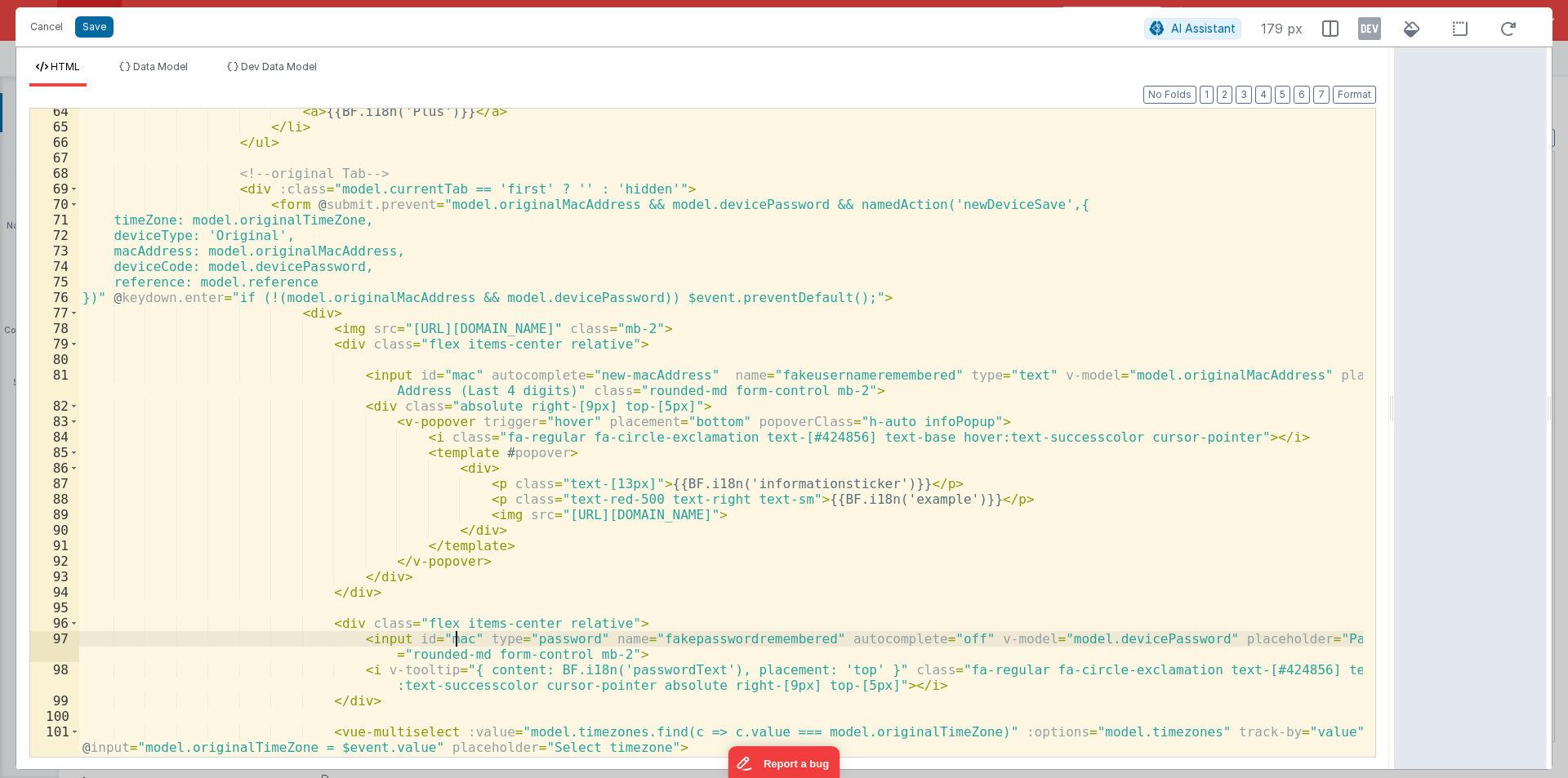
click at [455, 637] on div "< a > {{BF.i18n('Plus')}} </ a > </ li > </ ul > <!-- original Tab --> < div :c…" at bounding box center [721, 443] width 1284 height 680
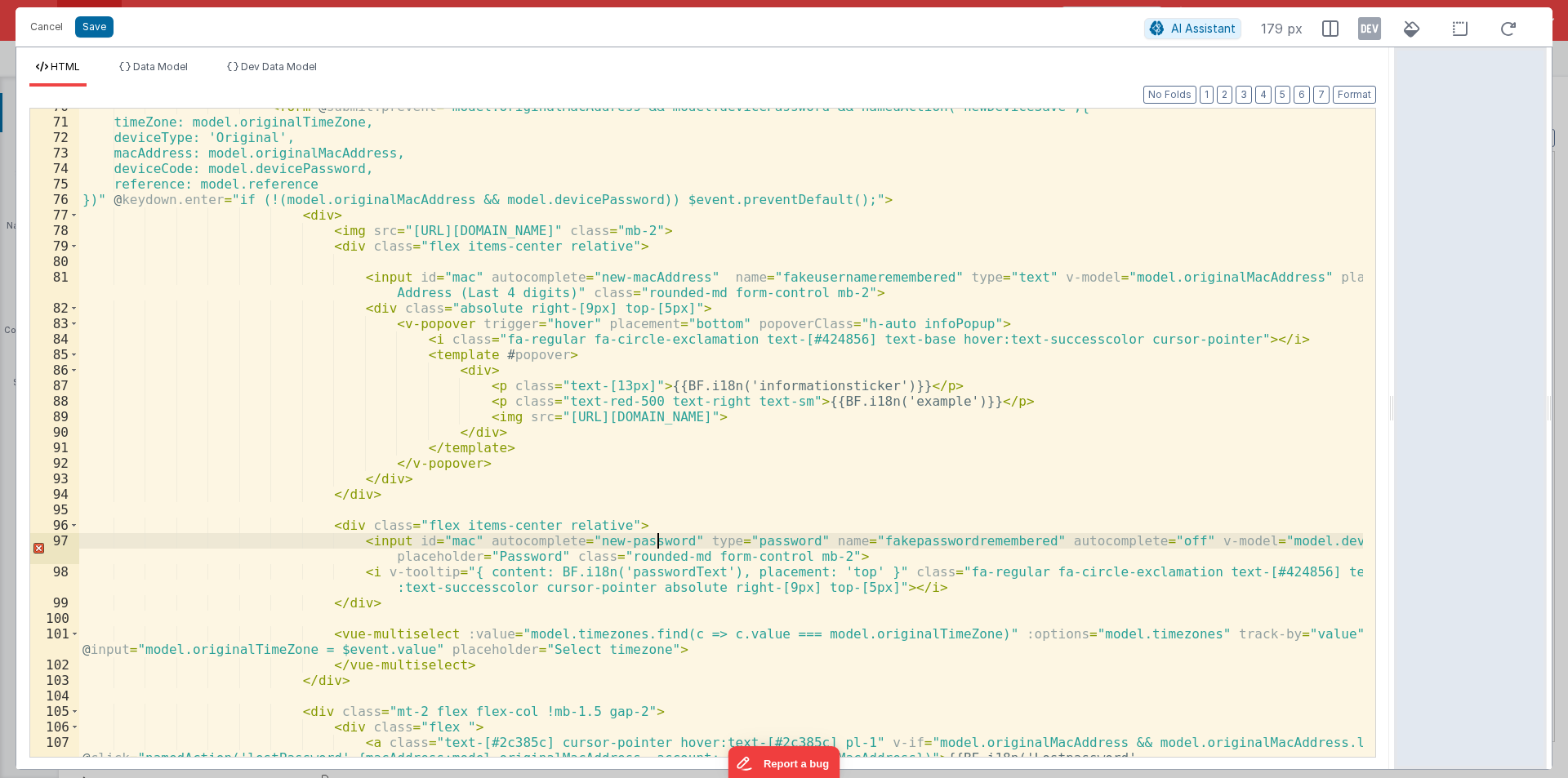
scroll to position [1176, 0]
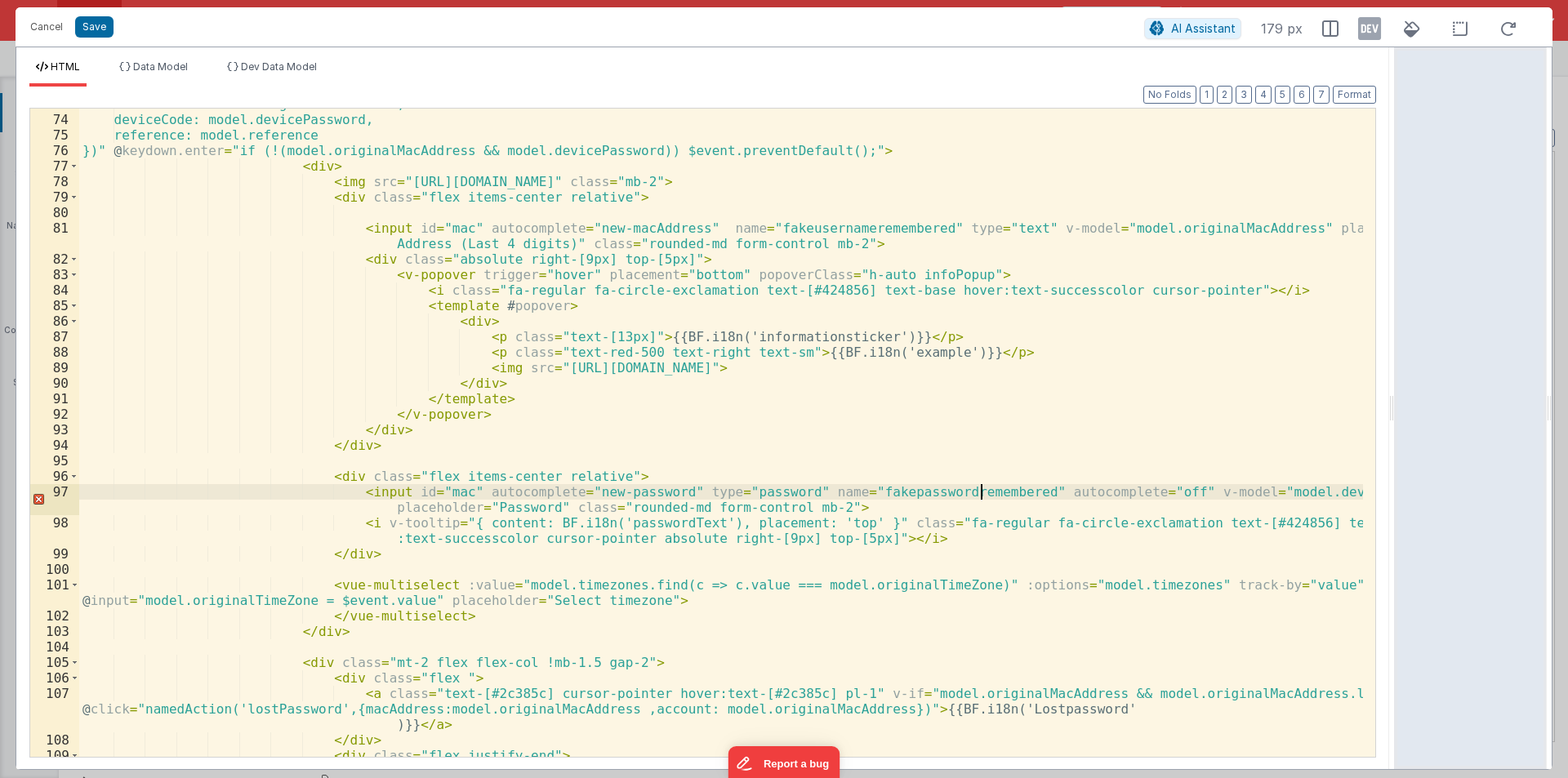
click at [982, 487] on div "macAddress: model.originalMacAddress, deviceCode: model.devicePassword, referen…" at bounding box center [721, 436] width 1284 height 680
drag, startPoint x: 988, startPoint y: 491, endPoint x: 1116, endPoint y: 491, distance: 128.0
click at [1116, 491] on div "macAddress: model.originalMacAddress, deviceCode: model.devicePassword, referen…" at bounding box center [721, 436] width 1284 height 680
click at [1158, 494] on div "macAddress: model.originalMacAddress, deviceCode: model.devicePassword, referen…" at bounding box center [721, 436] width 1284 height 680
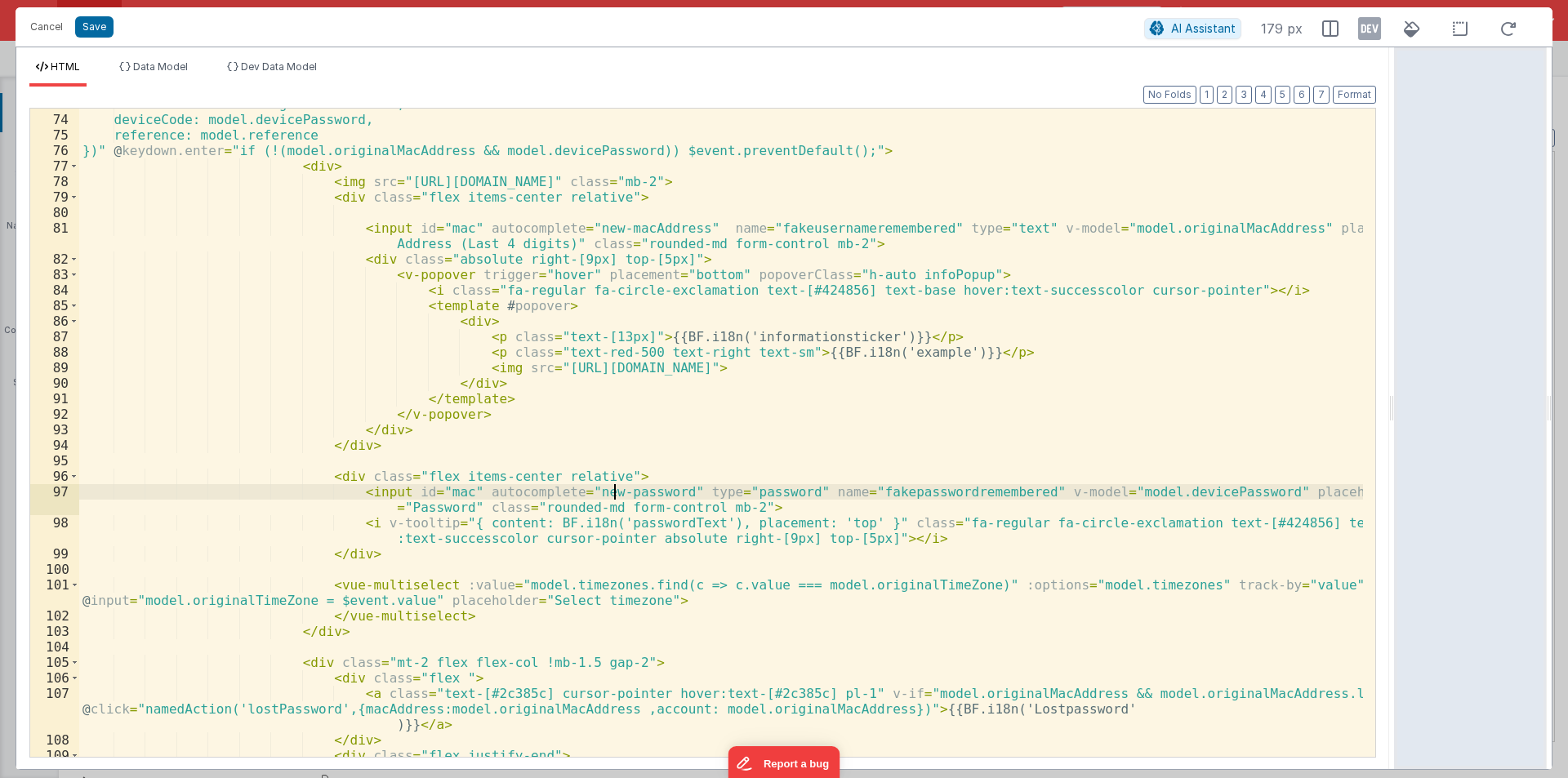
click at [613, 494] on div "macAddress: model.originalMacAddress, deviceCode: model.devicePassword, referen…" at bounding box center [721, 436] width 1284 height 680
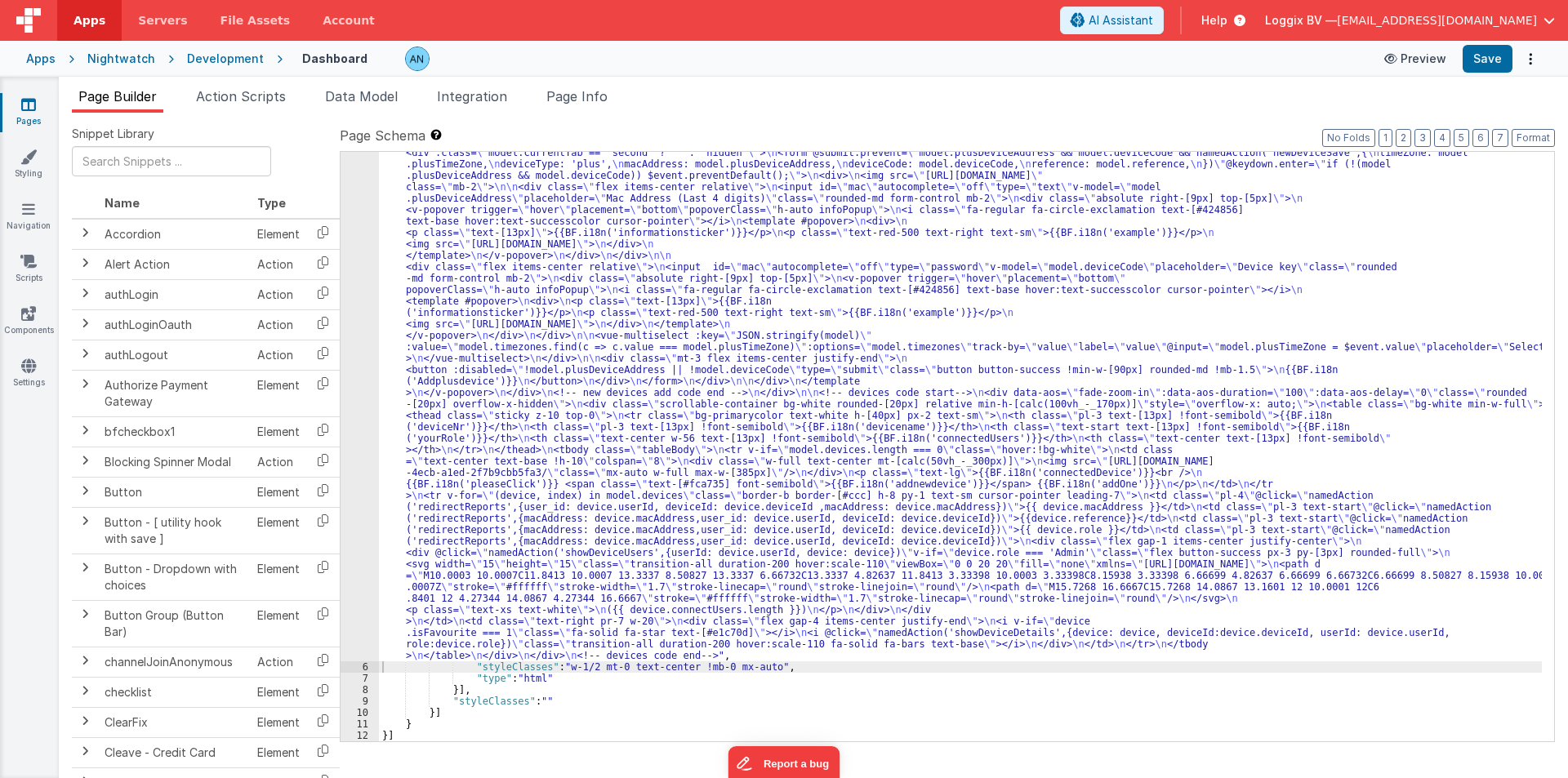
scroll to position [542, 0]
click at [1487, 55] on button "Save" at bounding box center [1487, 58] width 50 height 27
click at [1529, 139] on button "Format" at bounding box center [1533, 138] width 43 height 18
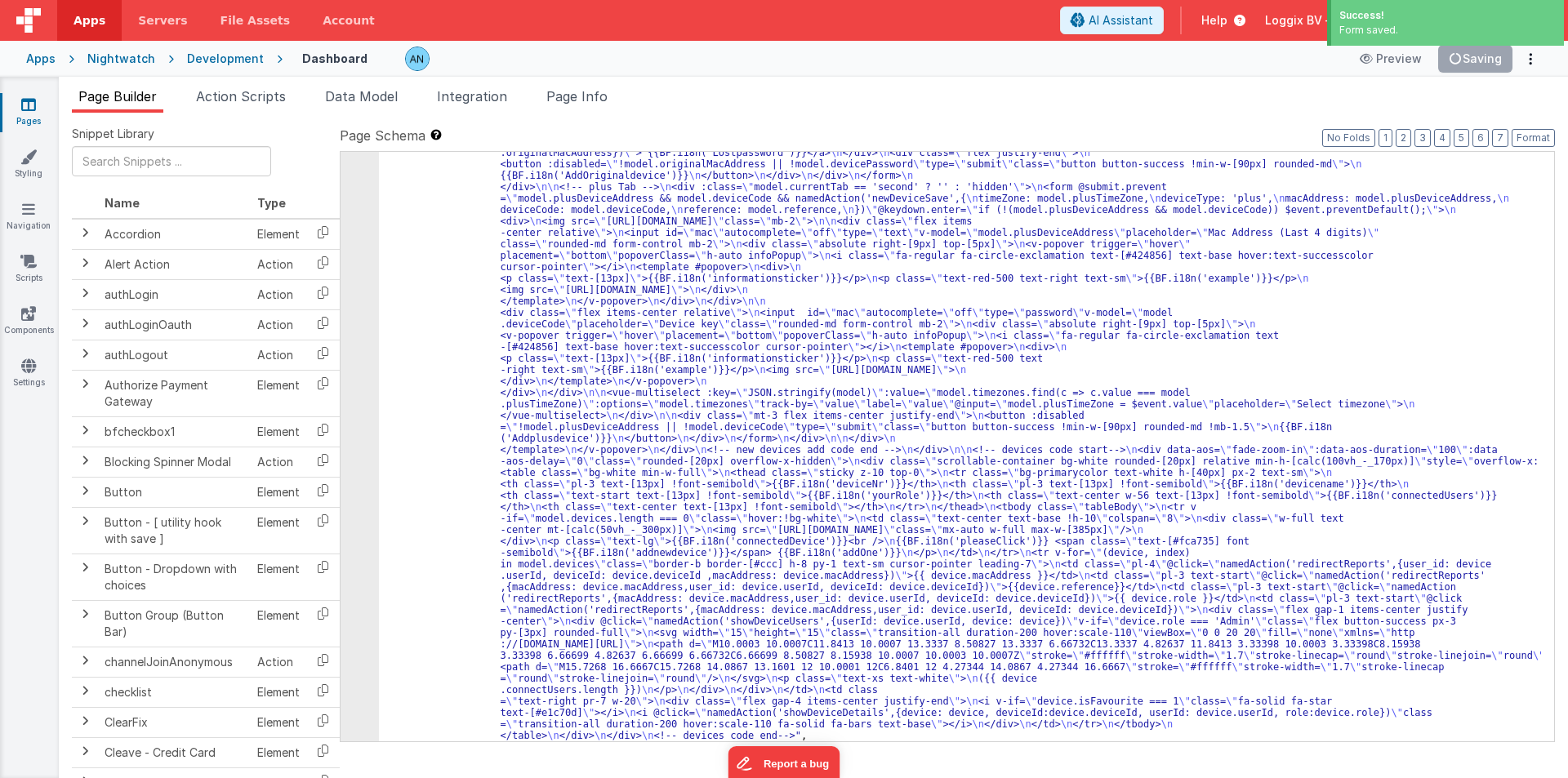
click at [449, 265] on div ""html" : "<div class= \" flex justify-between gap-2 mb-3 items-center \" > \n <…" at bounding box center [961, 499] width 1163 height 1687
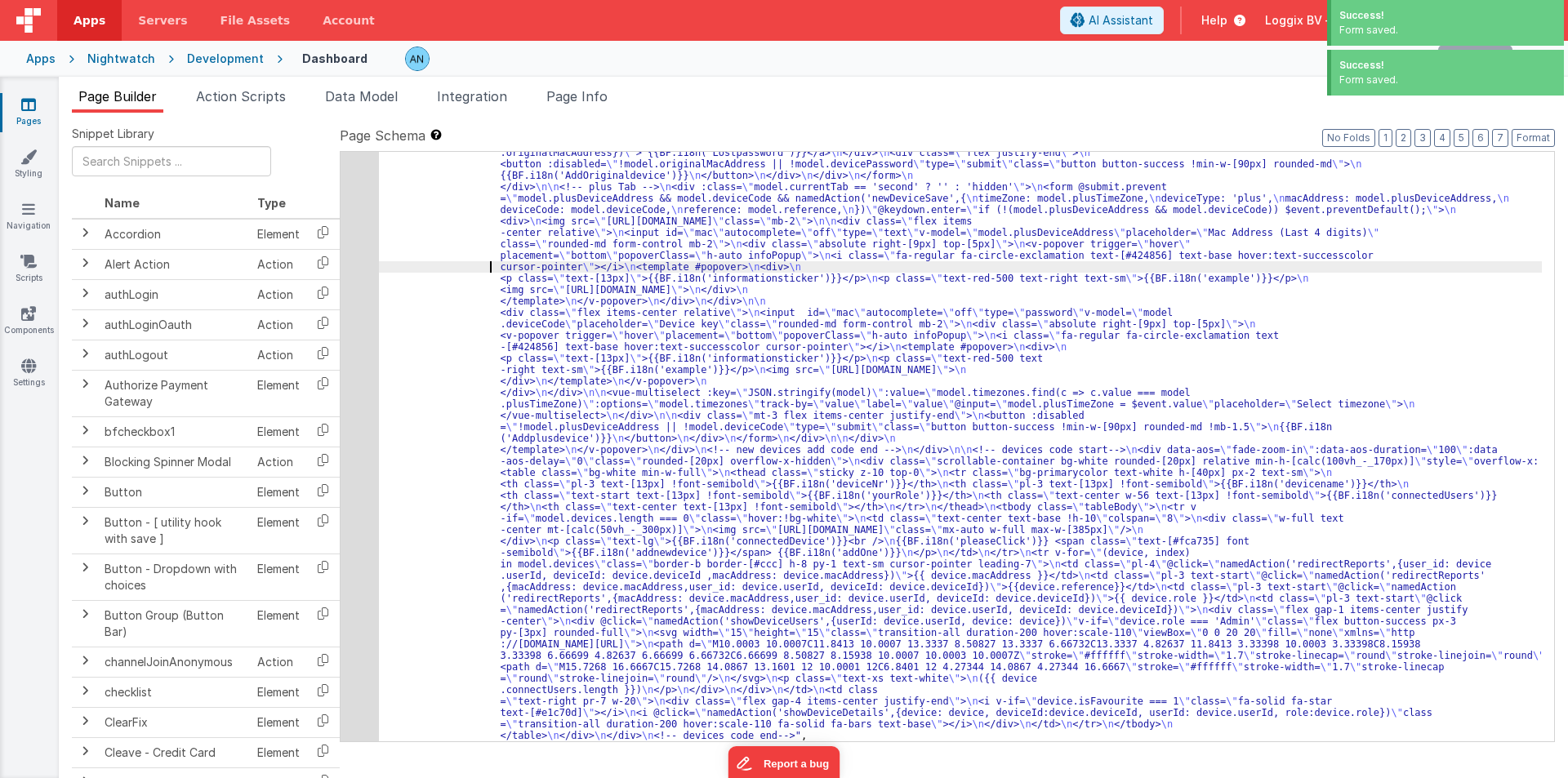
click at [349, 245] on div "5" at bounding box center [359, 198] width 38 height 1086
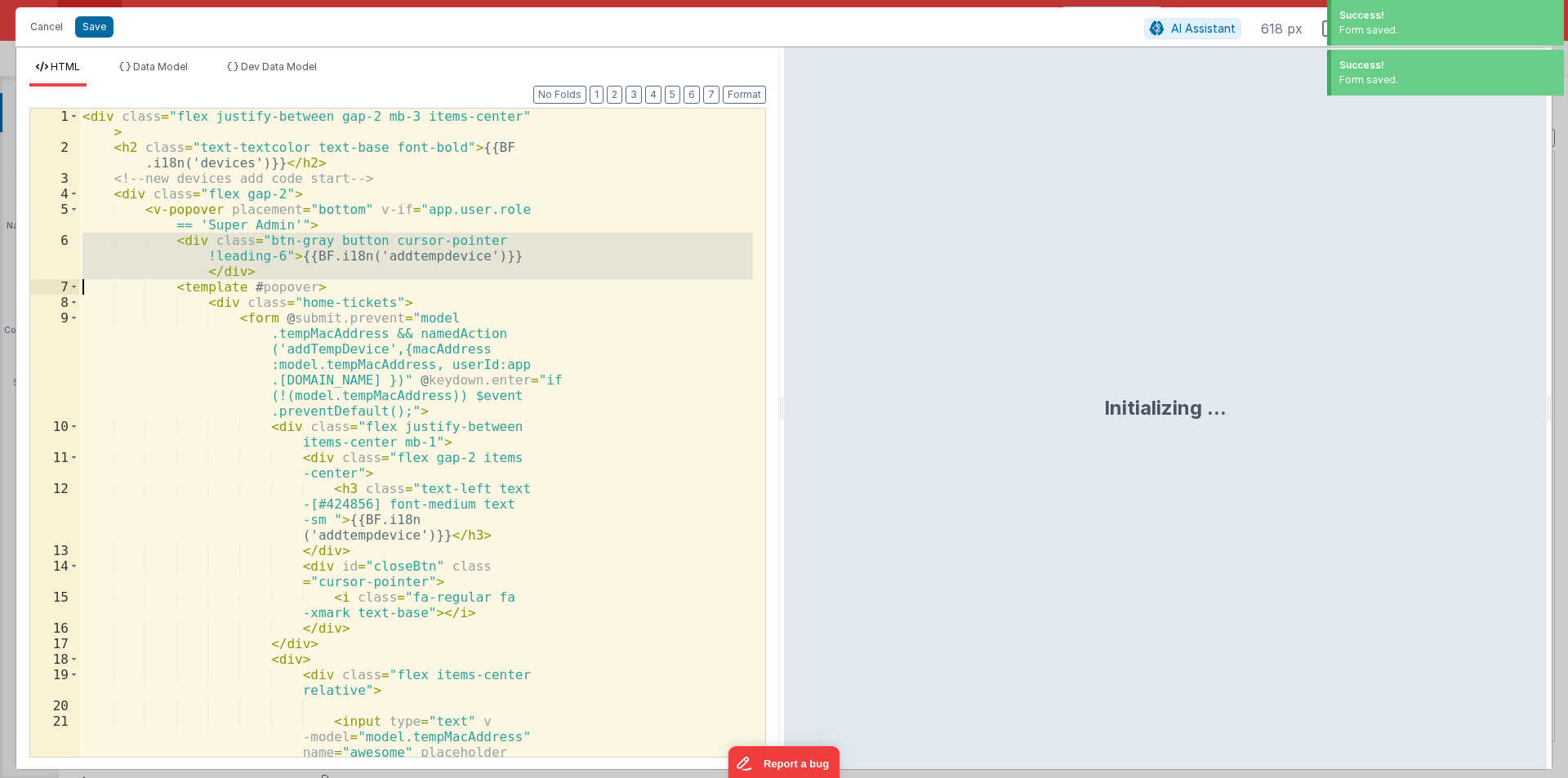
click at [349, 245] on div "< div class = "flex justify-between gap-2 mb-3 items-center" > < h2 class = "te…" at bounding box center [416, 495] width 674 height 773
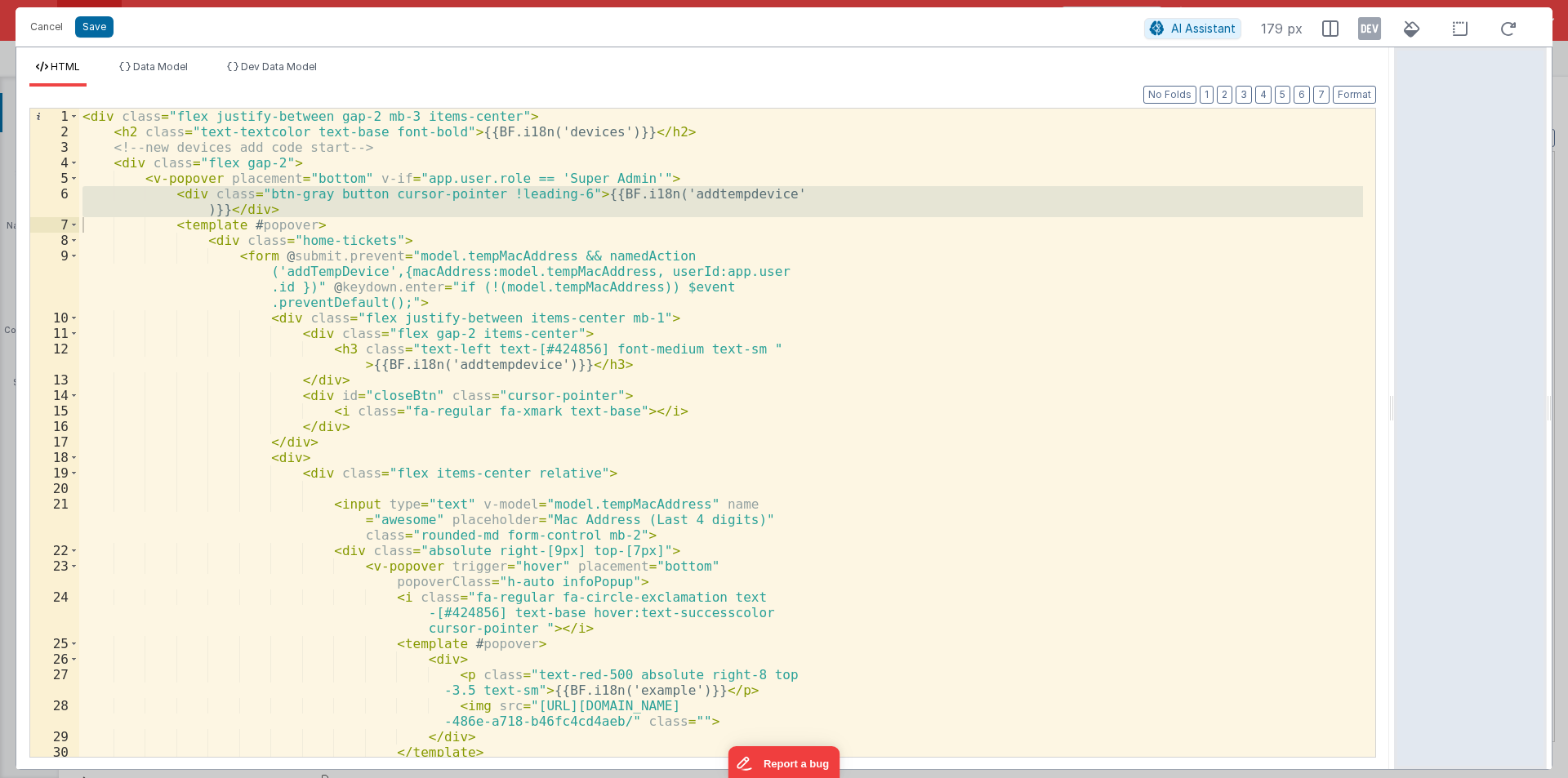
drag, startPoint x: 781, startPoint y: 406, endPoint x: 1567, endPoint y: 404, distance: 786.0
click at [1567, 404] on html "Cancel Save AI Assistant 179 px HTML Data Model Dev Data Model Format 7 6 5 4 3…" at bounding box center [784, 389] width 1568 height 778
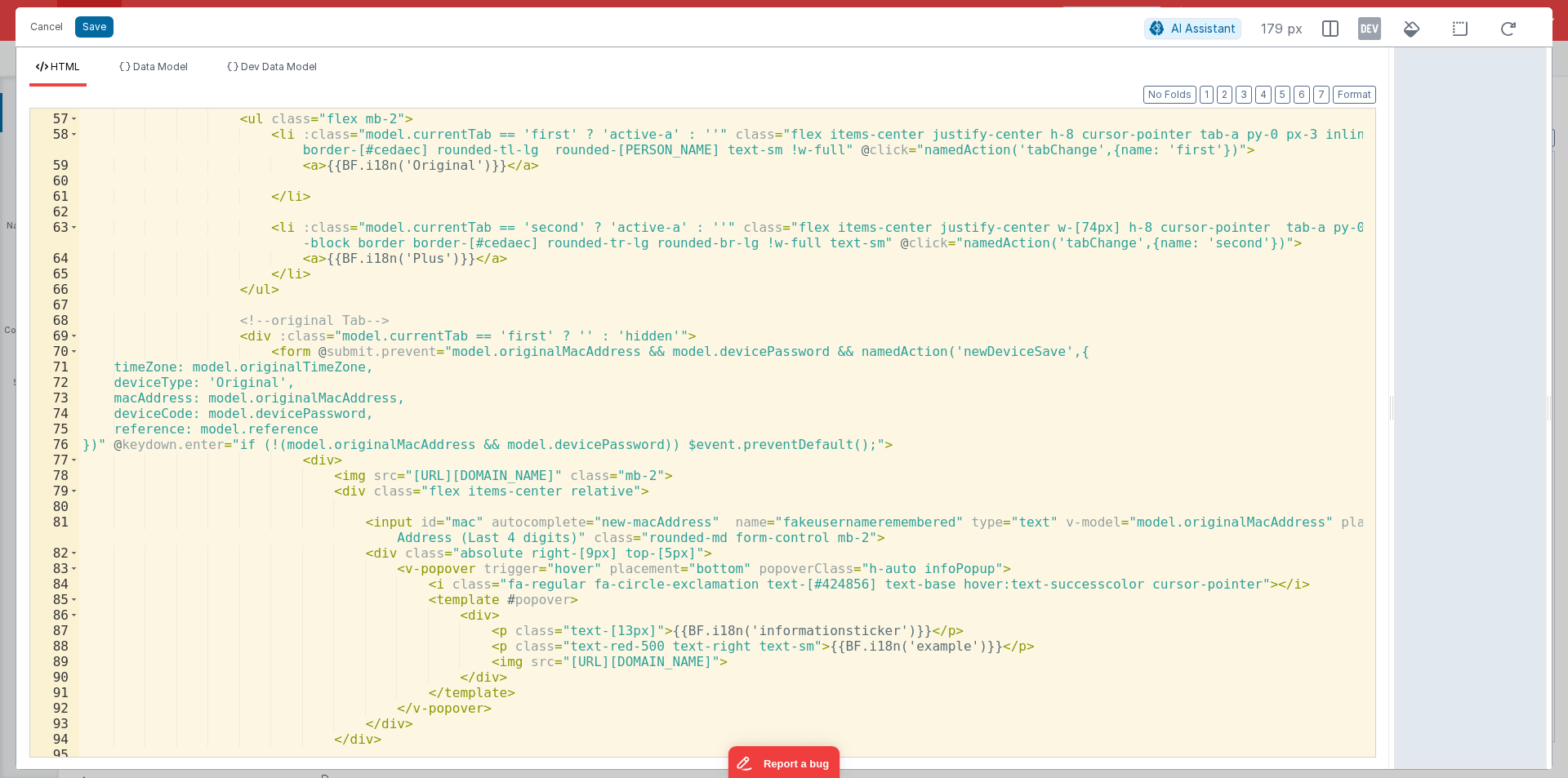
scroll to position [930, 0]
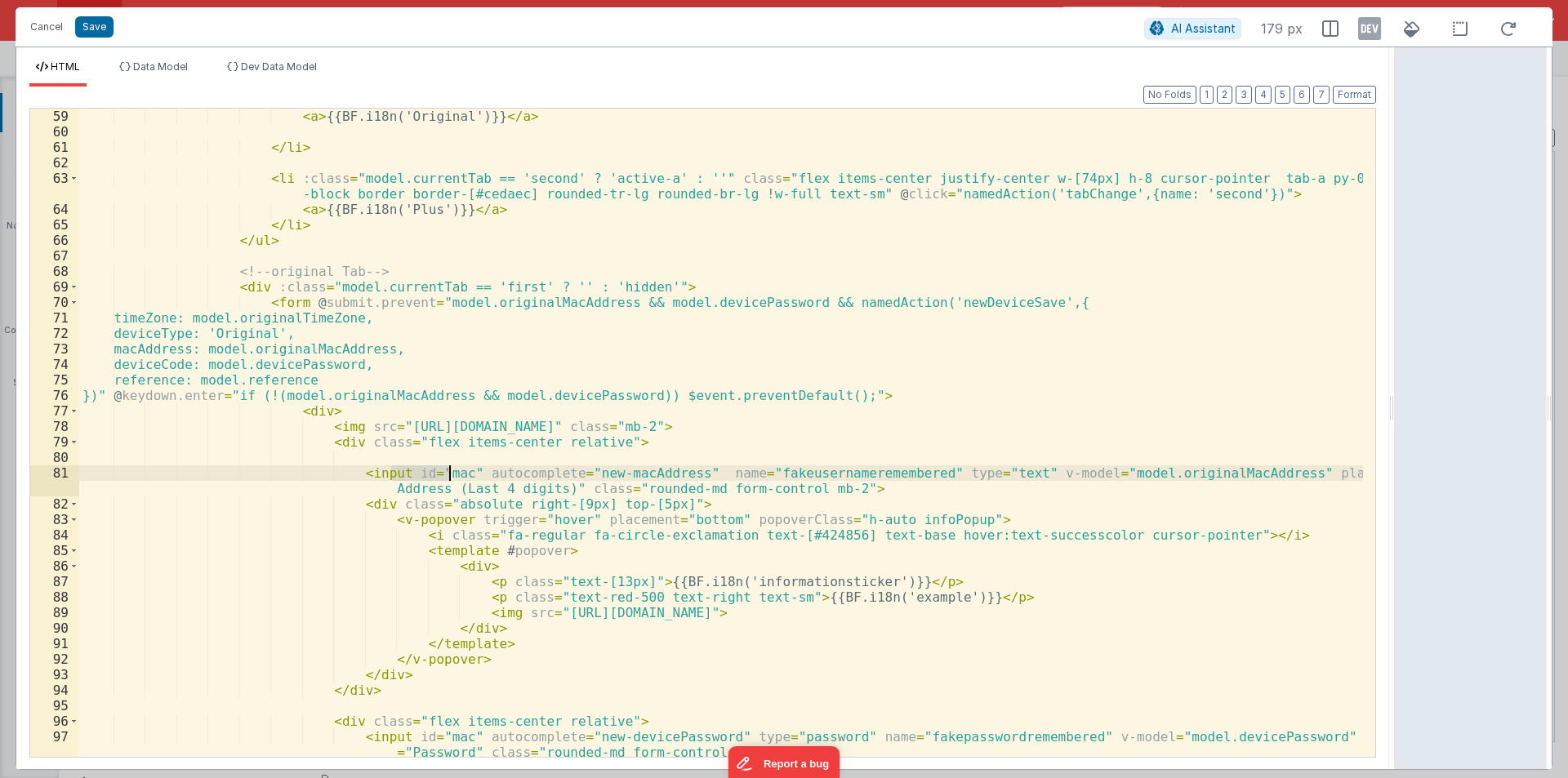
drag, startPoint x: 392, startPoint y: 473, endPoint x: 450, endPoint y: 469, distance: 58.1
click at [450, 469] on div "< a > {{BF.i18n('Original')}} </ a > </ li > < li :class = "model.currentTab ==…" at bounding box center [721, 456] width 1284 height 695
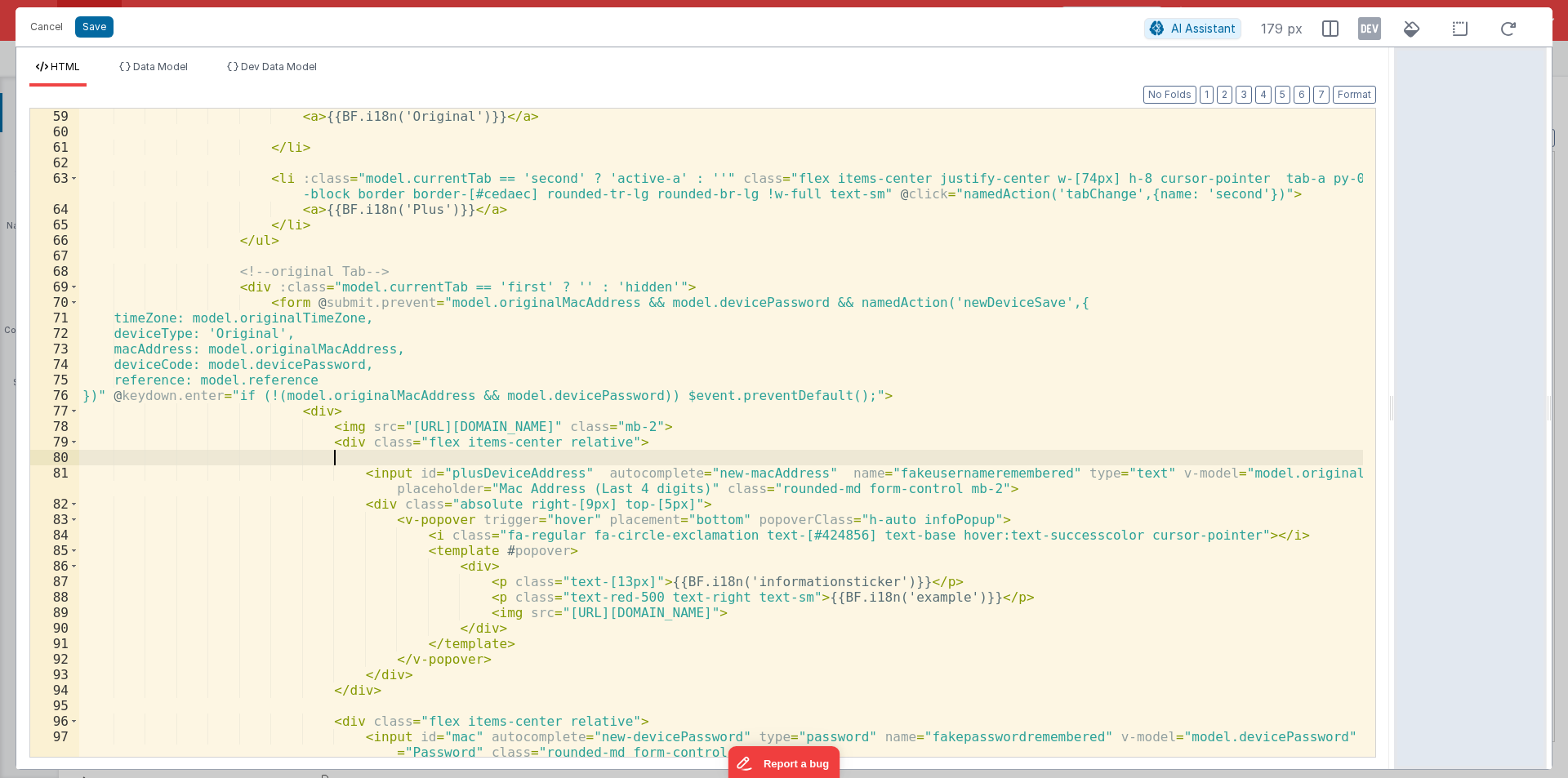
click at [332, 461] on div "< a > {{BF.i18n('Original')}} </ a > </ li > < li :class = "model.currentTab ==…" at bounding box center [721, 456] width 1284 height 695
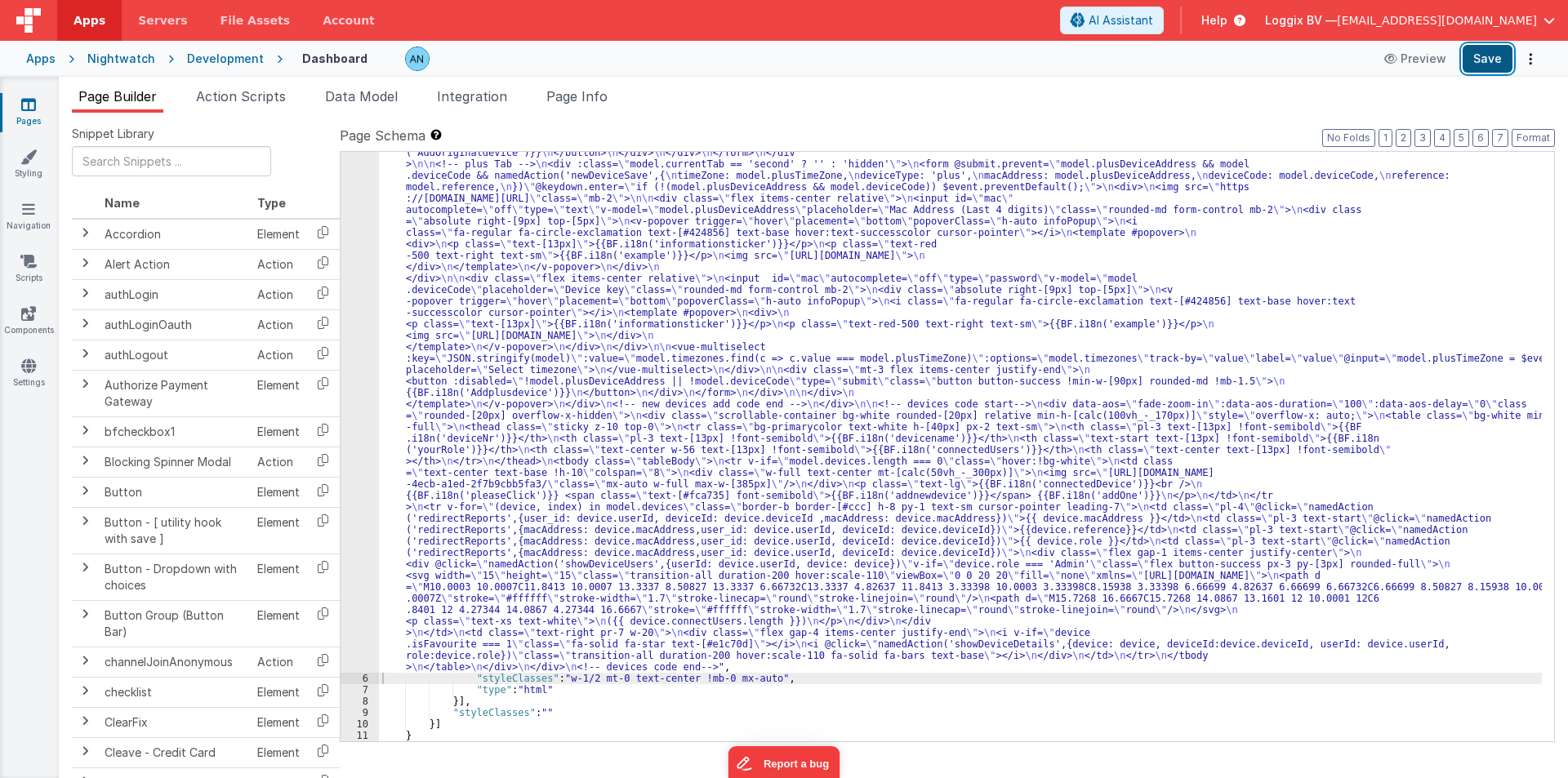
click at [1486, 65] on button "Save" at bounding box center [1487, 58] width 50 height 27
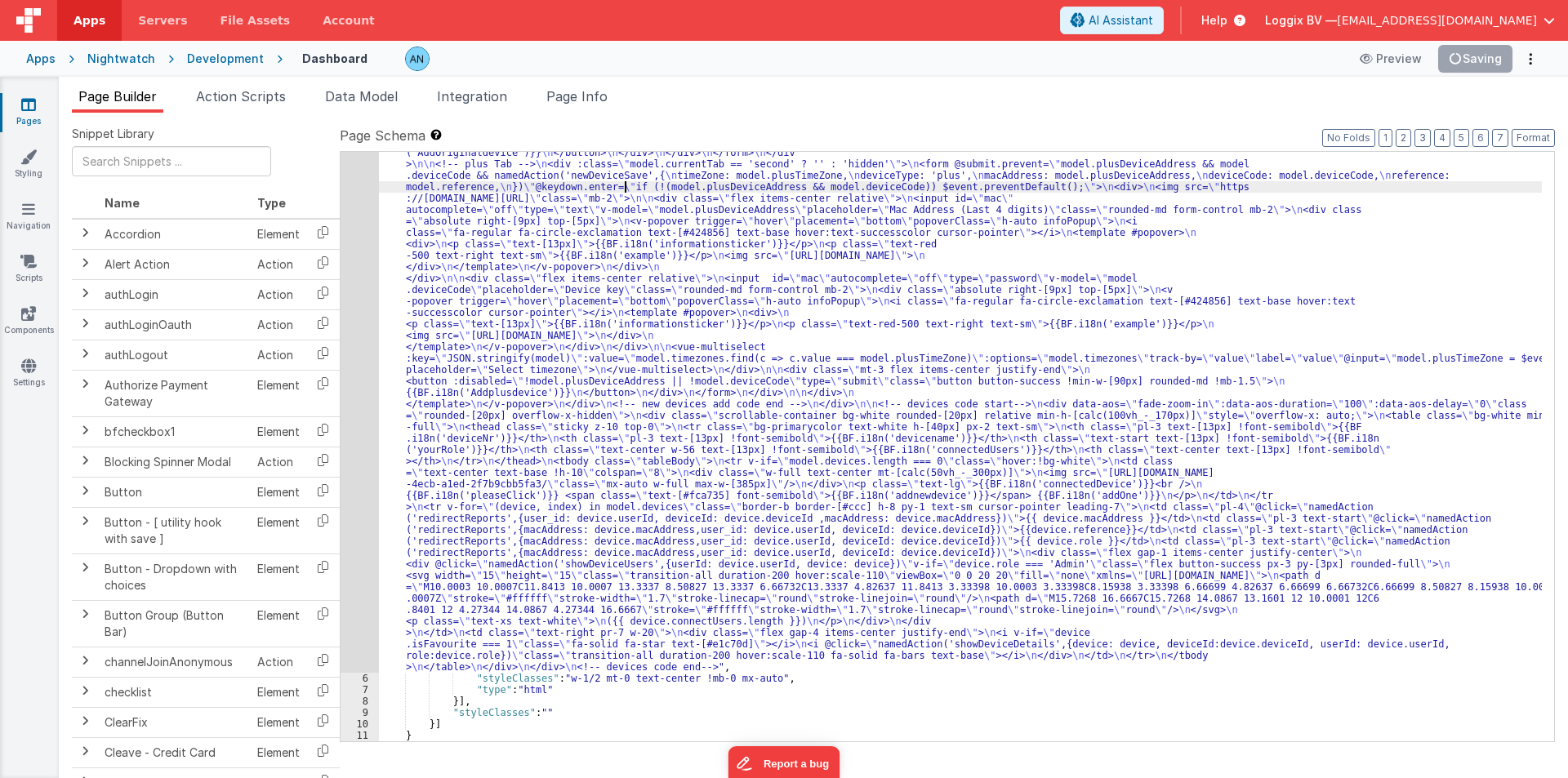
click at [624, 188] on div ""html" : "<div class= \" flex justify-between gap-2 mb-3 items-center \" > \n <…" at bounding box center [961, 458] width 1163 height 1630
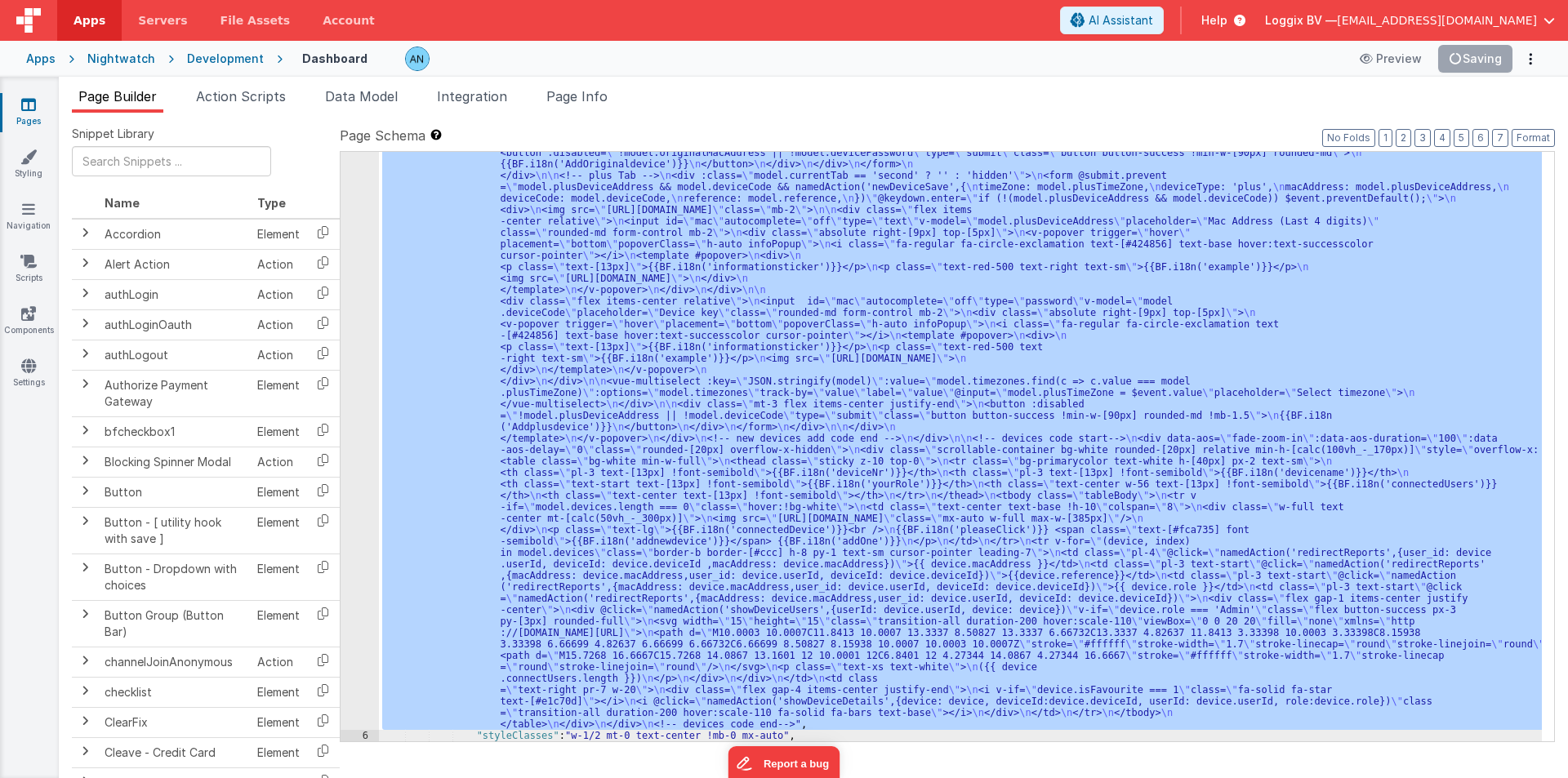
click at [359, 203] on div "5" at bounding box center [359, 187] width 38 height 1086
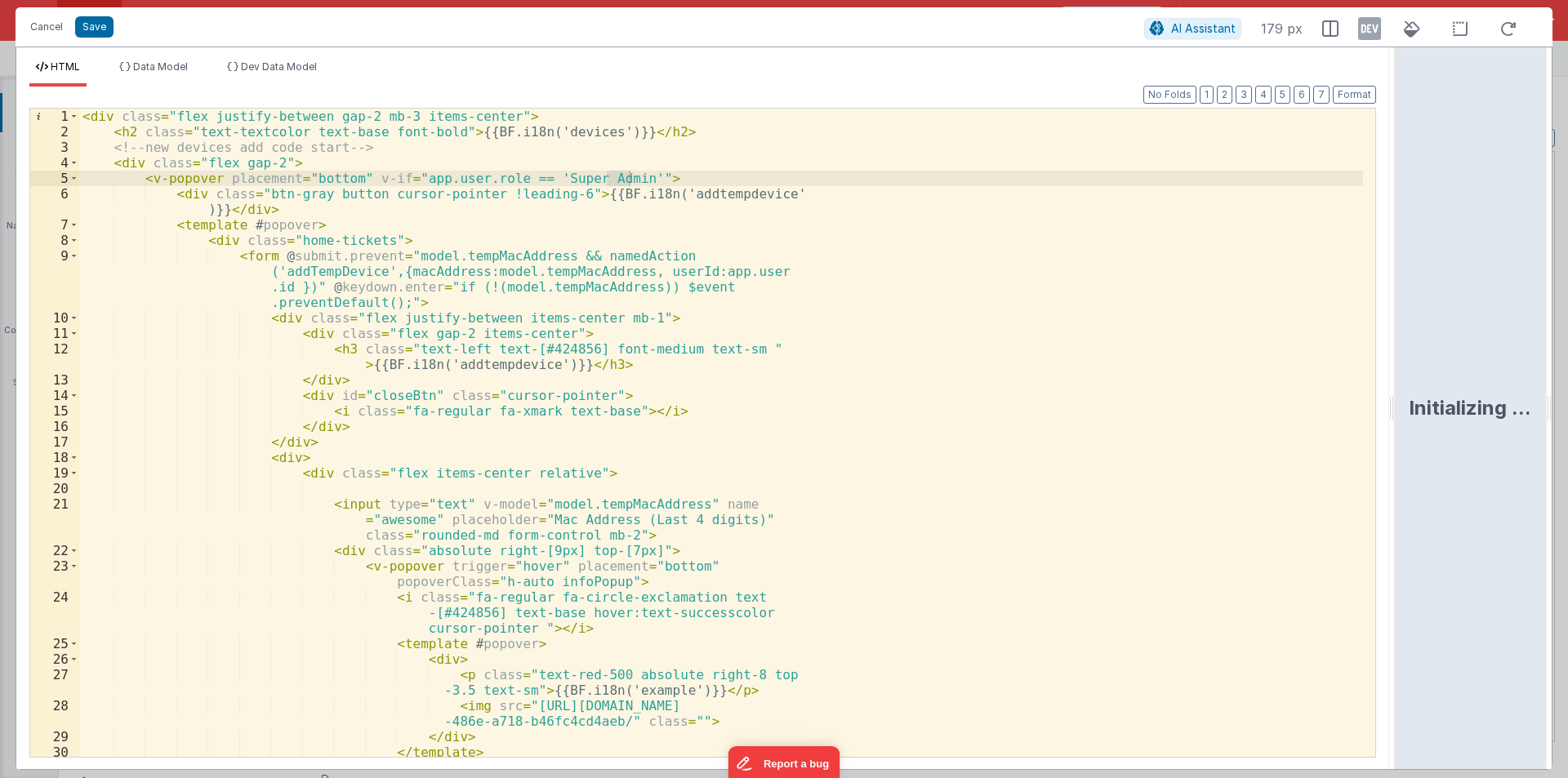
drag, startPoint x: 783, startPoint y: 398, endPoint x: 1567, endPoint y: 432, distance: 784.7
click at [1567, 432] on html "Cancel Save AI Assistant 179 px HTML Data Model Dev Data Model Format 7 6 5 4 3…" at bounding box center [784, 389] width 1568 height 778
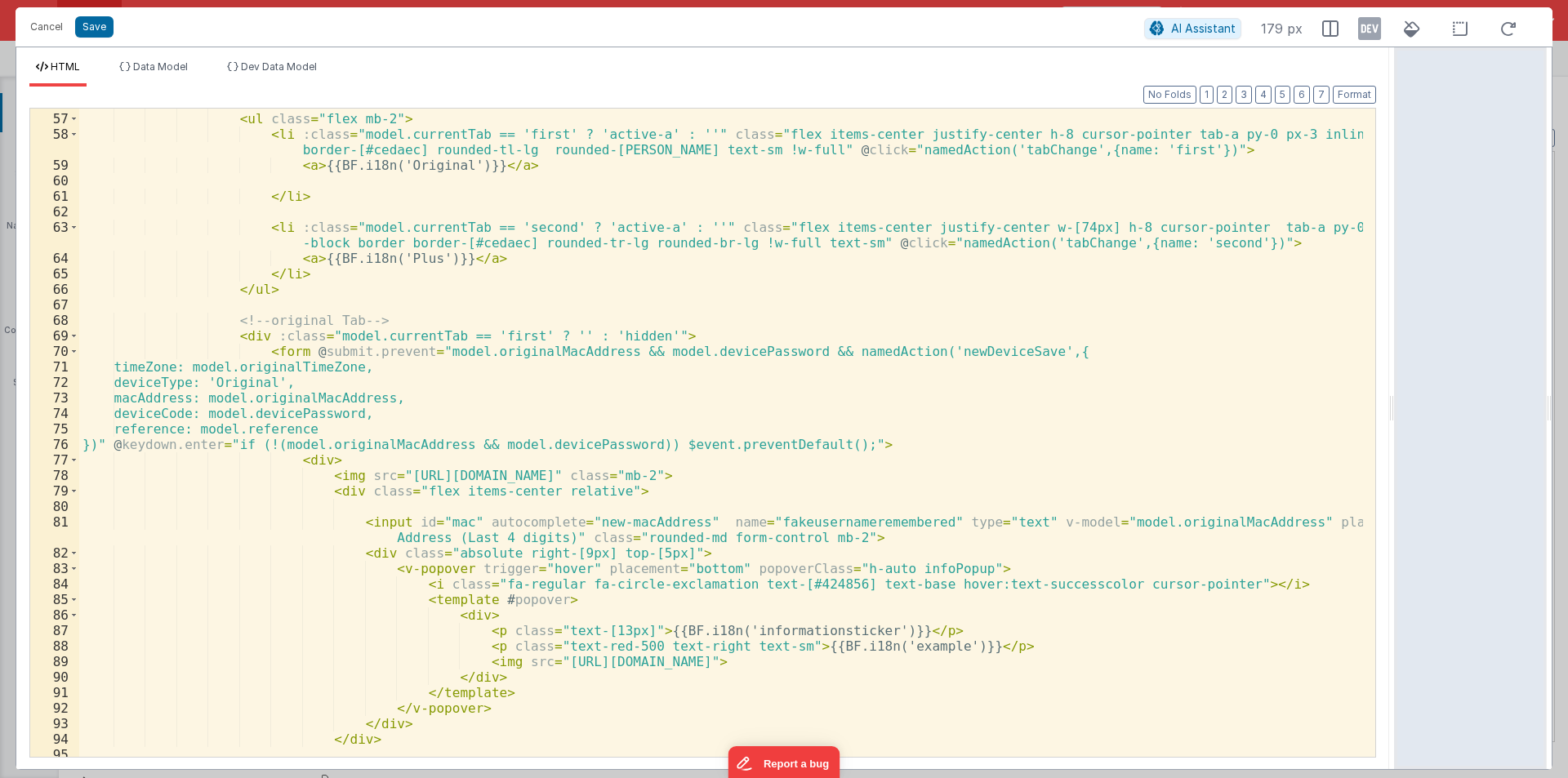
scroll to position [784, 0]
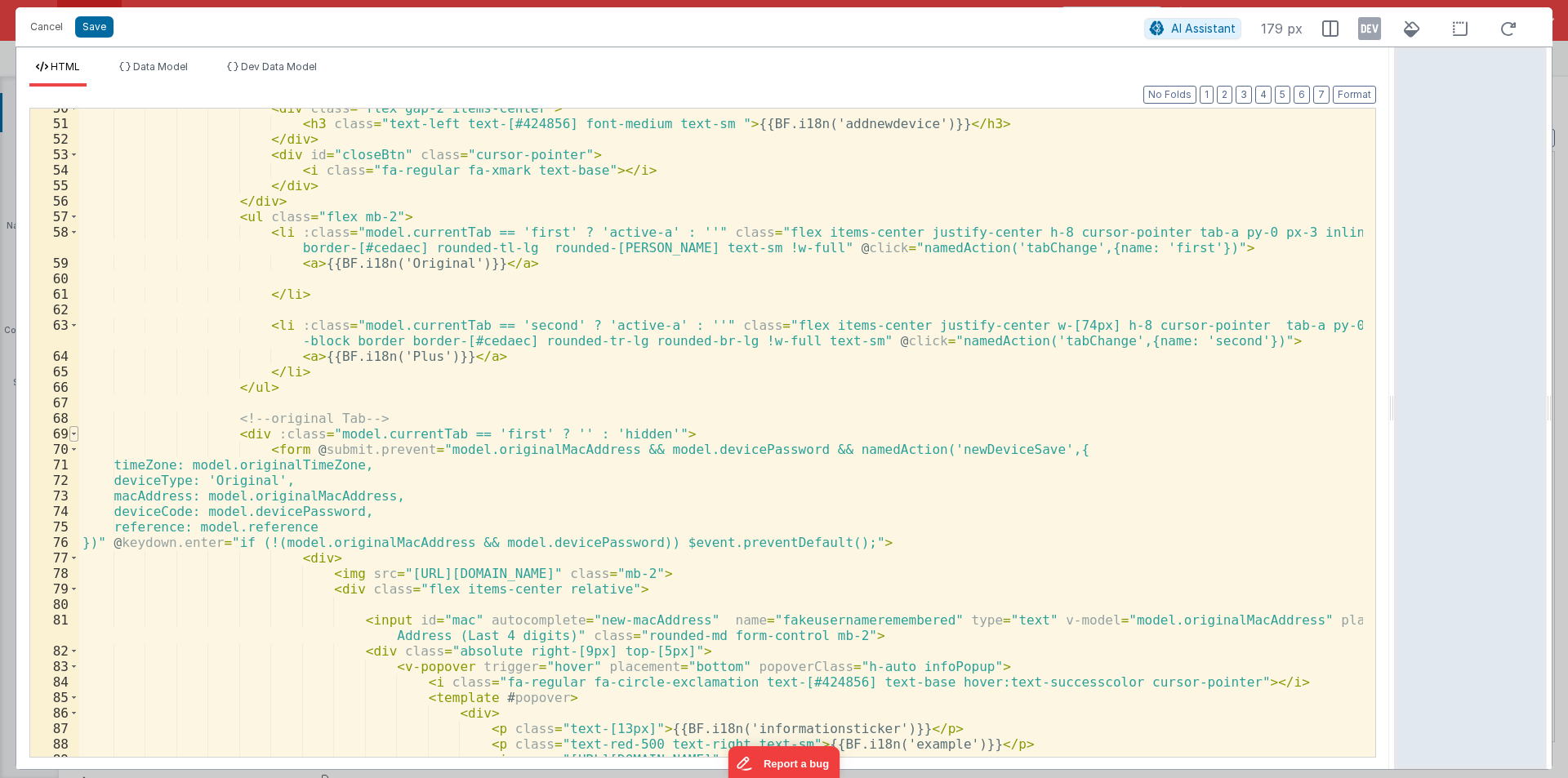
click at [74, 432] on span at bounding box center [74, 434] width 9 height 16
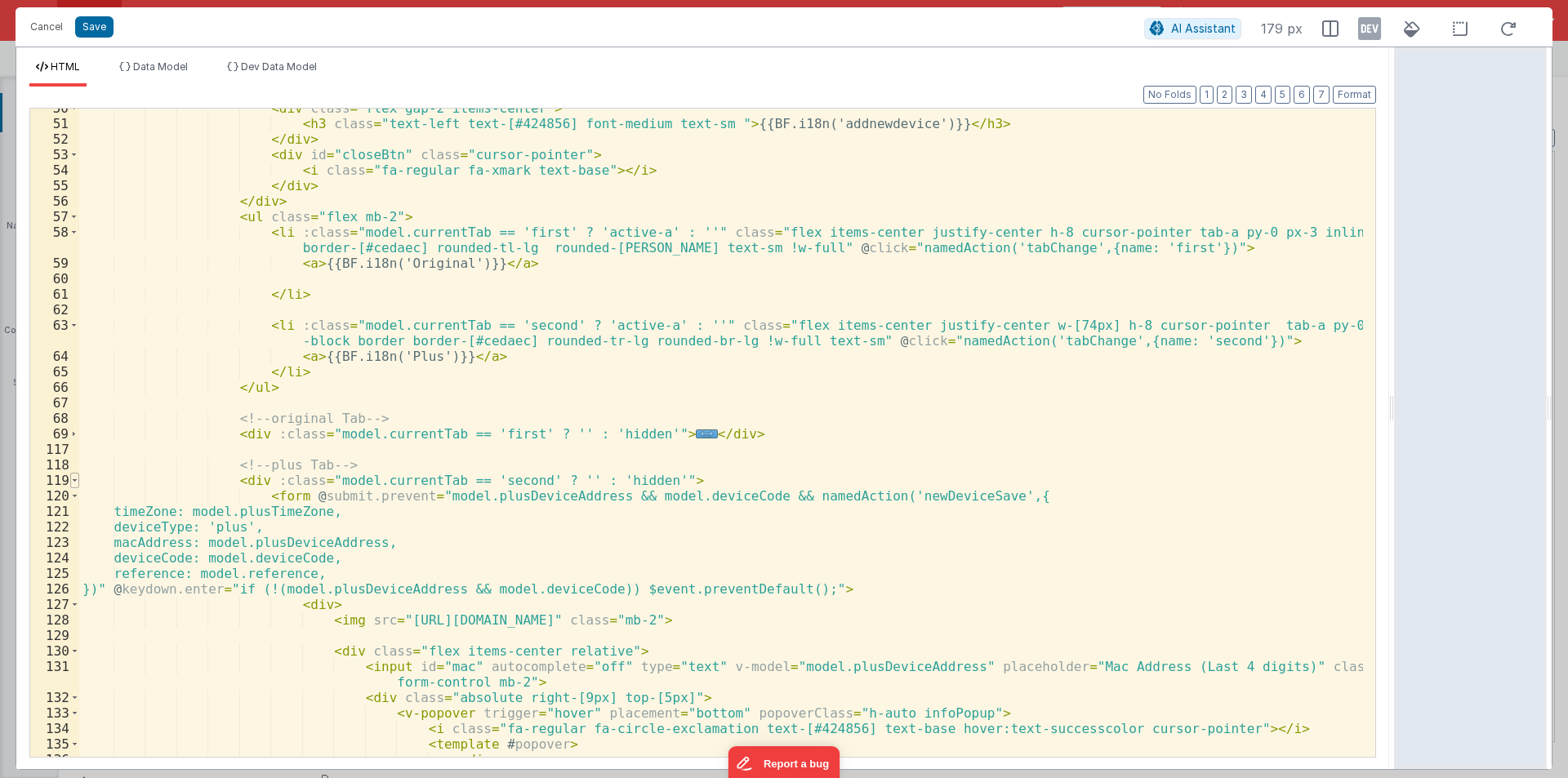
click at [75, 478] on span at bounding box center [74, 481] width 9 height 16
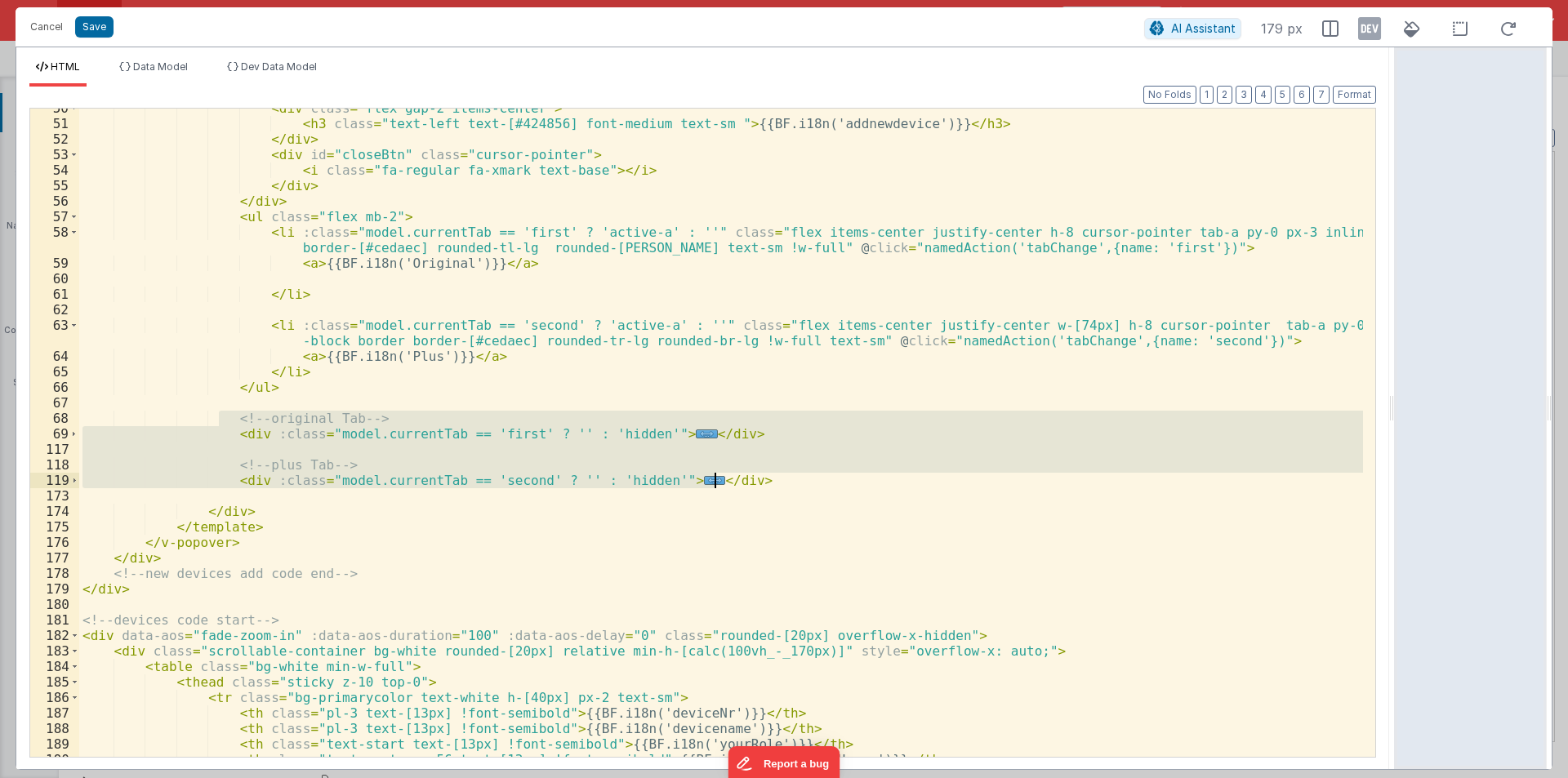
drag, startPoint x: 217, startPoint y: 412, endPoint x: 733, endPoint y: 474, distance: 519.7
click at [733, 474] on div "< div class = "flex gap-2 items-center" > < h3 class = "text-left text-[#424856…" at bounding box center [721, 440] width 1284 height 680
click at [275, 473] on div "< div class = "flex gap-2 items-center" > < h3 class = "text-left text-[#424856…" at bounding box center [721, 433] width 1284 height 649
drag, startPoint x: 222, startPoint y: 415, endPoint x: 718, endPoint y: 478, distance: 500.0
click at [718, 478] on div "< div class = "flex gap-2 items-center" > < h3 class = "text-left text-[#424856…" at bounding box center [721, 440] width 1284 height 680
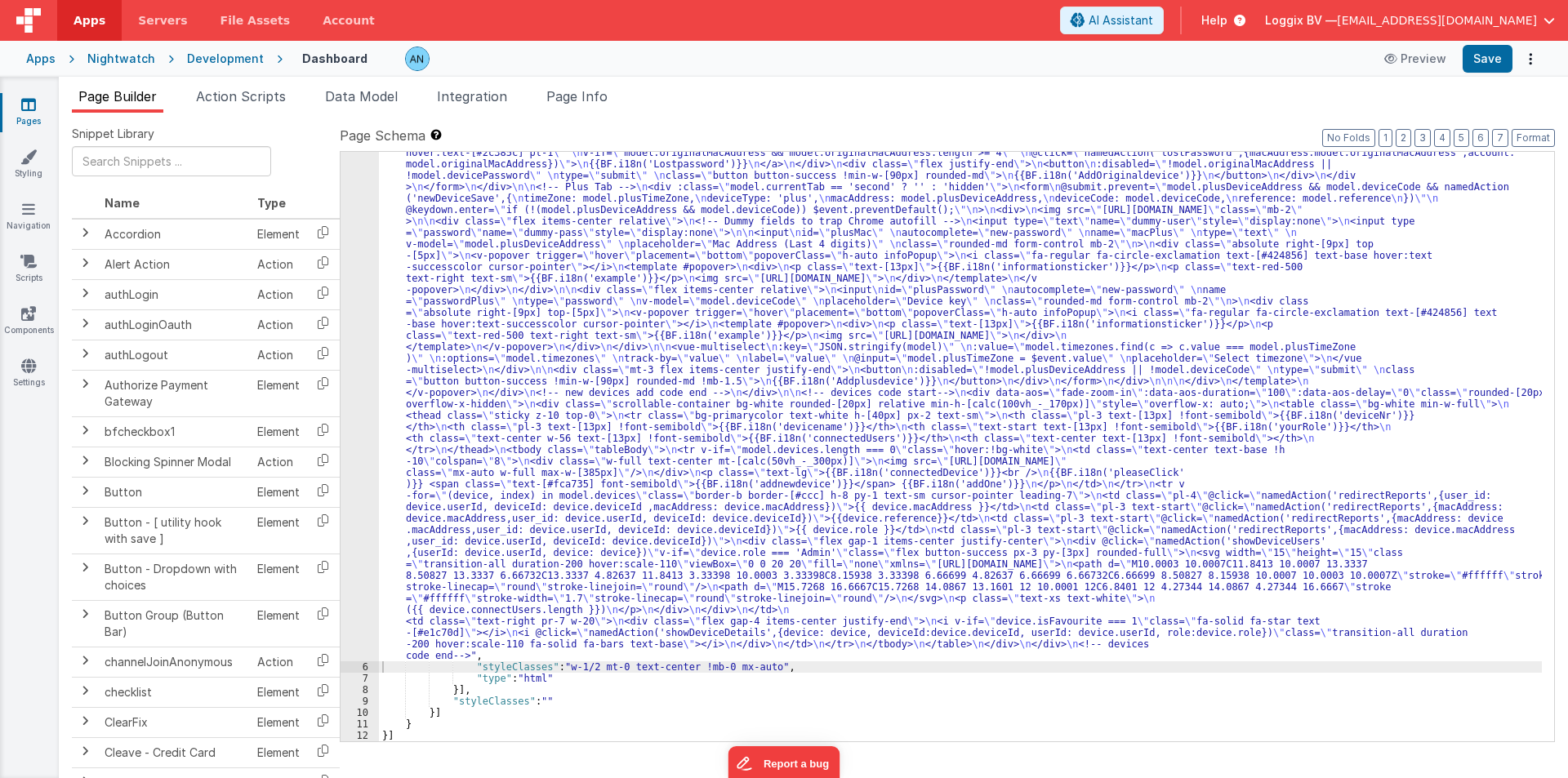
scroll to position [473, 0]
click at [1490, 58] on button "Save" at bounding box center [1487, 58] width 50 height 27
click at [1481, 51] on button "Save" at bounding box center [1487, 58] width 50 height 27
click at [1519, 136] on button "Format" at bounding box center [1533, 138] width 43 height 18
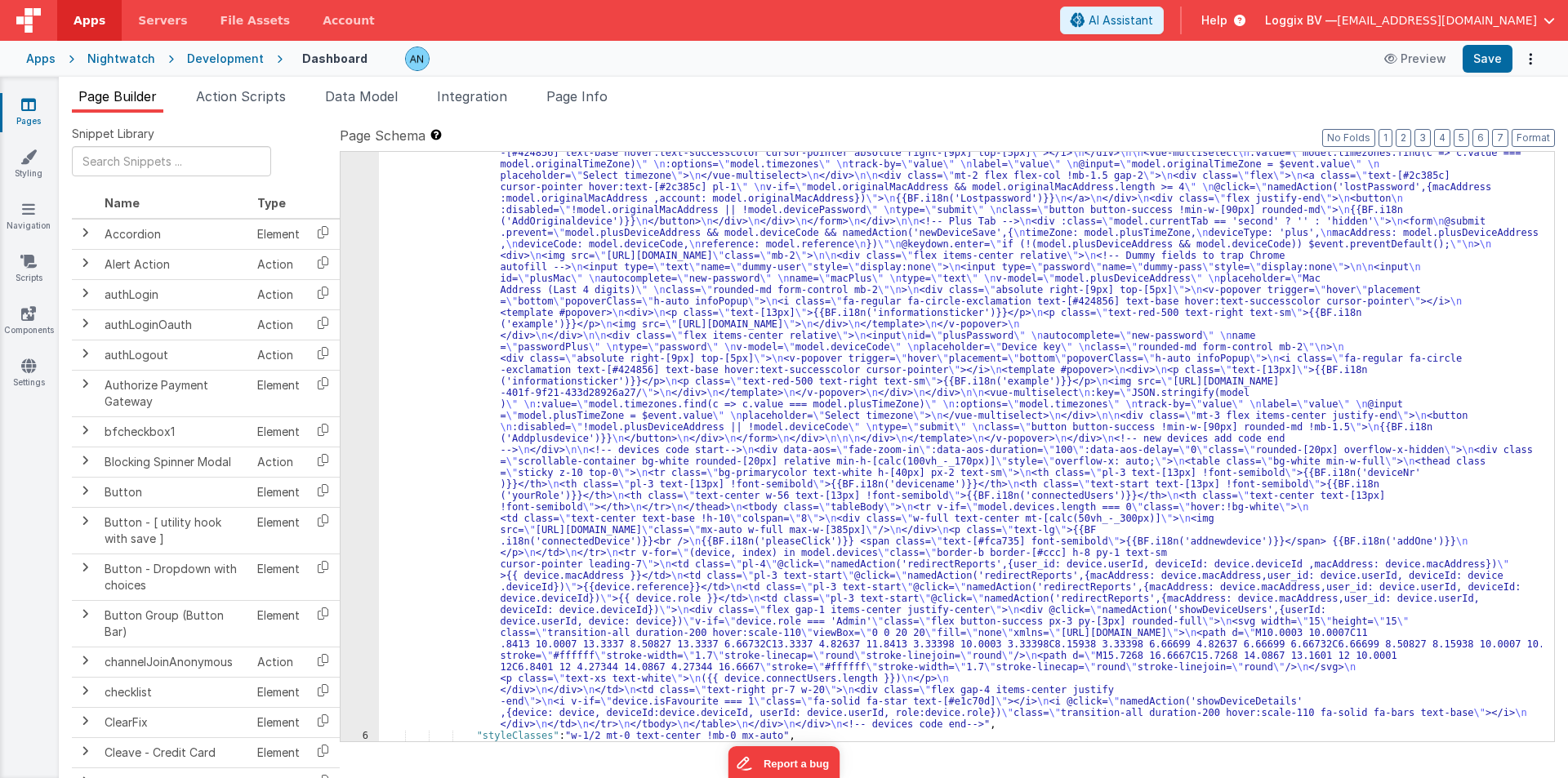
click at [264, 59] on icon at bounding box center [273, 58] width 19 height 16
click at [241, 51] on div "Development" at bounding box center [225, 58] width 77 height 16
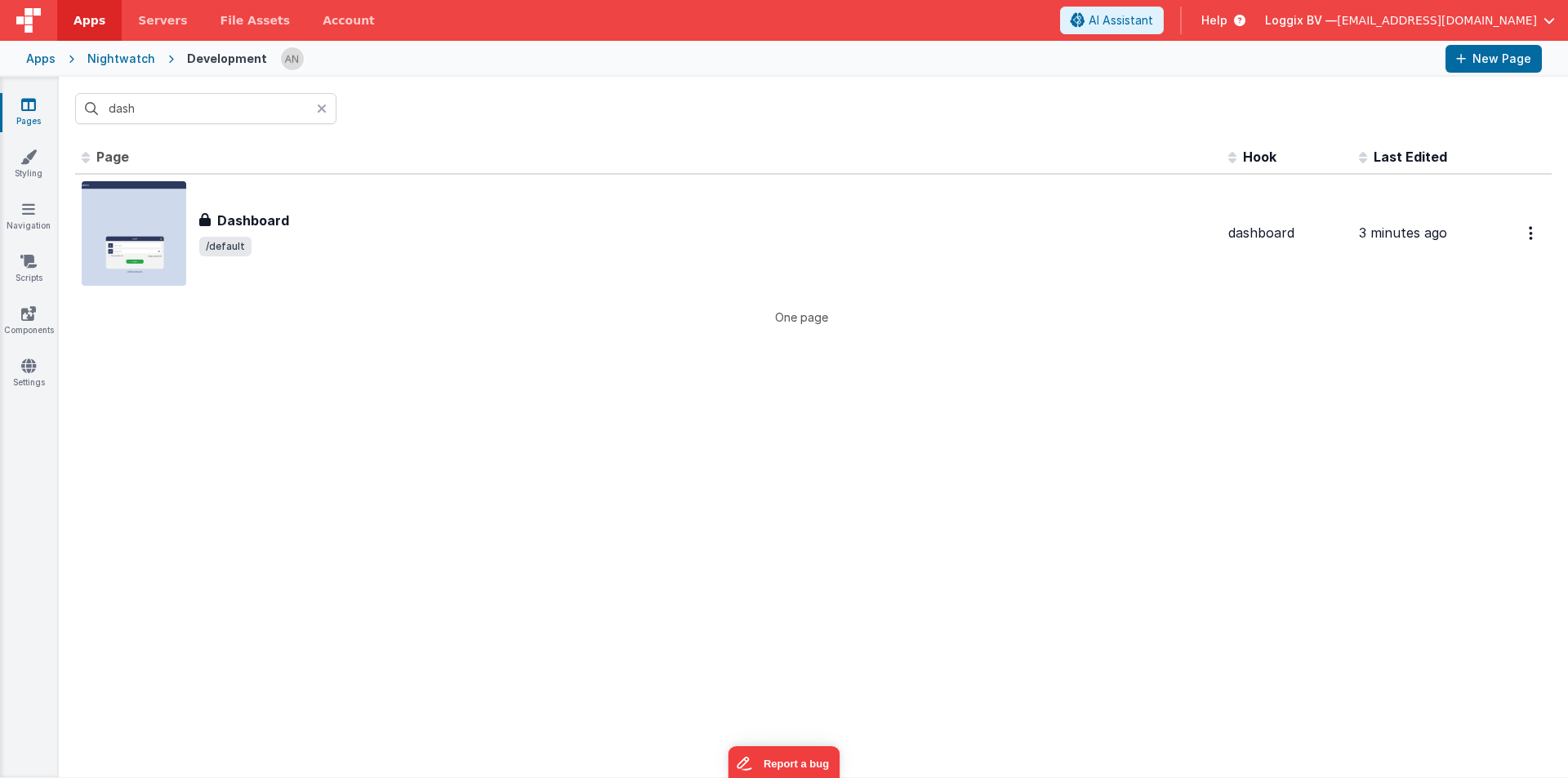
click at [323, 109] on icon at bounding box center [322, 108] width 10 height 13
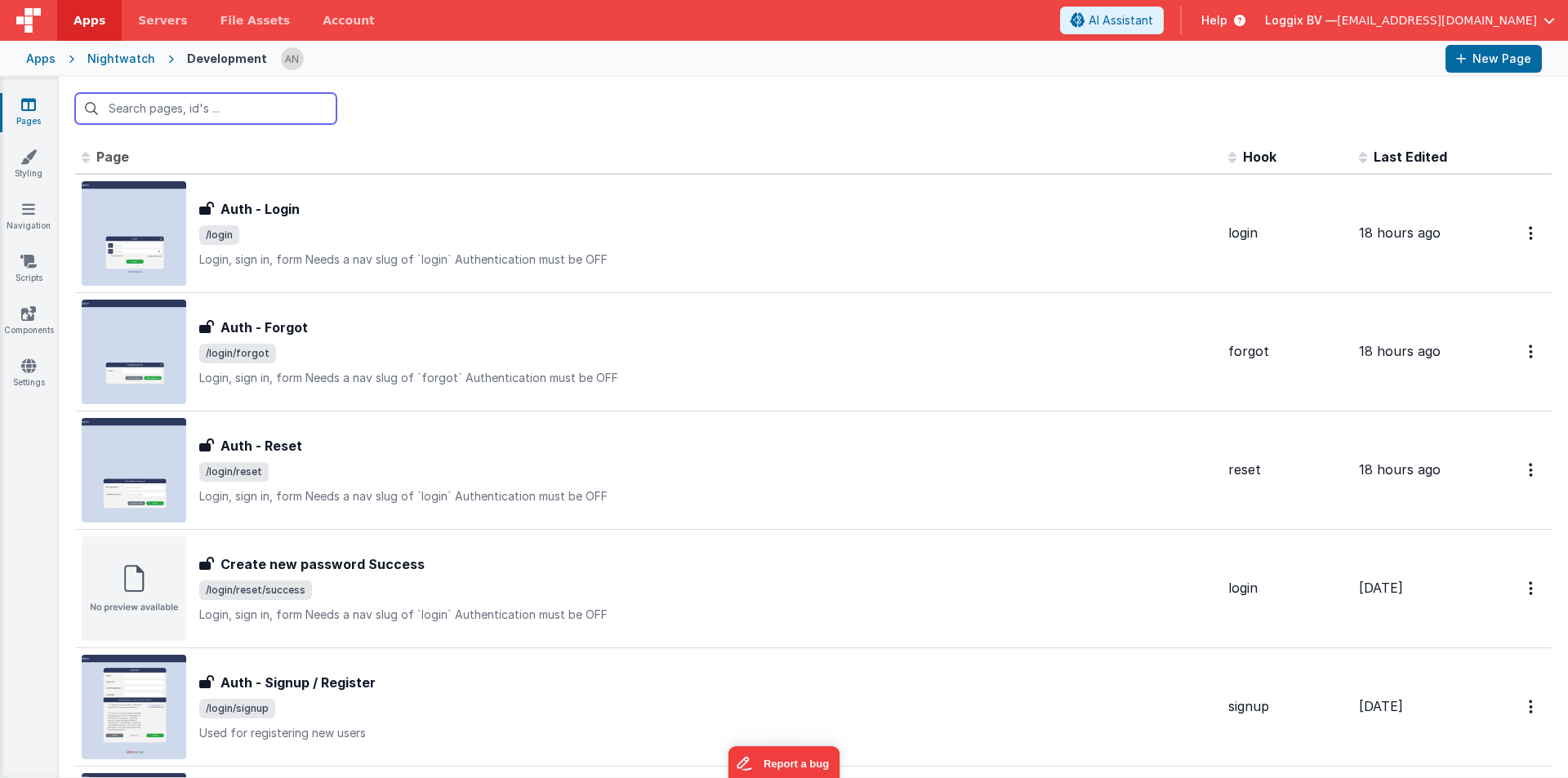
click at [207, 109] on input "text" at bounding box center [206, 108] width 261 height 31
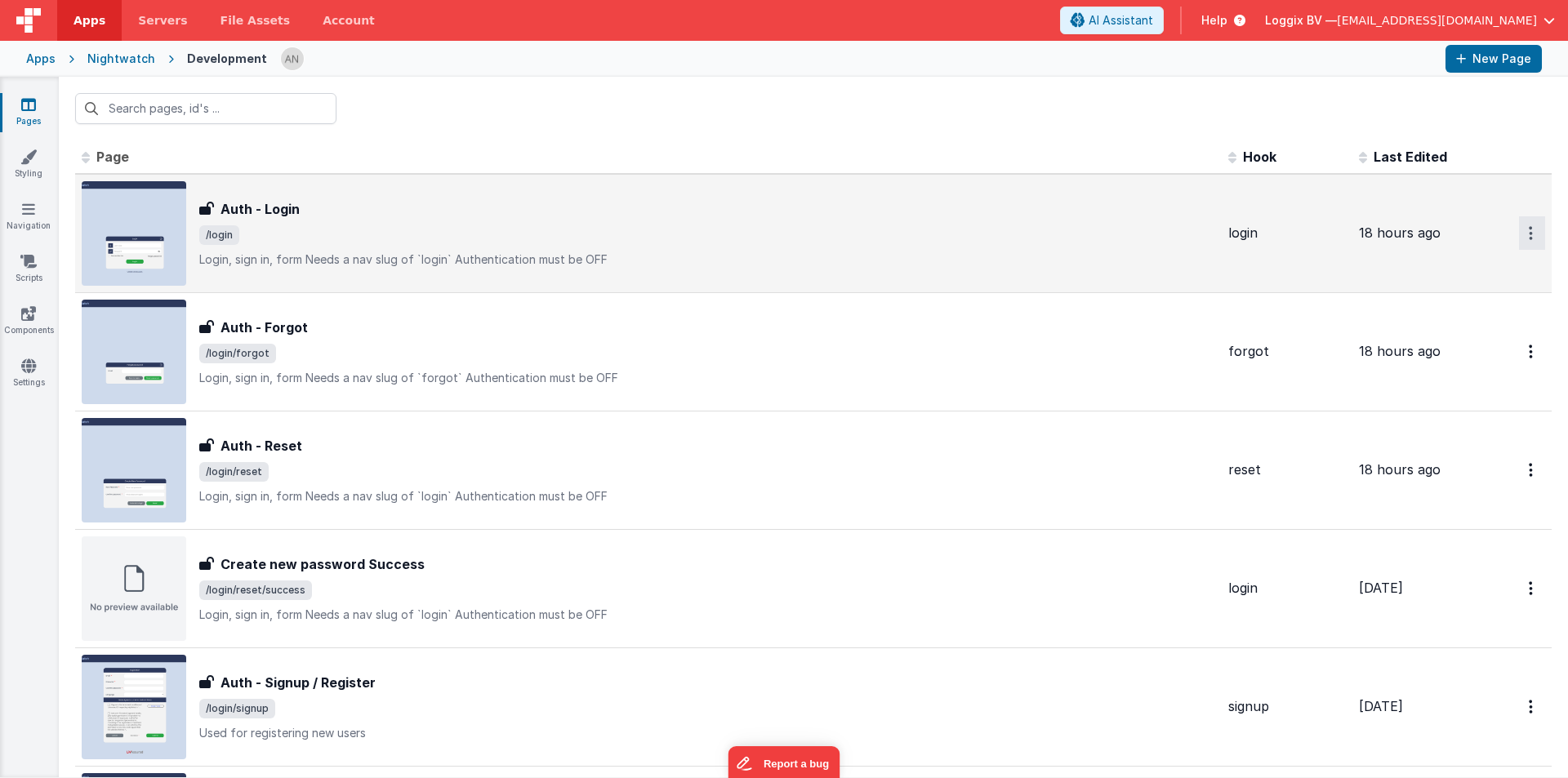
click at [1529, 227] on icon "Options" at bounding box center [1531, 233] width 4 height 14
click at [1420, 256] on link "Preview" at bounding box center [1473, 270] width 144 height 29
click at [186, 118] on input "text" at bounding box center [206, 108] width 261 height 31
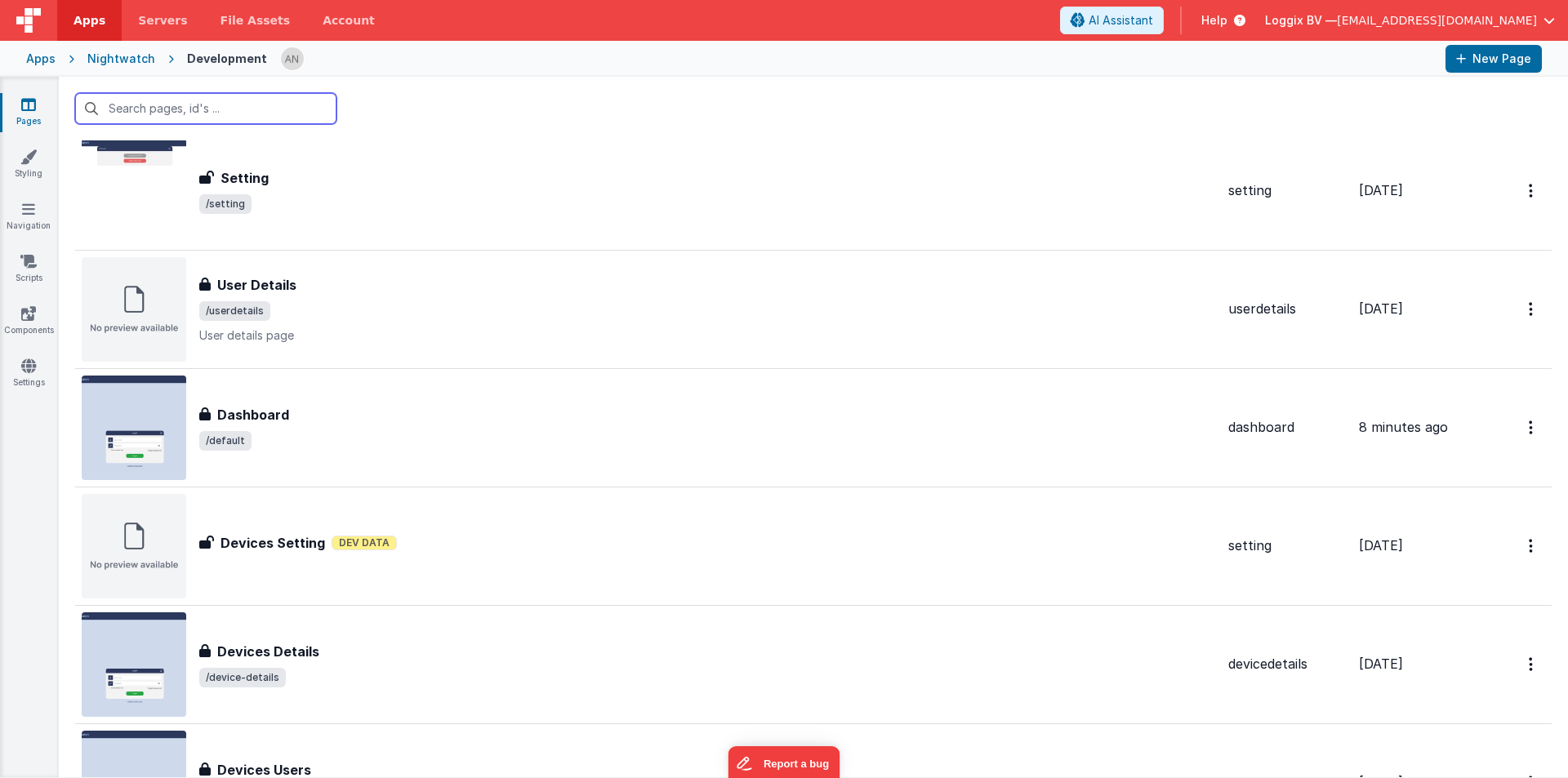
scroll to position [899, 0]
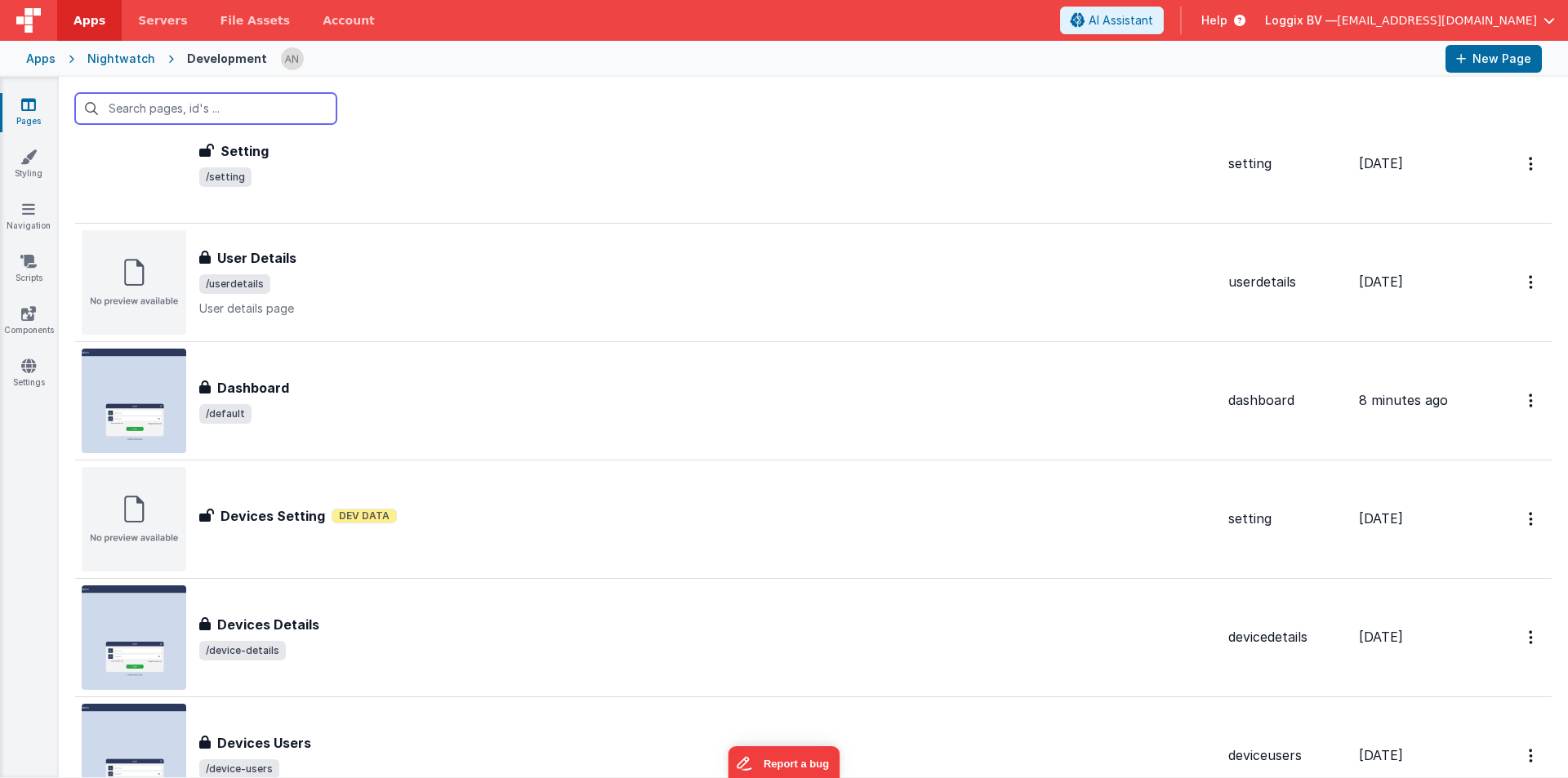
click at [149, 103] on input "text" at bounding box center [206, 108] width 261 height 31
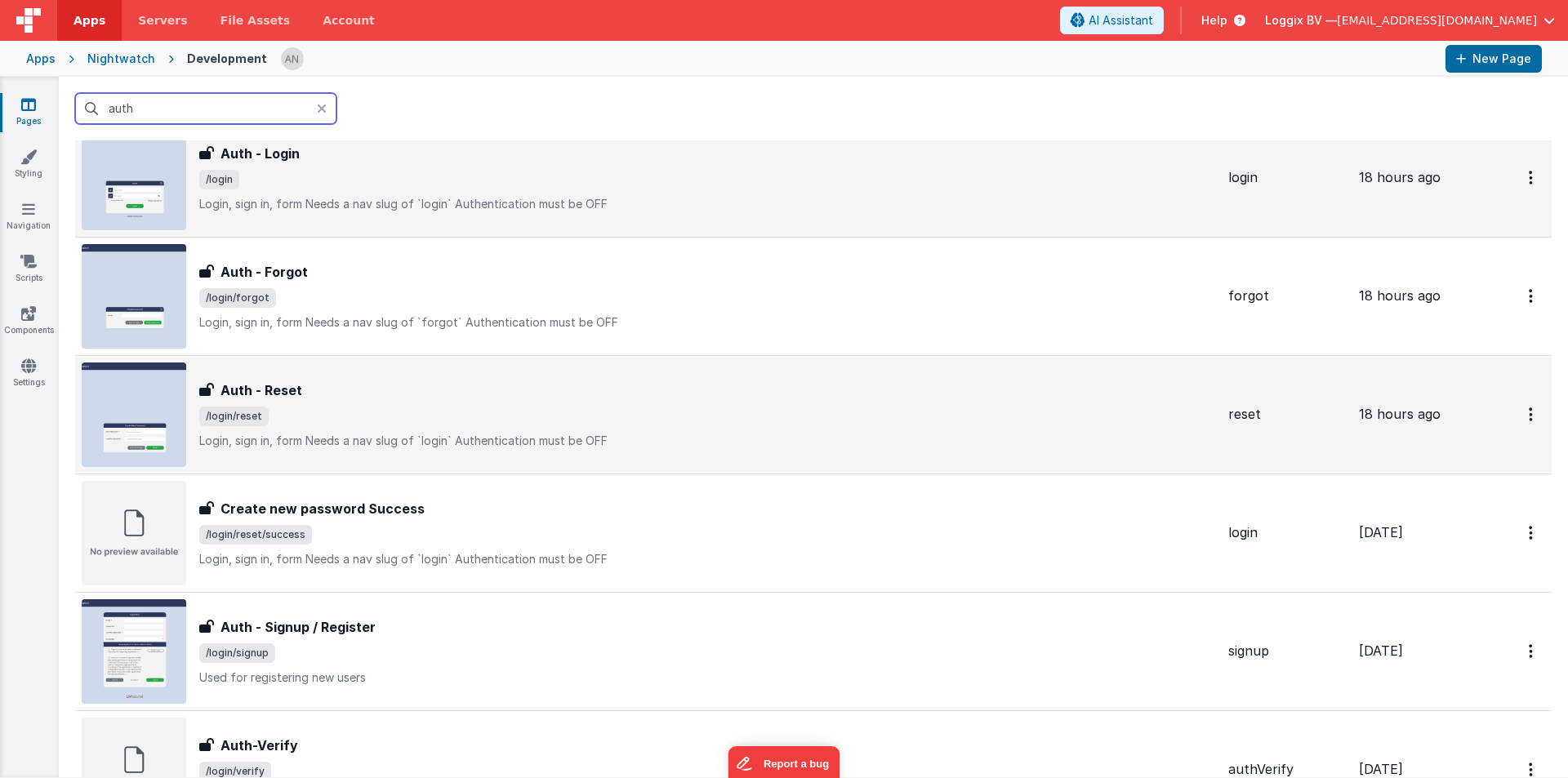
scroll to position [82, 0]
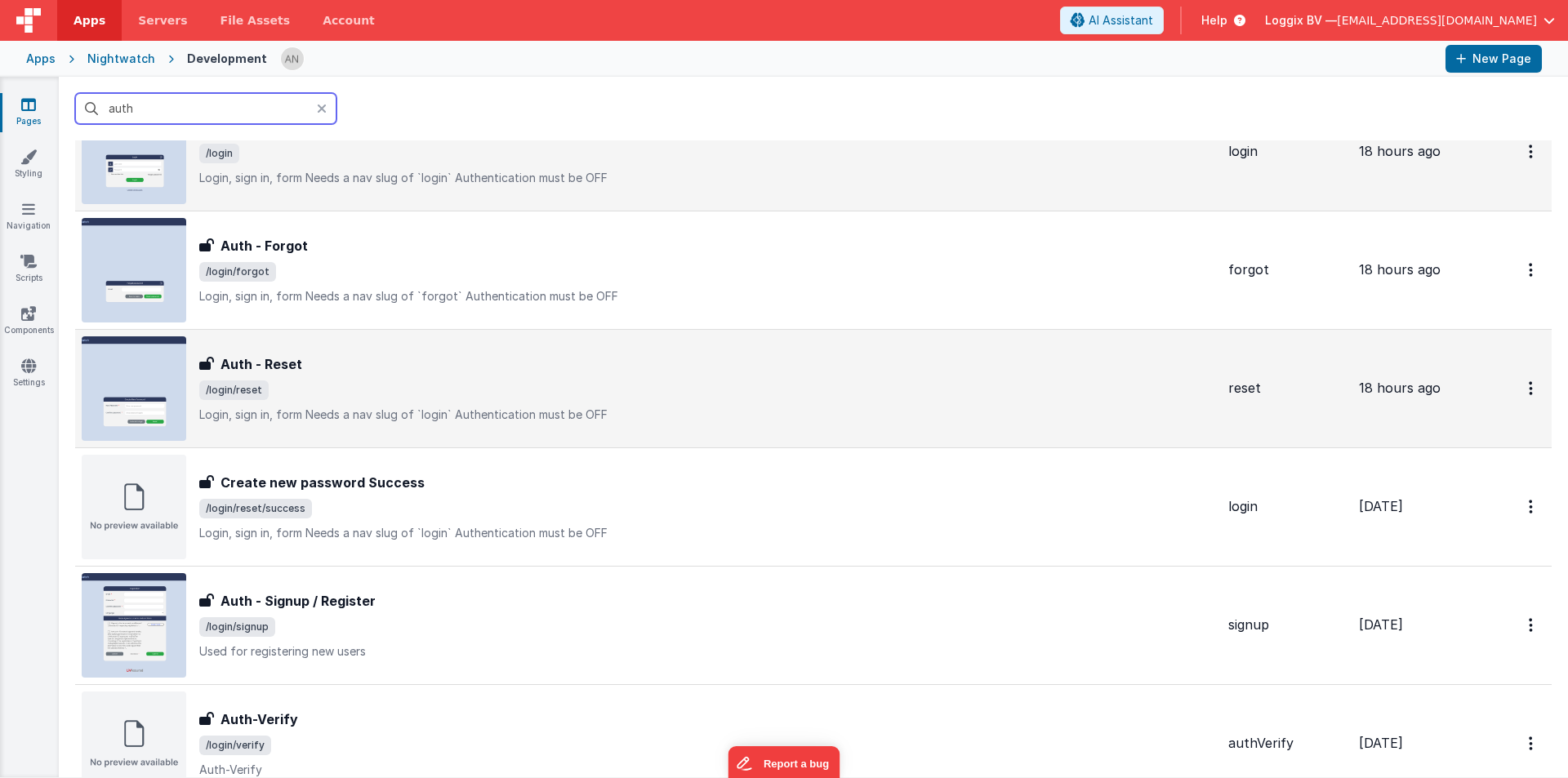
type input "auth"
click at [324, 395] on span "/login/reset" at bounding box center [707, 390] width 1016 height 19
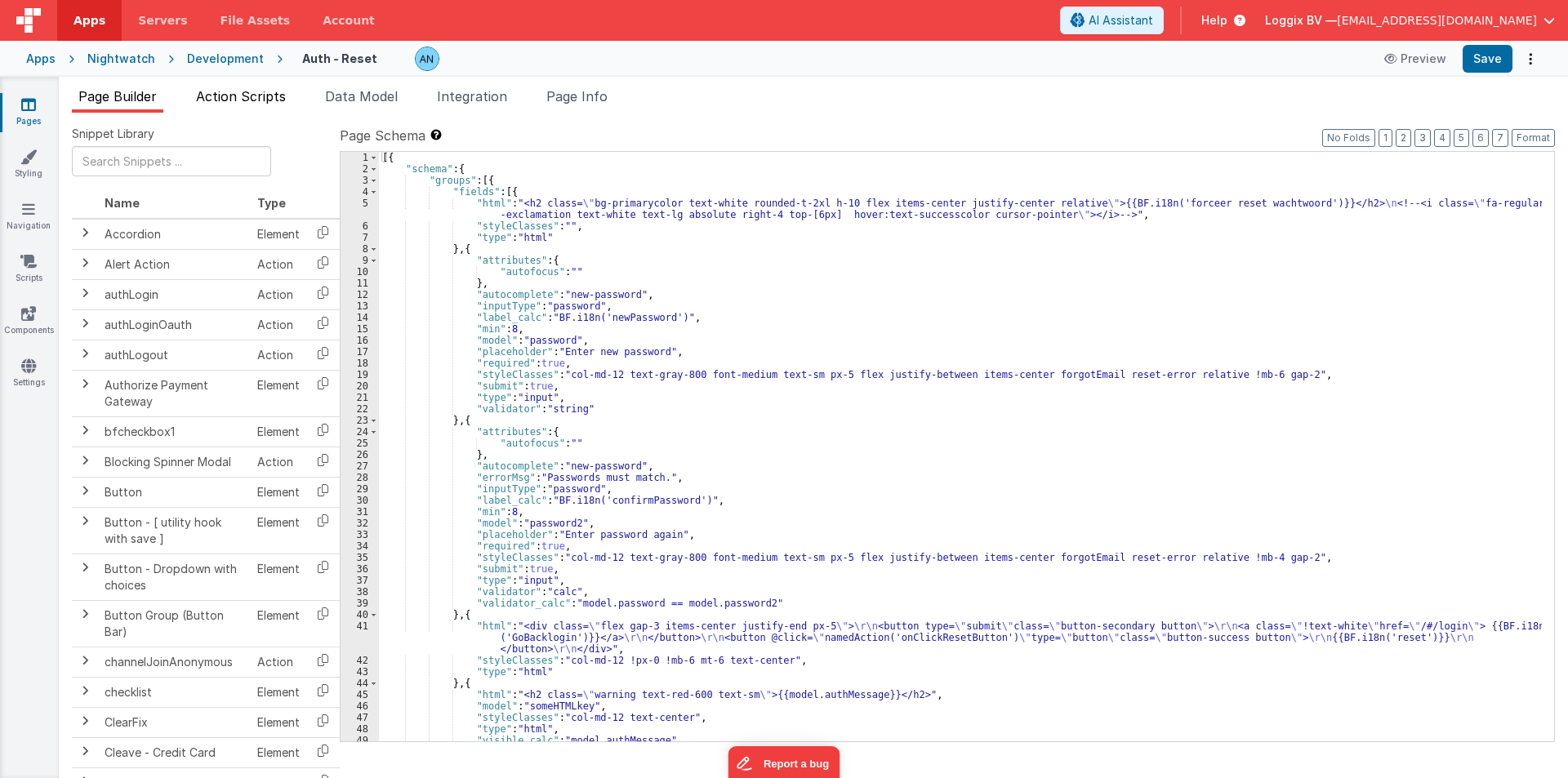
click at [254, 109] on li "Action Scripts" at bounding box center [241, 99] width 103 height 26
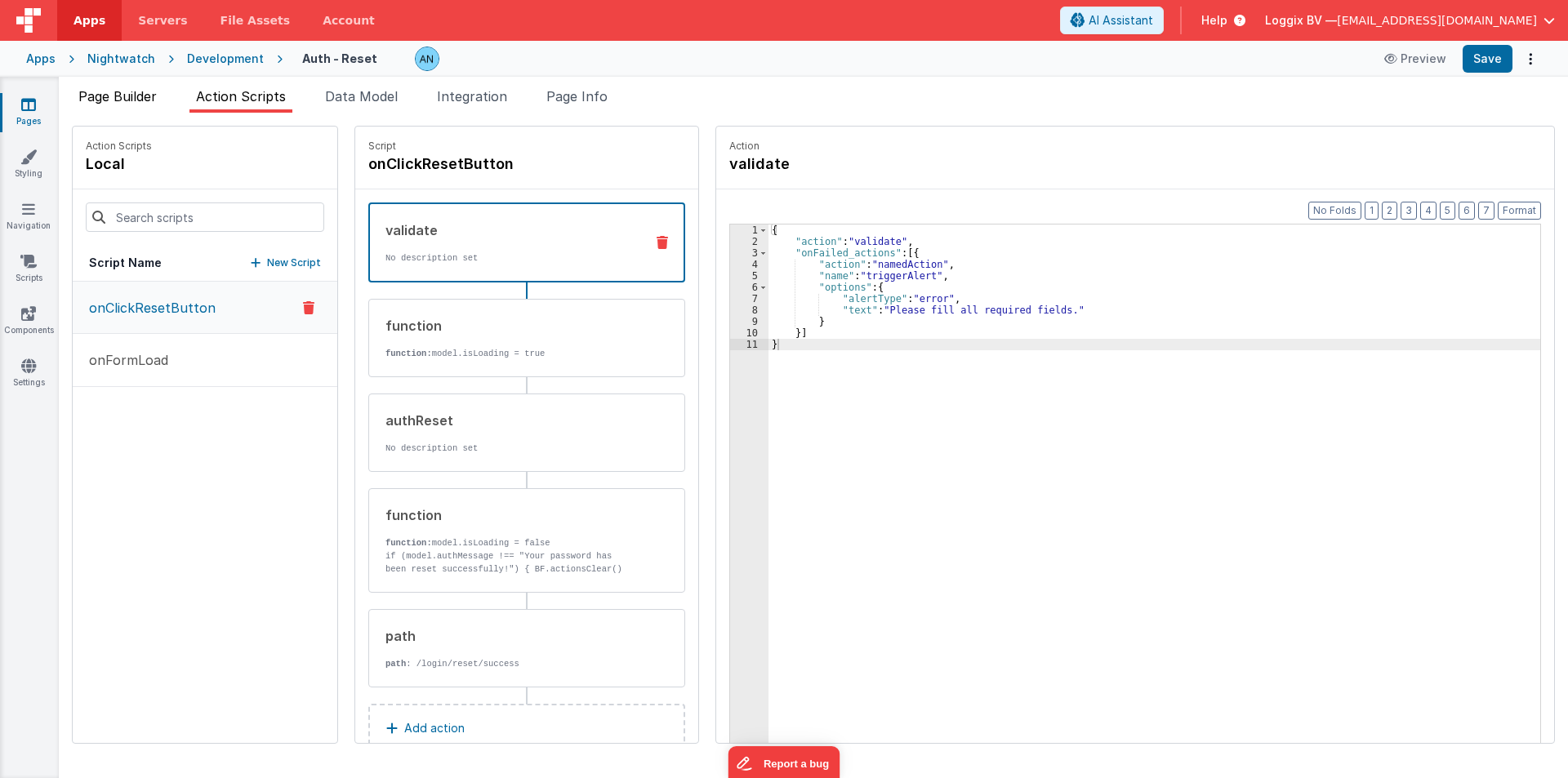
click at [98, 97] on span "Page Builder" at bounding box center [117, 97] width 78 height 16
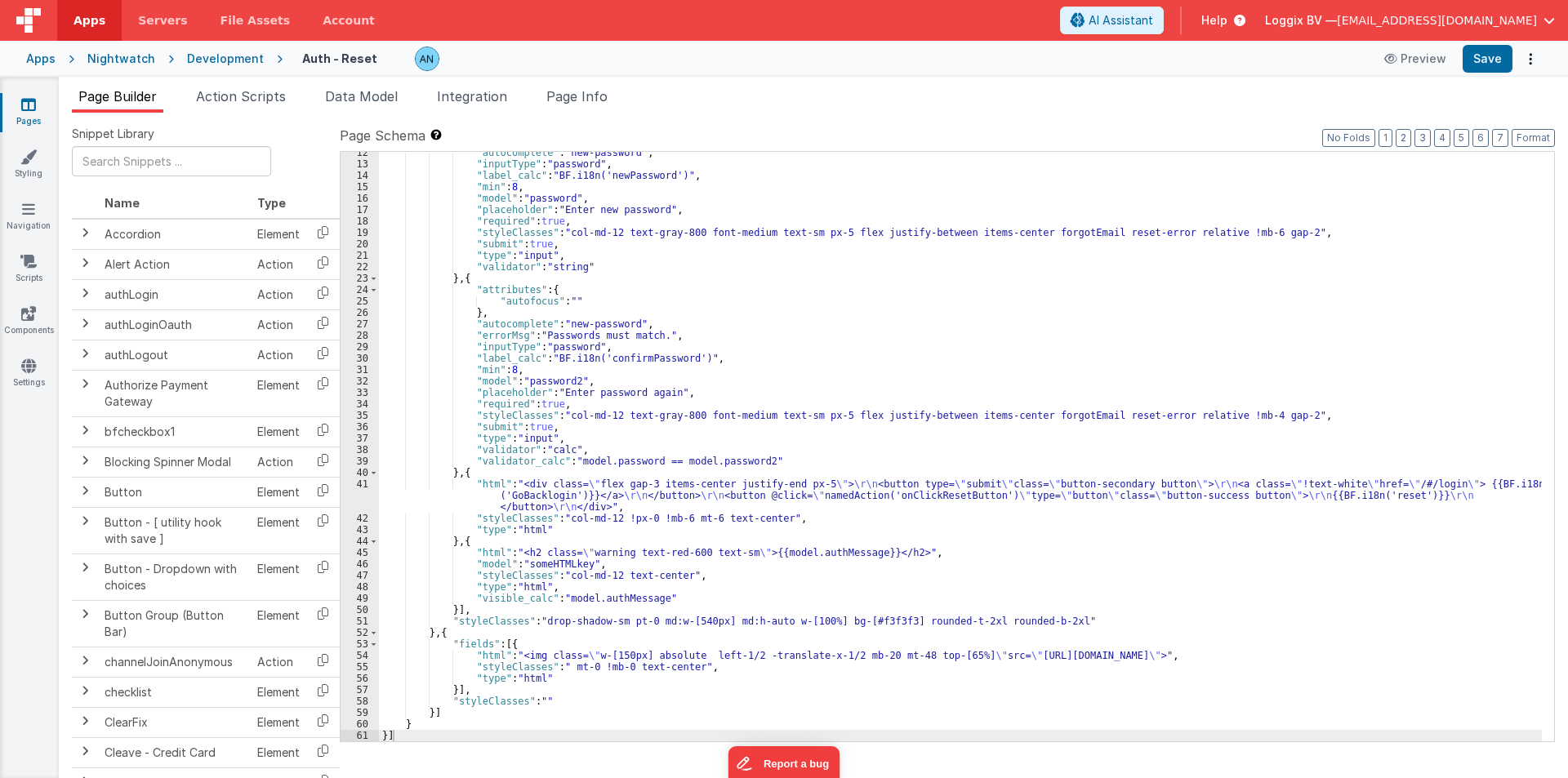
scroll to position [142, 0]
click at [558, 493] on div ""autocomplete" : "new-password" , "inputType" : "password" , "label_calc" : "BF…" at bounding box center [961, 453] width 1163 height 612
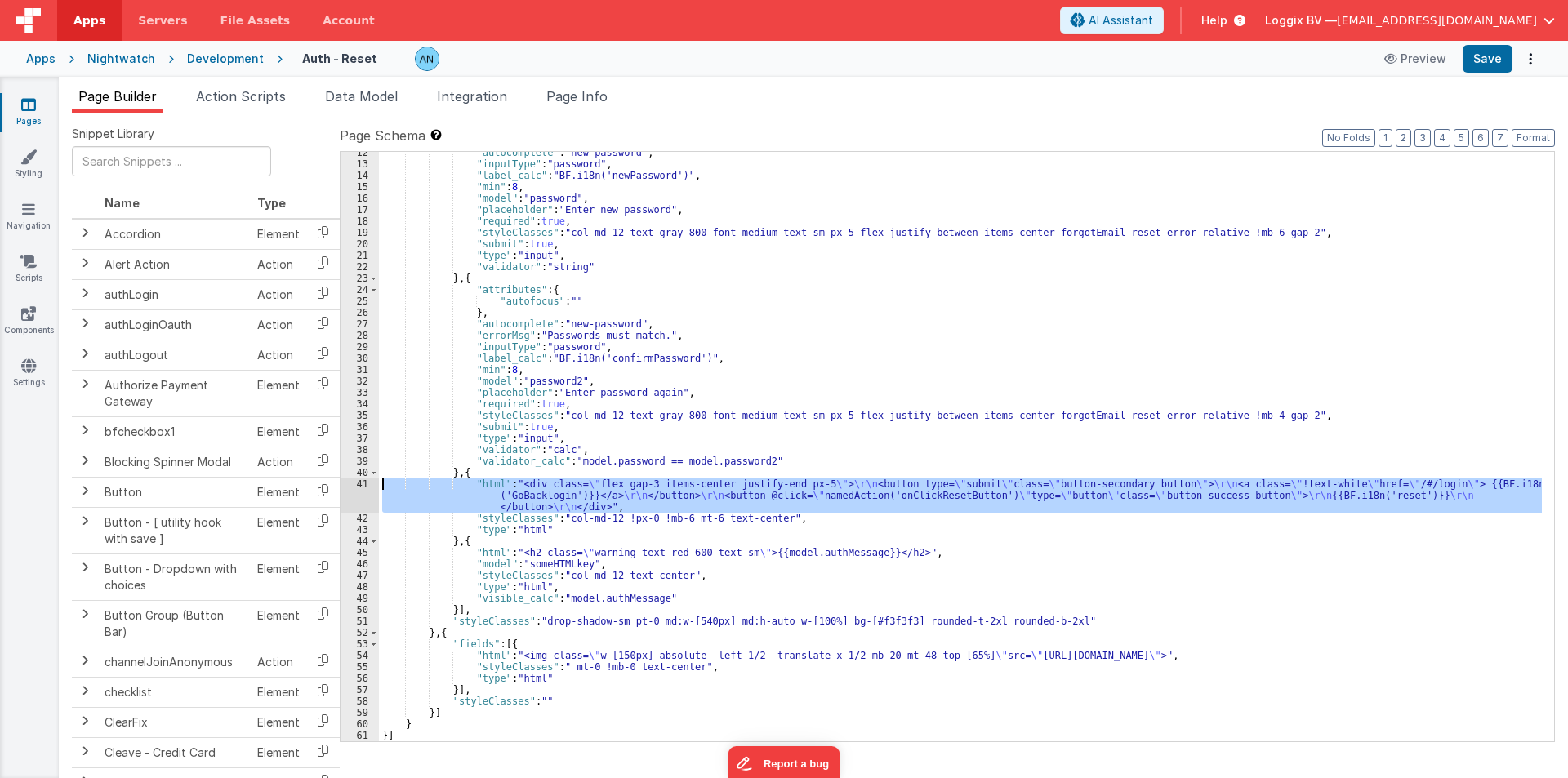
click at [359, 488] on div "41" at bounding box center [359, 495] width 38 height 35
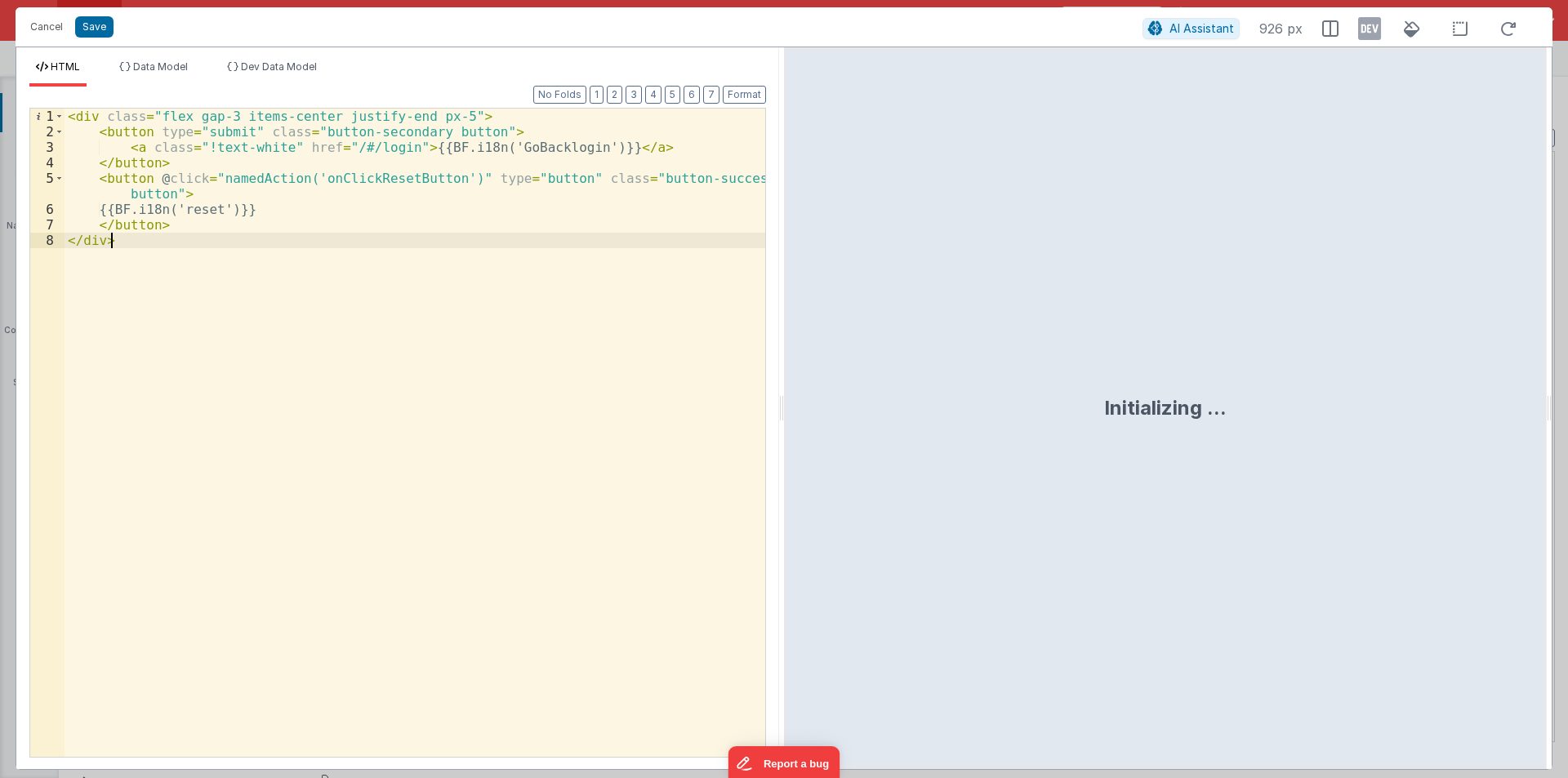
click at [352, 179] on div "< div class = "flex gap-3 items-center justify-end px-5" > < button type = "sub…" at bounding box center [415, 448] width 701 height 680
click at [54, 26] on button "Cancel" at bounding box center [46, 27] width 49 height 23
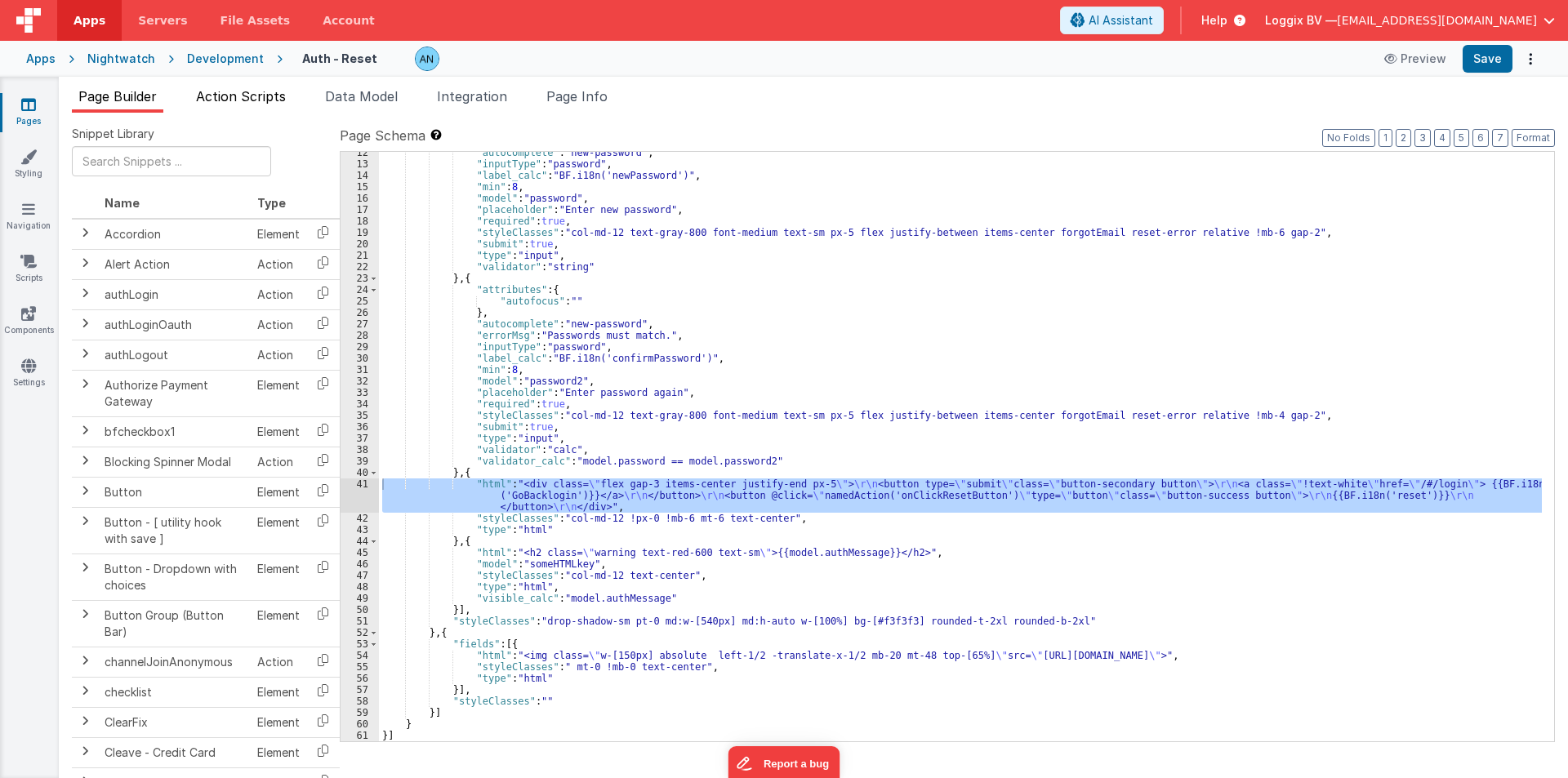
click at [241, 92] on span "Action Scripts" at bounding box center [240, 97] width 90 height 16
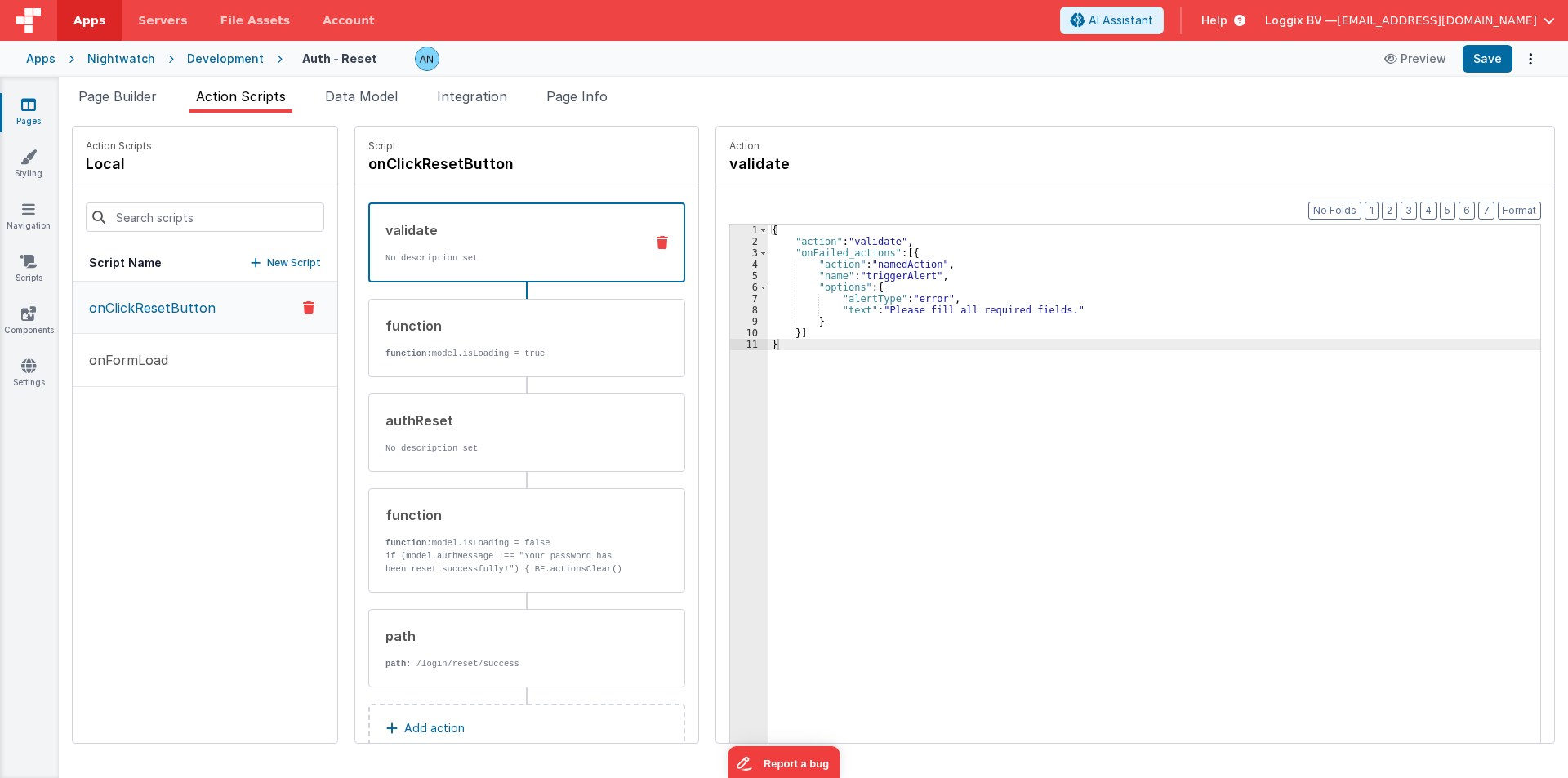
click at [170, 311] on p "onClickResetButton" at bounding box center [147, 307] width 137 height 19
click at [494, 626] on div "path" at bounding box center [509, 636] width 246 height 19
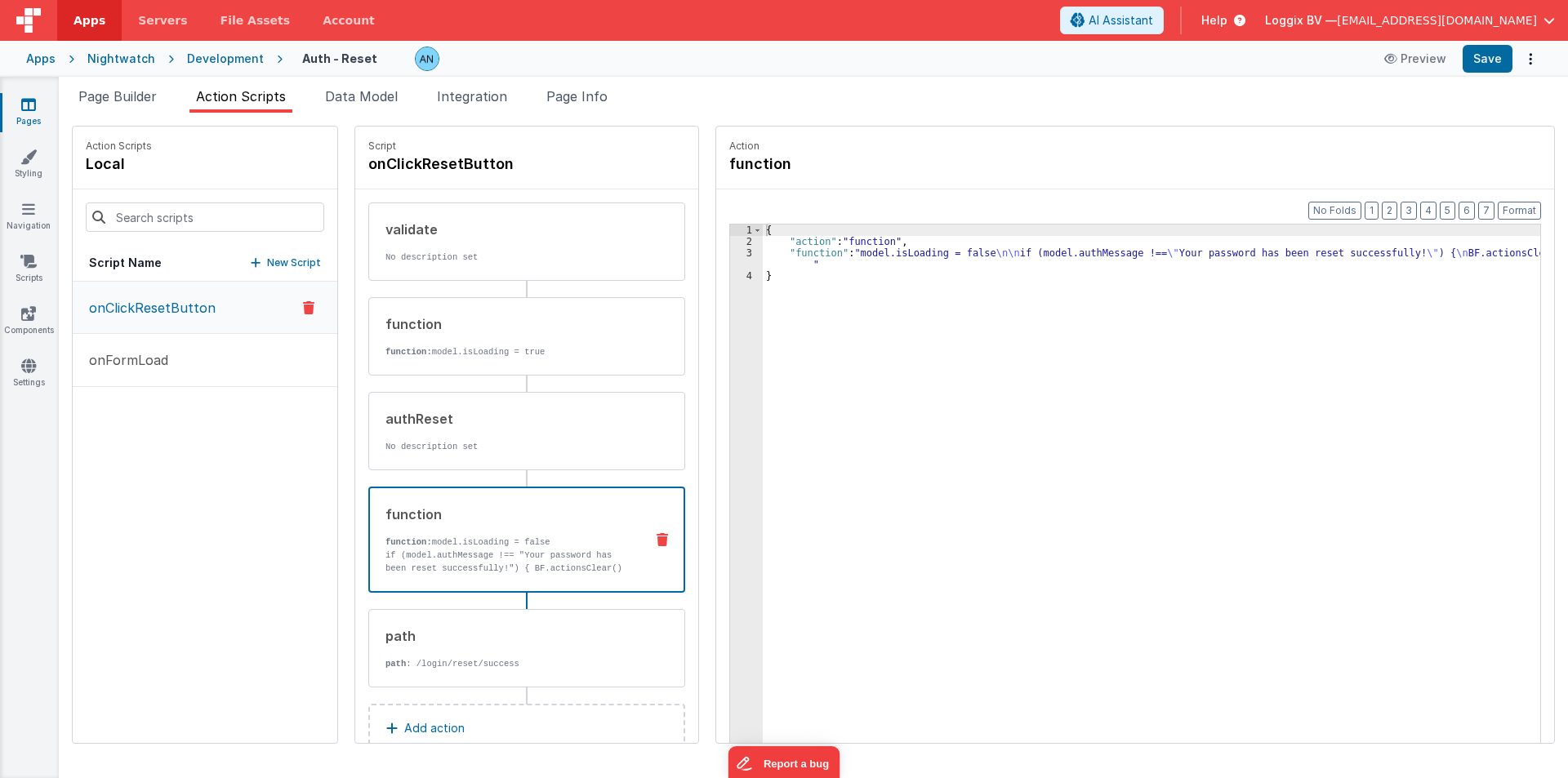
click at [401, 568] on p "if (model.authMessage !== "Your password has been reset successfully!") { BF.ac…" at bounding box center [508, 568] width 246 height 39
click at [414, 633] on div "path" at bounding box center [509, 636] width 246 height 19
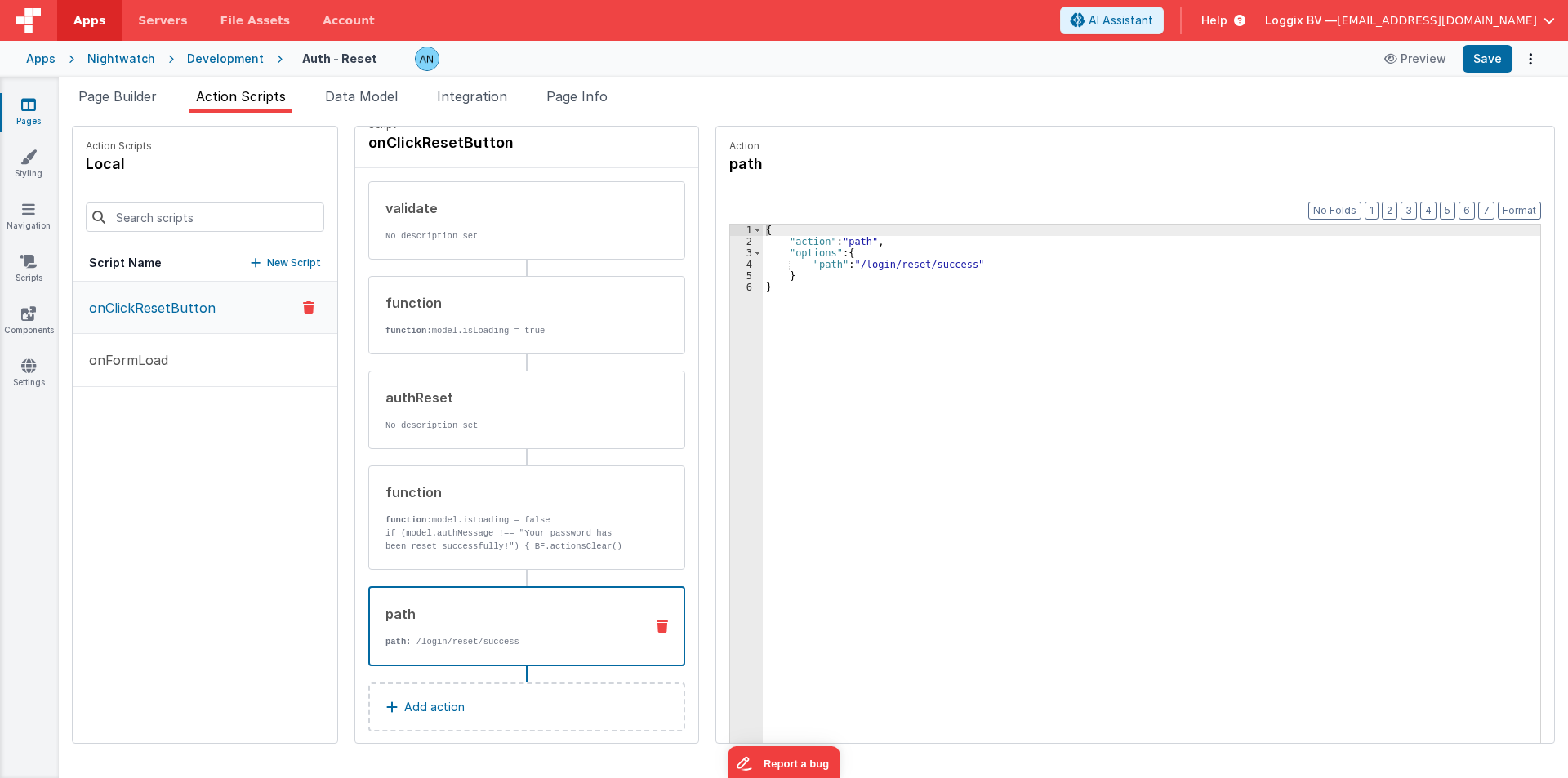
scroll to position [39, 0]
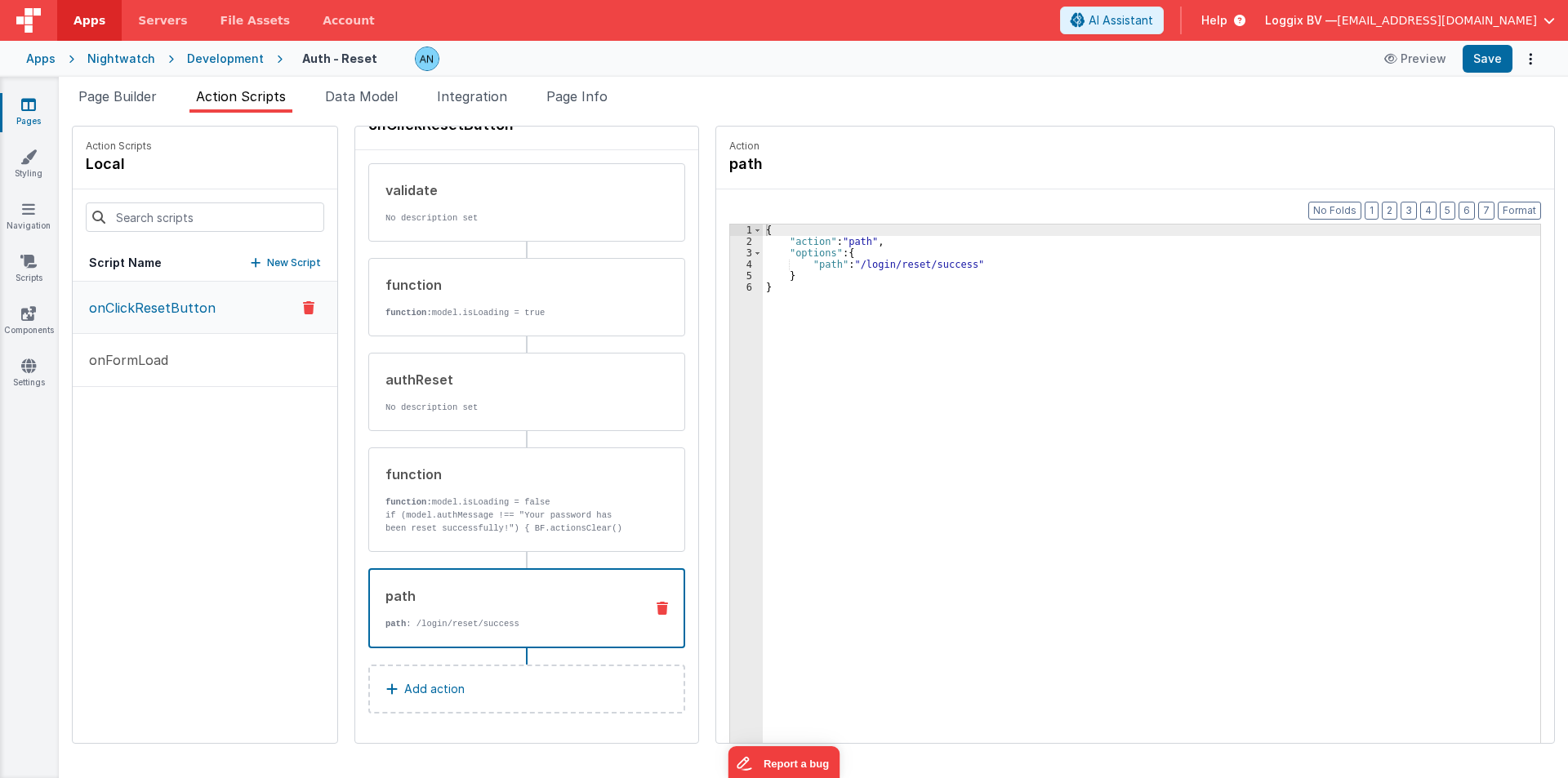
click at [497, 620] on p "path : /login/reset/success" at bounding box center [508, 624] width 246 height 13
drag, startPoint x: 876, startPoint y: 263, endPoint x: 949, endPoint y: 262, distance: 73.0
click at [949, 262] on div "{ "action" : "path" , "options" : { "path" : "/login/reset/success" } }" at bounding box center [1159, 520] width 793 height 592
click at [1473, 58] on button "Save" at bounding box center [1487, 58] width 50 height 27
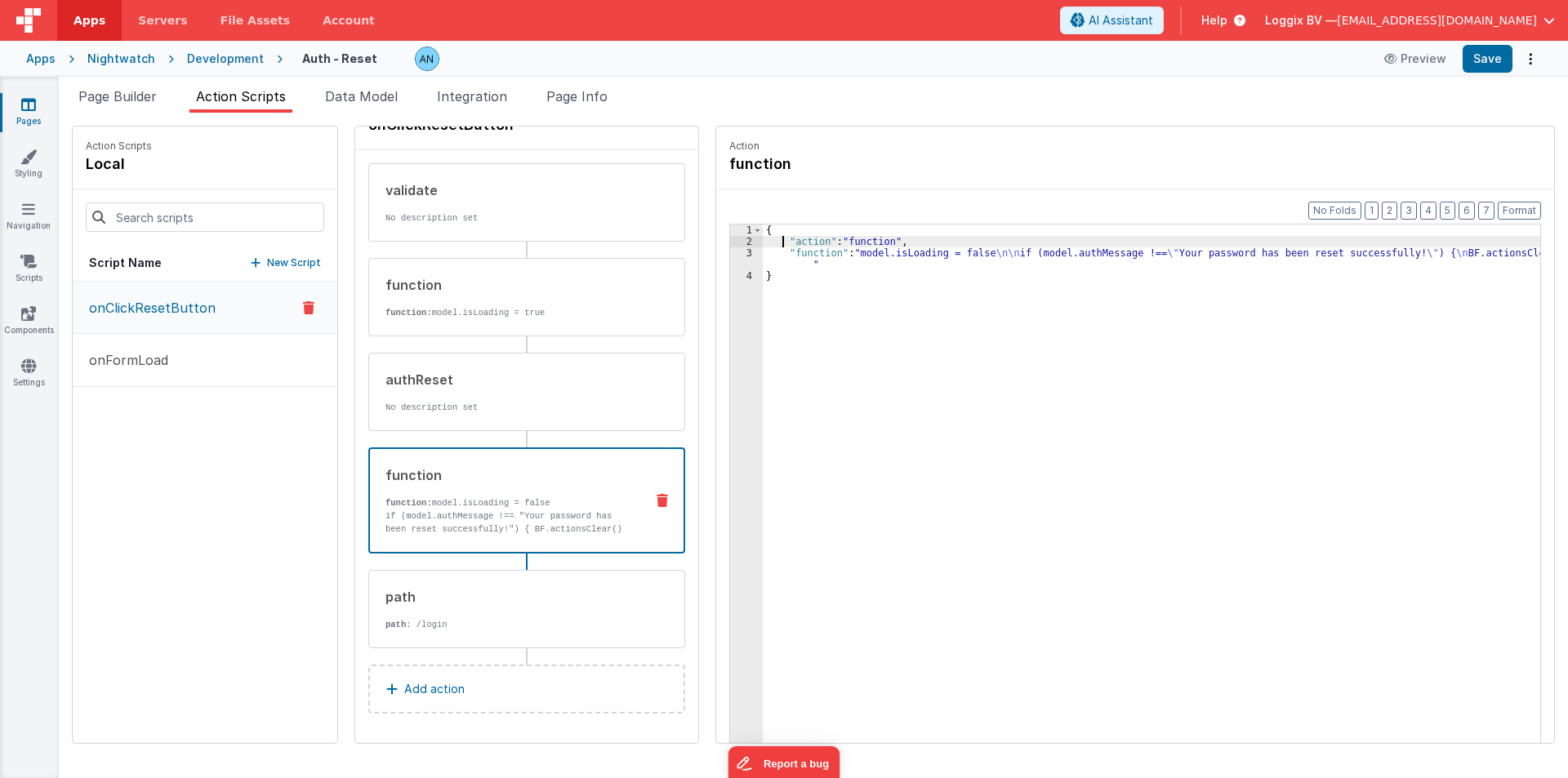
click at [765, 242] on div "{ "action" : "function" , "function" : "model.isLoading = false \n\n if (model.…" at bounding box center [1159, 520] width 793 height 592
click at [744, 255] on div "3" at bounding box center [746, 259] width 33 height 23
click at [730, 249] on div "3" at bounding box center [746, 259] width 33 height 23
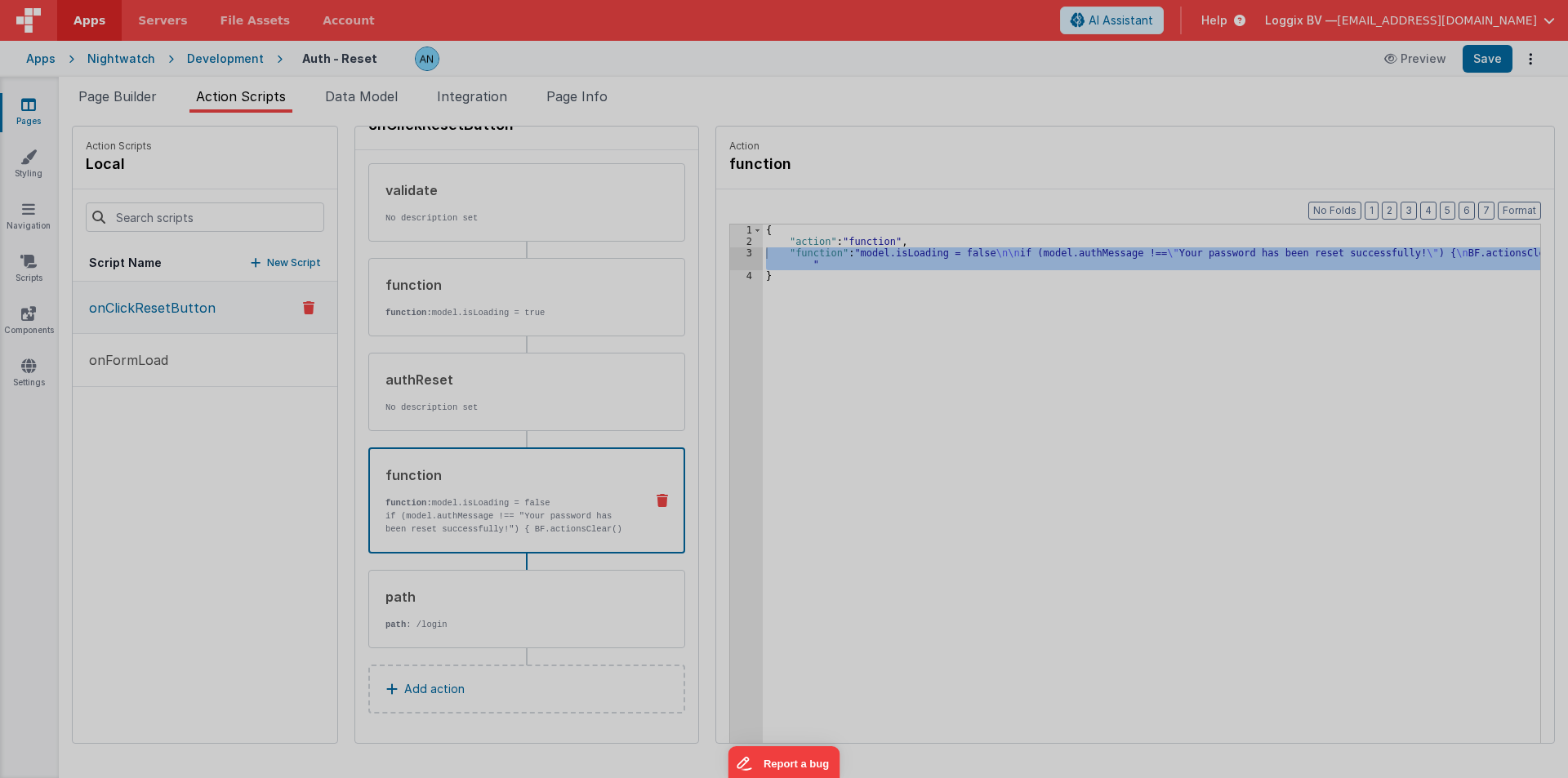
click at [719, 253] on div "model . isLoading = false if ( model . authMessage !== "Your password has been …" at bounding box center [801, 431] width 1475 height 684
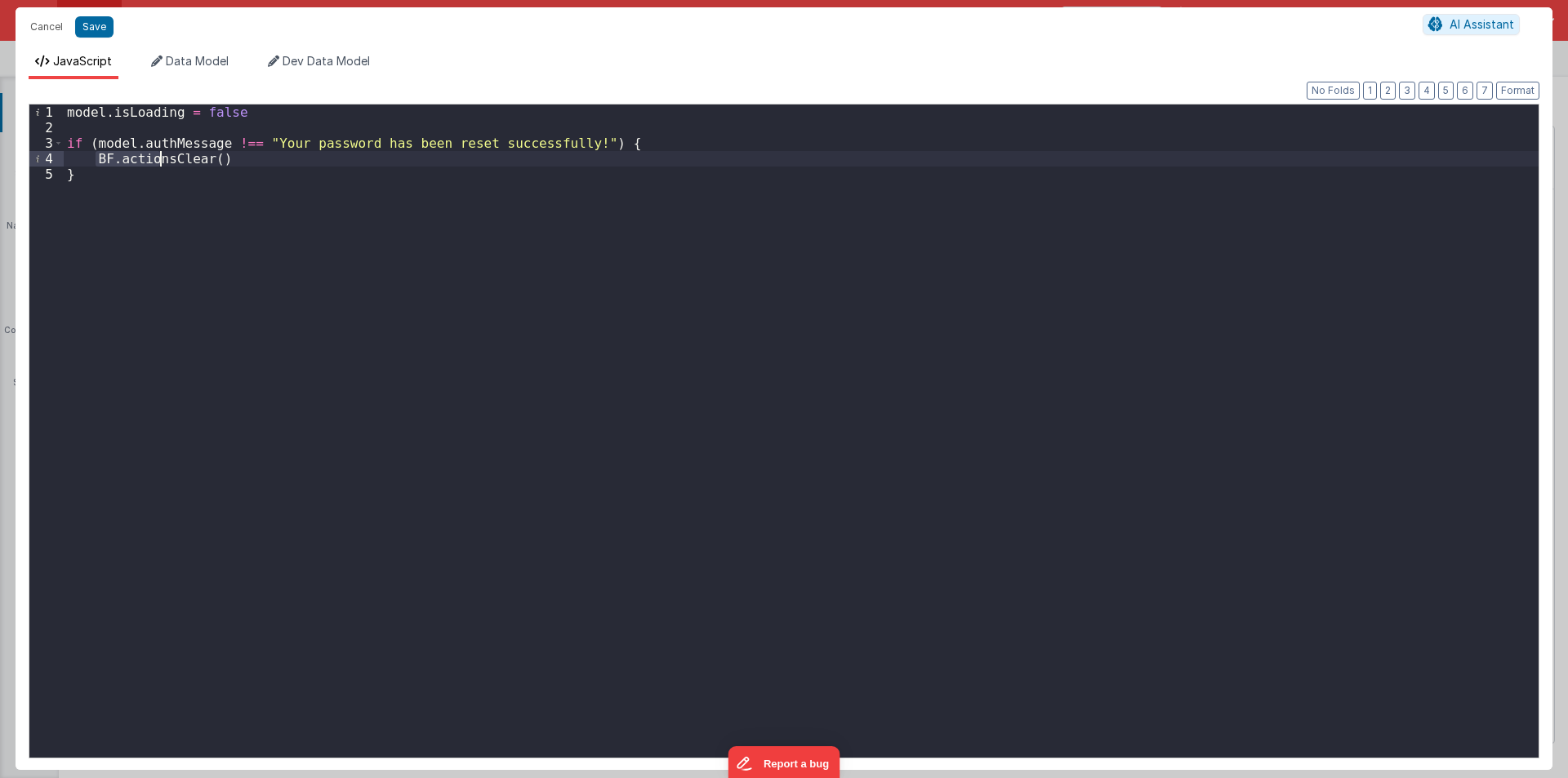
drag, startPoint x: 98, startPoint y: 154, endPoint x: 161, endPoint y: 153, distance: 63.0
click at [161, 153] on div "model . isLoading = false if ( model . authMessage !== "Your password has been …" at bounding box center [801, 447] width 1475 height 684
click at [87, 176] on div "model . isLoading = false if ( model . authMessage !== "Your password has been …" at bounding box center [801, 447] width 1475 height 684
paste textarea
click at [111, 189] on div "model . isLoading = false if ( model . authMessage !== "Your password has been …" at bounding box center [801, 447] width 1475 height 684
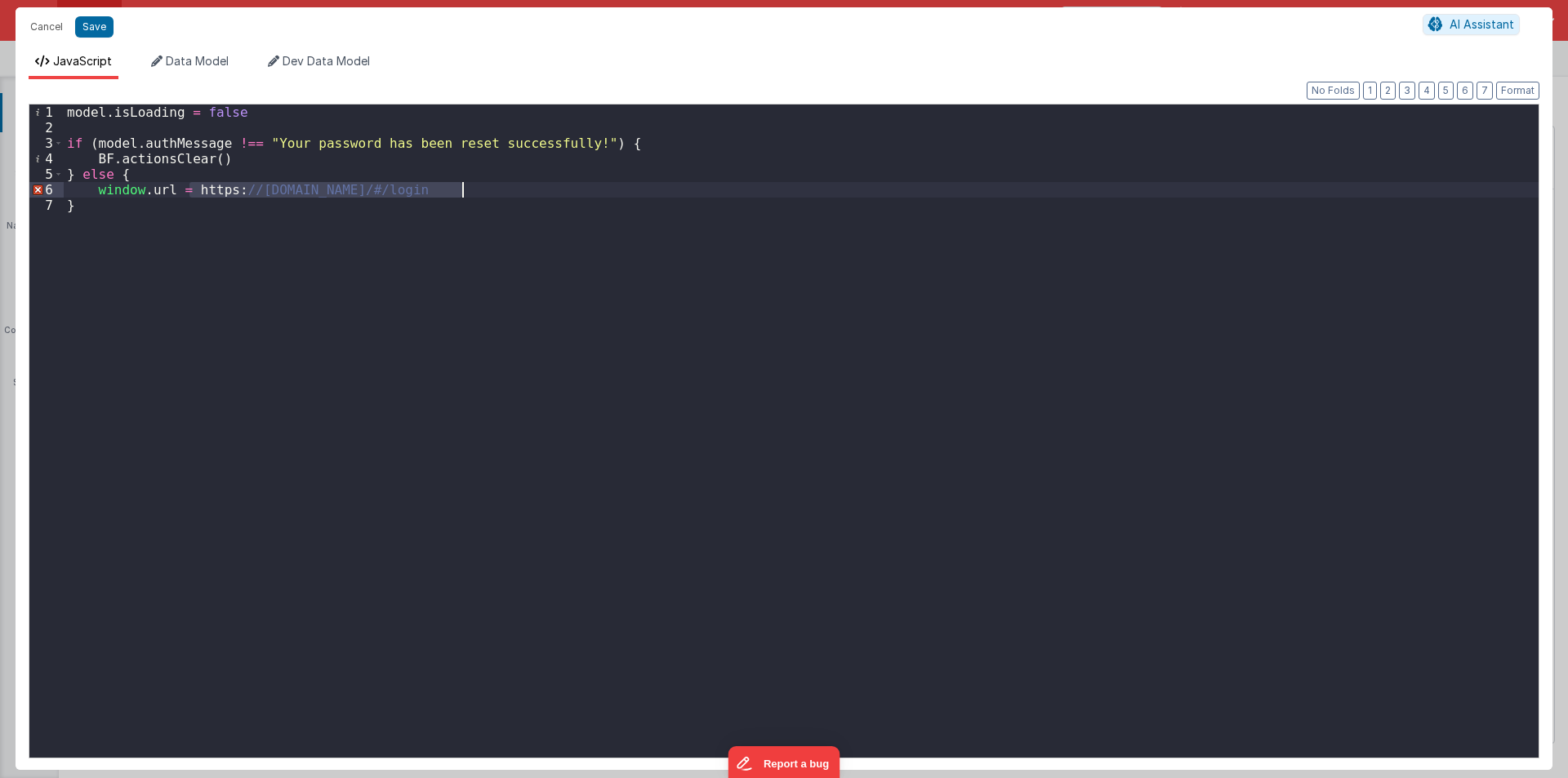
drag, startPoint x: 192, startPoint y: 191, endPoint x: 557, endPoint y: 193, distance: 365.0
click at [557, 193] on div "model . isLoading = false if ( model . authMessage !== "Your password has been …" at bounding box center [801, 447] width 1475 height 684
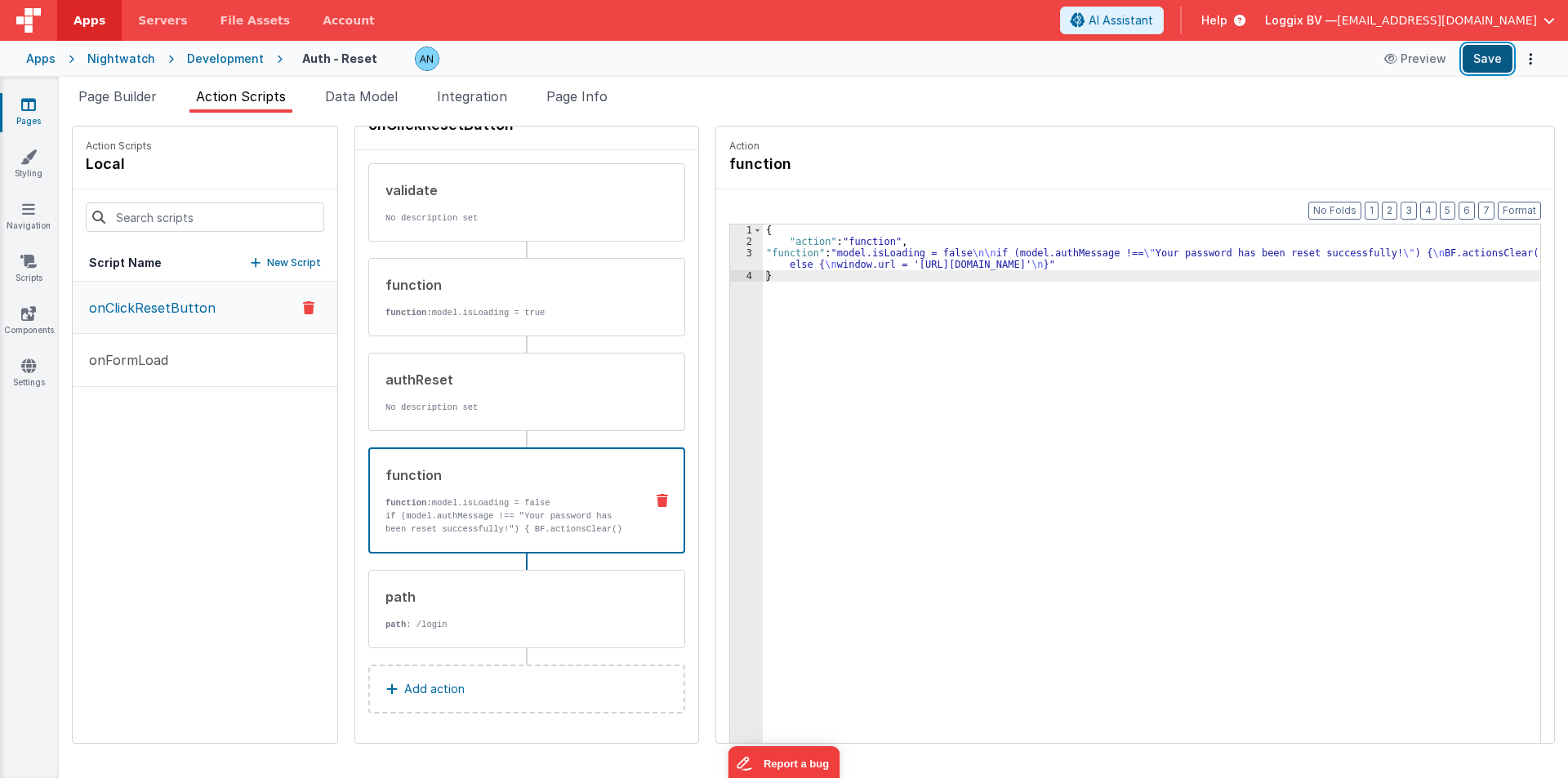
click at [1509, 58] on button "Save" at bounding box center [1487, 58] width 50 height 27
click at [967, 479] on div "{ "action" : "function" , "function" : "model.isLoading = false \n\n if (model.…" at bounding box center [1159, 520] width 793 height 592
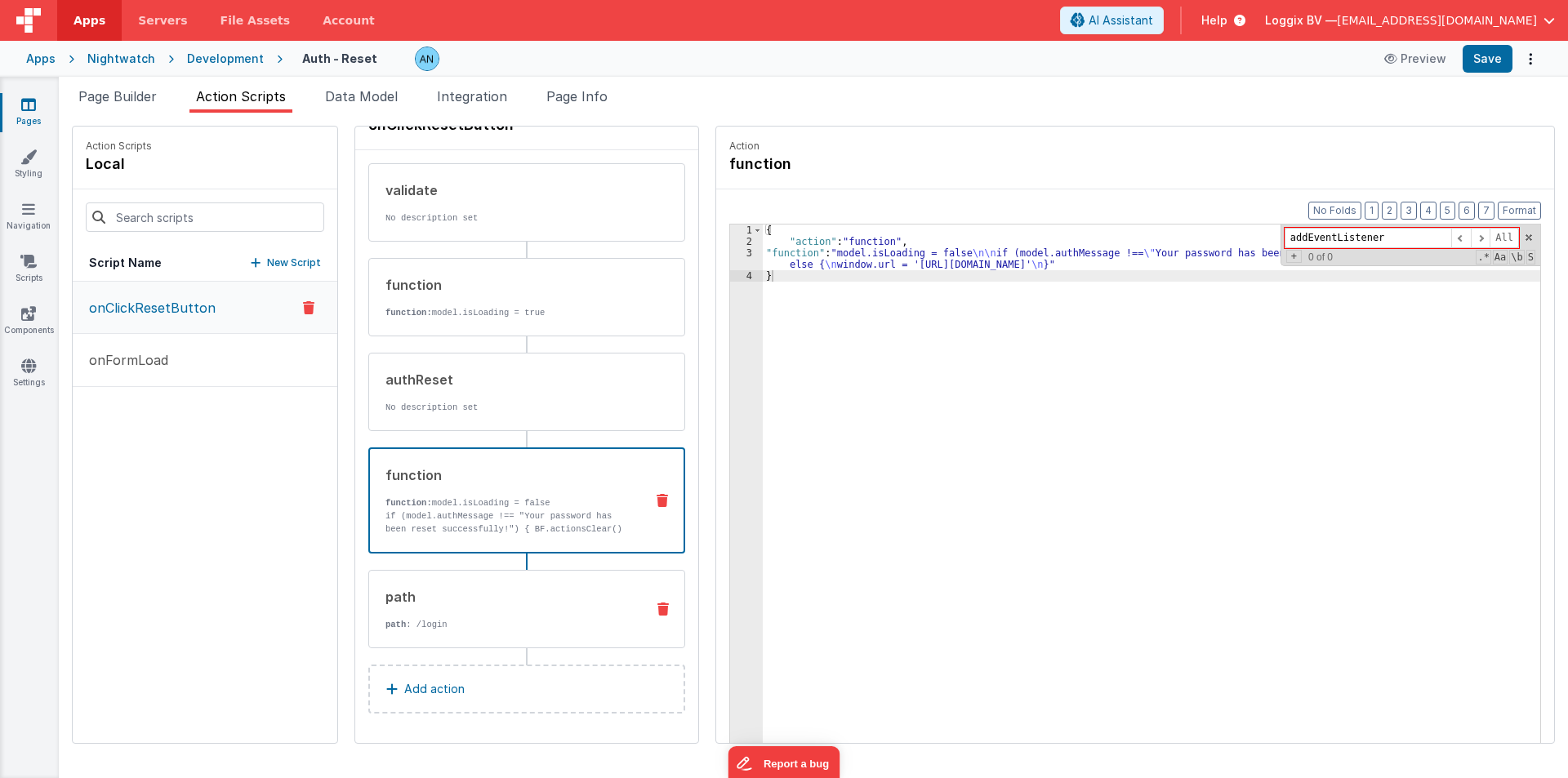
type input "addEventListener"
click at [435, 598] on div "path" at bounding box center [509, 597] width 246 height 19
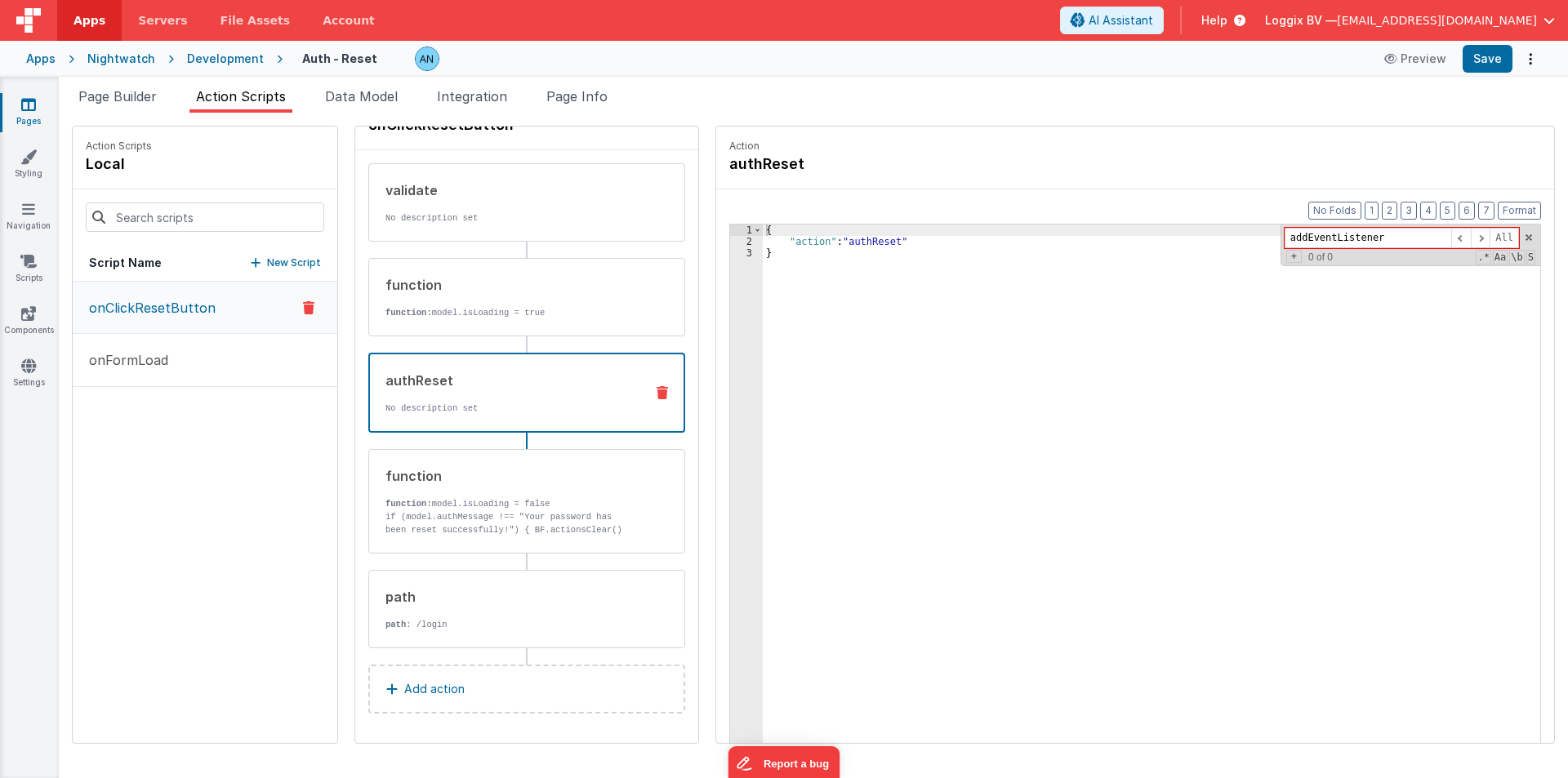
click at [443, 374] on div "authReset" at bounding box center [508, 380] width 246 height 19
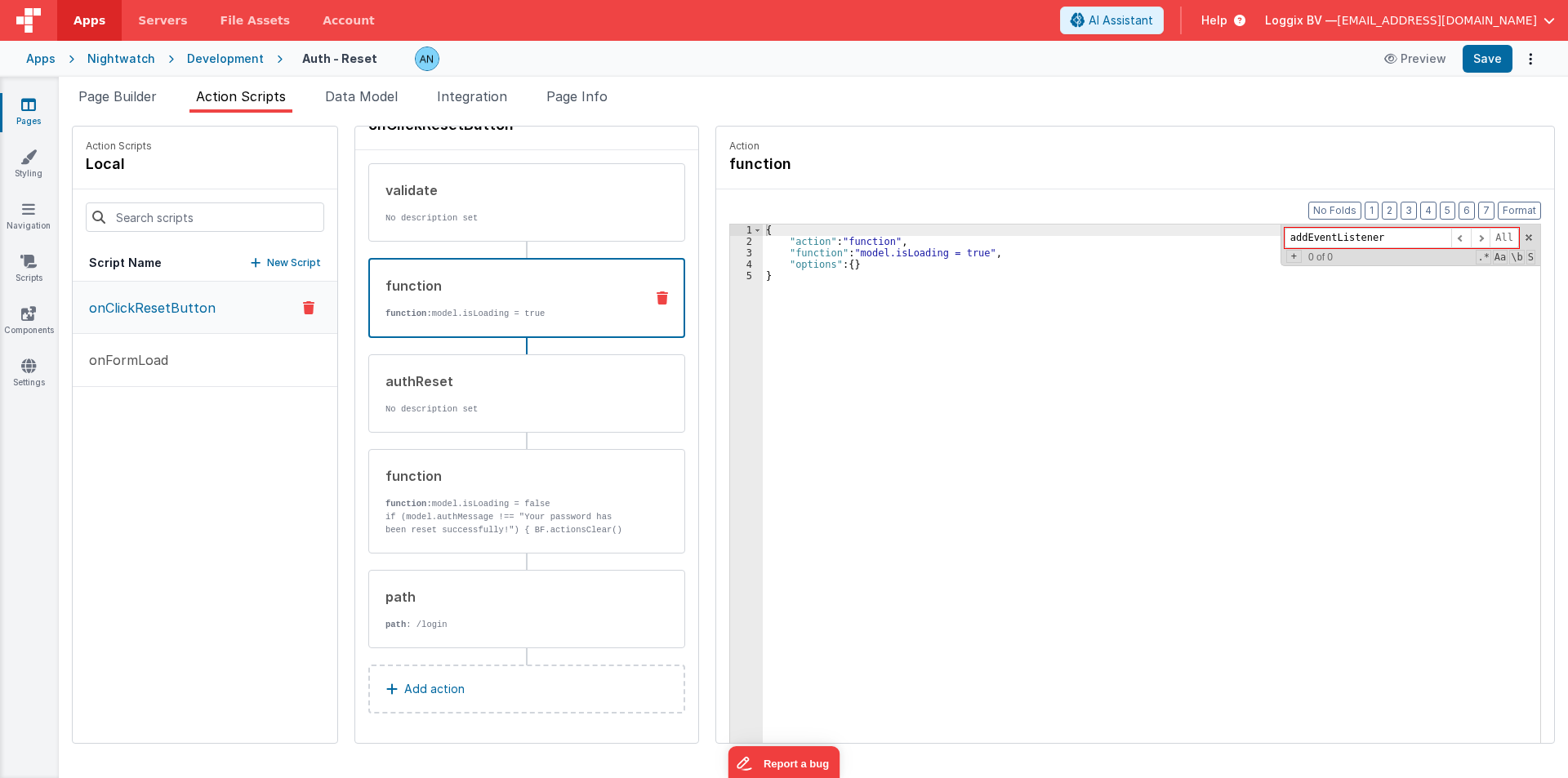
click at [461, 310] on p "function: model.isLoading = true" at bounding box center [508, 313] width 246 height 13
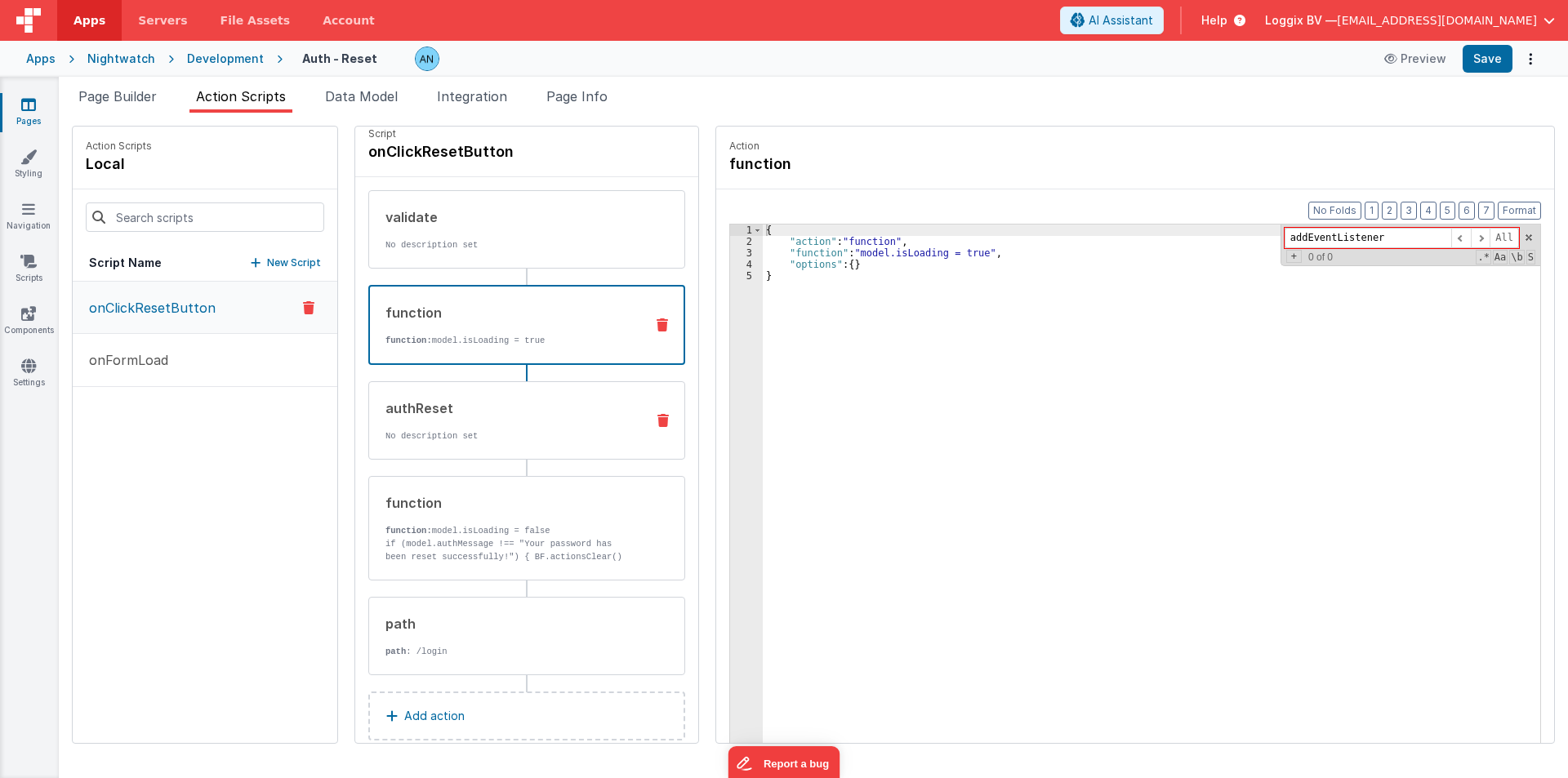
scroll to position [0, 0]
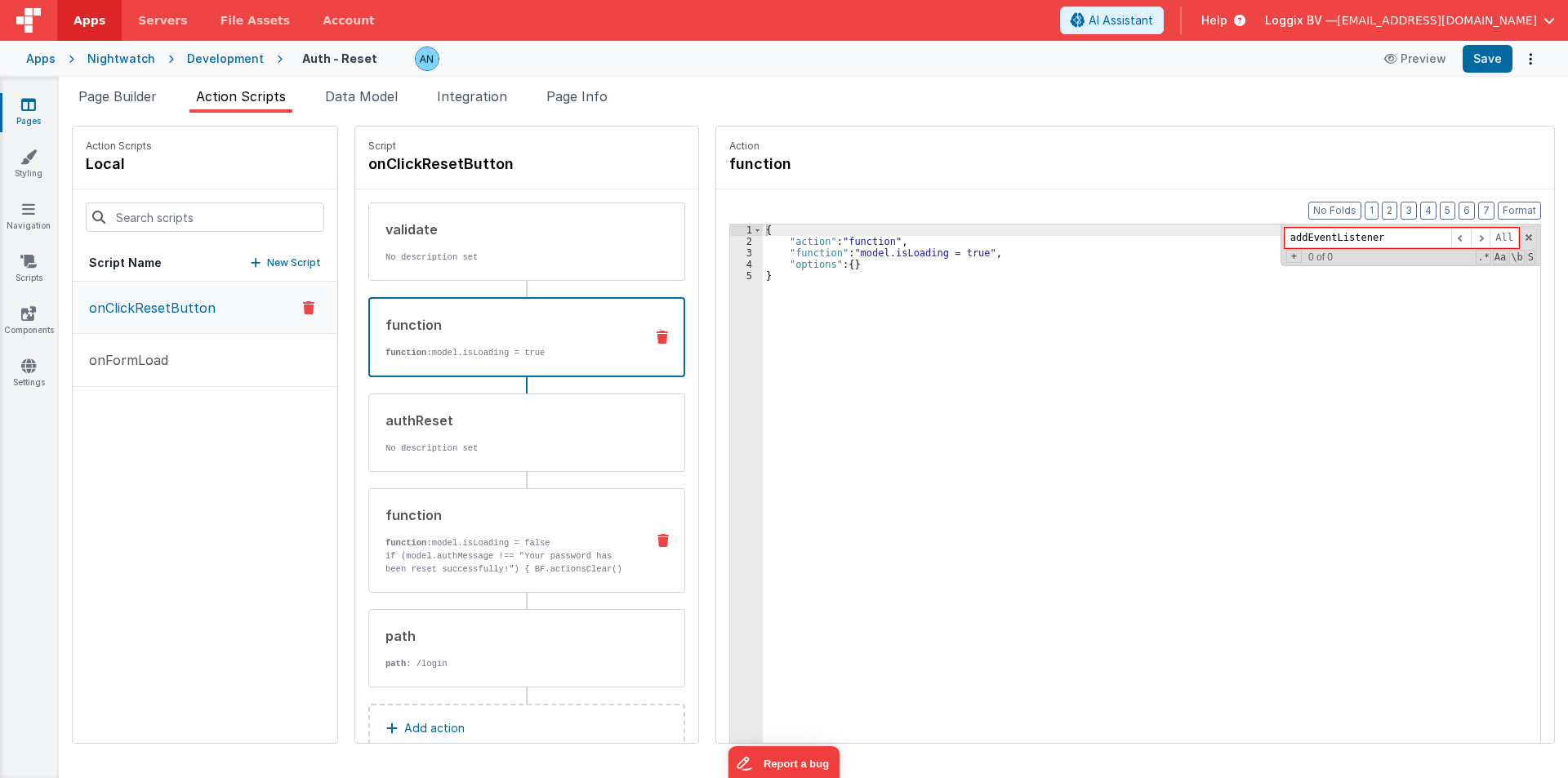
click at [474, 553] on p "if (model.authMessage !== "Your password has been reset successfully!") { BF.ac…" at bounding box center [509, 569] width 246 height 39
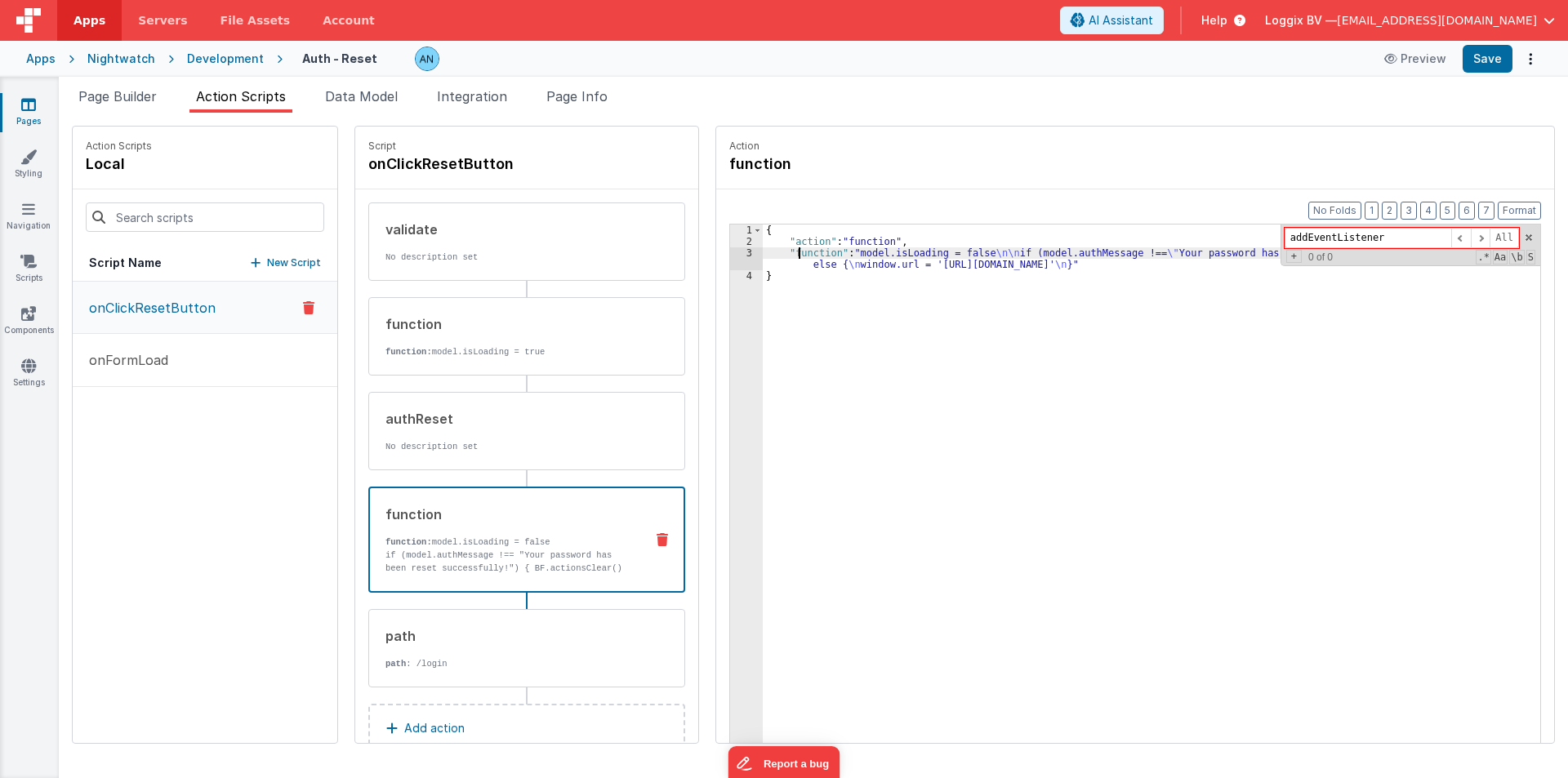
click at [785, 250] on div "{ "action" : "function" , "function" : "model.isLoading = false \n\n if (model.…" at bounding box center [1159, 520] width 793 height 592
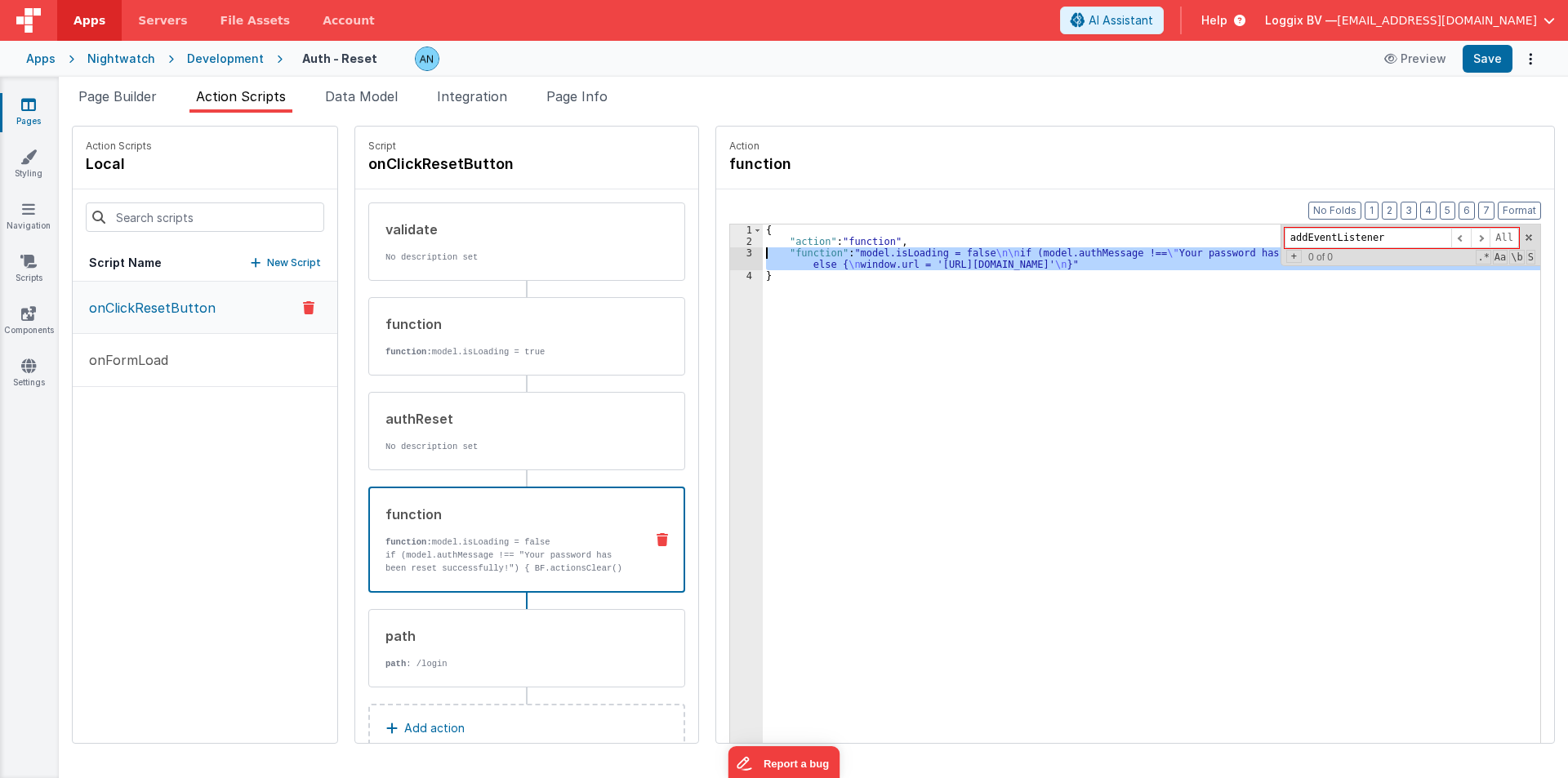
click at [730, 253] on div "3" at bounding box center [746, 259] width 33 height 23
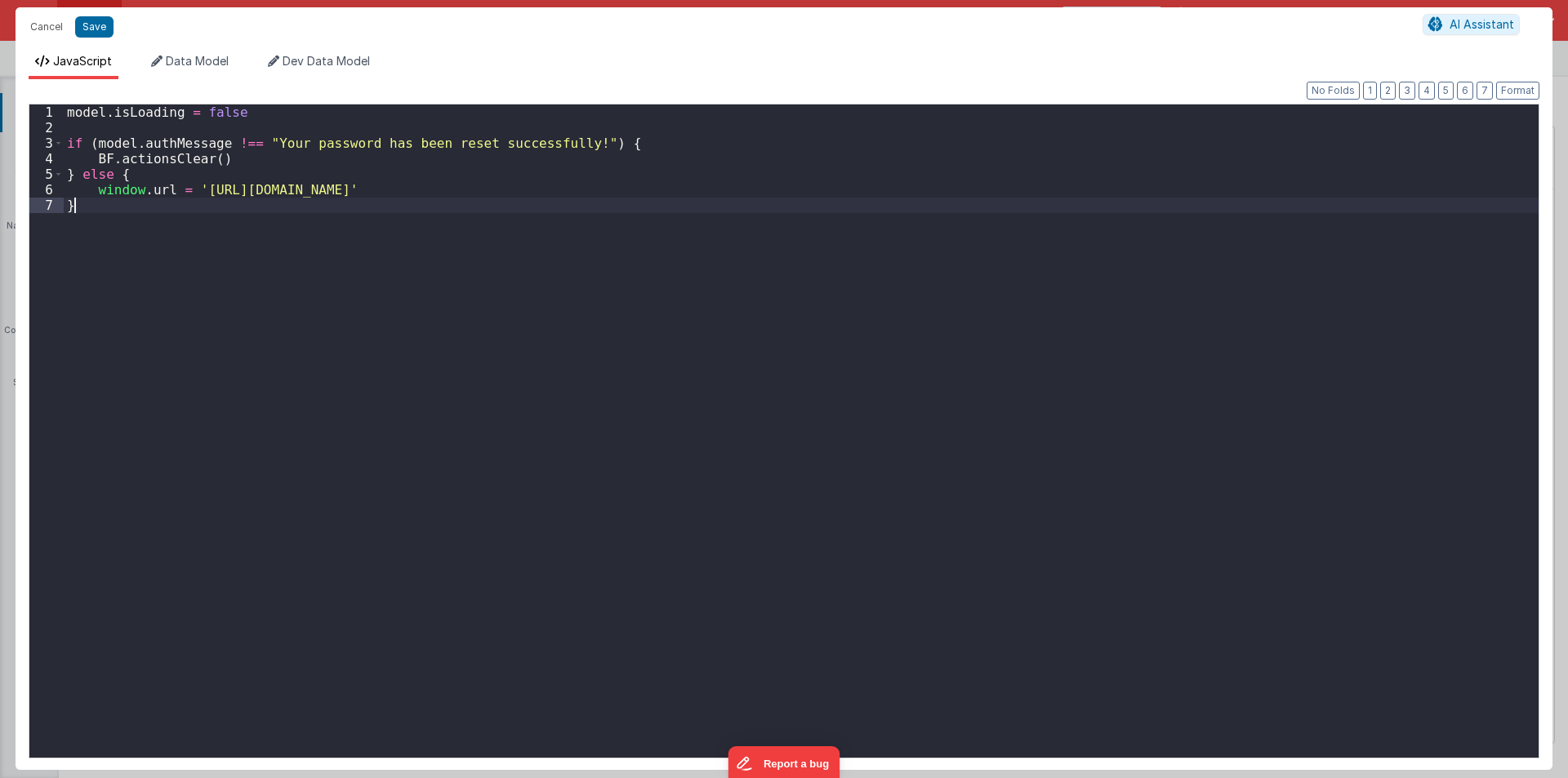
click at [717, 253] on div "model . isLoading = false if ( model . authMessage !== "Your password has been …" at bounding box center [801, 447] width 1475 height 684
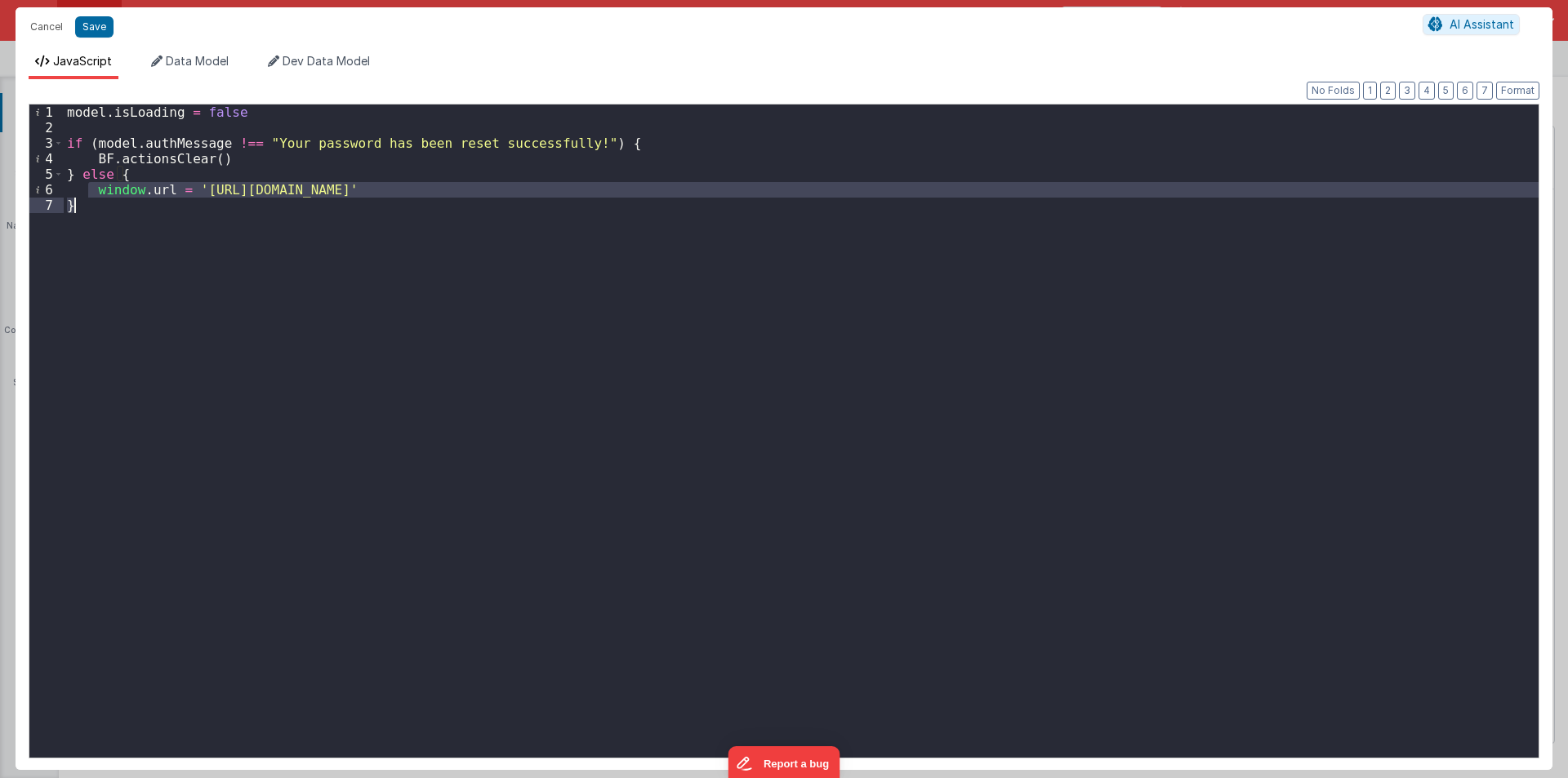
drag, startPoint x: 90, startPoint y: 189, endPoint x: 564, endPoint y: 198, distance: 474.1
click at [564, 198] on div "model . isLoading = false if ( model . authMessage !== "Your password has been …" at bounding box center [801, 447] width 1475 height 684
click at [89, 186] on div "model . isLoading = false if ( model . authMessage !== "Your password has been …" at bounding box center [801, 431] width 1475 height 653
click at [539, 193] on div "model . isLoading = false if ( model . authMessage !== "Your password has been …" at bounding box center [801, 447] width 1475 height 684
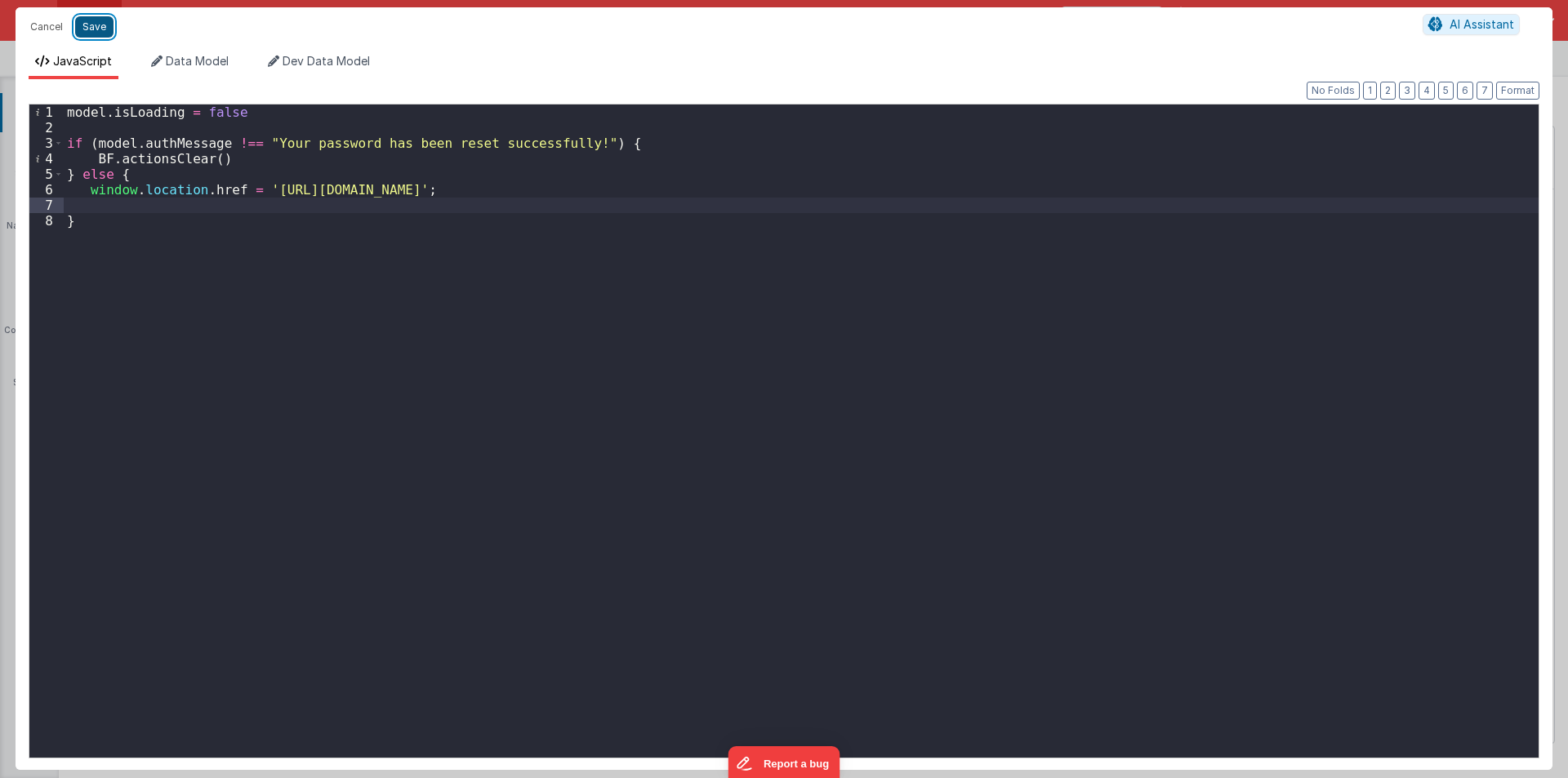
click at [92, 22] on button "Save" at bounding box center [94, 27] width 38 height 21
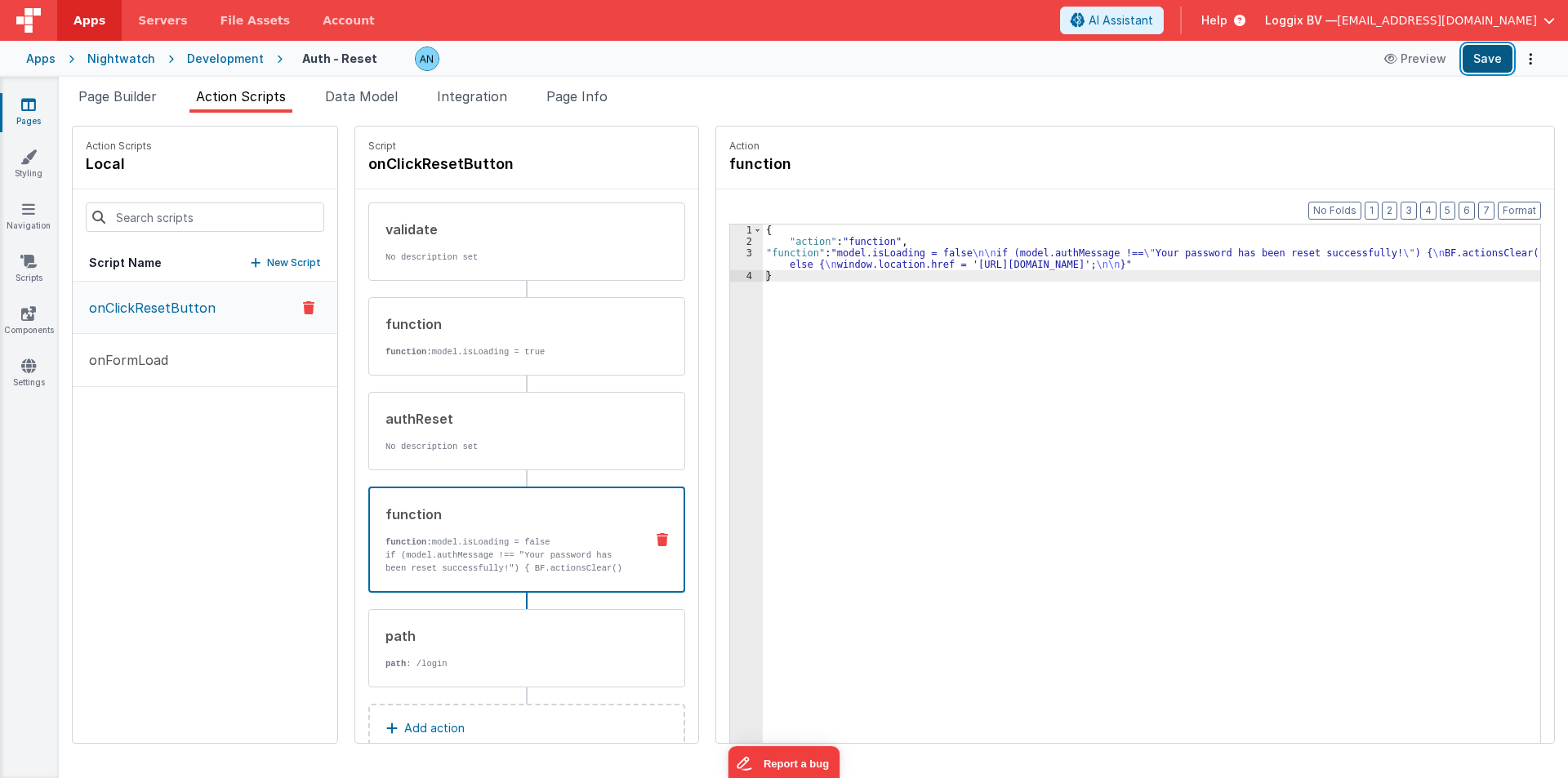
click at [1496, 57] on button "Save" at bounding box center [1487, 58] width 50 height 27
click at [1522, 203] on button "Format" at bounding box center [1519, 211] width 43 height 18
click at [1494, 58] on button "Save" at bounding box center [1487, 58] width 50 height 27
click at [763, 267] on div "{ "action" : "function" , "function" : "model.isLoading = false \n\n if (model.…" at bounding box center [1159, 520] width 793 height 592
click at [737, 258] on div "3" at bounding box center [746, 259] width 33 height 23
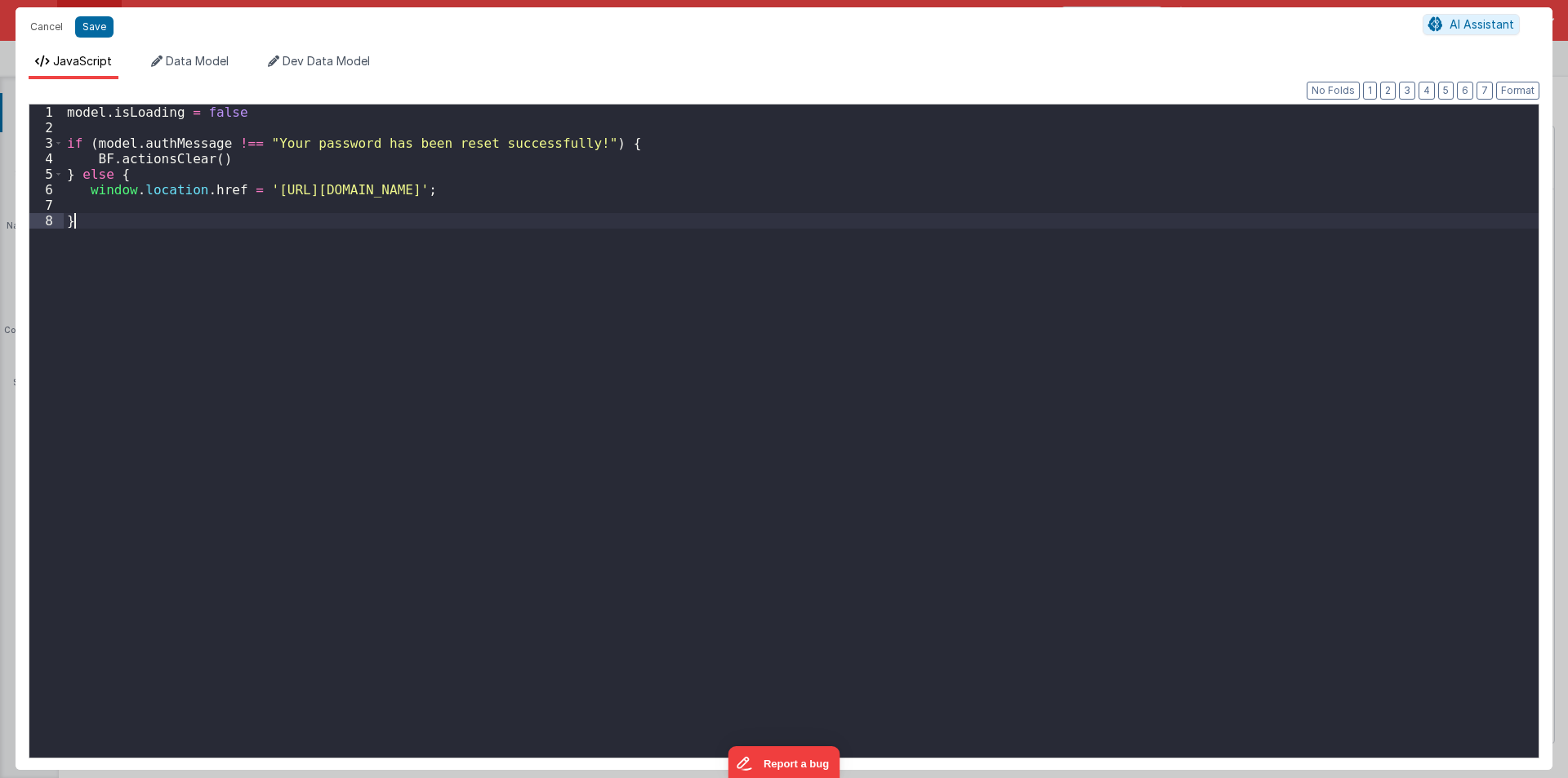
click at [729, 258] on div "model . isLoading = false if ( model . authMessage !== "Your password has been …" at bounding box center [801, 447] width 1475 height 684
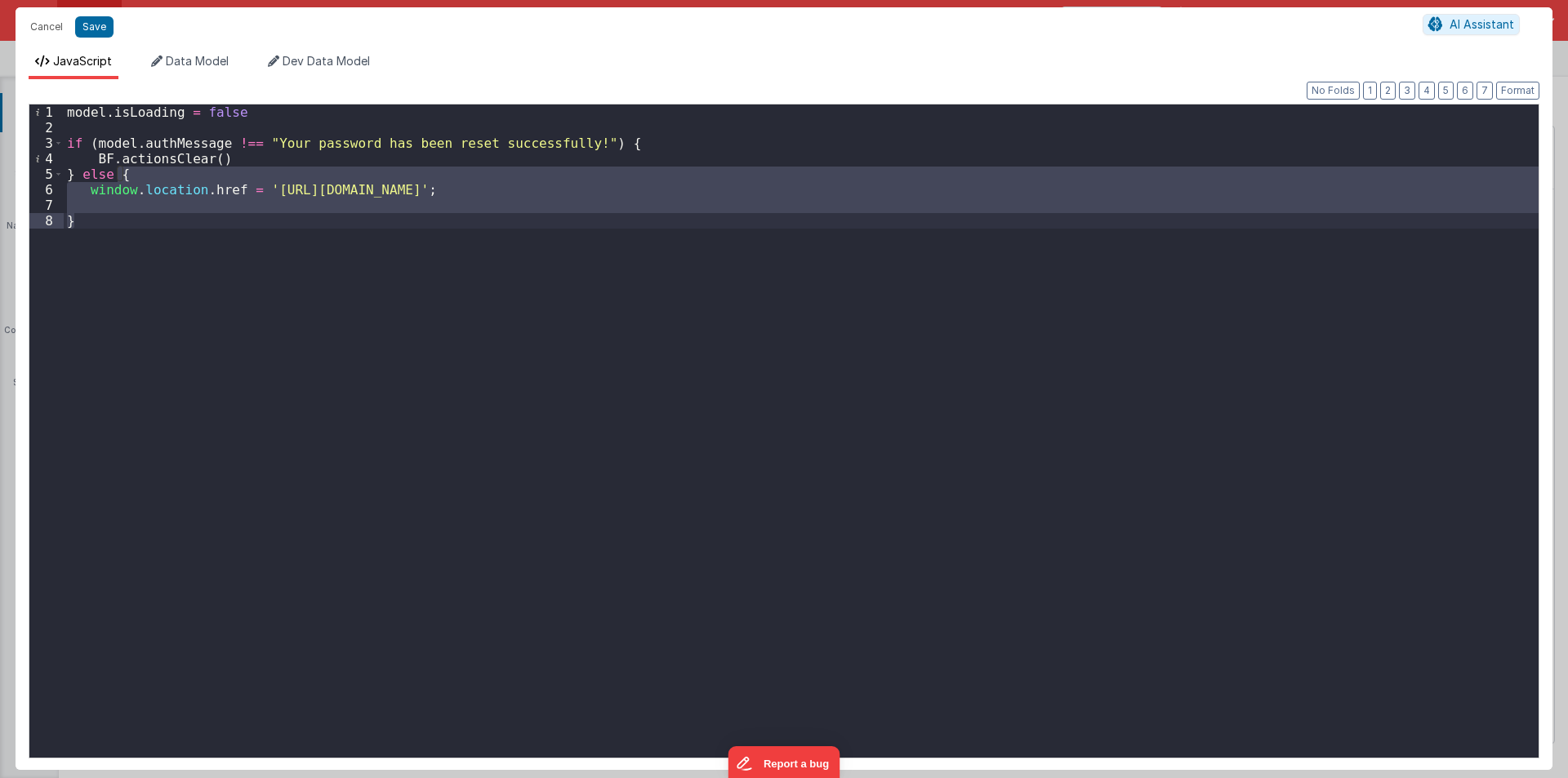
click at [137, 121] on div "model . isLoading = false if ( model . authMessage !== "Your password has been …" at bounding box center [801, 447] width 1475 height 684
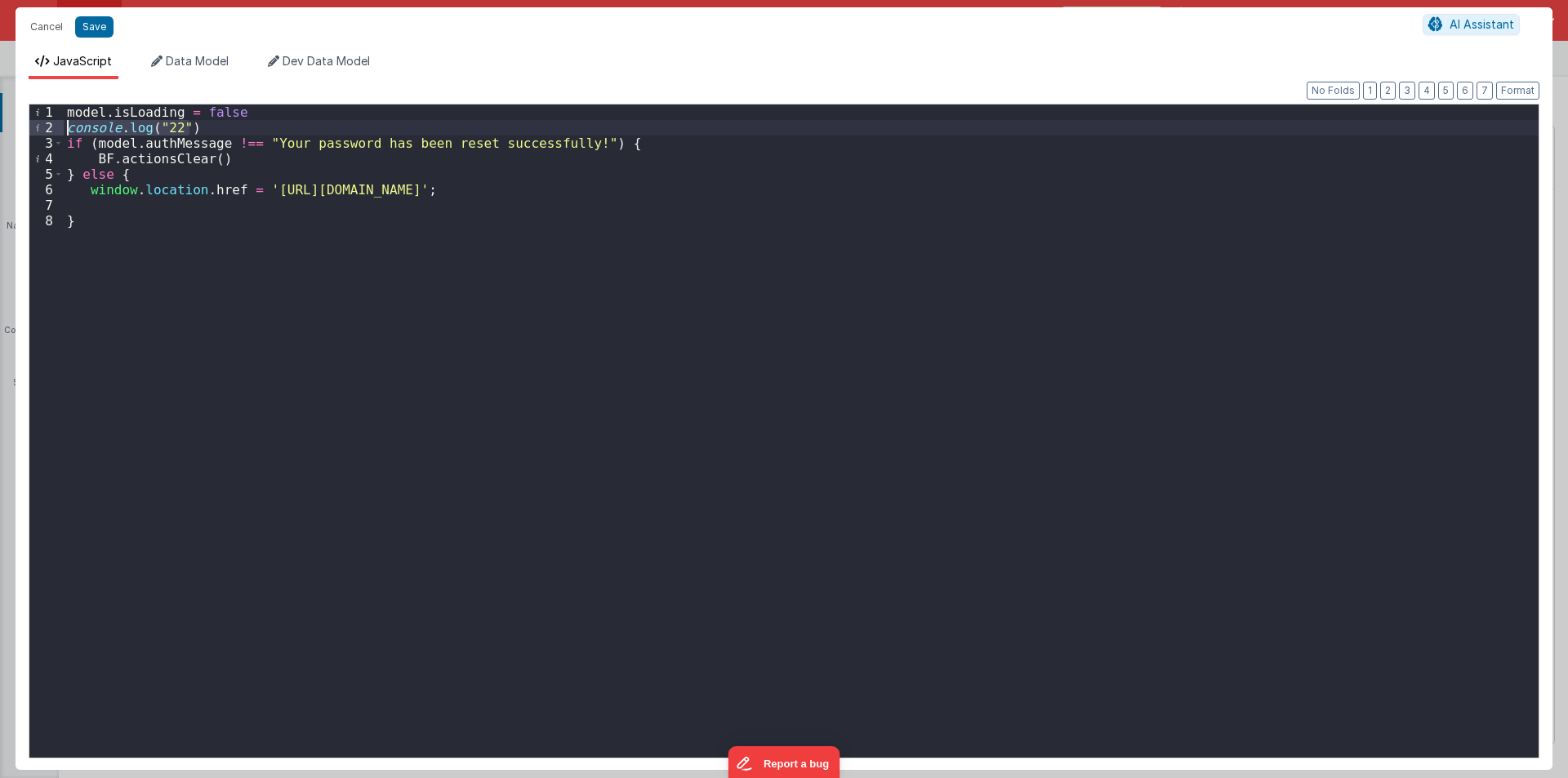
drag, startPoint x: 191, startPoint y: 128, endPoint x: 23, endPoint y: 126, distance: 168.0
click at [23, 127] on div "Format 7 6 5 4 3 2 1 No Folds 1 2 3 4 5 6 7 8 model . isLoading = false console…" at bounding box center [784, 424] width 1537 height 691
click at [222, 131] on div "model . isLoading = false console . log ( "22" ) if ( model . authMessage !== "…" at bounding box center [801, 431] width 1475 height 653
click at [240, 155] on div "model . isLoading = false console . log ( "22" ) if ( model . authMessage !== "…" at bounding box center [801, 447] width 1475 height 684
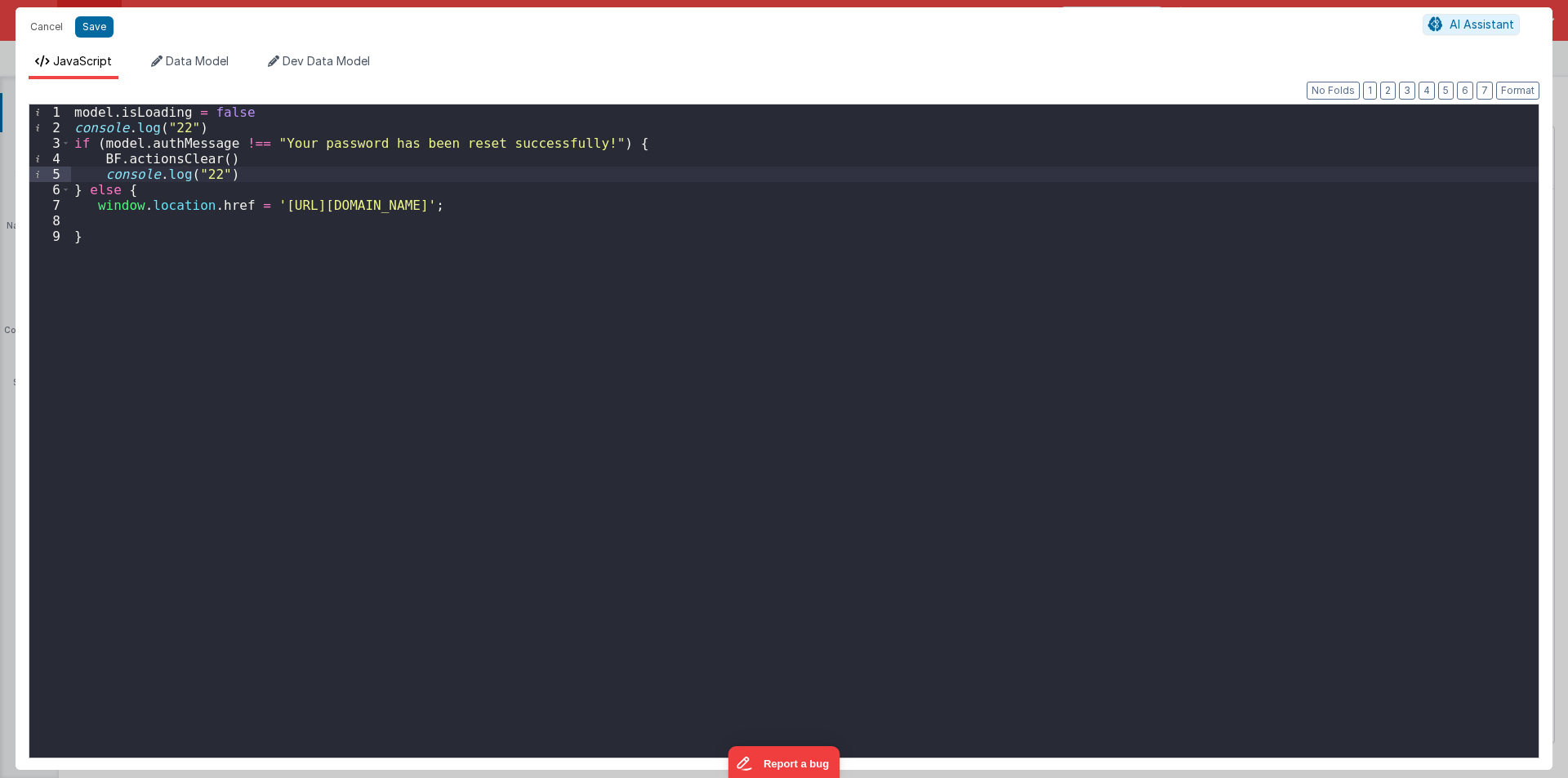
click at [112, 218] on div "model . isLoading = false console . log ( "22" ) if ( model . authMessage !== "…" at bounding box center [805, 447] width 1468 height 684
paste textarea
click at [206, 172] on div "model . isLoading = false console . log ( "22" ) if ( model . authMessage !== "…" at bounding box center [805, 447] width 1468 height 684
click at [169, 215] on div "model . isLoading = false console . log ( "22" ) if ( model . authMessage !== "…" at bounding box center [805, 447] width 1468 height 684
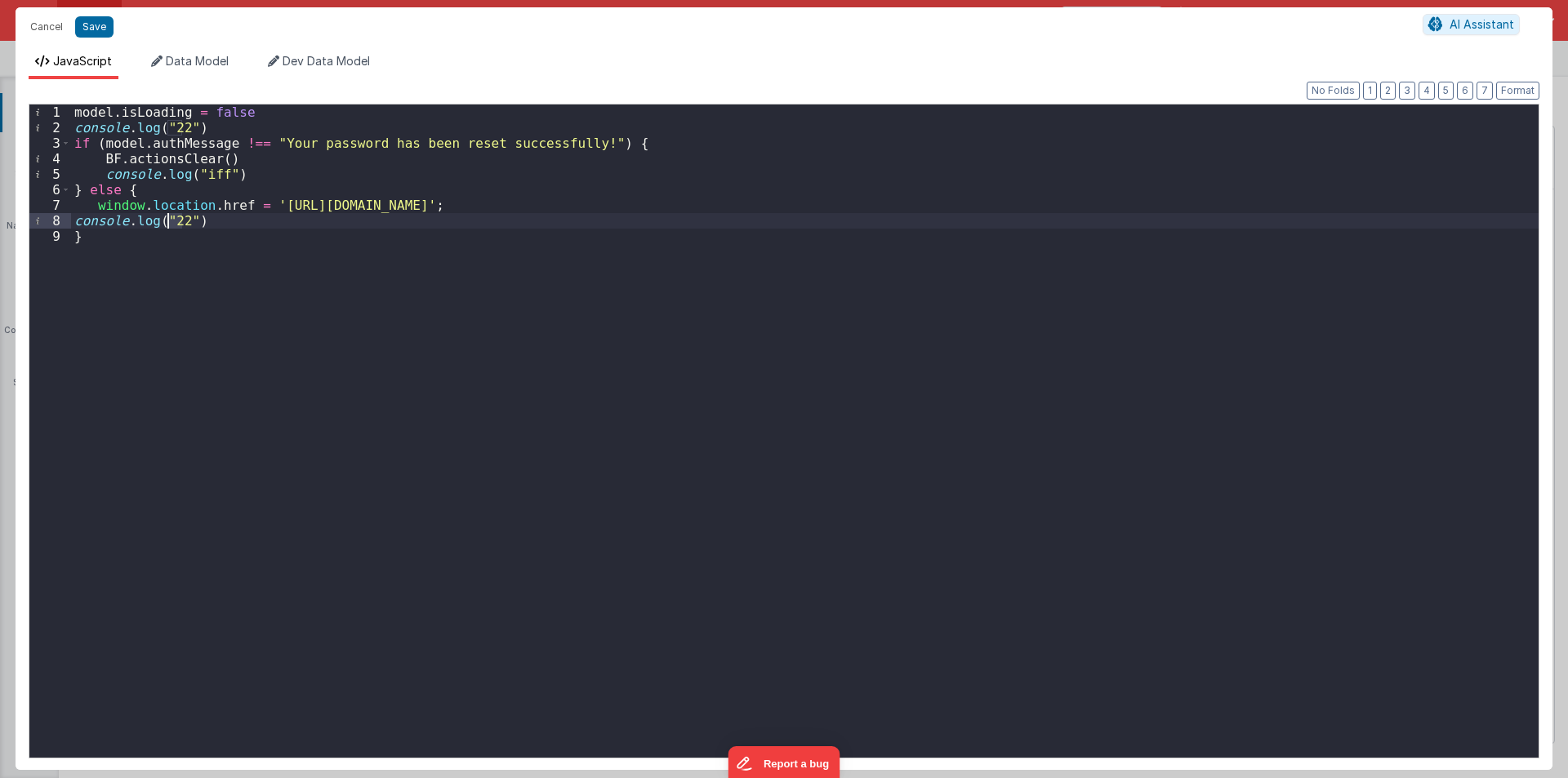
click at [169, 215] on div "model . isLoading = false console . log ( "22" ) if ( model . authMessage !== "…" at bounding box center [805, 447] width 1468 height 684
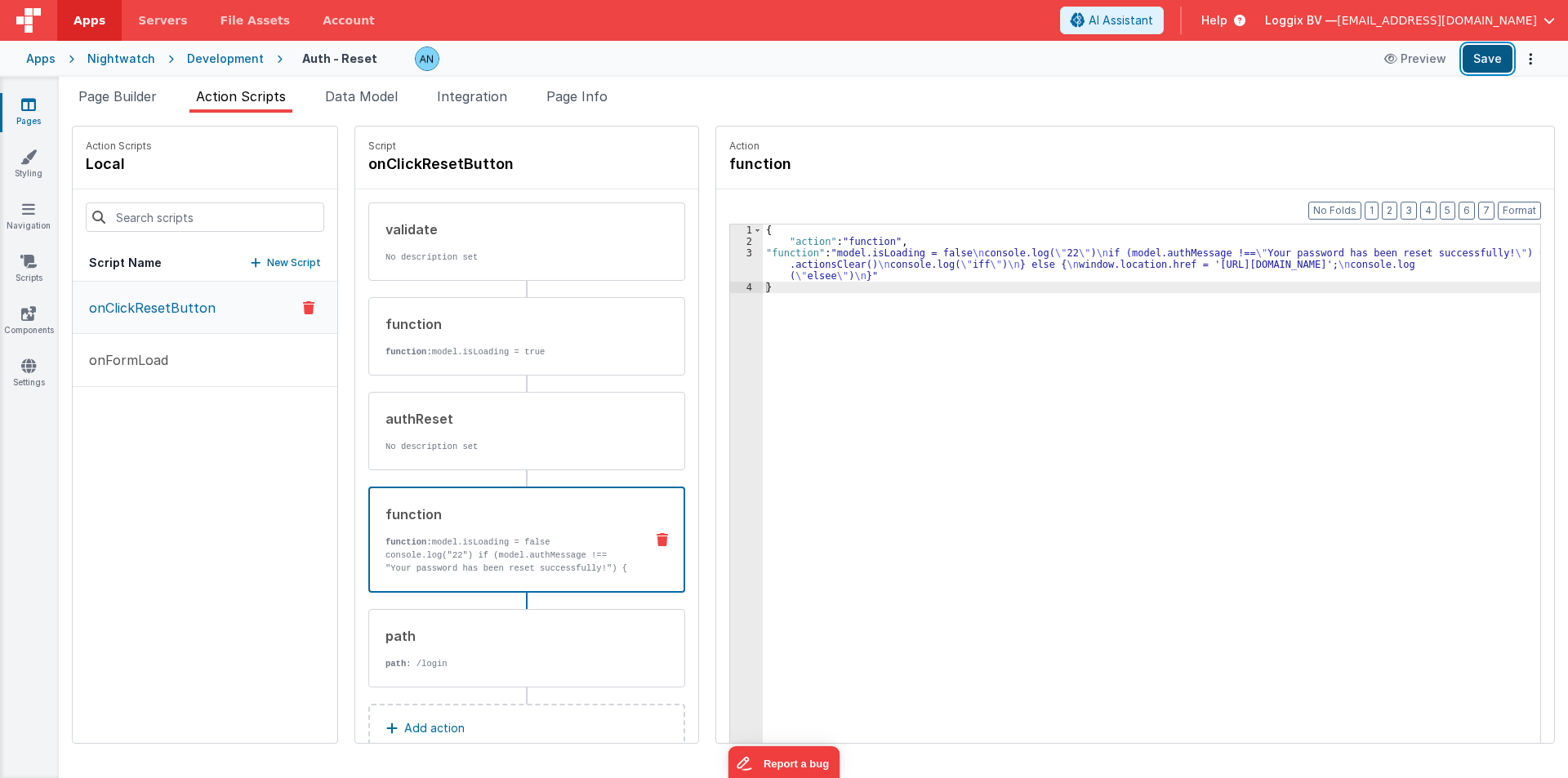
click at [1479, 53] on button "Save" at bounding box center [1487, 58] width 50 height 27
click at [1533, 207] on button "Format" at bounding box center [1519, 211] width 43 height 18
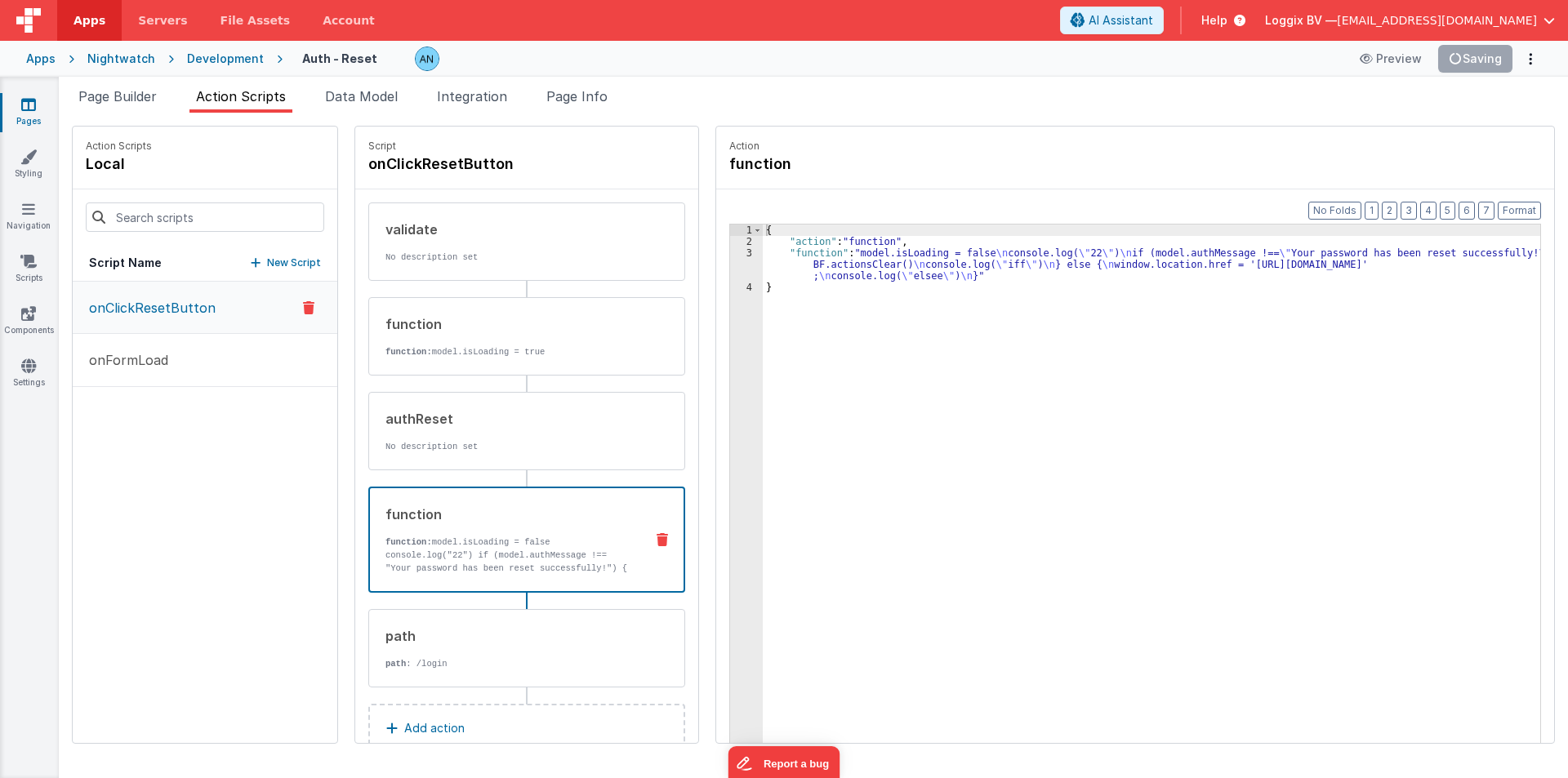
click at [1236, 390] on div "{ "action" : "function" , "function" : "model.isLoading = false \n console.log(…" at bounding box center [1159, 520] width 793 height 592
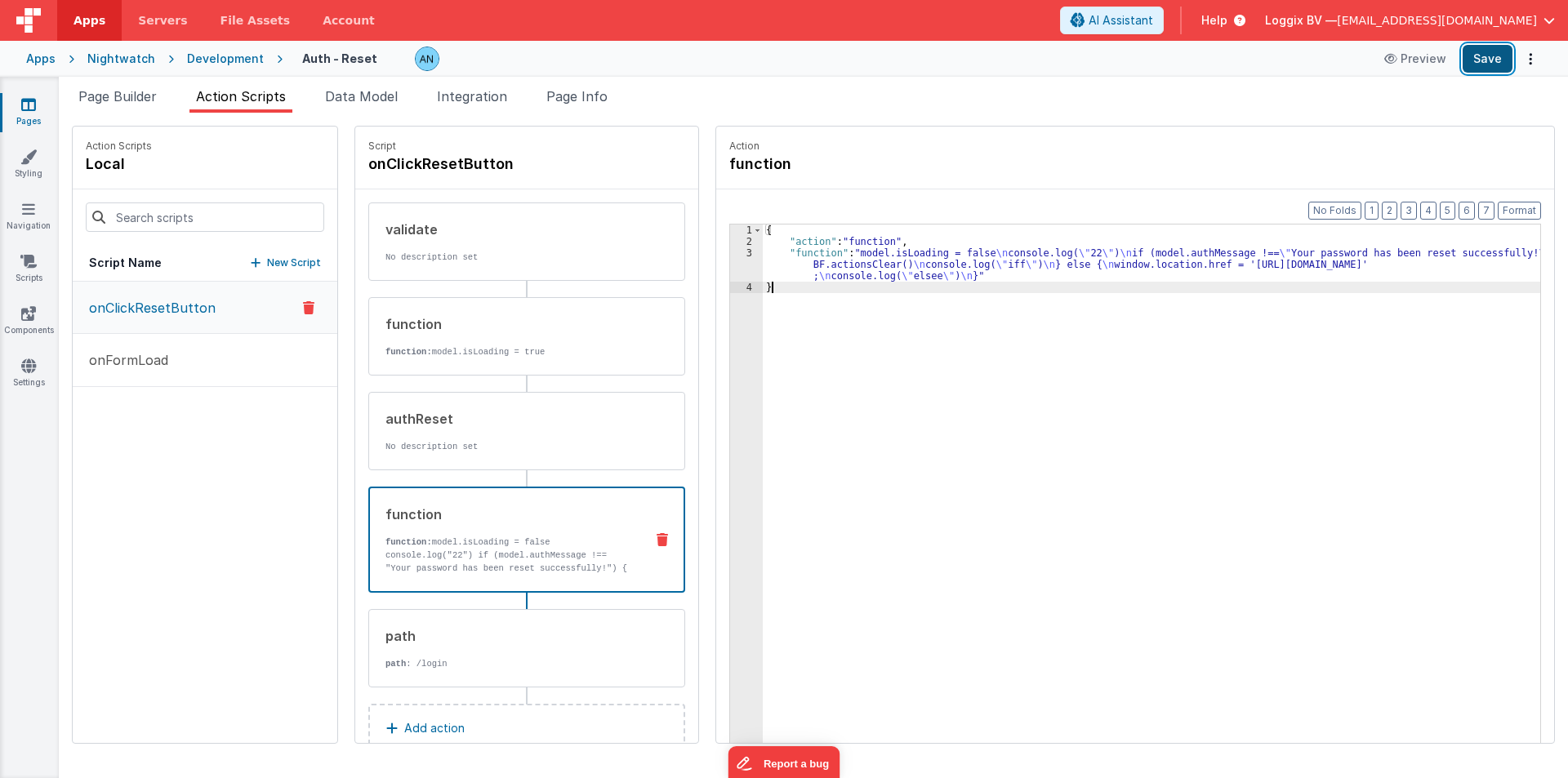
click at [1480, 65] on button "Save" at bounding box center [1487, 58] width 50 height 27
click at [729, 261] on div "1 2 3 4 { "action" : "function" , "function" : "model.isLoading = false \n cons…" at bounding box center [1135, 509] width 812 height 571
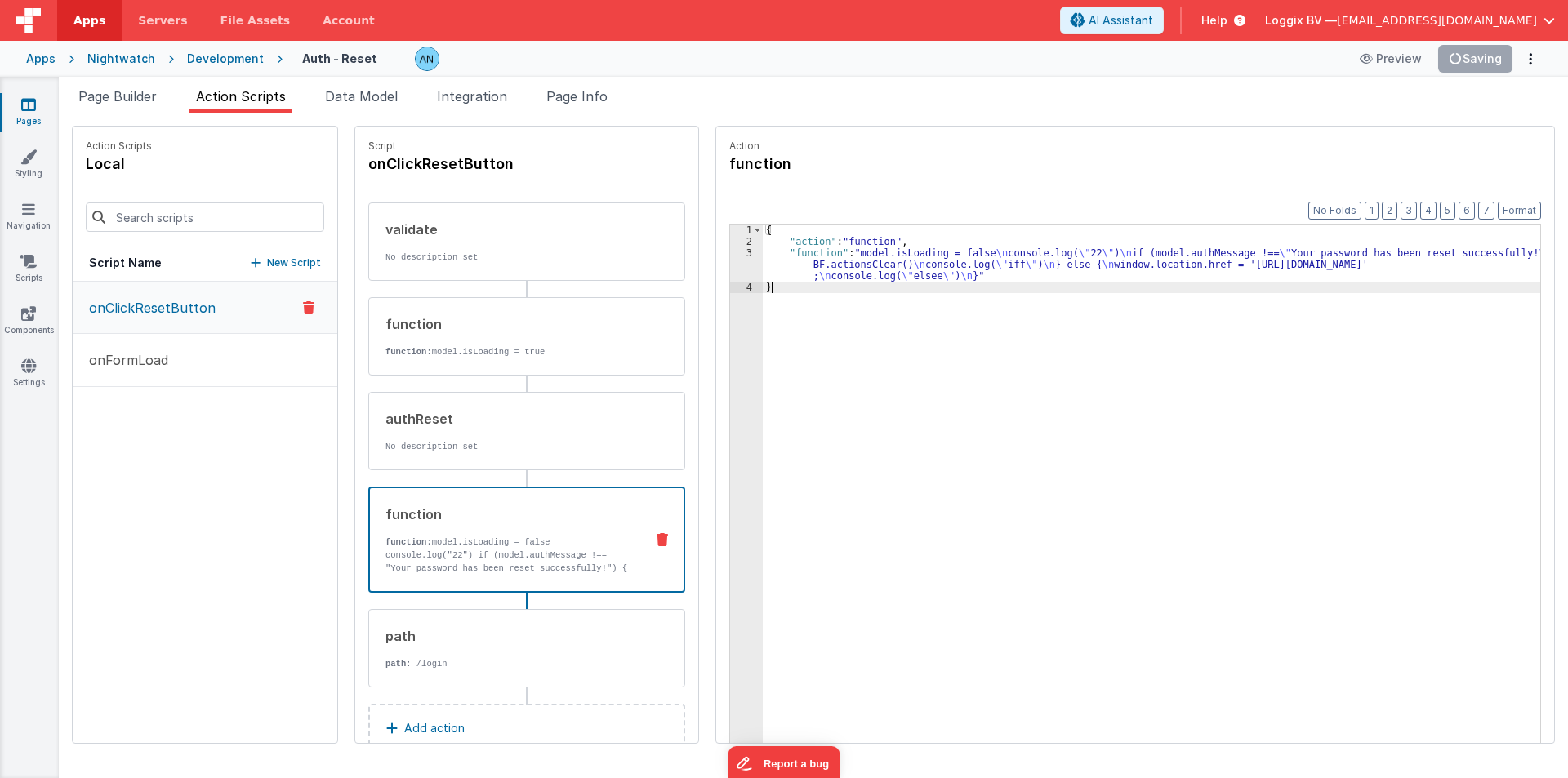
click at [730, 258] on div "3" at bounding box center [746, 264] width 33 height 35
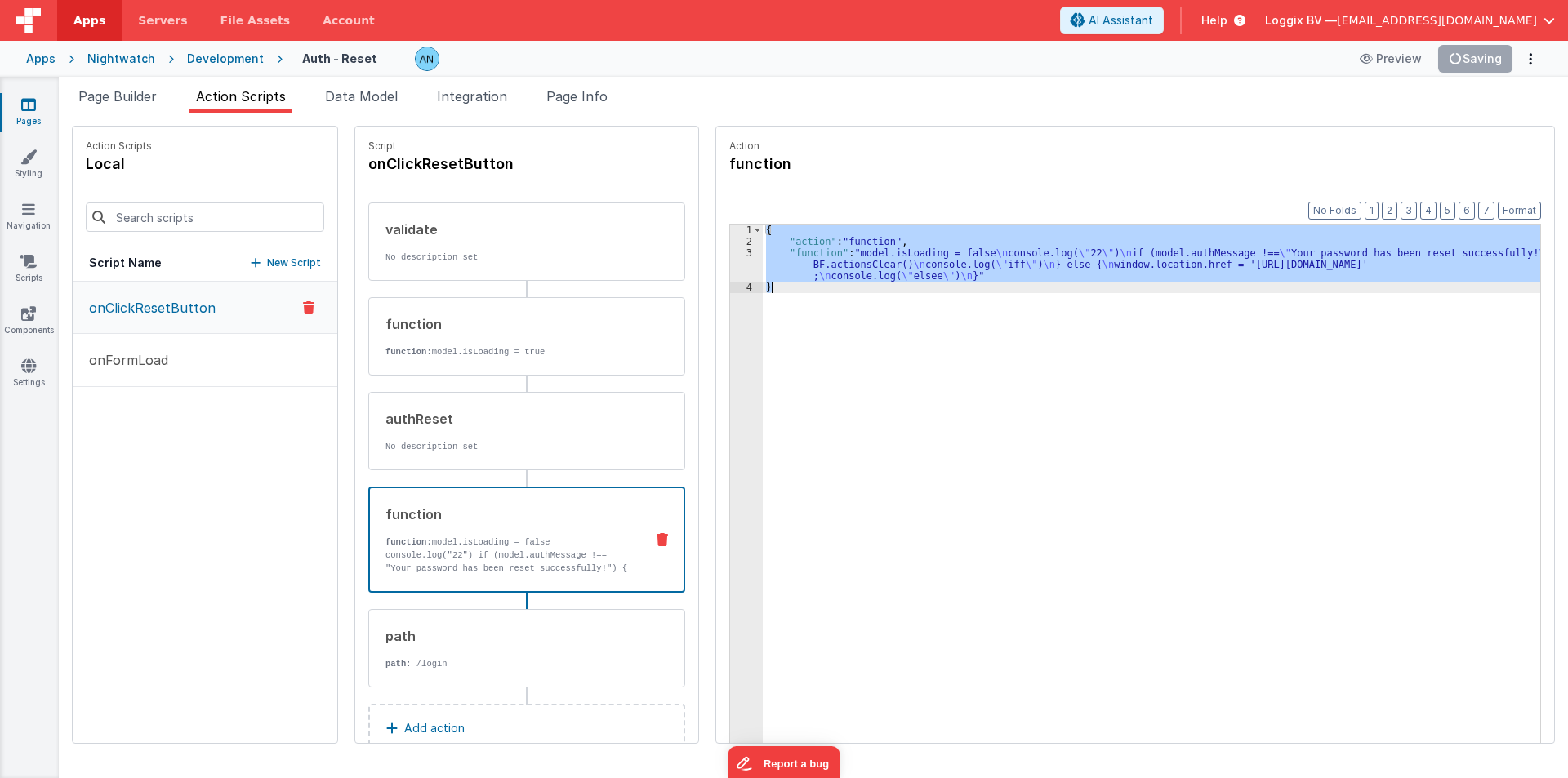
click at [730, 258] on div "3" at bounding box center [746, 264] width 33 height 35
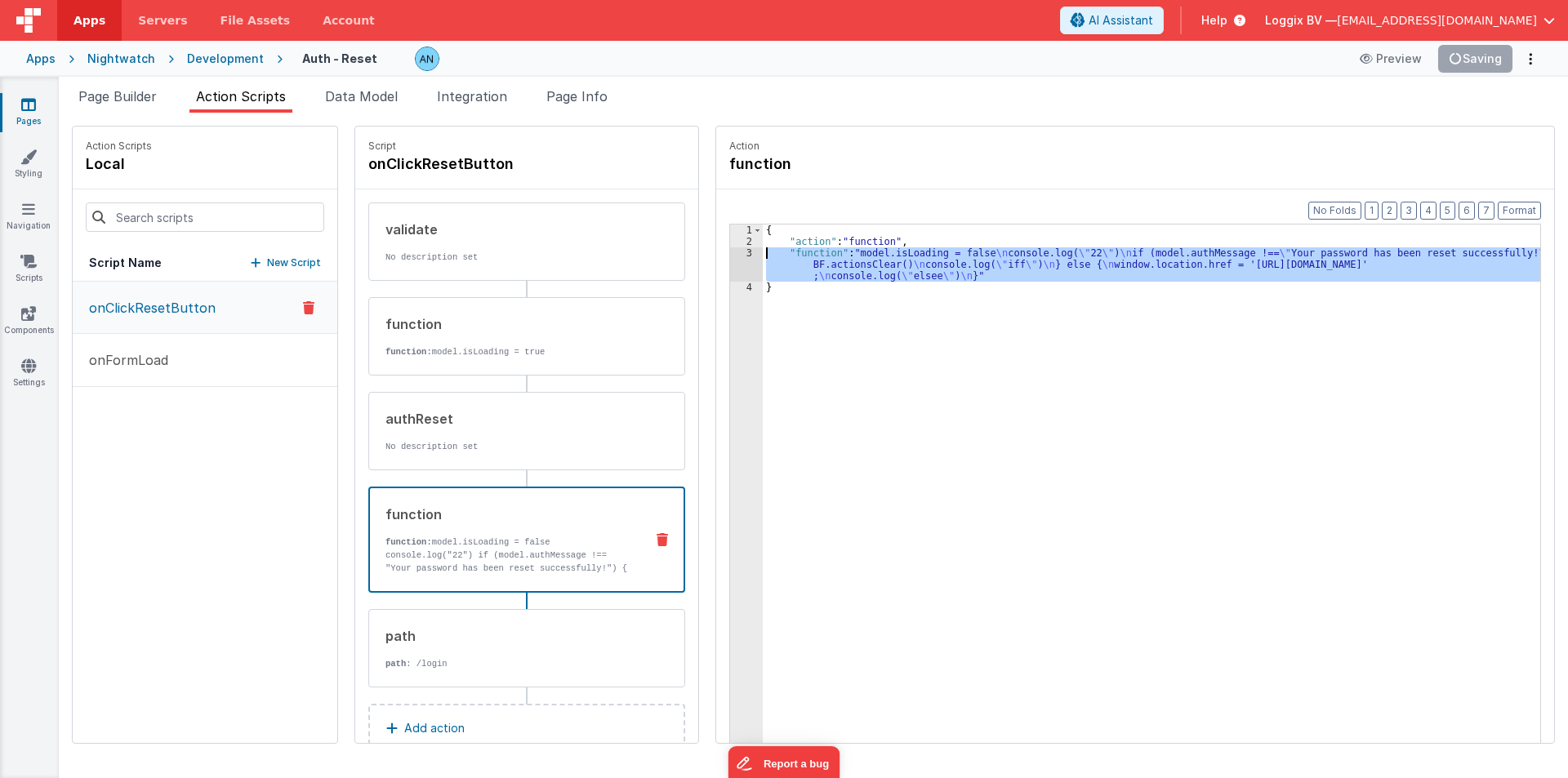
click at [730, 258] on div "3" at bounding box center [746, 264] width 33 height 35
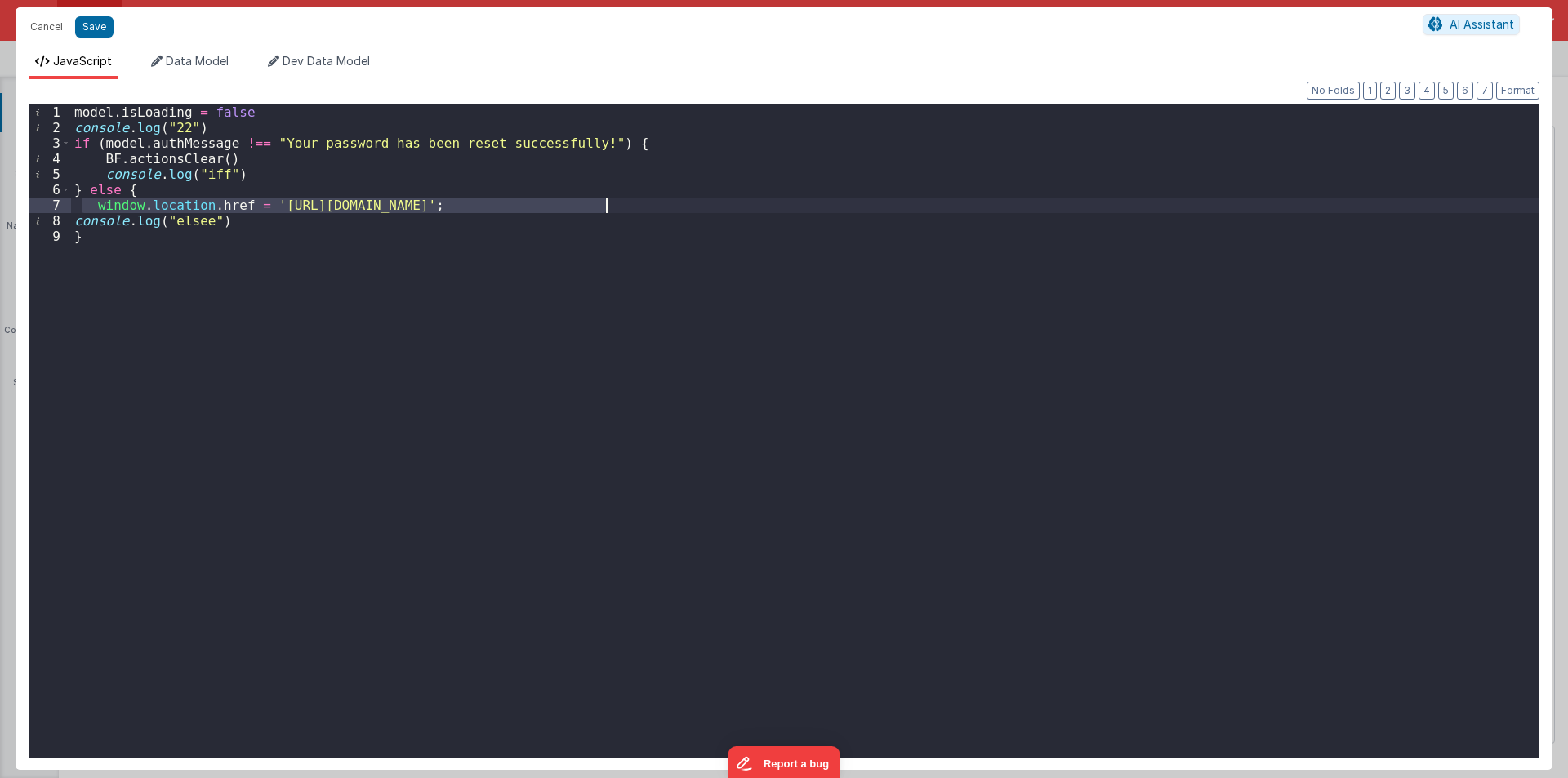
drag, startPoint x: 82, startPoint y: 206, endPoint x: 635, endPoint y: 206, distance: 553.0
click at [635, 206] on div "model . isLoading = false console . log ( "22" ) if ( model . authMessage !== "…" at bounding box center [805, 447] width 1468 height 684
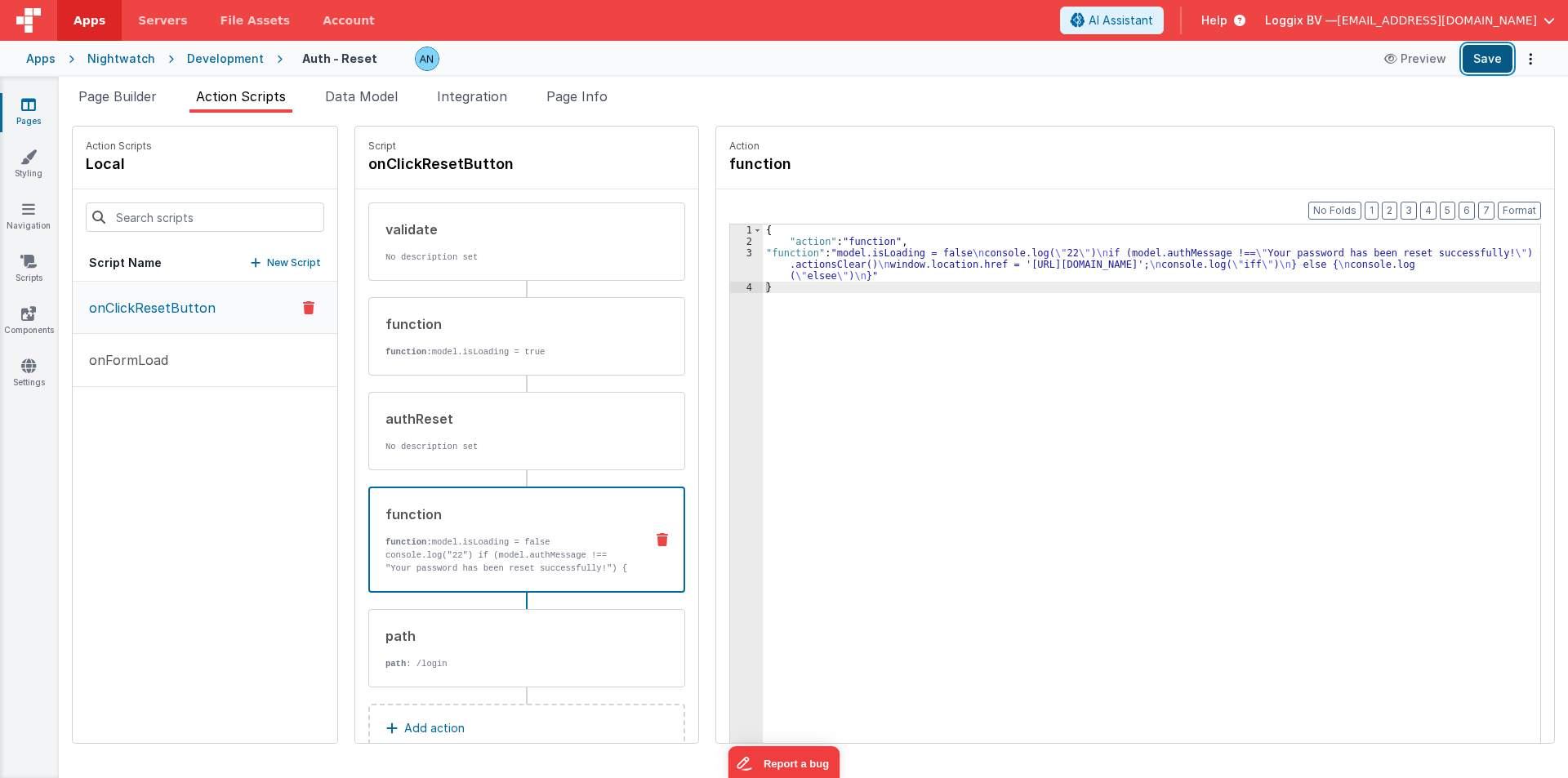
click at [1486, 59] on button "Save" at bounding box center [1487, 58] width 50 height 27
click at [1533, 211] on button "Format" at bounding box center [1519, 211] width 43 height 18
click at [1159, 379] on div "{ "action" : "function" , "function" : "model.isLoading = false \n console.log(…" at bounding box center [1159, 520] width 793 height 592
click at [1477, 57] on button "Save" at bounding box center [1487, 58] width 50 height 27
click at [213, 60] on div "Development" at bounding box center [225, 58] width 77 height 16
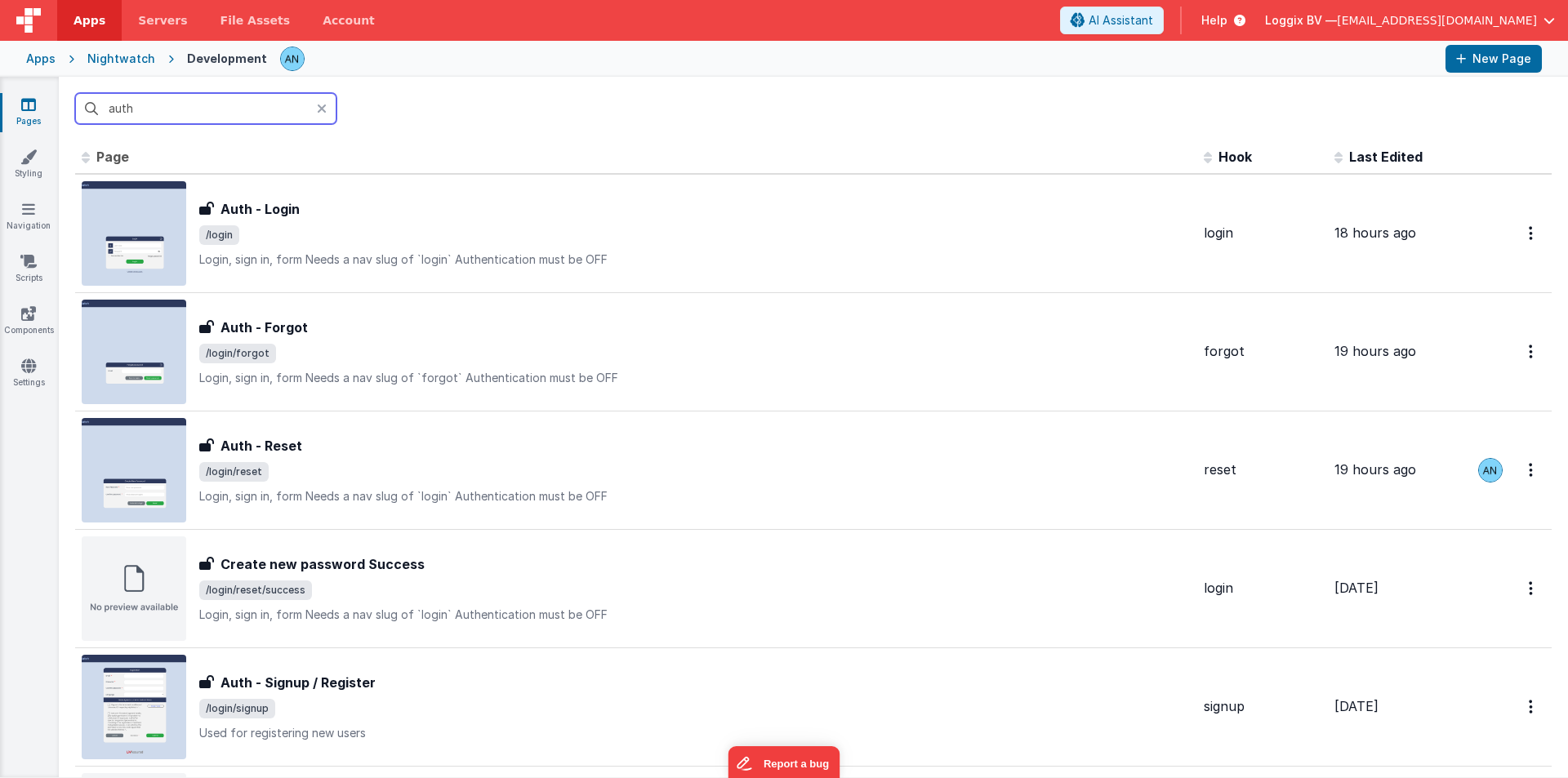
click at [177, 115] on input "auth" at bounding box center [206, 108] width 261 height 31
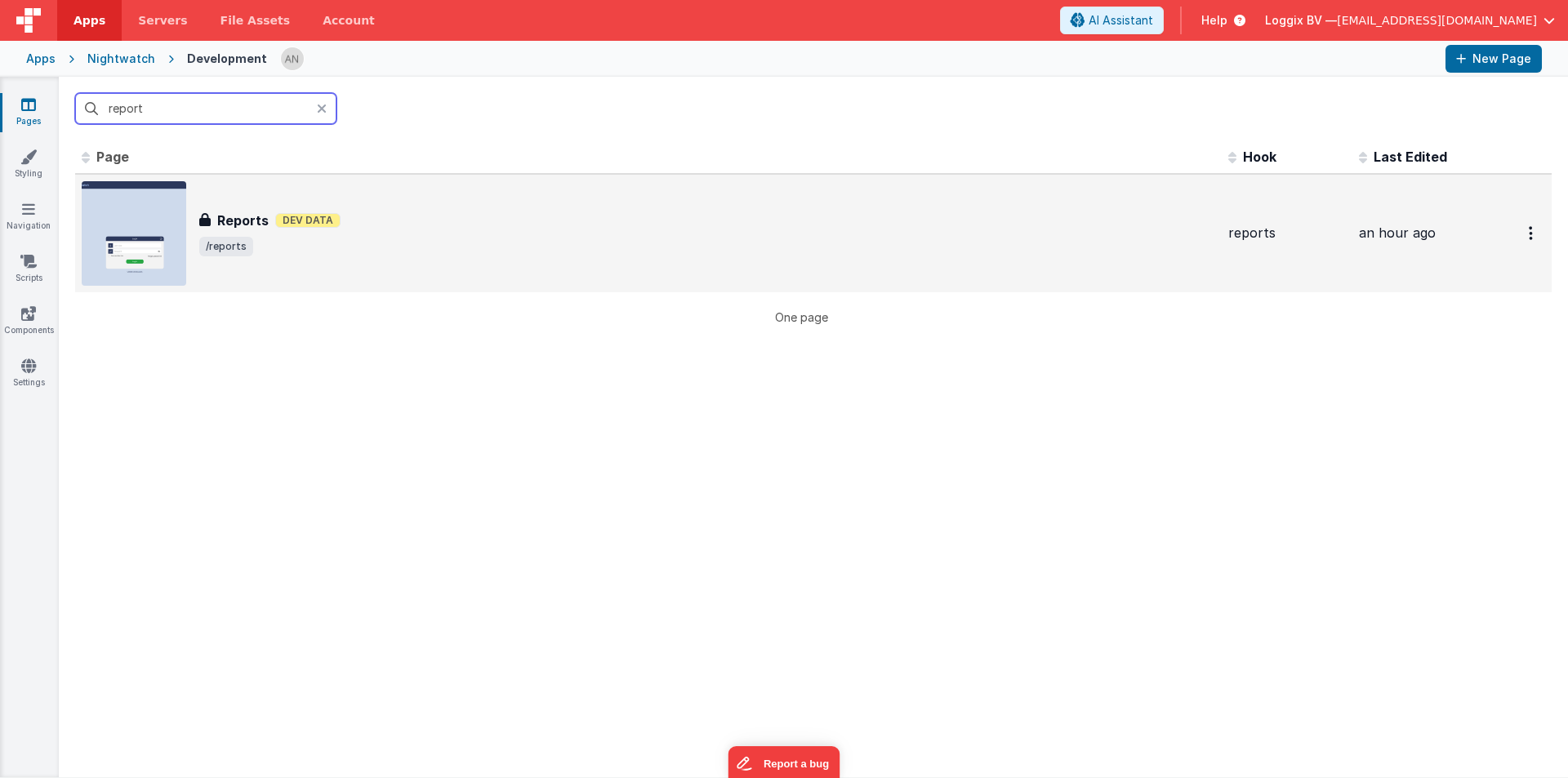
type input "report"
click at [261, 209] on div "Reports Reports Dev Data /reports" at bounding box center [648, 234] width 1134 height 105
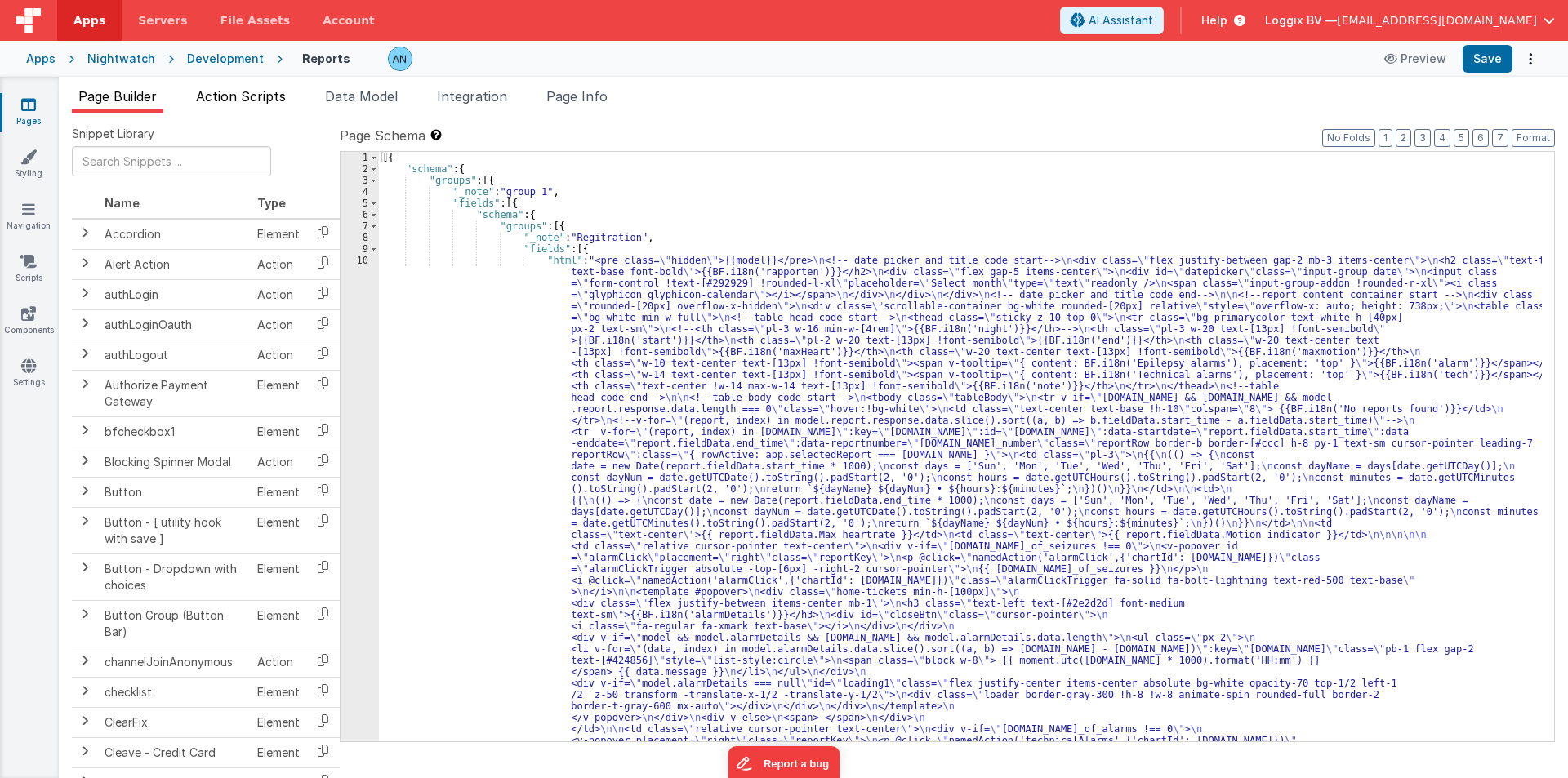
click at [258, 87] on li "Action Scripts" at bounding box center [241, 99] width 103 height 26
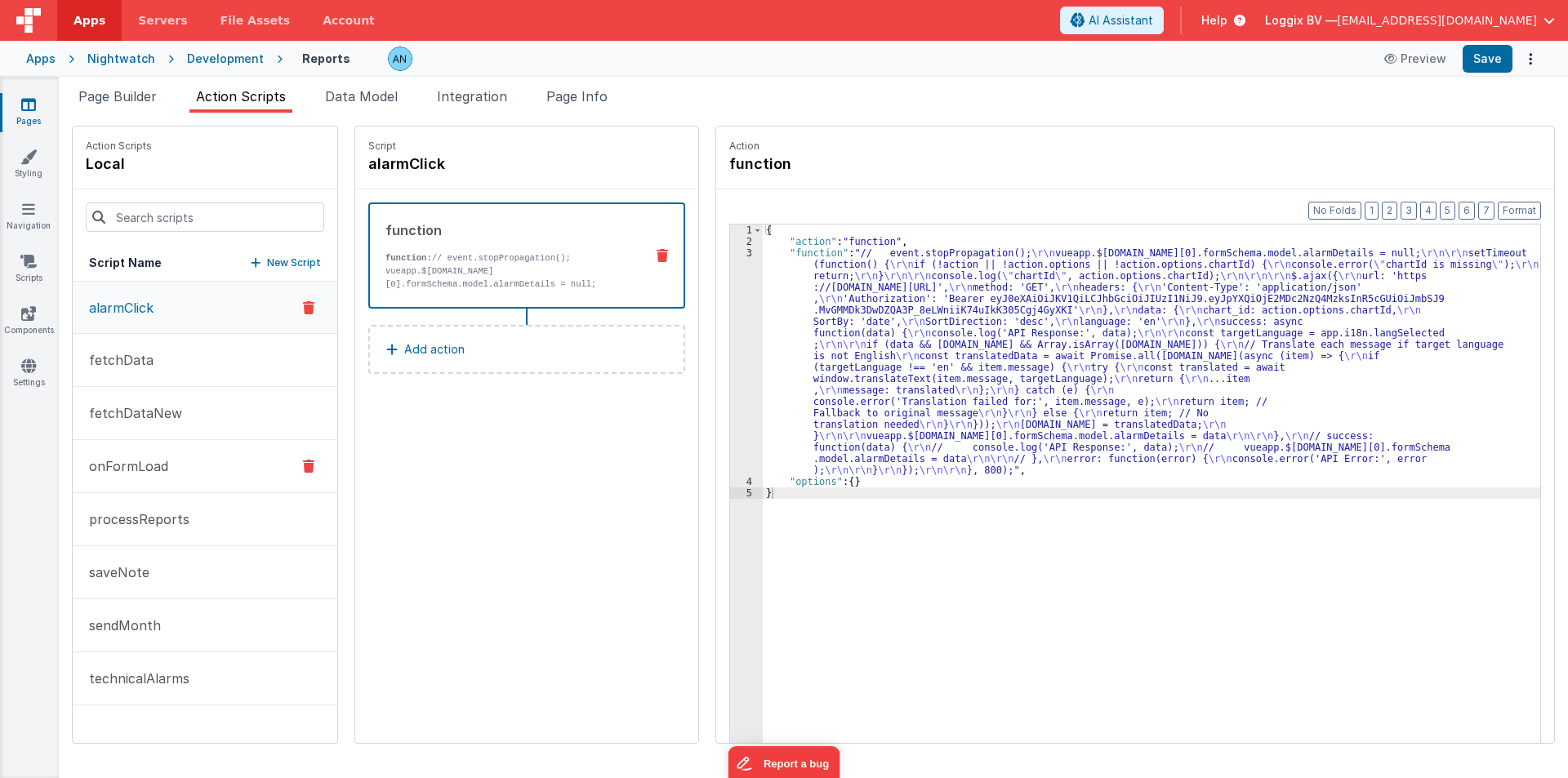
click at [144, 479] on button "onFormLoad" at bounding box center [205, 467] width 265 height 53
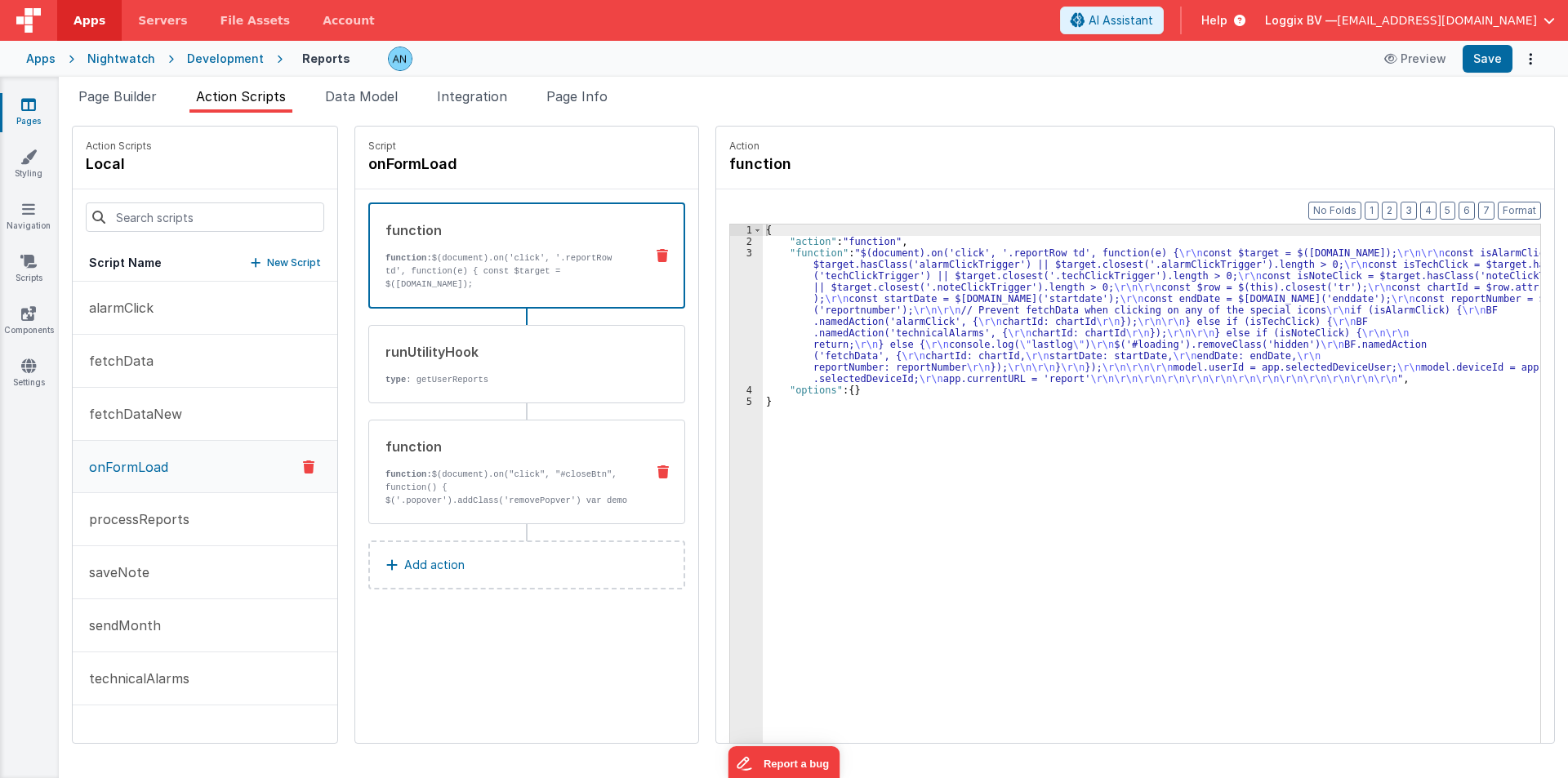
click at [427, 456] on div "function function: $(document).on("click", "#closeBtn", function() { $('.popove…" at bounding box center [501, 471] width 263 height 70
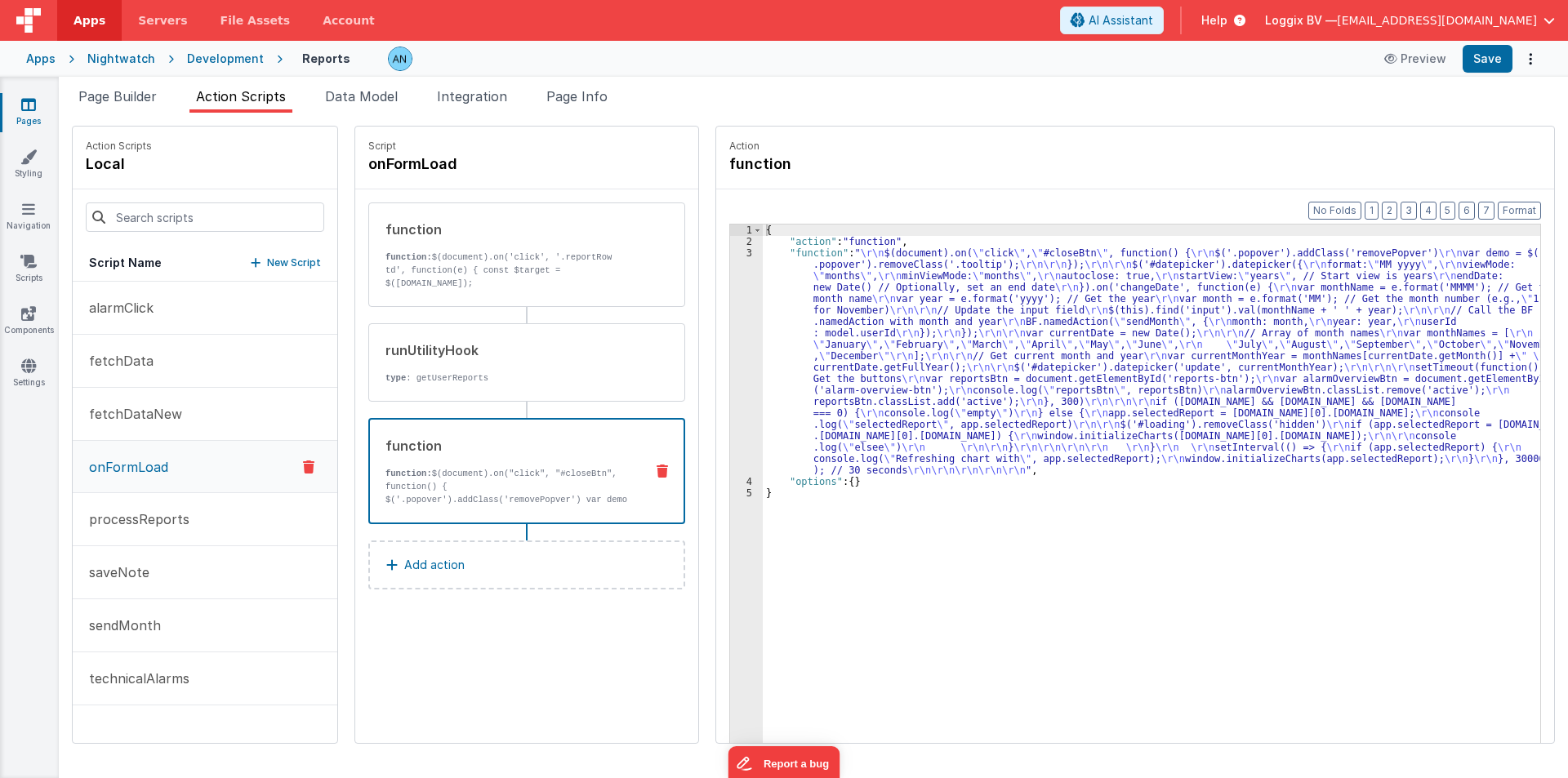
click at [730, 345] on div "3" at bounding box center [746, 362] width 33 height 229
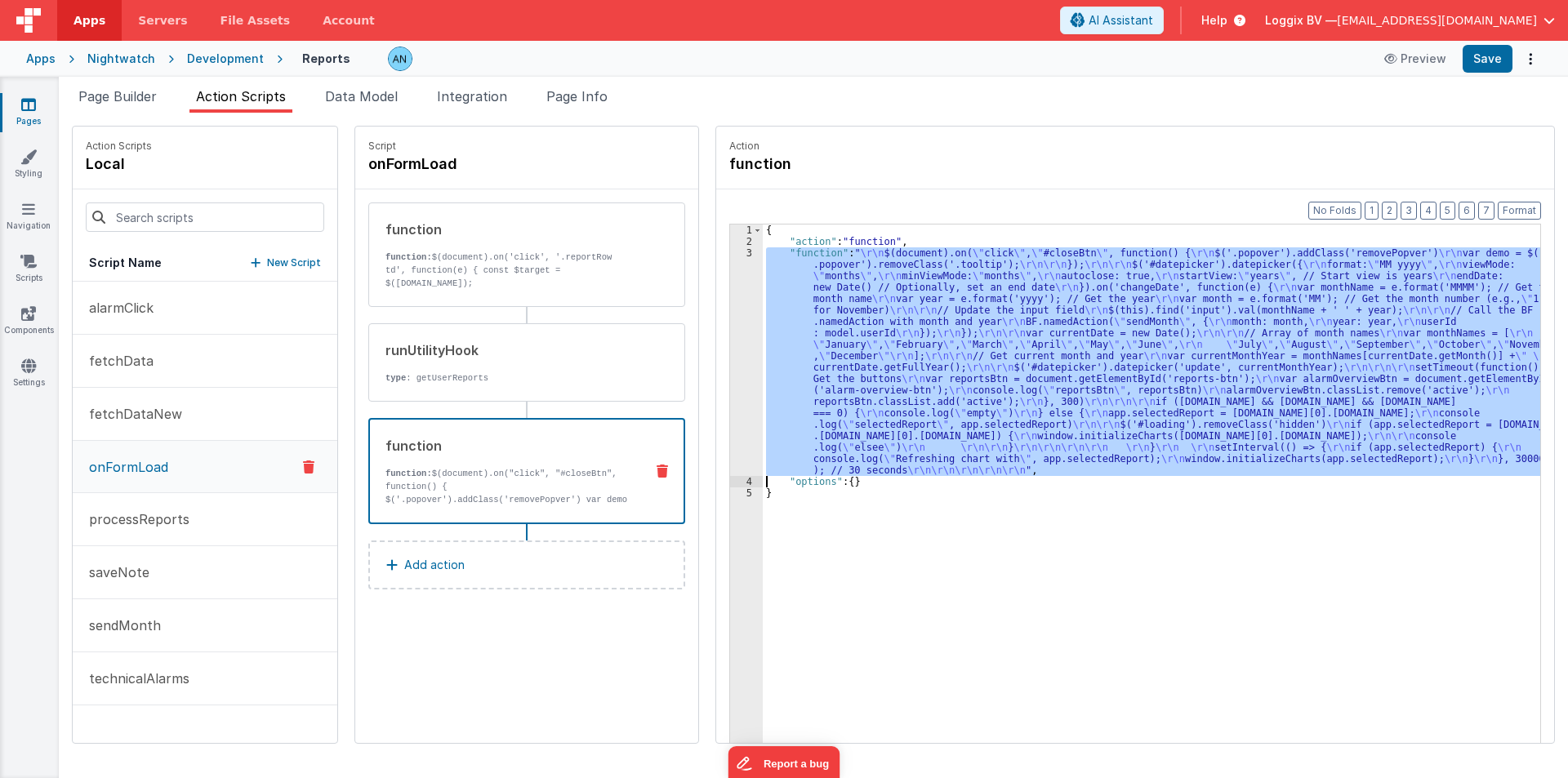
click at [730, 345] on div "3" at bounding box center [746, 362] width 33 height 229
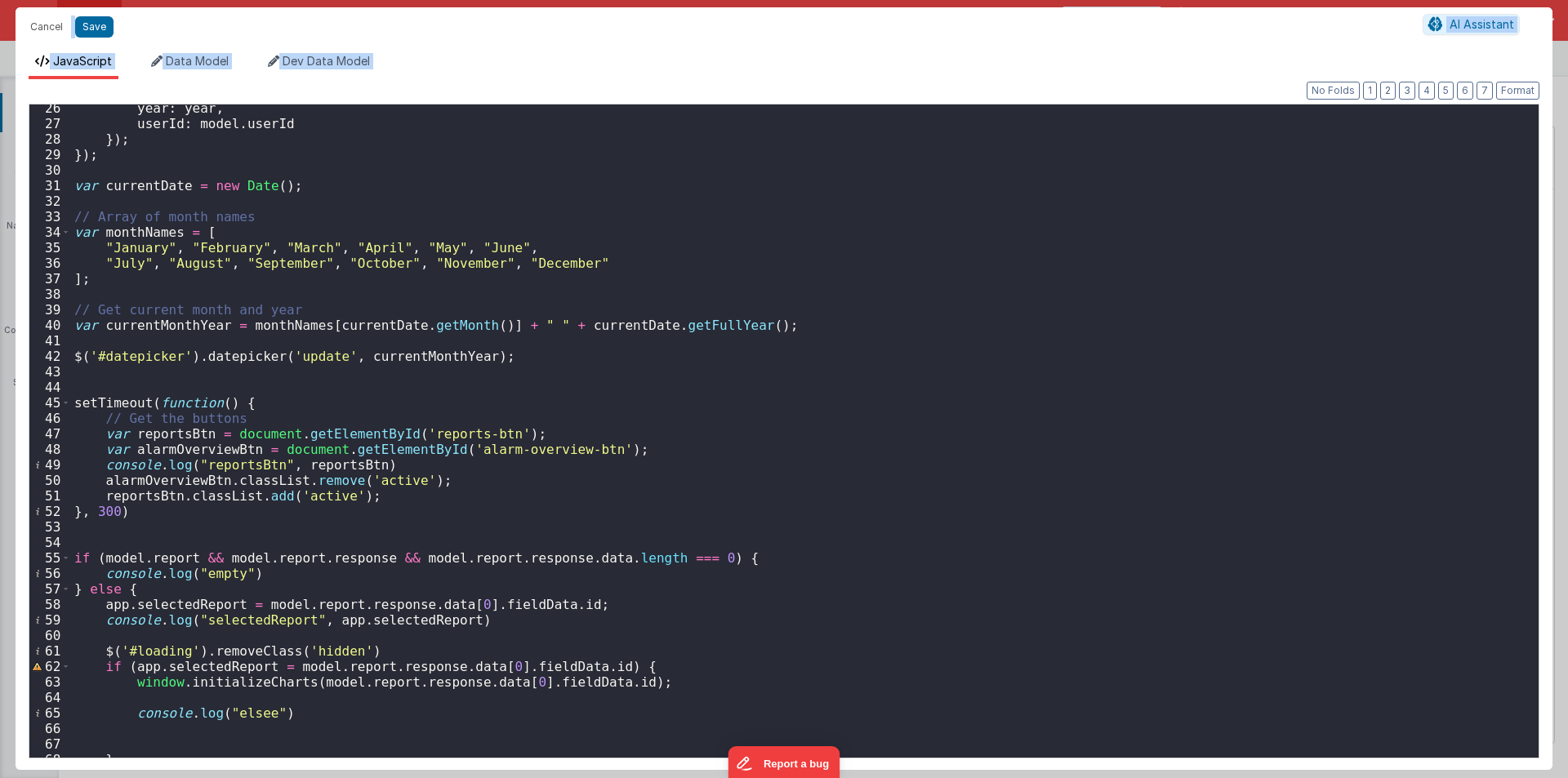
scroll to position [665, 0]
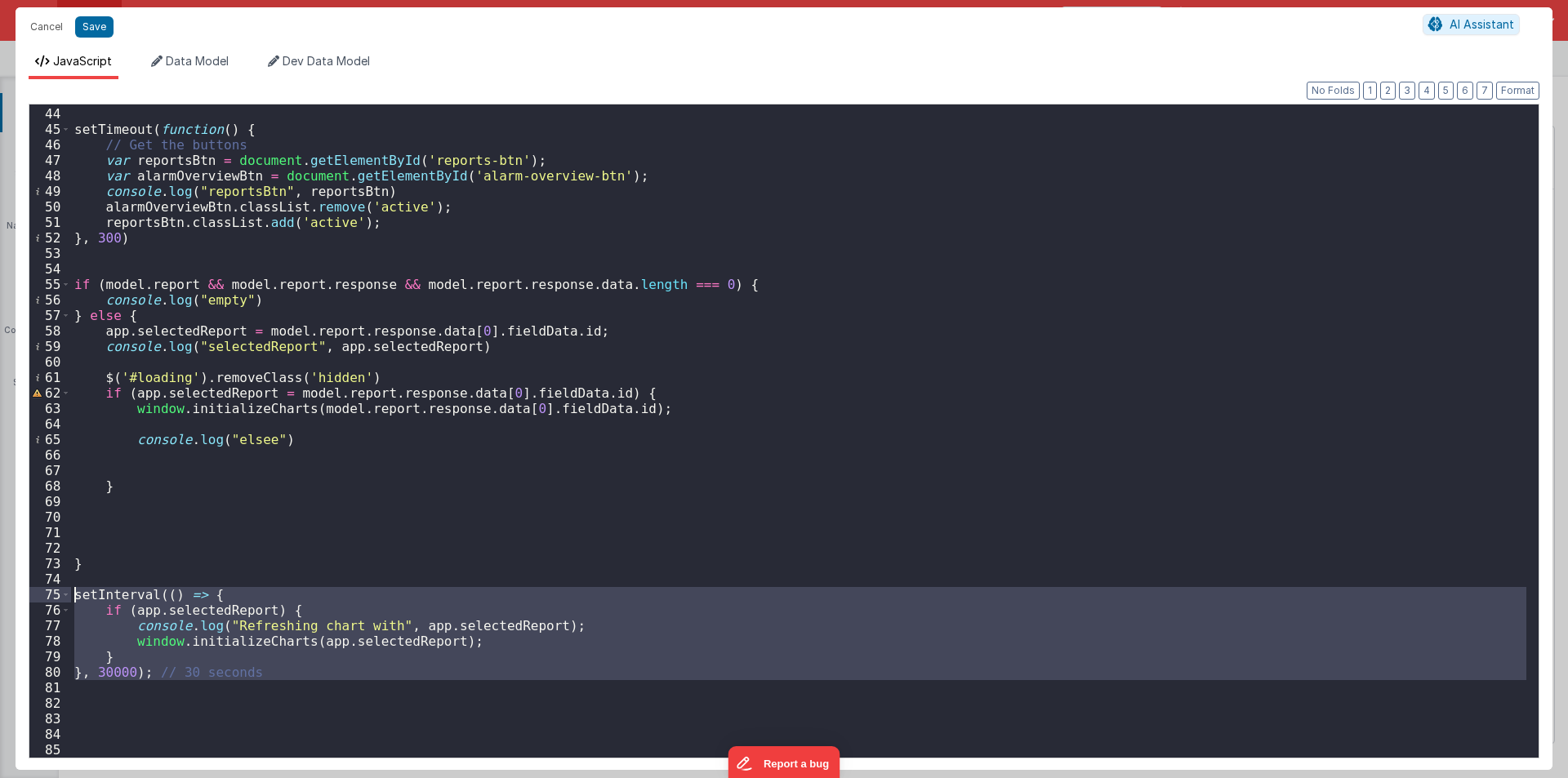
drag, startPoint x: 146, startPoint y: 668, endPoint x: 0, endPoint y: 583, distance: 168.9
click at [0, 583] on div "Cancel Save AI Assistant JavaScript Data Model Dev Data Model Format 7 6 5 4 3 …" at bounding box center [784, 389] width 1568 height 778
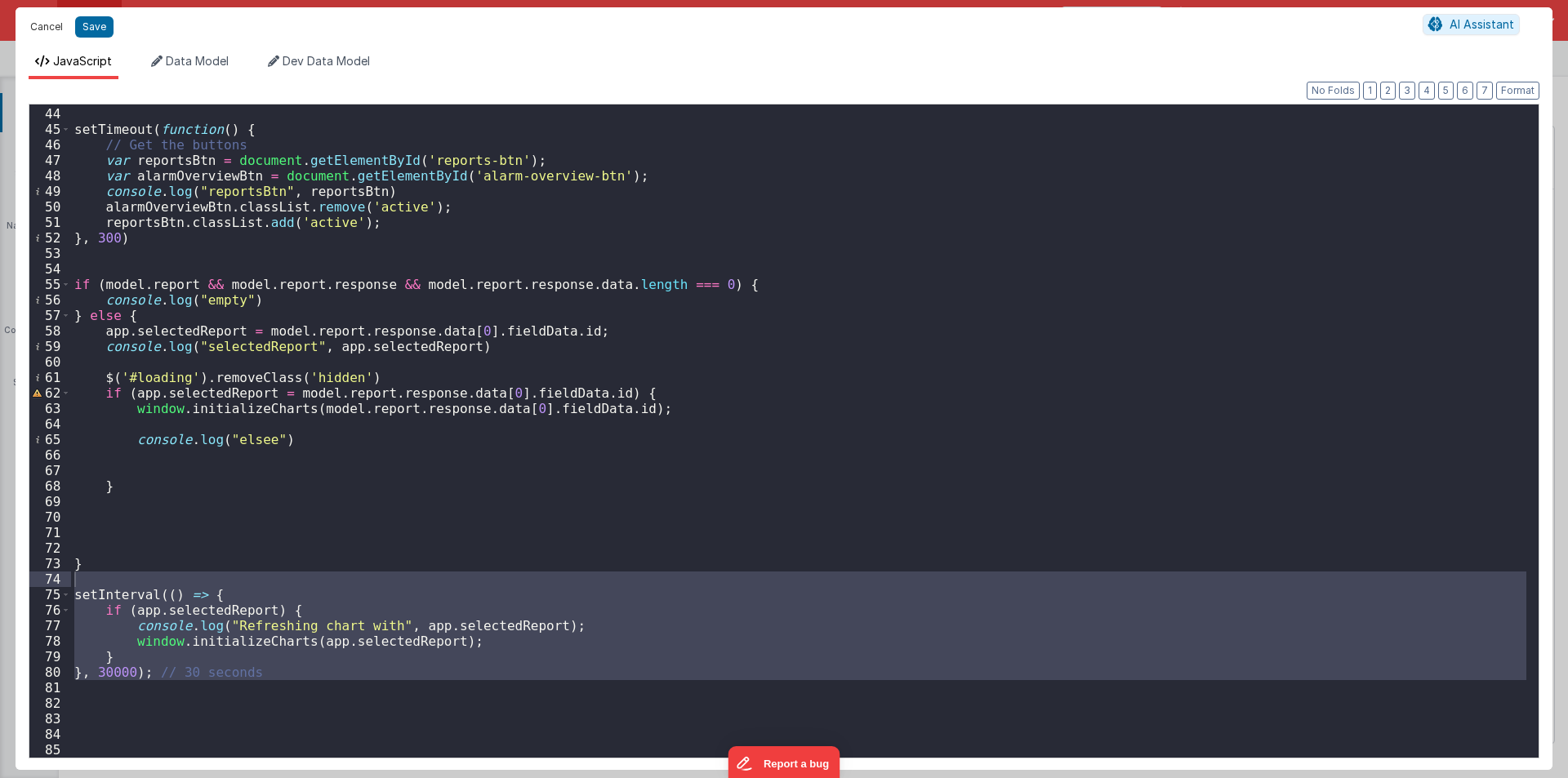
click at [59, 16] on button "Cancel" at bounding box center [46, 27] width 49 height 23
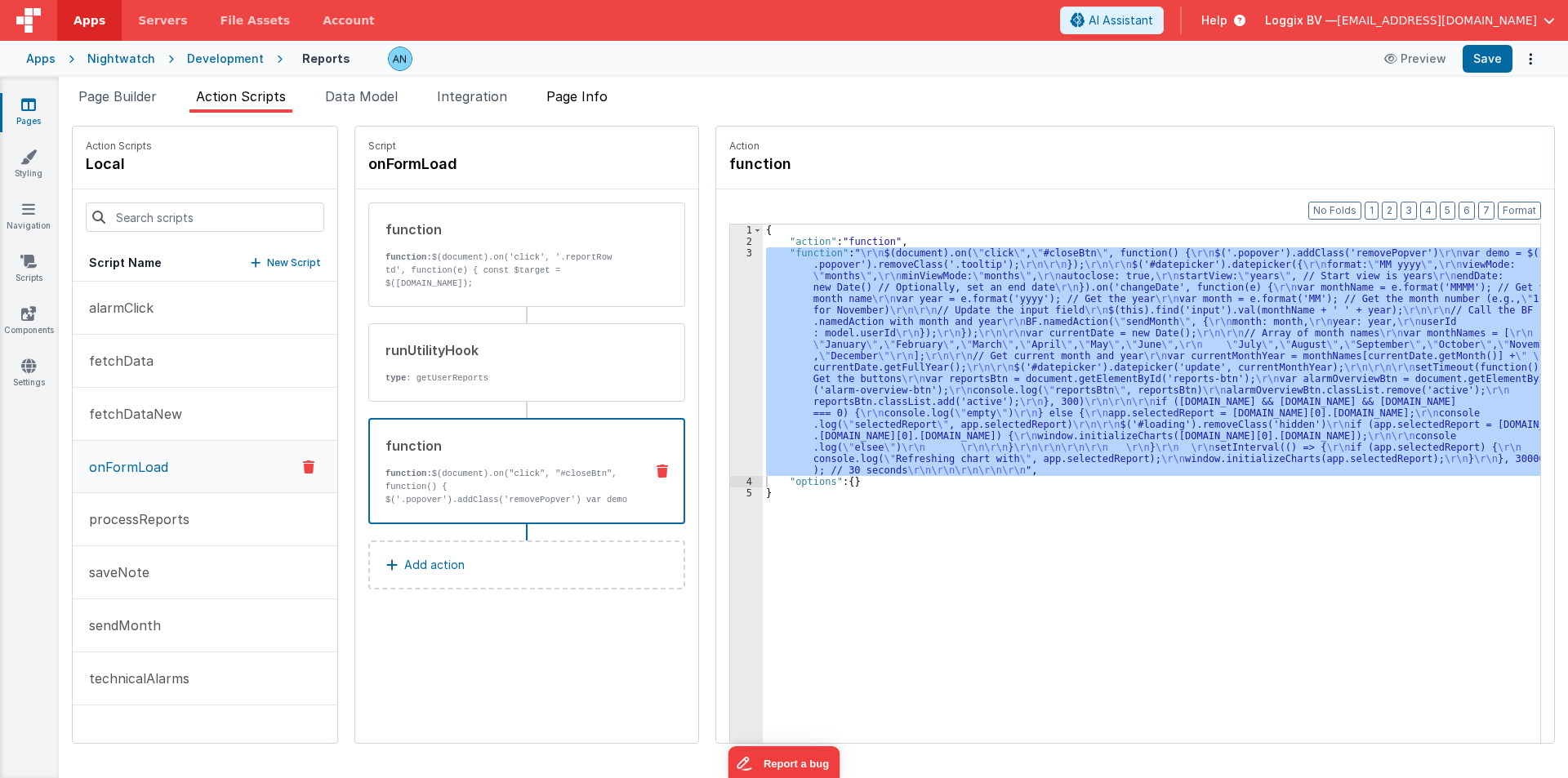
click at [596, 95] on span "Page Info" at bounding box center [576, 97] width 61 height 16
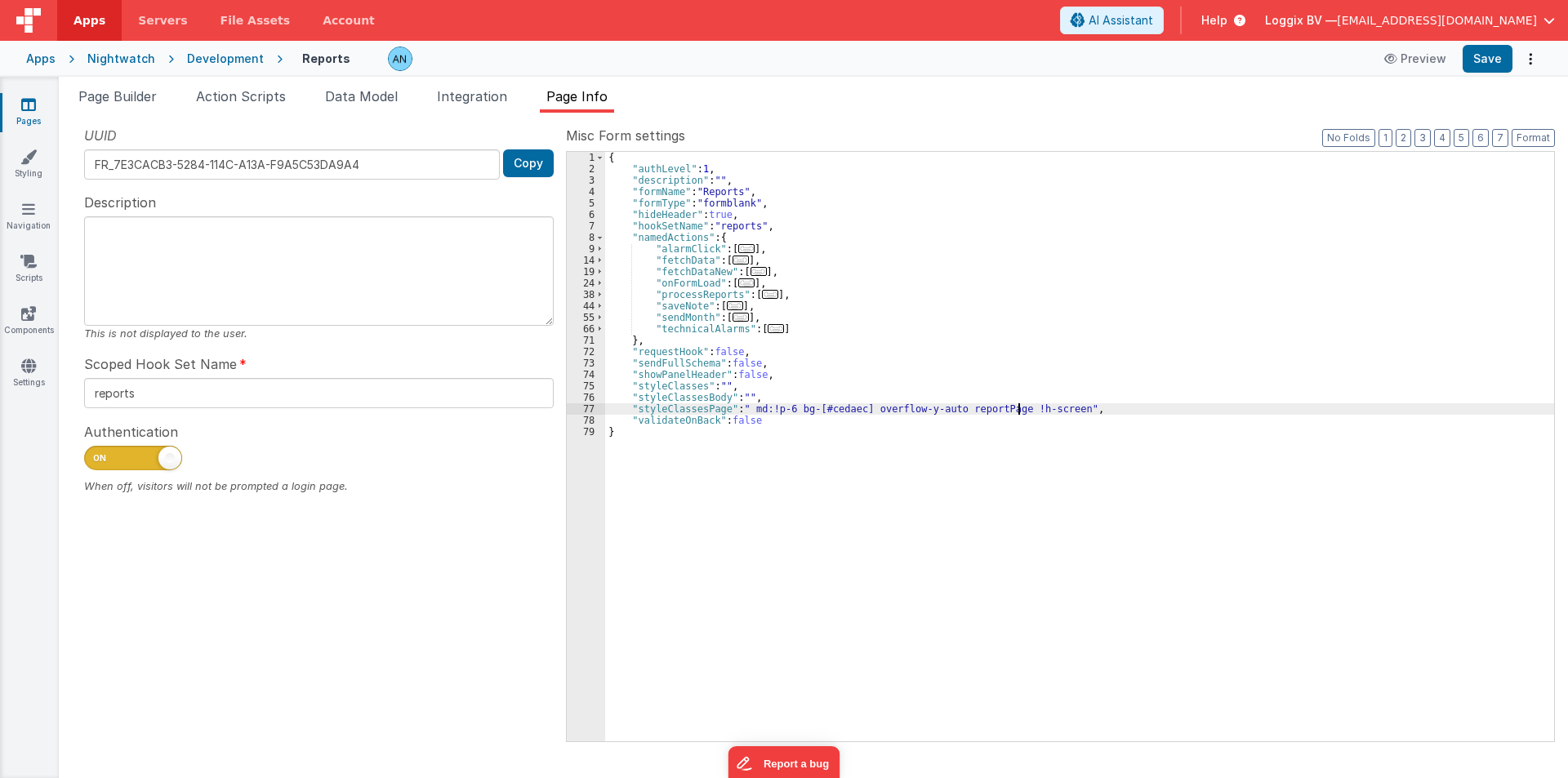
click at [1019, 406] on div "{ "authLevel" : 1 , "description" : "" , "formName" : "Reports" , "formType" : …" at bounding box center [1080, 457] width 949 height 612
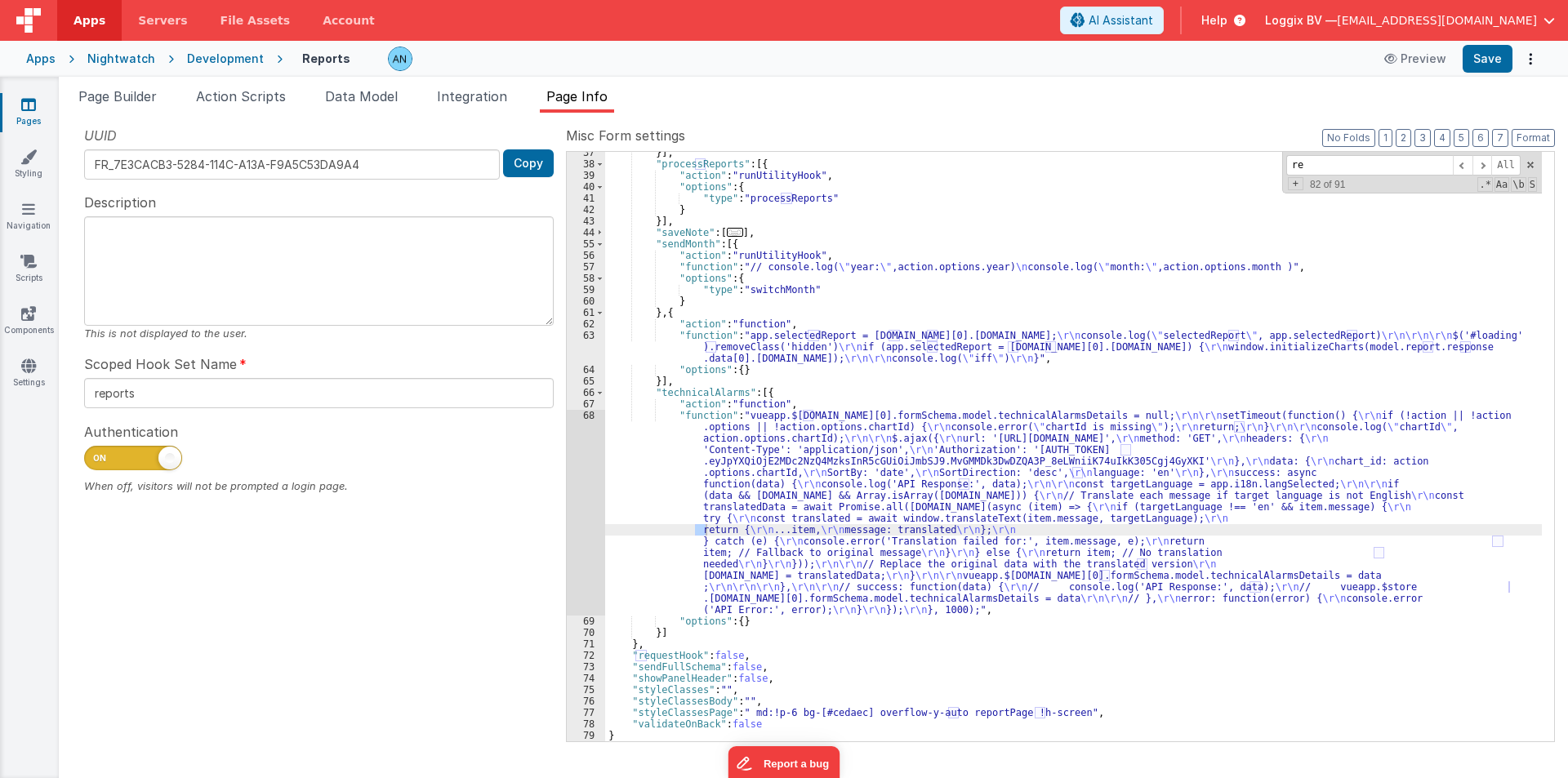
scroll to position [805, 0]
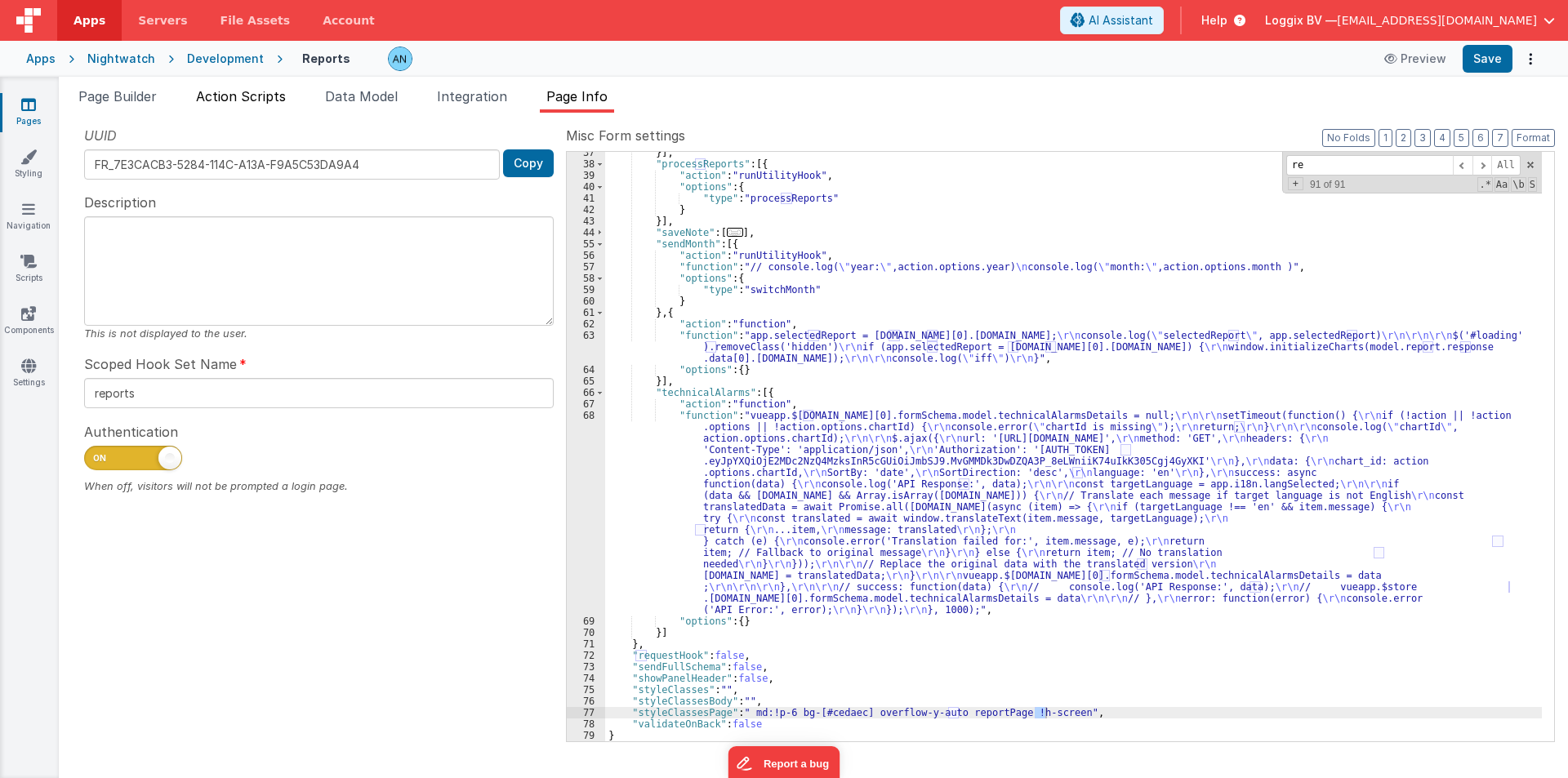
type input "re"
click at [214, 93] on span "Action Scripts" at bounding box center [240, 97] width 90 height 16
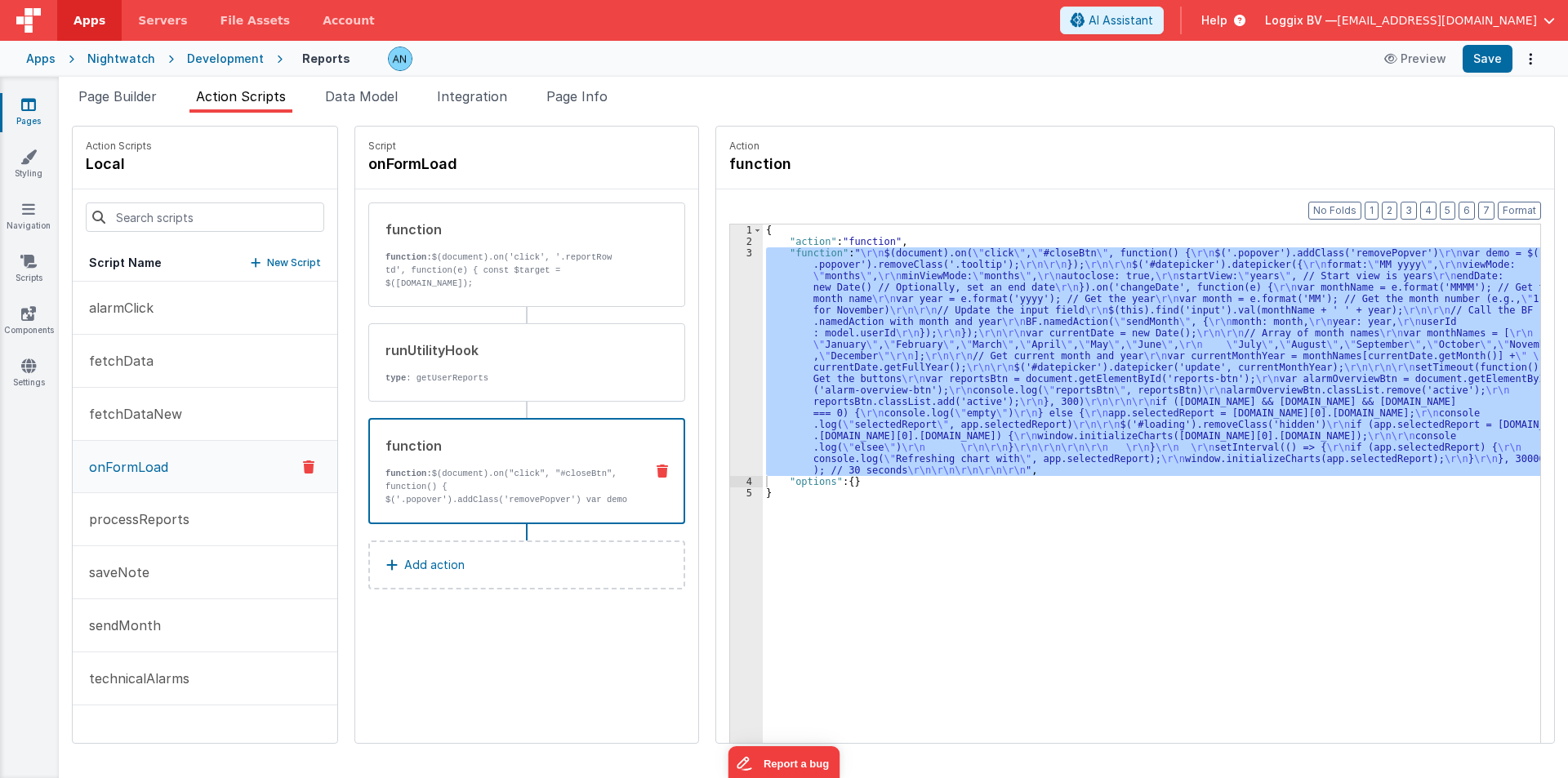
click at [479, 458] on div "function function: $(document).on("click", "#closeBtn", function() { $('.popove…" at bounding box center [500, 471] width 261 height 70
click at [738, 364] on div "3" at bounding box center [746, 362] width 33 height 229
click at [736, 364] on div "3" at bounding box center [746, 362] width 33 height 229
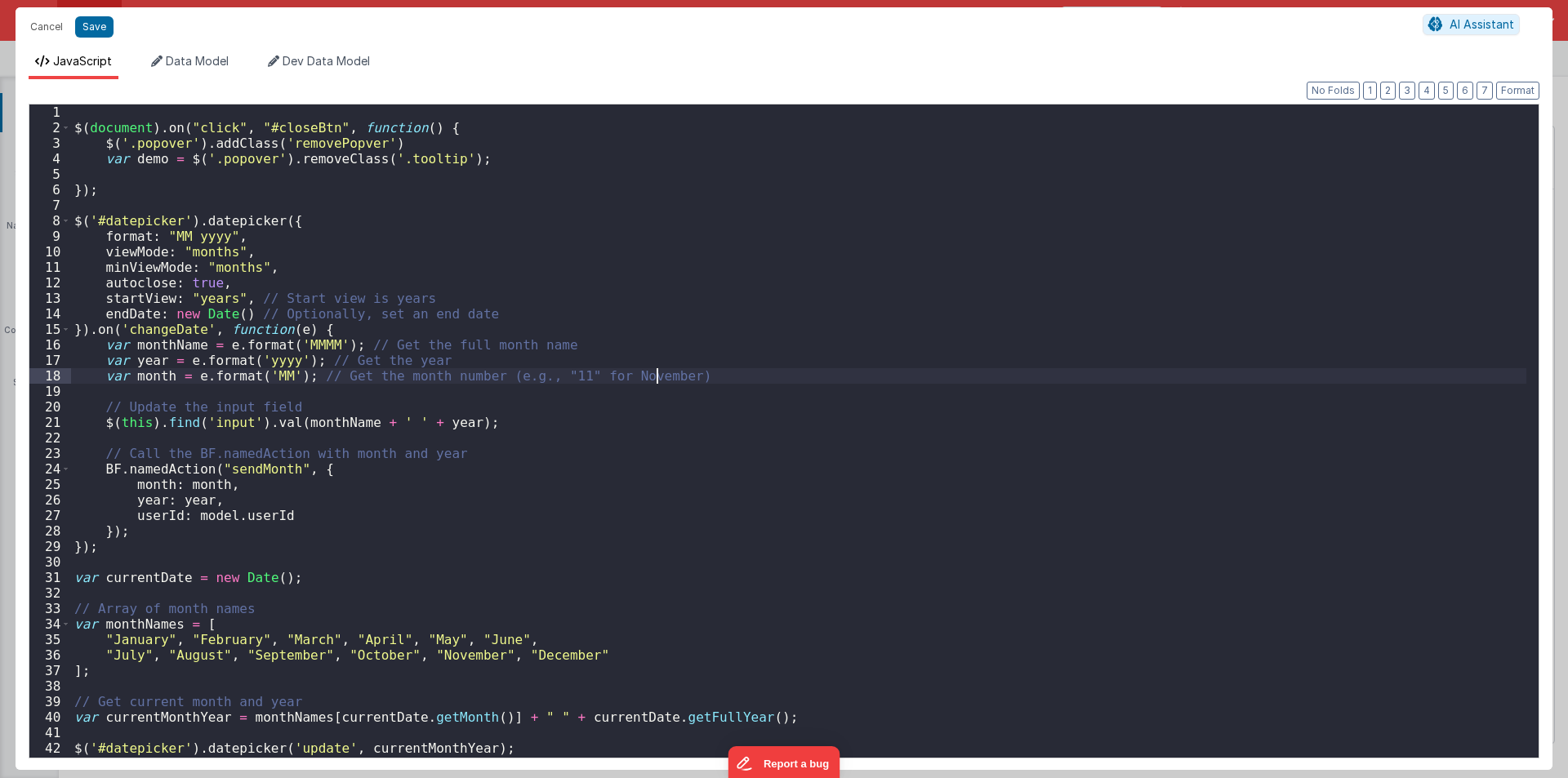
click at [736, 364] on div "$ ( document ) . on ( "click" , "#closeBtn" , function ( ) { $ ( '.popover' ) .…" at bounding box center [799, 447] width 1455 height 684
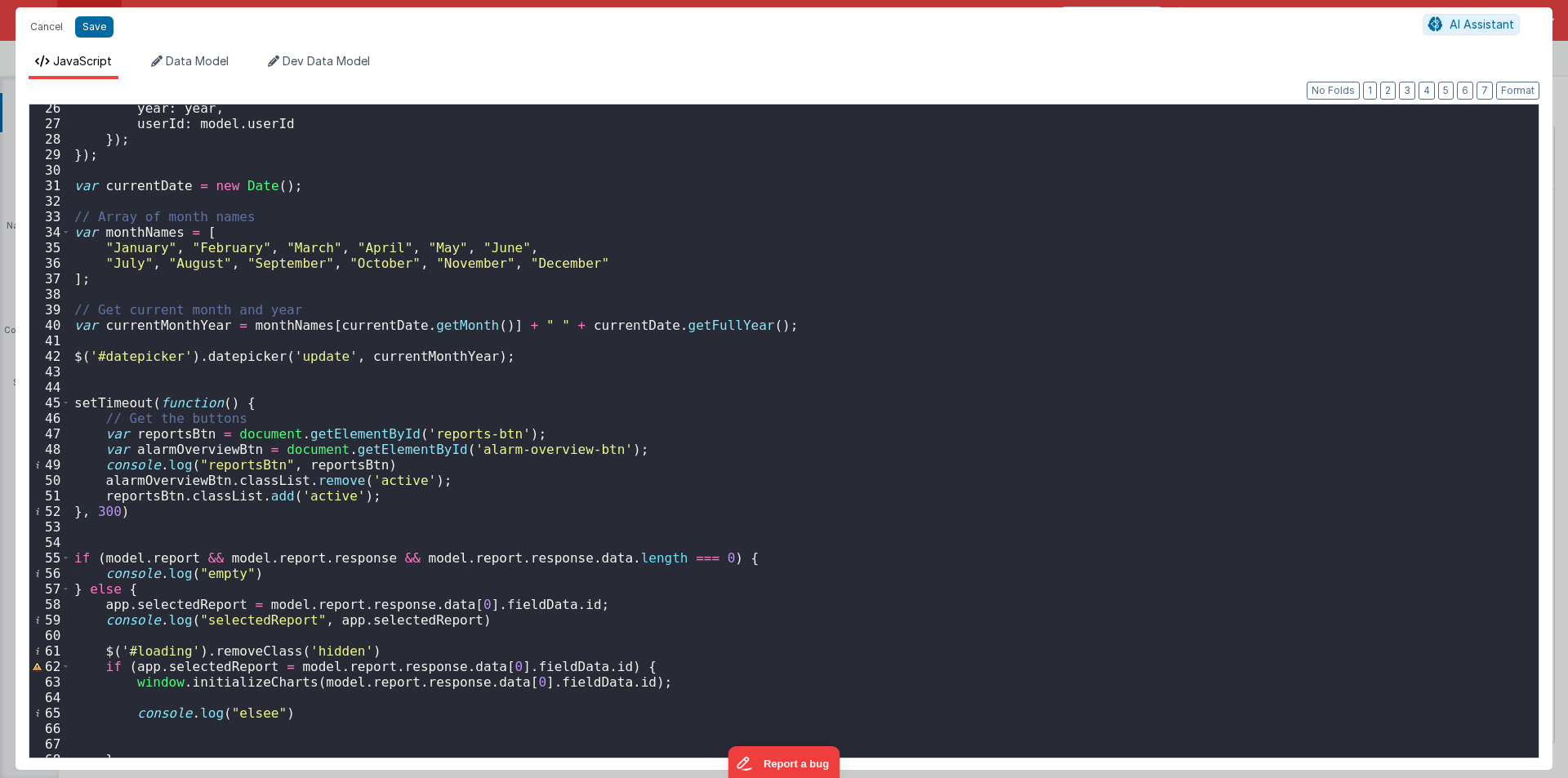
scroll to position [665, 0]
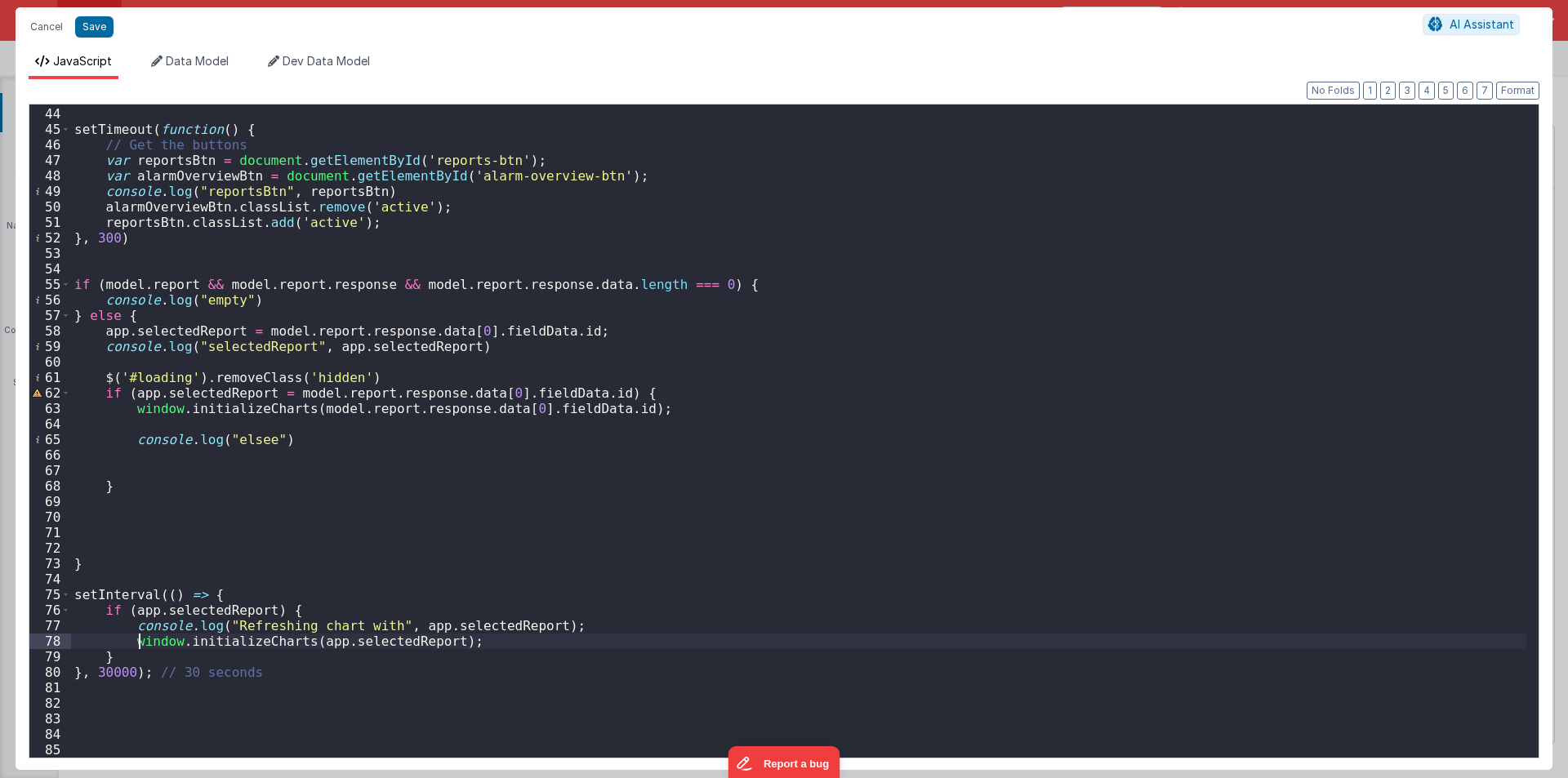
click at [139, 642] on div "setTimeout ( function ( ) { // Get the buttons var reportsBtn = document . getE…" at bounding box center [799, 432] width 1455 height 684
drag, startPoint x: 120, startPoint y: 642, endPoint x: 476, endPoint y: 642, distance: 356.0
click at [476, 642] on div "setTimeout ( function ( ) { // Get the buttons var reportsBtn = document . getE…" at bounding box center [799, 432] width 1455 height 684
click at [300, 666] on div "setTimeout ( function ( ) { // Get the buttons var reportsBtn = document . getE…" at bounding box center [799, 432] width 1455 height 684
click at [41, 27] on button "Cancel" at bounding box center [46, 27] width 49 height 23
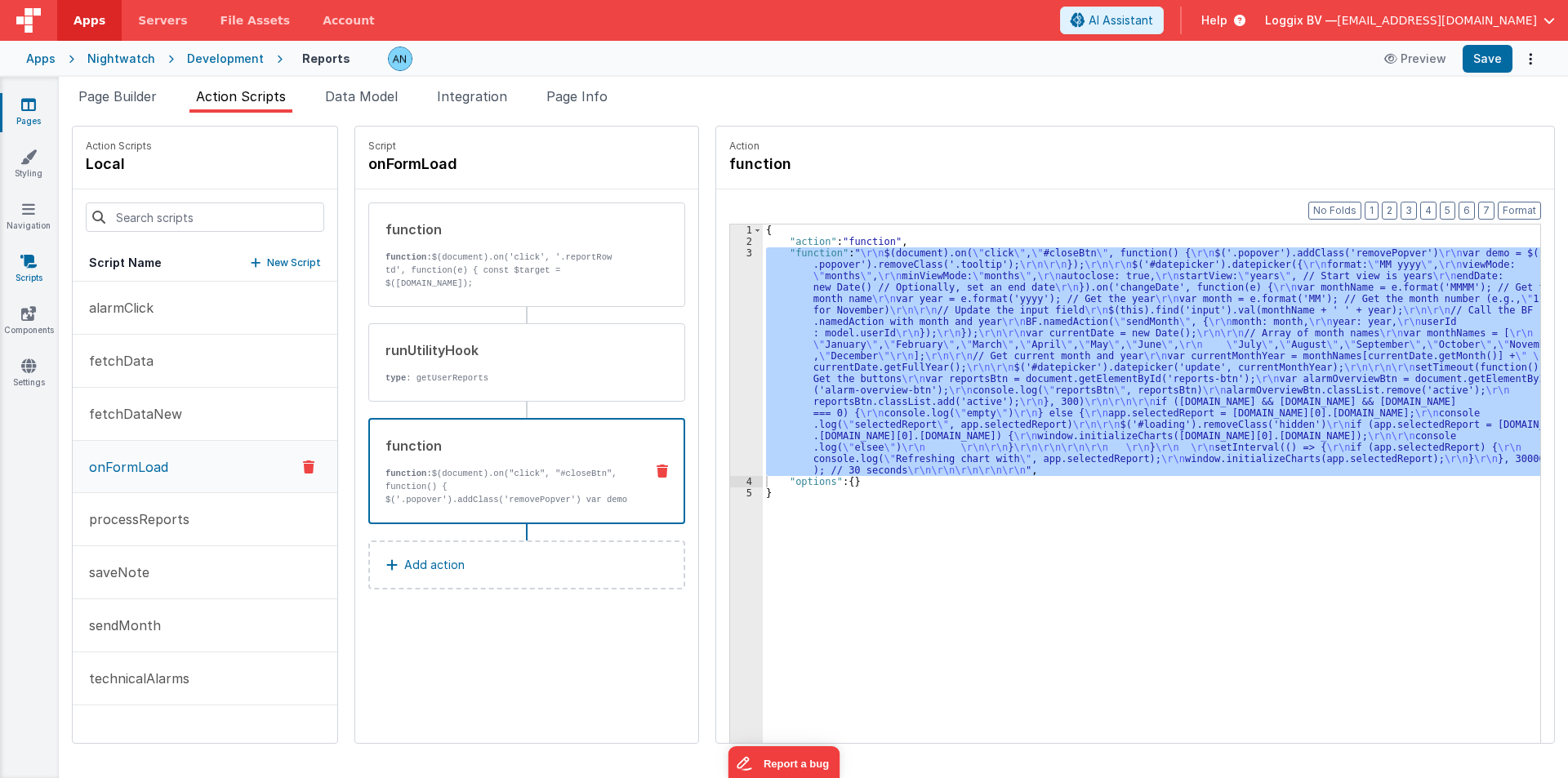
click at [34, 262] on icon at bounding box center [28, 261] width 16 height 16
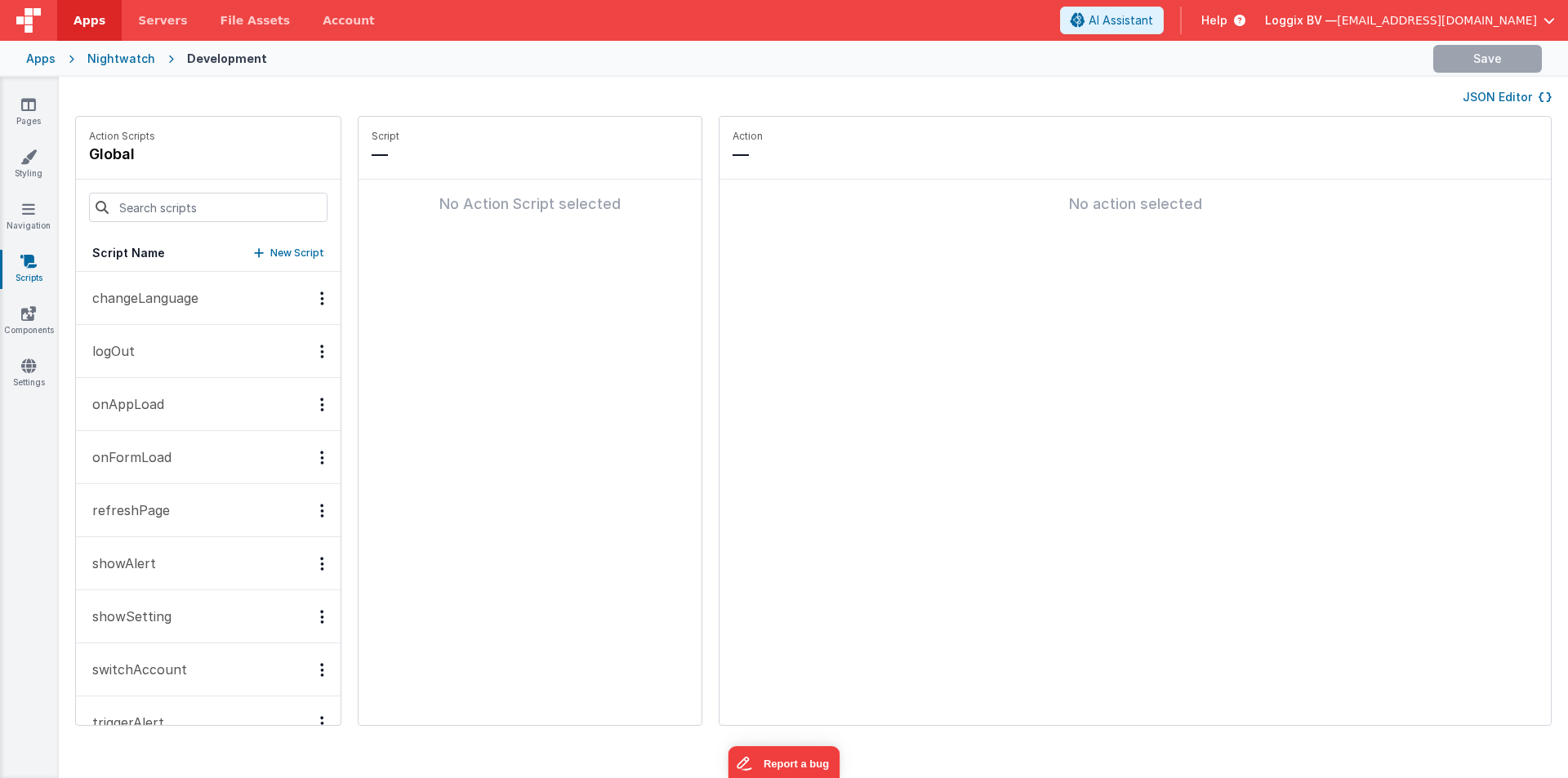
click at [141, 397] on p "onAppLoad" at bounding box center [123, 404] width 82 height 19
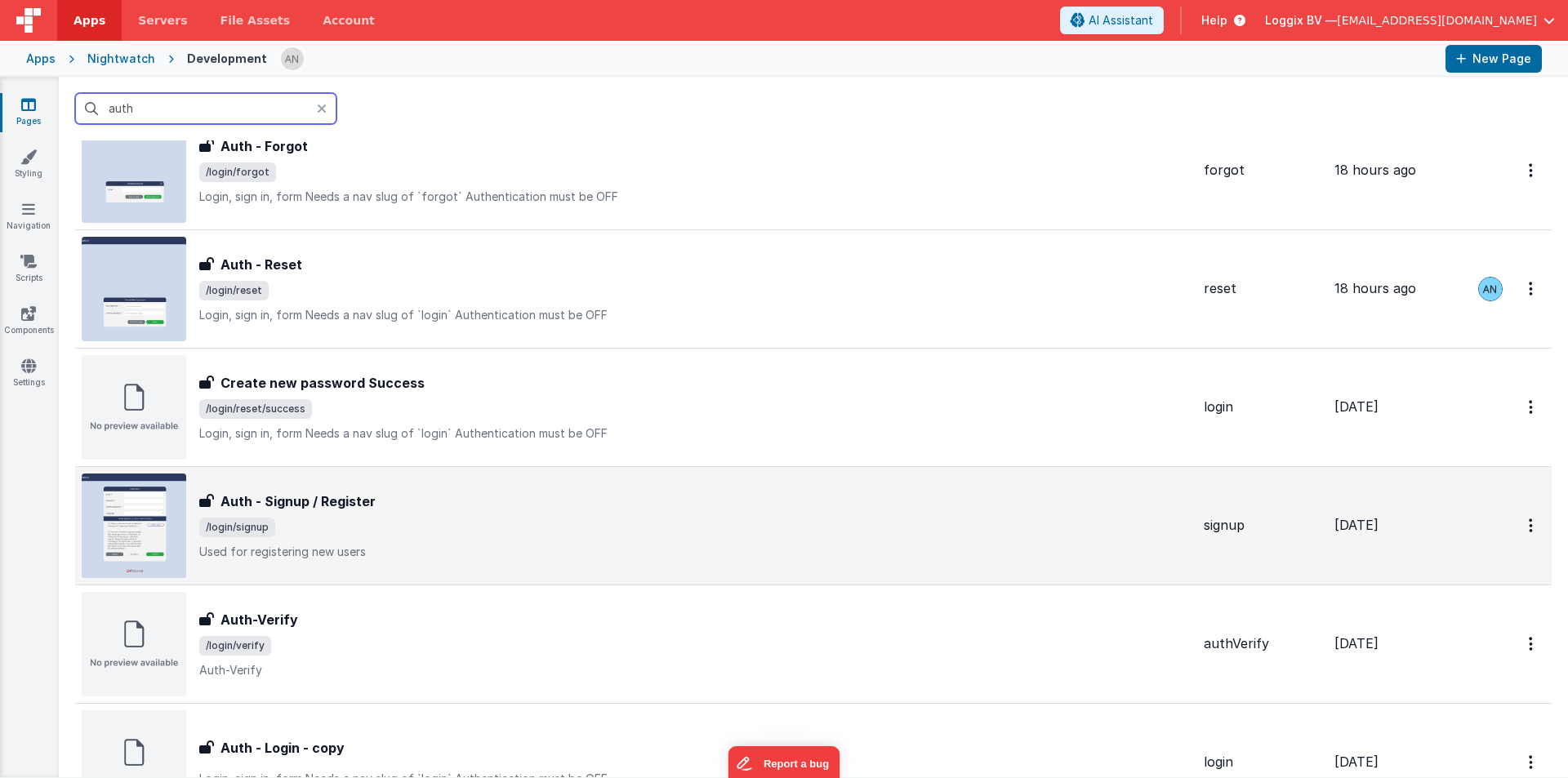
scroll to position [163, 0]
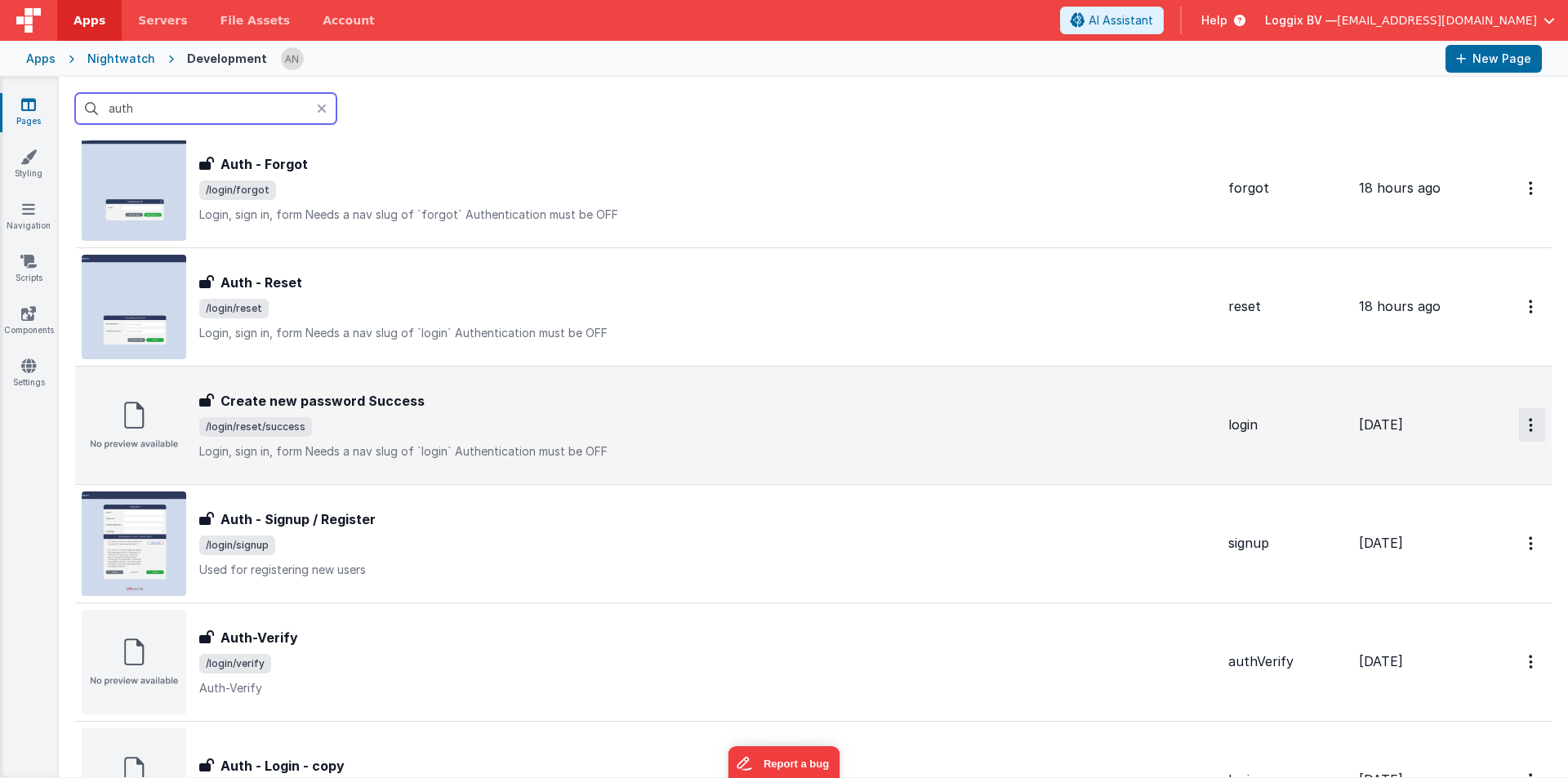
type input "auth"
click at [1529, 77] on icon "Options" at bounding box center [1531, 70] width 4 height 14
click at [1438, 462] on link "Preview" at bounding box center [1473, 463] width 144 height 29
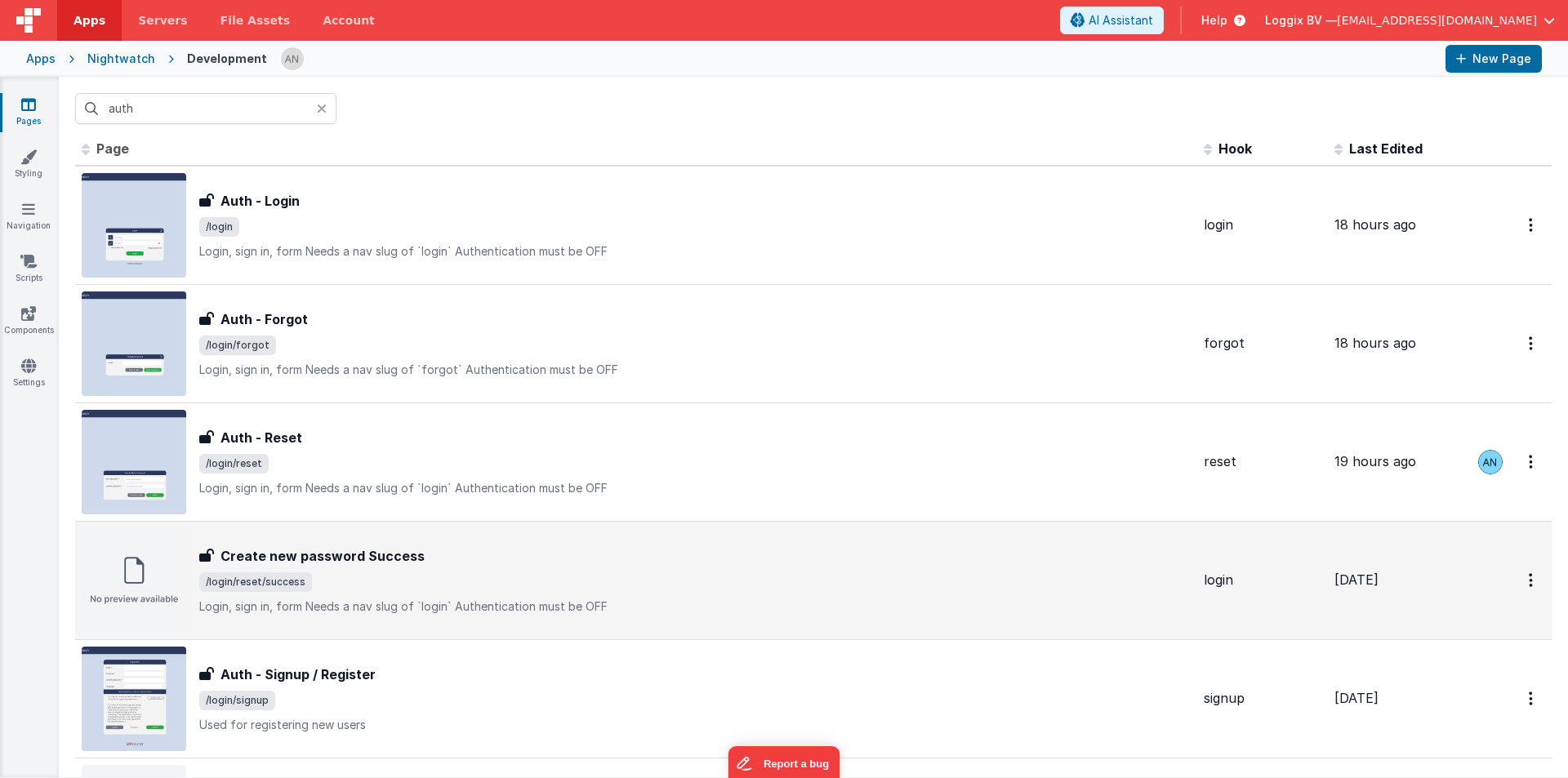
scroll to position [0, 0]
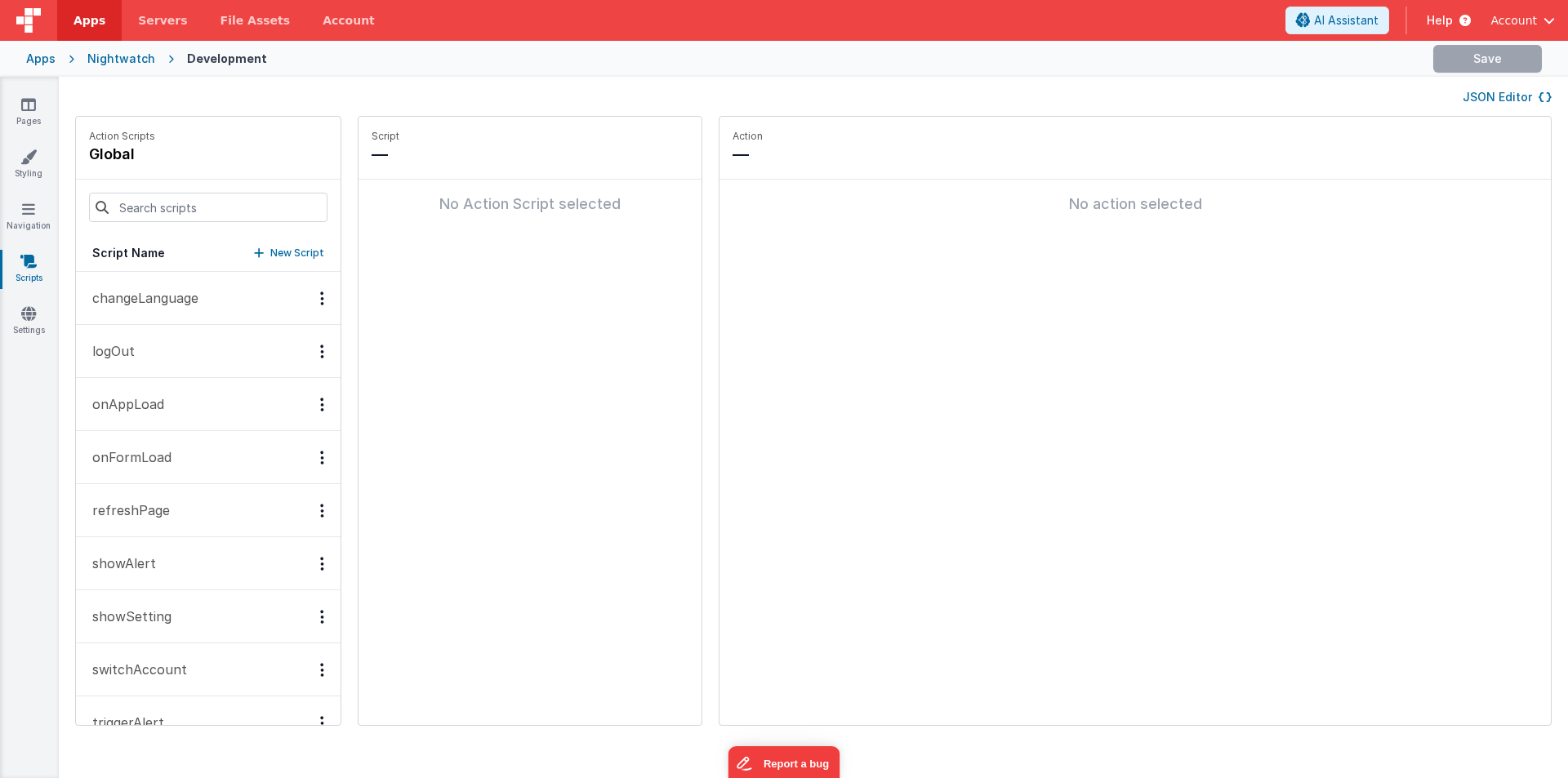
click at [162, 397] on p "onAppLoad" at bounding box center [123, 404] width 82 height 19
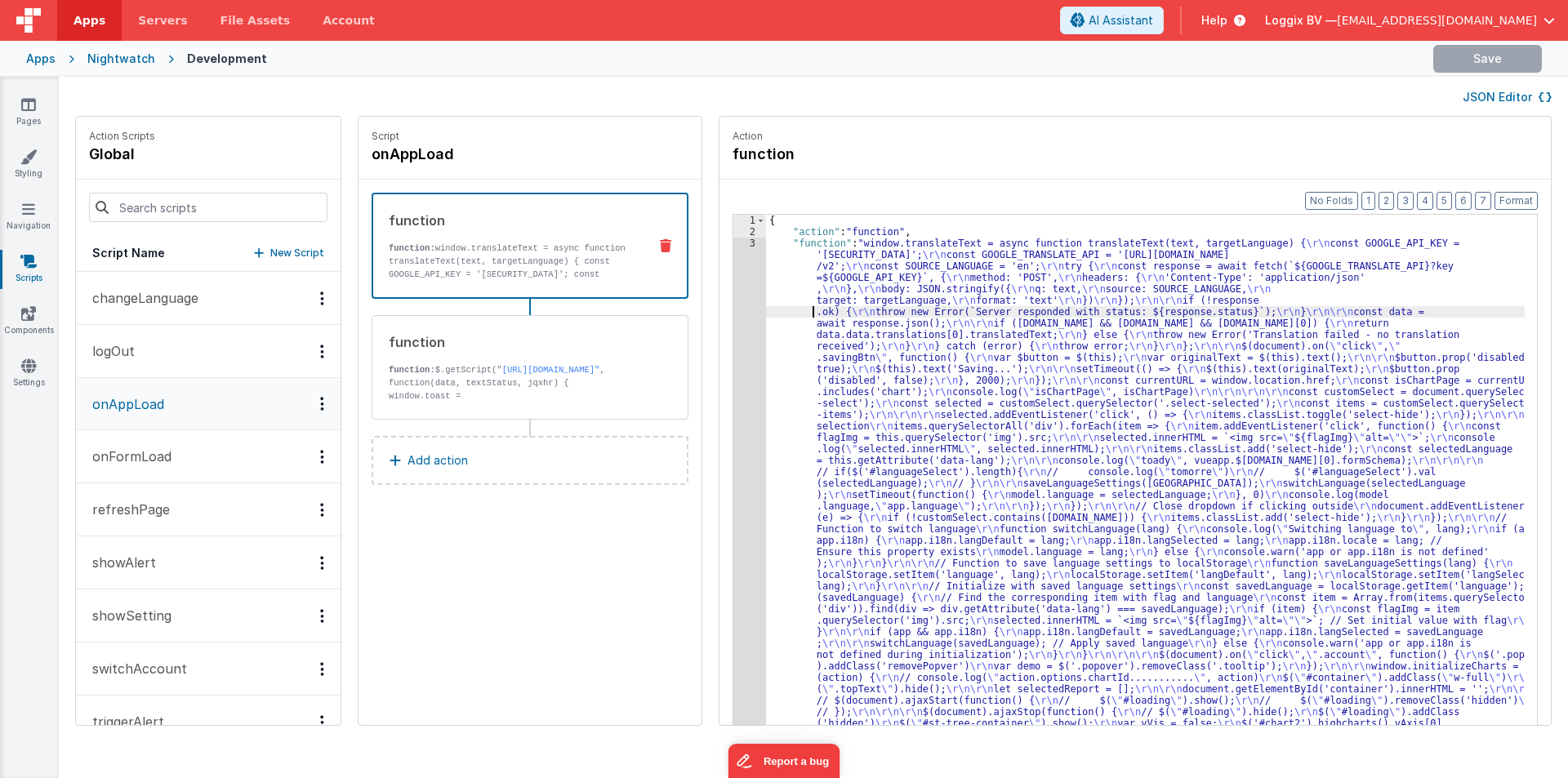
click at [733, 226] on div "1" at bounding box center [749, 220] width 33 height 12
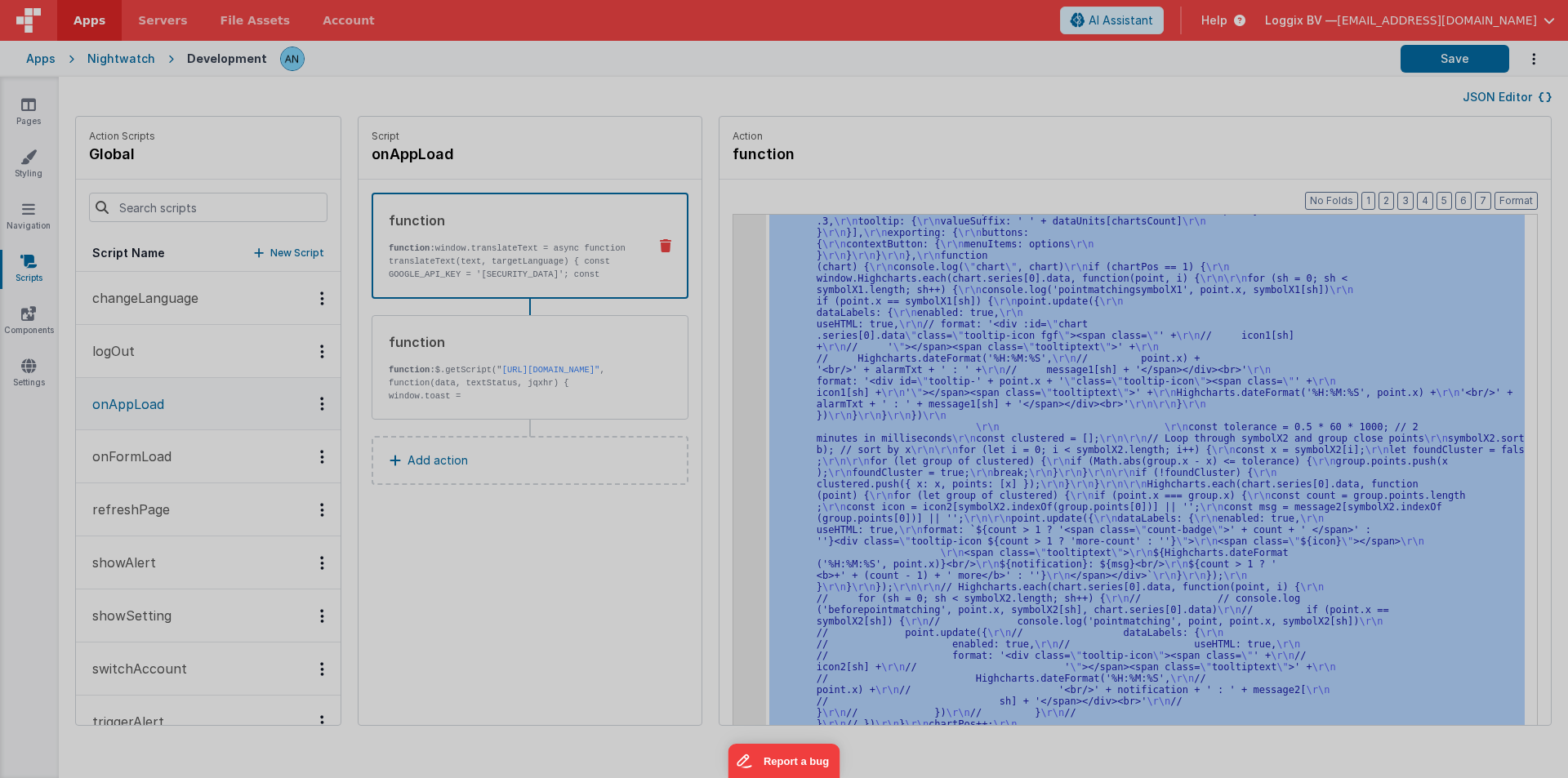
scroll to position [2136, 0]
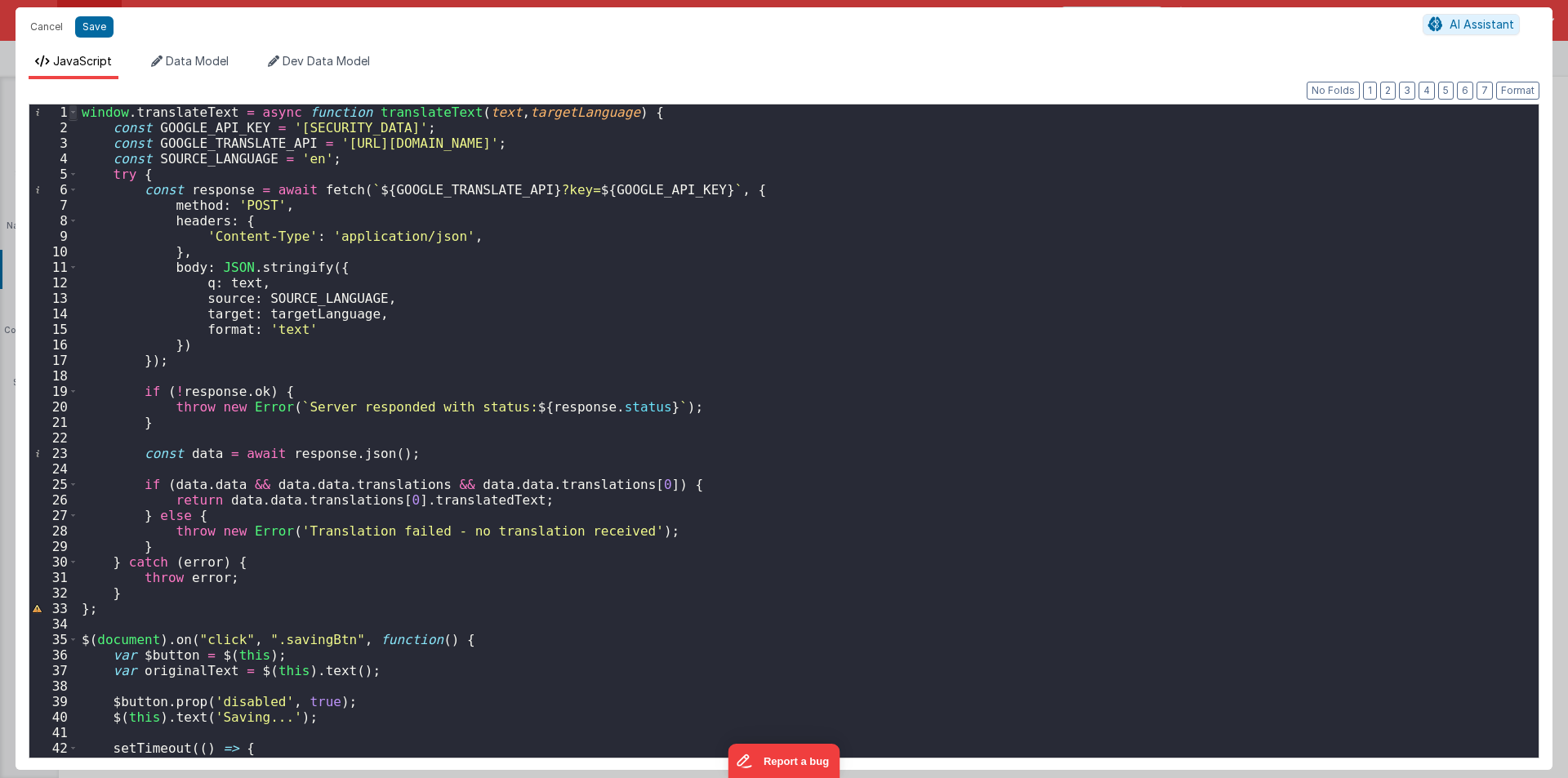
click at [70, 112] on span at bounding box center [73, 113] width 9 height 16
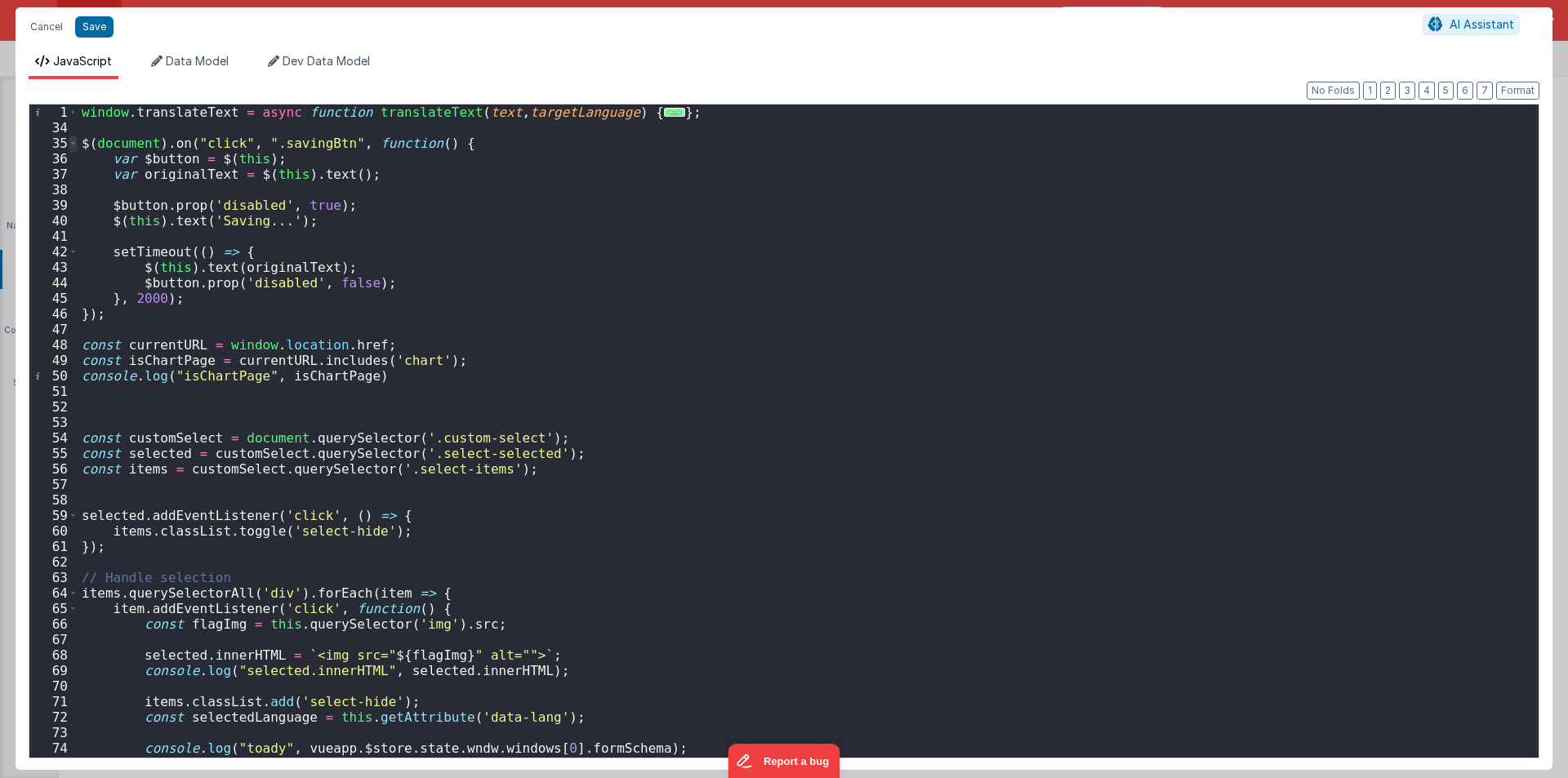
click at [69, 143] on span at bounding box center [73, 144] width 9 height 16
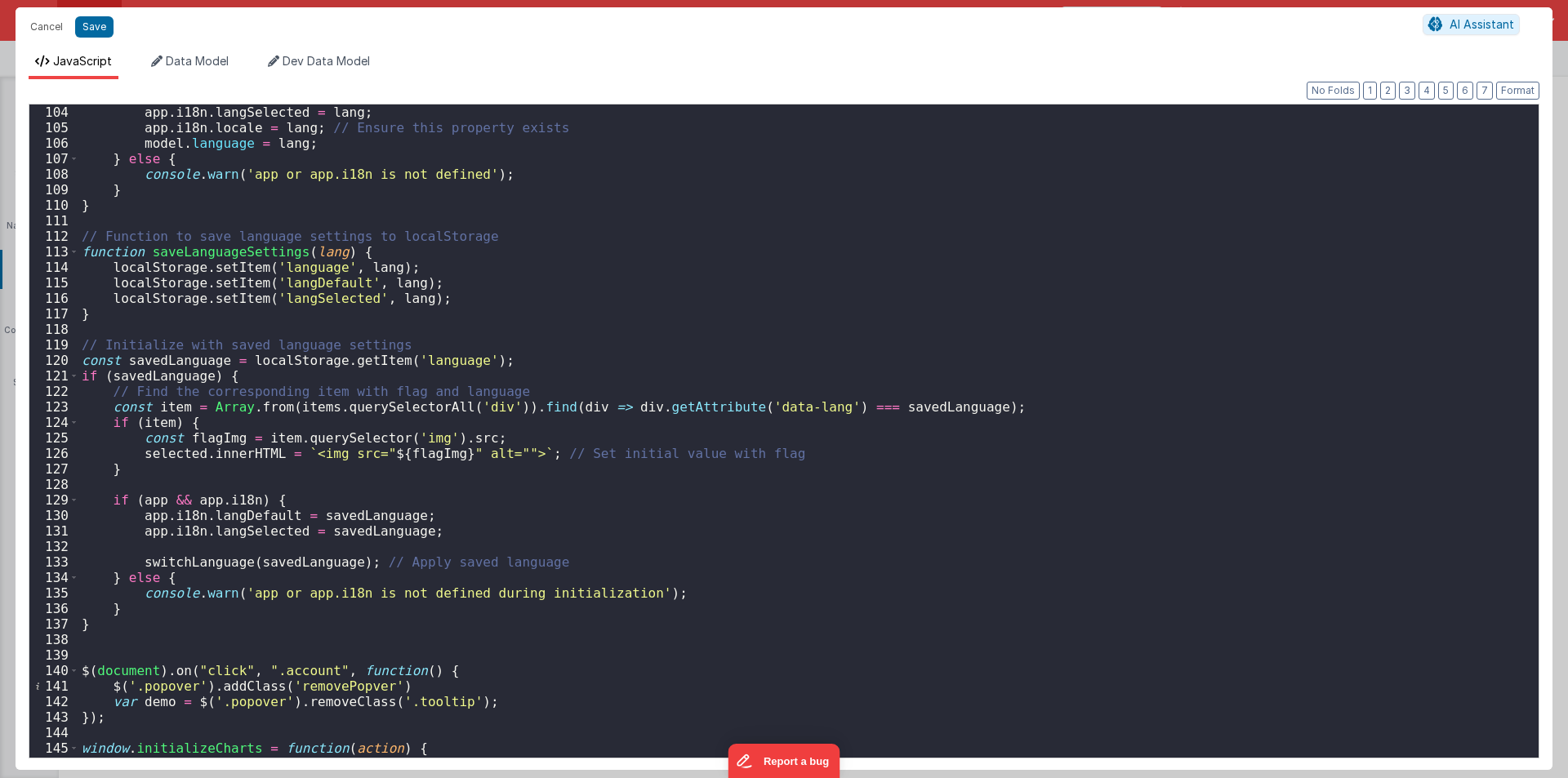
scroll to position [1273, 0]
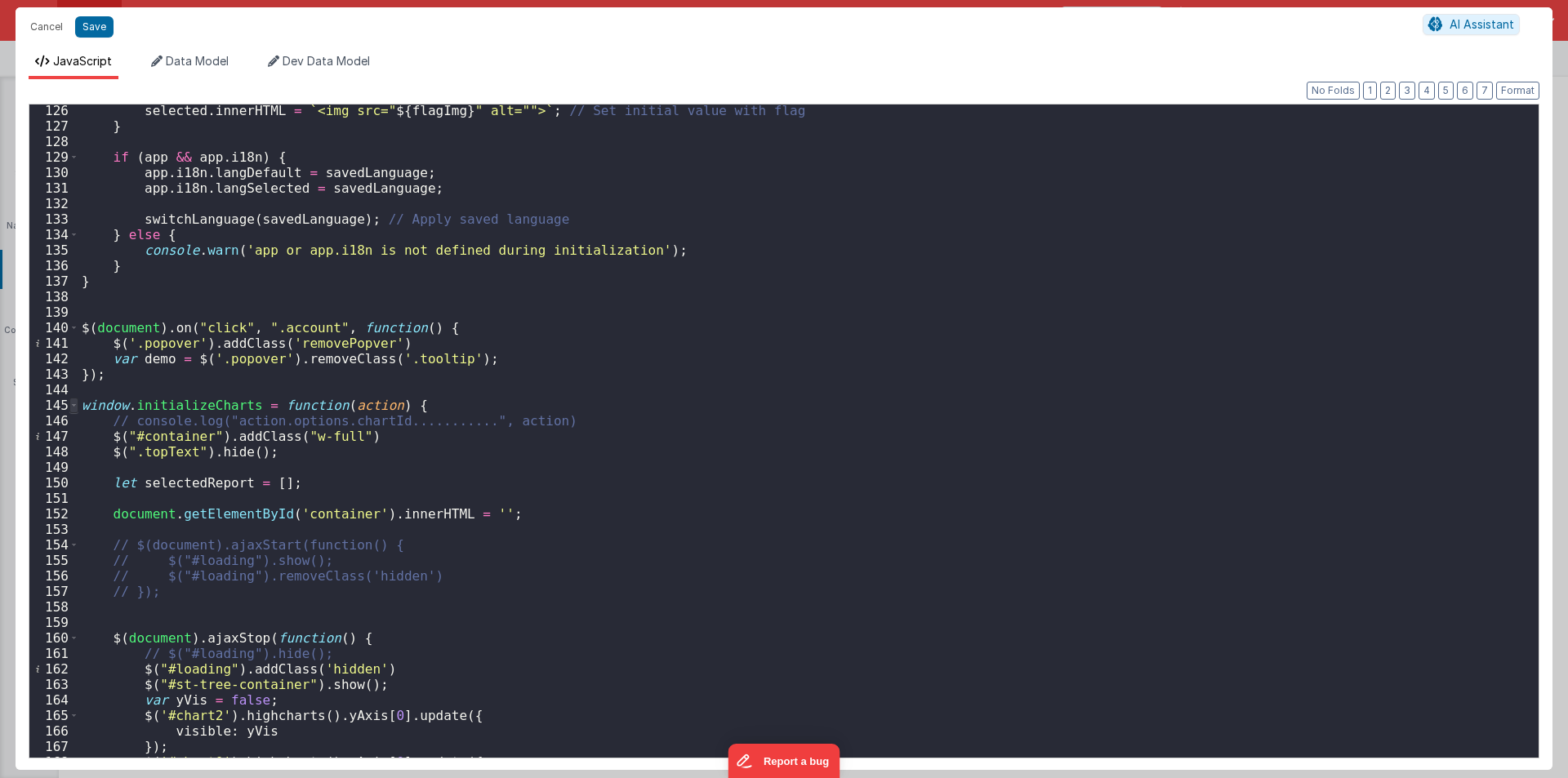
click at [72, 404] on span at bounding box center [74, 406] width 9 height 16
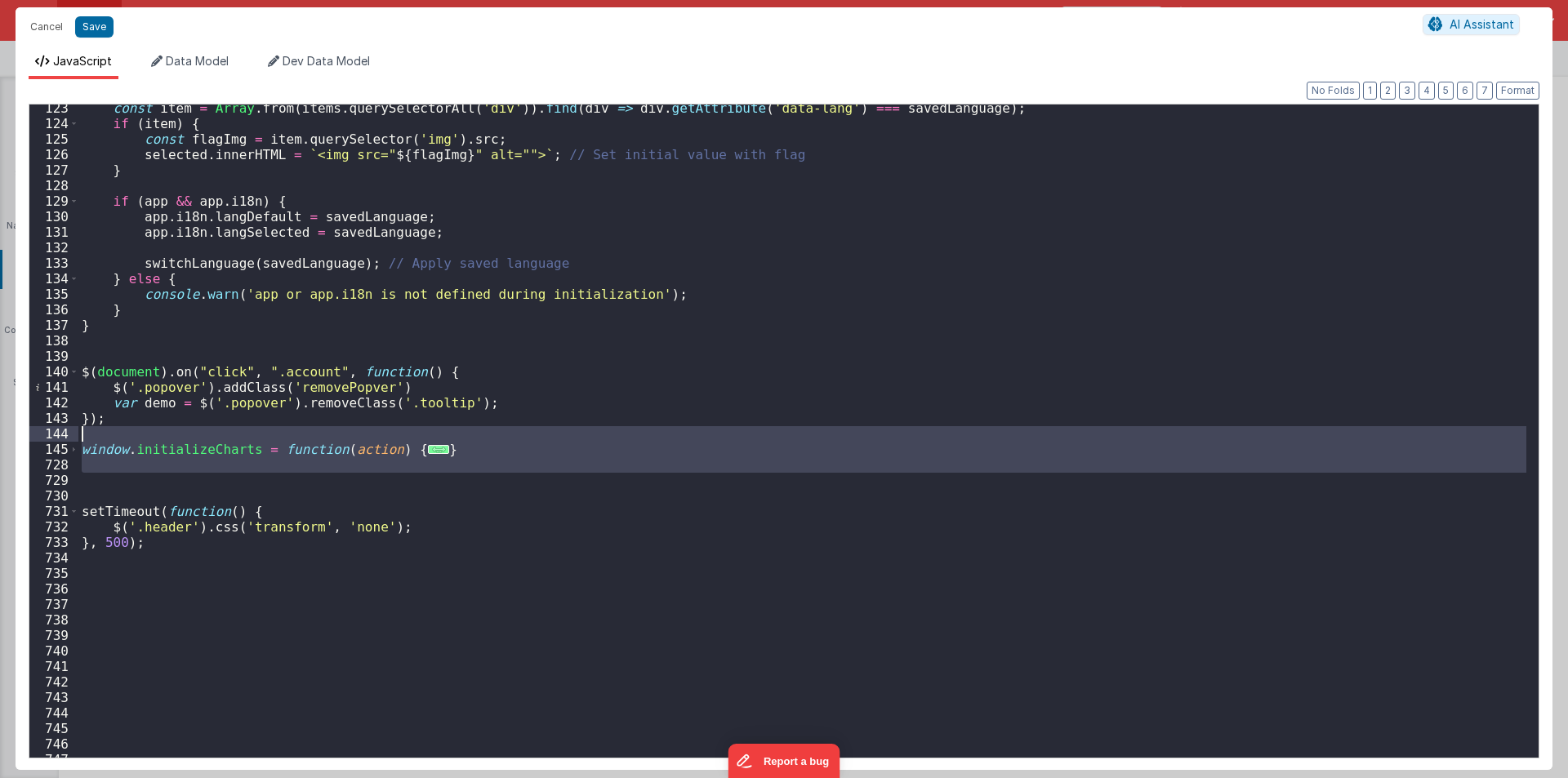
drag, startPoint x: 123, startPoint y: 479, endPoint x: 51, endPoint y: 440, distance: 81.9
click at [51, 440] on div "123 124 125 126 127 128 129 130 131 132 133 134 135 136 137 138 139 140 141 142…" at bounding box center [784, 431] width 1511 height 655
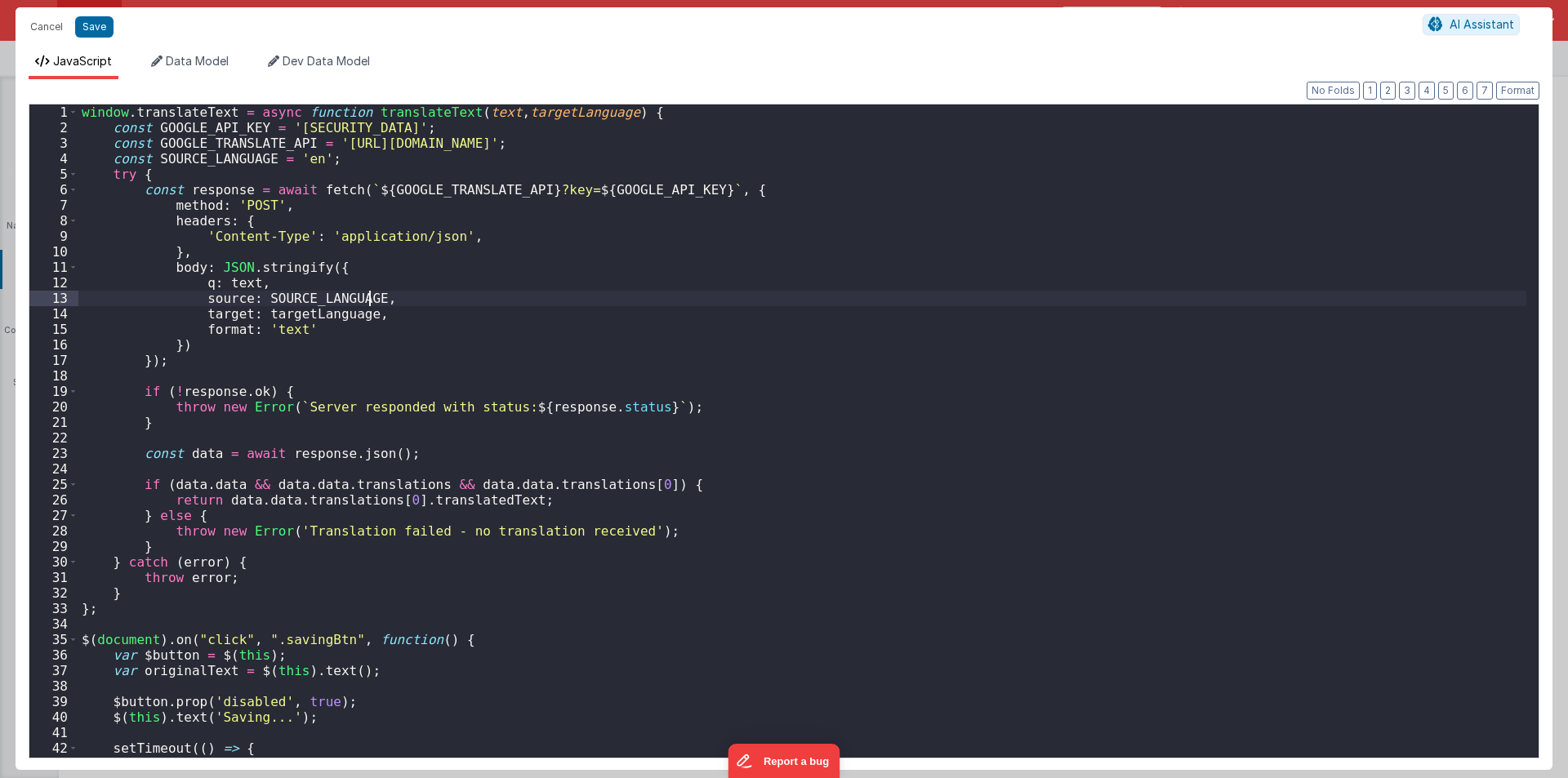
click at [738, 277] on div "window . translateText = async function translateText ( text , targetLanguage )…" at bounding box center [802, 447] width 1448 height 684
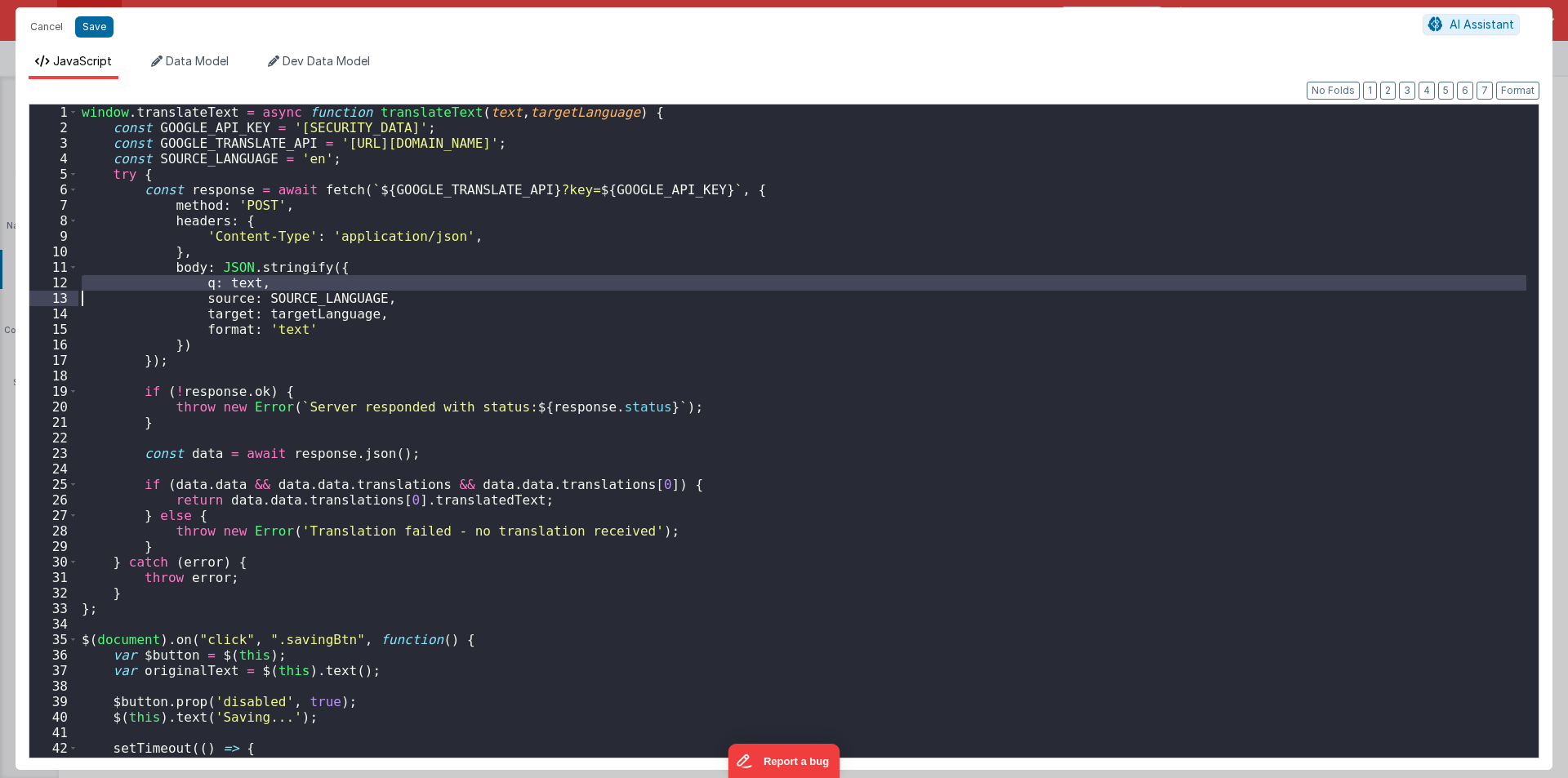
click at [738, 277] on div "window . translateText = async function translateText ( text , targetLanguage )…" at bounding box center [802, 447] width 1448 height 684
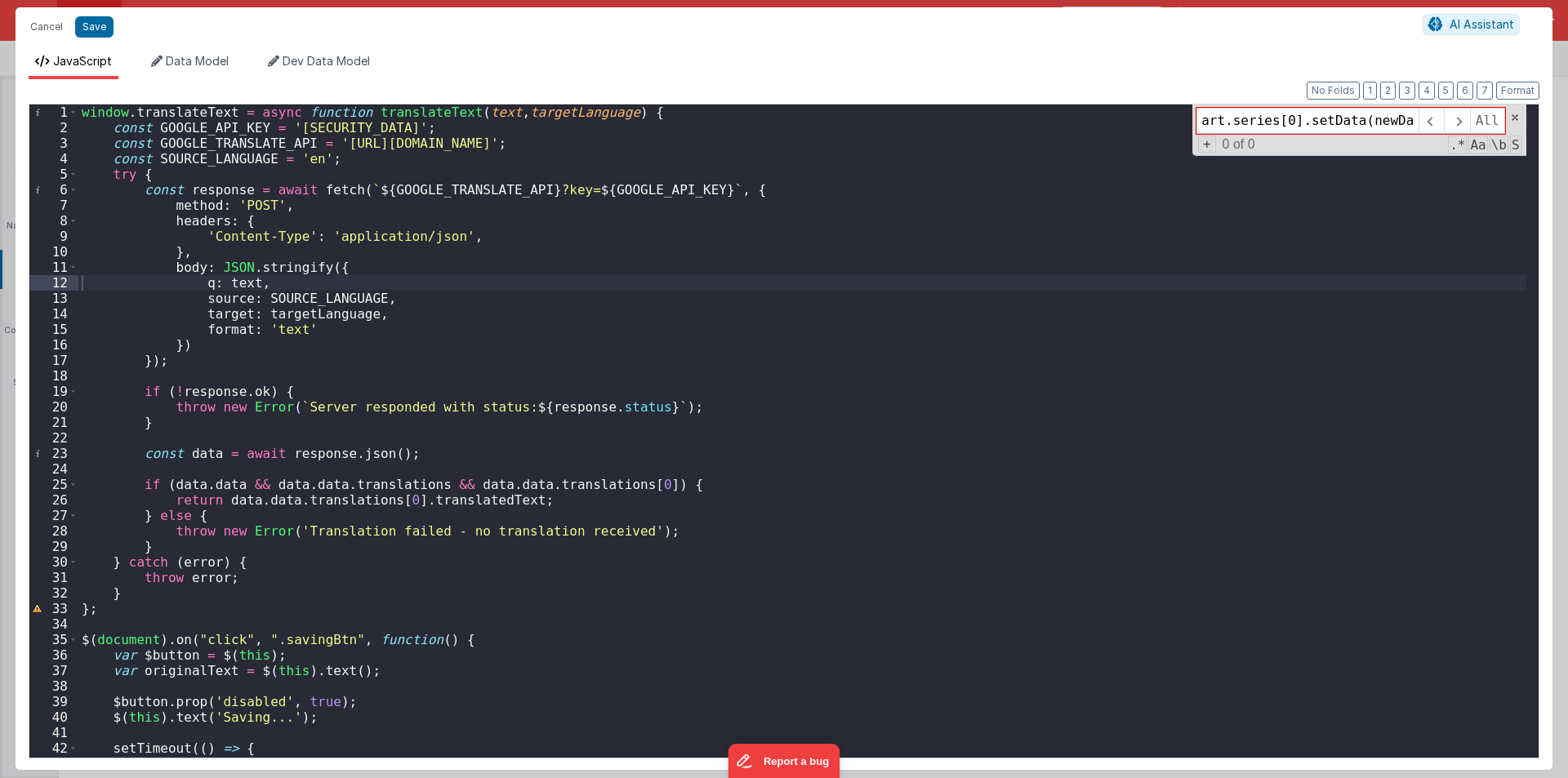
scroll to position [0, 0]
type input "chart.series[0].s"
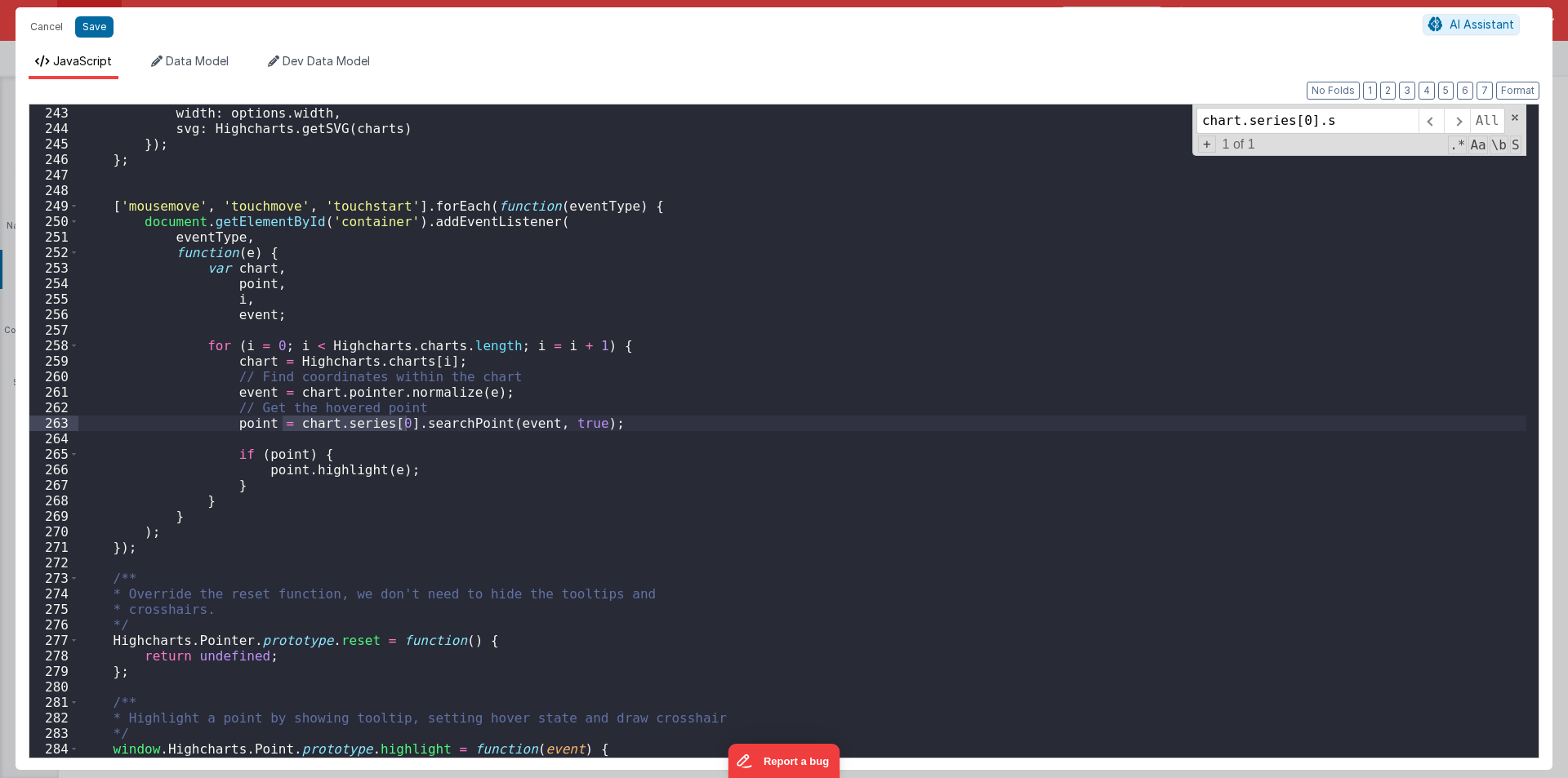
scroll to position [3754, 0]
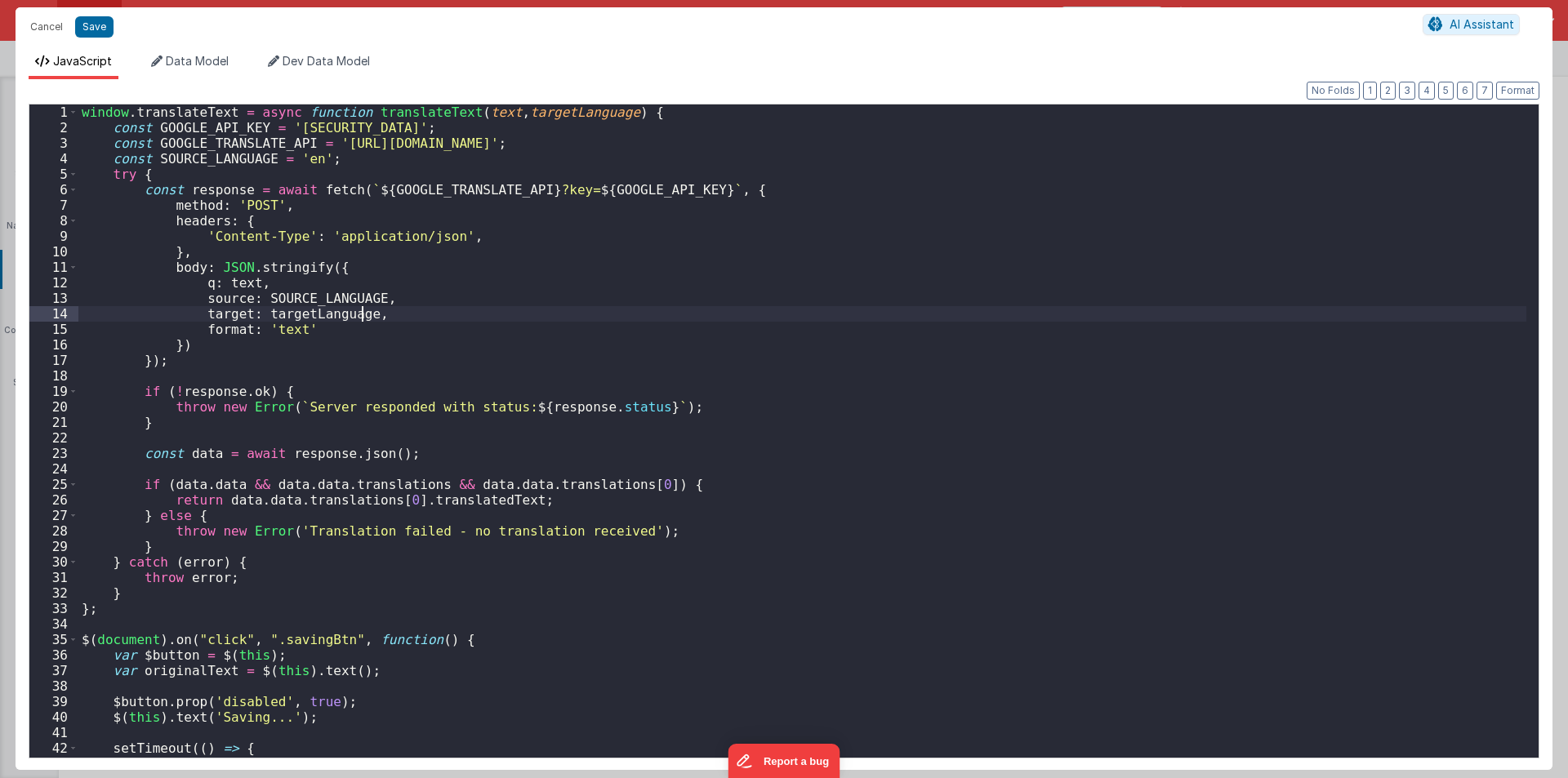
click at [720, 296] on div "window . translateText = async function translateText ( text , targetLanguage )…" at bounding box center [802, 447] width 1448 height 684
click at [671, 408] on div "window . translateText = async function translateText ( text , targetLanguage )…" at bounding box center [802, 447] width 1448 height 684
click at [670, 404] on div "window . translateText = async function translateText ( text , targetLanguage )…" at bounding box center [802, 447] width 1448 height 684
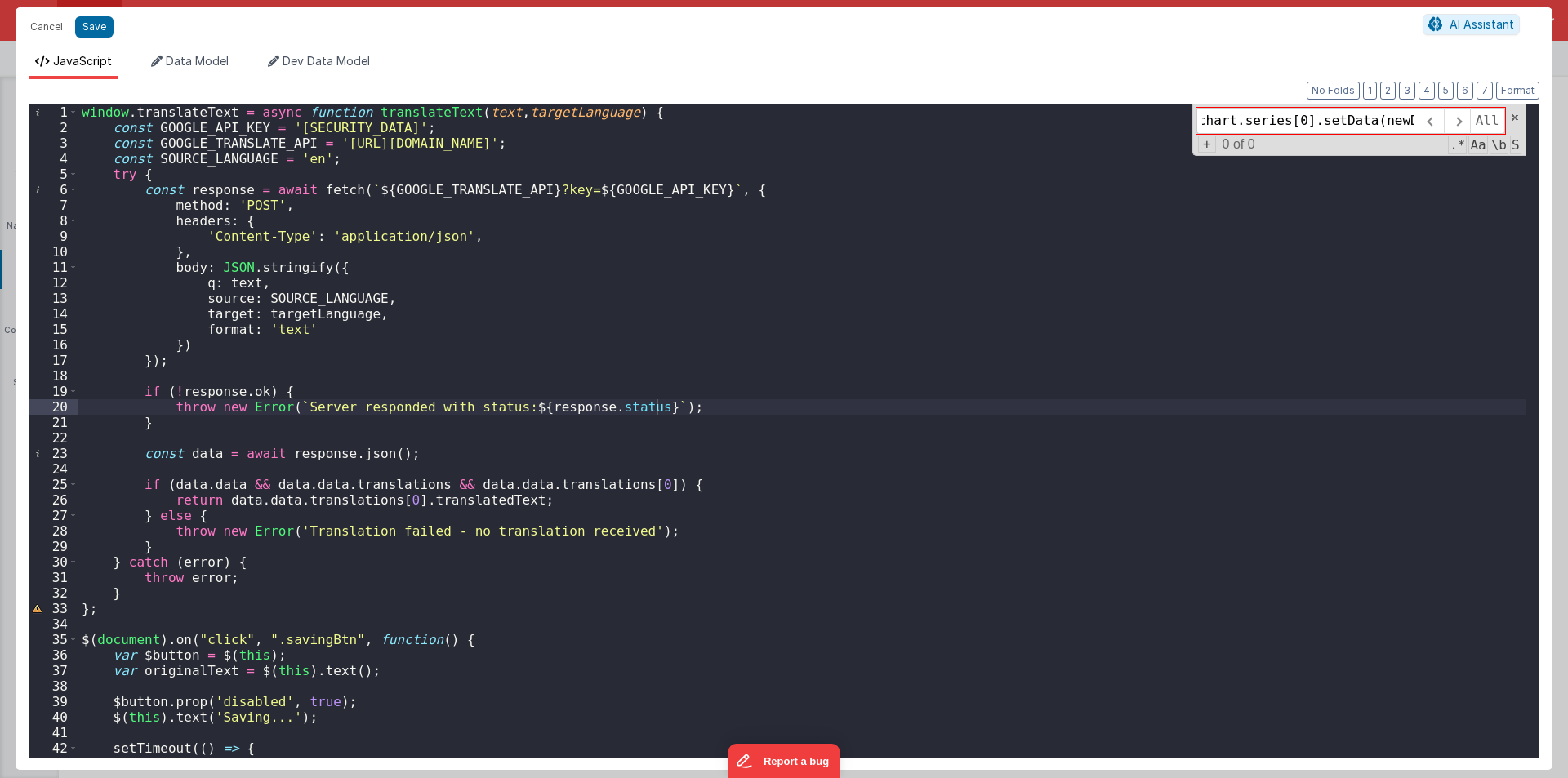
scroll to position [0, 0]
click at [644, 369] on div "window . translateText = async function translateText ( text , targetLanguage )…" at bounding box center [802, 447] width 1448 height 684
click at [1406, 119] on input "chart.series[0].setData(new" at bounding box center [1307, 121] width 222 height 26
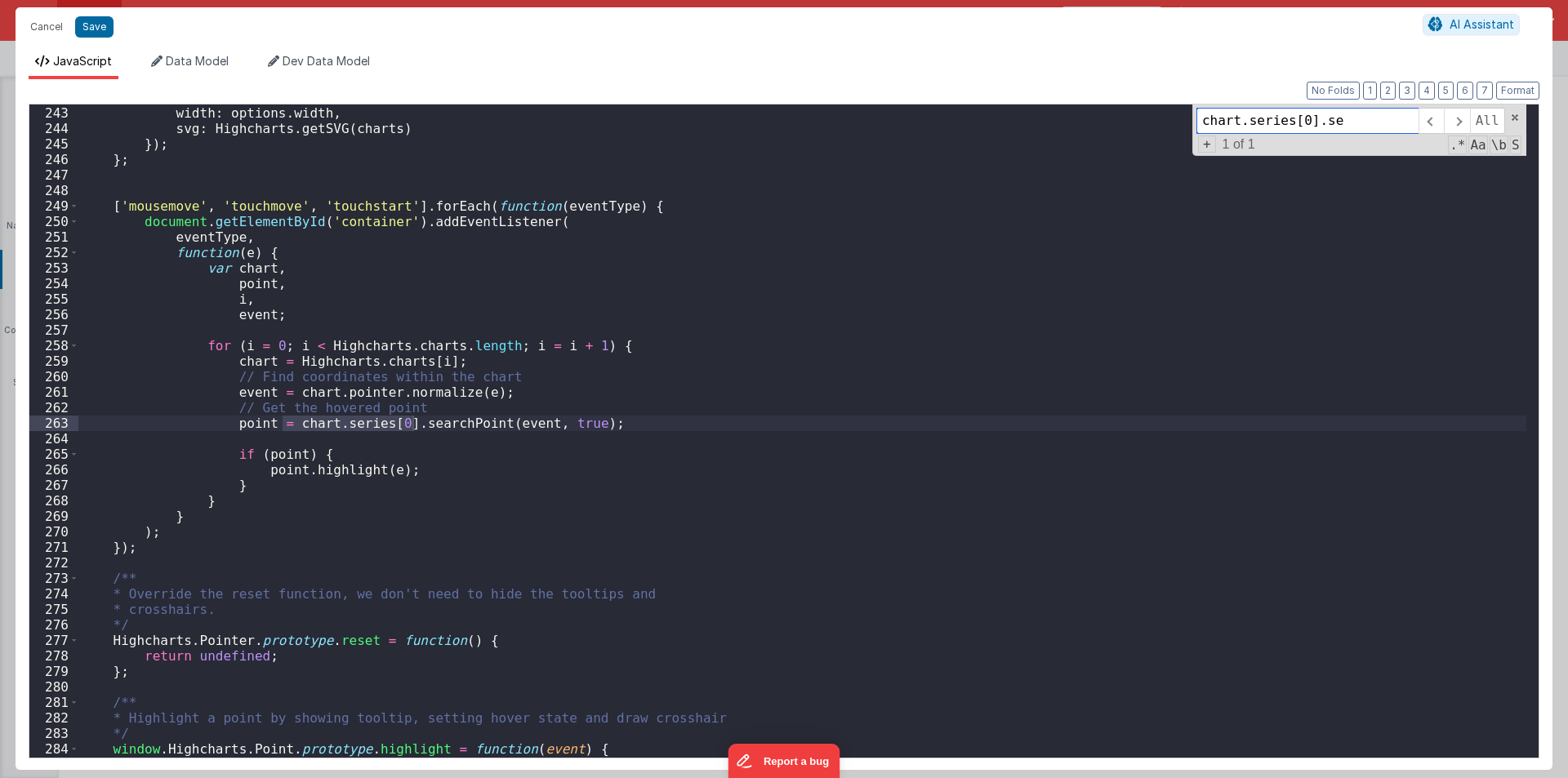
scroll to position [3754, 0]
type input "chart.series[0].s"
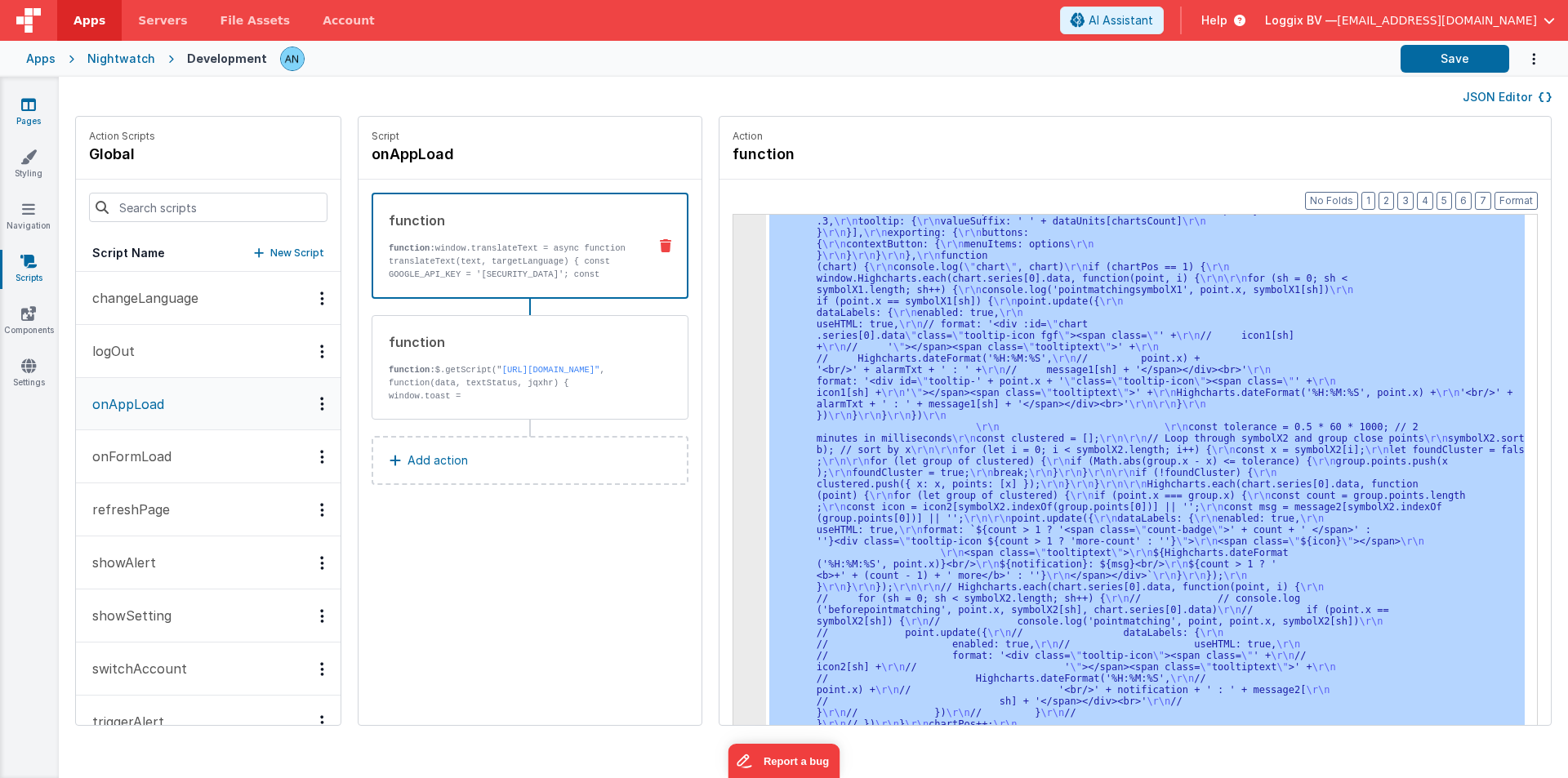
click at [28, 104] on icon at bounding box center [28, 105] width 15 height 16
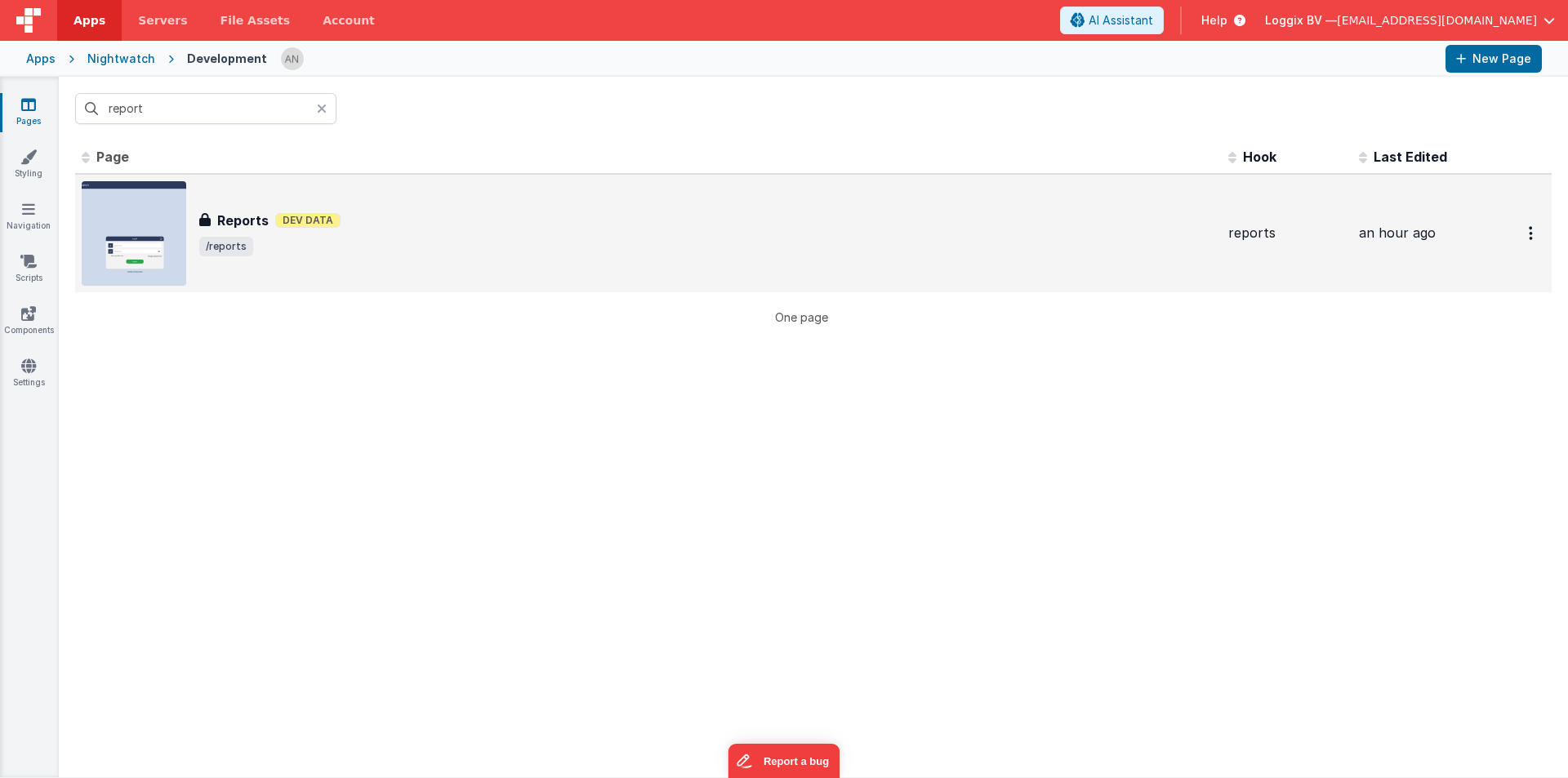
click at [254, 224] on h3 "Reports" at bounding box center [243, 221] width 51 height 19
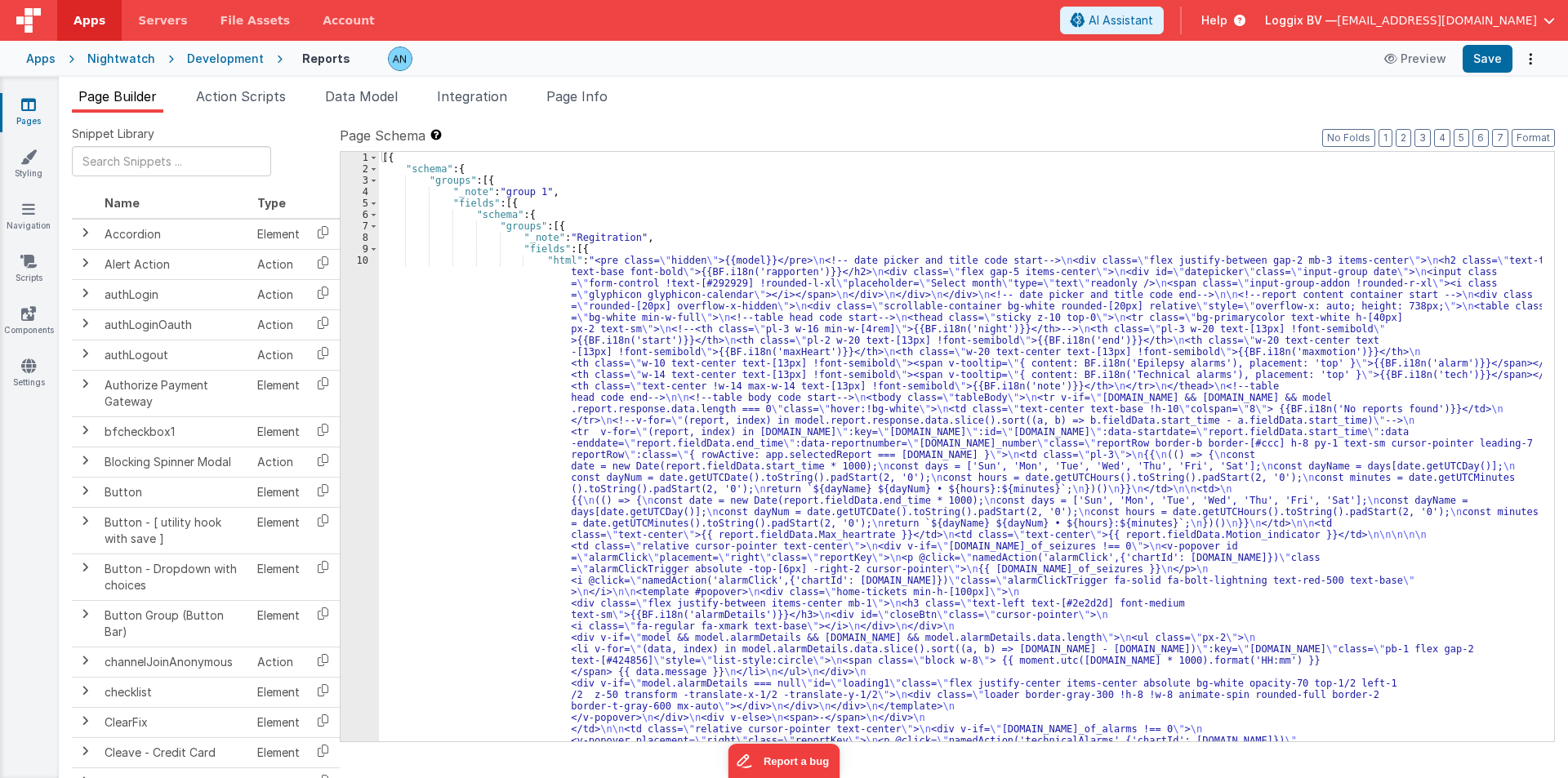
click at [234, 84] on div "Page Builder Action Scripts Data Model Integration Page Info Snippet Library Na…" at bounding box center [813, 428] width 1509 height 702
click at [233, 86] on div "Page Builder Action Scripts Data Model Integration Page Info Snippet Library Na…" at bounding box center [813, 428] width 1509 height 702
click at [230, 97] on span "Action Scripts" at bounding box center [240, 97] width 90 height 16
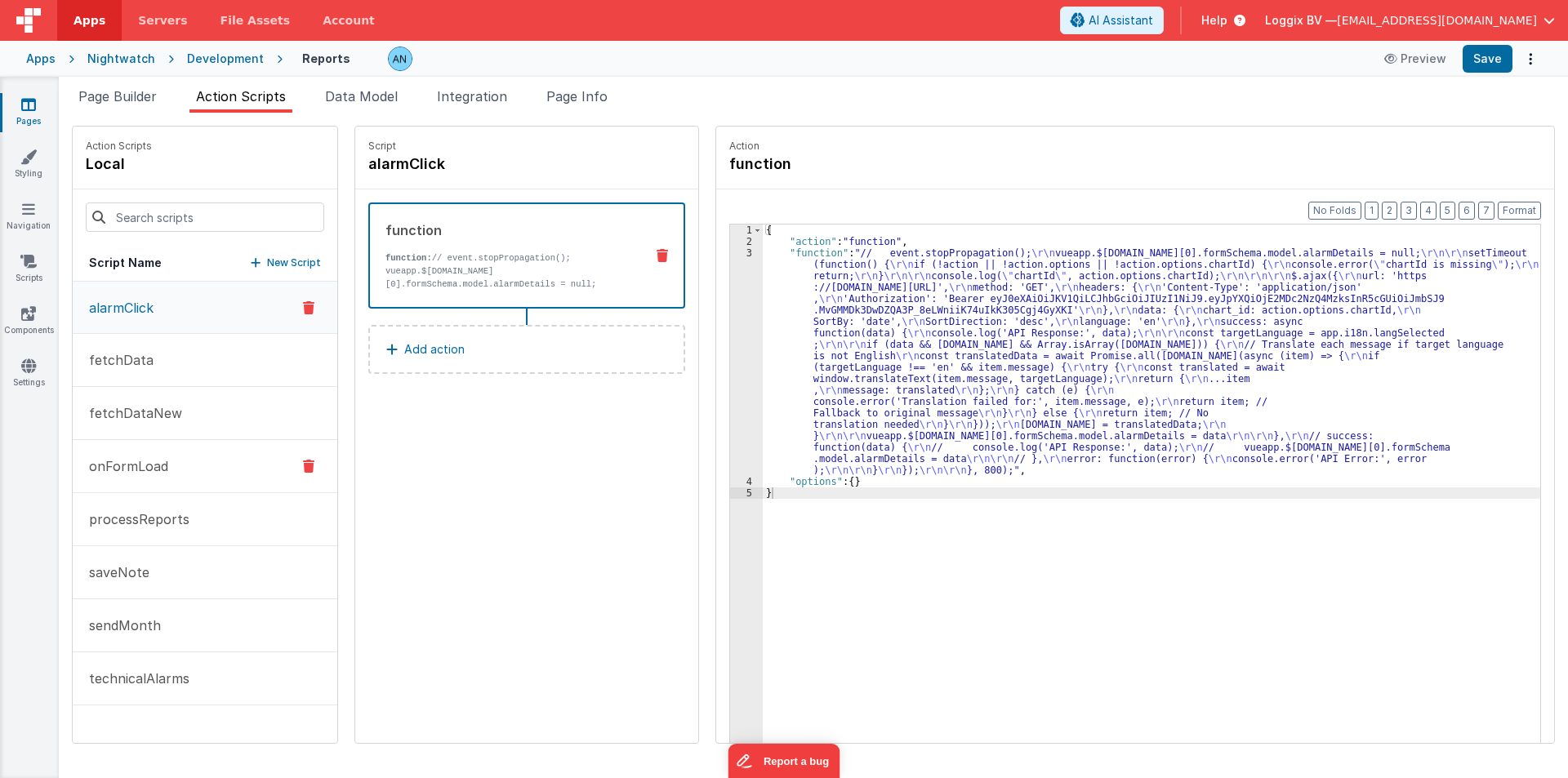
click at [156, 465] on p "onFormLoad" at bounding box center [123, 466] width 89 height 19
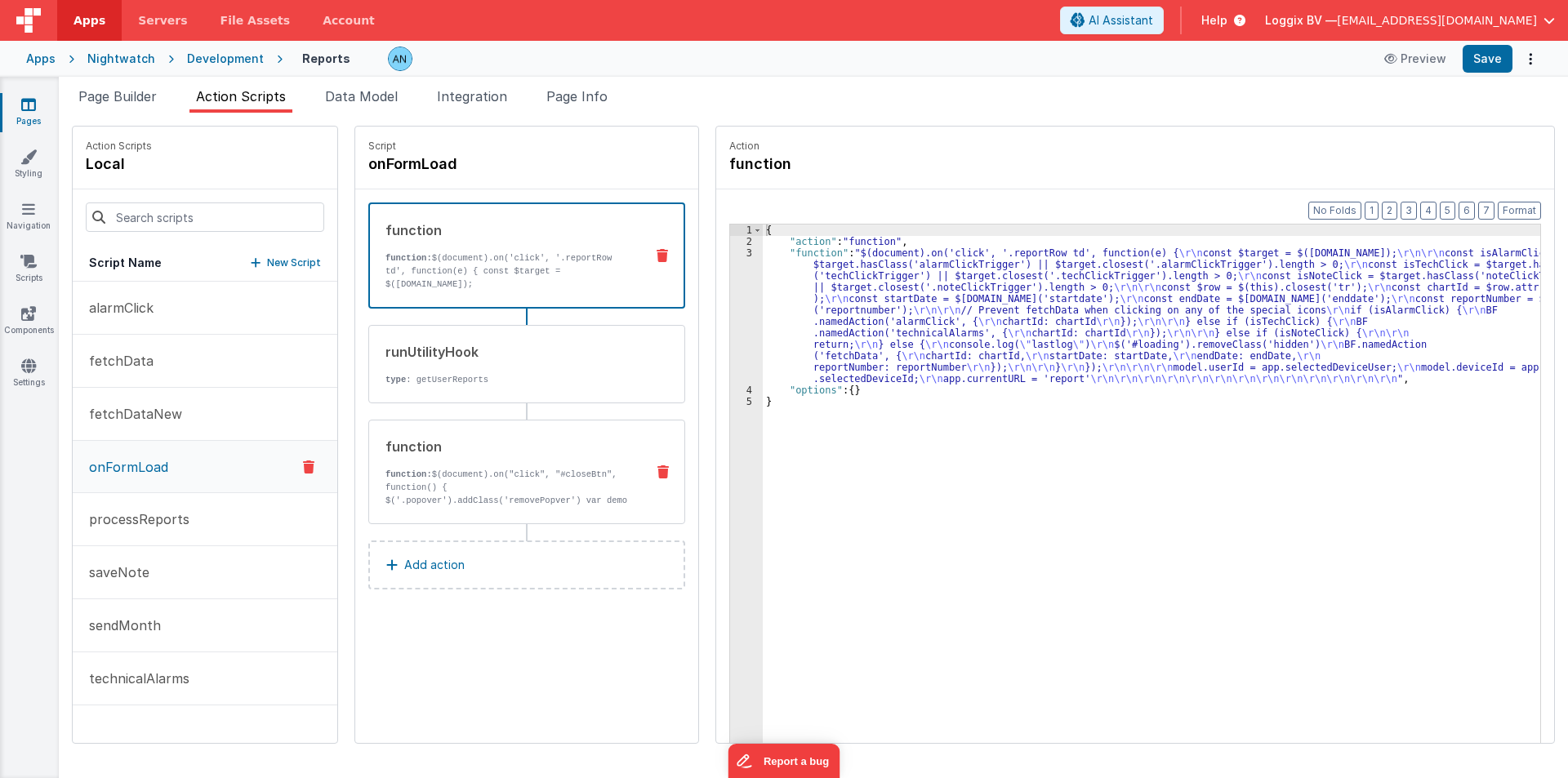
click at [458, 483] on p "function: $(document).on("click", "#closeBtn", function() { $('.popover').addCl…" at bounding box center [509, 494] width 246 height 52
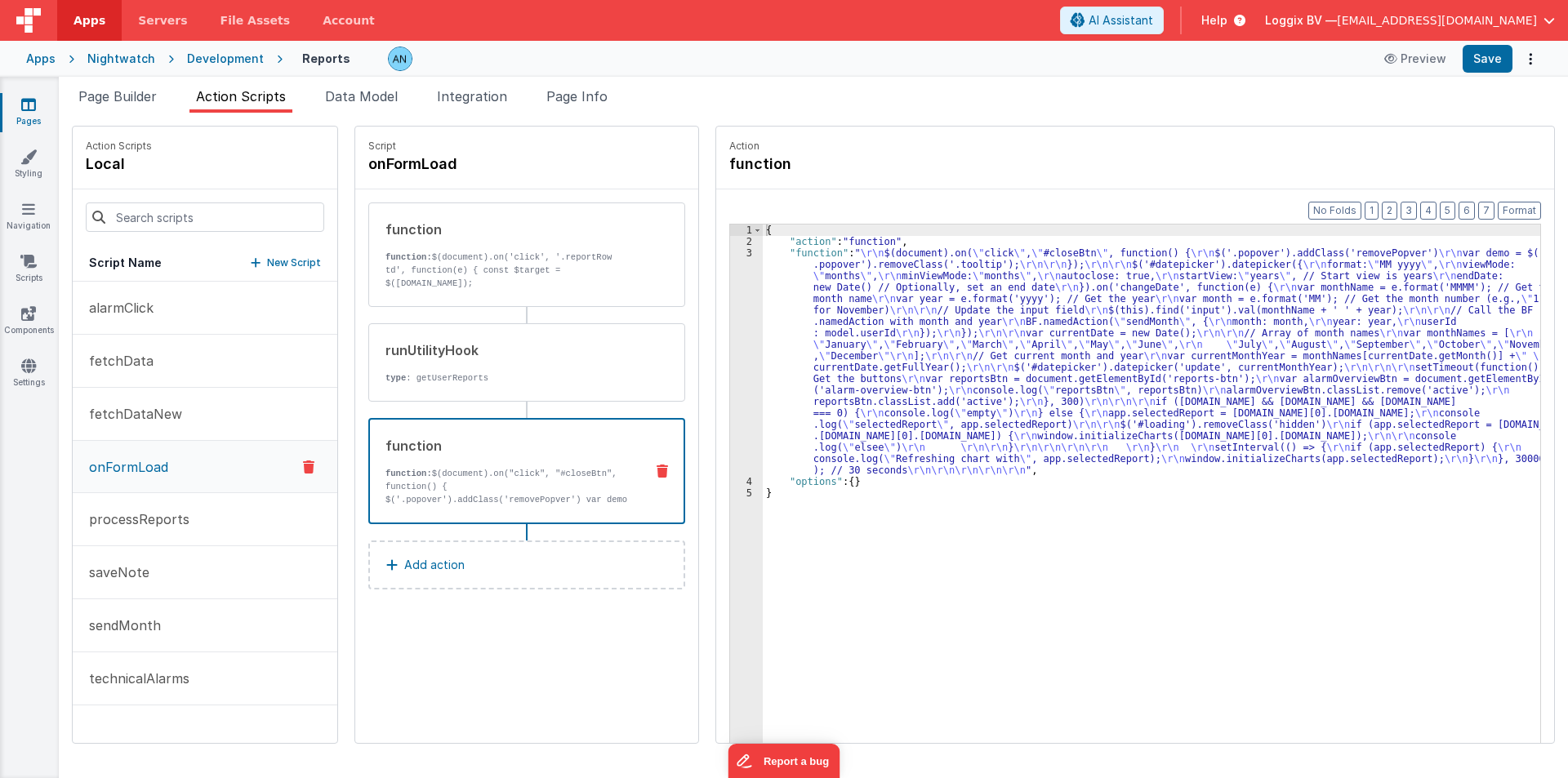
click at [763, 350] on div "{ "action" : "function" , "function" : " \r\n $(document).on( \" click \" , \" …" at bounding box center [1159, 520] width 793 height 592
click at [737, 339] on div "3" at bounding box center [746, 362] width 33 height 229
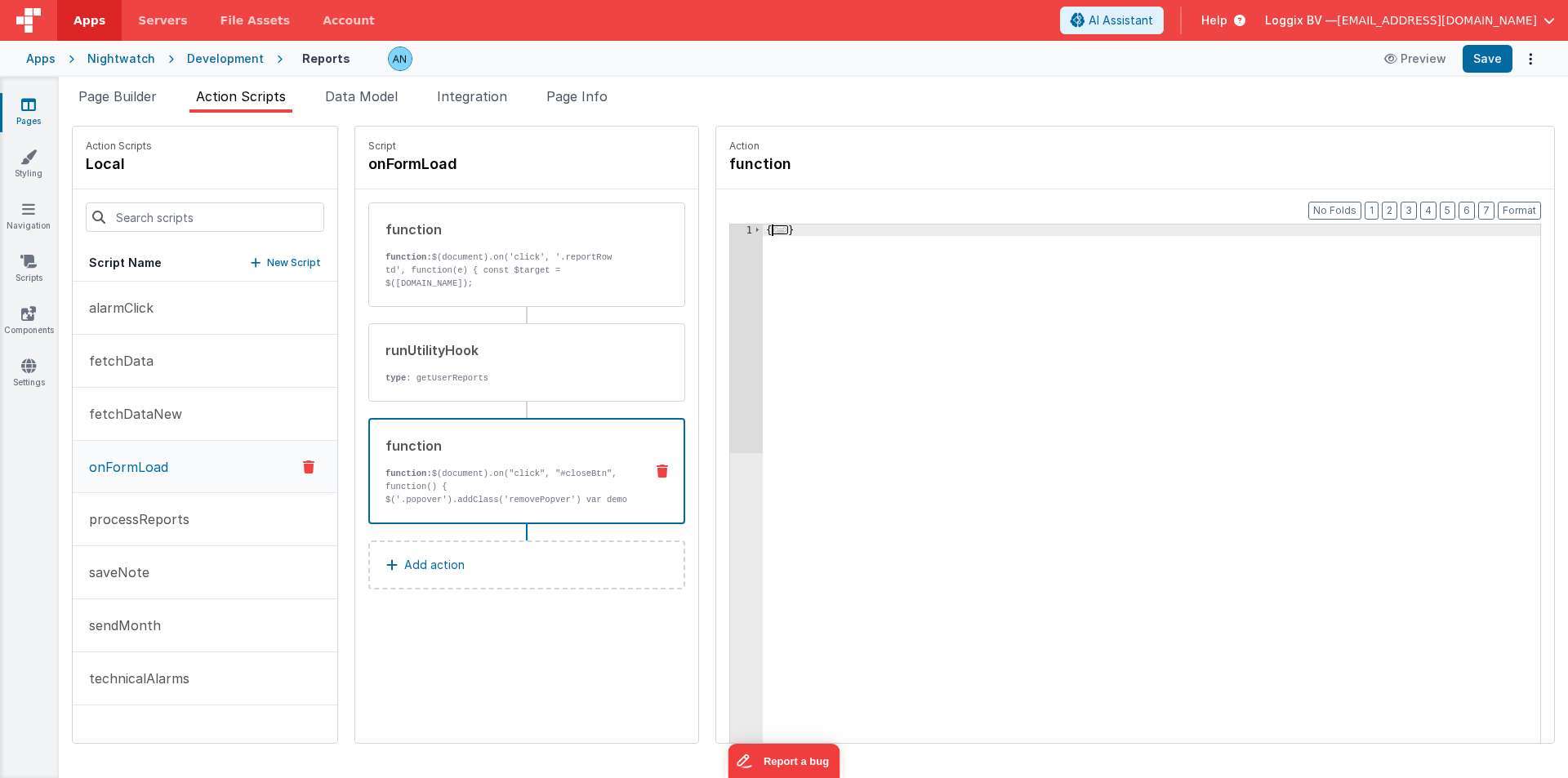
click at [737, 339] on div "1" at bounding box center [746, 520] width 33 height 592
click at [753, 226] on span at bounding box center [758, 230] width 9 height 12
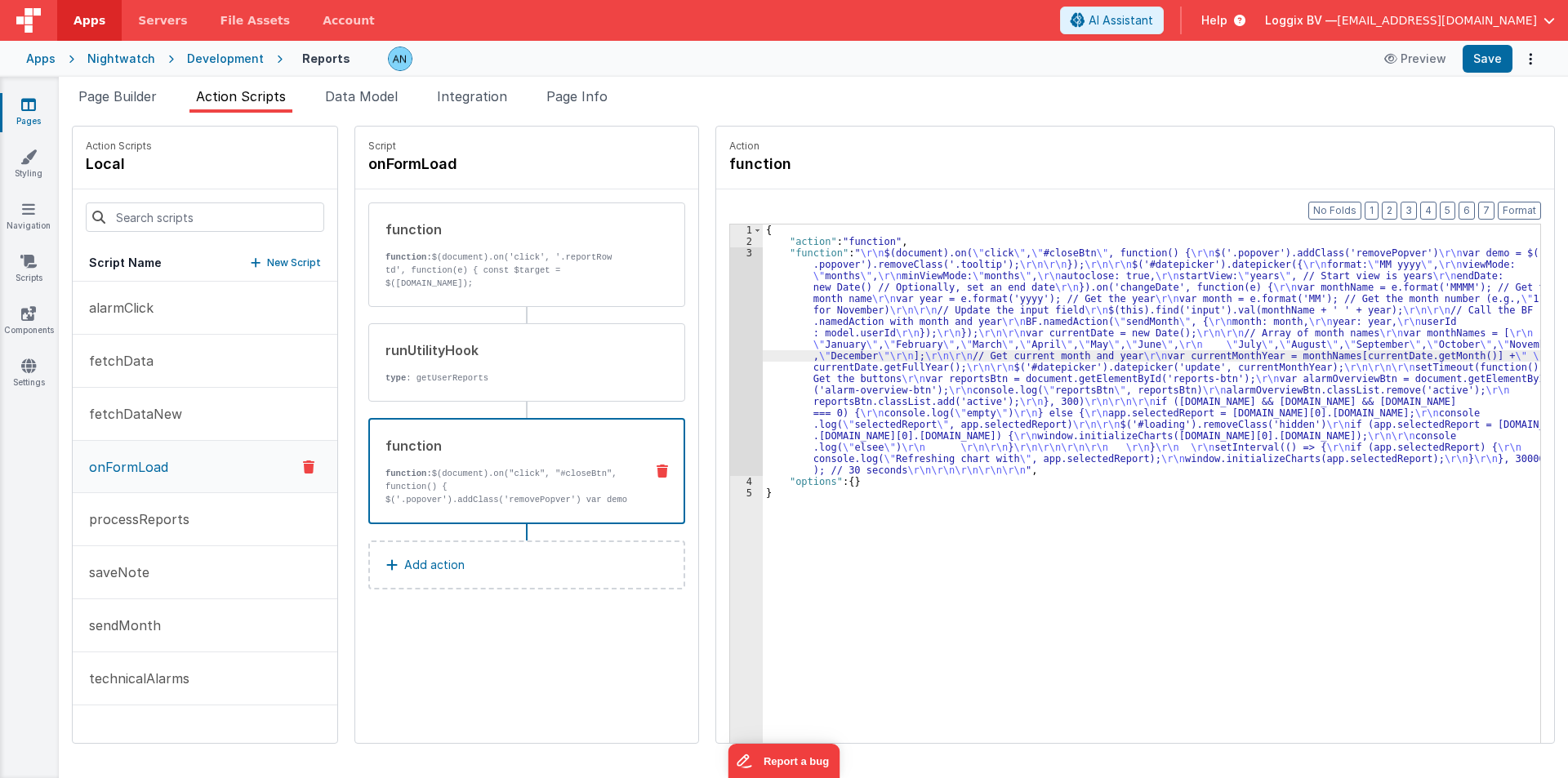
click at [735, 299] on div "3" at bounding box center [746, 362] width 33 height 229
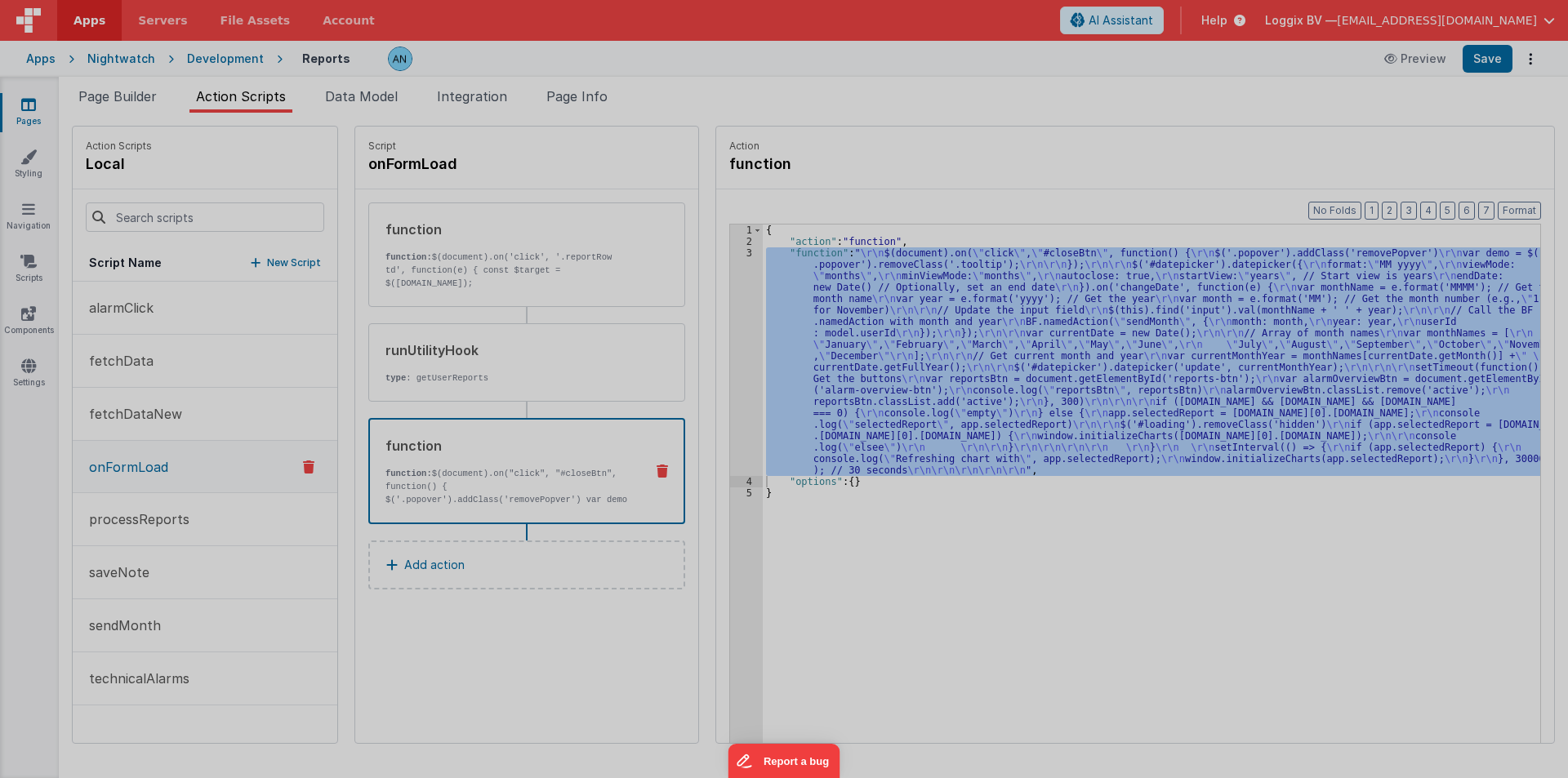
click at [729, 294] on div "$ ( document ) . on ( "click" , "#closeBtn" , function ( ) { $ ( '.popover' ) .…" at bounding box center [799, 431] width 1455 height 684
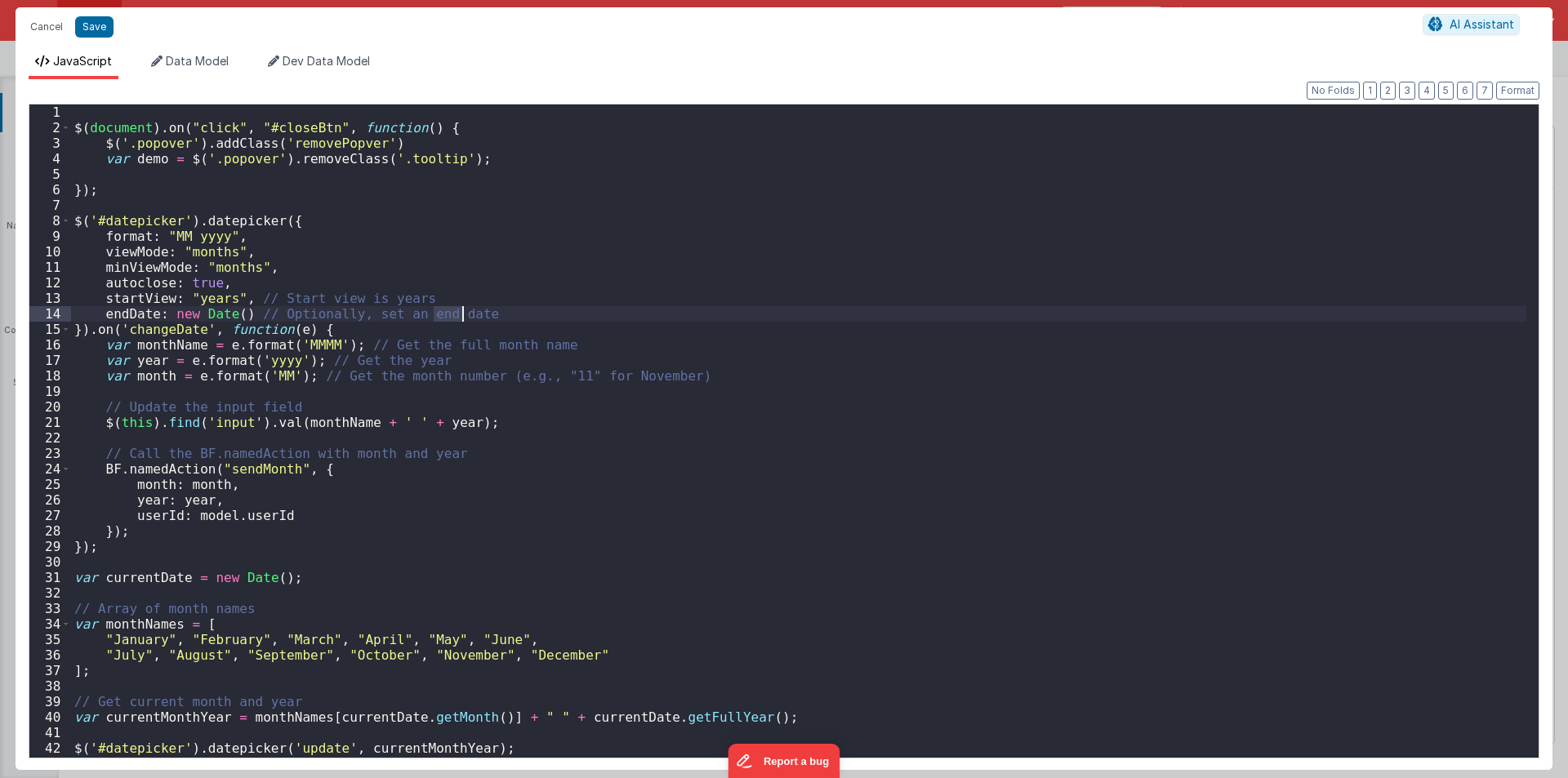
click at [729, 294] on div "$ ( document ) . on ( "click" , "#closeBtn" , function ( ) { $ ( '.popover' ) .…" at bounding box center [799, 447] width 1455 height 684
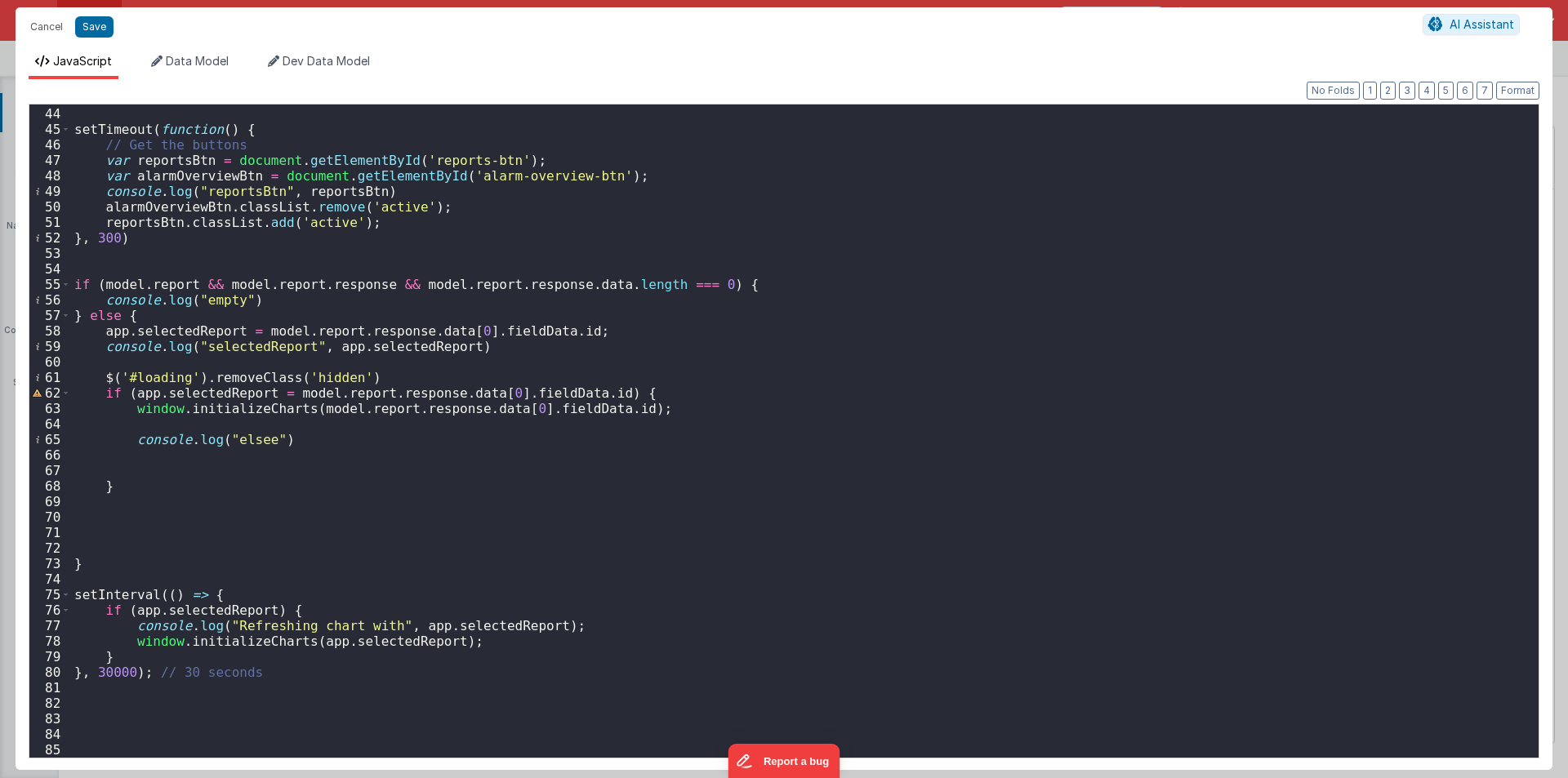
scroll to position [665, 0]
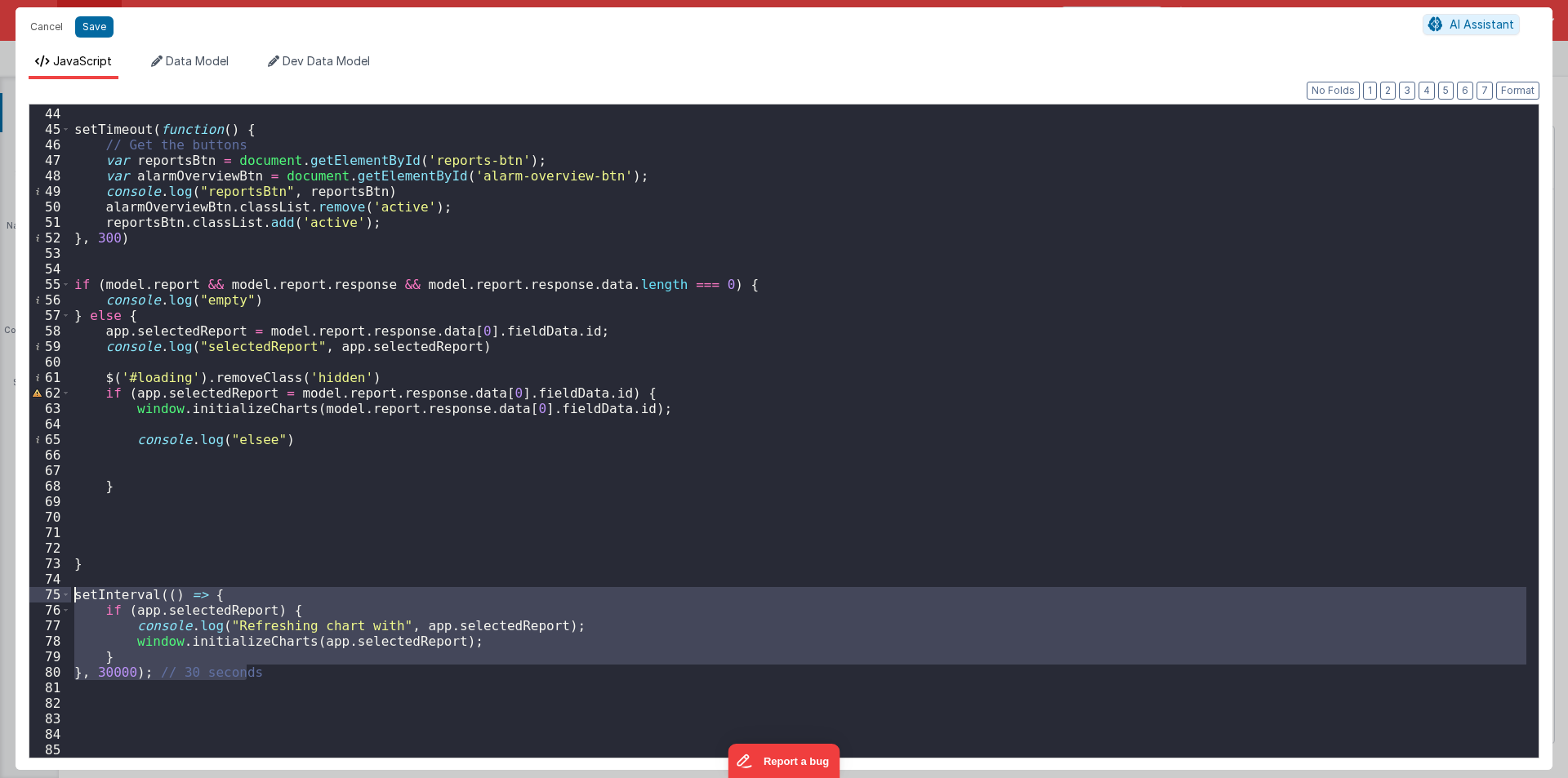
drag, startPoint x: 269, startPoint y: 678, endPoint x: 47, endPoint y: 598, distance: 236.0
click at [47, 598] on div "43 44 45 46 47 48 49 50 51 52 53 54 55 56 57 58 59 60 61 62 63 64 65 66 67 68 6…" at bounding box center [784, 431] width 1511 height 655
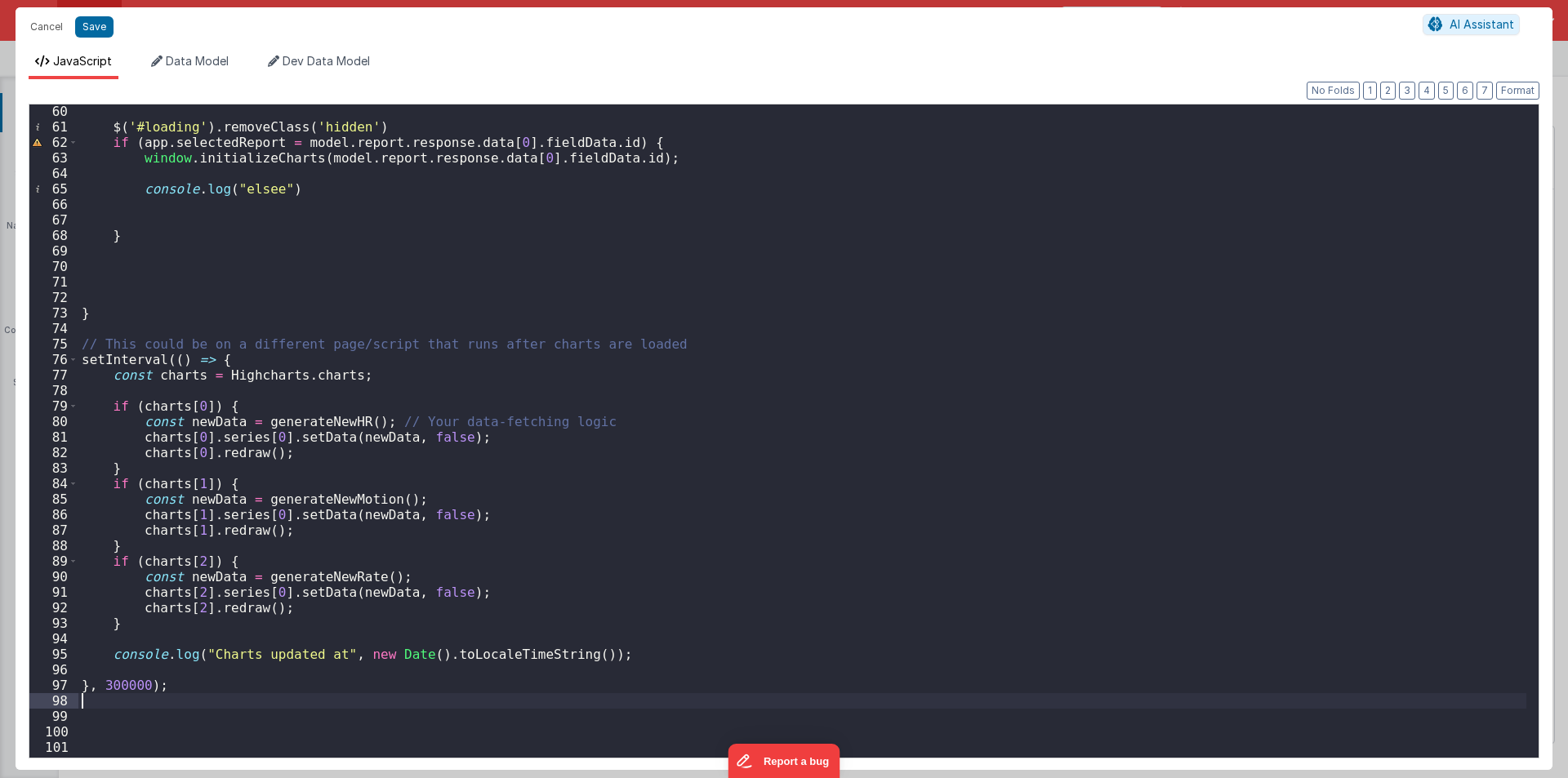
scroll to position [945, 0]
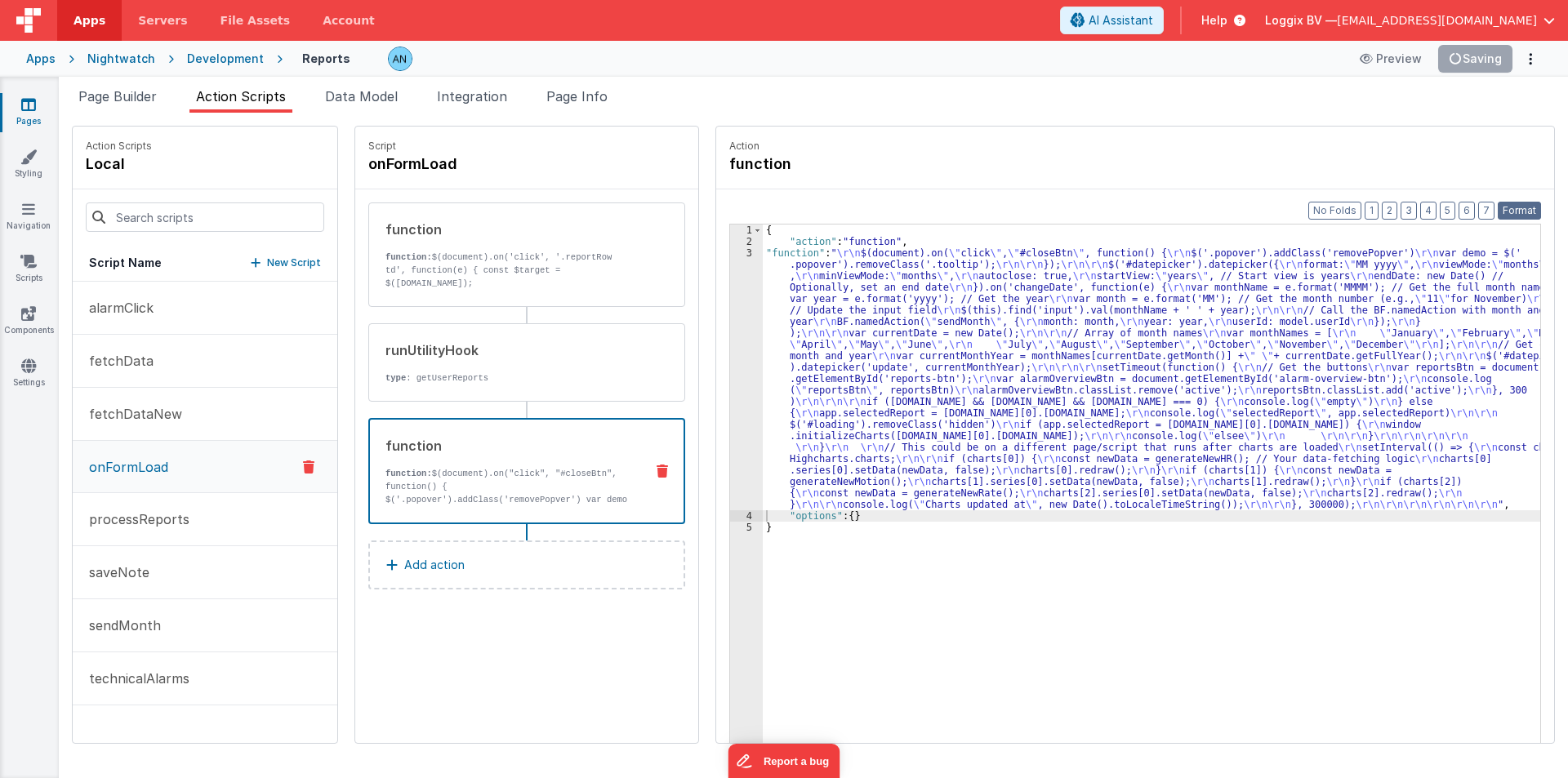
click at [1521, 205] on button "Format" at bounding box center [1519, 211] width 43 height 18
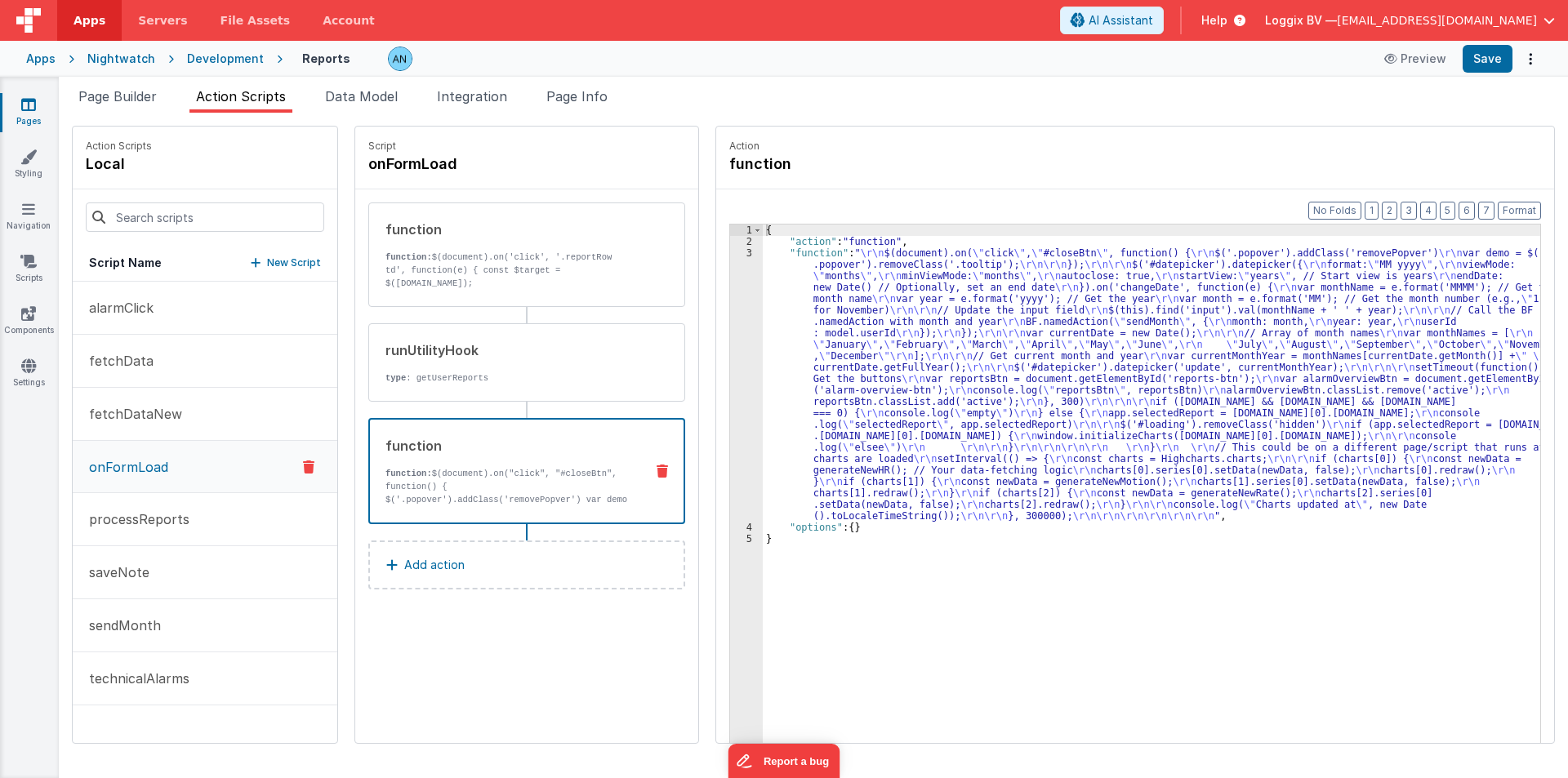
click at [1462, 44] on div "Apps Nightwatch Development Reports Preview Save" at bounding box center [784, 58] width 1568 height 36
click at [1475, 48] on button "Save" at bounding box center [1487, 58] width 50 height 27
click at [1517, 207] on button "Format" at bounding box center [1519, 211] width 43 height 18
click at [730, 323] on div "3" at bounding box center [746, 385] width 33 height 275
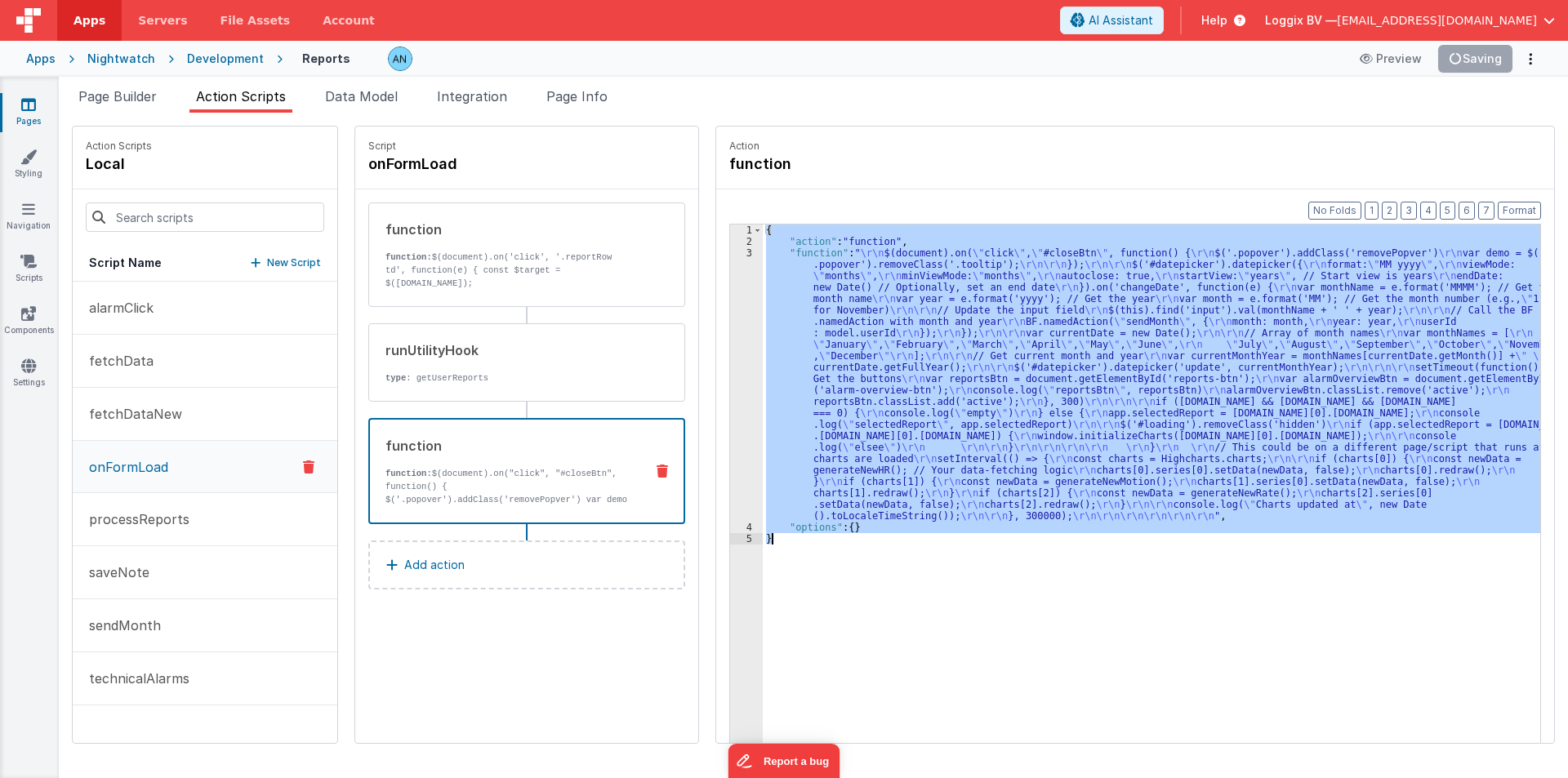
click at [730, 323] on div "3" at bounding box center [746, 385] width 33 height 275
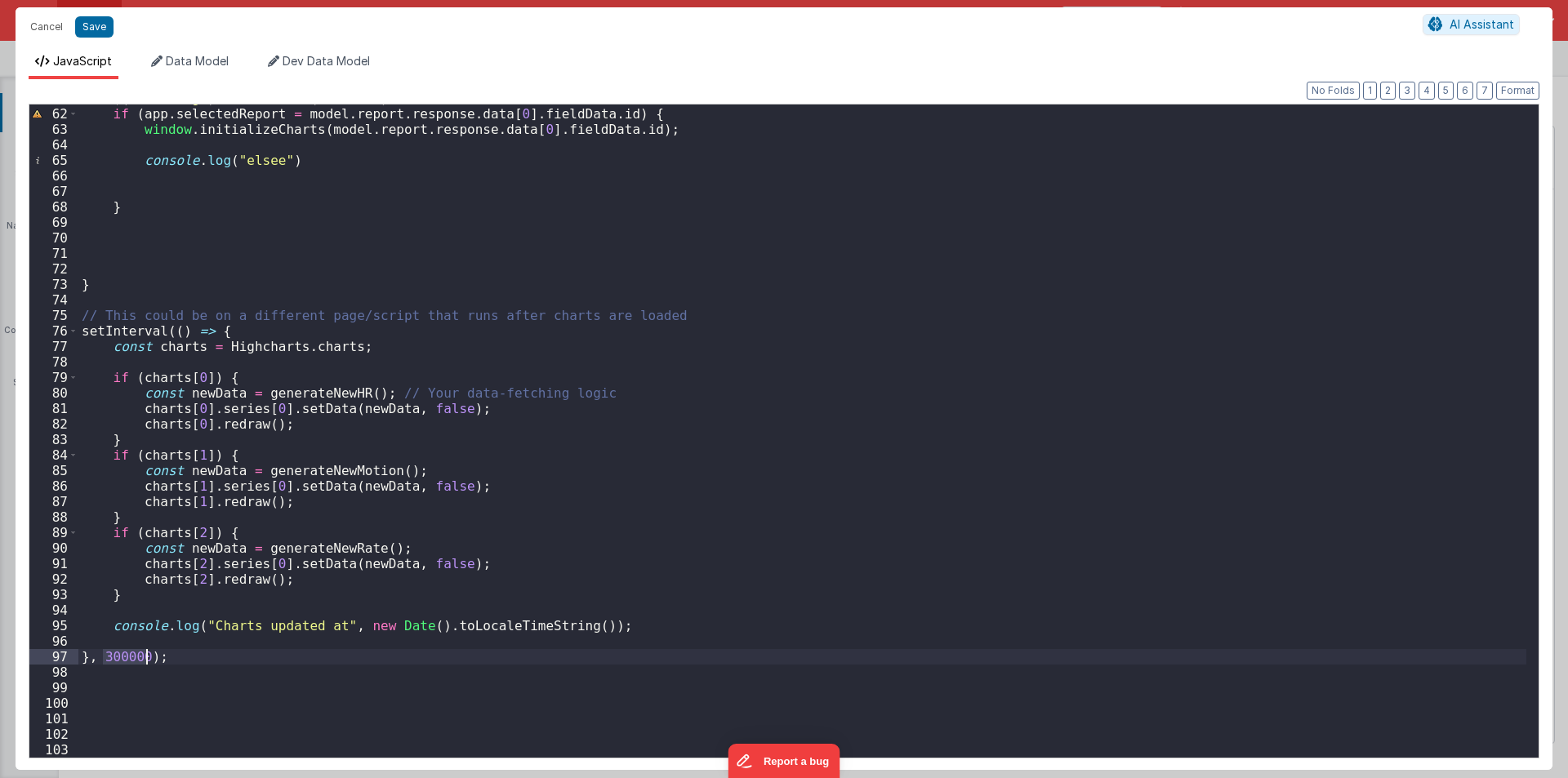
drag, startPoint x: 102, startPoint y: 657, endPoint x: 146, endPoint y: 656, distance: 44.0
click at [146, 656] on div "$ ( '#loading' ) . removeClass ( 'hidden' ) if ( app . selectedReport = model .…" at bounding box center [802, 432] width 1448 height 684
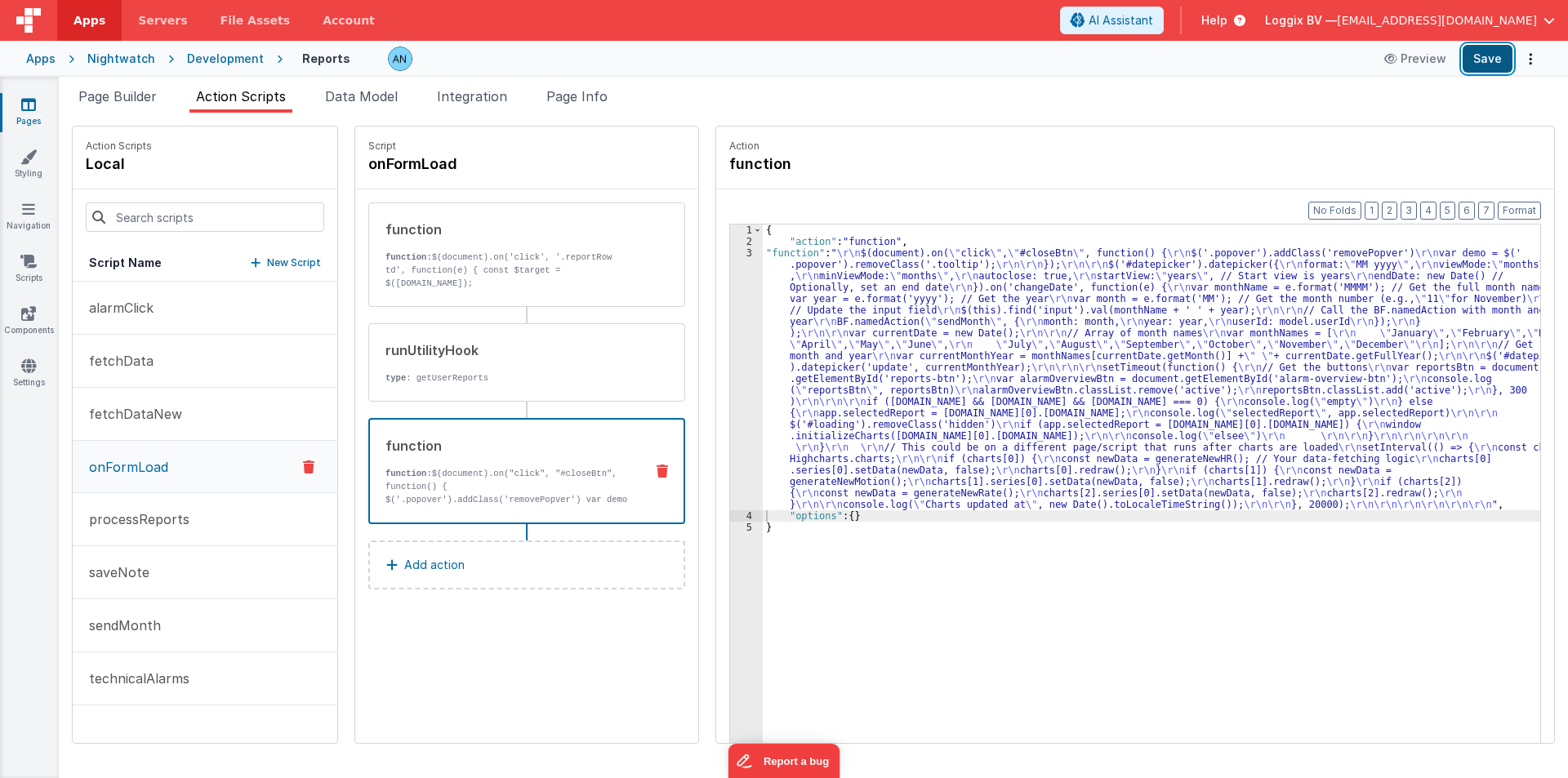
click at [1491, 53] on button "Save" at bounding box center [1487, 58] width 50 height 27
click at [1507, 206] on button "Format" at bounding box center [1519, 211] width 43 height 18
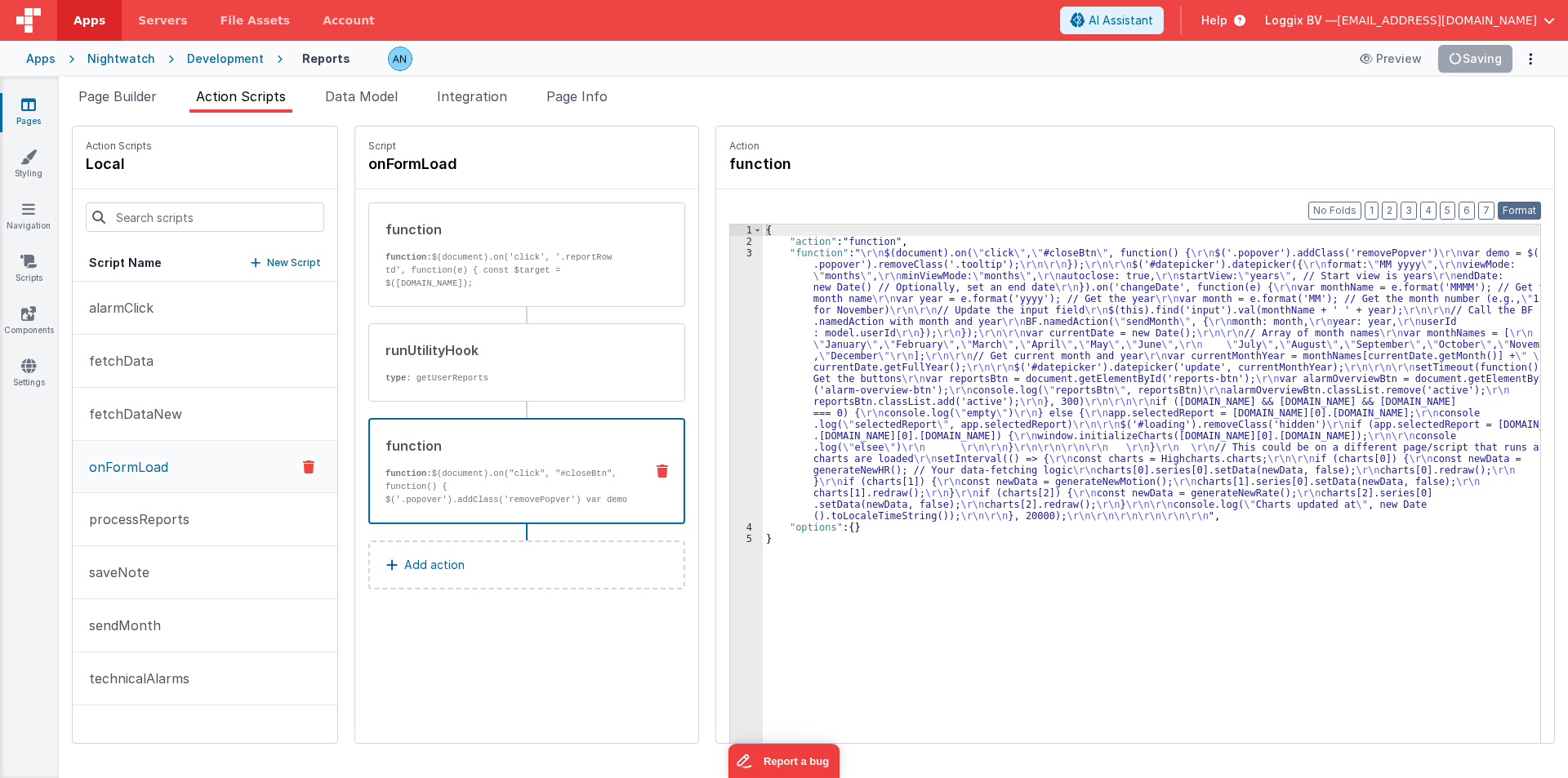
click at [1526, 212] on button "Format" at bounding box center [1519, 211] width 43 height 18
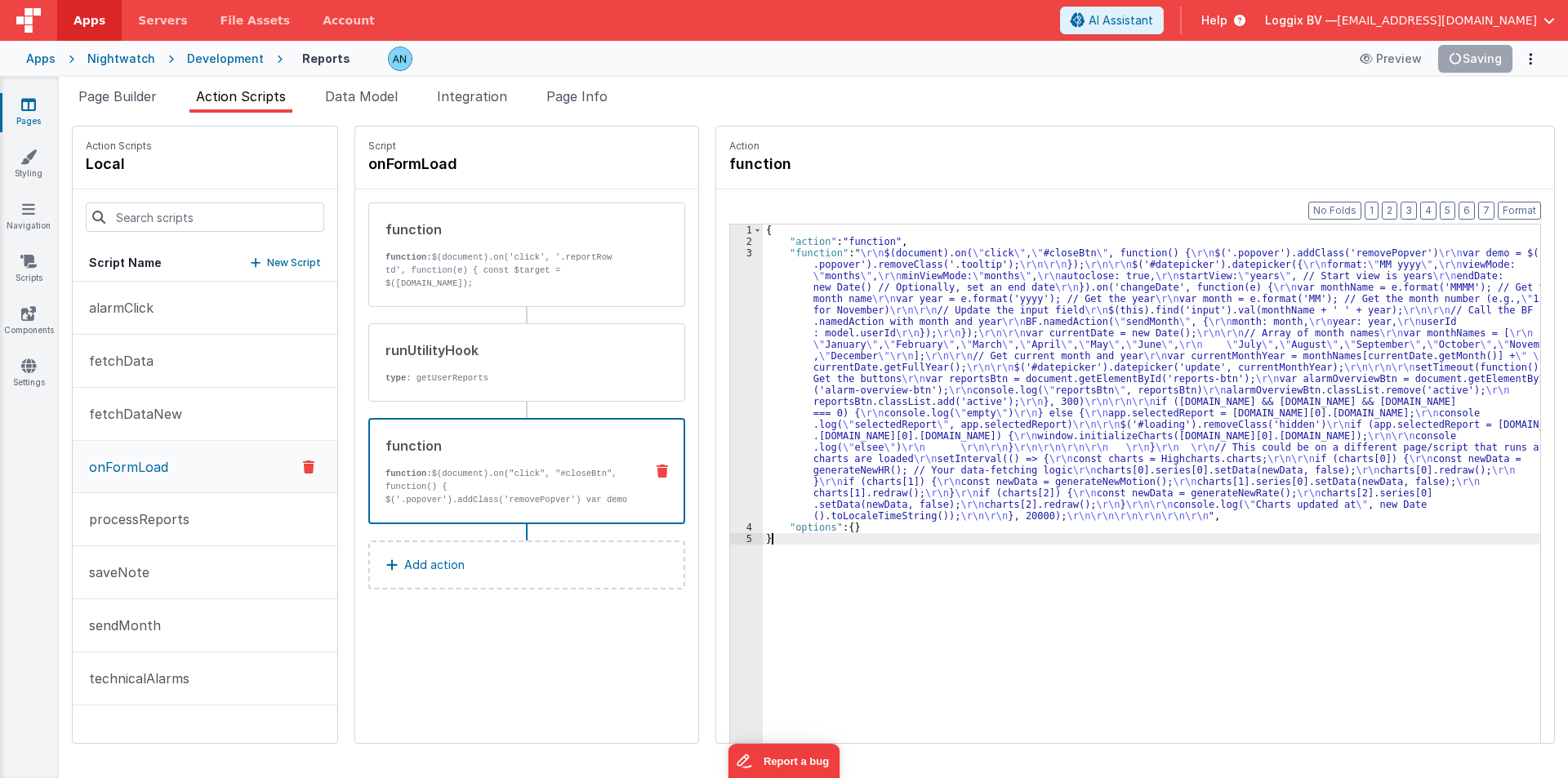
click at [1007, 597] on div "{ "action" : "function" , "function" : " \r\n $(document).on( \" click \" , \" …" at bounding box center [1159, 520] width 793 height 592
click at [1493, 51] on button "Save" at bounding box center [1487, 58] width 50 height 27
click at [730, 302] on div "3" at bounding box center [746, 385] width 33 height 275
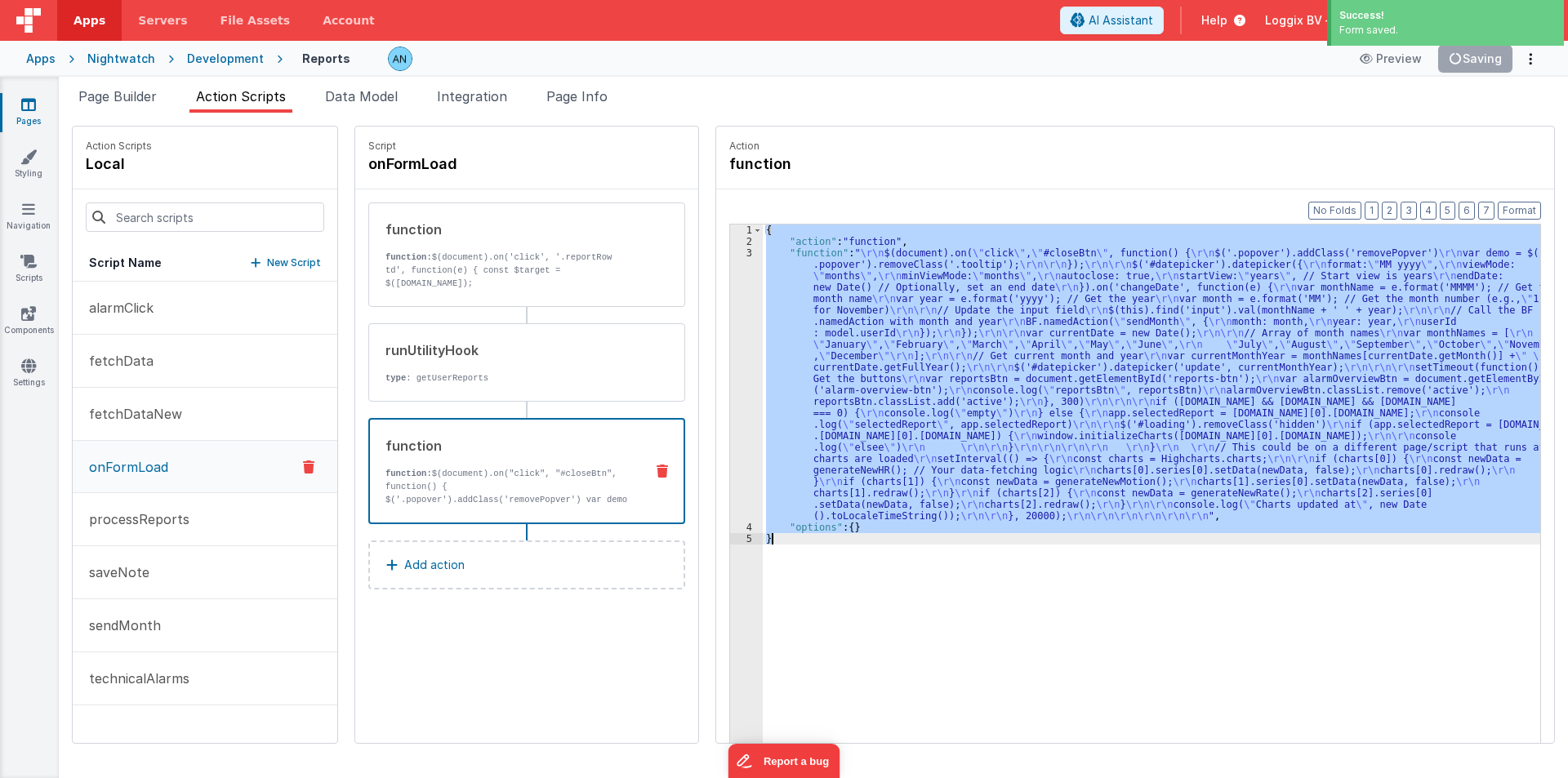
click at [730, 302] on div "3" at bounding box center [746, 385] width 33 height 275
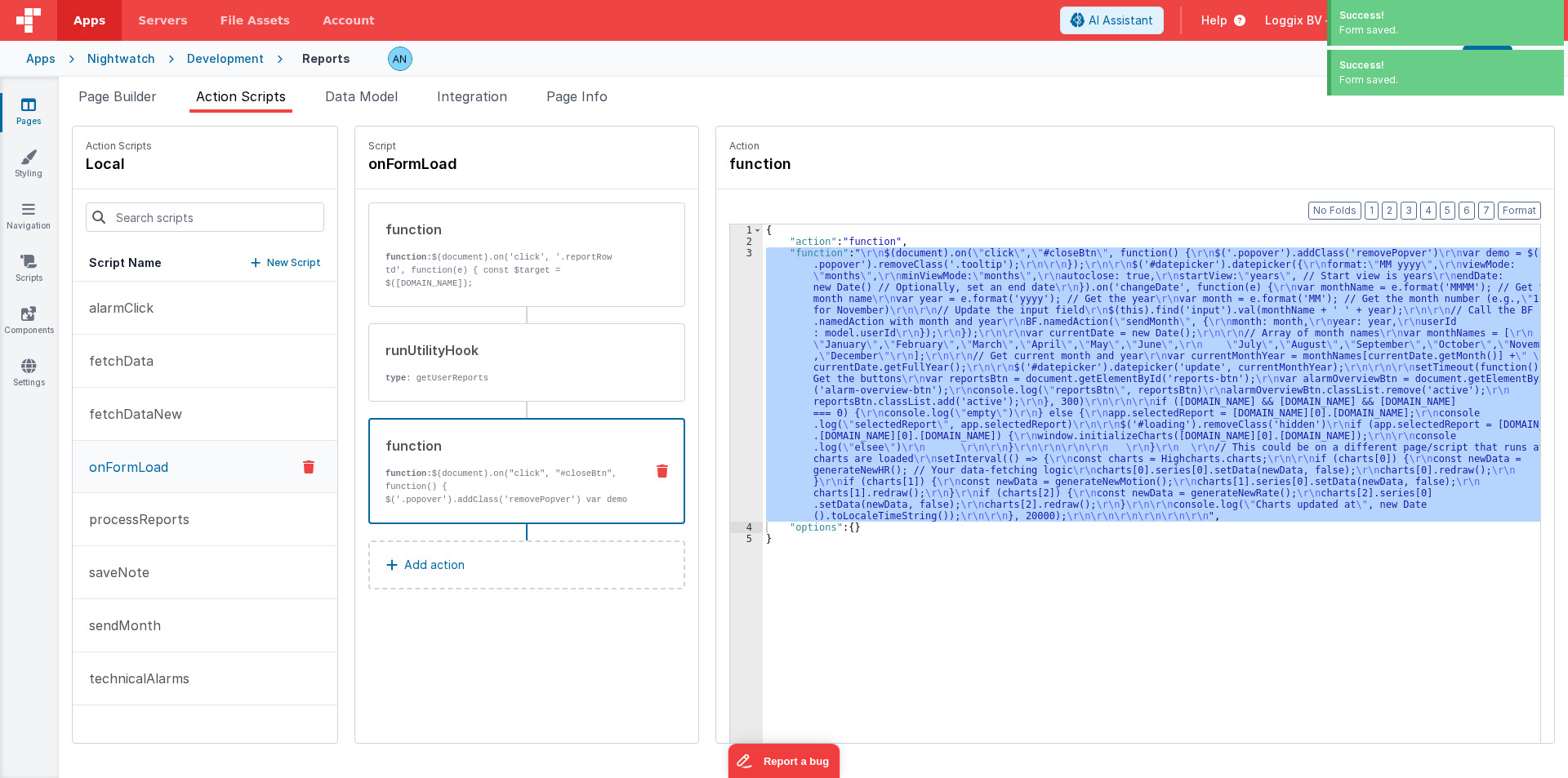
click at [730, 324] on div "3" at bounding box center [746, 385] width 33 height 275
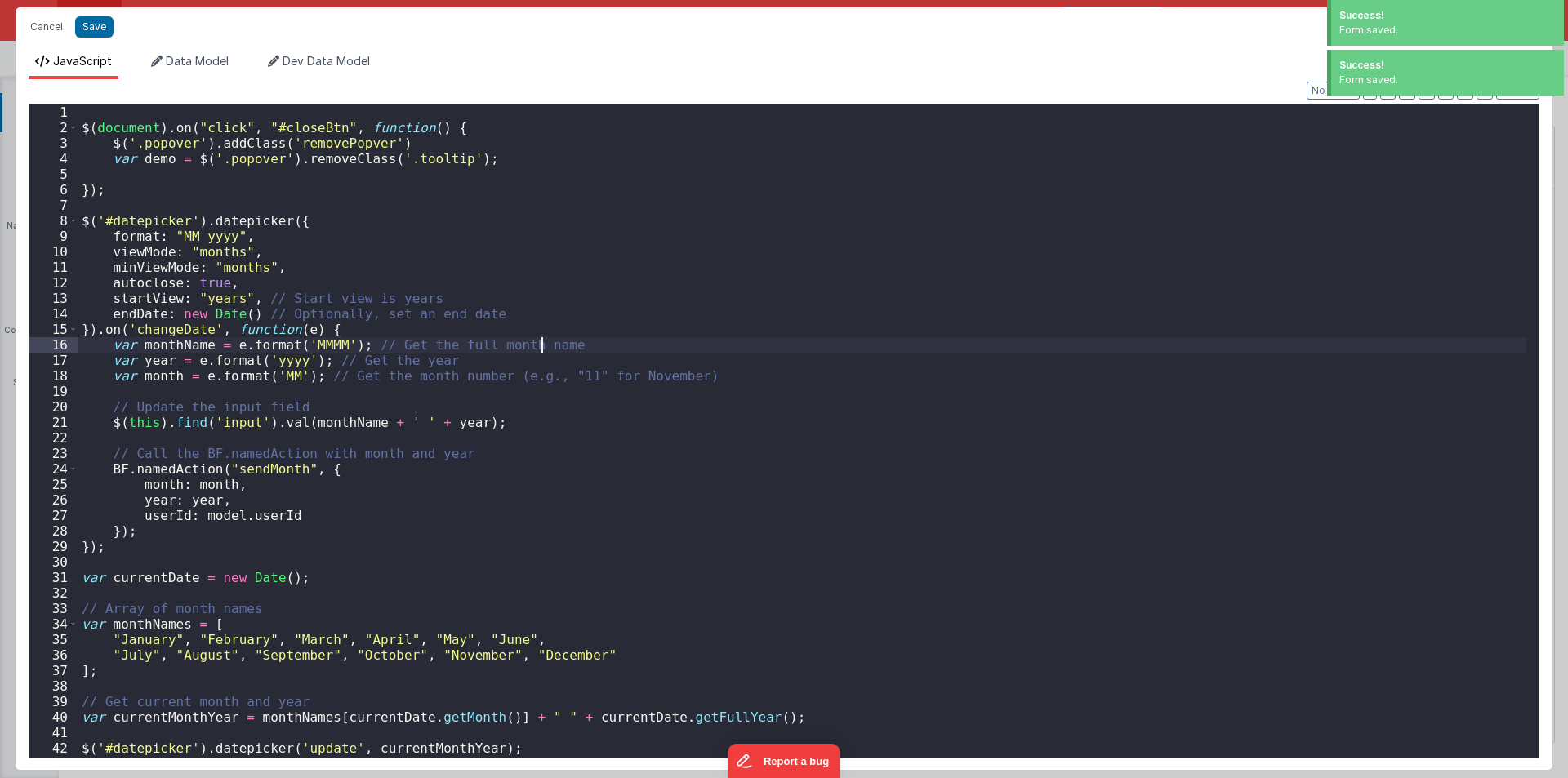
click at [721, 324] on div "$ ( document ) . on ( "click" , "#closeBtn" , function ( ) { $ ( '.popover' ) .…" at bounding box center [802, 447] width 1448 height 684
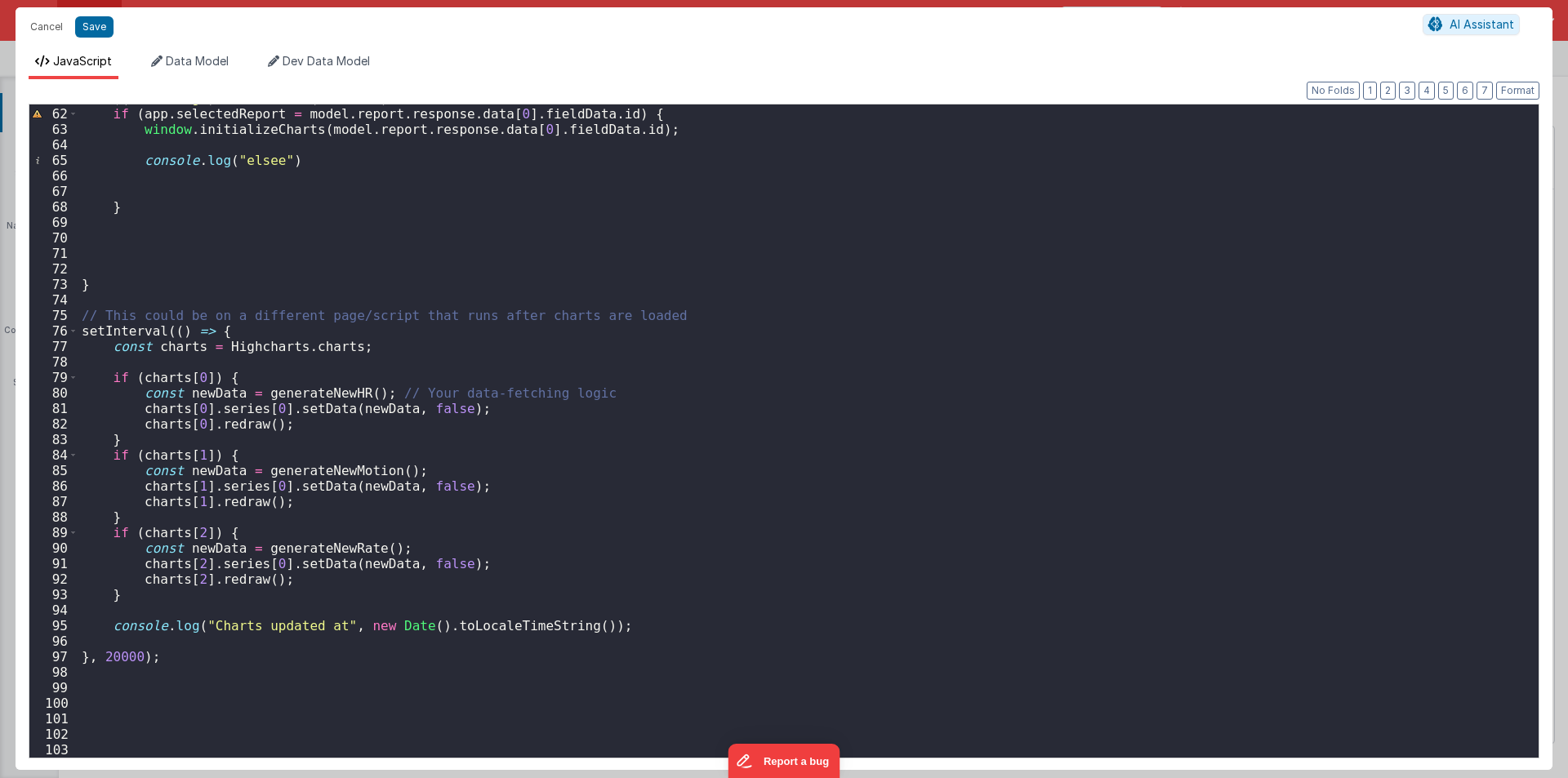
click at [505, 316] on div "$ ( '#loading' ) . removeClass ( 'hidden' ) if ( app . selectedReport = model .…" at bounding box center [802, 432] width 1448 height 684
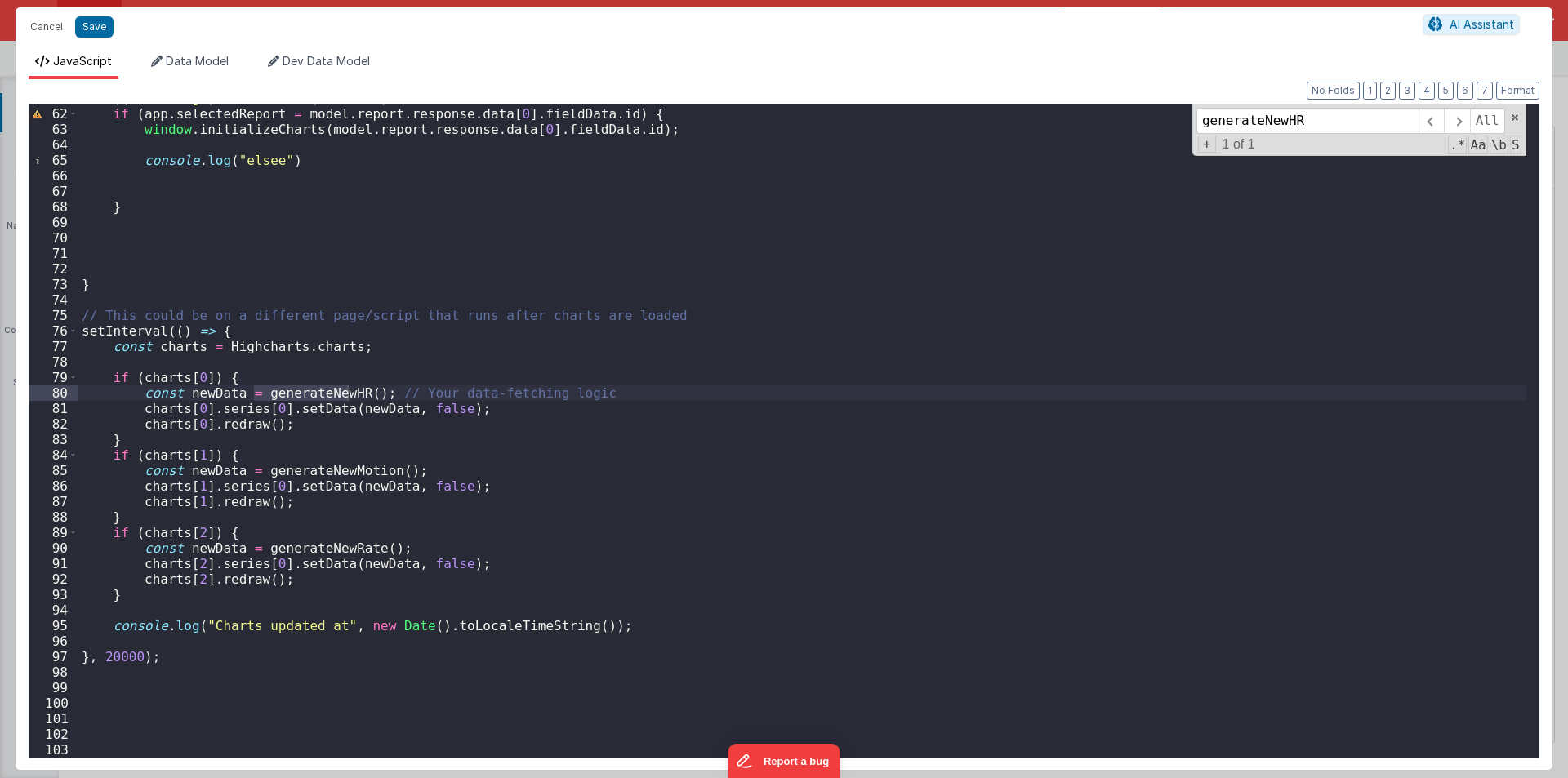
type input "generateNewHR"
click at [224, 395] on div "$ ( '#loading' ) . removeClass ( 'hidden' ) if ( app . selectedReport = model .…" at bounding box center [802, 432] width 1448 height 684
click at [293, 399] on div "$ ( '#loading' ) . removeClass ( 'hidden' ) if ( app . selectedReport = model .…" at bounding box center [802, 432] width 1448 height 684
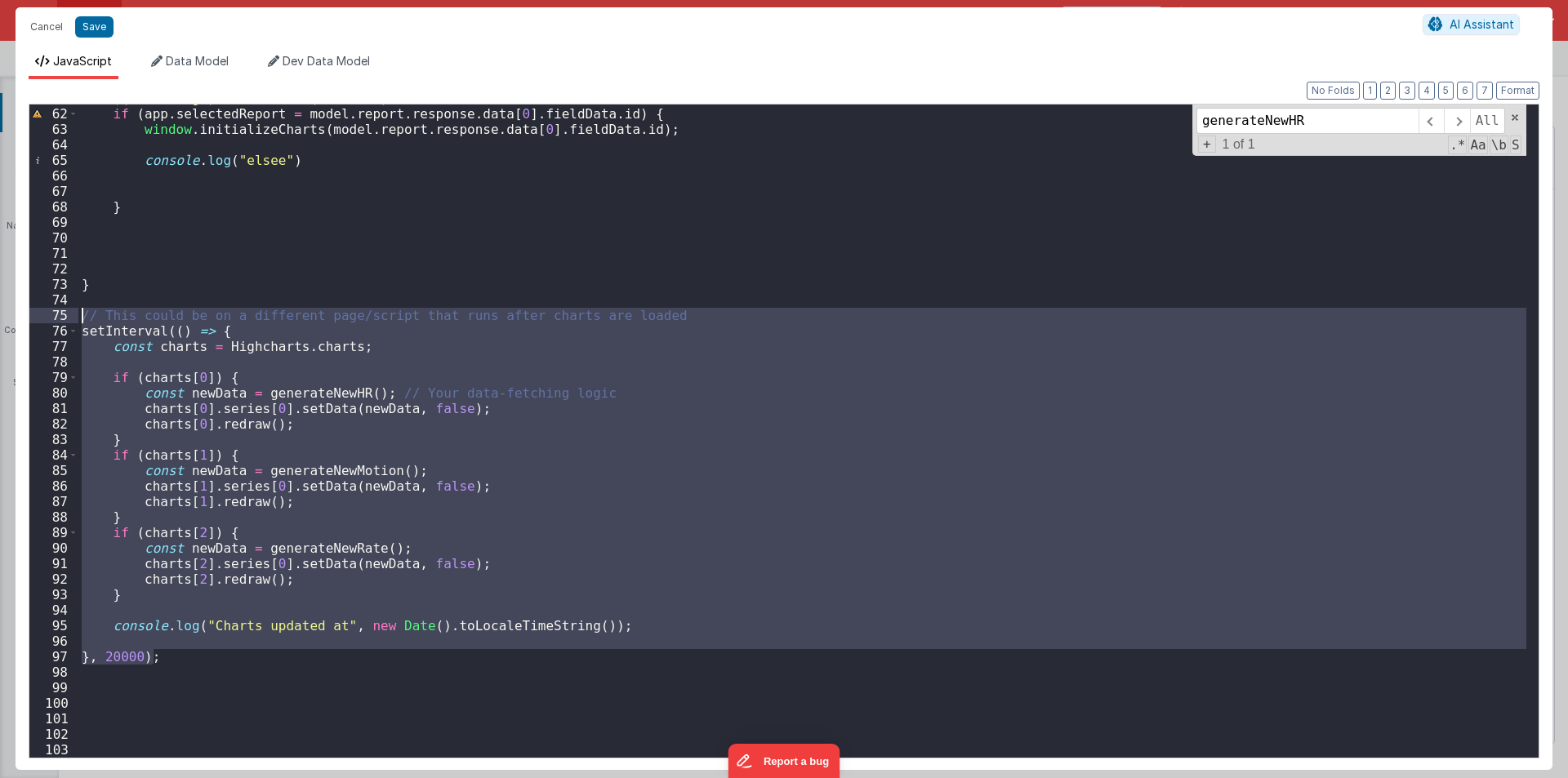
drag, startPoint x: 167, startPoint y: 660, endPoint x: 29, endPoint y: 320, distance: 366.9
click at [29, 320] on div "61 62 63 64 65 66 67 68 69 70 71 72 73 74 75 76 77 78 79 80 81 82 83 84 85 86 8…" at bounding box center [784, 431] width 1511 height 655
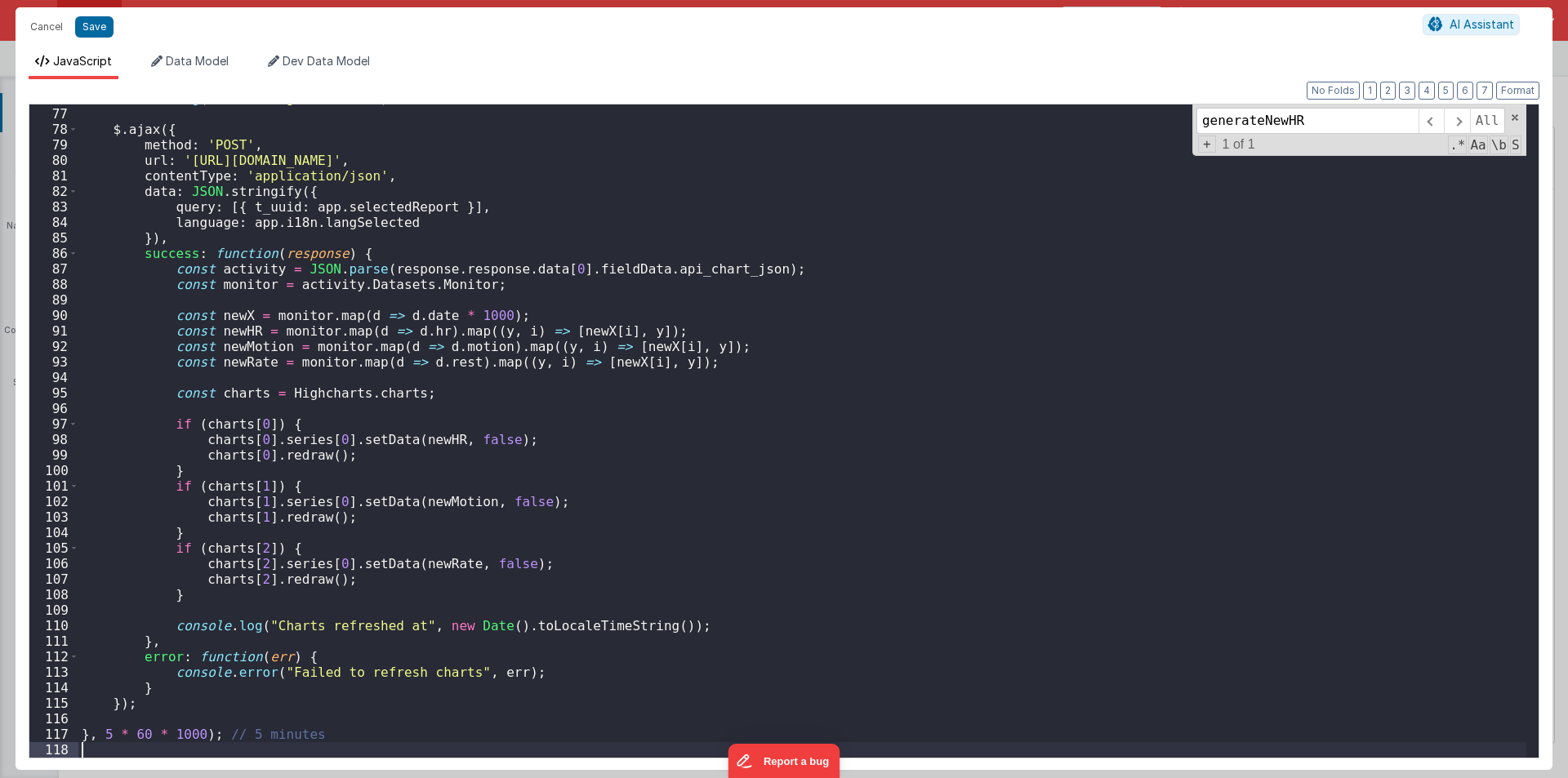
scroll to position [1271, 0]
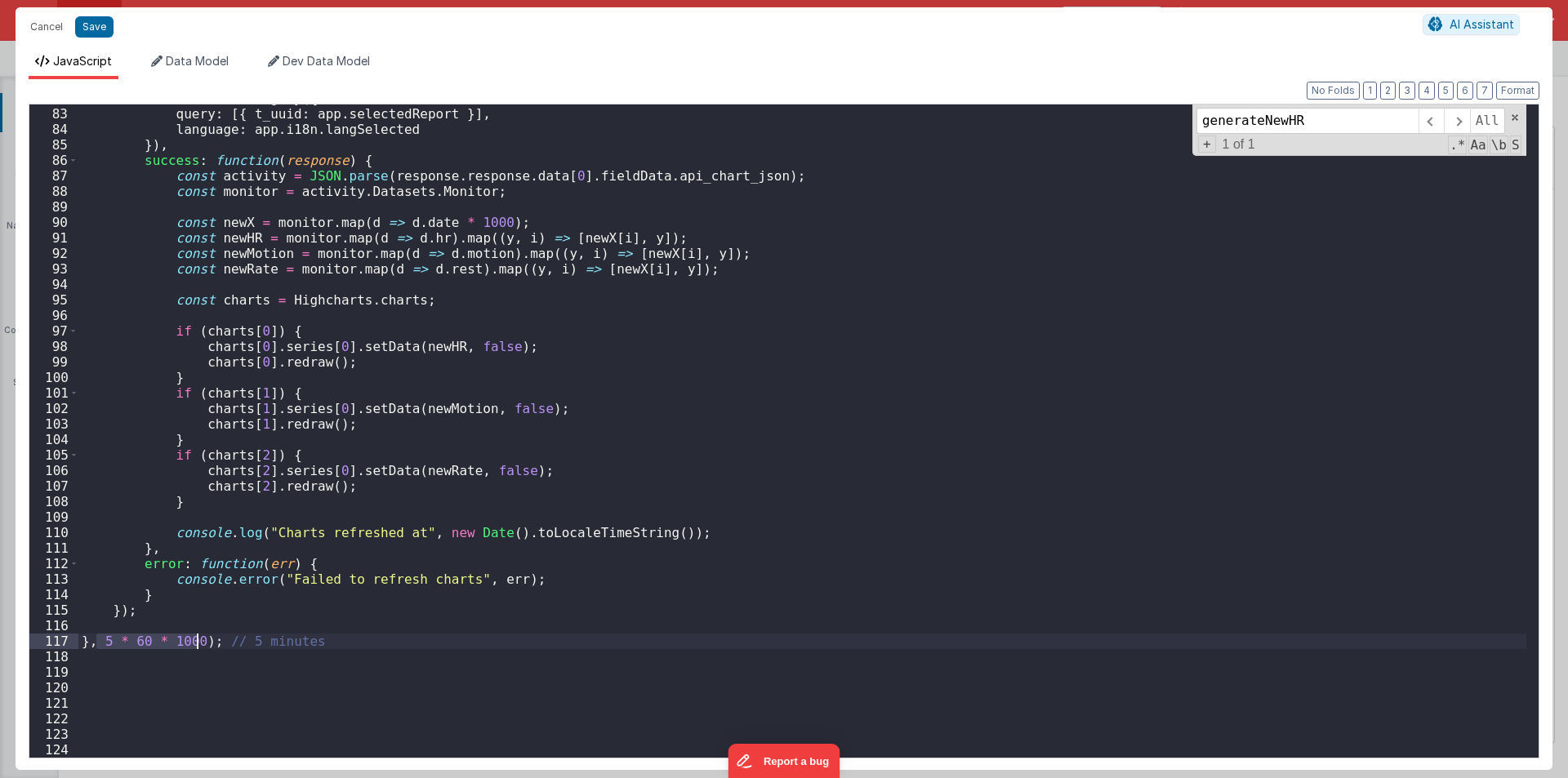
drag, startPoint x: 98, startPoint y: 642, endPoint x: 196, endPoint y: 640, distance: 98.0
click at [196, 640] on div "data : JSON . stringify ({ query : [{ t_uuid : app . selectedReport }] , langua…" at bounding box center [802, 432] width 1448 height 684
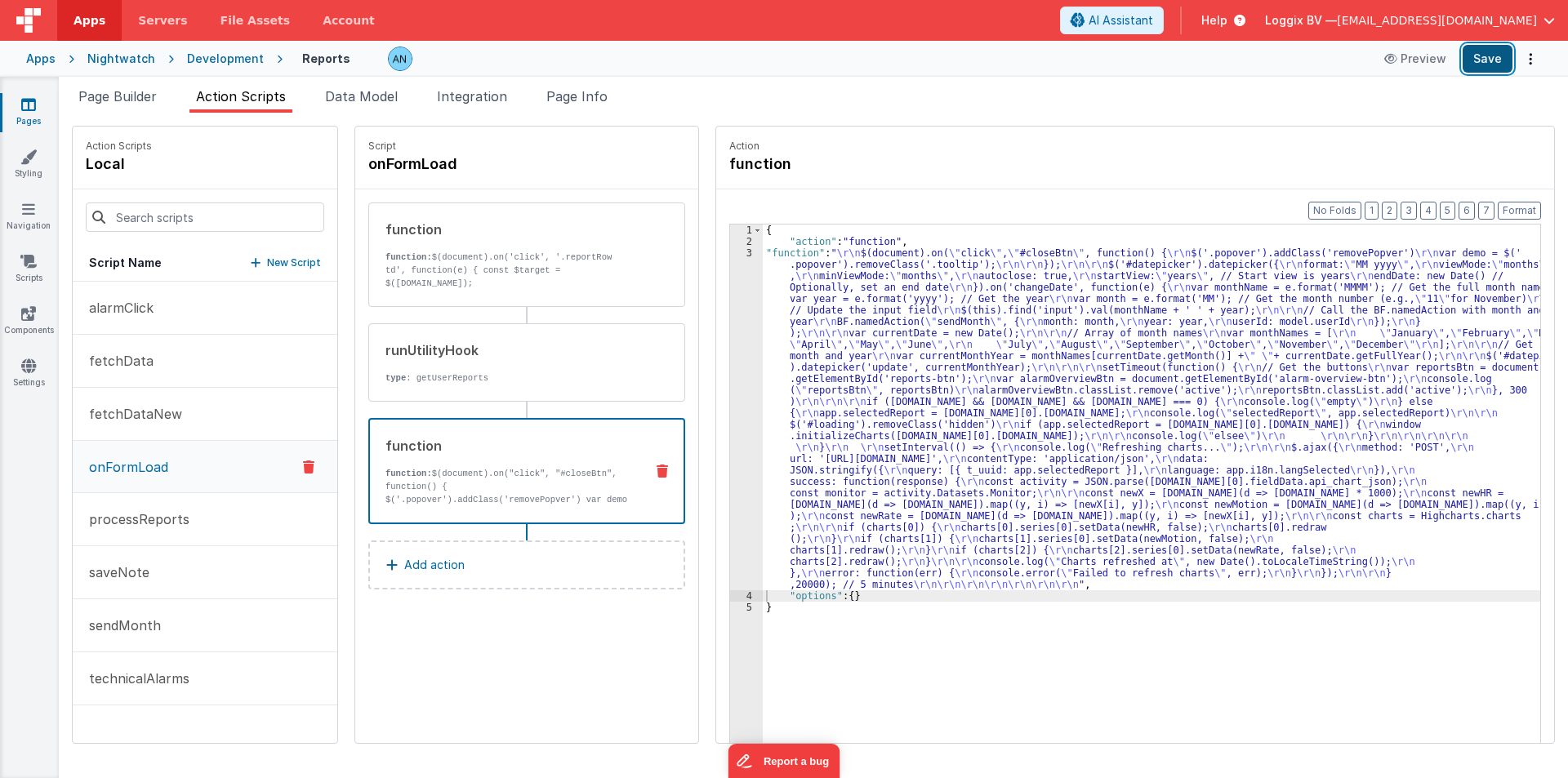
click at [1503, 51] on button "Save" at bounding box center [1487, 58] width 50 height 27
click at [1530, 204] on button "Format" at bounding box center [1519, 211] width 43 height 18
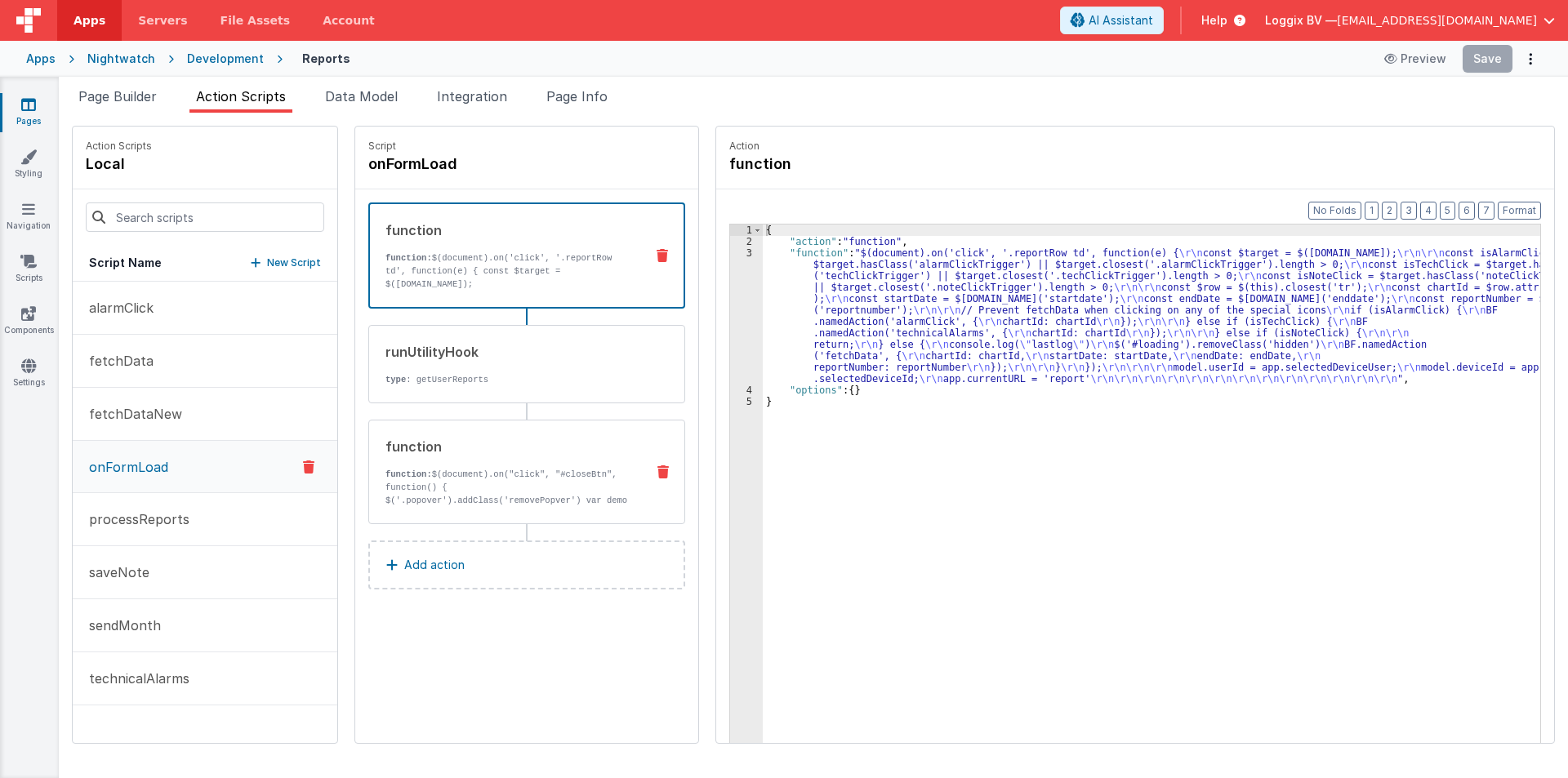
click at [410, 451] on div "function" at bounding box center [509, 447] width 246 height 19
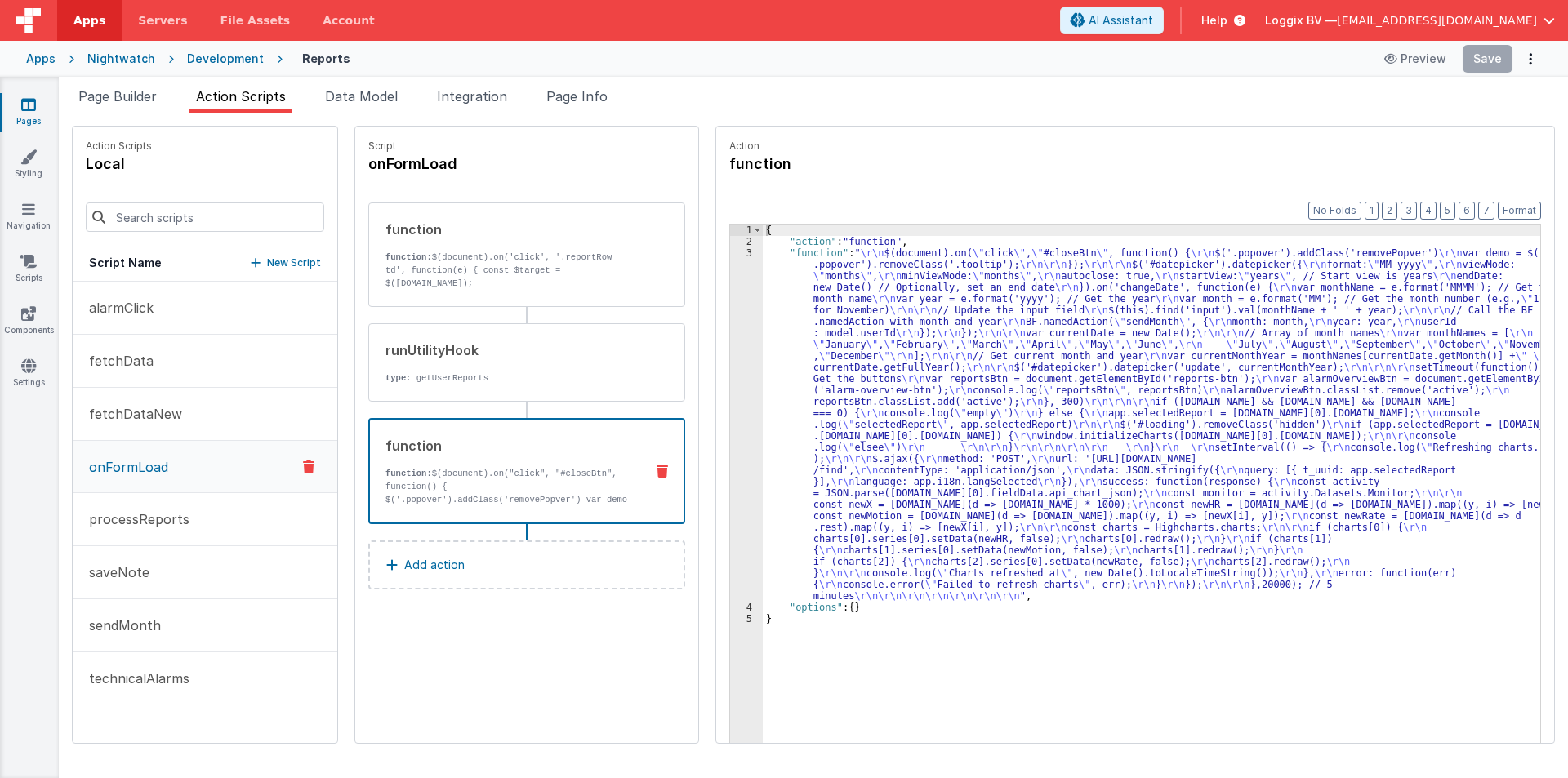
click at [779, 374] on div "{ "action" : "function" , "function" : " \r\n $(document).on( \" click \" , \" …" at bounding box center [1159, 520] width 793 height 592
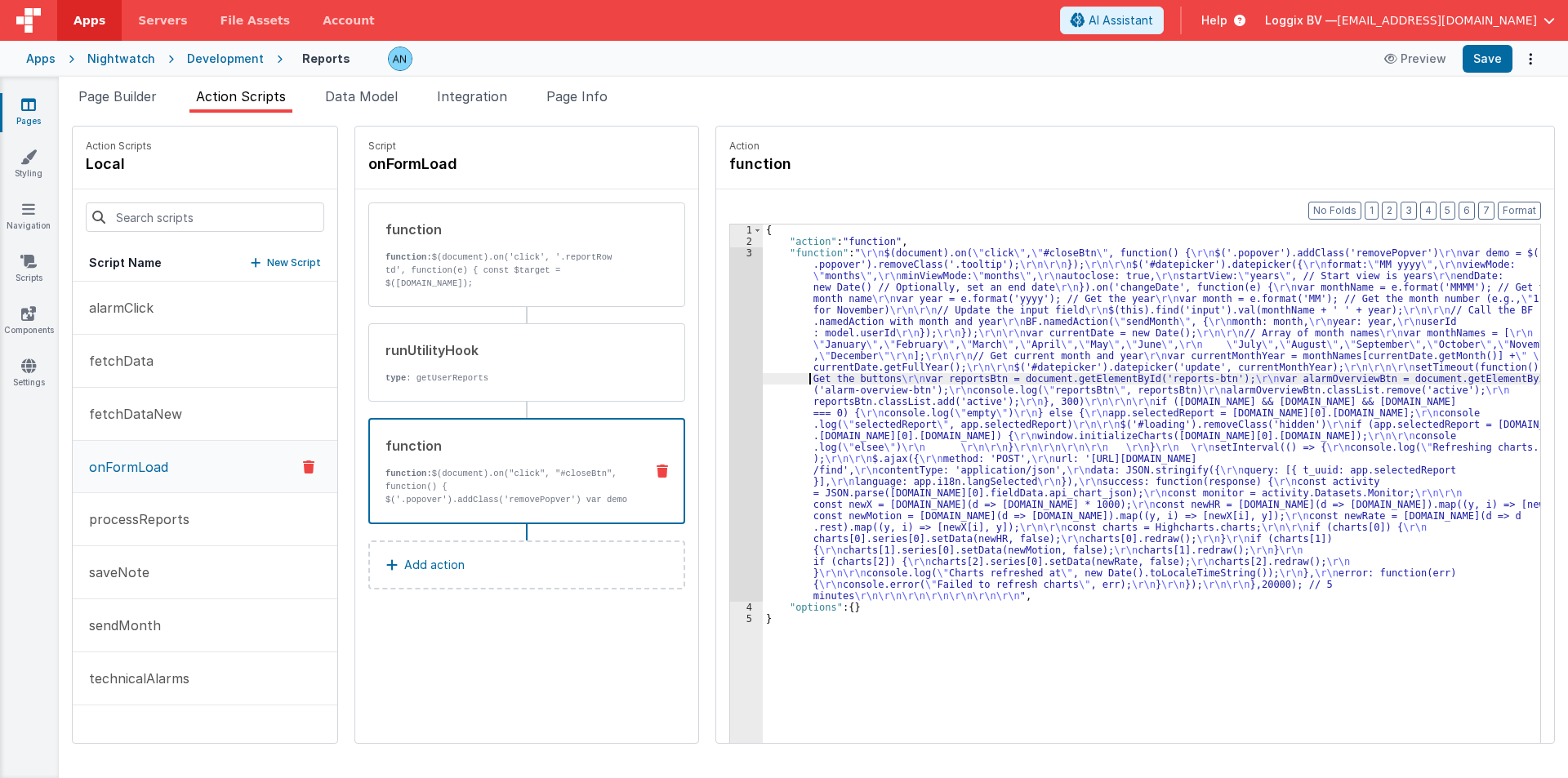
click at [730, 355] on div "3" at bounding box center [746, 424] width 33 height 354
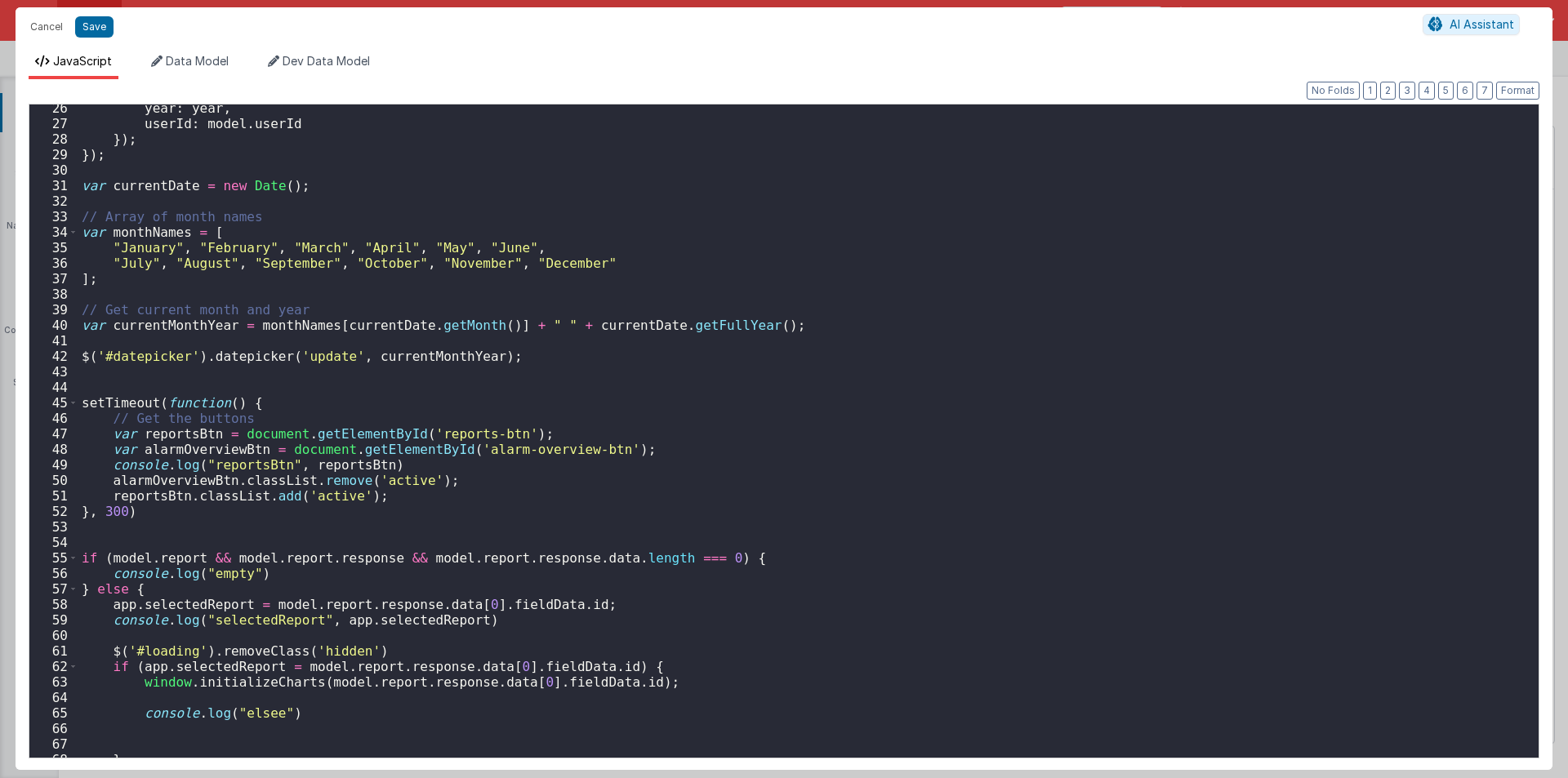
scroll to position [784, 0]
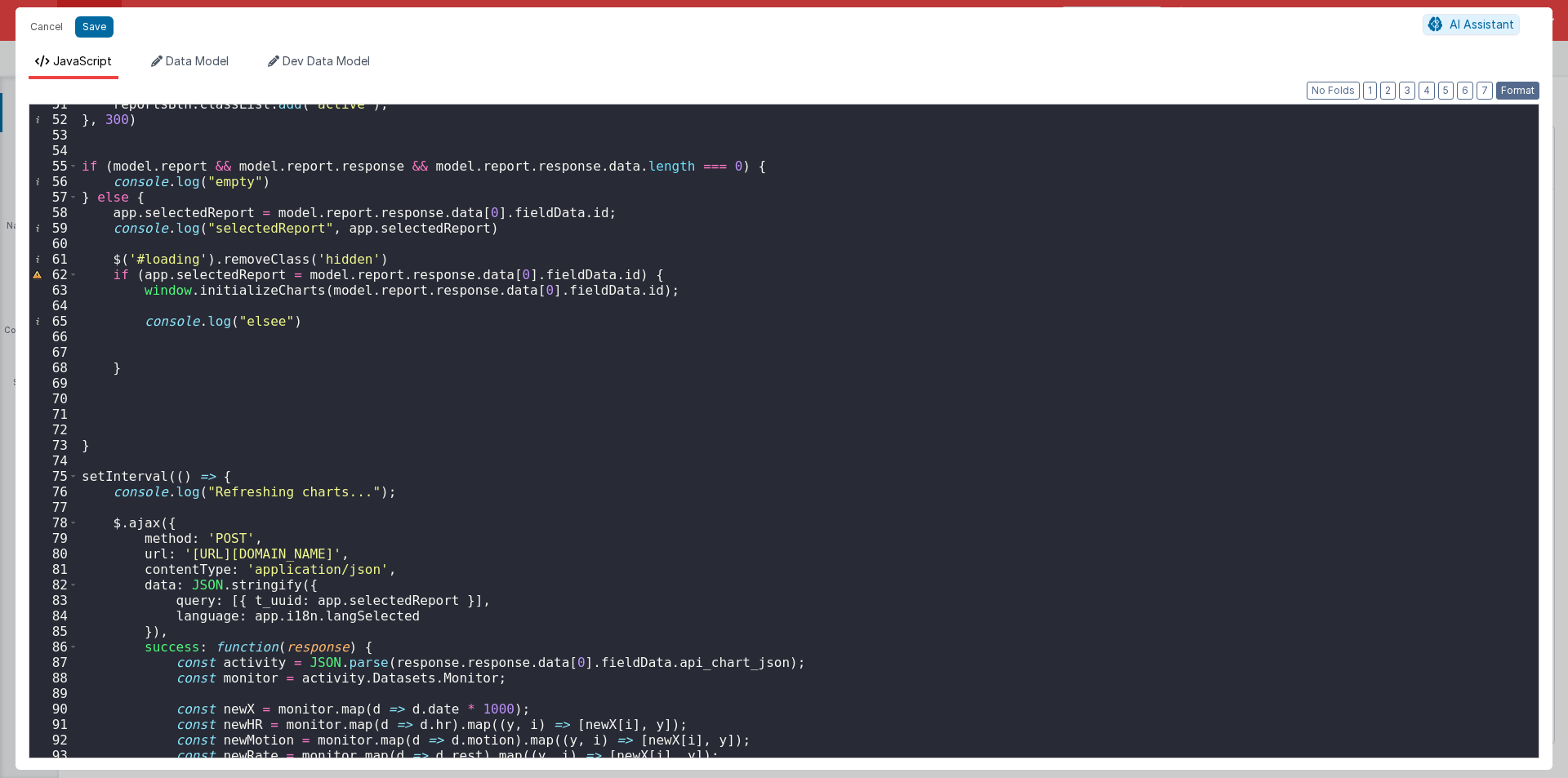
click at [1515, 84] on button "Format" at bounding box center [1517, 90] width 43 height 18
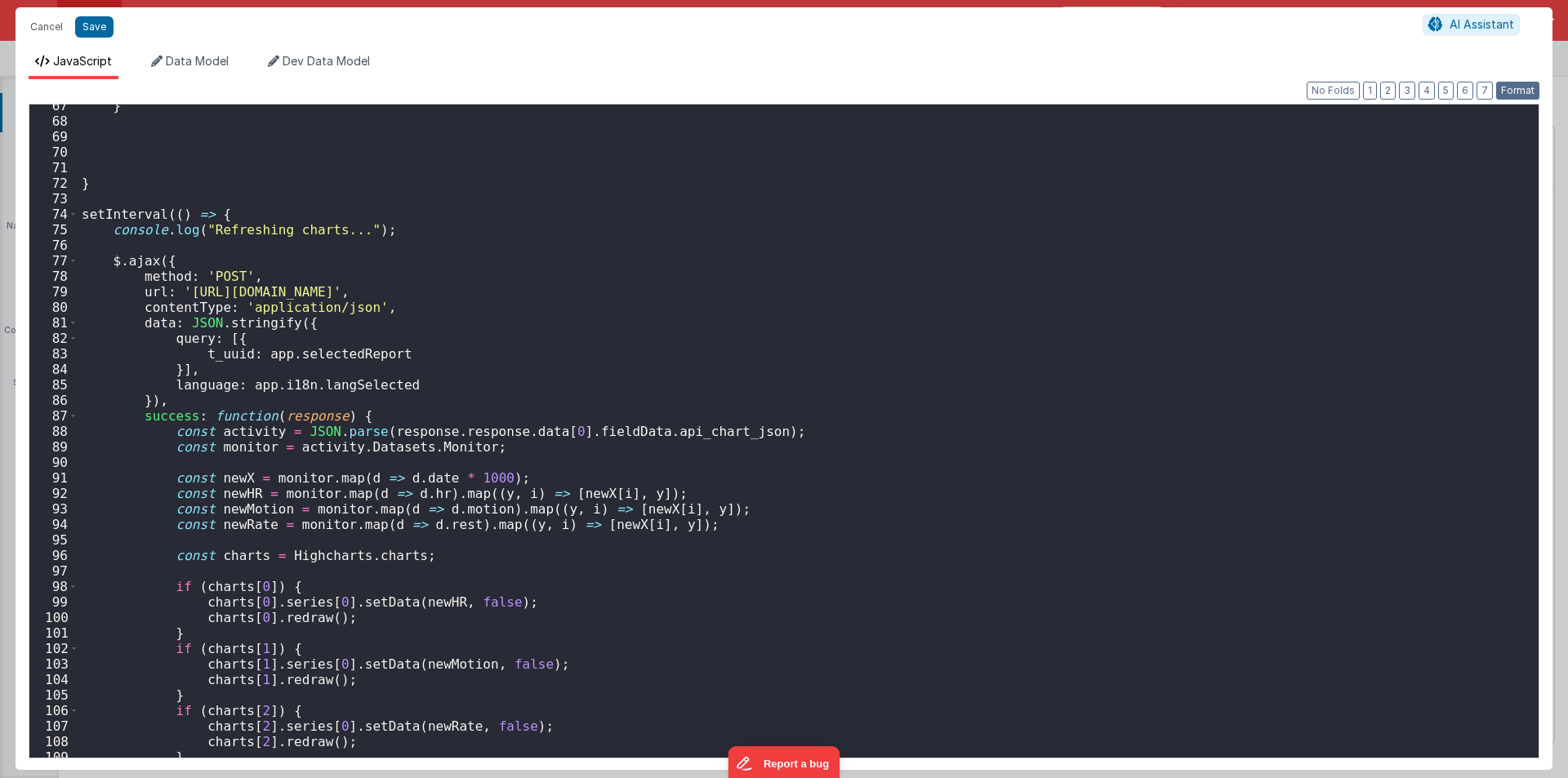
scroll to position [982, 0]
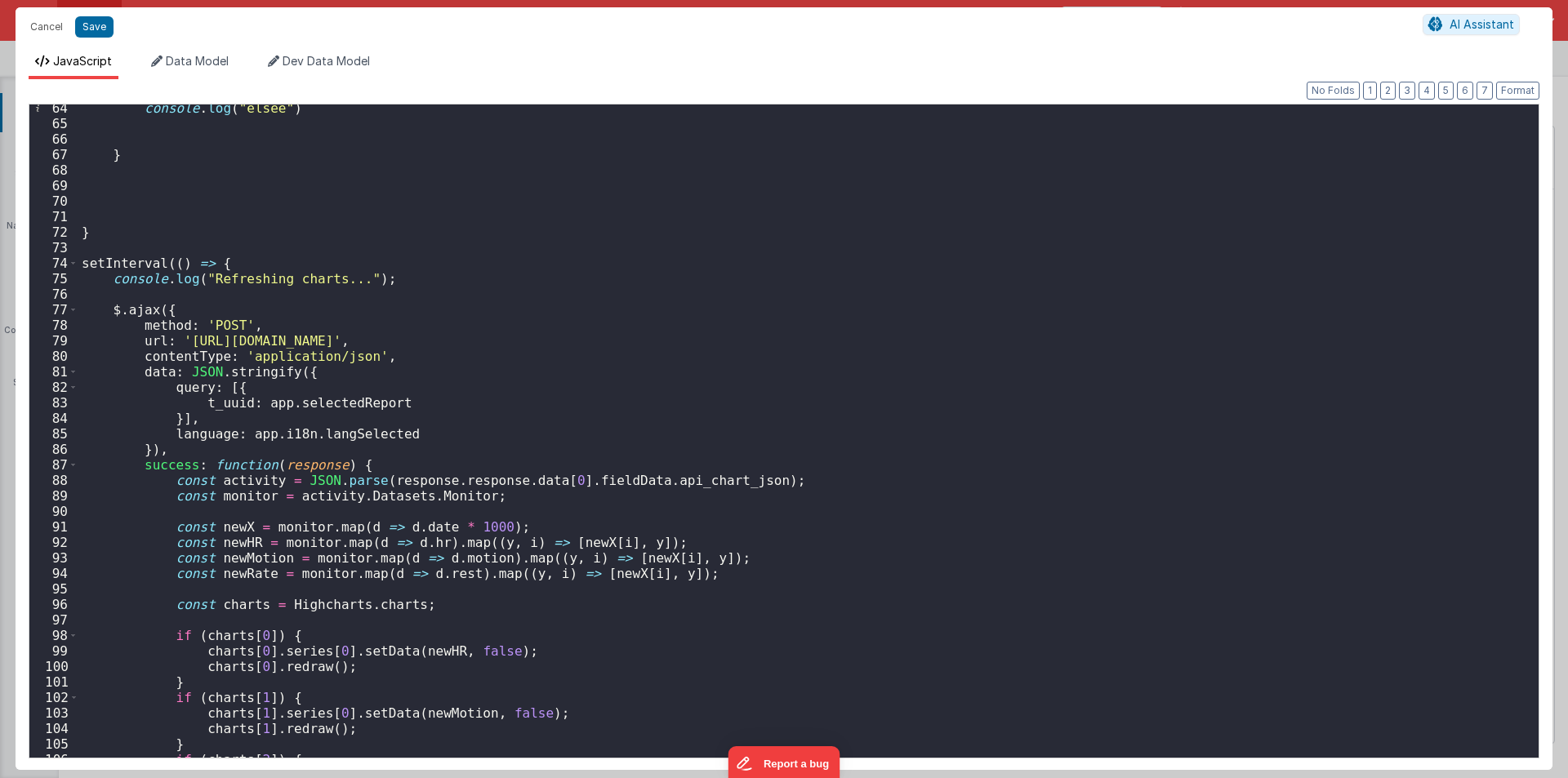
click at [78, 263] on div "74" at bounding box center [53, 263] width 49 height 16
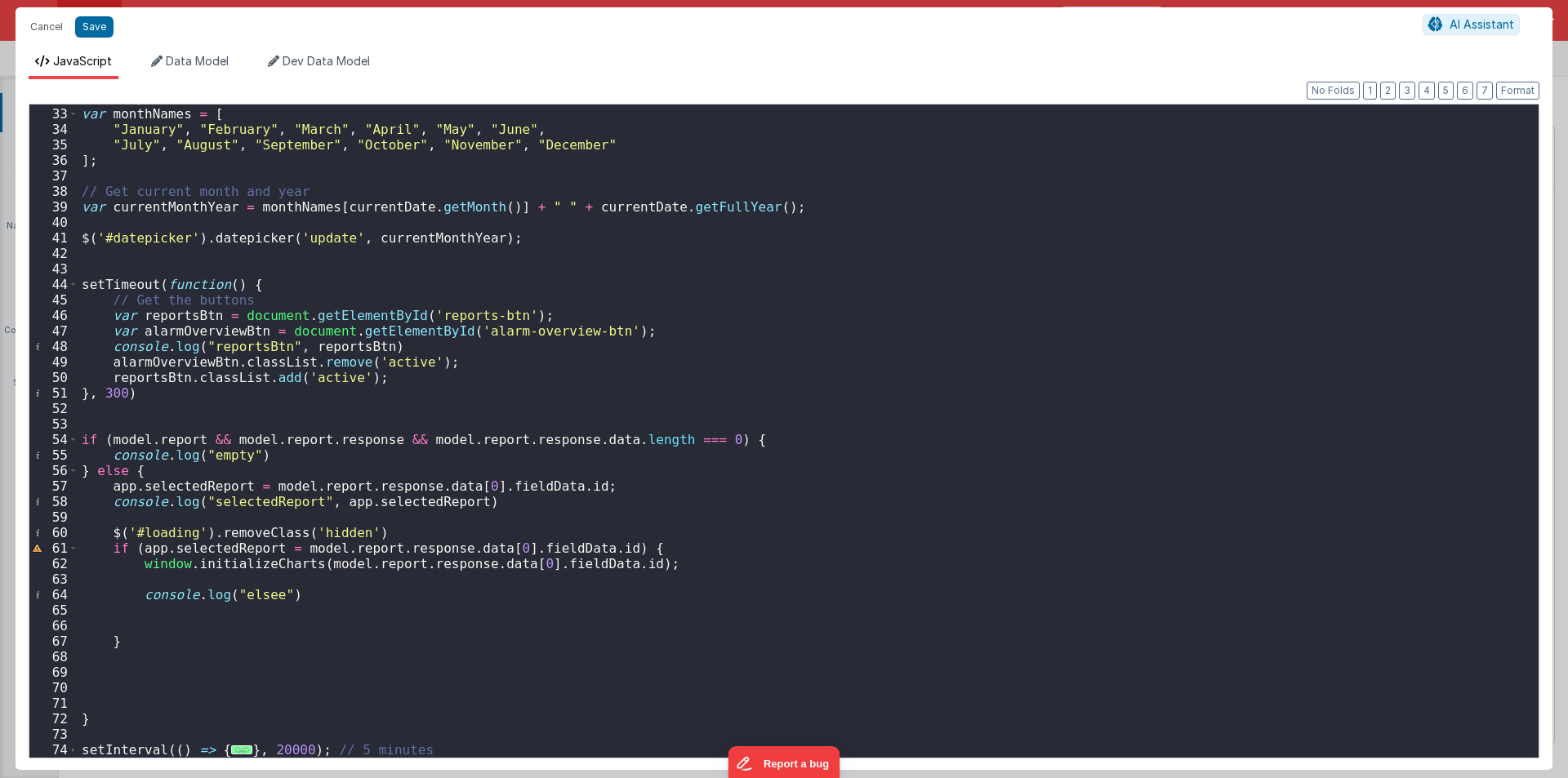
scroll to position [494, 0]
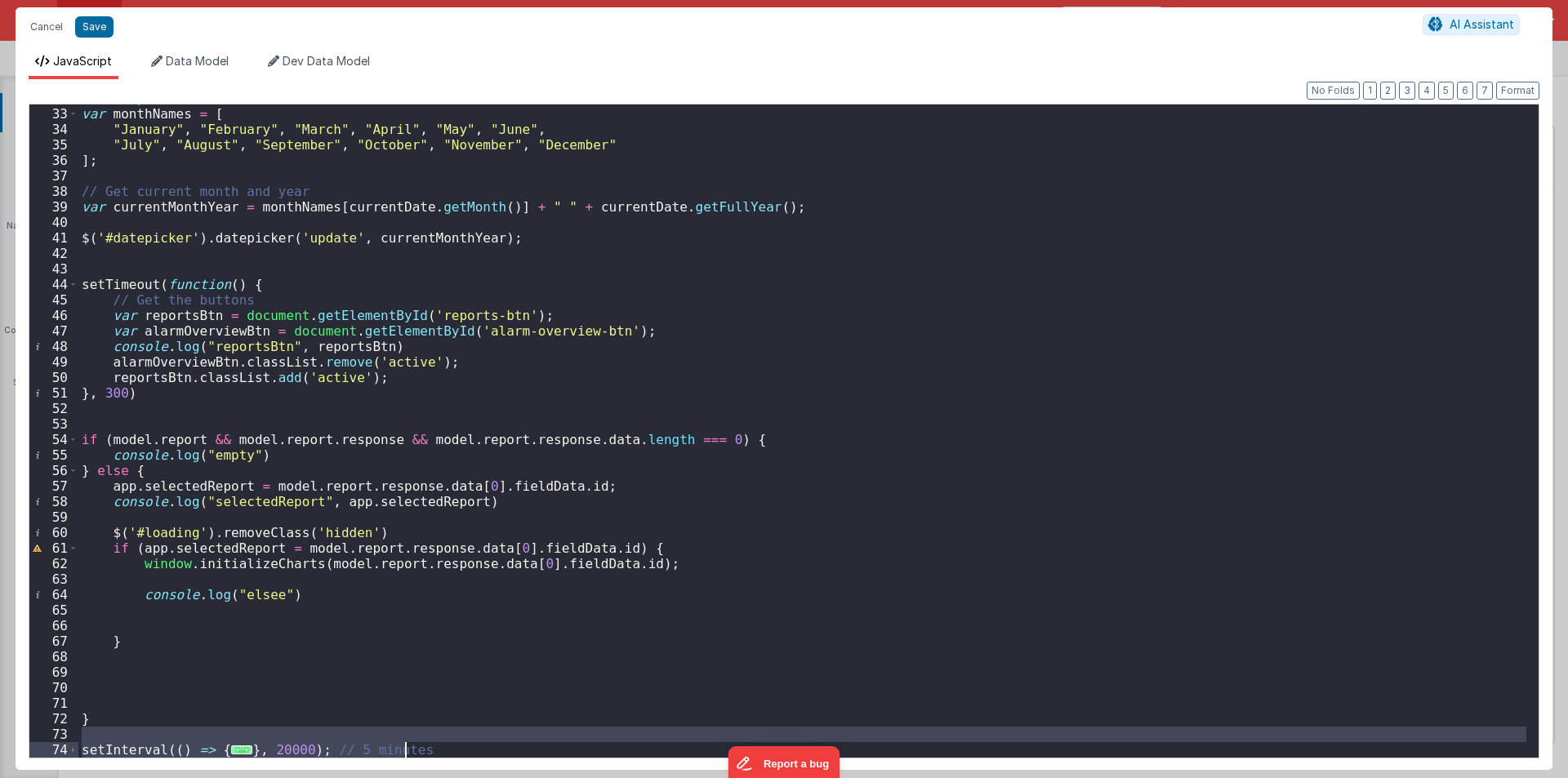
drag, startPoint x: 89, startPoint y: 737, endPoint x: 443, endPoint y: 796, distance: 358.9
click at [443, 777] on html "Cancel Save AI Assistant JavaScript Data Model Dev Data Model Format 7 6 5 4 3 …" at bounding box center [784, 389] width 1568 height 778
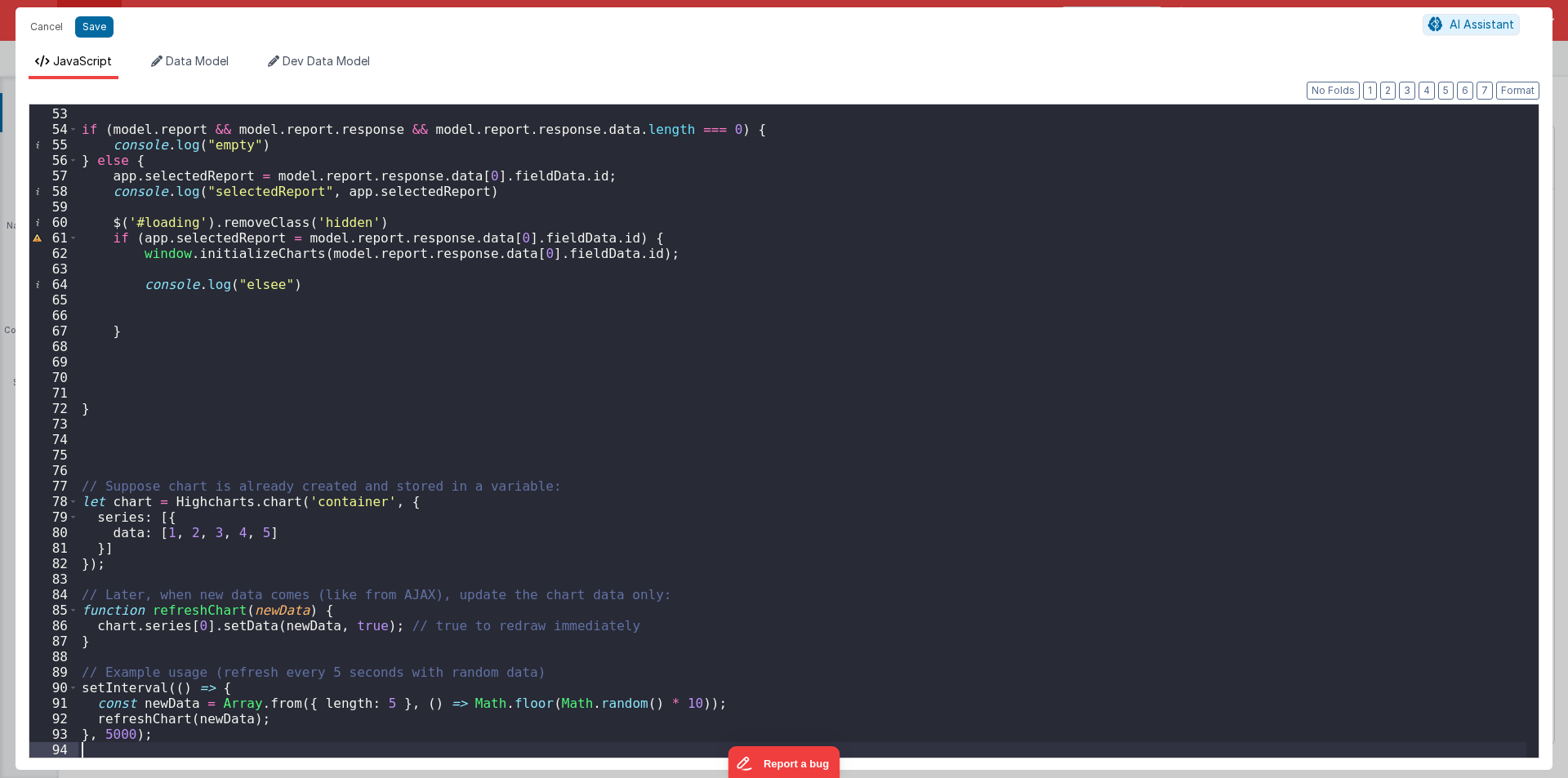
scroll to position [805, 0]
click at [116, 626] on div "if ( model . report && model . report . response && model . report . response .…" at bounding box center [802, 432] width 1448 height 684
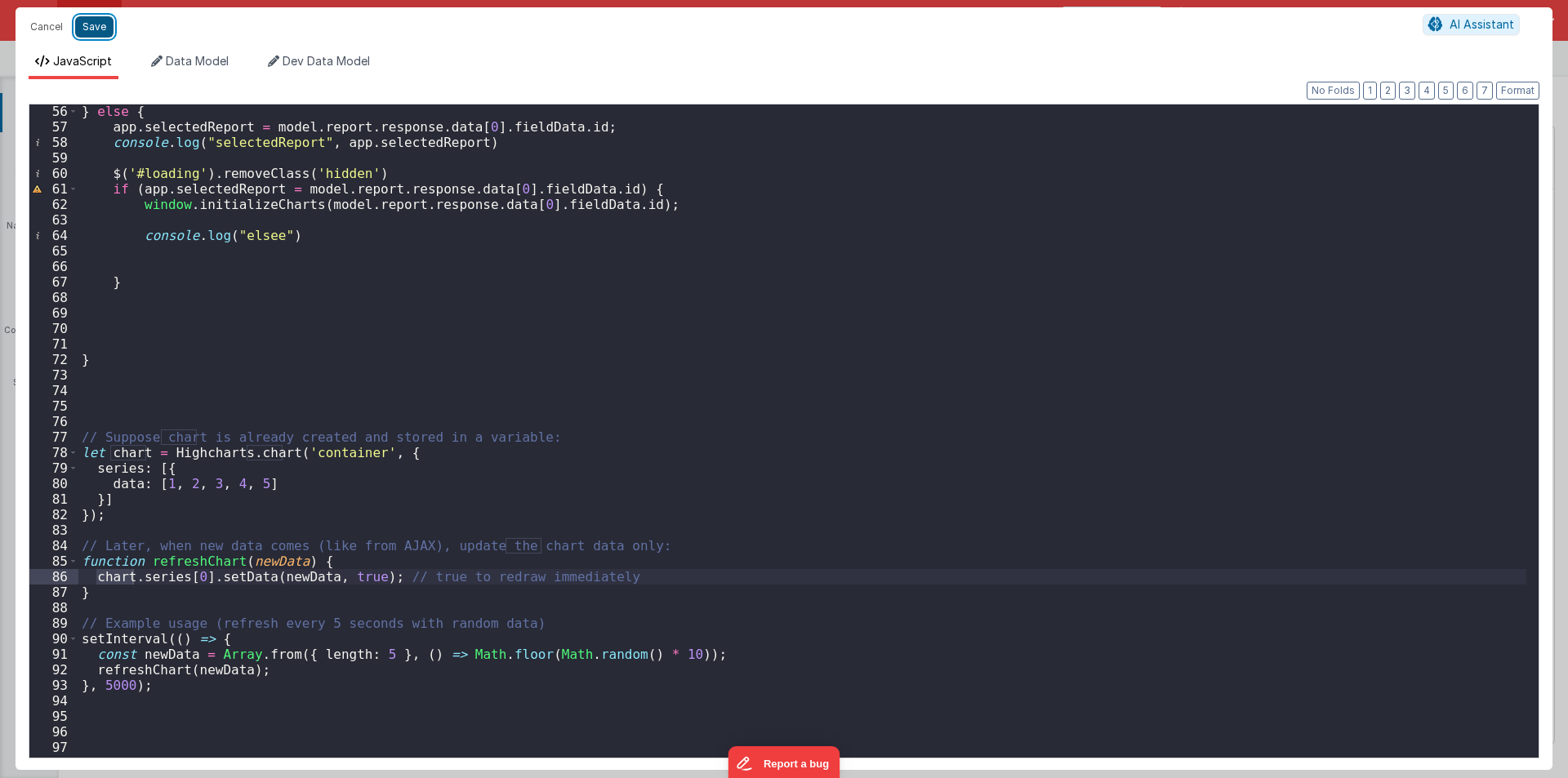
click at [91, 31] on button "Save" at bounding box center [94, 27] width 38 height 21
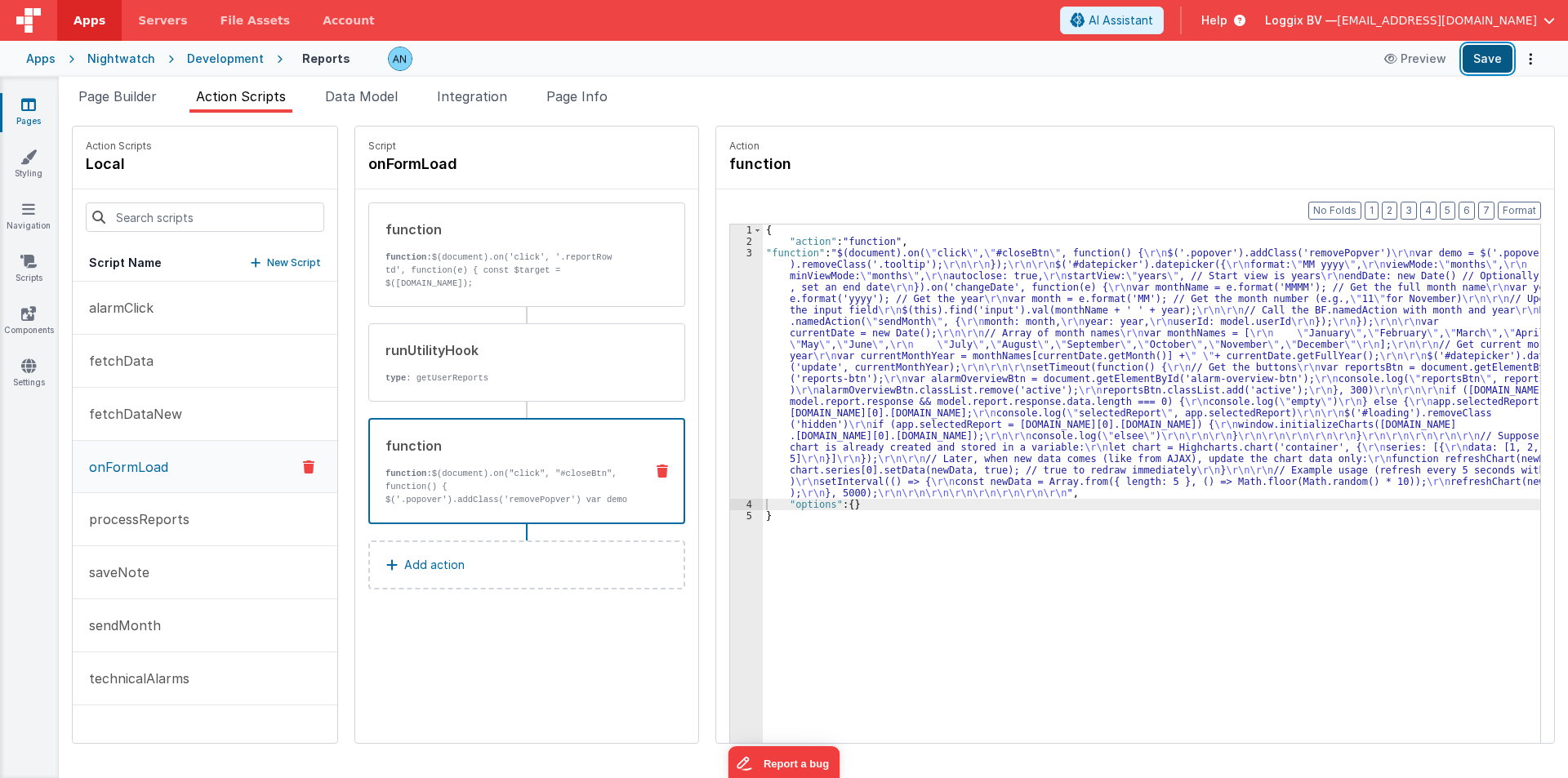
click at [1478, 53] on button "Save" at bounding box center [1487, 58] width 50 height 27
click at [1494, 63] on button "Save" at bounding box center [1487, 58] width 50 height 27
click at [1518, 208] on button "Format" at bounding box center [1519, 211] width 43 height 18
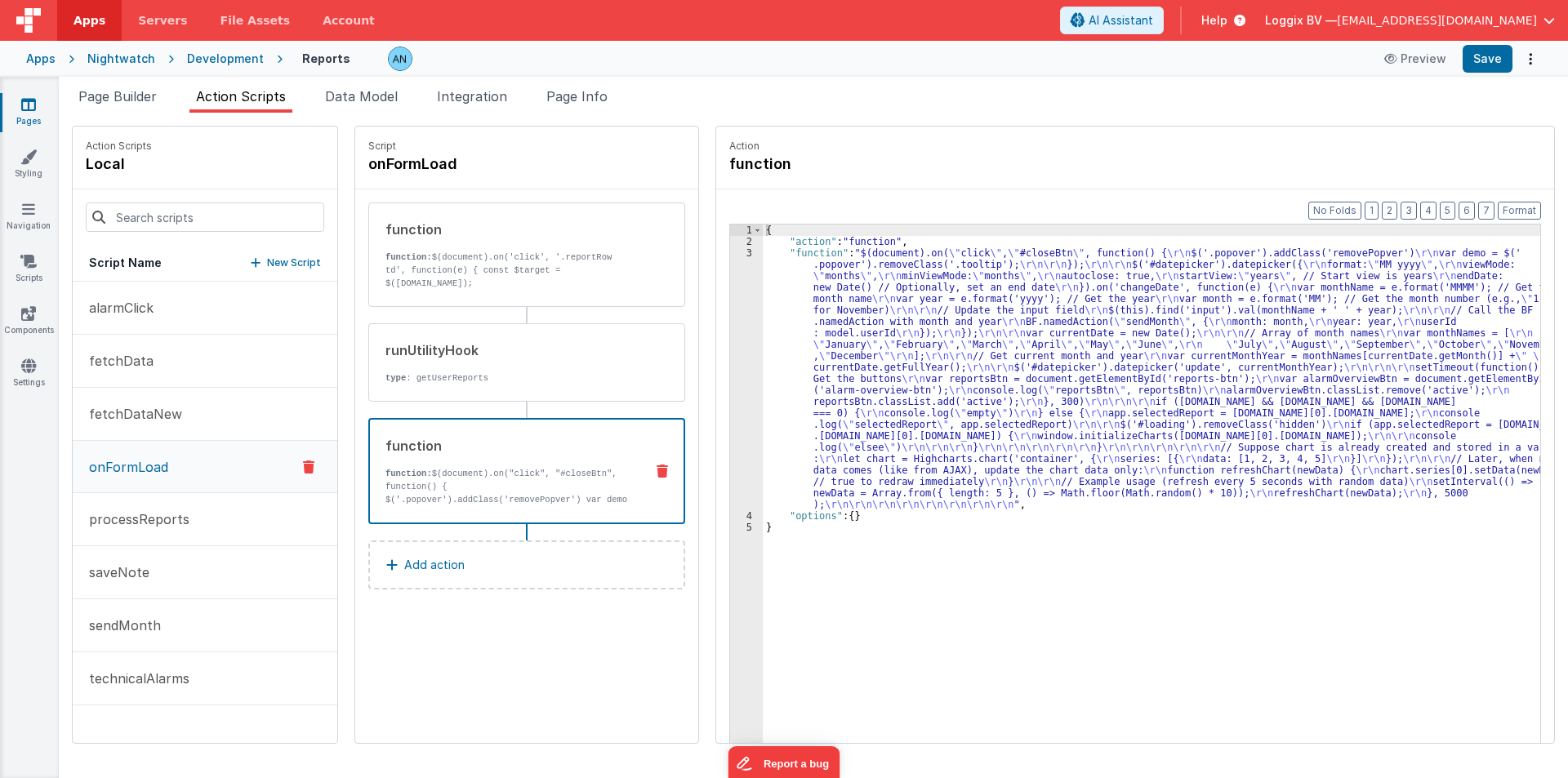
click at [1462, 55] on div "Preview Save" at bounding box center [1458, 58] width 168 height 27
click at [1495, 58] on button "Save" at bounding box center [1487, 58] width 50 height 27
click at [1515, 203] on button "Format" at bounding box center [1519, 211] width 43 height 18
click at [232, 55] on div "Development" at bounding box center [225, 58] width 77 height 16
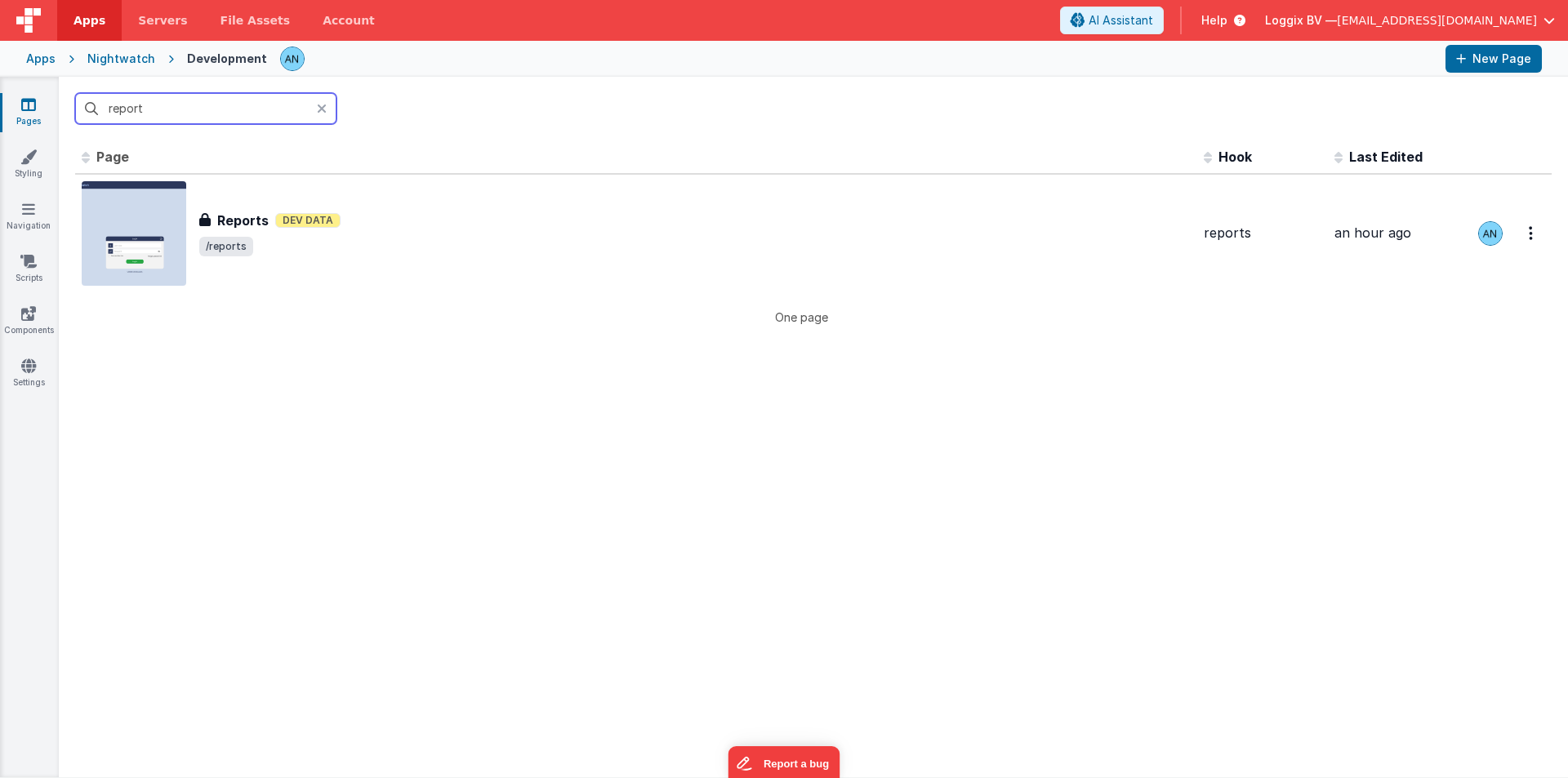
click at [174, 119] on input "report" at bounding box center [206, 108] width 261 height 31
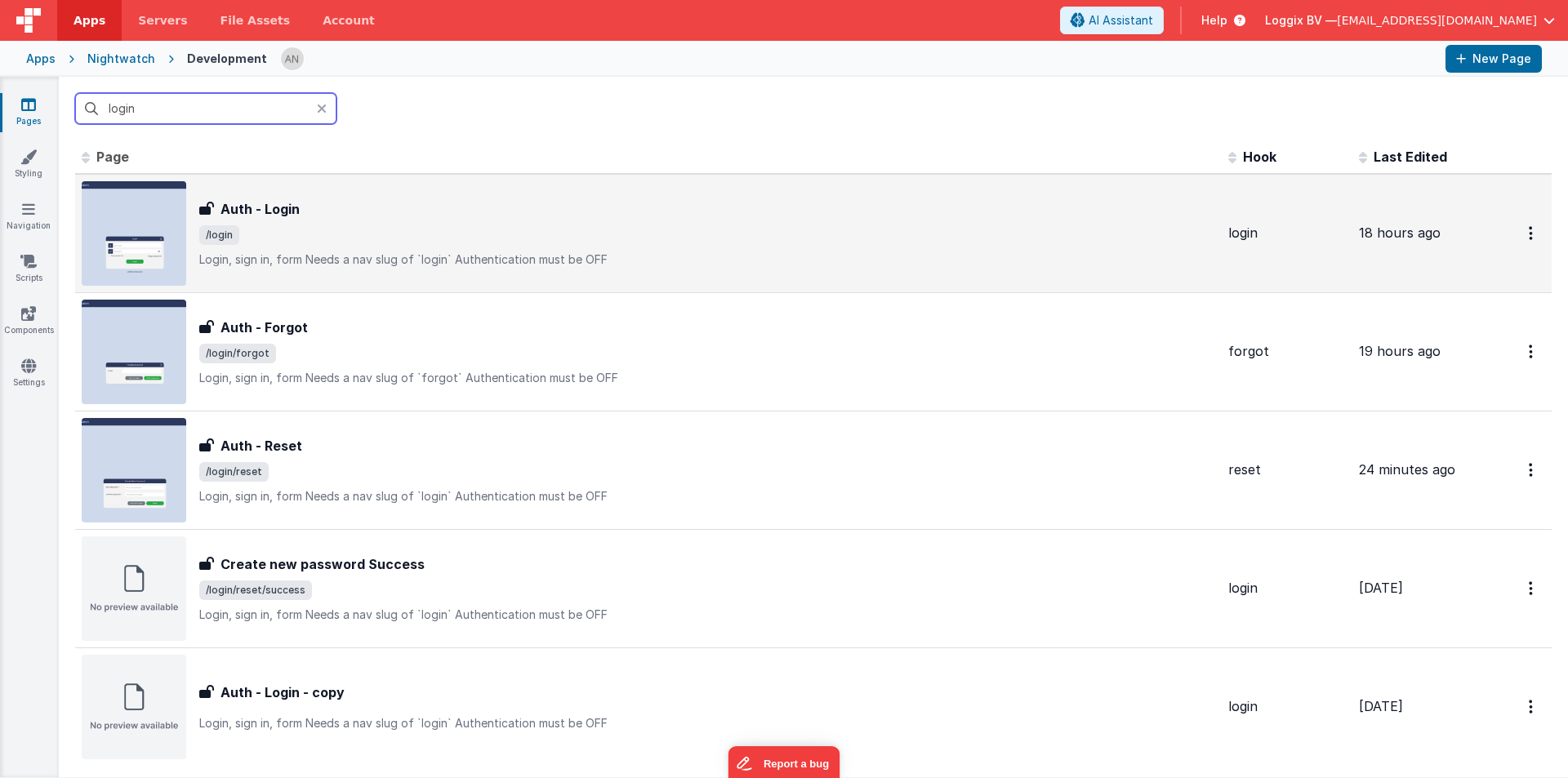
type input "login"
click at [449, 217] on div "Auth - Login" at bounding box center [707, 209] width 1016 height 19
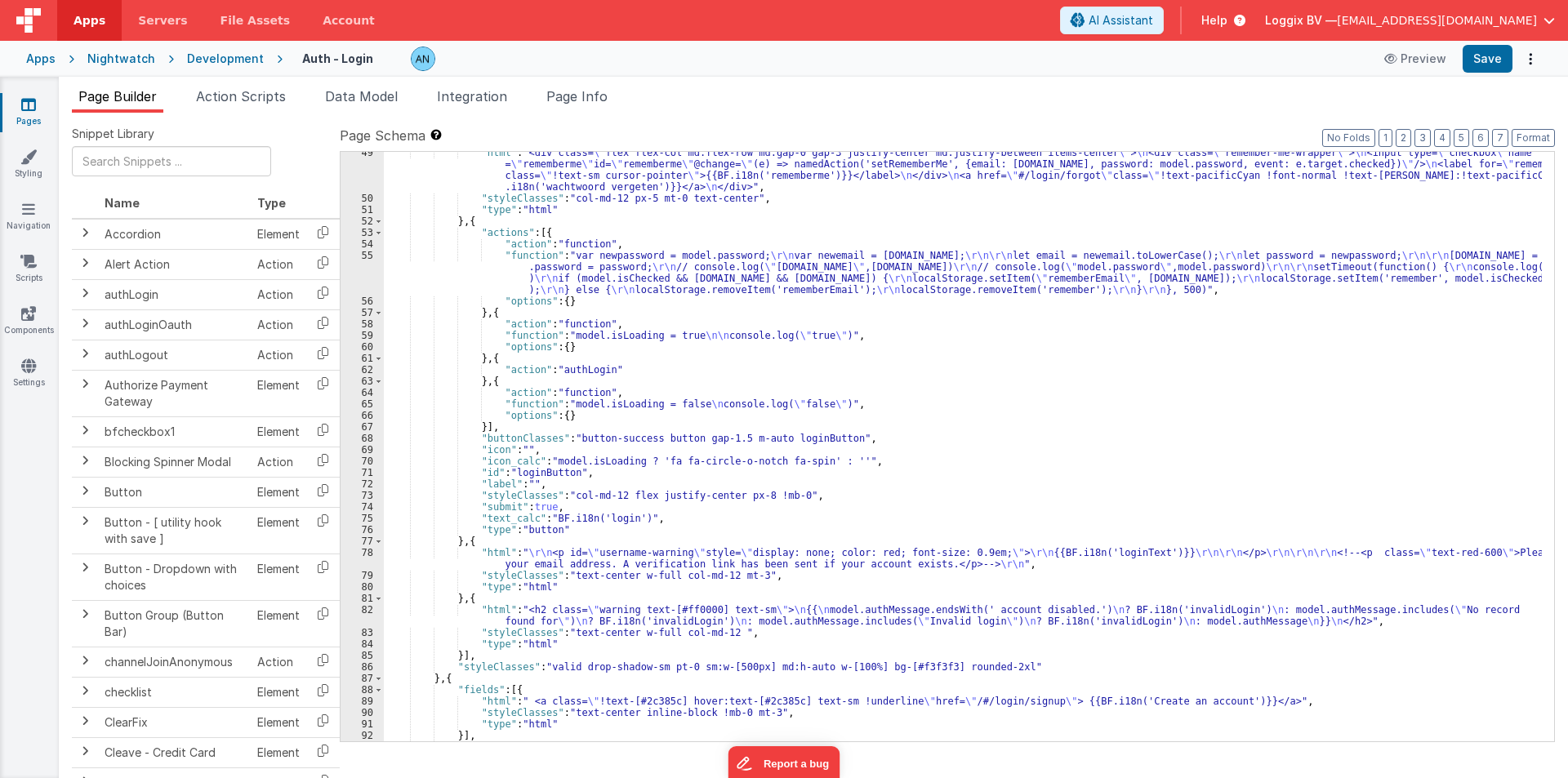
scroll to position [713, 0]
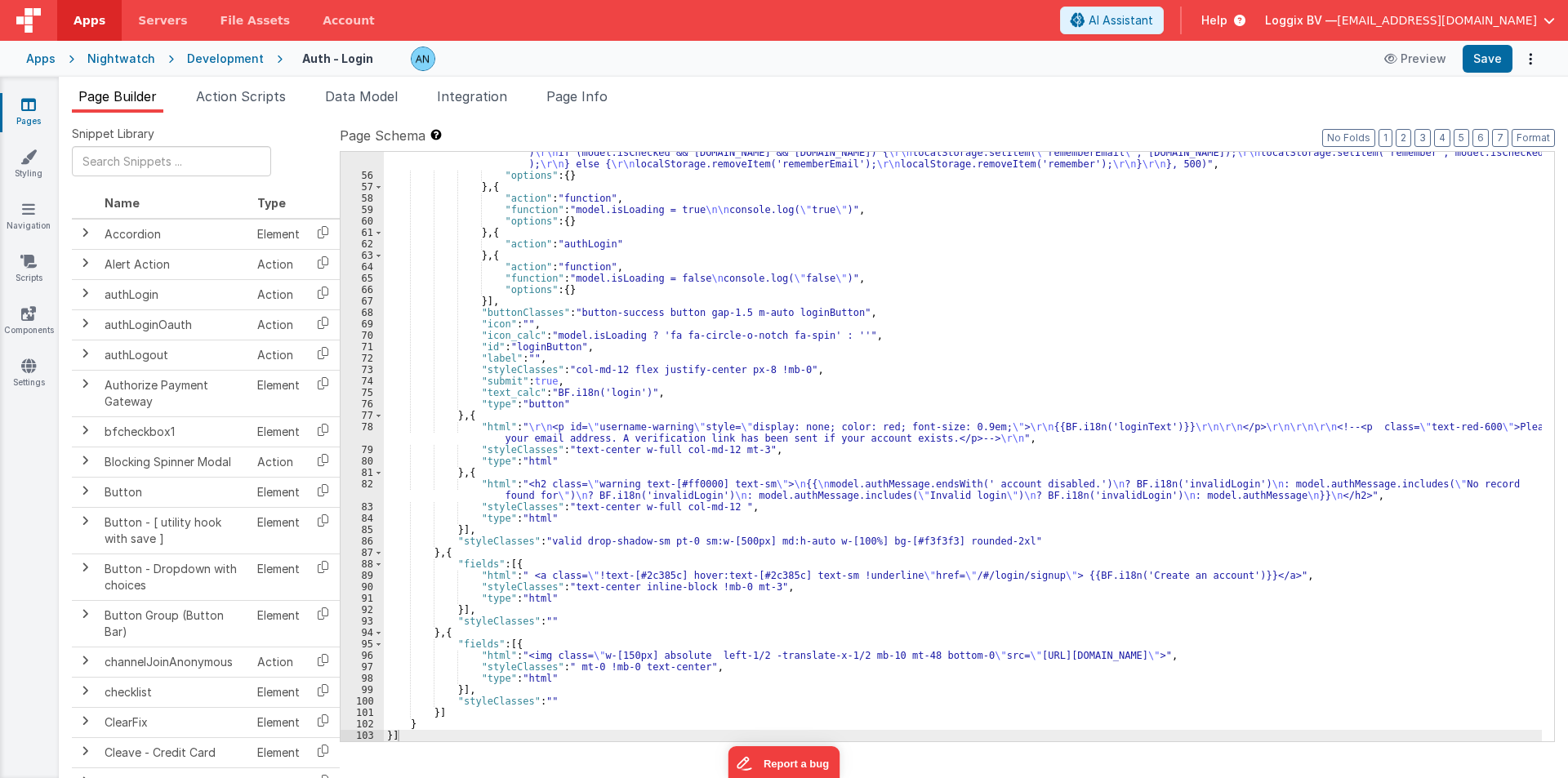
click at [567, 484] on div ""function" : "var newpassword = model.password; \r\n var newemail = model.email…" at bounding box center [963, 447] width 1158 height 647
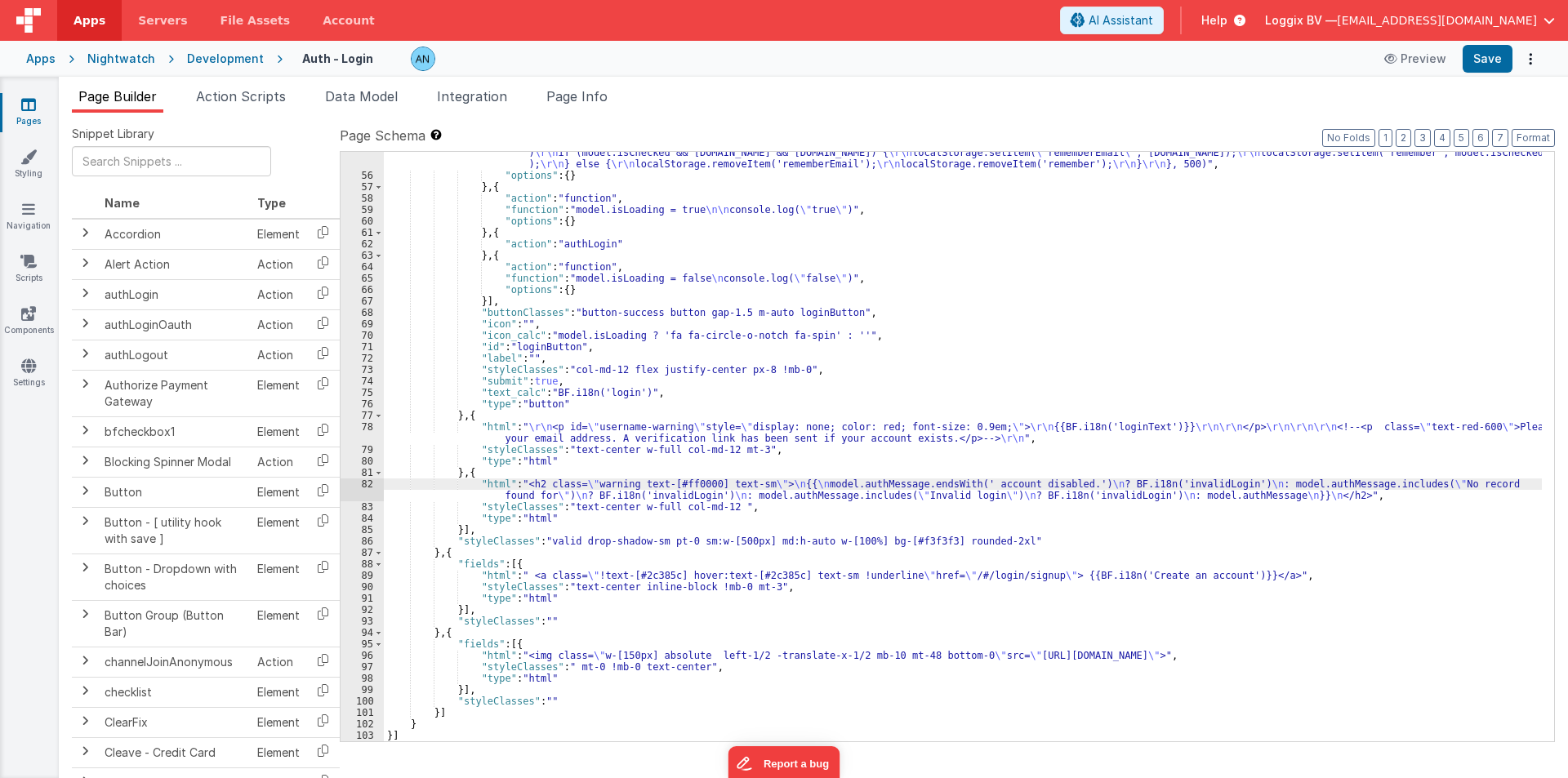
click at [366, 491] on div "82" at bounding box center [362, 490] width 43 height 23
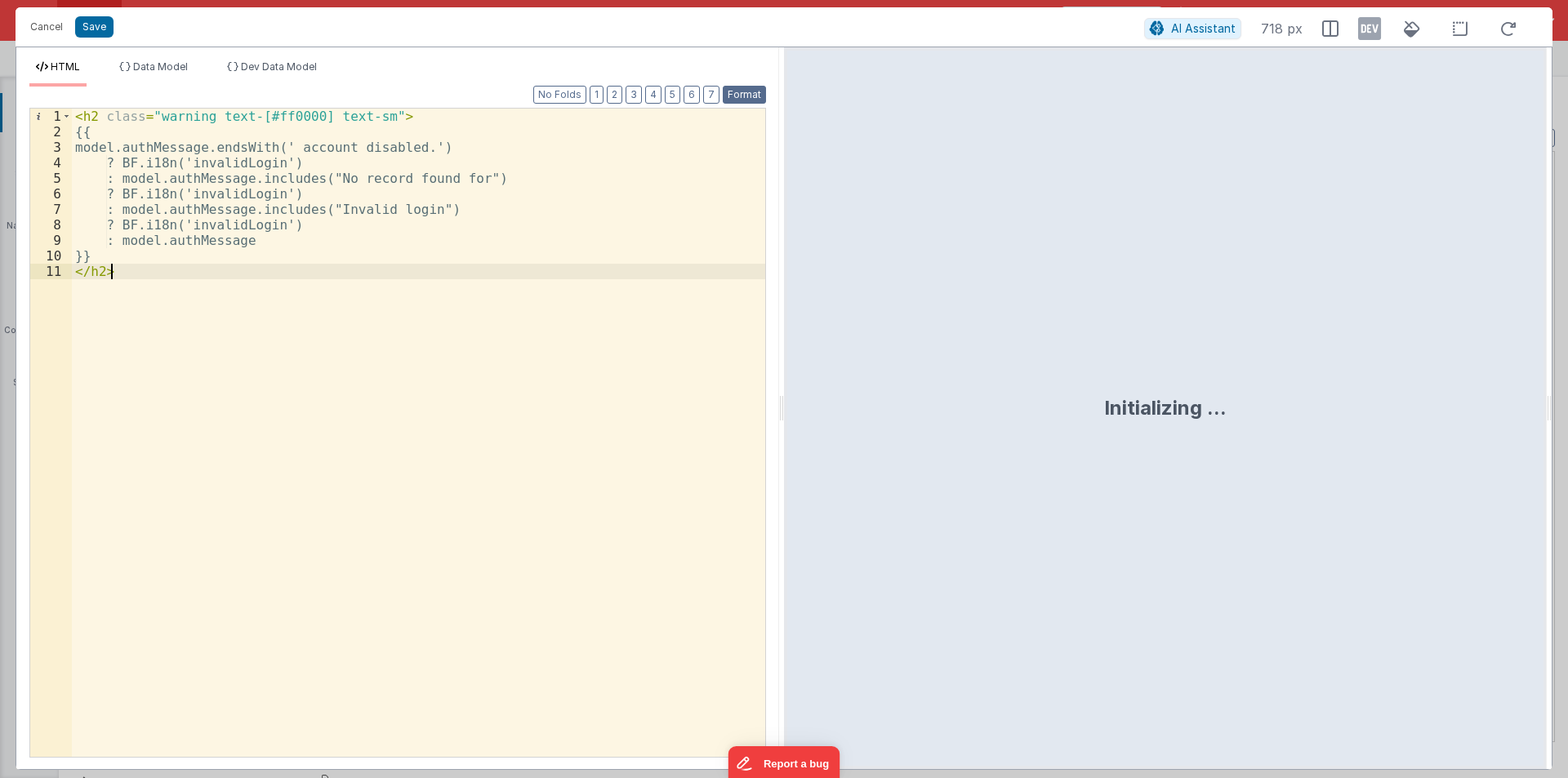
click at [733, 89] on button "Format" at bounding box center [745, 95] width 43 height 18
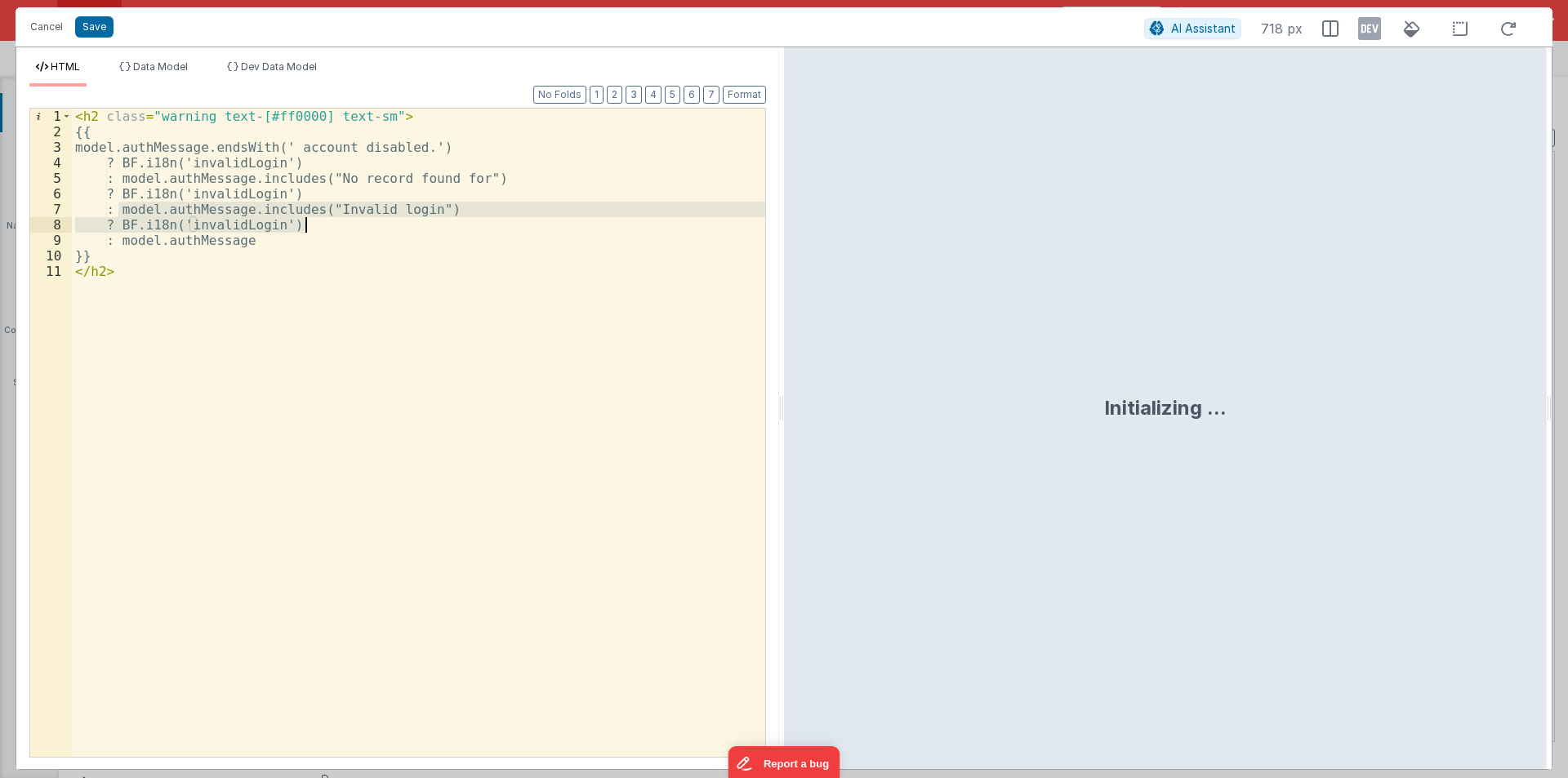
drag, startPoint x: 116, startPoint y: 208, endPoint x: 324, endPoint y: 222, distance: 208.5
click at [324, 222] on div "< h2 class = "warning text-[#ff0000] text-sm" > {{ model.authMessage.endsWith('…" at bounding box center [418, 448] width 693 height 680
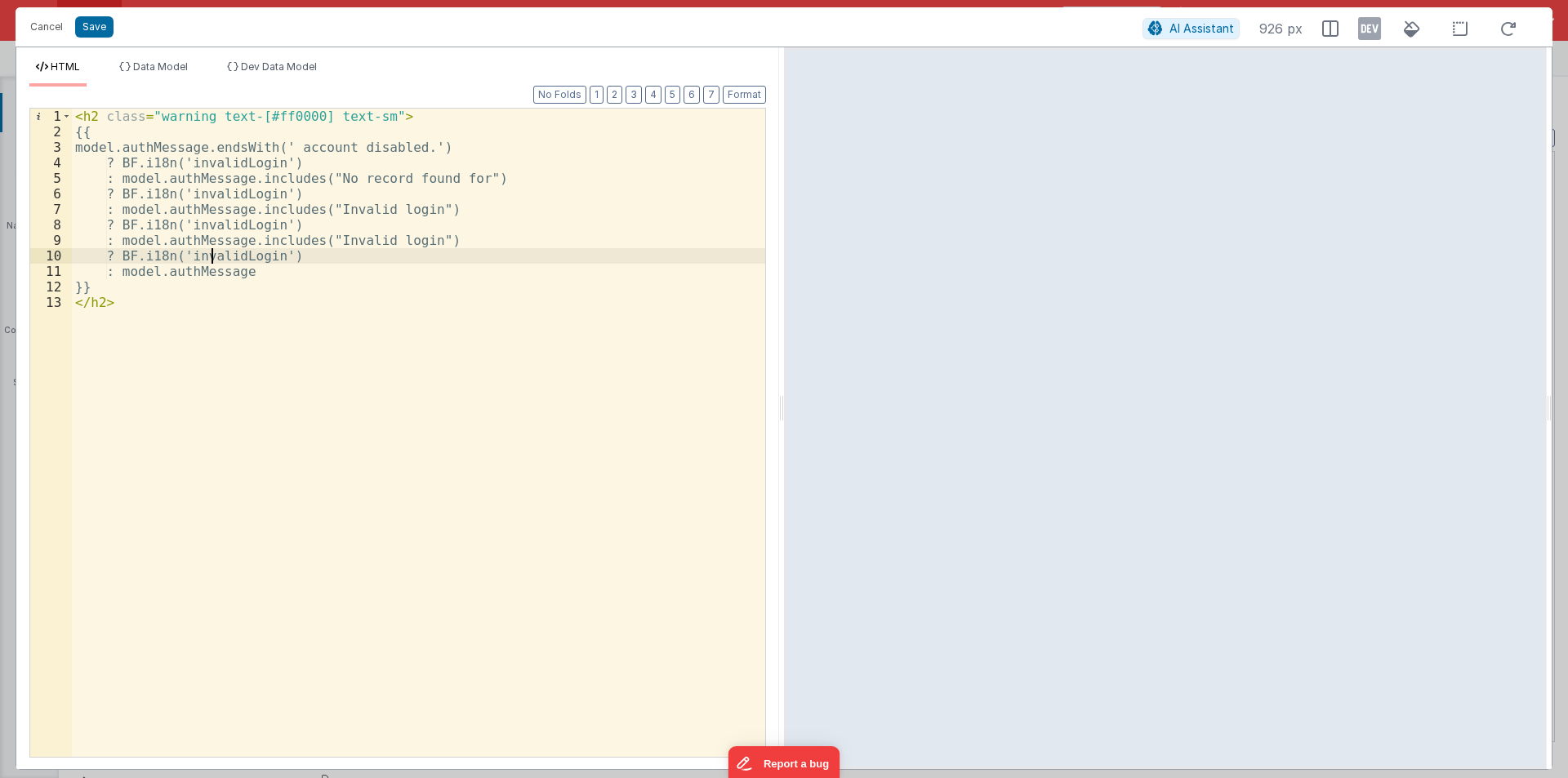
click at [214, 260] on div "< h2 class = "warning text-[#ff0000] text-sm" > {{ model.authMessage.endsWith('…" at bounding box center [418, 448] width 693 height 680
drag, startPoint x: 341, startPoint y: 239, endPoint x: 434, endPoint y: 239, distance: 93.0
click at [434, 239] on div "< h2 class = "warning text-[#ff0000] text-sm" > {{ model.authMessage.endsWith('…" at bounding box center [418, 448] width 693 height 680
click at [222, 255] on div "< h2 class = "warning text-[#ff0000] text-sm" > {{ model.authMessage.endsWith('…" at bounding box center [418, 448] width 693 height 680
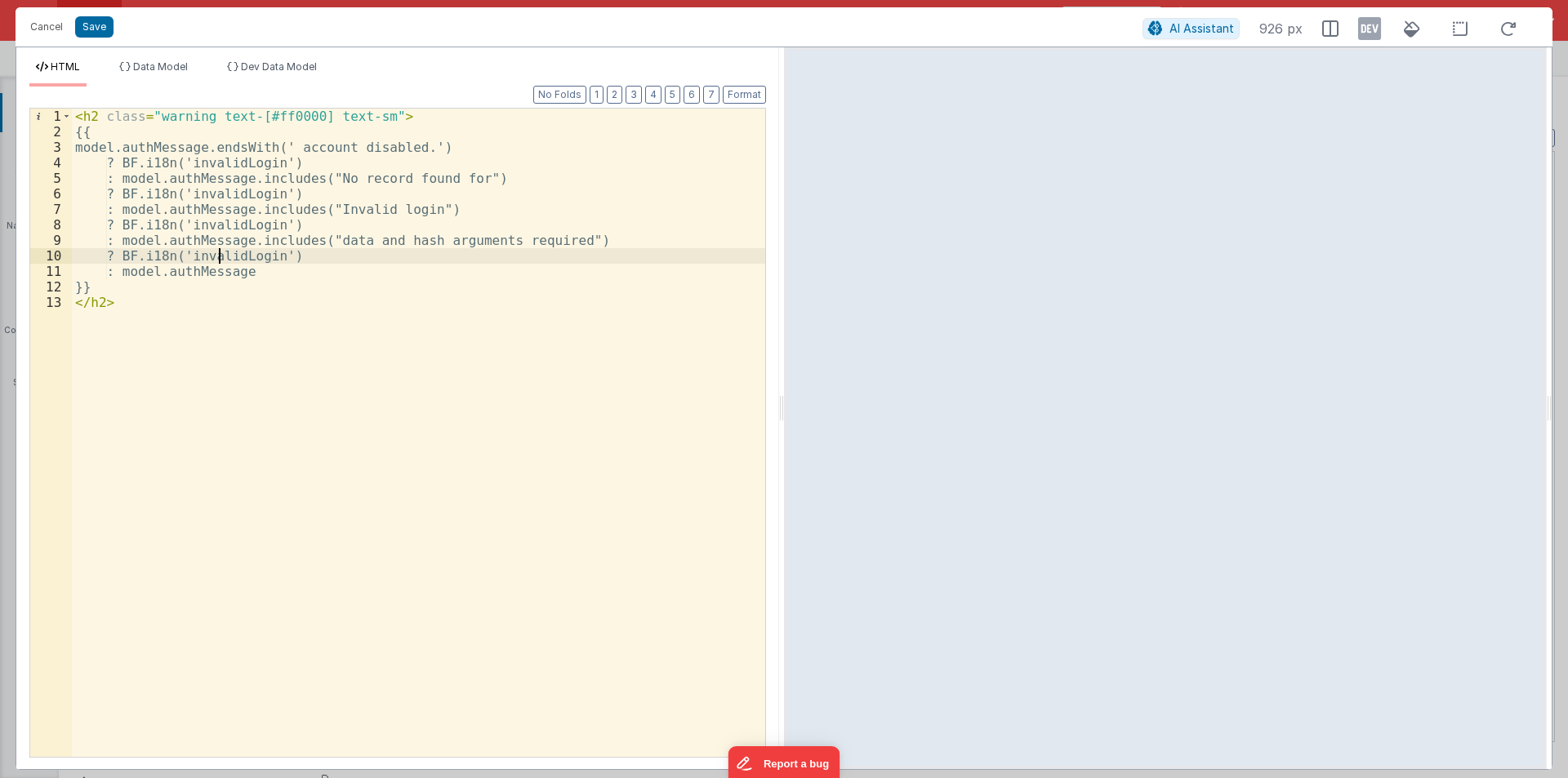
click at [222, 255] on div "< h2 class = "warning text-[#ff0000] text-sm" > {{ model.authMessage.endsWith('…" at bounding box center [418, 448] width 693 height 680
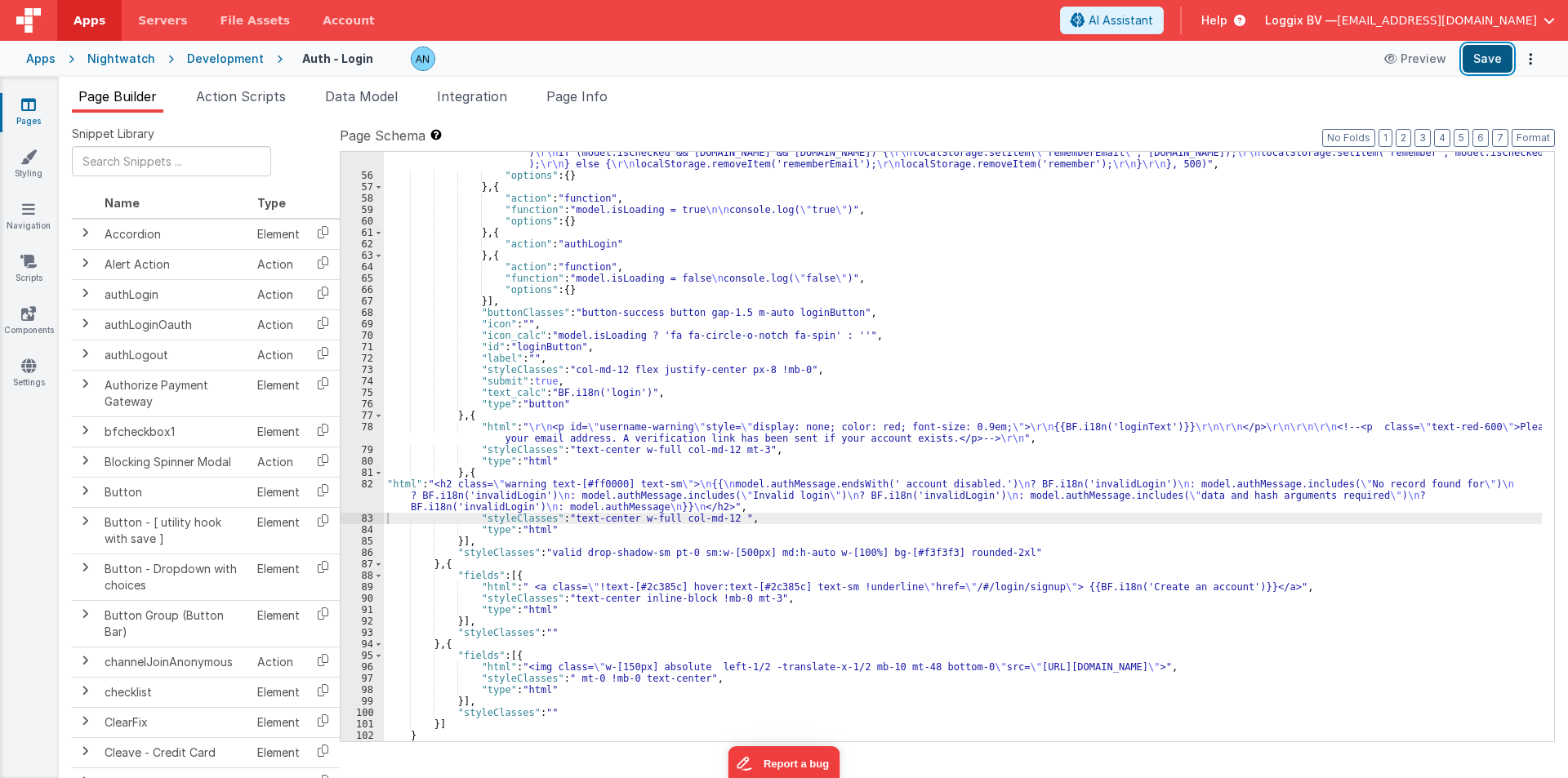
click at [1497, 55] on button "Save" at bounding box center [1487, 58] width 50 height 27
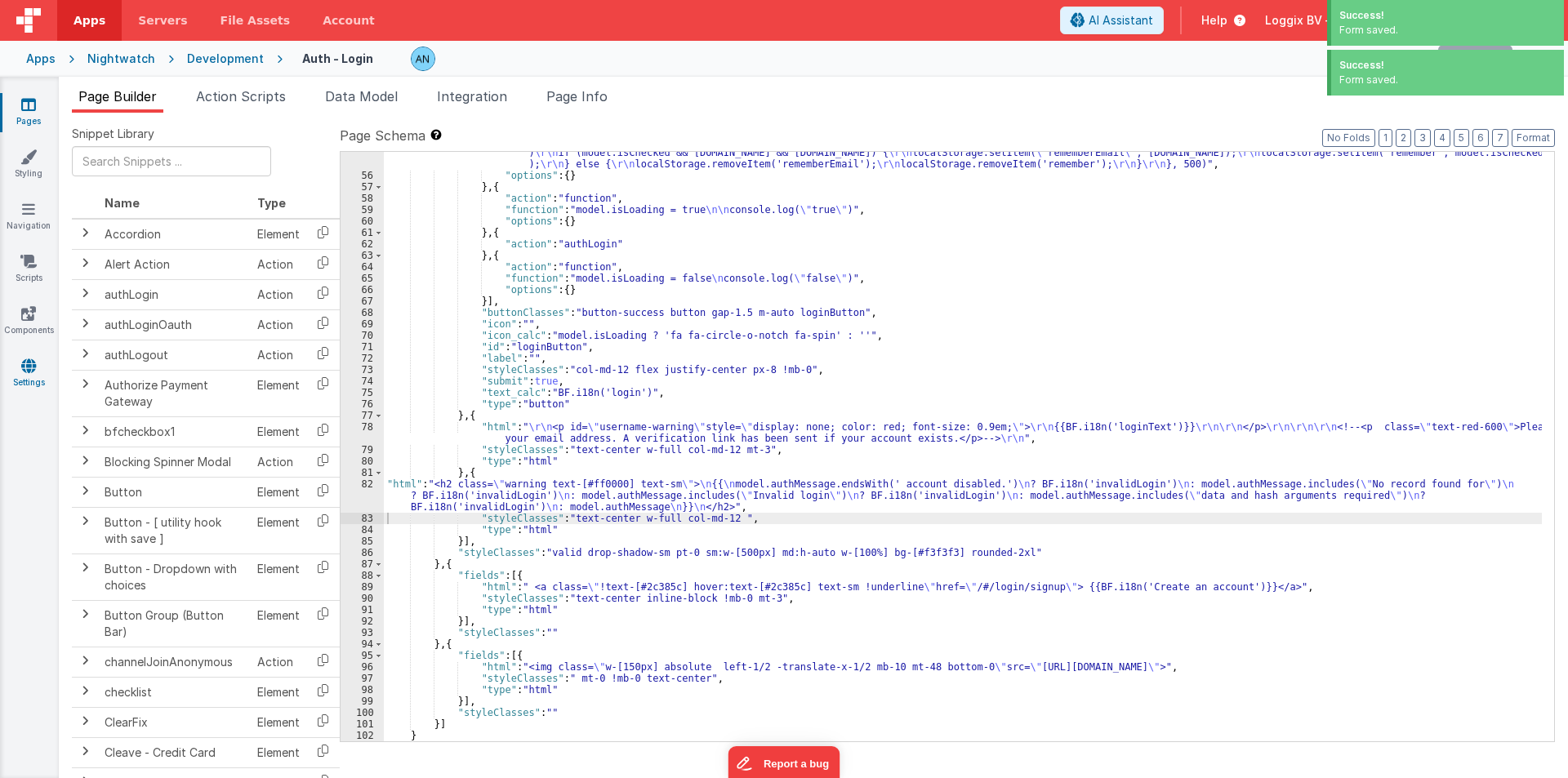
click at [23, 376] on link "Settings" at bounding box center [28, 374] width 59 height 33
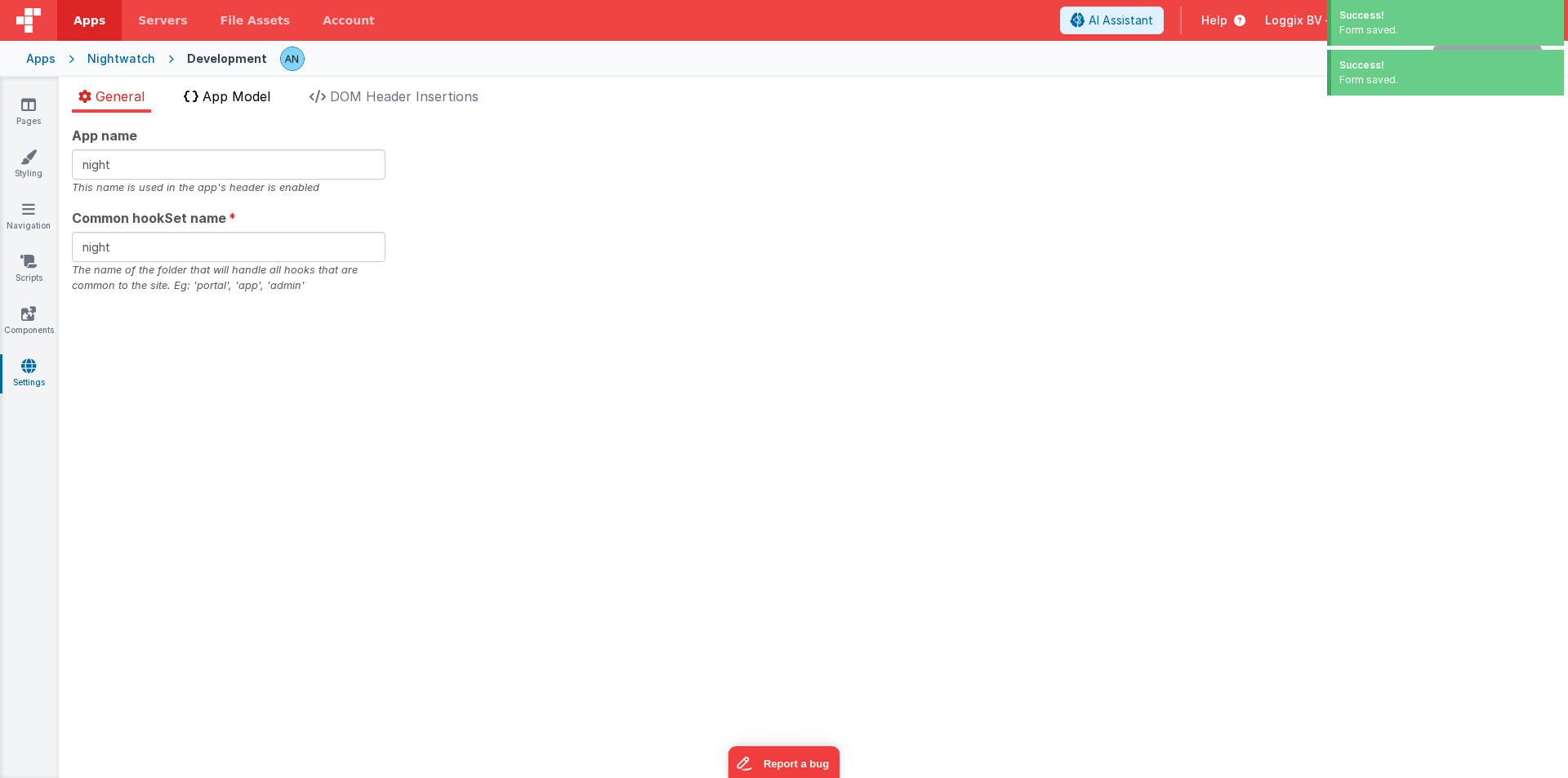
click at [211, 94] on span "App Model" at bounding box center [237, 97] width 67 height 16
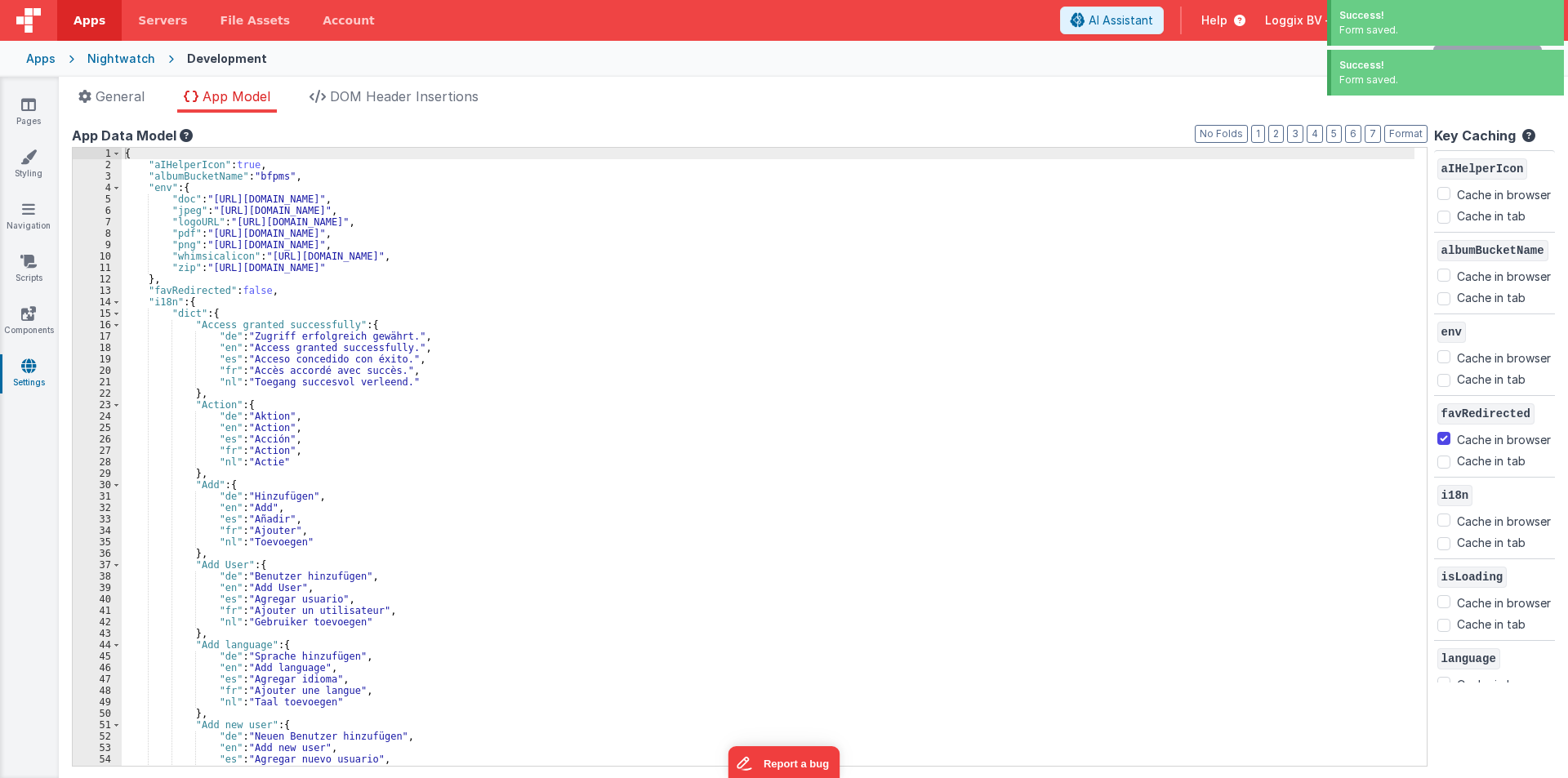
click at [407, 318] on div "{ "aIHelperIcon" : true , "albumBucketName" : "bfpms" , "env" : { "doc" : "http…" at bounding box center [768, 468] width 1293 height 641
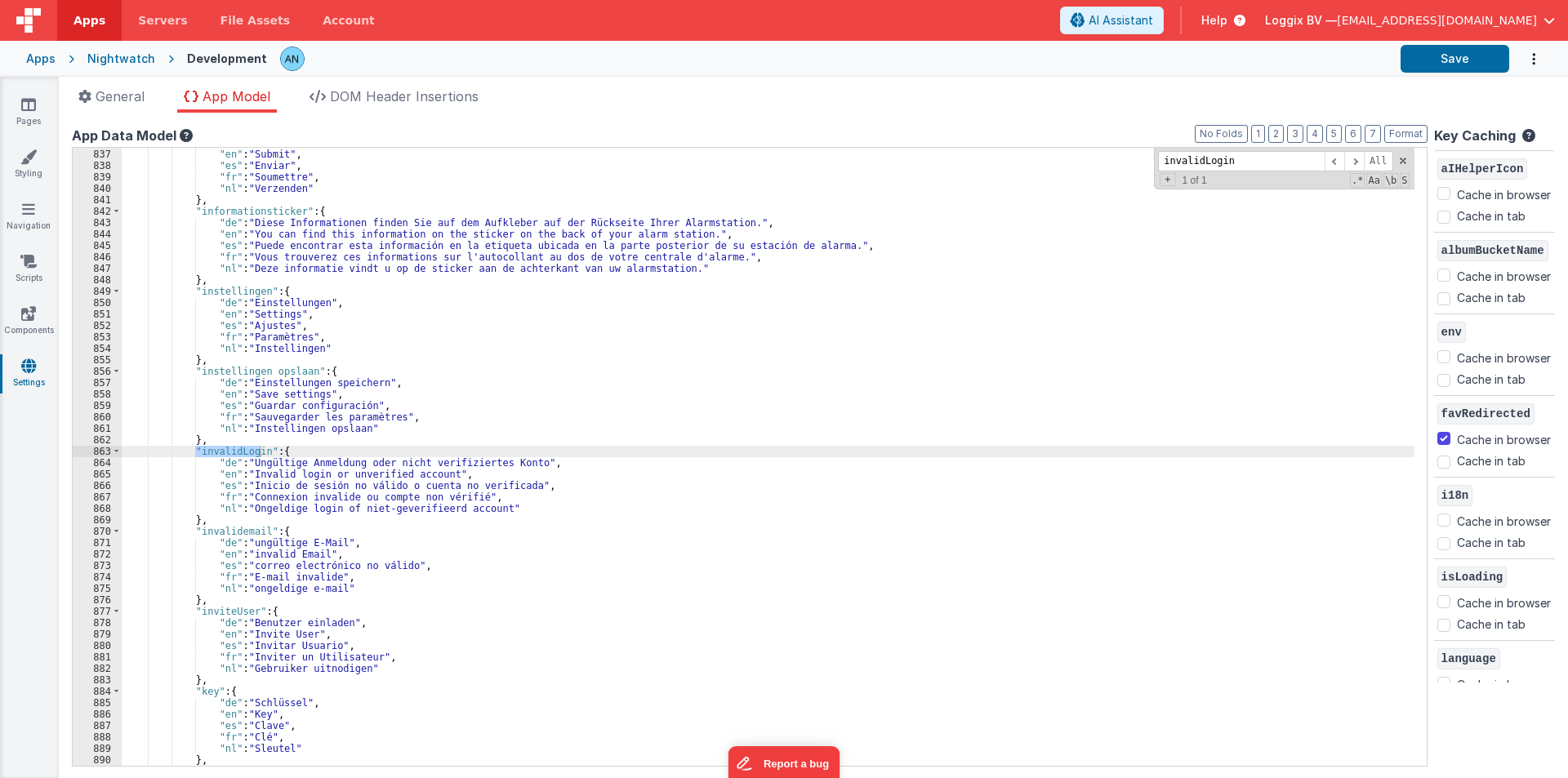
scroll to position [9625, 0]
type input "invalidLogin"
click at [439, 471] on div ""de" : "Absenden" , "en" : "Submit" , "es" : "Enviar" , "fr" : "Soumettre" , "n…" at bounding box center [768, 457] width 1293 height 641
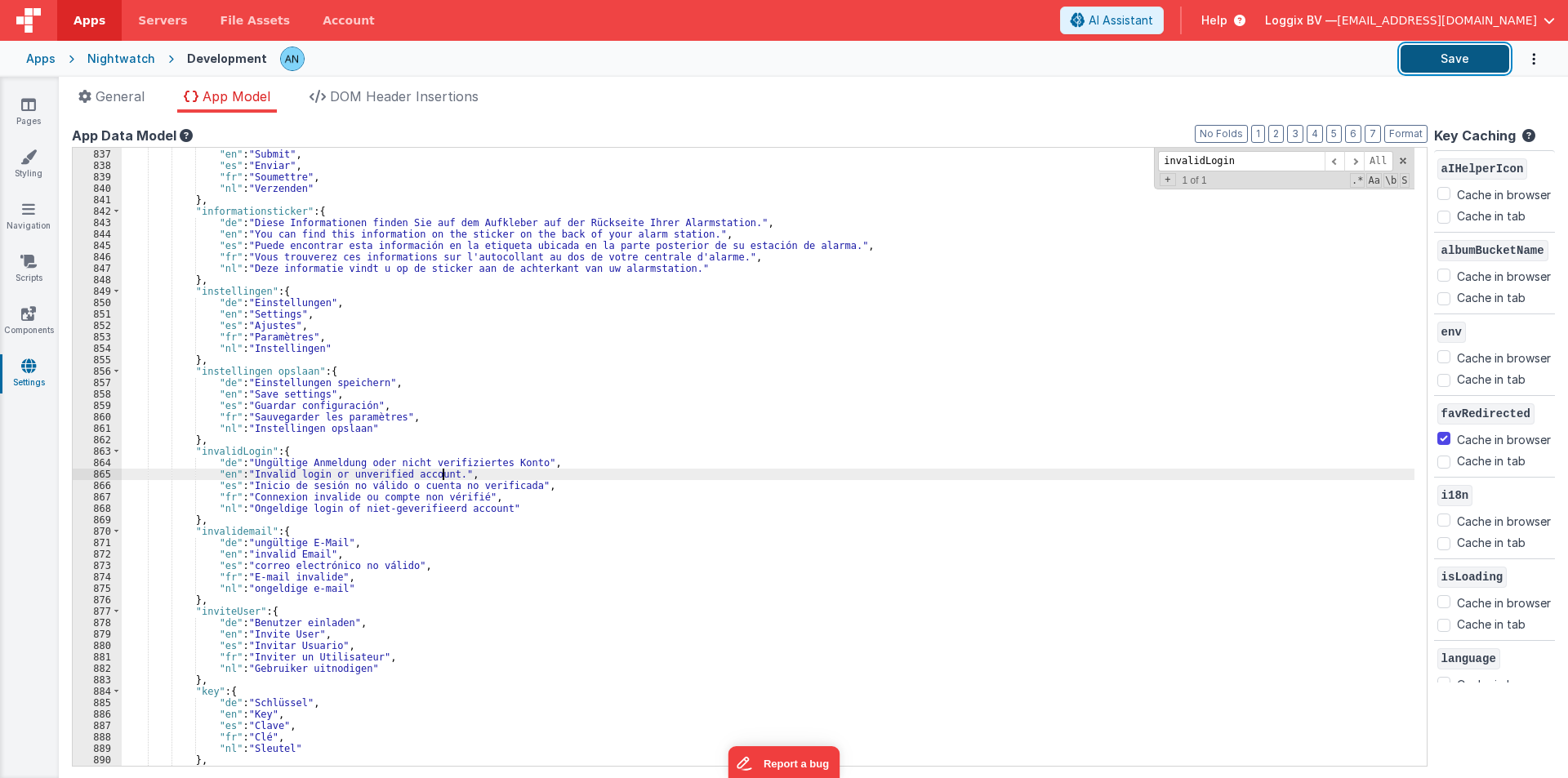
click at [1471, 60] on button "Save" at bounding box center [1455, 58] width 109 height 27
click at [30, 98] on icon at bounding box center [28, 105] width 15 height 16
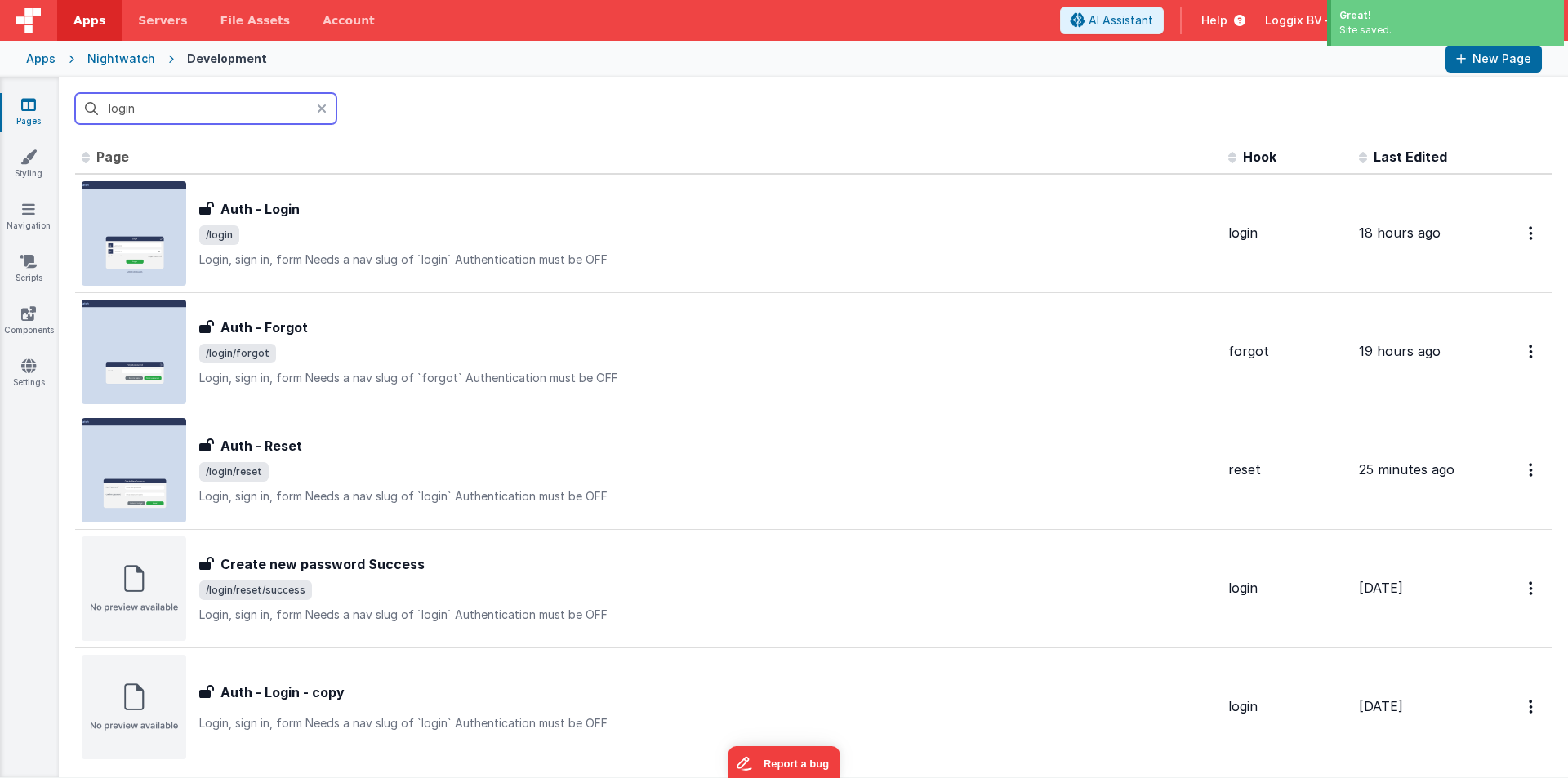
click at [151, 113] on input "login" at bounding box center [206, 108] width 261 height 31
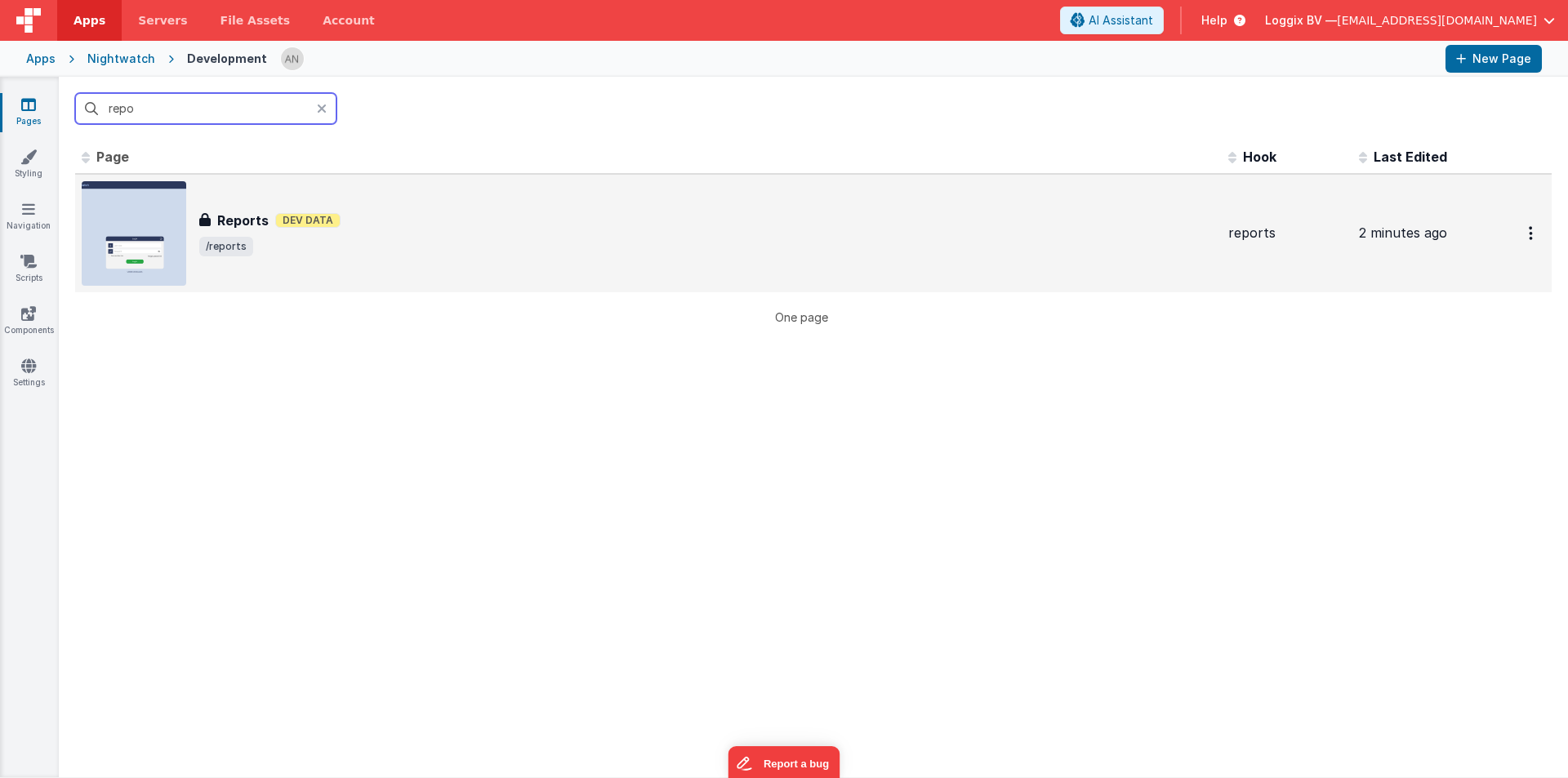
type input "repo"
click at [264, 194] on div "Reports Reports Dev Data /reports" at bounding box center [648, 234] width 1134 height 105
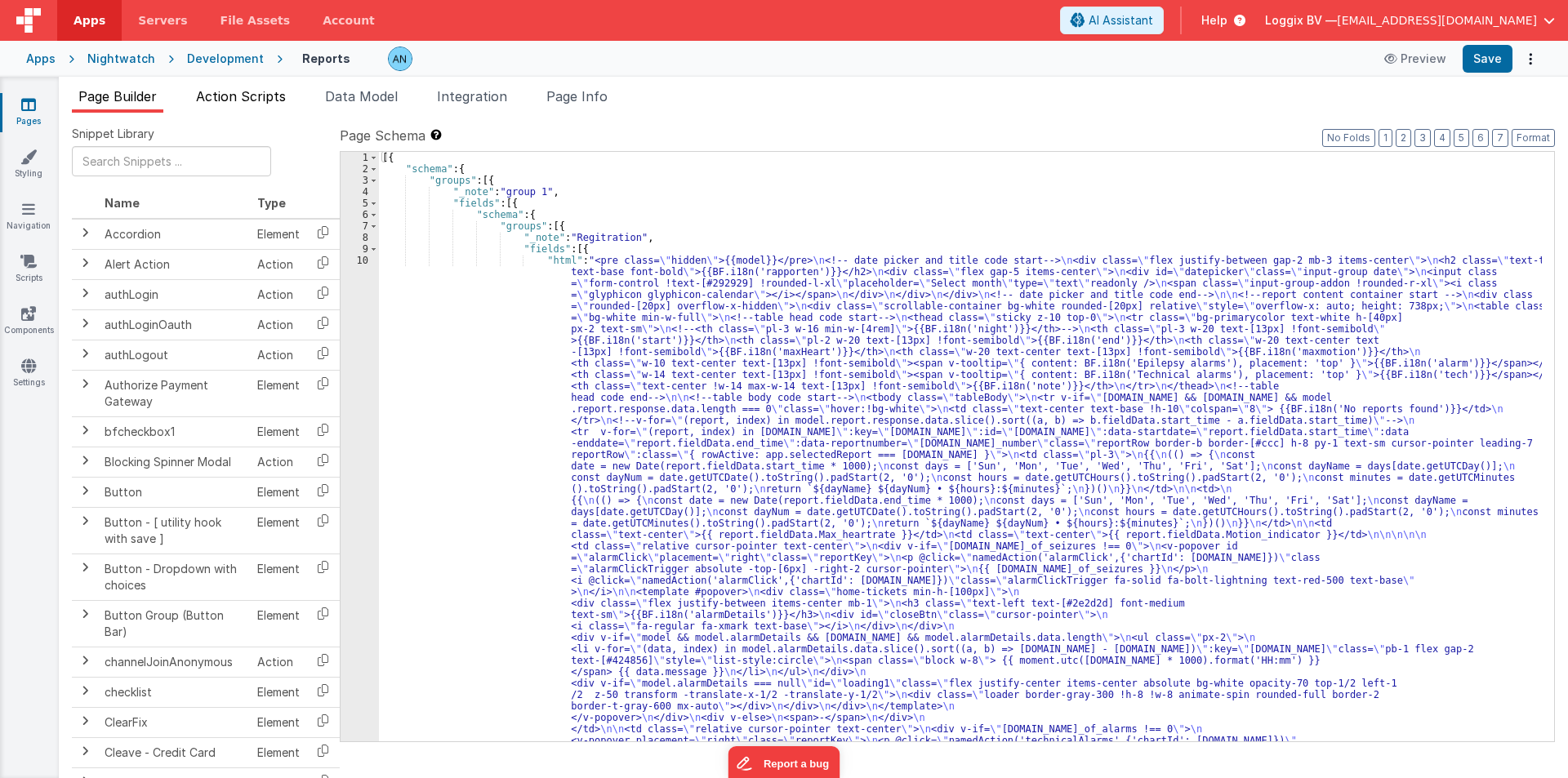
click at [261, 100] on span "Action Scripts" at bounding box center [240, 97] width 90 height 16
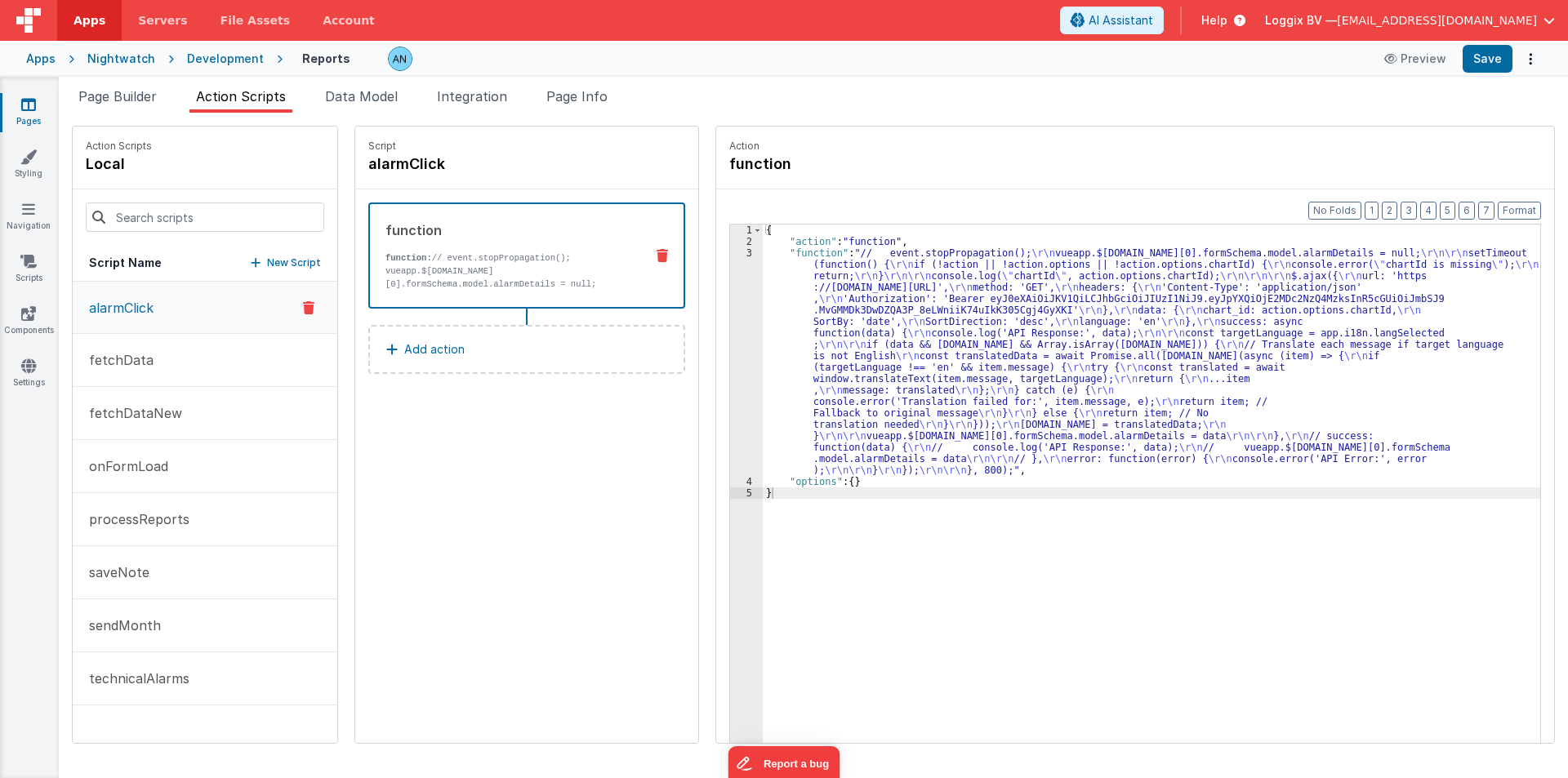
click at [5, 197] on div "Pages Styling Navigation Scripts Components Settings" at bounding box center [29, 428] width 59 height 702
click at [13, 201] on link "Navigation" at bounding box center [28, 217] width 59 height 33
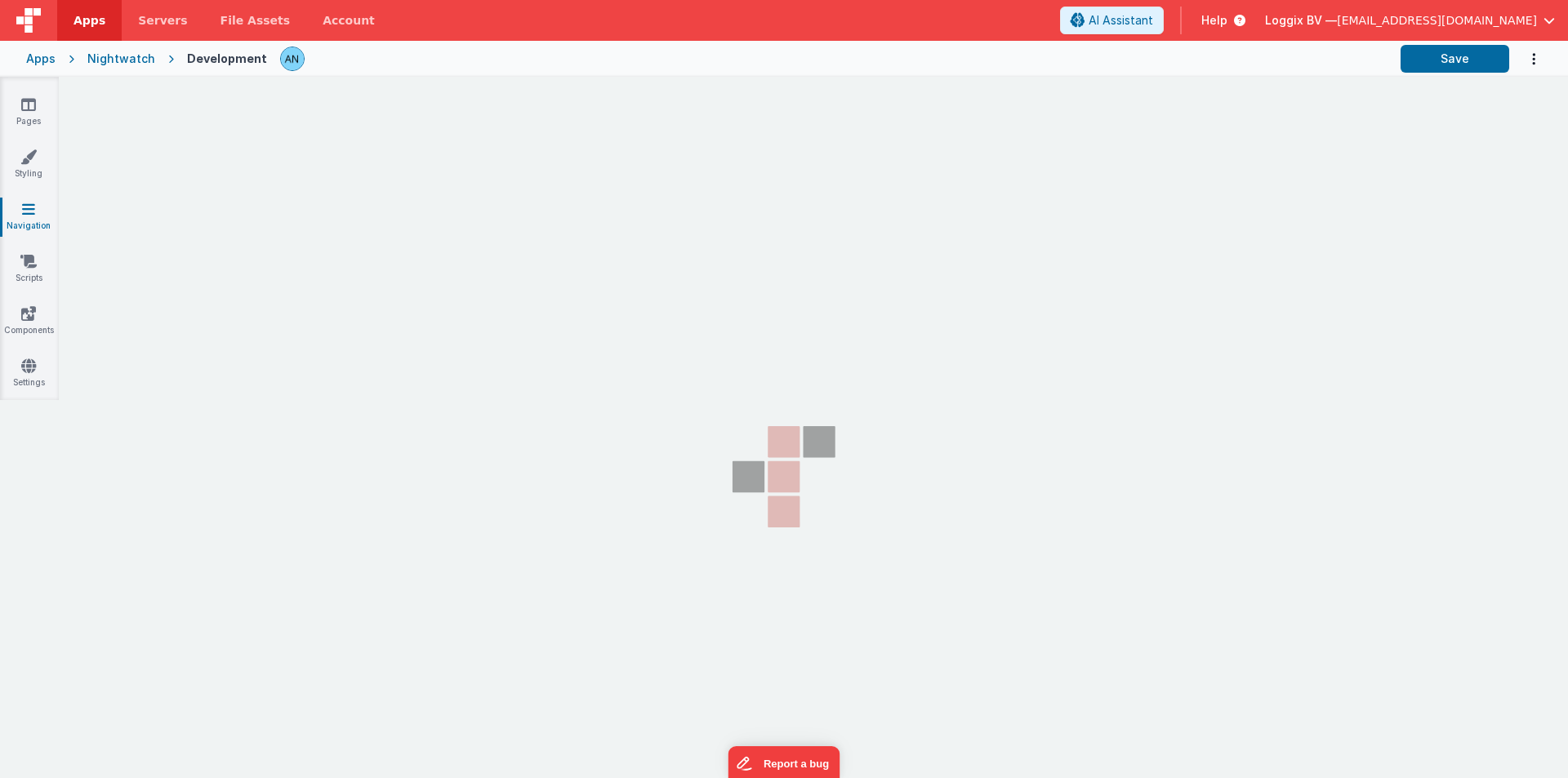
click at [21, 222] on link "Navigation" at bounding box center [28, 217] width 59 height 33
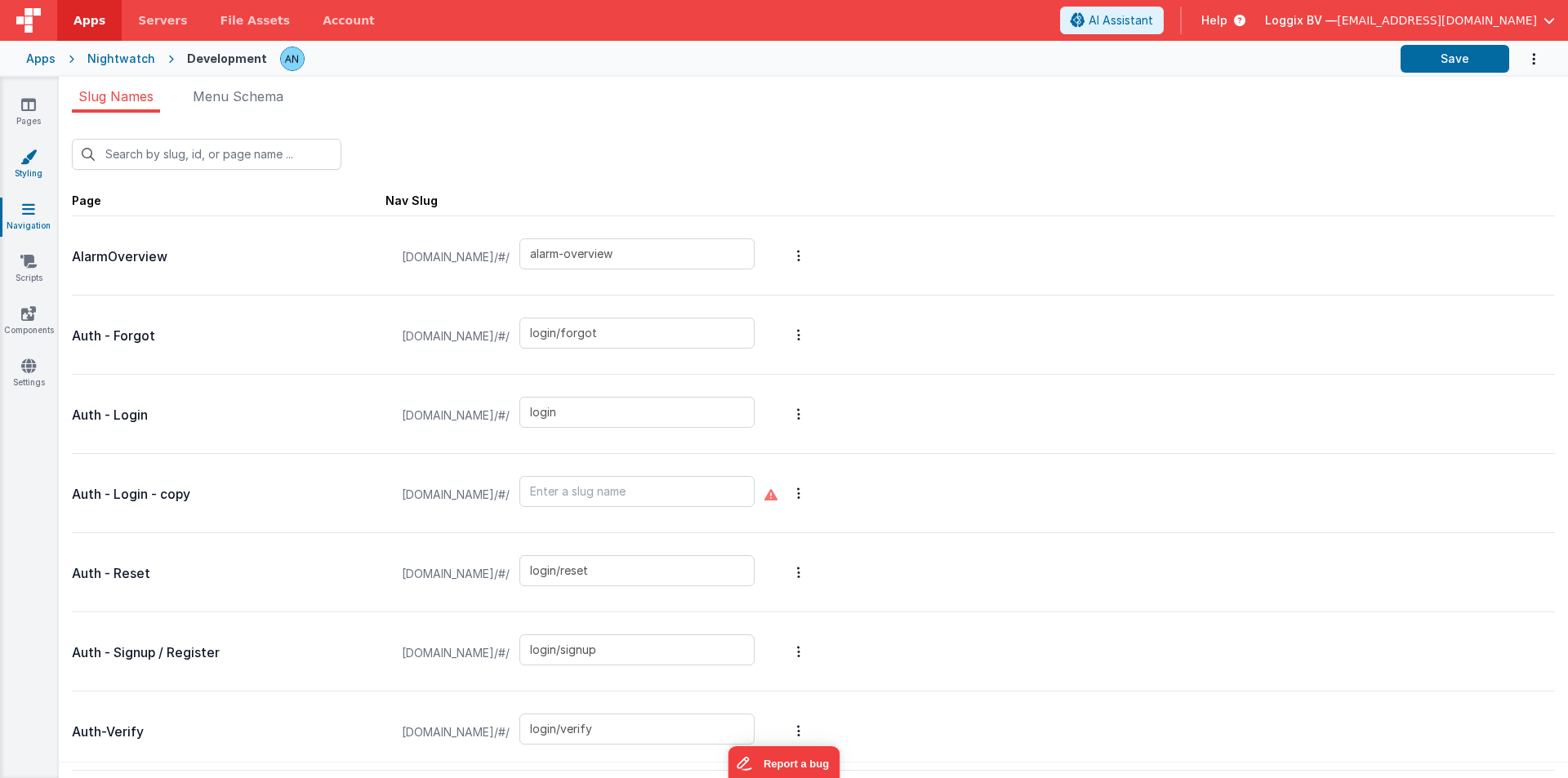
click at [27, 172] on link "Styling" at bounding box center [28, 165] width 59 height 33
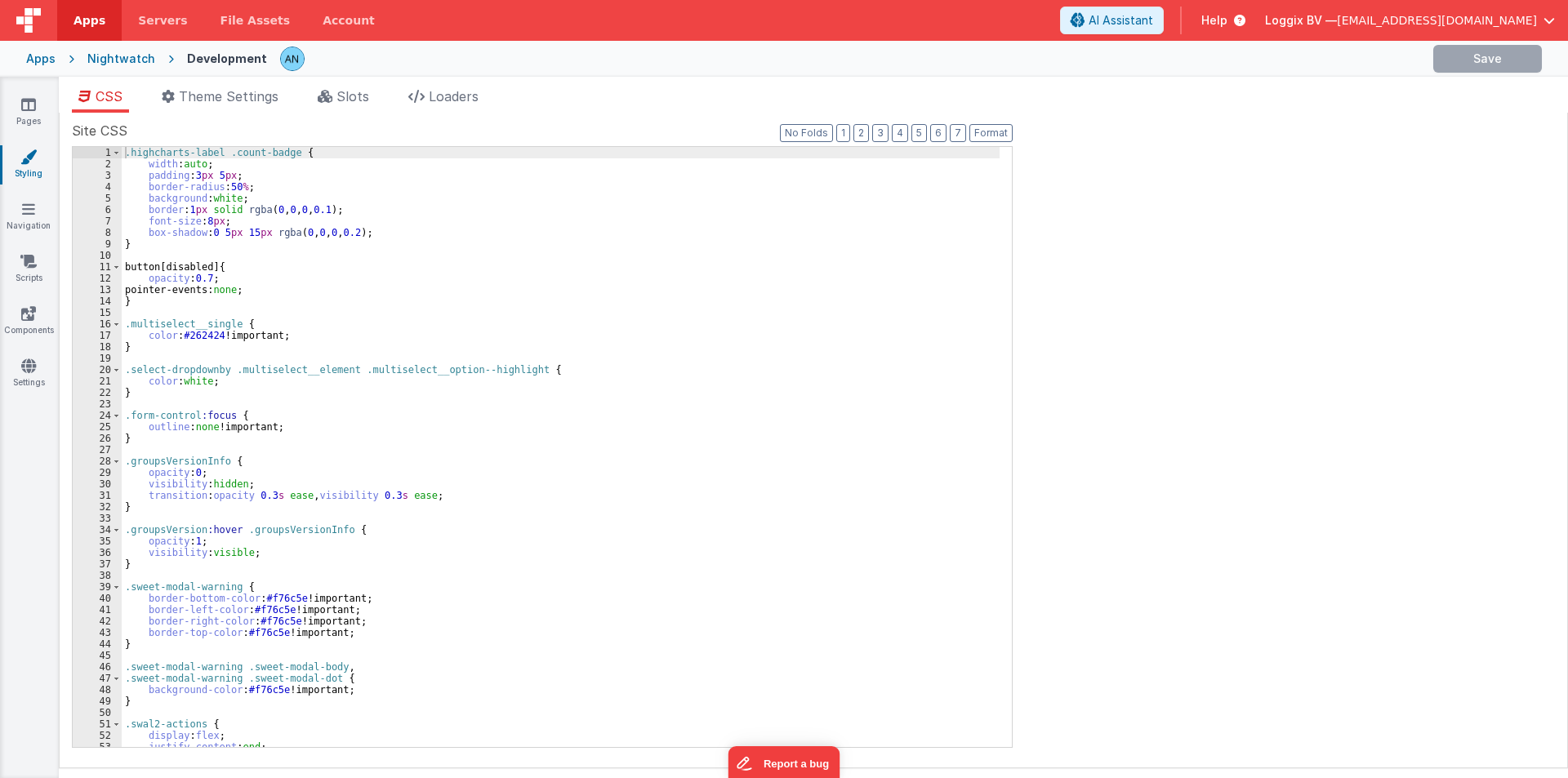
click at [27, 245] on div "Pages Styling Navigation Scripts Components Settings" at bounding box center [29, 428] width 59 height 702
click at [29, 261] on icon at bounding box center [28, 261] width 16 height 16
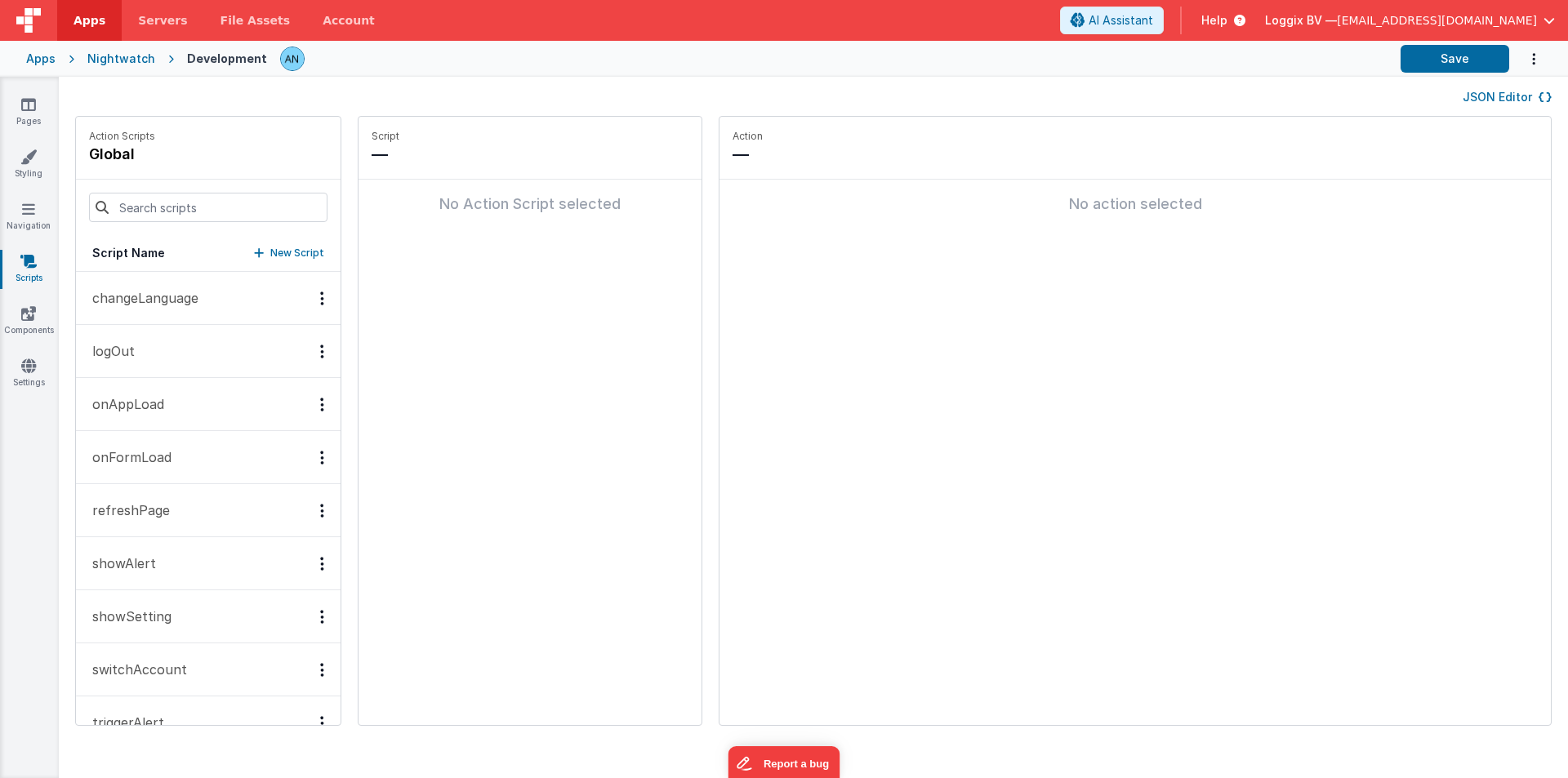
click at [129, 405] on p "onAppLoad" at bounding box center [123, 404] width 82 height 19
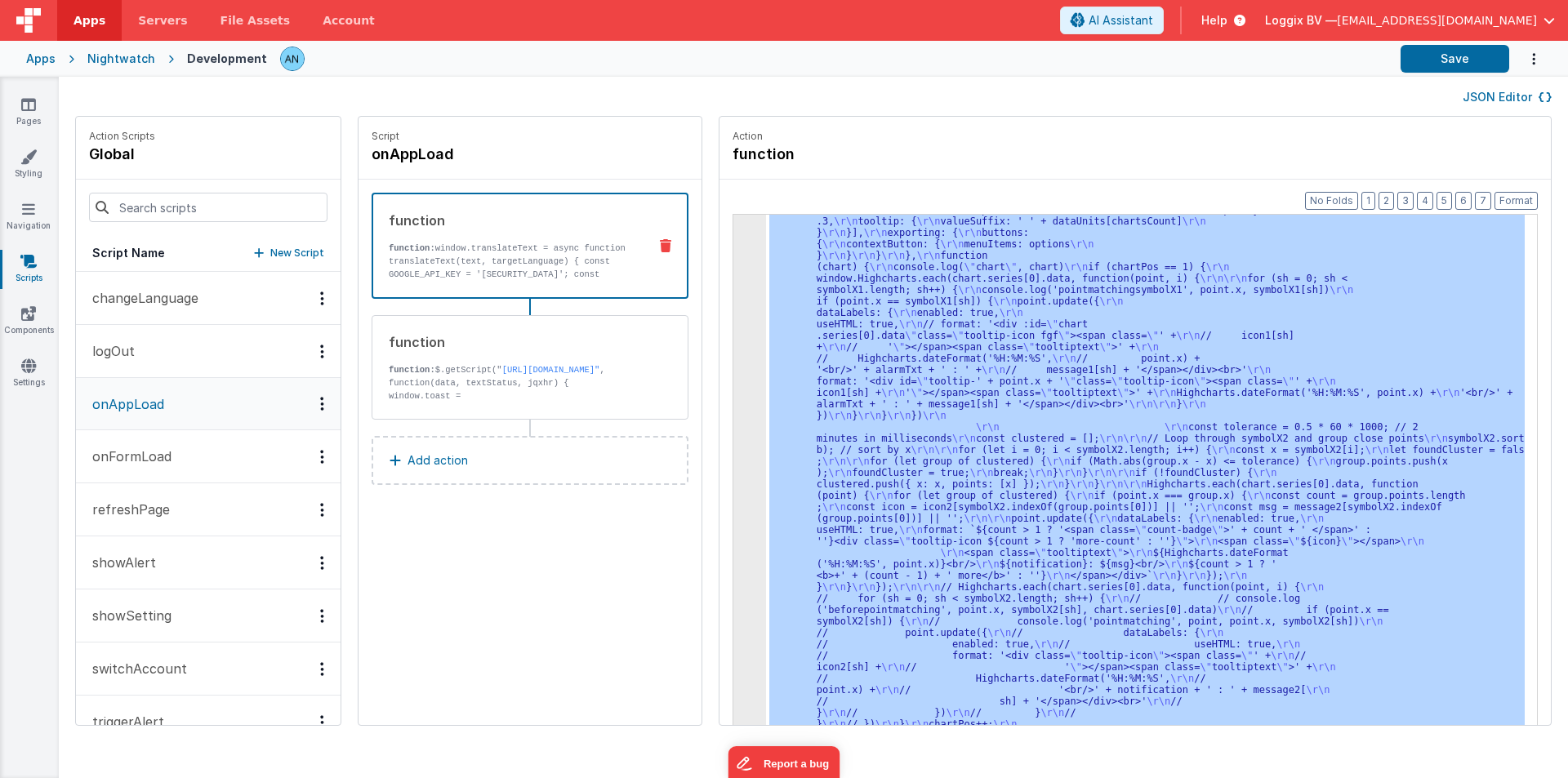
scroll to position [2136, 0]
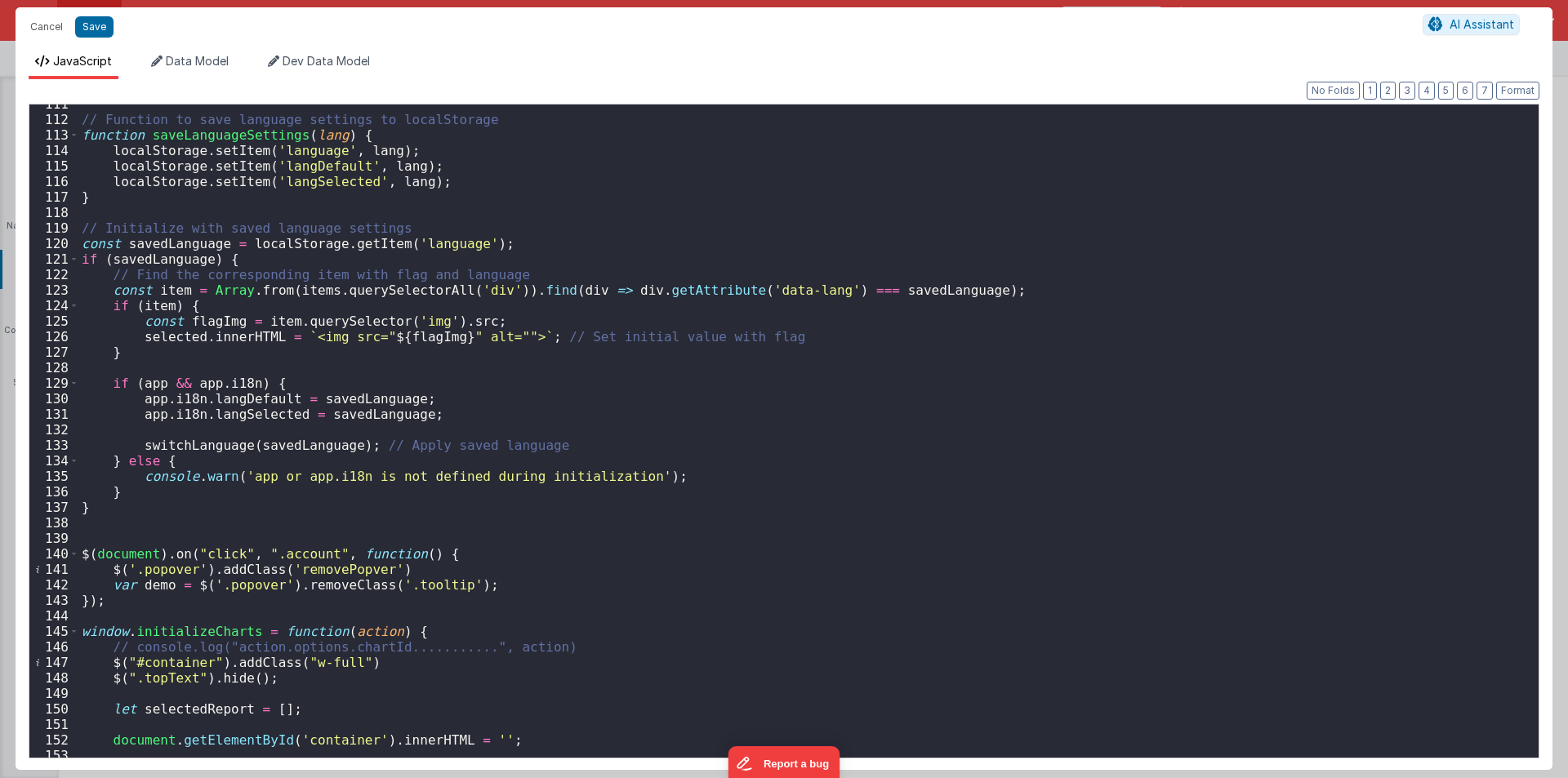
scroll to position [1862, 0]
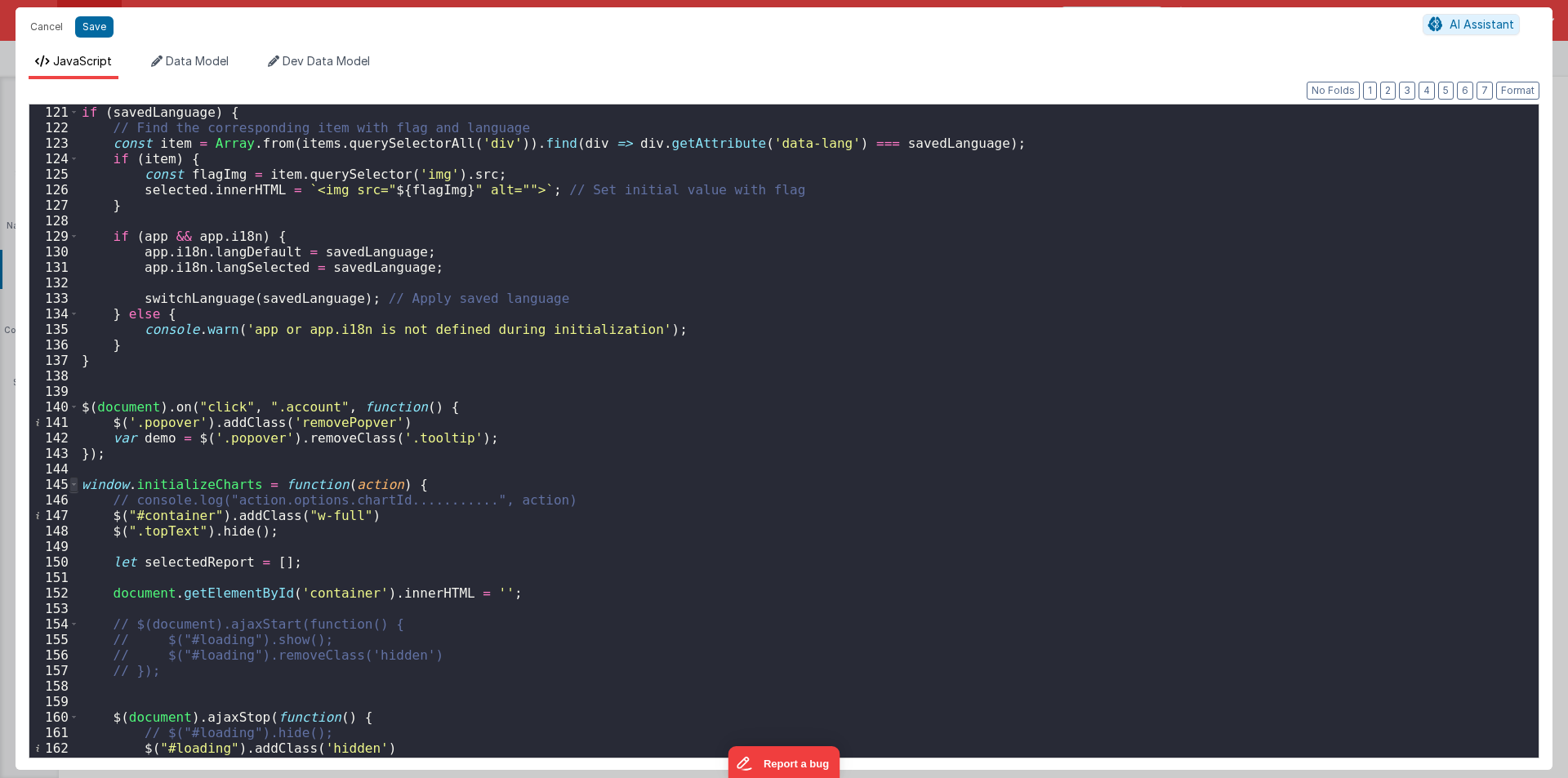
click at [72, 479] on span at bounding box center [74, 485] width 9 height 16
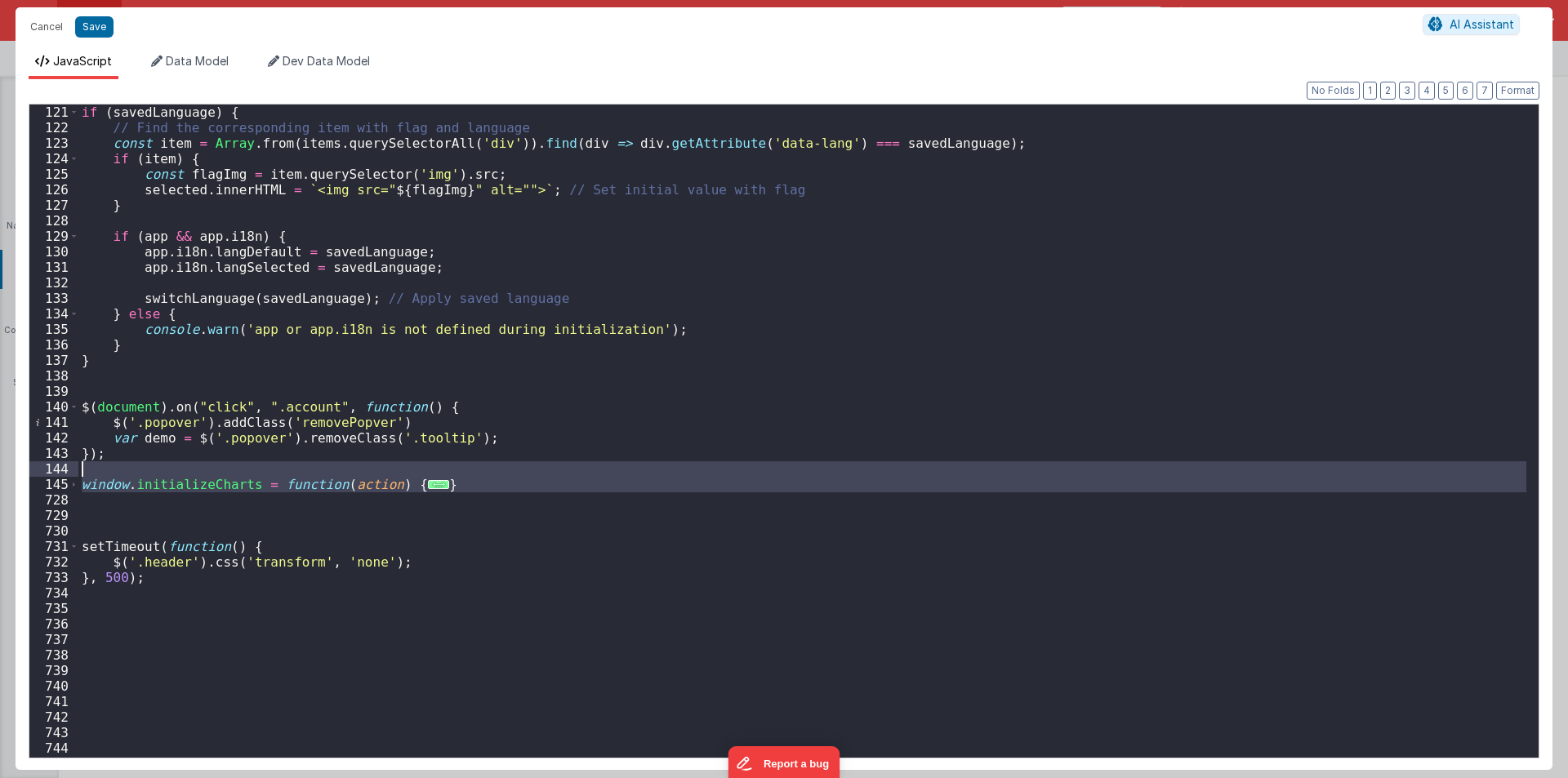
drag, startPoint x: 98, startPoint y: 499, endPoint x: 50, endPoint y: 472, distance: 55.1
click at [50, 472] on div "121 122 123 124 125 126 127 128 129 130 131 132 133 134 135 136 137 138 139 140…" at bounding box center [784, 431] width 1511 height 655
click at [42, 26] on button "Cancel" at bounding box center [46, 27] width 49 height 23
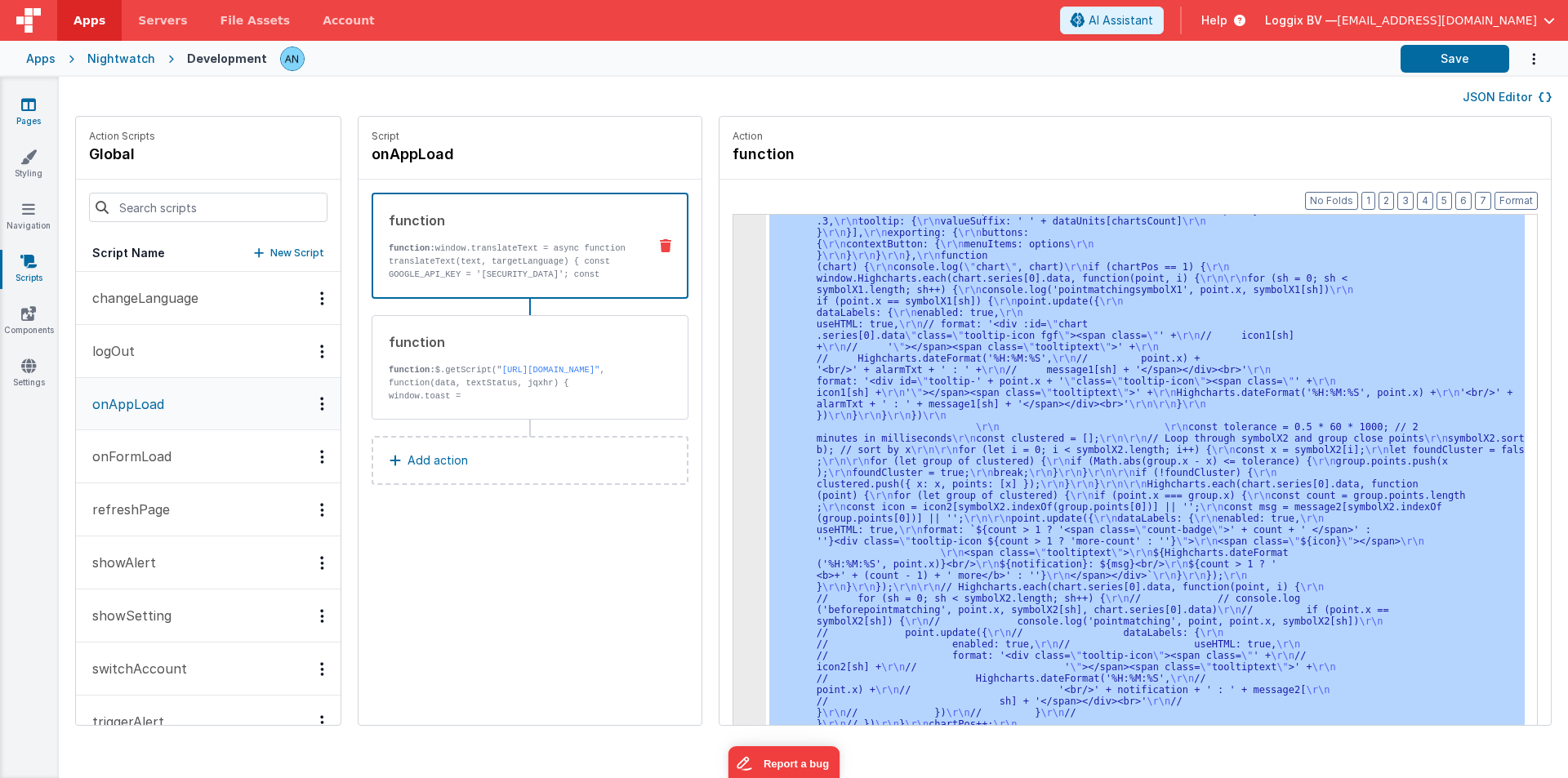
click at [26, 109] on icon at bounding box center [28, 105] width 15 height 16
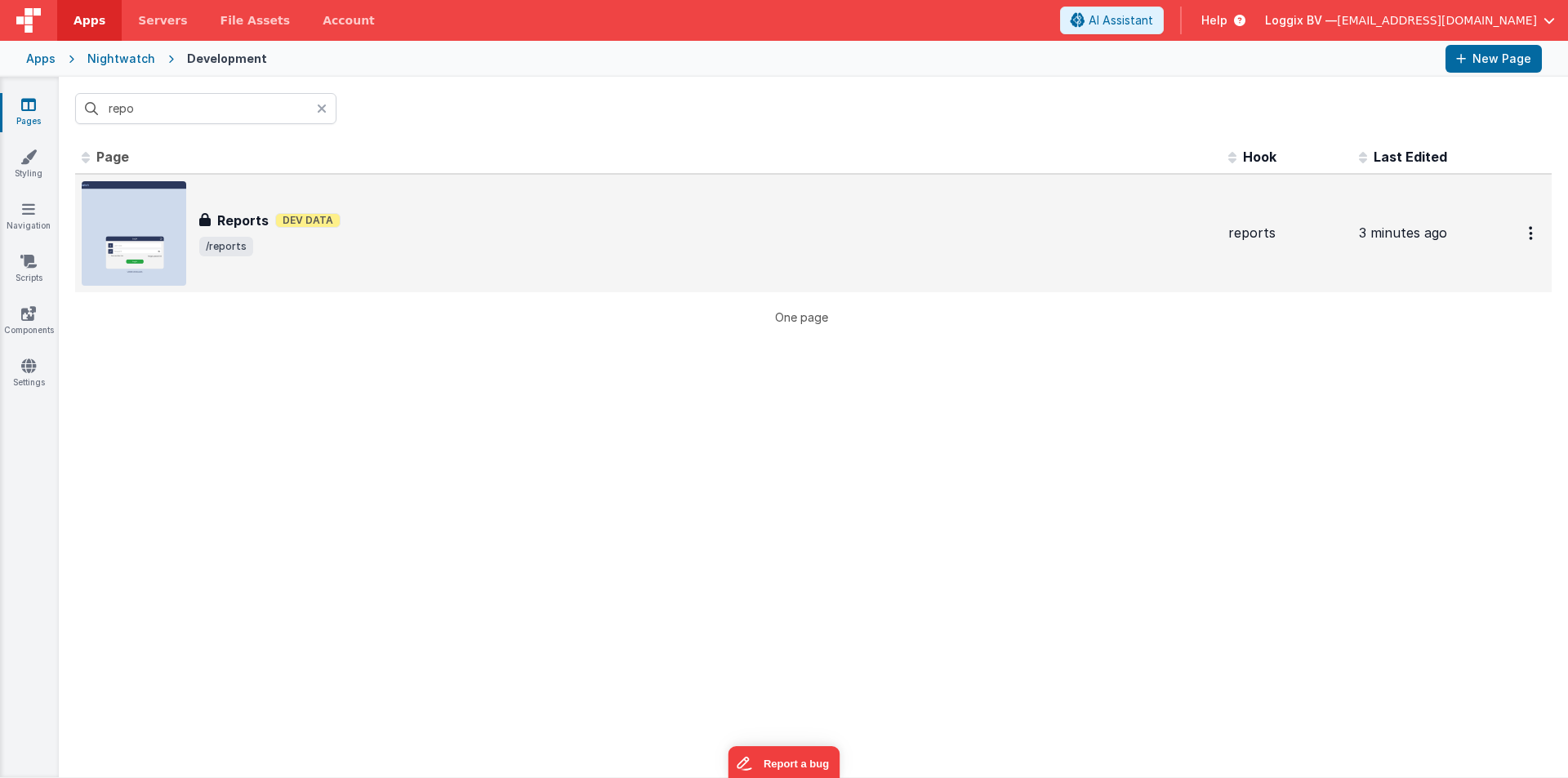
click at [265, 237] on span "/reports" at bounding box center [707, 246] width 1016 height 19
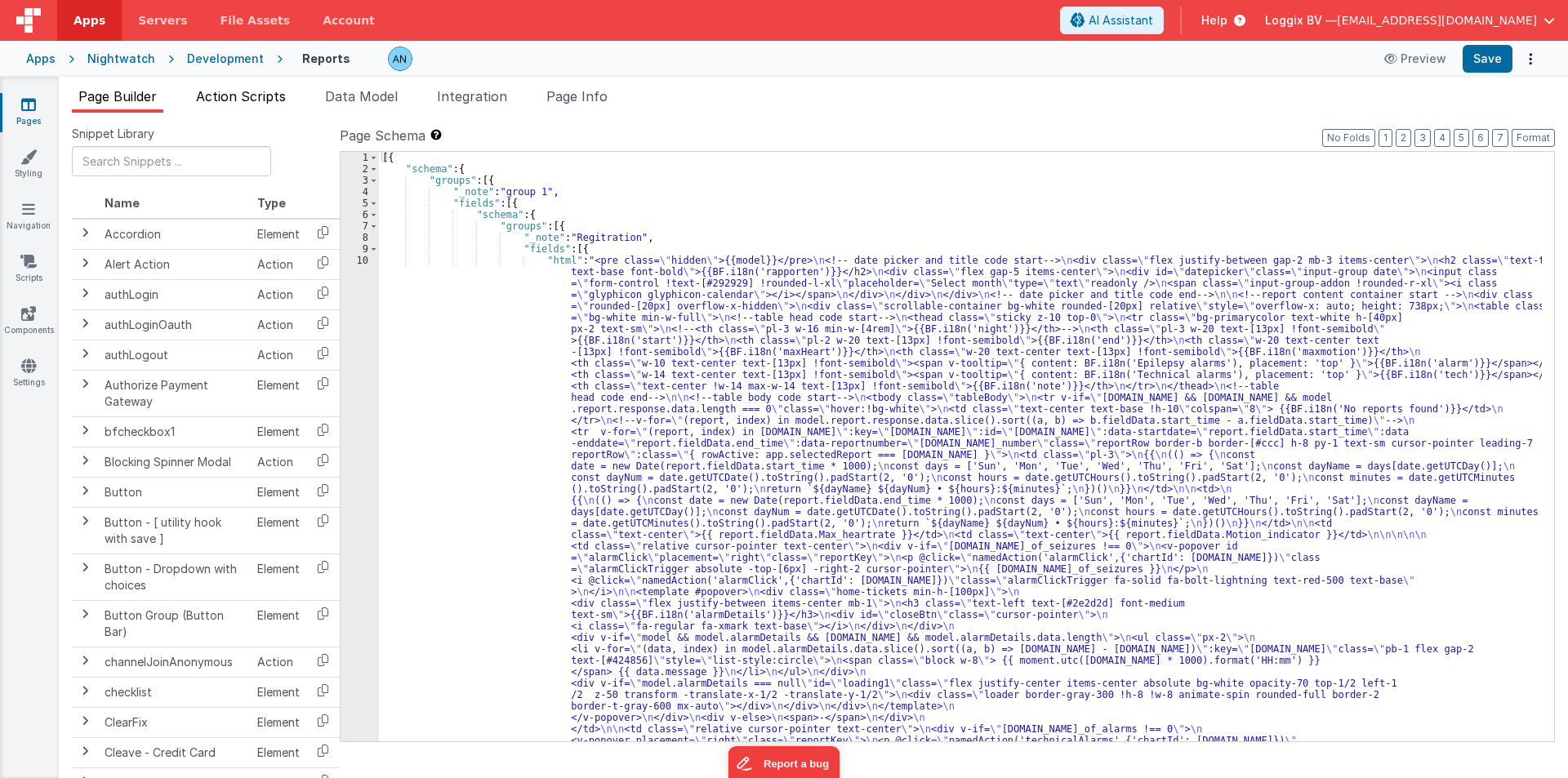
click at [234, 96] on span "Action Scripts" at bounding box center [240, 97] width 90 height 16
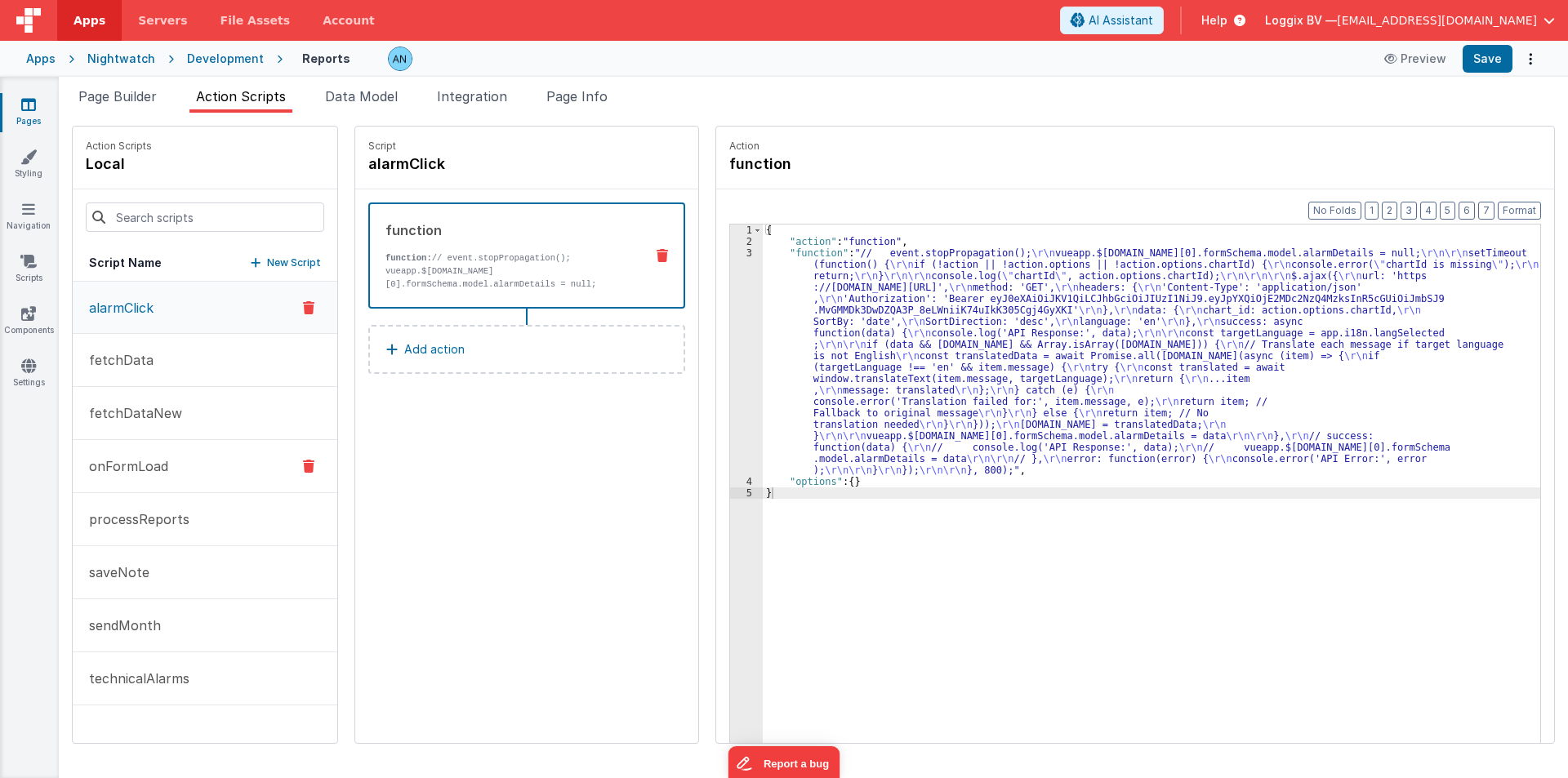
click at [129, 460] on p "onFormLoad" at bounding box center [123, 466] width 89 height 19
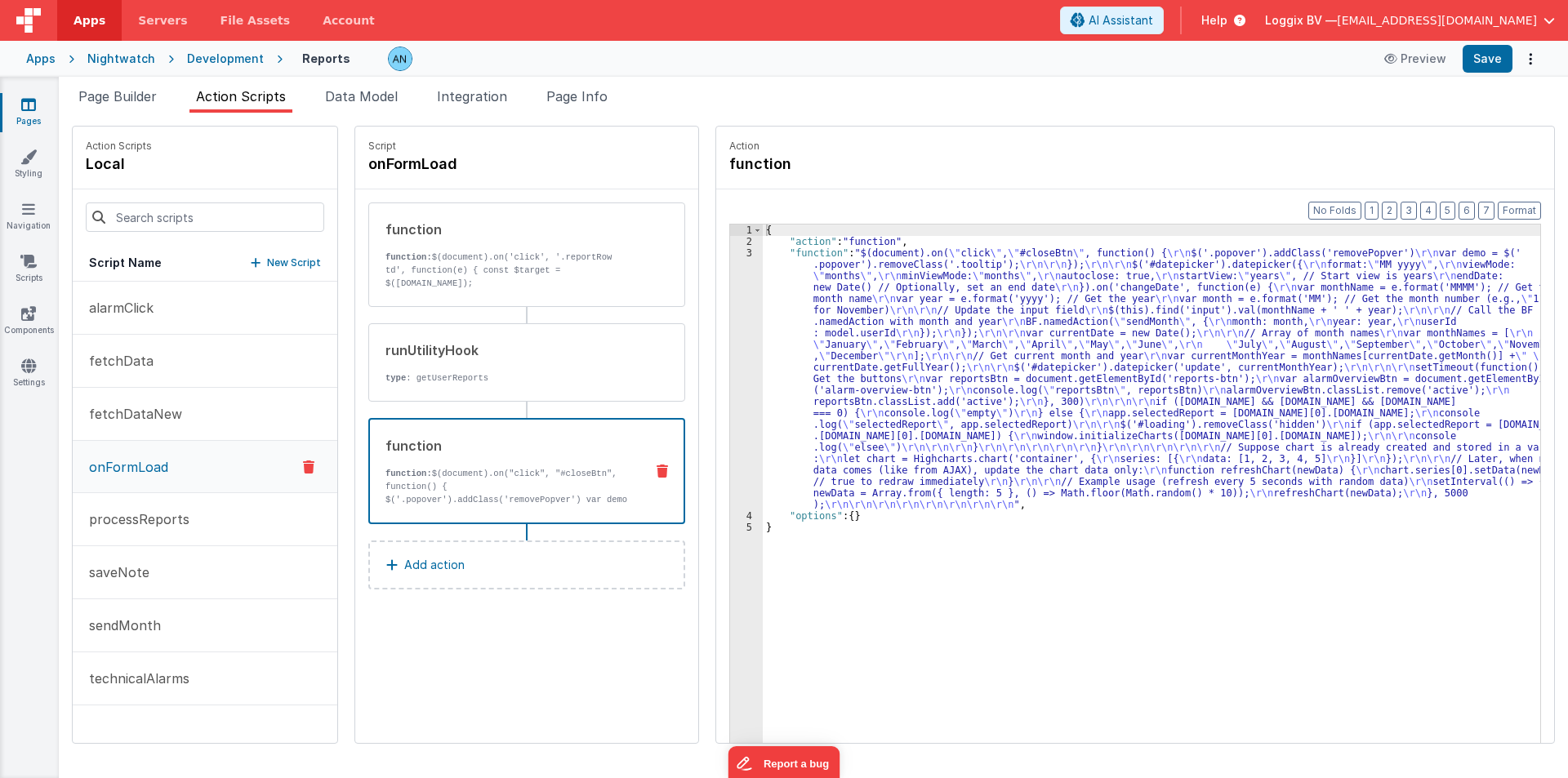
click at [445, 474] on p "function: $(document).on("click", "#closeBtn", function() { $('.popover').addCl…" at bounding box center [508, 493] width 246 height 52
click at [771, 365] on div "{ "action" : "function" , "function" : "$(document).on( \" click \" , \" #close…" at bounding box center [1159, 520] width 793 height 592
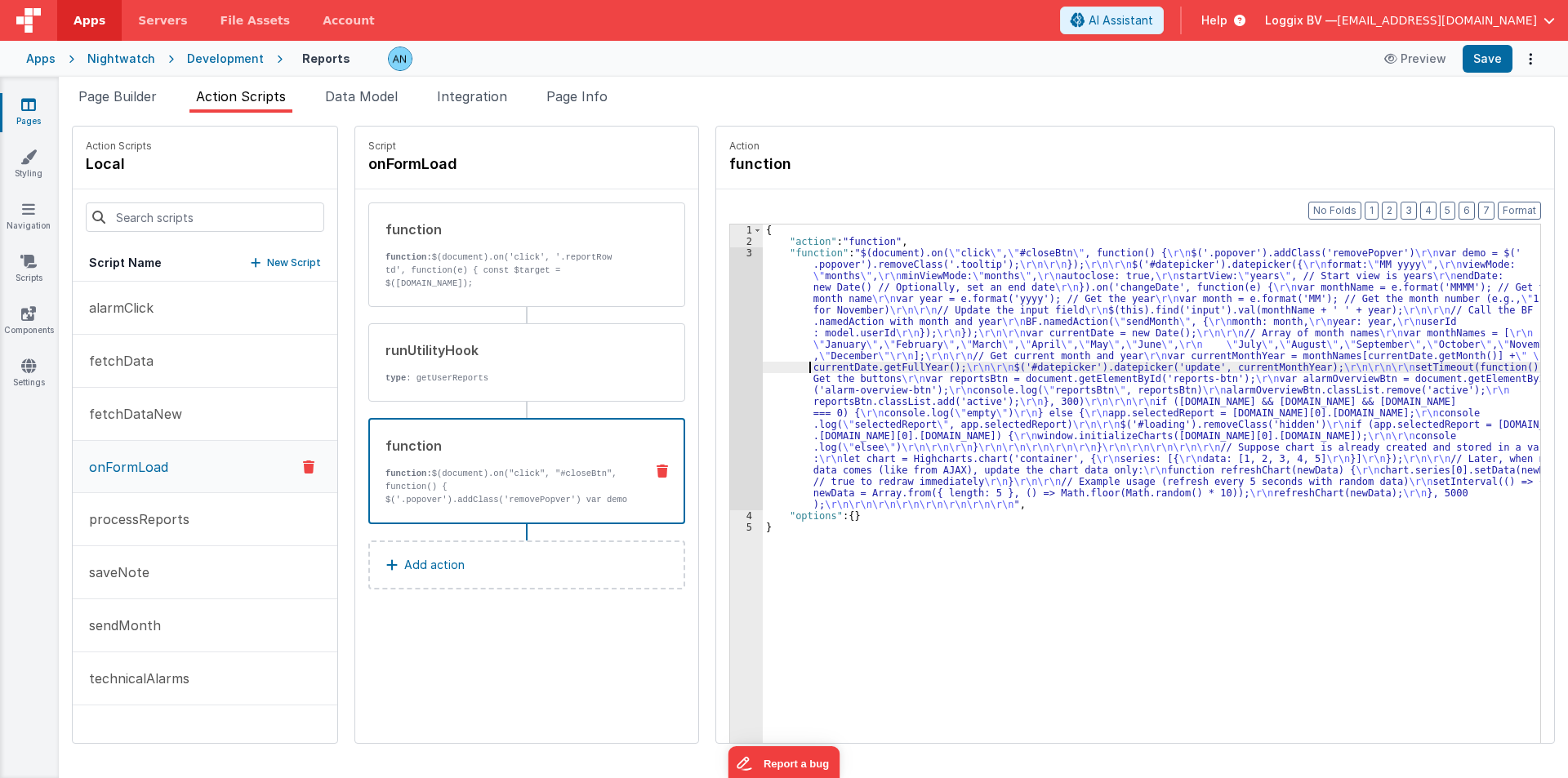
click at [730, 338] on div "3" at bounding box center [746, 378] width 33 height 263
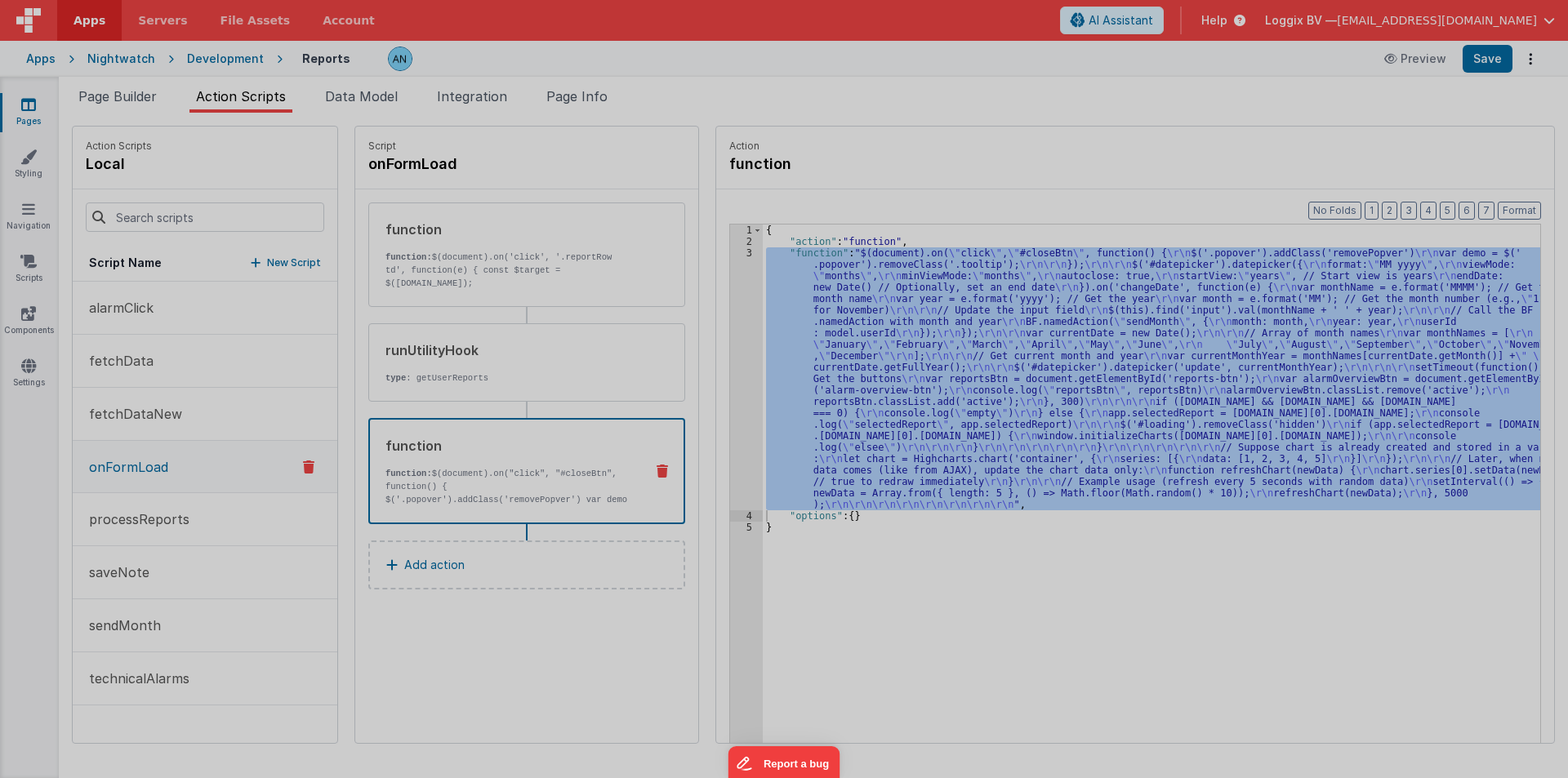
click at [723, 338] on div "$ ( document ) . on ( "click" , "#closeBtn" , function ( ) { $ ( '.popover' ) .…" at bounding box center [802, 431] width 1448 height 684
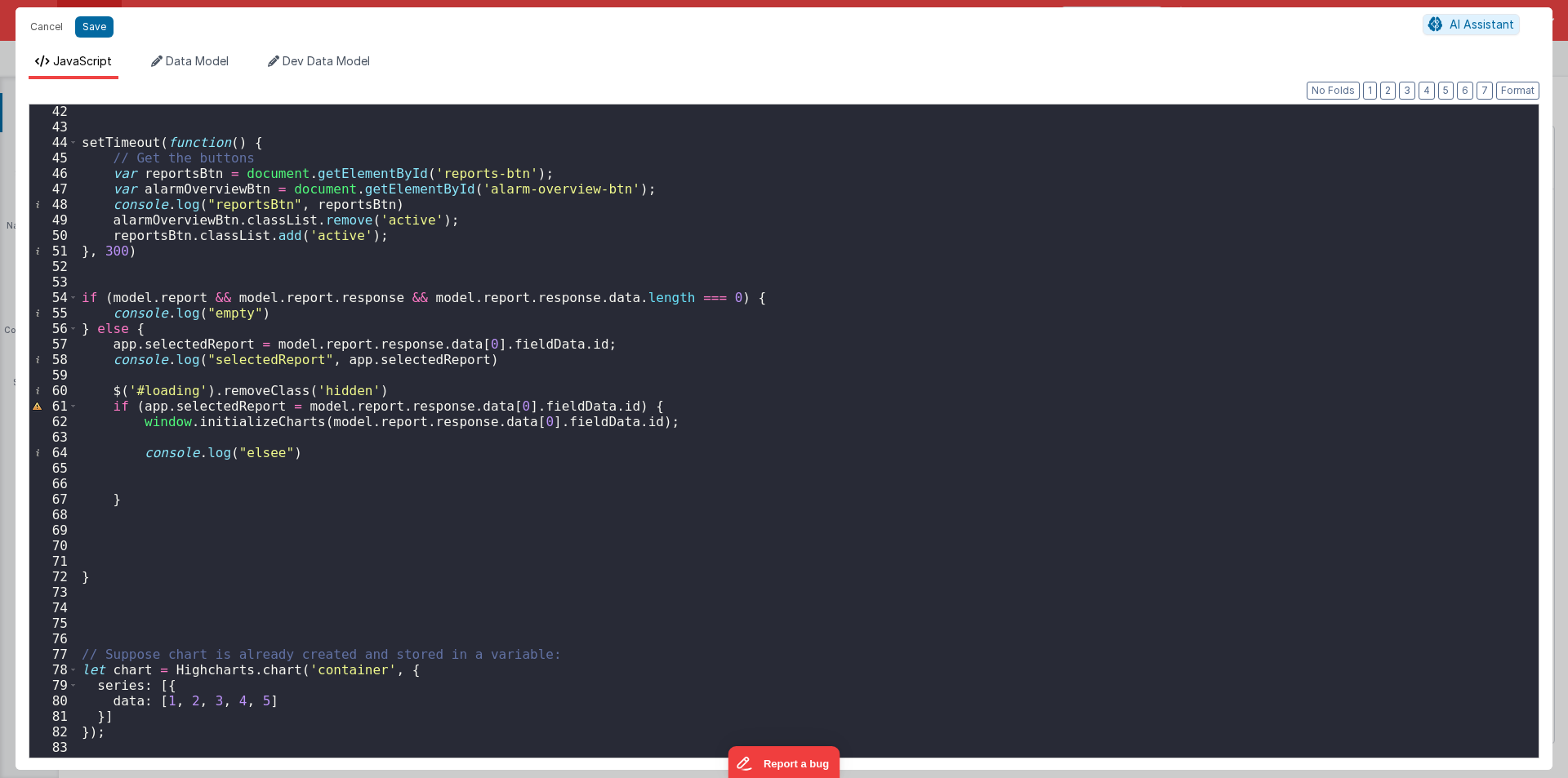
scroll to position [914, 0]
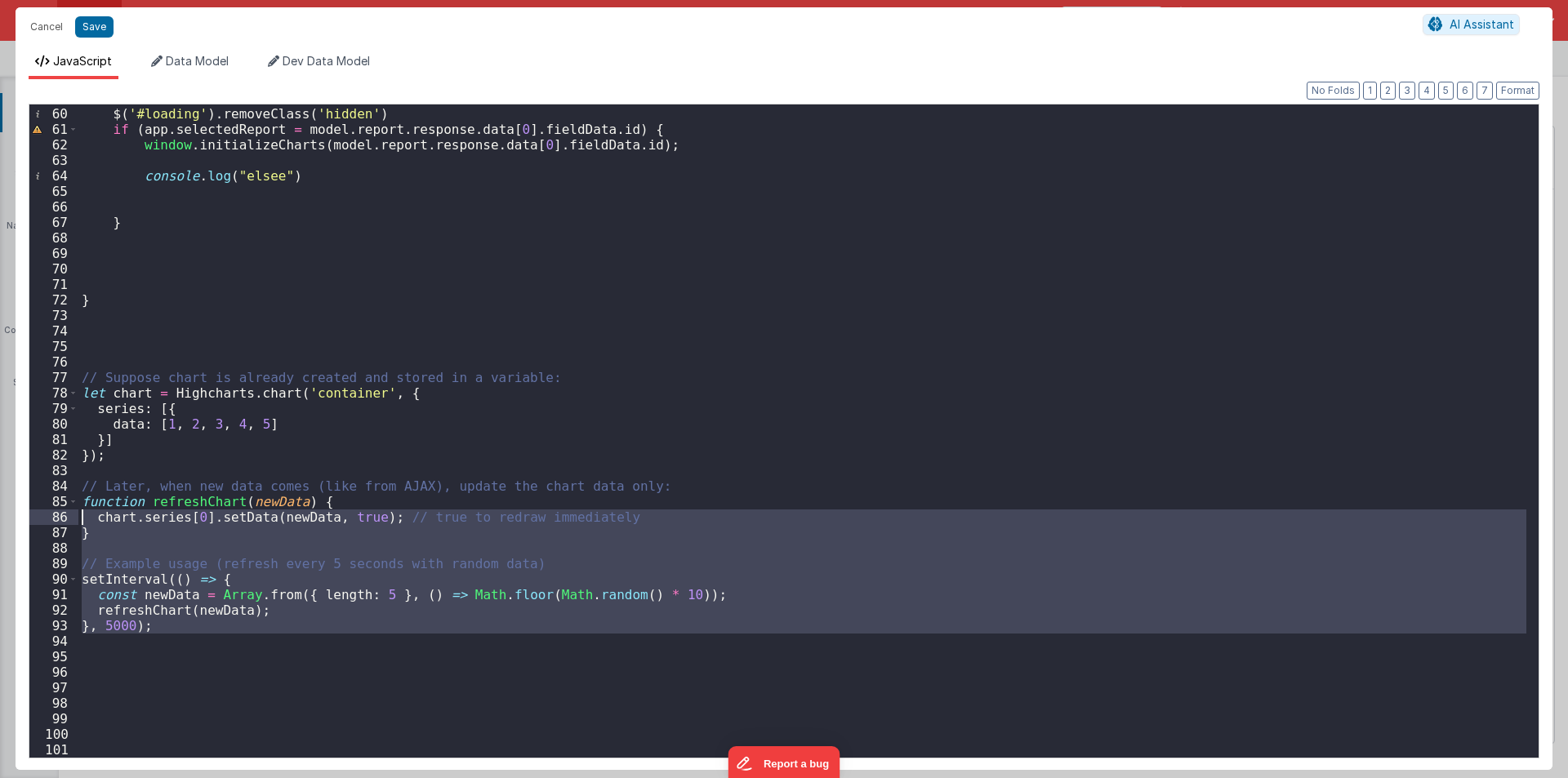
drag, startPoint x: 191, startPoint y: 645, endPoint x: 54, endPoint y: 513, distance: 190.2
click at [54, 513] on div "59 60 61 62 63 64 65 66 67 68 69 70 71 72 73 74 75 76 77 78 79 80 81 82 83 84 8…" at bounding box center [784, 431] width 1511 height 655
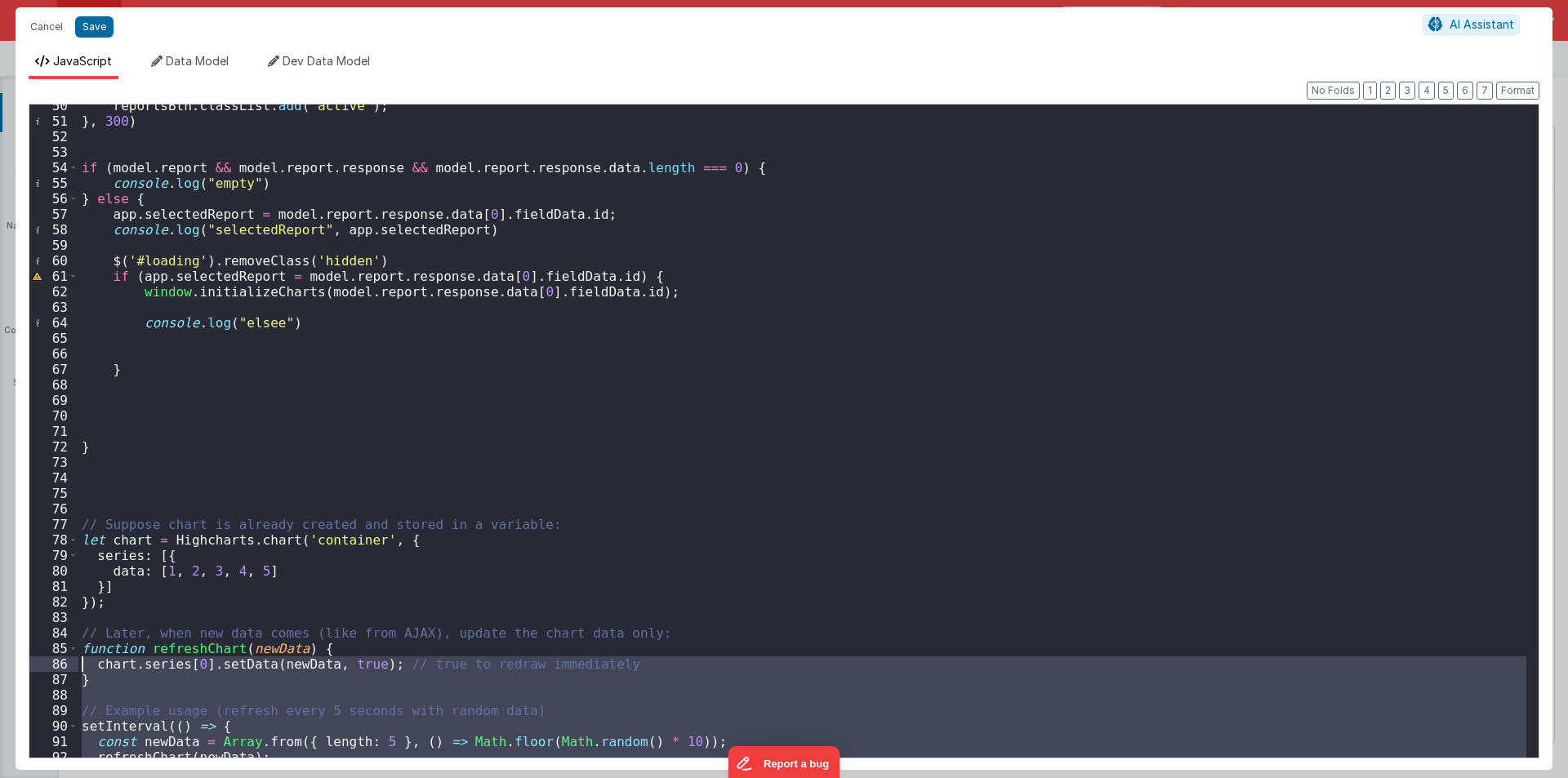
scroll to position [718, 0]
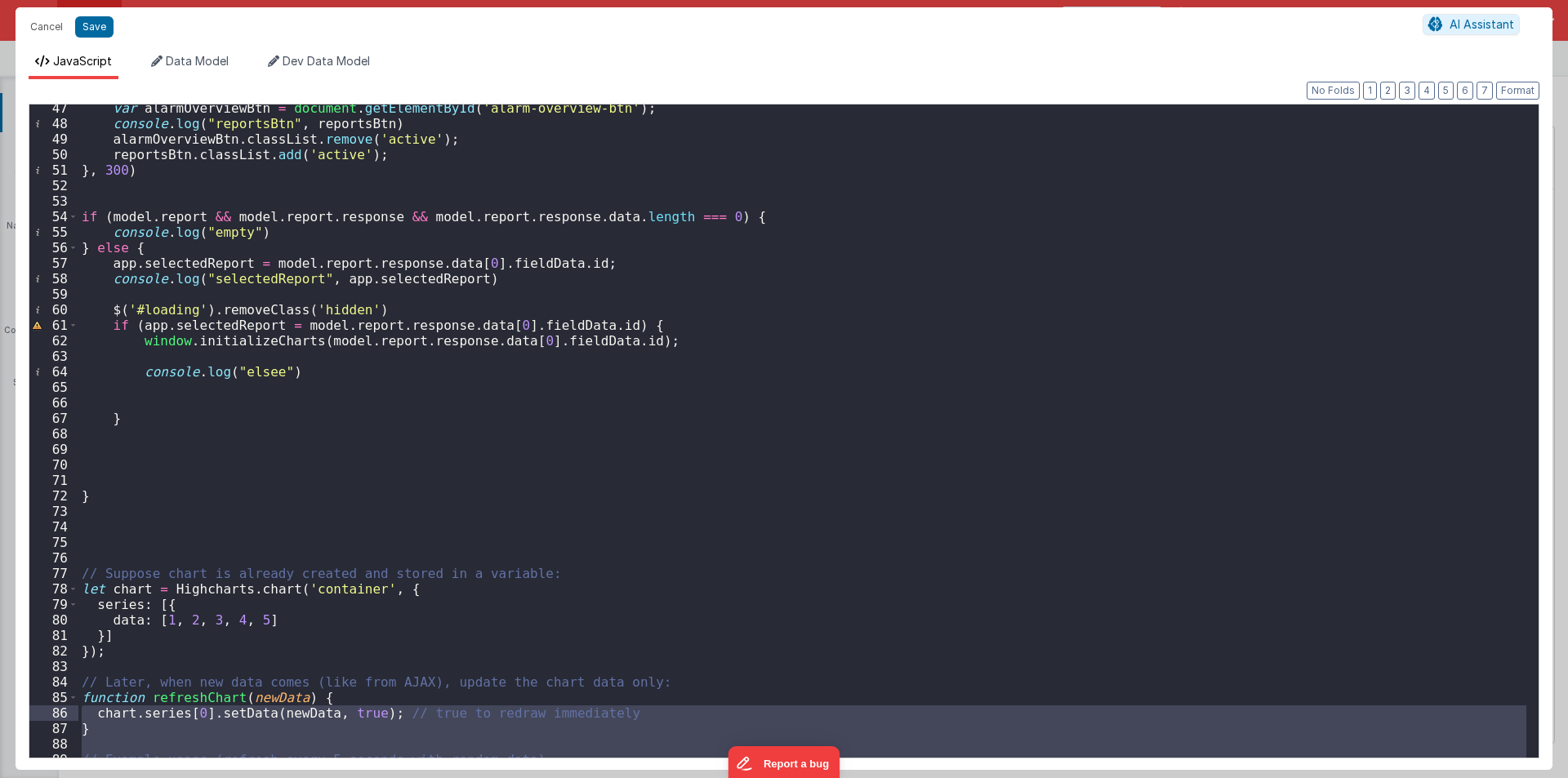
click at [99, 479] on div "var alarmOverviewBtn = document . getElementById ( 'alarm-overview-btn' ) ; con…" at bounding box center [802, 442] width 1448 height 684
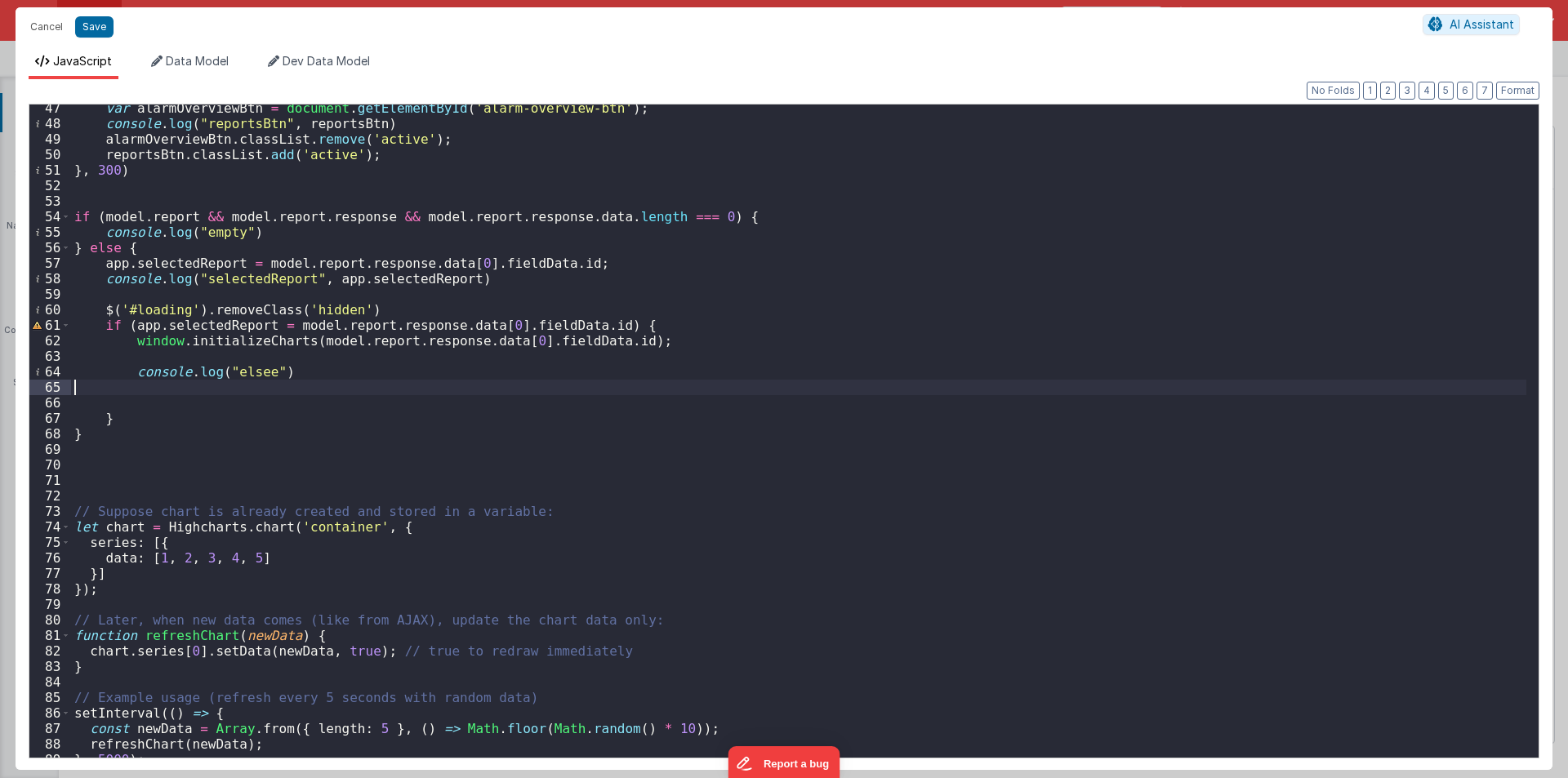
click at [89, 389] on div "var alarmOverviewBtn = document . getElementById ( 'alarm-overview-btn' ) ; con…" at bounding box center [799, 442] width 1455 height 684
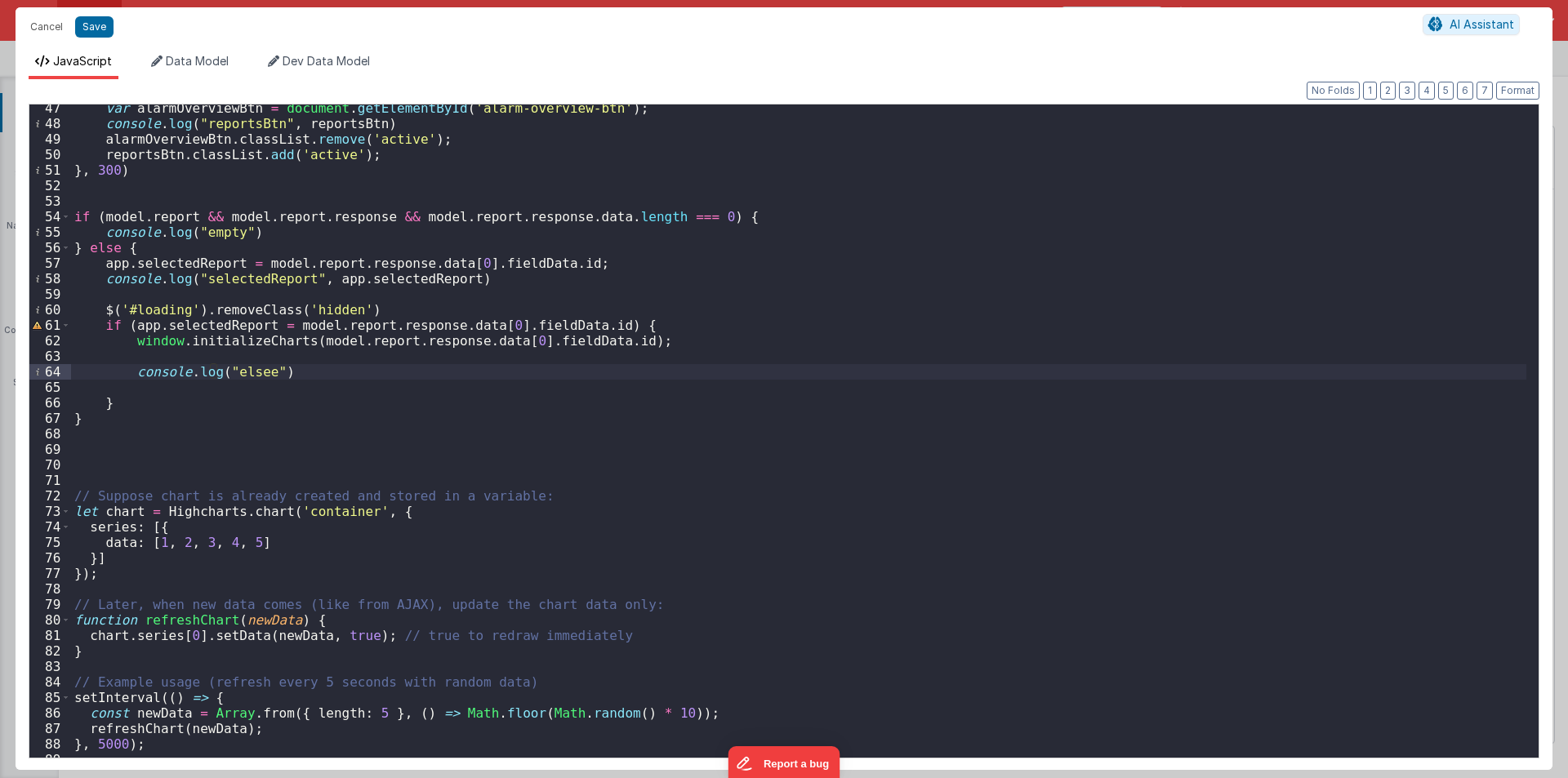
click at [102, 393] on div "var alarmOverviewBtn = document . getElementById ( 'alarm-overview-btn' ) ; con…" at bounding box center [799, 442] width 1455 height 684
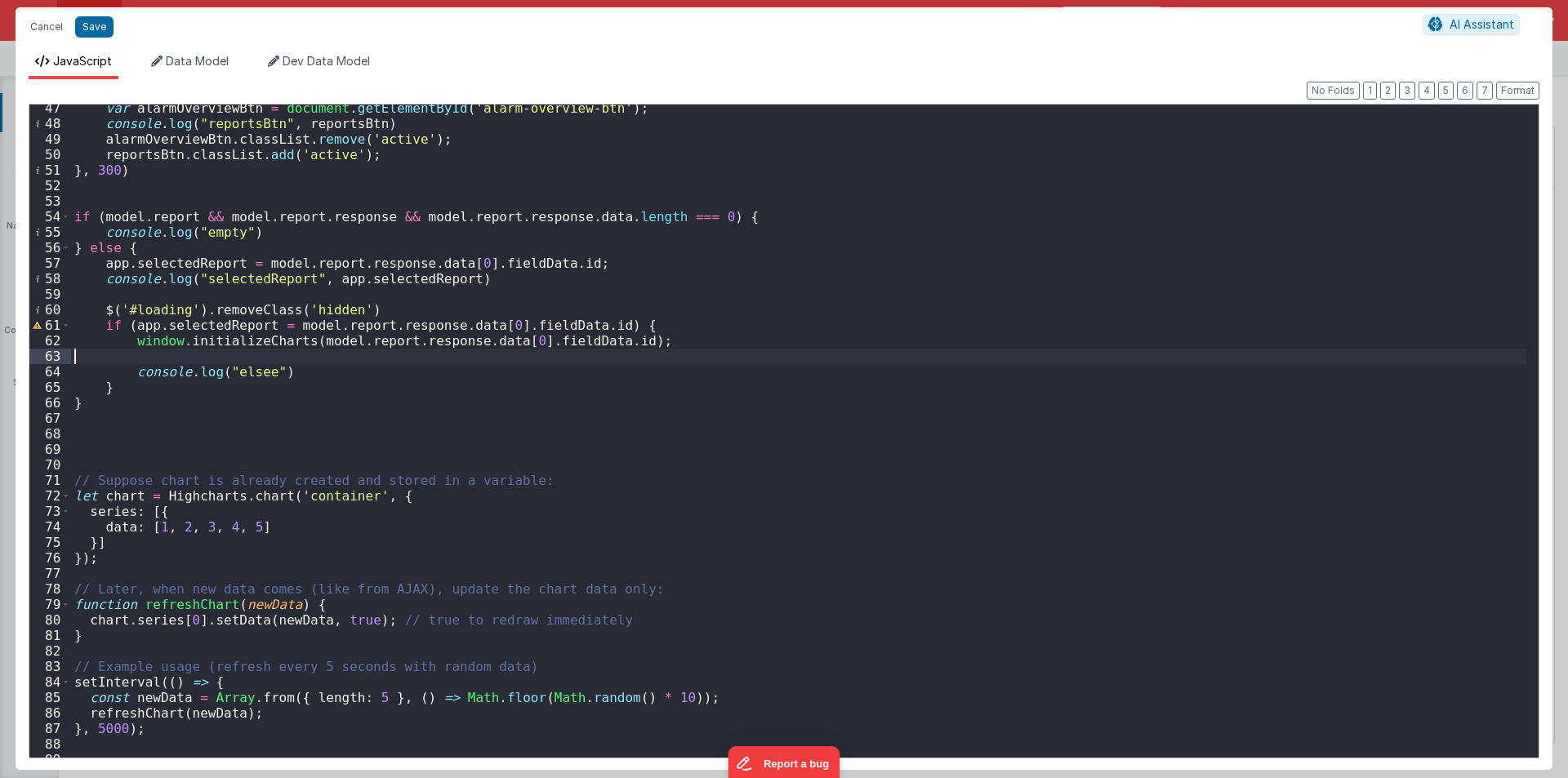
click at [93, 357] on div "var alarmOverviewBtn = document . getElementById ( 'alarm-overview-btn' ) ; con…" at bounding box center [799, 442] width 1455 height 684
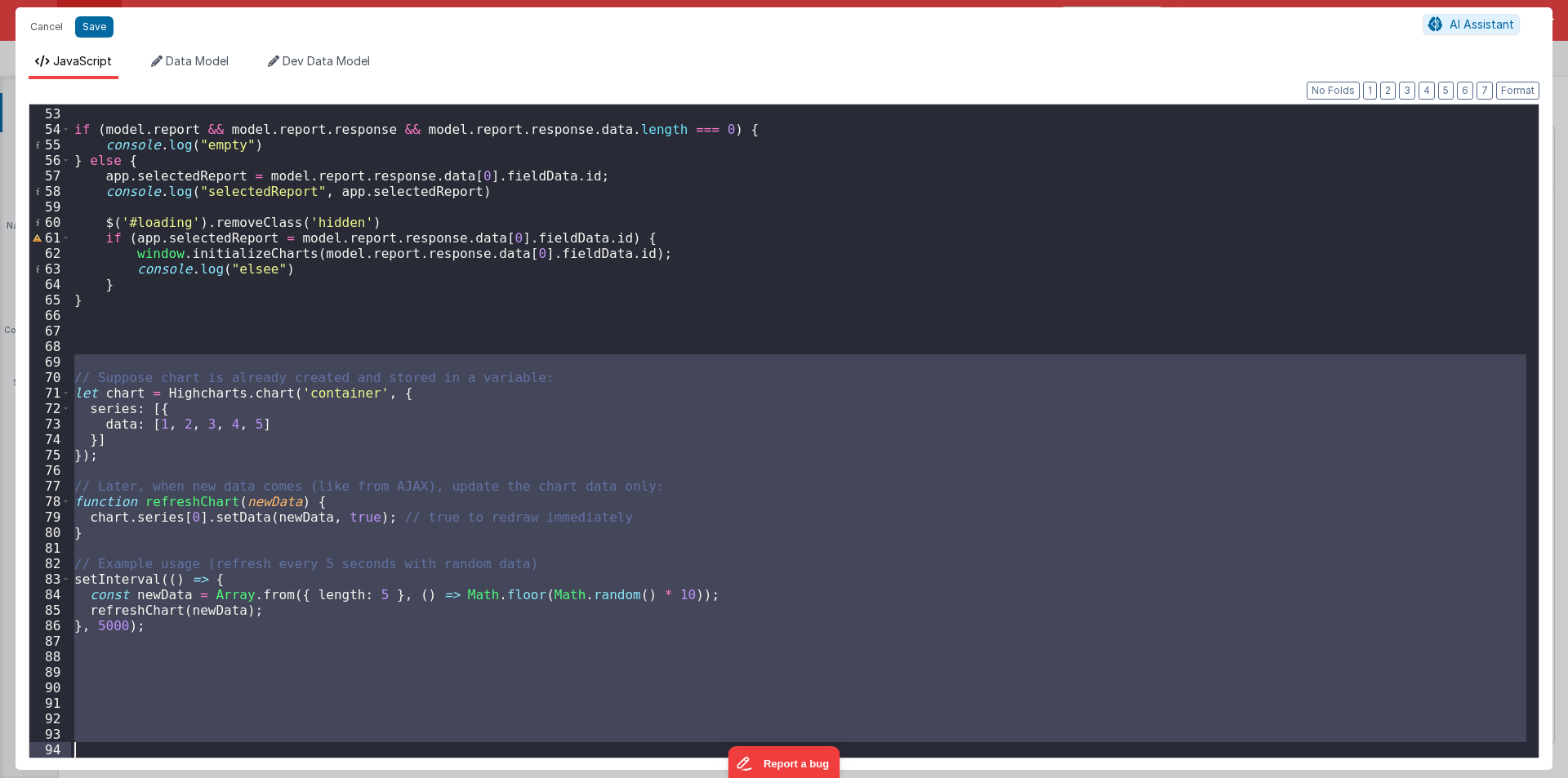
drag, startPoint x: 82, startPoint y: 443, endPoint x: 219, endPoint y: 810, distance: 391.7
click at [219, 777] on html "Cancel Save AI Assistant JavaScript Data Model Dev Data Model Format 7 6 5 4 3 …" at bounding box center [784, 389] width 1568 height 778
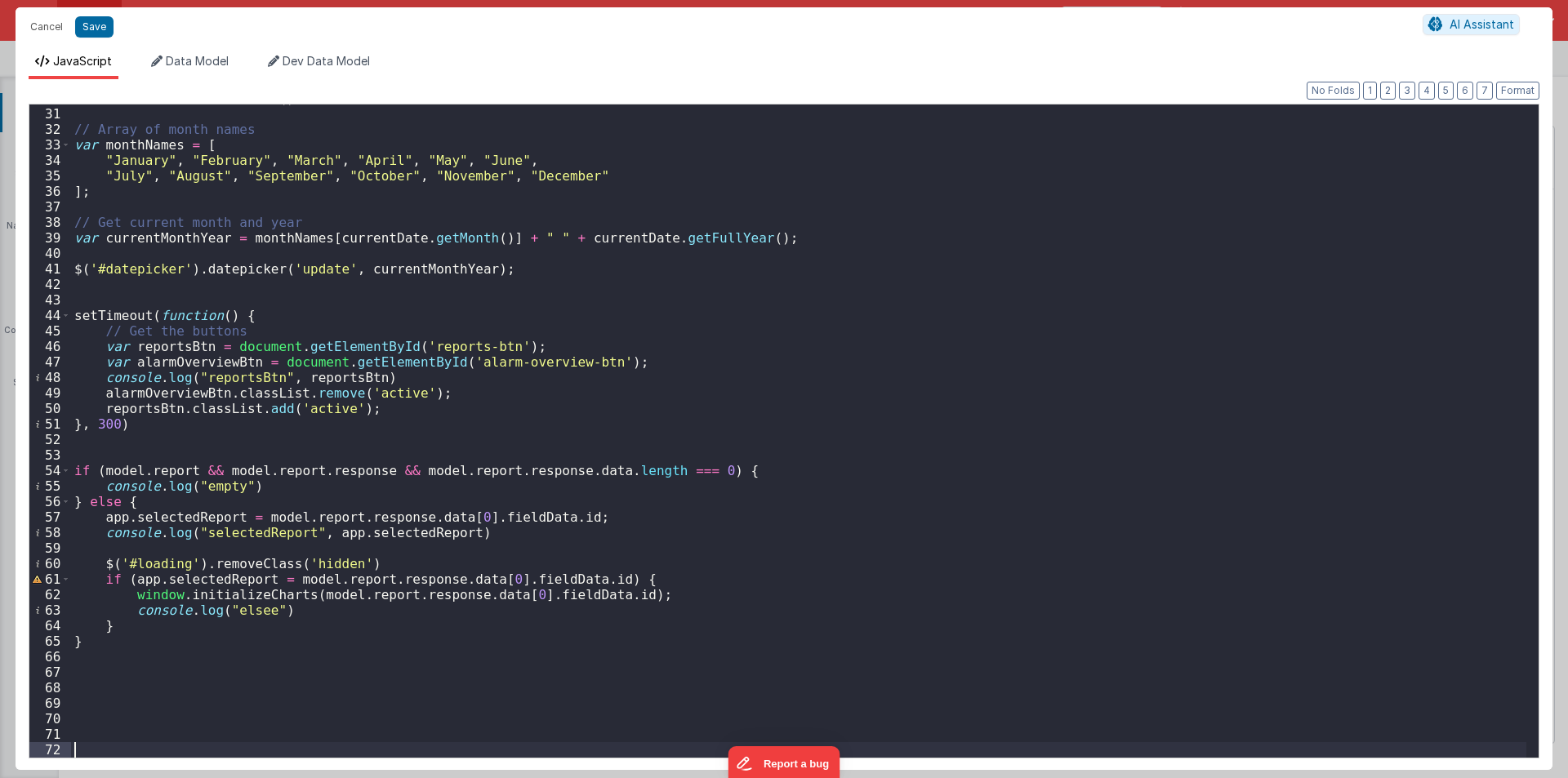
scroll to position [479, 0]
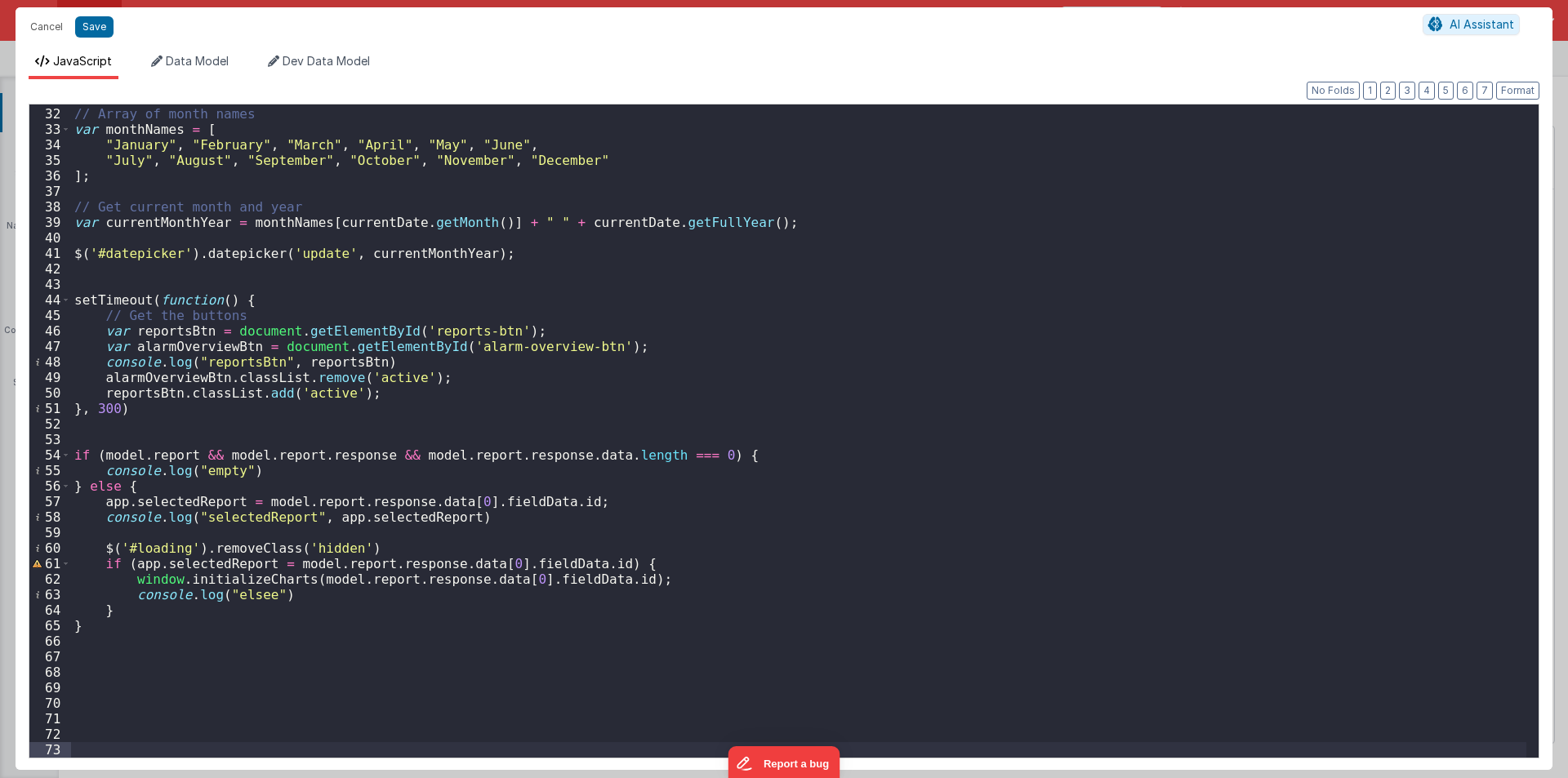
click at [100, 690] on div "// Array of month names var monthNames = [ "January" , "February" , "March" , "…" at bounding box center [799, 432] width 1455 height 684
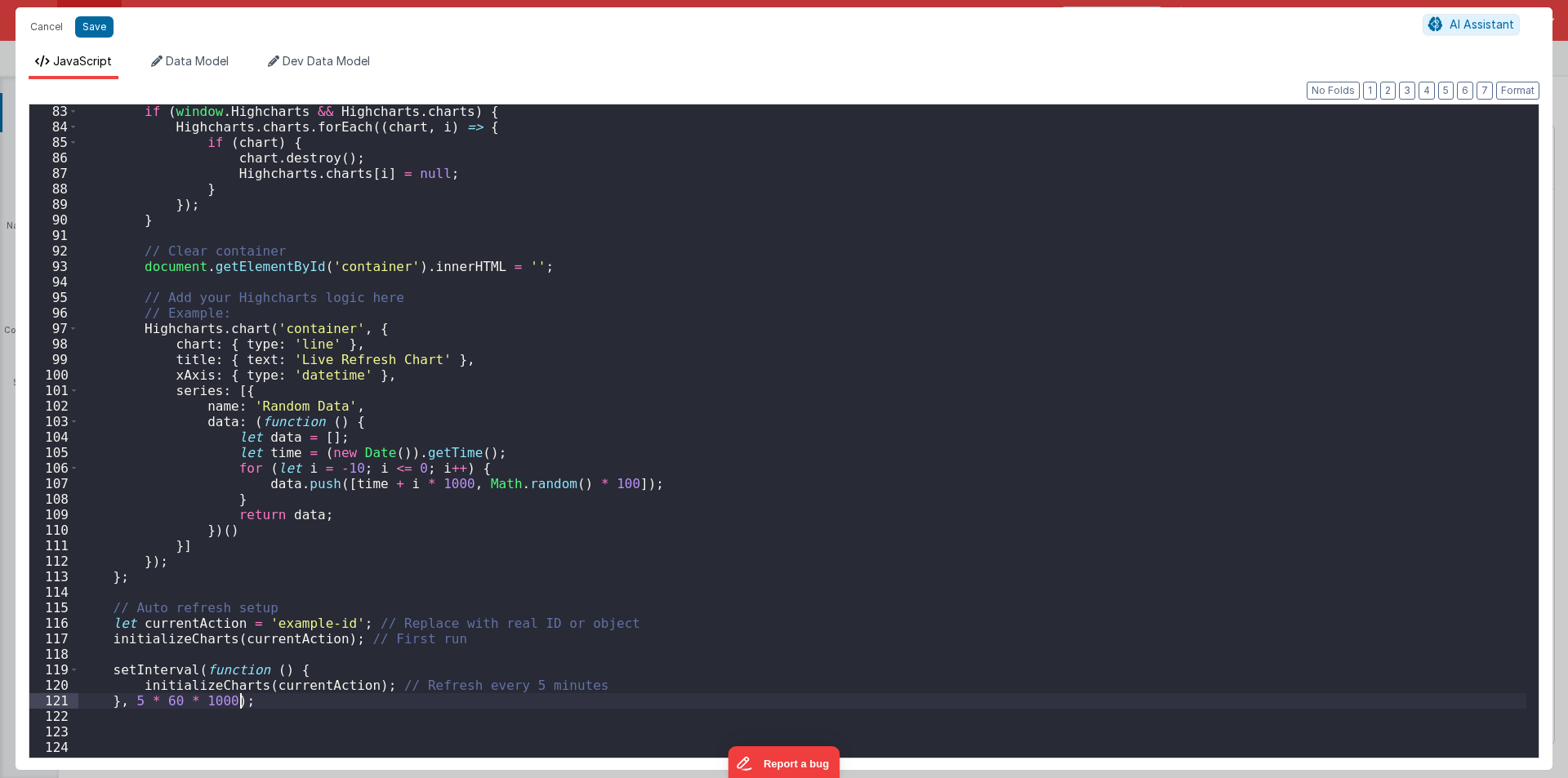
scroll to position [1322, 0]
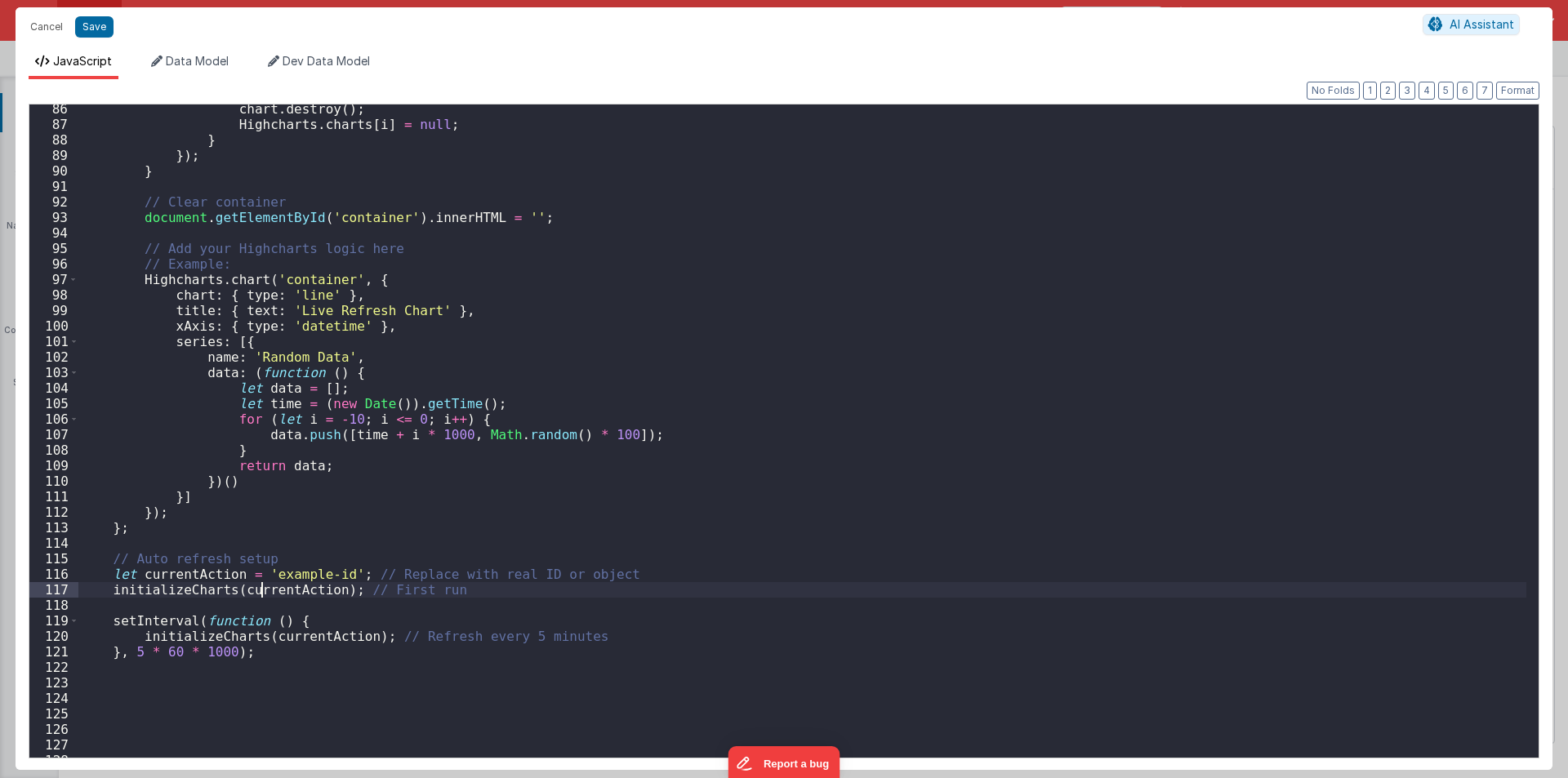
click at [264, 593] on div "chart . destroy ( ) ; Highcharts . charts [ i ] = null ; } }) ; } // Clear cont…" at bounding box center [802, 443] width 1448 height 684
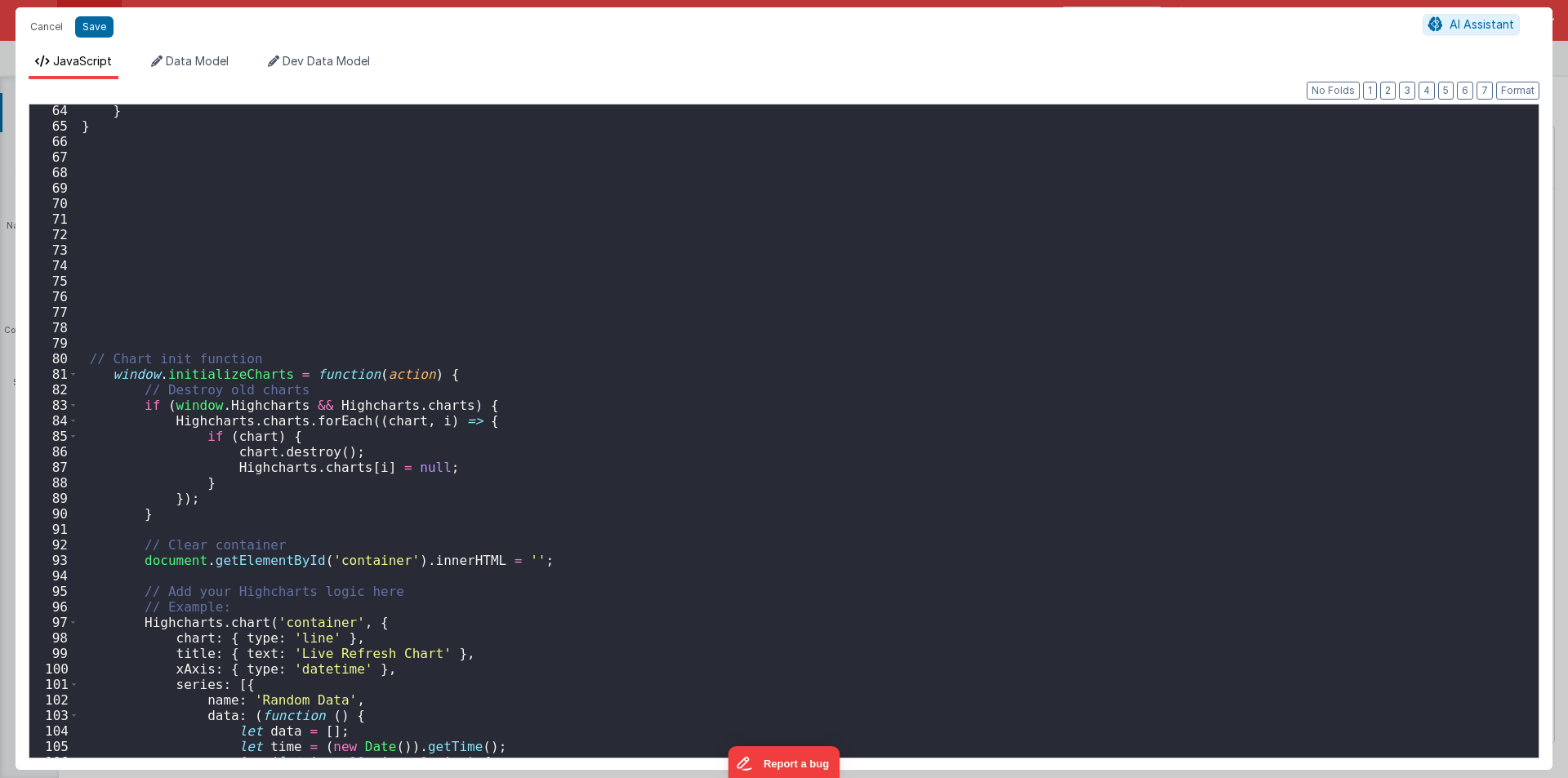
scroll to position [685, 0]
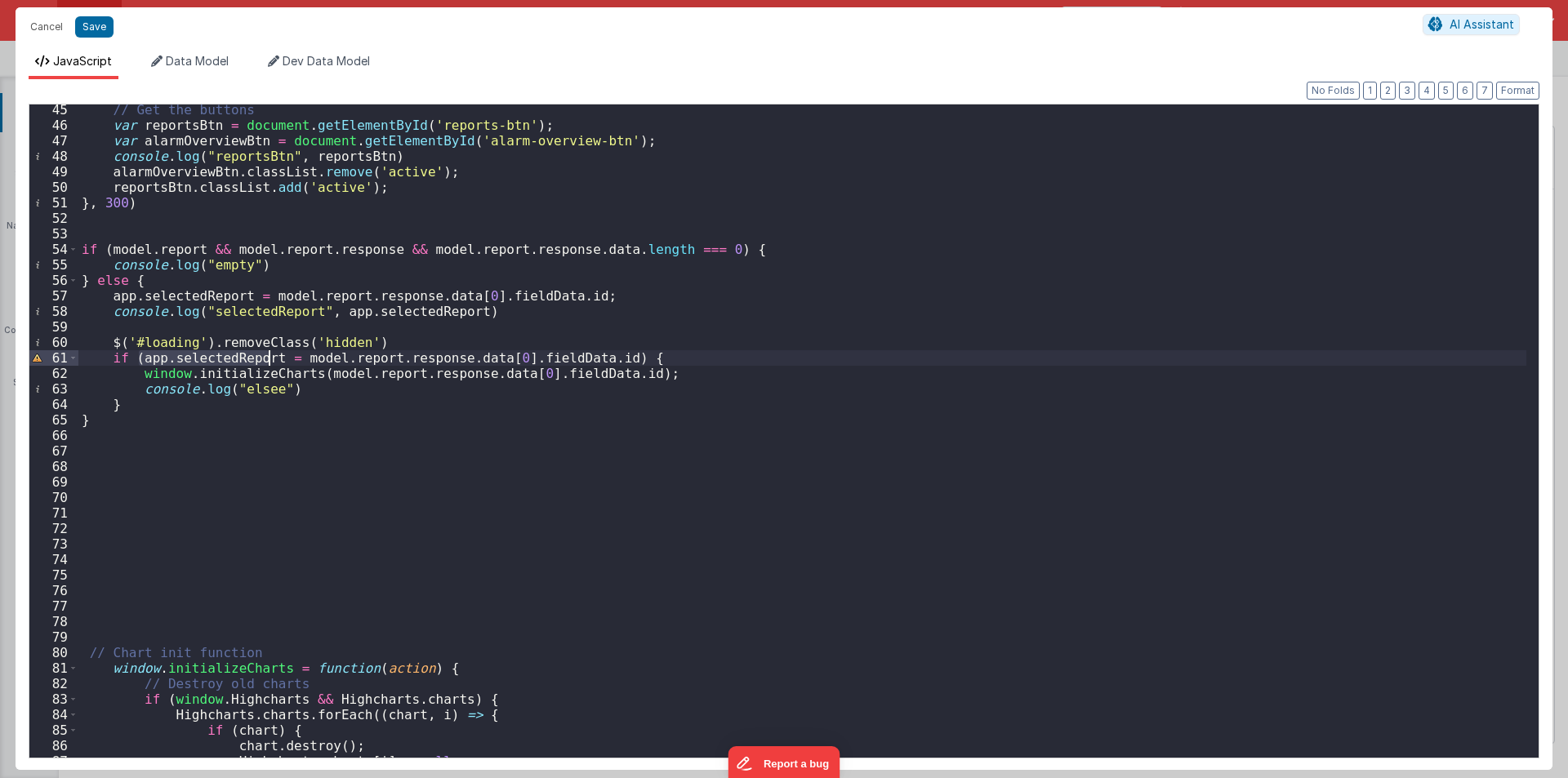
drag, startPoint x: 138, startPoint y: 354, endPoint x: 268, endPoint y: 357, distance: 130.0
click at [268, 357] on div "// Get the buttons var reportsBtn = document . getElementById ( 'reports-btn' )…" at bounding box center [802, 444] width 1448 height 684
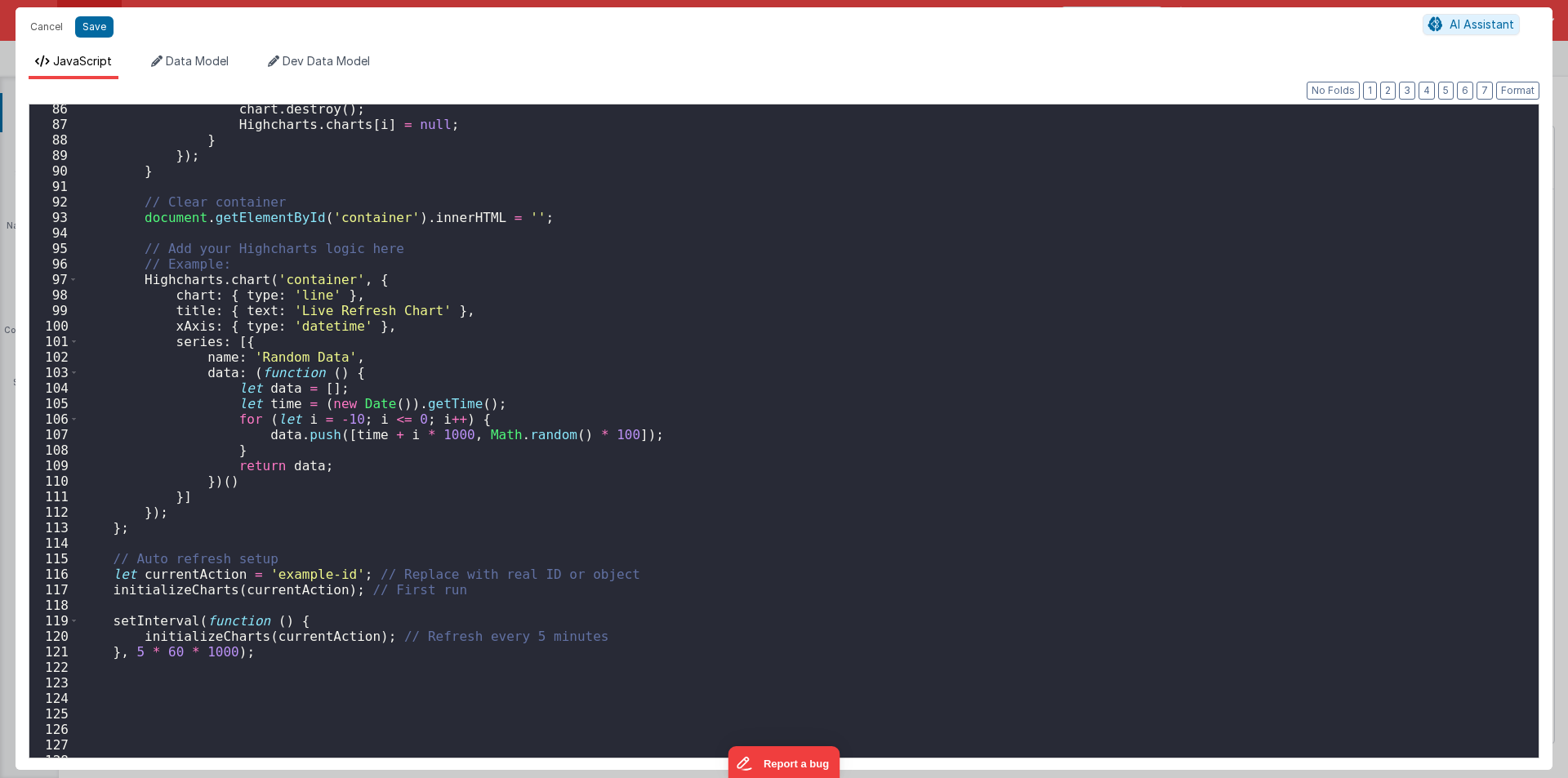
scroll to position [1364, 0]
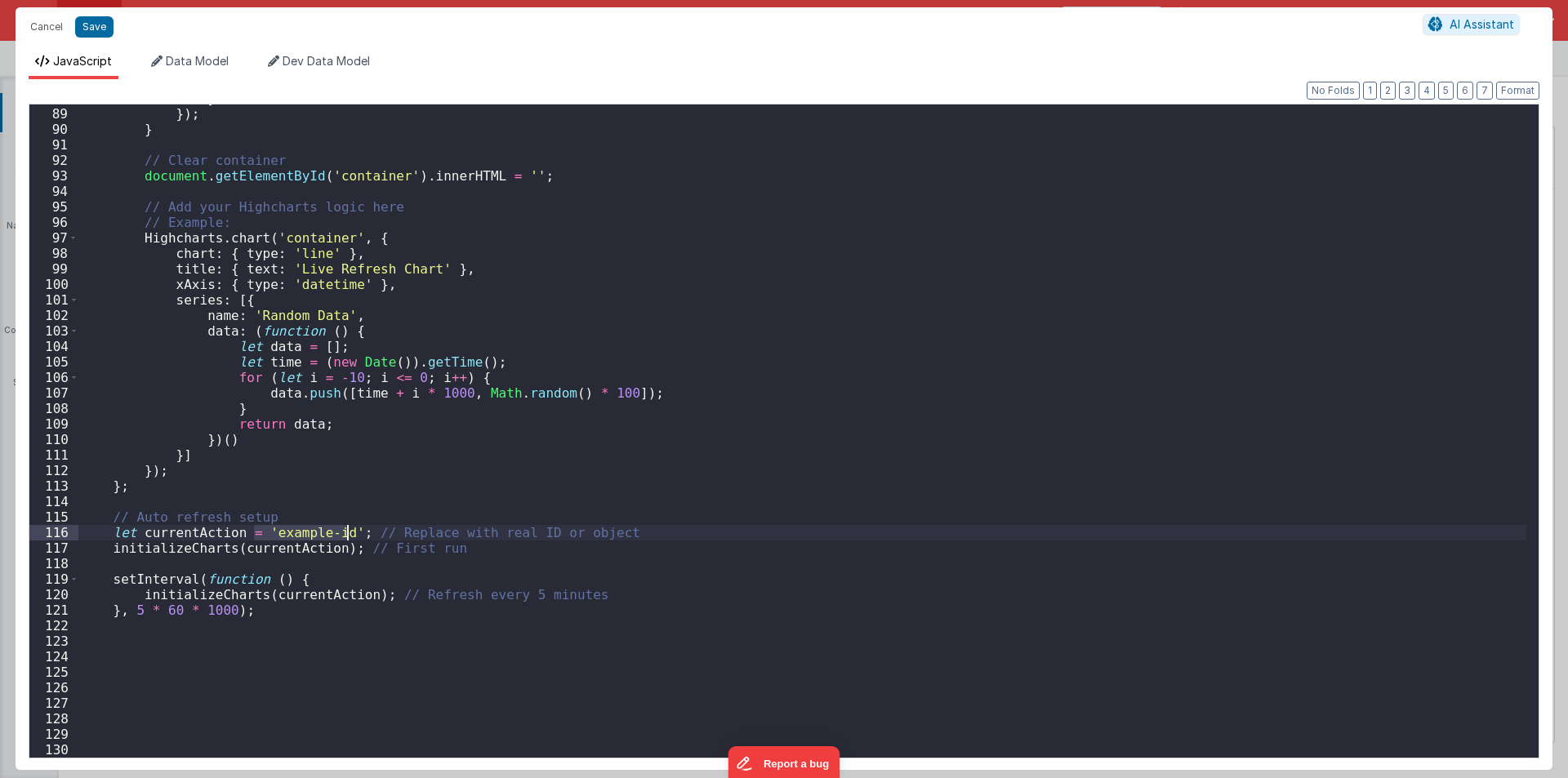
drag, startPoint x: 253, startPoint y: 528, endPoint x: 349, endPoint y: 532, distance: 96.1
click at [349, 532] on div "} }) ; } // Clear container document . getElementById ( 'container' ) . innerHT…" at bounding box center [802, 432] width 1448 height 684
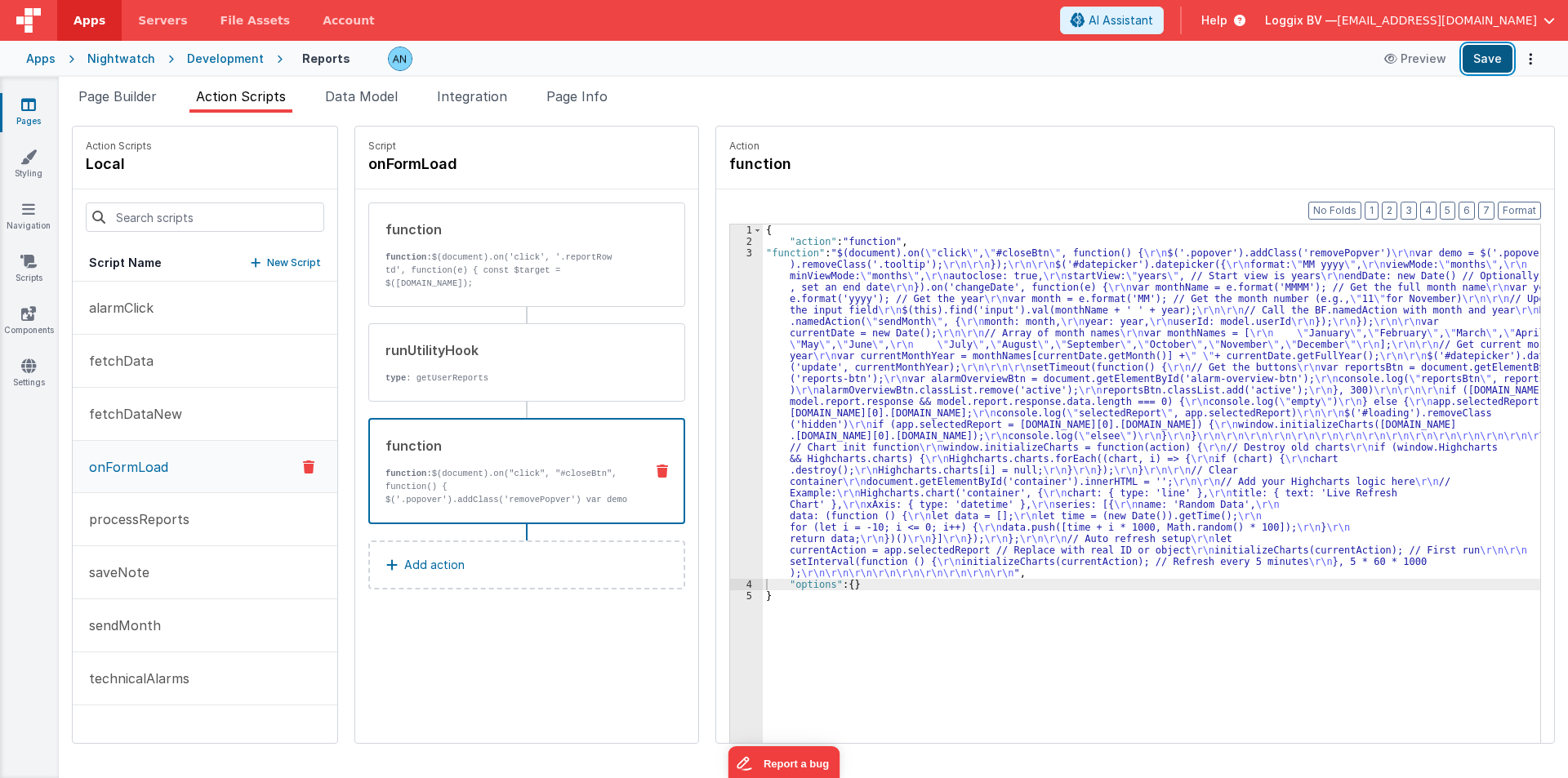
click at [1488, 58] on button "Save" at bounding box center [1487, 58] width 50 height 27
click at [1519, 202] on button "Format" at bounding box center [1519, 211] width 43 height 18
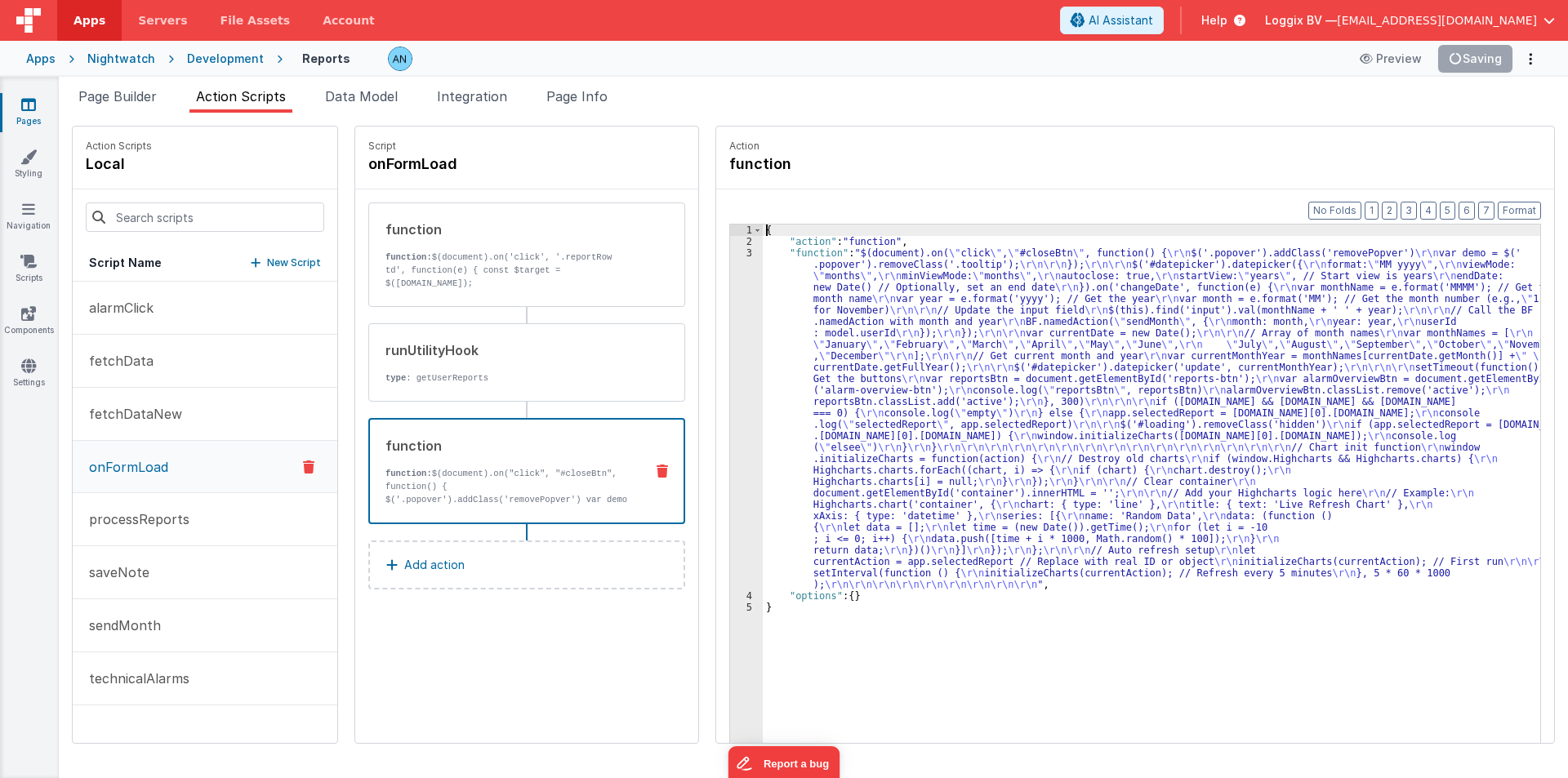
click at [730, 329] on div "3" at bounding box center [746, 418] width 33 height 343
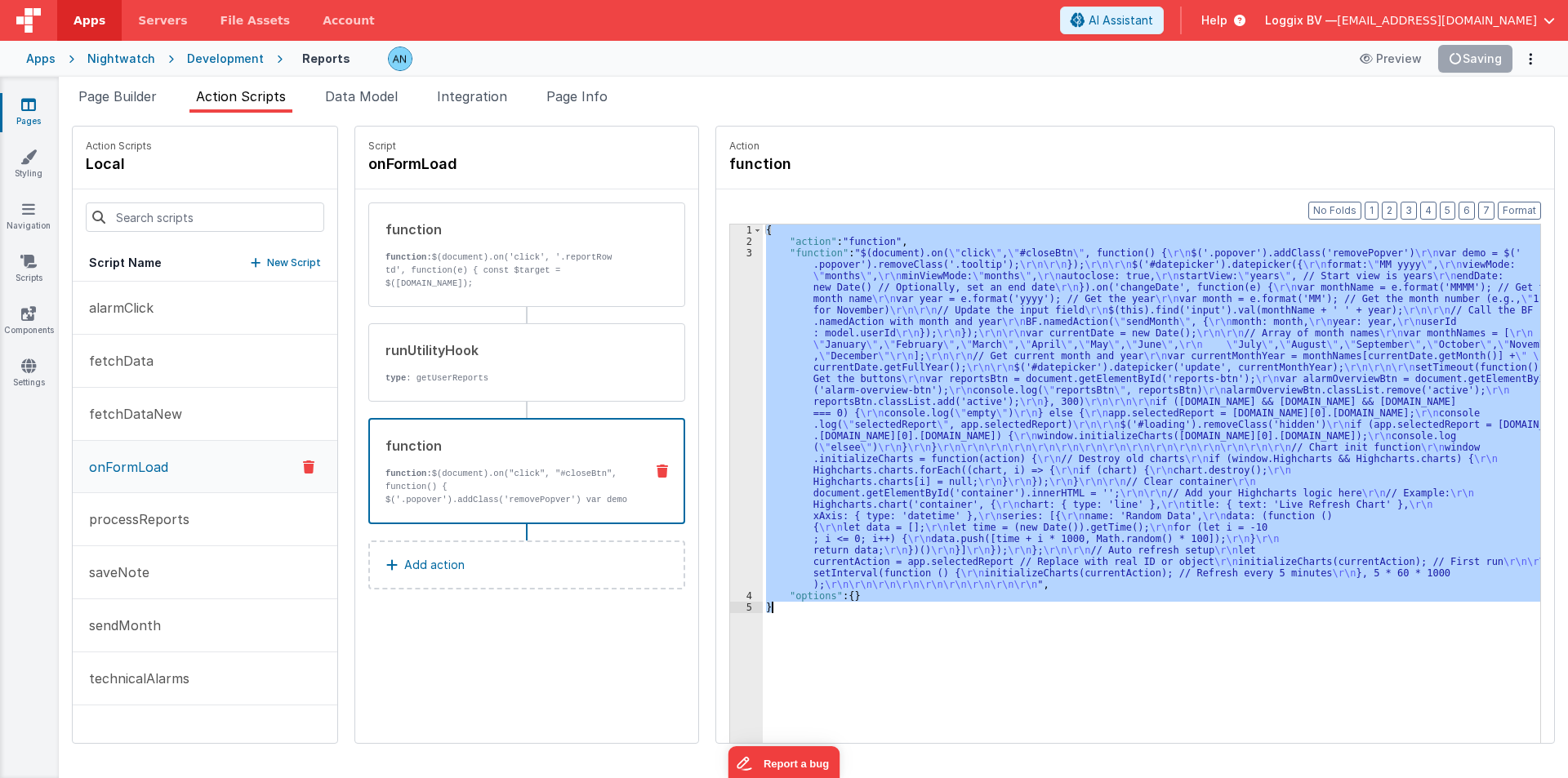
click at [730, 329] on div "3" at bounding box center [746, 418] width 33 height 343
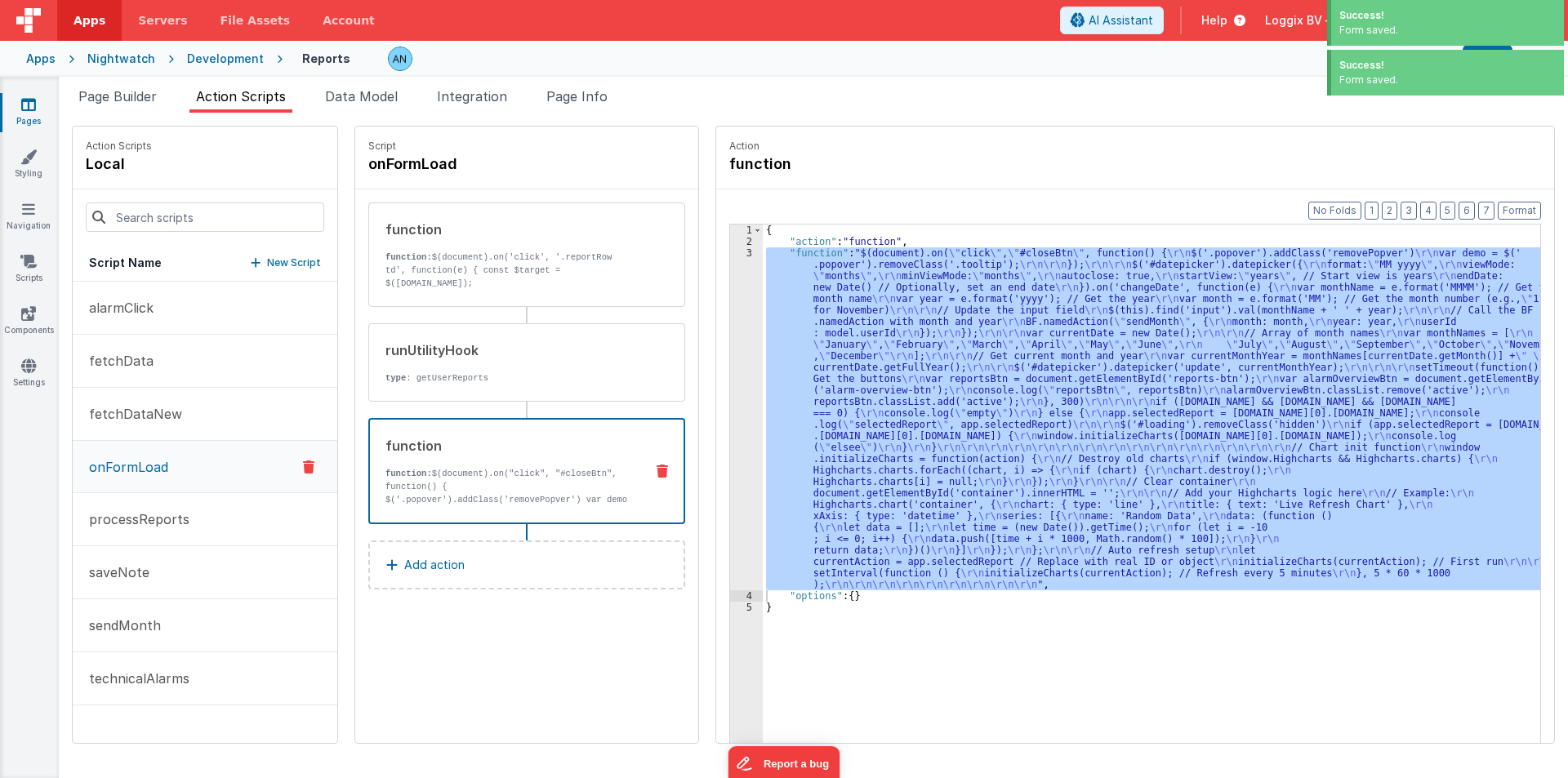
click at [730, 408] on div "3" at bounding box center [746, 418] width 33 height 343
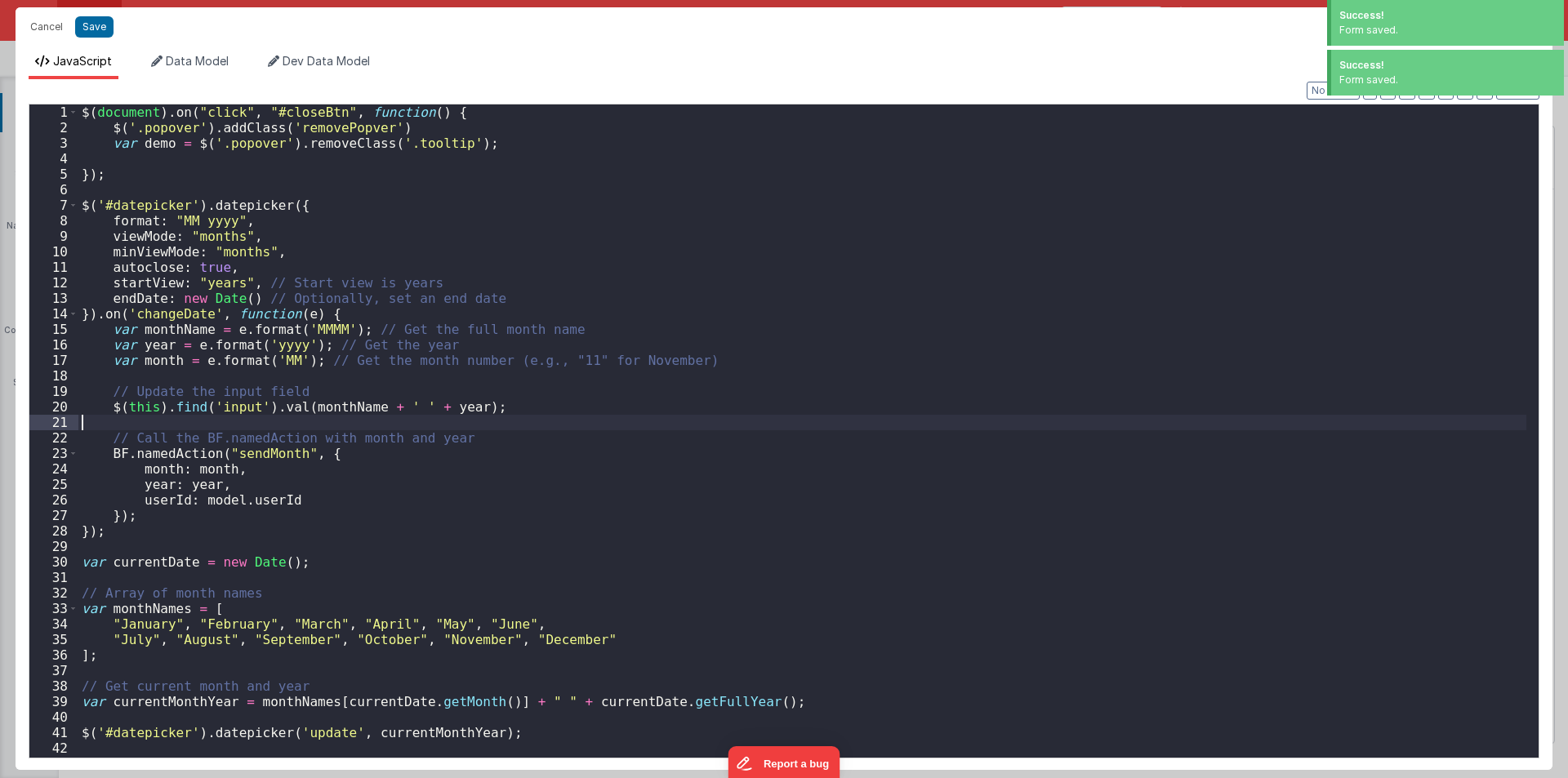
click at [722, 408] on div "$ ( document ) . on ( "click" , "#closeBtn" , function ( ) { $ ( '.popover' ) .…" at bounding box center [802, 447] width 1448 height 684
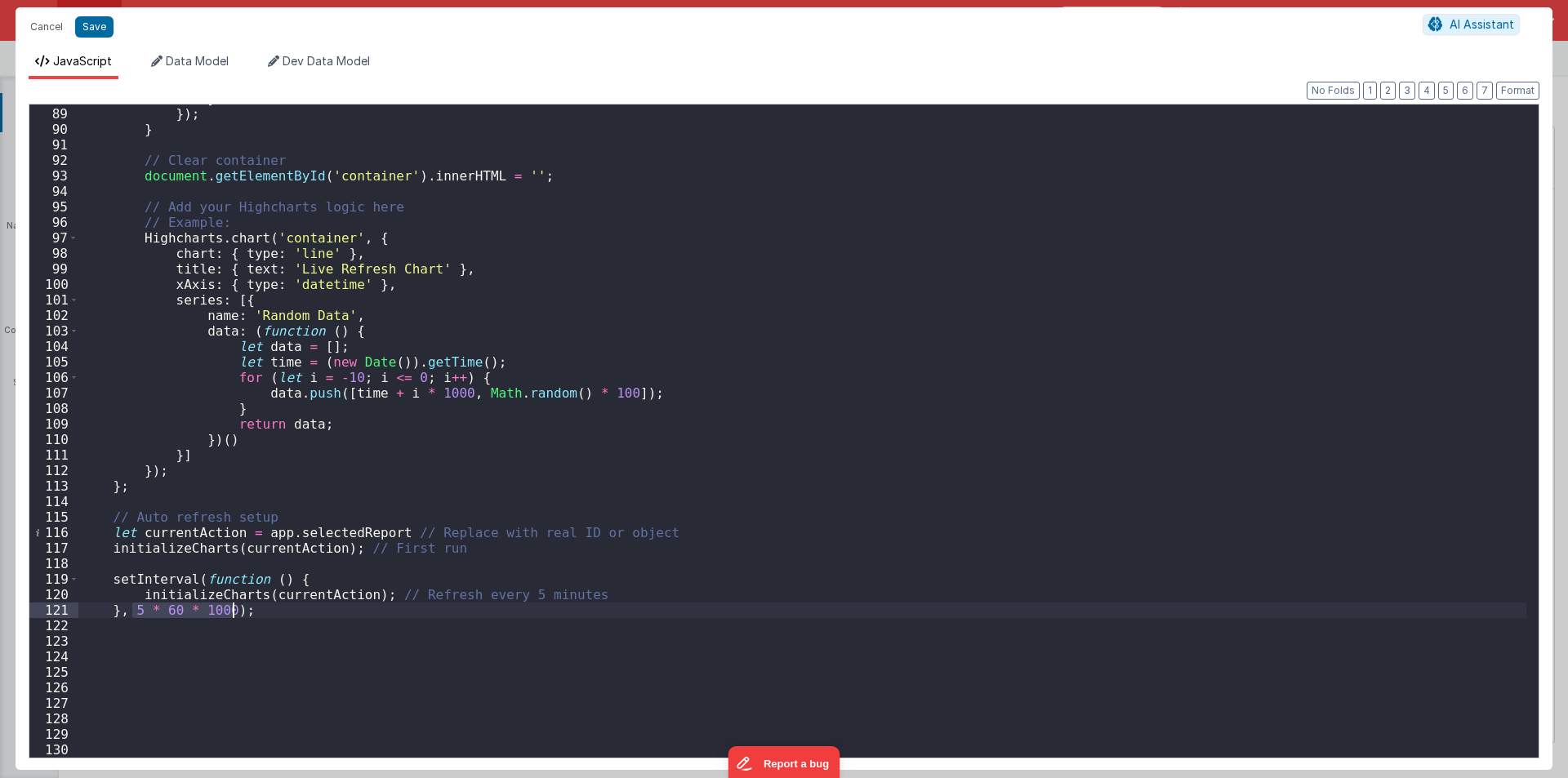
drag, startPoint x: 130, startPoint y: 611, endPoint x: 230, endPoint y: 609, distance: 100.0
click at [230, 609] on div "} }) ; } // Clear container document . getElementById ( 'container' ) . innerHT…" at bounding box center [802, 432] width 1448 height 684
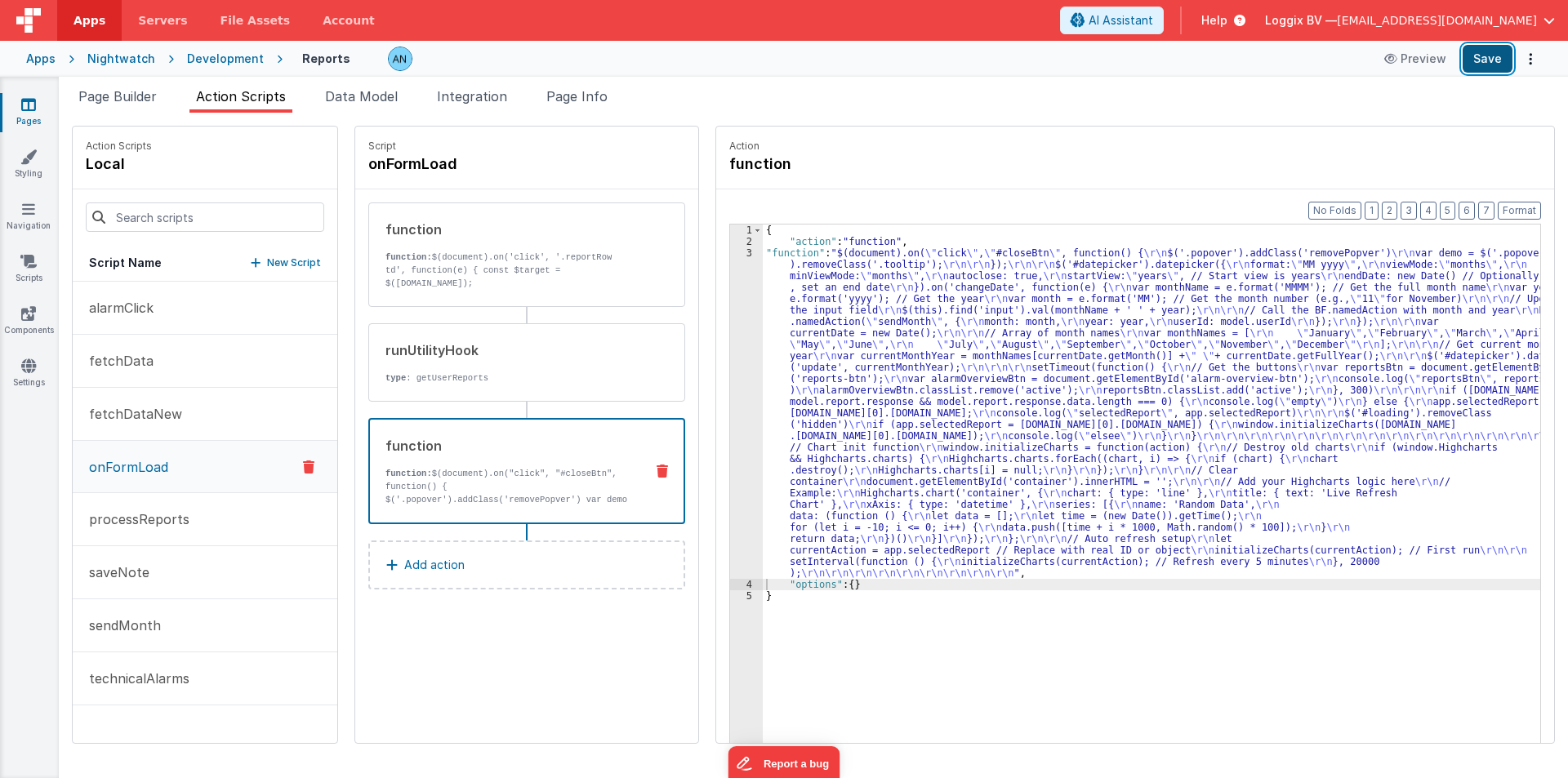
click at [1497, 53] on button "Save" at bounding box center [1487, 58] width 50 height 27
click at [1521, 209] on button "Format" at bounding box center [1519, 211] width 43 height 18
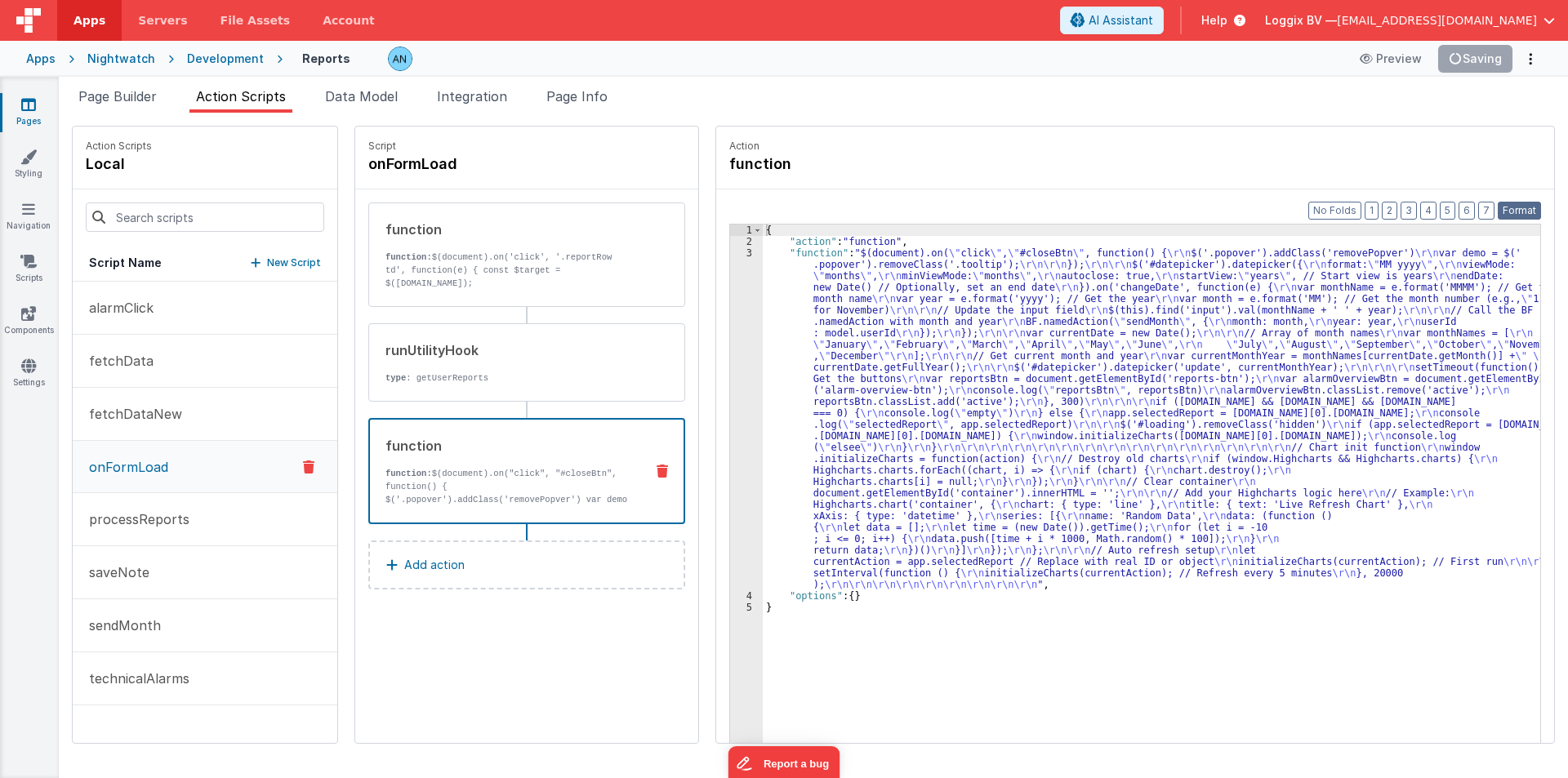
click at [1535, 212] on button "Format" at bounding box center [1519, 211] width 43 height 18
click at [768, 358] on div "{ "action" : "function" , "function" : "$(document).on( \" click \" , \" #close…" at bounding box center [1159, 520] width 793 height 592
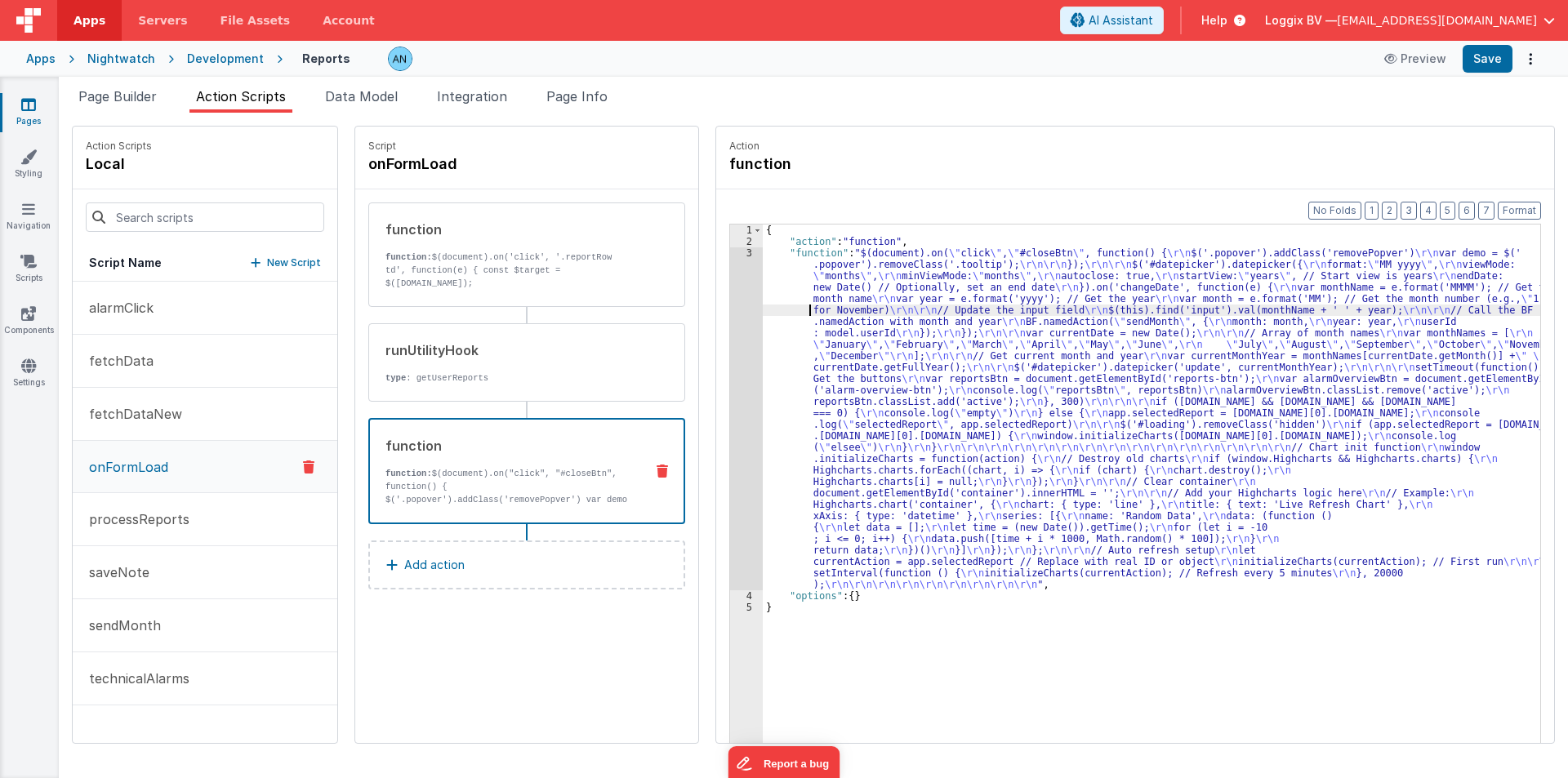
click at [784, 315] on div "{ "action" : "function" , "function" : "$(document).on( \" click \" , \" #close…" at bounding box center [1159, 520] width 793 height 592
click at [730, 323] on div "3" at bounding box center [746, 418] width 33 height 343
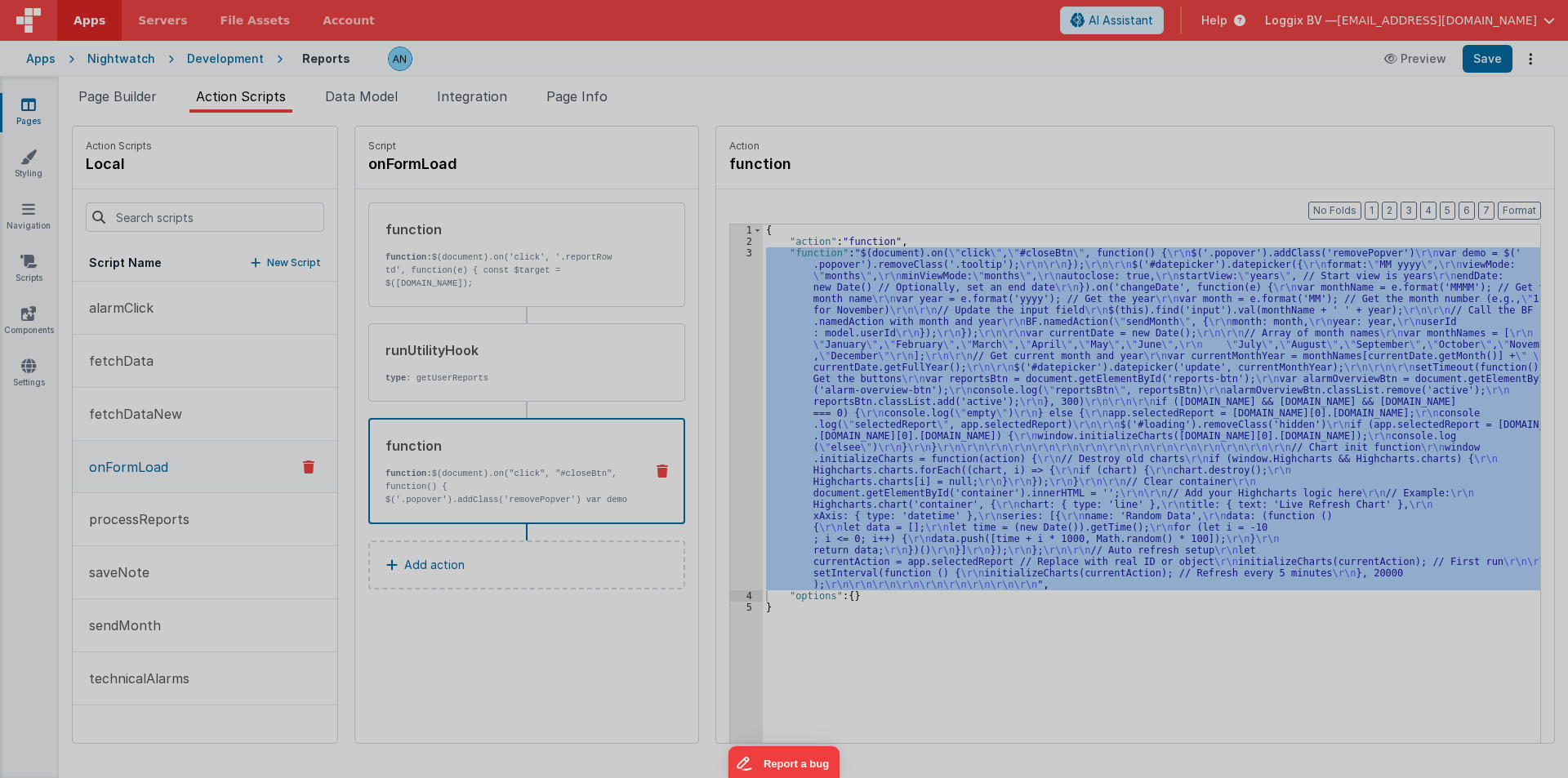
click at [722, 323] on div "$ ( document ) . on ( "click" , "#closeBtn" , function ( ) { $ ( '.popover' ) .…" at bounding box center [802, 431] width 1448 height 684
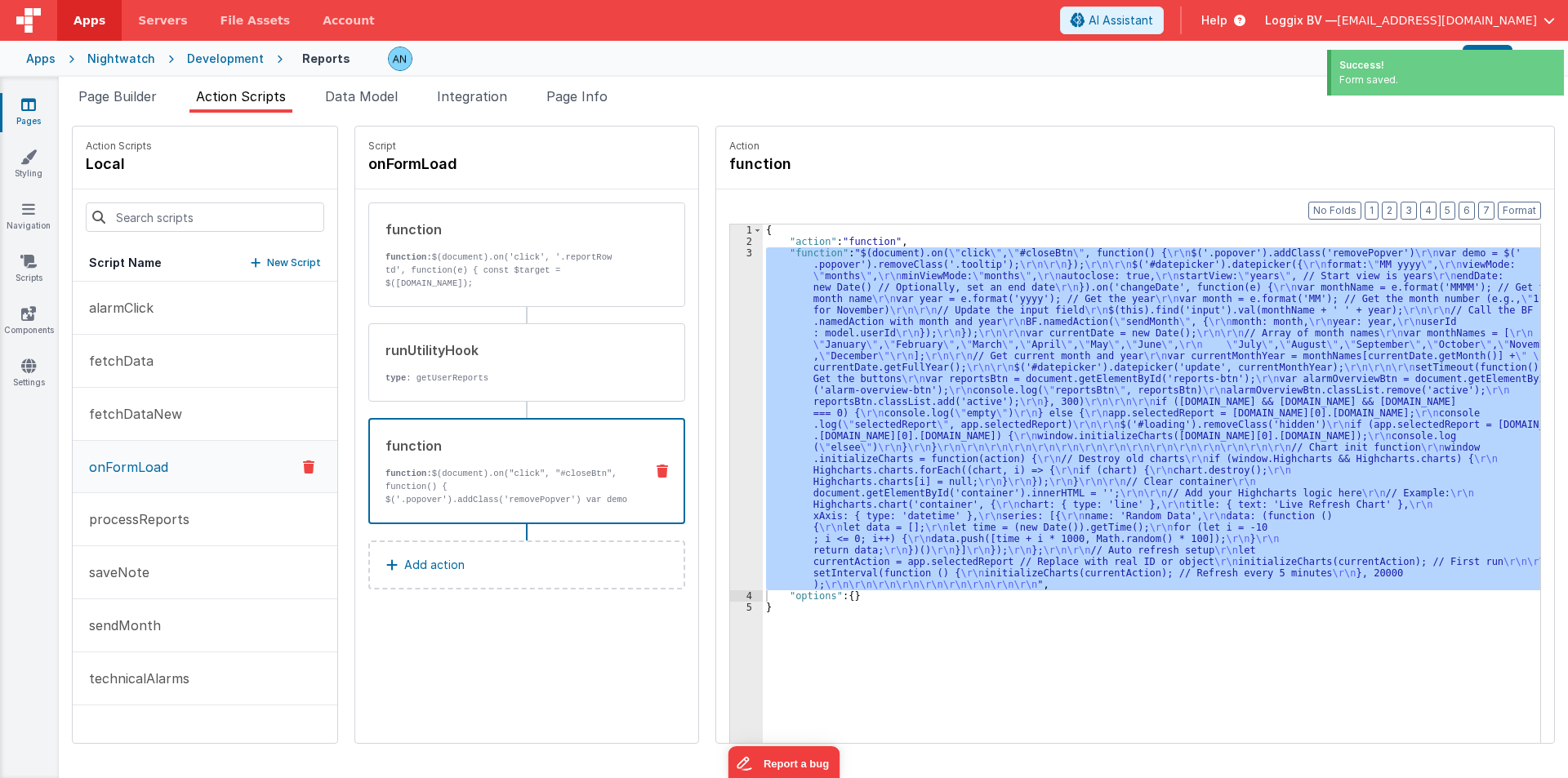
click at [730, 382] on div "3" at bounding box center [746, 418] width 33 height 343
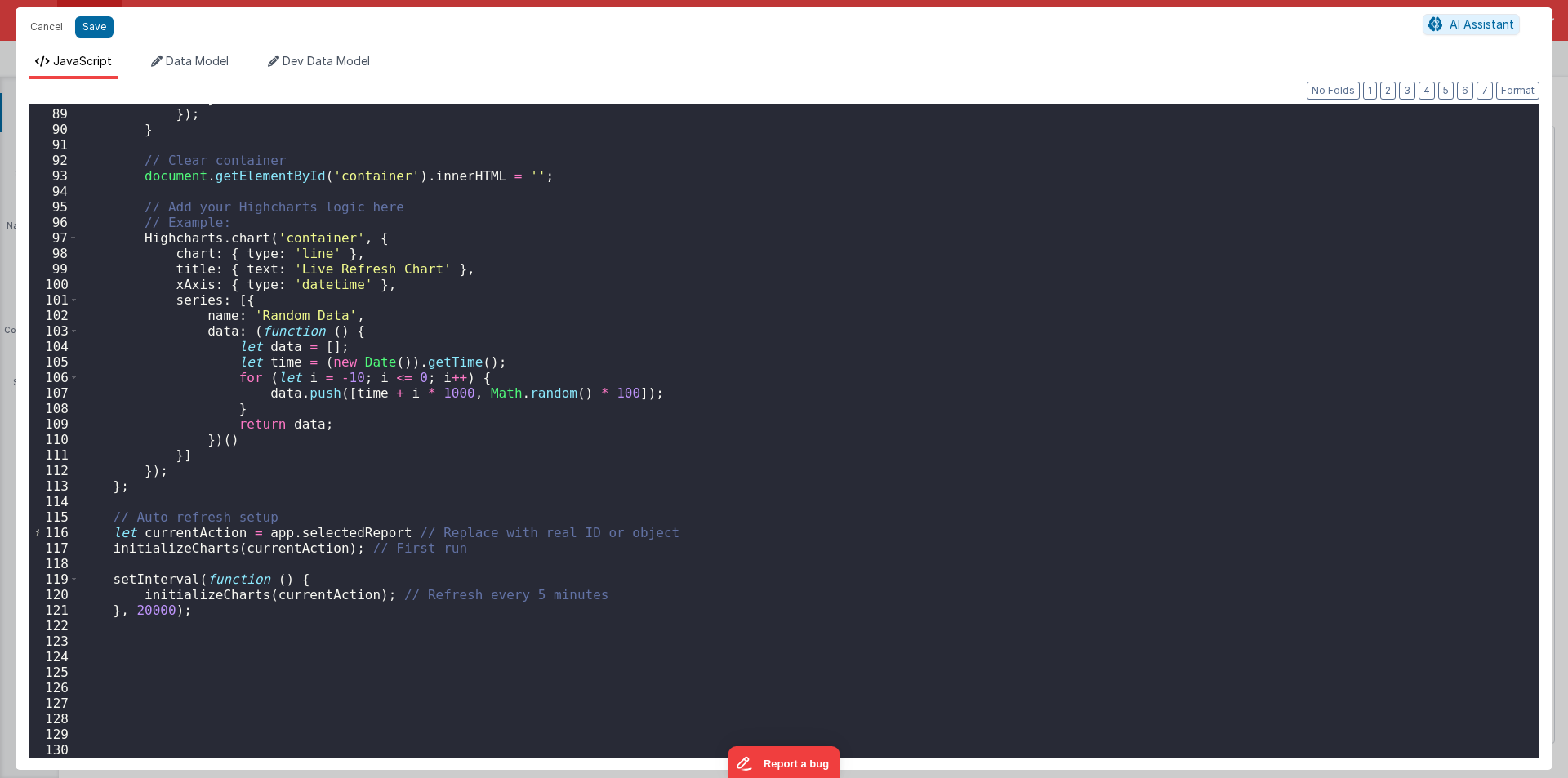
click at [315, 583] on div "} }) ; } // Clear container document . getElementById ( 'container' ) . innerHT…" at bounding box center [802, 432] width 1448 height 684
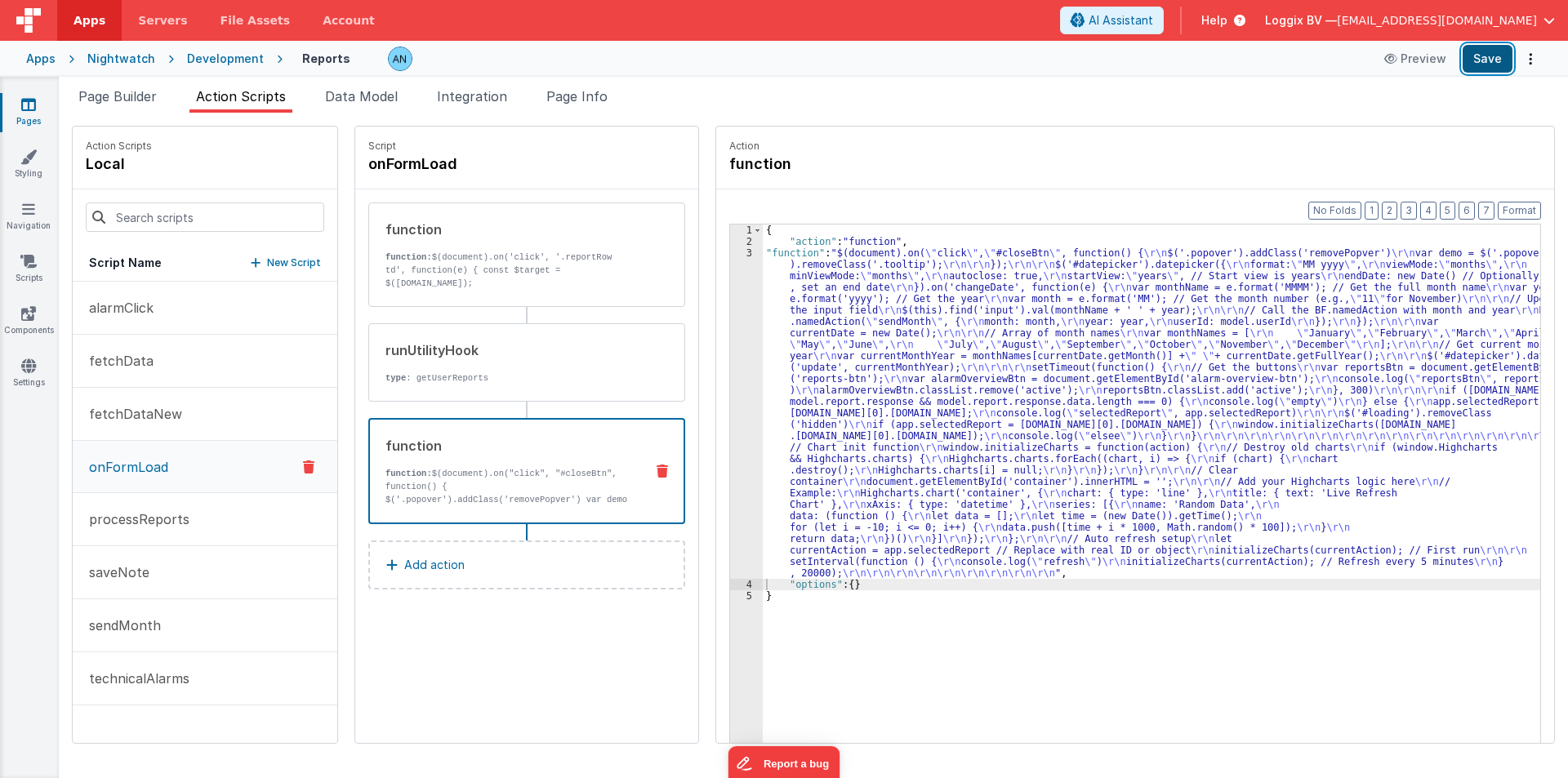
click at [1497, 59] on button "Save" at bounding box center [1487, 58] width 50 height 27
click at [1517, 206] on button "Format" at bounding box center [1519, 211] width 43 height 18
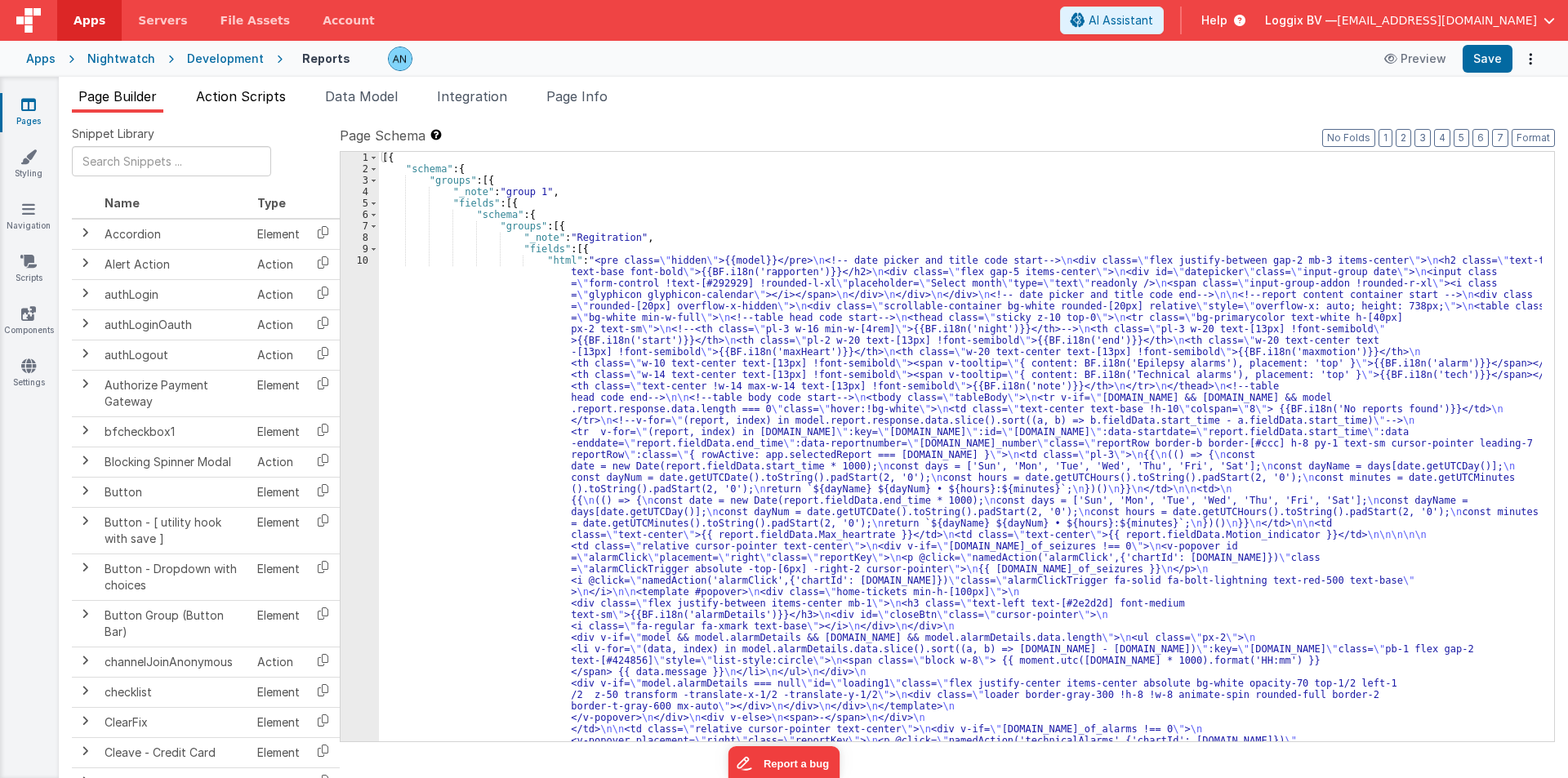
click at [233, 98] on span "Action Scripts" at bounding box center [240, 97] width 90 height 16
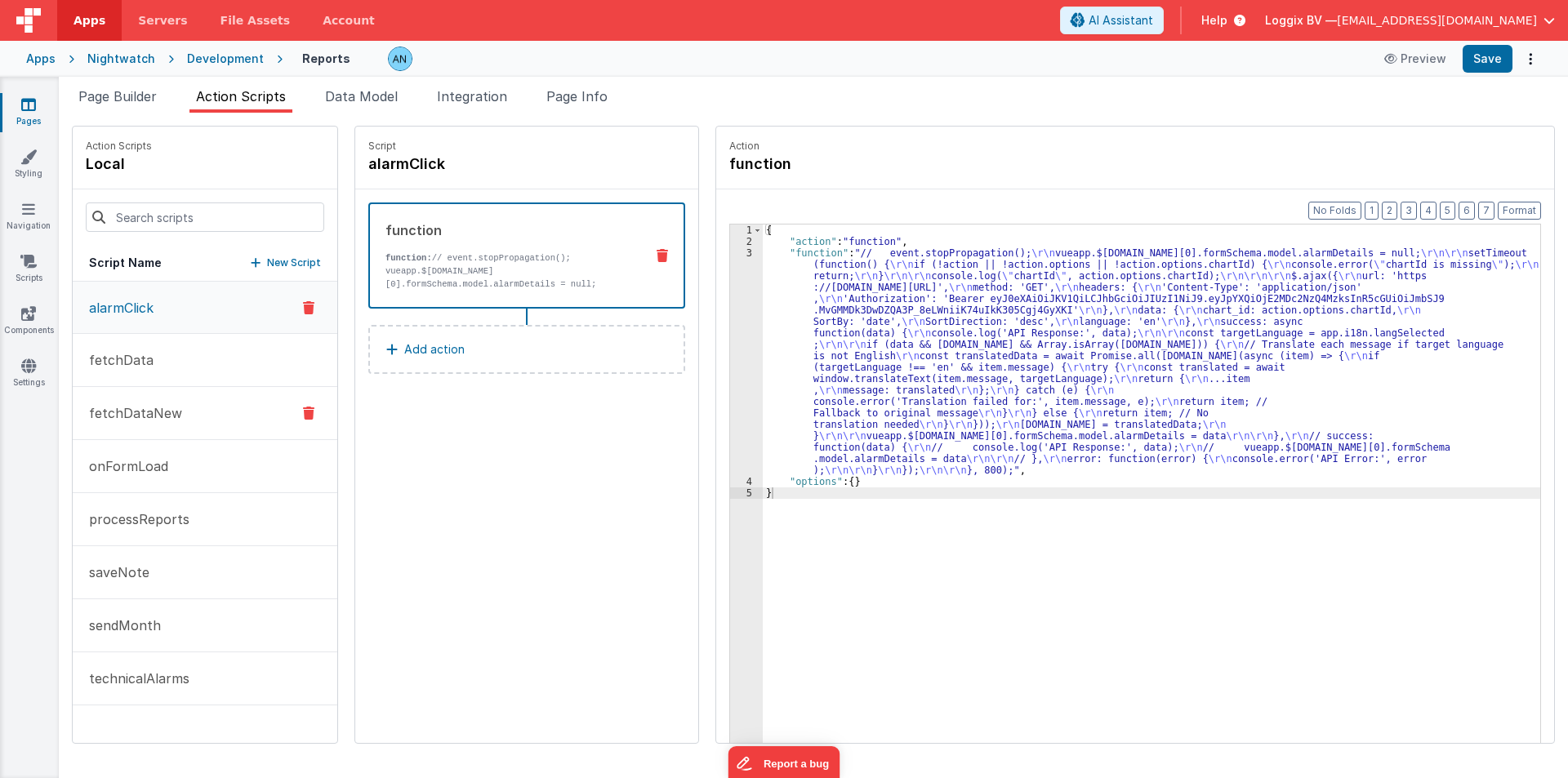
click at [130, 432] on button "fetchDataNew" at bounding box center [205, 414] width 265 height 53
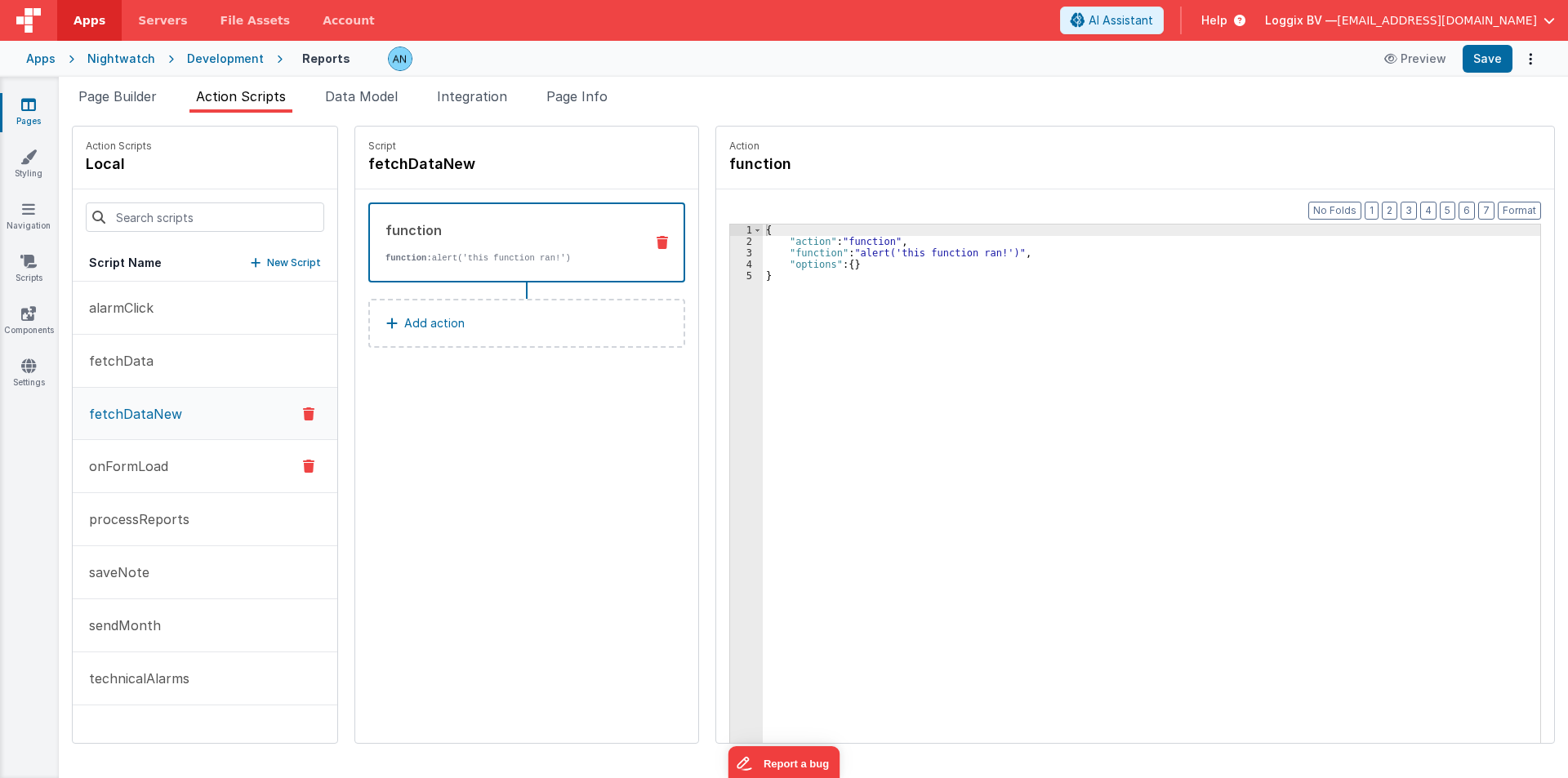
click at [127, 458] on p "onFormLoad" at bounding box center [123, 466] width 89 height 19
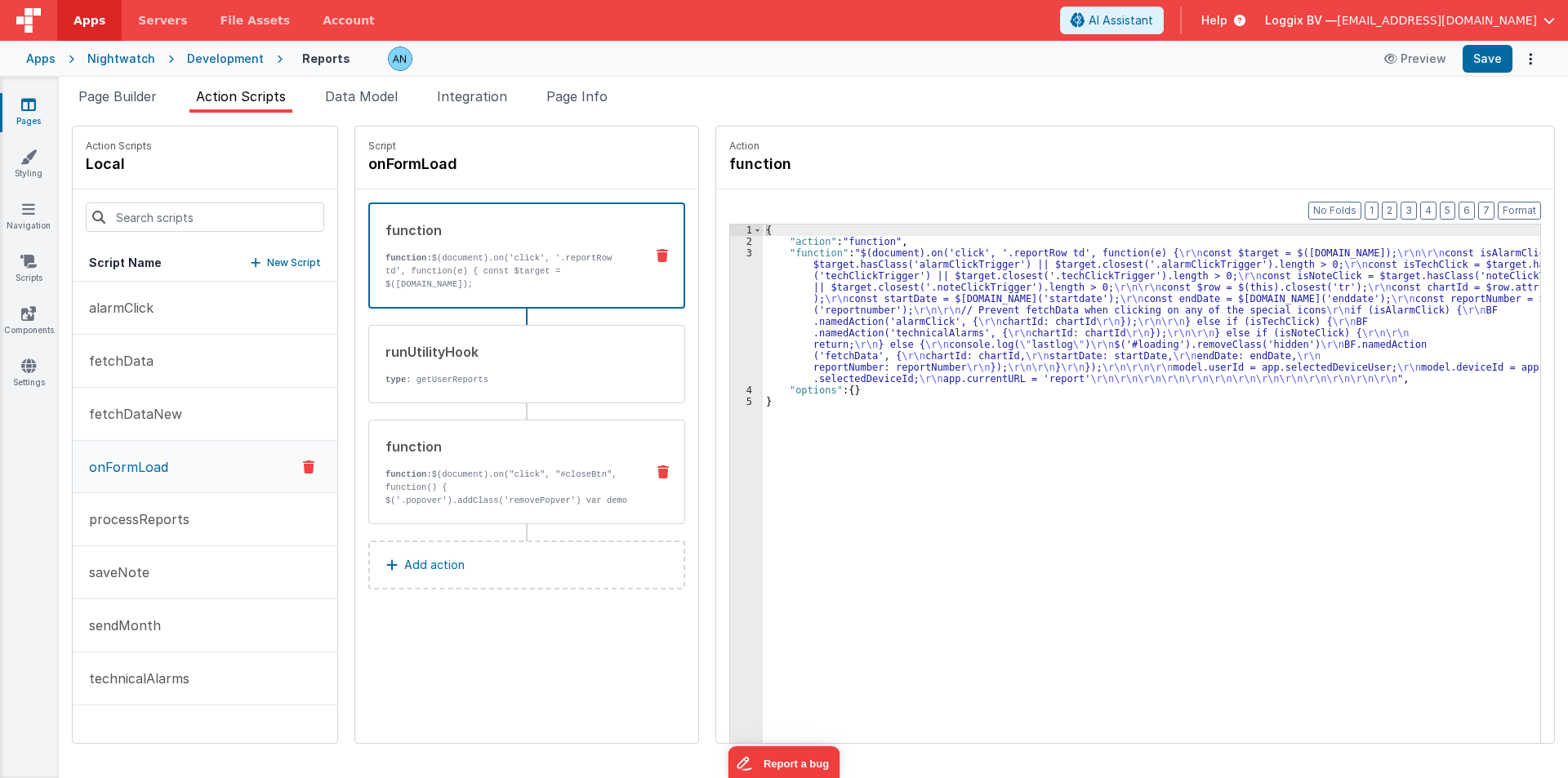
click at [392, 465] on div "function function: $(document).on("click", "#closeBtn", function() { $('.popove…" at bounding box center [501, 471] width 263 height 70
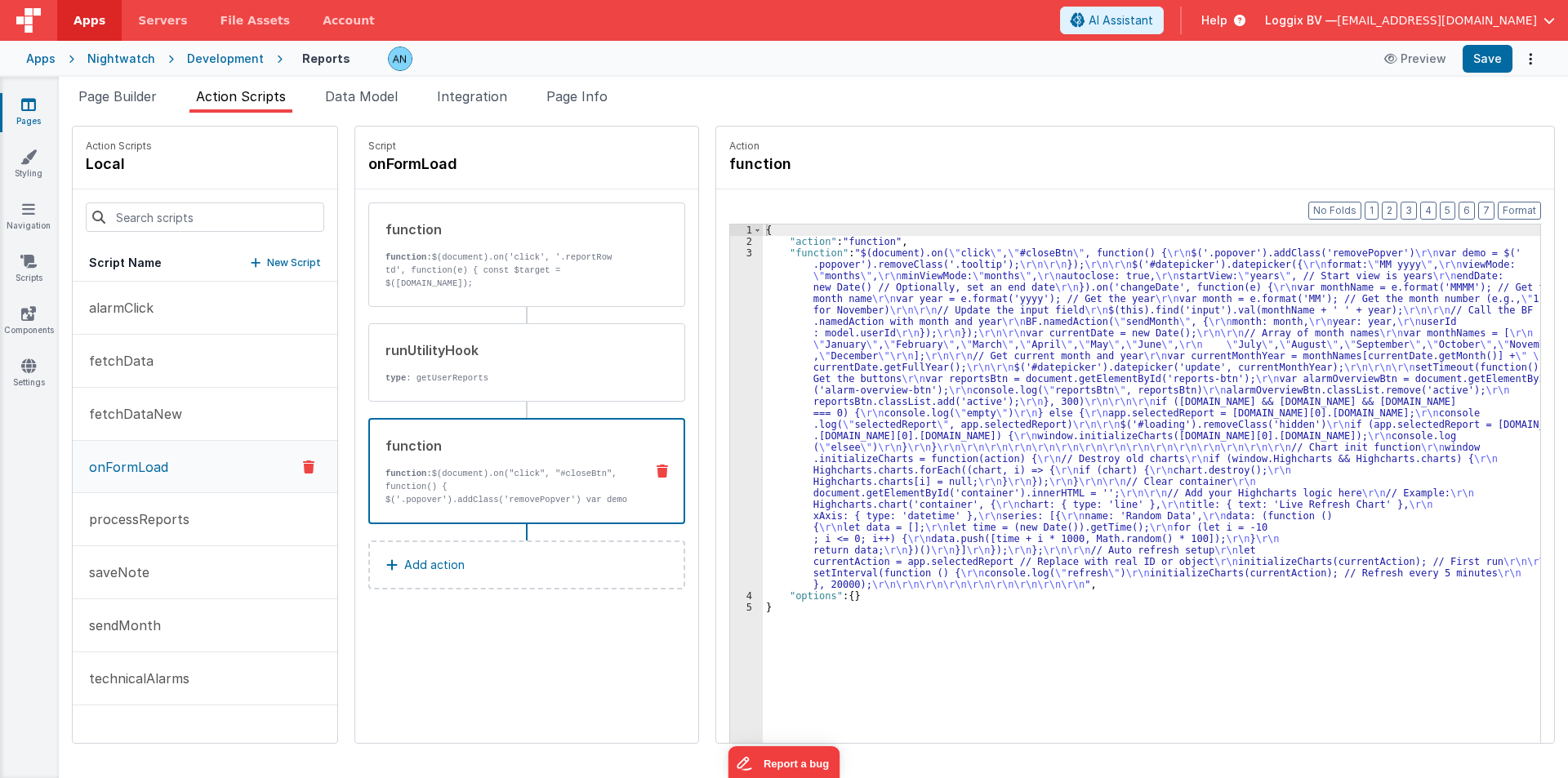
click at [785, 343] on div "{ "action" : "function" , "function" : "$(document).on( \" click \" , \" #close…" at bounding box center [1159, 520] width 793 height 592
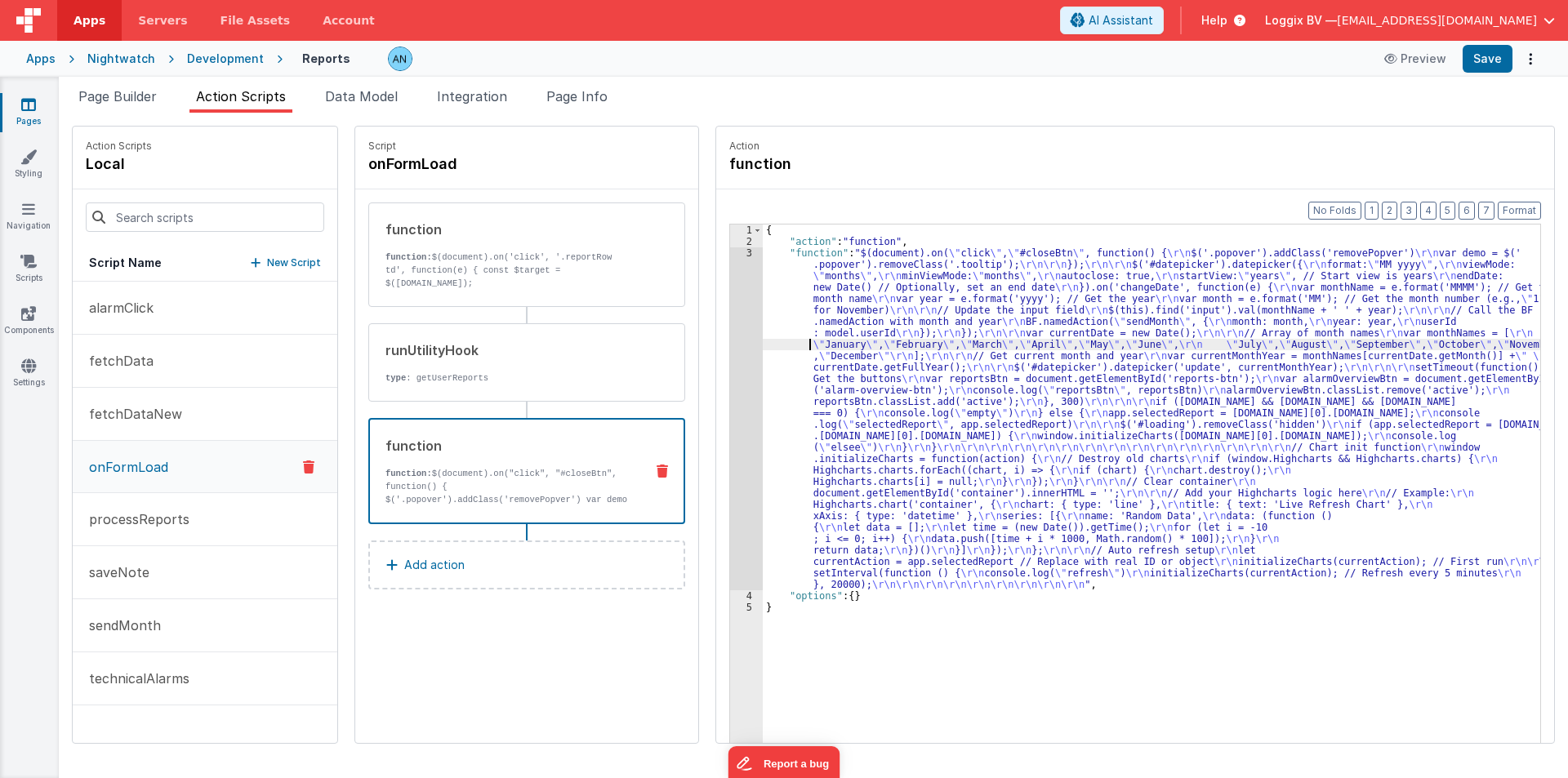
click at [737, 320] on div "3" at bounding box center [746, 418] width 33 height 343
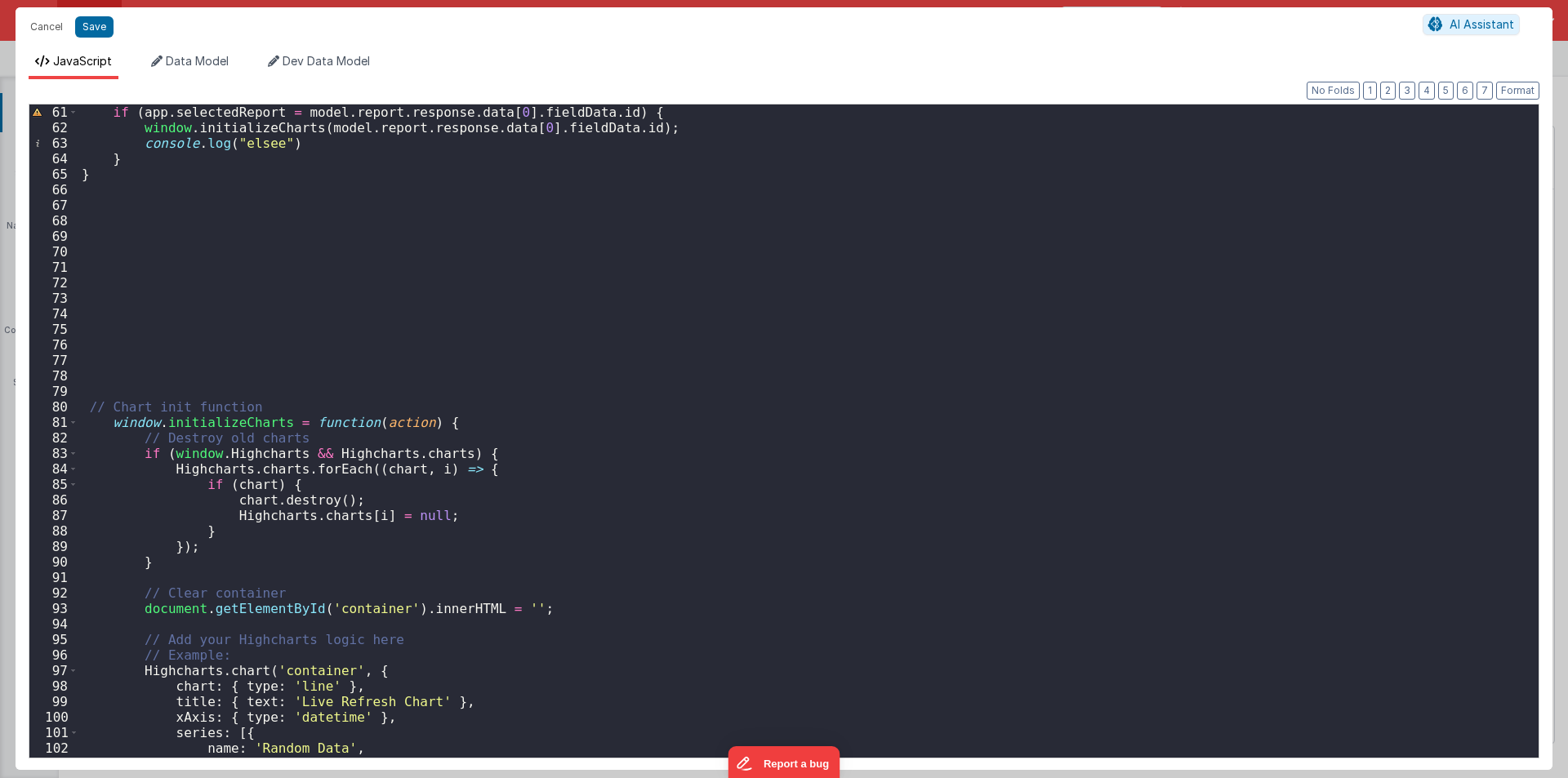
scroll to position [1078, 0]
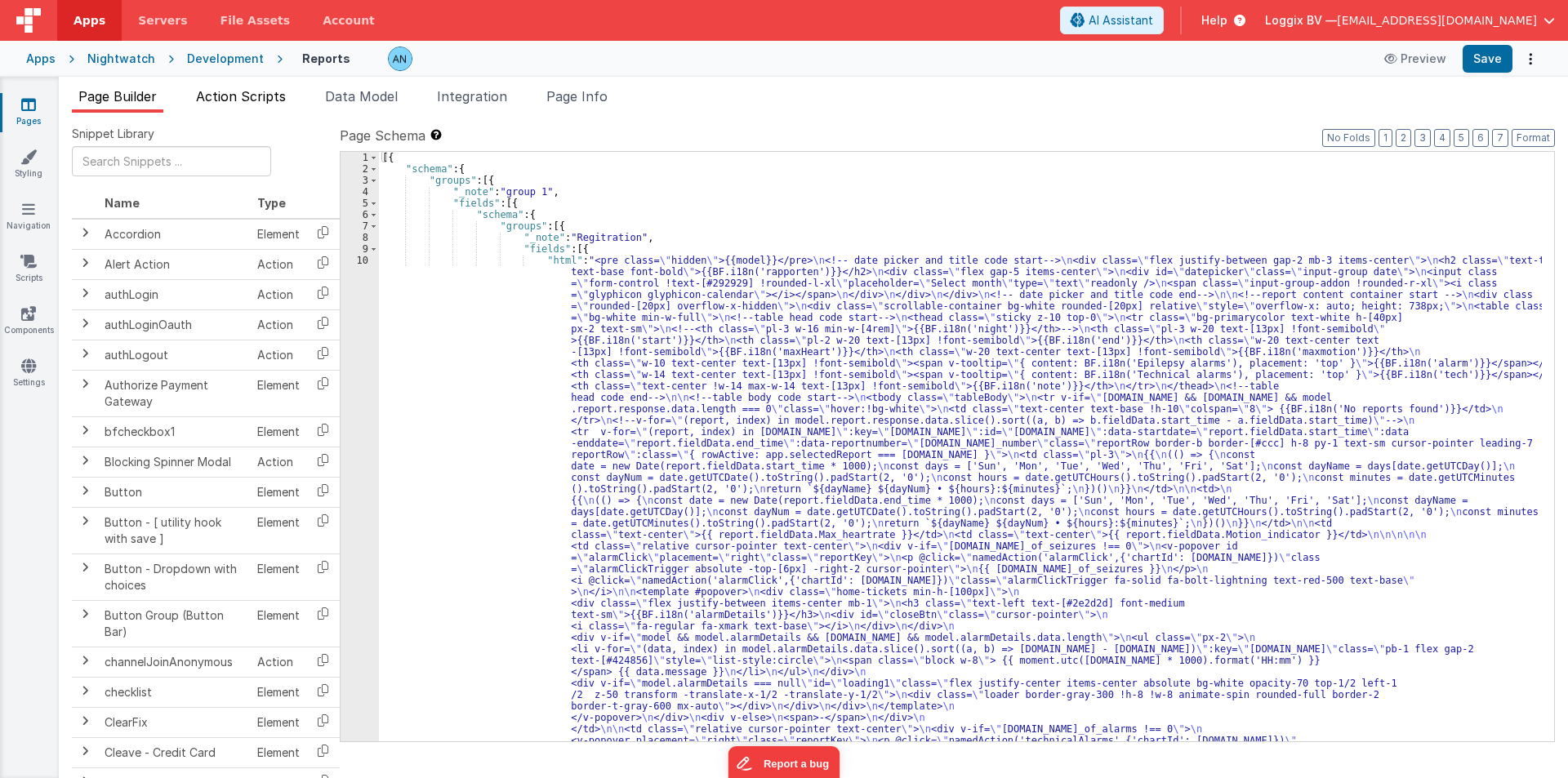
click at [265, 101] on span "Action Scripts" at bounding box center [240, 97] width 90 height 16
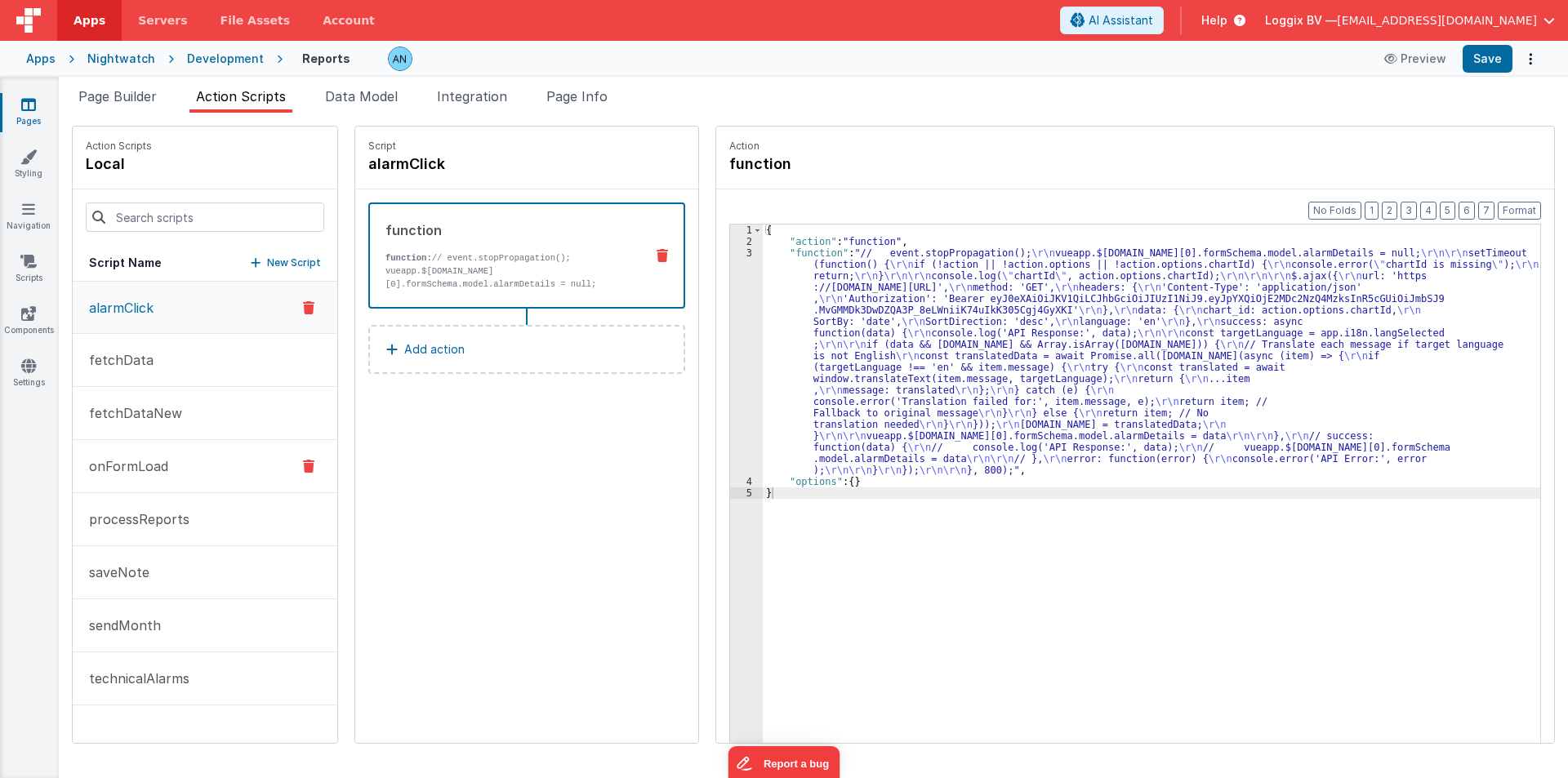
click at [168, 471] on button "onFormLoad" at bounding box center [205, 467] width 265 height 53
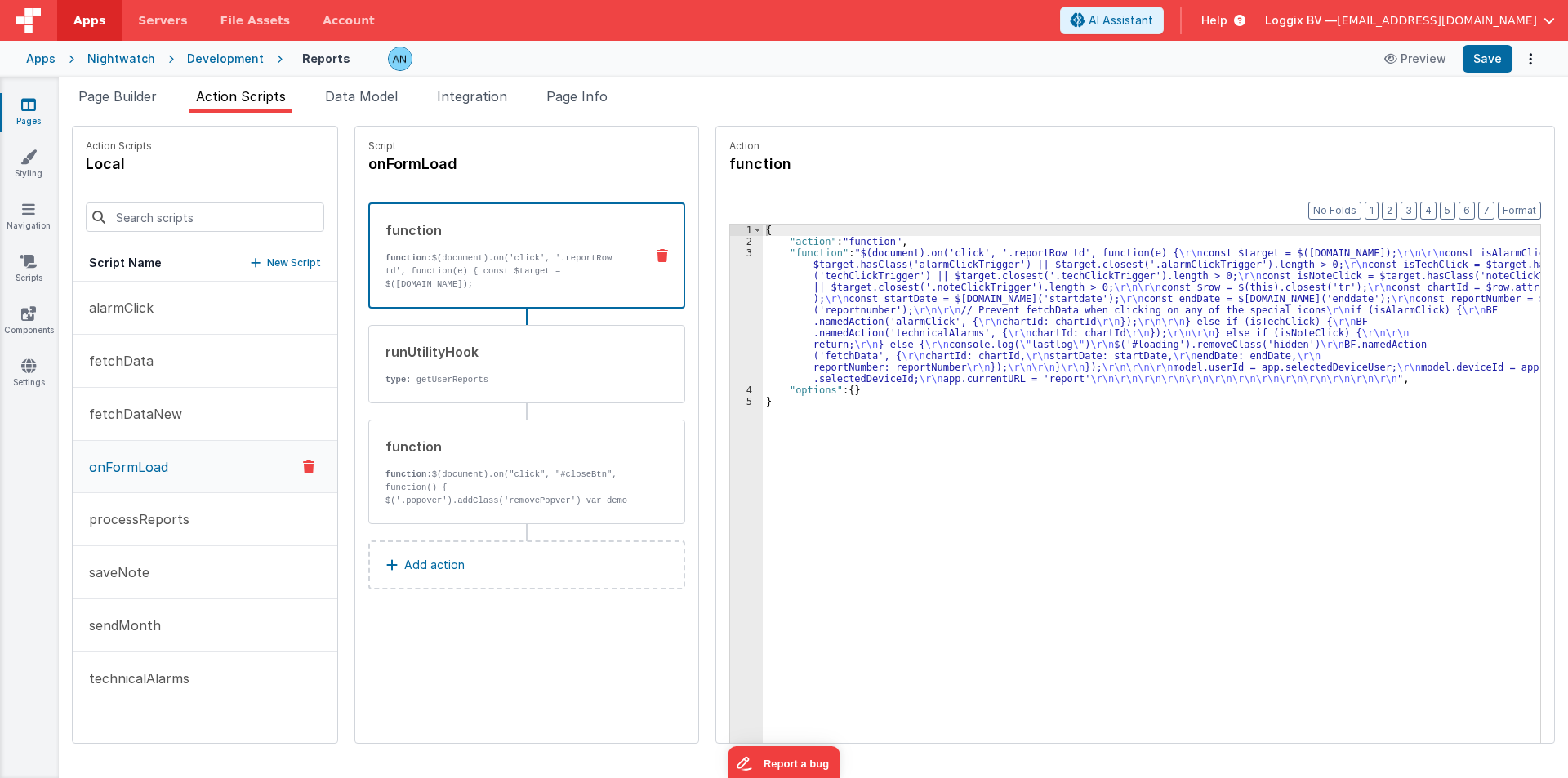
click at [490, 262] on p "function: $(document).on('click', '.reportRow td', function(e) { const $target …" at bounding box center [508, 271] width 246 height 39
click at [818, 294] on div "{ "action" : "function" , "function" : "$(document).on('click', '.reportRow td'…" at bounding box center [1159, 520] width 793 height 592
click at [731, 284] on div "3" at bounding box center [746, 315] width 33 height 137
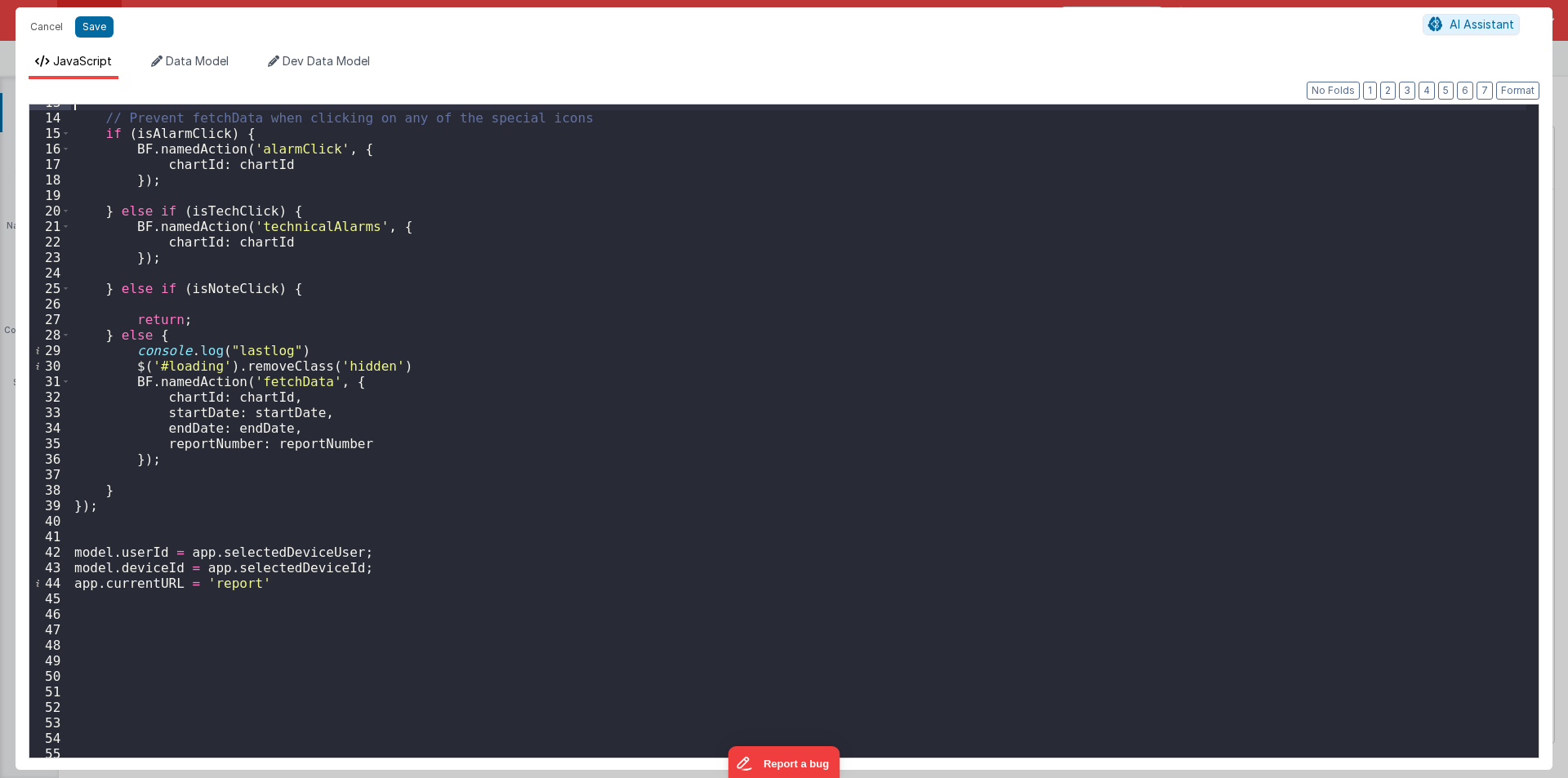
scroll to position [231, 0]
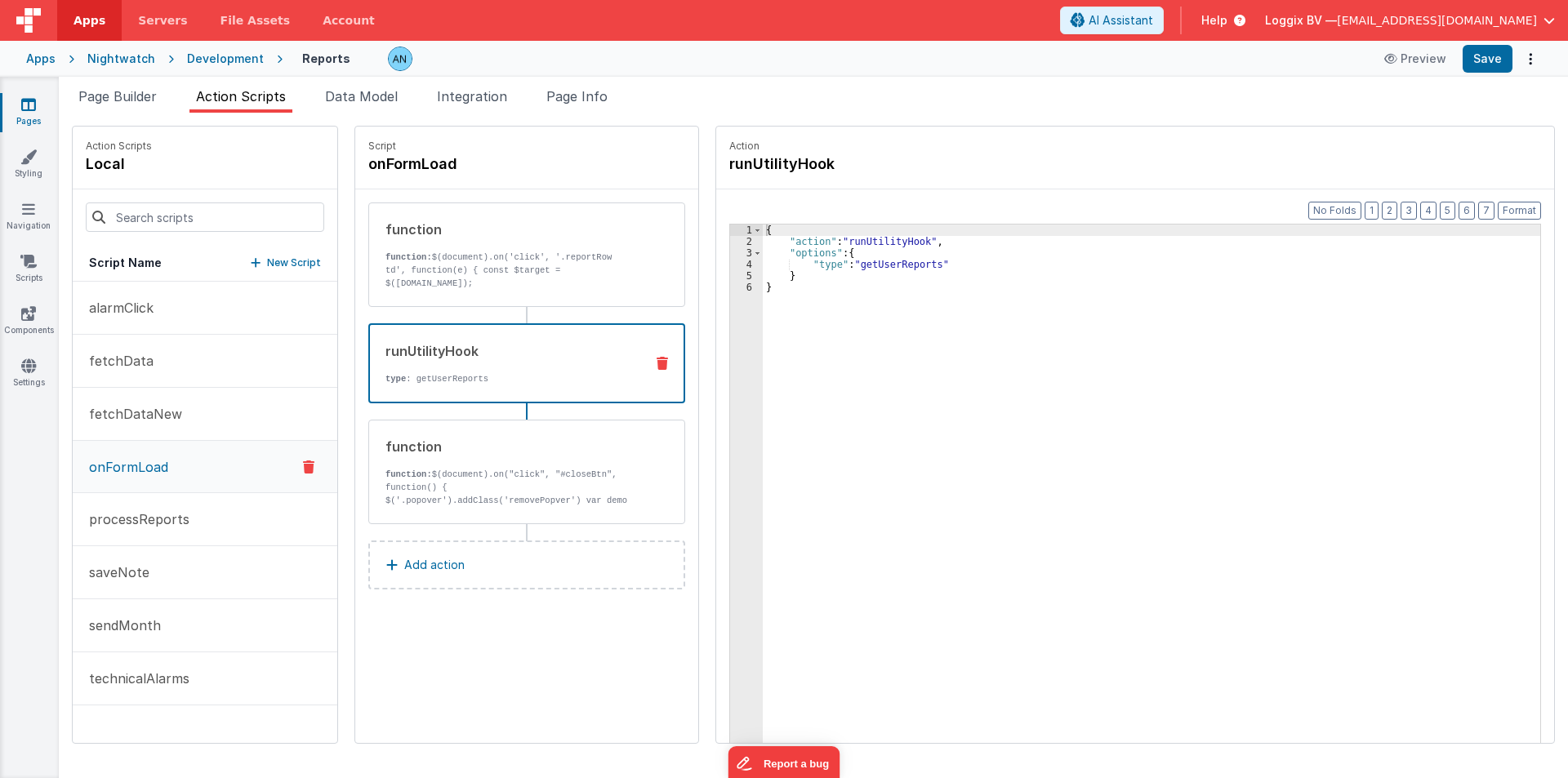
click at [469, 365] on div "runUtilityHook type : getUserReports" at bounding box center [500, 363] width 261 height 44
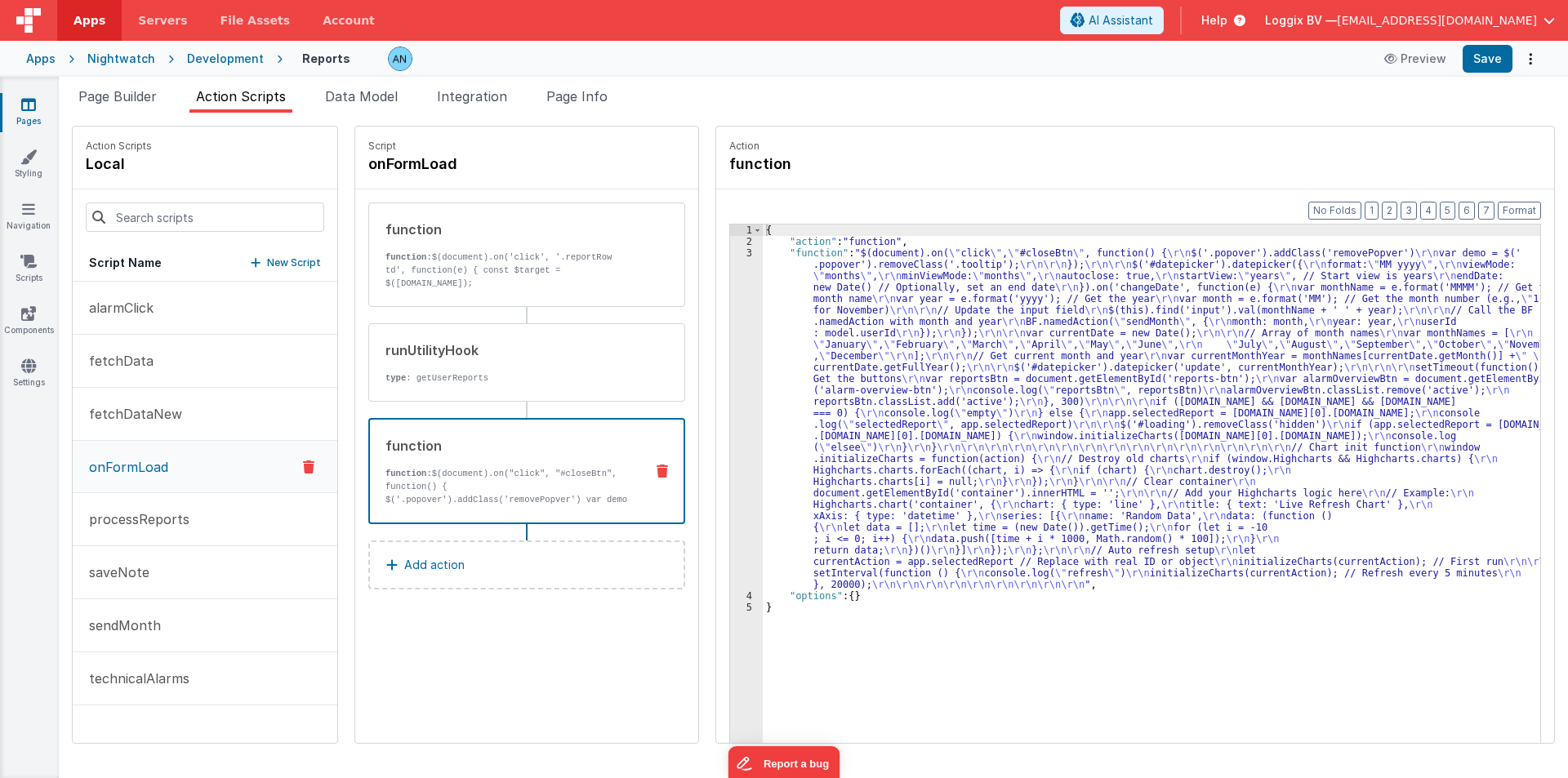
click at [446, 457] on div "function function: $(document).on("click", "#closeBtn", function() { $('.popove…" at bounding box center [500, 471] width 261 height 70
click at [730, 366] on div "3" at bounding box center [746, 418] width 33 height 343
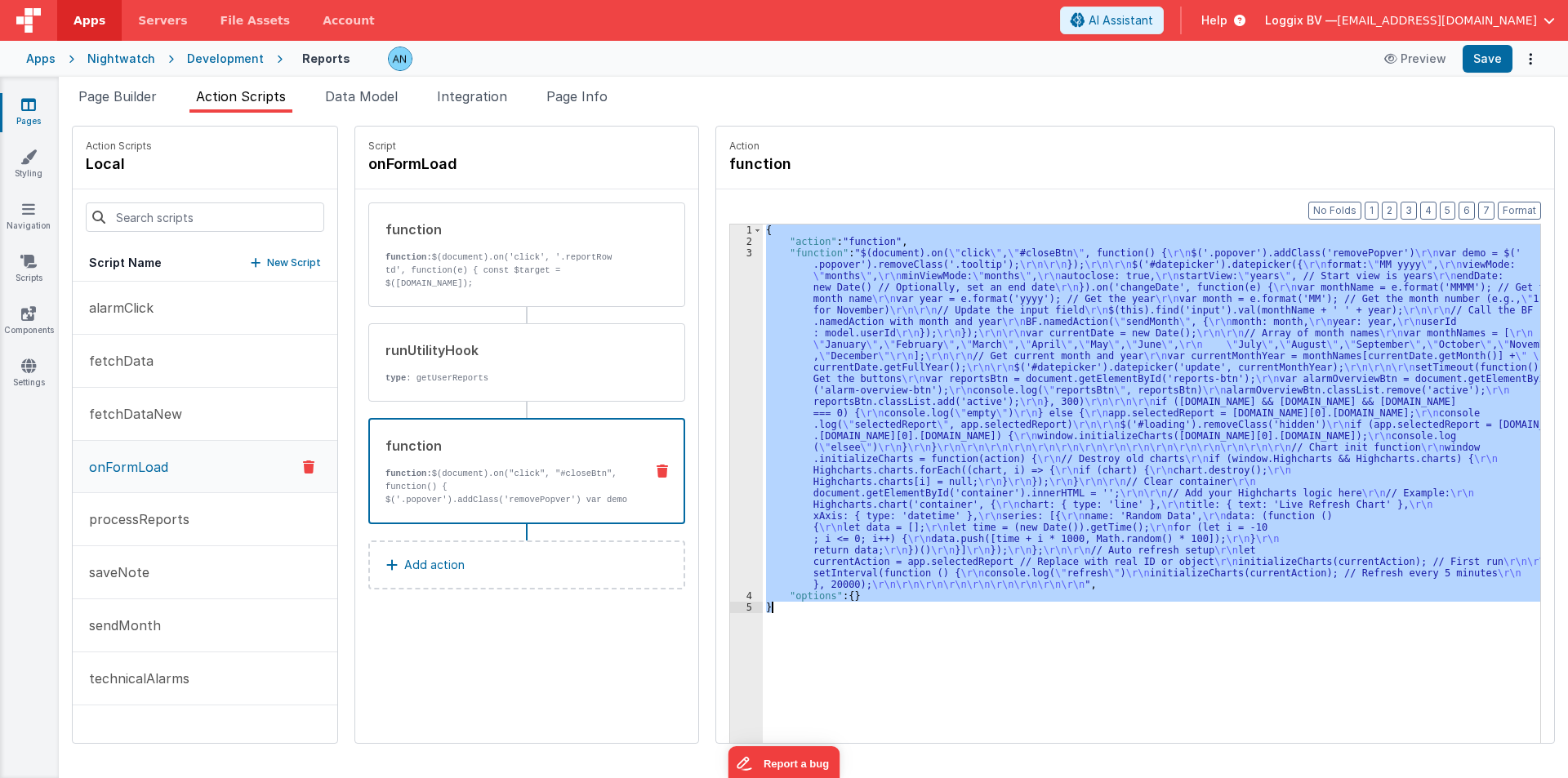
click at [730, 366] on div "3" at bounding box center [746, 418] width 33 height 343
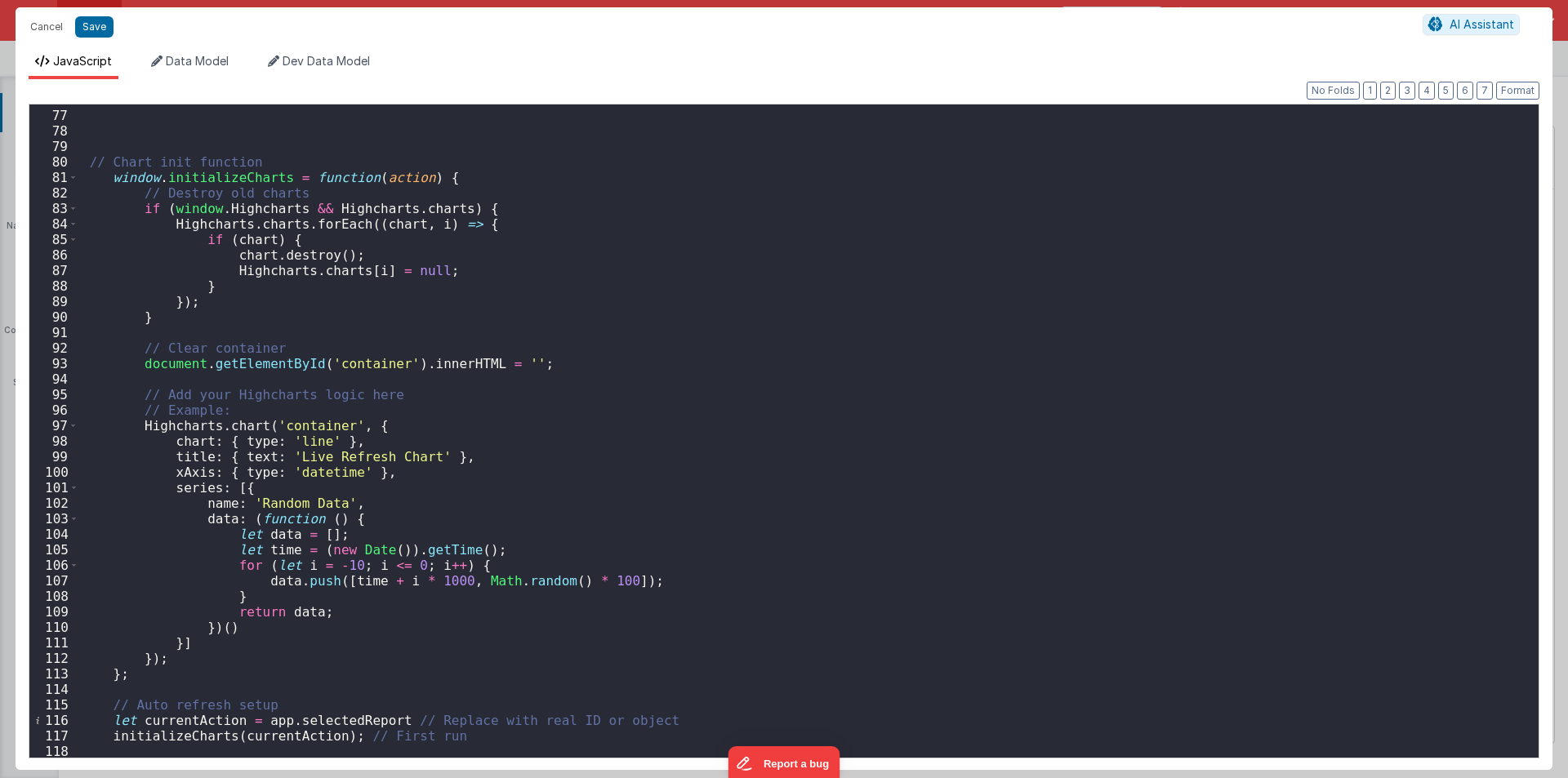
scroll to position [1176, 0]
click at [143, 424] on div "// Chart init function window . initializeCharts = function ( action ) { // Des…" at bounding box center [802, 434] width 1448 height 684
click at [398, 401] on div "// Chart init function window . initializeCharts = function ( action ) { // Des…" at bounding box center [802, 434] width 1448 height 684
click at [68, 423] on span at bounding box center [73, 426] width 9 height 16
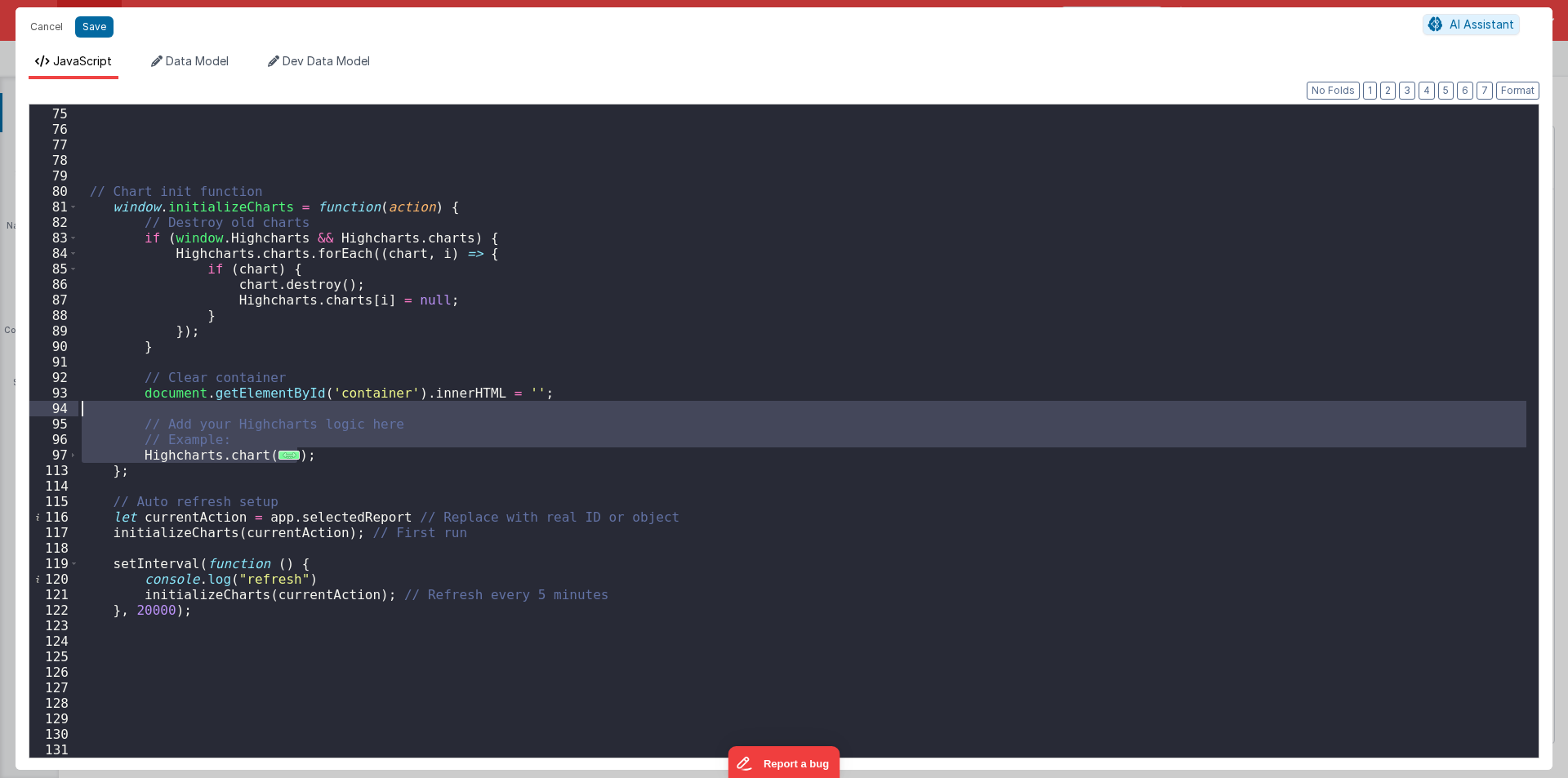
drag, startPoint x: 305, startPoint y: 456, endPoint x: 107, endPoint y: 411, distance: 203.0
click at [107, 411] on div "// Chart init function window . initializeCharts = function ( action ) { // Des…" at bounding box center [802, 432] width 1448 height 684
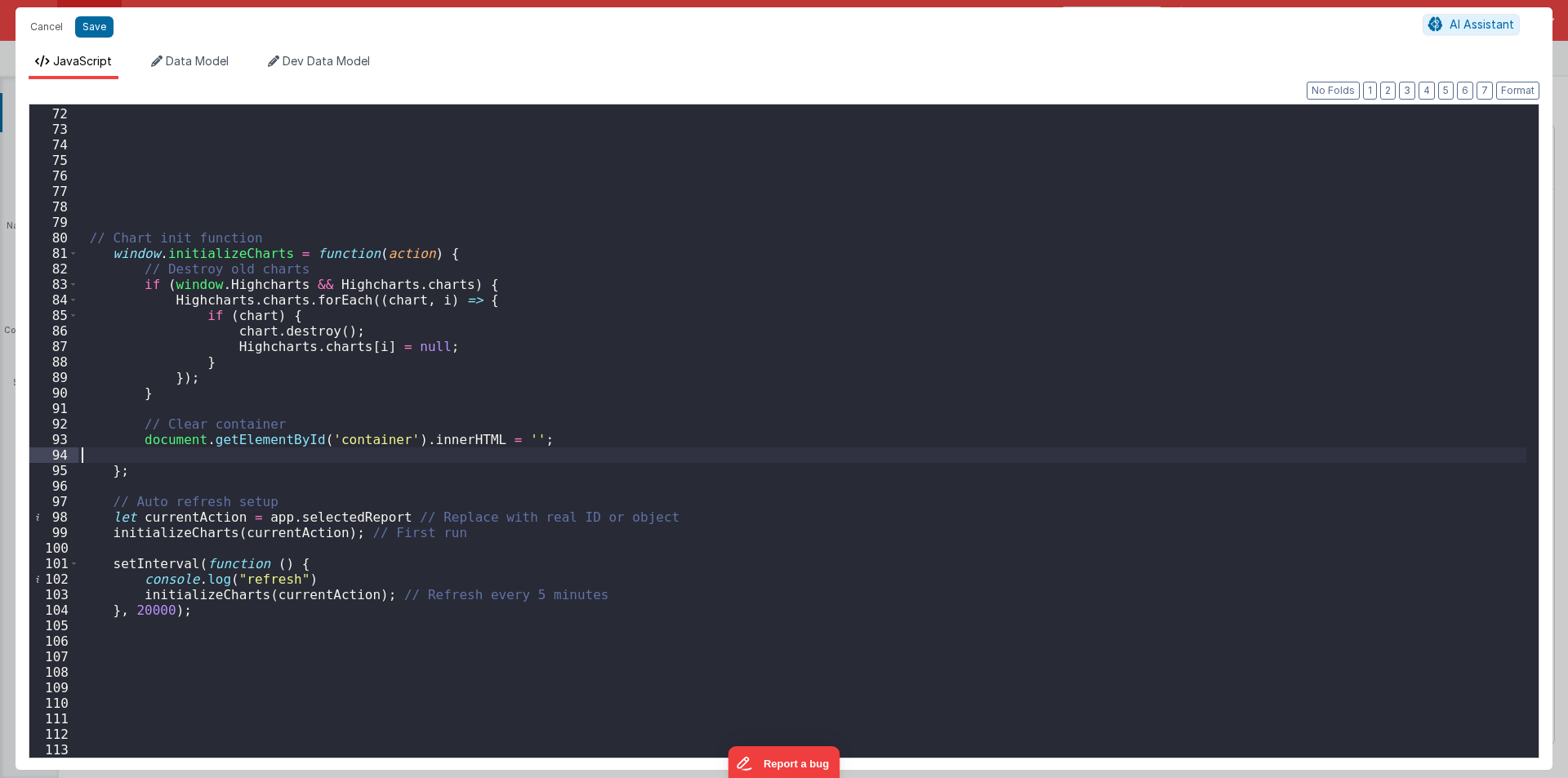
scroll to position [1100, 0]
click at [212, 594] on div "// Chart init function window . initializeCharts = function ( action ) { // Des…" at bounding box center [802, 432] width 1448 height 684
click at [149, 255] on div "// Chart init function window . initializeCharts = function ( action ) { // Des…" at bounding box center [802, 432] width 1448 height 684
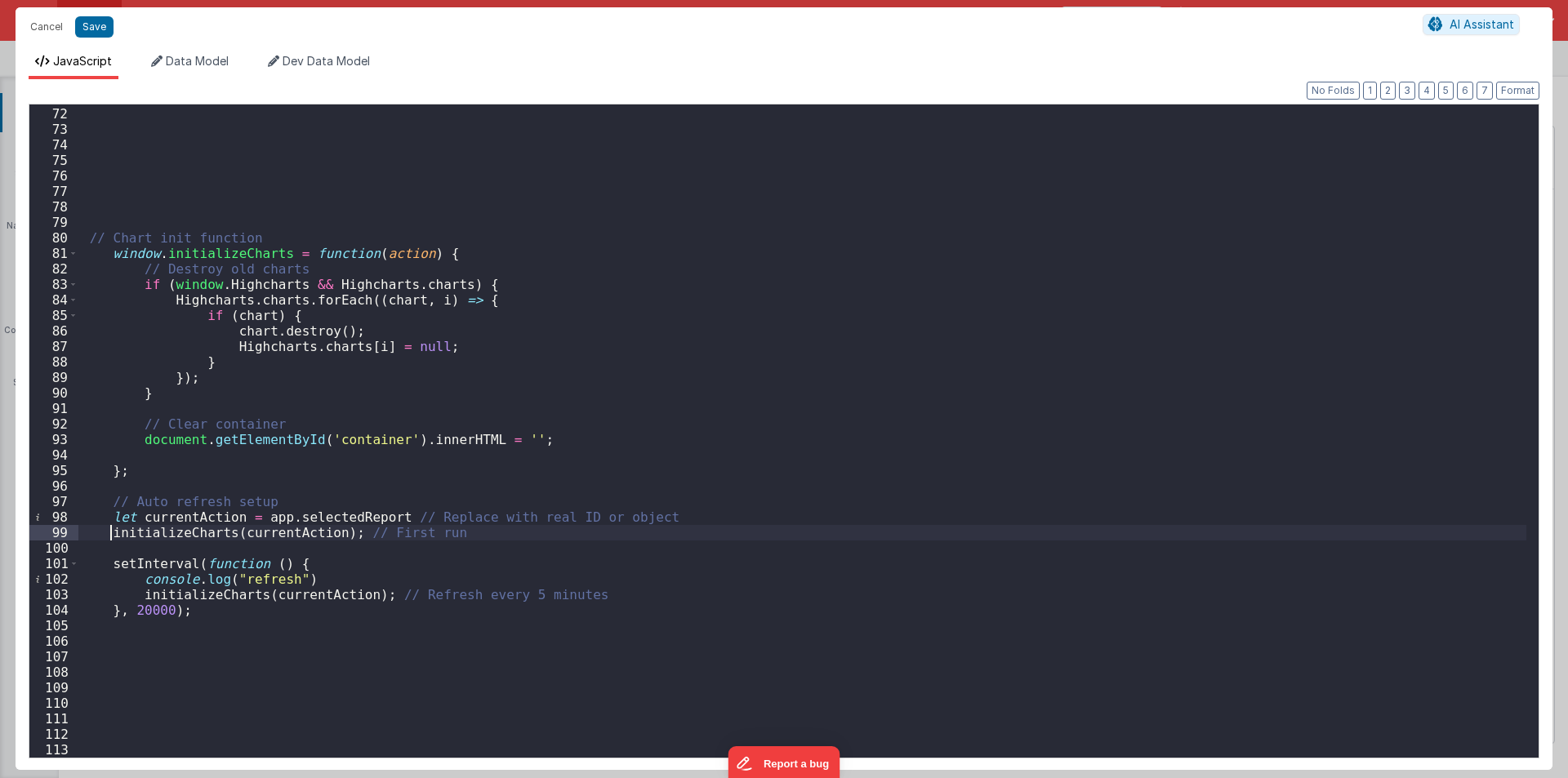
click at [111, 525] on div "// Chart init function window . initializeCharts = function ( action ) { // Des…" at bounding box center [802, 432] width 1448 height 684
paste textarea
click at [140, 591] on div "// Chart init function window . initializeCharts = function ( action ) { // Des…" at bounding box center [802, 432] width 1448 height 684
paste textarea
drag, startPoint x: 490, startPoint y: 536, endPoint x: 59, endPoint y: 520, distance: 431.3
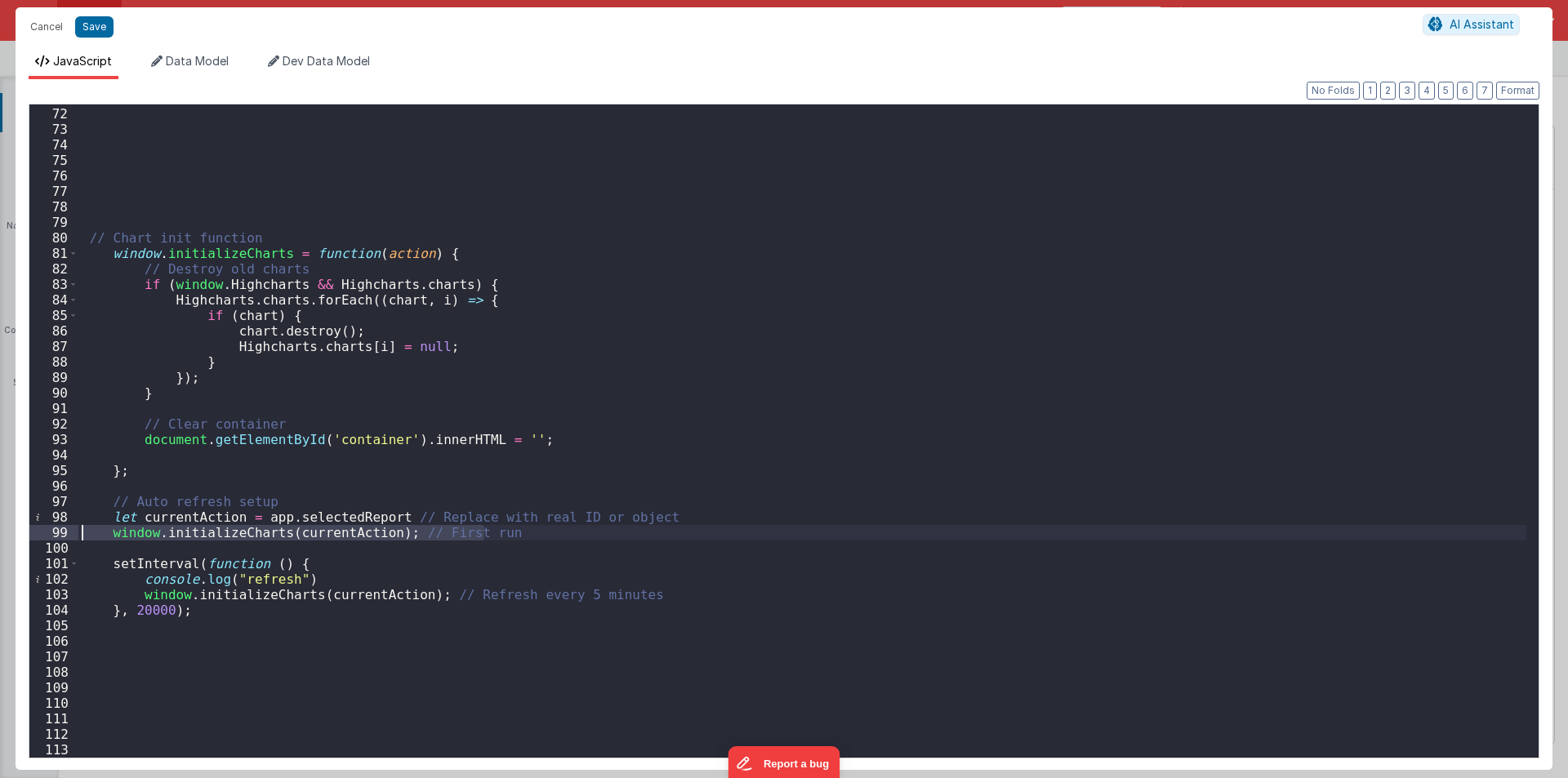
click at [74, 533] on div "71 72 73 74 75 76 77 78 79 80 81 82 83 84 85 86 87 88 89 90 91 92 93 94 95 96 9…" at bounding box center [784, 431] width 1511 height 655
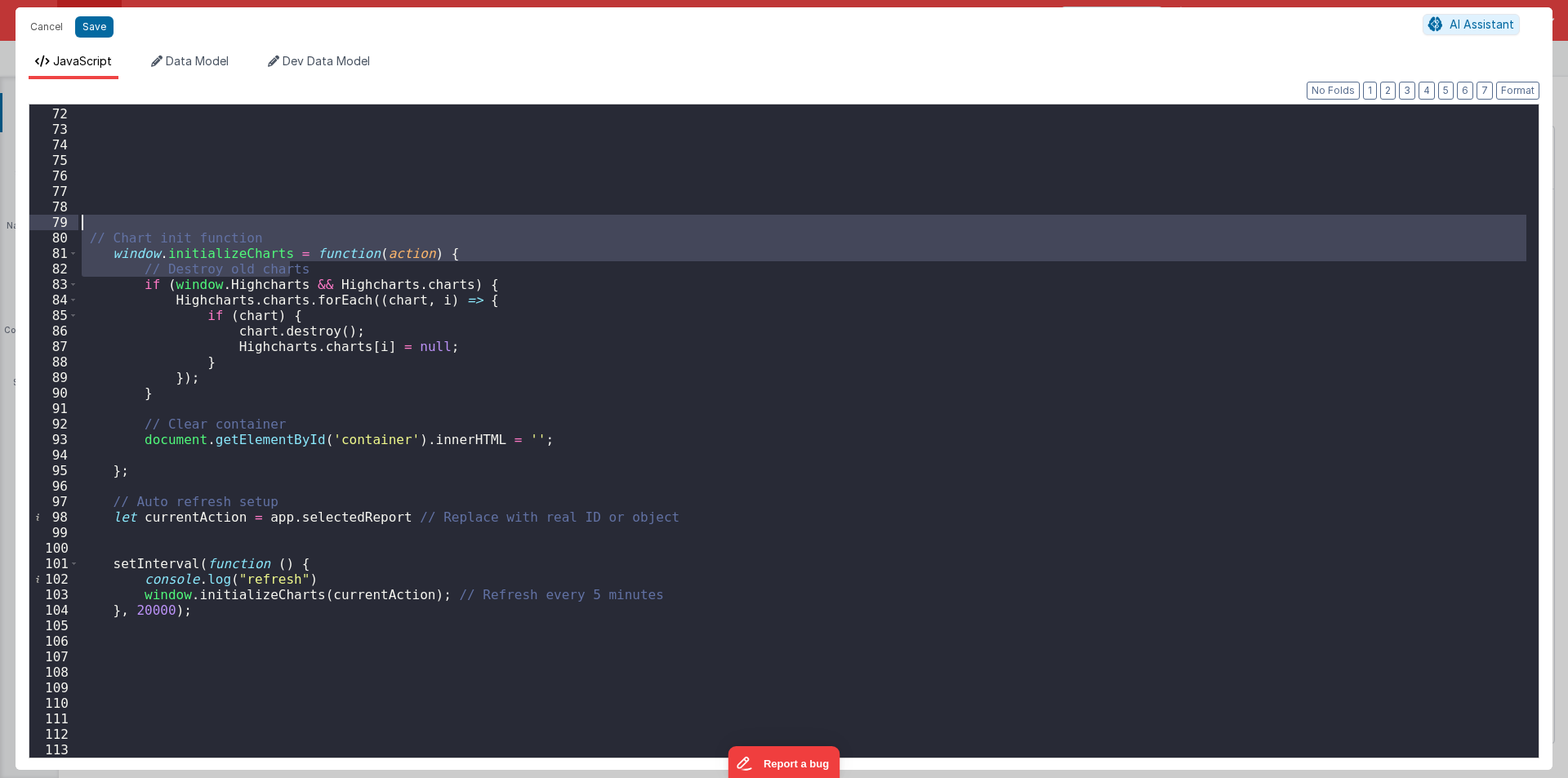
drag, startPoint x: 308, startPoint y: 268, endPoint x: 26, endPoint y: 227, distance: 285.0
click at [26, 227] on div "Format 7 6 5 4 3 2 1 No Folds 71 72 73 74 75 76 77 78 79 80 81 82 83 84 85 86 8…" at bounding box center [784, 424] width 1537 height 691
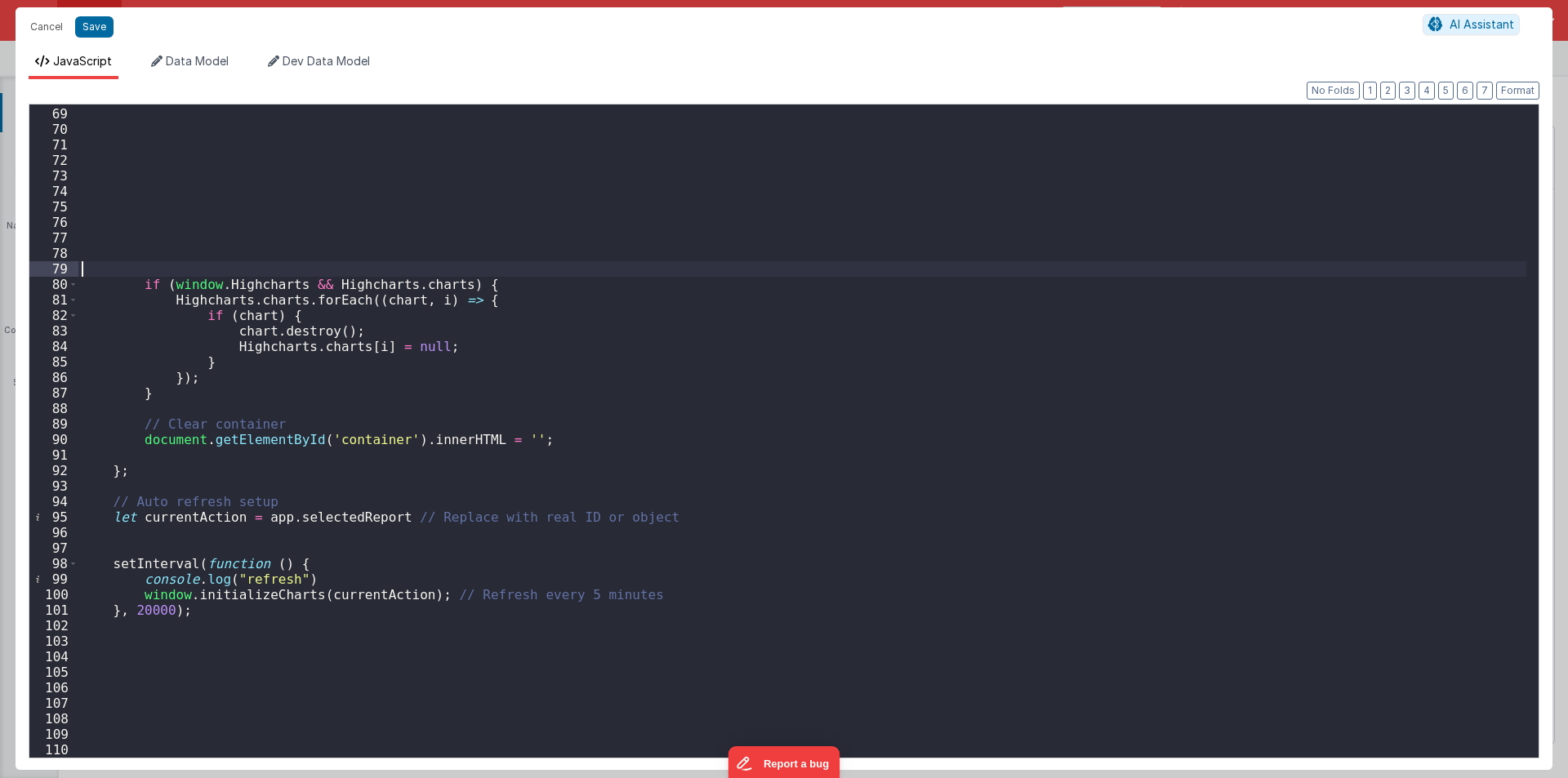
scroll to position [1054, 0]
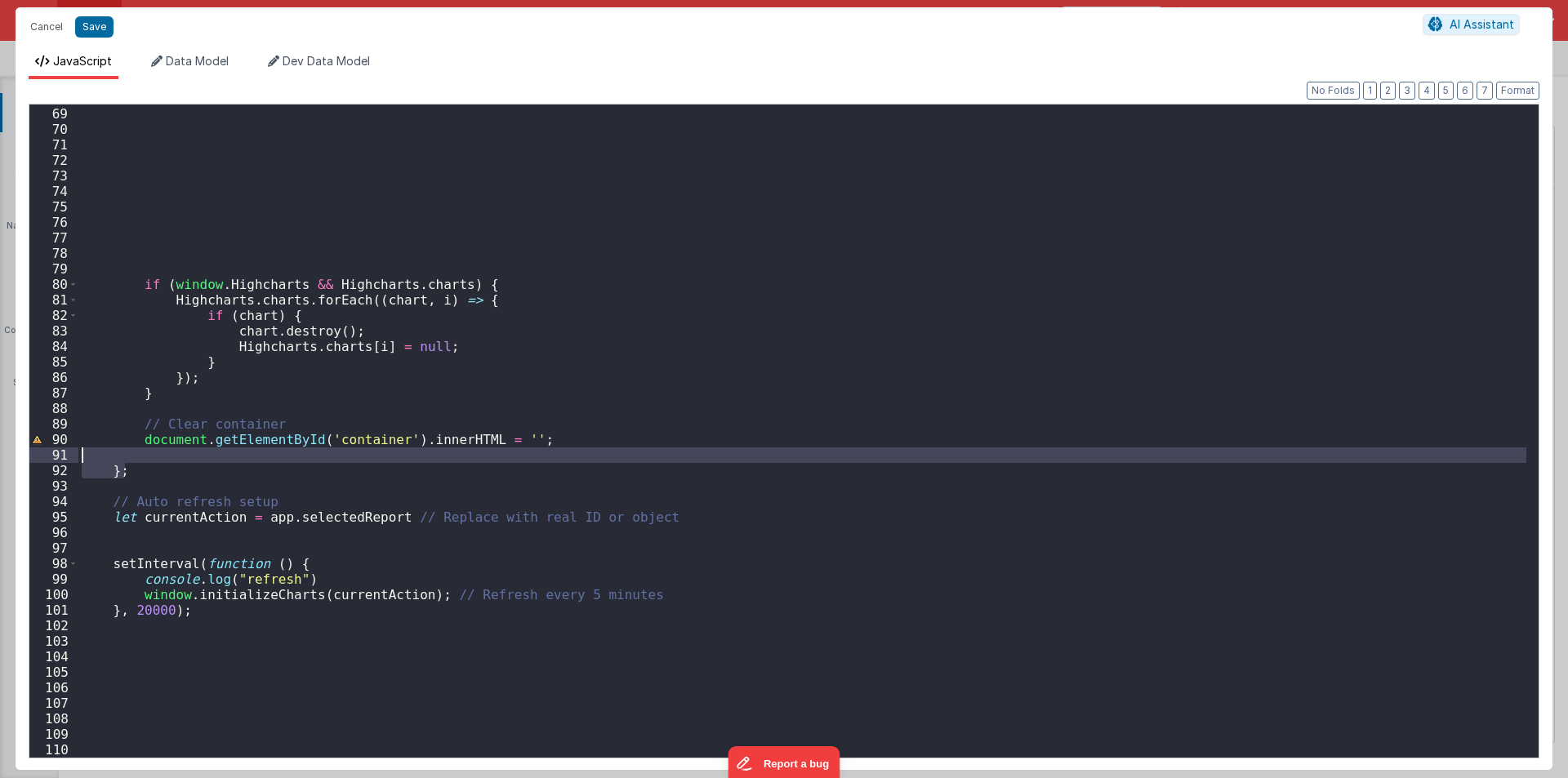
drag, startPoint x: 128, startPoint y: 471, endPoint x: 89, endPoint y: 451, distance: 43.8
click at [89, 451] on div "if ( window . Highcharts && Highcharts . charts ) { Highcharts . charts . forEa…" at bounding box center [802, 432] width 1448 height 684
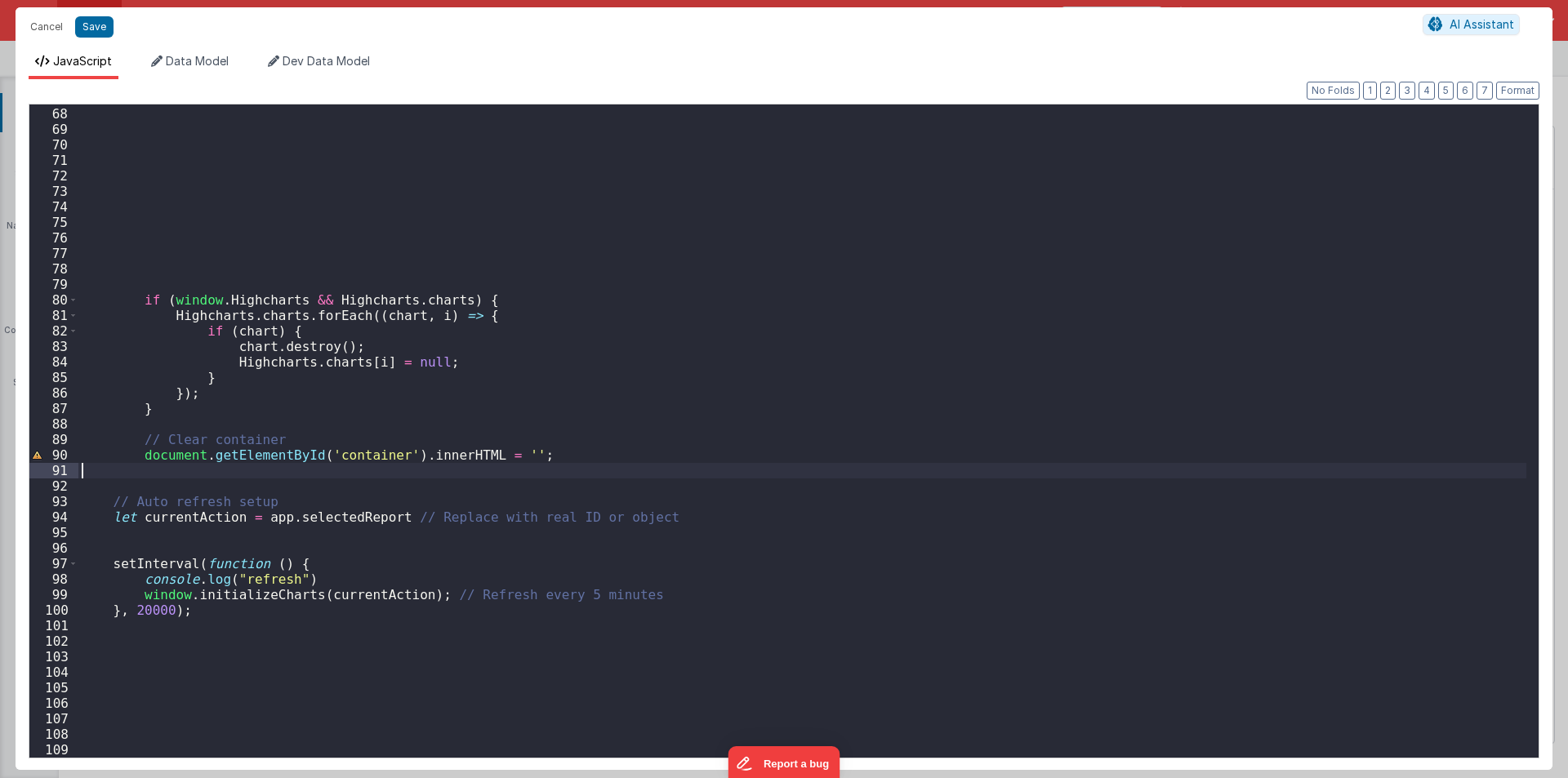
scroll to position [1038, 0]
click at [98, 21] on button "Save" at bounding box center [94, 27] width 38 height 21
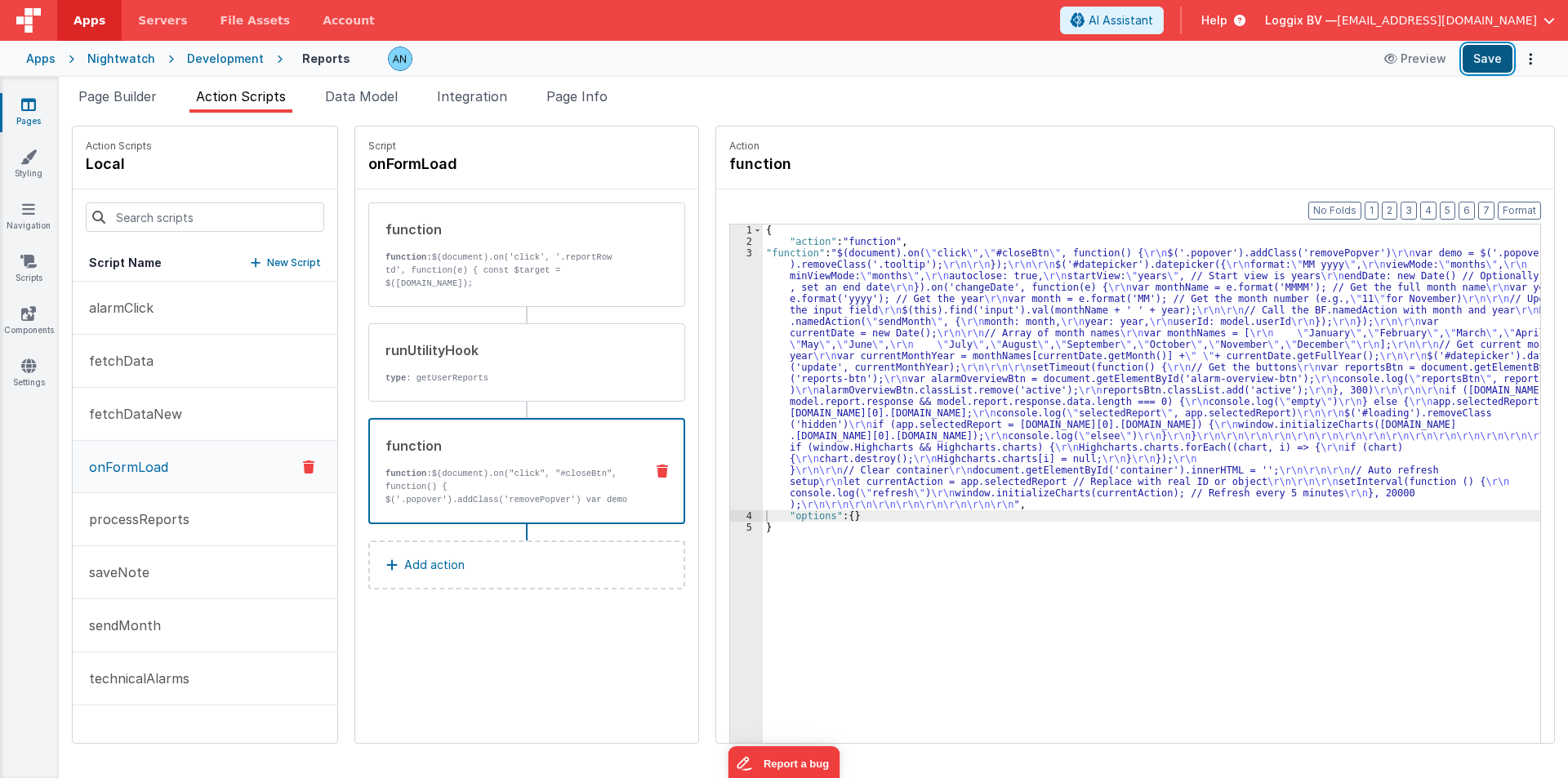
click at [1502, 63] on button "Save" at bounding box center [1487, 58] width 50 height 27
click at [1522, 205] on button "Format" at bounding box center [1519, 211] width 43 height 18
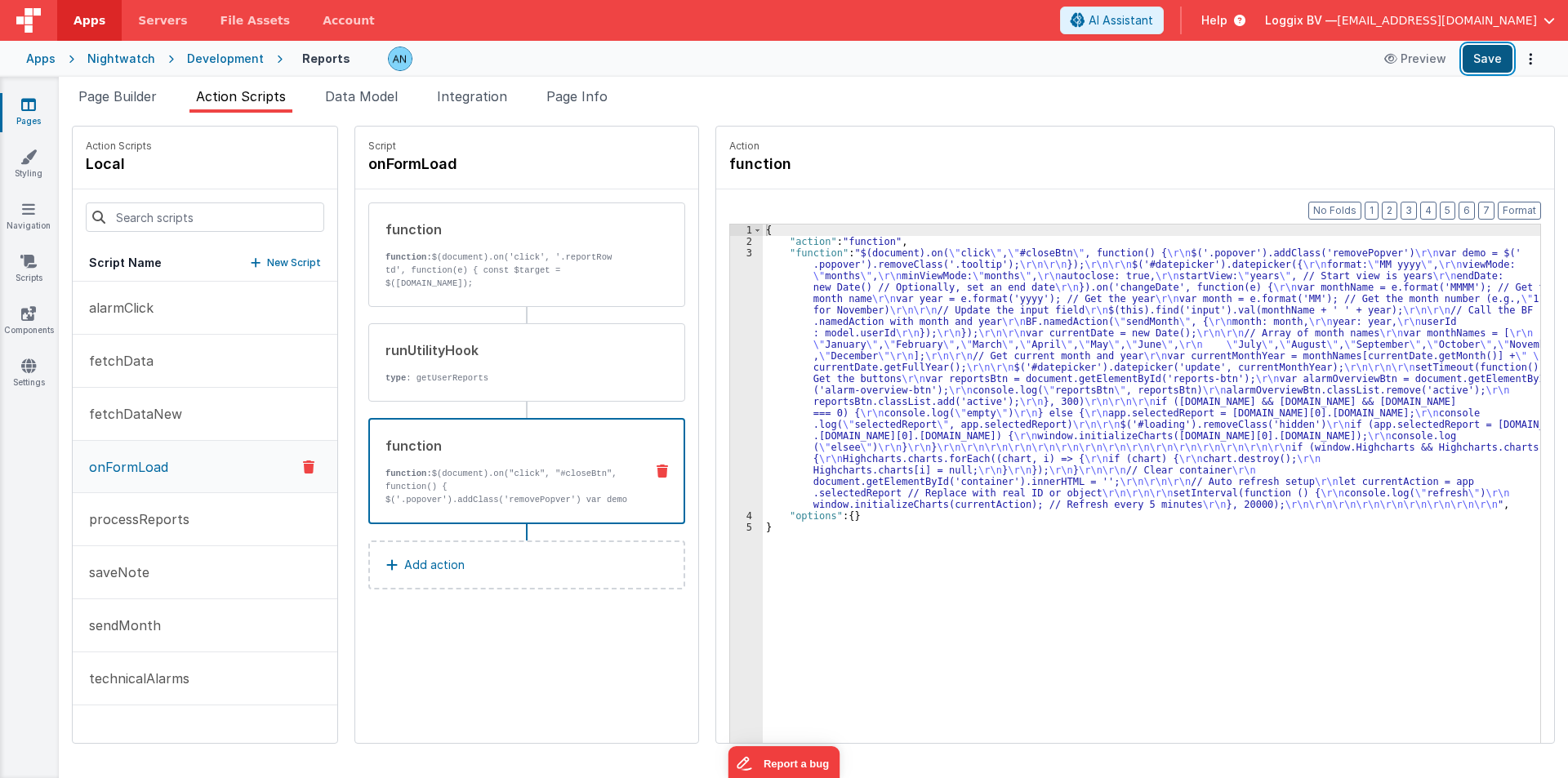
click at [1484, 63] on button "Save" at bounding box center [1487, 58] width 50 height 27
click at [1521, 202] on button "Format" at bounding box center [1519, 211] width 43 height 18
click at [730, 340] on div "3" at bounding box center [746, 378] width 33 height 263
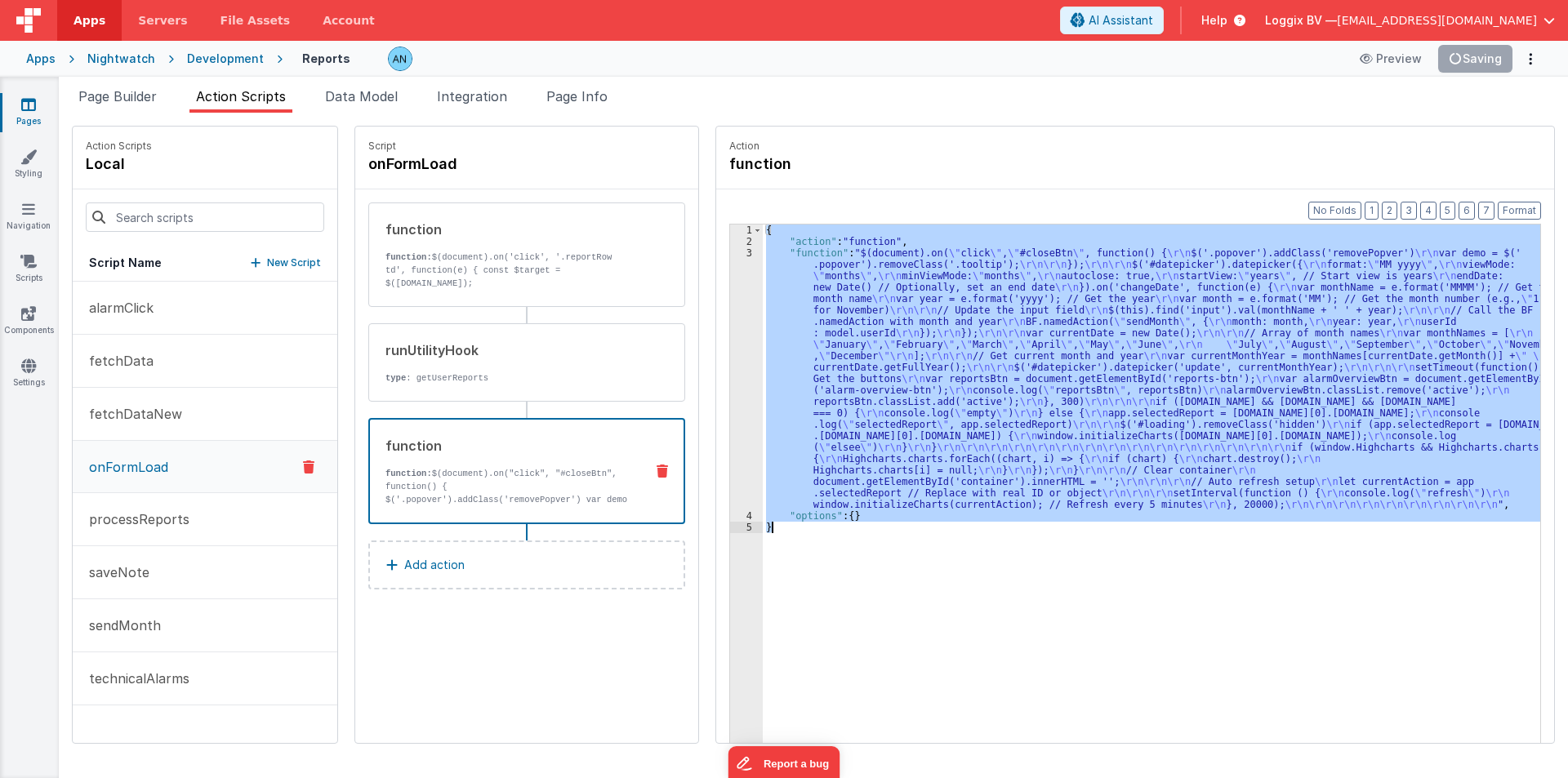
click at [730, 340] on div "3" at bounding box center [746, 378] width 33 height 263
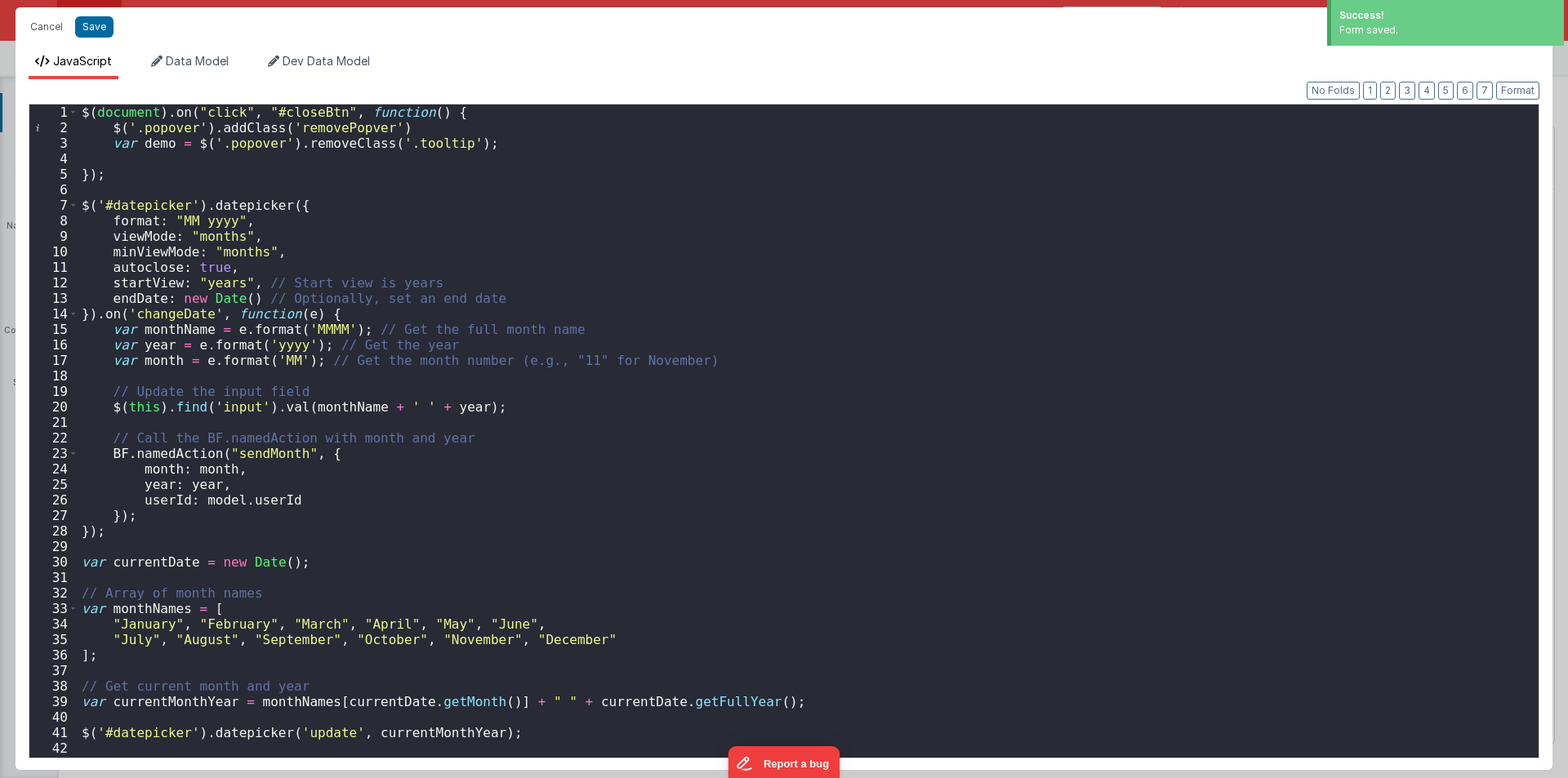
scroll to position [343, 0]
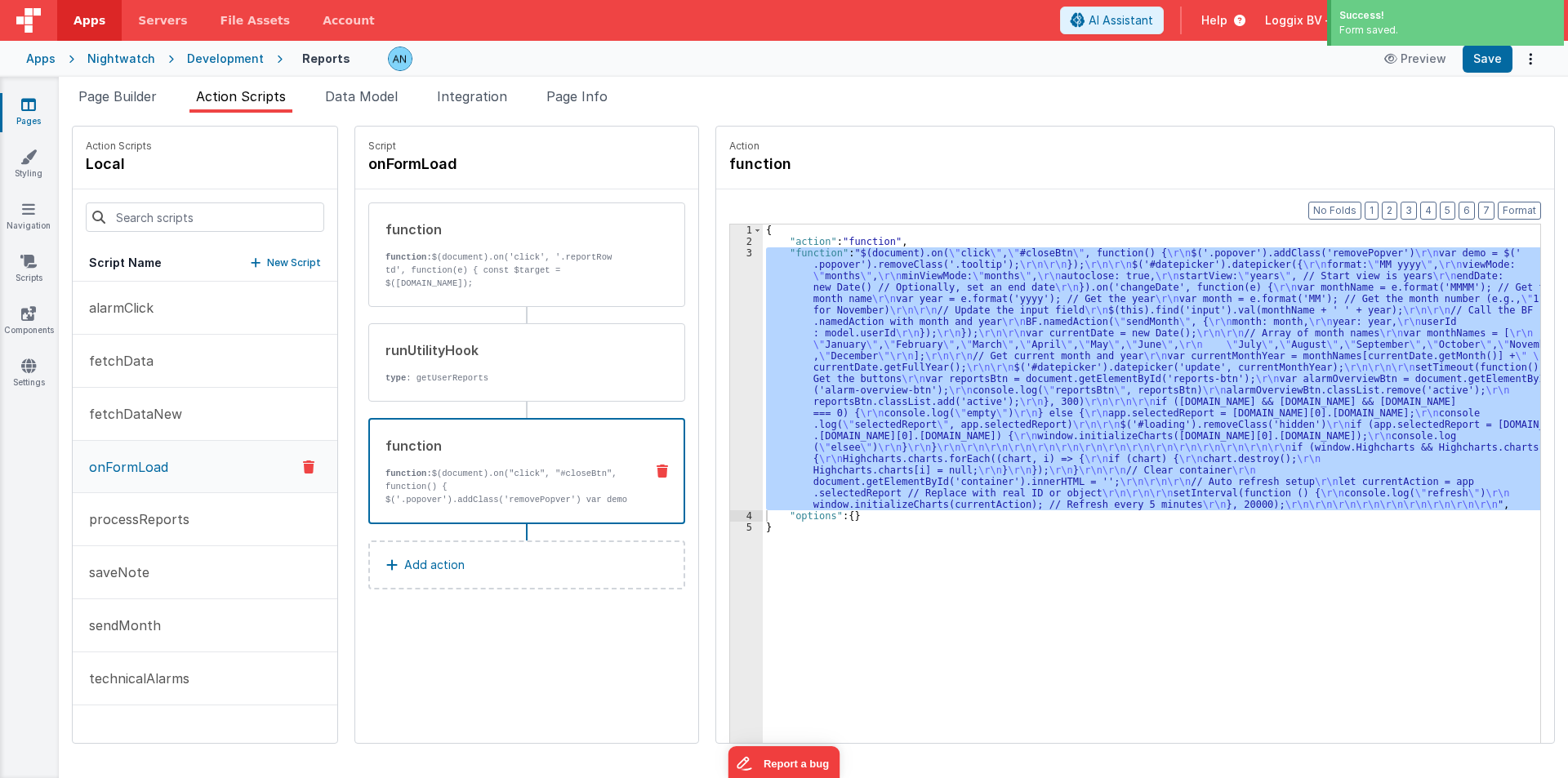
click at [733, 370] on div "3" at bounding box center [746, 378] width 33 height 263
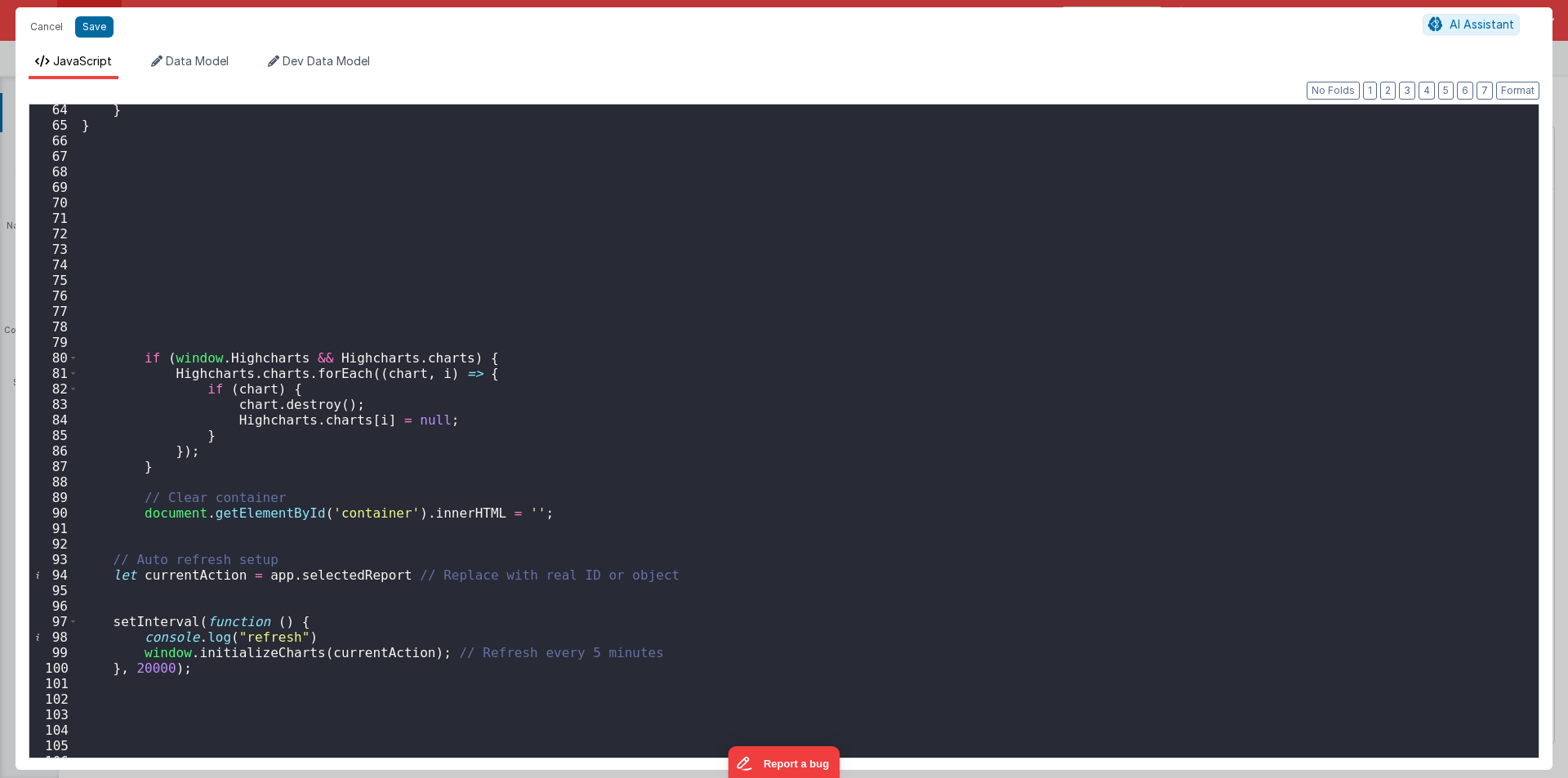
scroll to position [1038, 0]
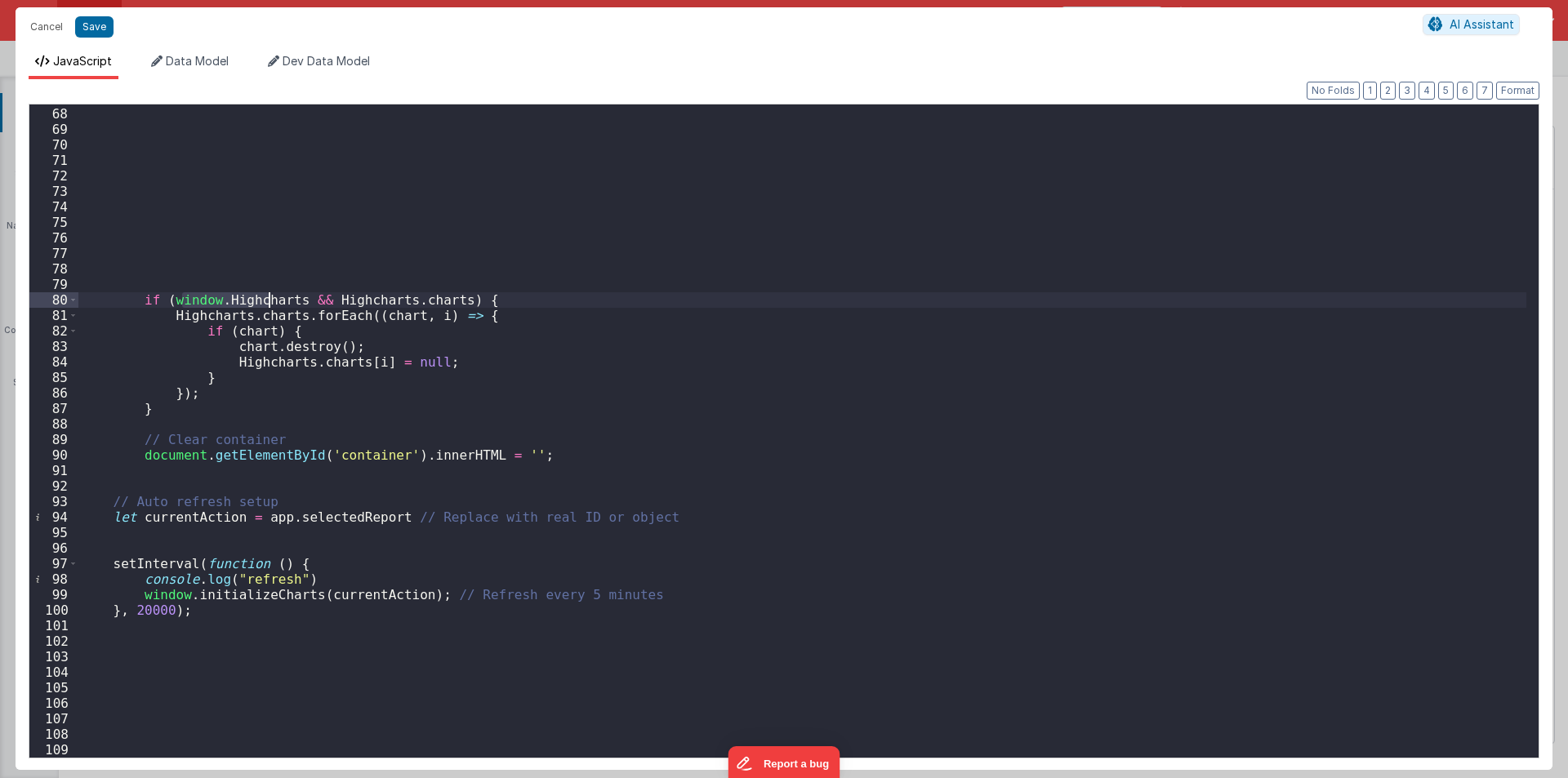
drag, startPoint x: 179, startPoint y: 298, endPoint x: 272, endPoint y: 298, distance: 93.0
click at [272, 298] on div "if ( window . Highcharts && Highcharts . charts ) { Highcharts . charts . forEa…" at bounding box center [802, 432] width 1448 height 684
click at [47, 31] on button "Cancel" at bounding box center [46, 27] width 49 height 23
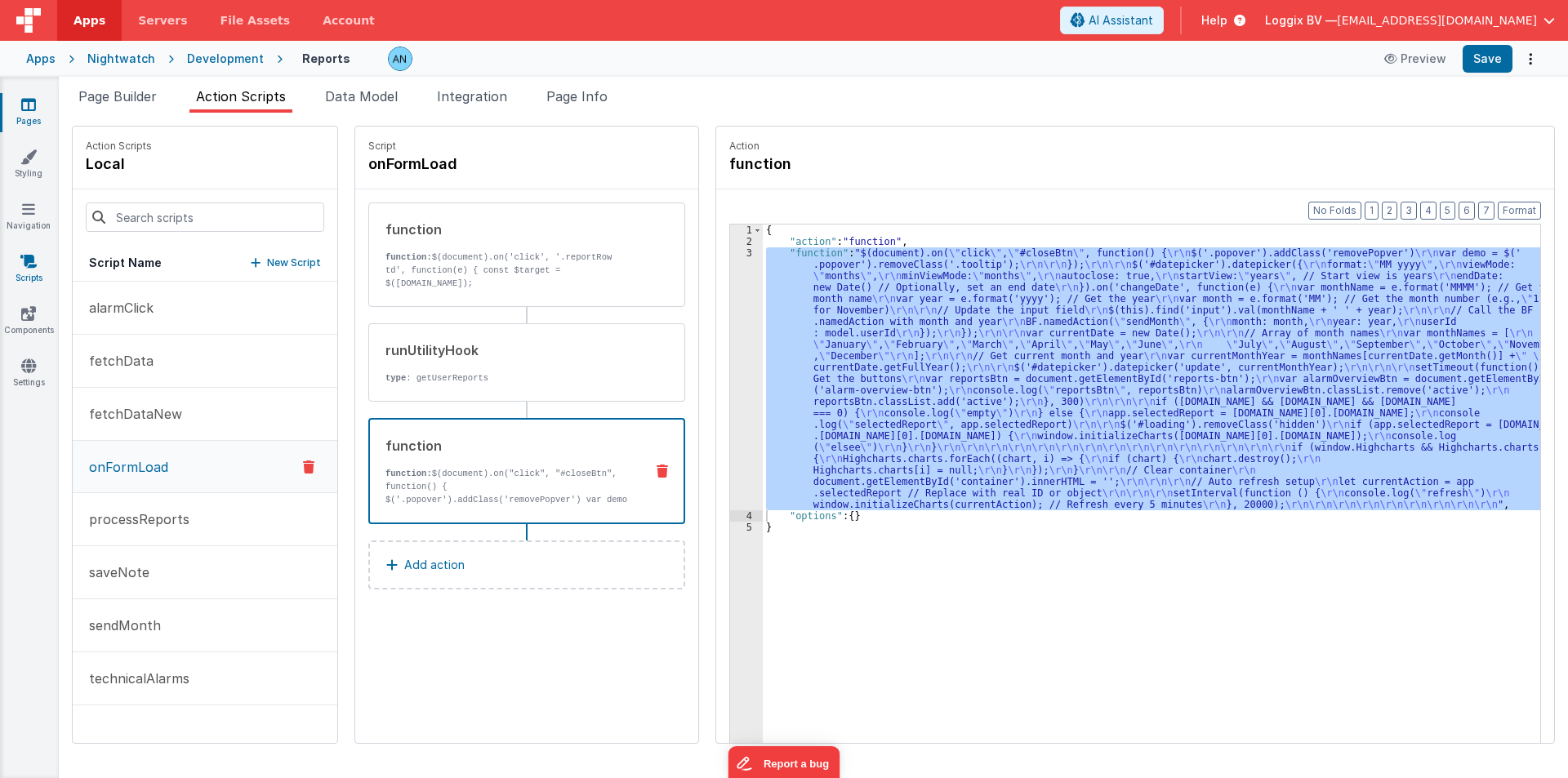
click at [25, 270] on link "Scripts" at bounding box center [28, 269] width 59 height 33
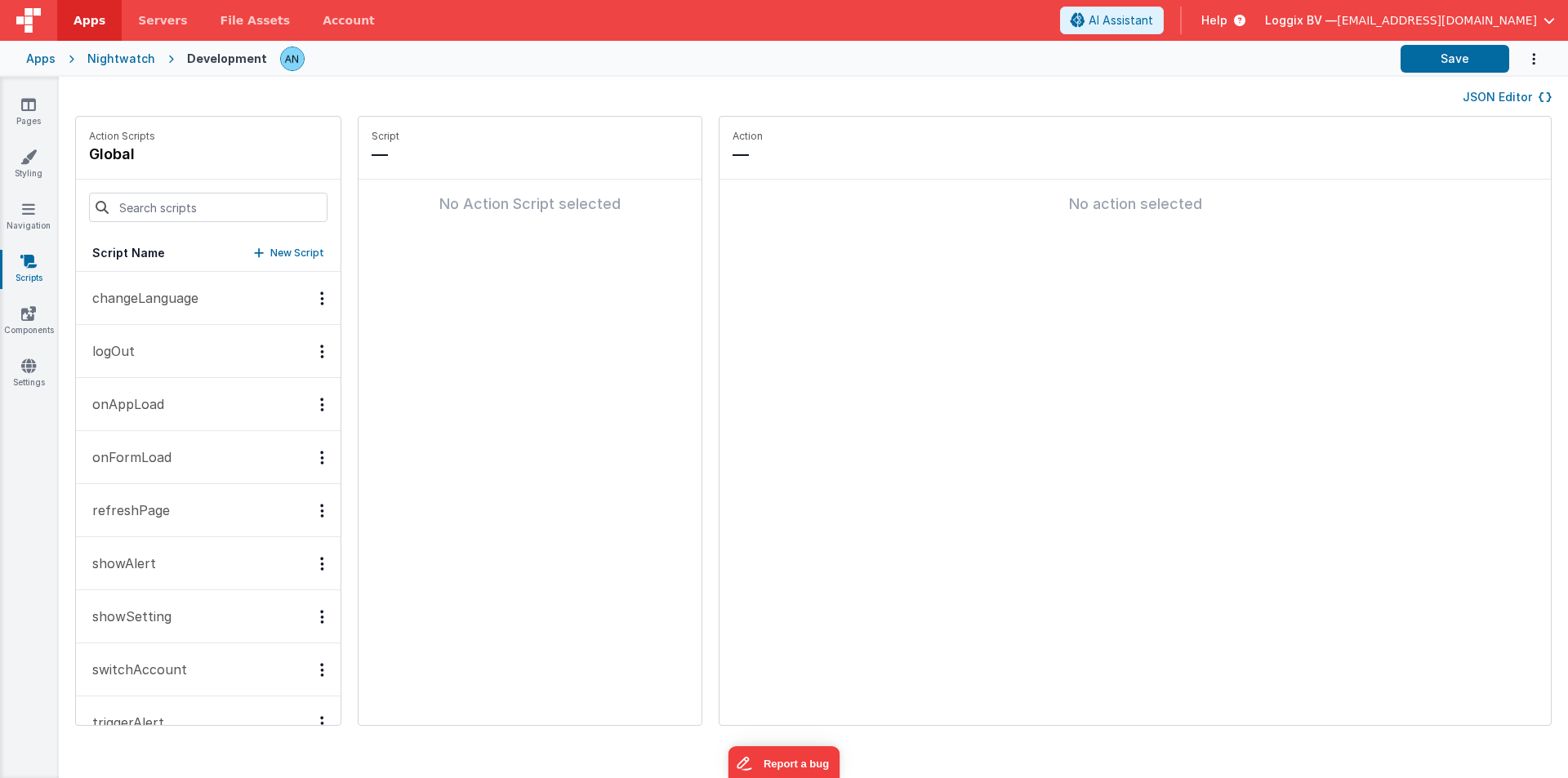
click at [180, 410] on button "onAppLoad" at bounding box center [208, 405] width 265 height 53
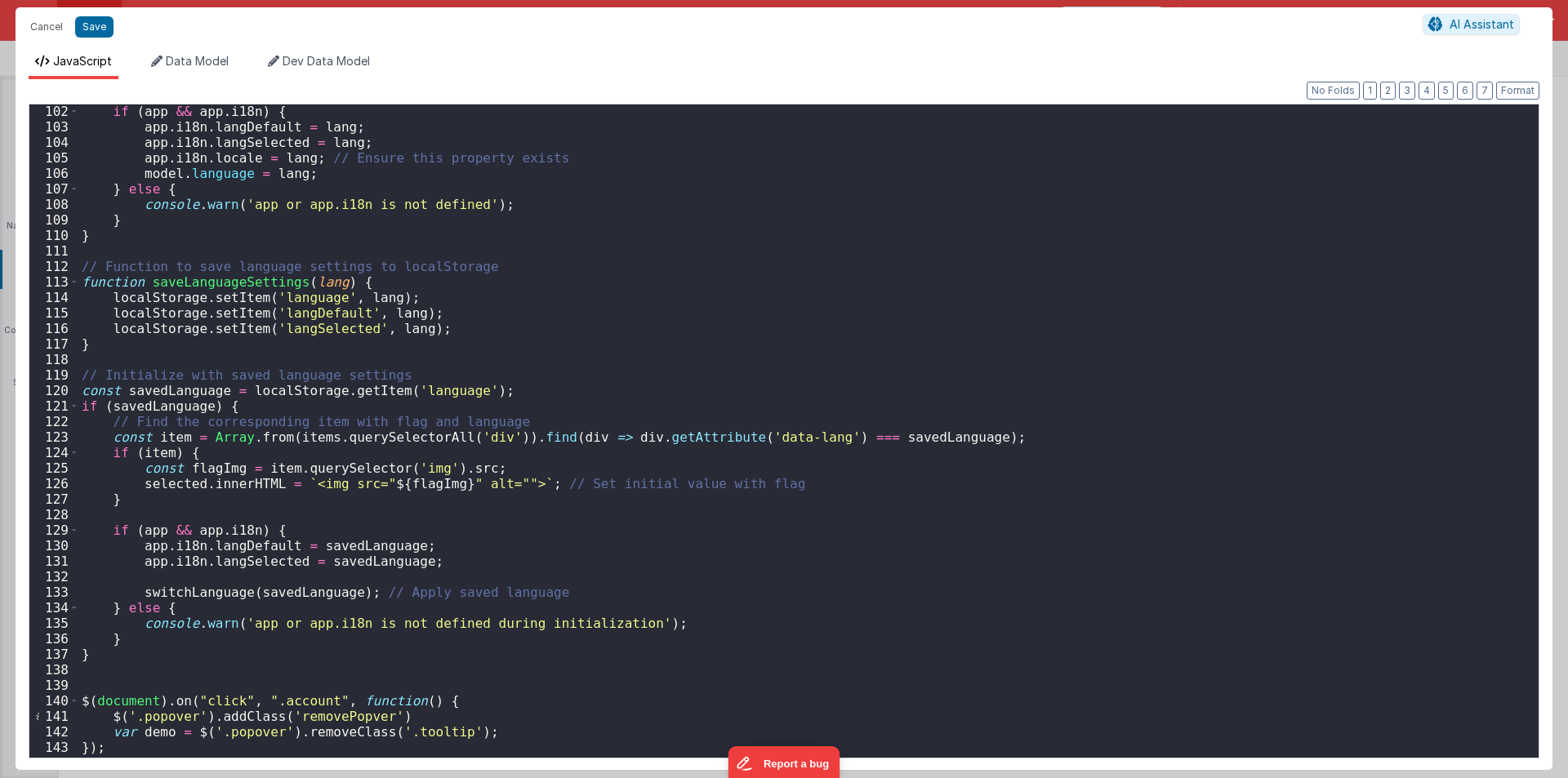
scroll to position [1862, 0]
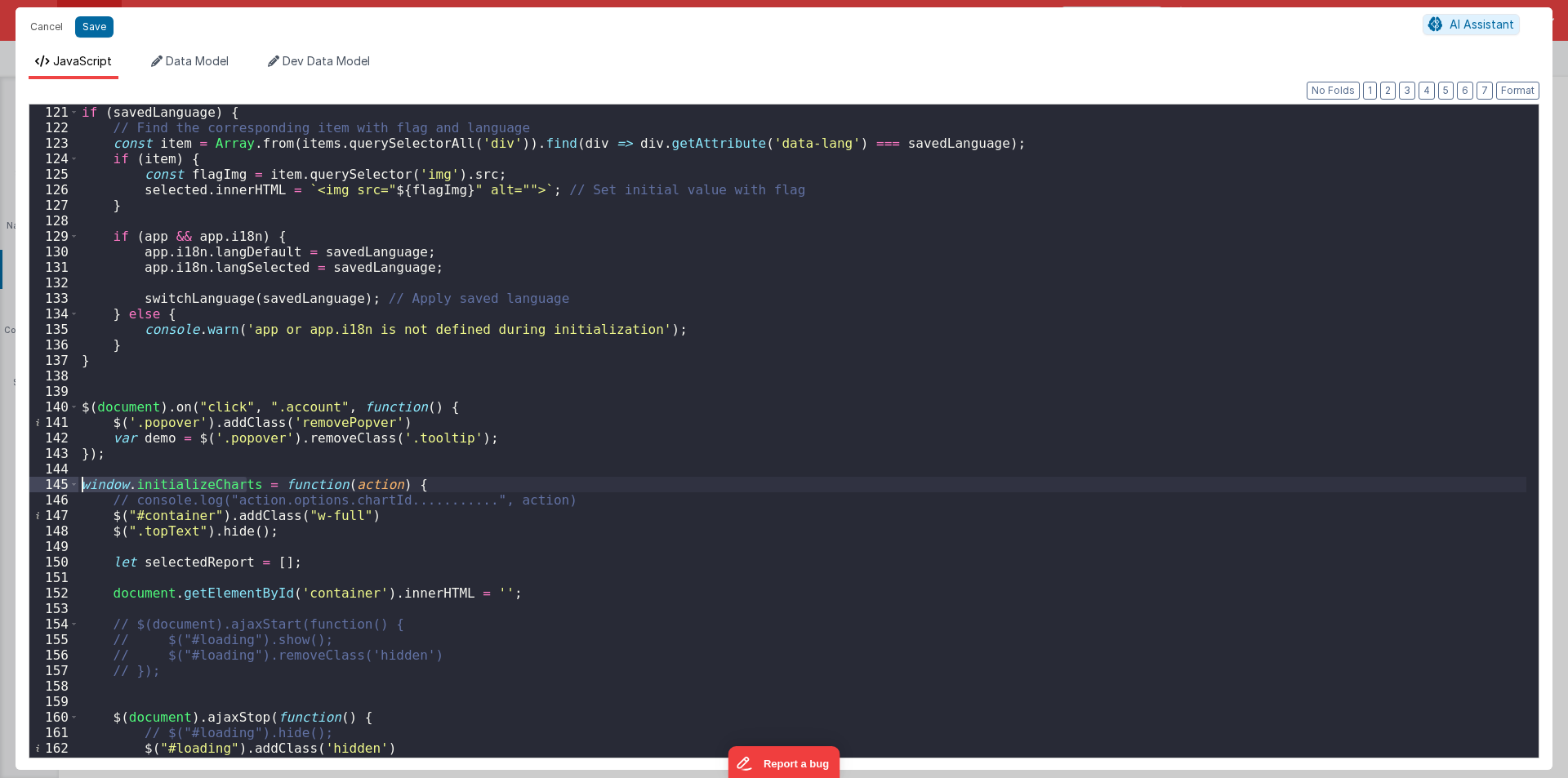
drag, startPoint x: 247, startPoint y: 486, endPoint x: 59, endPoint y: 486, distance: 188.0
click at [59, 486] on div "121 122 123 124 125 126 127 128 129 130 131 132 133 134 135 136 137 138 139 140…" at bounding box center [784, 431] width 1511 height 655
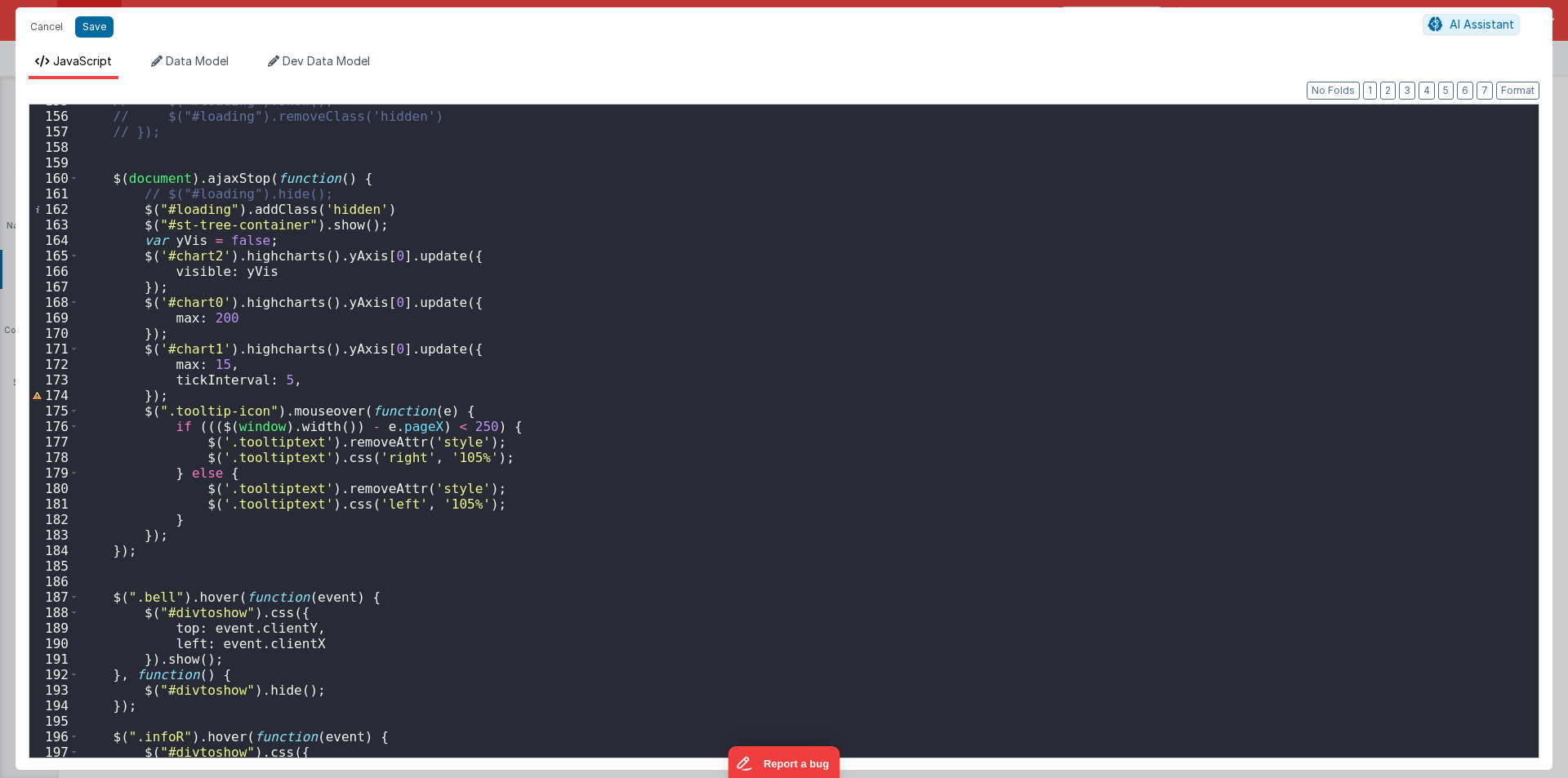
scroll to position [2156, 0]
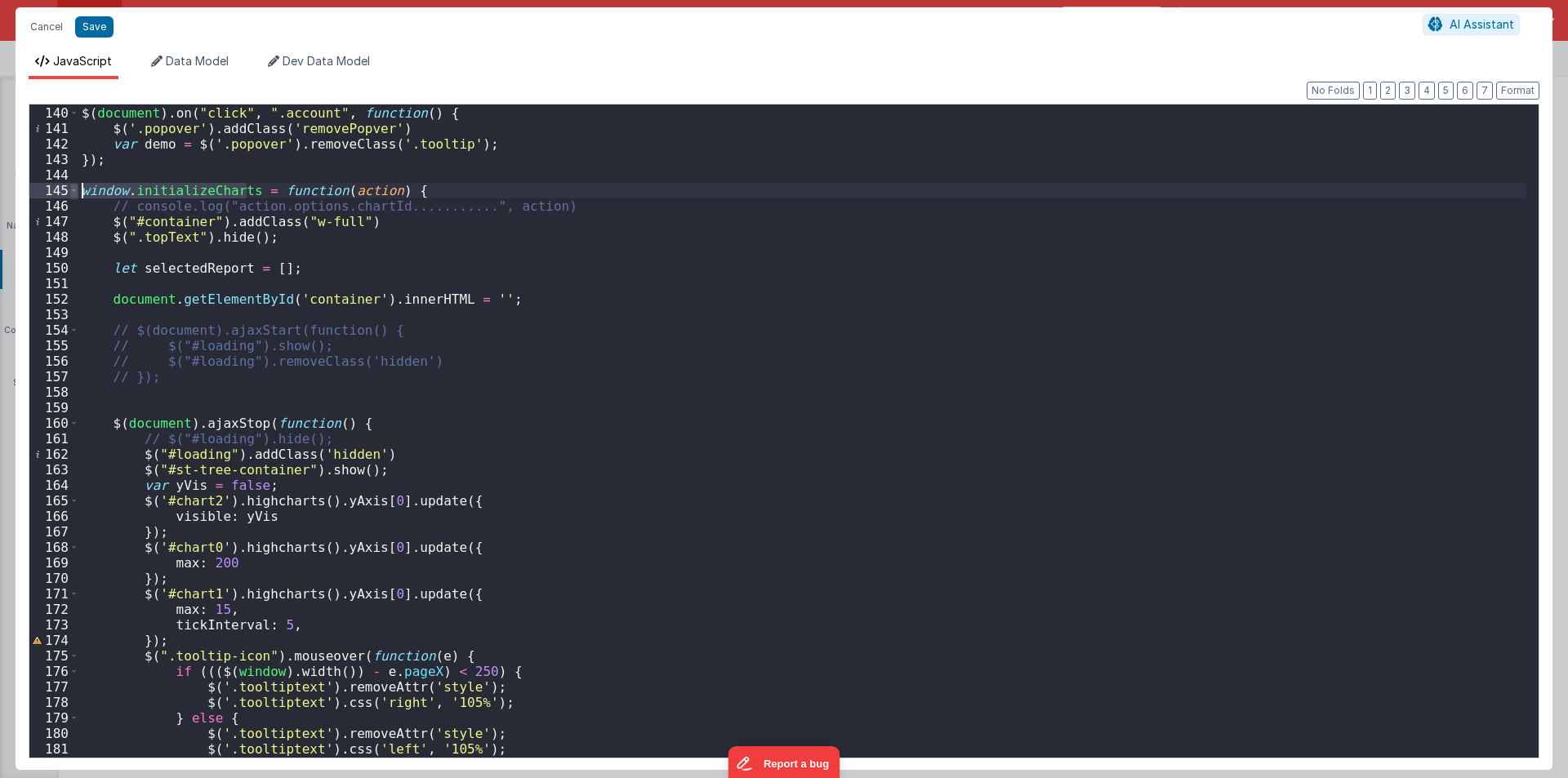
click at [76, 187] on span at bounding box center [74, 191] width 9 height 16
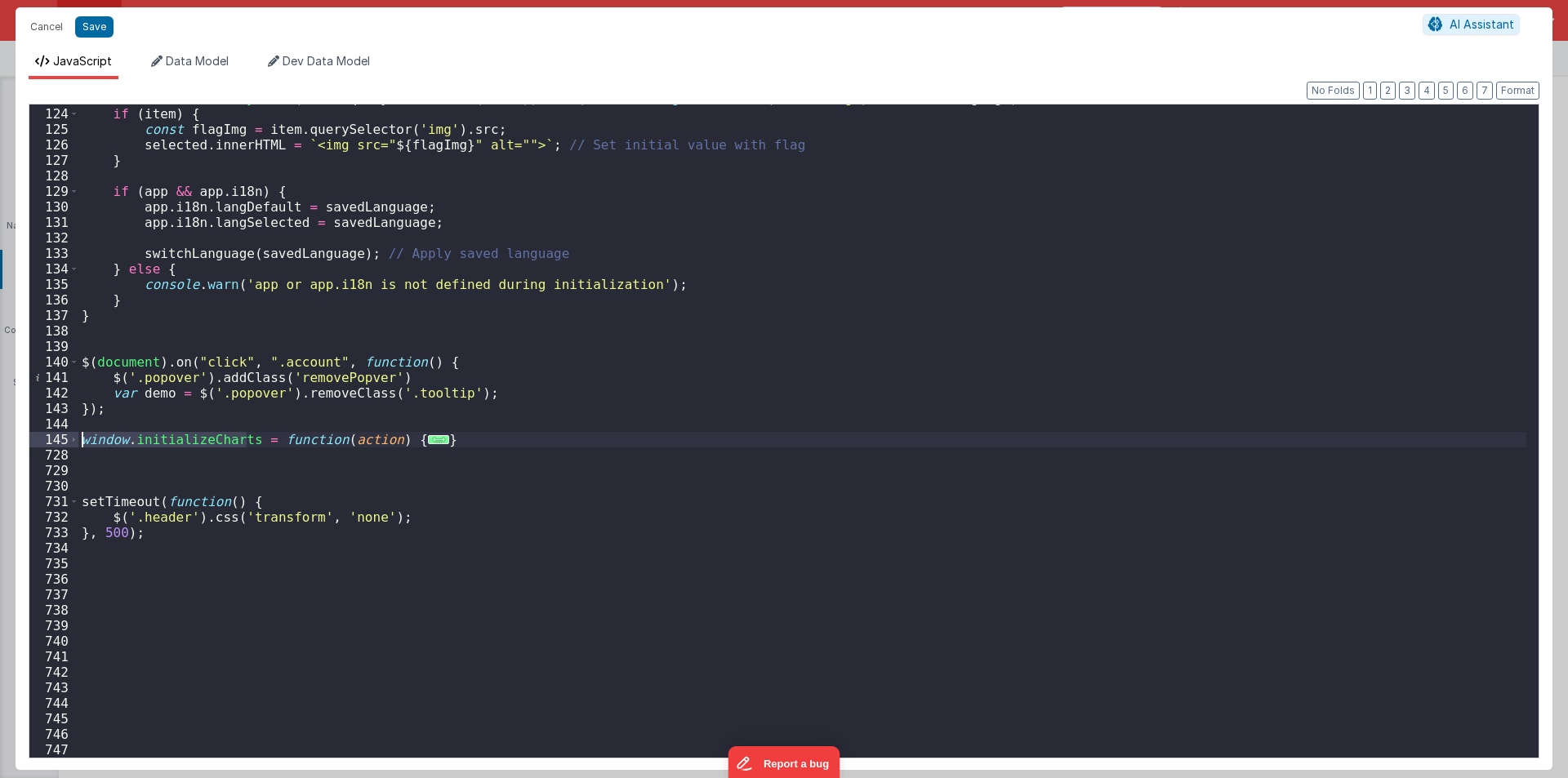
scroll to position [1907, 0]
click at [73, 438] on span at bounding box center [74, 440] width 9 height 16
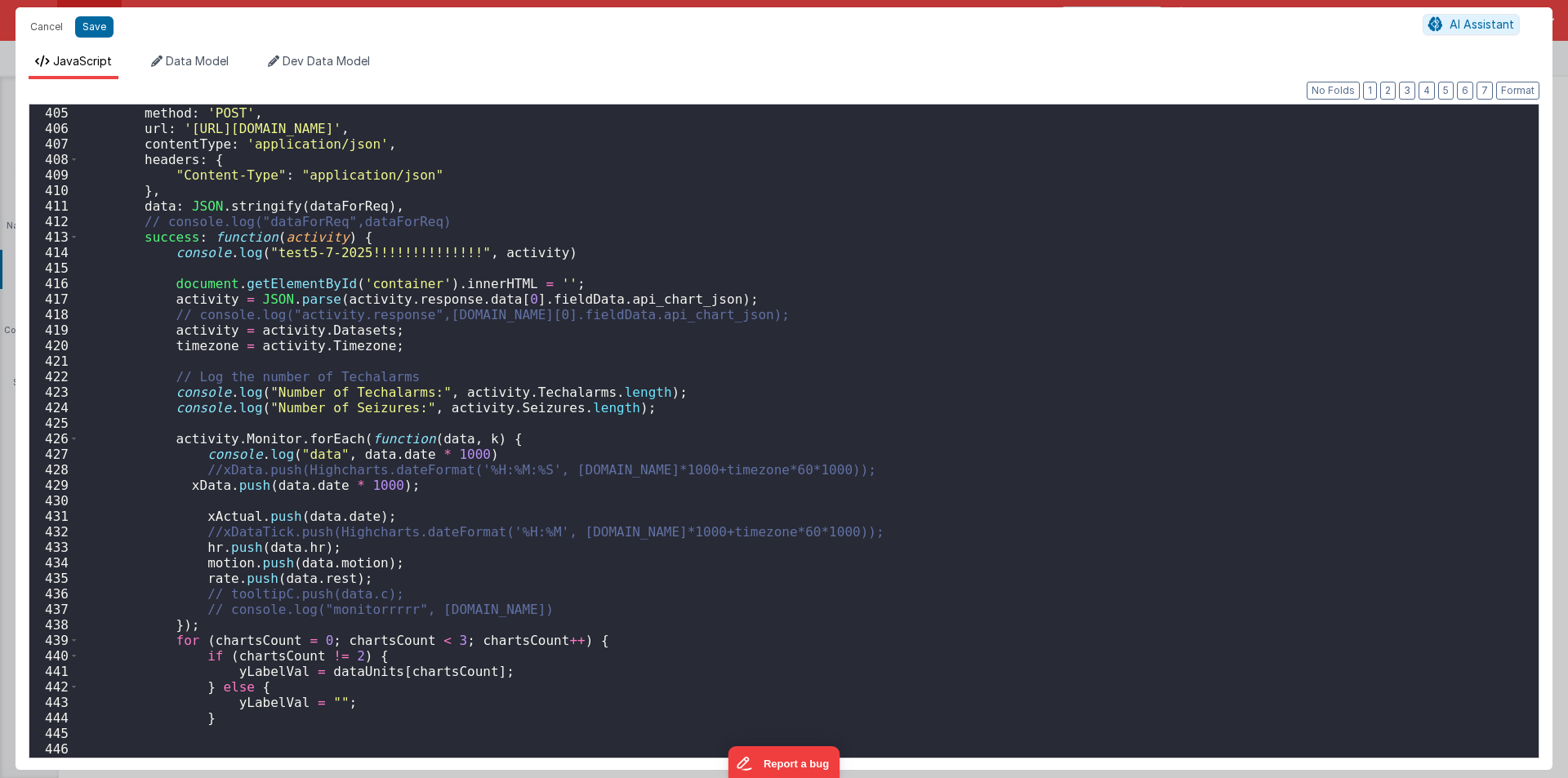
scroll to position [6022, 0]
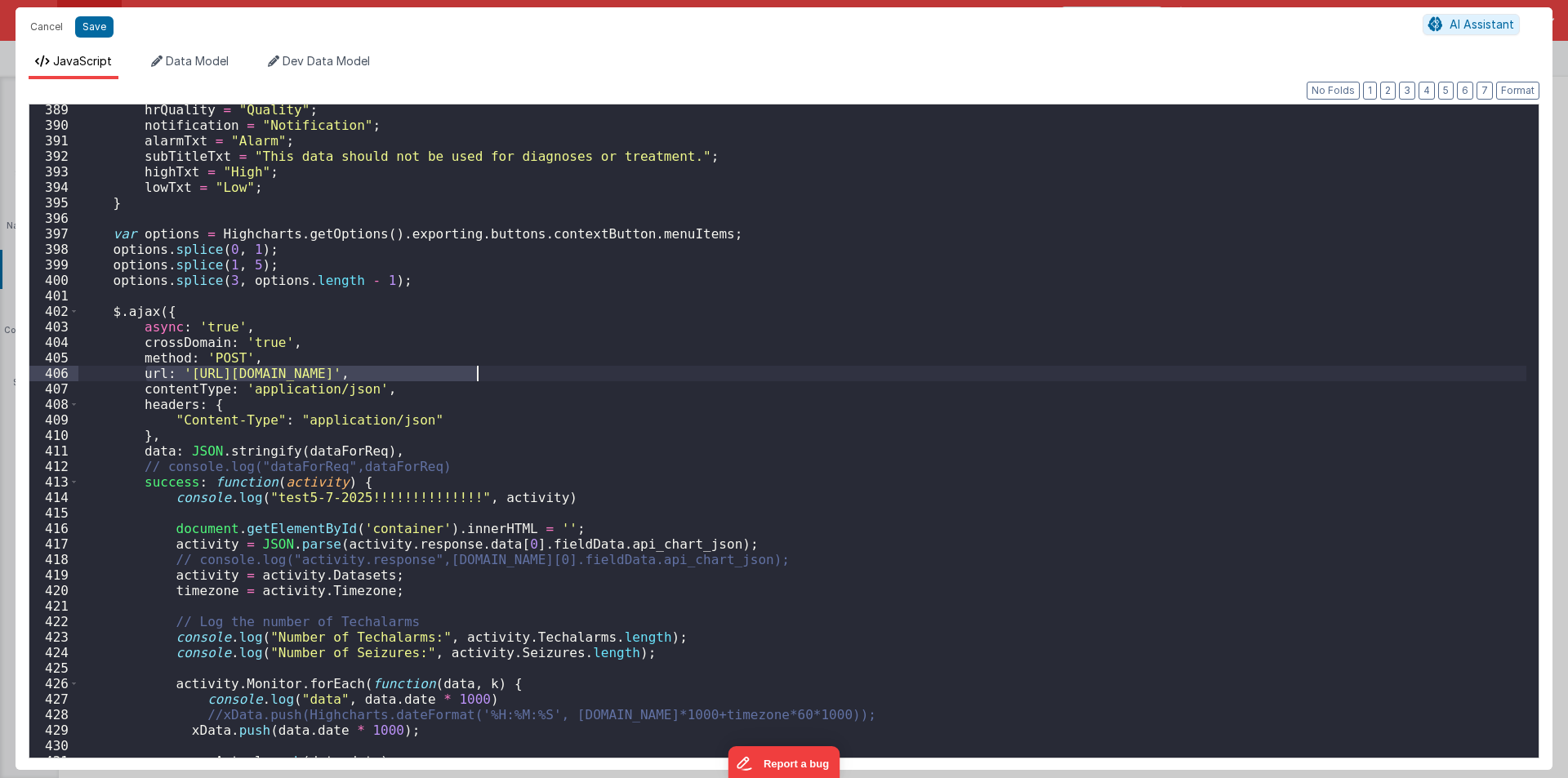
drag, startPoint x: 148, startPoint y: 371, endPoint x: 474, endPoint y: 370, distance: 326.0
click at [474, 370] on div "hrQuality = "Quality" ; notification = "Notification" ; alarmTxt = "Alarm" ; su…" at bounding box center [802, 444] width 1448 height 684
click at [470, 544] on div "hrQuality = "Quality" ; notification = "Notification" ; alarmTxt = "Alarm" ; su…" at bounding box center [802, 444] width 1448 height 684
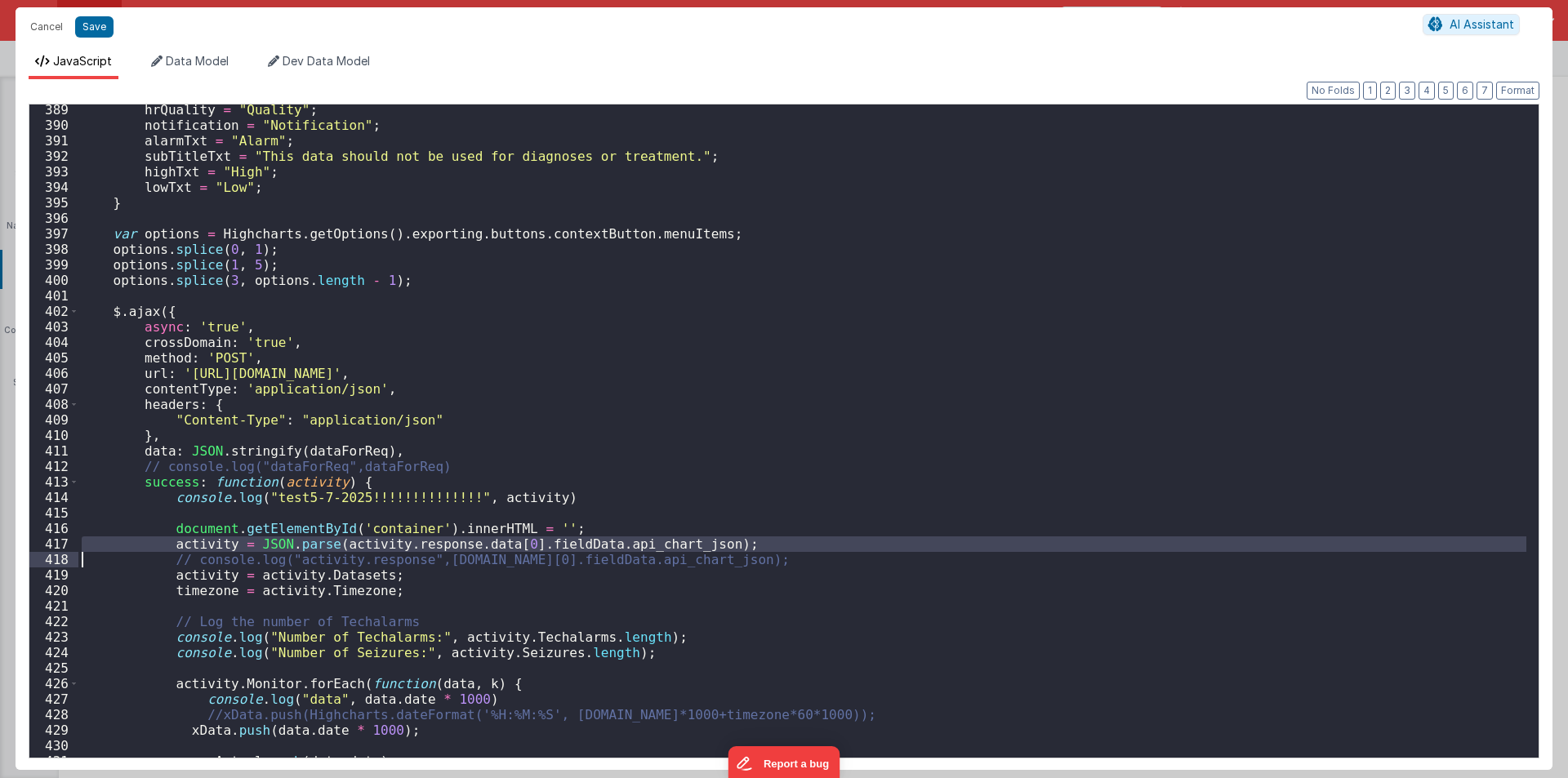
click at [170, 544] on div "hrQuality = "Quality" ; notification = "Notification" ; alarmTxt = "Alarm" ; su…" at bounding box center [802, 431] width 1448 height 653
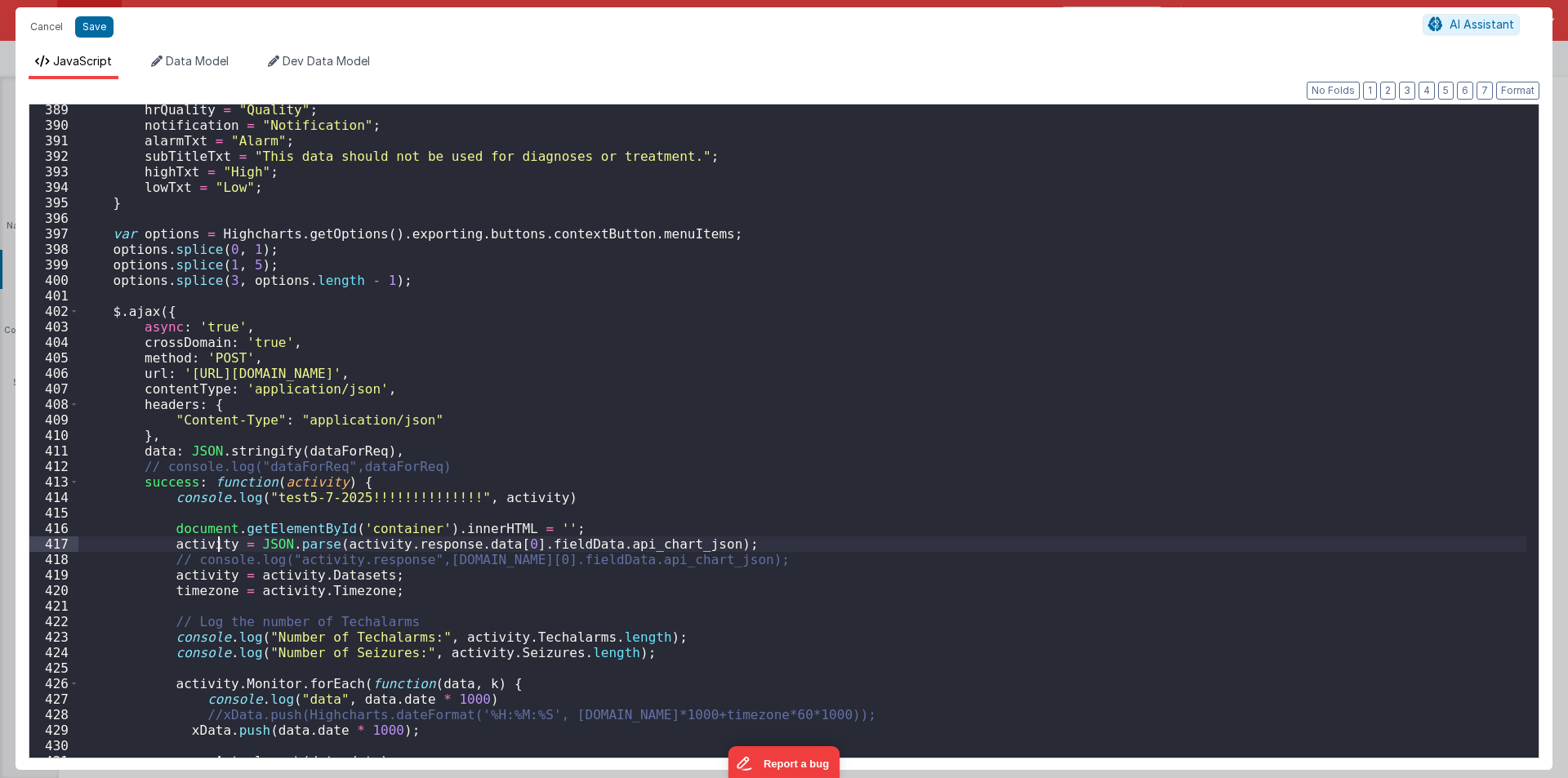
click at [220, 544] on div "hrQuality = "Quality" ; notification = "Notification" ; alarmTxt = "Alarm" ; su…" at bounding box center [802, 444] width 1448 height 684
click at [220, 543] on div "hrQuality = "Quality" ; notification = "Notification" ; alarmTxt = "Alarm" ; su…" at bounding box center [802, 444] width 1448 height 684
click at [495, 500] on div "hrQuality = "Quality" ; notification = "Notification" ; alarmTxt = "Alarm" ; su…" at bounding box center [802, 444] width 1448 height 684
click at [494, 500] on div "hrQuality = "Quality" ; notification = "Notification" ; alarmTxt = "Alarm" ; su…" at bounding box center [802, 444] width 1448 height 684
click at [299, 485] on div "hrQuality = "Quality" ; notification = "Notification" ; alarmTxt = "Alarm" ; su…" at bounding box center [802, 444] width 1448 height 684
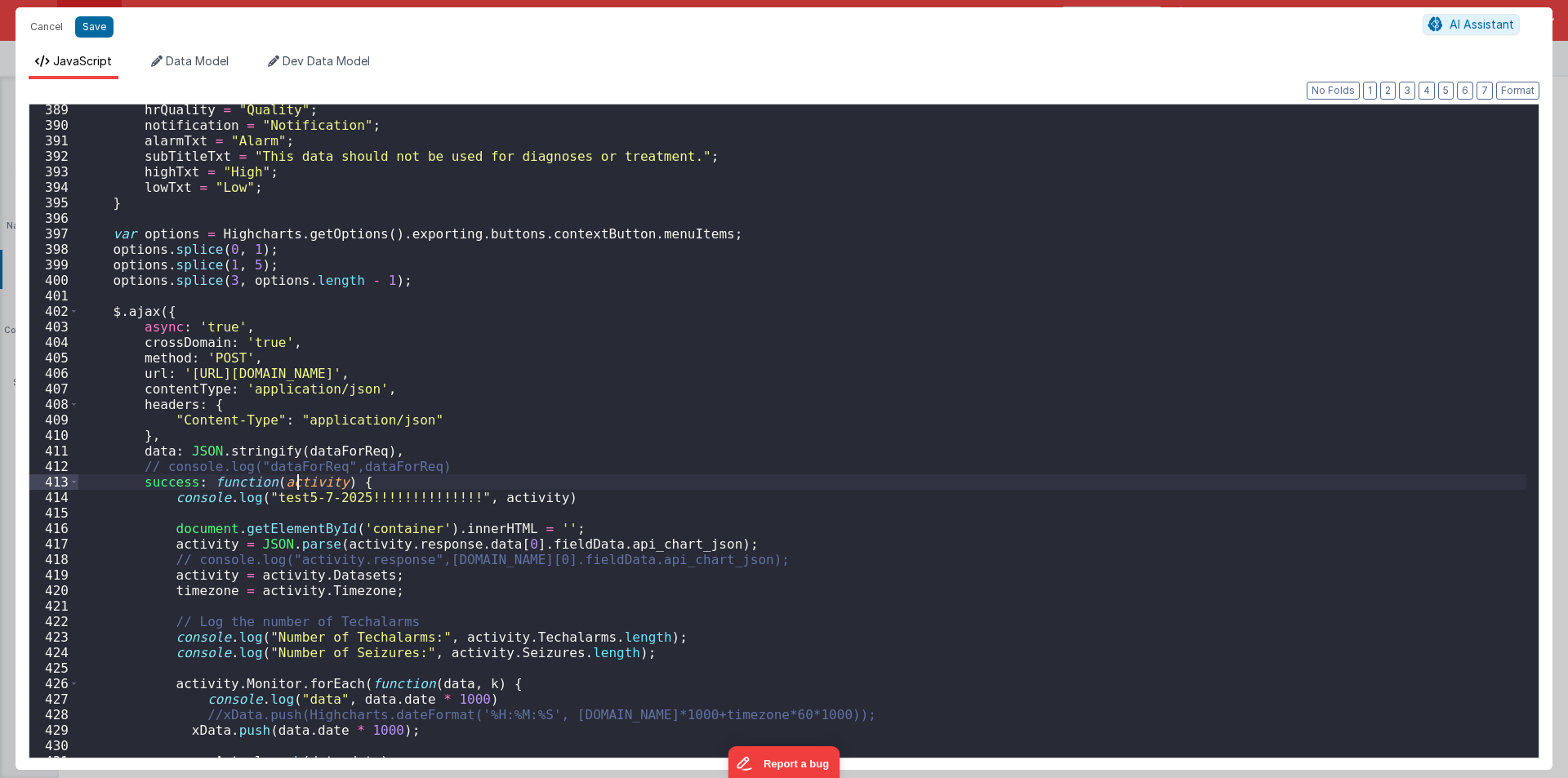
click at [299, 485] on div "hrQuality = "Quality" ; notification = "Notification" ; alarmTxt = "Alarm" ; su…" at bounding box center [802, 444] width 1448 height 684
click at [480, 500] on div "hrQuality = "Quality" ; notification = "Notification" ; alarmTxt = "Alarm" ; su…" at bounding box center [802, 444] width 1448 height 684
click at [438, 421] on div "hrQuality = "Quality" ; notification = "Notification" ; alarmTxt = "Alarm" ; su…" at bounding box center [802, 444] width 1448 height 684
click at [264, 372] on div "hrQuality = "Quality" ; notification = "Notification" ; alarmTxt = "Alarm" ; su…" at bounding box center [802, 444] width 1448 height 684
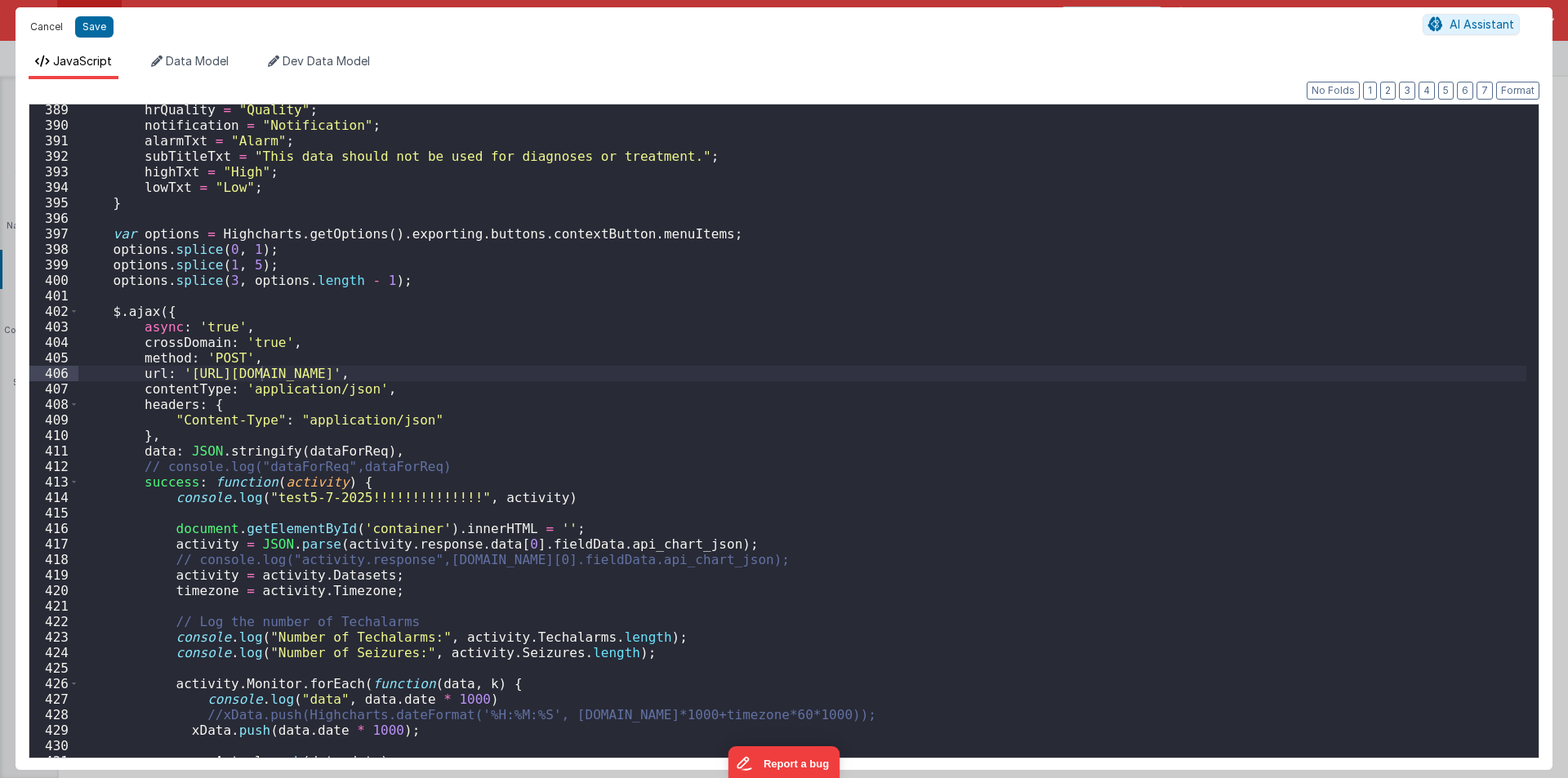
click at [36, 30] on button "Cancel" at bounding box center [46, 27] width 49 height 23
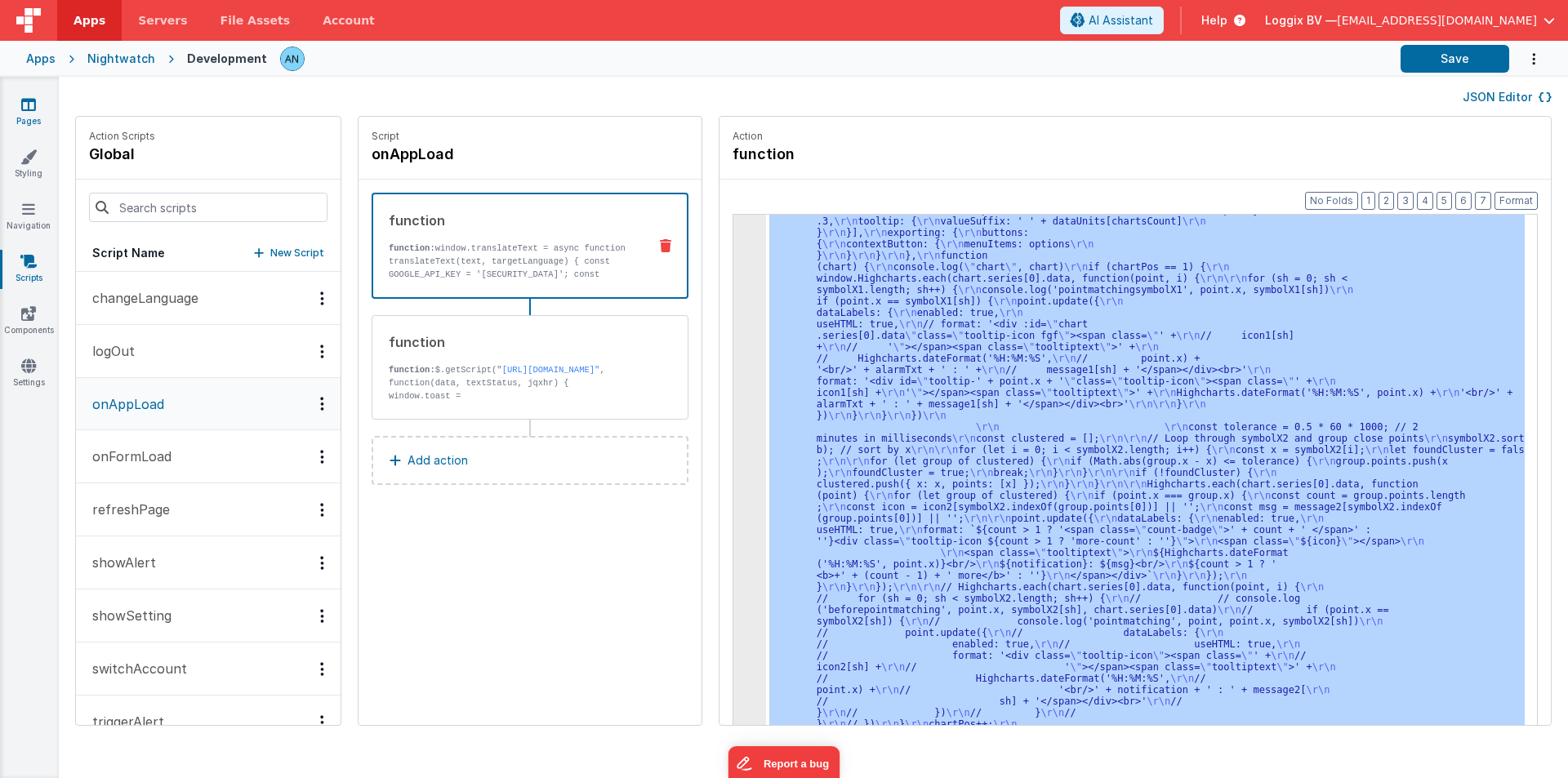
click at [36, 115] on link "Pages" at bounding box center [28, 113] width 59 height 33
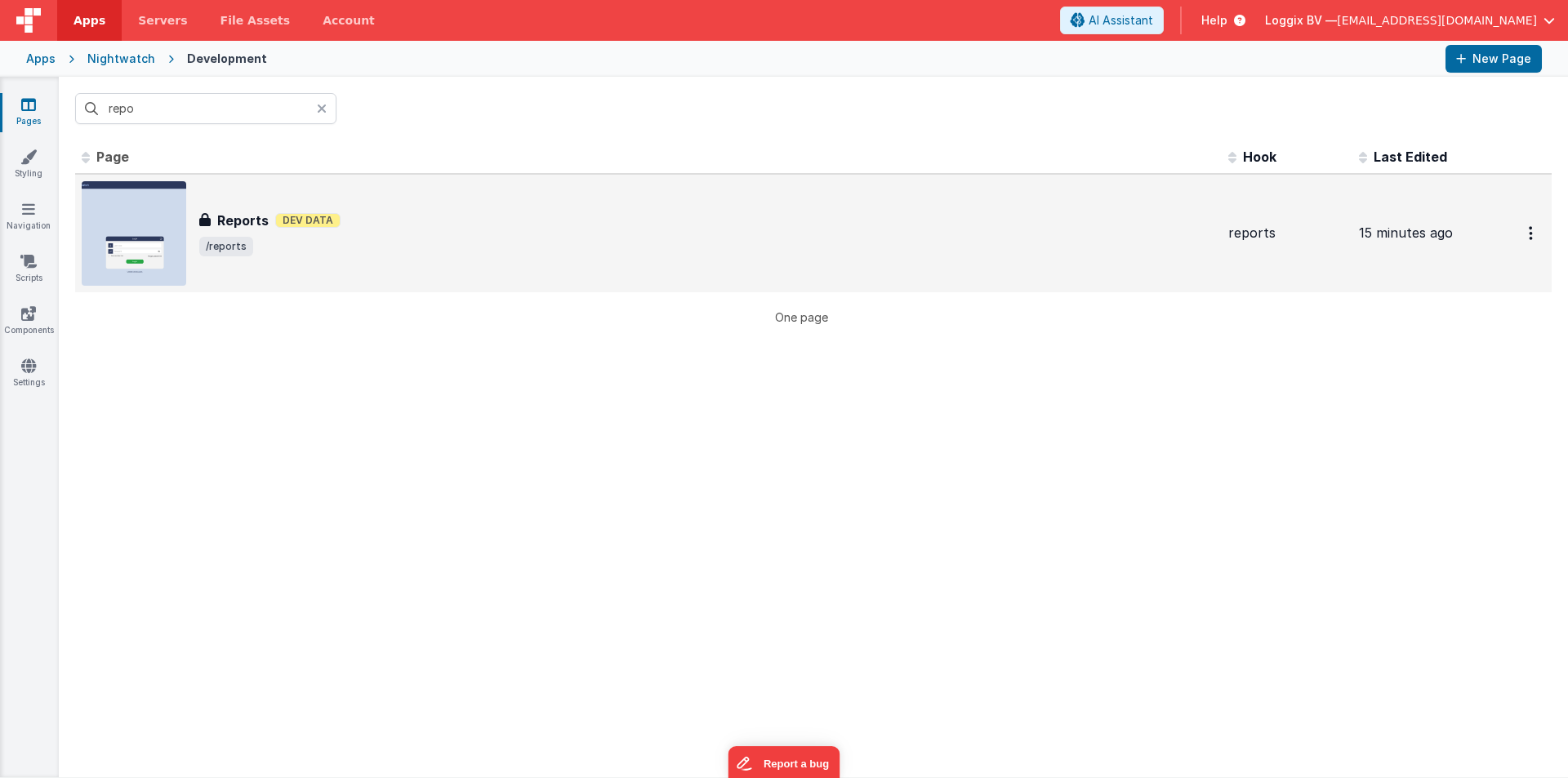
click at [274, 234] on div "Reports Reports Dev Data /reports" at bounding box center [707, 234] width 1016 height 46
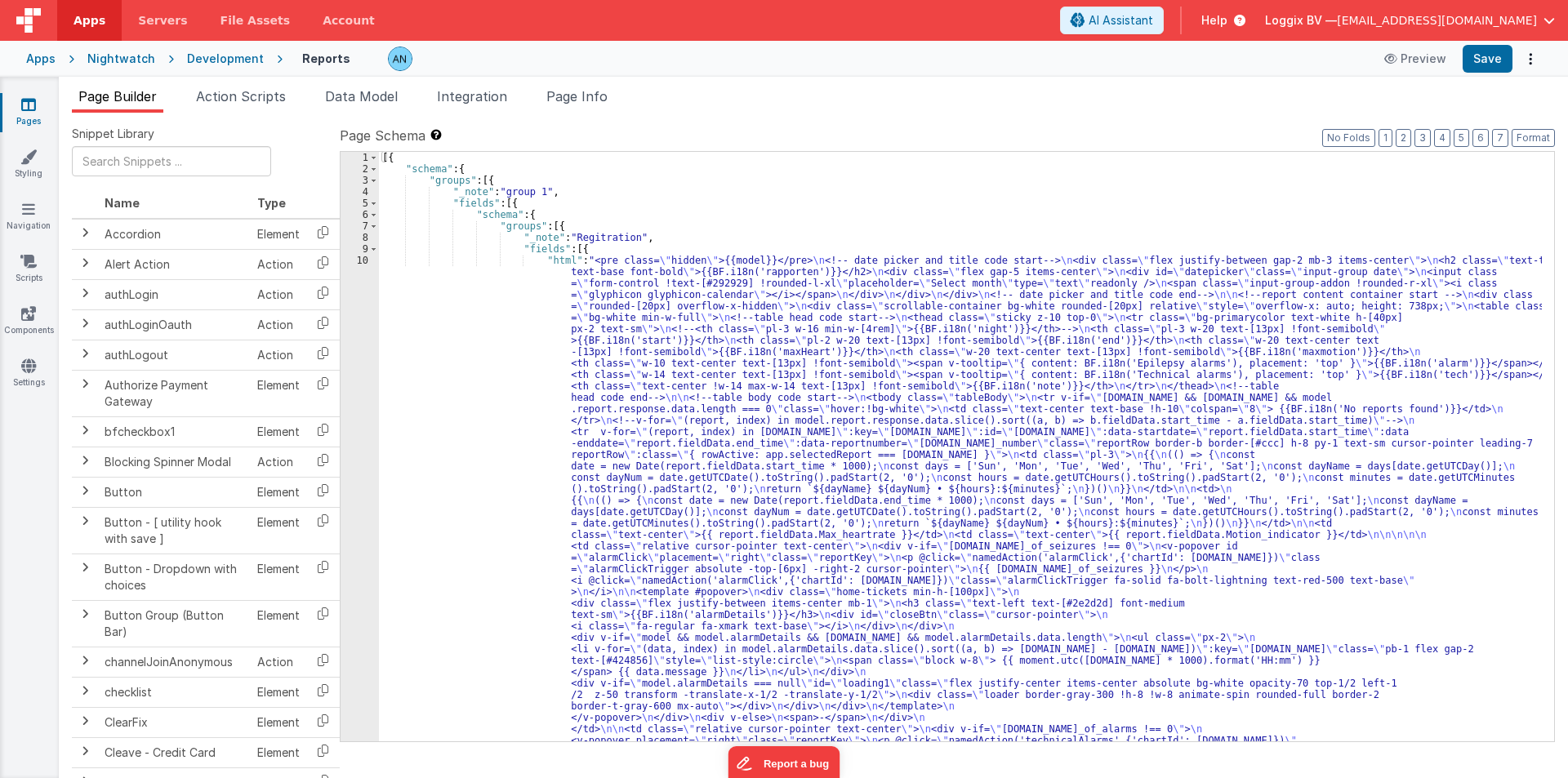
click at [205, 104] on span "Action Scripts" at bounding box center [240, 97] width 90 height 16
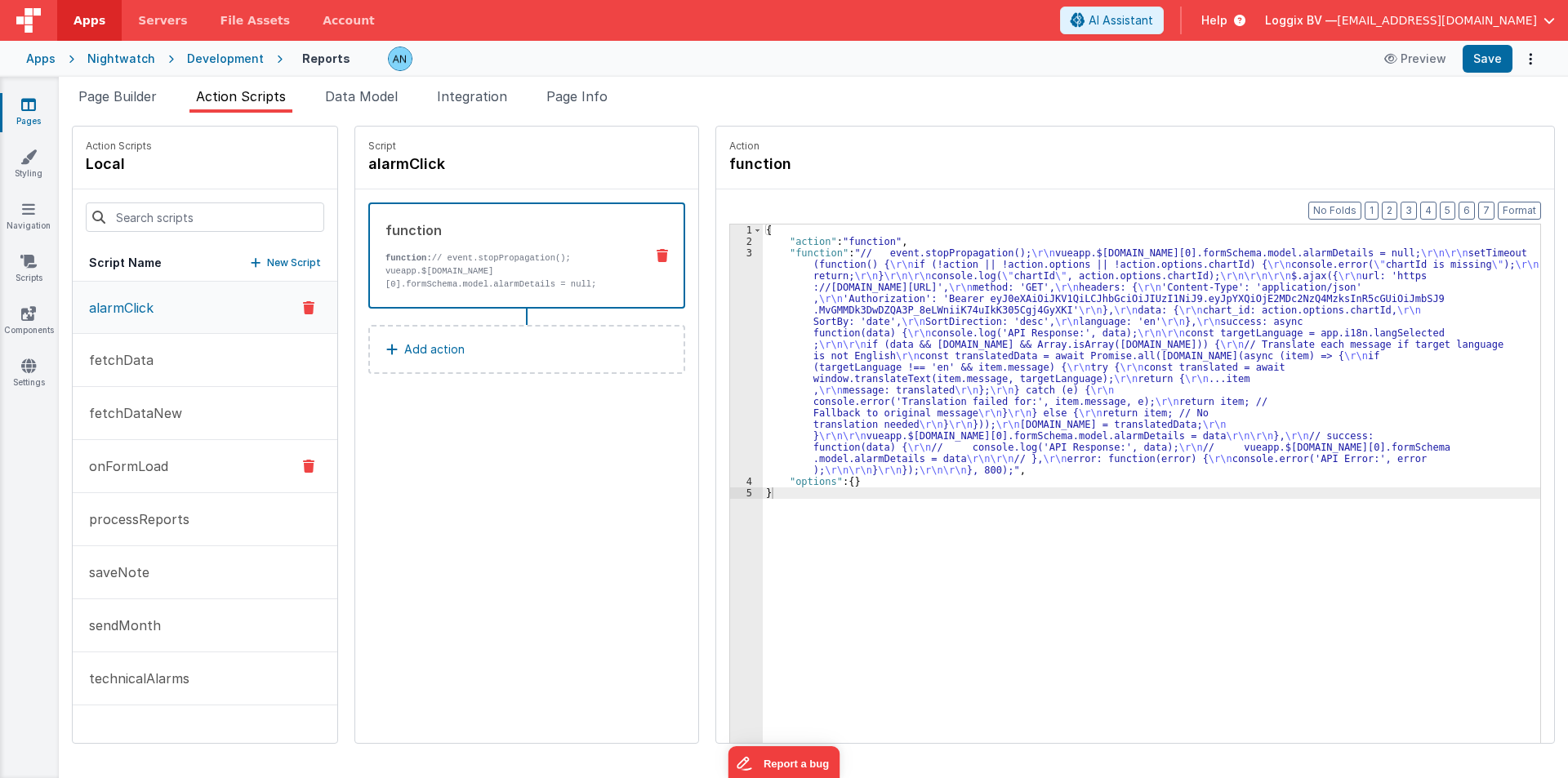
click at [139, 466] on p "onFormLoad" at bounding box center [123, 466] width 89 height 19
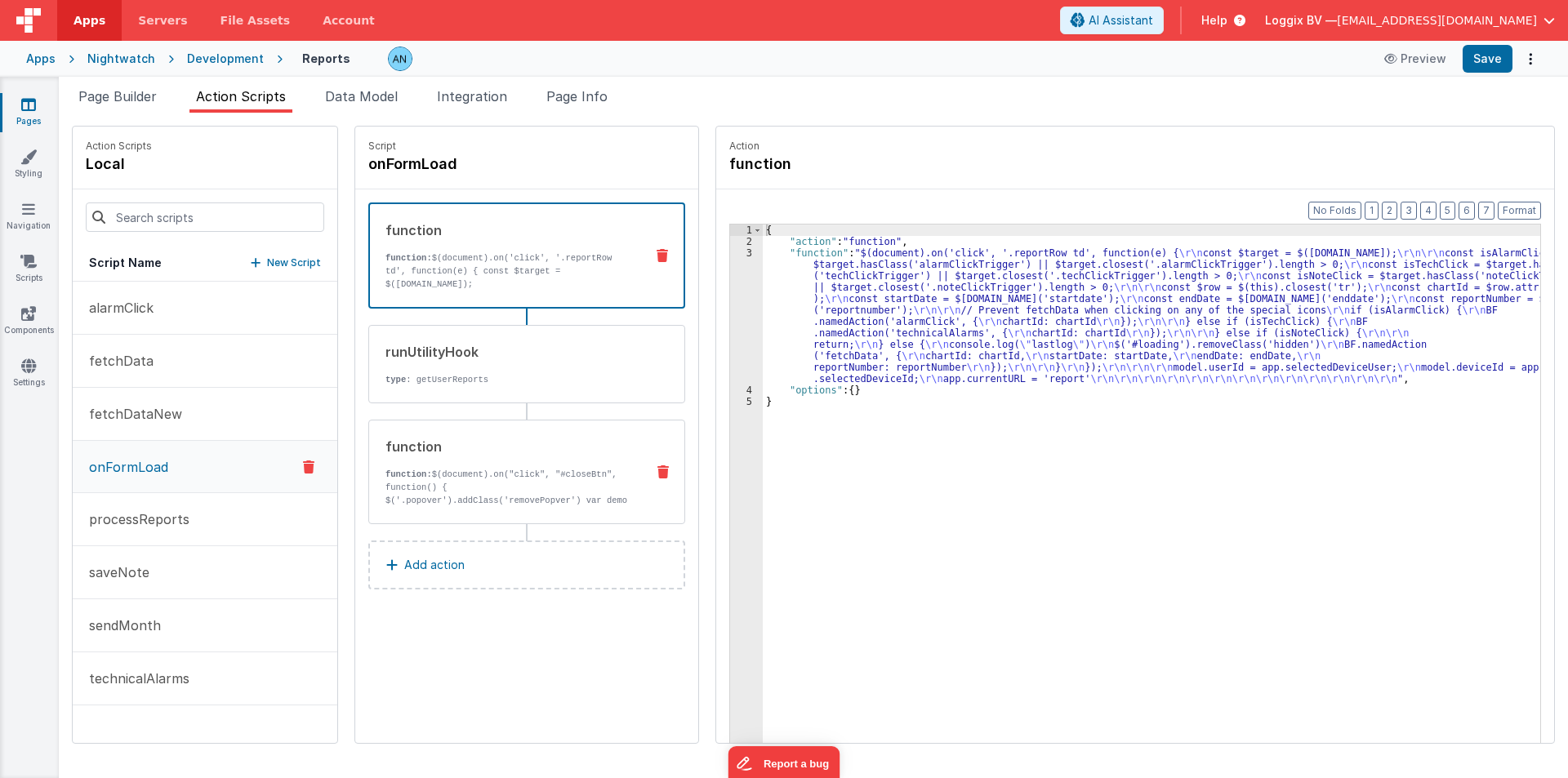
click at [568, 461] on div "function function: $(document).on("click", "#closeBtn", function() { $('.popove…" at bounding box center [501, 471] width 263 height 70
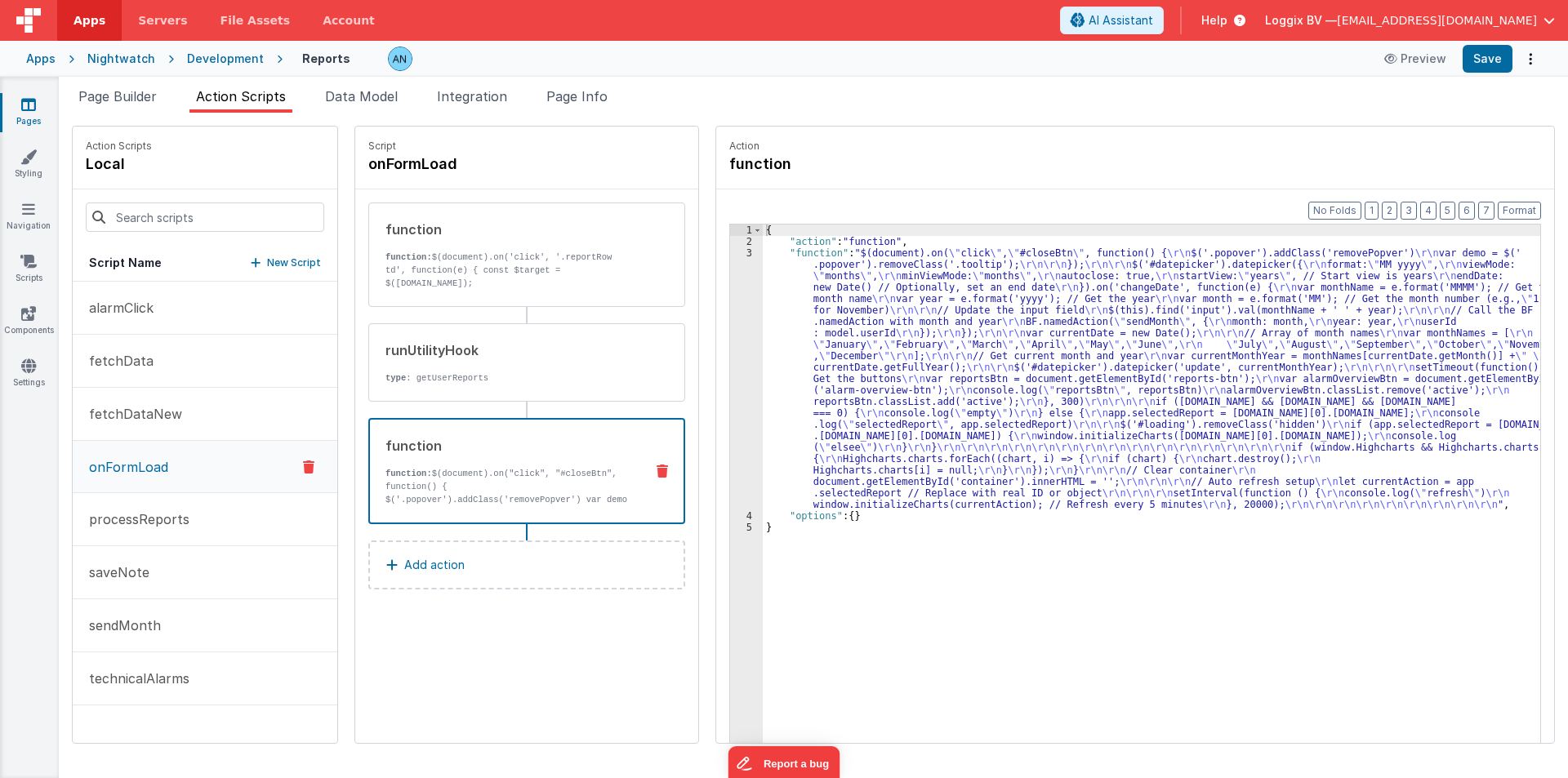
click at [848, 319] on div "{ "action" : "function" , "function" : "$(document).on( \" click \" , \" #close…" at bounding box center [1159, 520] width 793 height 592
click at [730, 301] on div "3" at bounding box center [746, 378] width 33 height 263
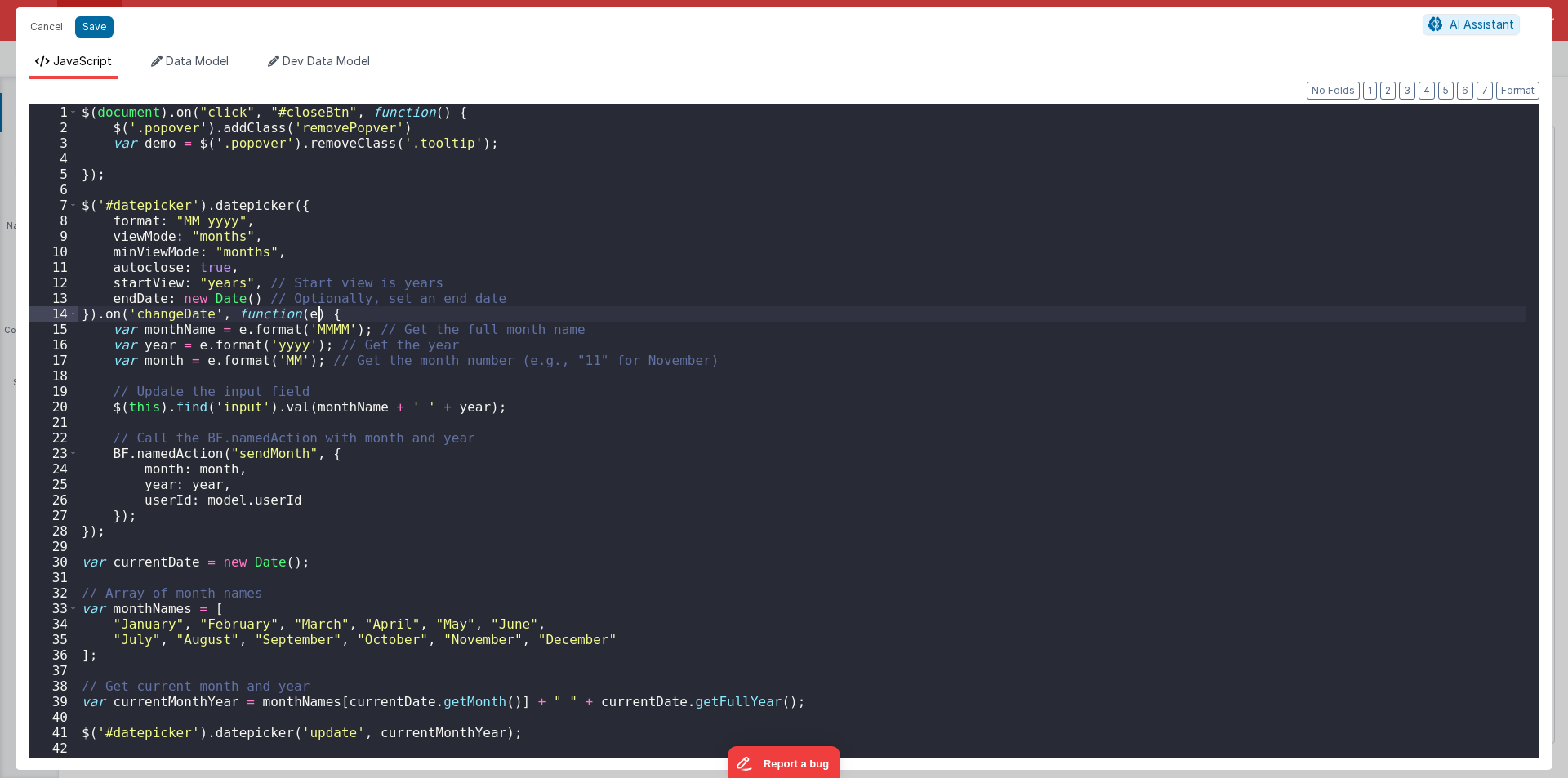
click at [722, 301] on div "$ ( document ) . on ( "click" , "#closeBtn" , function ( ) { $ ( '.popover' ) .…" at bounding box center [802, 447] width 1448 height 684
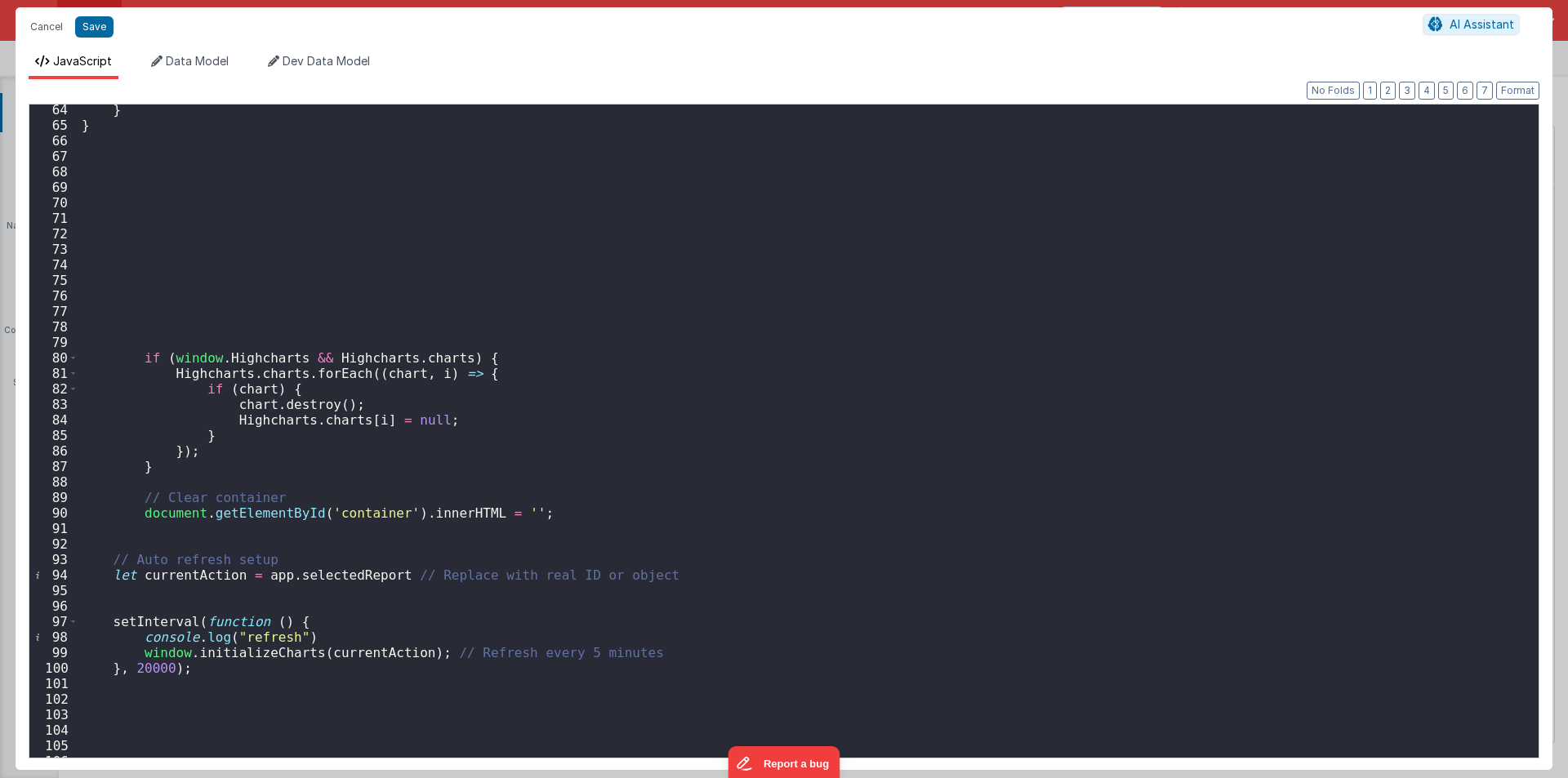
scroll to position [1038, 0]
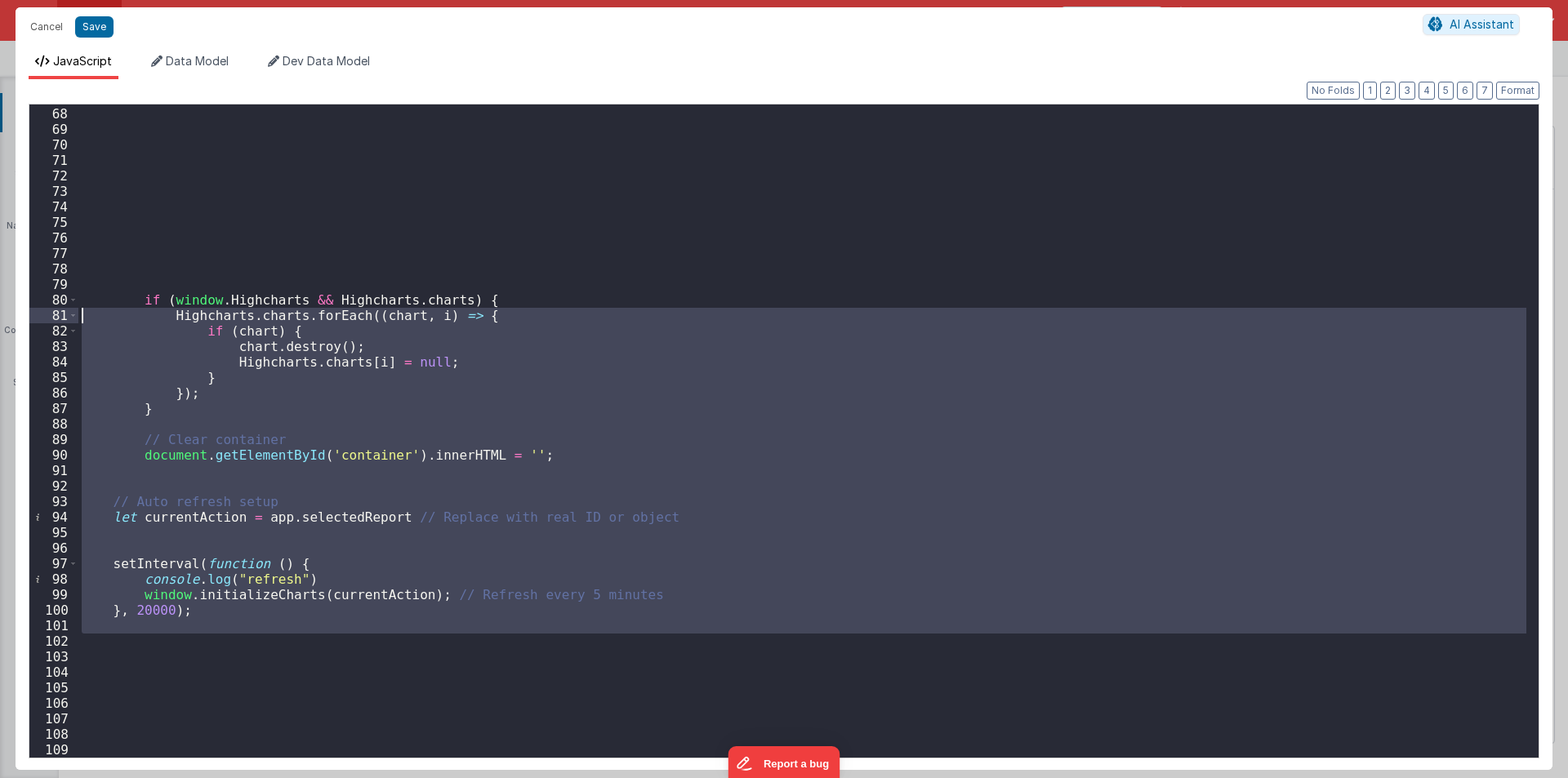
drag, startPoint x: 215, startPoint y: 631, endPoint x: 41, endPoint y: 307, distance: 367.8
click at [41, 307] on div "67 68 69 70 71 72 73 74 75 76 77 78 79 80 81 82 83 84 85 86 87 88 89 90 91 92 9…" at bounding box center [784, 431] width 1511 height 655
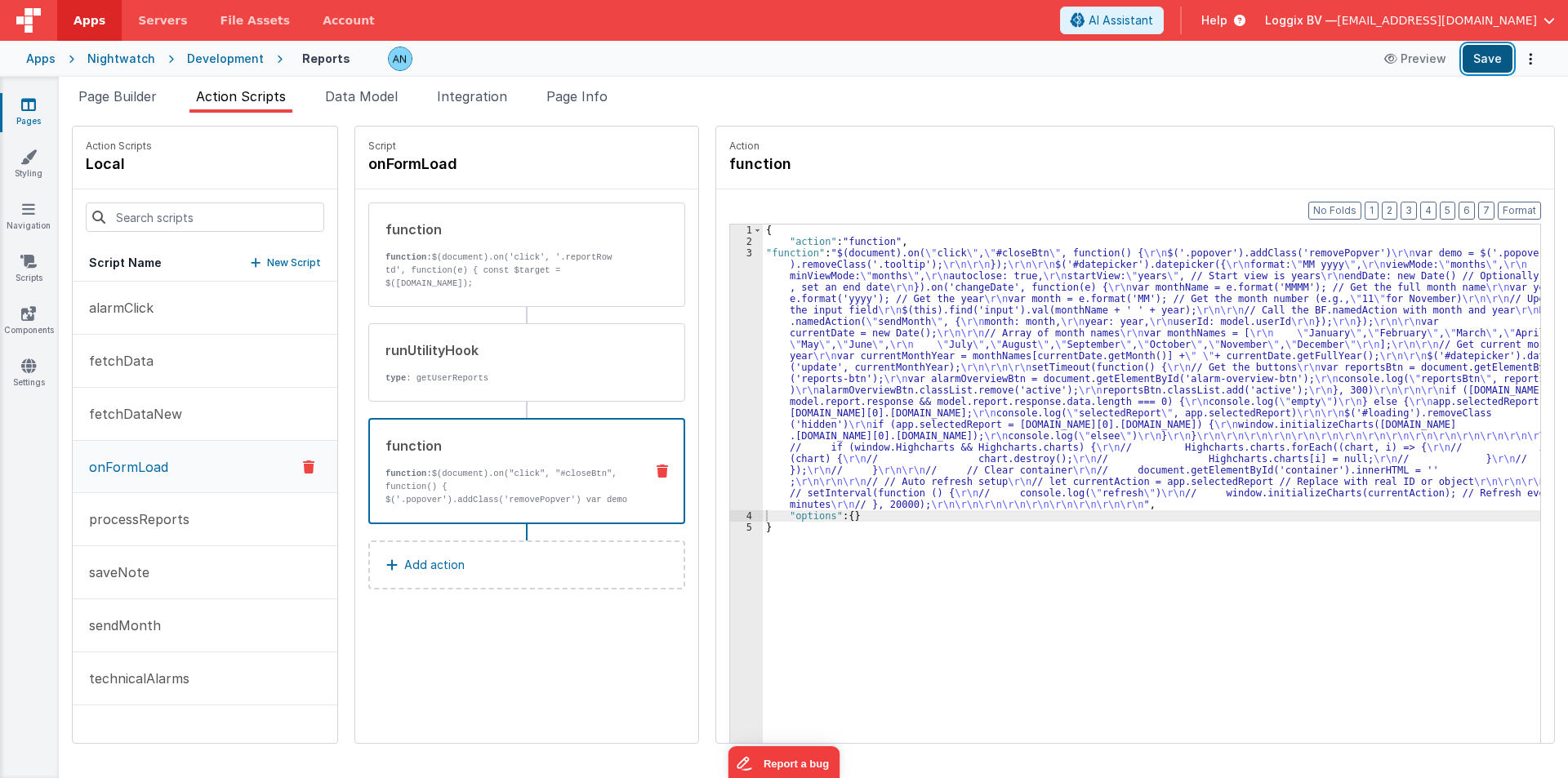
click at [1480, 57] on button "Save" at bounding box center [1487, 58] width 50 height 27
click at [733, 336] on div "3" at bounding box center [746, 378] width 33 height 263
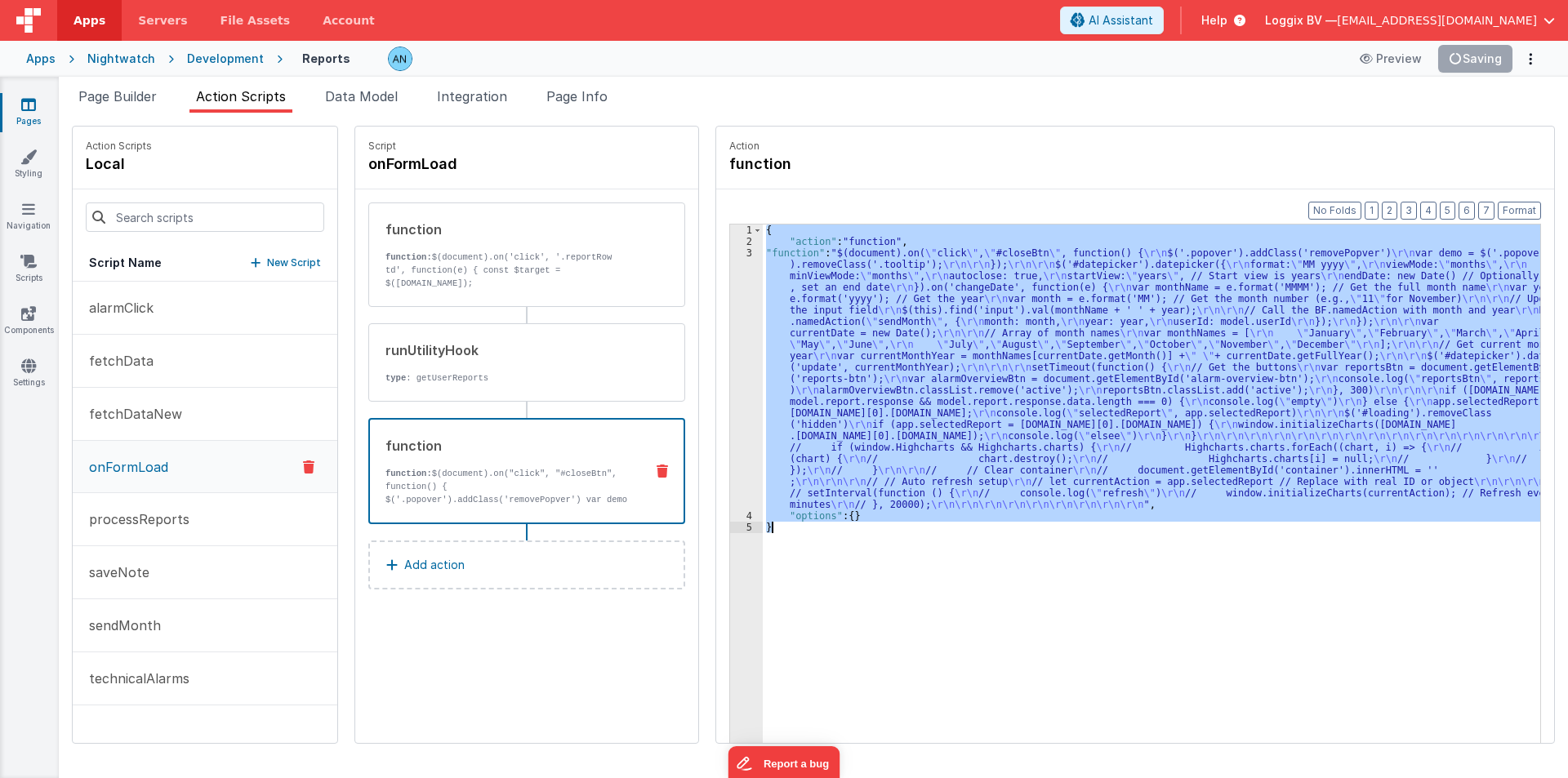
click at [733, 336] on div "3" at bounding box center [746, 378] width 33 height 263
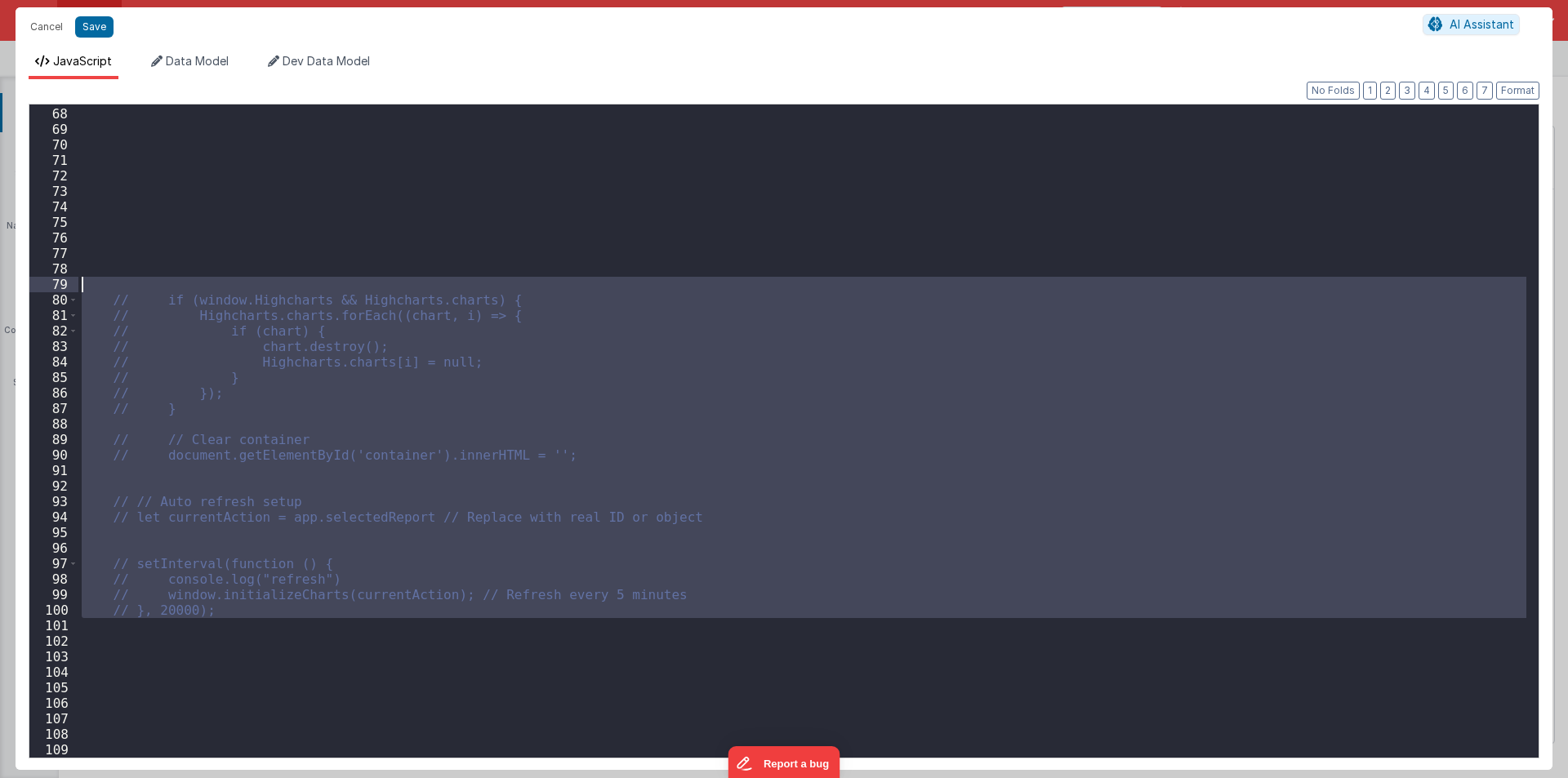
drag, startPoint x: 245, startPoint y: 624, endPoint x: 45, endPoint y: 277, distance: 400.5
click at [45, 277] on div "67 68 69 70 71 72 73 74 75 76 77 78 79 80 81 82 83 84 85 86 87 88 89 90 91 92 9…" at bounding box center [784, 431] width 1511 height 655
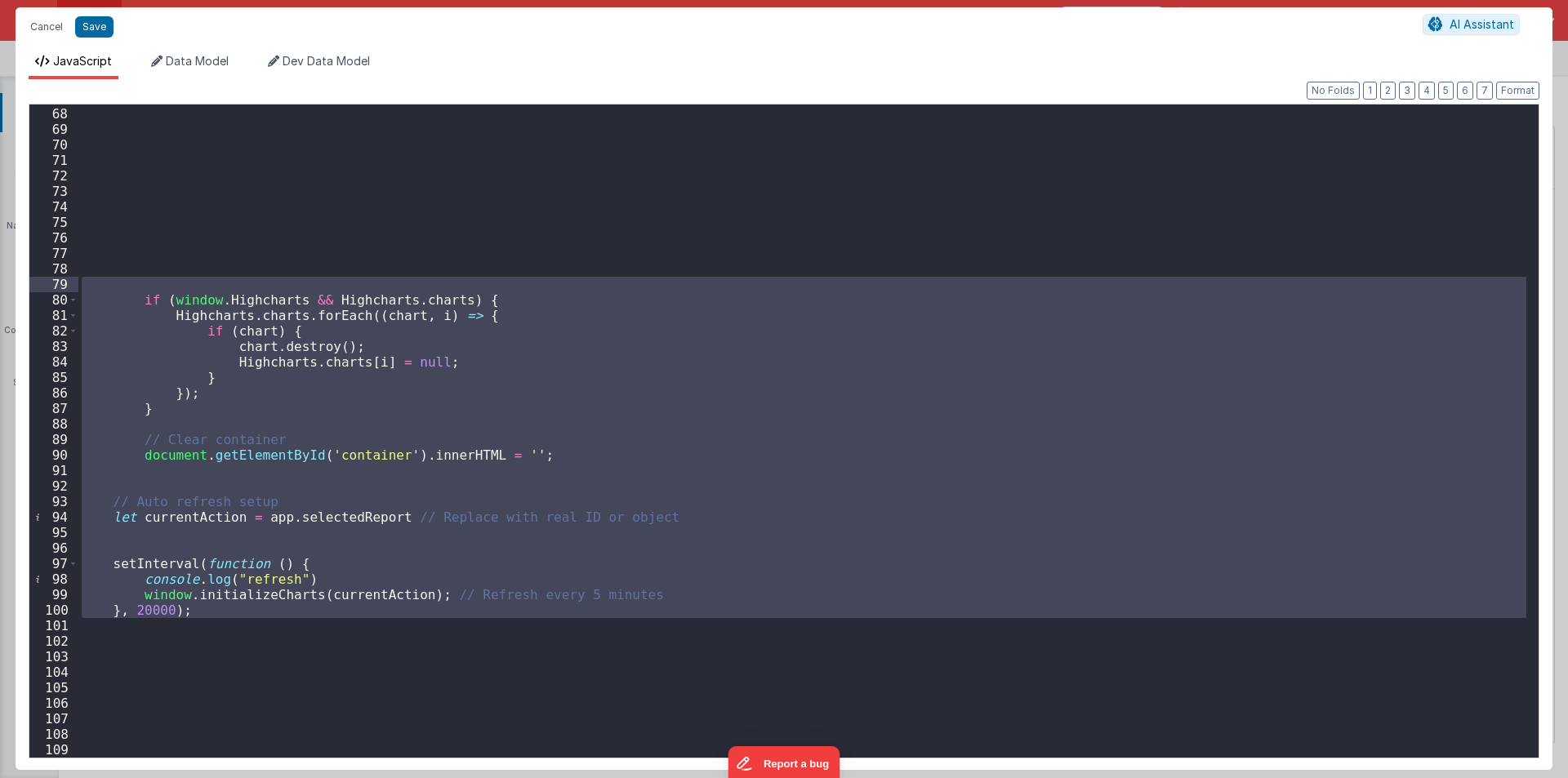
click at [273, 236] on div "if ( window . Highcharts && Highcharts . charts ) { Highcharts . charts . forEa…" at bounding box center [802, 432] width 1448 height 684
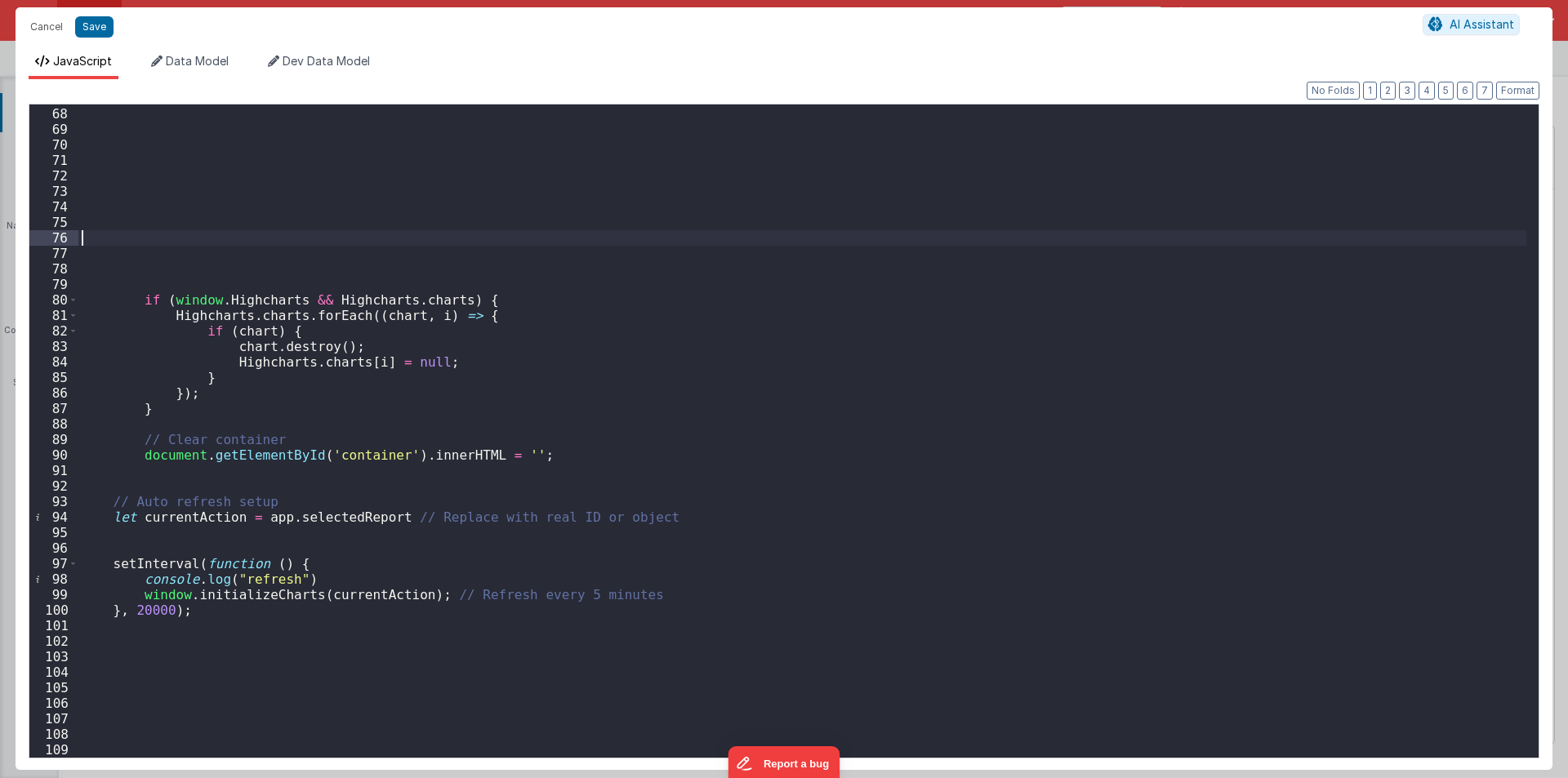
click at [204, 310] on div "if ( window . Highcharts && Highcharts . charts ) { Highcharts . charts . forEa…" at bounding box center [802, 432] width 1448 height 684
click at [229, 304] on div "if ( window . Highcharts && Highcharts . charts ) { Highcharts . charts . forEa…" at bounding box center [802, 432] width 1448 height 684
drag, startPoint x: 137, startPoint y: 593, endPoint x: 300, endPoint y: 589, distance: 163.0
click at [300, 589] on div "if ( window . Highcharts && Highcharts . charts ) { Highcharts . charts . forEa…" at bounding box center [802, 432] width 1448 height 684
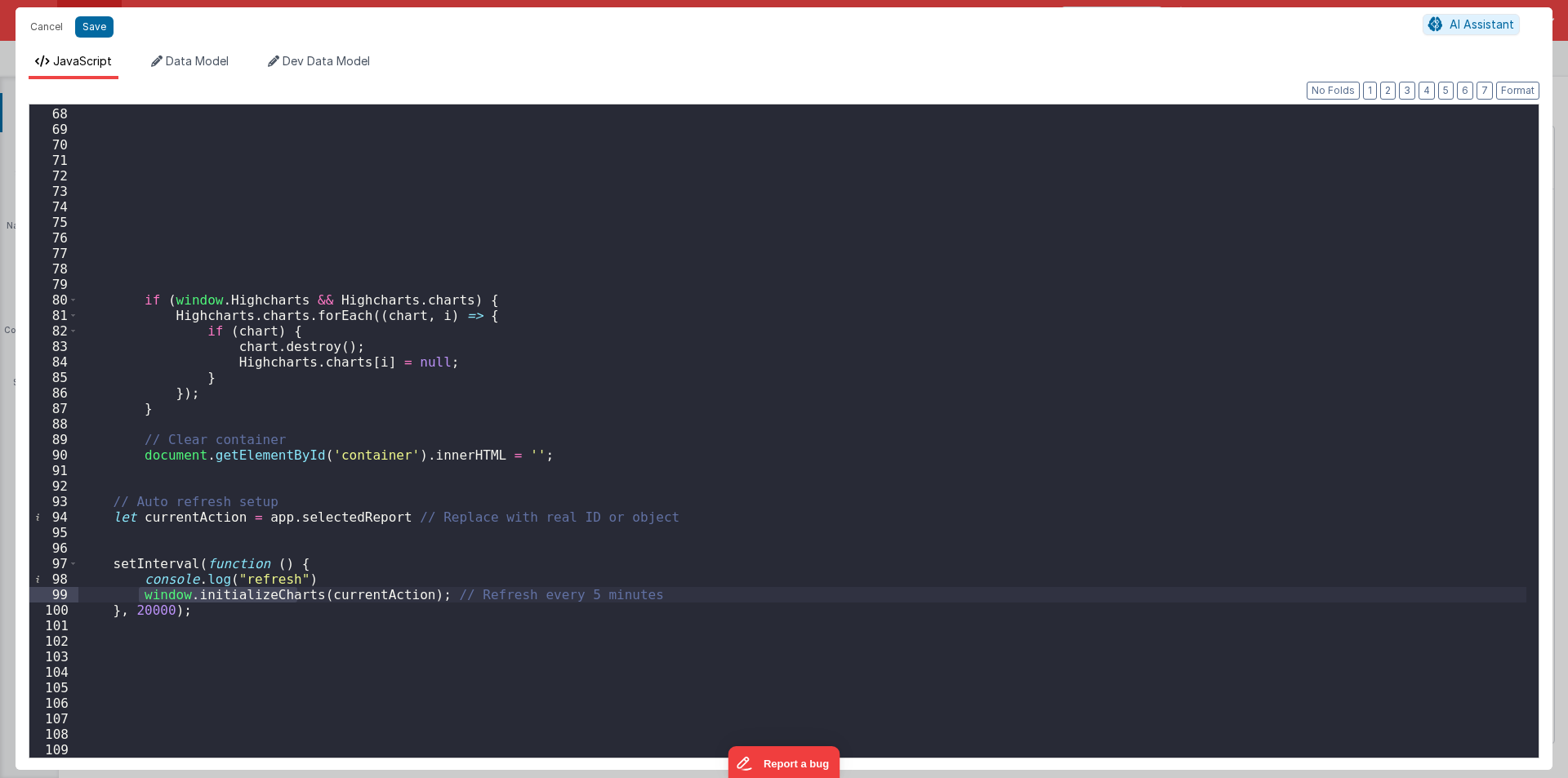
click at [338, 595] on div "if ( window . Highcharts && Highcharts . charts ) { Highcharts . charts . forEa…" at bounding box center [802, 432] width 1448 height 684
click at [201, 521] on div "if ( window . Highcharts && Highcharts . charts ) { Highcharts . charts . forEa…" at bounding box center [802, 432] width 1448 height 684
click at [295, 521] on div "if ( window . Highcharts && Highcharts . charts ) { Highcharts . charts . forEa…" at bounding box center [802, 432] width 1448 height 684
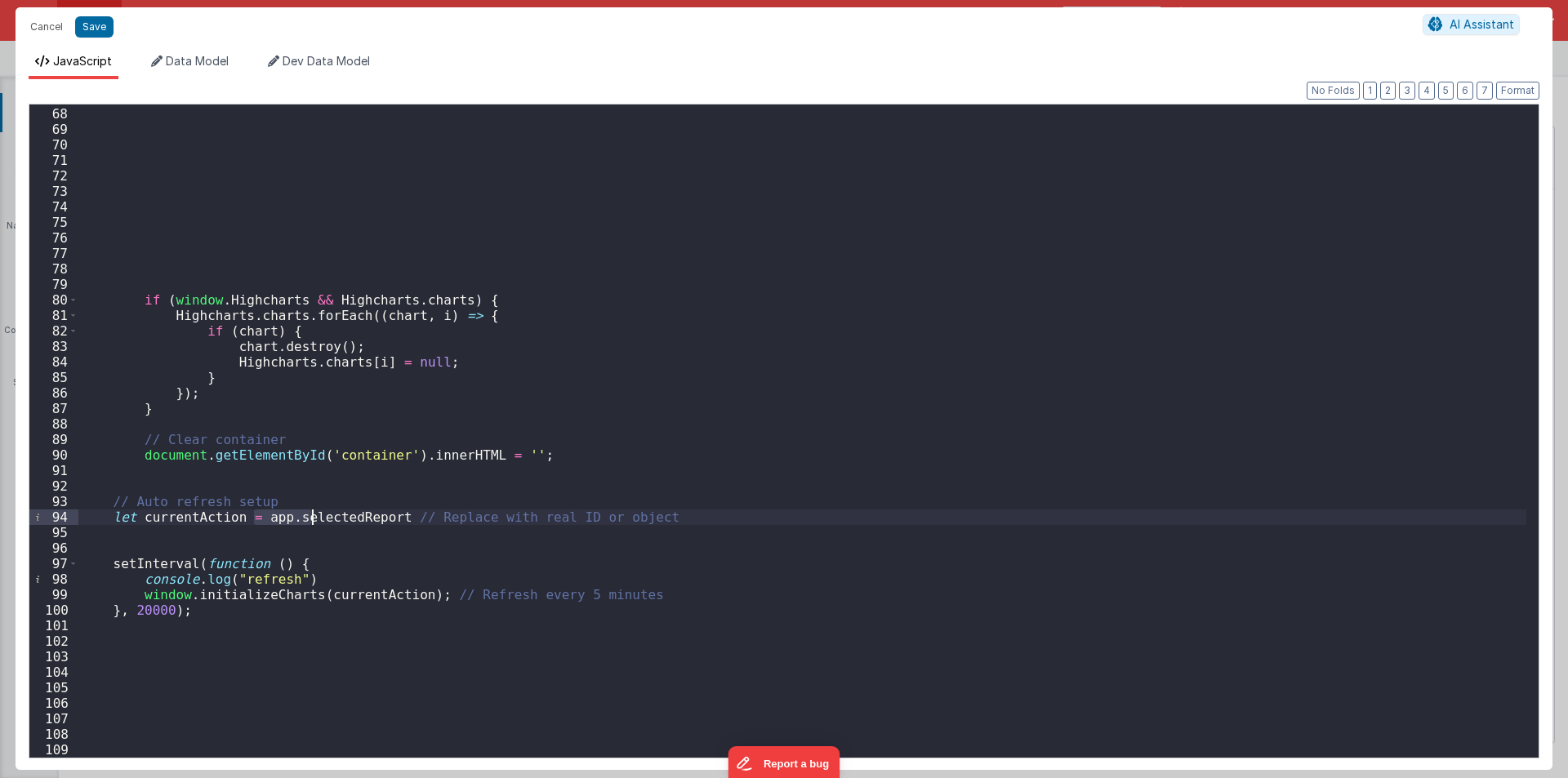
drag, startPoint x: 251, startPoint y: 515, endPoint x: 349, endPoint y: 520, distance: 98.1
click at [349, 520] on div "if ( window . Highcharts && Highcharts . charts ) { Highcharts . charts . forEa…" at bounding box center [802, 432] width 1448 height 684
click at [350, 520] on div "if ( window . Highcharts && Highcharts . charts ) { Highcharts . charts . forEa…" at bounding box center [802, 431] width 1448 height 653
click at [350, 520] on div "if ( window . Highcharts && Highcharts . charts ) { Highcharts . charts . forEa…" at bounding box center [802, 432] width 1448 height 684
click at [265, 597] on div "if ( window . Highcharts && Highcharts . charts ) { Highcharts . charts . forEa…" at bounding box center [802, 432] width 1448 height 684
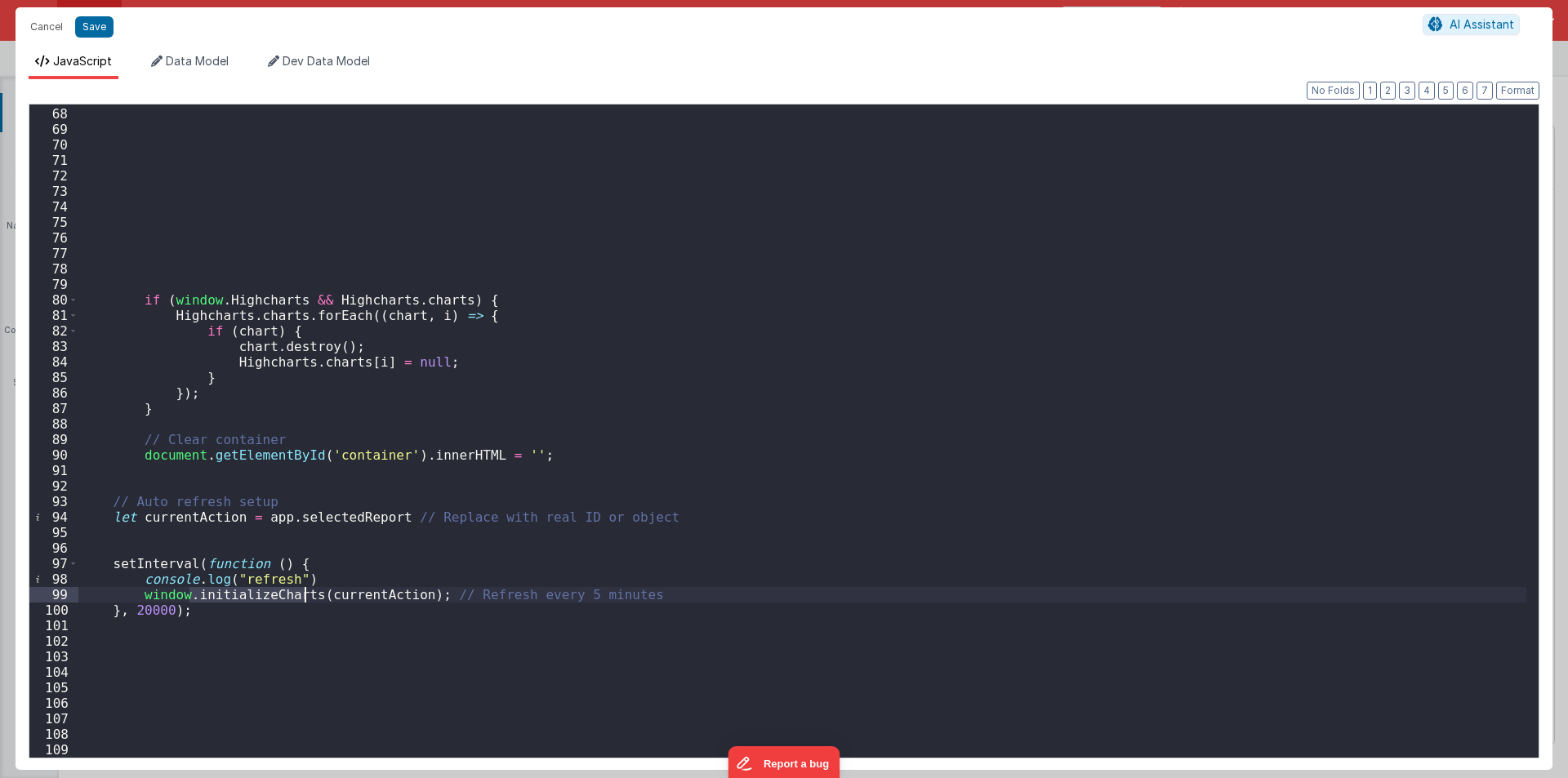
click at [265, 597] on div "if ( window . Highcharts && Highcharts . charts ) { Highcharts . charts . forEa…" at bounding box center [802, 432] width 1448 height 684
click at [340, 600] on div "if ( window . Highcharts && Highcharts . charts ) { Highcharts . charts . forEa…" at bounding box center [802, 432] width 1448 height 684
click at [58, 33] on button "Cancel" at bounding box center [46, 27] width 49 height 23
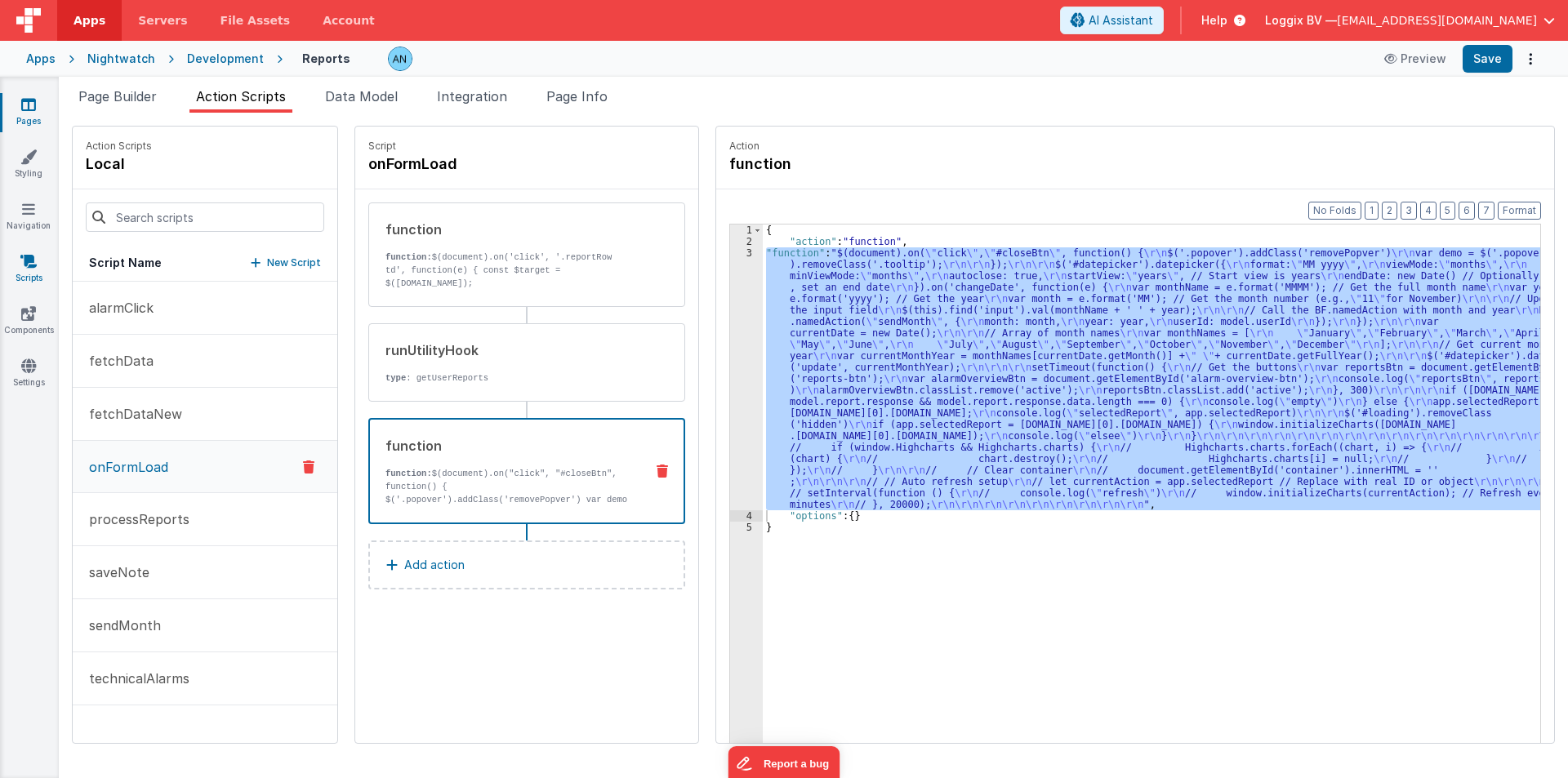
click at [26, 254] on icon at bounding box center [28, 261] width 16 height 16
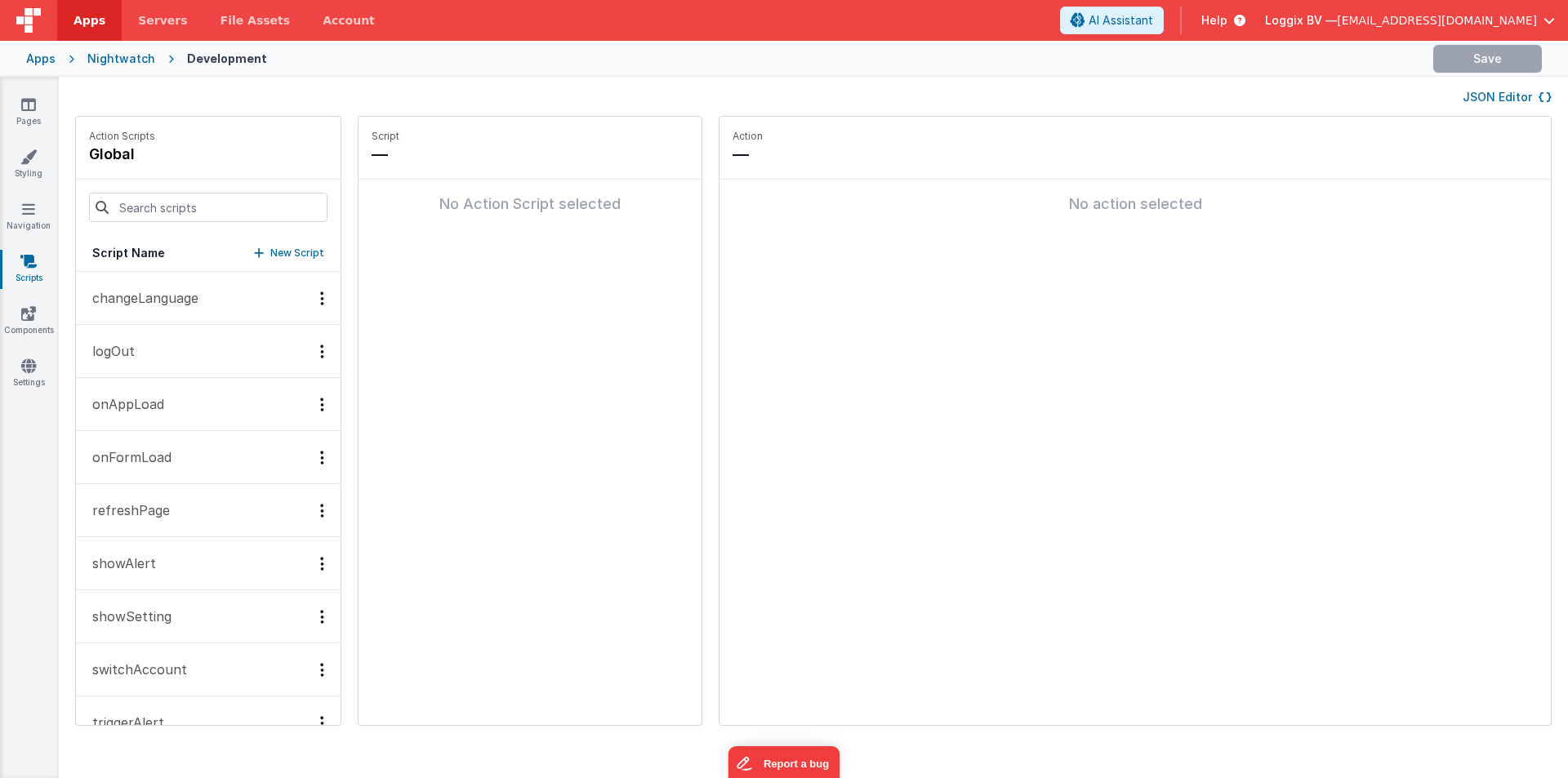
click at [139, 391] on button "onAppLoad" at bounding box center [208, 405] width 265 height 53
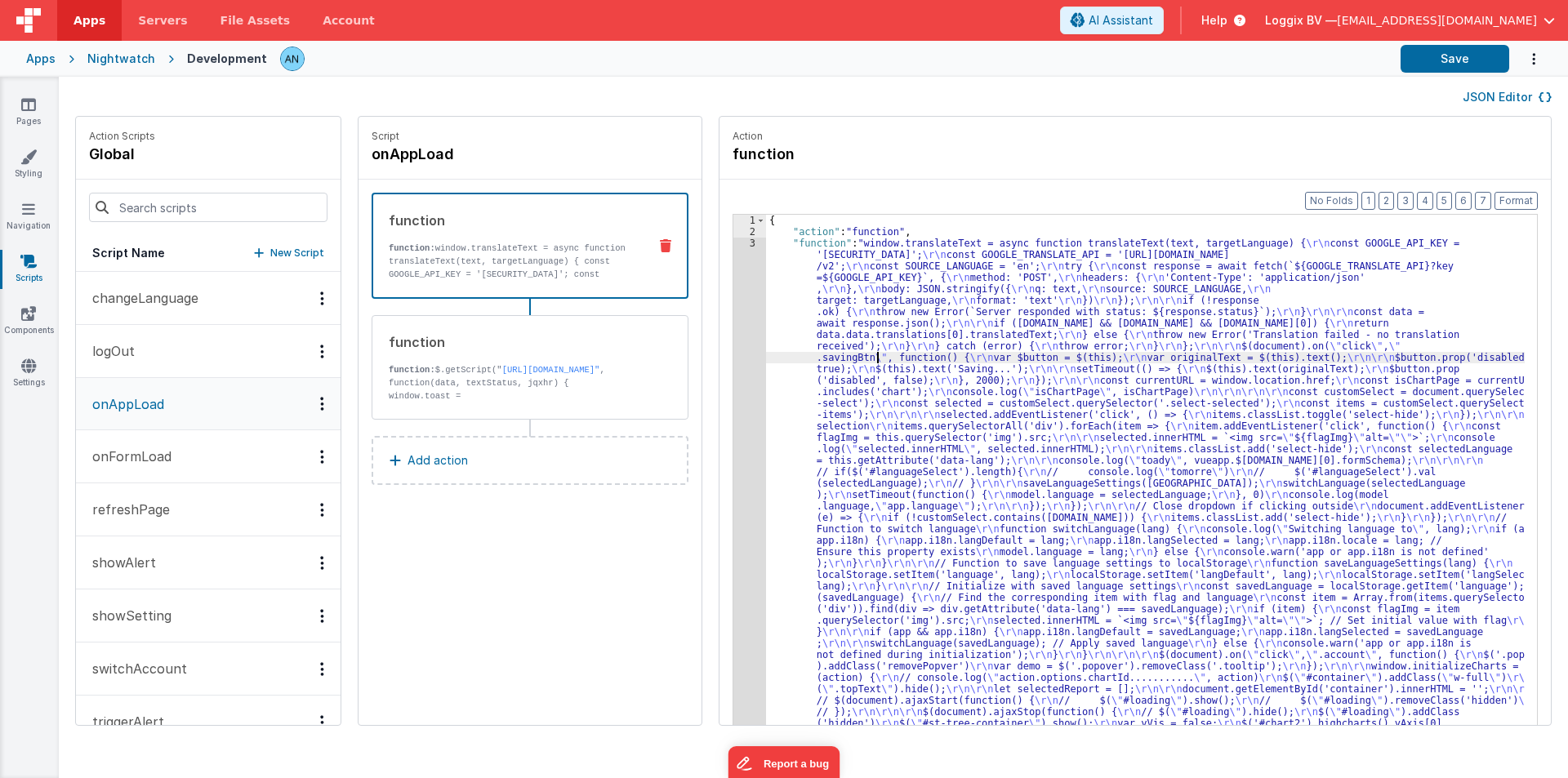
drag, startPoint x: 862, startPoint y: 355, endPoint x: 767, endPoint y: 338, distance: 96.5
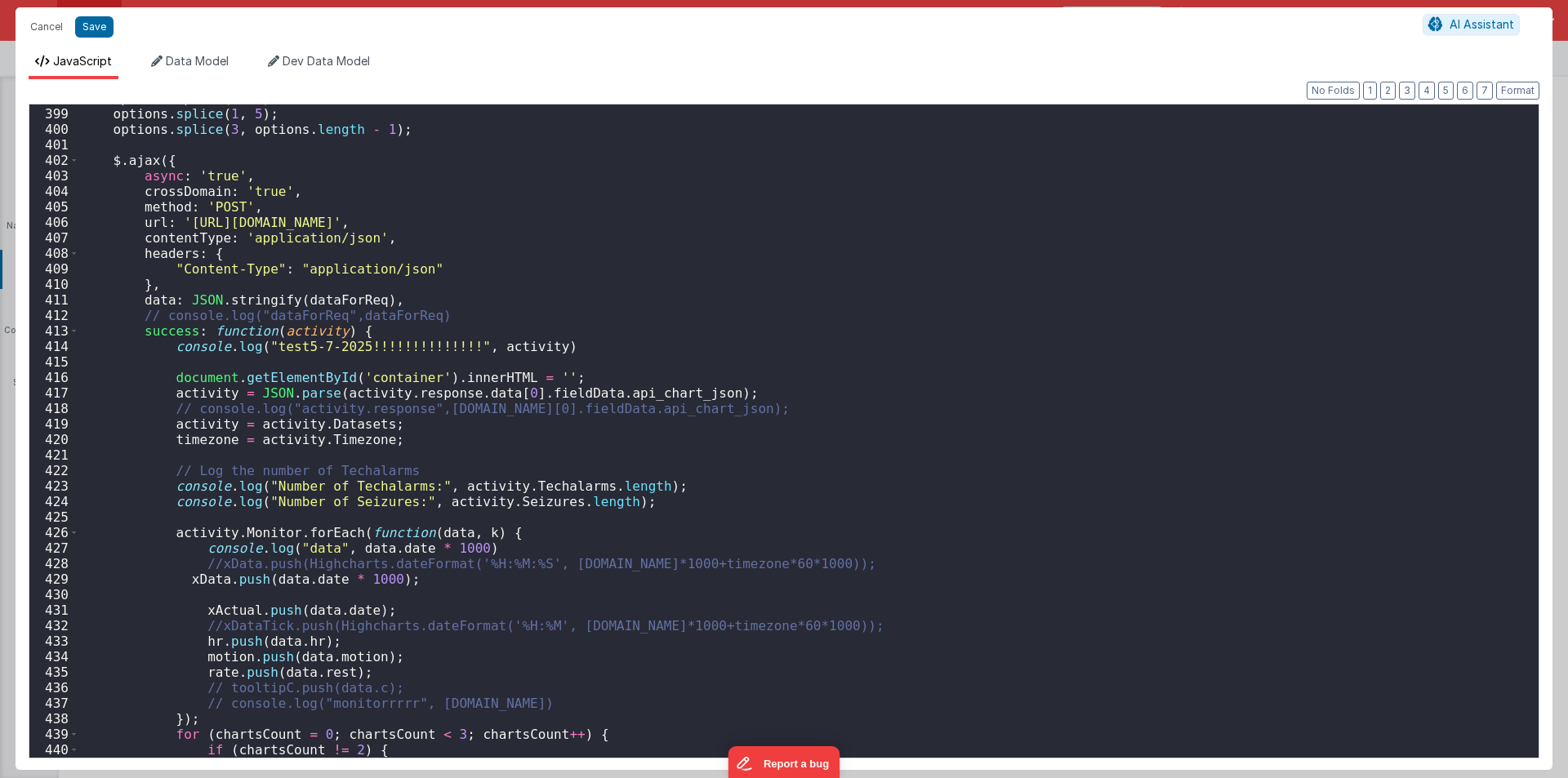
scroll to position [6124, 0]
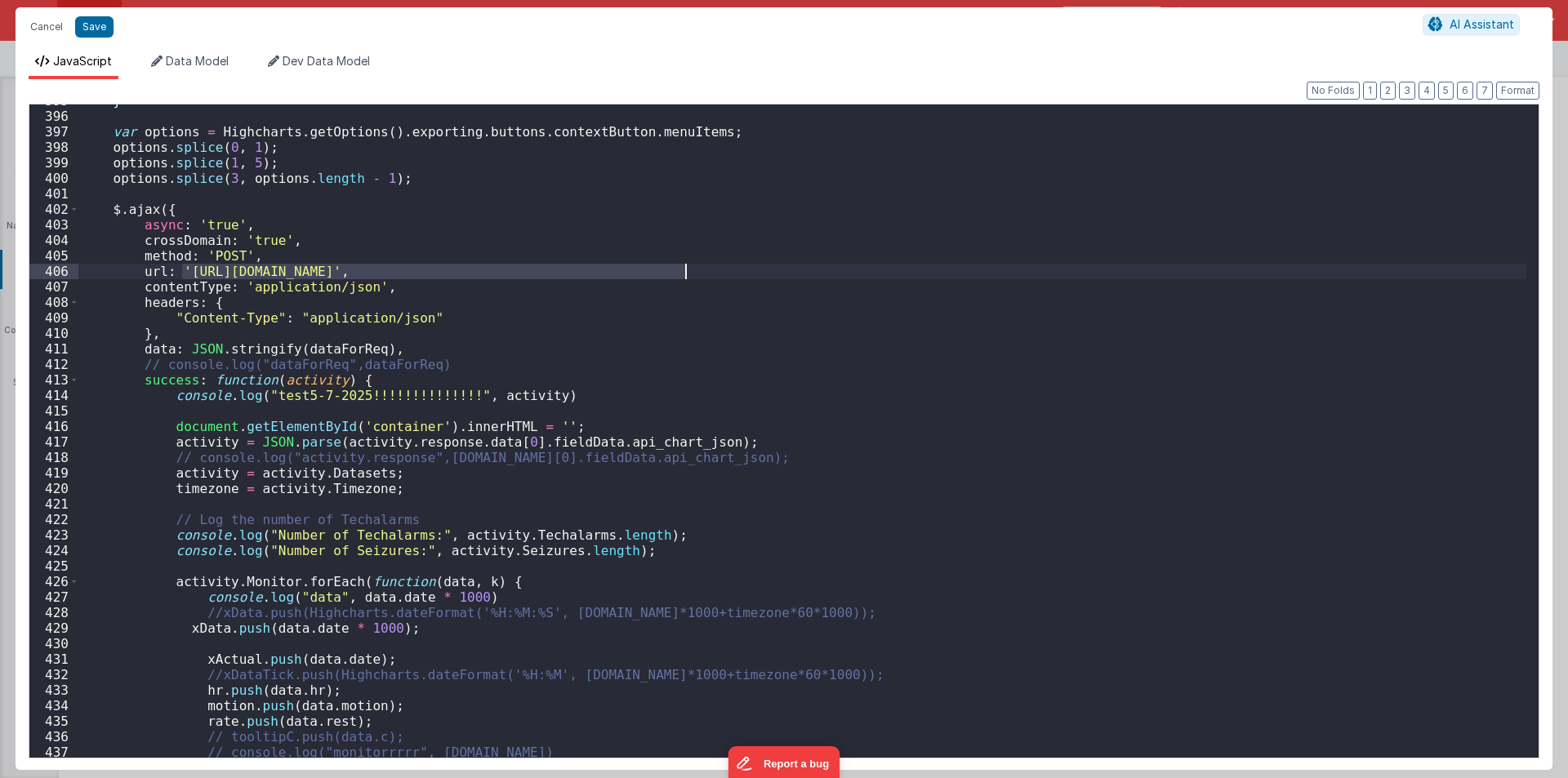
drag, startPoint x: 183, startPoint y: 270, endPoint x: 684, endPoint y: 273, distance: 501.0
click at [684, 273] on div "} var options = Highcharts . getOptions ( ) . exporting . buttons . contextButt…" at bounding box center [802, 435] width 1448 height 684
click at [233, 257] on div "} var options = Highcharts . getOptions ( ) . exporting . buttons . contextButt…" at bounding box center [802, 435] width 1448 height 684
drag, startPoint x: 1225, startPoint y: 580, endPoint x: 1166, endPoint y: 599, distance: 62.0
click at [1225, 580] on div "} var options = Highcharts . getOptions ( ) . exporting . buttons . contextButt…" at bounding box center [802, 435] width 1448 height 684
